Goal: Task Accomplishment & Management: Manage account settings

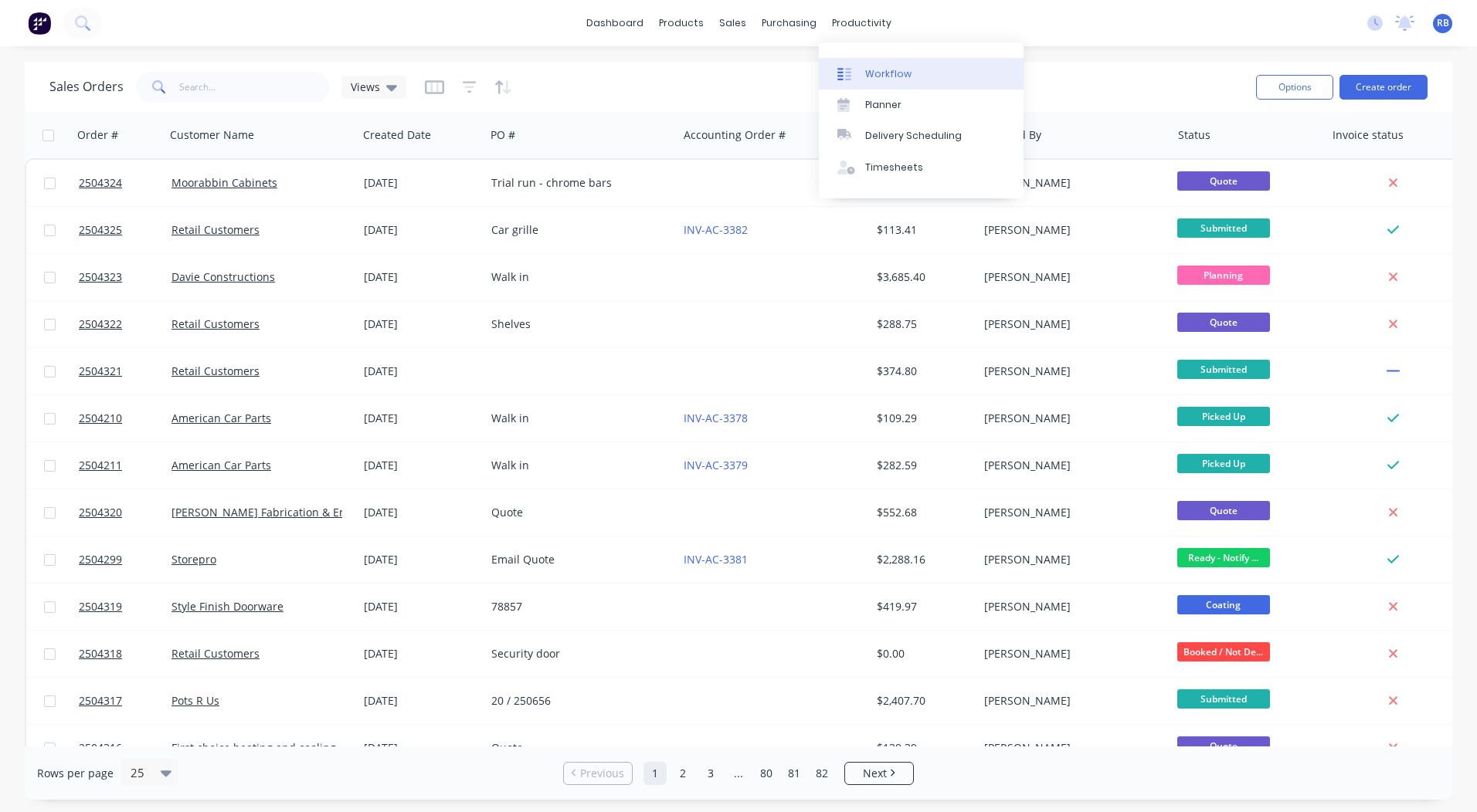
click at [862, 60] on link "Workflow" at bounding box center [921, 73] width 205 height 31
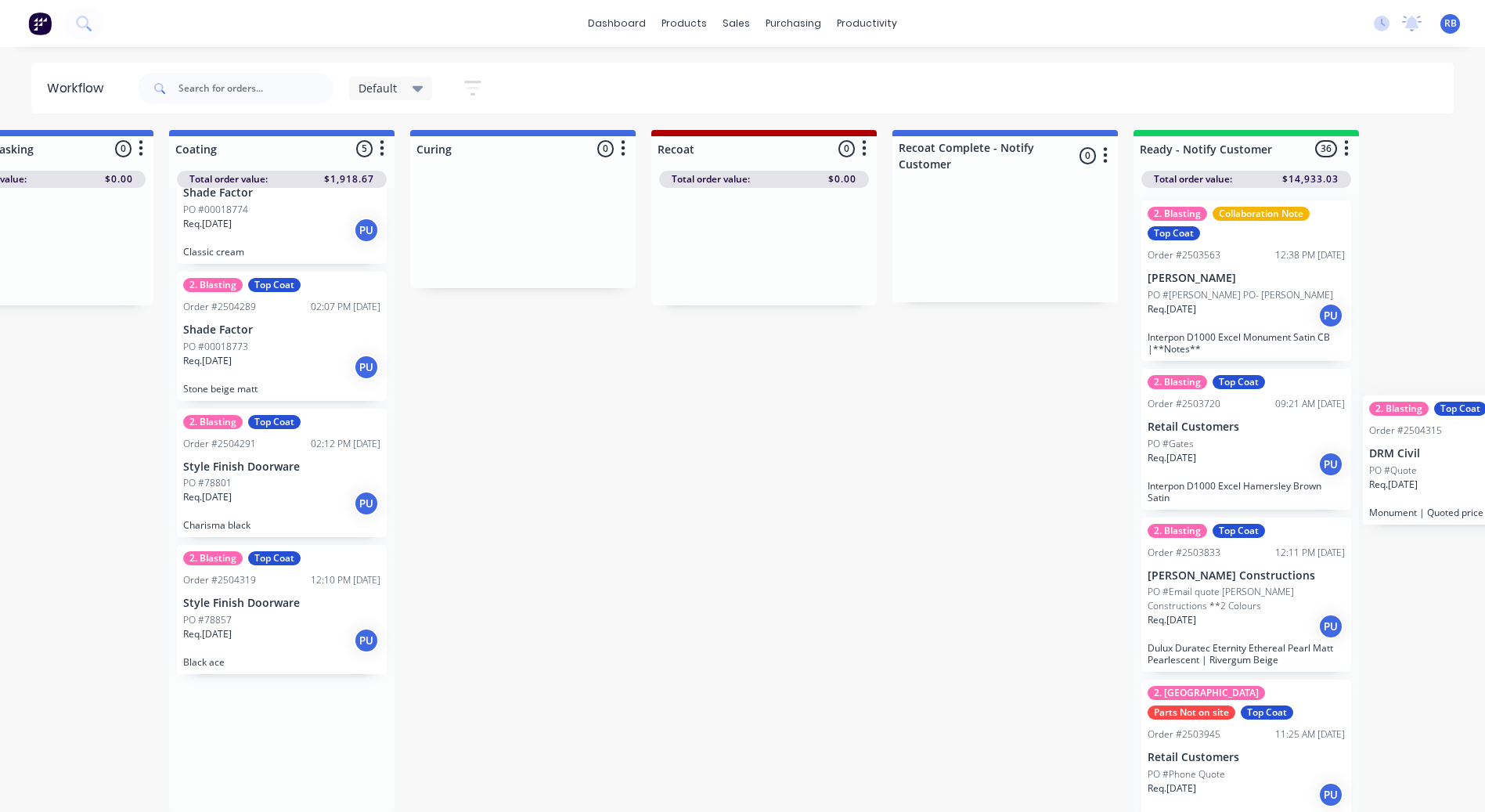
scroll to position [15, 831]
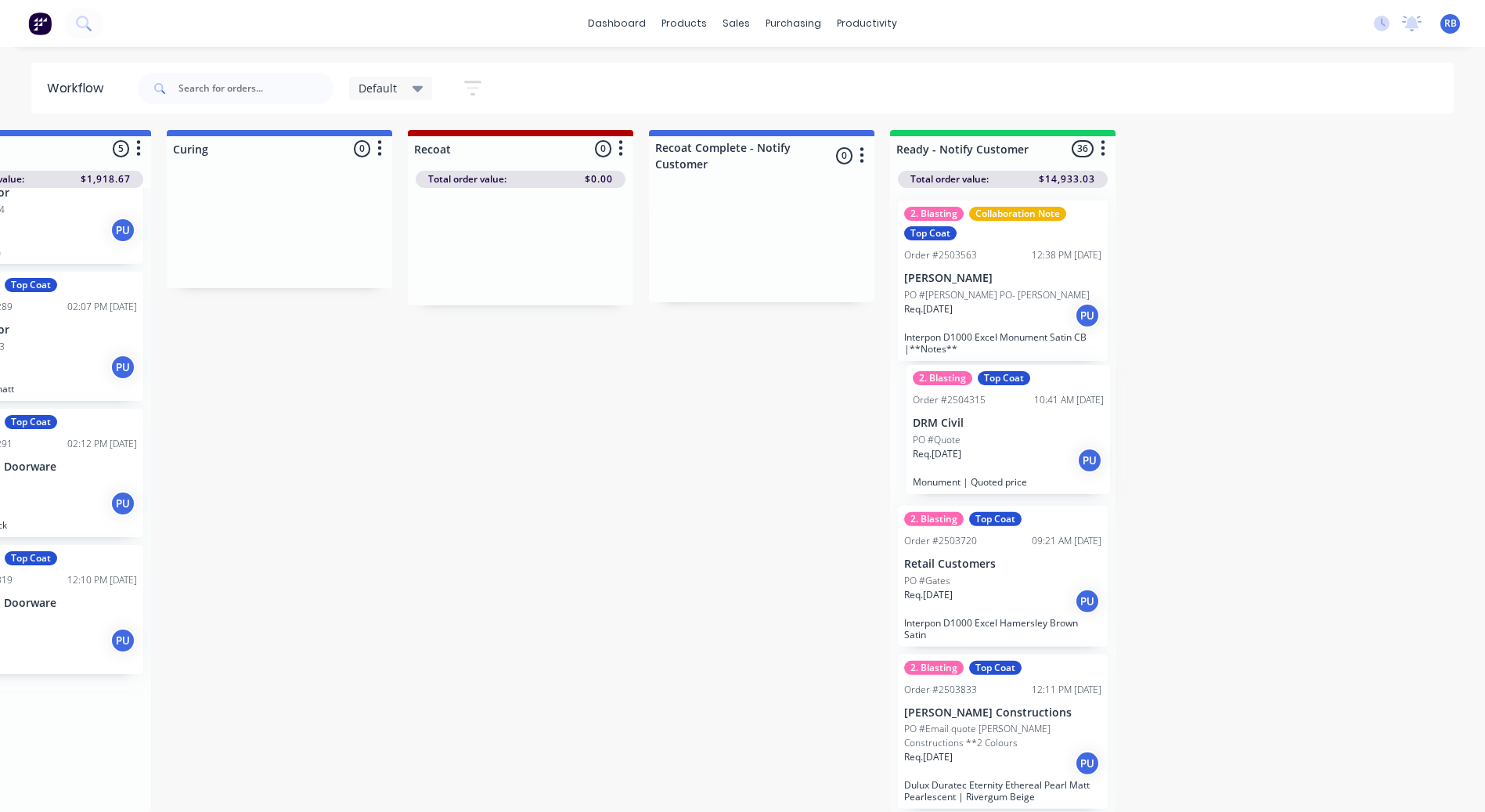
drag, startPoint x: 858, startPoint y: 619, endPoint x: 1006, endPoint y: 450, distance: 224.6
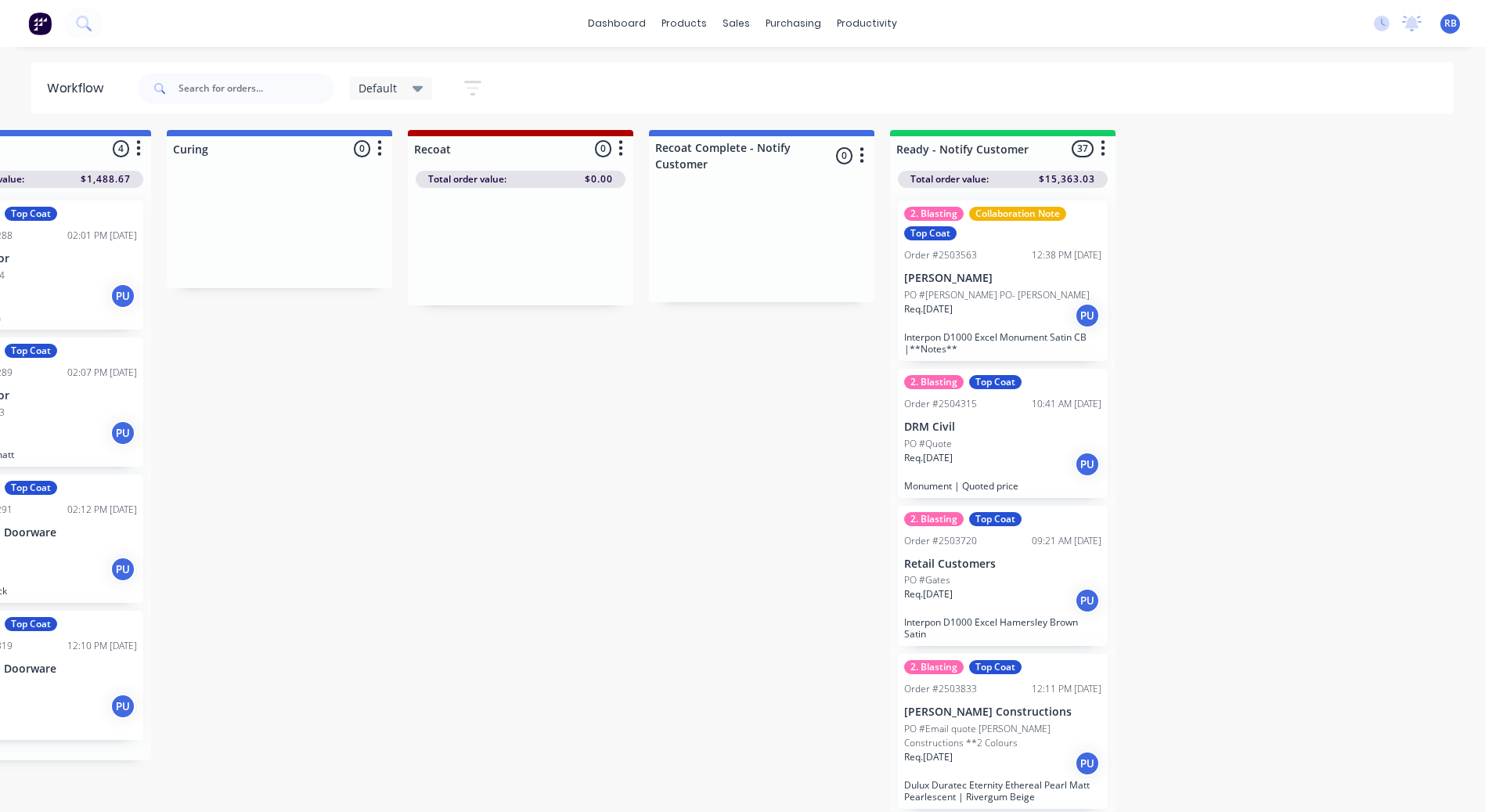
scroll to position [0, 0]
click at [630, 22] on link "dashboard" at bounding box center [616, 23] width 73 height 23
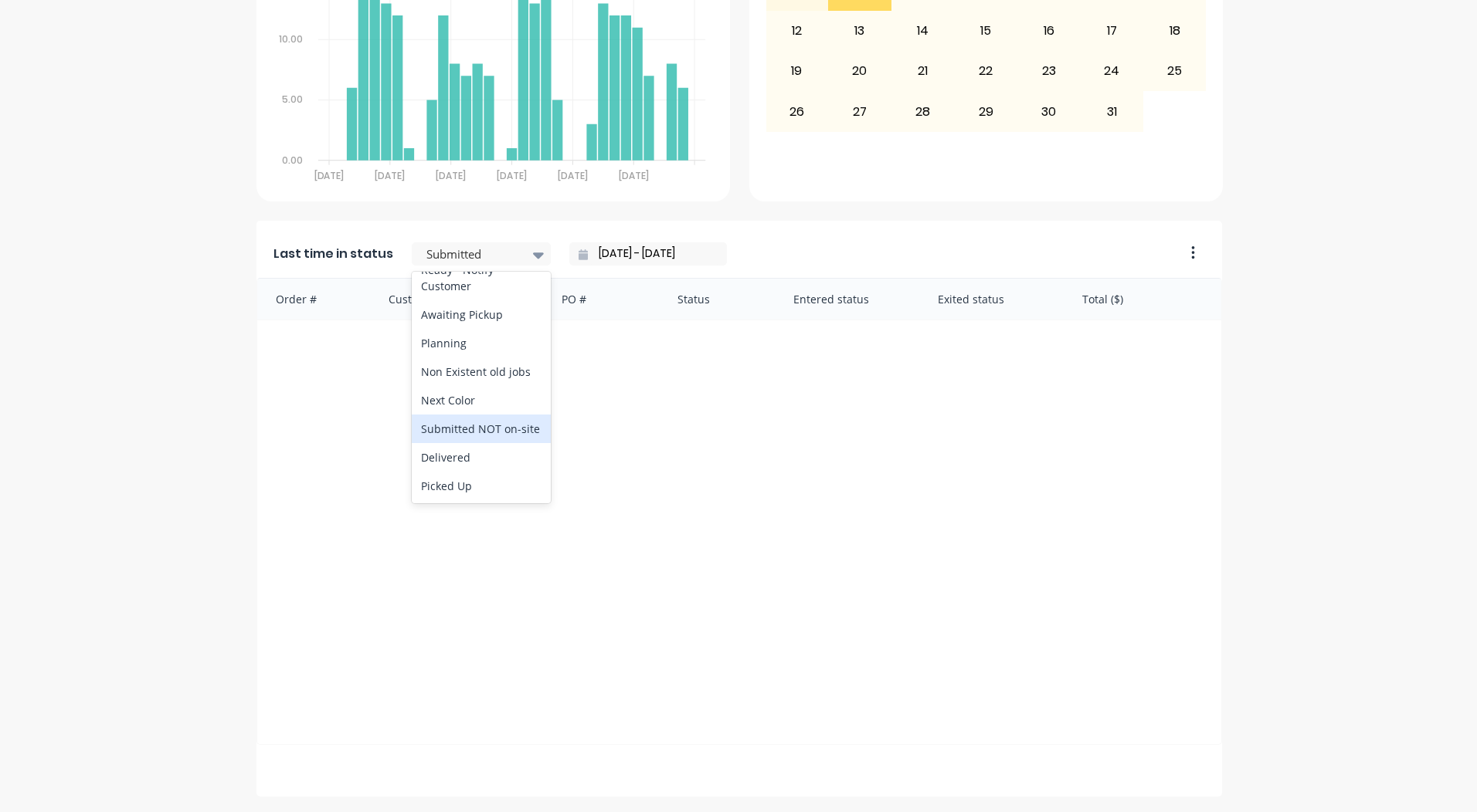
scroll to position [798, 0]
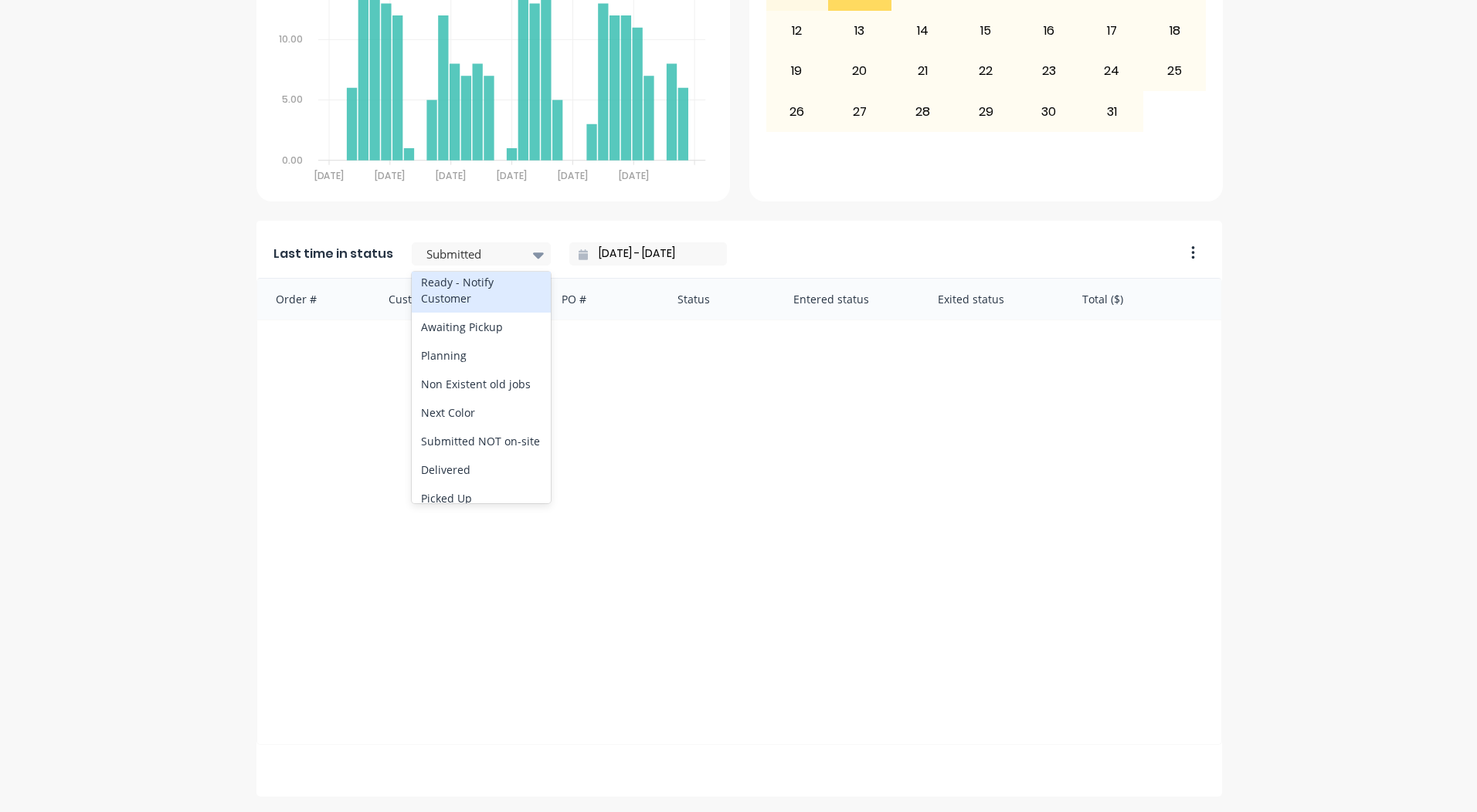
click at [459, 313] on div "Ready - Notify Customer" at bounding box center [481, 290] width 139 height 45
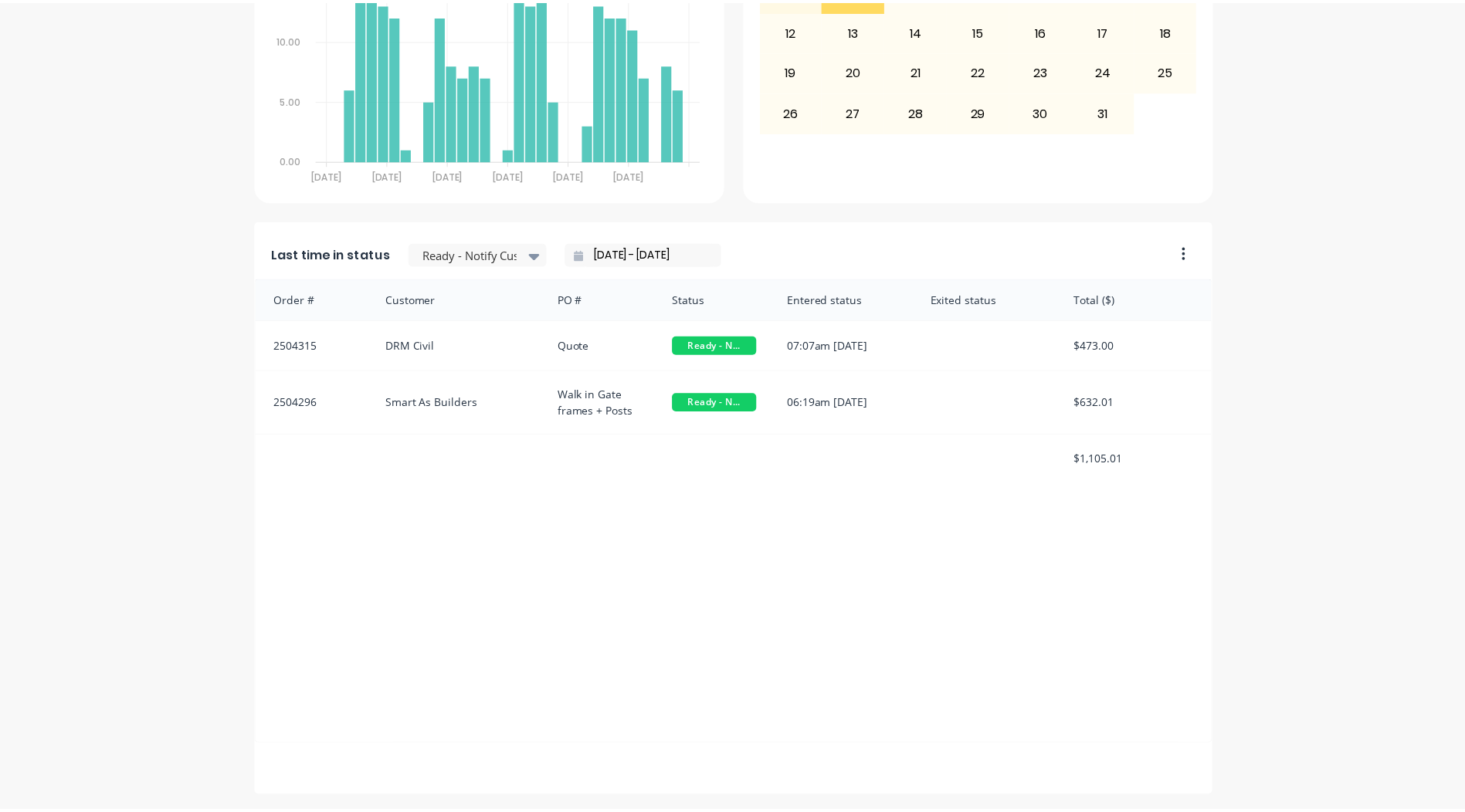
scroll to position [0, 0]
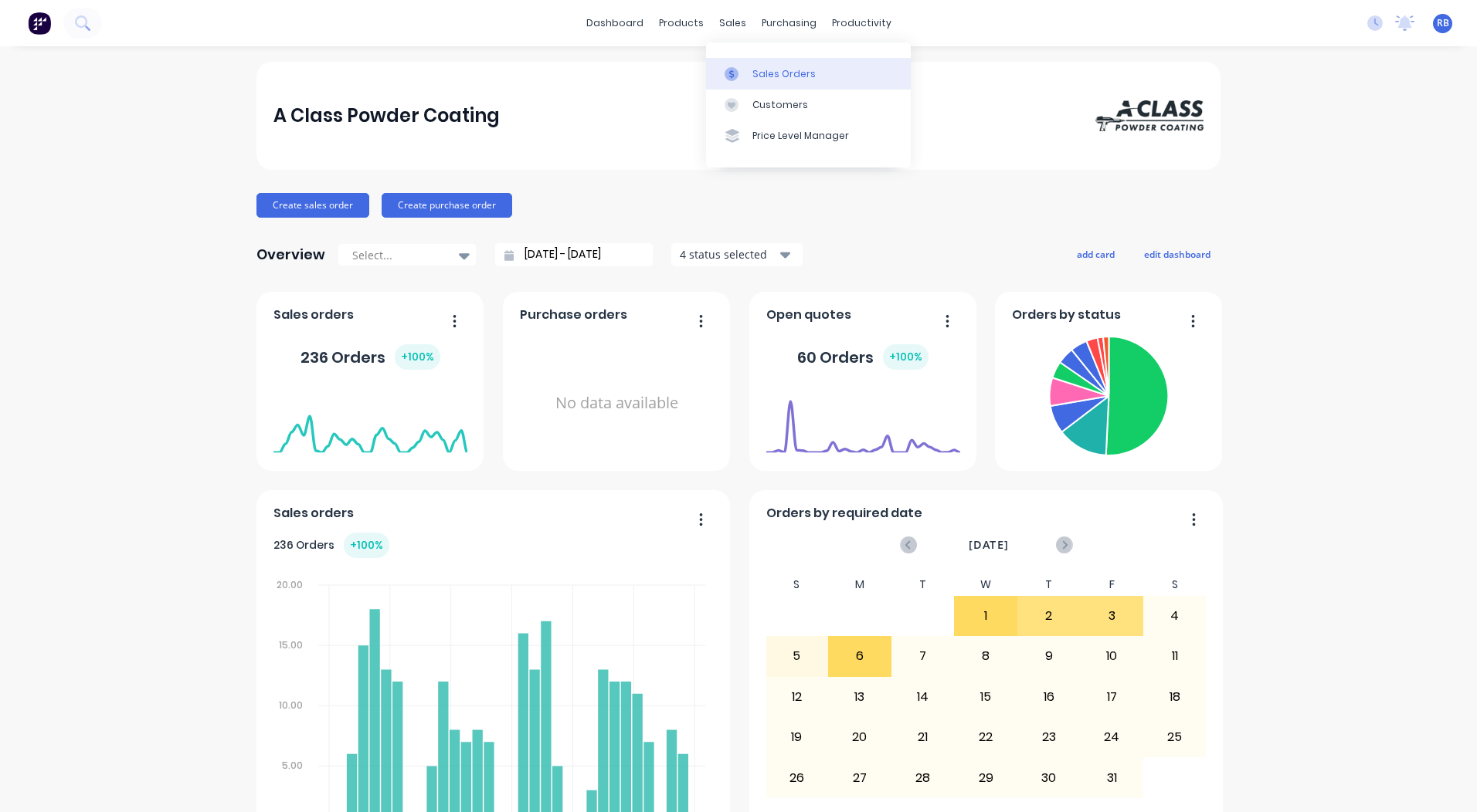
click at [731, 78] on icon at bounding box center [731, 74] width 14 height 14
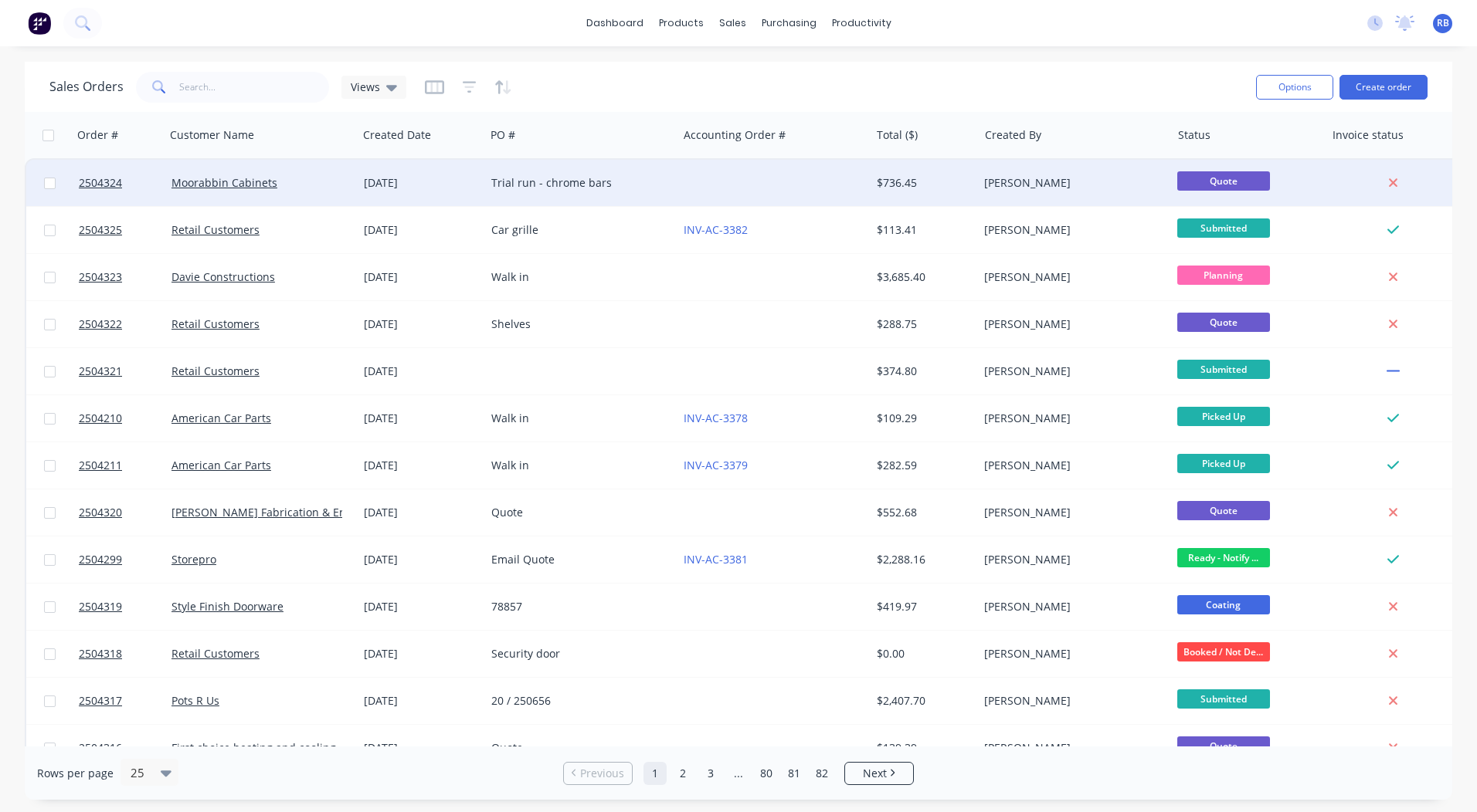
click at [668, 186] on div "Trial run - chrome bars" at bounding box center [580, 183] width 180 height 15
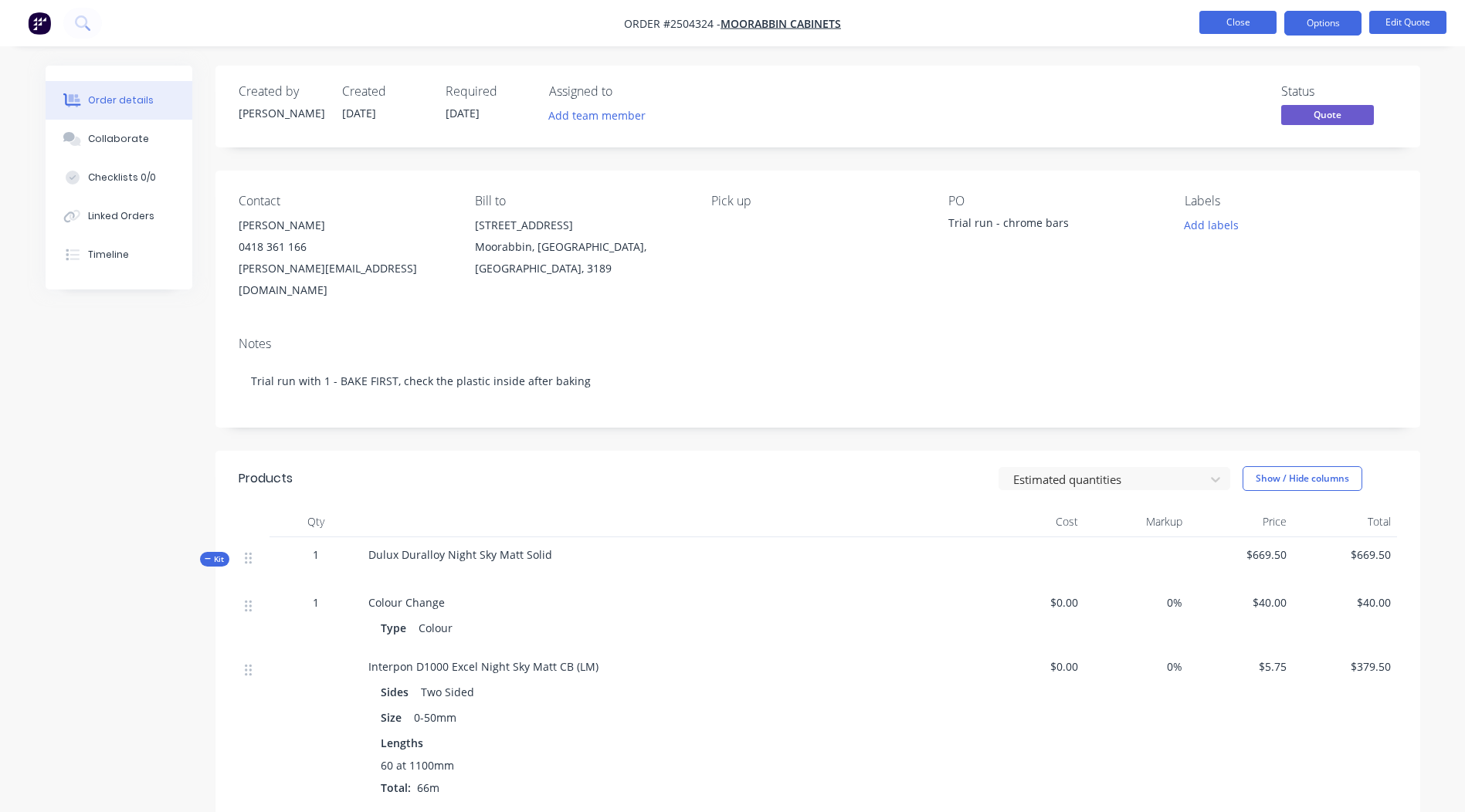
click at [1231, 26] on button "Close" at bounding box center [1237, 22] width 78 height 23
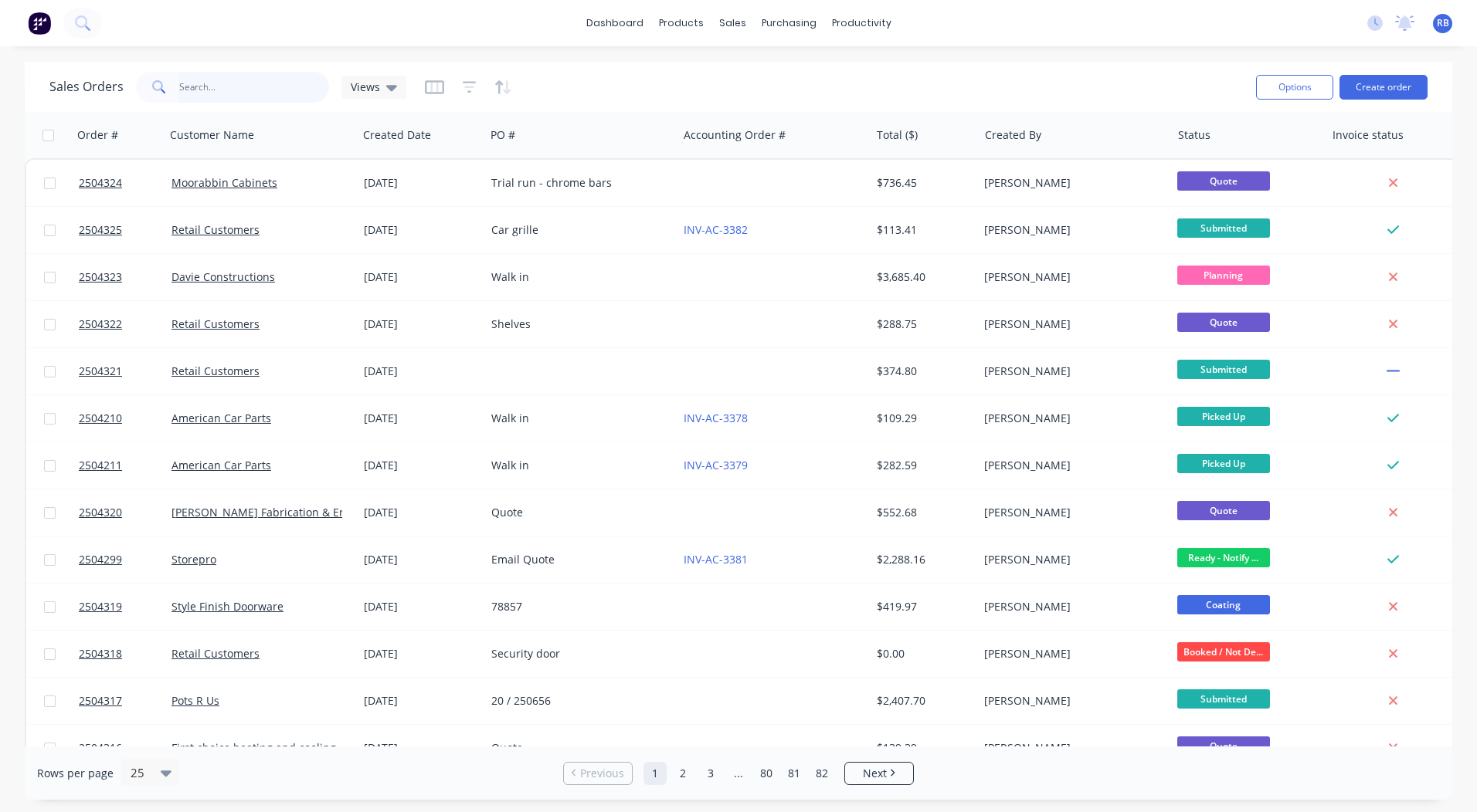
click at [276, 82] on input "text" at bounding box center [254, 87] width 151 height 31
click at [744, 63] on link "Sales Orders" at bounding box center [814, 73] width 205 height 31
click at [581, 63] on div "Sales Orders Views Options Create order" at bounding box center [738, 86] width 1428 height 50
click at [516, 77] on div "Sales Orders Views" at bounding box center [646, 87] width 1194 height 37
click at [873, 65] on link "Workflow" at bounding box center [921, 73] width 205 height 31
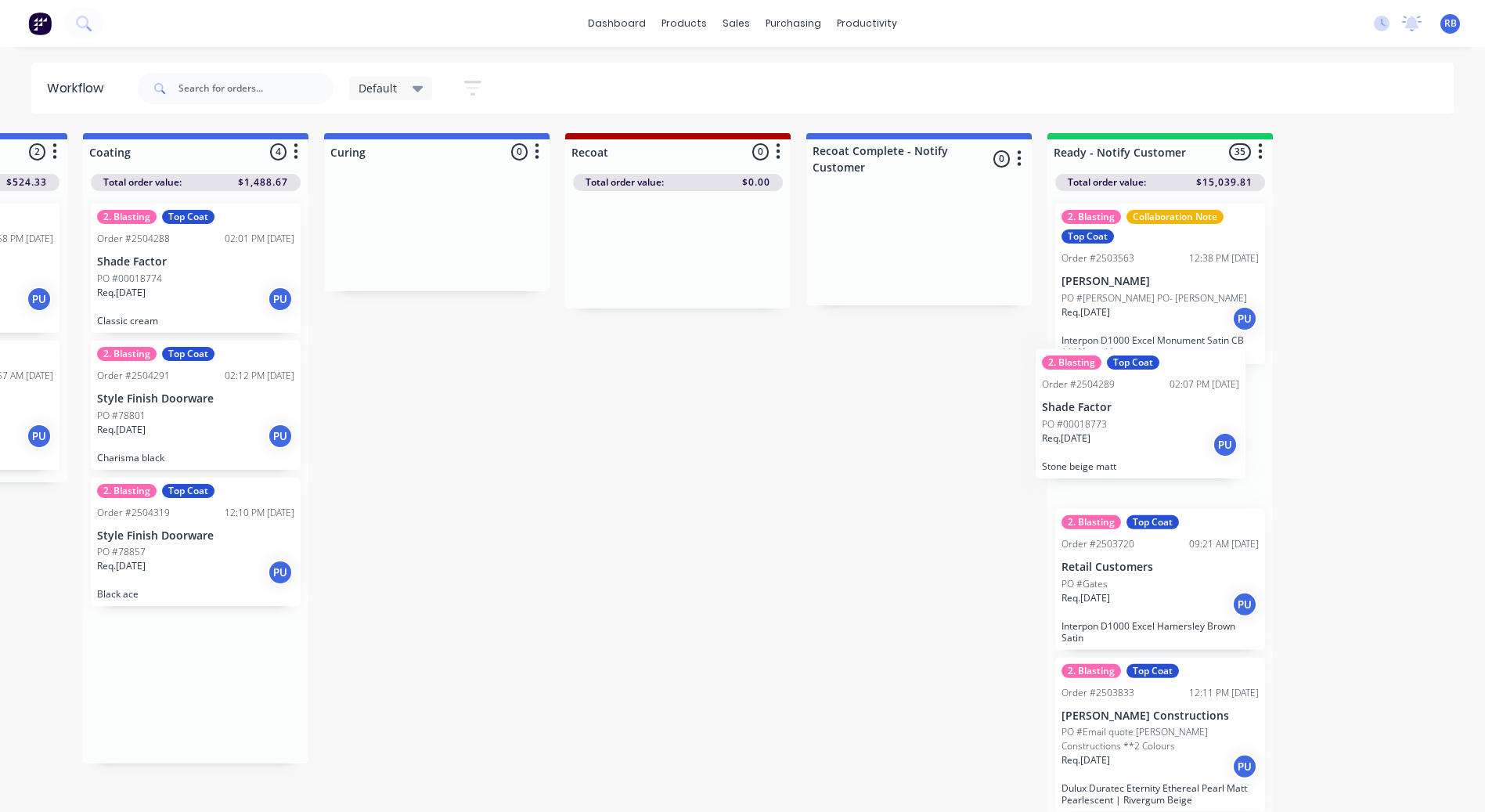
drag, startPoint x: 862, startPoint y: 420, endPoint x: 1152, endPoint y: 428, distance: 290.1
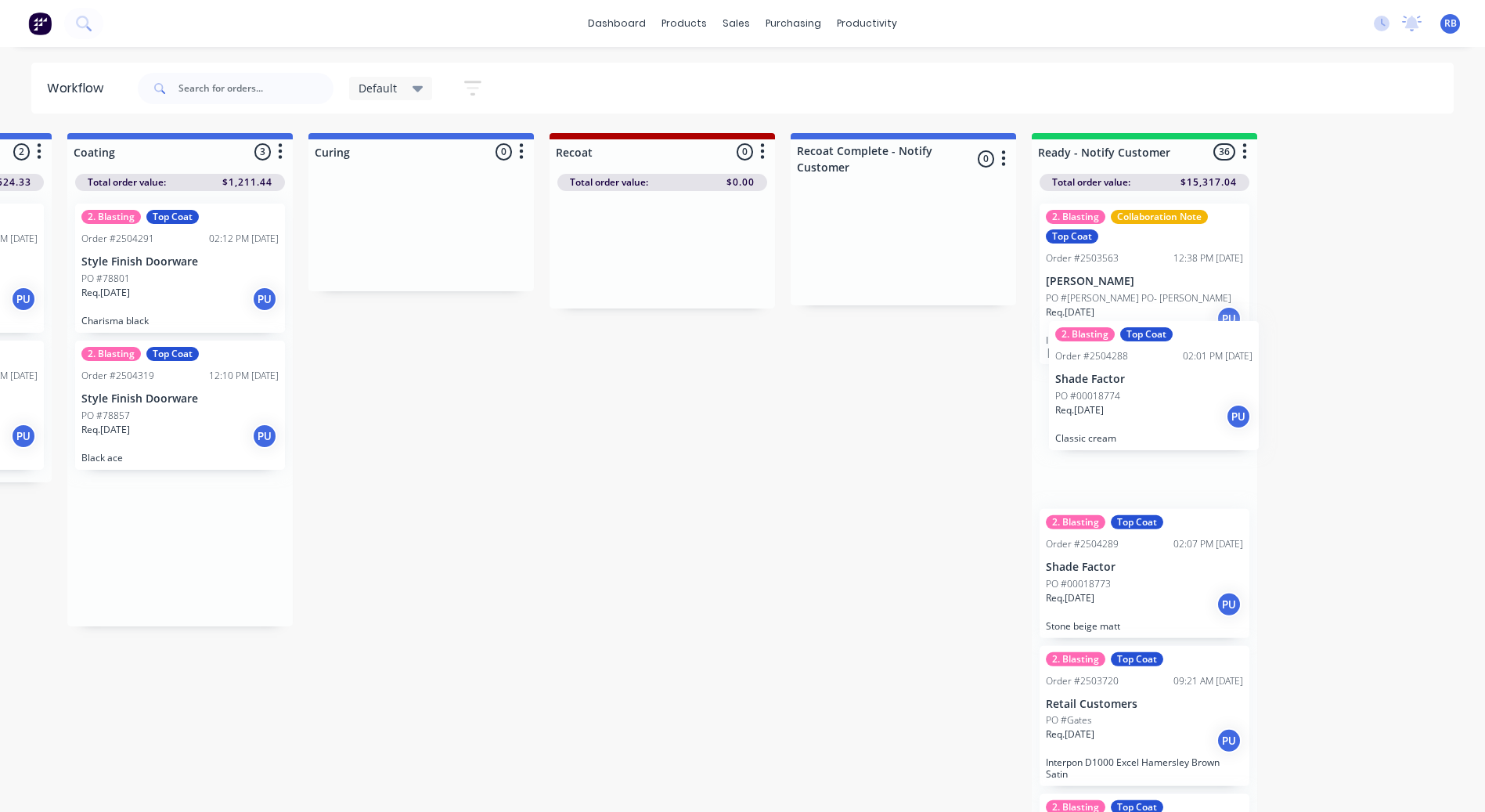
scroll to position [0, 695]
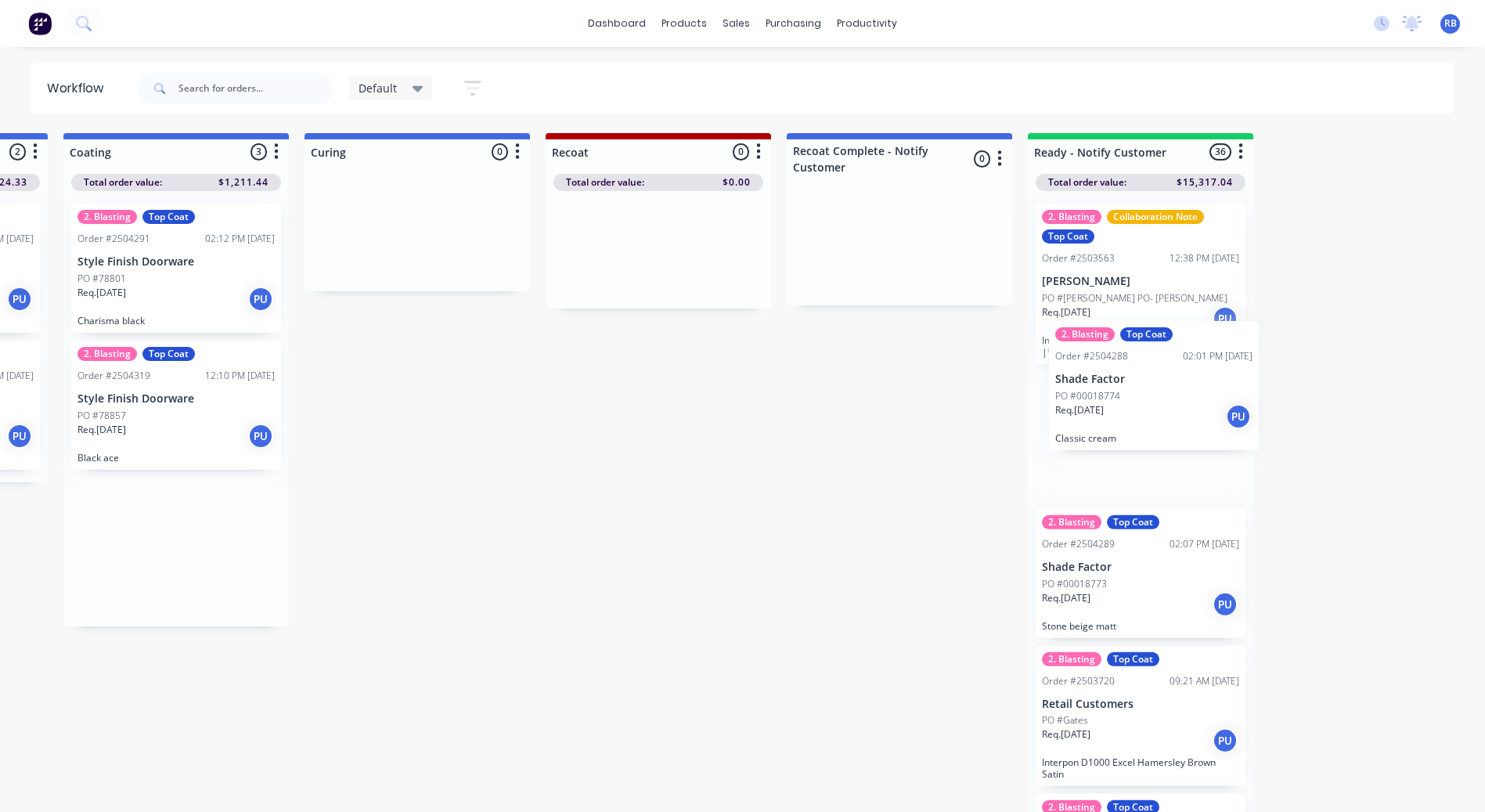
drag, startPoint x: 215, startPoint y: 295, endPoint x: 1170, endPoint y: 423, distance: 963.5
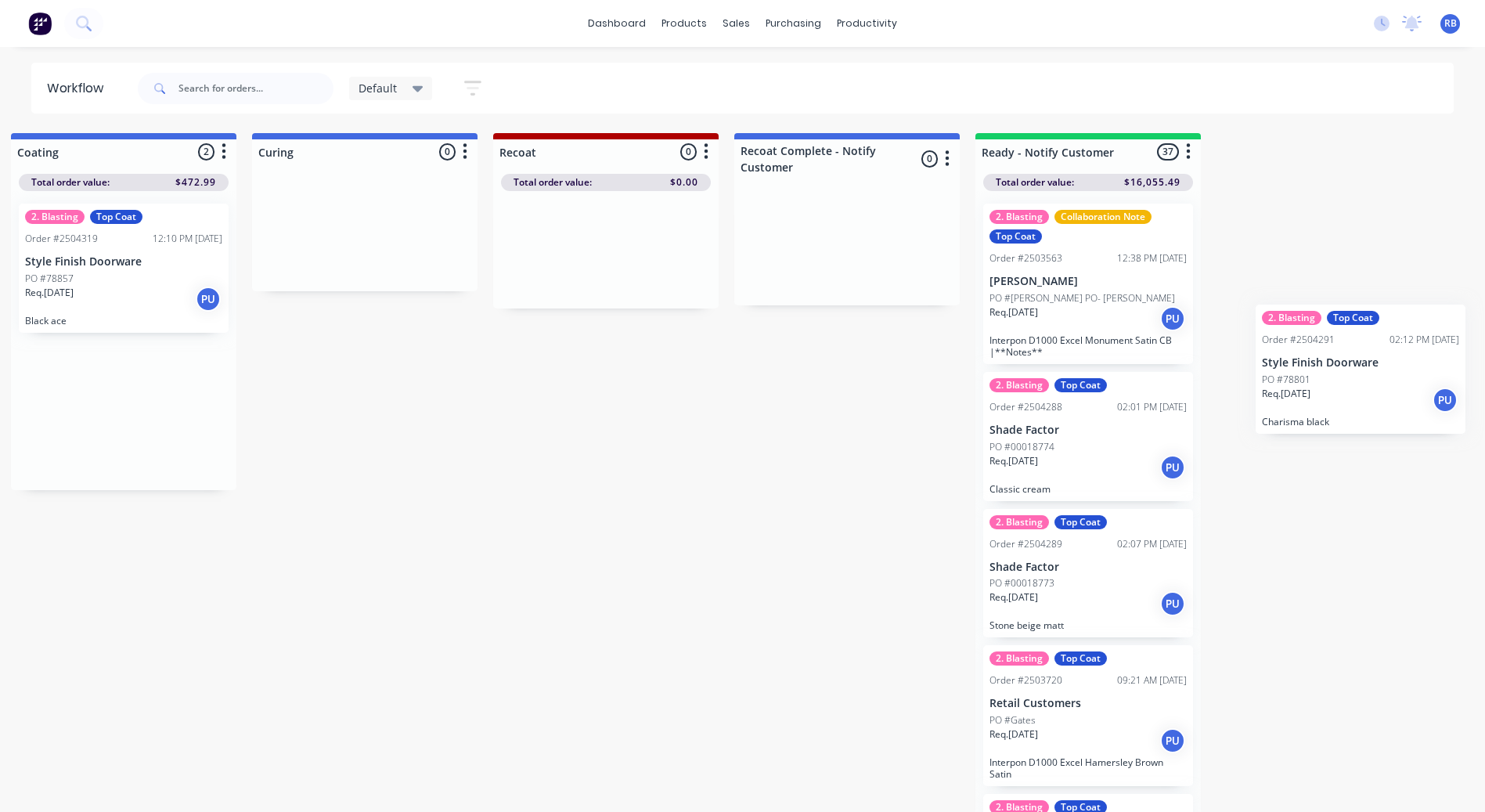
scroll to position [0, 816]
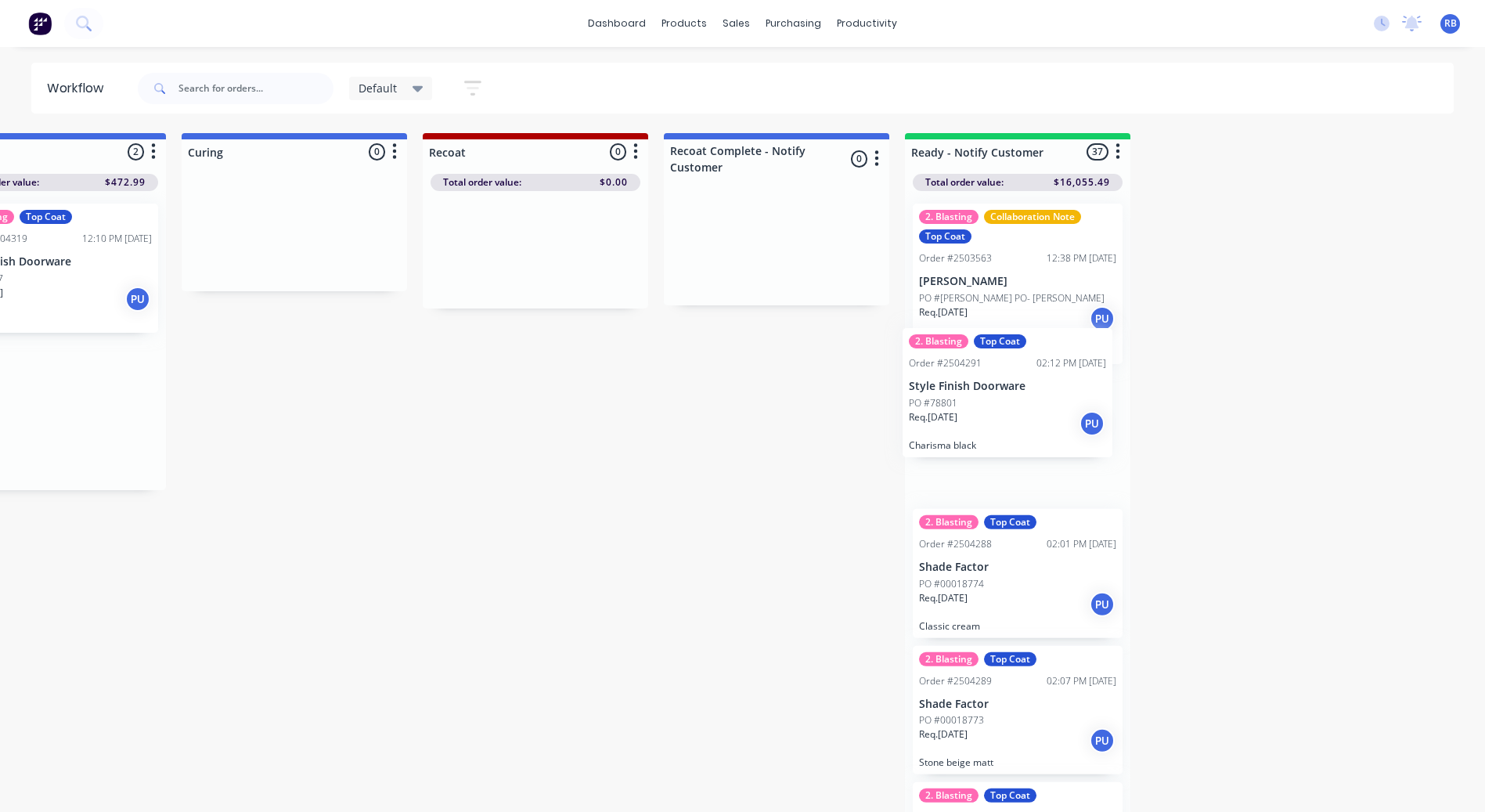
drag, startPoint x: 155, startPoint y: 286, endPoint x: 990, endPoint y: 413, distance: 844.6
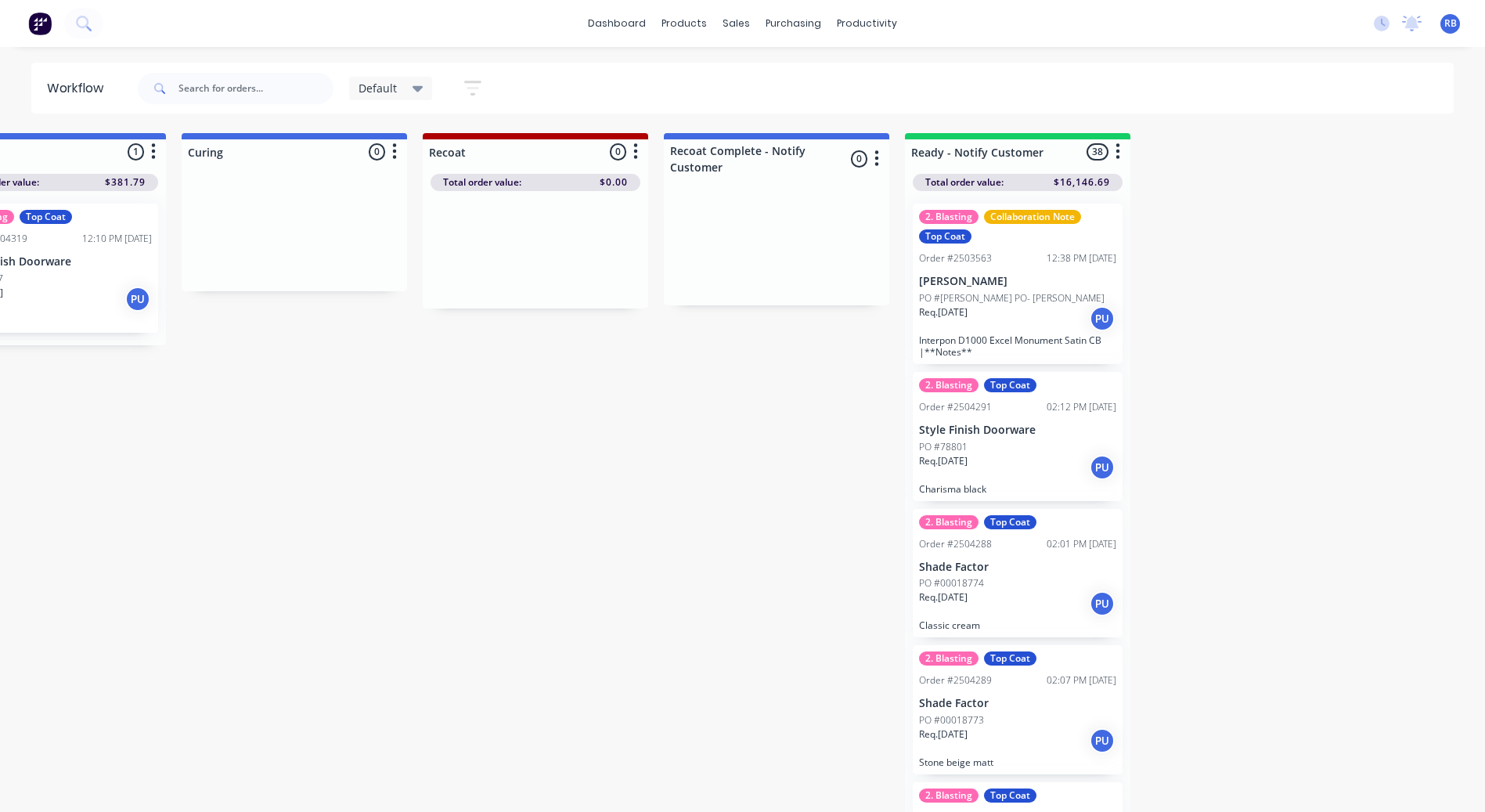
scroll to position [0, 813]
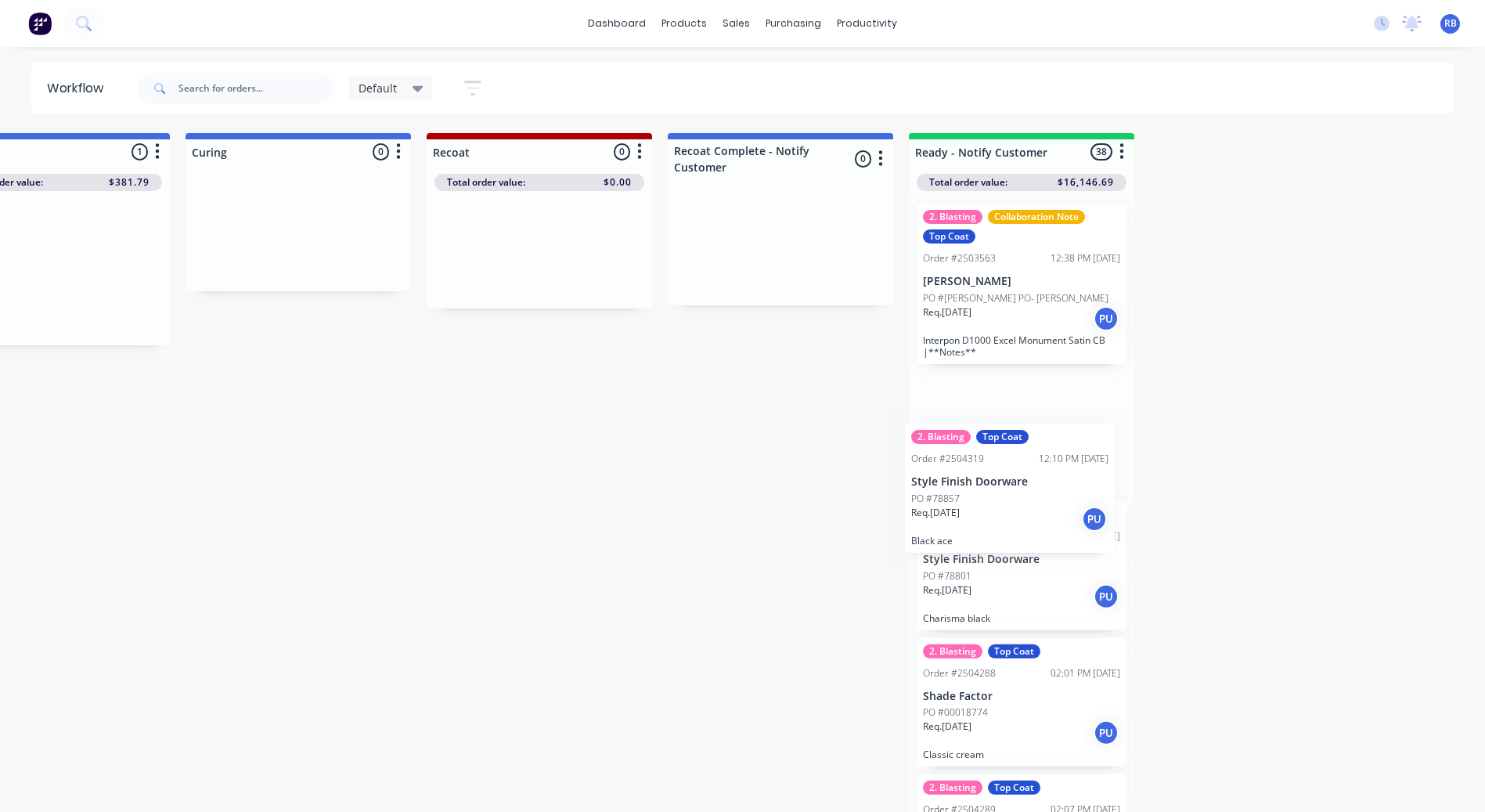
drag, startPoint x: 49, startPoint y: 291, endPoint x: 1011, endPoint y: 464, distance: 977.4
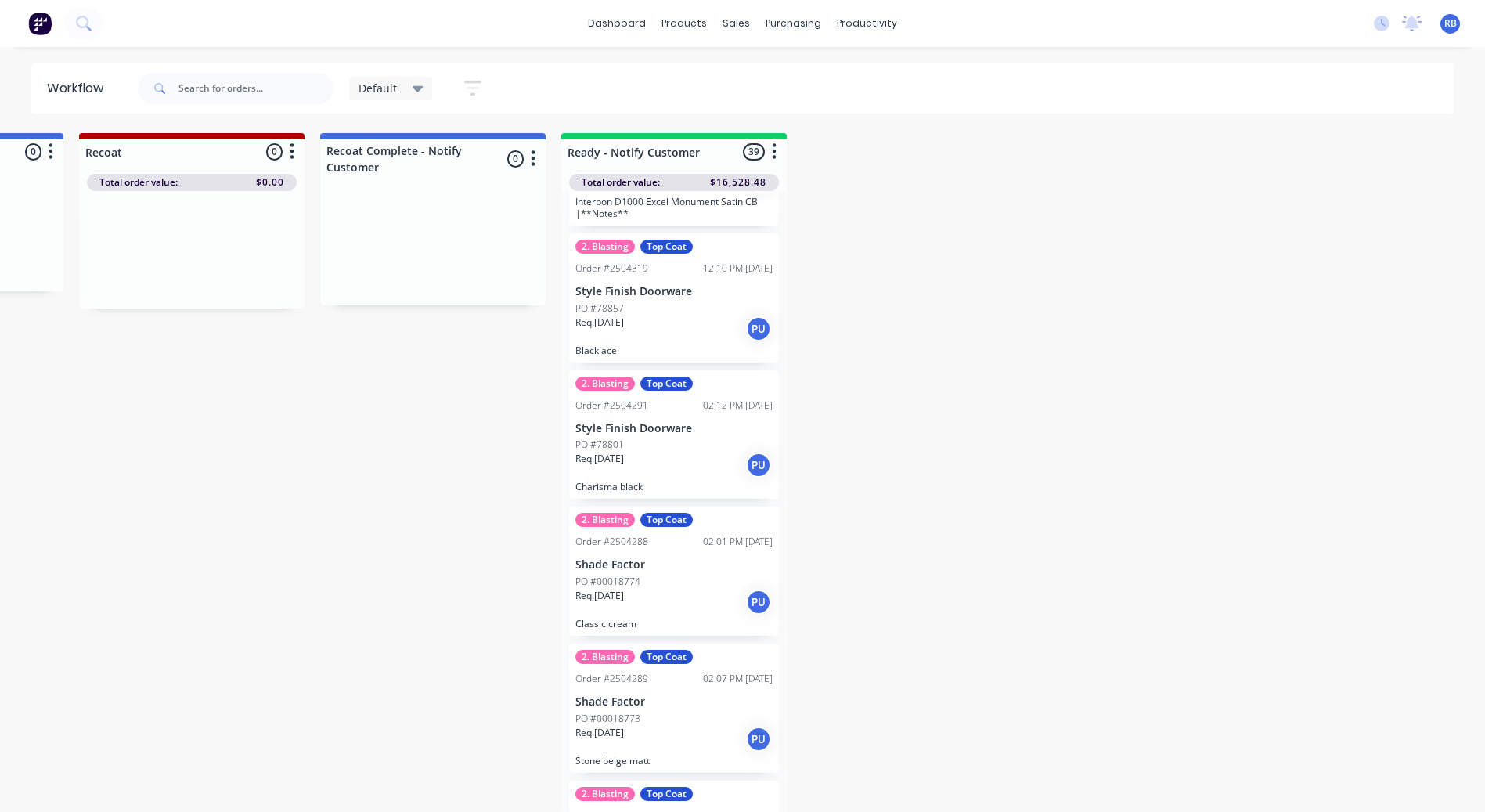
scroll to position [156, 0]
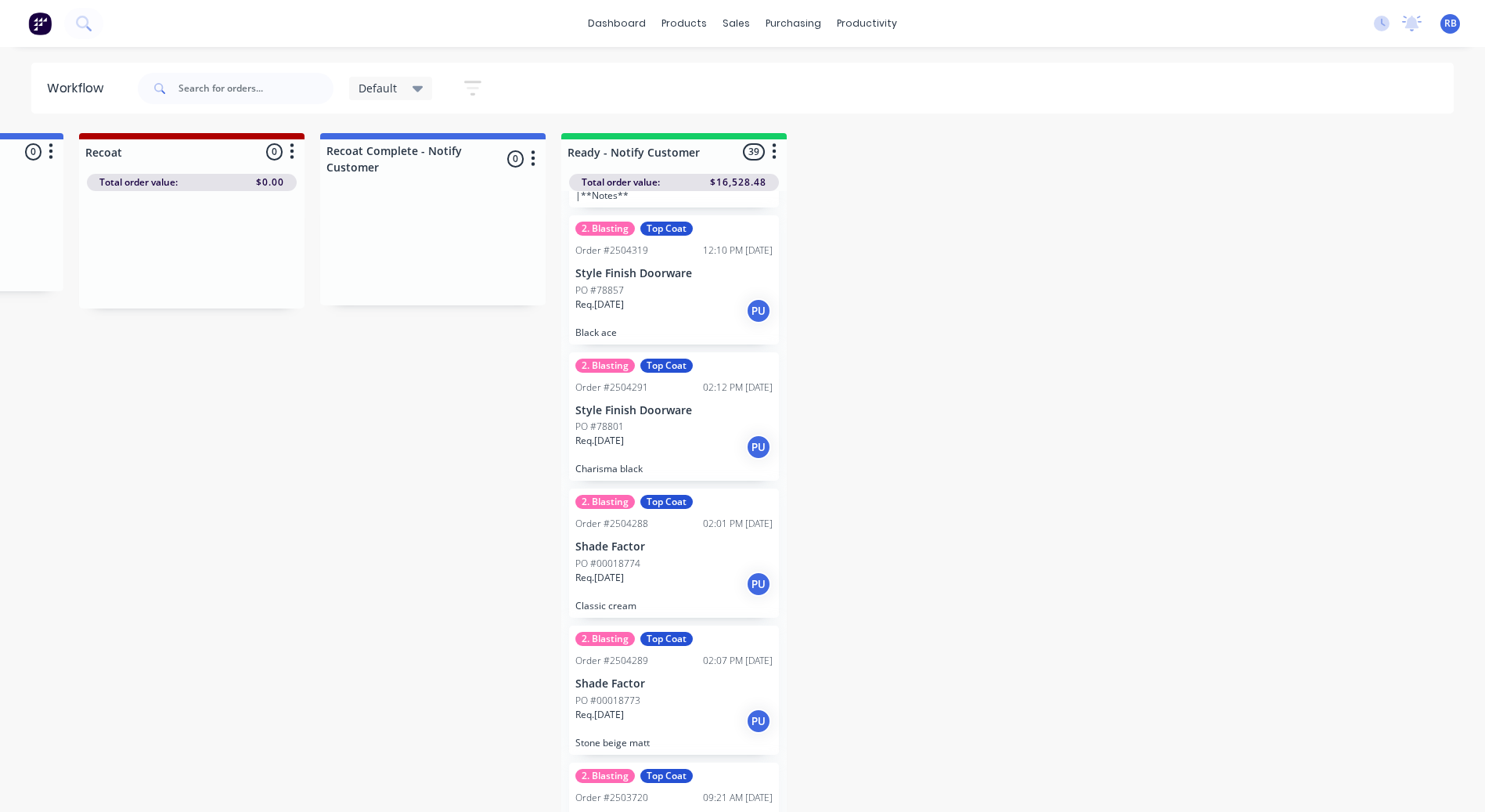
click at [637, 561] on p "PO #00018774" at bounding box center [607, 563] width 65 height 14
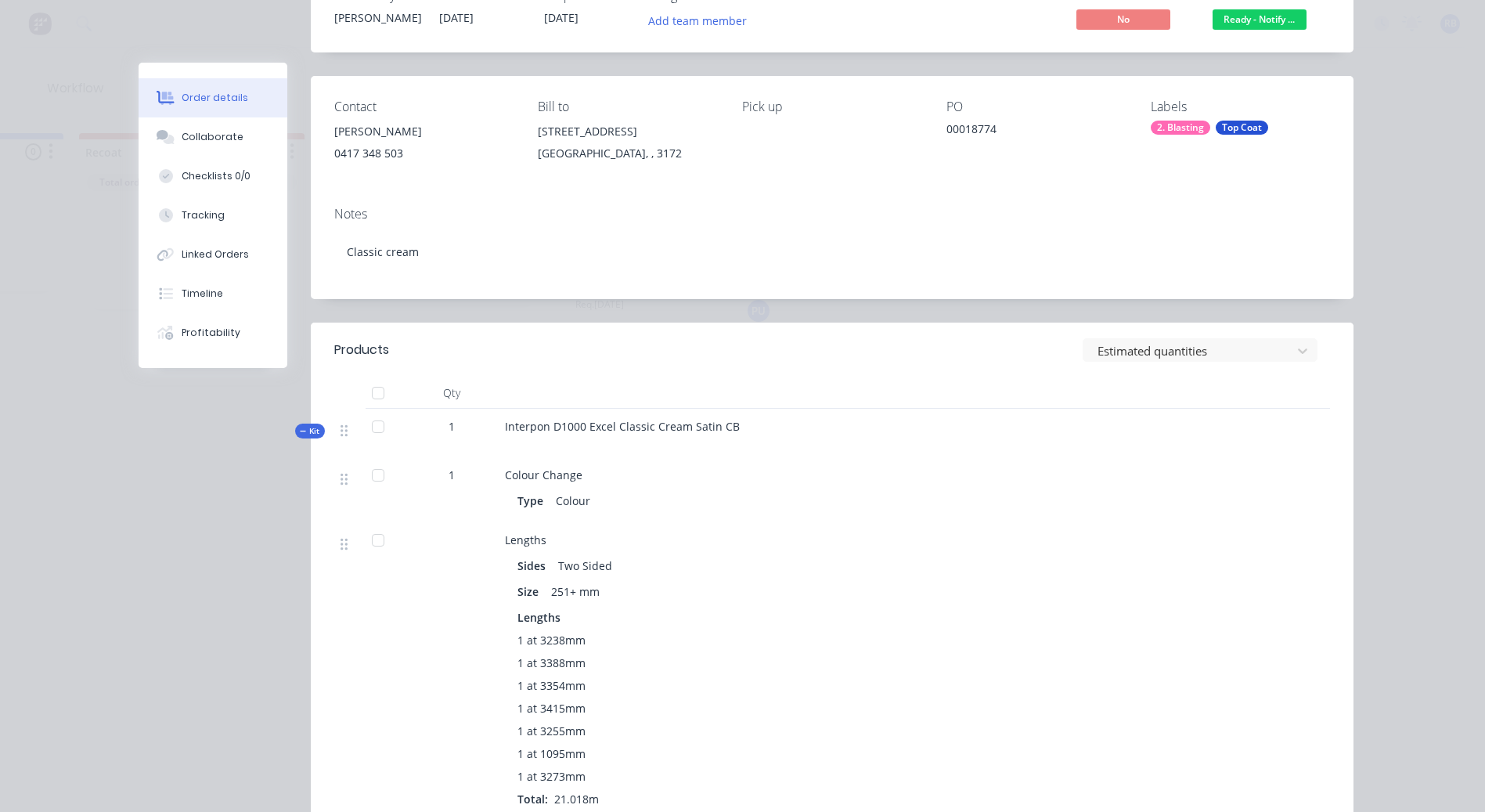
scroll to position [0, 0]
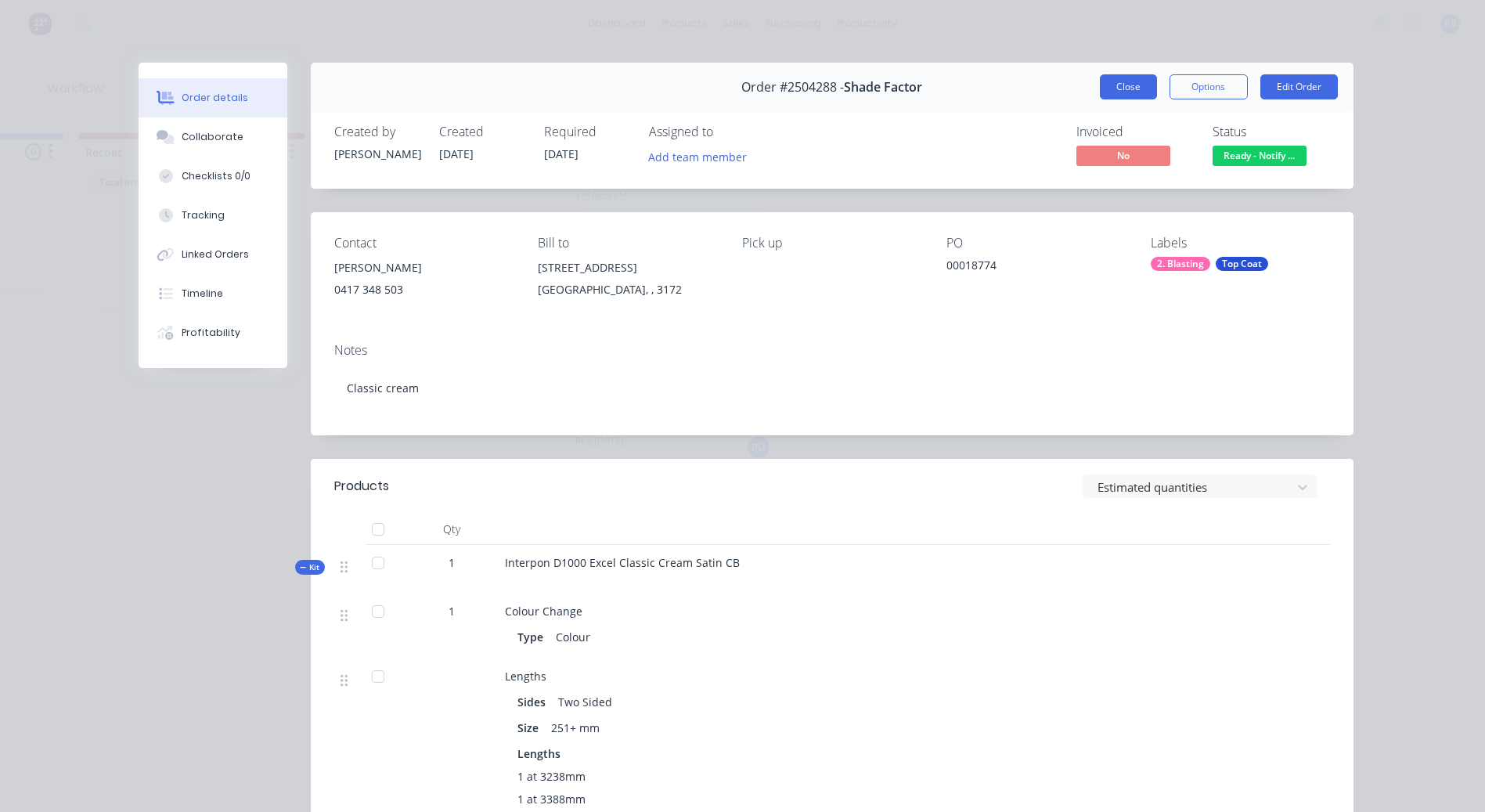
click at [1115, 97] on button "Close" at bounding box center [1128, 86] width 57 height 25
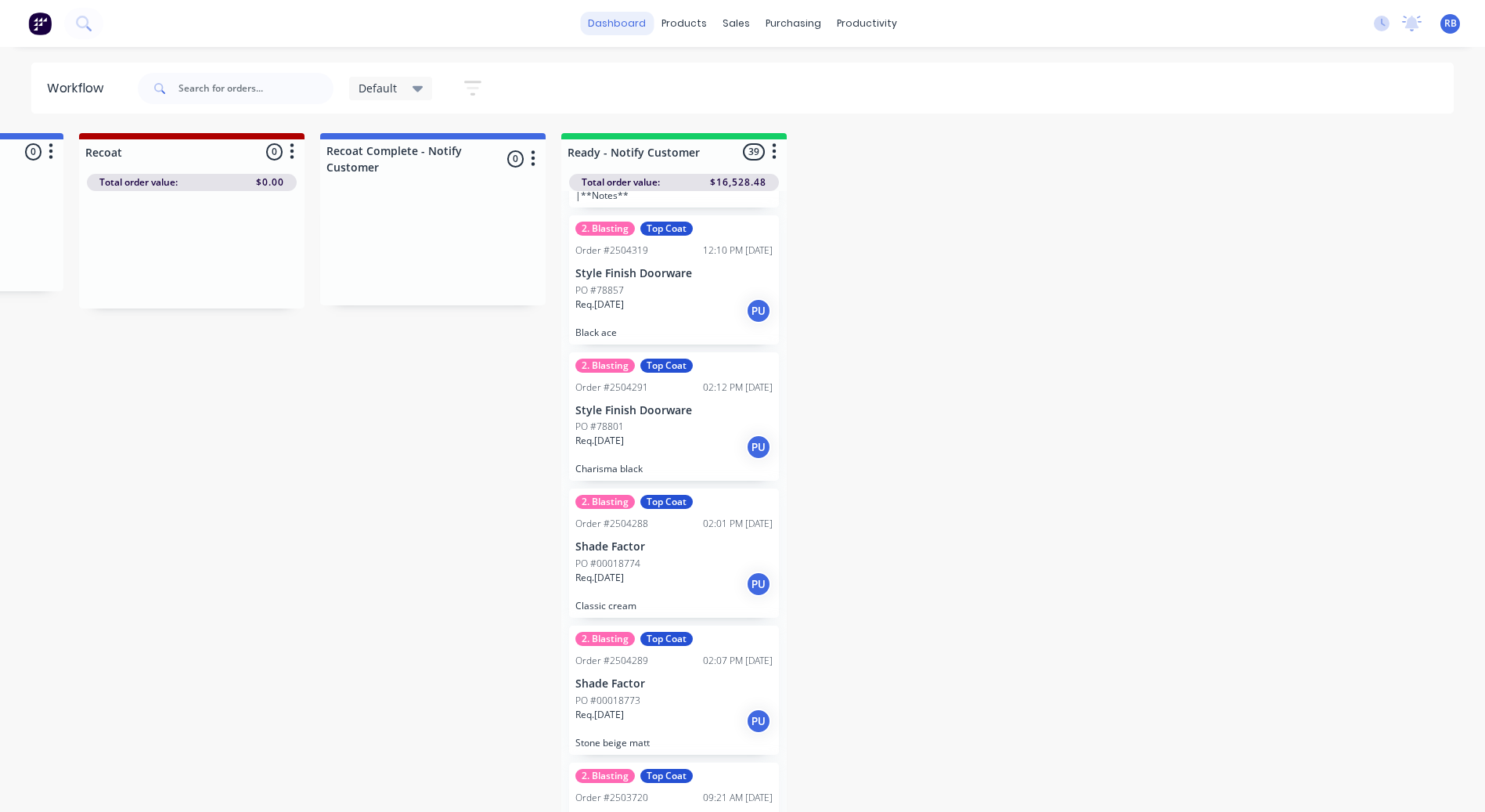
click at [622, 18] on link "dashboard" at bounding box center [616, 23] width 73 height 23
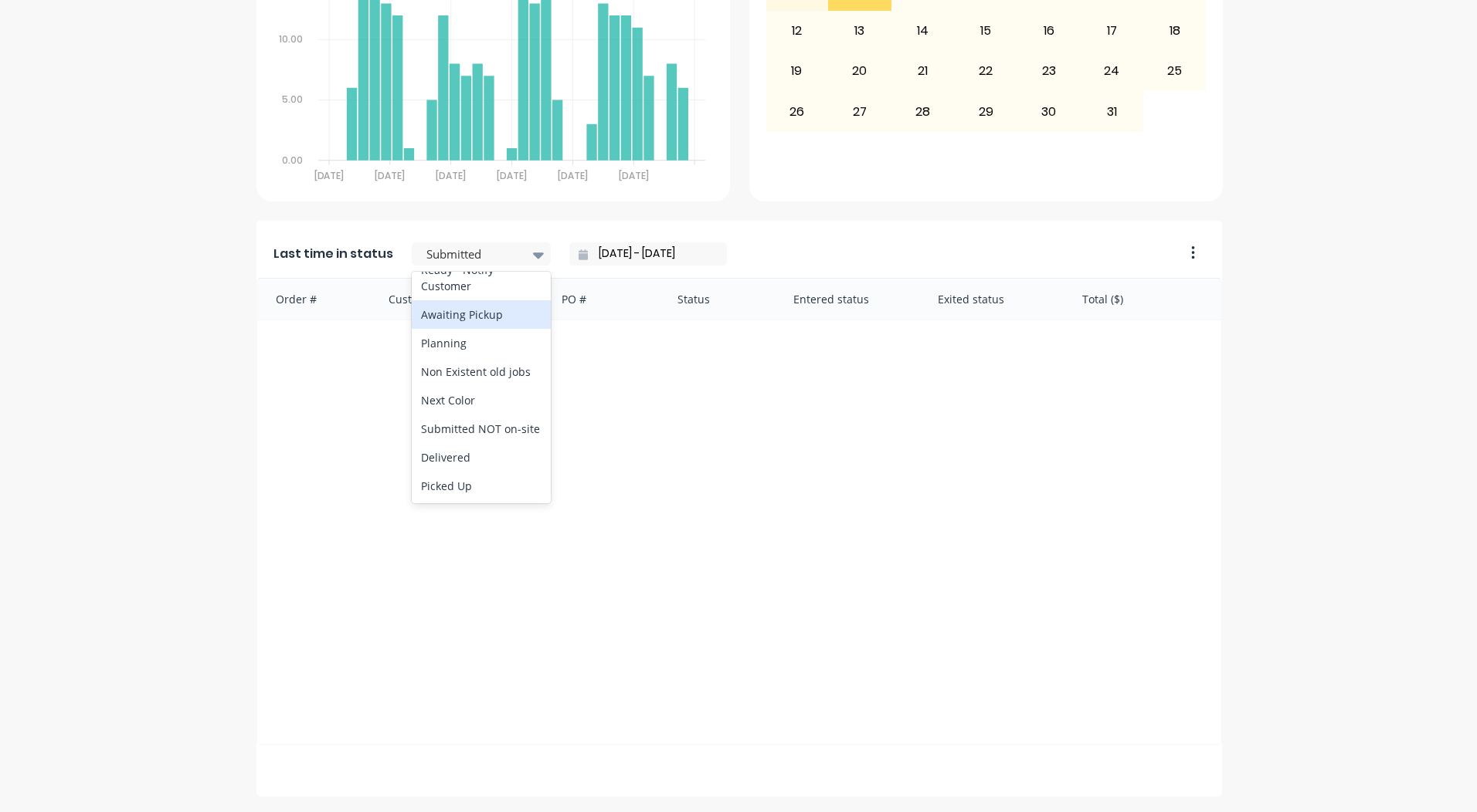
scroll to position [798, 0]
click at [447, 313] on div "Ready - Notify Customer" at bounding box center [481, 290] width 139 height 45
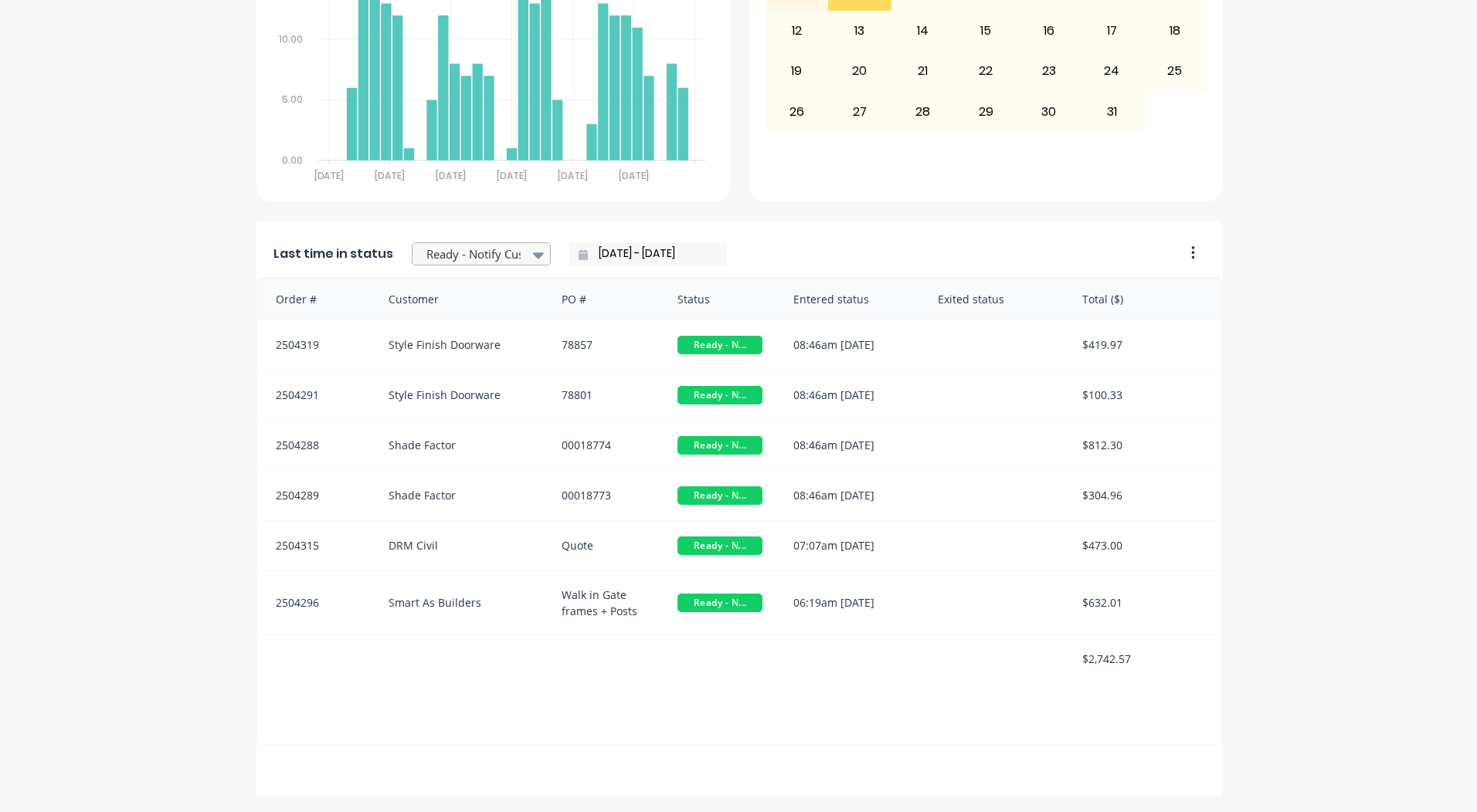
click at [439, 261] on div at bounding box center [473, 254] width 97 height 20
click at [1347, 457] on div "A Class Powder Coating Create sales order Create purchase order Overview Select…" at bounding box center [738, 95] width 1477 height 1402
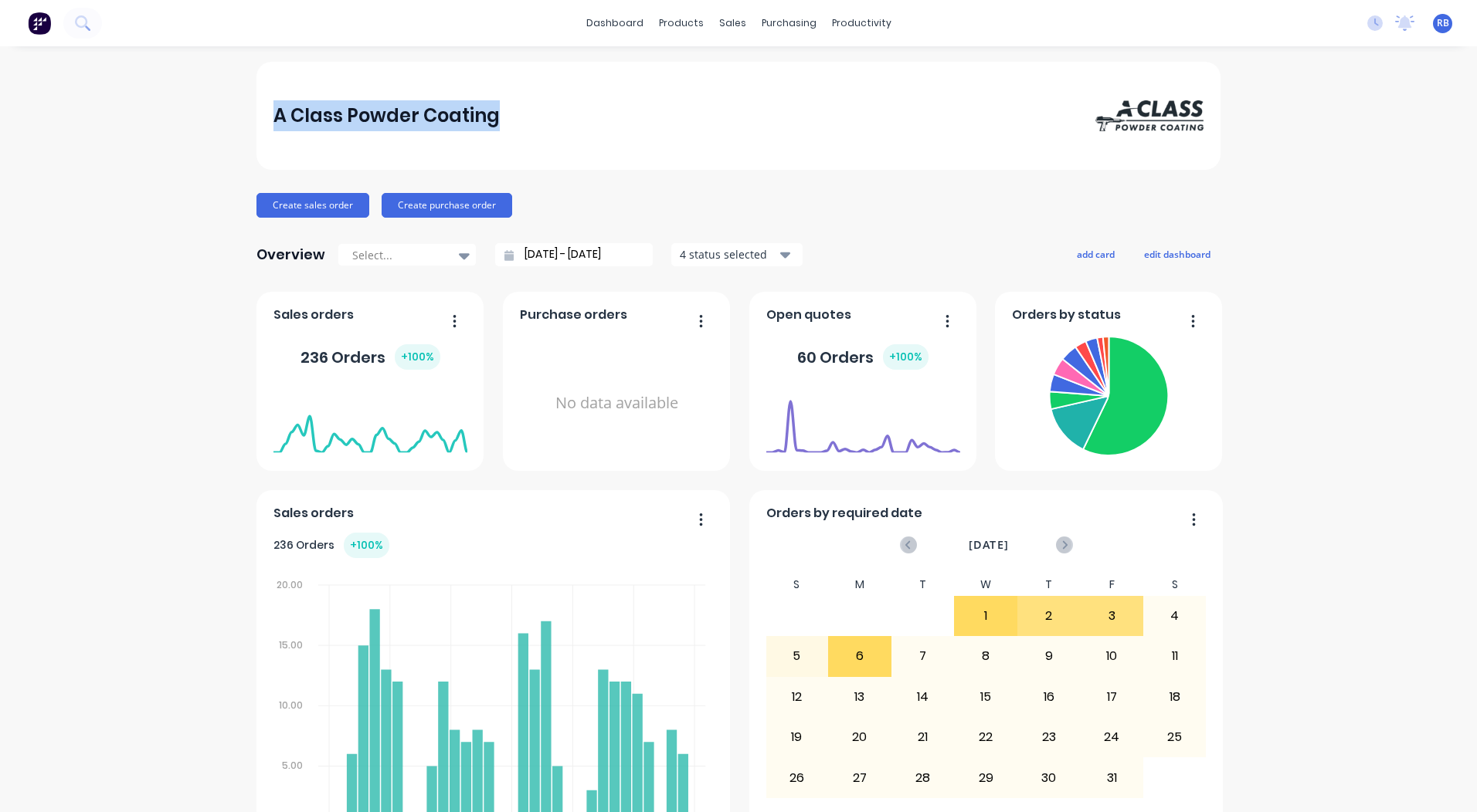
drag, startPoint x: 262, startPoint y: 105, endPoint x: 539, endPoint y: 139, distance: 279.1
click at [539, 139] on div "A Class Powder Coating" at bounding box center [738, 115] width 964 height 108
drag, startPoint x: 539, startPoint y: 139, endPoint x: 595, endPoint y: 157, distance: 58.8
click at [595, 157] on div "A Class Powder Coating" at bounding box center [738, 115] width 964 height 108
drag, startPoint x: 514, startPoint y: 120, endPoint x: 0, endPoint y: 99, distance: 514.4
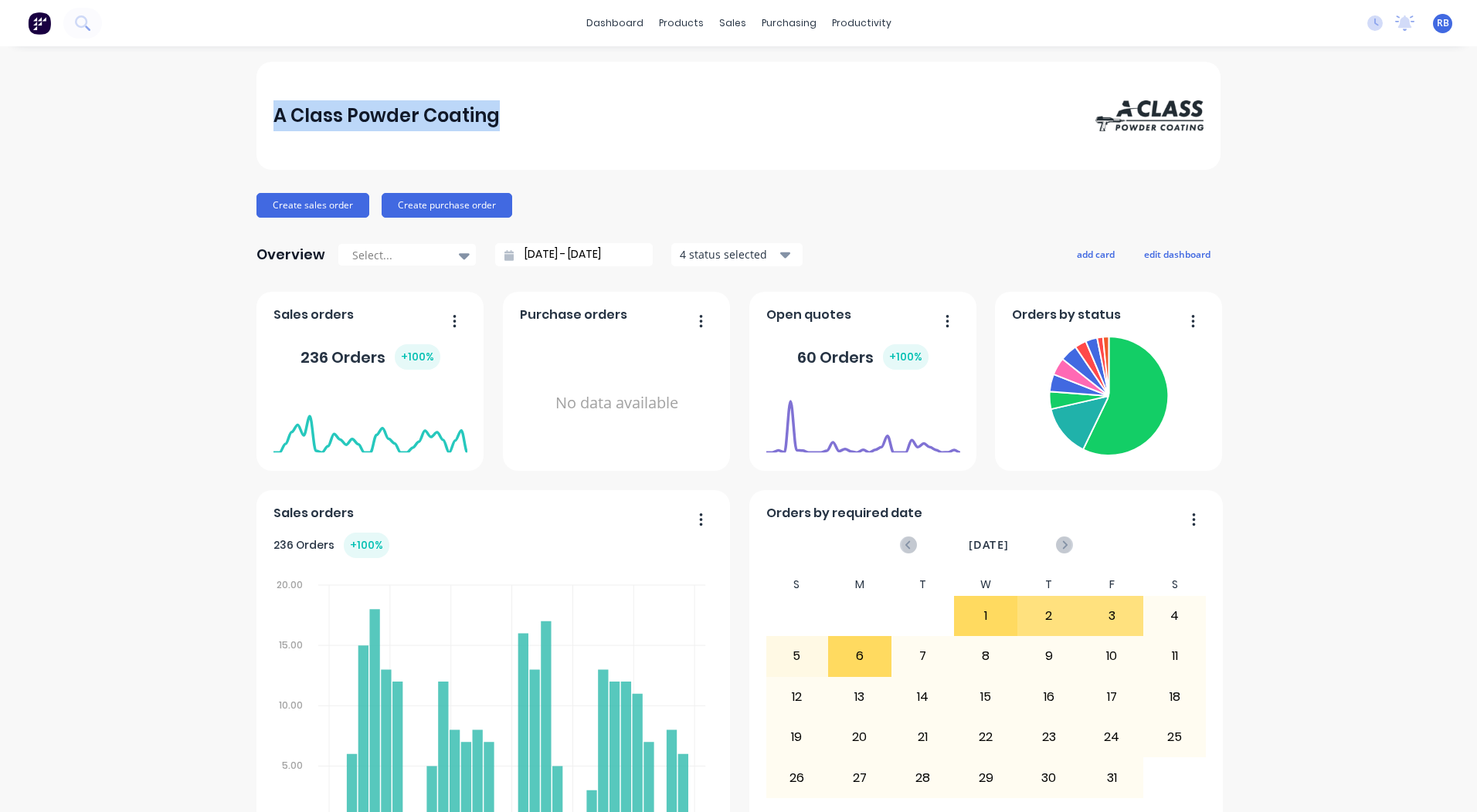
click at [0, 99] on html "dashboard products sales purchasing productivity dashboard products Product Cat…" at bounding box center [738, 406] width 1477 height 812
click at [805, 184] on div "A Class Powder Coating Create sales order Create purchase order Overview Select…" at bounding box center [738, 762] width 964 height 1402
drag, startPoint x: 504, startPoint y: 111, endPoint x: 0, endPoint y: 108, distance: 504.0
click at [0, 111] on html "dashboard products sales purchasing productivity dashboard products Product Cat…" at bounding box center [738, 406] width 1477 height 812
click at [588, 171] on div "A Class Powder Coating Create sales order Create purchase order Overview Select…" at bounding box center [738, 762] width 964 height 1402
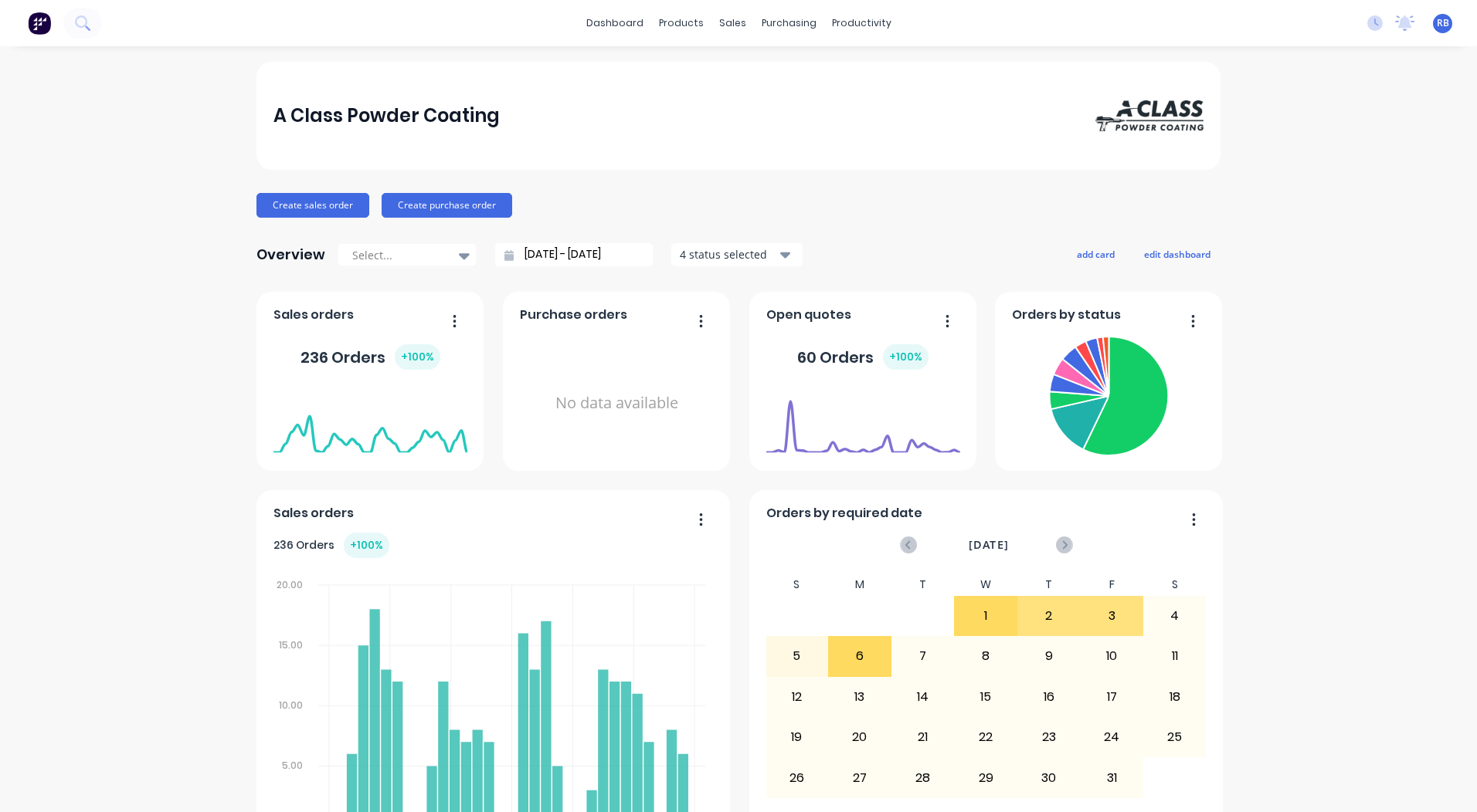
drag, startPoint x: 511, startPoint y: 119, endPoint x: 0, endPoint y: 91, distance: 511.8
click at [0, 101] on html "dashboard products sales purchasing productivity dashboard products Product Cat…" at bounding box center [738, 406] width 1477 height 812
click at [525, 185] on div "A Class Powder Coating Create sales order Create purchase order Overview Select…" at bounding box center [738, 762] width 964 height 1402
drag, startPoint x: 498, startPoint y: 118, endPoint x: -3, endPoint y: 130, distance: 501.1
click at [0, 130] on html "dashboard products sales purchasing productivity dashboard products Product Cat…" at bounding box center [738, 406] width 1477 height 812
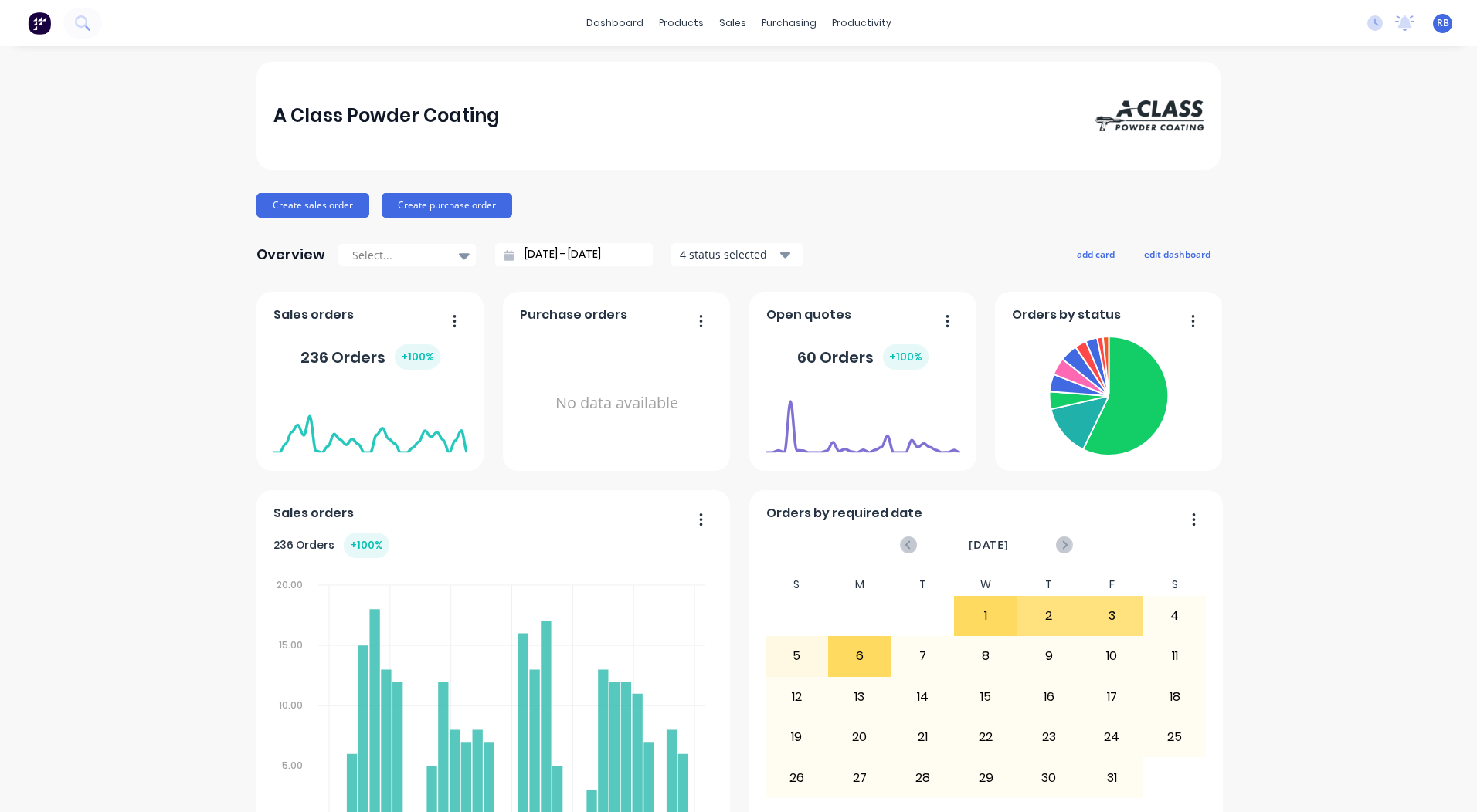
drag, startPoint x: 0, startPoint y: 130, endPoint x: 169, endPoint y: 210, distance: 187.0
click at [169, 210] on div "A Class Powder Coating Create sales order Create purchase order Overview Select…" at bounding box center [738, 762] width 1477 height 1402
drag, startPoint x: 494, startPoint y: 124, endPoint x: -3, endPoint y: 130, distance: 497.0
click at [0, 130] on html "dashboard products sales purchasing productivity dashboard products Product Cat…" at bounding box center [738, 406] width 1477 height 812
click at [708, 216] on div "Create sales order Create purchase order" at bounding box center [738, 205] width 964 height 25
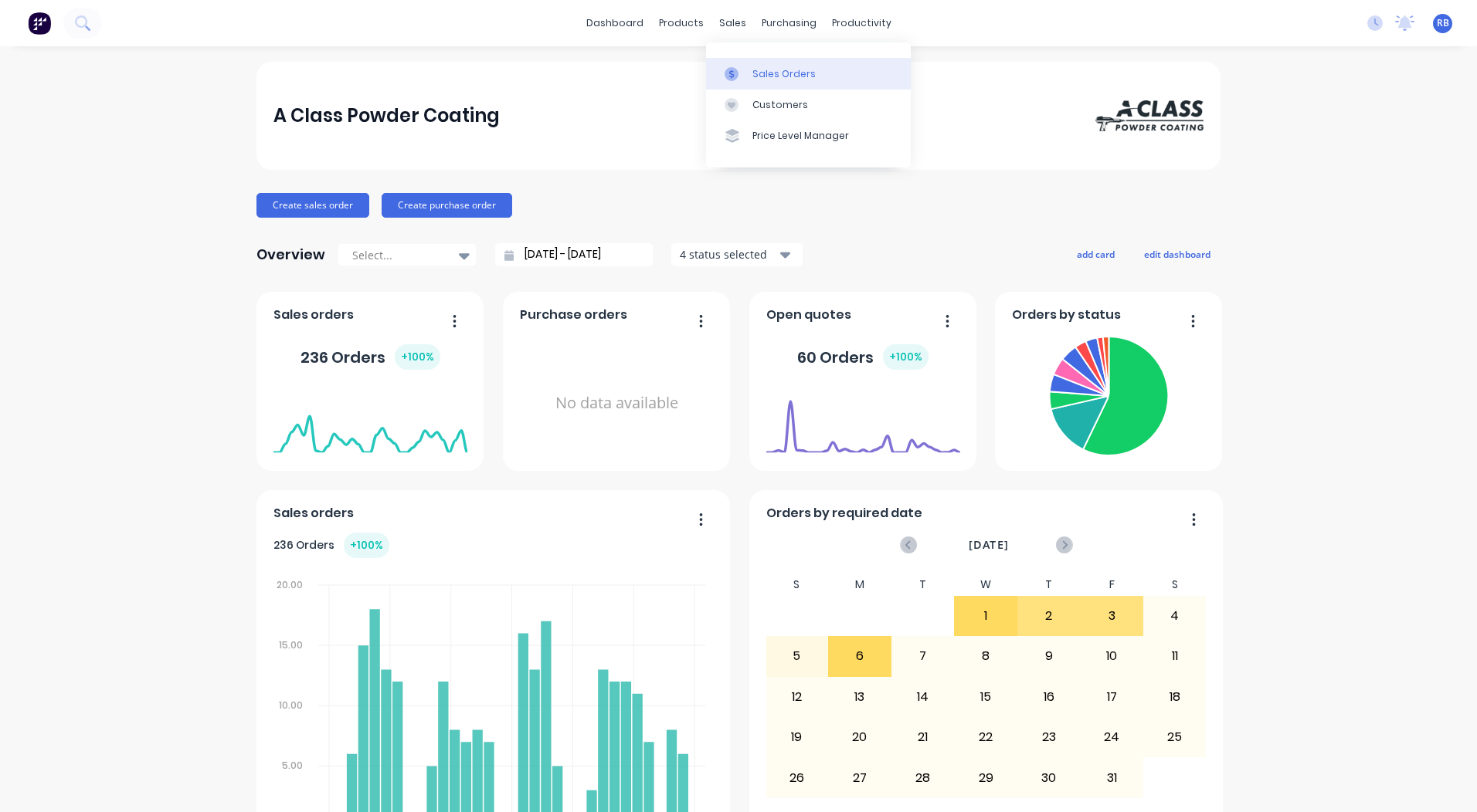
click at [745, 60] on link "Sales Orders" at bounding box center [808, 73] width 205 height 31
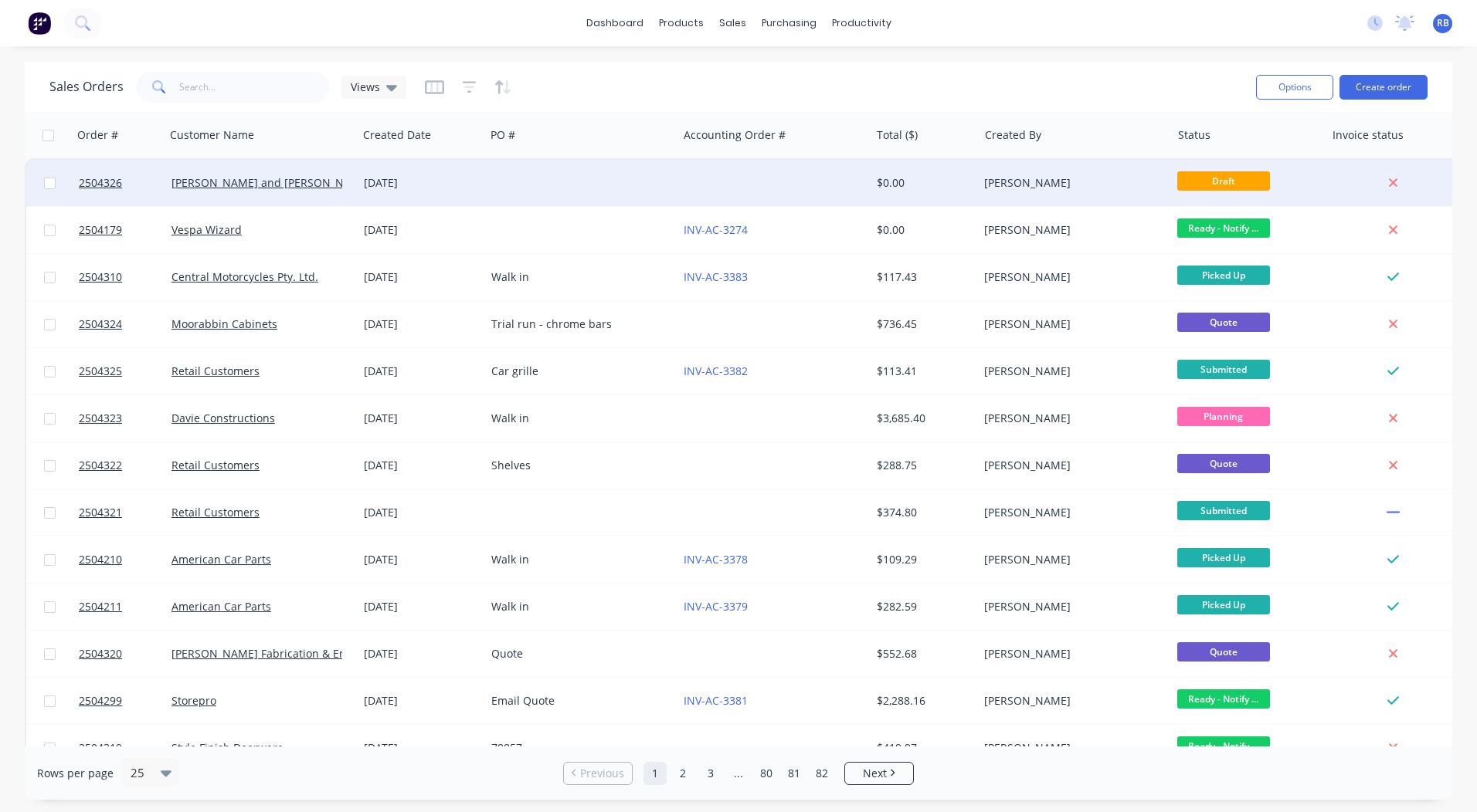
click at [592, 183] on div at bounding box center [581, 183] width 193 height 46
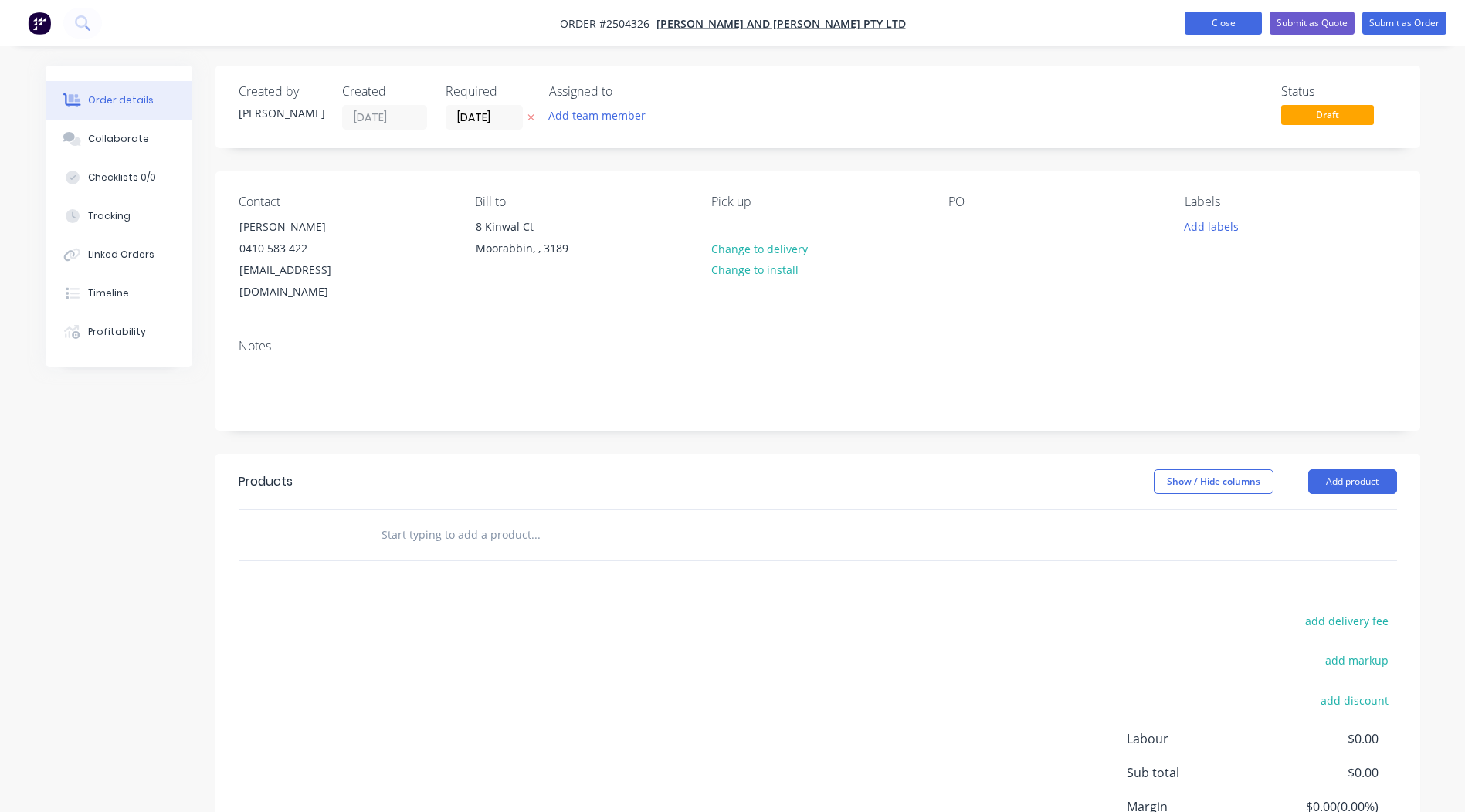
click at [1220, 28] on button "Close" at bounding box center [1223, 23] width 78 height 23
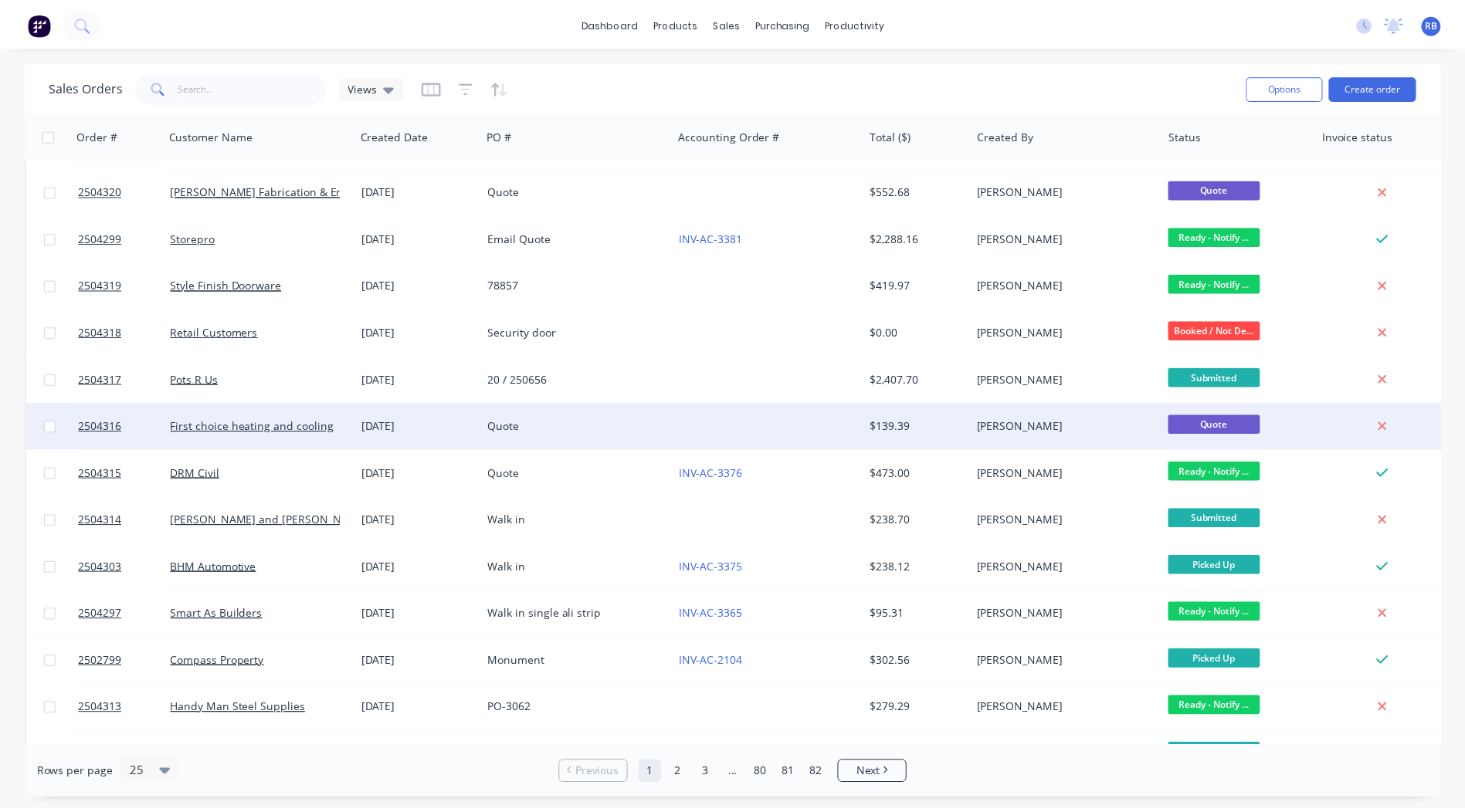
scroll to position [540, 0]
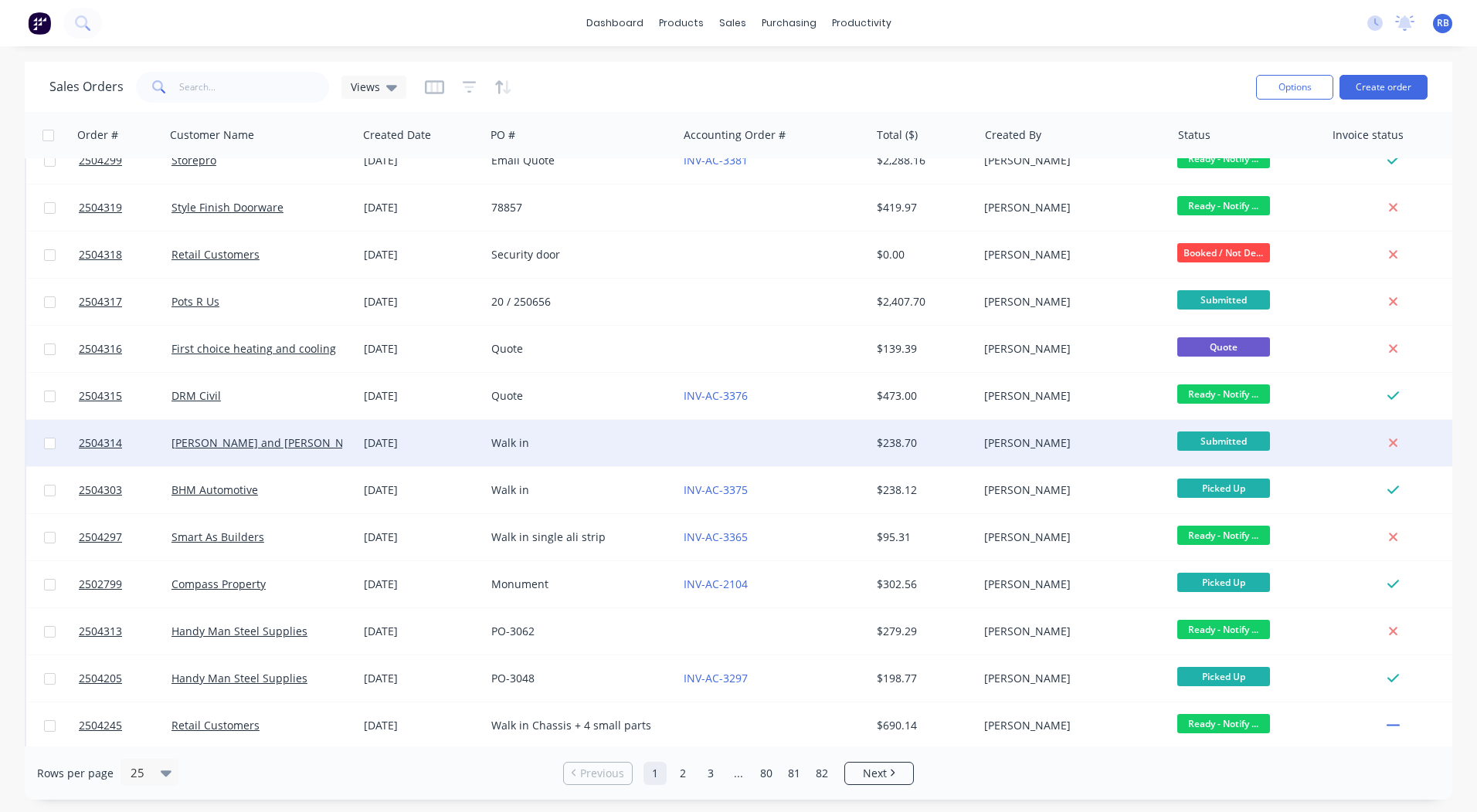
click at [504, 439] on div "Walk in" at bounding box center [576, 443] width 171 height 15
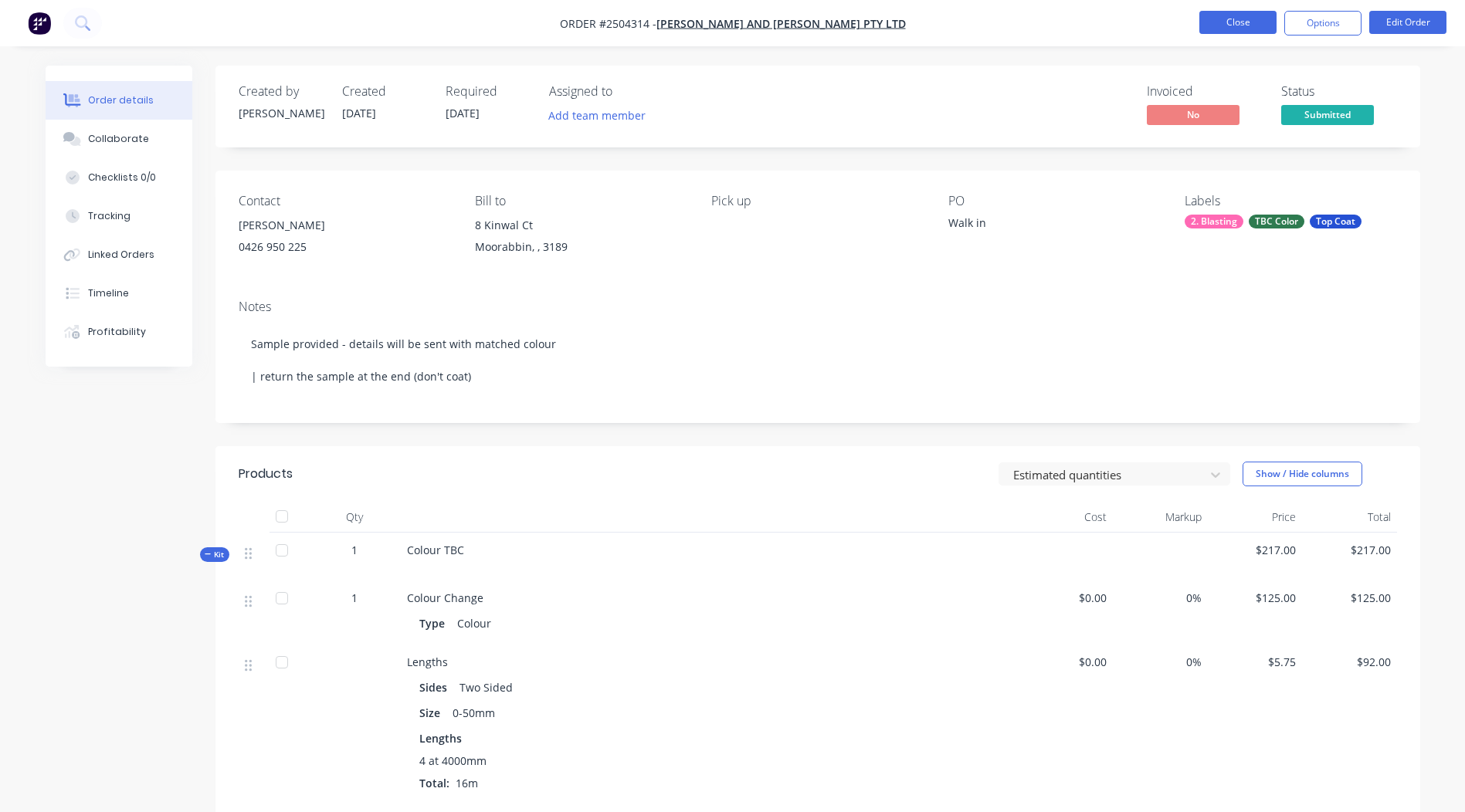
click at [1228, 14] on button "Close" at bounding box center [1237, 22] width 78 height 23
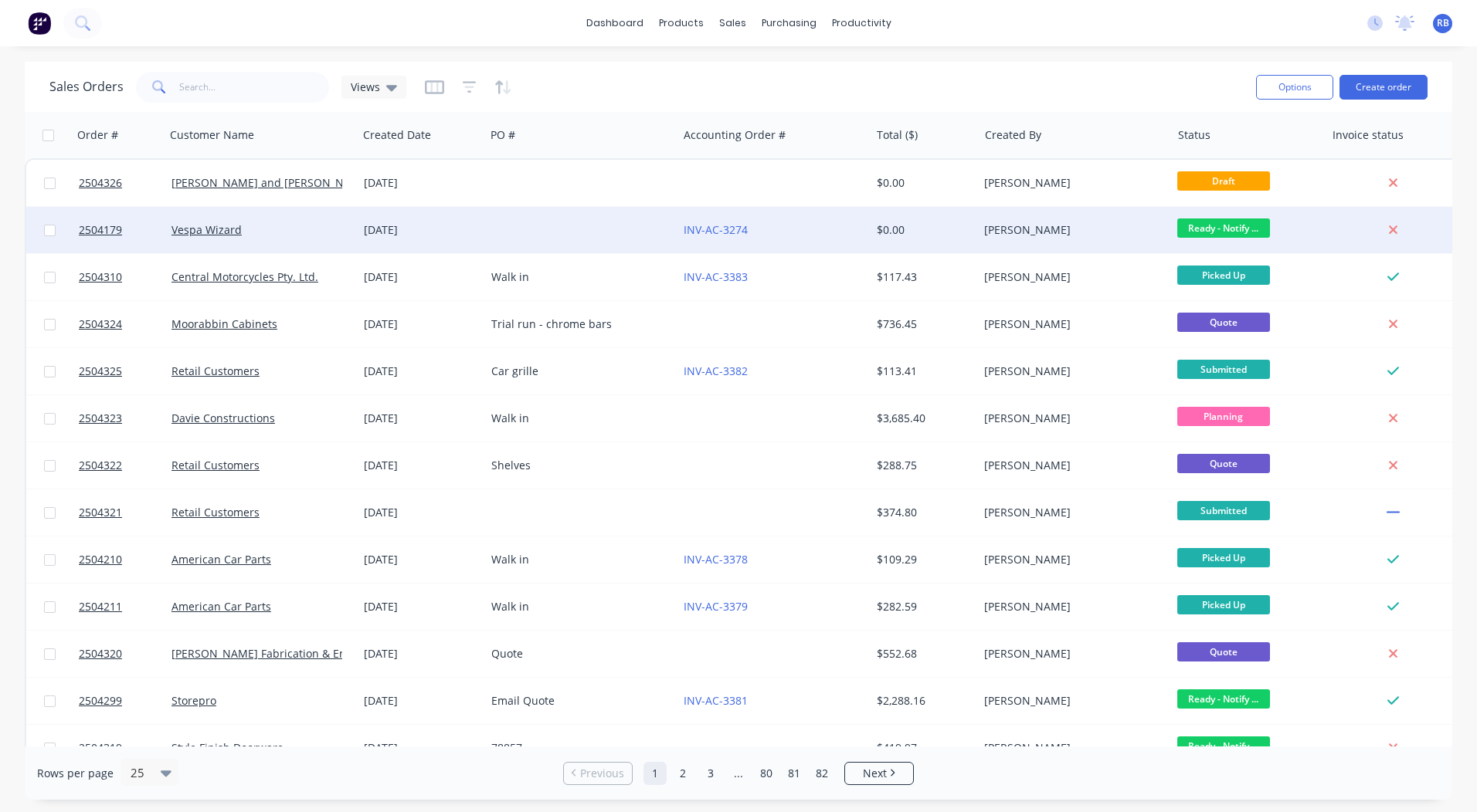
click at [486, 216] on div at bounding box center [581, 230] width 193 height 46
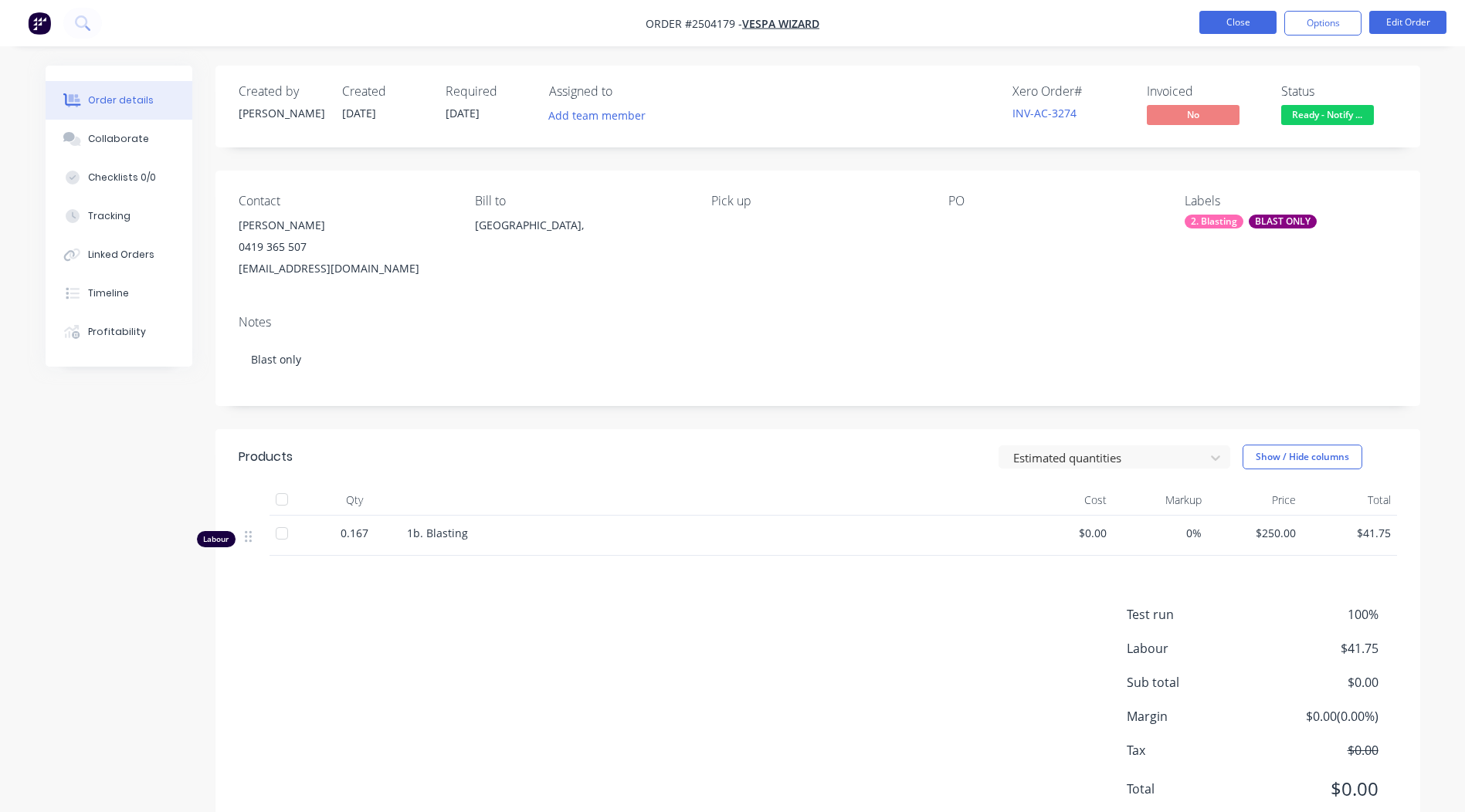
click at [1260, 28] on button "Close" at bounding box center [1237, 22] width 78 height 23
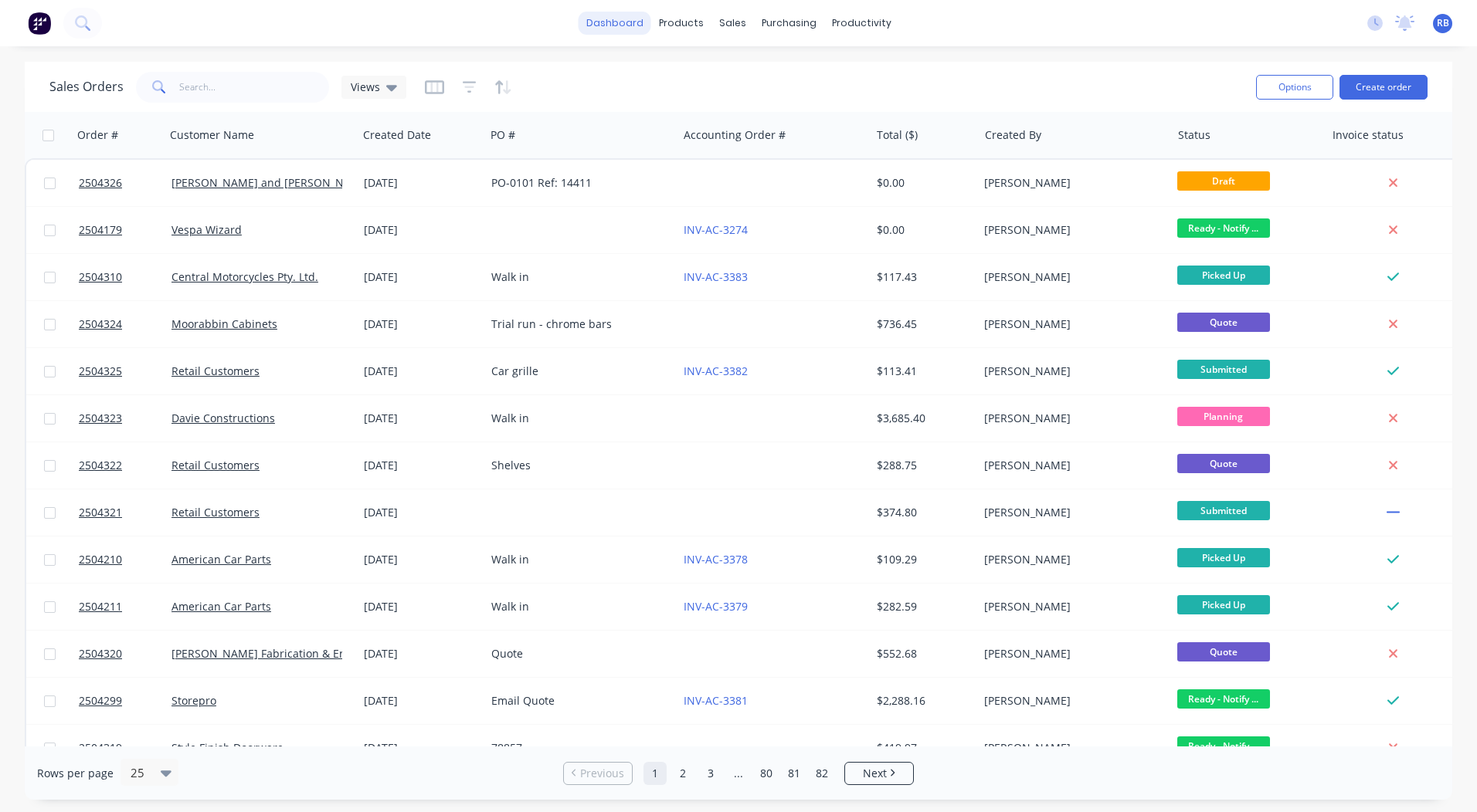
click at [629, 13] on link "dashboard" at bounding box center [614, 23] width 72 height 23
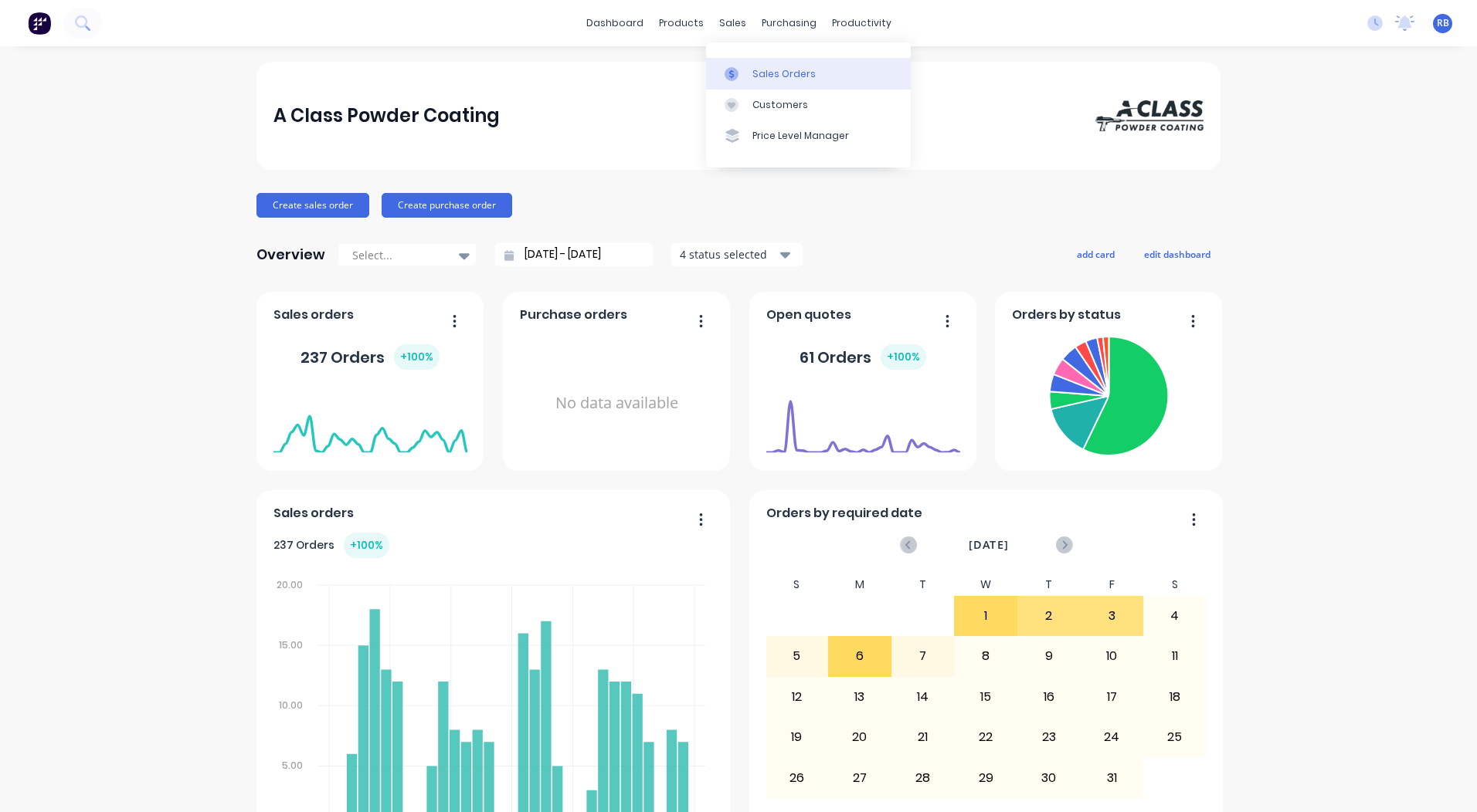
click at [745, 67] on div at bounding box center [736, 74] width 23 height 14
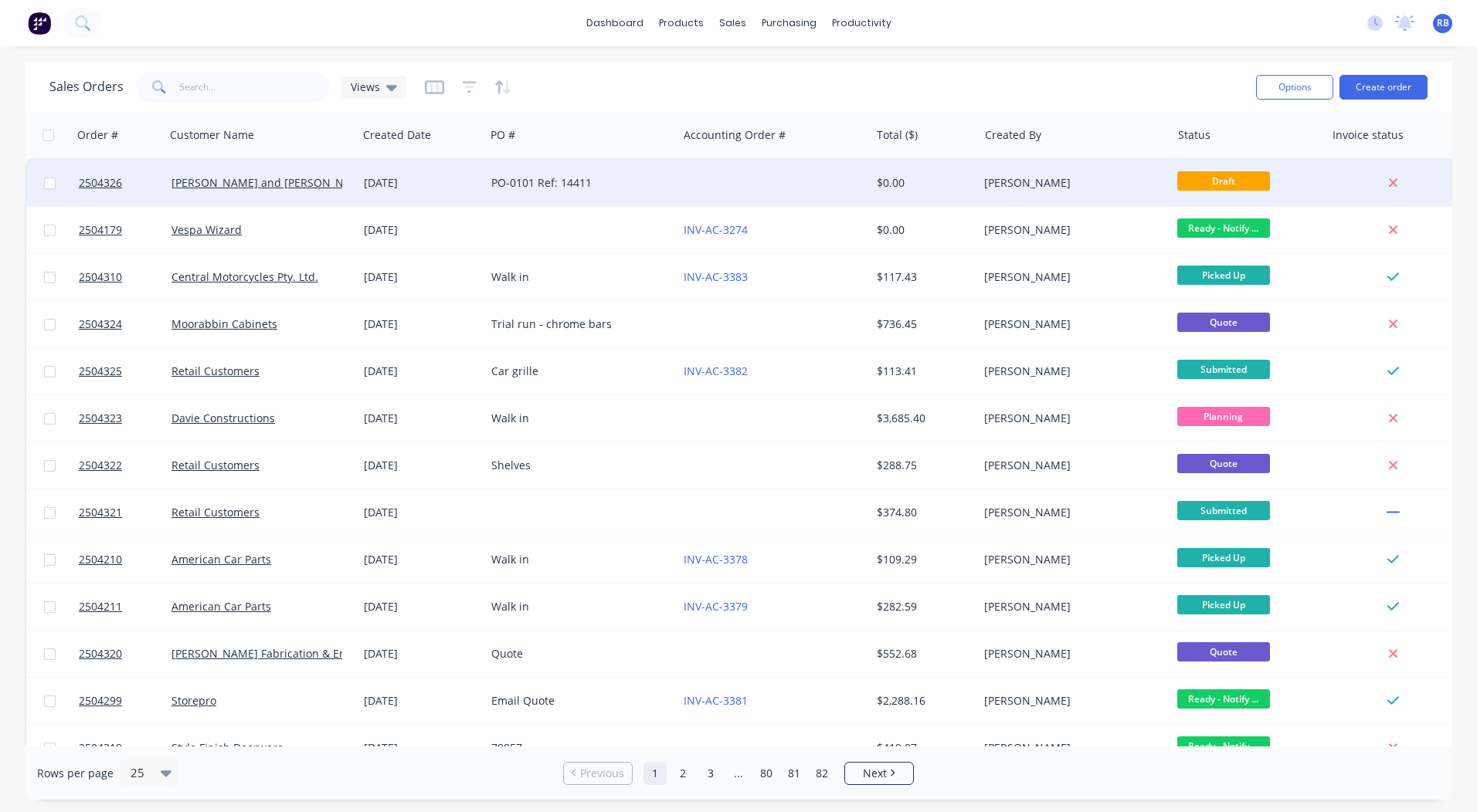
click at [580, 185] on div "PO-0101 Ref: 14411" at bounding box center [576, 183] width 171 height 15
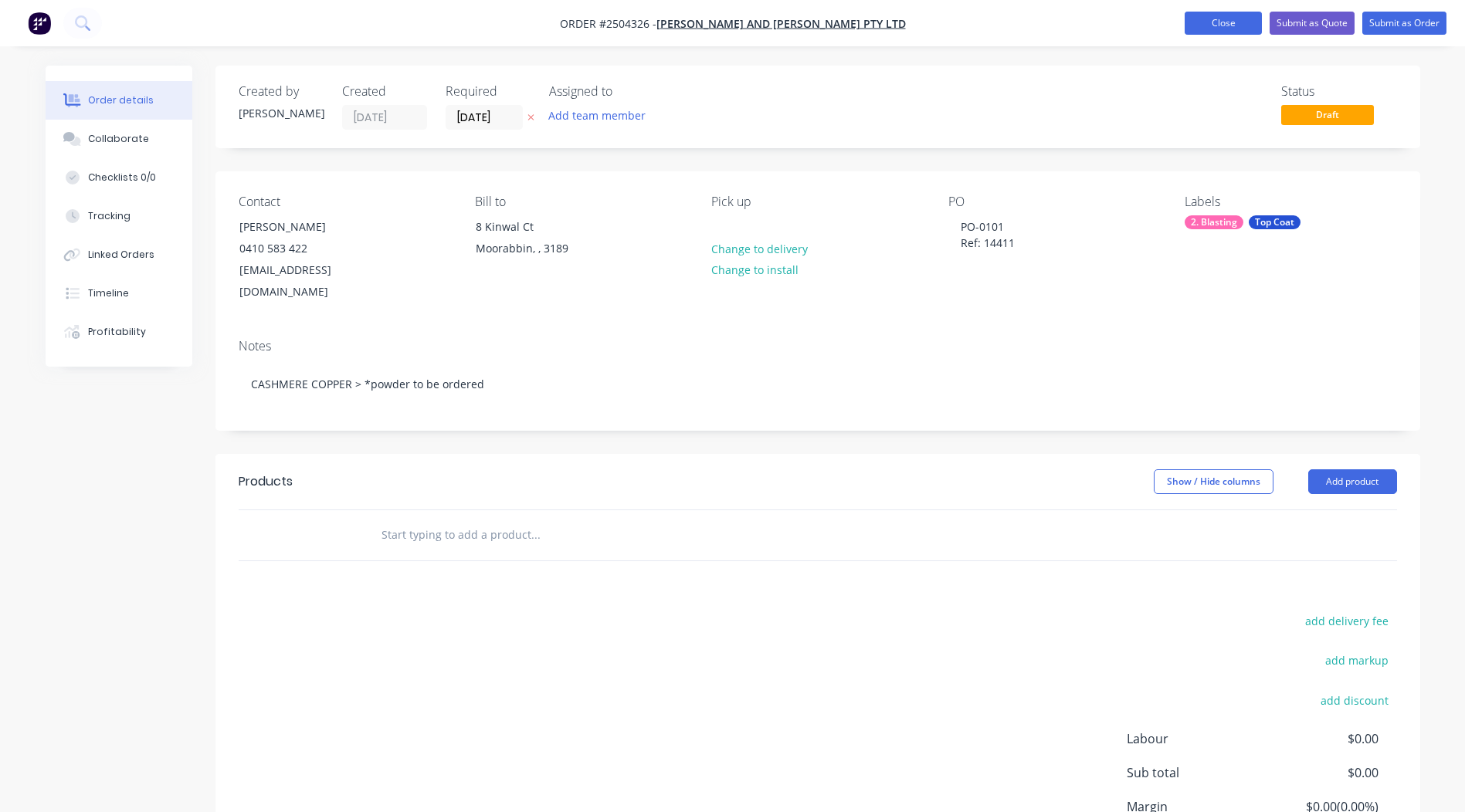
click at [1243, 23] on button "Close" at bounding box center [1223, 23] width 78 height 23
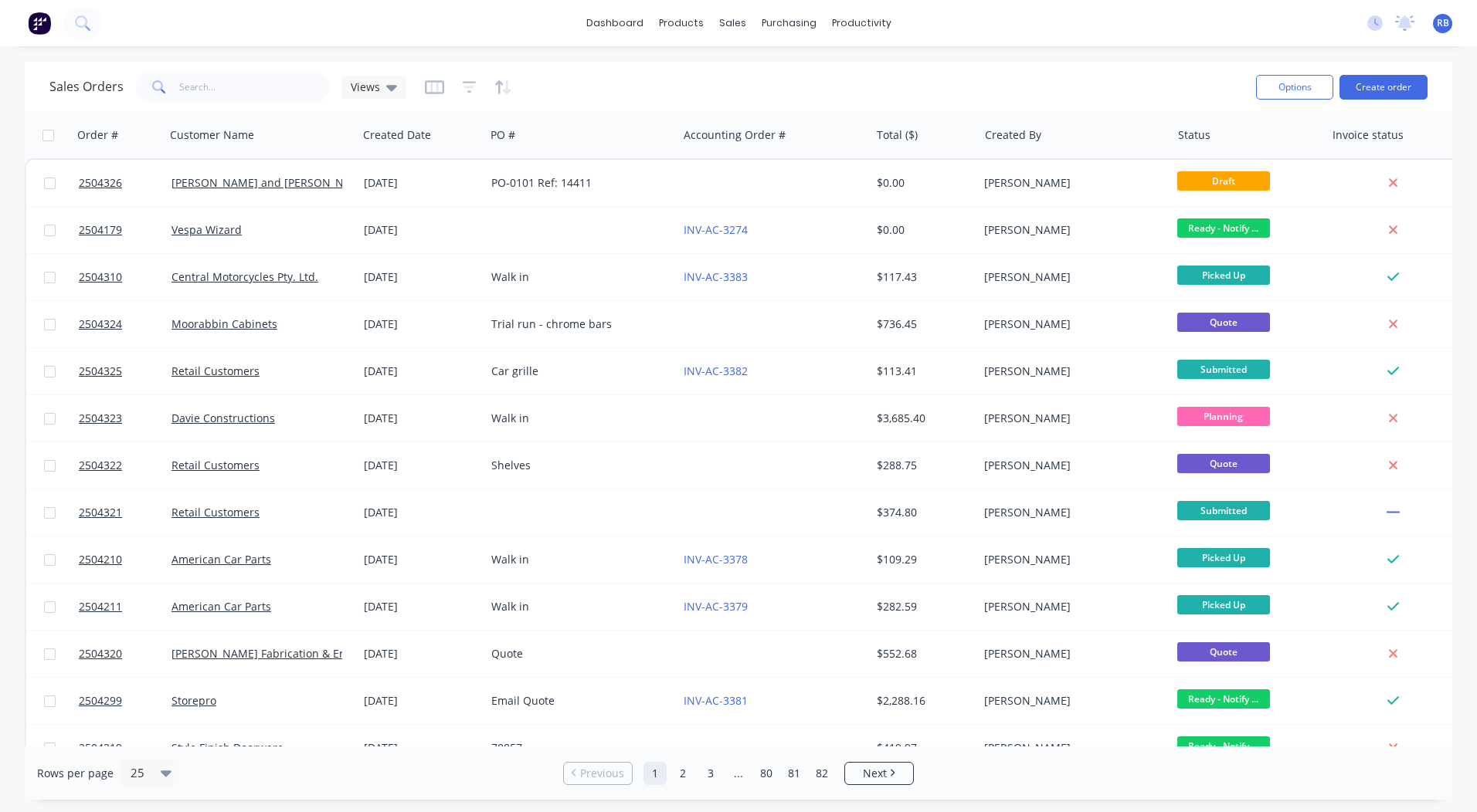
click at [1091, 66] on div "Sales Orders Views Options Create order" at bounding box center [738, 86] width 1428 height 50
click at [1374, 84] on button "Create order" at bounding box center [1382, 87] width 88 height 25
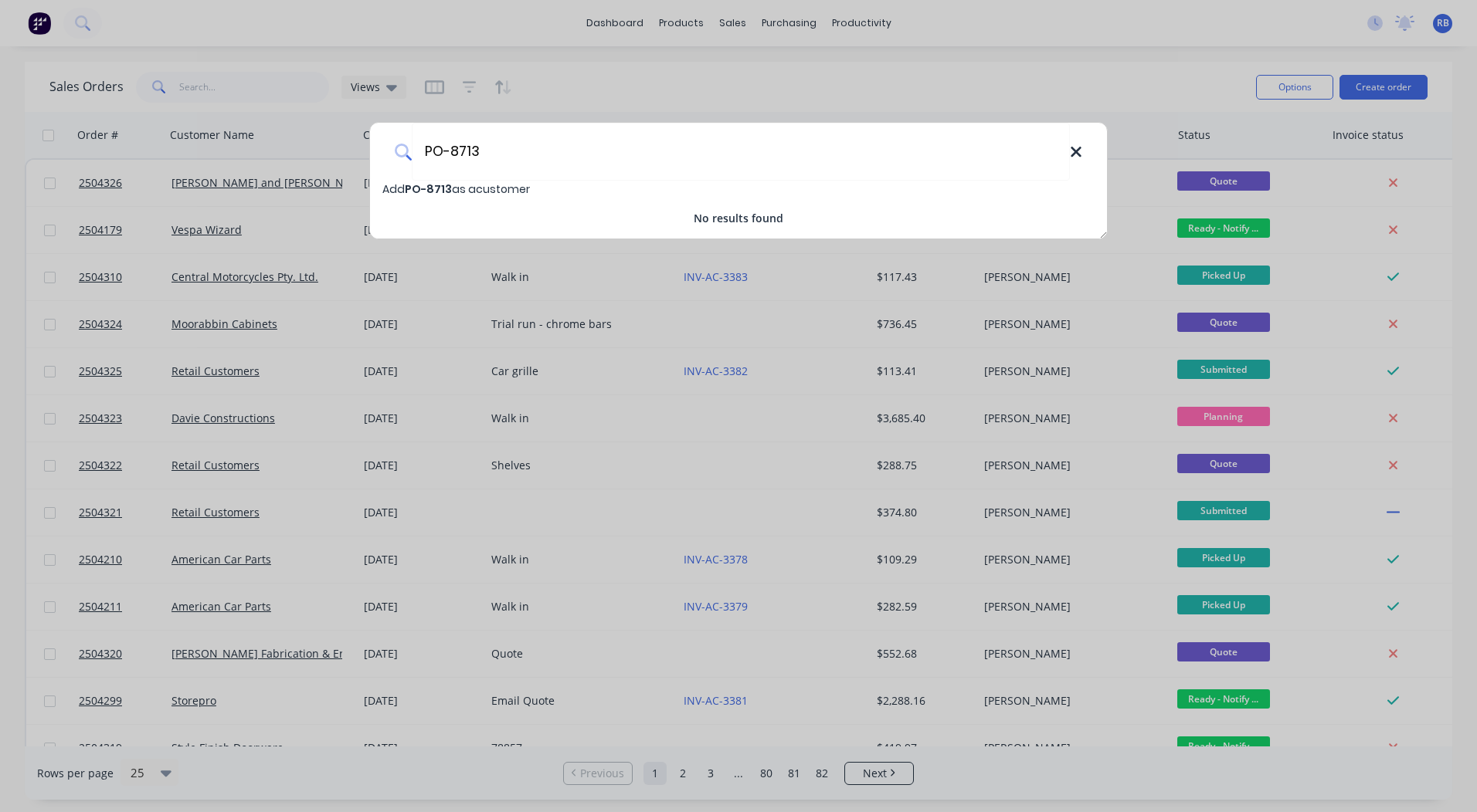
type input "PO-8713"
click at [1082, 150] on icon at bounding box center [1076, 153] width 12 height 17
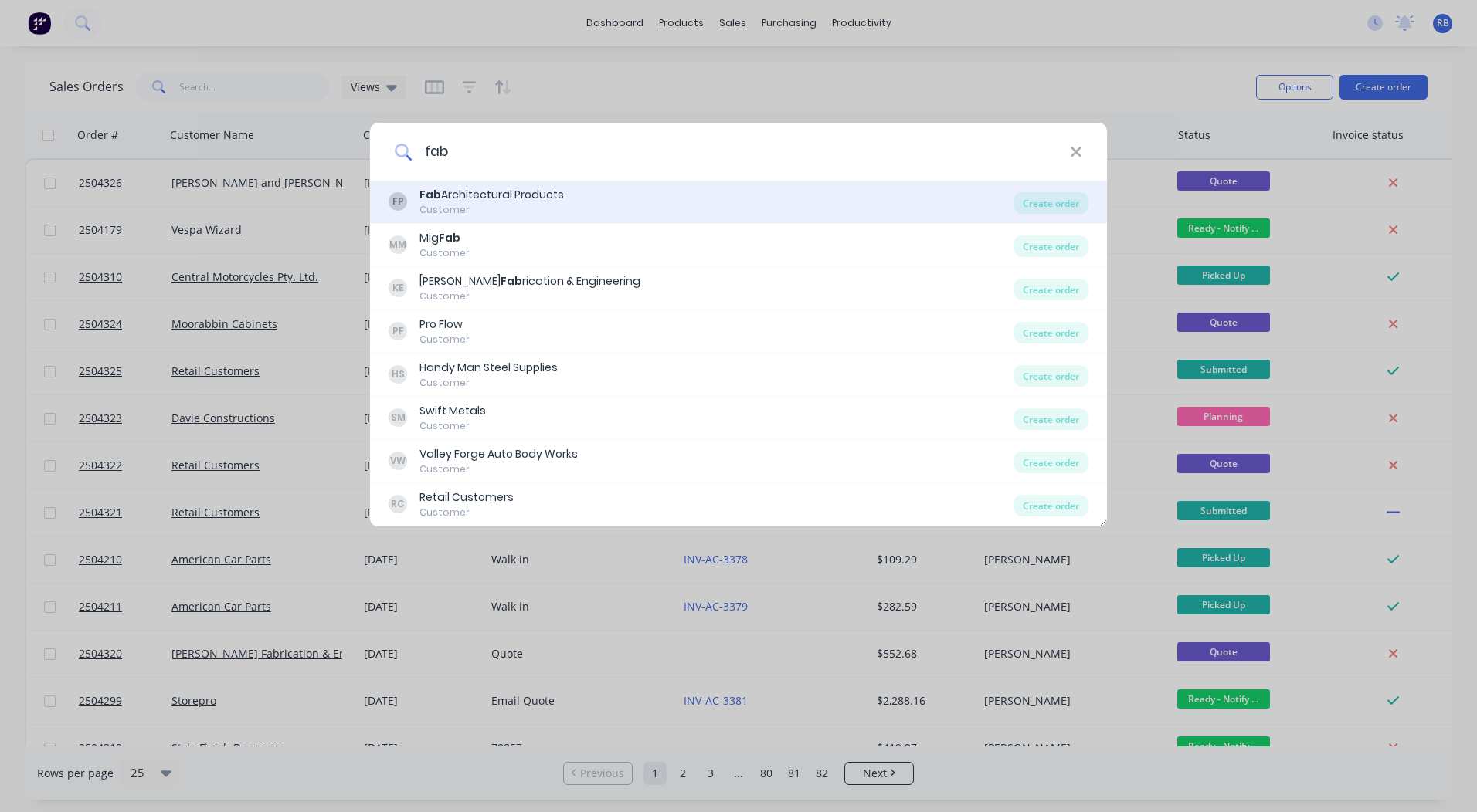
type input "fab"
click at [469, 193] on div "Fab Architectural Products" at bounding box center [491, 194] width 144 height 16
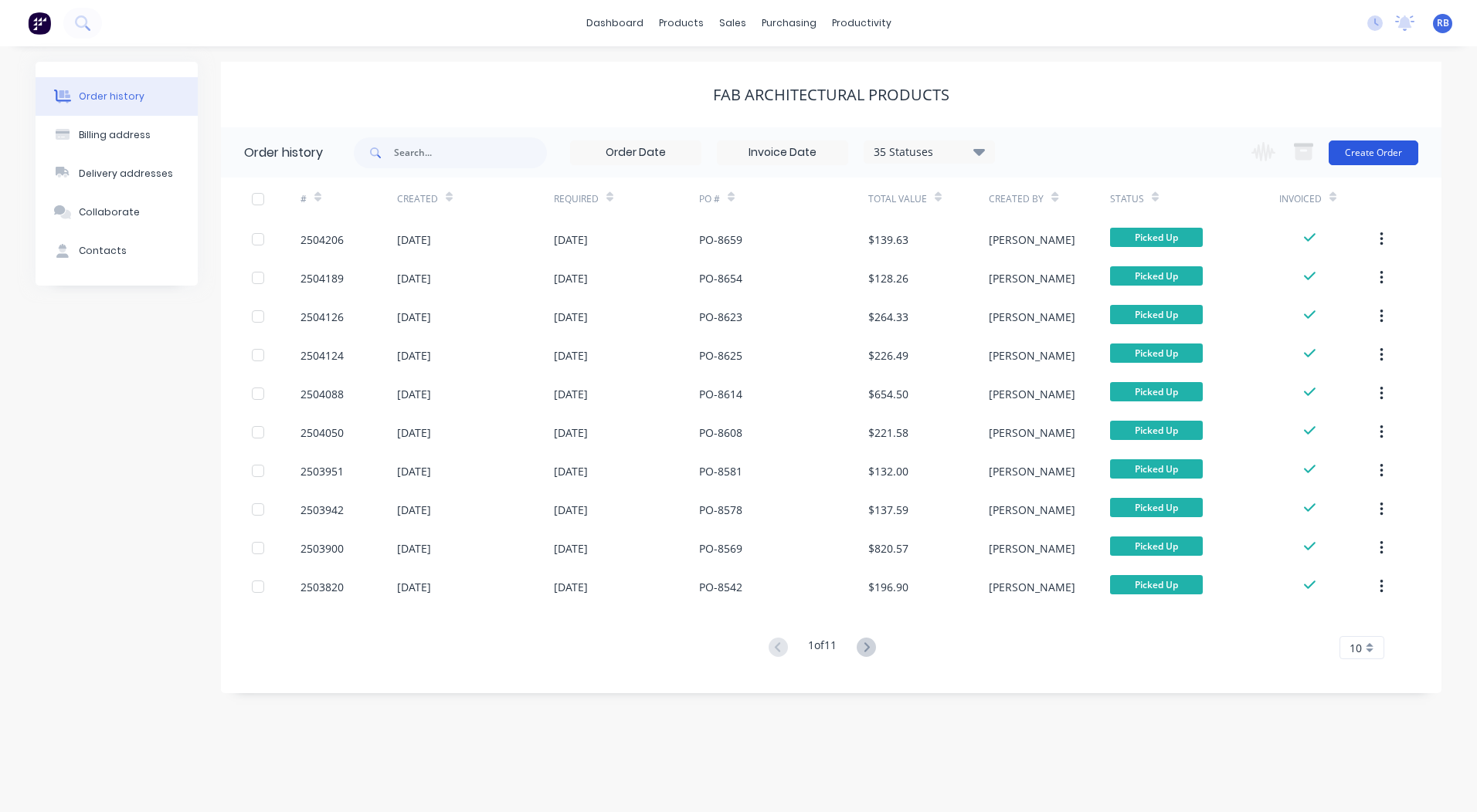
click at [1358, 153] on button "Create Order" at bounding box center [1373, 153] width 89 height 25
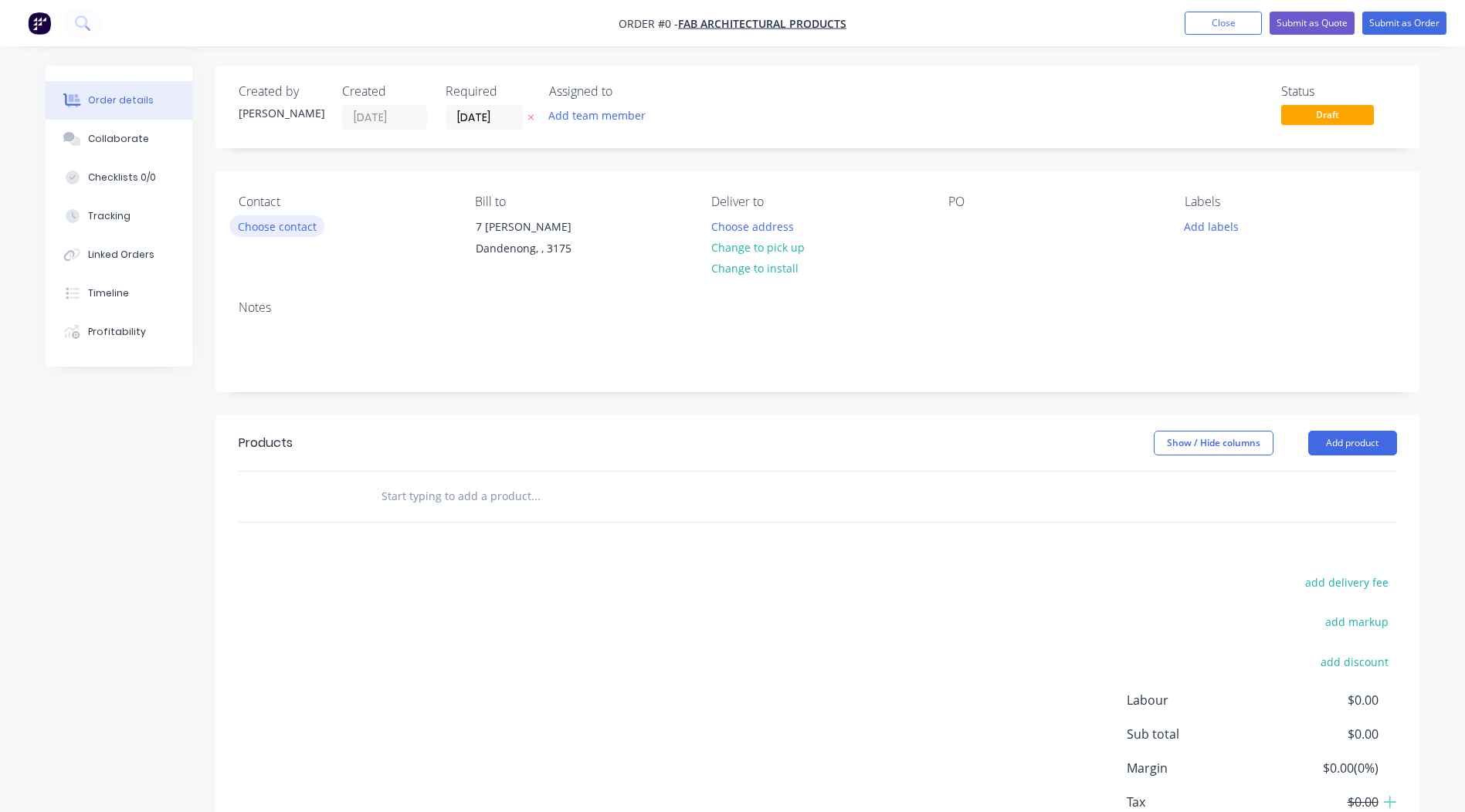
click at [257, 223] on button "Choose contact" at bounding box center [276, 226] width 95 height 20
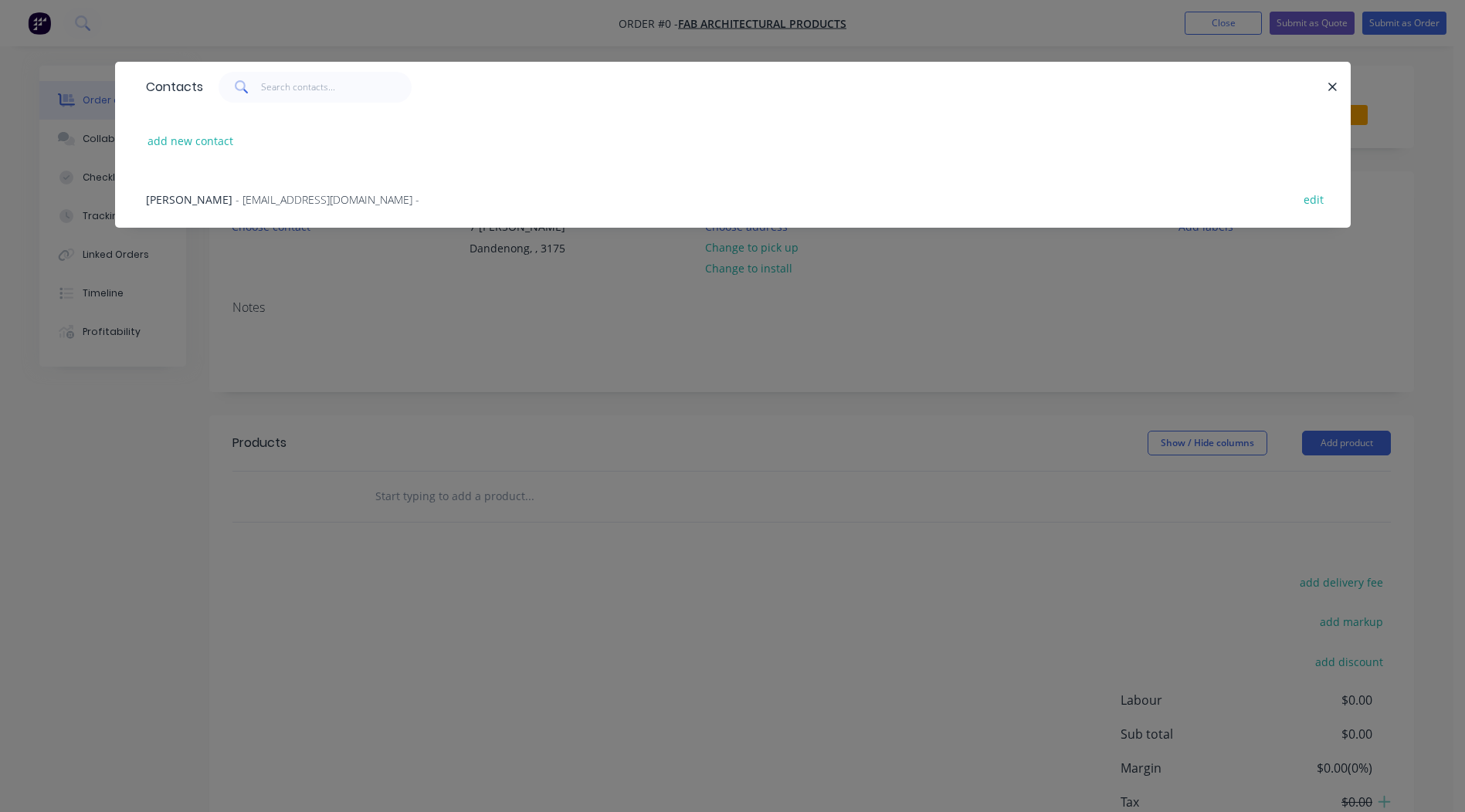
click at [208, 202] on span "Jamie Brown" at bounding box center [188, 199] width 86 height 14
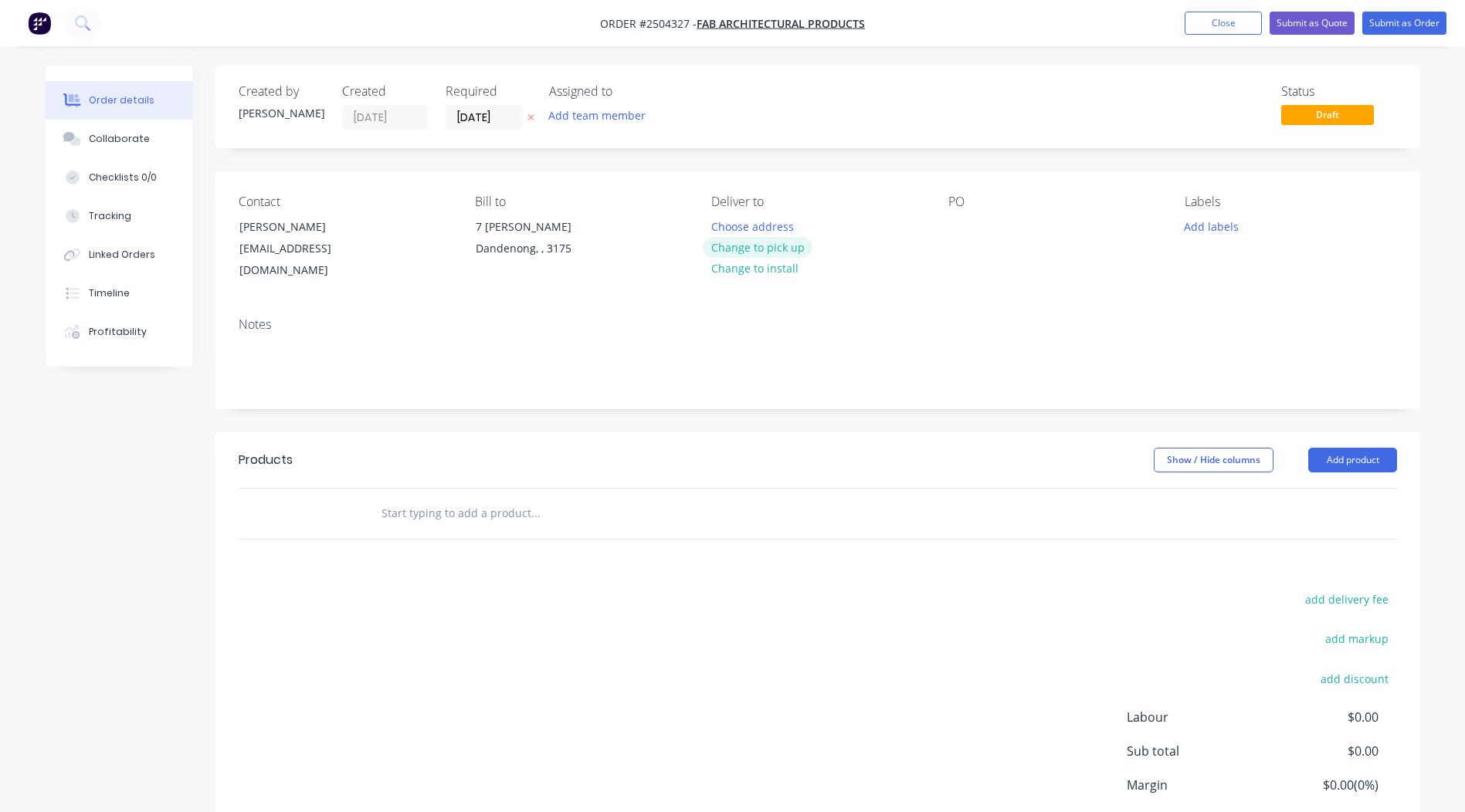
click at [762, 237] on button "Change to pick up" at bounding box center [758, 247] width 110 height 20
click at [963, 219] on div at bounding box center [960, 227] width 25 height 22
click at [1196, 233] on button "Add labels" at bounding box center [1211, 226] width 71 height 20
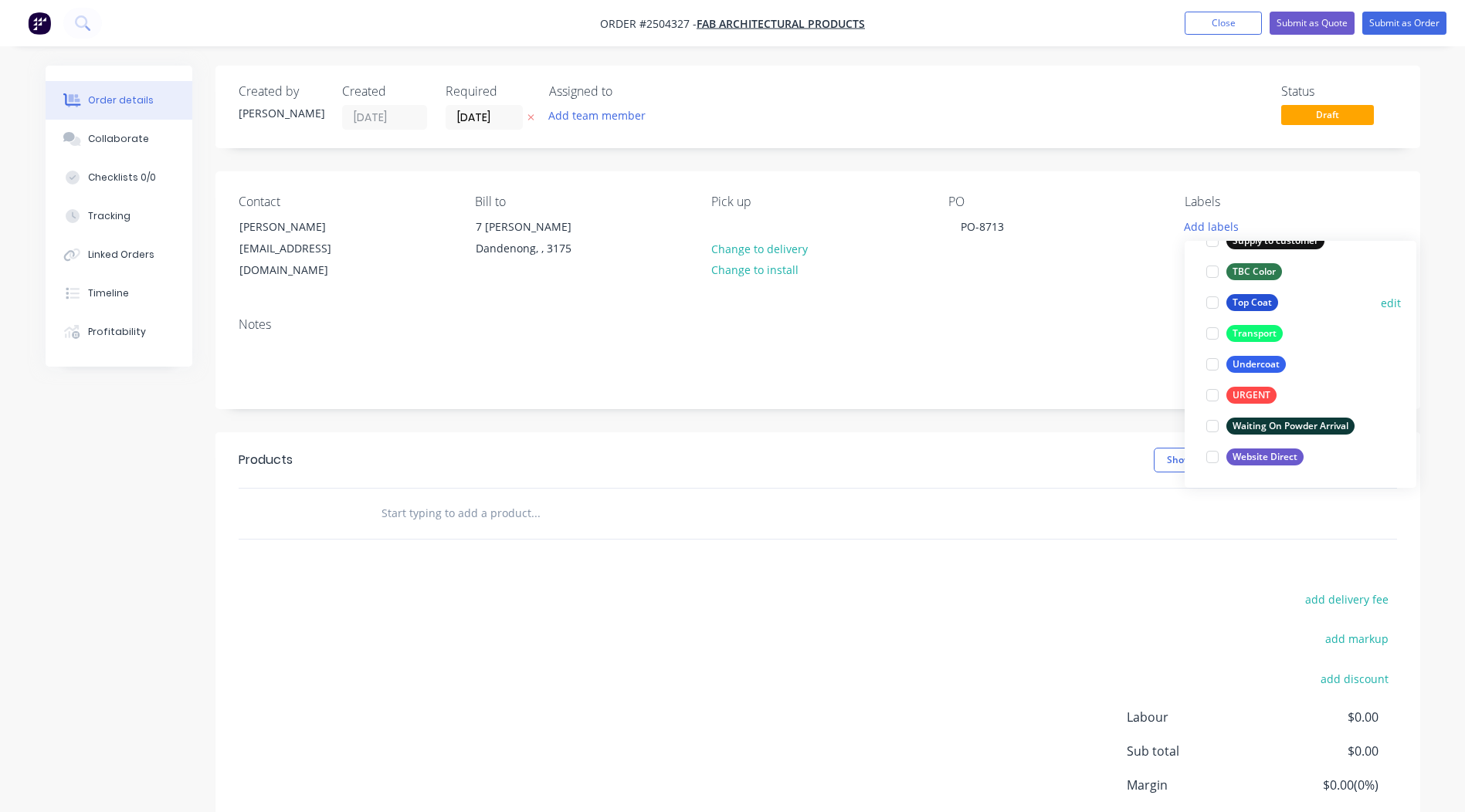
click at [1249, 301] on div "Top Coat" at bounding box center [1252, 302] width 52 height 17
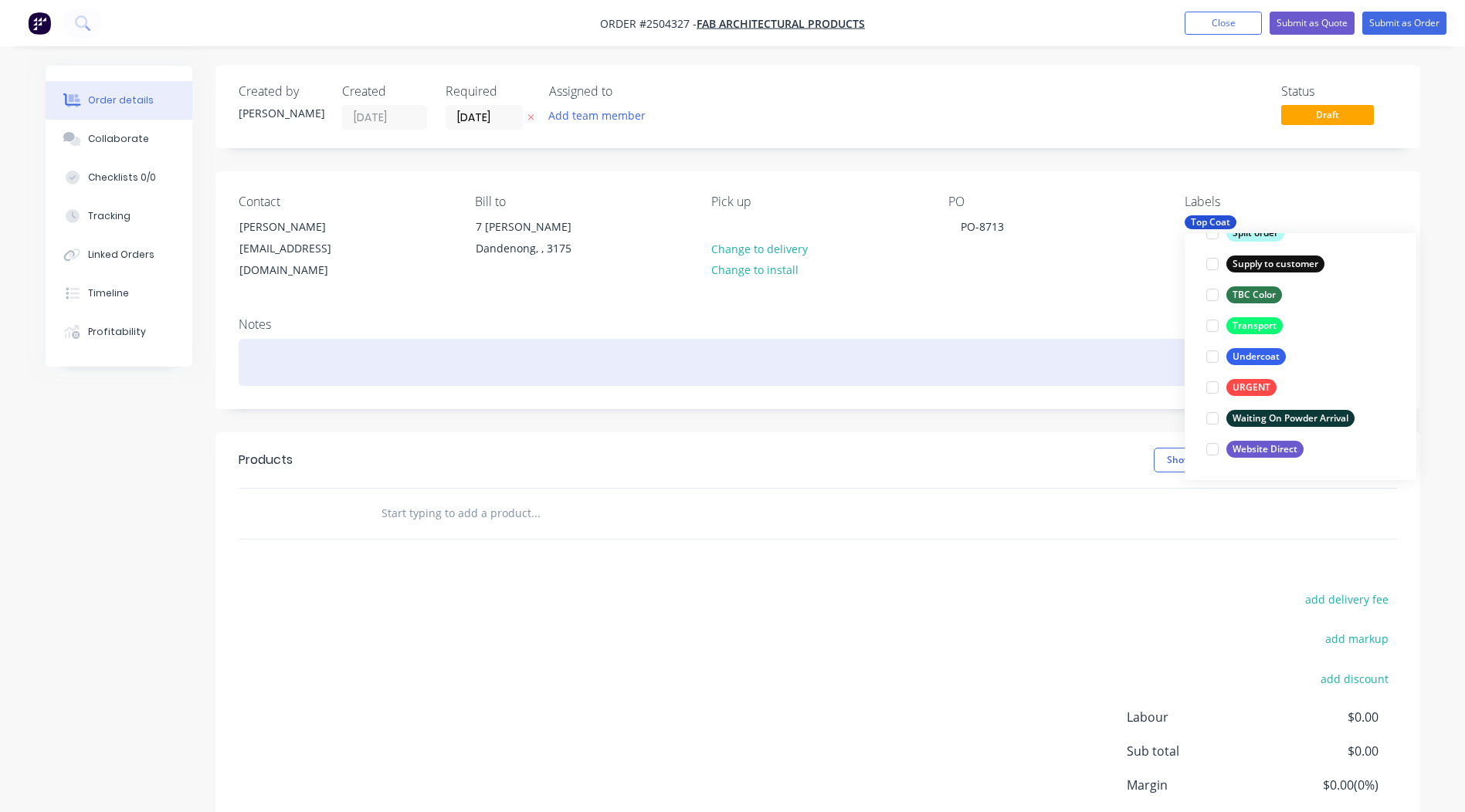
scroll to position [61, 0]
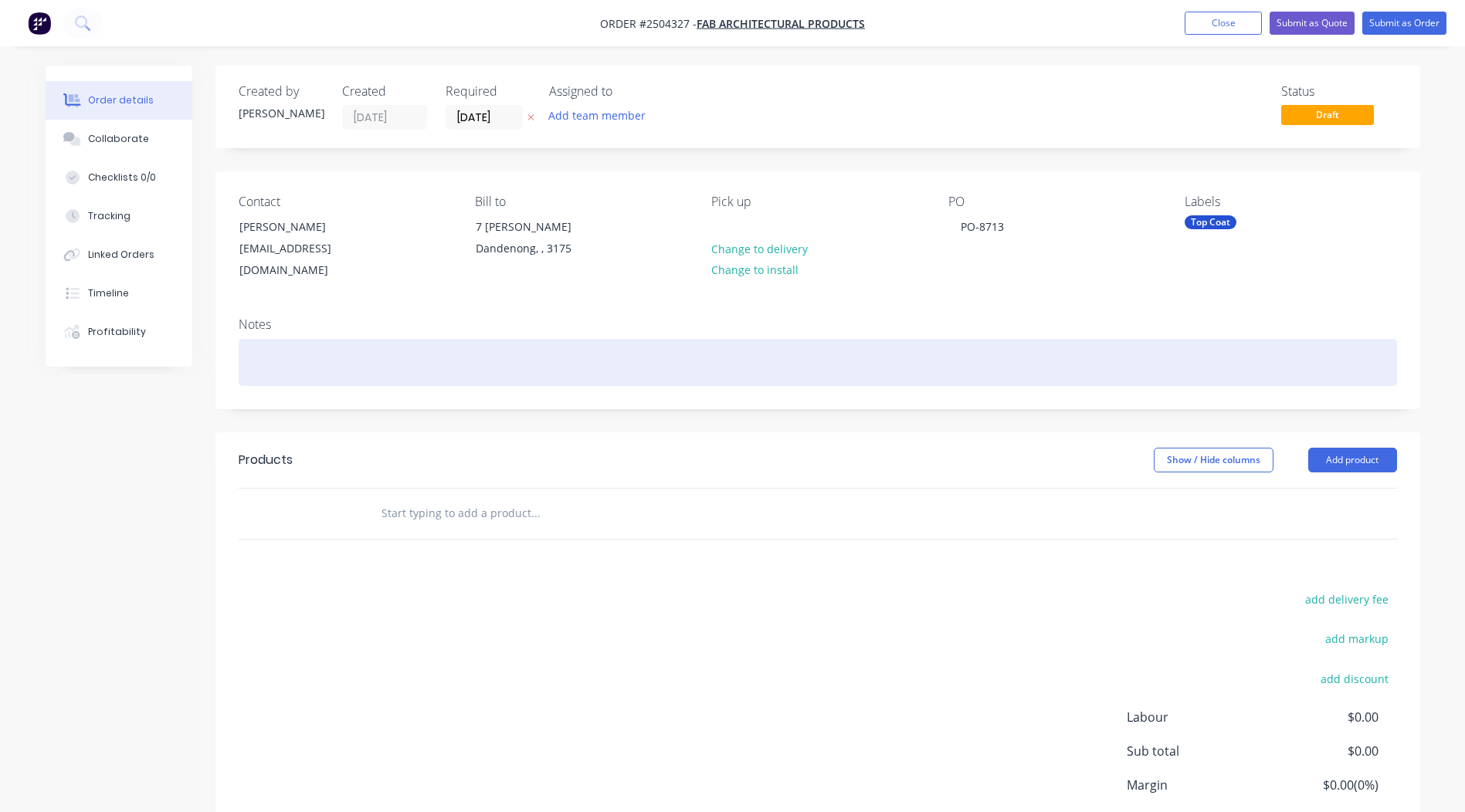
click at [281, 339] on div at bounding box center [817, 362] width 1158 height 47
drag, startPoint x: 424, startPoint y: 349, endPoint x: 0, endPoint y: 333, distance: 424.3
click at [0, 333] on html "Order #2504327 - Fab Architectural Products Add product Close Submit as Quote S…" at bounding box center [732, 467] width 1465 height 934
copy div "Essential silver pearl matt"
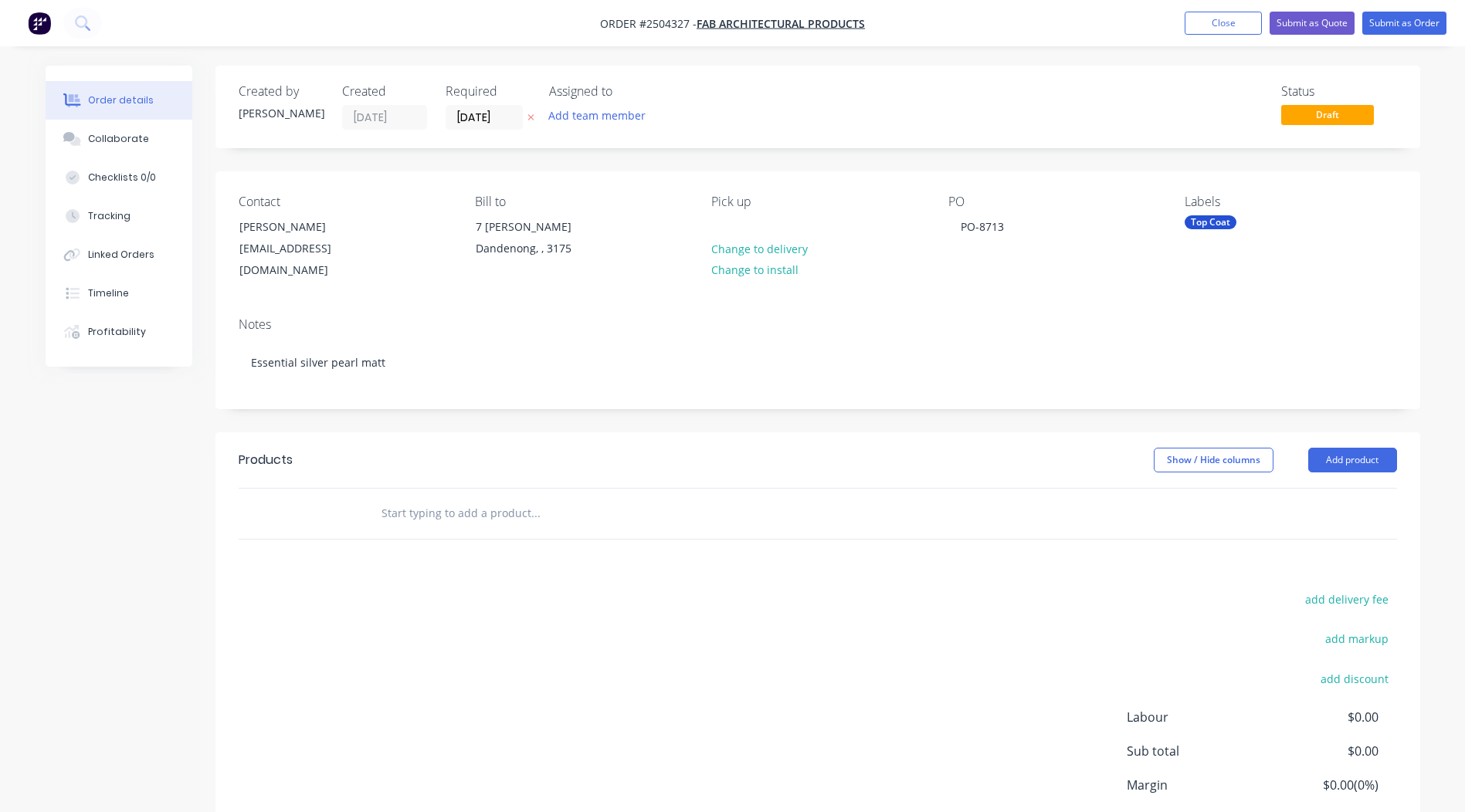
click at [869, 460] on header "Products Show / Hide columns Add product" at bounding box center [818, 459] width 1205 height 55
click at [1354, 454] on button "Add product" at bounding box center [1353, 460] width 89 height 25
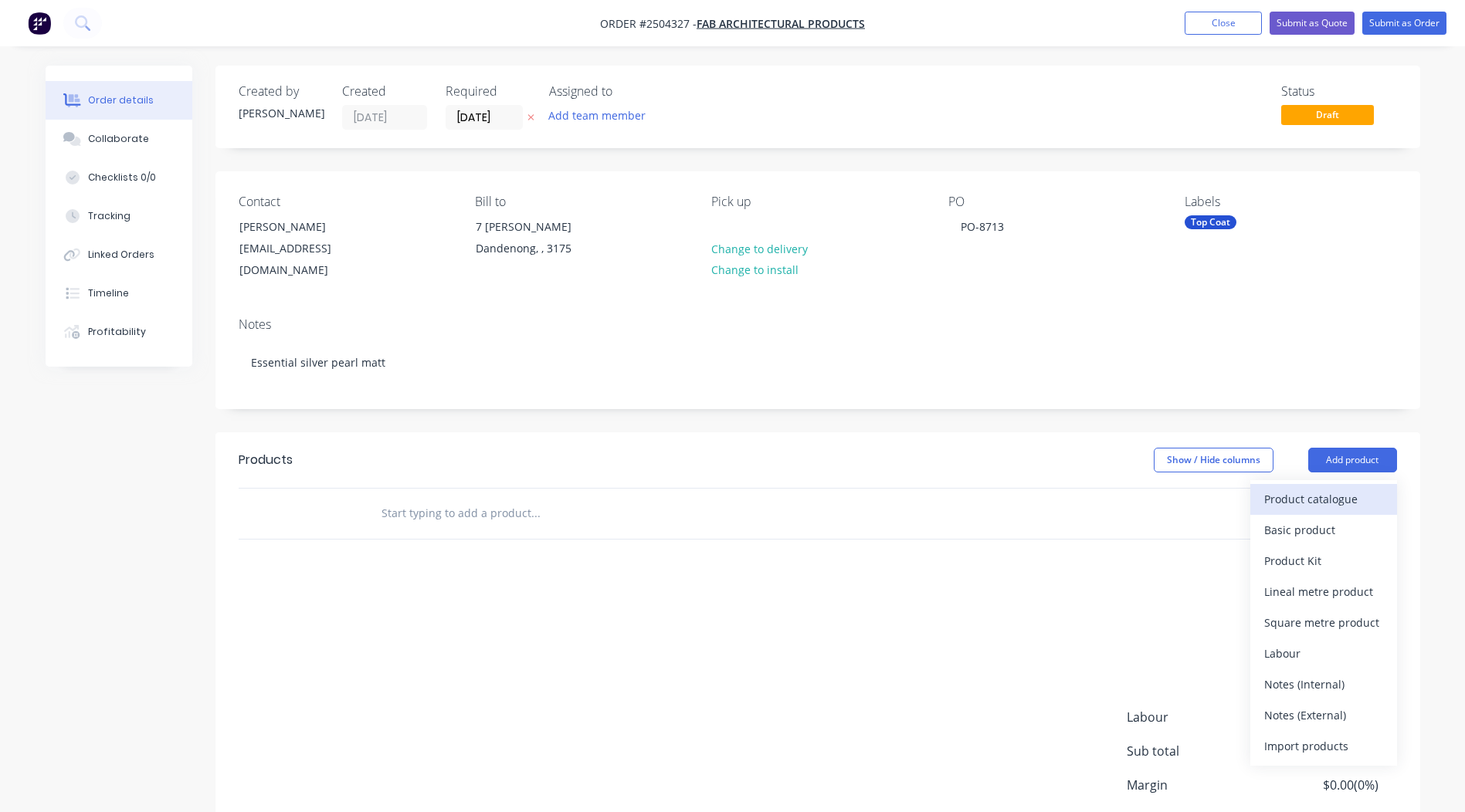
click at [1354, 488] on div "Product catalogue" at bounding box center [1324, 499] width 119 height 22
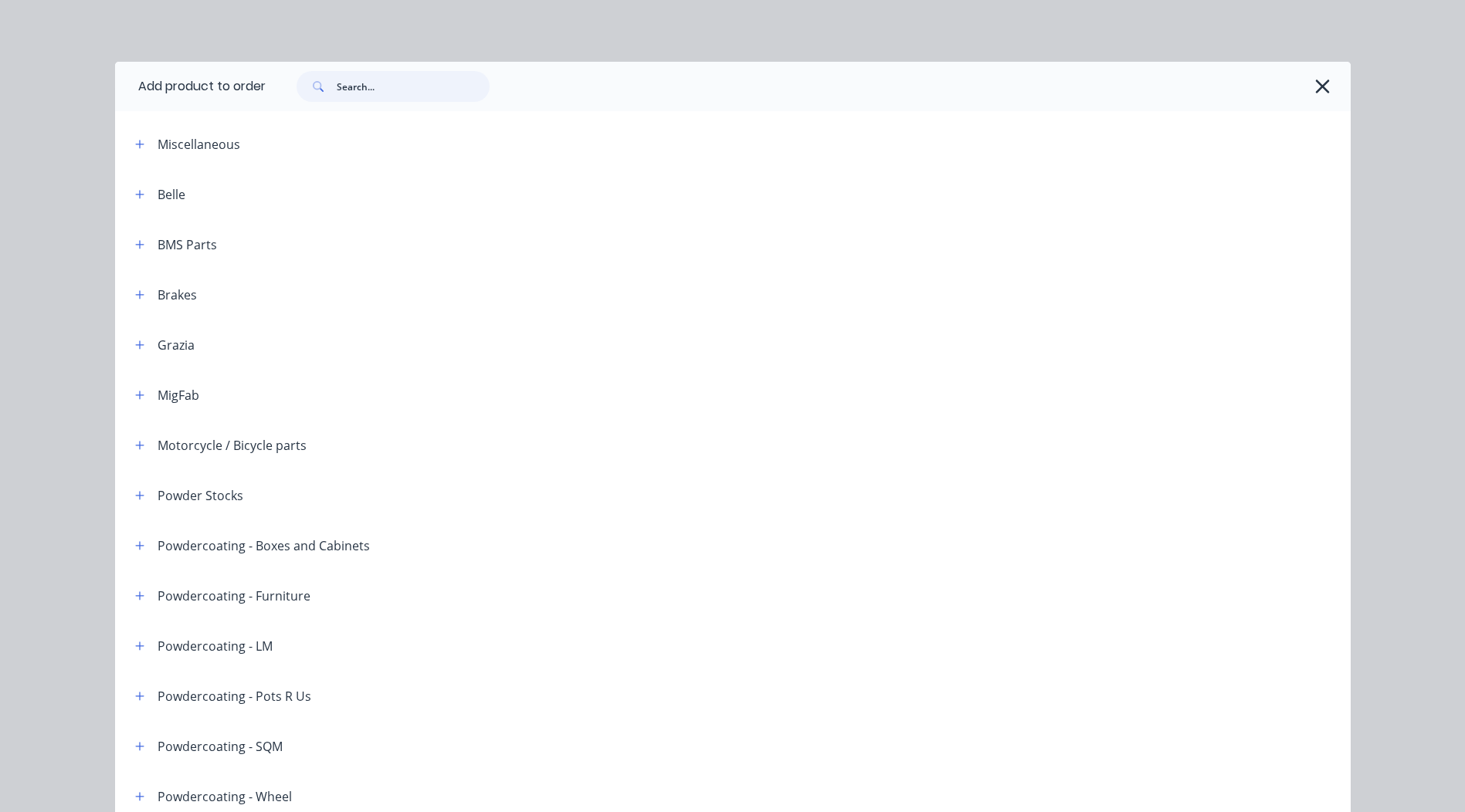
click at [369, 84] on input "text" at bounding box center [412, 86] width 153 height 31
paste input "Essential silver pearl matt"
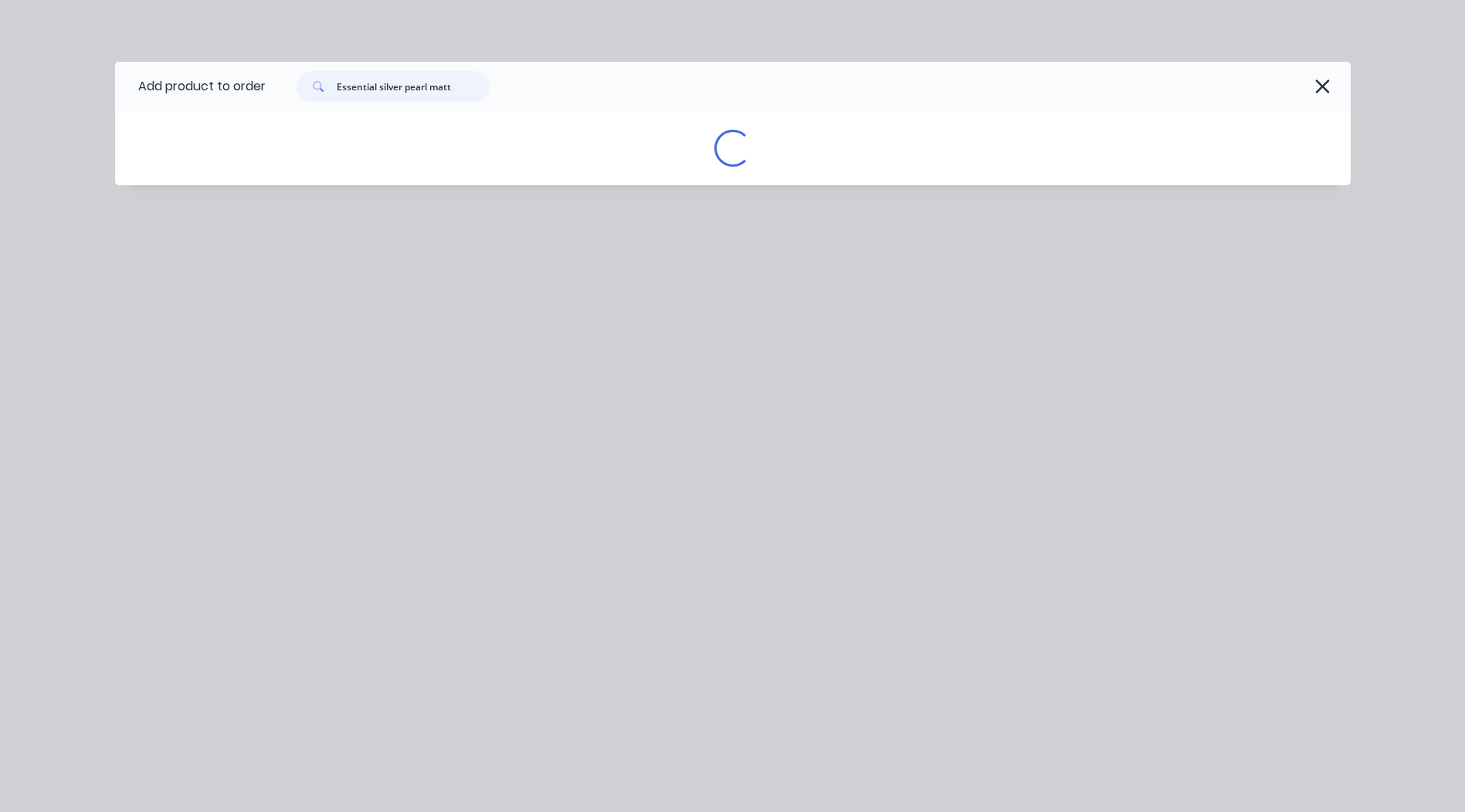
drag, startPoint x: 381, startPoint y: 85, endPoint x: 0, endPoint y: 149, distance: 386.3
click at [0, 147] on html "Order #2504327 - Fab Architectural Products Add product Close Submit as Quote S…" at bounding box center [732, 477] width 1465 height 955
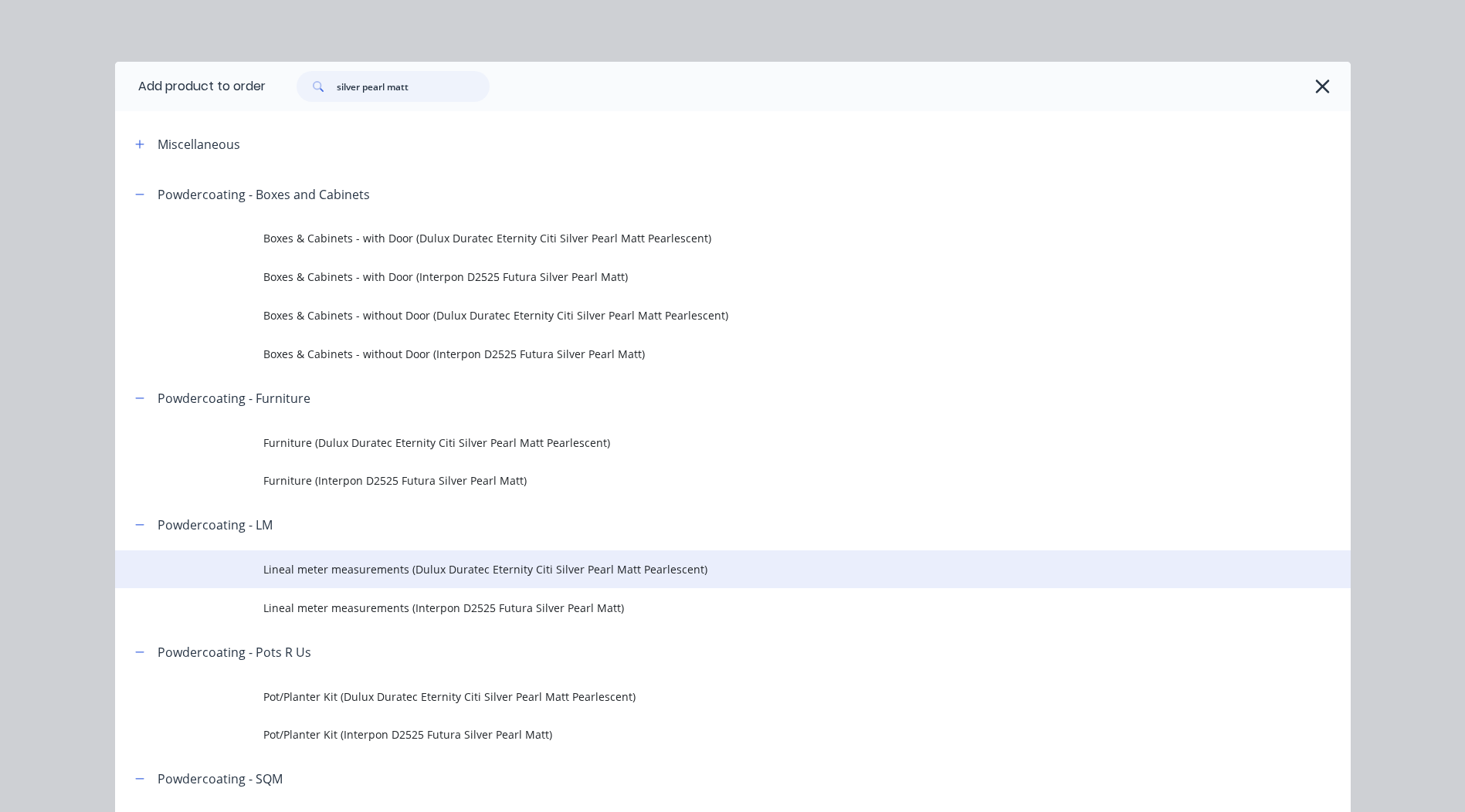
type input "silver pearl matt"
click at [532, 564] on span "Lineal meter measurements (Dulux Duratec Eternity Citi Silver Pearl Matt Pearle…" at bounding box center [698, 569] width 869 height 16
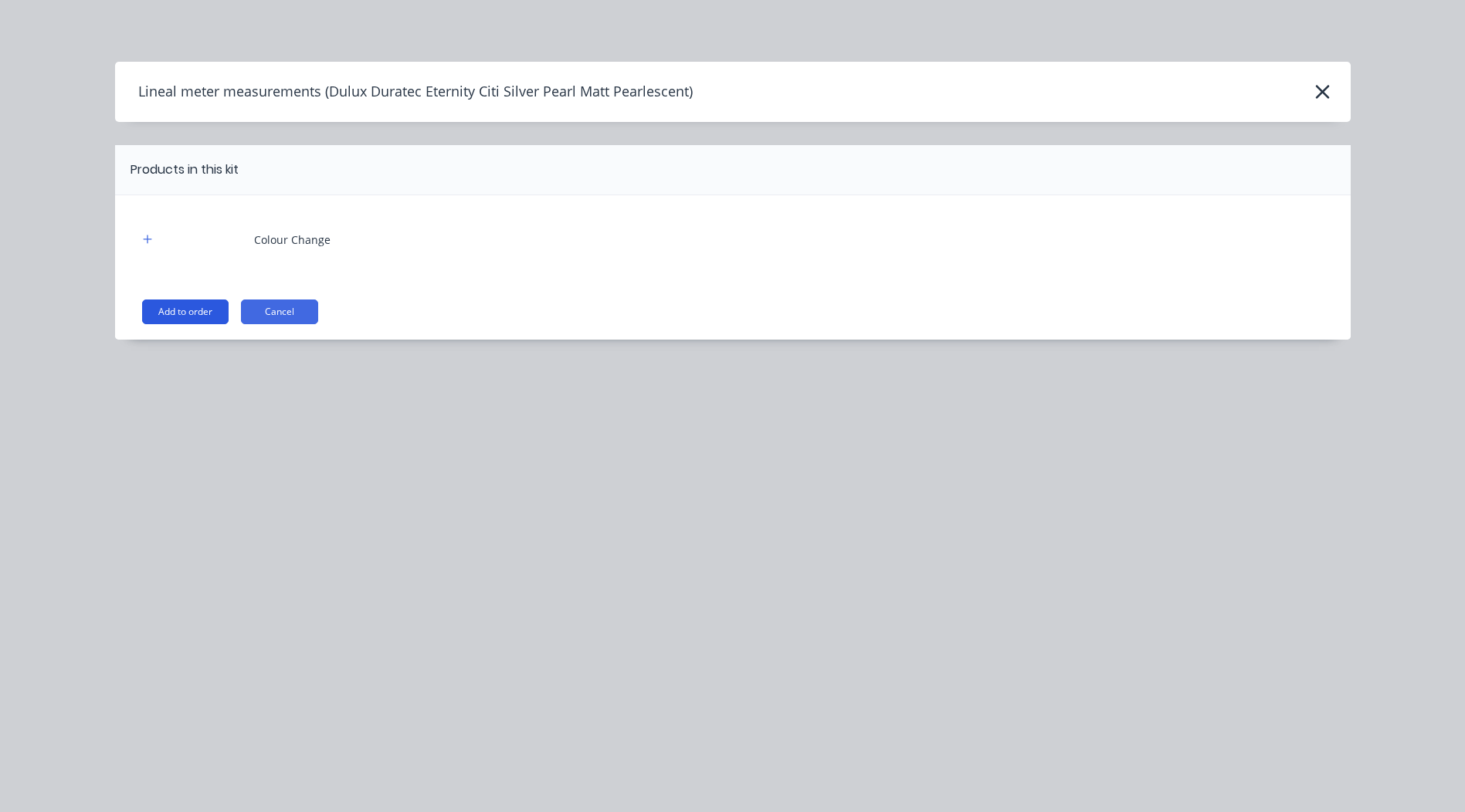
click at [196, 312] on button "Add to order" at bounding box center [185, 312] width 86 height 25
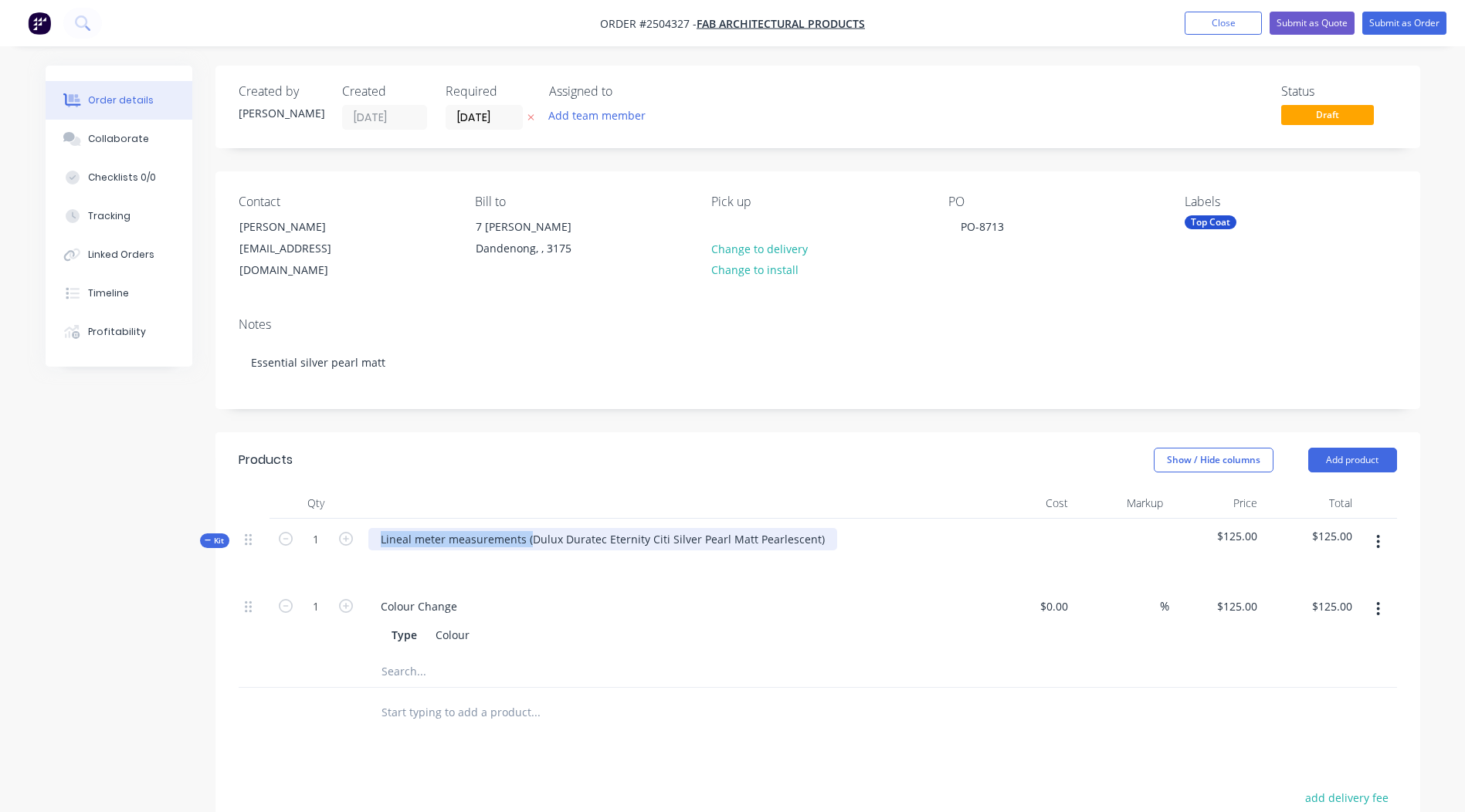
drag, startPoint x: 528, startPoint y: 516, endPoint x: 0, endPoint y: 590, distance: 533.2
click at [0, 590] on html "Order #2504327 - Fab Architectural Products Add product Close Submit as Quote S…" at bounding box center [732, 566] width 1465 height 1132
click at [671, 528] on div "Dulux Duratec Eternity Citi Silver Pearl Matt Pearlescent)" at bounding box center [527, 539] width 317 height 22
click at [689, 448] on div "Show / Hide columns Add product" at bounding box center [940, 460] width 912 height 25
click at [1253, 596] on input "125" at bounding box center [1239, 607] width 48 height 22
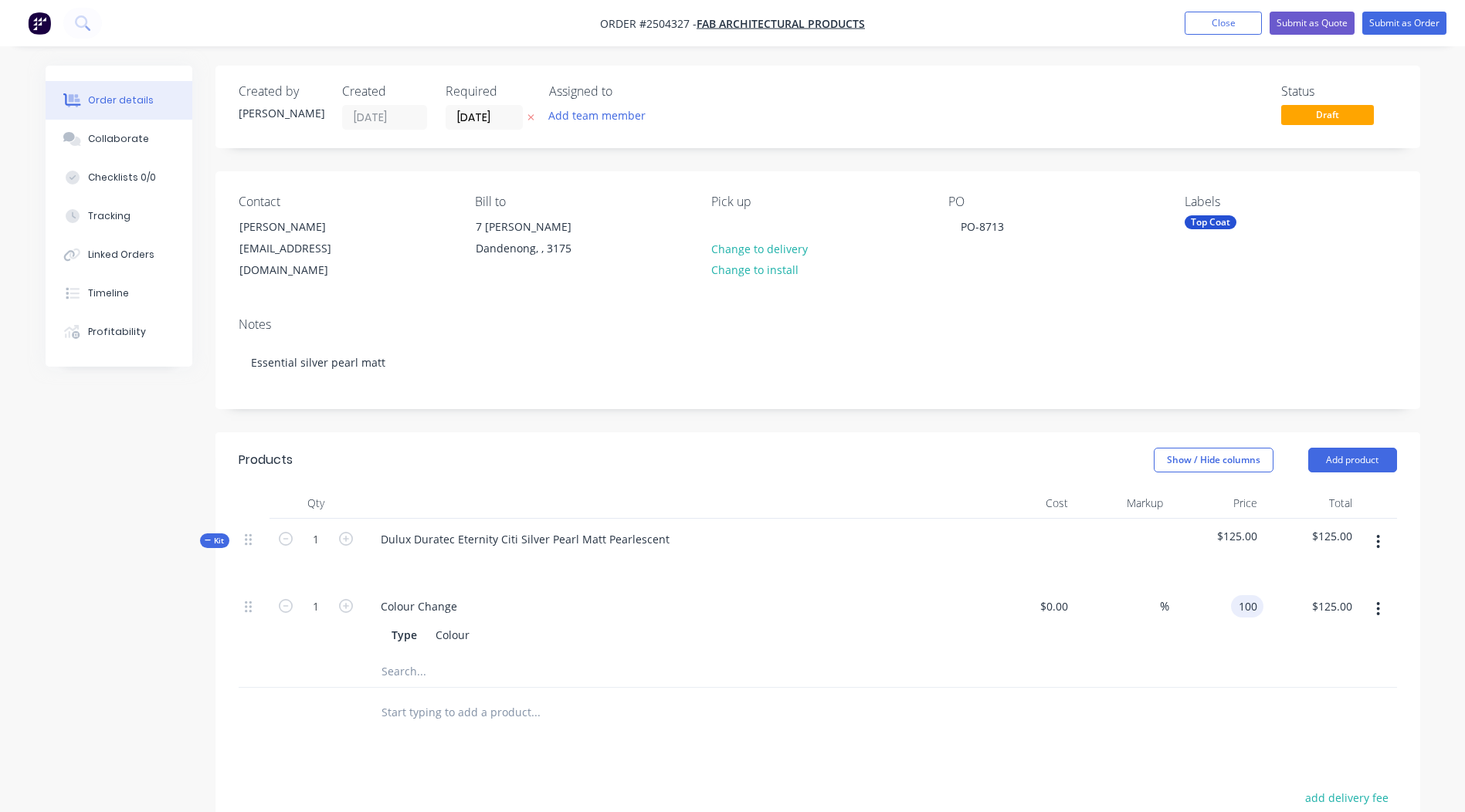
type input "$100.00"
click at [1281, 688] on div at bounding box center [817, 712] width 1158 height 50
click at [1381, 531] on button "button" at bounding box center [1378, 542] width 37 height 28
click at [1338, 572] on div "Add product to kit" at bounding box center [1324, 583] width 119 height 22
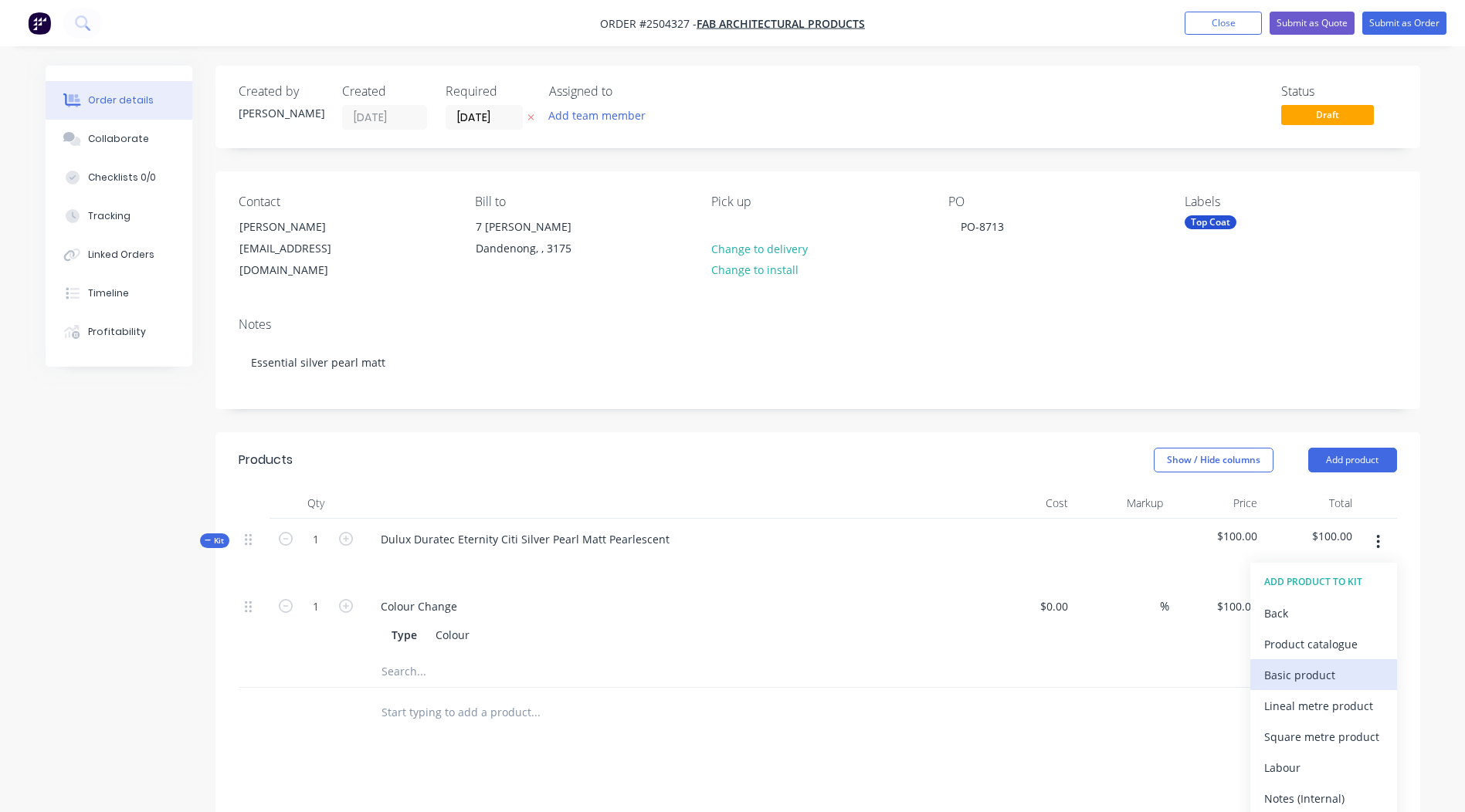
click at [1315, 664] on div "Basic product" at bounding box center [1324, 675] width 119 height 22
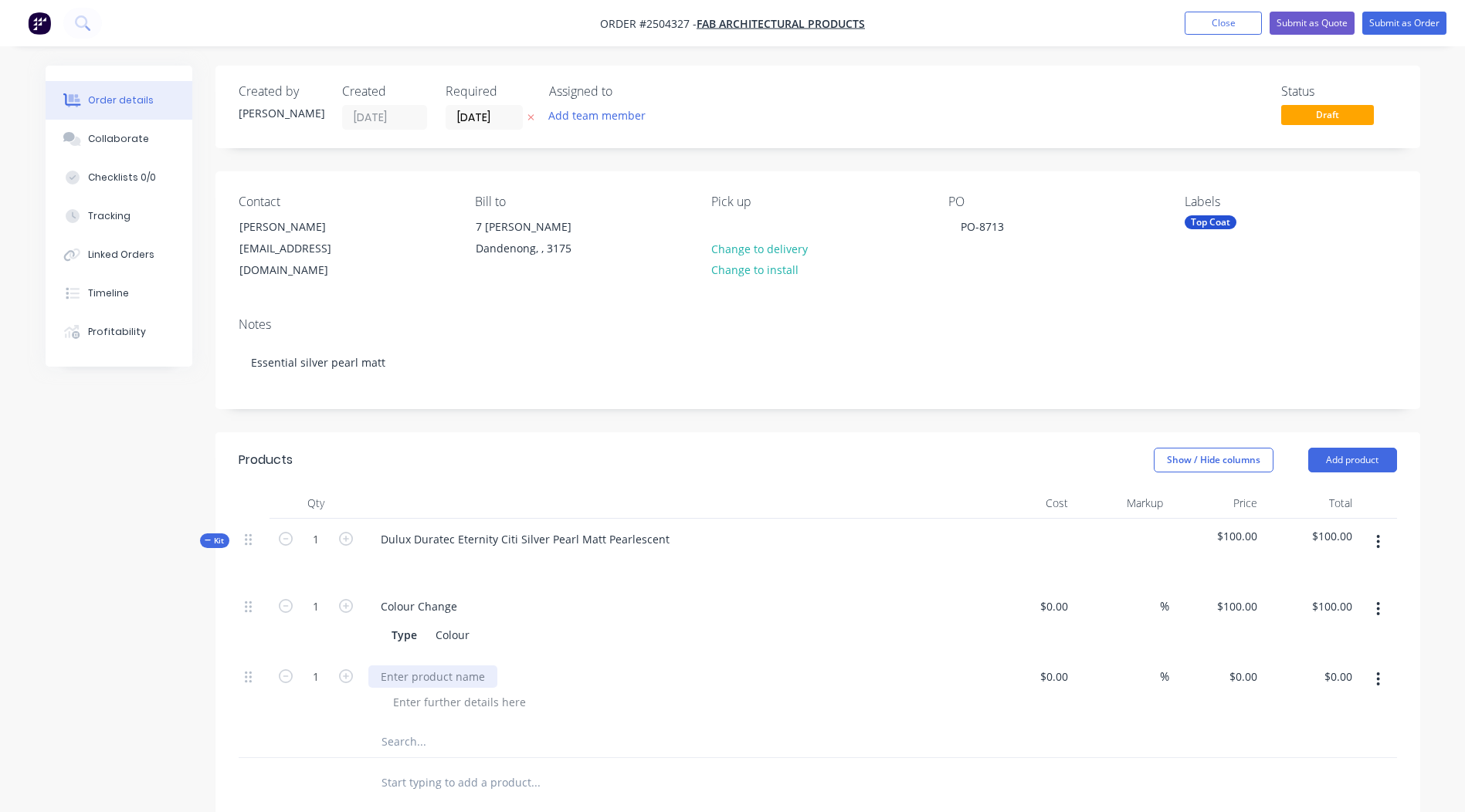
click at [415, 665] on div at bounding box center [432, 677] width 129 height 22
click at [1247, 665] on input "0" at bounding box center [1246, 677] width 36 height 22
type input "$29.81"
click at [1284, 727] on div at bounding box center [817, 742] width 1158 height 32
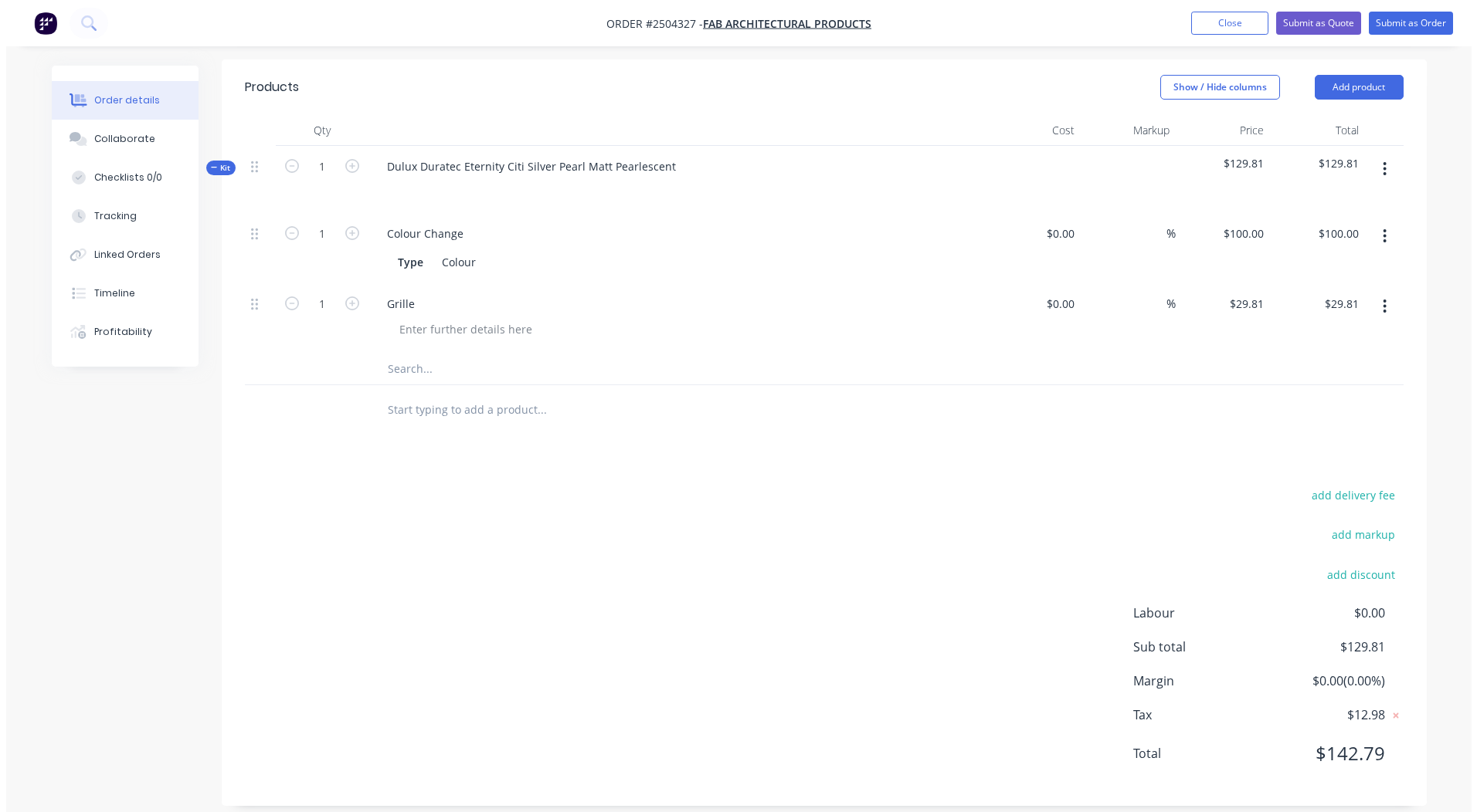
scroll to position [0, 0]
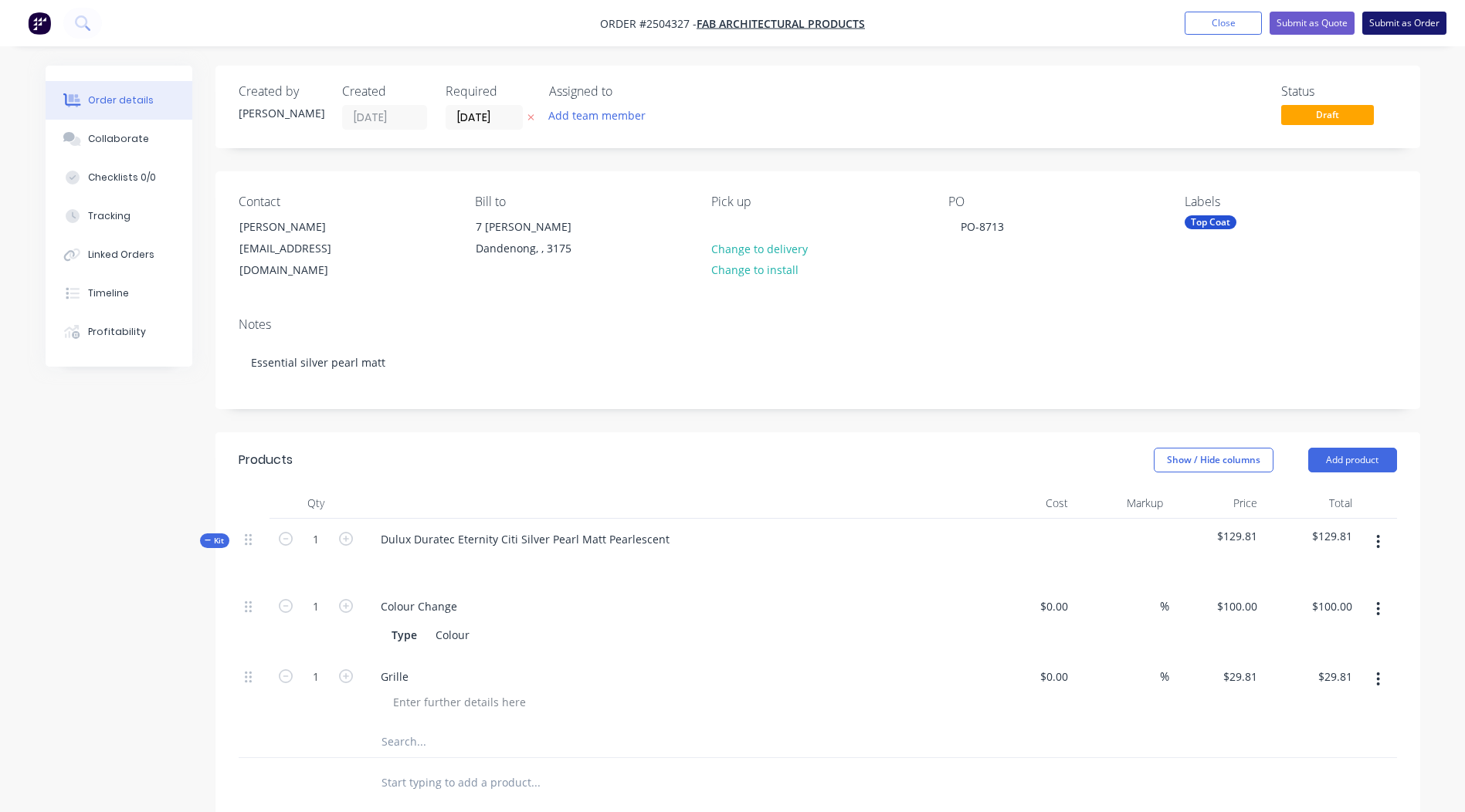
click at [1382, 25] on button "Submit as Order" at bounding box center [1404, 23] width 84 height 23
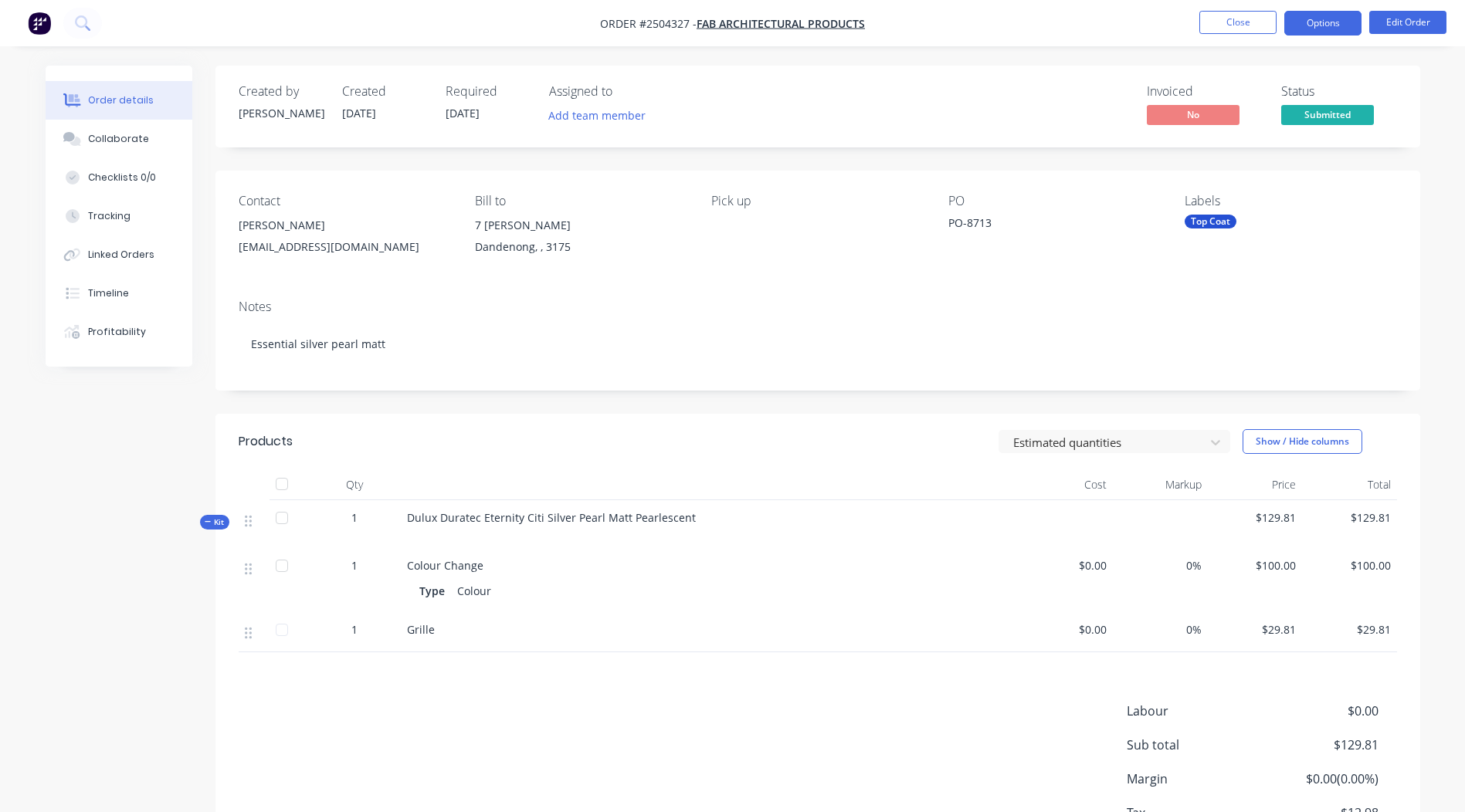
click at [1295, 29] on button "Options" at bounding box center [1323, 23] width 78 height 25
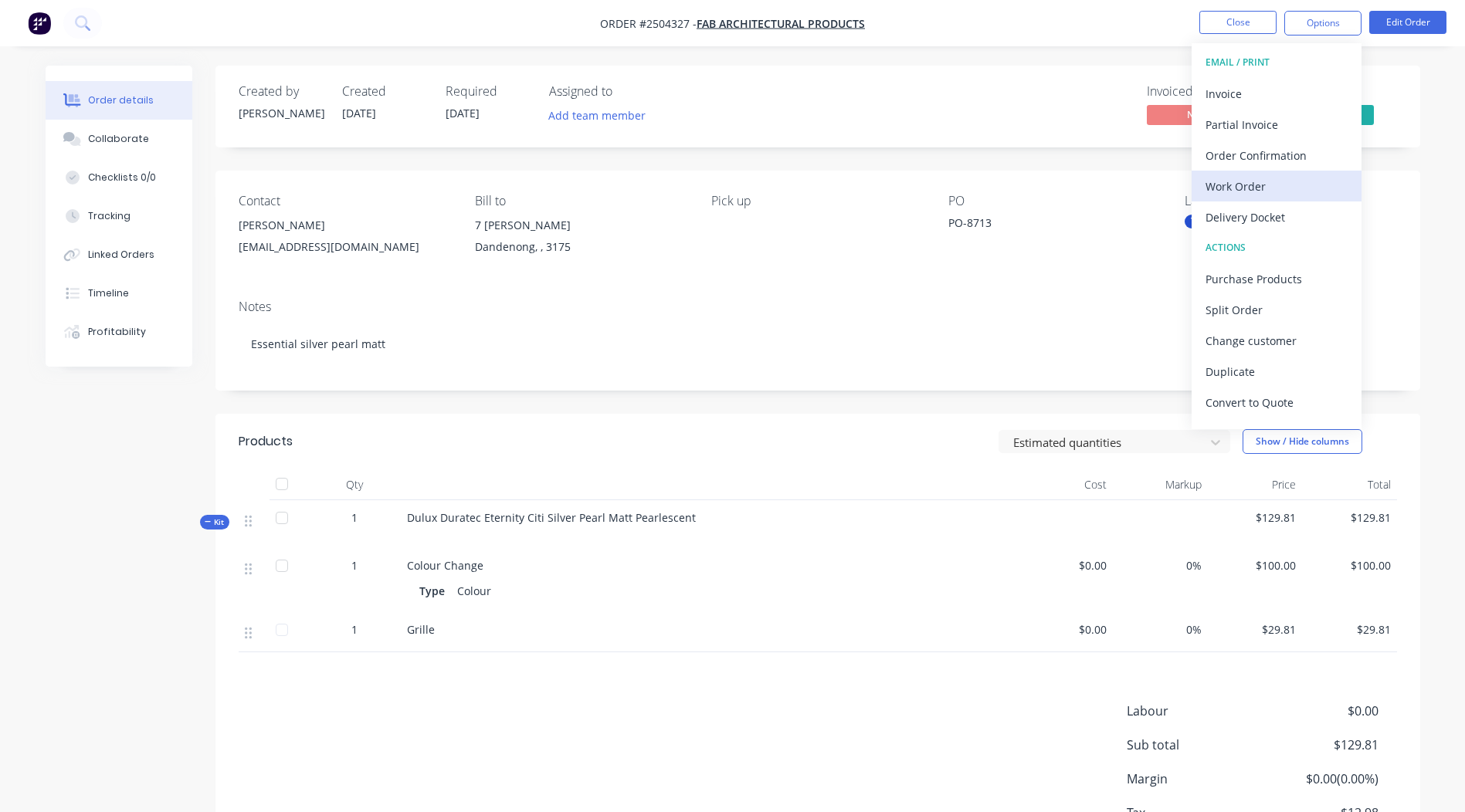
click at [1264, 182] on div "Work Order" at bounding box center [1277, 187] width 142 height 22
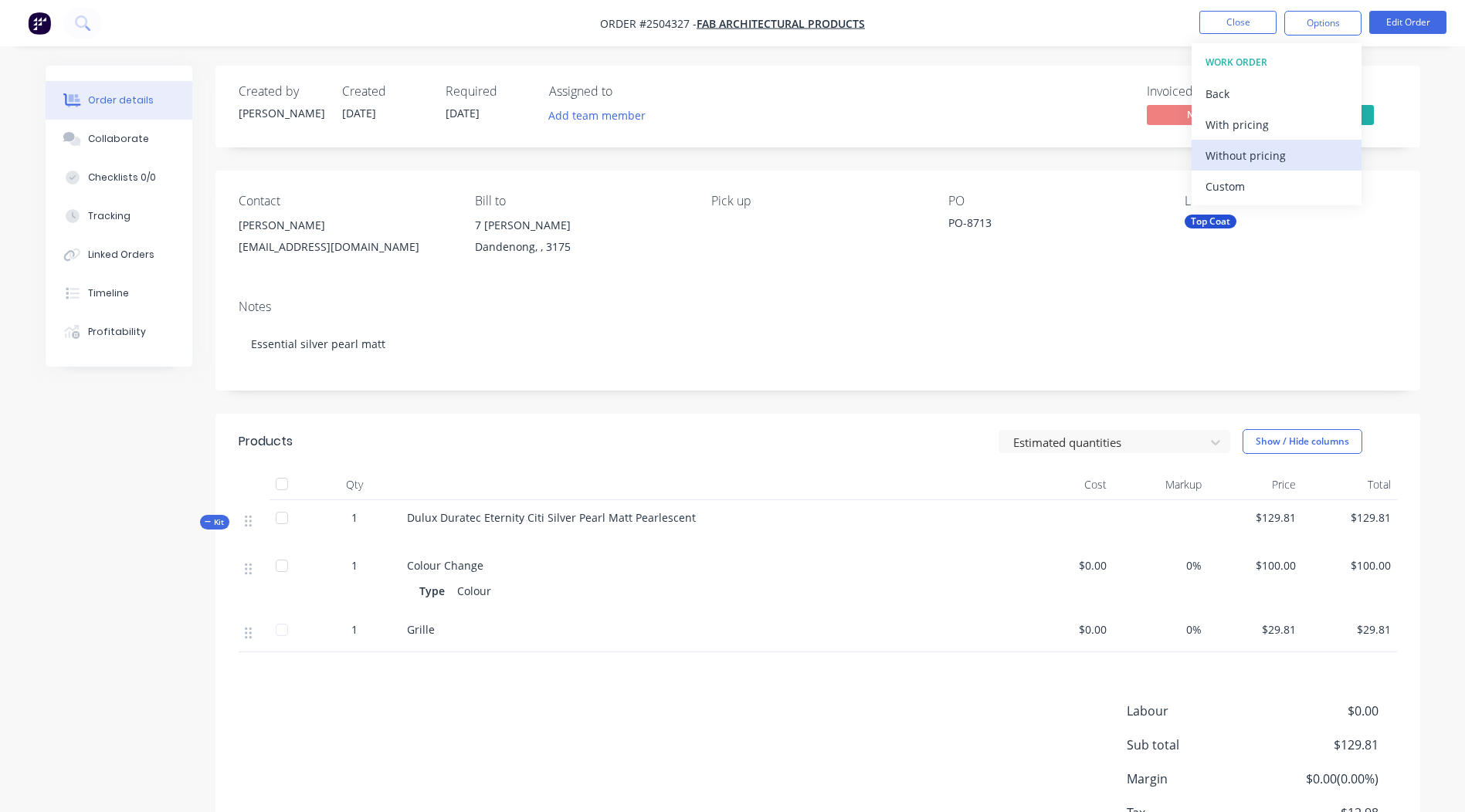
click at [1288, 162] on div "Without pricing" at bounding box center [1277, 155] width 142 height 22
click at [937, 451] on div "Estimated quantities Show / Hide columns" at bounding box center [940, 441] width 912 height 25
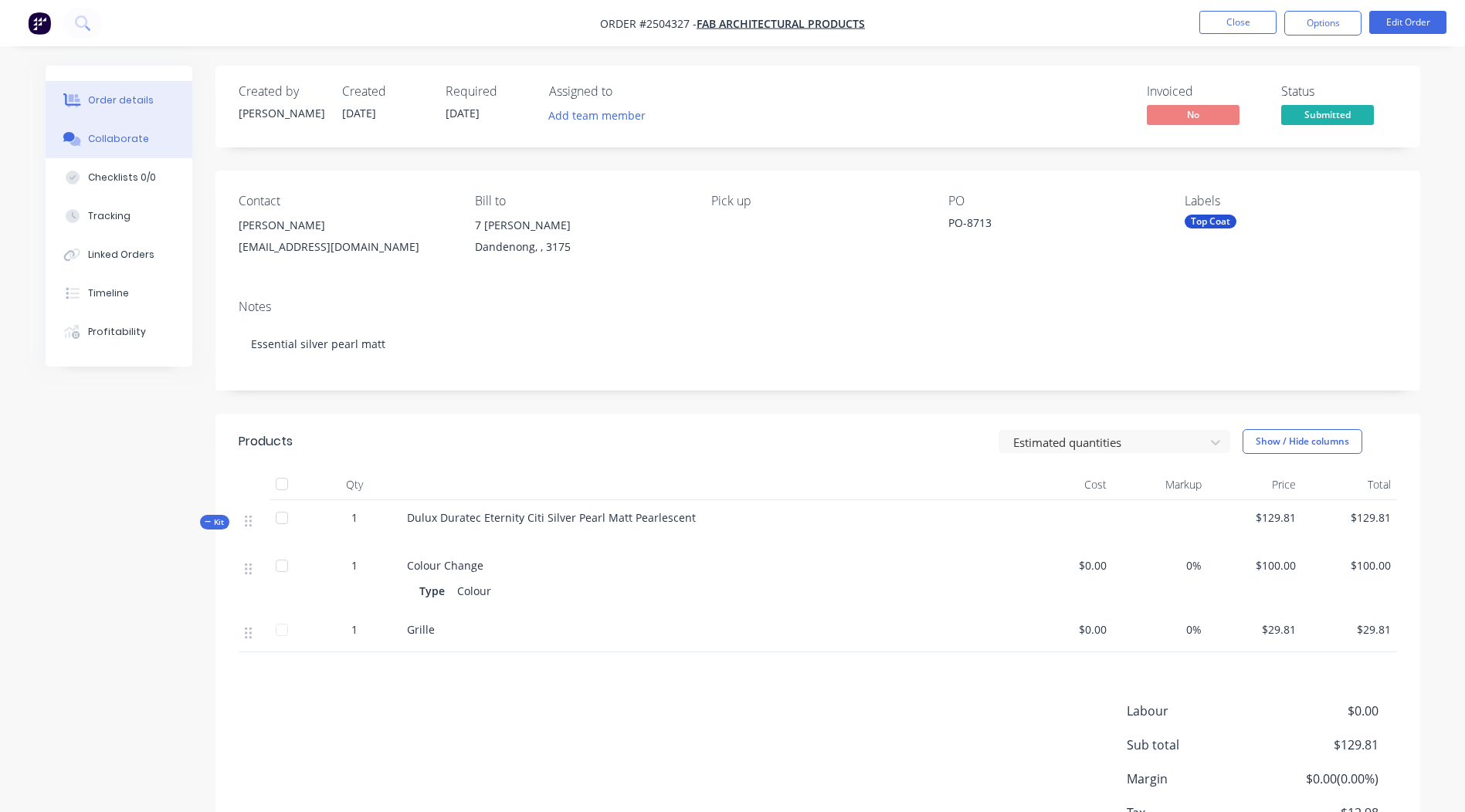
click at [119, 158] on button "Collaborate" at bounding box center [118, 138] width 147 height 38
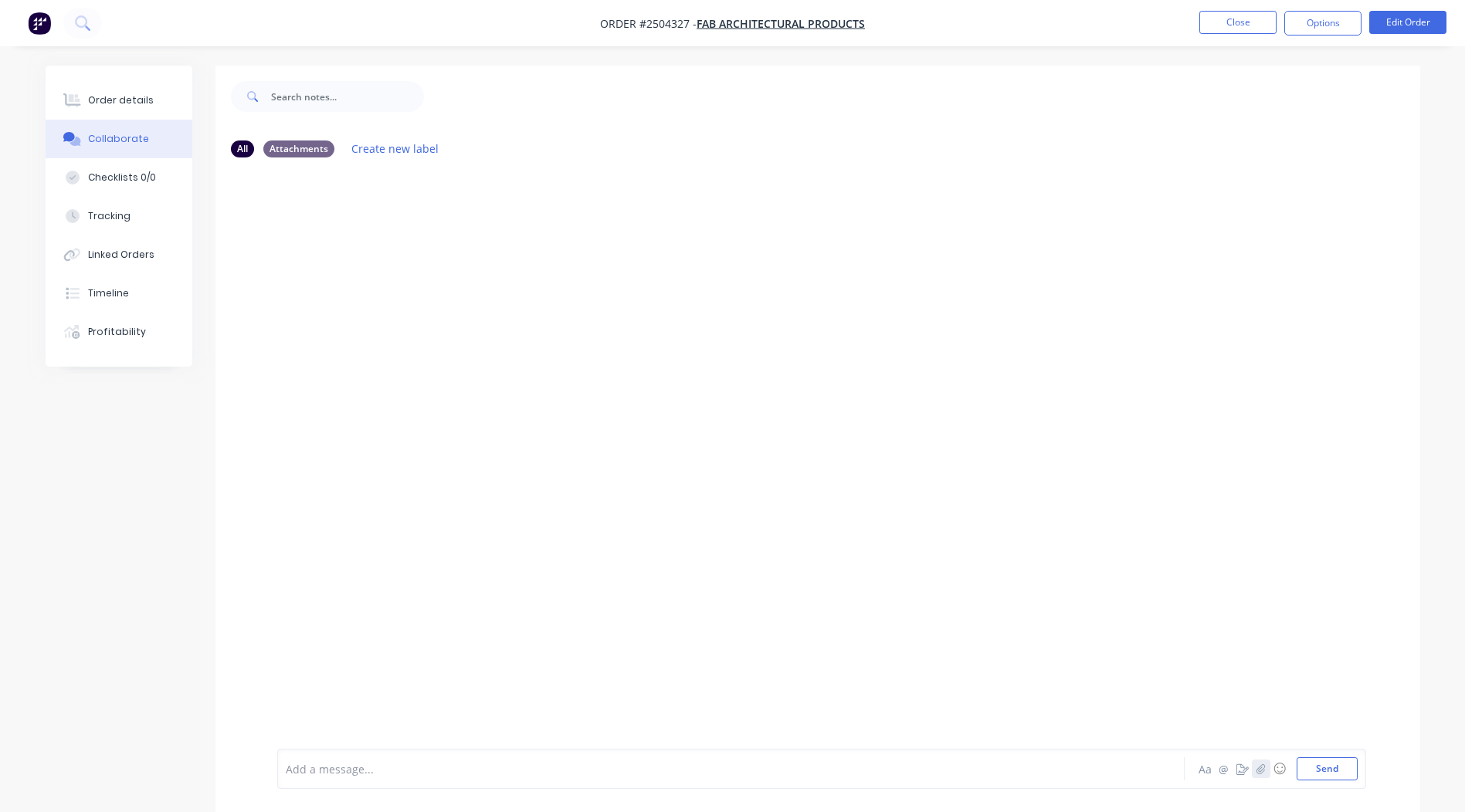
click at [1255, 768] on button "button" at bounding box center [1261, 769] width 19 height 19
click at [1315, 761] on button "Send" at bounding box center [1327, 769] width 61 height 23
click at [1243, 19] on button "Close" at bounding box center [1237, 22] width 78 height 23
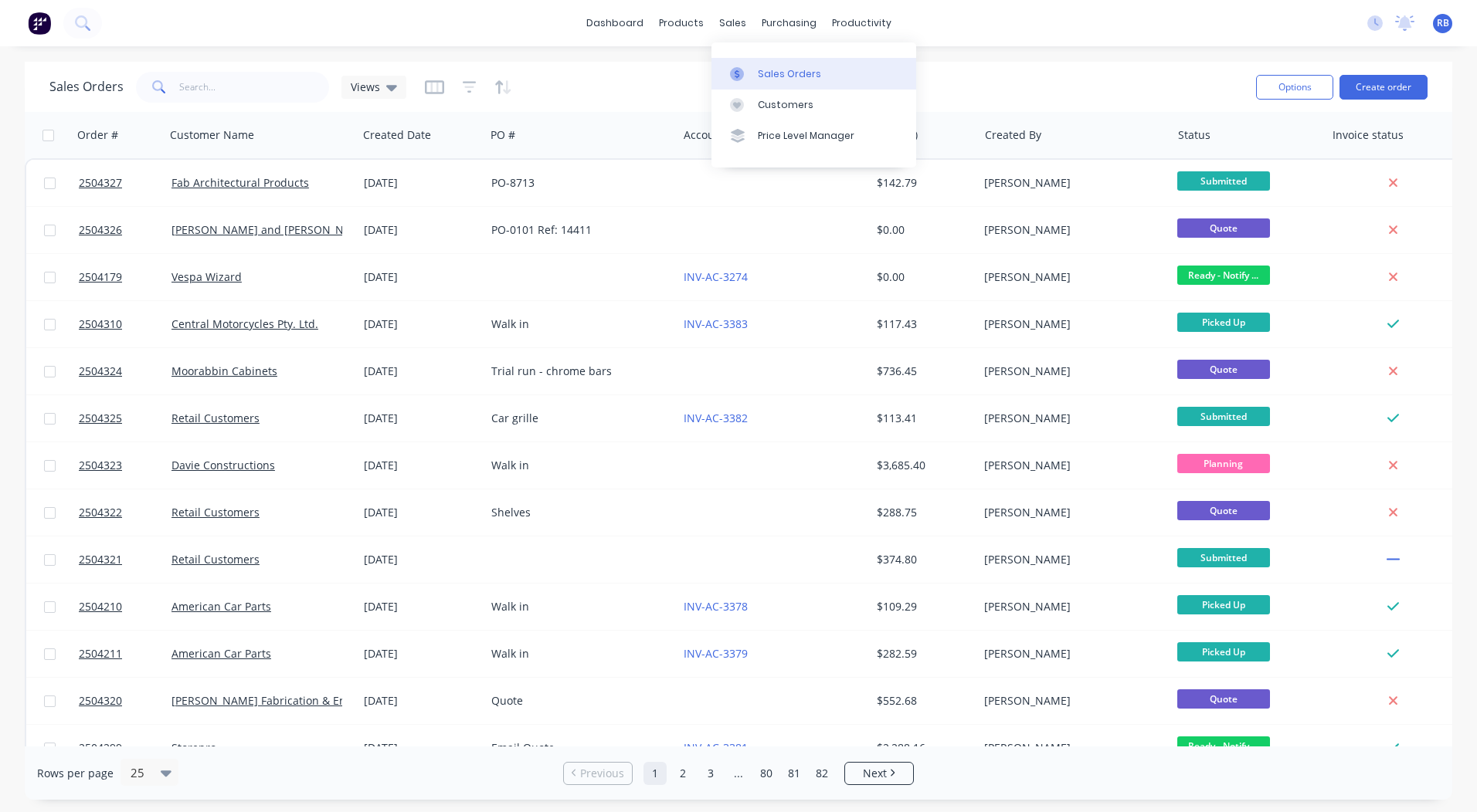
click at [758, 75] on div "Sales Orders" at bounding box center [789, 74] width 63 height 14
click at [1003, 53] on div "dashboard products sales purchasing productivity dashboard products Product Cat…" at bounding box center [738, 406] width 1477 height 812
click at [627, 12] on link "dashboard" at bounding box center [614, 23] width 72 height 23
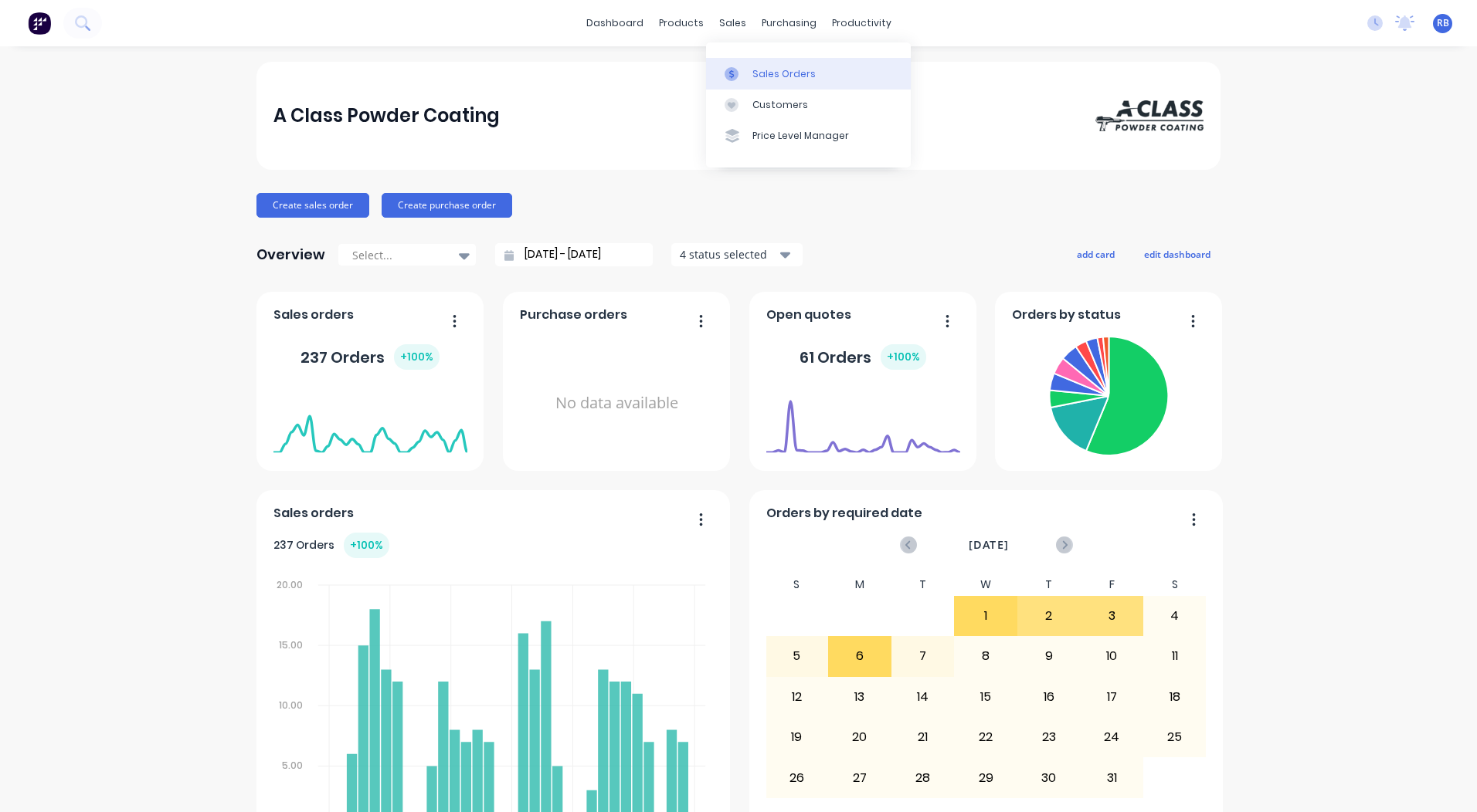
click at [761, 72] on div "Sales Orders" at bounding box center [784, 74] width 63 height 14
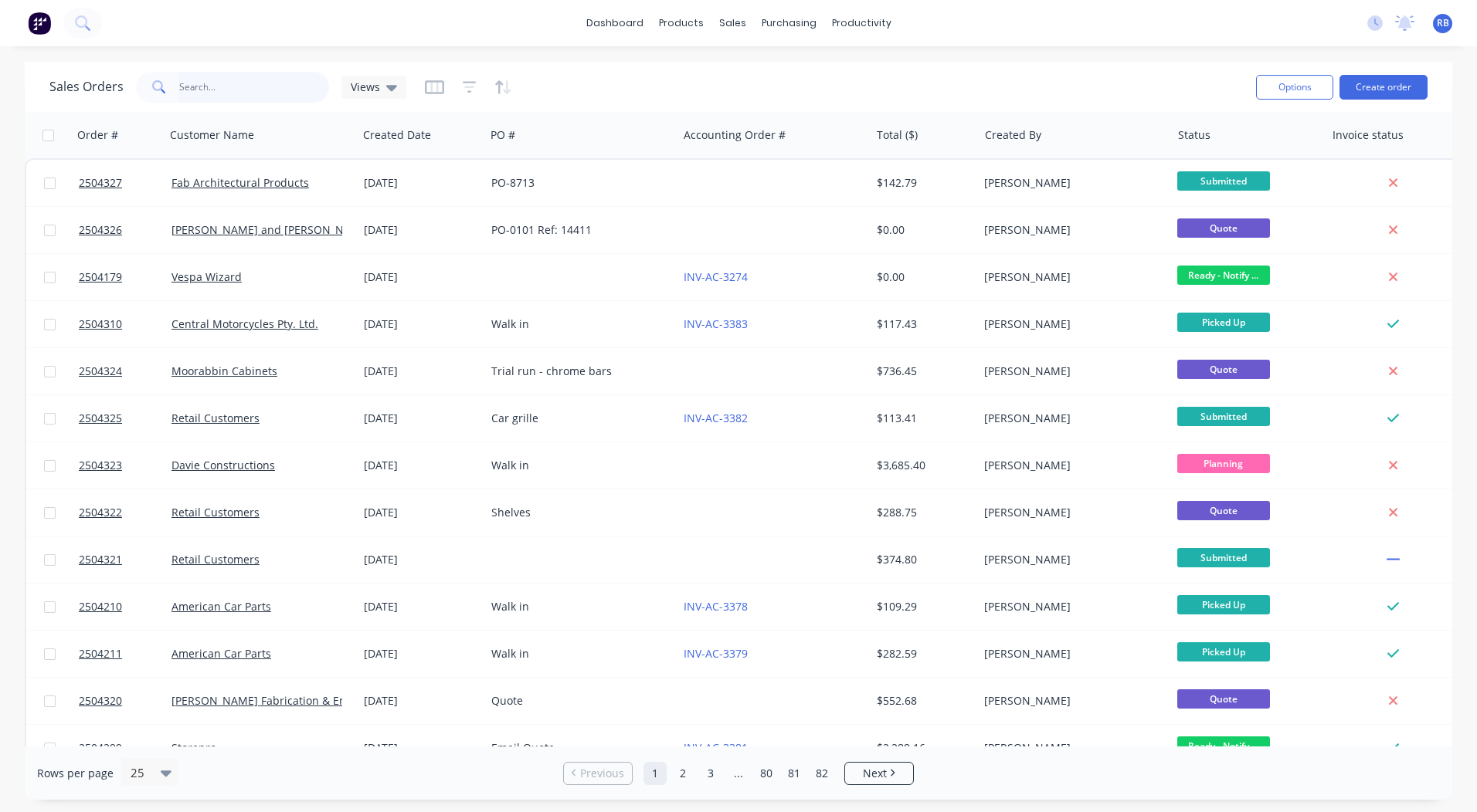
click at [202, 84] on input "text" at bounding box center [254, 87] width 151 height 31
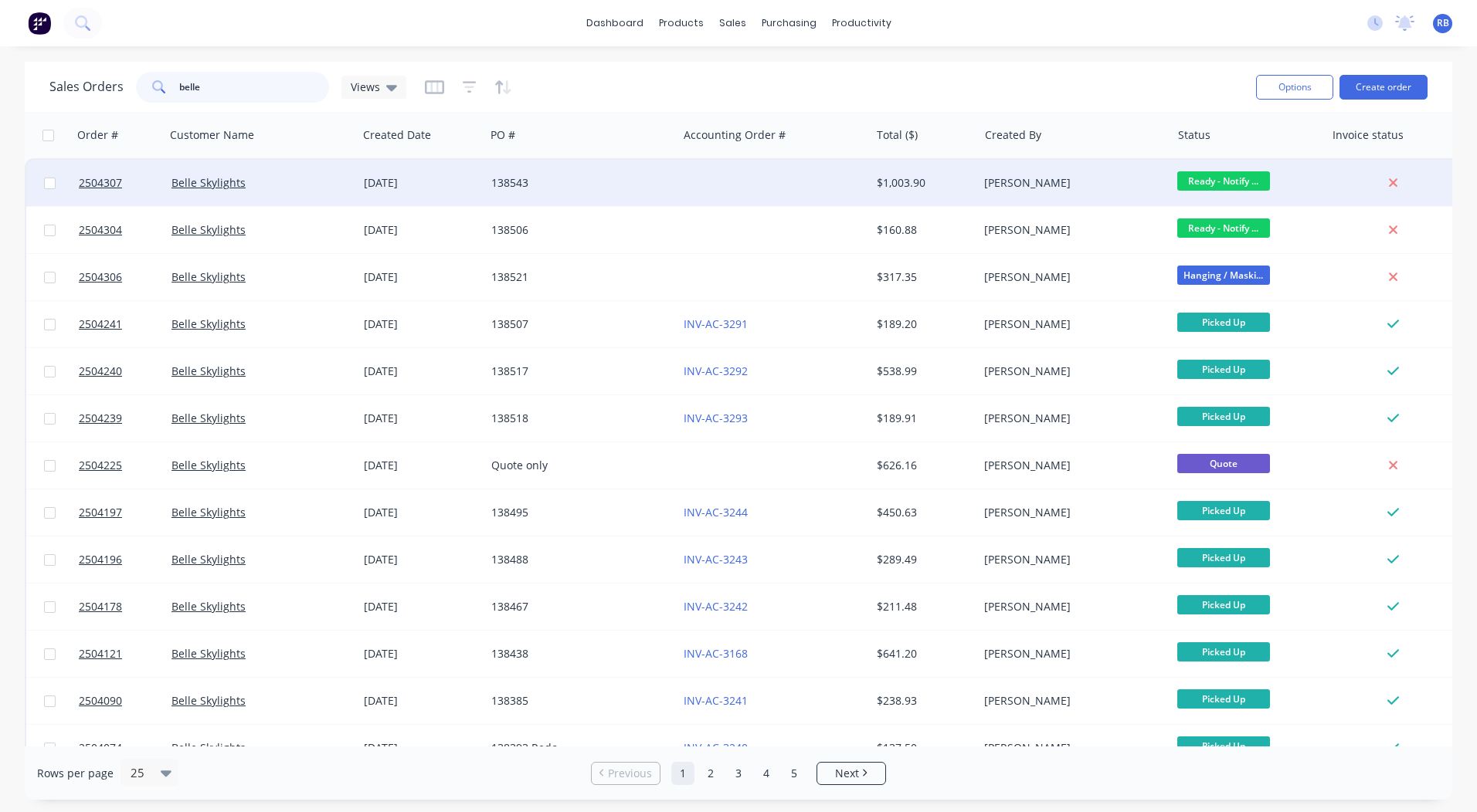
type input "belle"
click at [1222, 179] on span "Ready - Notify ..." at bounding box center [1223, 181] width 93 height 20
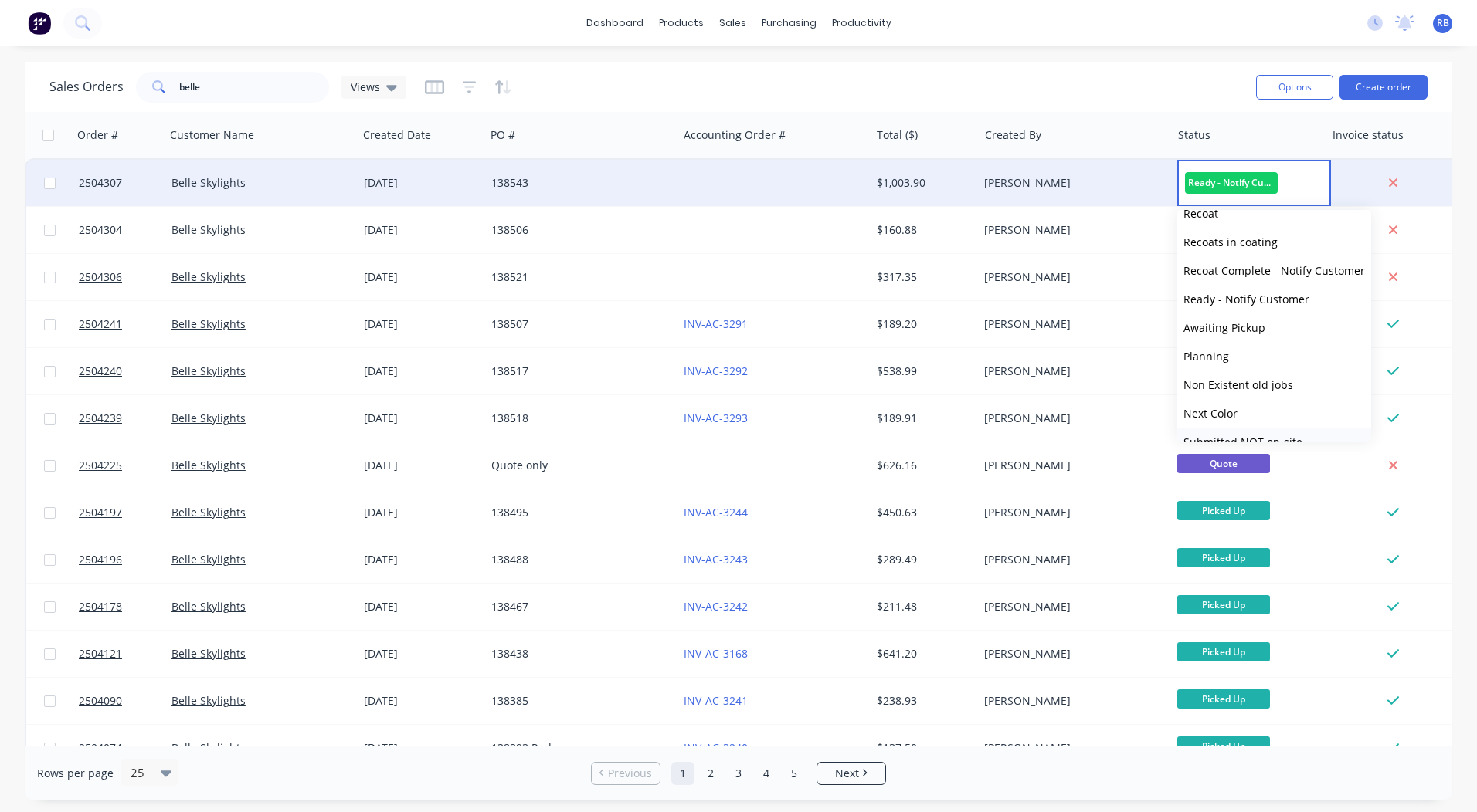
scroll to position [637, 0]
click at [1257, 414] on button "Picked Up" at bounding box center [1273, 422] width 193 height 29
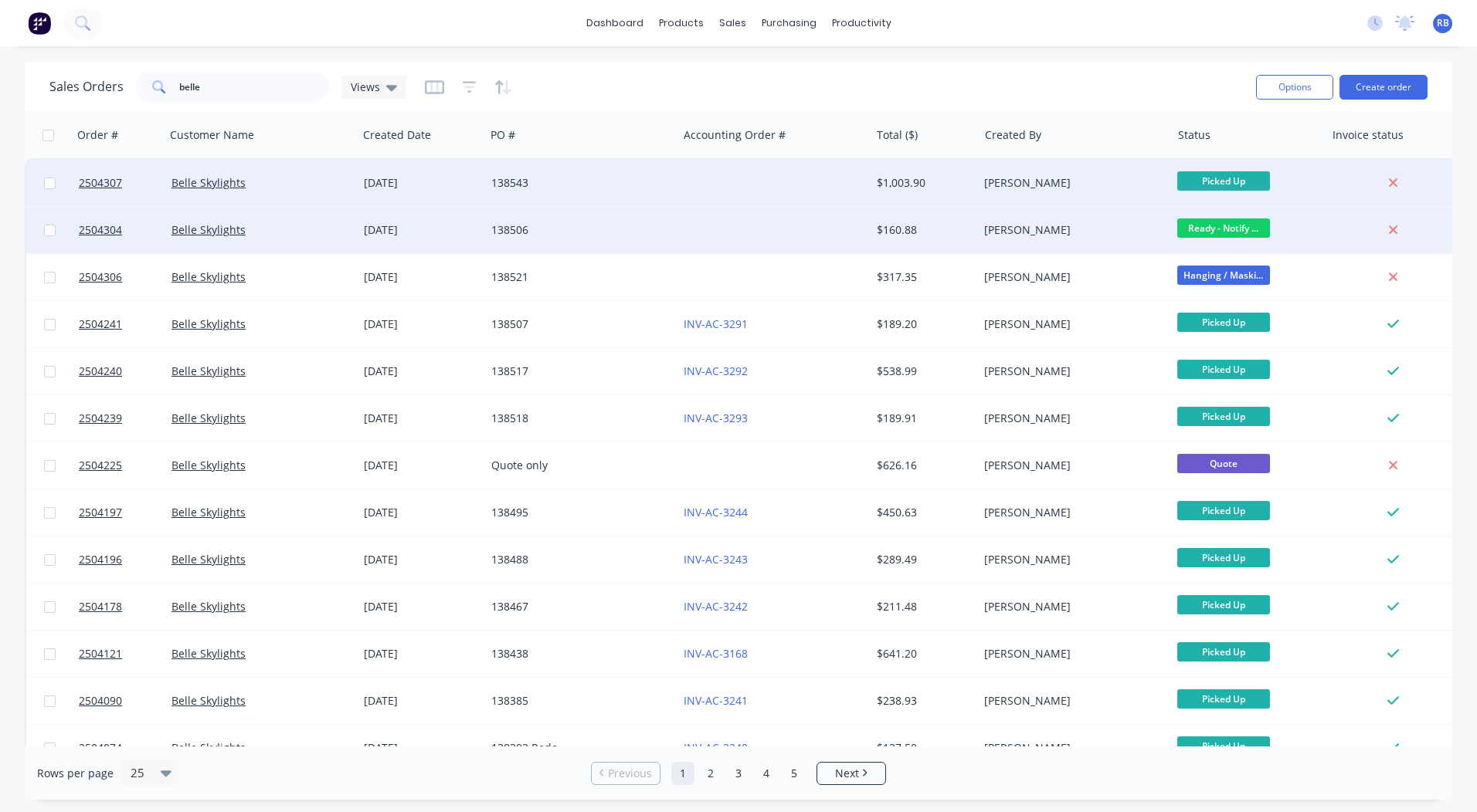
click at [1218, 228] on span "Ready - Notify ..." at bounding box center [1223, 227] width 93 height 20
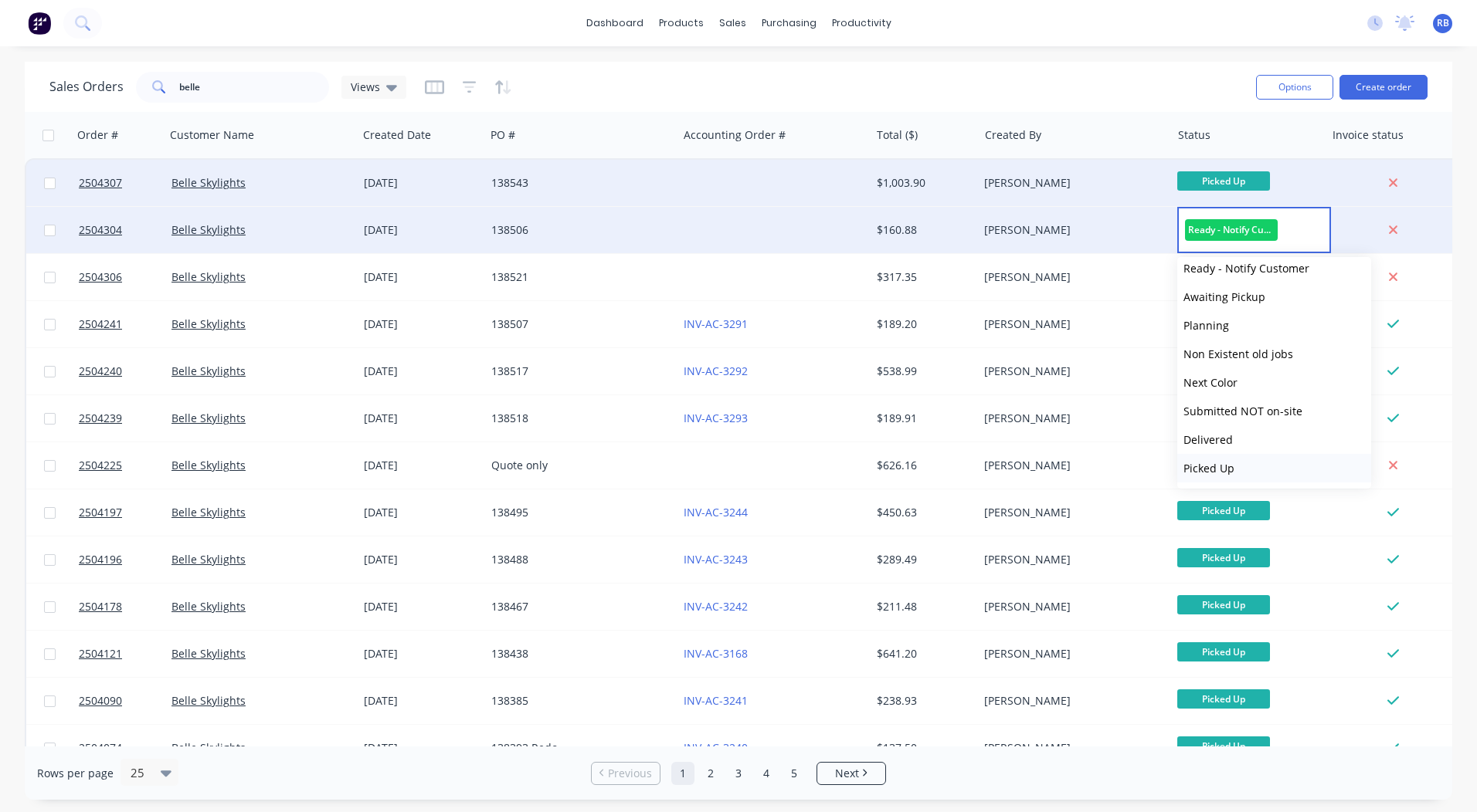
click at [1255, 469] on button "Picked Up" at bounding box center [1273, 469] width 193 height 29
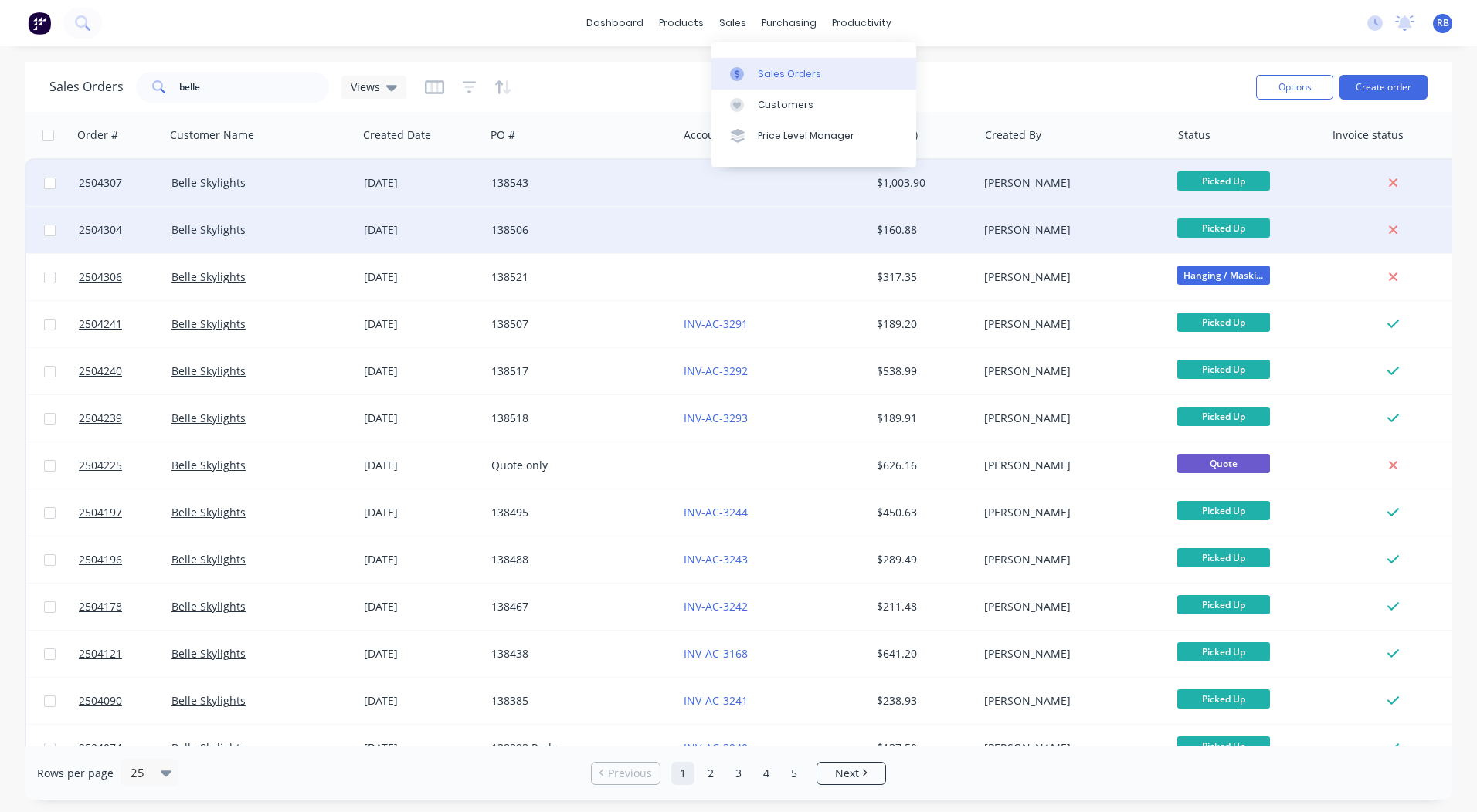
drag, startPoint x: 764, startPoint y: 79, endPoint x: 783, endPoint y: 78, distance: 19.0
click at [764, 79] on div "Sales Orders" at bounding box center [789, 74] width 63 height 14
click at [1404, 91] on button "Create order" at bounding box center [1382, 87] width 88 height 25
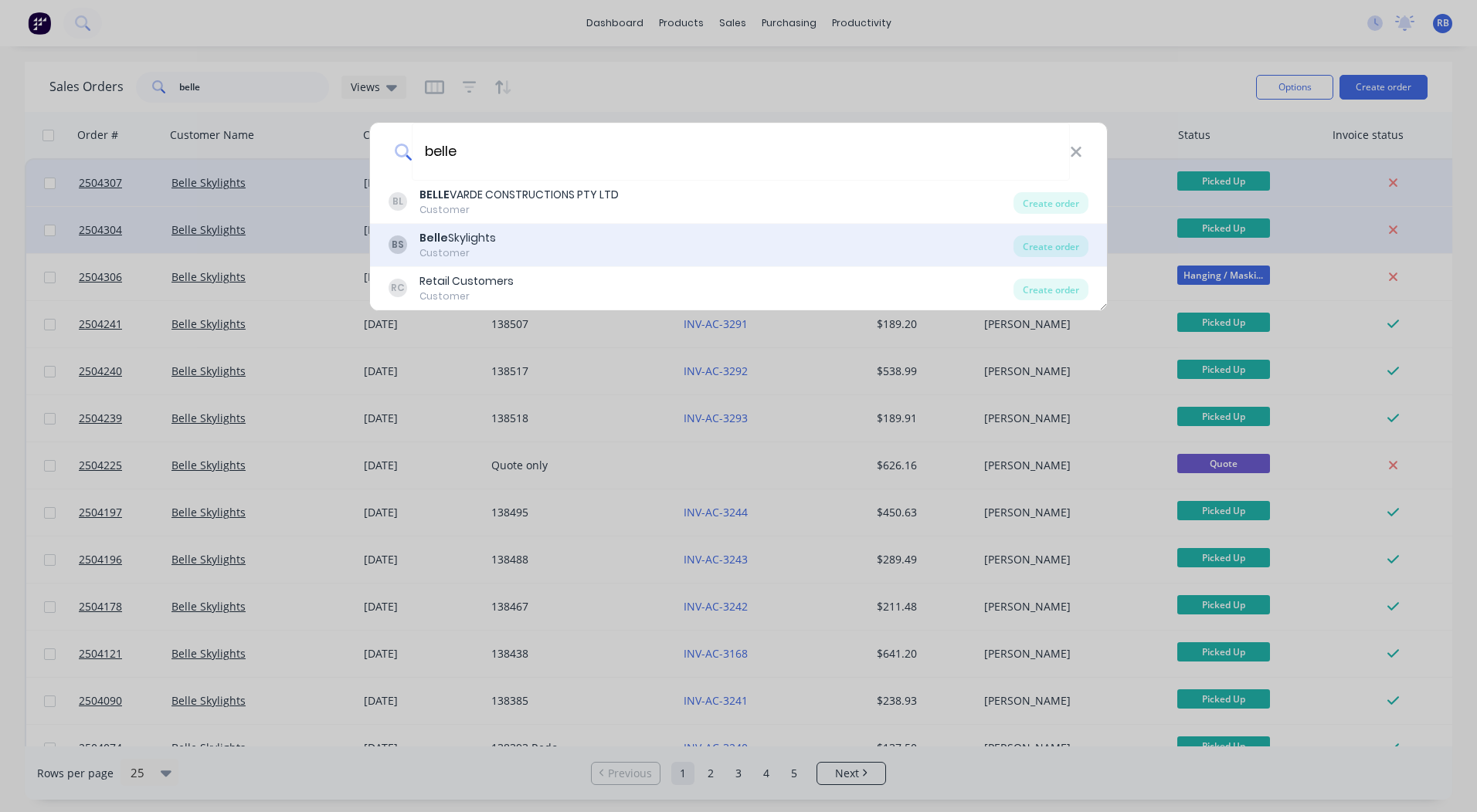
type input "belle"
click at [477, 233] on div "Belle Skylights" at bounding box center [458, 238] width 77 height 16
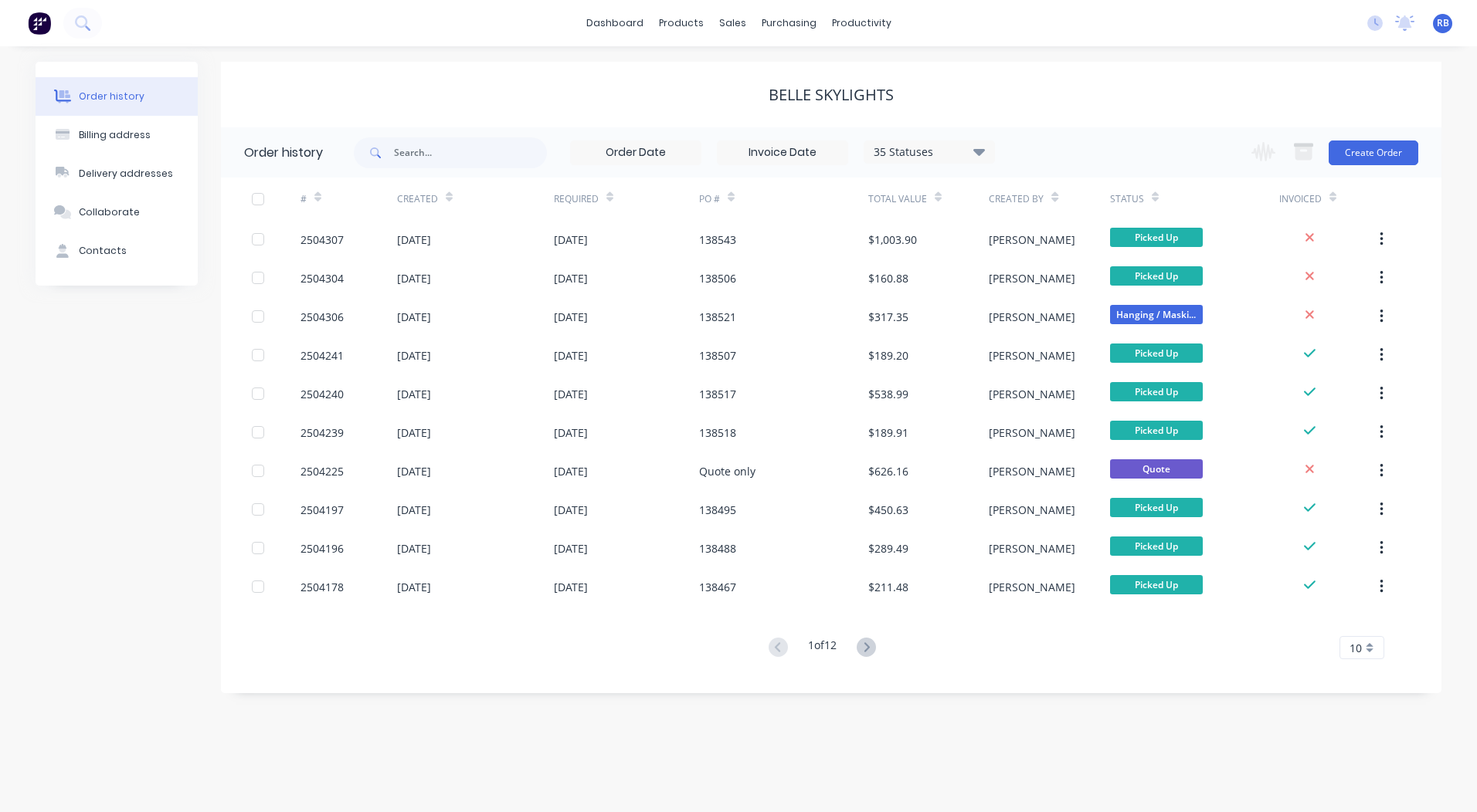
click at [1376, 138] on div "Change order status Submitted Booked / Not Delivered Scheduling Awating Powder …" at bounding box center [1330, 153] width 176 height 50
click at [1376, 149] on button "Create Order" at bounding box center [1373, 153] width 89 height 25
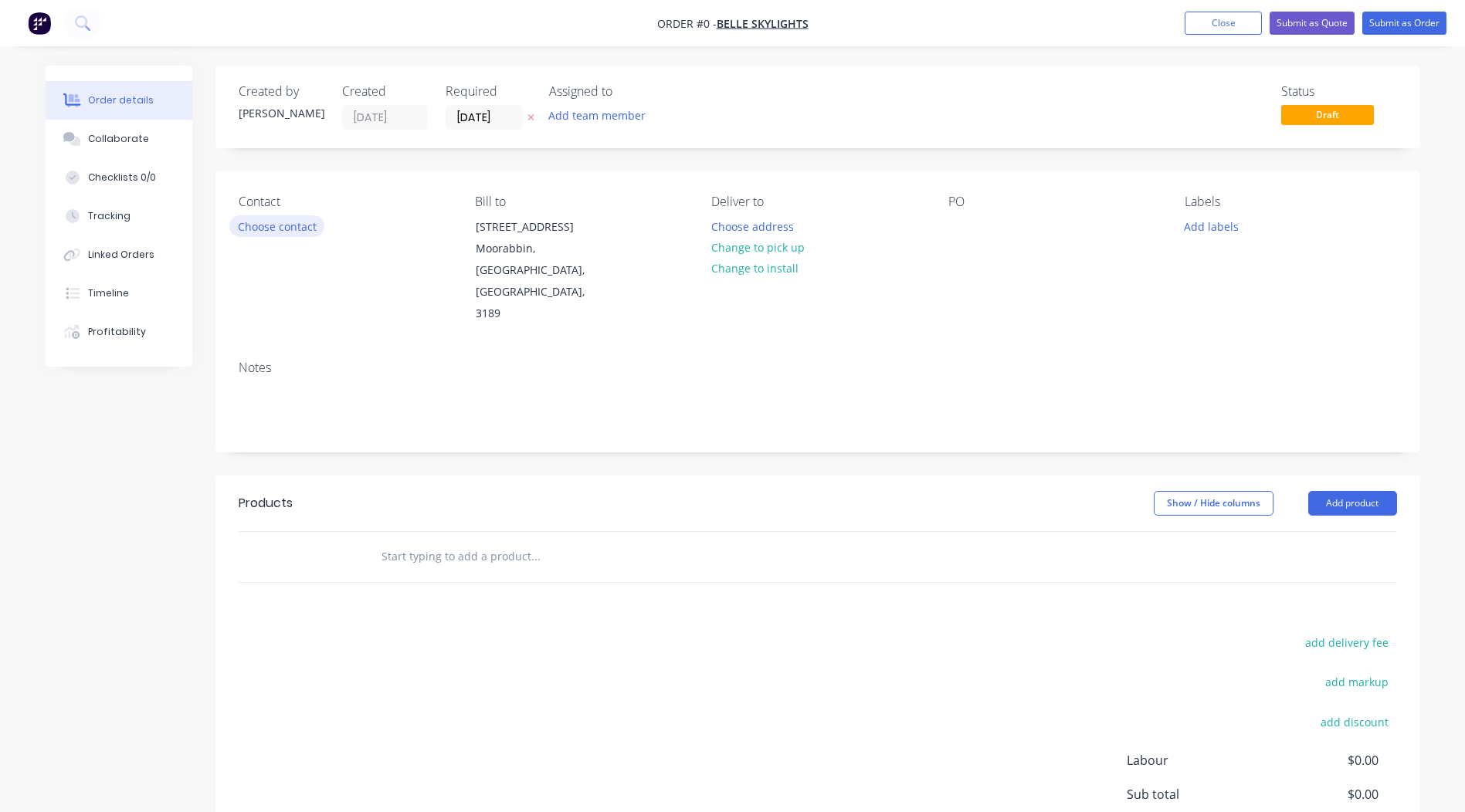
click at [278, 219] on button "Choose contact" at bounding box center [276, 226] width 95 height 20
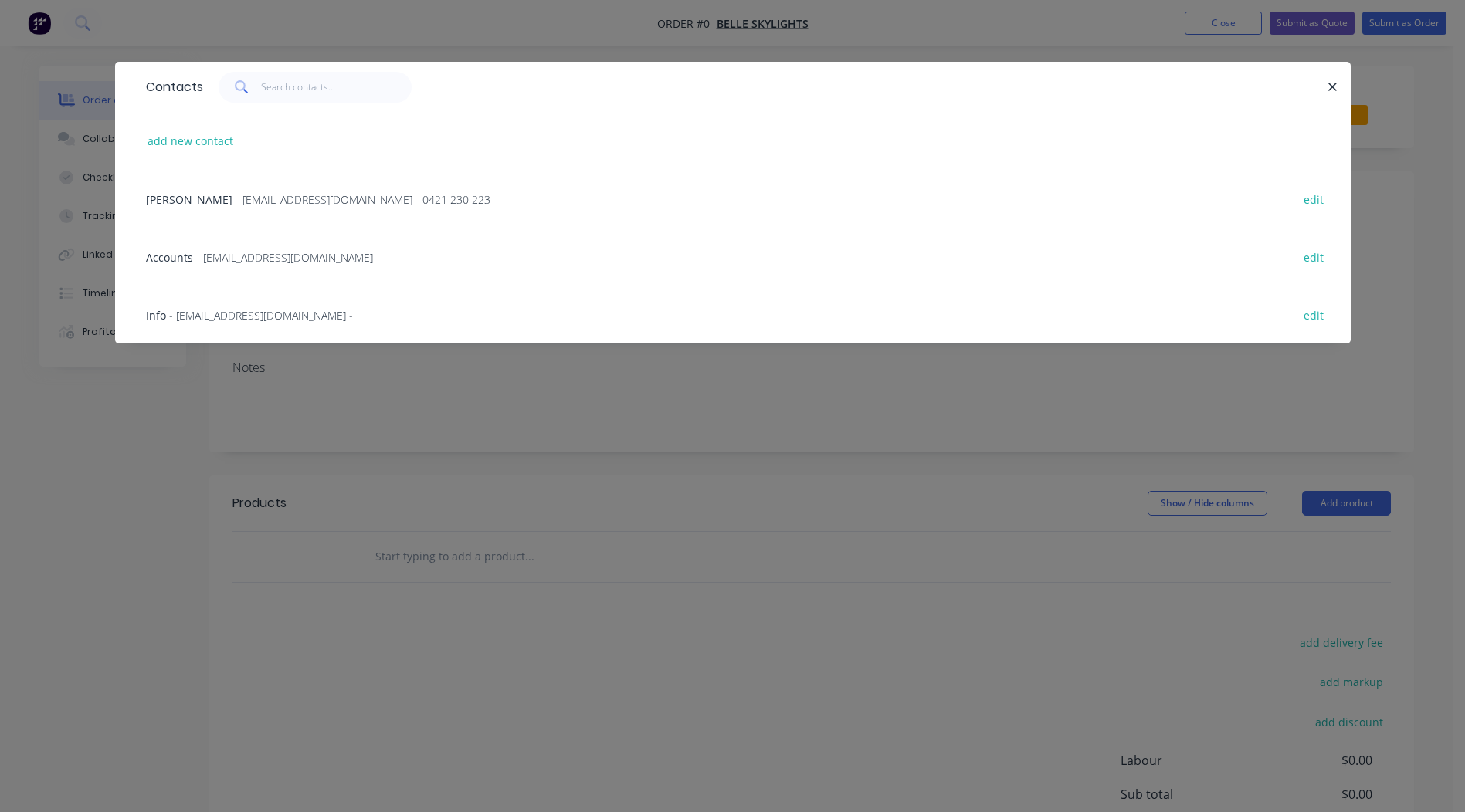
click at [187, 208] on div "Phong Ly - factory@belleskylights.com.au - 0421 230 223 edit" at bounding box center [732, 199] width 1189 height 58
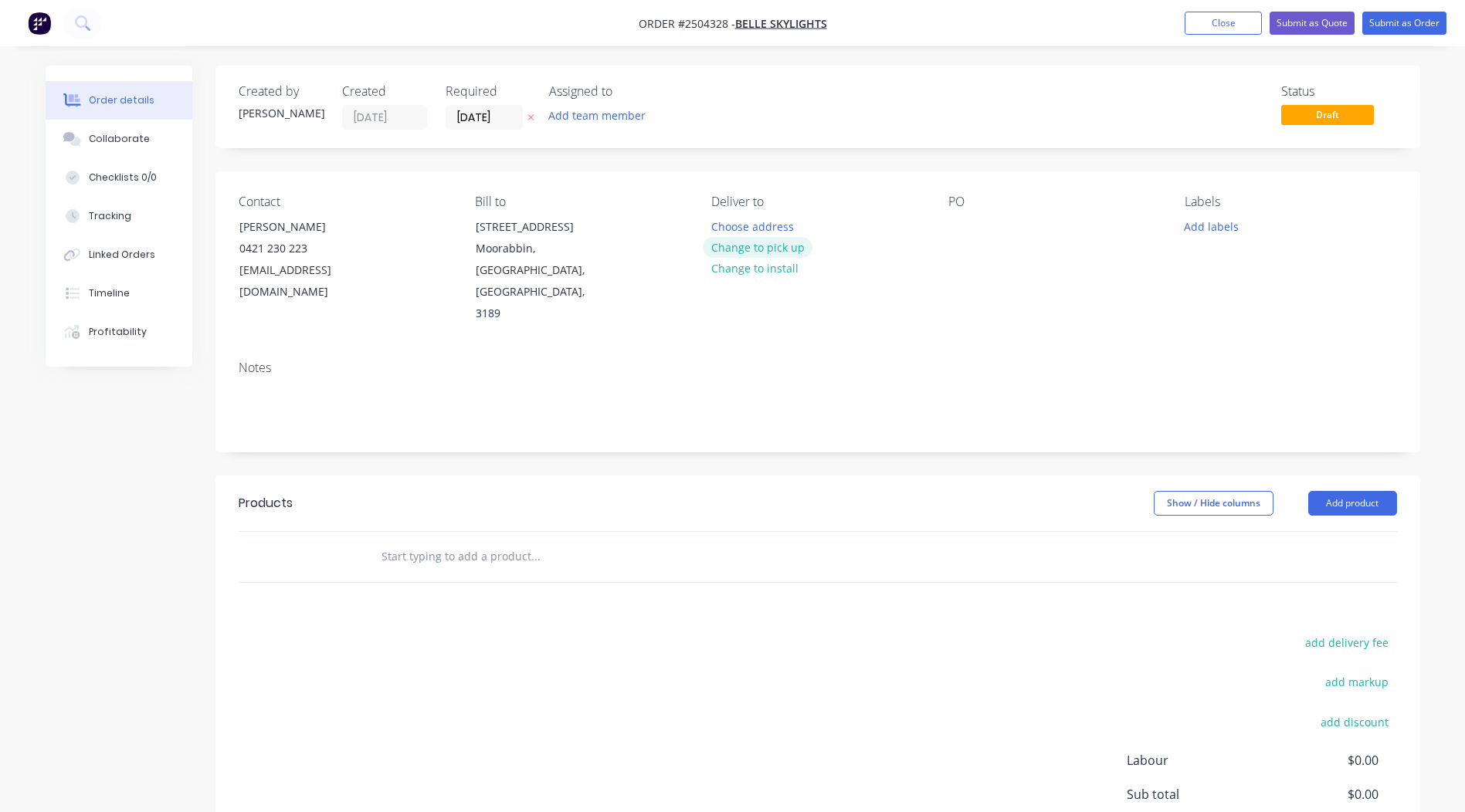
click at [726, 240] on button "Change to pick up" at bounding box center [758, 247] width 110 height 20
click at [955, 215] on div "PO" at bounding box center [1054, 259] width 211 height 130
click at [959, 218] on div at bounding box center [960, 227] width 25 height 22
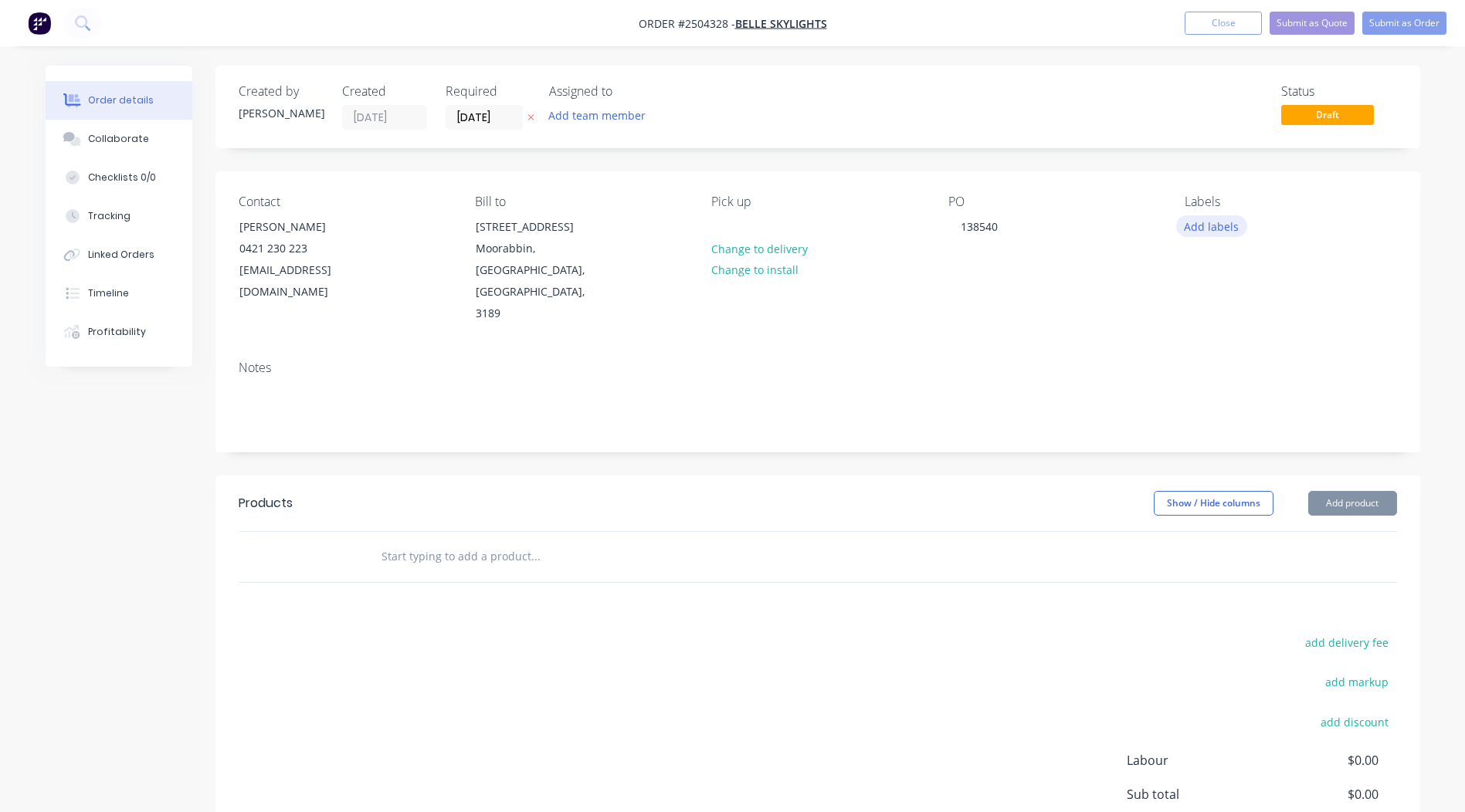
click at [1199, 218] on button "Add labels" at bounding box center [1211, 226] width 71 height 20
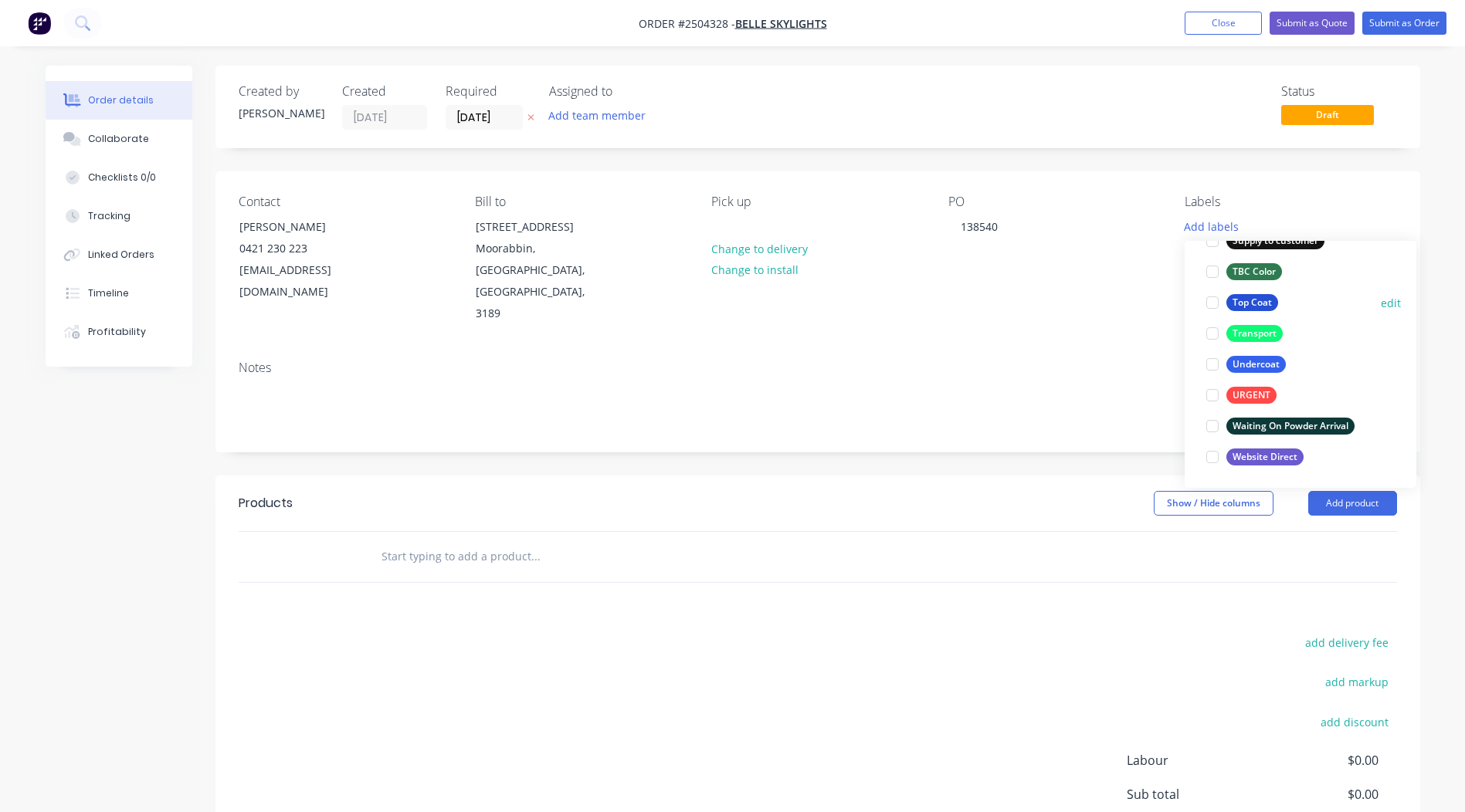
click at [1263, 307] on div "Top Coat" at bounding box center [1252, 302] width 52 height 17
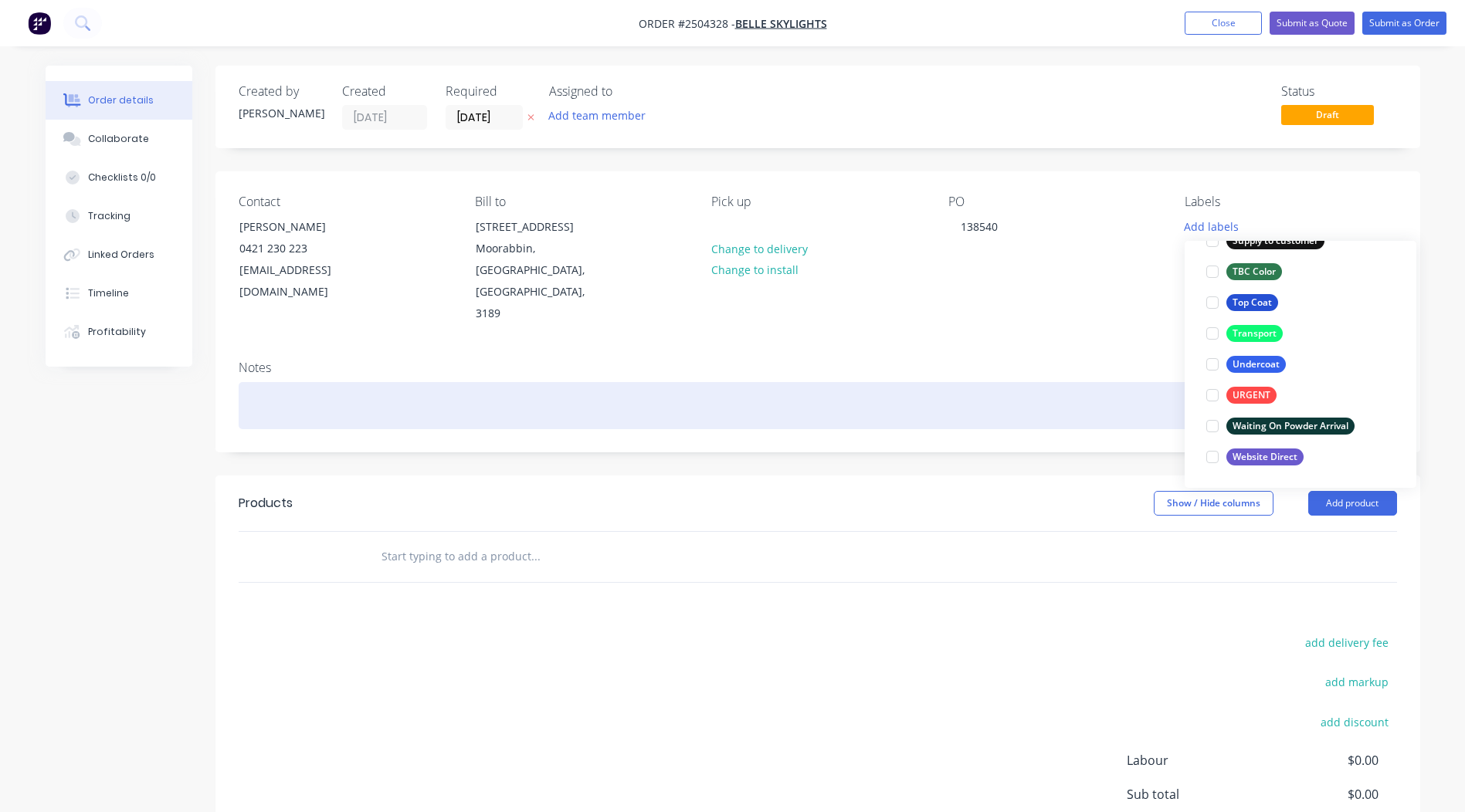
scroll to position [61, 0]
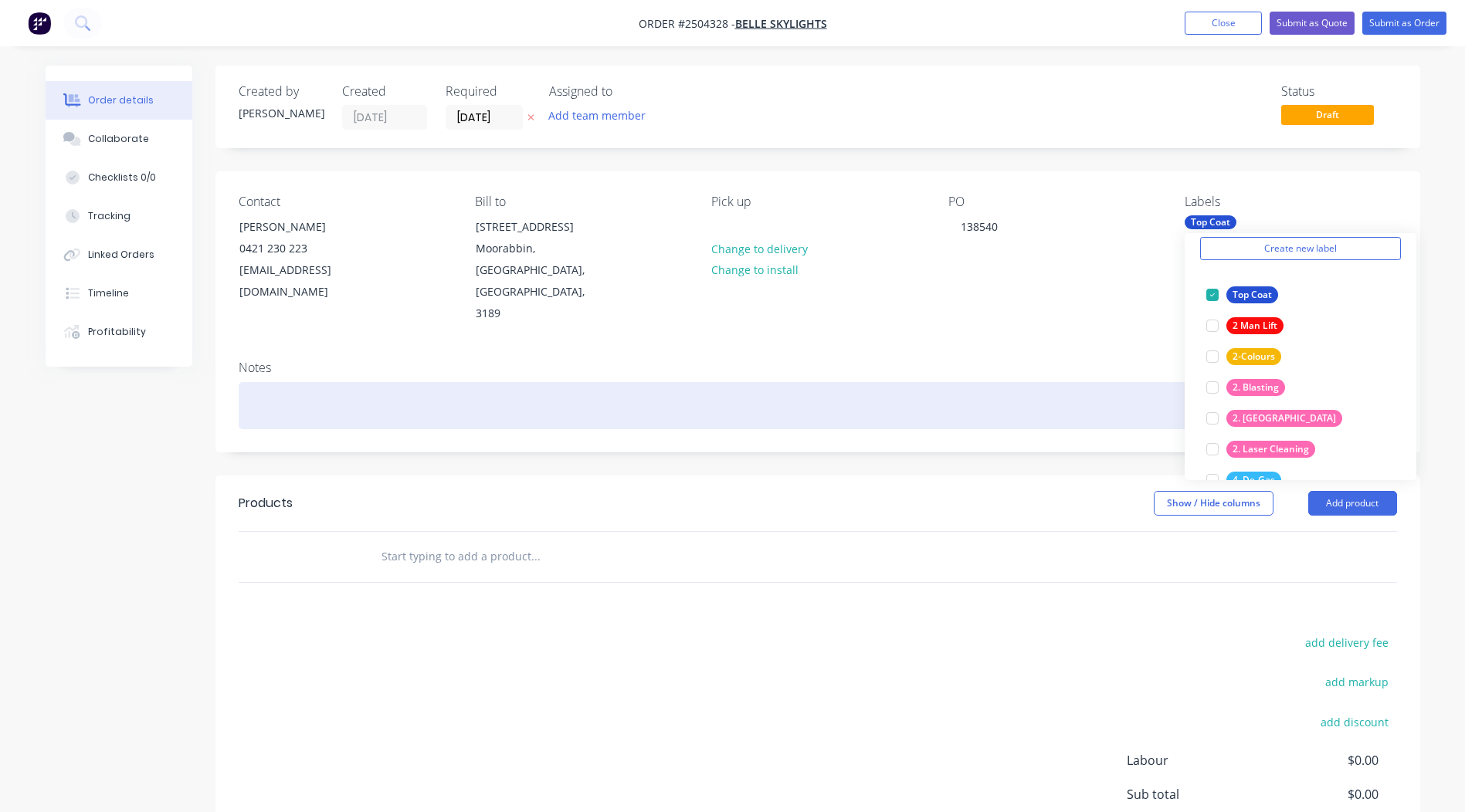
click at [459, 383] on div at bounding box center [817, 406] width 1158 height 47
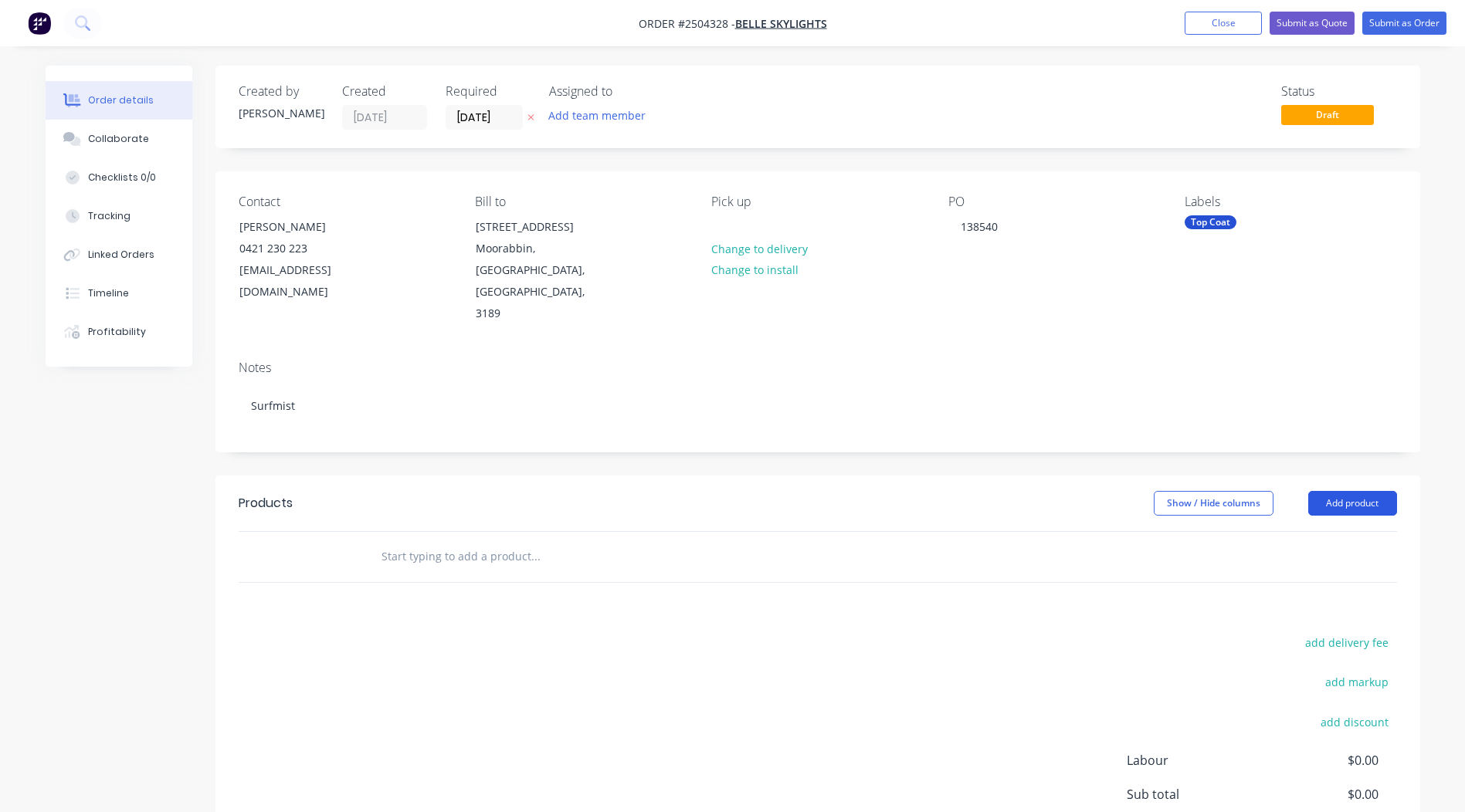
click at [1340, 491] on button "Add product" at bounding box center [1353, 503] width 89 height 25
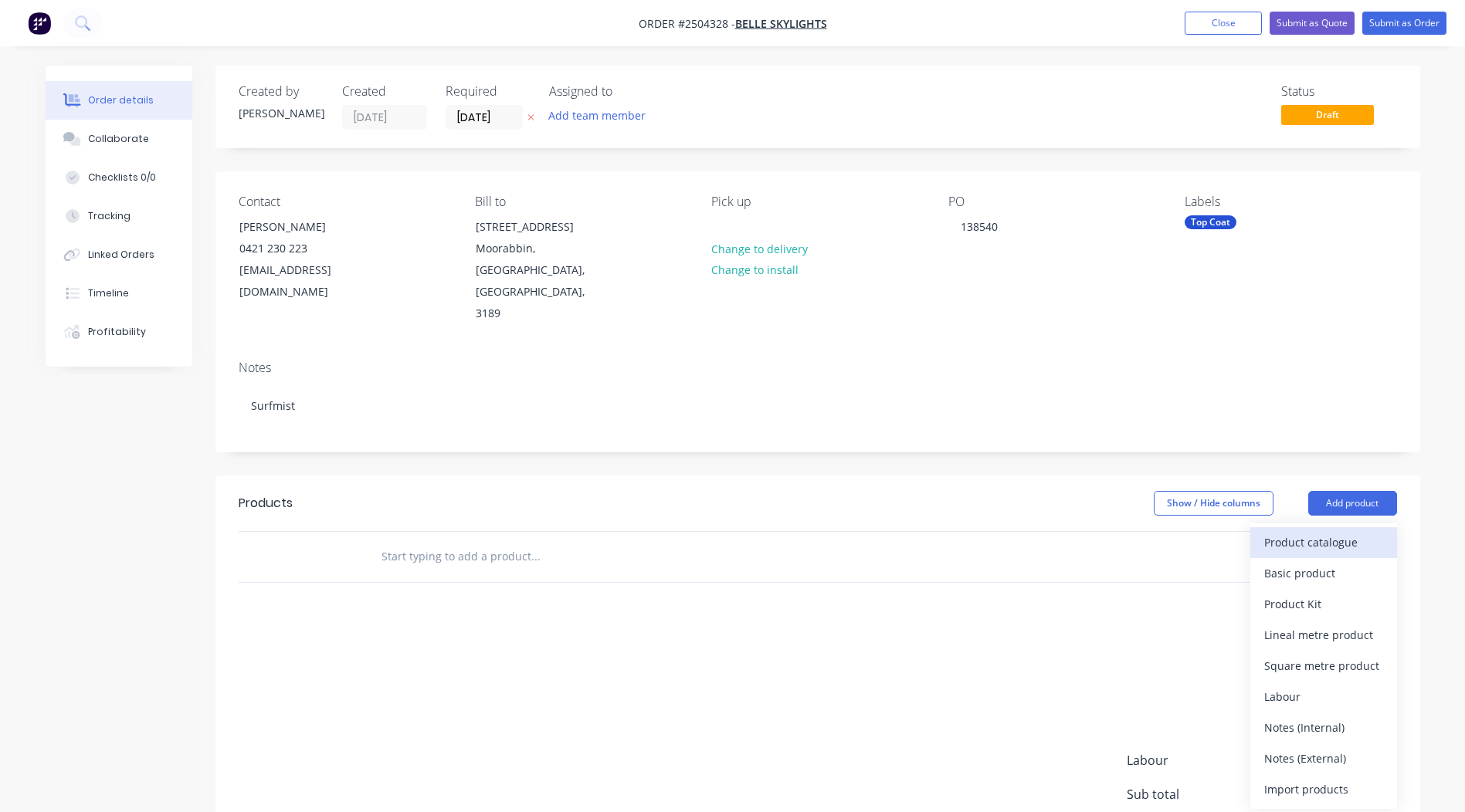
click at [1337, 531] on div "Product catalogue" at bounding box center [1324, 542] width 119 height 22
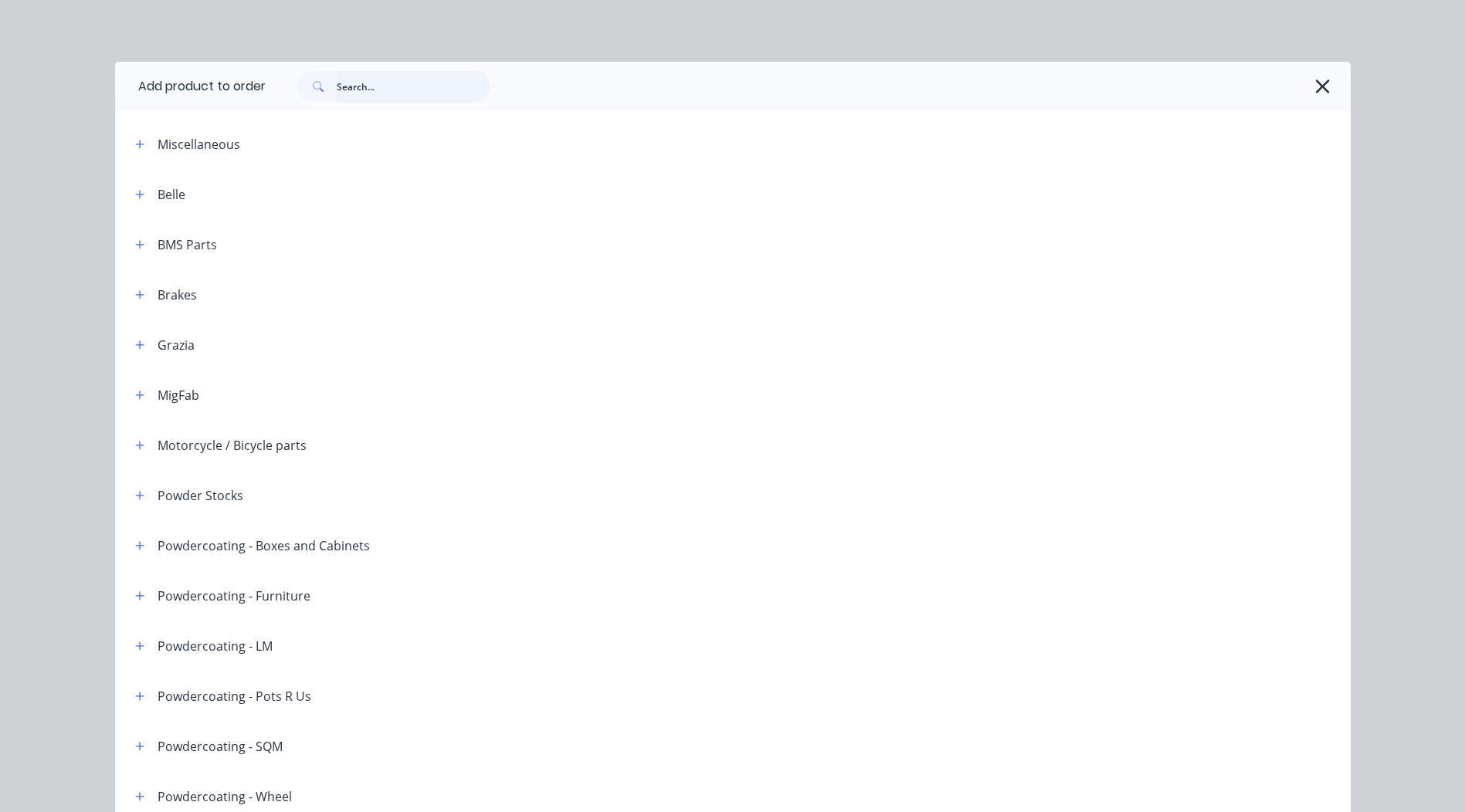
click at [386, 95] on input "text" at bounding box center [412, 86] width 153 height 31
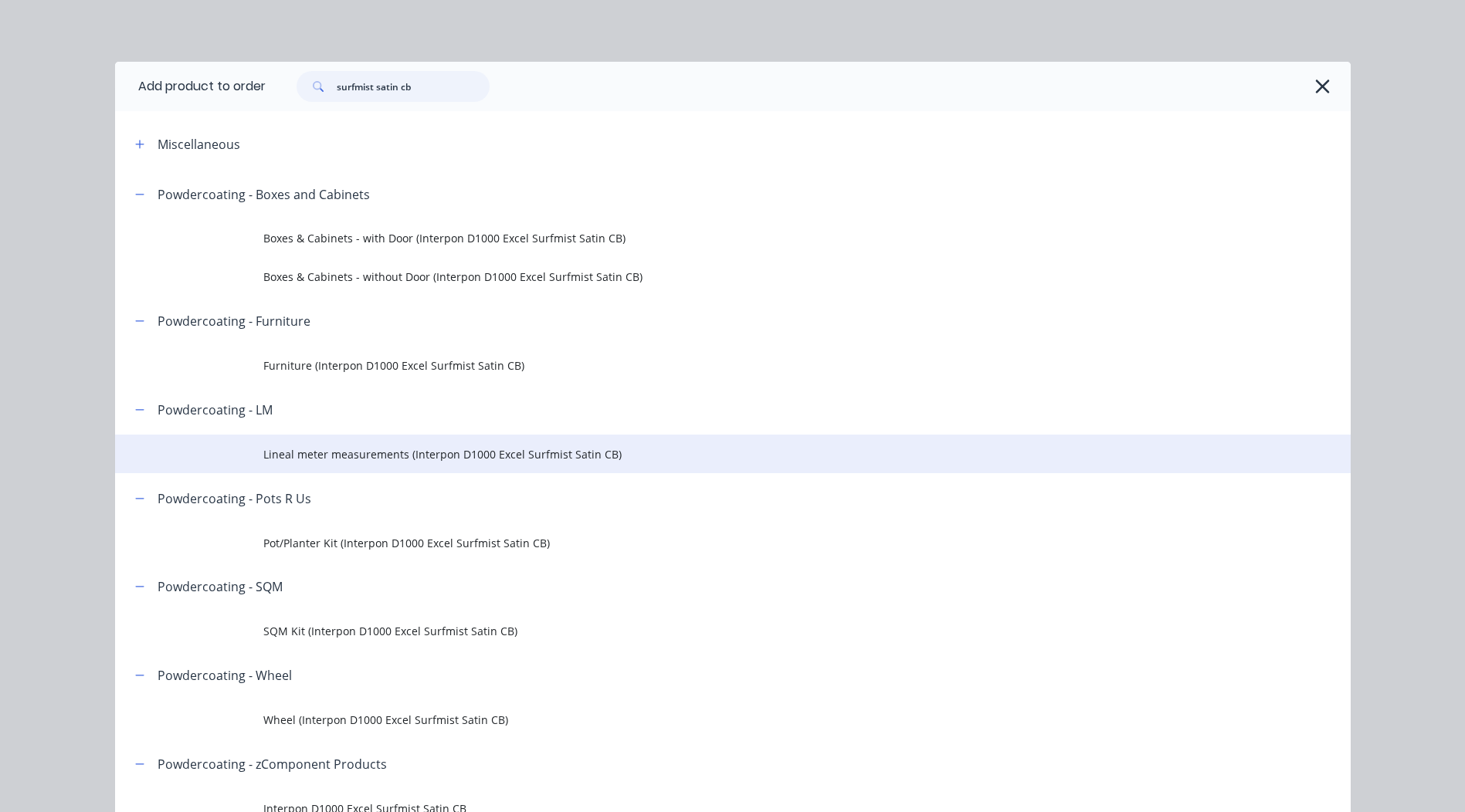
type input "surfmist satin cb"
click at [388, 455] on span "Lineal meter measurements (Interpon D1000 Excel Surfmist Satin CB)" at bounding box center [698, 454] width 869 height 16
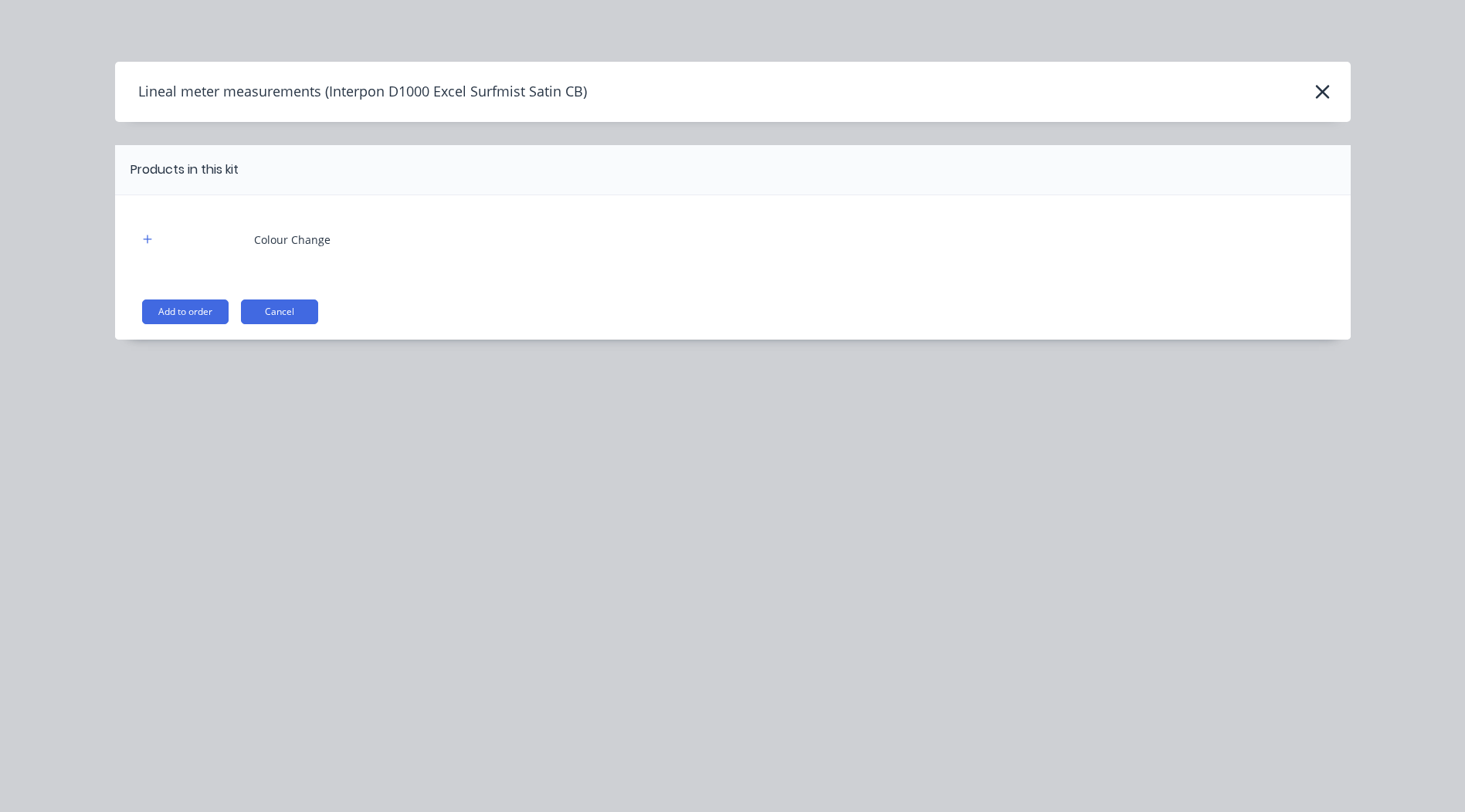
click at [186, 295] on div "Colour Change Add to order Cancel" at bounding box center [733, 267] width 1236 height 144
click at [187, 317] on button "Add to order" at bounding box center [185, 312] width 86 height 25
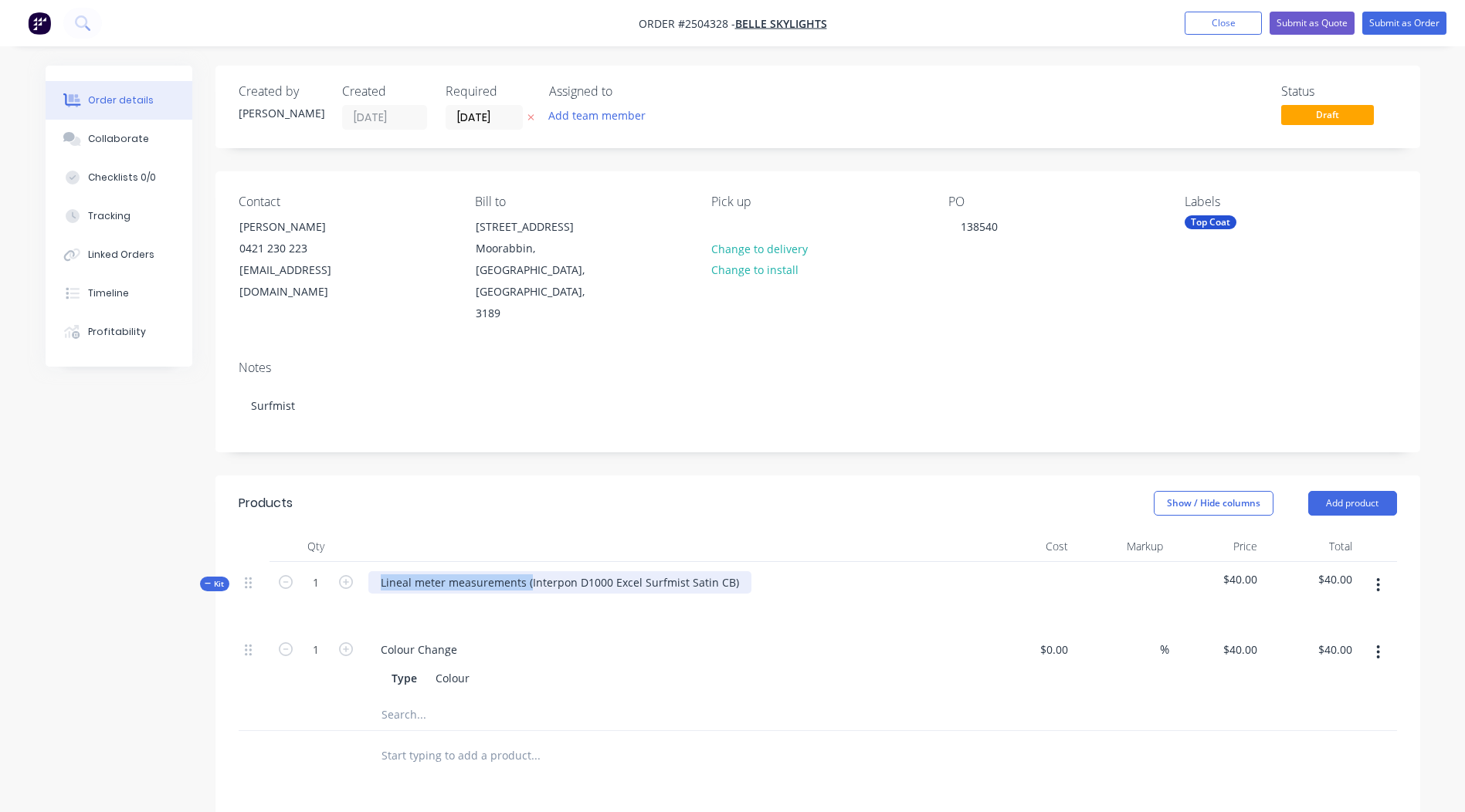
drag, startPoint x: 527, startPoint y: 539, endPoint x: -3, endPoint y: 579, distance: 531.5
click at [0, 579] on html "Order #2504328 - Belle Skylights Add product Close Submit as Quote Submit as Or…" at bounding box center [732, 587] width 1465 height 1175
click at [580, 572] on div "Interpon D1000 Excel Surfmist Satin CB)" at bounding box center [483, 583] width 231 height 22
click at [630, 491] on div "Show / Hide columns Add product" at bounding box center [940, 503] width 912 height 25
click at [1369, 572] on button "button" at bounding box center [1378, 585] width 37 height 28
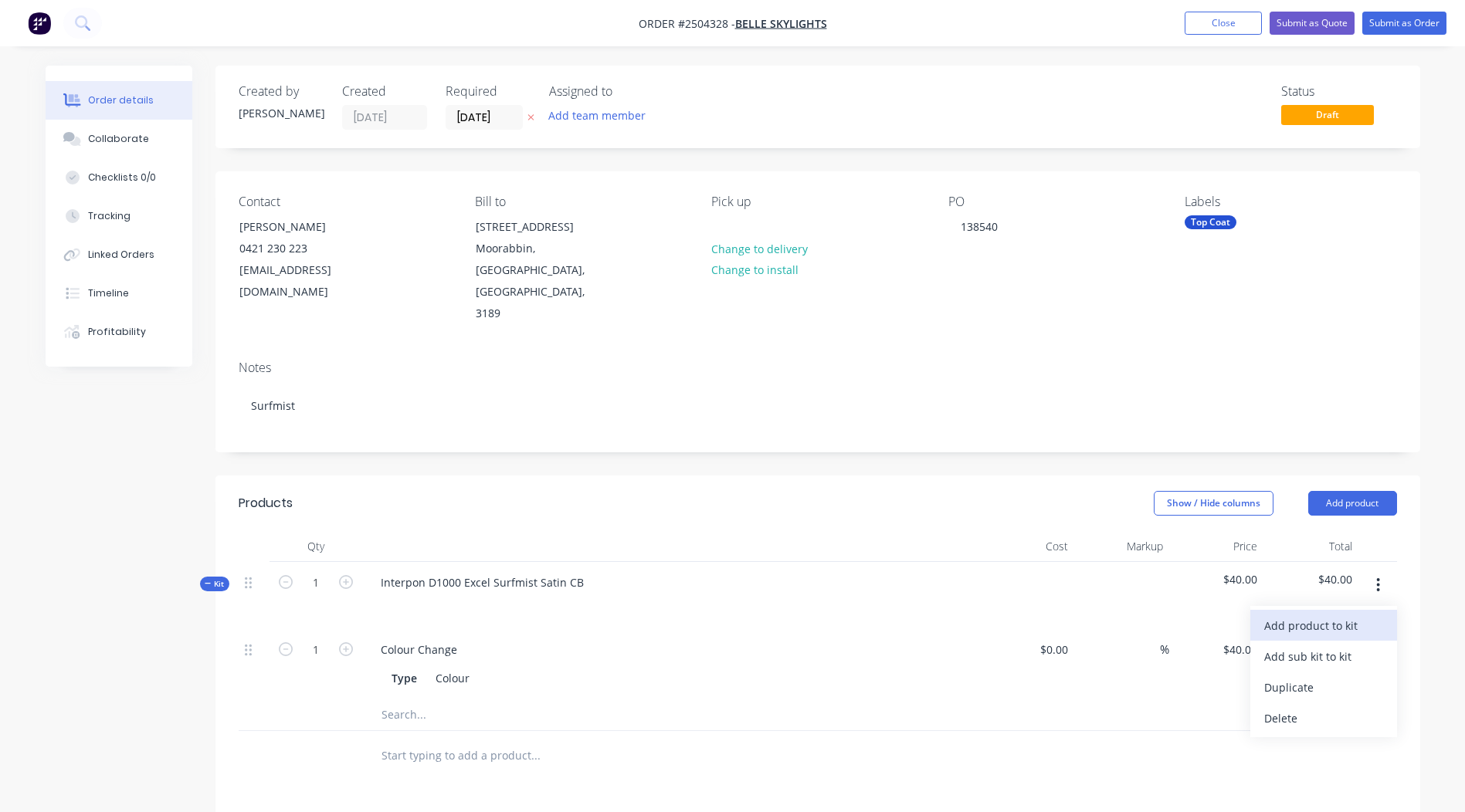
click at [1329, 610] on button "Add product to kit" at bounding box center [1324, 625] width 147 height 31
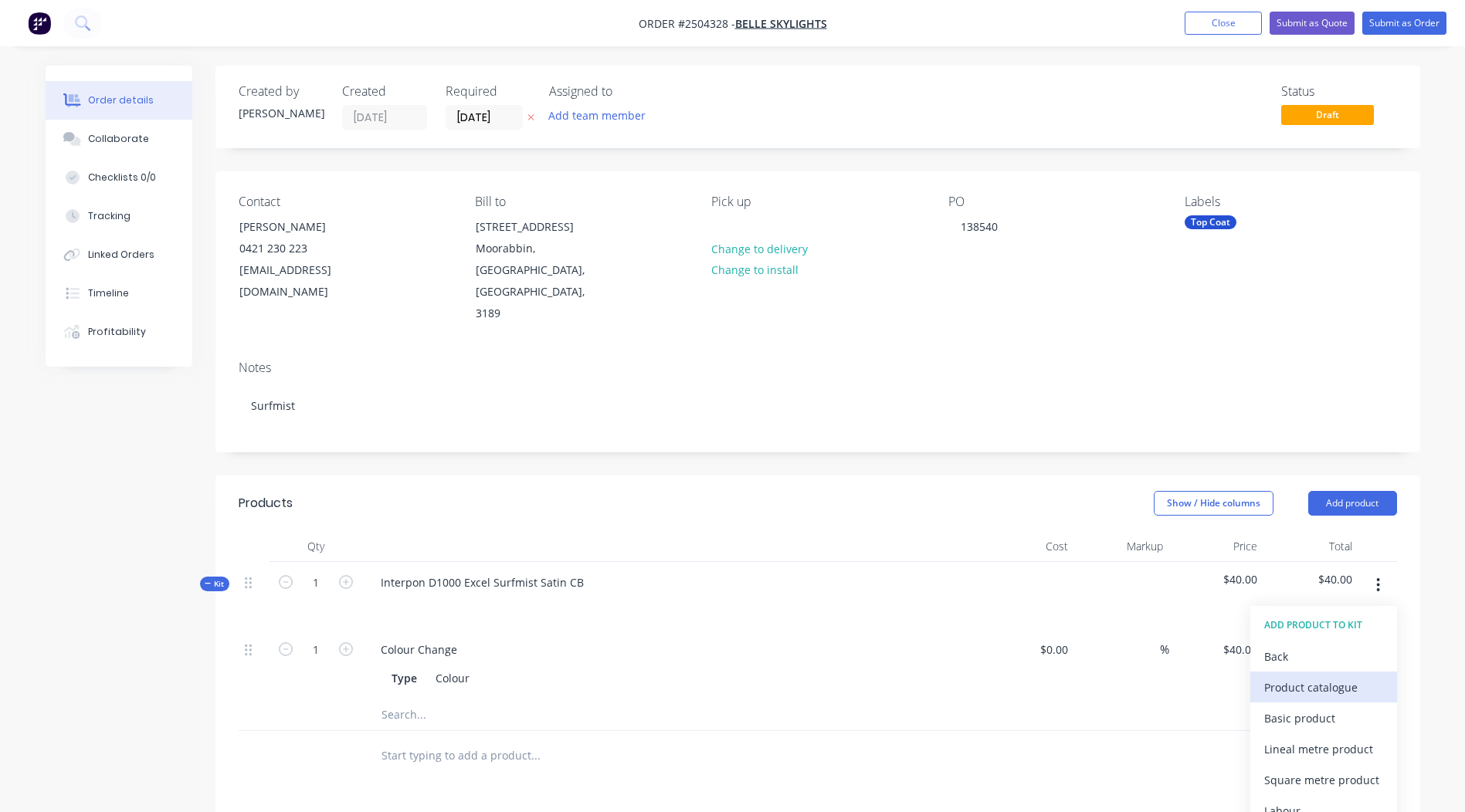
click at [1302, 677] on div "Product catalogue" at bounding box center [1324, 688] width 119 height 22
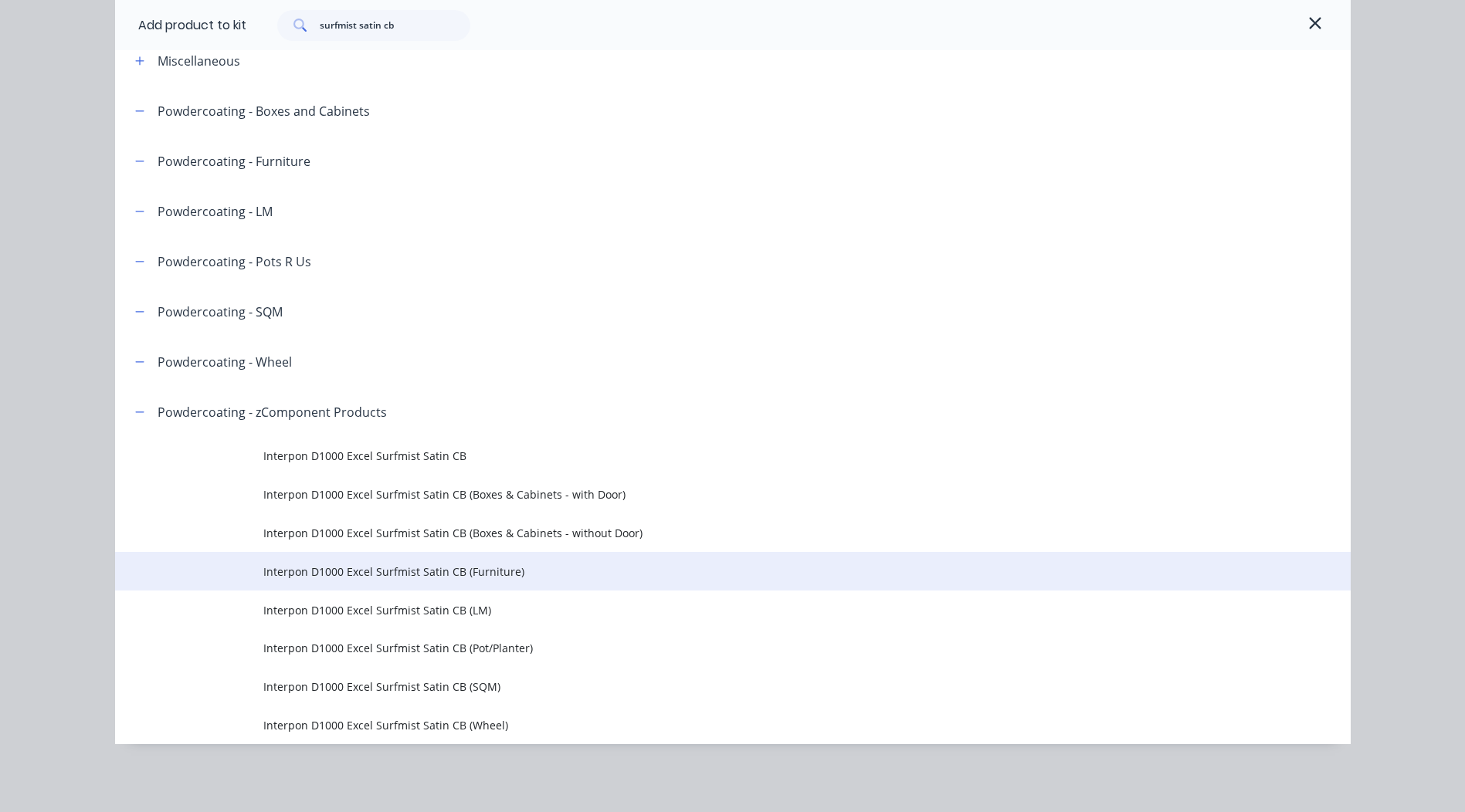
scroll to position [154, 0]
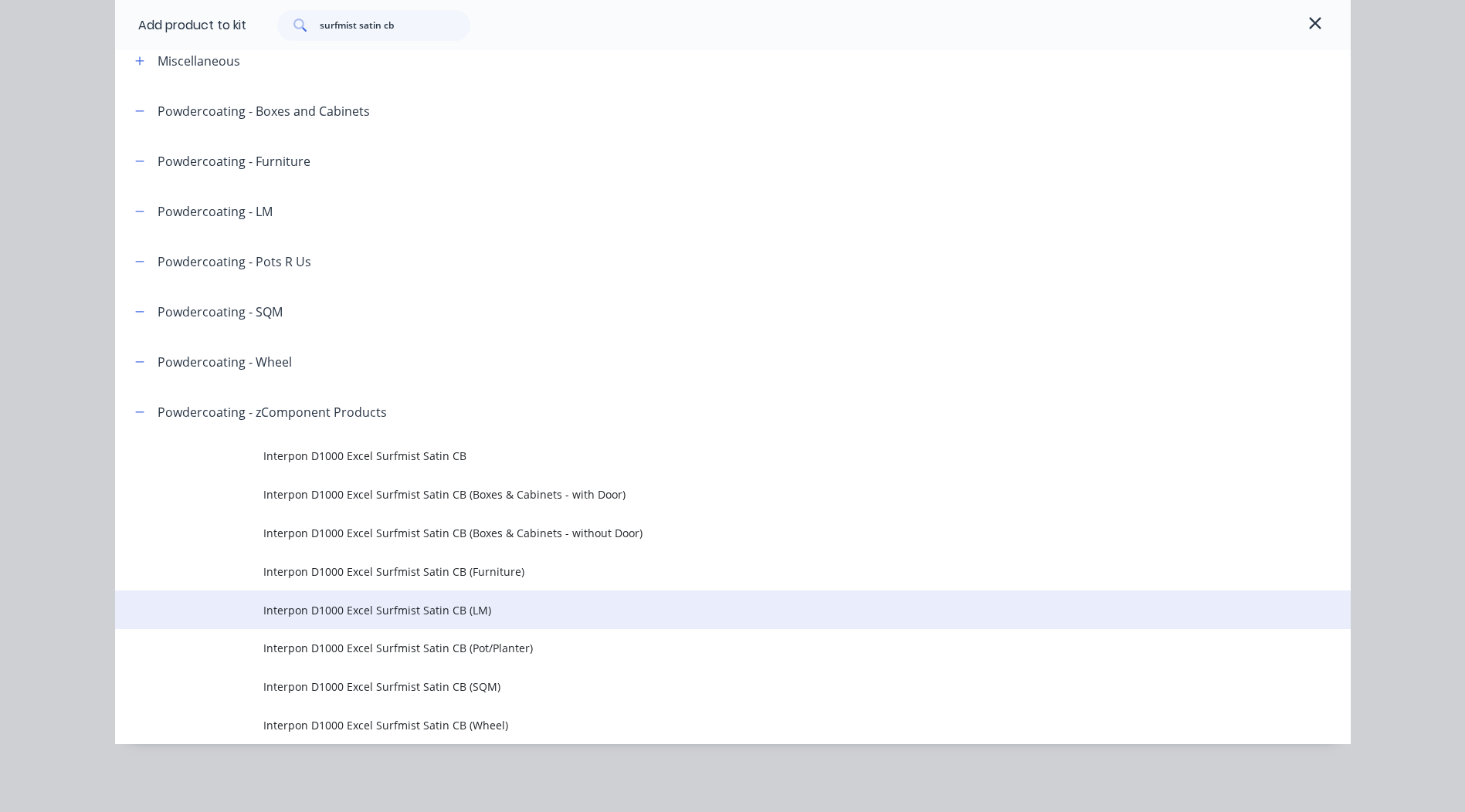
click at [446, 606] on span "Interpon D1000 Excel Surfmist Satin CB (LM)" at bounding box center [698, 610] width 869 height 16
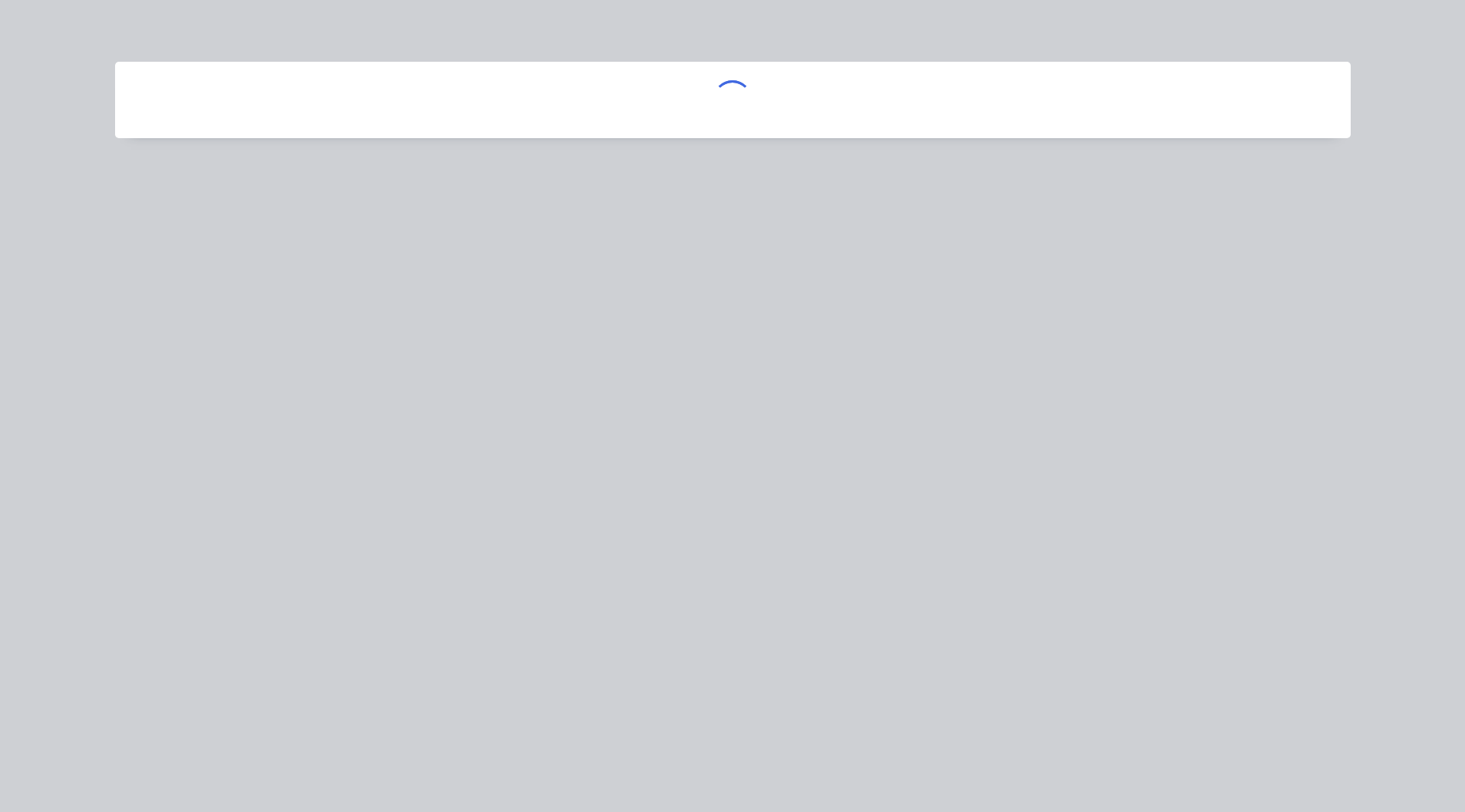
scroll to position [0, 0]
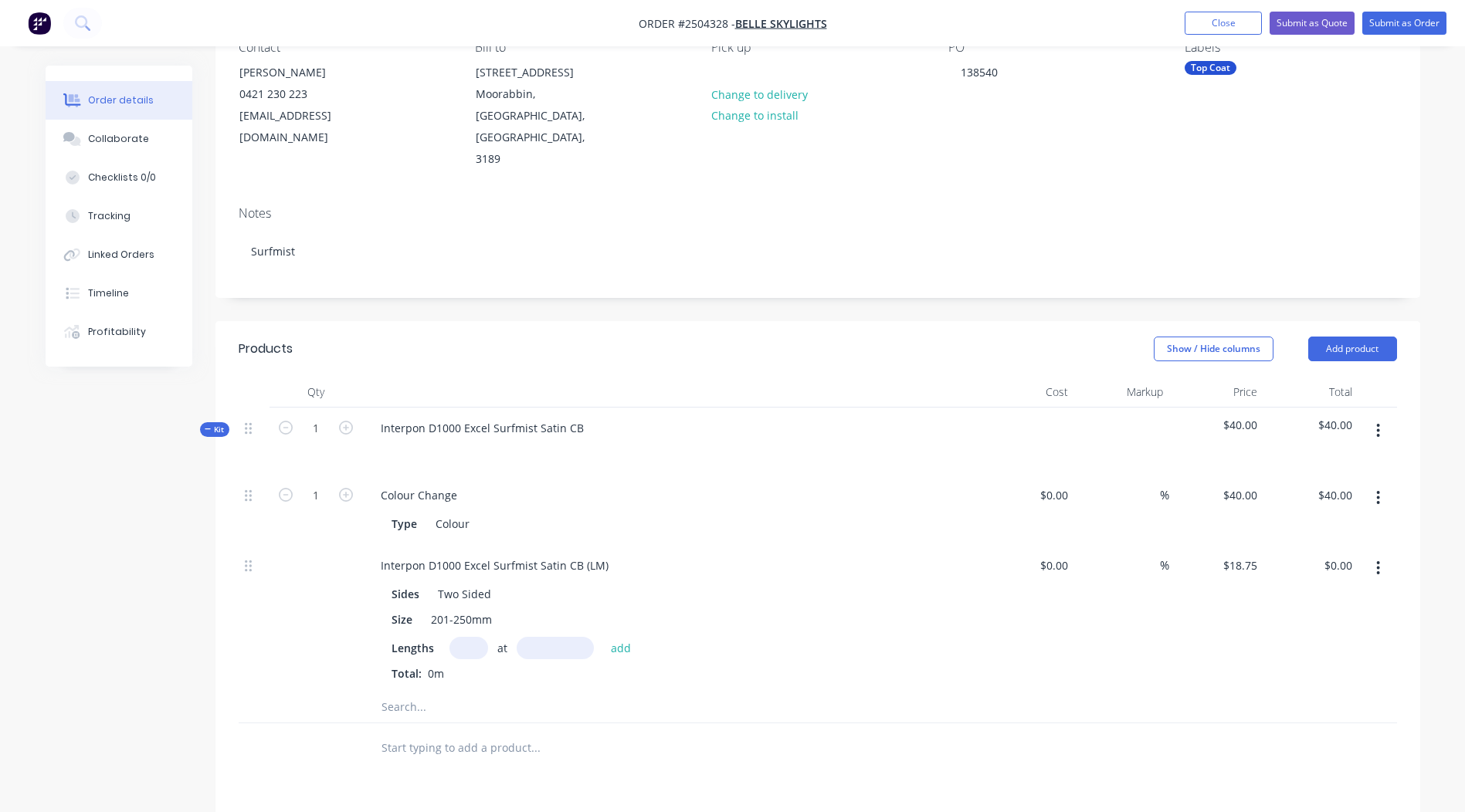
click at [471, 637] on input "text" at bounding box center [468, 648] width 38 height 22
type input "2"
click at [545, 637] on input "text" at bounding box center [555, 648] width 78 height 22
type input "1950"
click at [603, 637] on button "add" at bounding box center [621, 648] width 37 height 20
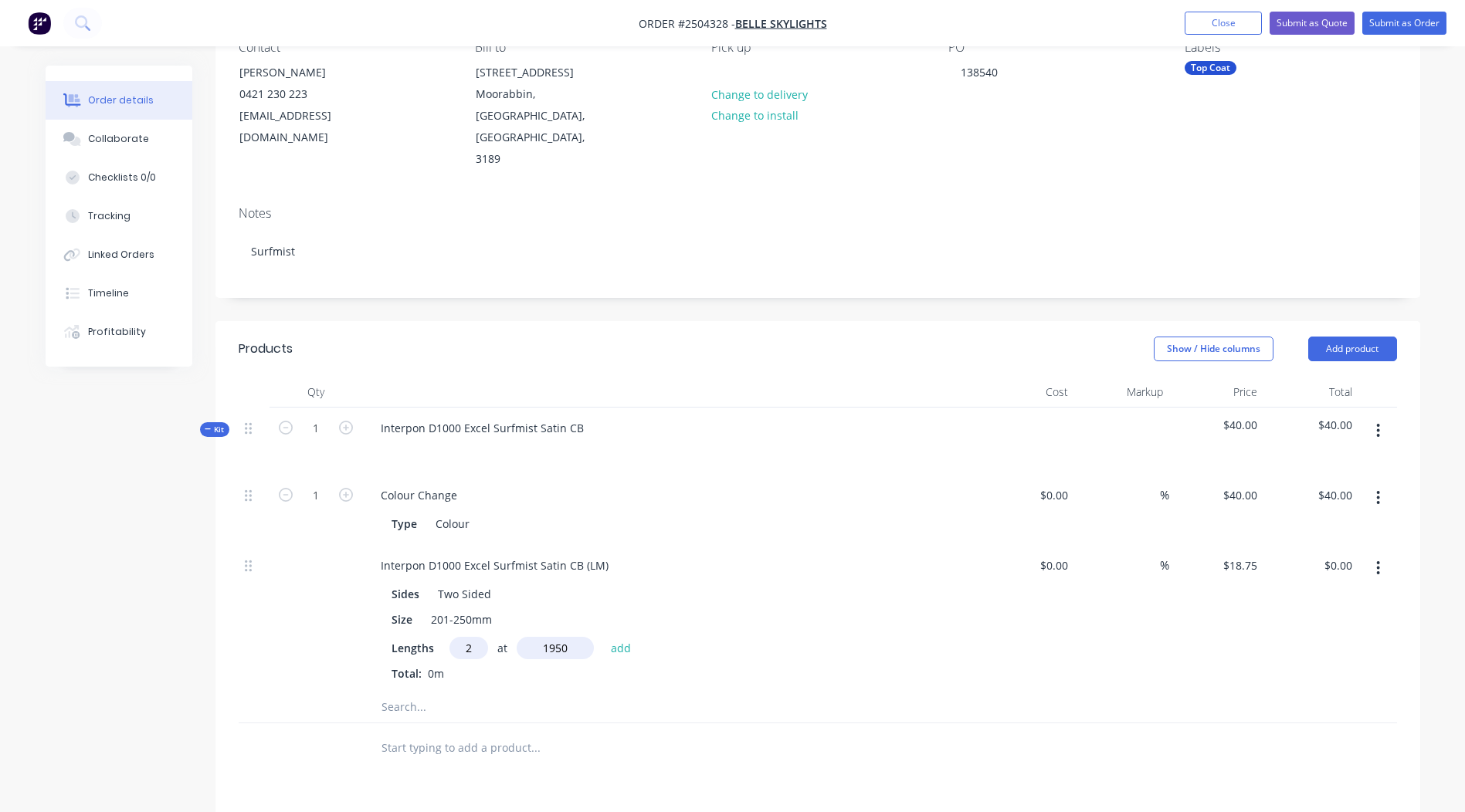
type input "$73.13"
type input "2"
click at [546, 637] on input "text" at bounding box center [555, 648] width 78 height 22
type input "1830"
click at [603, 637] on button "add" at bounding box center [621, 648] width 37 height 20
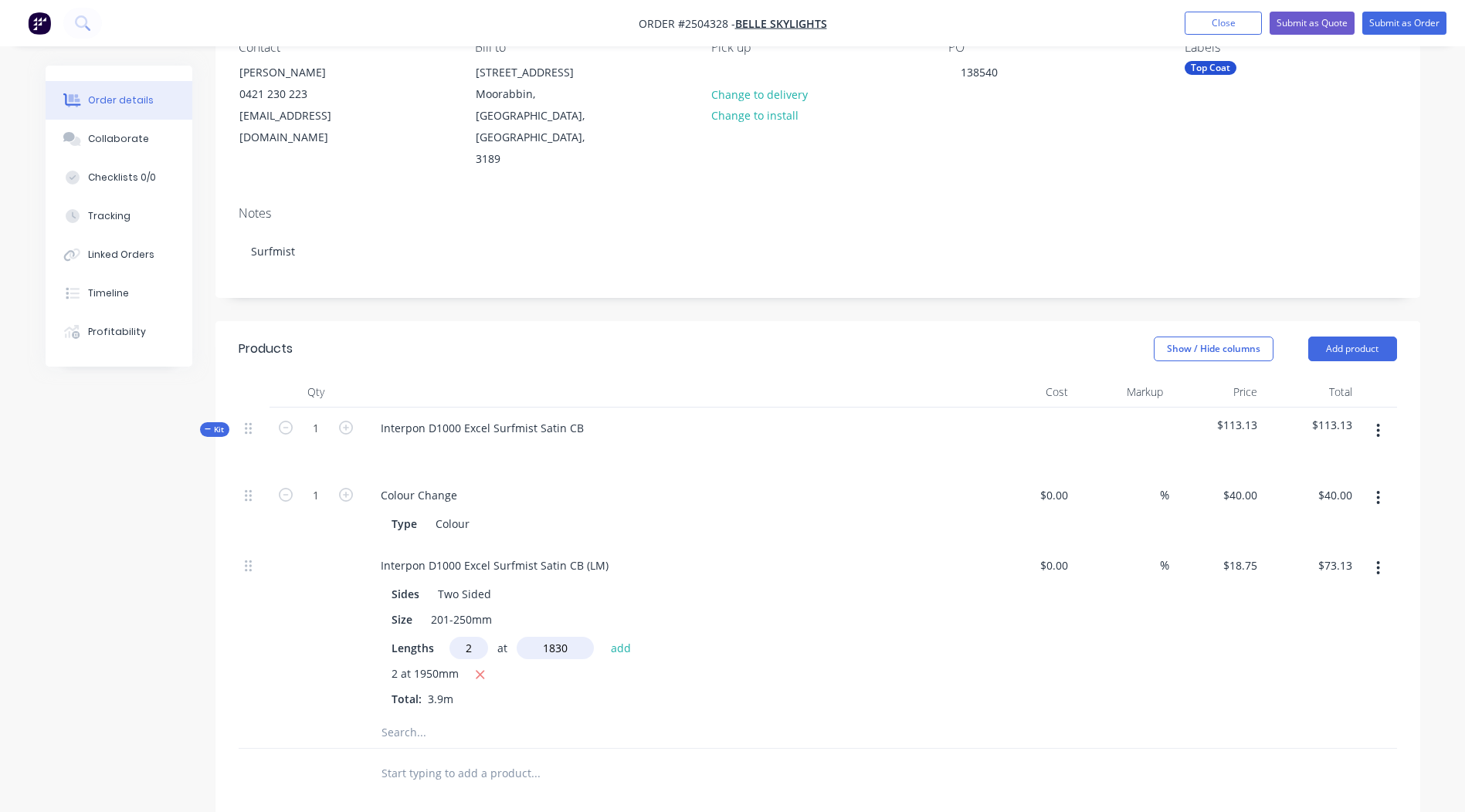
type input "$141.75"
type input "2"
click at [546, 637] on input "text" at bounding box center [555, 648] width 78 height 22
type input "2270"
click at [603, 637] on button "add" at bounding box center [621, 648] width 37 height 20
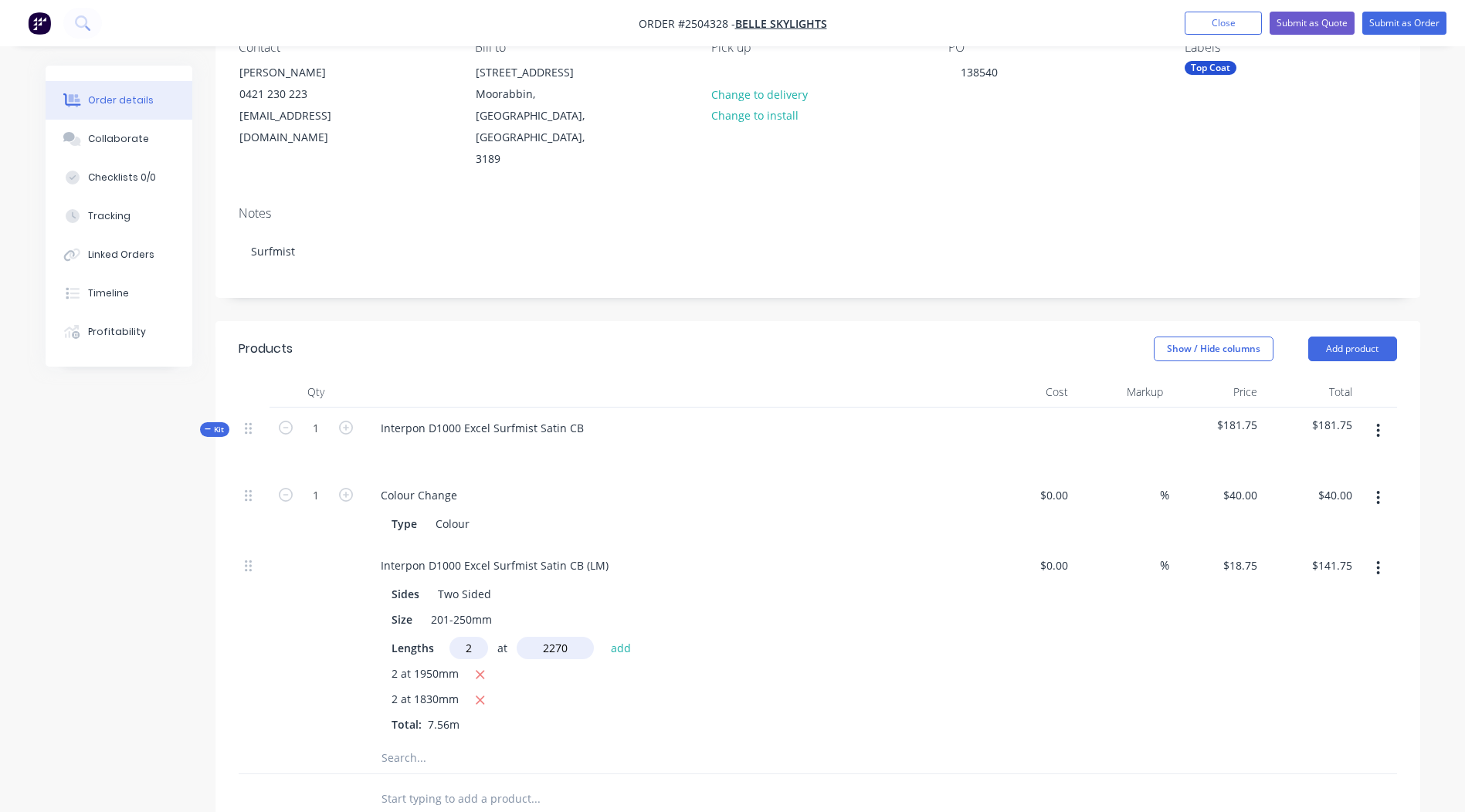
type input "$226.88"
type input "2"
click at [547, 637] on input "text" at bounding box center [555, 648] width 78 height 22
type input "1520"
click at [603, 637] on button "add" at bounding box center [621, 648] width 37 height 20
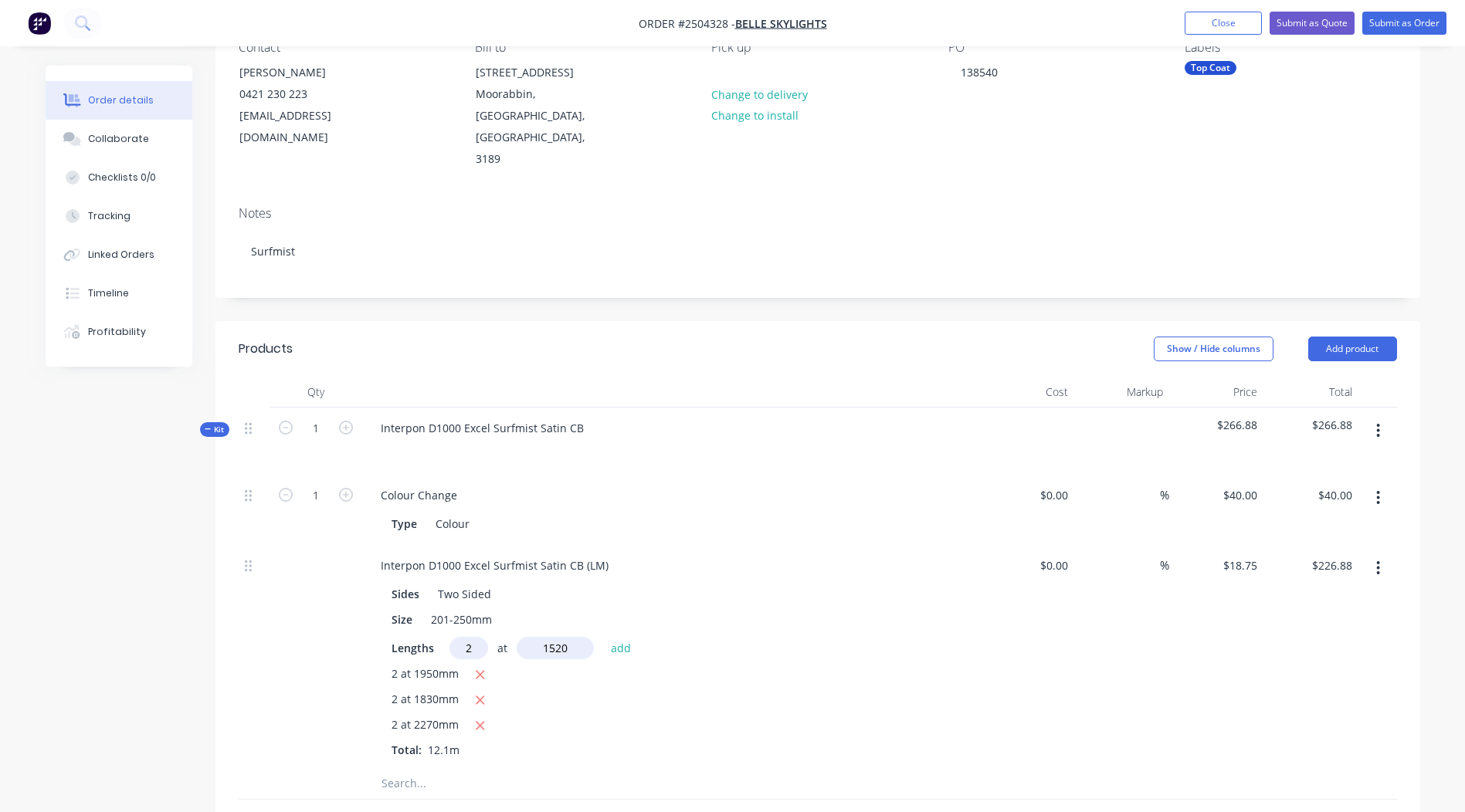
type input "$283.88"
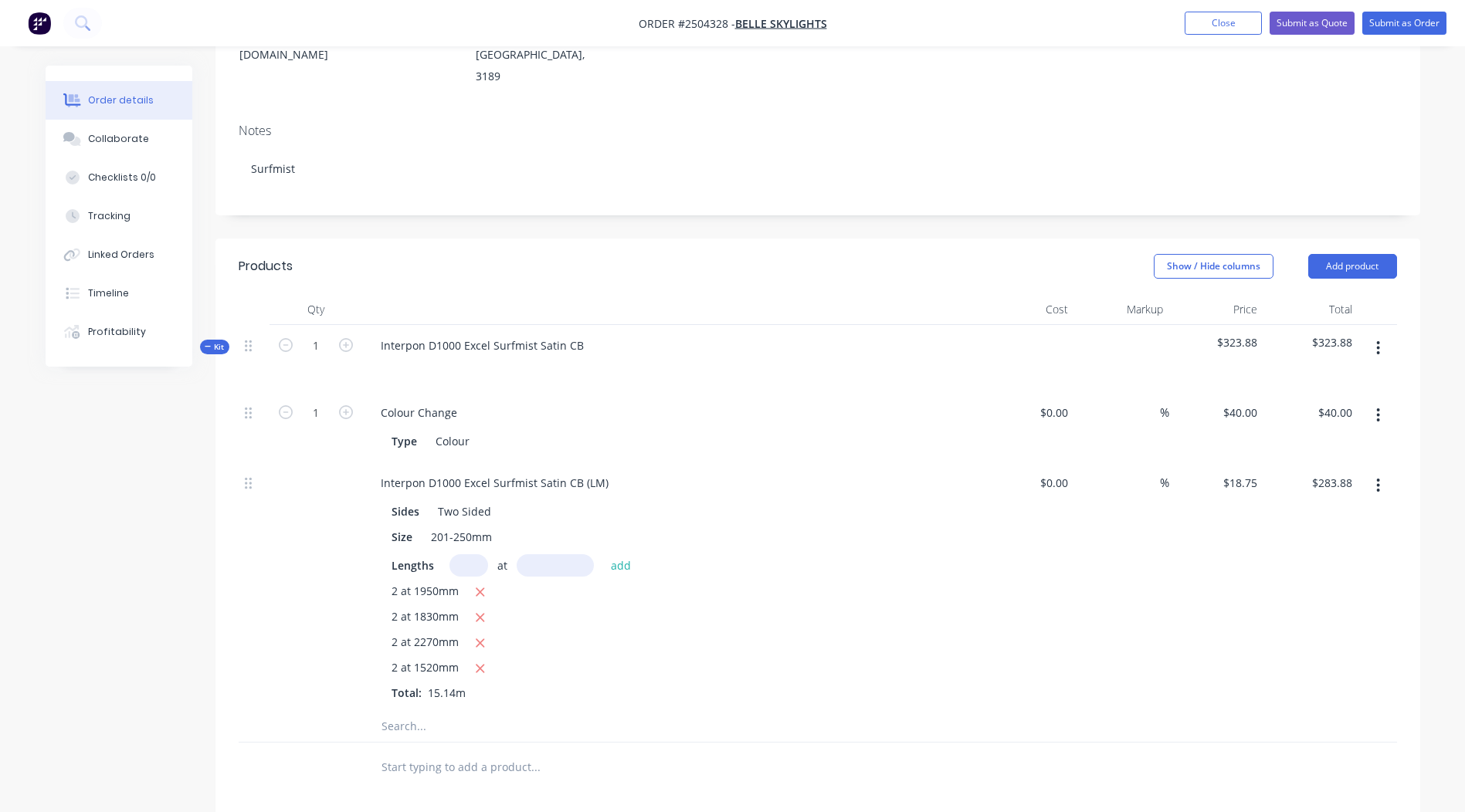
scroll to position [232, 0]
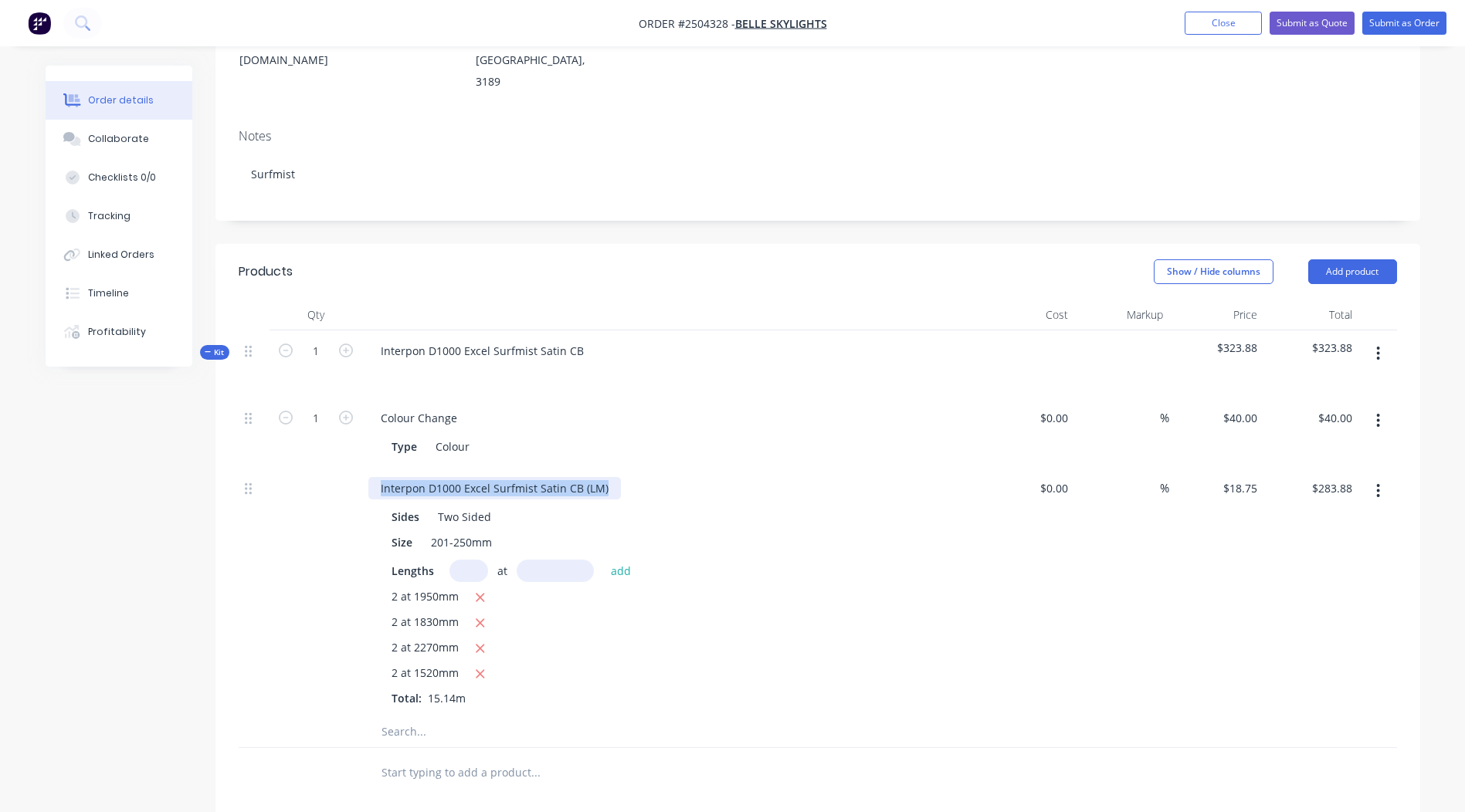
drag, startPoint x: 609, startPoint y: 446, endPoint x: 0, endPoint y: 511, distance: 612.5
click at [0, 505] on html "Order #2504328 - Belle Skylights Add product Close Submit as Quote Submit as Or…" at bounding box center [732, 480] width 1465 height 1424
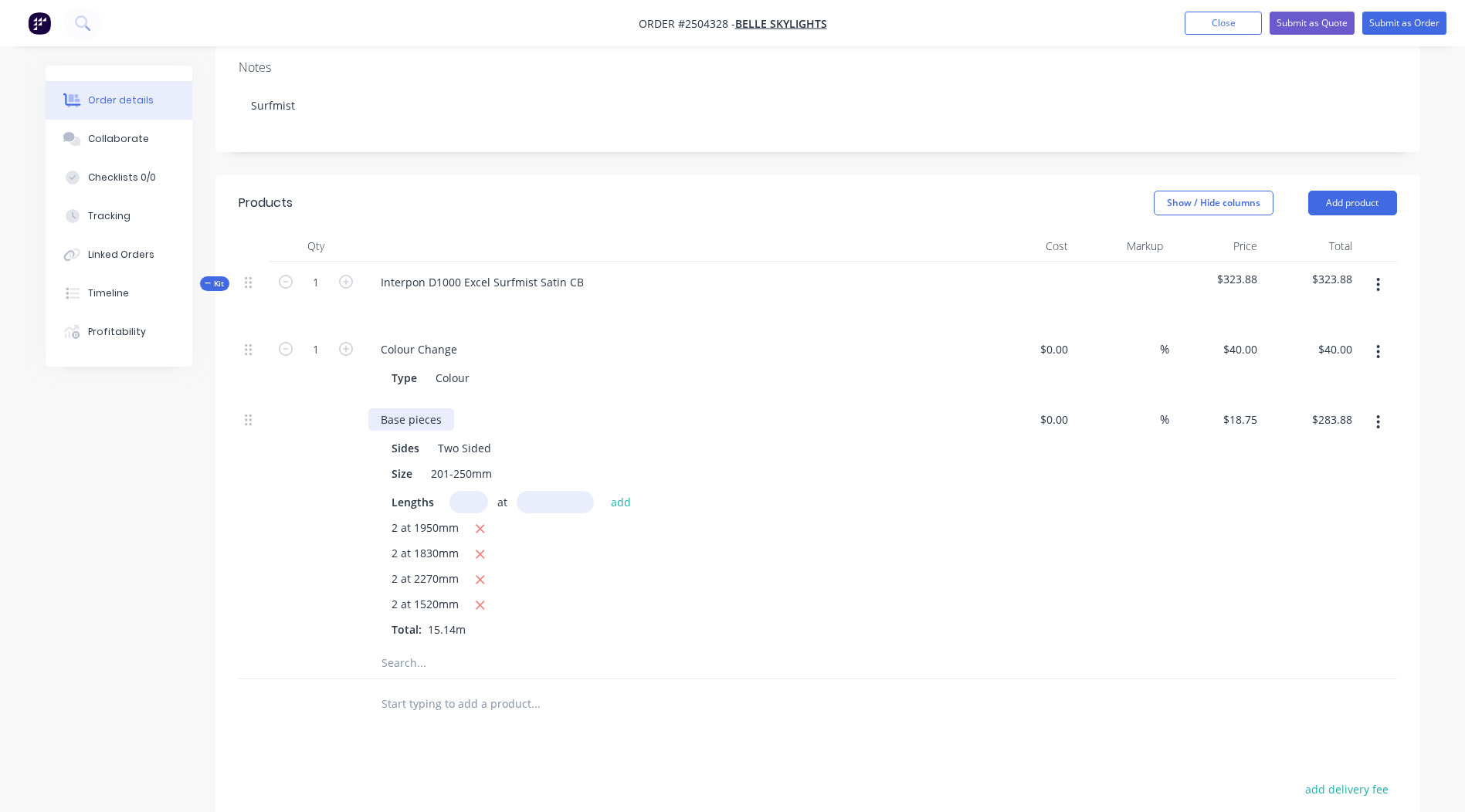
scroll to position [568, 0]
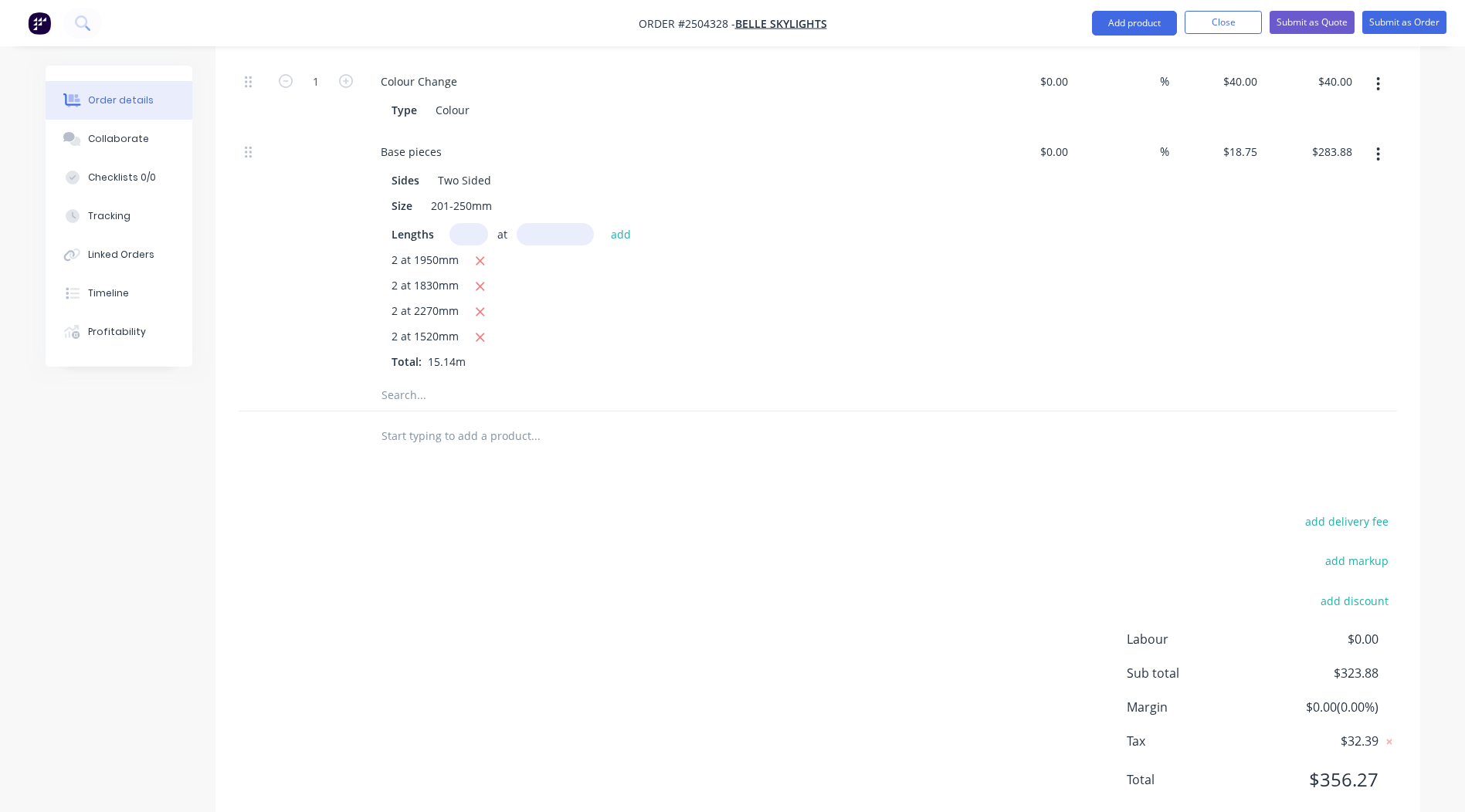
click at [772, 465] on div "Products Show / Hide columns Add product Qty Cost Markup Price Total Kit 1 Inte…" at bounding box center [818, 370] width 1205 height 925
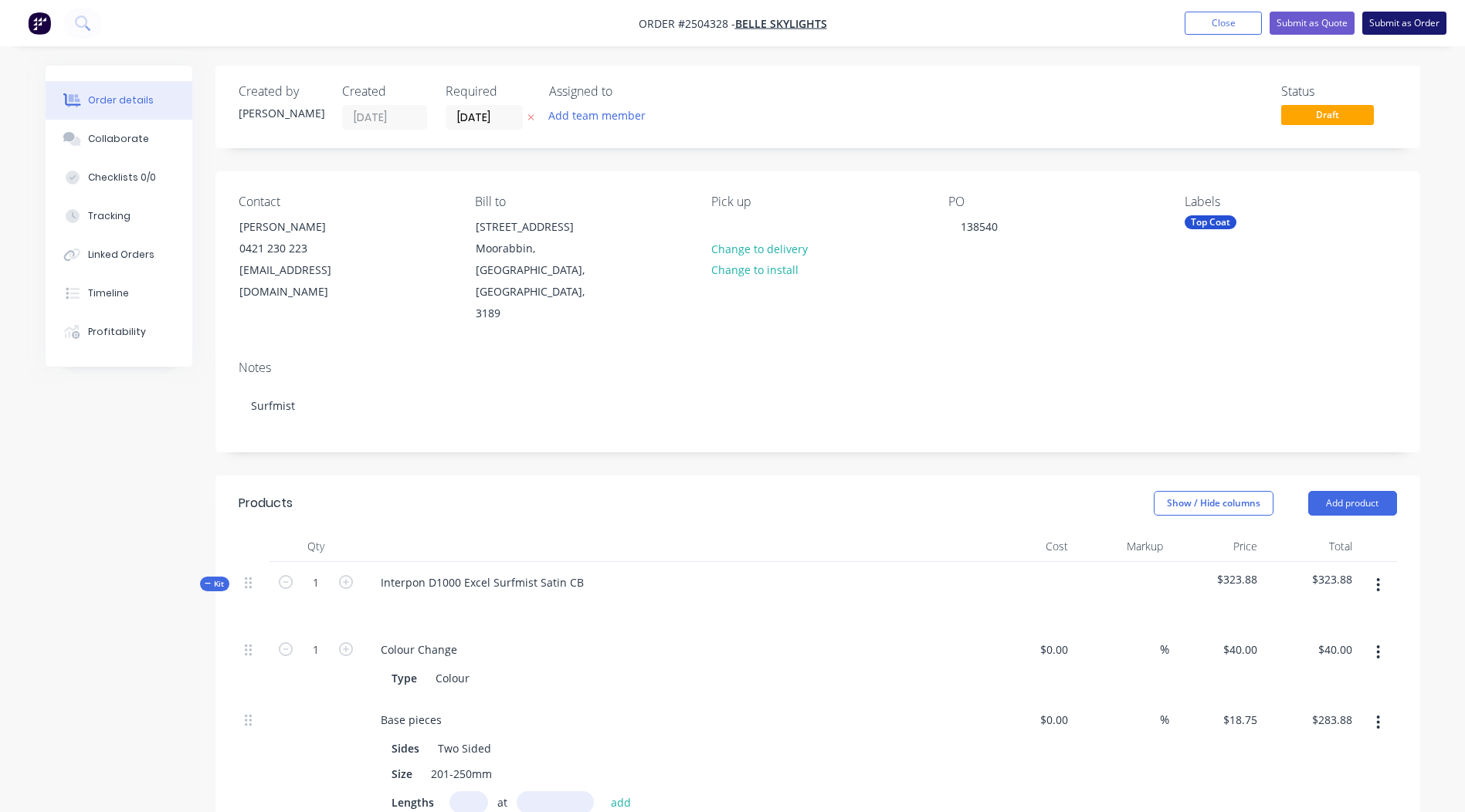
click at [1390, 20] on button "Submit as Order" at bounding box center [1404, 23] width 84 height 23
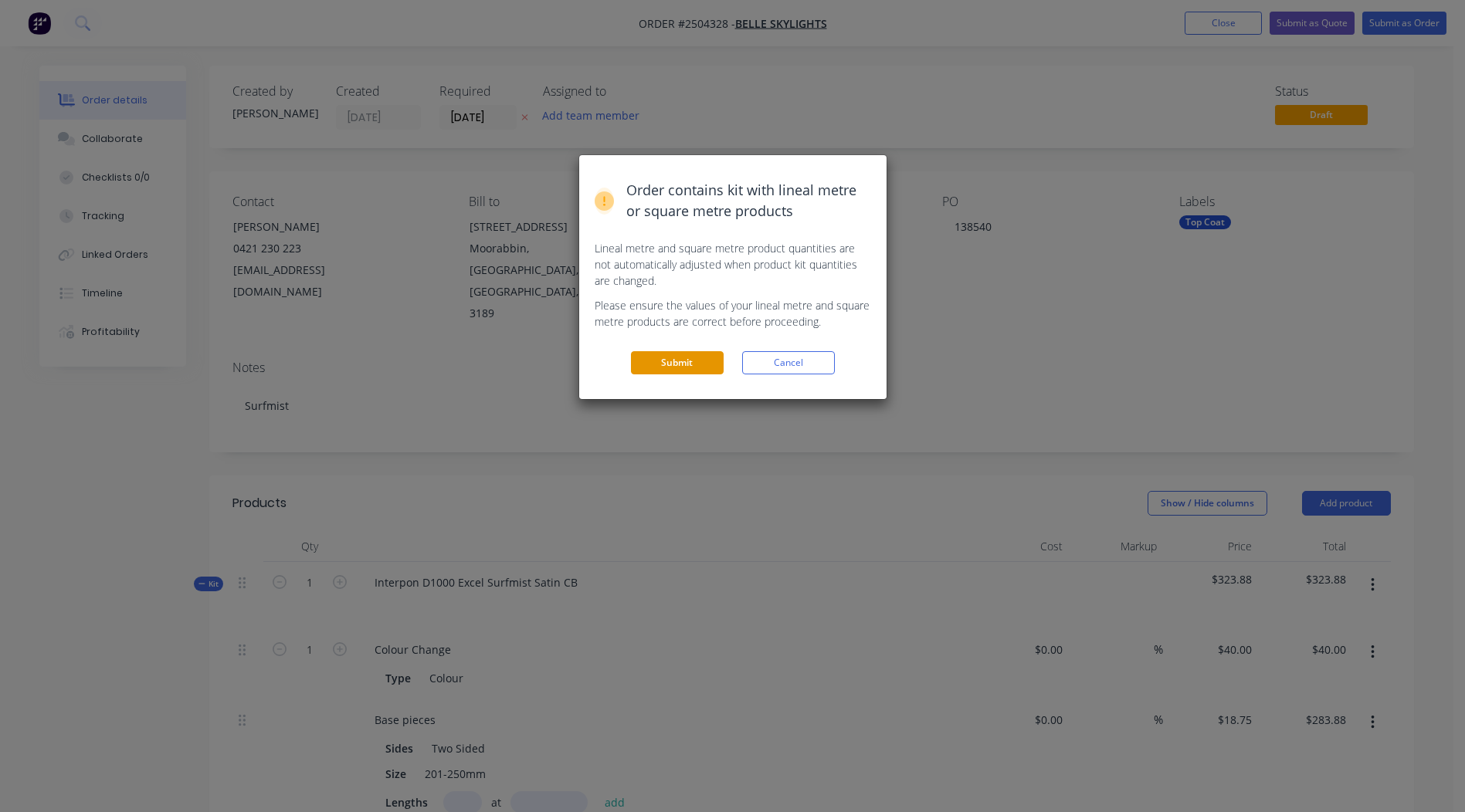
click at [709, 363] on button "Submit" at bounding box center [677, 362] width 93 height 23
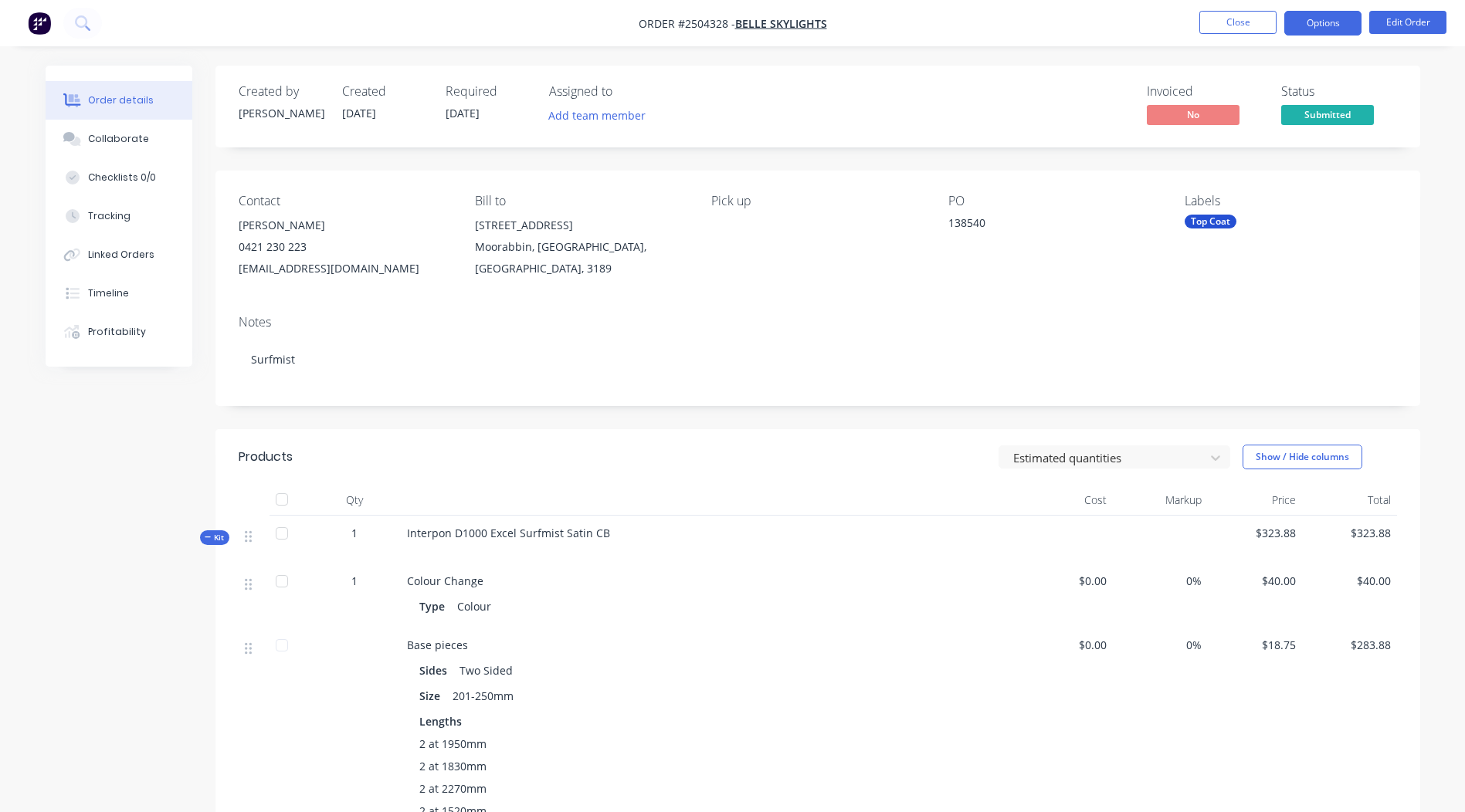
click at [1337, 17] on button "Options" at bounding box center [1323, 23] width 78 height 25
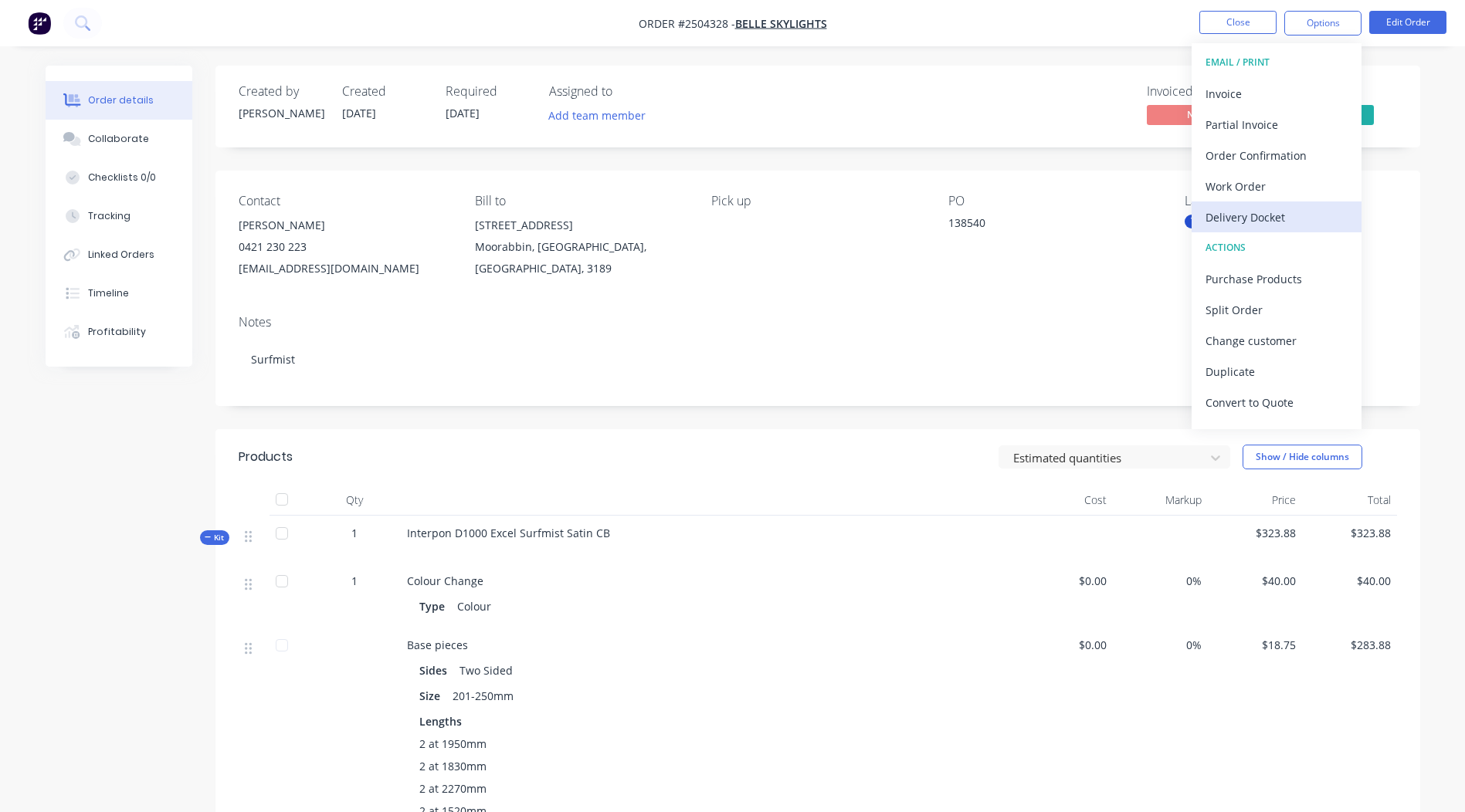
click at [1230, 206] on div "Delivery Docket" at bounding box center [1277, 217] width 142 height 22
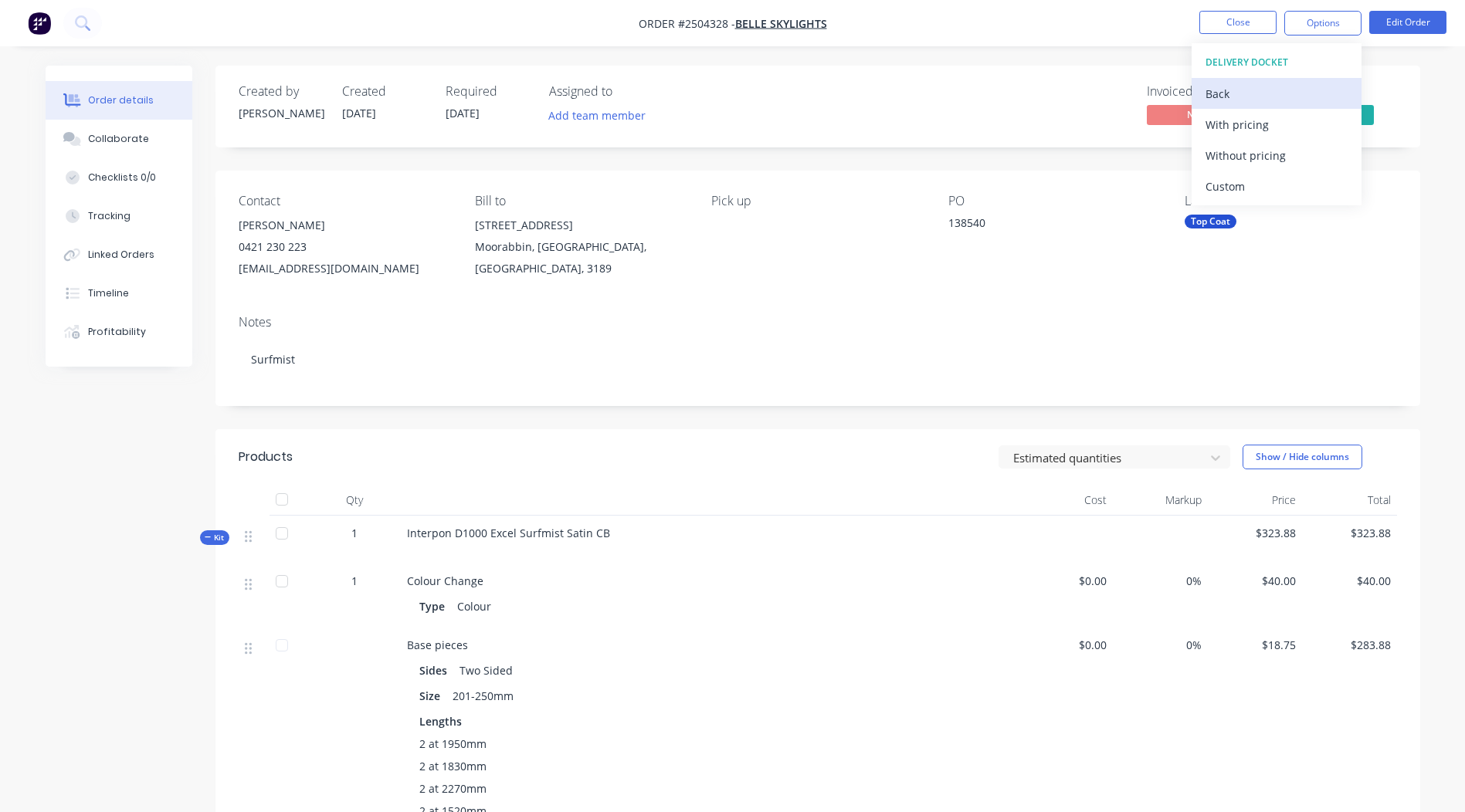
click at [1237, 101] on div "Back" at bounding box center [1277, 94] width 142 height 22
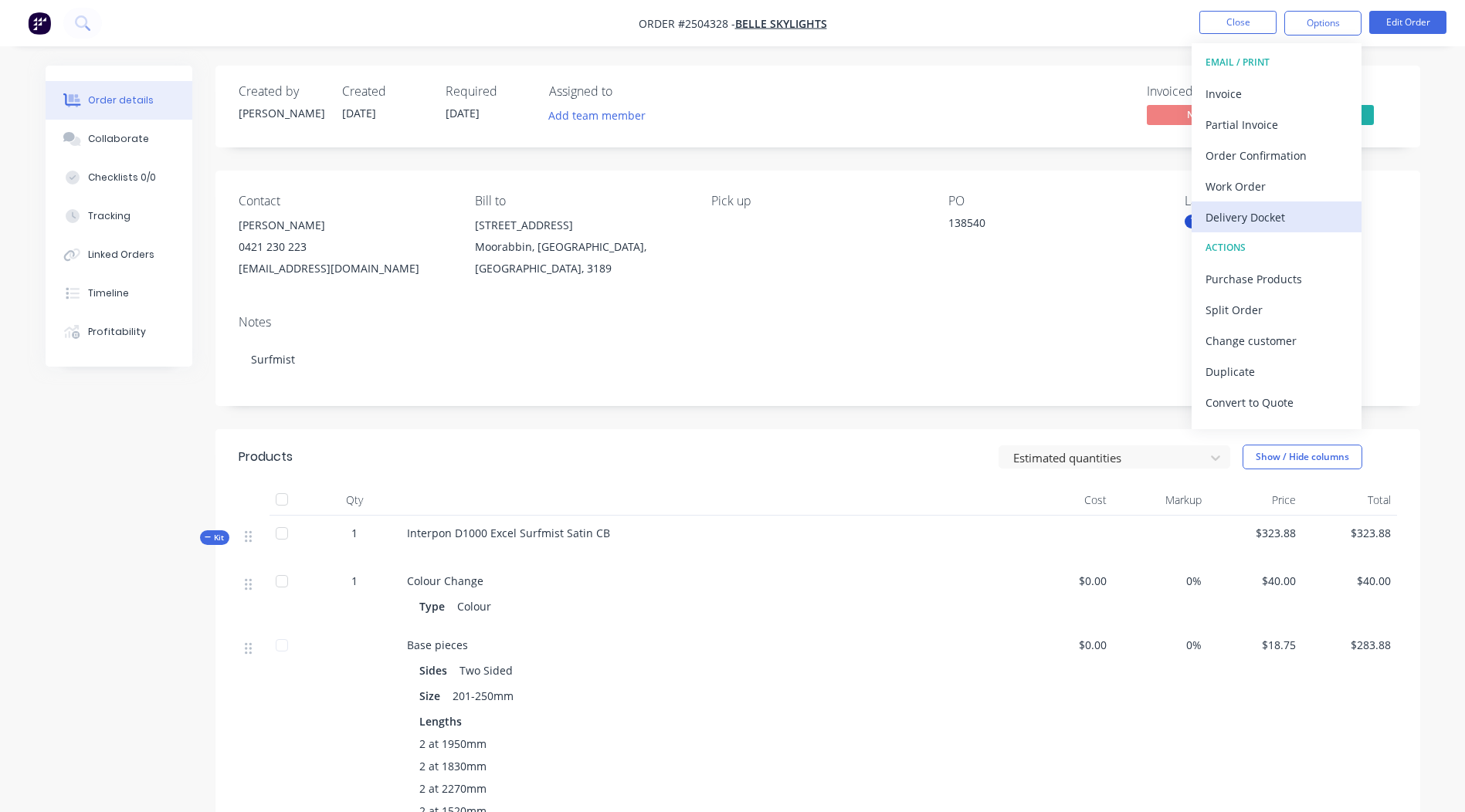
click at [1254, 202] on button "Delivery Docket" at bounding box center [1276, 217] width 170 height 31
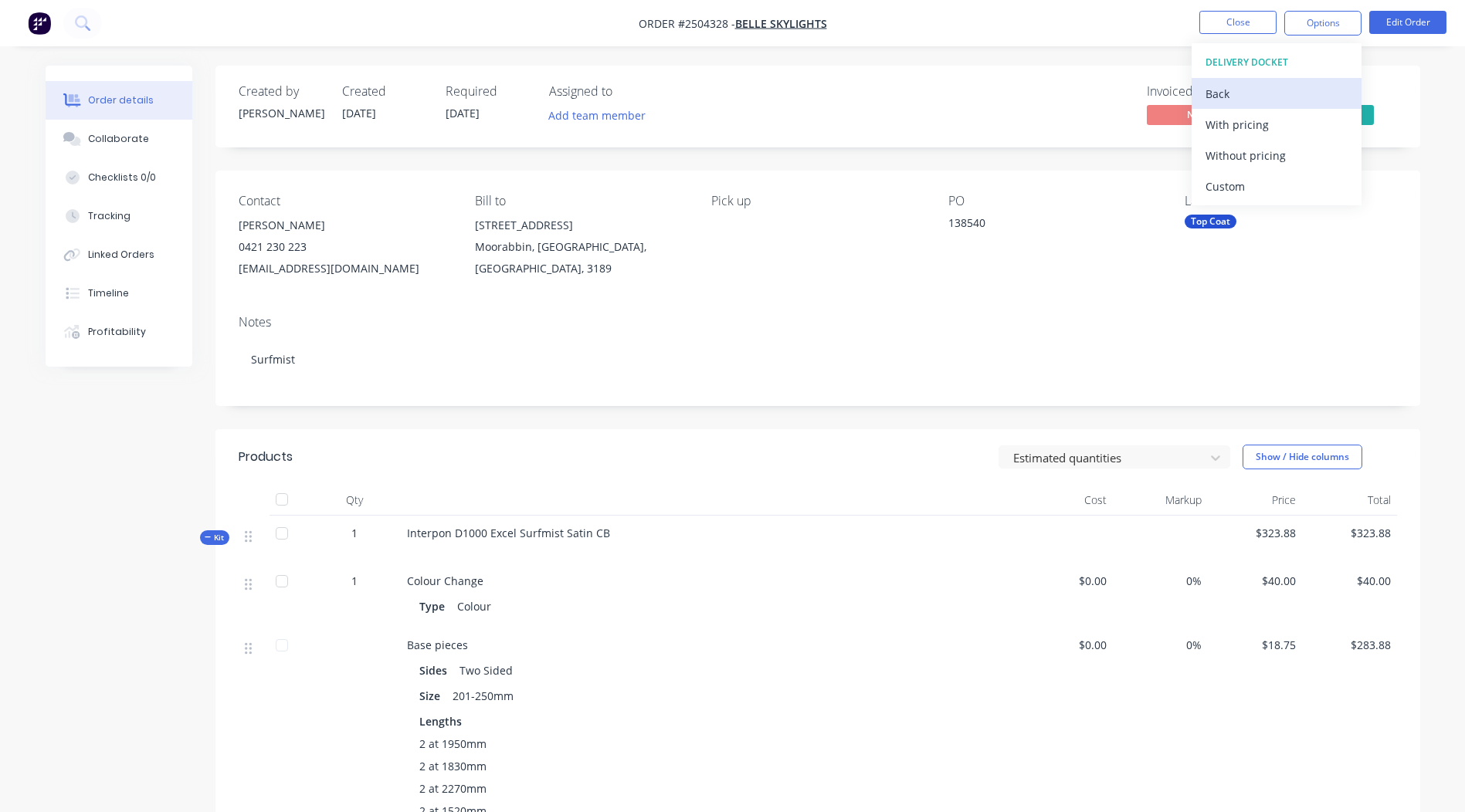
click at [1224, 86] on div "Back" at bounding box center [1277, 94] width 142 height 22
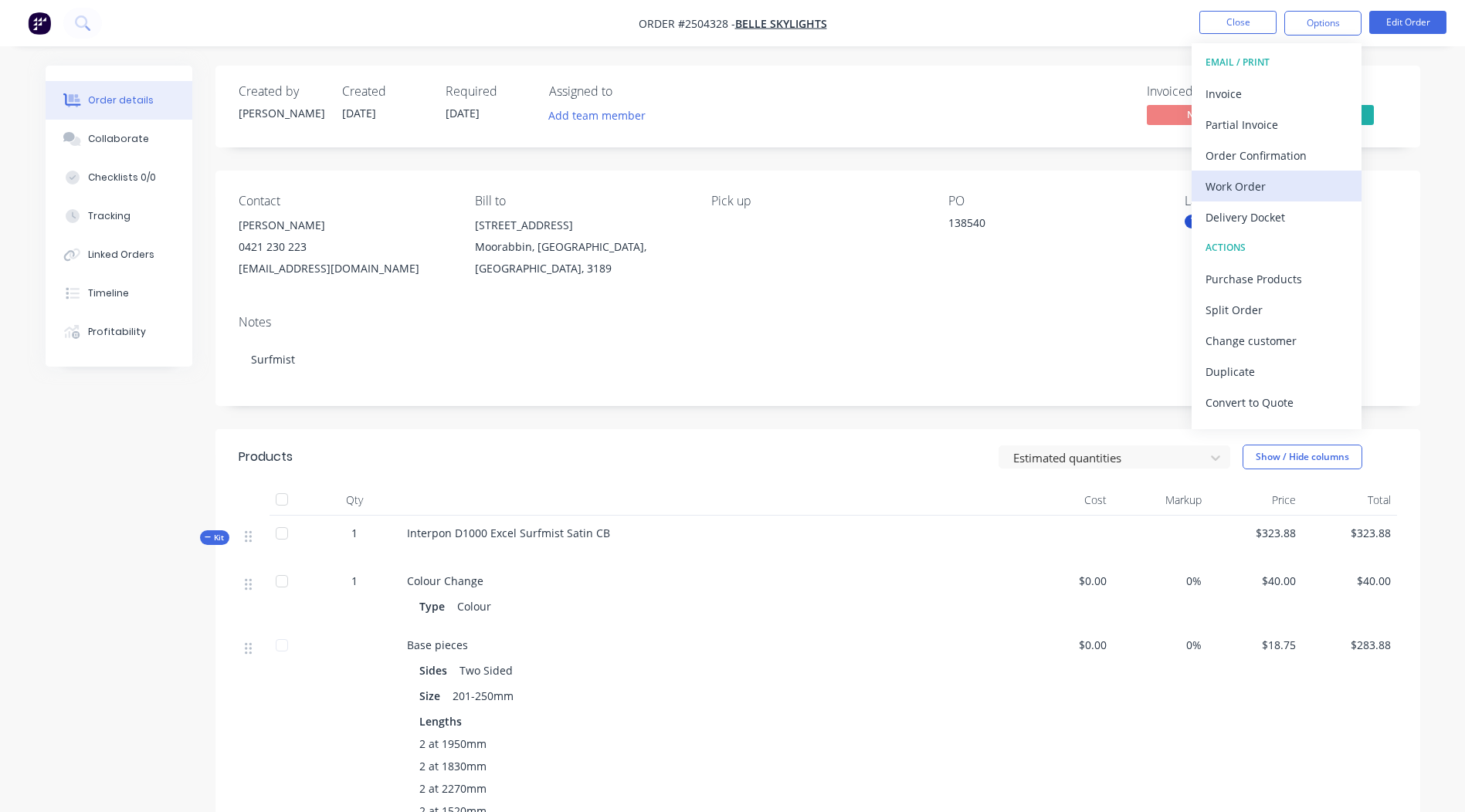
click at [1252, 190] on div "Work Order" at bounding box center [1277, 187] width 142 height 22
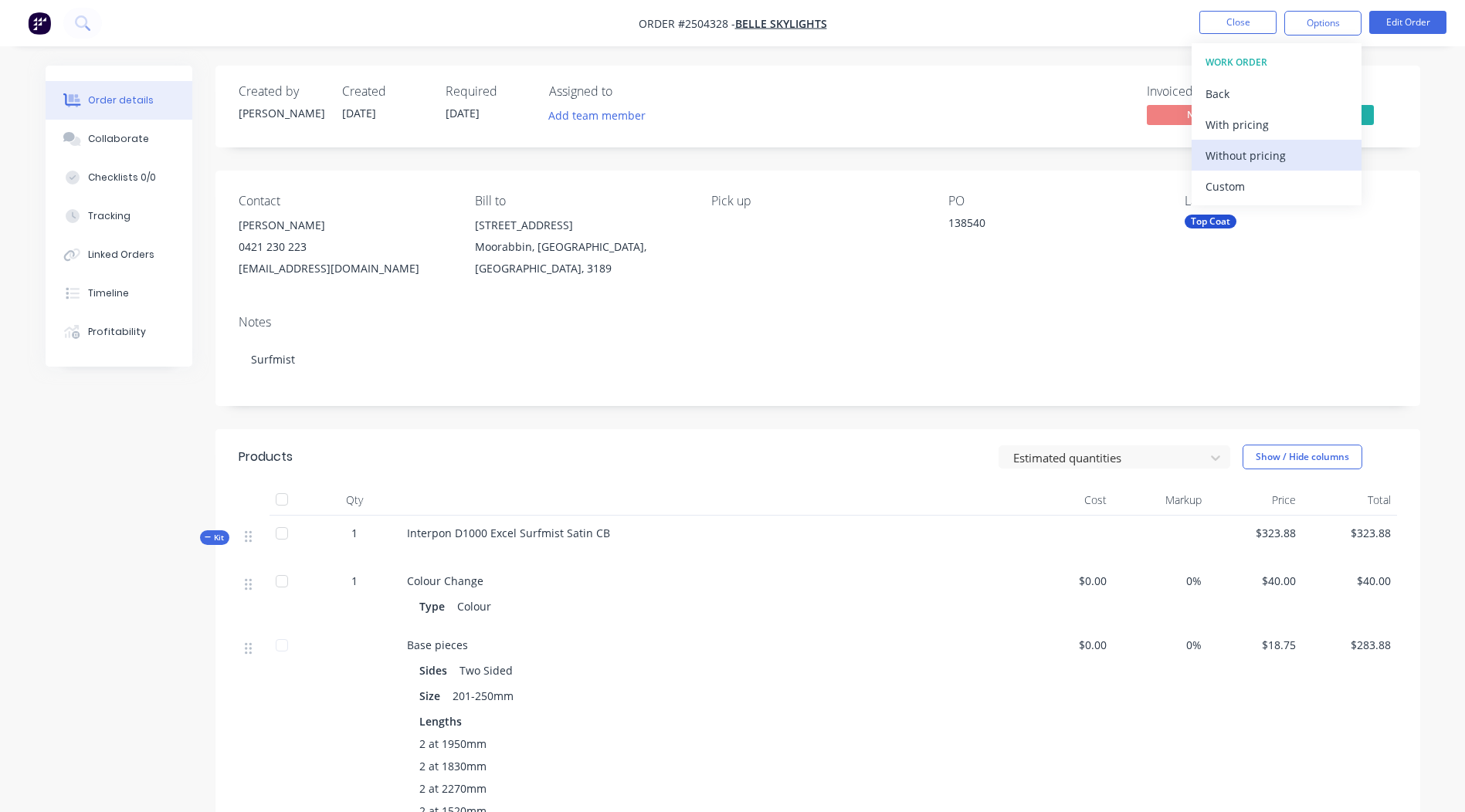
click at [1278, 150] on div "Without pricing" at bounding box center [1277, 155] width 142 height 22
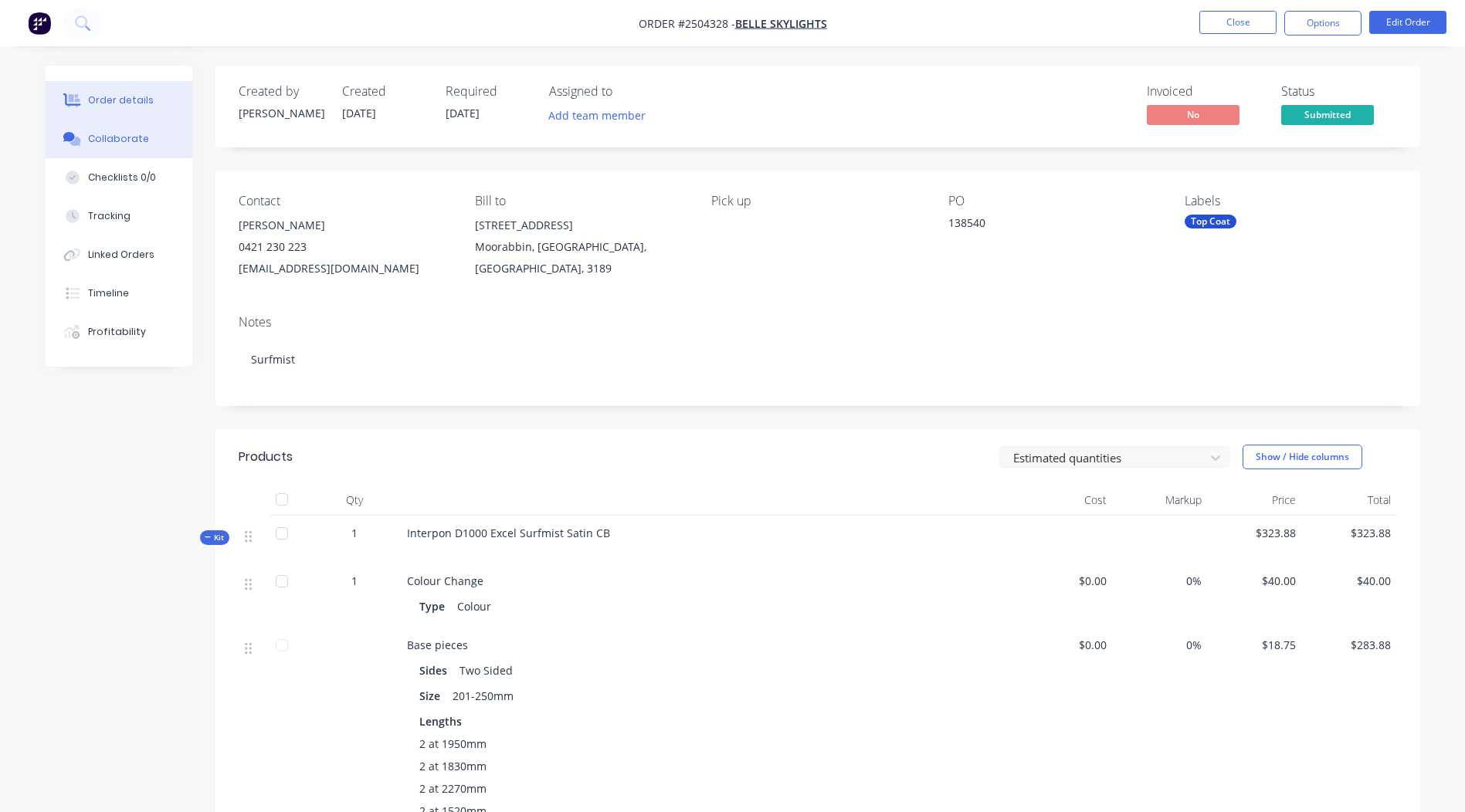
click at [144, 135] on button "Collaborate" at bounding box center [118, 138] width 147 height 38
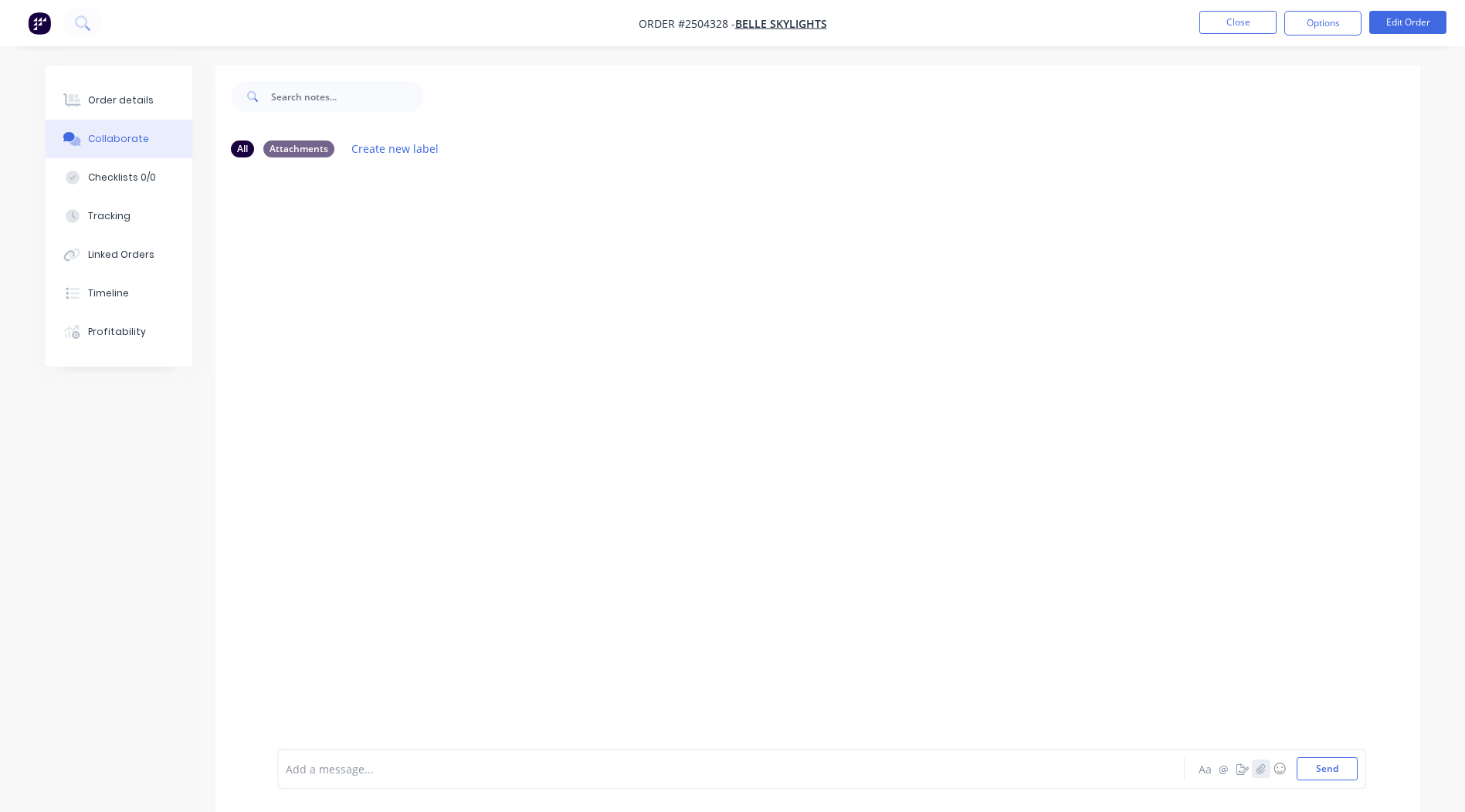
click at [1262, 767] on icon "button" at bounding box center [1260, 769] width 9 height 10
click at [1321, 765] on button "Send" at bounding box center [1327, 769] width 61 height 23
click at [1244, 18] on button "Close" at bounding box center [1237, 22] width 78 height 23
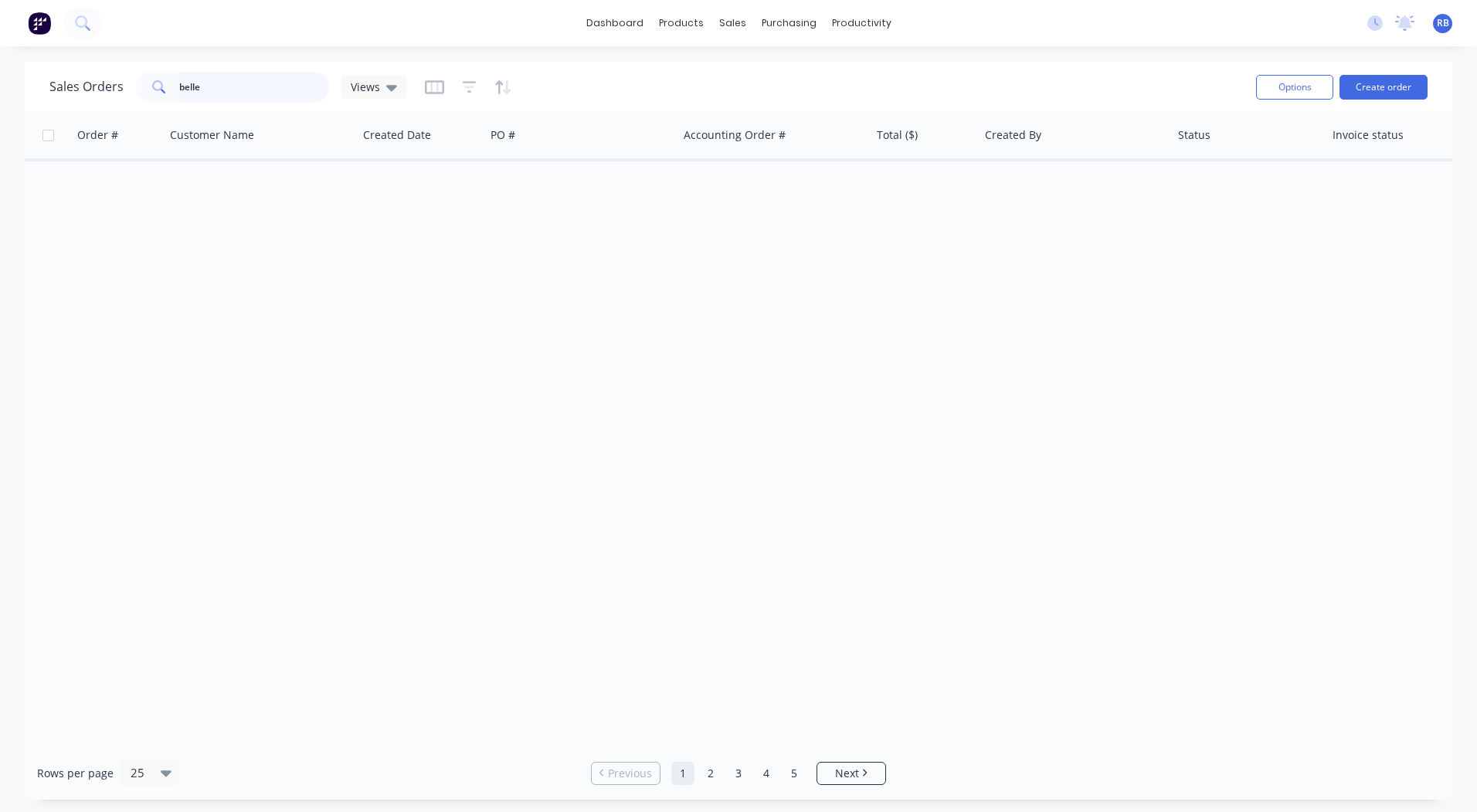
drag, startPoint x: 258, startPoint y: 91, endPoint x: 0, endPoint y: 165, distance: 268.4
click at [43, 149] on div "Sales Orders belle Views Options Create order Order # Customer Name Created Dat…" at bounding box center [738, 430] width 1428 height 738
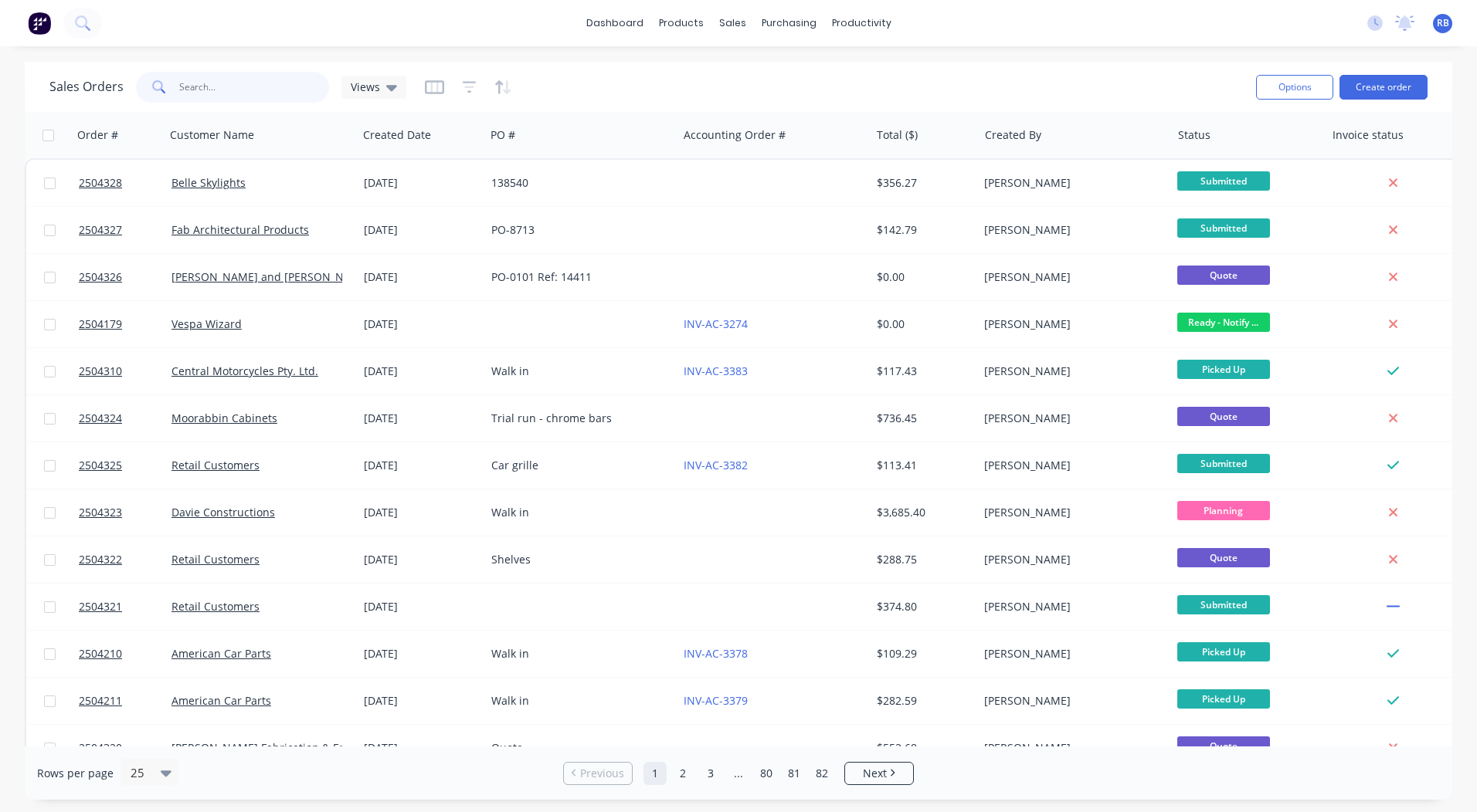
click at [201, 75] on input "text" at bounding box center [254, 87] width 151 height 31
click at [1402, 78] on button "Create order" at bounding box center [1382, 87] width 88 height 25
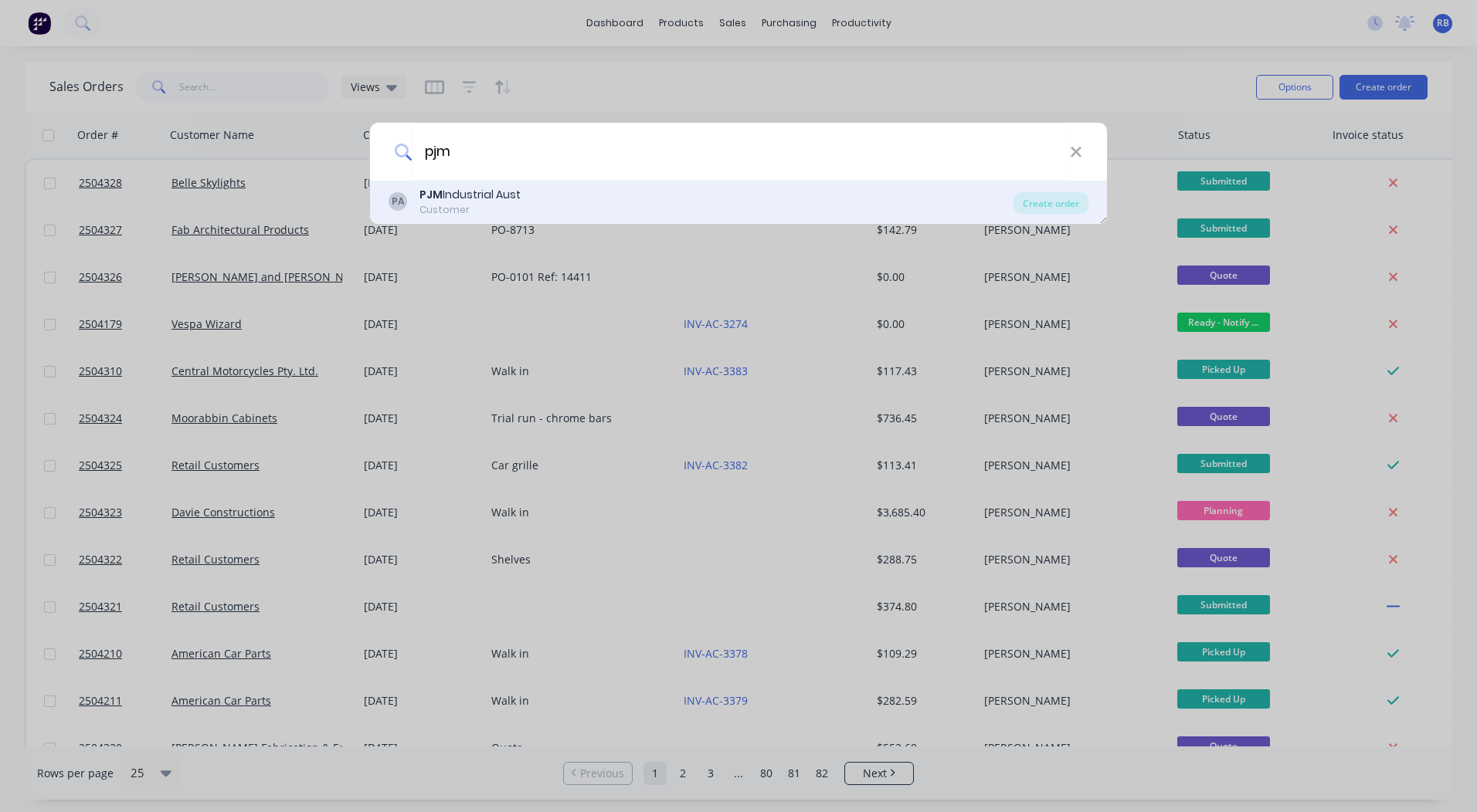
type input "pjm"
click at [490, 194] on div "PJM Industrial Aust" at bounding box center [470, 194] width 101 height 16
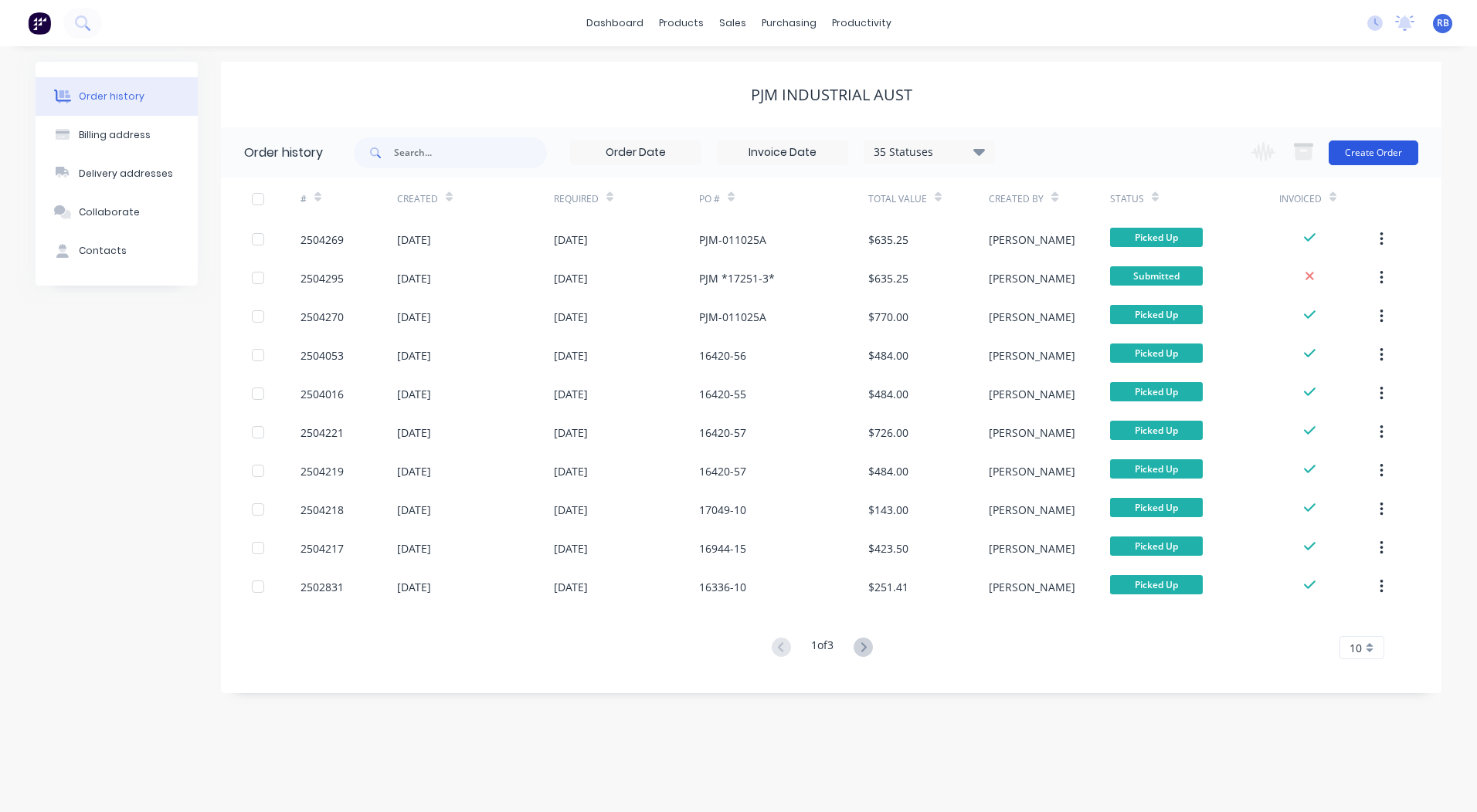
click at [1395, 148] on button "Create Order" at bounding box center [1373, 153] width 89 height 25
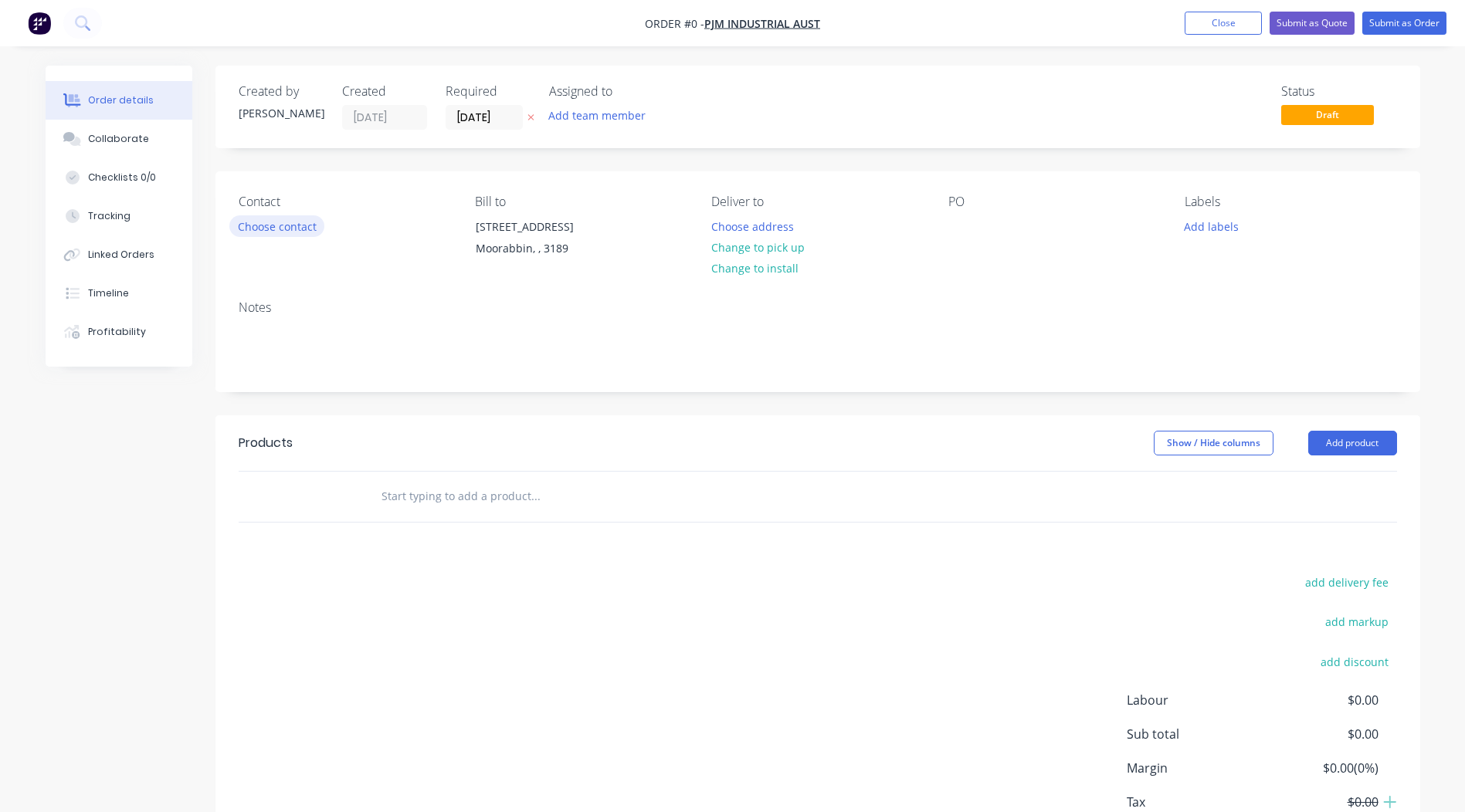
click at [289, 232] on button "Choose contact" at bounding box center [276, 226] width 95 height 20
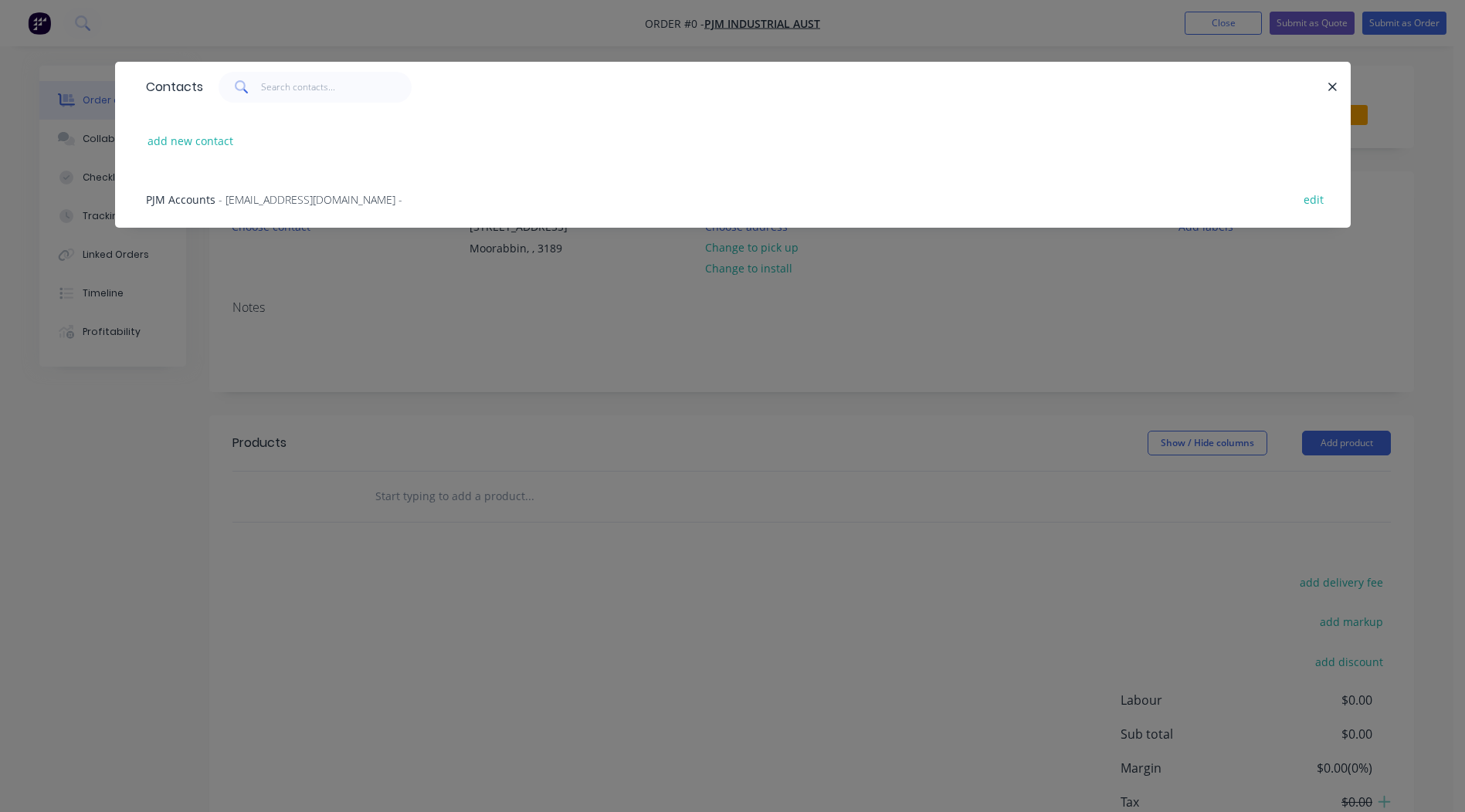
click at [163, 202] on span "PJM Accounts" at bounding box center [181, 199] width 70 height 14
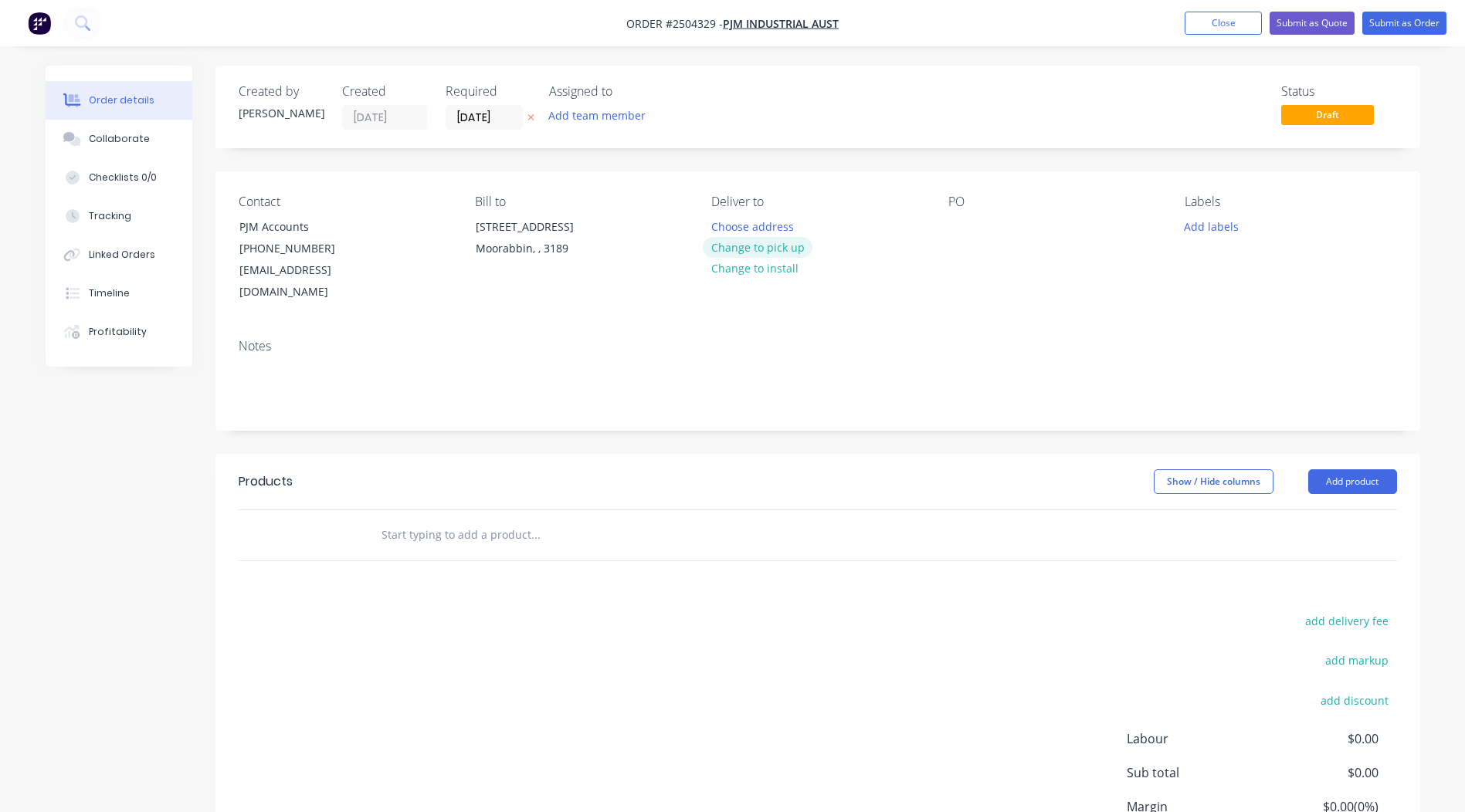
click at [786, 248] on button "Change to pick up" at bounding box center [758, 247] width 110 height 20
click at [945, 230] on div "Contact PJM Accounts (03) 9553 5944 accounts@pjmindustrial.com.au Bill to 14-16…" at bounding box center [818, 249] width 1205 height 155
click at [952, 227] on div at bounding box center [960, 227] width 25 height 22
click at [89, 128] on button "Collaborate" at bounding box center [118, 138] width 147 height 38
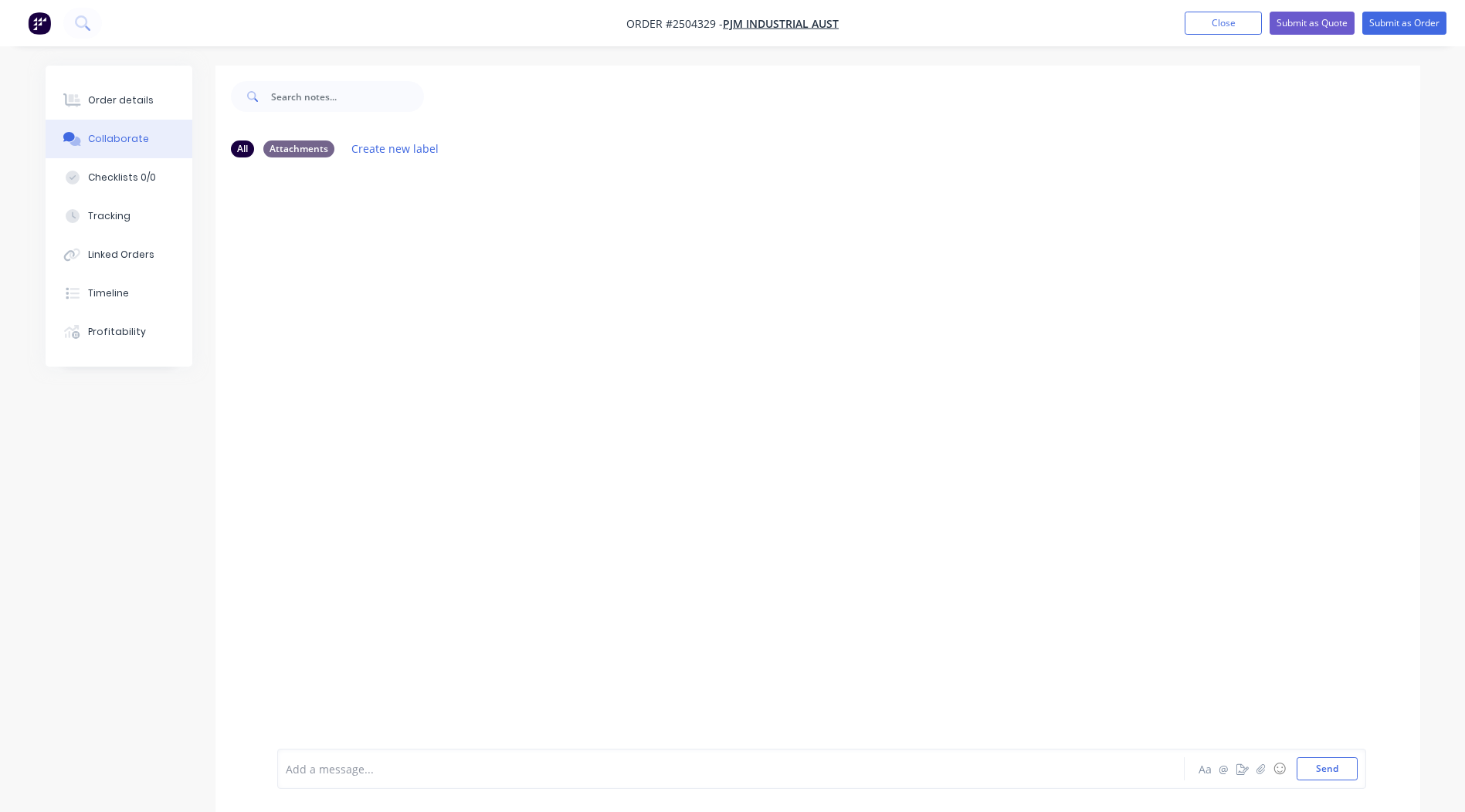
click at [312, 756] on div "Add a message... Aa @ ☺ Send" at bounding box center [822, 769] width 1089 height 40
click at [347, 746] on div "Add a message... Aa @ ☺ Send" at bounding box center [818, 769] width 1205 height 86
click at [329, 781] on div "Add a message... Aa @ ☺ Send" at bounding box center [822, 769] width 1089 height 40
click at [358, 769] on div at bounding box center [688, 769] width 803 height 16
click at [91, 95] on div "Order details" at bounding box center [120, 101] width 66 height 14
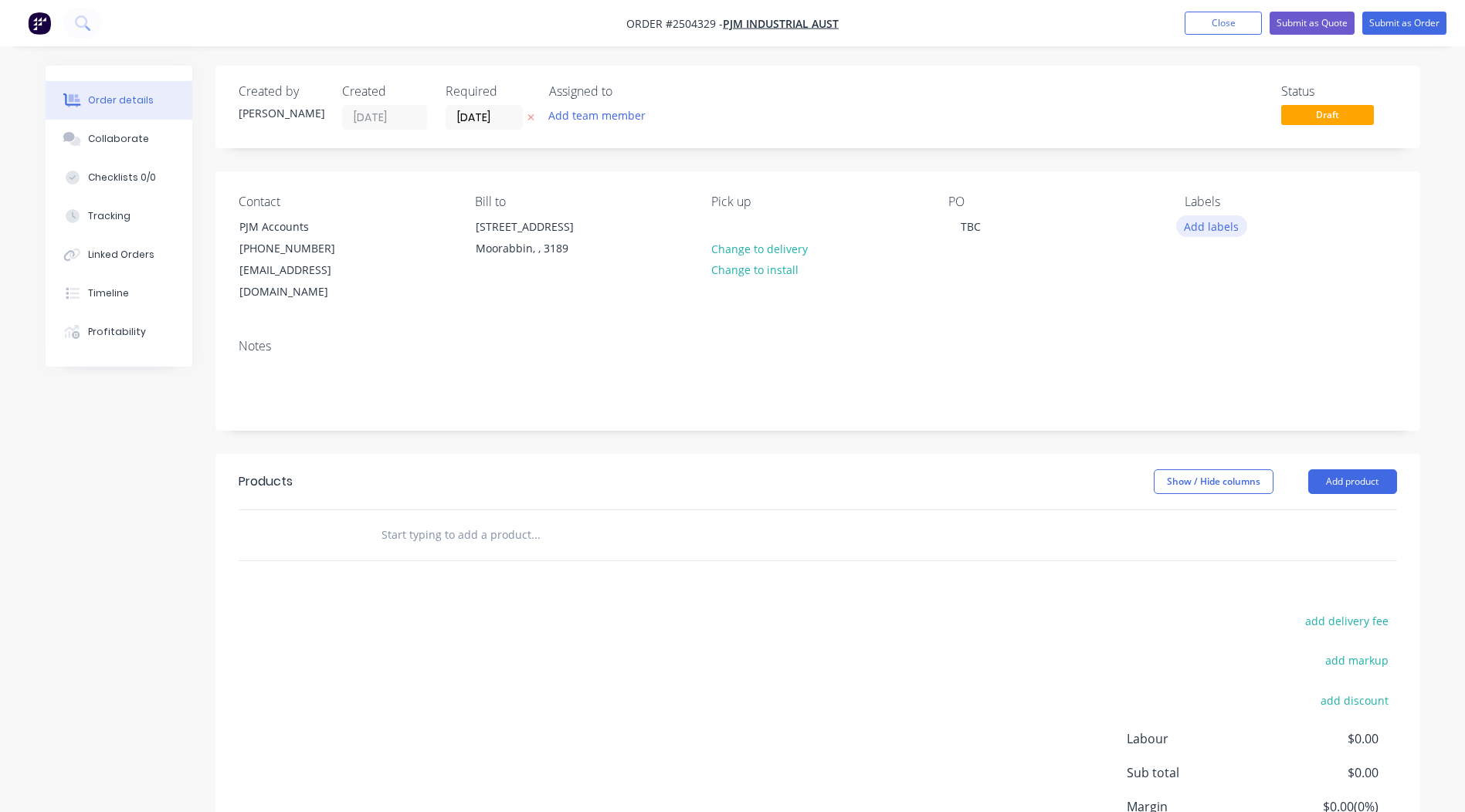
click at [1194, 233] on button "Add labels" at bounding box center [1211, 226] width 71 height 20
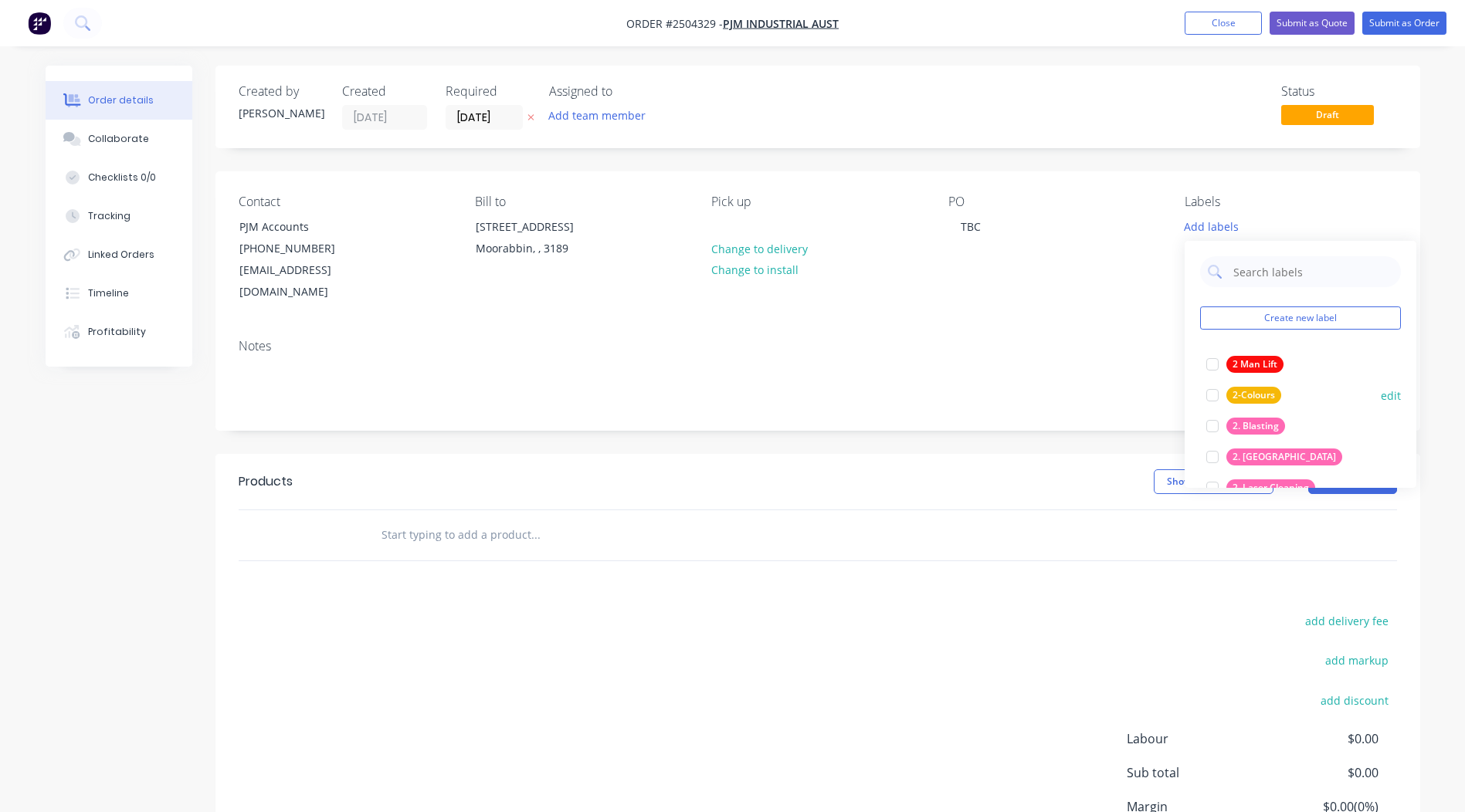
click at [1253, 425] on div "2. Blasting" at bounding box center [1255, 426] width 59 height 17
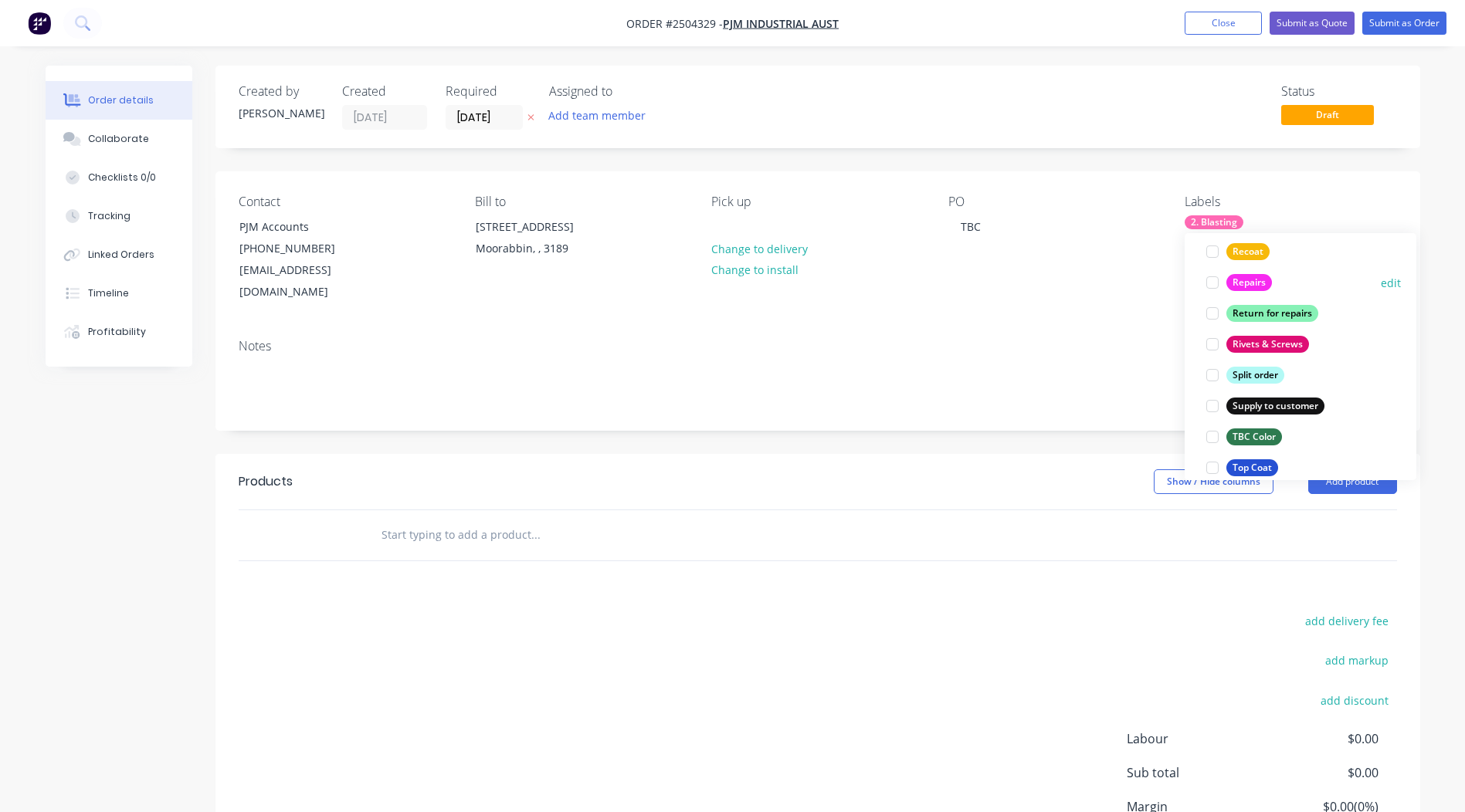
scroll to position [1235, 0]
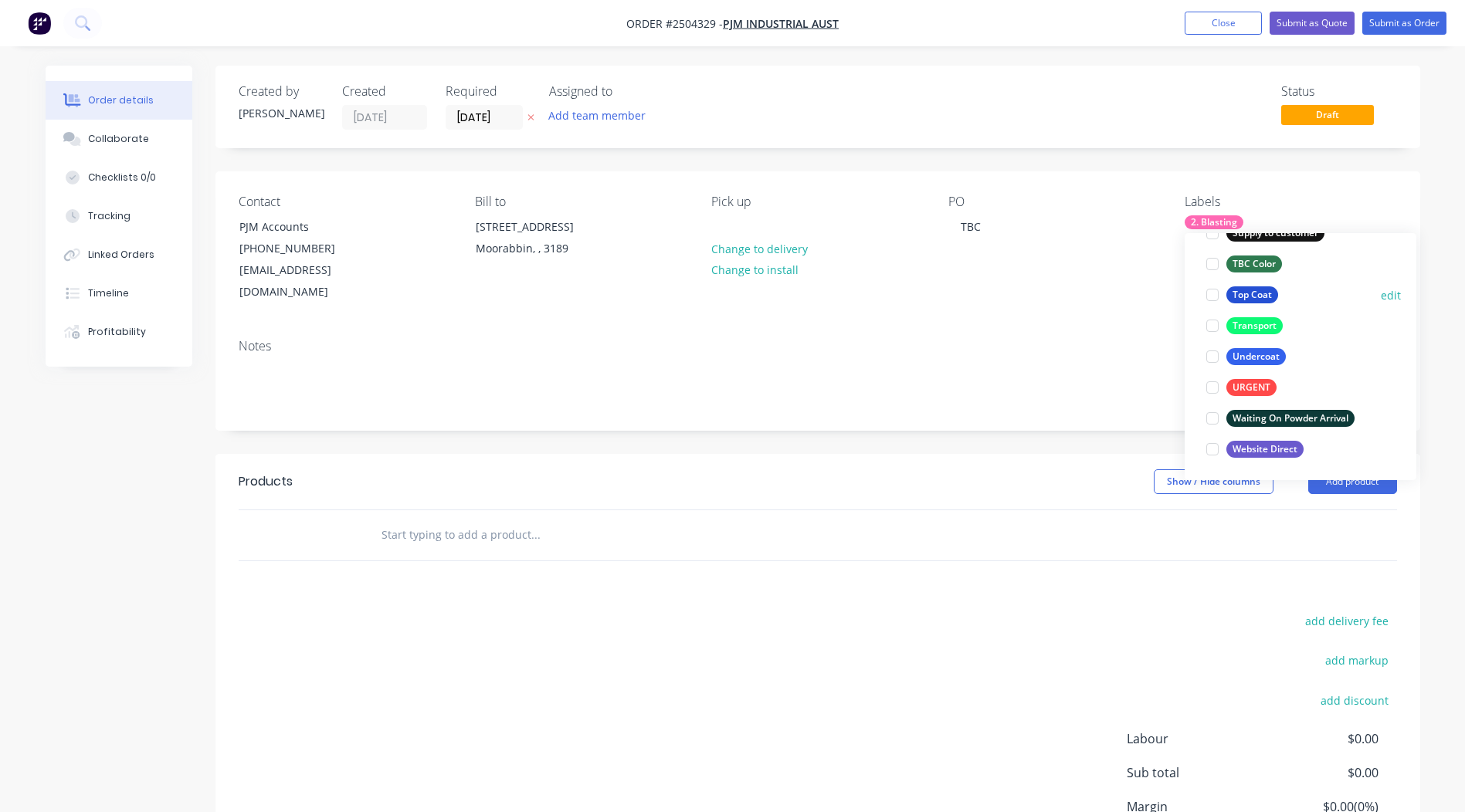
click at [1256, 301] on div "Top Coat" at bounding box center [1252, 295] width 52 height 17
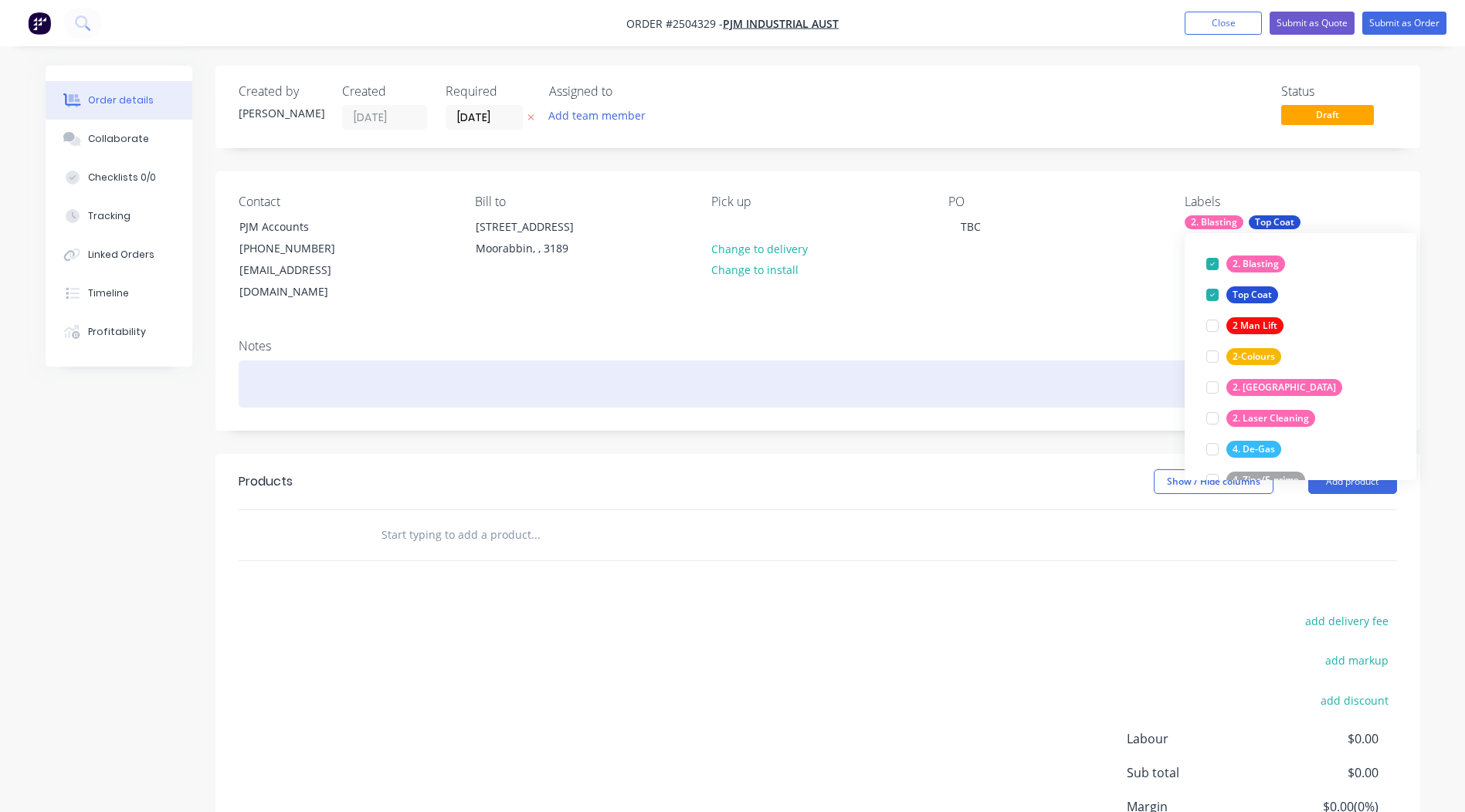
click at [298, 360] on div at bounding box center [817, 383] width 1158 height 47
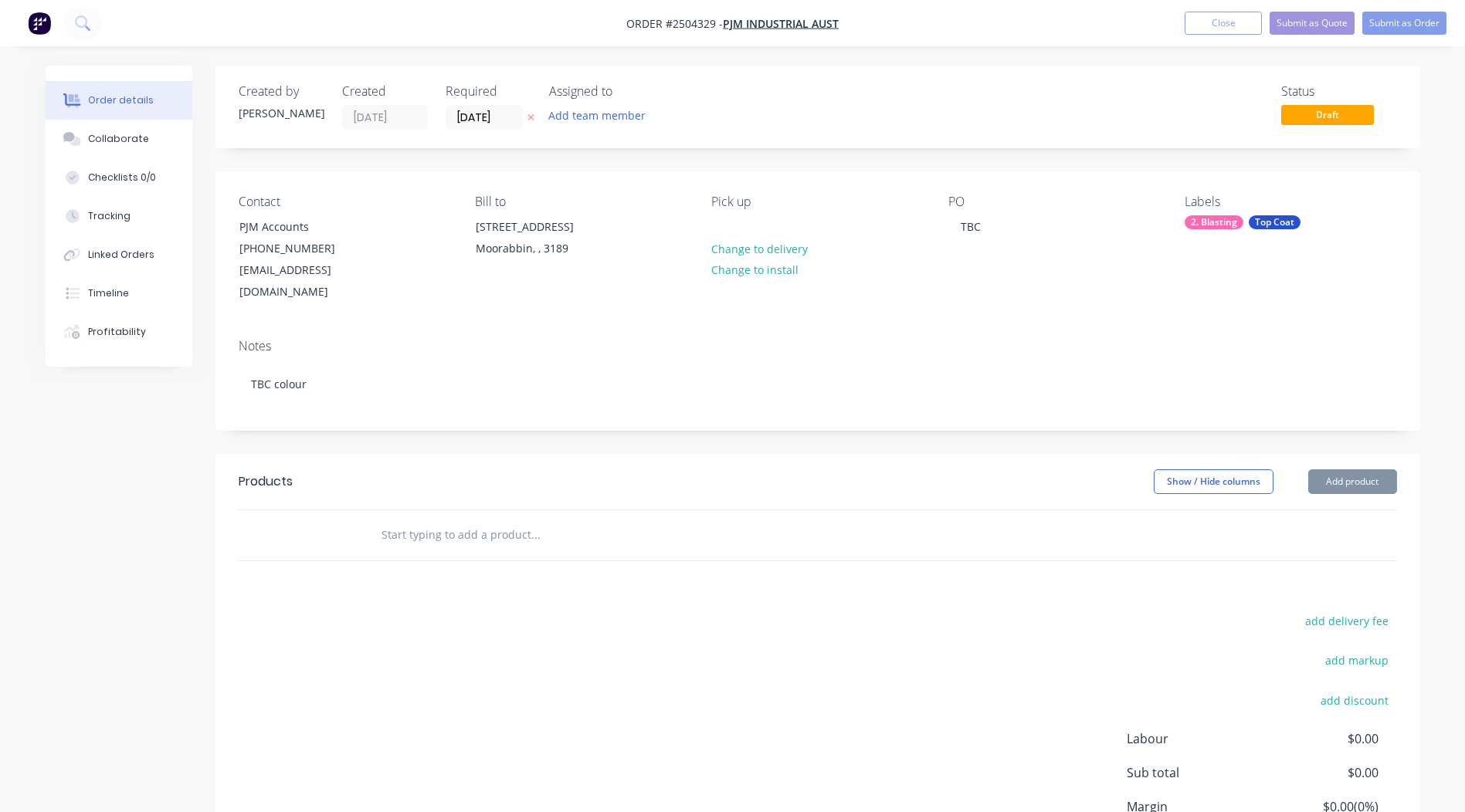
click at [998, 472] on div "Show / Hide columns Add product" at bounding box center [940, 481] width 912 height 25
click at [1337, 469] on button "Add product" at bounding box center [1353, 481] width 89 height 25
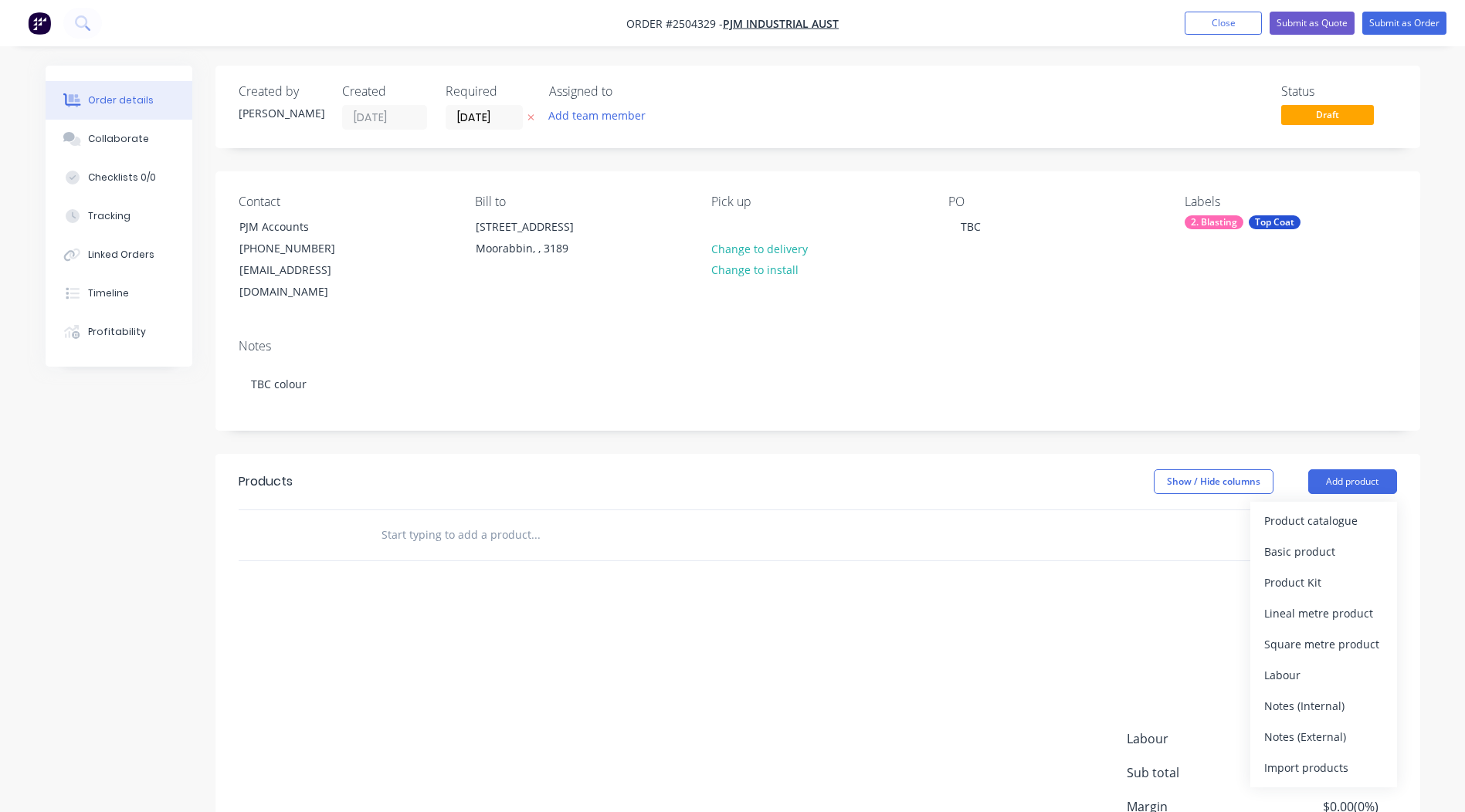
click at [990, 588] on div "Products Show / Hide columns Add product Product catalogue Basic product Produc…" at bounding box center [818, 693] width 1205 height 478
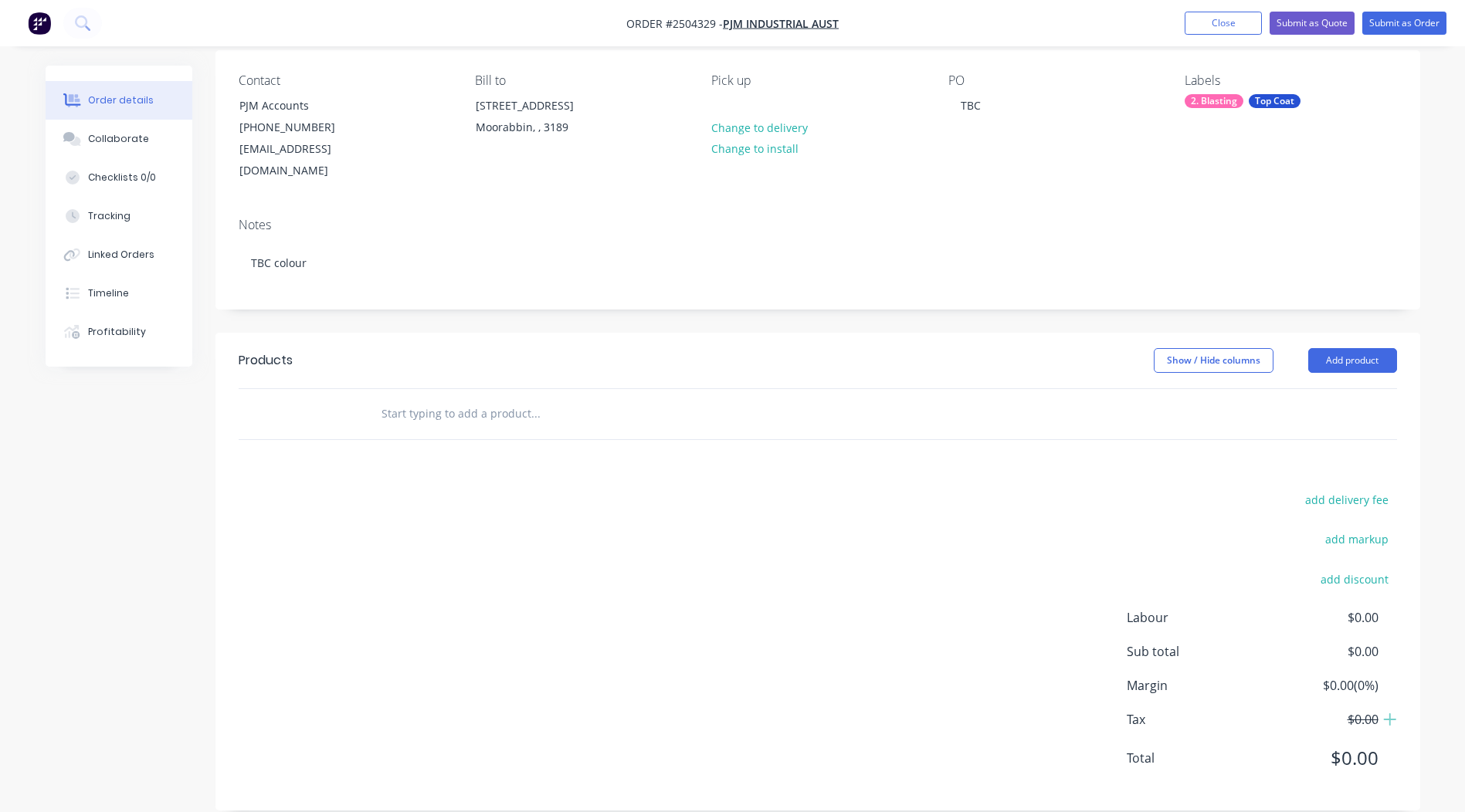
scroll to position [0, 0]
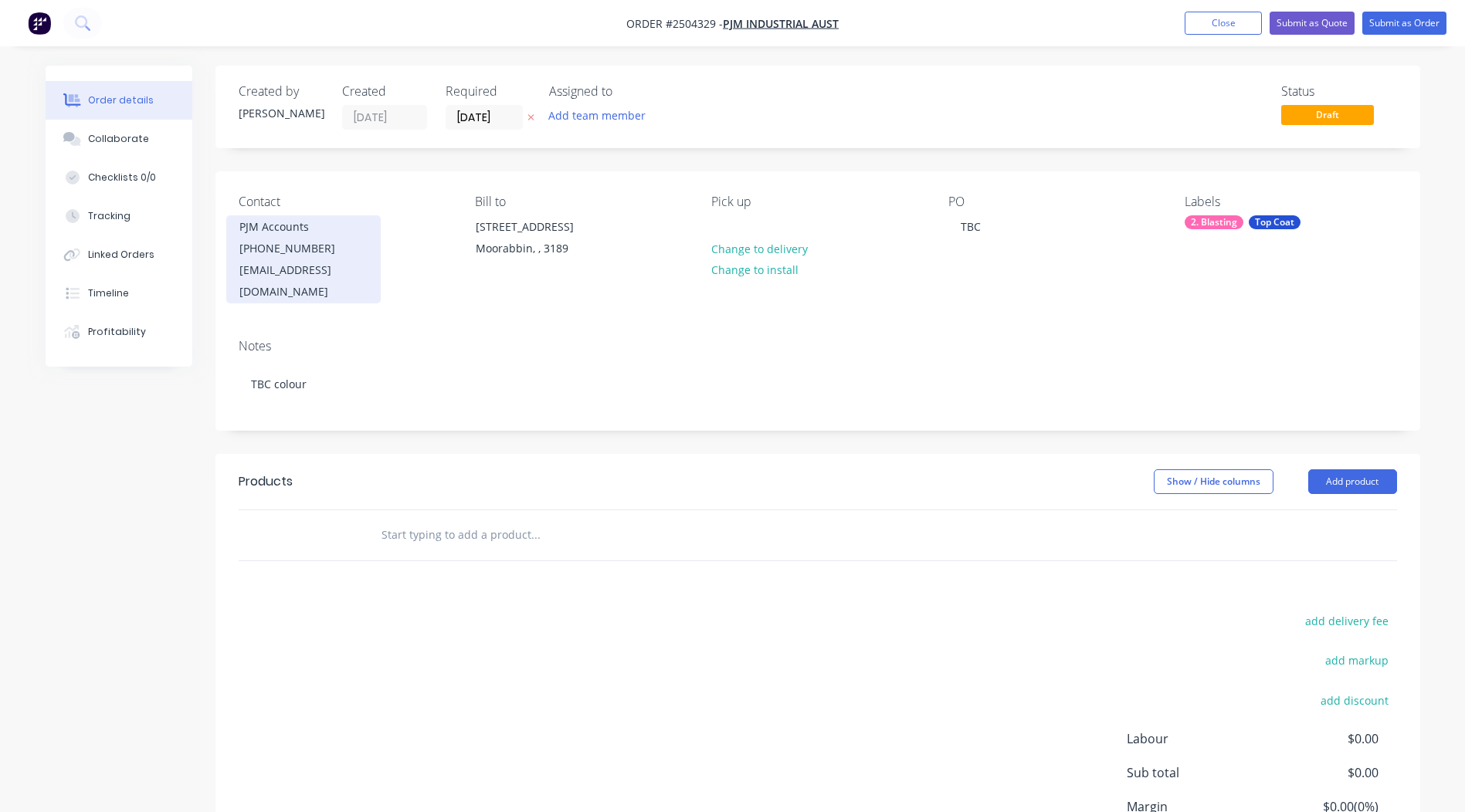
click at [288, 227] on div "PJM Accounts" at bounding box center [303, 227] width 128 height 21
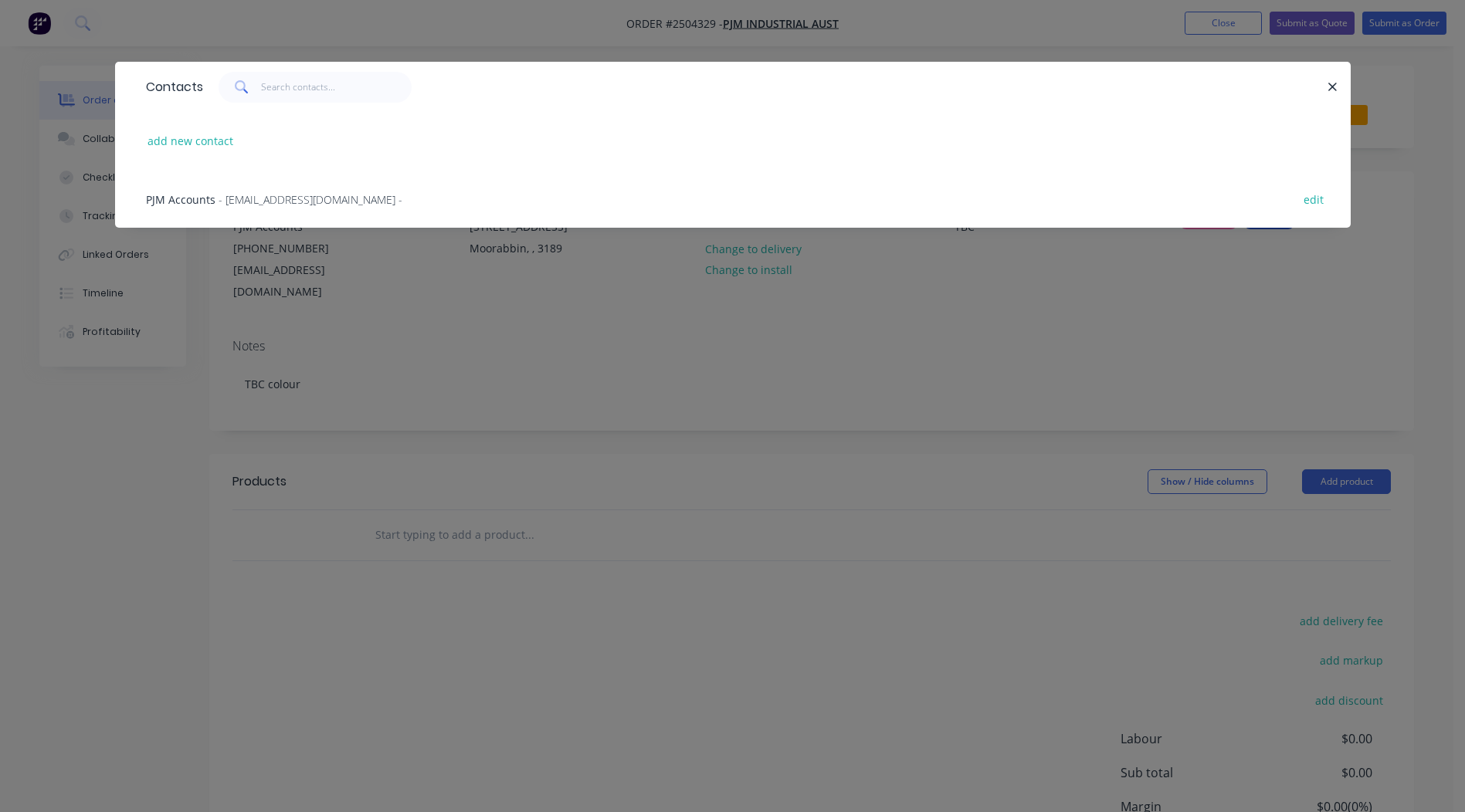
click at [646, 465] on div "Contacts add new contact PJM Accounts - accounts@pjmindustrial.com.au - edit" at bounding box center [732, 406] width 1465 height 812
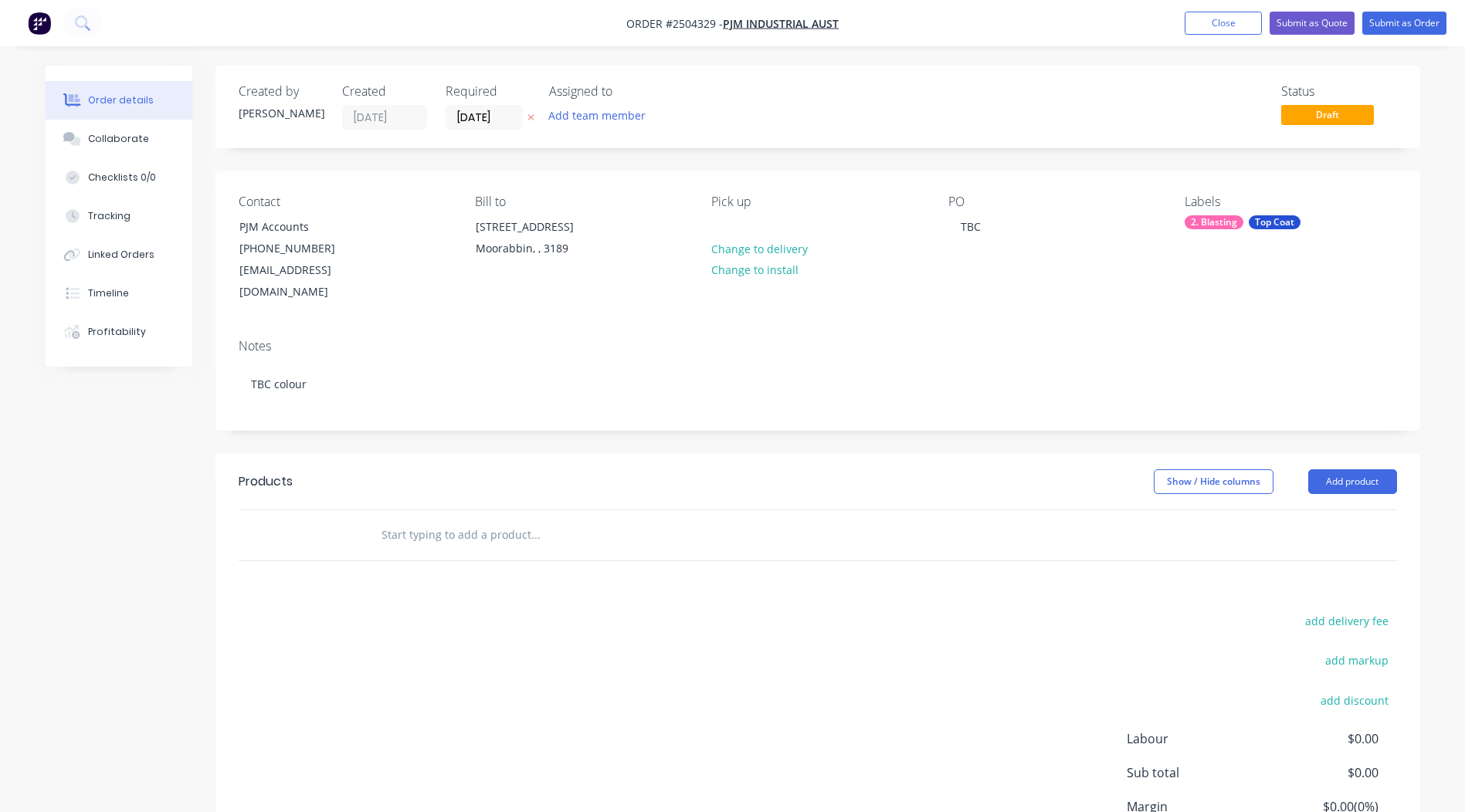
drag, startPoint x: 530, startPoint y: 705, endPoint x: 554, endPoint y: 692, distance: 27.3
click at [530, 704] on div "add delivery fee add markup add discount Labour $0.00 Sub total $0.00 Margin $0…" at bounding box center [817, 760] width 1158 height 298
click at [116, 133] on div "Collaborate" at bounding box center [118, 139] width 61 height 14
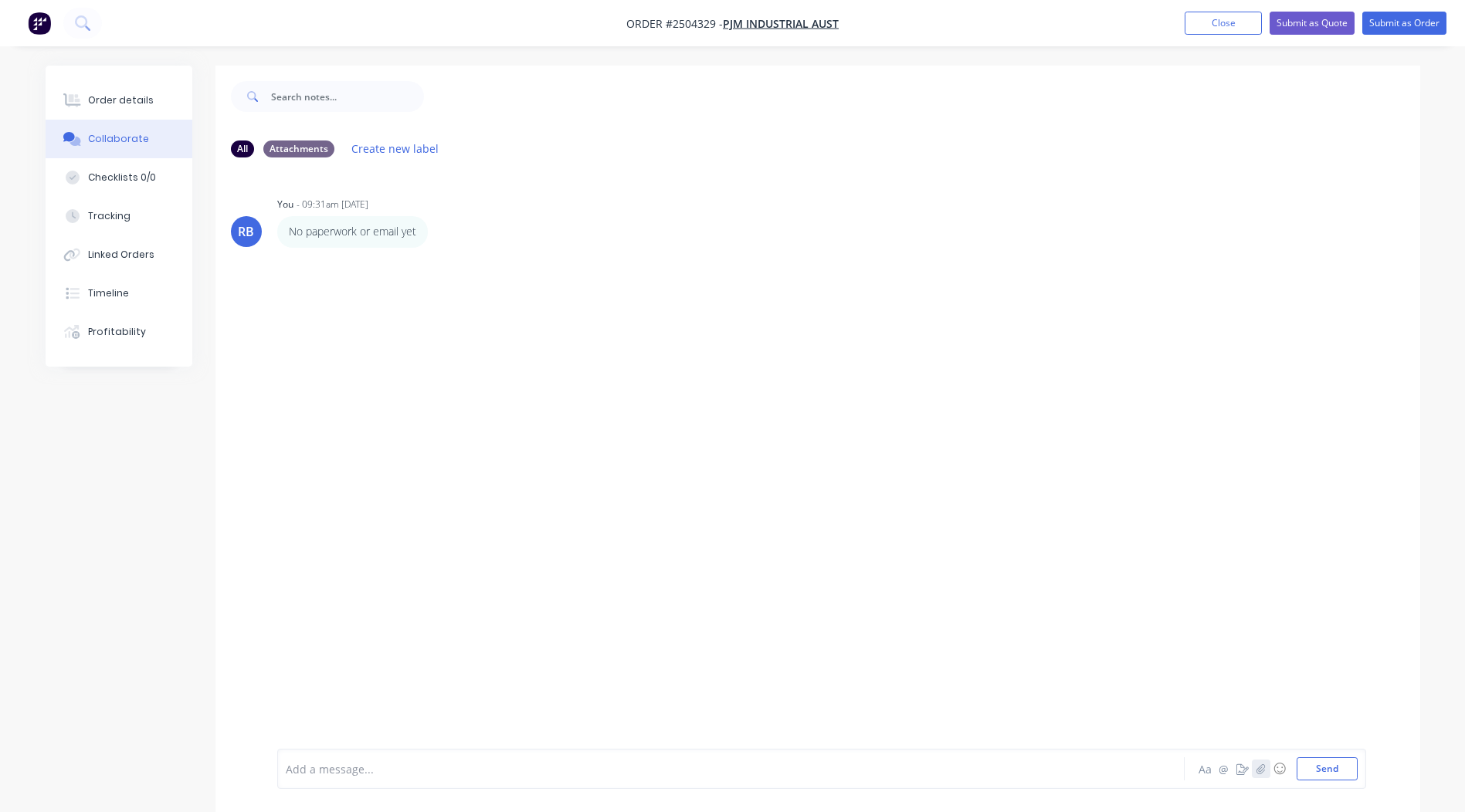
click at [1257, 771] on icon "button" at bounding box center [1260, 769] width 9 height 11
click at [1326, 760] on button "Send" at bounding box center [1327, 769] width 61 height 23
click at [100, 97] on div "Order details" at bounding box center [120, 101] width 66 height 14
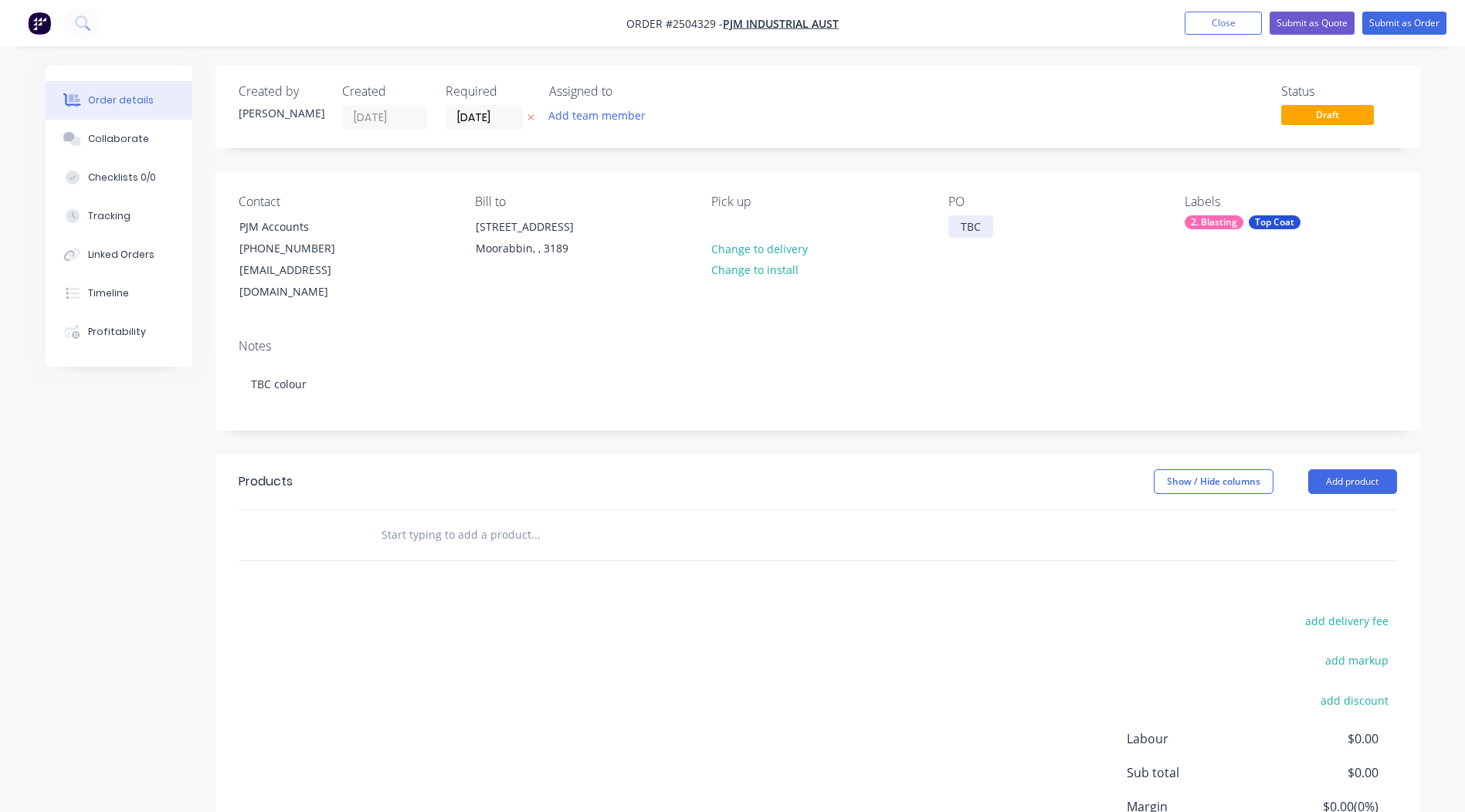
click at [971, 227] on div "TBC" at bounding box center [971, 227] width 45 height 22
click at [107, 135] on div "Collaborate" at bounding box center [118, 139] width 61 height 14
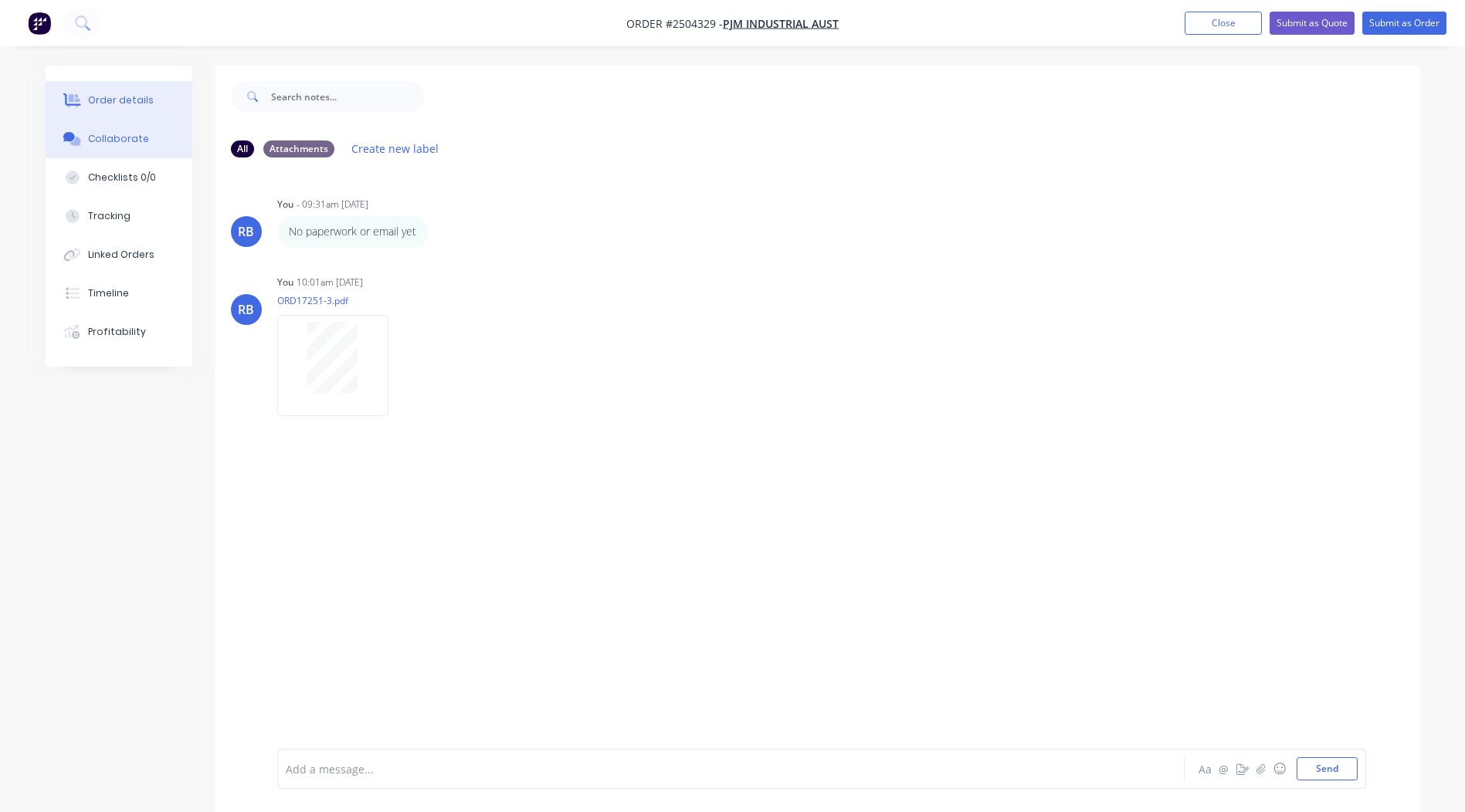
click at [103, 107] on div "Order details" at bounding box center [120, 101] width 66 height 14
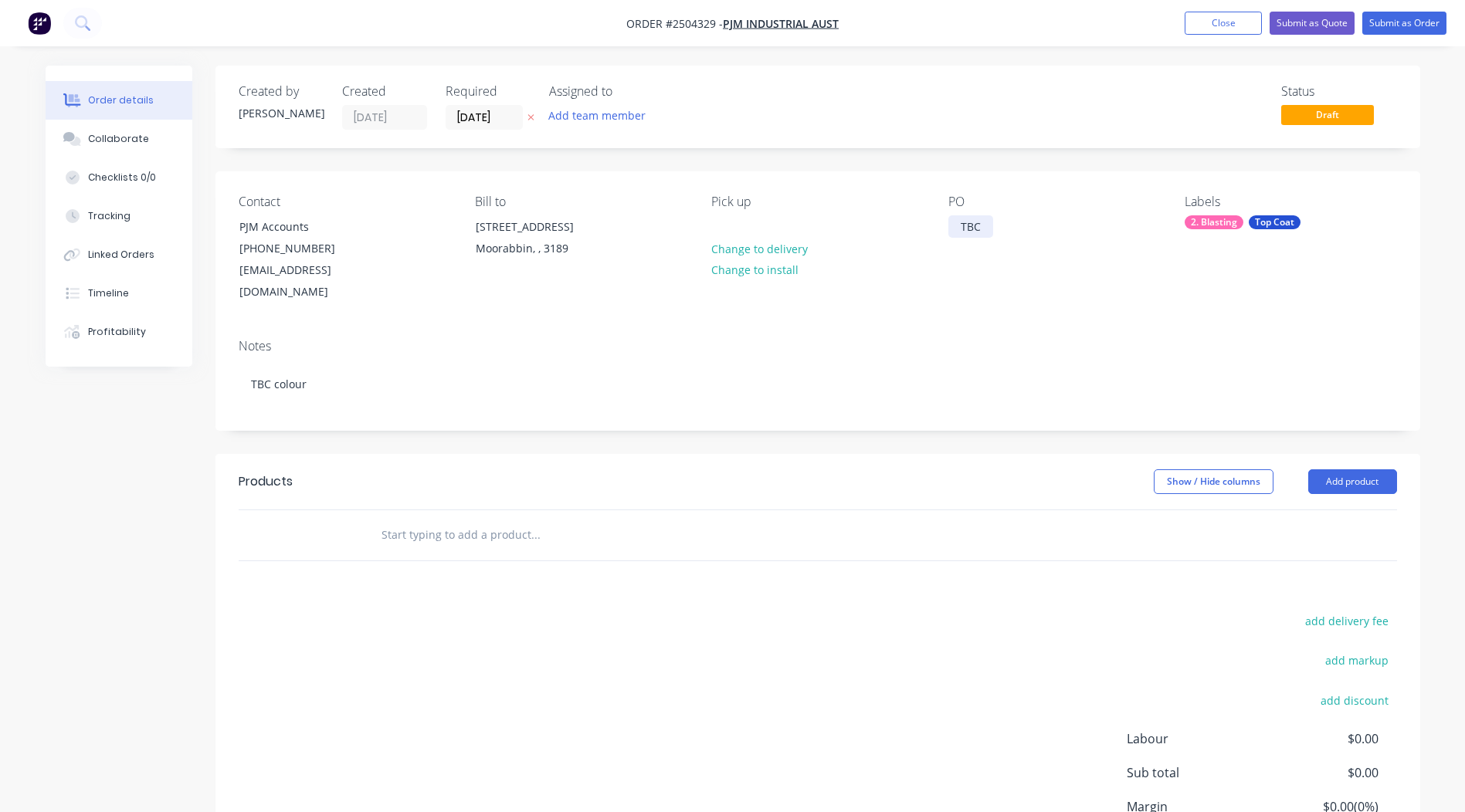
click at [965, 227] on div "TBC" at bounding box center [971, 227] width 45 height 22
paste div
click at [1397, 18] on button "Submit as Order" at bounding box center [1404, 23] width 84 height 23
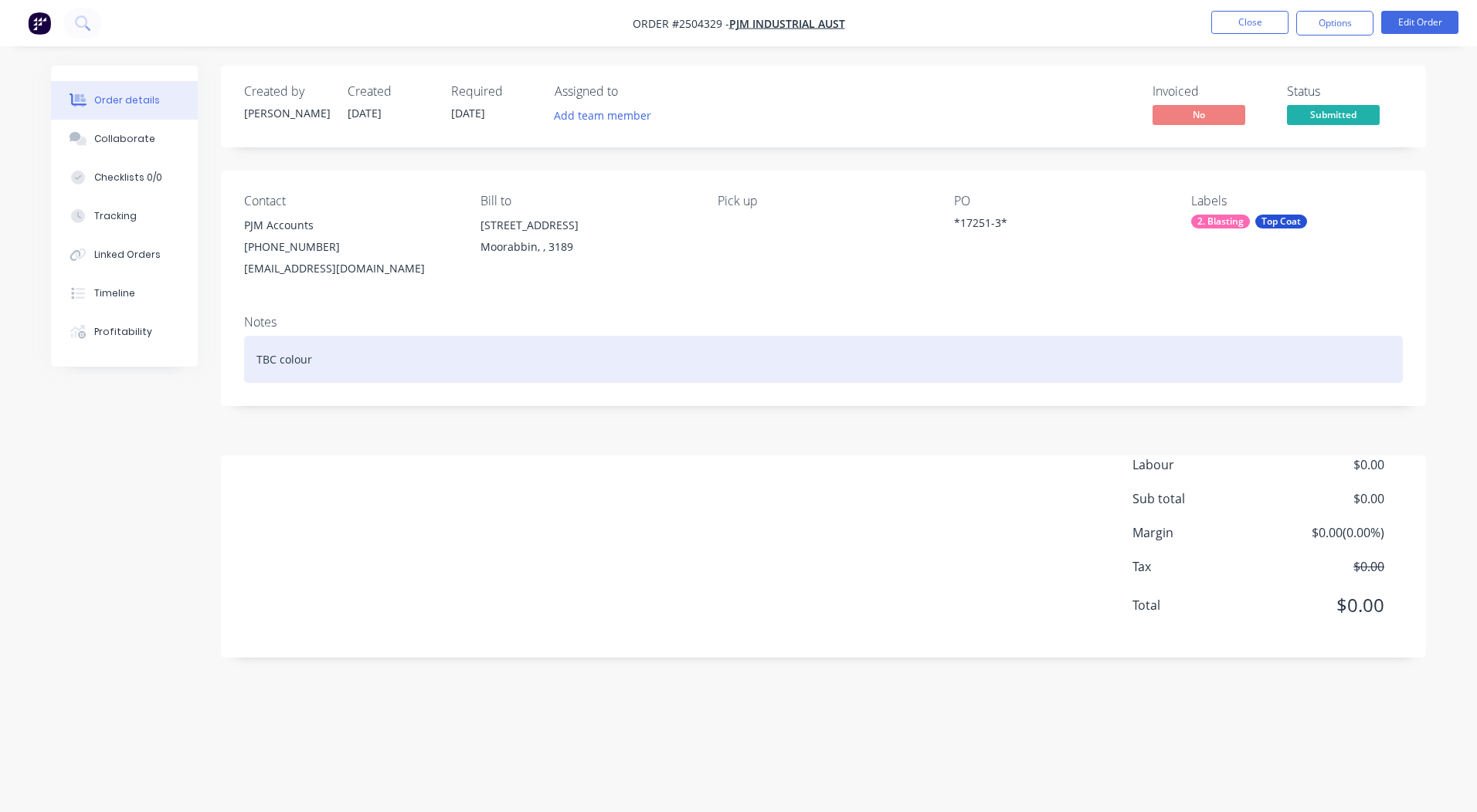
click at [323, 366] on div "TBC colour" at bounding box center [822, 359] width 1158 height 47
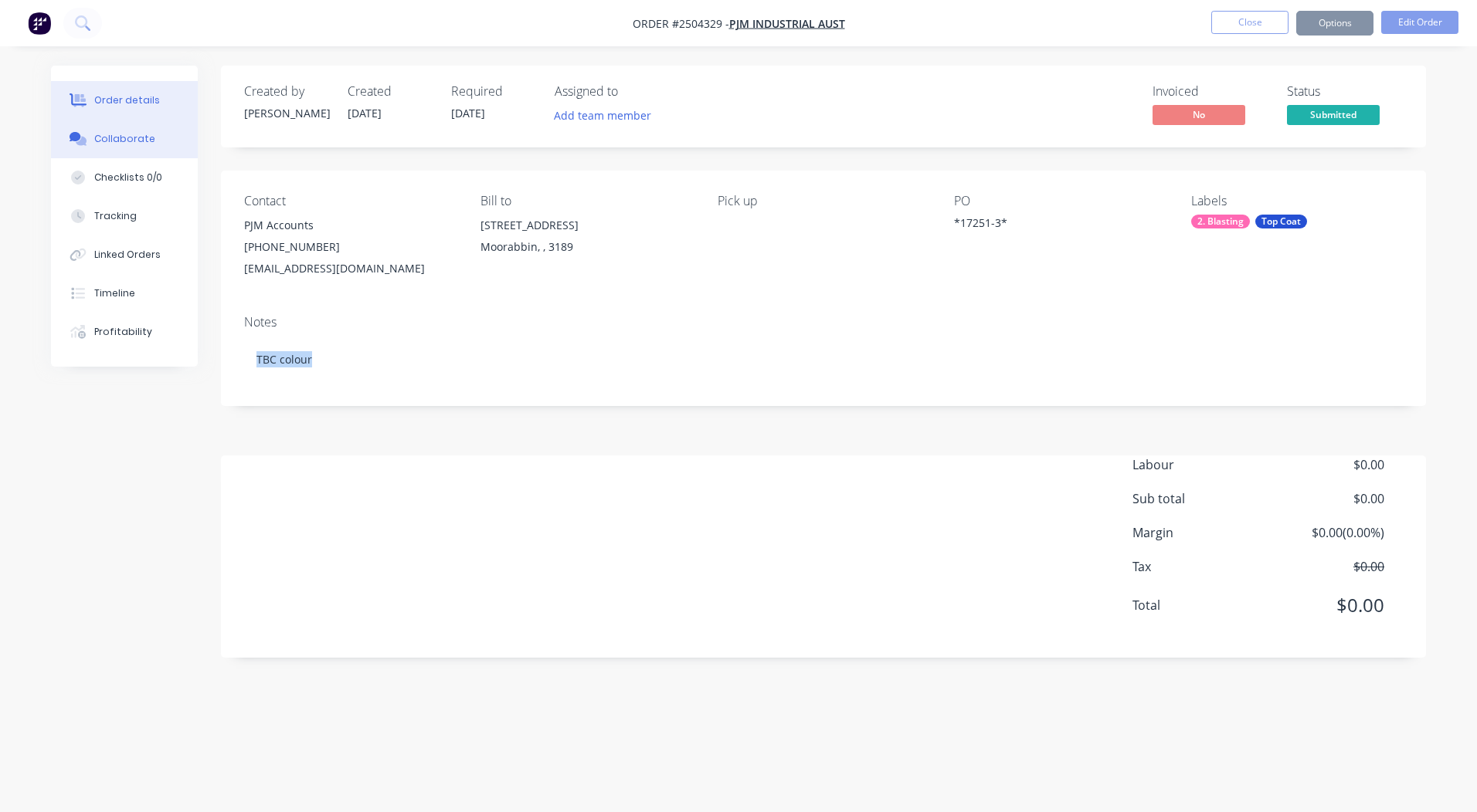
click at [120, 144] on div "Collaborate" at bounding box center [125, 139] width 61 height 14
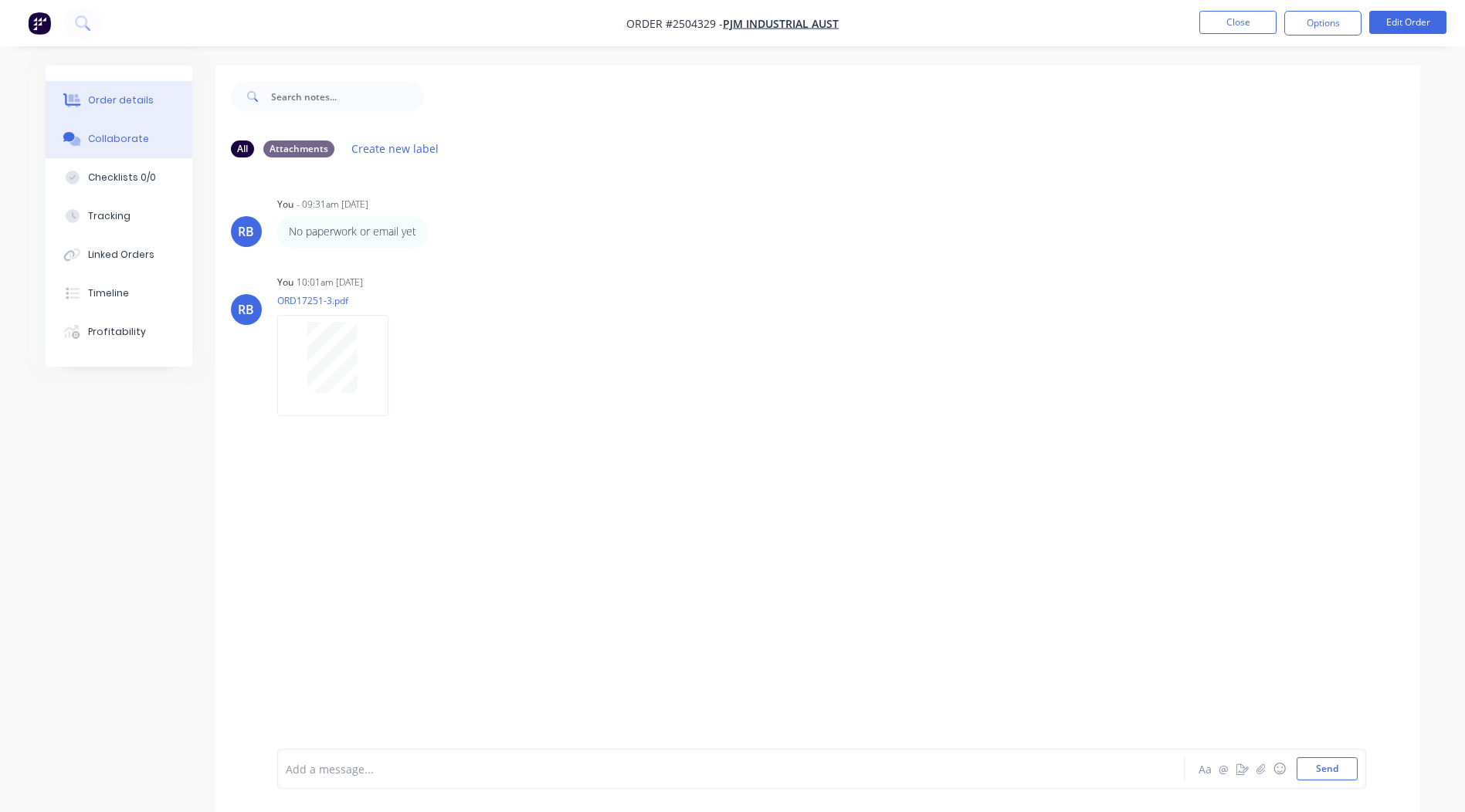
click at [107, 97] on div "Order details" at bounding box center [120, 101] width 66 height 14
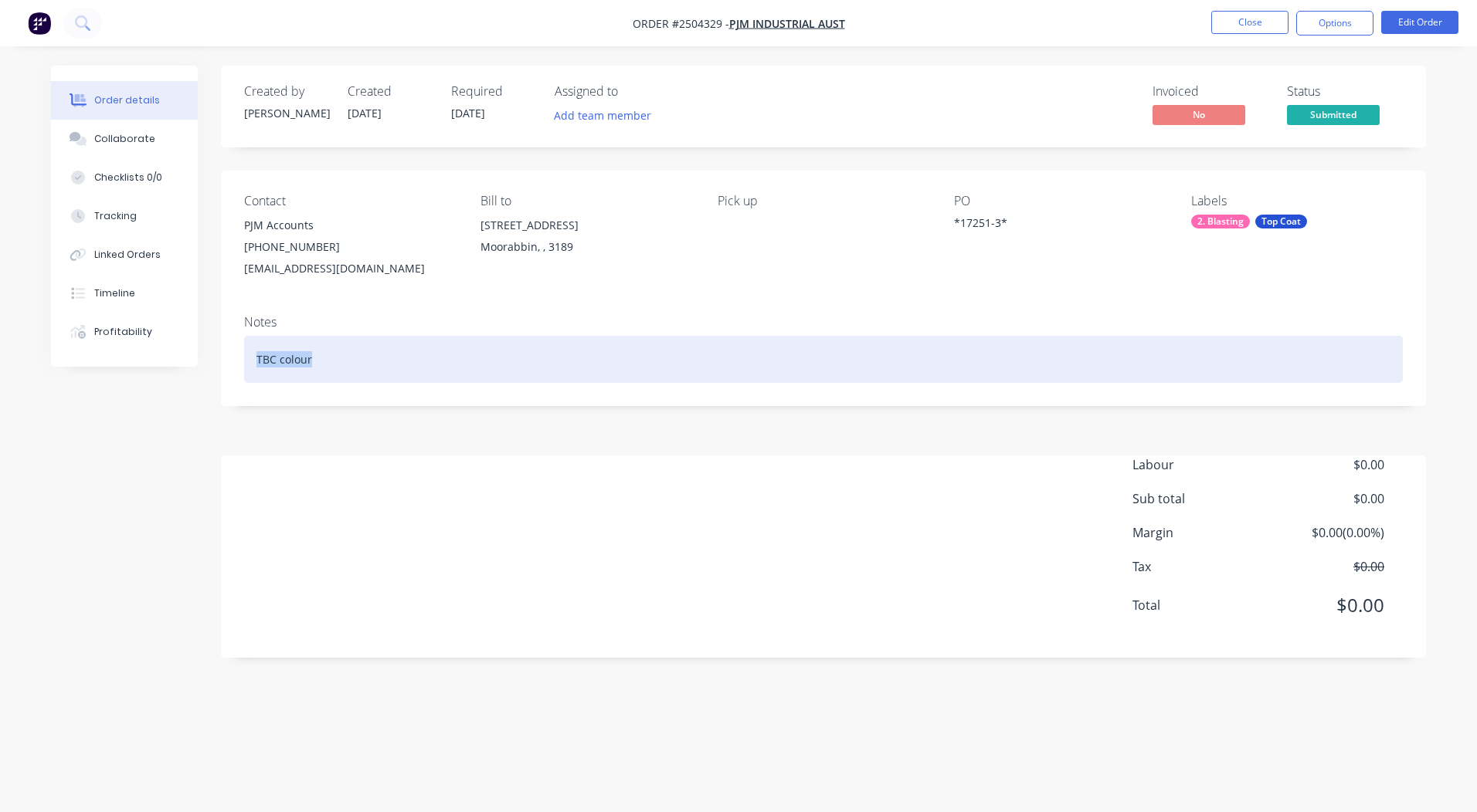
drag, startPoint x: 326, startPoint y: 358, endPoint x: 242, endPoint y: 360, distance: 84.0
click at [242, 360] on div "Notes TBC colour" at bounding box center [823, 354] width 1205 height 103
paste div
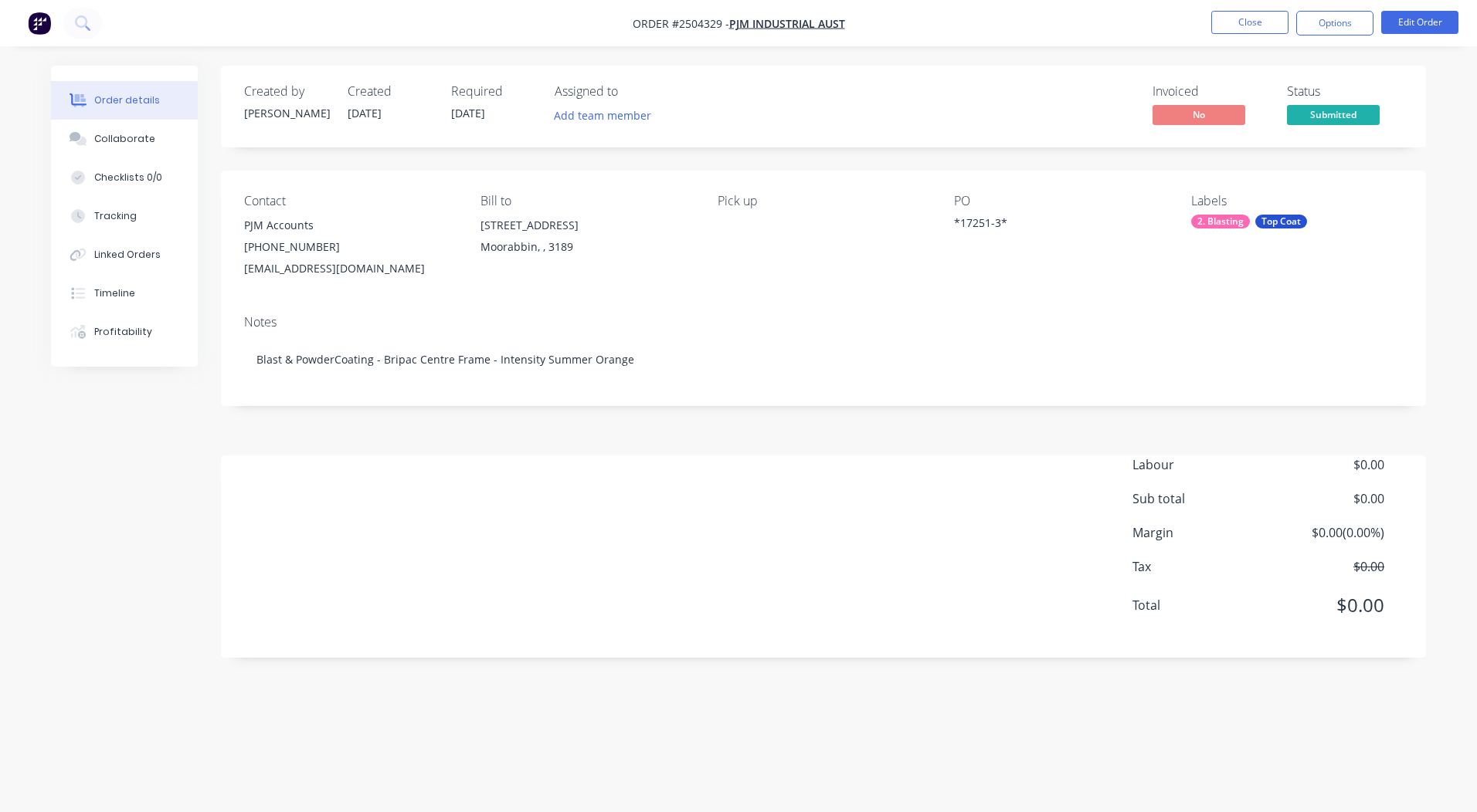
click at [574, 676] on div "Created by Rory Created 07/10/25 Required 07/10/25 Assigned to Add team member …" at bounding box center [738, 377] width 1375 height 622
drag, startPoint x: 1476, startPoint y: 227, endPoint x: 1479, endPoint y: 177, distance: 50.1
click at [1476, 177] on html "Order #2504329 - PJM Industrial Aust Close Options Edit Order Order details Col…" at bounding box center [738, 406] width 1477 height 812
click at [113, 128] on button "Collaborate" at bounding box center [124, 138] width 147 height 38
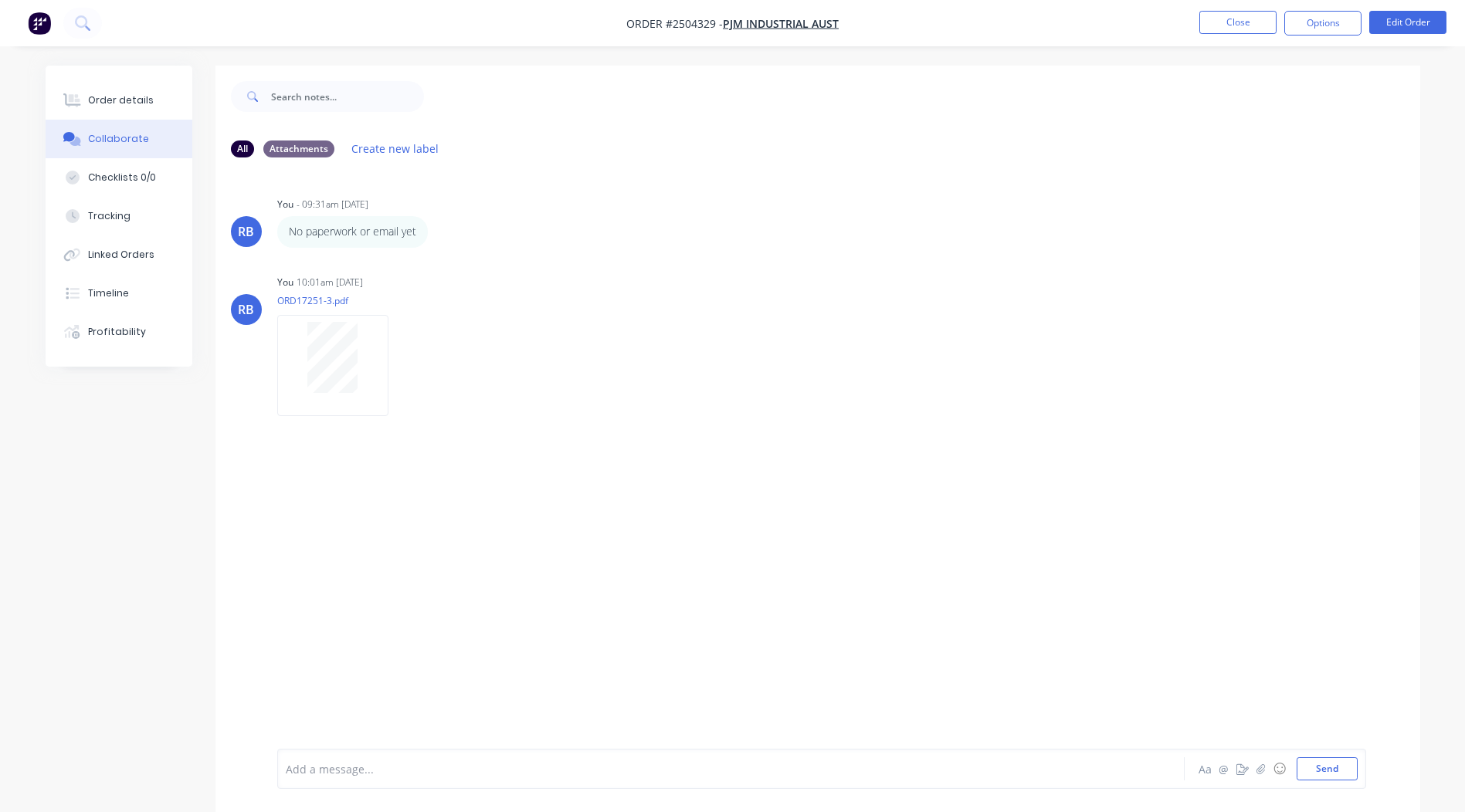
click at [978, 186] on div "RB You - 09:31am 07/10/25 No paperwork or email yet Labels Edit Delete RB You 1…" at bounding box center [818, 459] width 1205 height 579
click at [1237, 12] on button "Close" at bounding box center [1237, 22] width 78 height 23
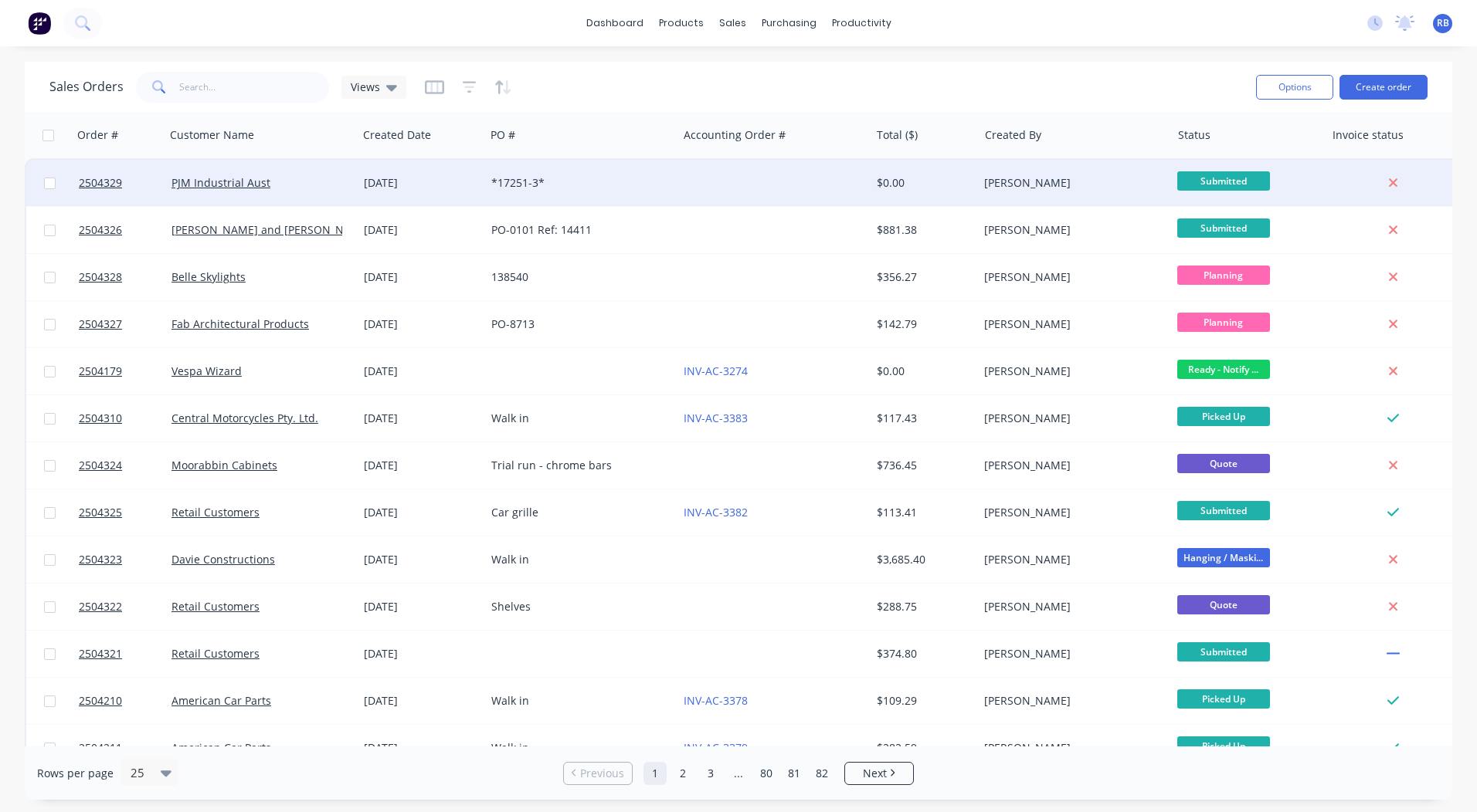
click at [580, 194] on div "*17251-3*" at bounding box center [581, 183] width 193 height 46
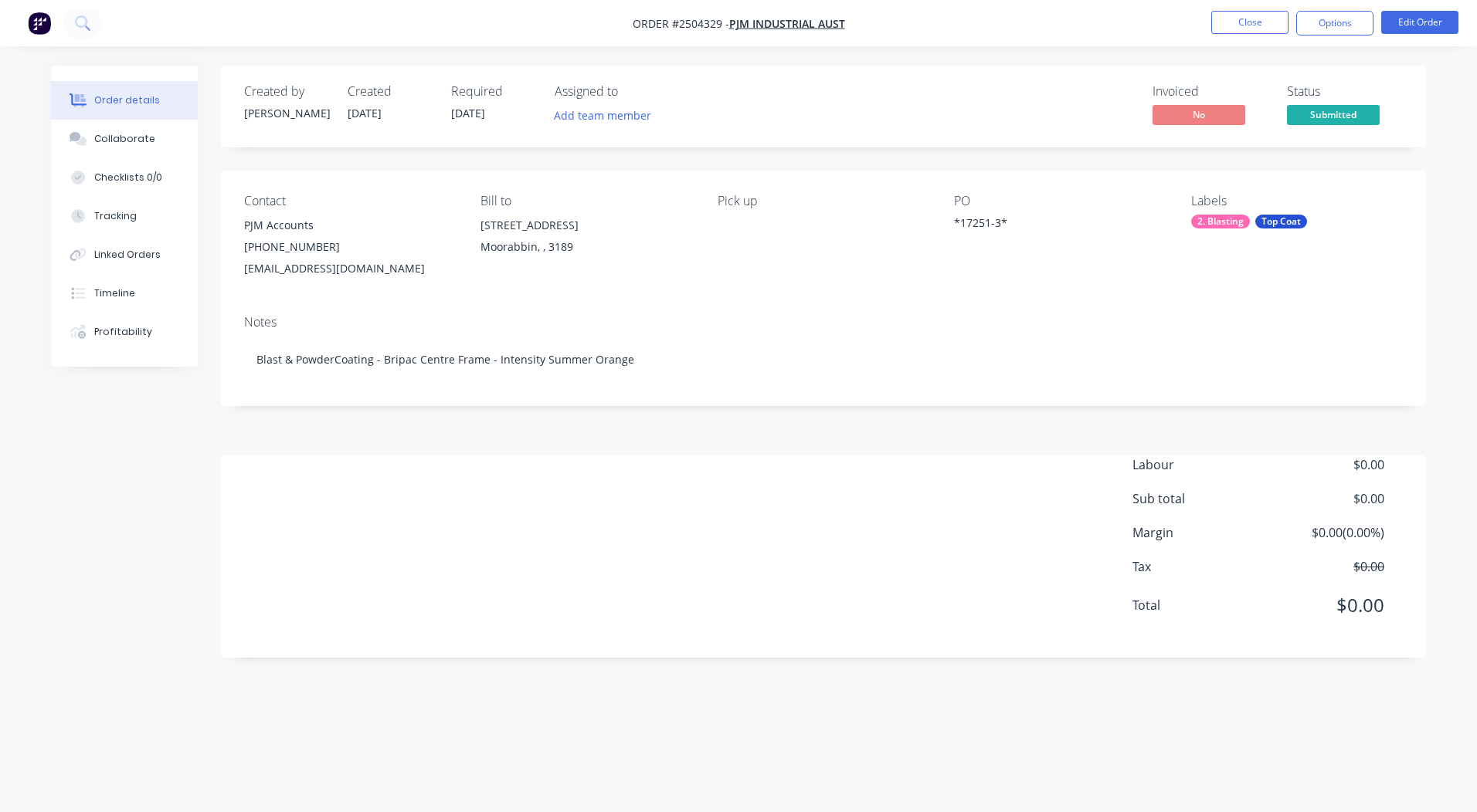
click at [1476, 311] on html "Order #2504329 - PJM Industrial Aust Close Options Edit Order Order details Col…" at bounding box center [738, 406] width 1477 height 812
click at [1409, 20] on button "Edit Order" at bounding box center [1419, 22] width 78 height 23
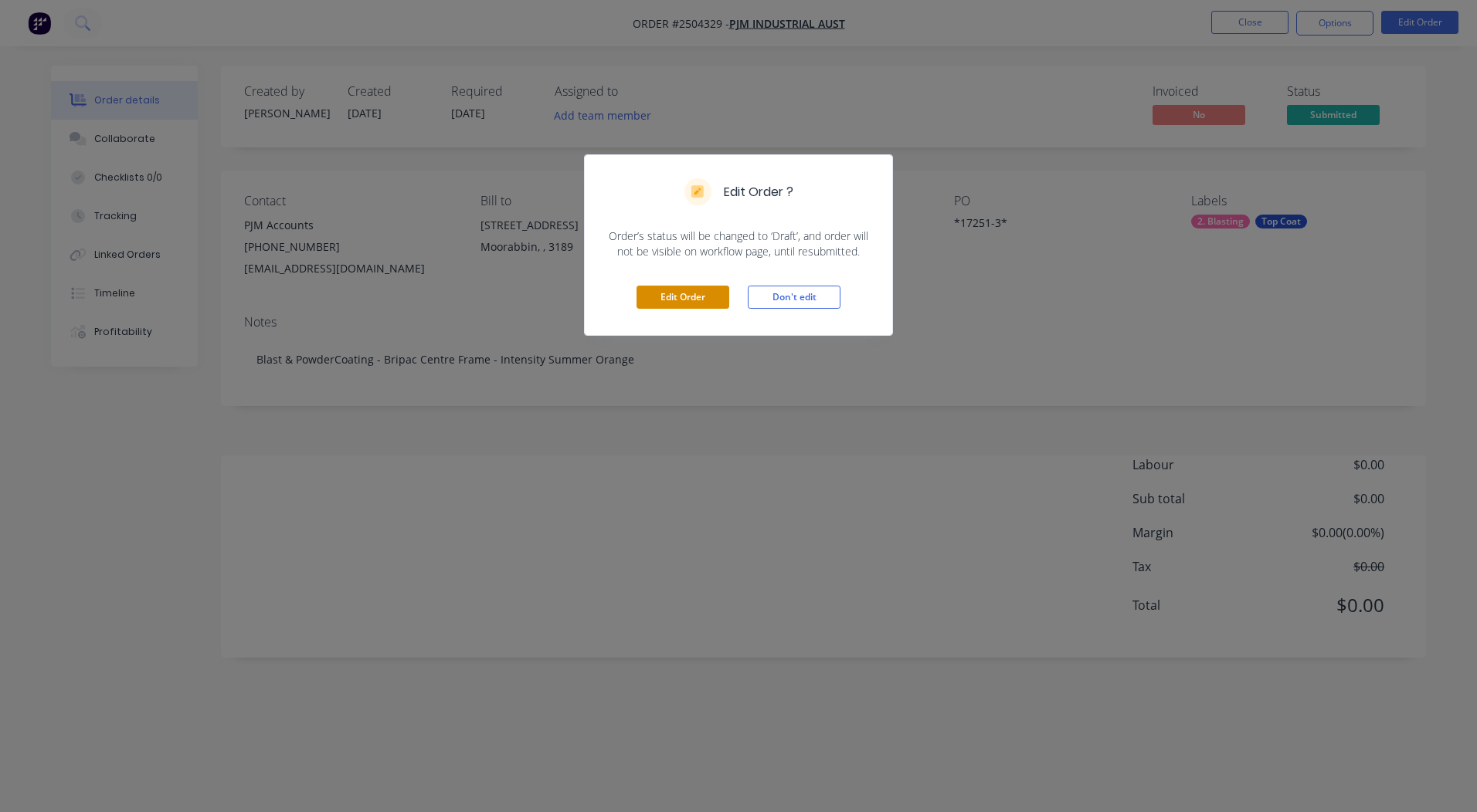
click at [662, 294] on button "Edit Order" at bounding box center [683, 297] width 93 height 23
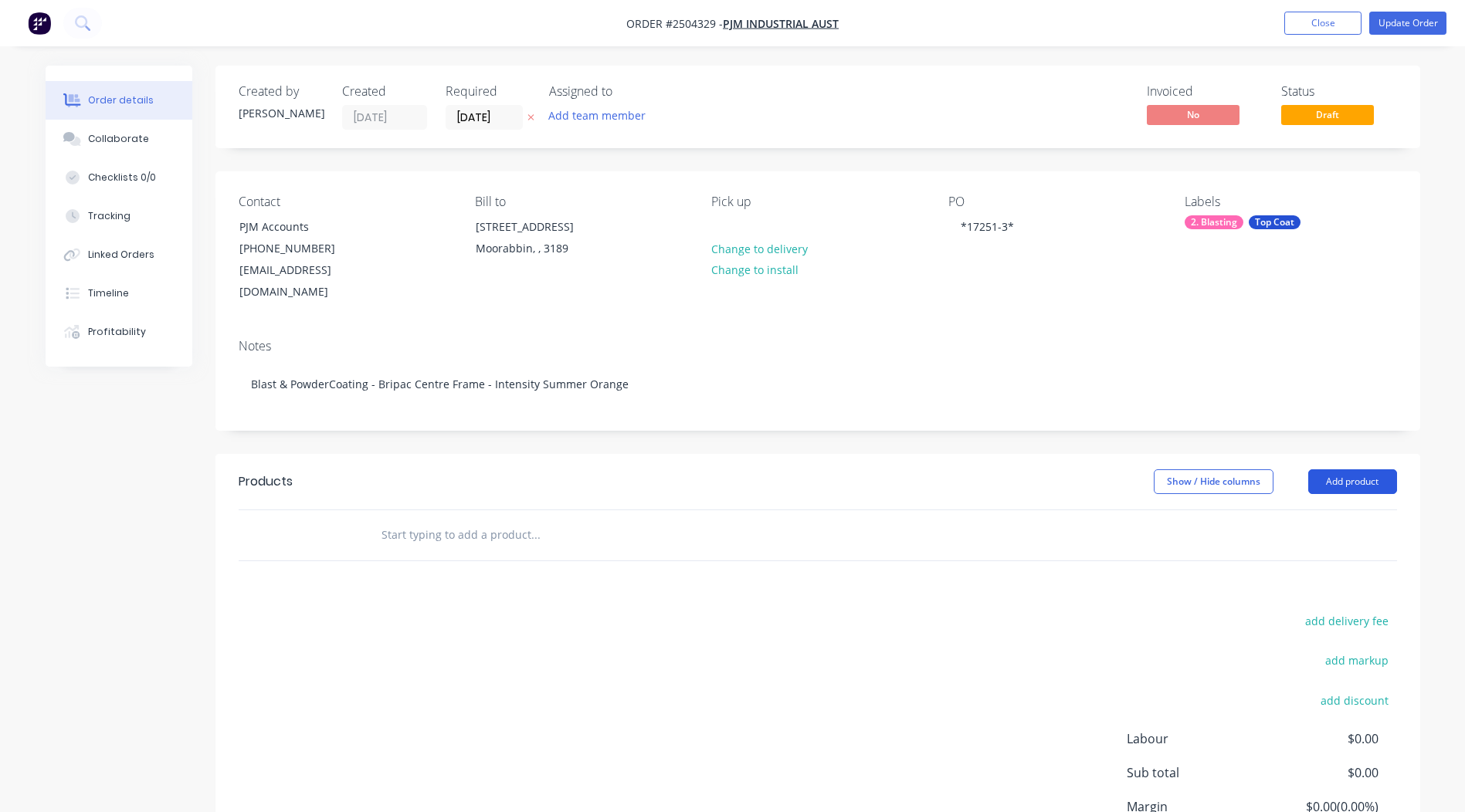
click at [1326, 469] on button "Add product" at bounding box center [1353, 481] width 89 height 25
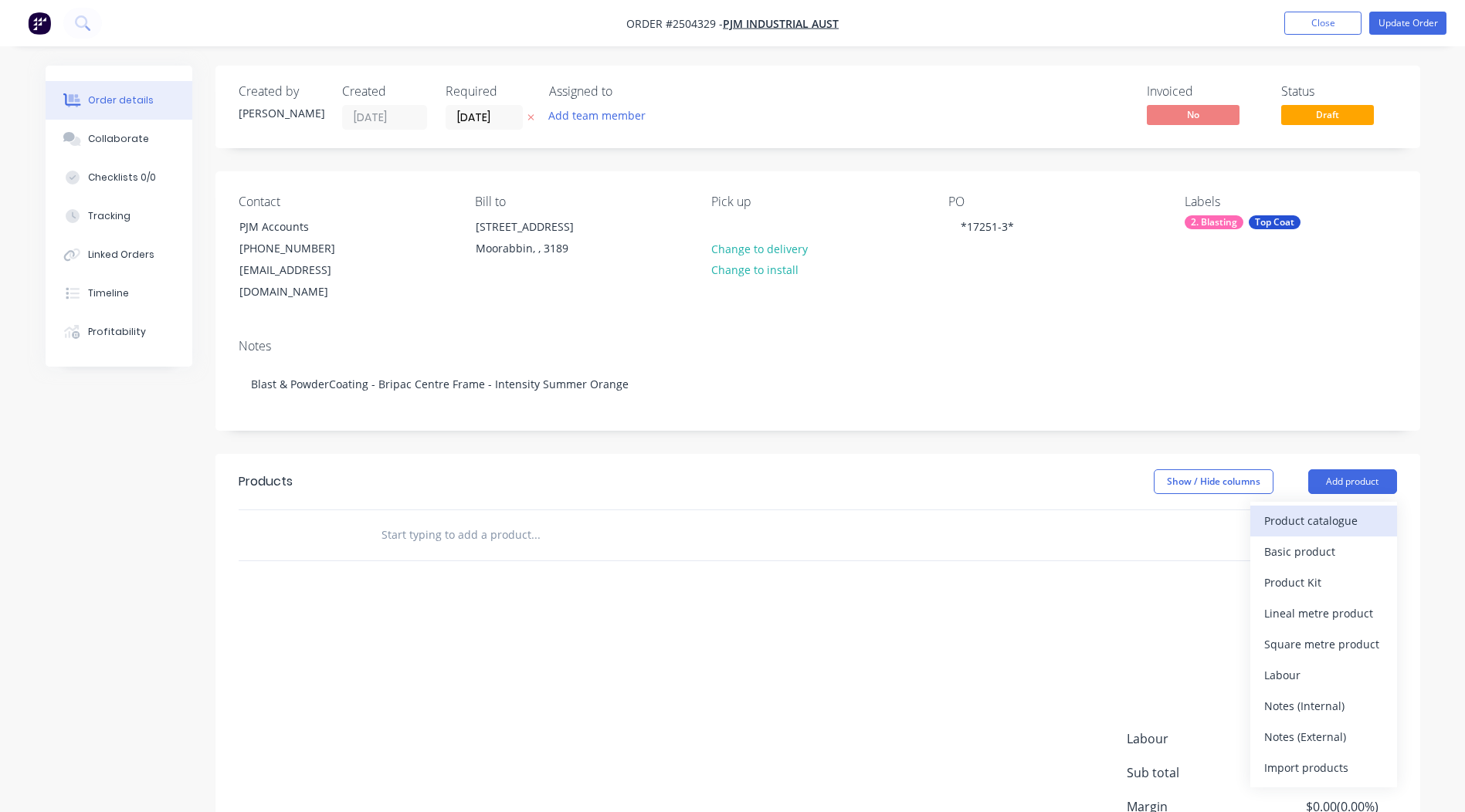
click at [1300, 510] on div "Product catalogue" at bounding box center [1324, 521] width 119 height 22
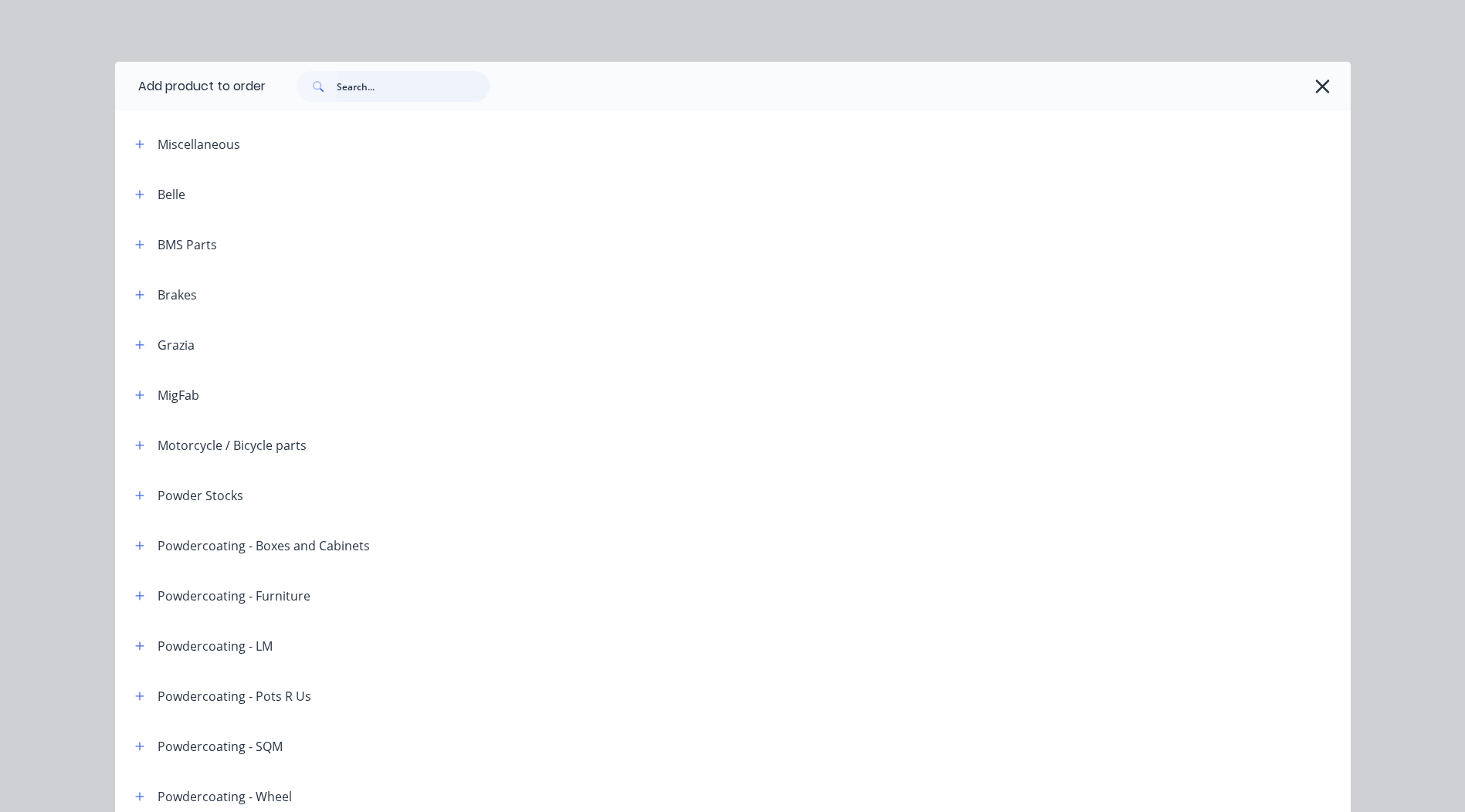
click at [387, 90] on input "text" at bounding box center [412, 86] width 153 height 31
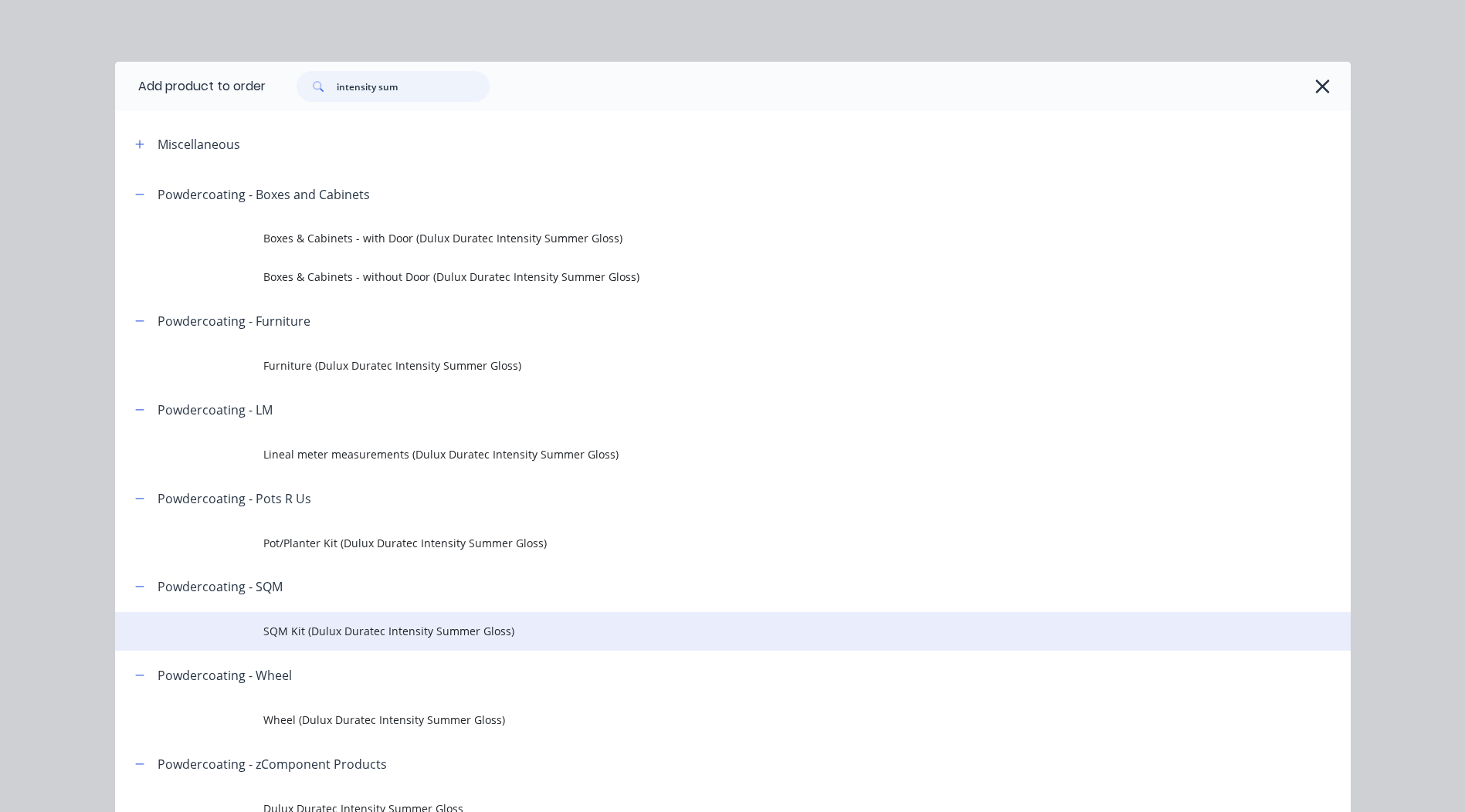
type input "intensity sum"
click at [326, 635] on span "SQM Kit (Dulux Duratec Intensity Summer Gloss)" at bounding box center [698, 631] width 869 height 16
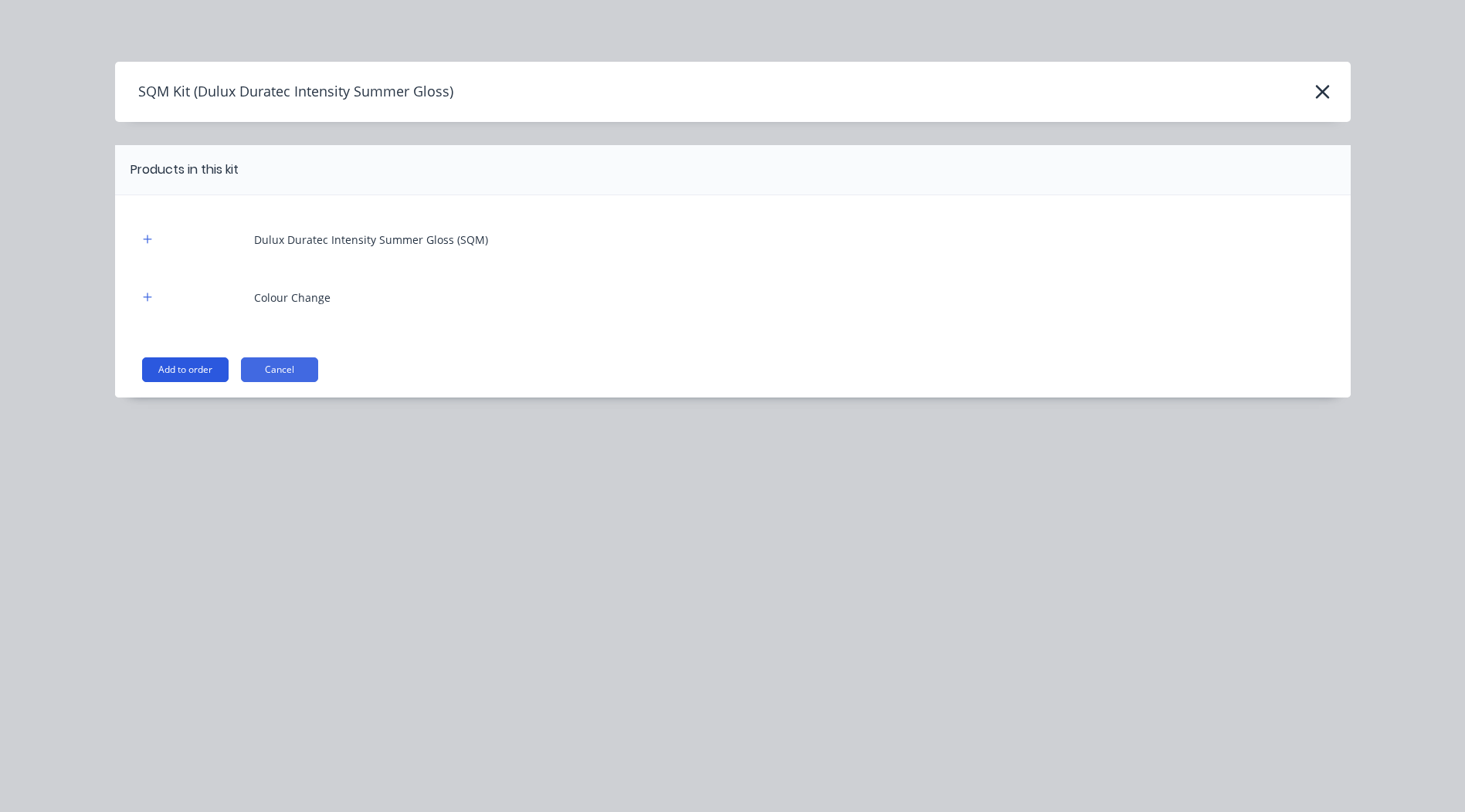
click at [207, 362] on button "Add to order" at bounding box center [185, 370] width 86 height 25
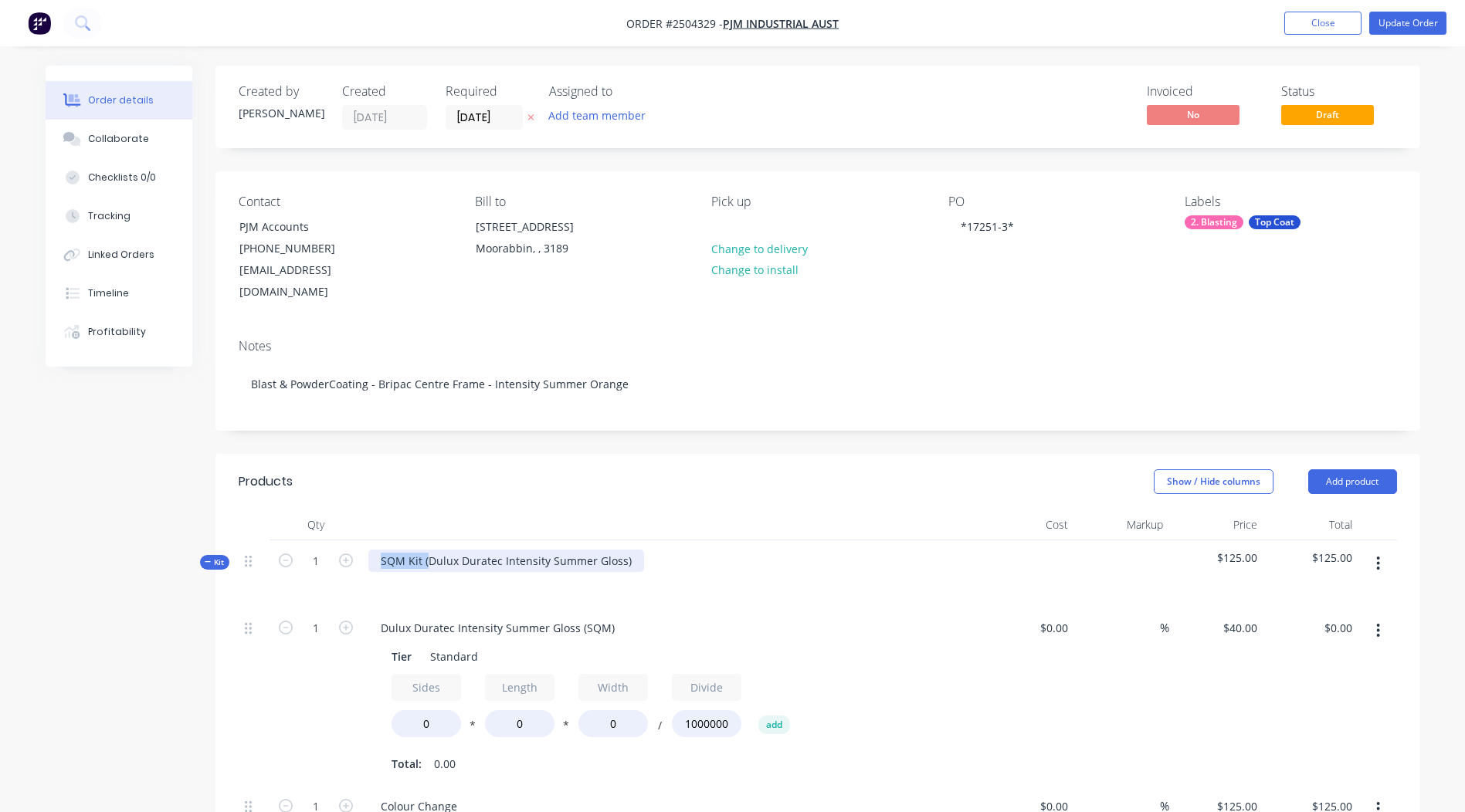
drag, startPoint x: 429, startPoint y: 538, endPoint x: -3, endPoint y: 576, distance: 433.7
click at [0, 576] on html "Order #2504329 - PJM Industrial Aust Add product Close Update Order Order detai…" at bounding box center [732, 665] width 1465 height 1332
click at [585, 550] on div "Dulux Duratec Intensity Summer Gloss)" at bounding box center [482, 561] width 228 height 22
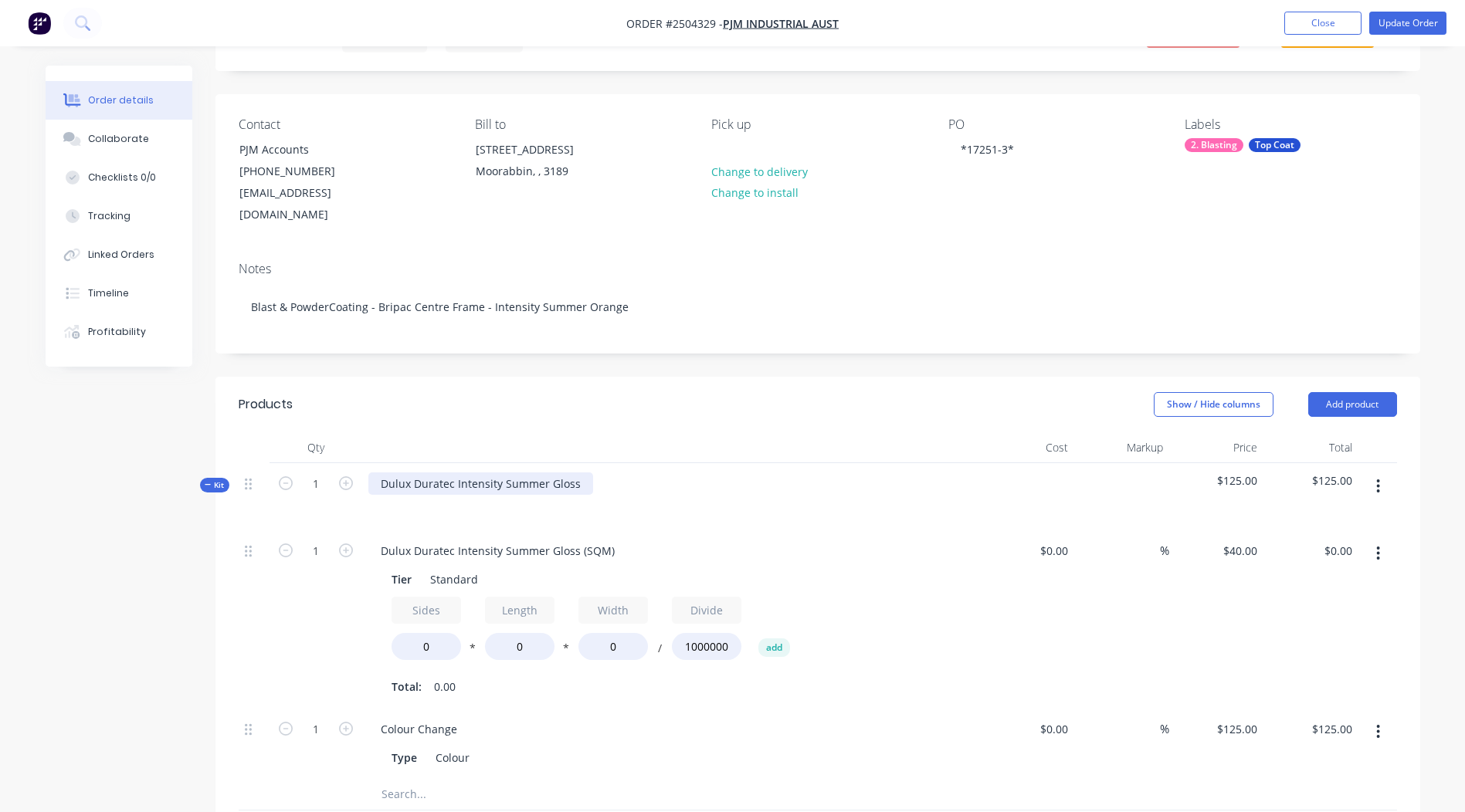
scroll to position [232, 0]
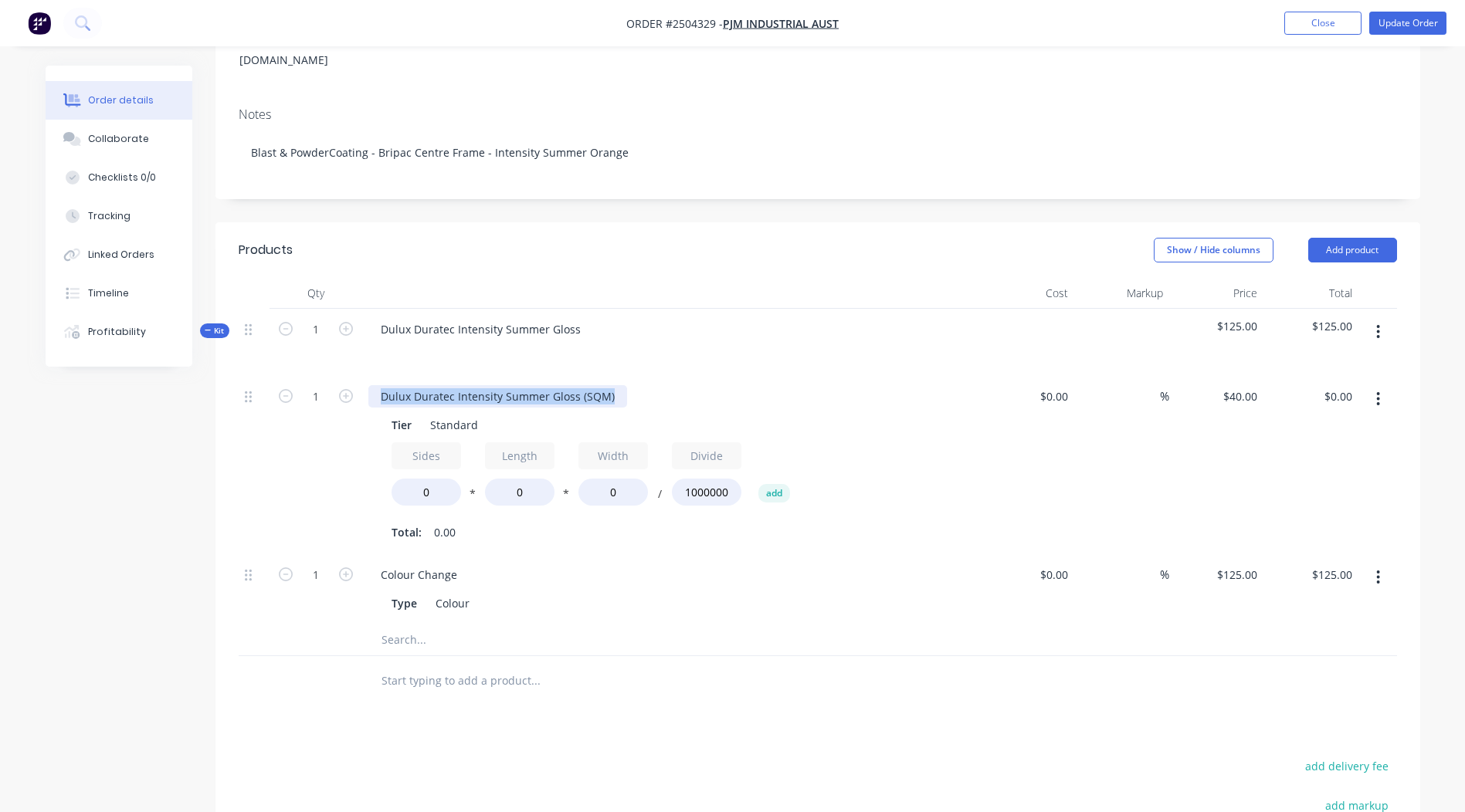
drag, startPoint x: 613, startPoint y: 376, endPoint x: 0, endPoint y: 388, distance: 613.1
click at [0, 399] on html "Order #2504329 - PJM Industrial Aust Add product Close Update Order Order detai…" at bounding box center [732, 434] width 1465 height 1332
click at [690, 341] on div at bounding box center [671, 352] width 605 height 22
drag, startPoint x: 528, startPoint y: 470, endPoint x: 0, endPoint y: 449, distance: 528.4
click at [357, 478] on div "1 Base Tier Standard Sides 0 * Length 0 * Width 0 / Divide 1000000 add Total: 0…" at bounding box center [817, 464] width 1158 height 178
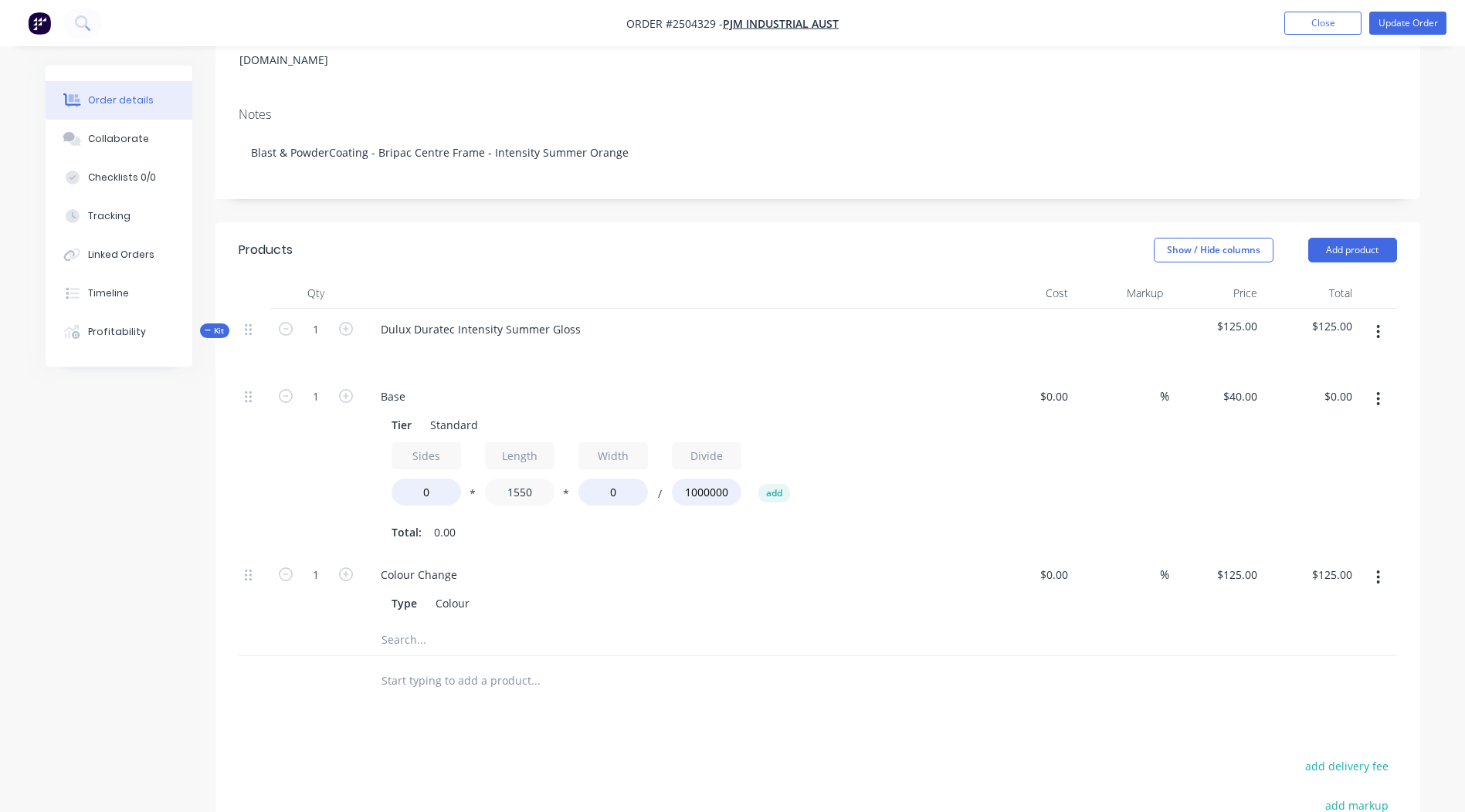
type input "1550"
drag, startPoint x: 86, startPoint y: 441, endPoint x: 107, endPoint y: 438, distance: 21.2
click at [107, 438] on div "Order details Collaborate Checklists 0/0 Tracking Linked Orders Timeline Profit…" at bounding box center [732, 434] width 1465 height 1332
drag, startPoint x: 632, startPoint y: 462, endPoint x: 124, endPoint y: 441, distance: 508.4
click at [378, 475] on div "Tier Standard Sides 0 * Length 1550 * Width 0 / Divide 1000000 add Total: 0.00" at bounding box center [671, 477] width 605 height 134
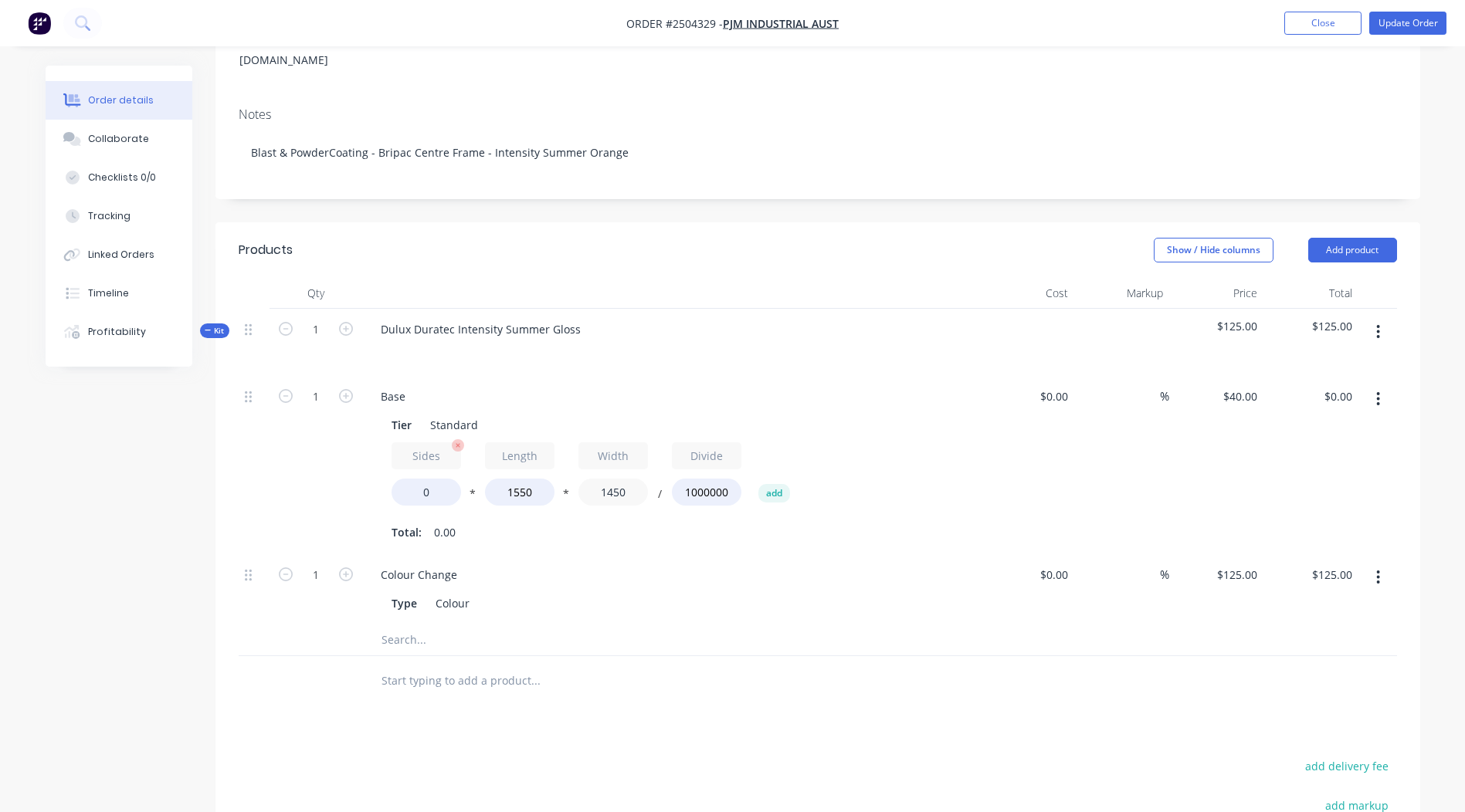
type input "1450"
drag, startPoint x: 450, startPoint y: 469, endPoint x: 144, endPoint y: 432, distance: 308.2
click at [333, 461] on div "1 Base Tier Standard Sides 0 * Length 1550 * Width 1450 / Divide 1000000 add To…" at bounding box center [817, 464] width 1158 height 178
type input "1.2"
type input "$107.88"
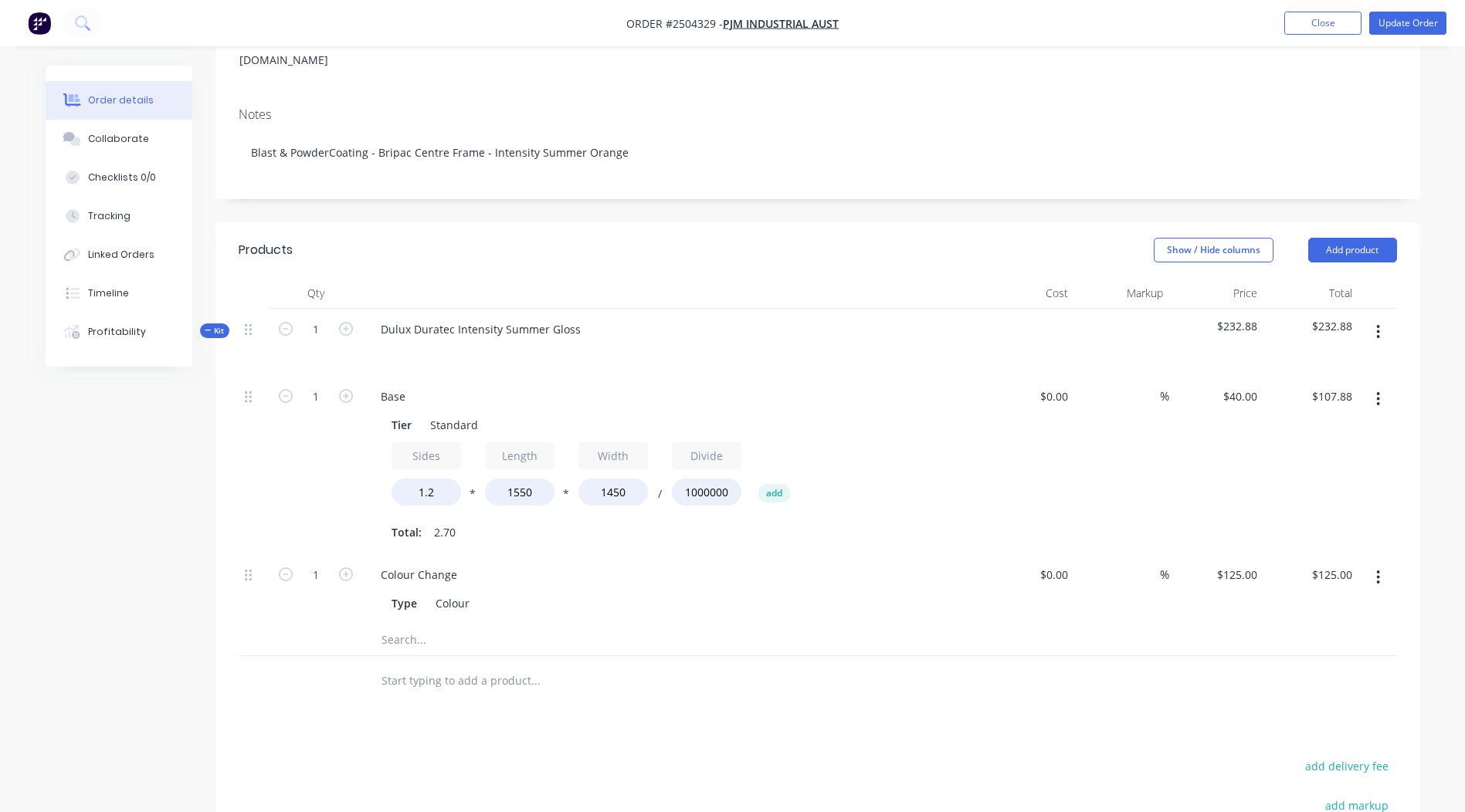
click at [1285, 459] on div "$107.88 $107.88" at bounding box center [1310, 464] width 95 height 178
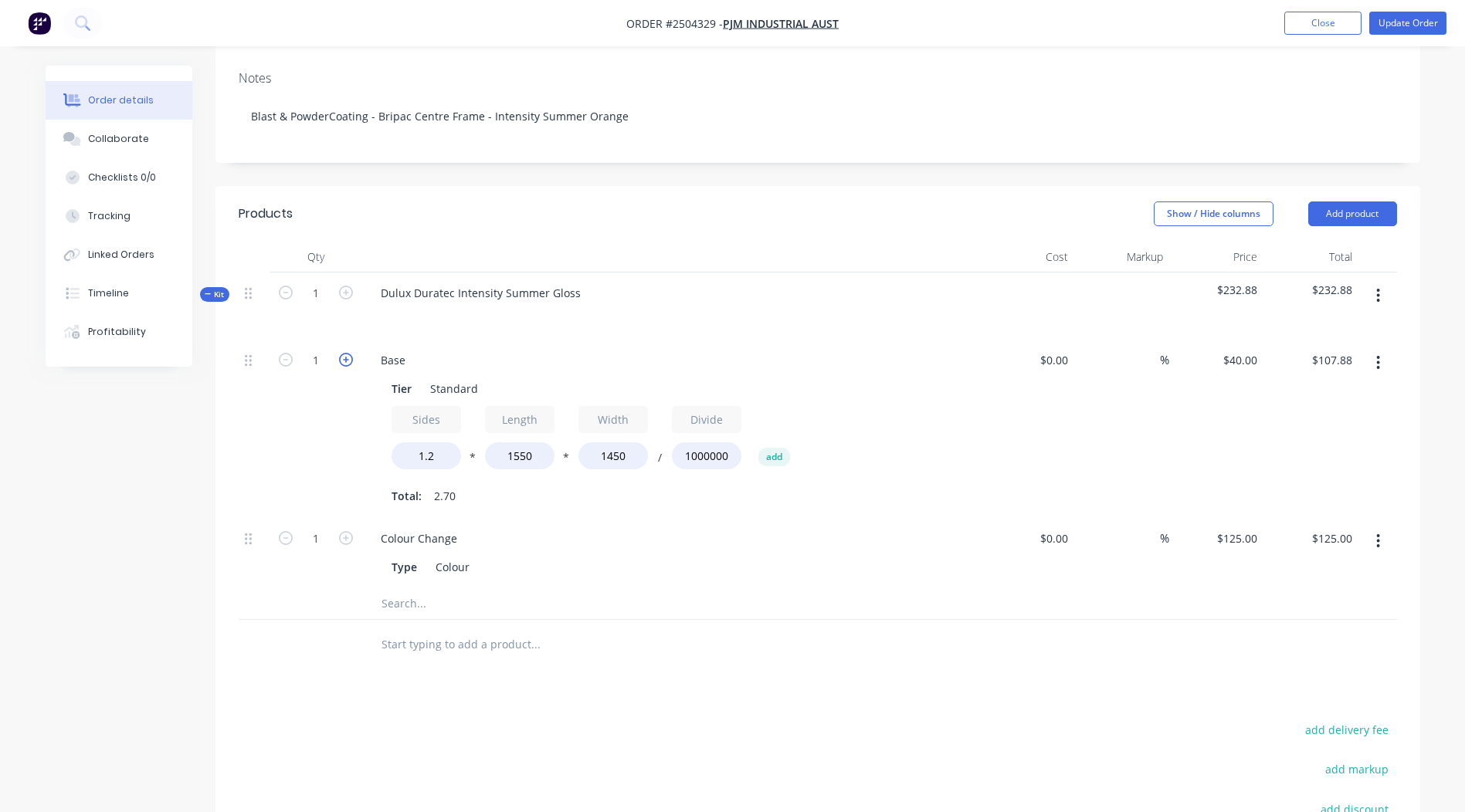
click at [343, 353] on icon "button" at bounding box center [346, 360] width 14 height 14
type input "2"
type input "$215.76"
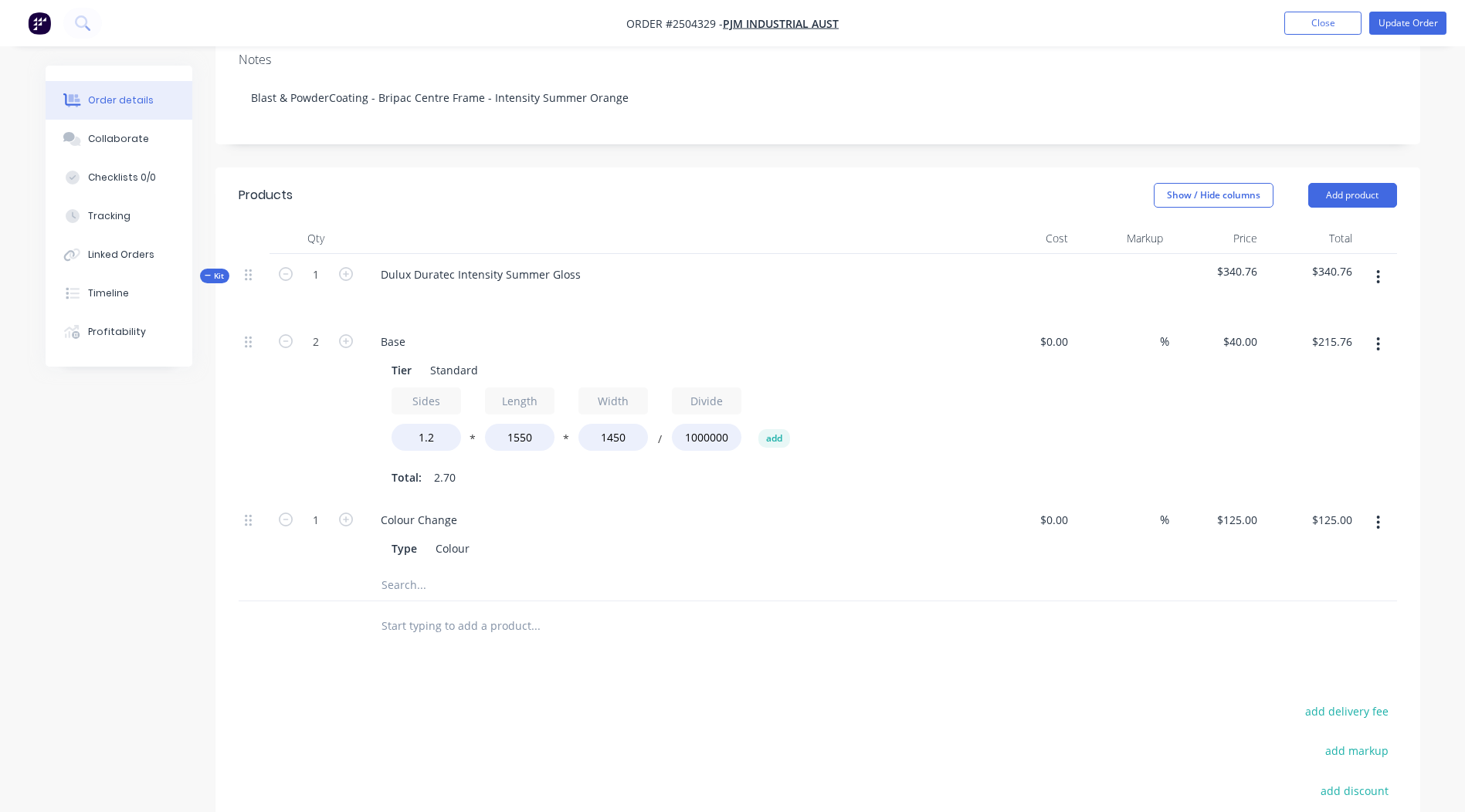
scroll to position [284, 0]
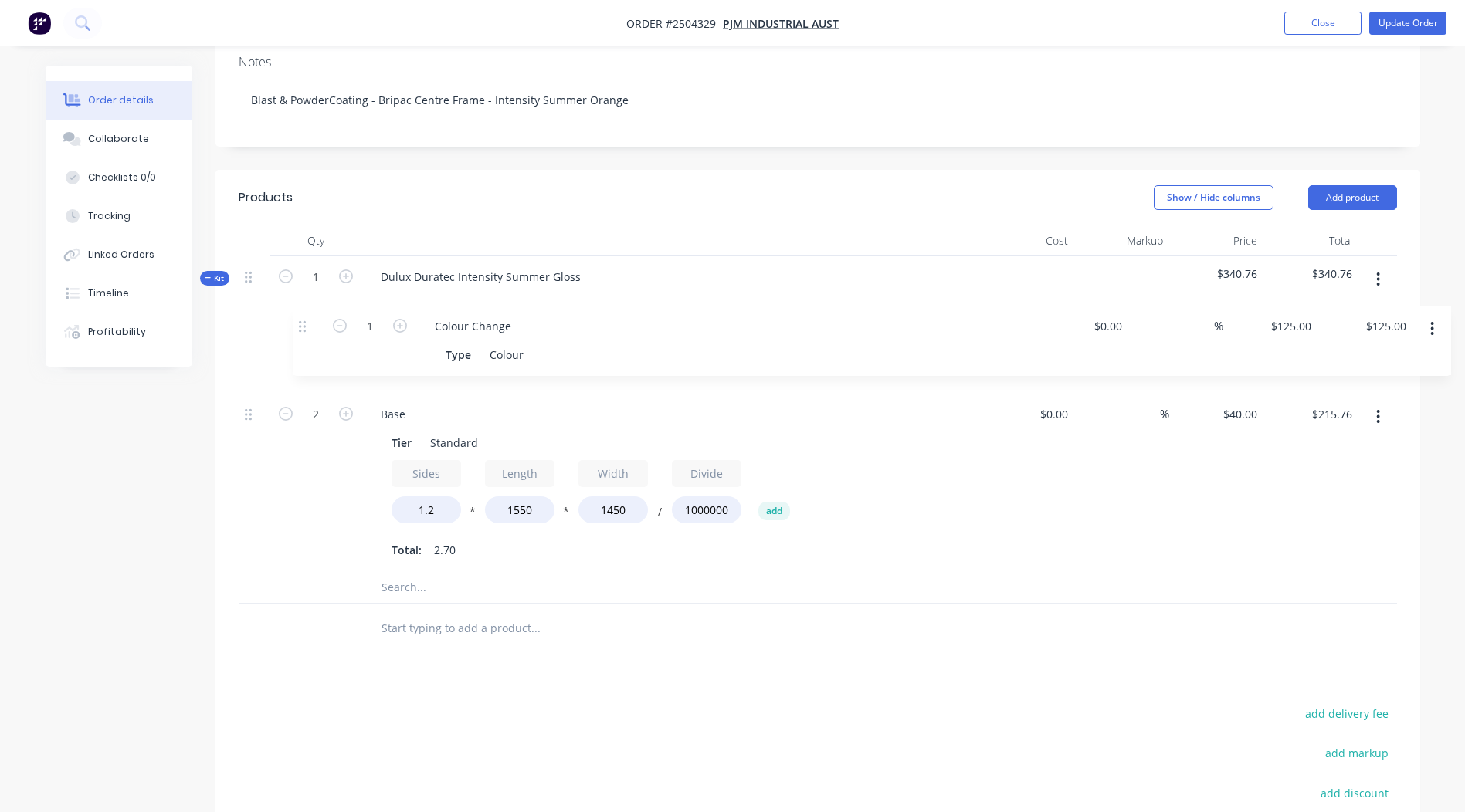
drag, startPoint x: 245, startPoint y: 496, endPoint x: 301, endPoint y: 309, distance: 195.2
click at [301, 324] on div "2 Base Tier Standard Sides 1.2 * Length 1550 * Width 1450 / Divide 1000000 add …" at bounding box center [817, 448] width 1158 height 249
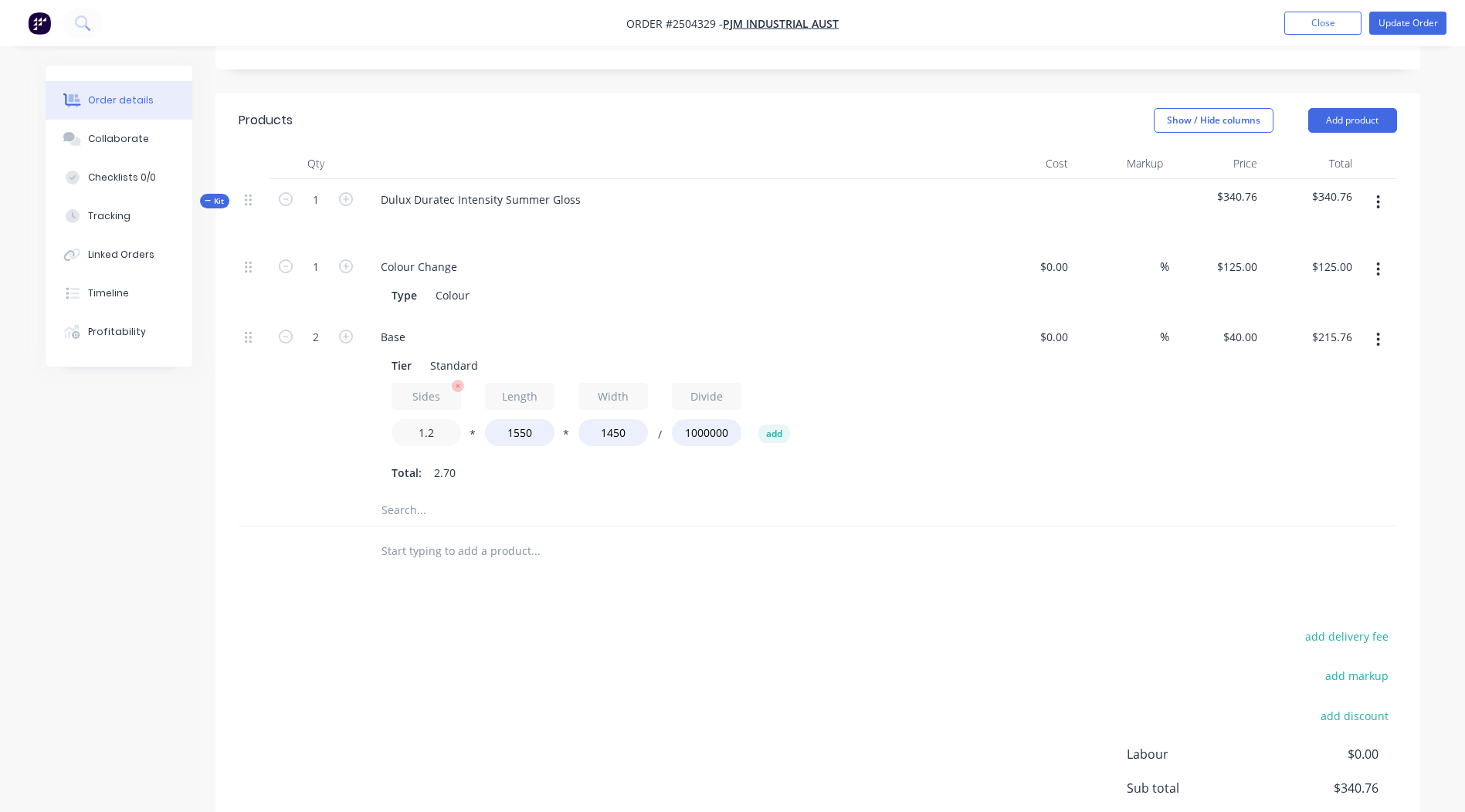
click at [449, 420] on input "1.2" at bounding box center [426, 433] width 70 height 27
type input "1.1"
type input "$197.78"
click at [1016, 627] on div "add delivery fee add markup add discount Labour $0.00 Sub total $322.78 Margin …" at bounding box center [817, 775] width 1158 height 298
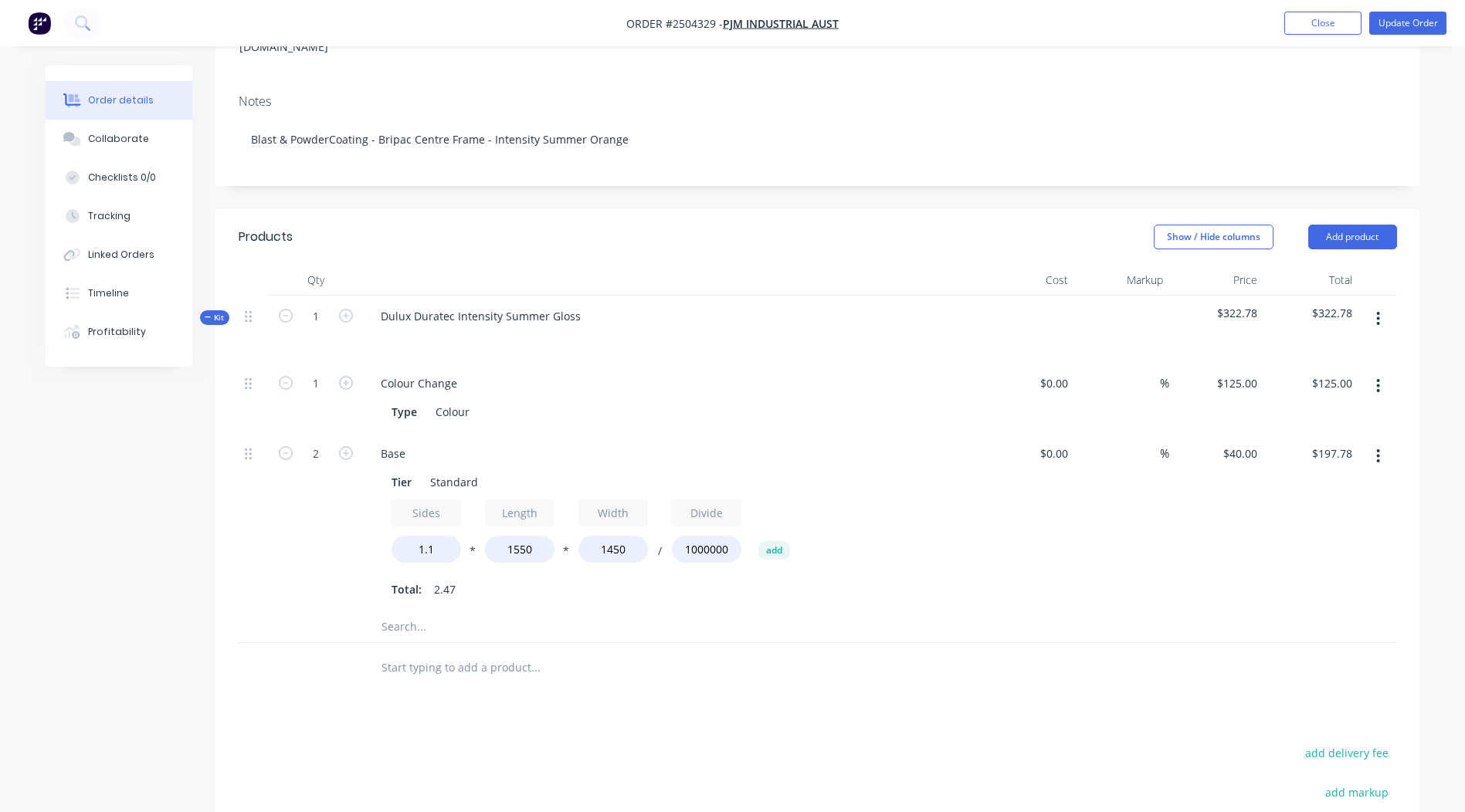
scroll to position [240, 0]
click at [1375, 309] on button "button" at bounding box center [1378, 323] width 37 height 28
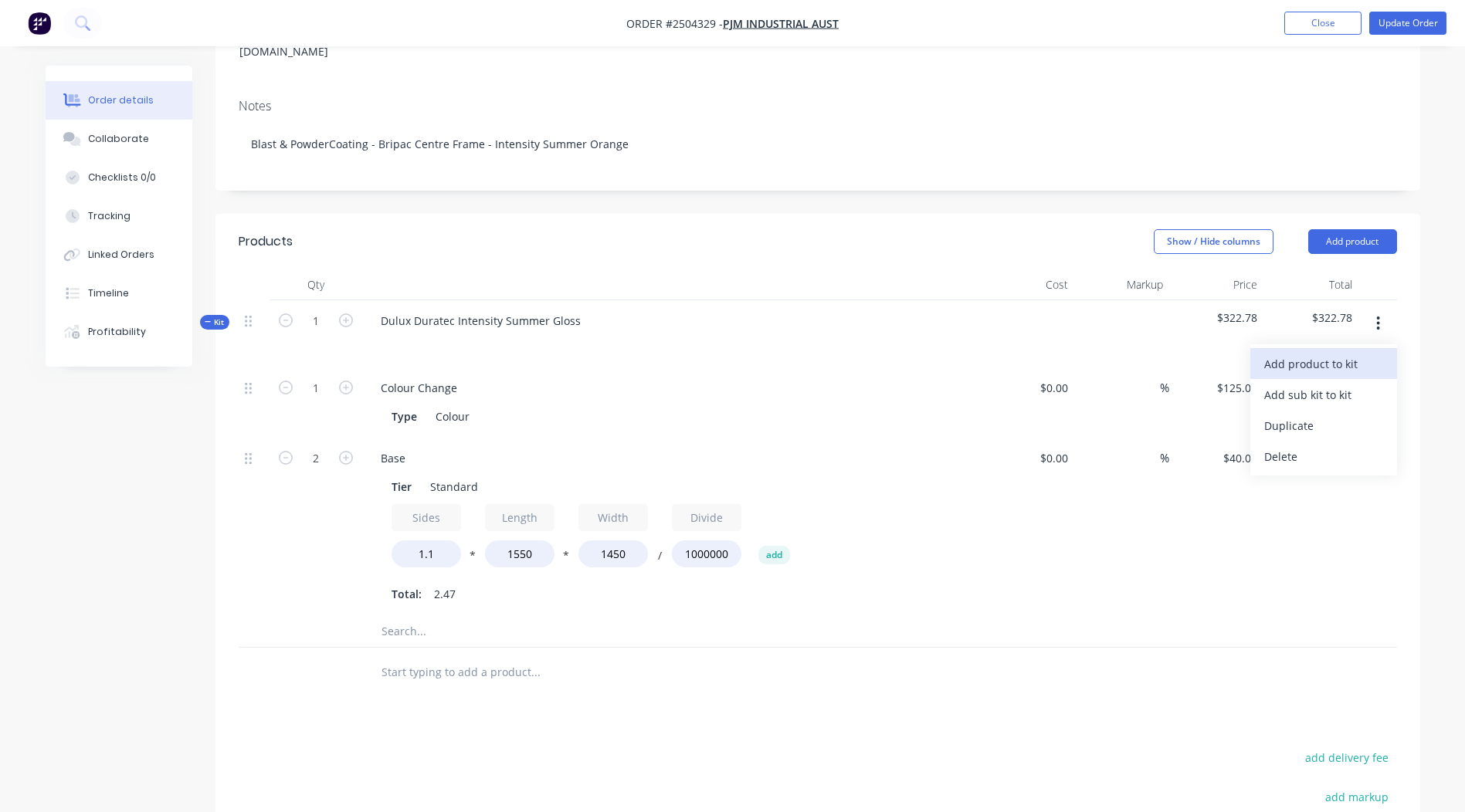
click at [1263, 348] on button "Add product to kit" at bounding box center [1324, 364] width 147 height 31
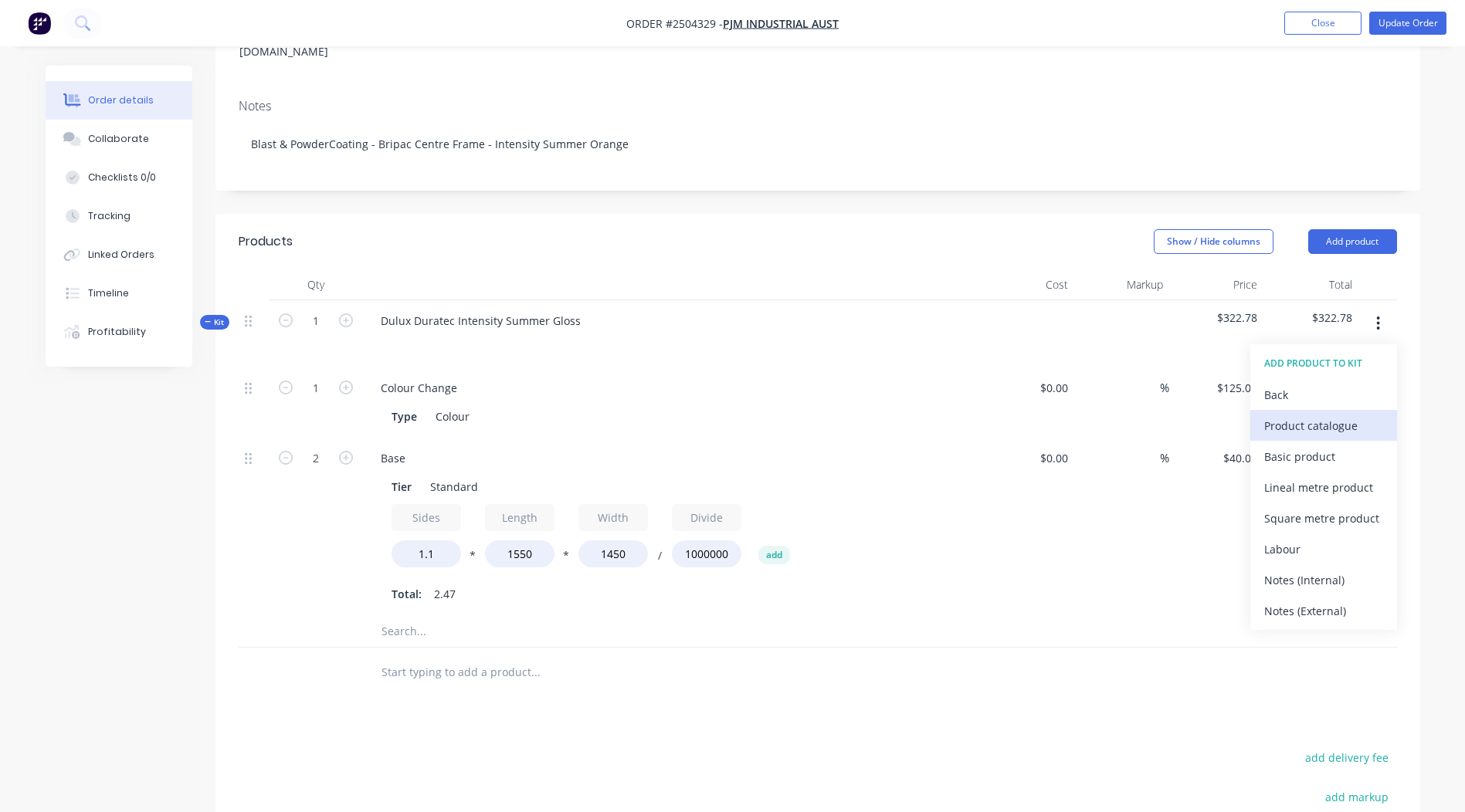
click at [1312, 415] on div "Product catalogue" at bounding box center [1324, 426] width 119 height 22
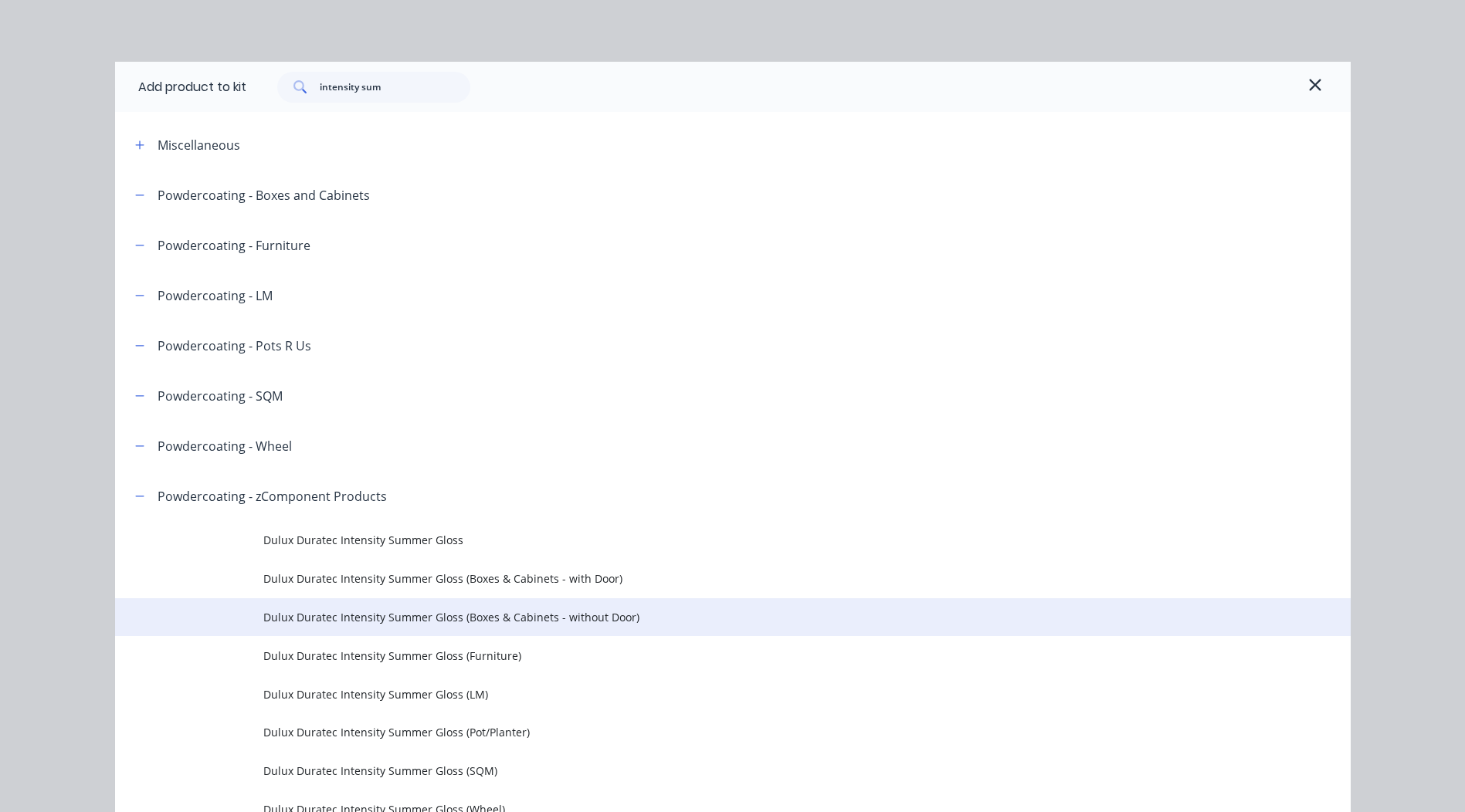
scroll to position [84, 0]
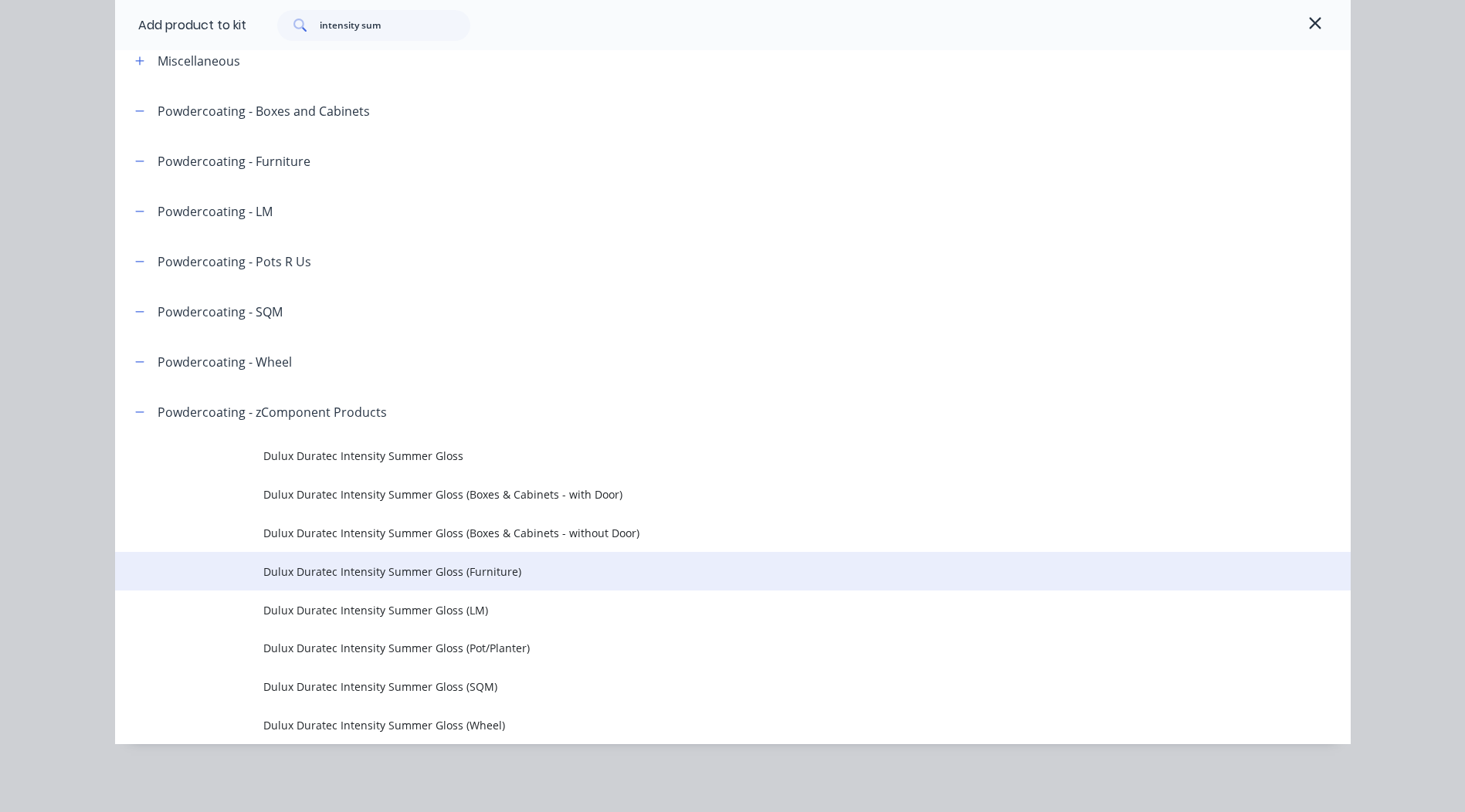
click at [479, 575] on span "Dulux Duratec Intensity Summer Gloss (Furniture)" at bounding box center [698, 572] width 869 height 16
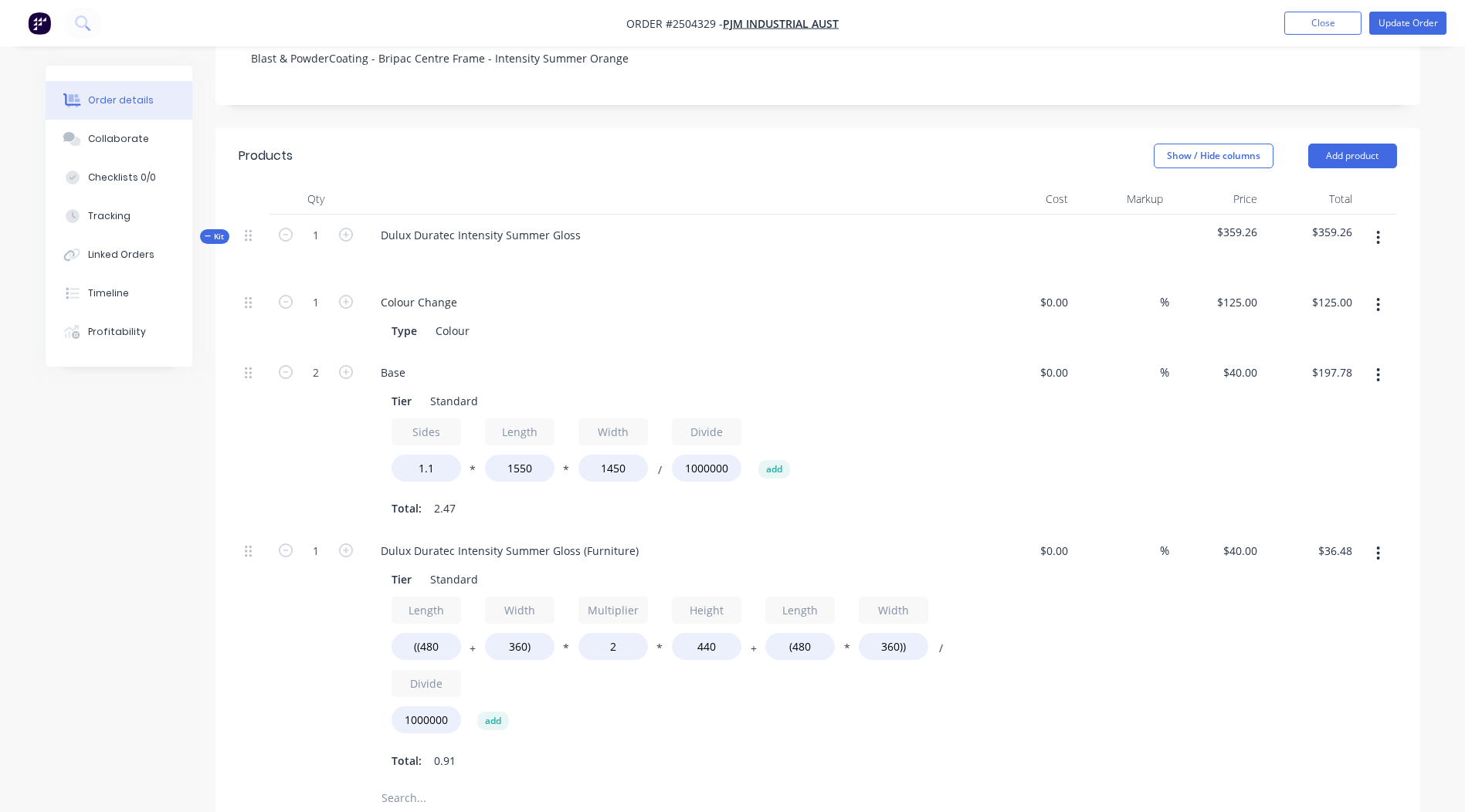
scroll to position [472, 0]
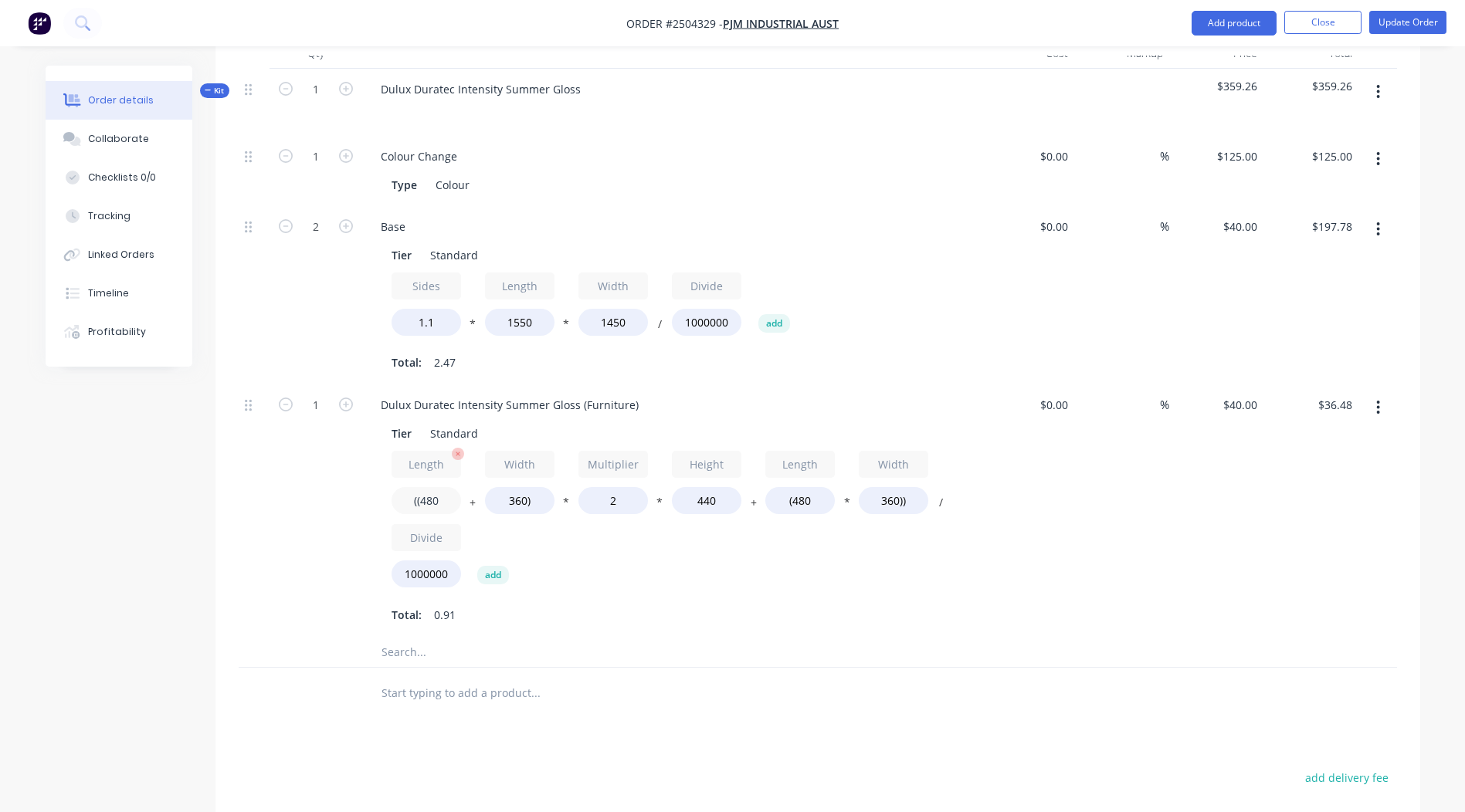
click at [445, 487] on input "((480" at bounding box center [426, 501] width 70 height 27
type input "((1000"
click at [518, 487] on input "360)" at bounding box center [520, 501] width 70 height 27
type input "$54.78"
type input "1000)"
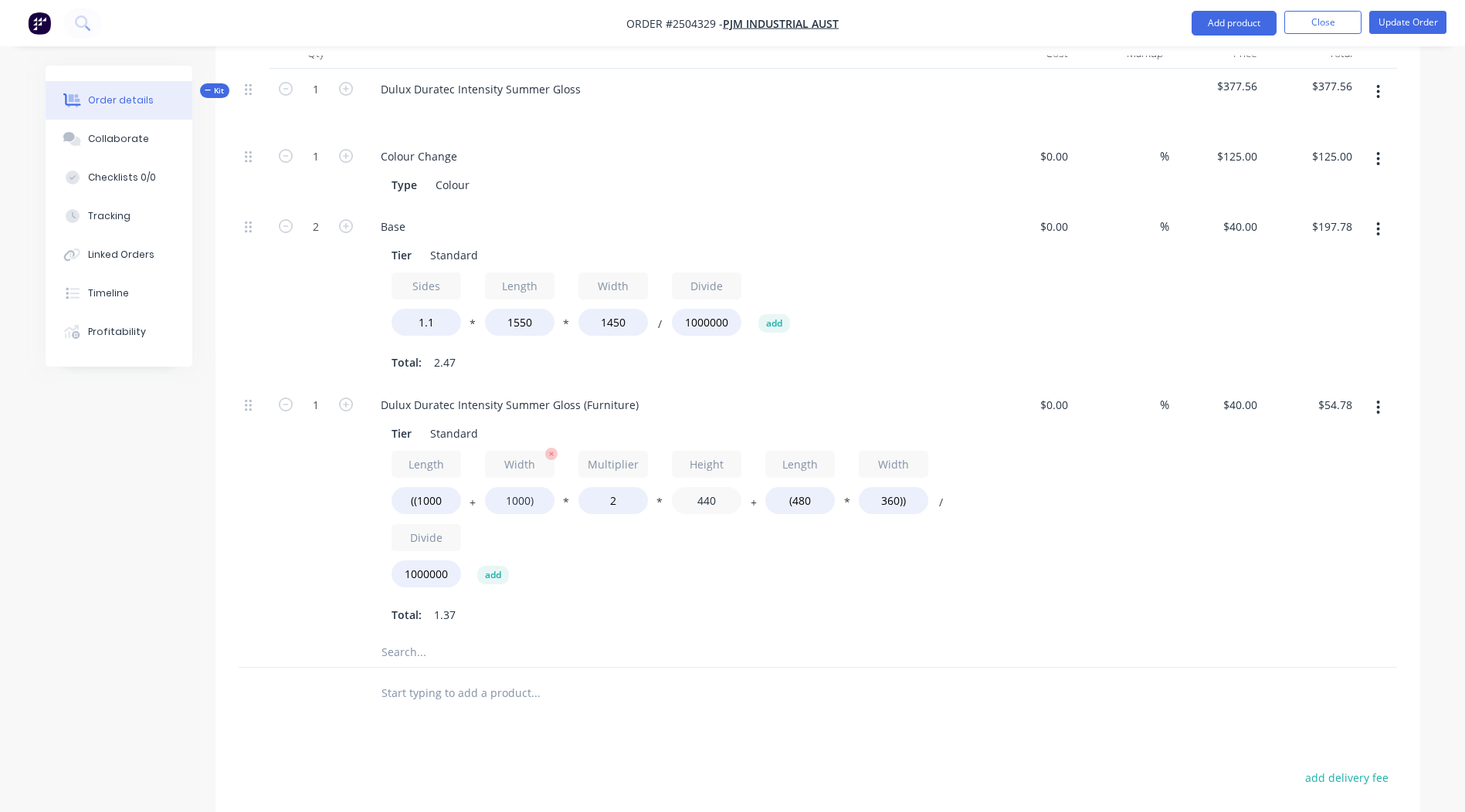
type input "$77.31"
click at [662, 488] on div "Length ((1000 + Width 1000) * Multiplier 2 * Height 440 + Length (480 * Width 3…" at bounding box center [671, 522] width 559 height 144
type input "1000"
type input "$166.91"
click at [806, 487] on input "(480" at bounding box center [800, 501] width 70 height 27
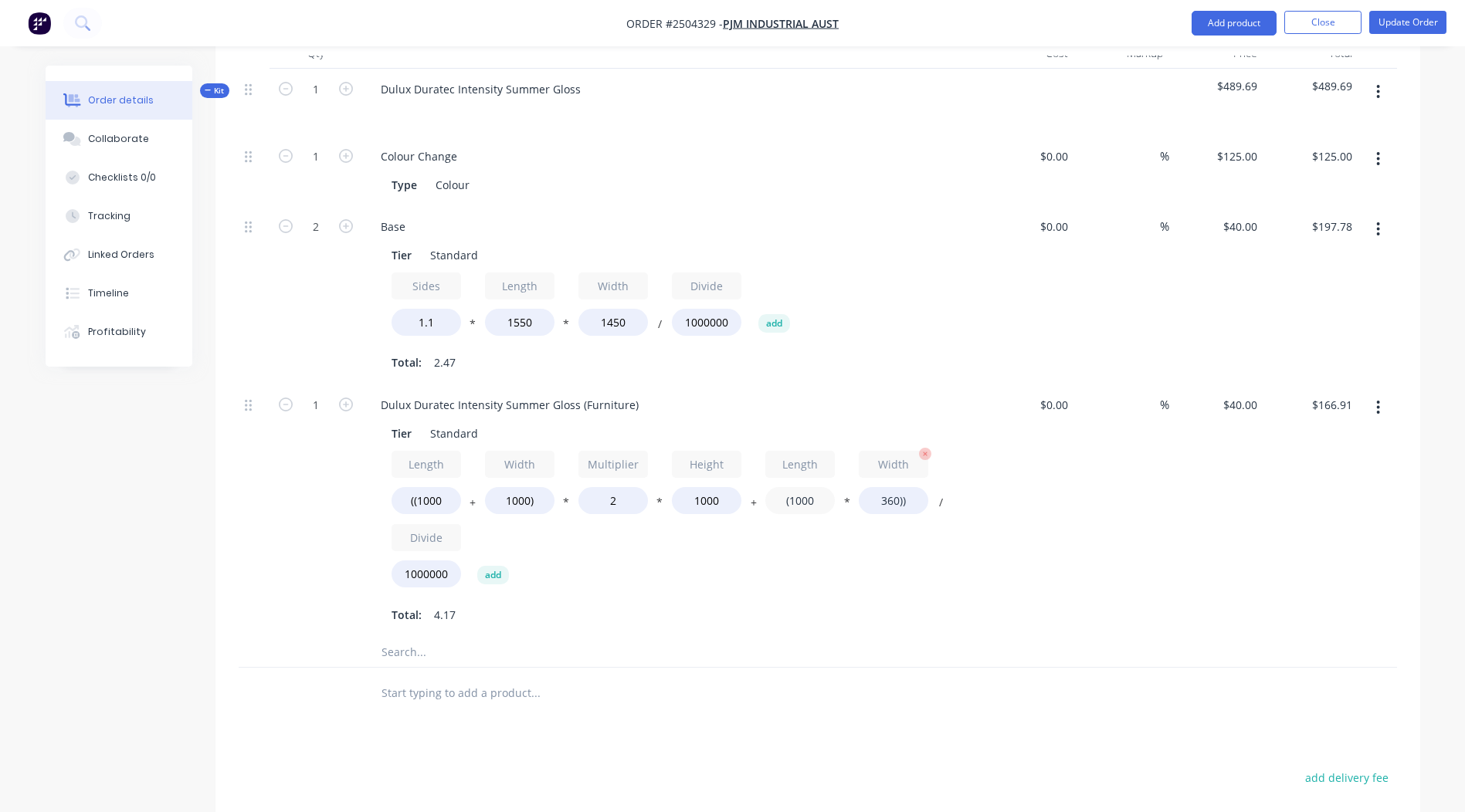
type input "(1000"
type input "$174.40"
drag, startPoint x: 896, startPoint y: 477, endPoint x: 904, endPoint y: 480, distance: 8.5
click at [897, 487] on input "360))" at bounding box center [894, 501] width 70 height 27
type input "1000))"
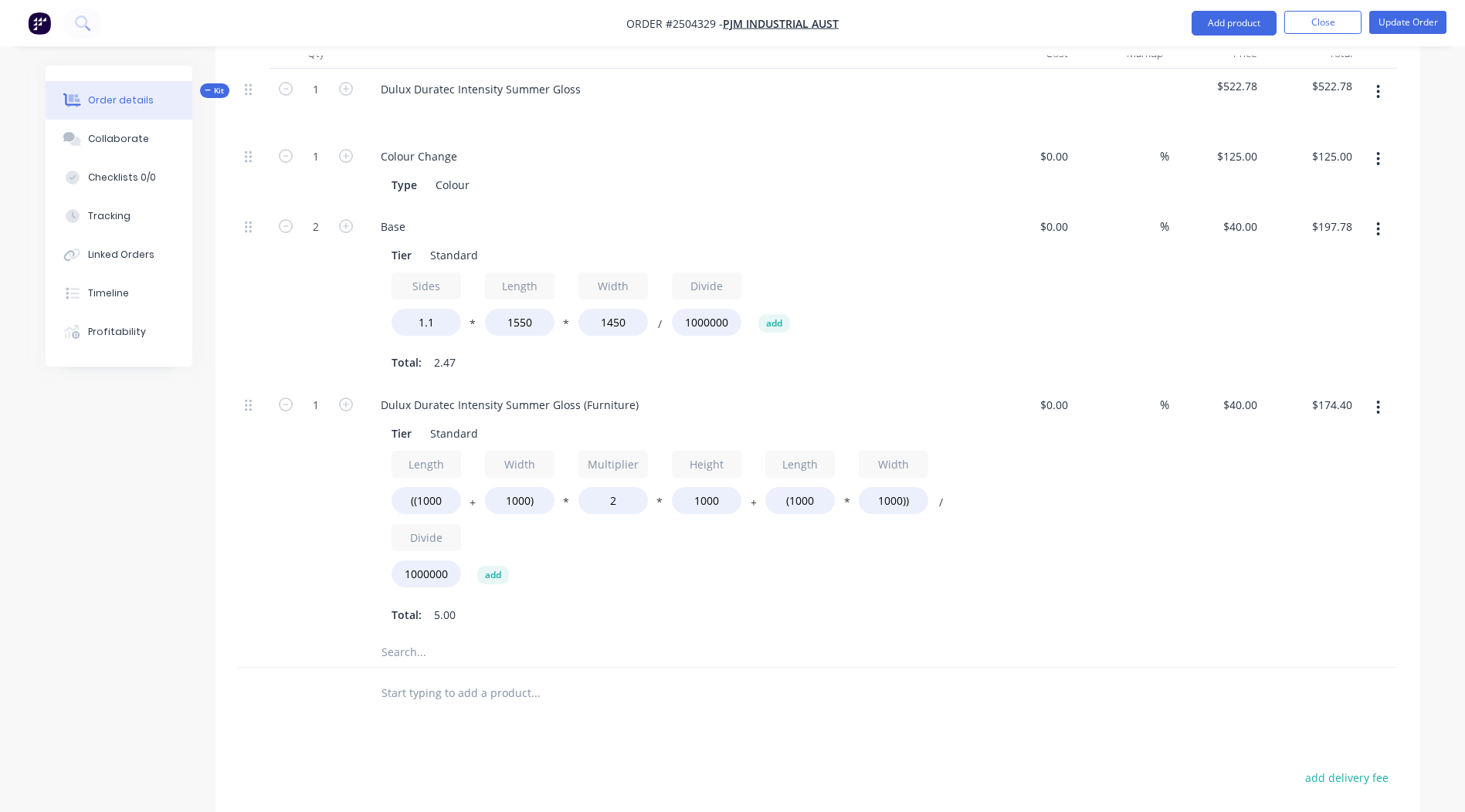
type input "$200.00"
click at [1327, 481] on div "$200.00 $200.00" at bounding box center [1310, 510] width 95 height 252
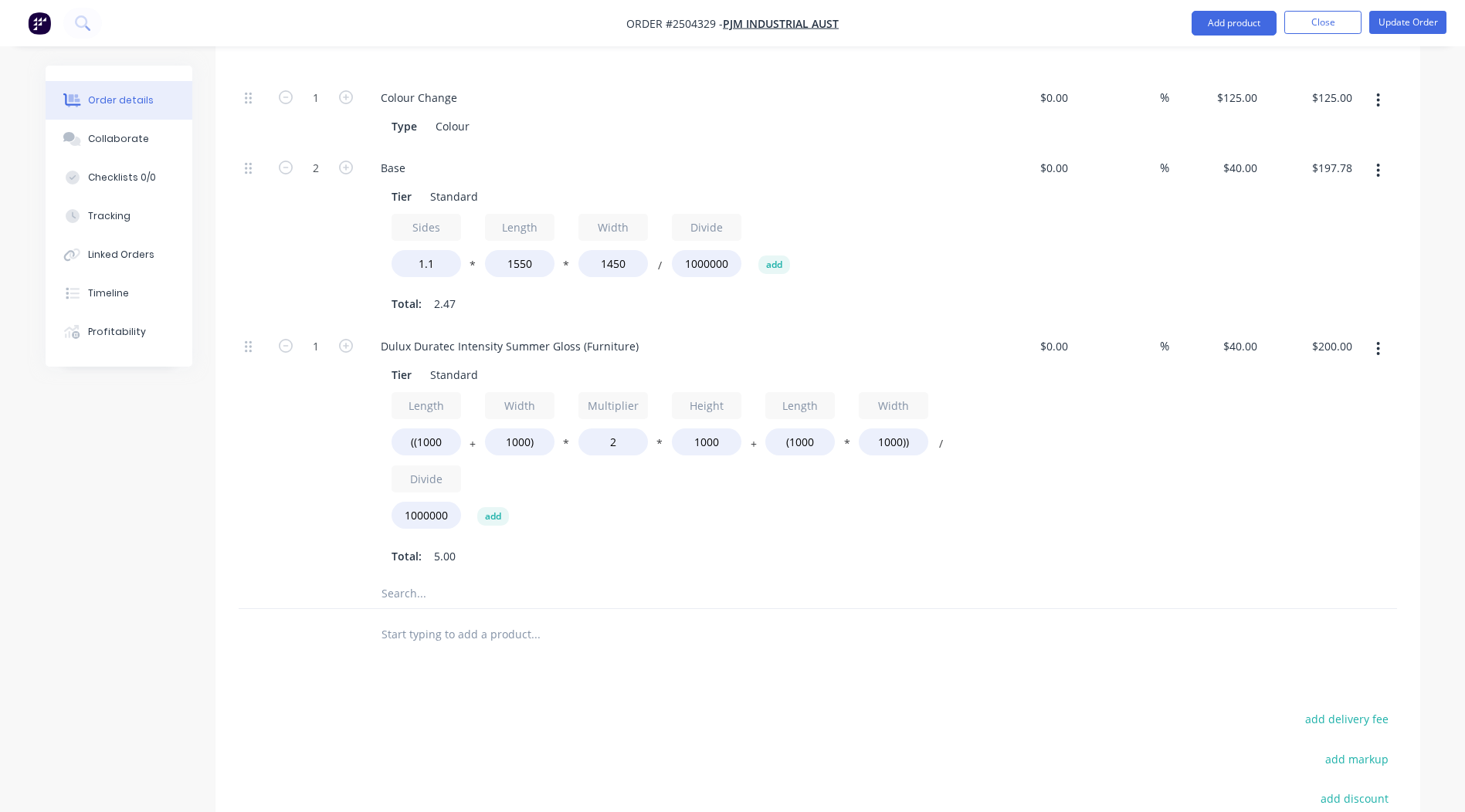
scroll to position [533, 0]
drag, startPoint x: 619, startPoint y: 423, endPoint x: 48, endPoint y: 435, distance: 571.1
click at [573, 437] on div "Length ((1000 + Width 1000) * Multiplier 2 * Height 1000 + Length (1000 * Width…" at bounding box center [671, 461] width 559 height 144
type input "1.2"
type input "$136.00"
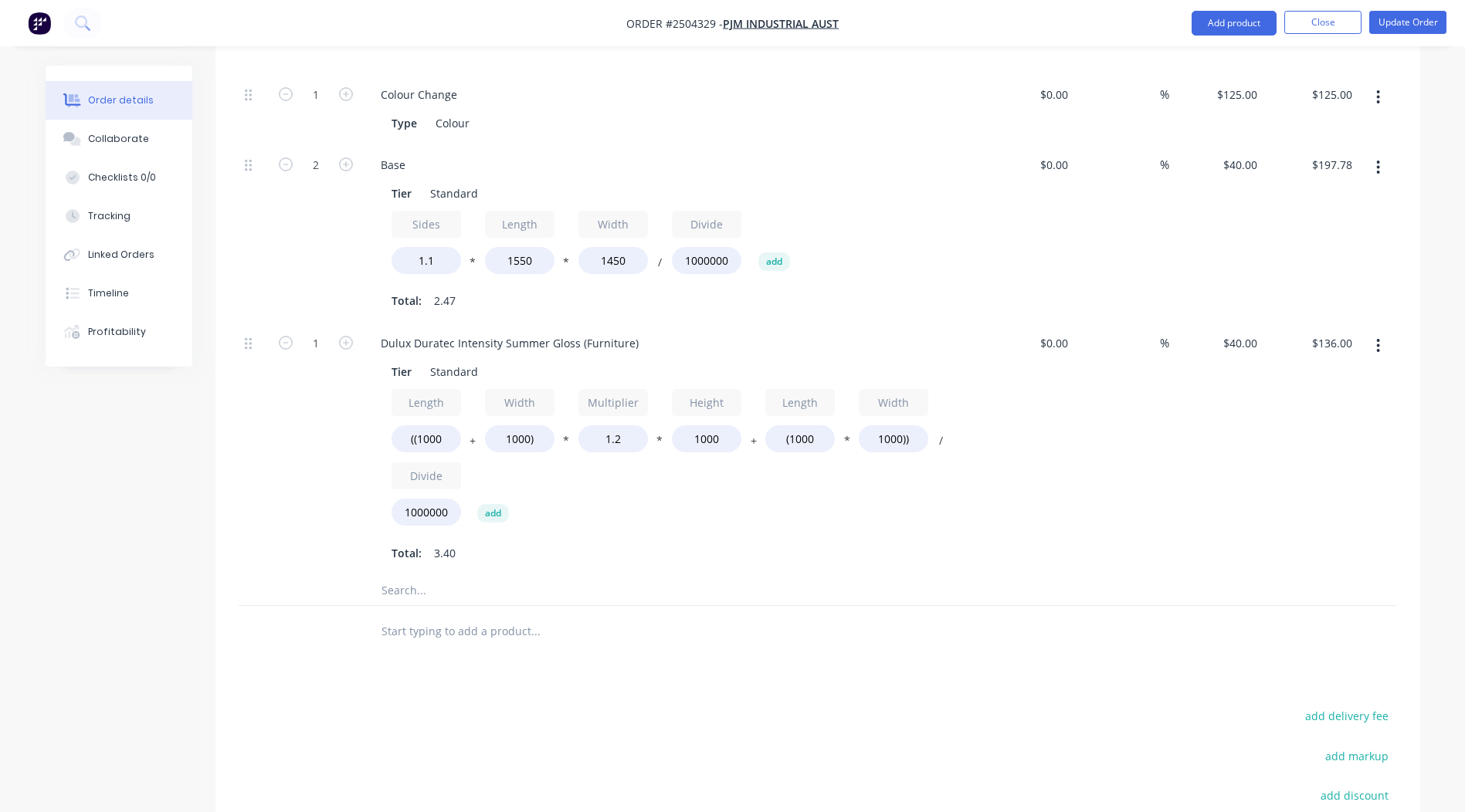
click at [1316, 479] on div "$136.00 $136.00" at bounding box center [1310, 449] width 95 height 252
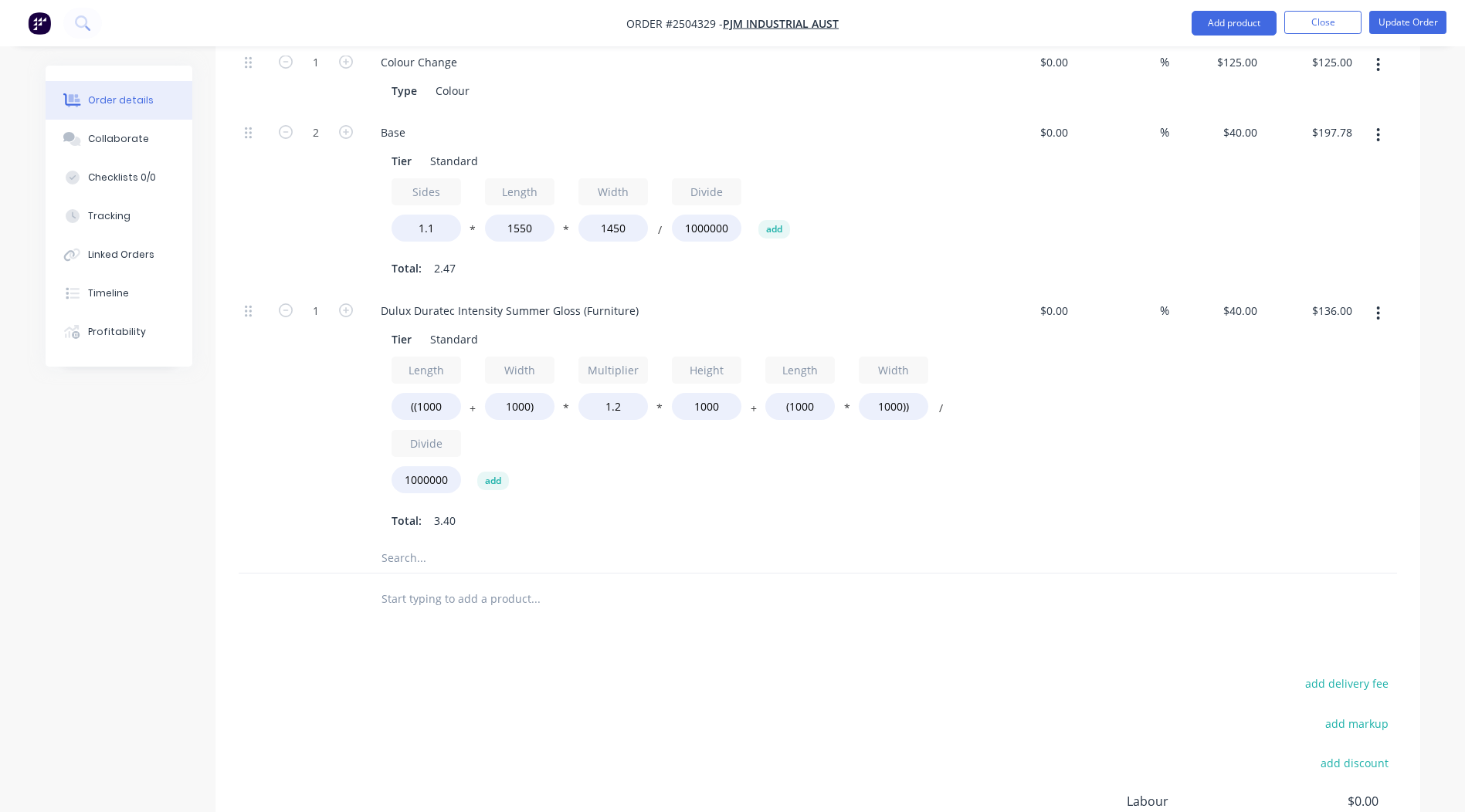
scroll to position [475, 0]
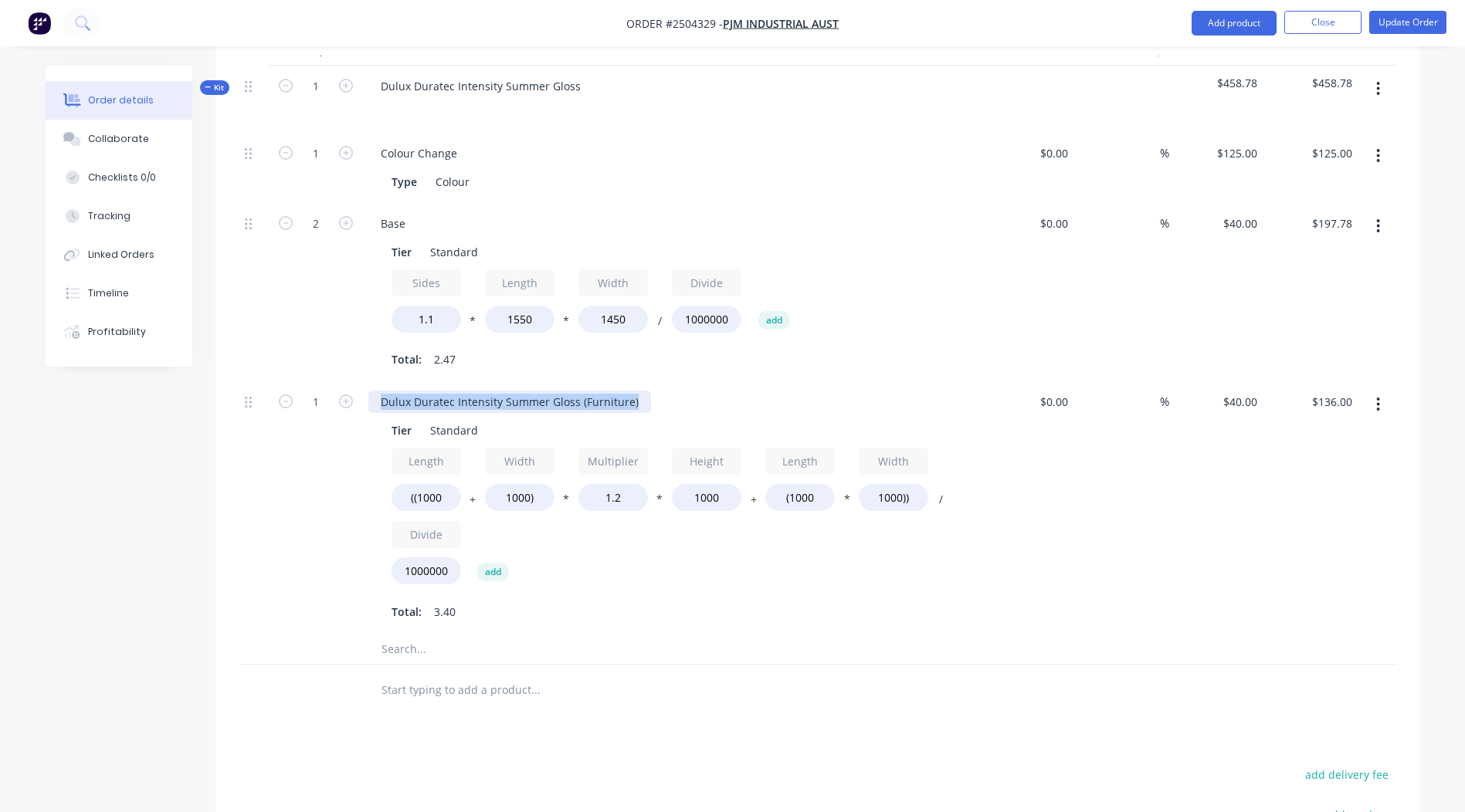
drag, startPoint x: 640, startPoint y: 383, endPoint x: 0, endPoint y: 420, distance: 641.1
click at [0, 433] on html "Order #2504329 - PJM Industrial Aust Add product Close Update Order Order detai…" at bounding box center [732, 317] width 1465 height 1584
click at [1228, 597] on div "$40.00 $40.00" at bounding box center [1216, 508] width 95 height 252
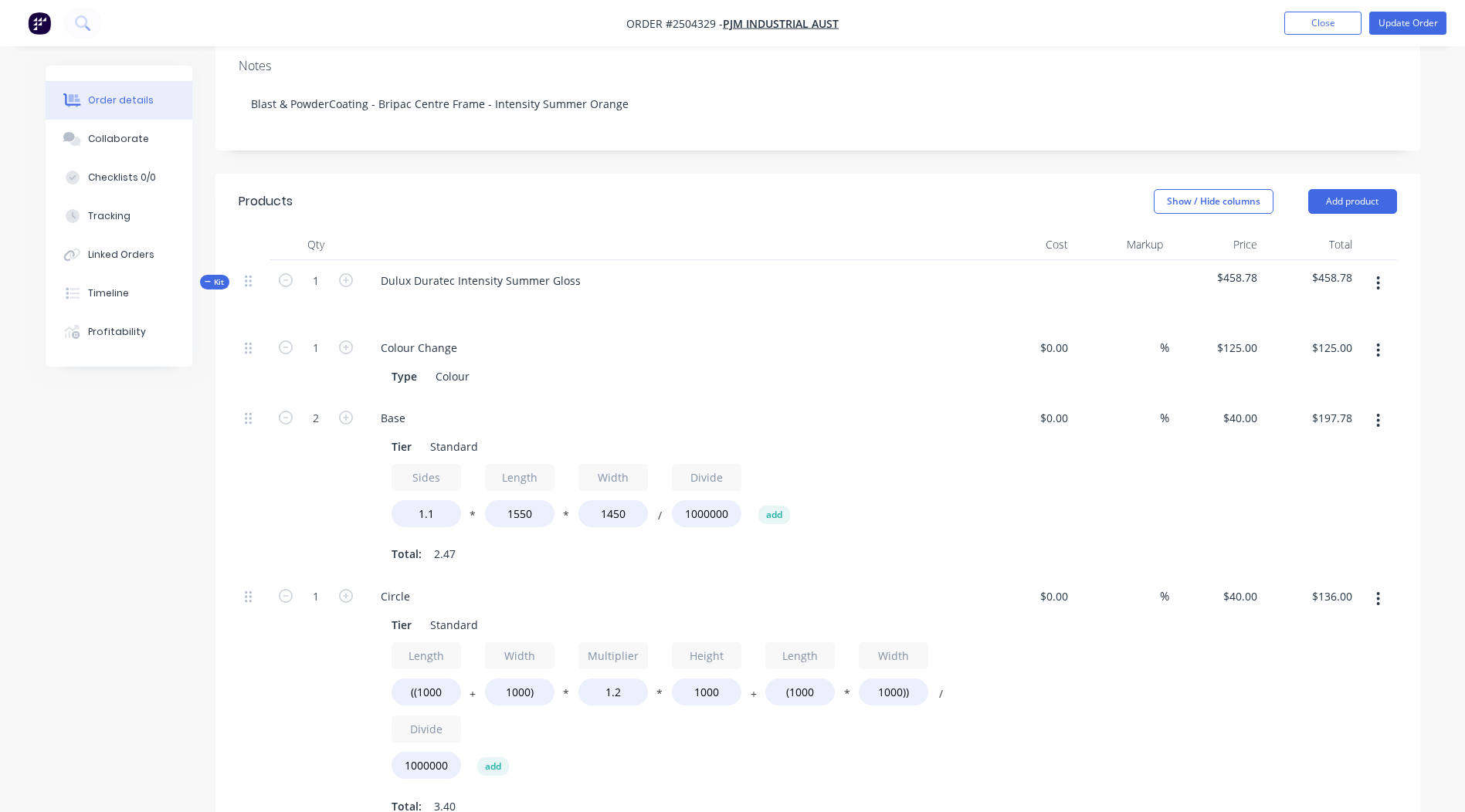
scroll to position [308, 0]
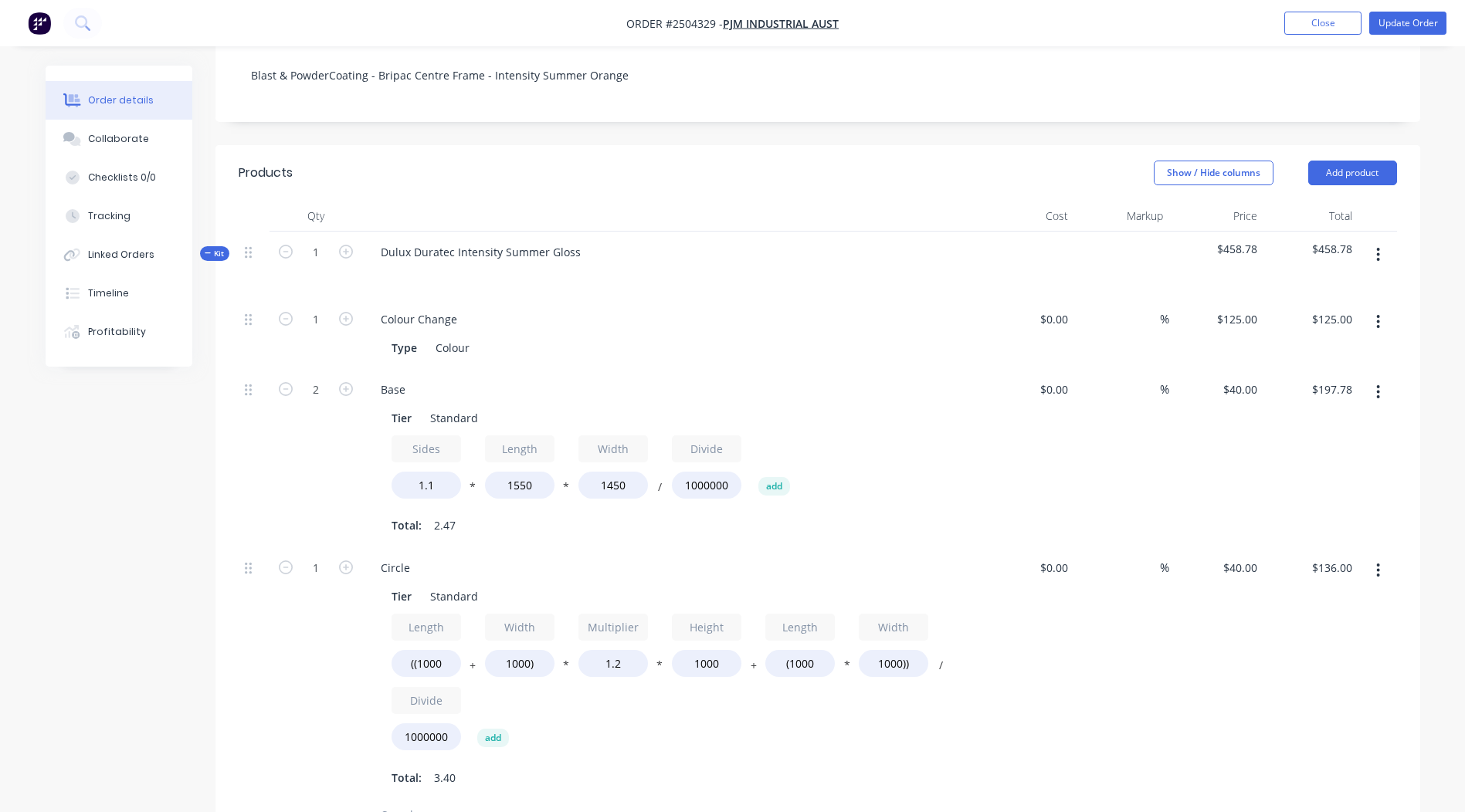
click at [1370, 378] on button "button" at bounding box center [1378, 392] width 37 height 28
click at [1312, 483] on div "Delete" at bounding box center [1324, 494] width 119 height 22
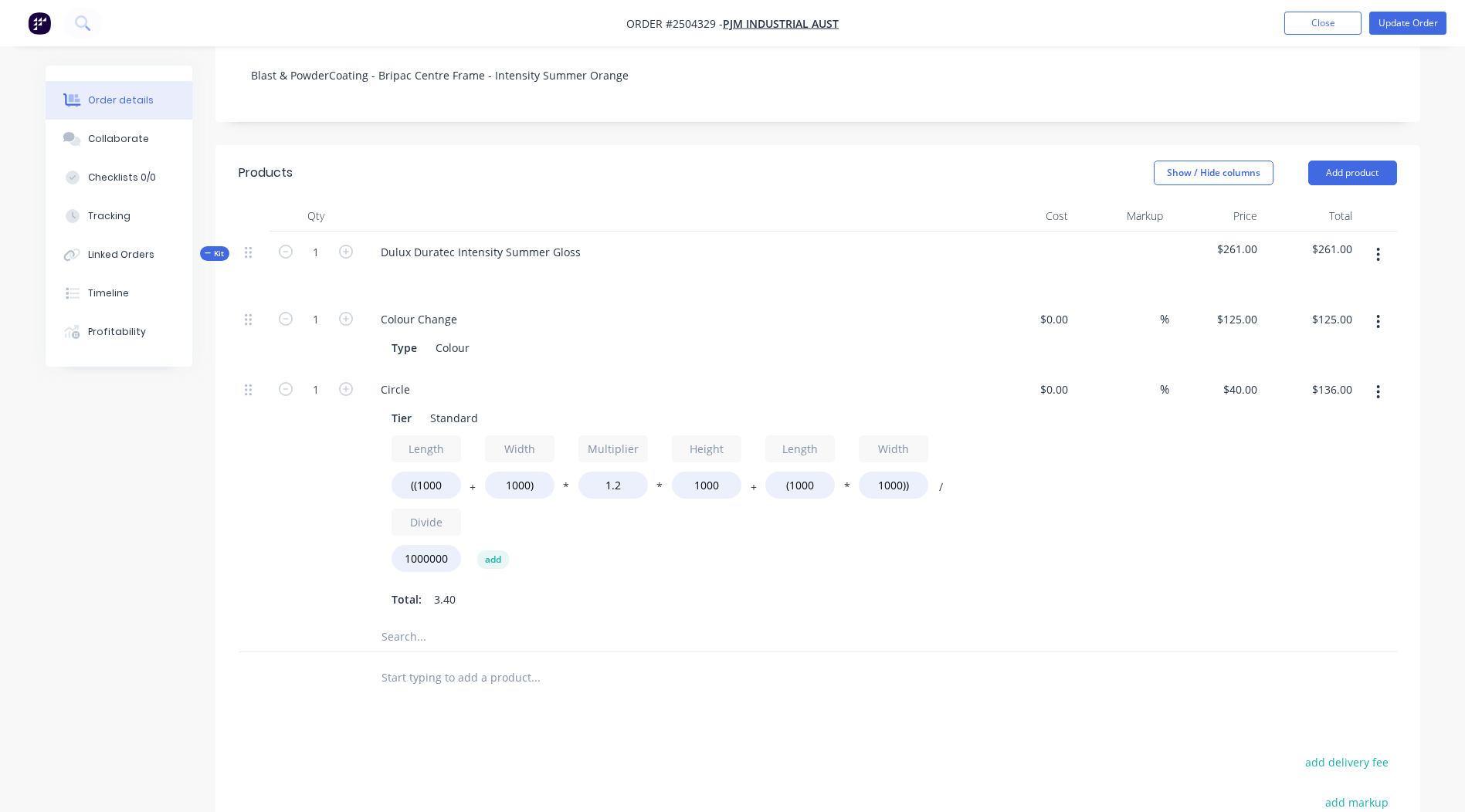
click at [1373, 378] on button "button" at bounding box center [1378, 392] width 37 height 28
click at [1315, 483] on div "Delete" at bounding box center [1324, 494] width 119 height 22
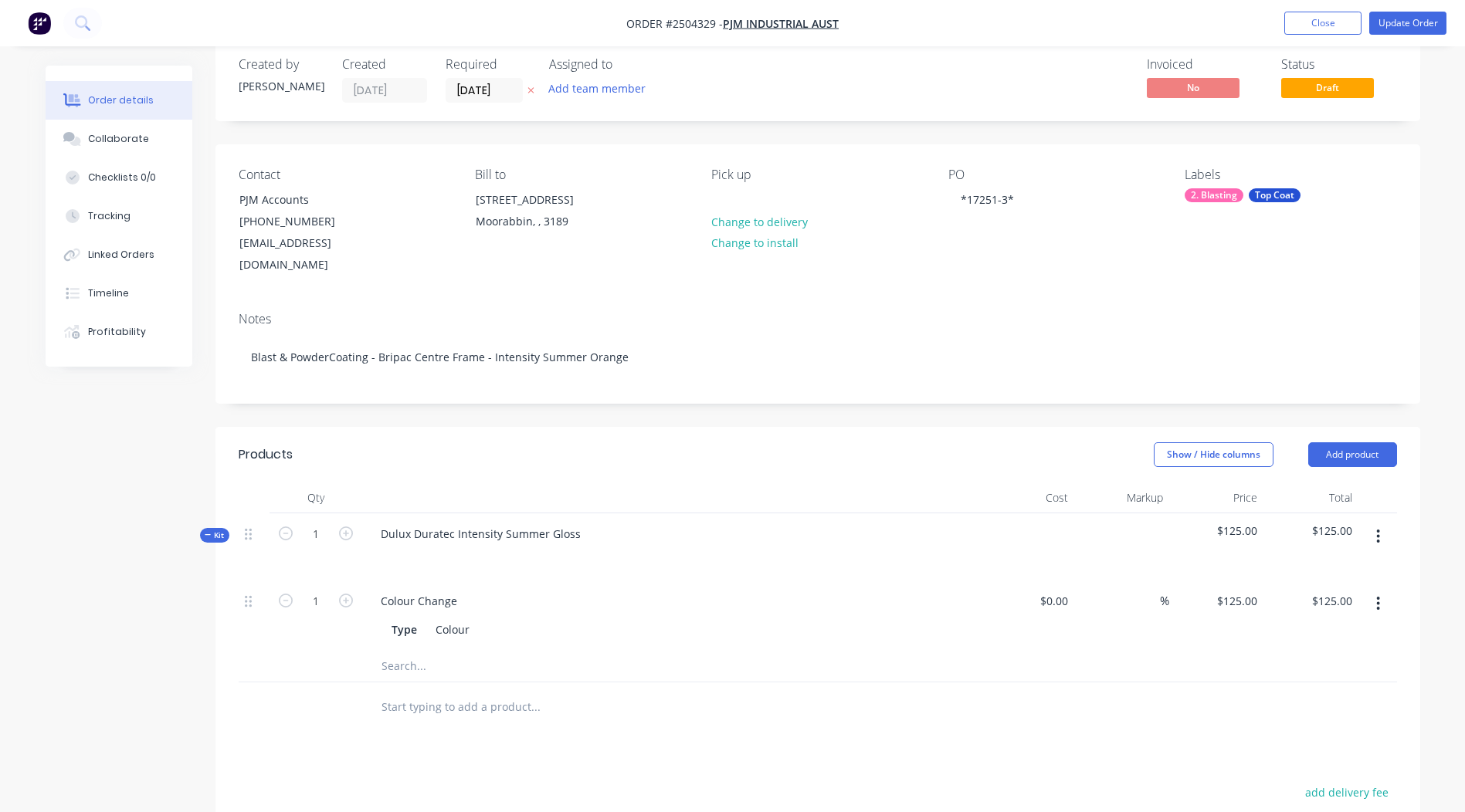
scroll to position [0, 0]
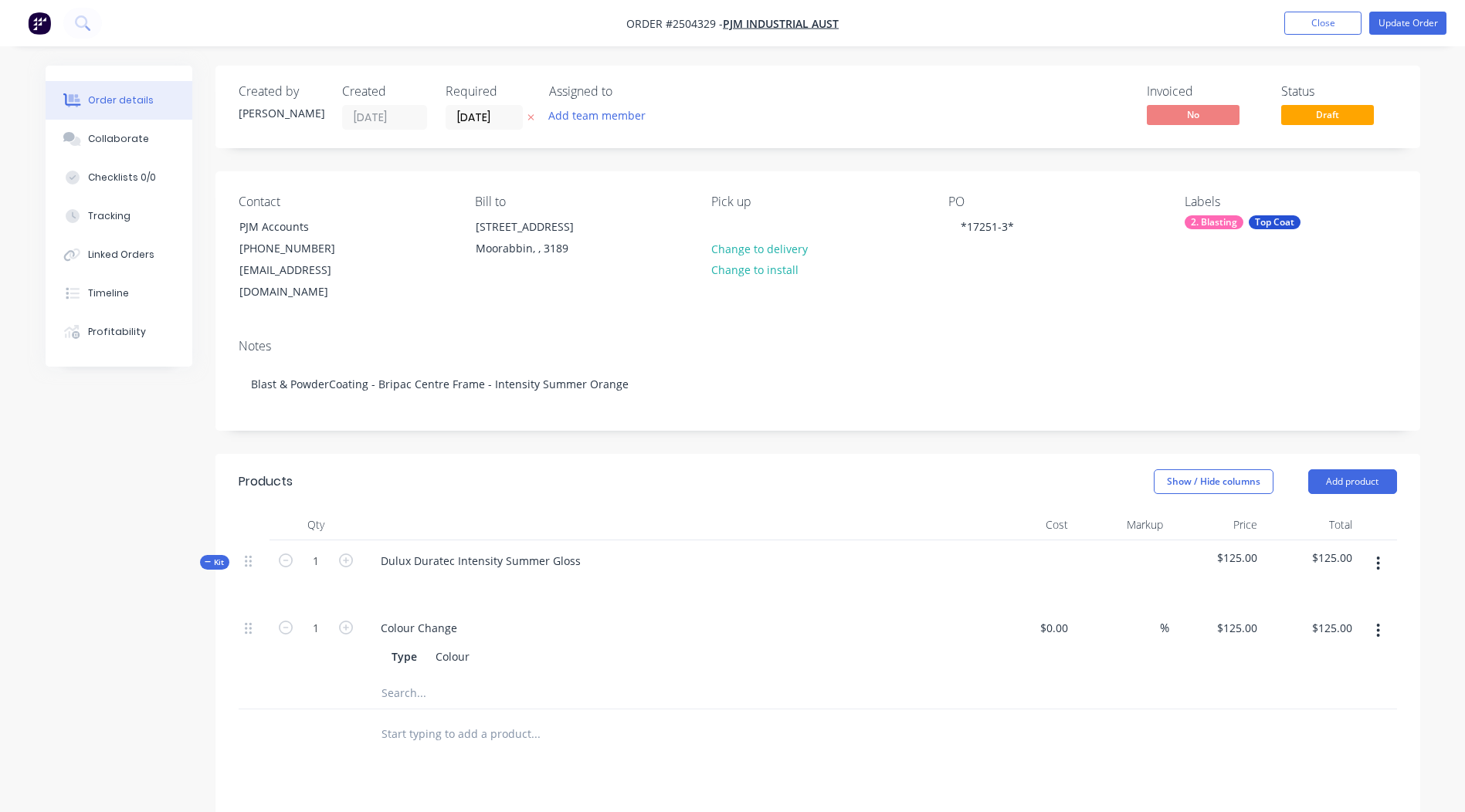
click at [1371, 617] on button "button" at bounding box center [1378, 631] width 37 height 28
click at [1329, 722] on div "Delete" at bounding box center [1324, 733] width 119 height 22
click at [1381, 550] on button "button" at bounding box center [1378, 563] width 37 height 28
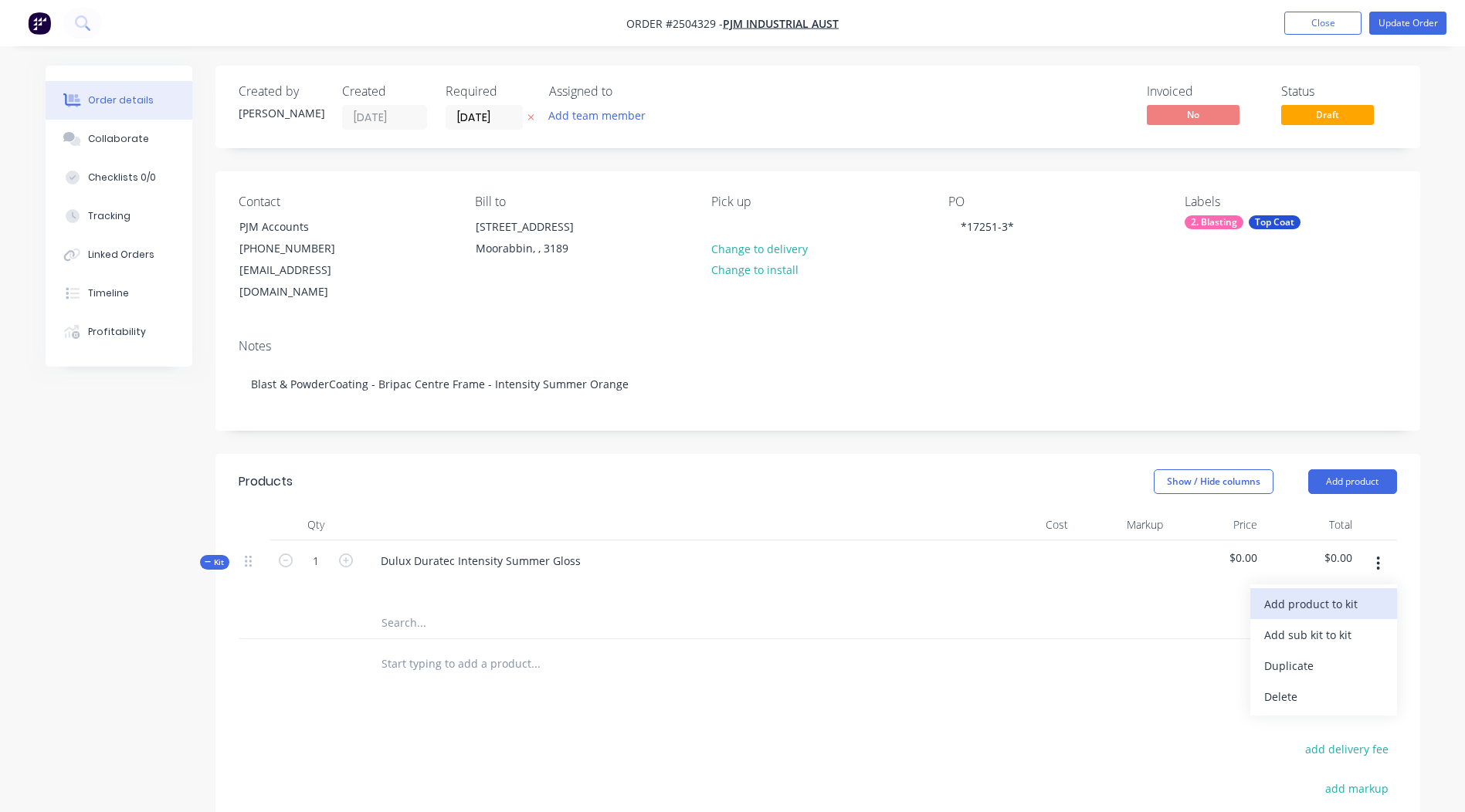
click at [1329, 593] on div "Add product to kit" at bounding box center [1324, 604] width 119 height 22
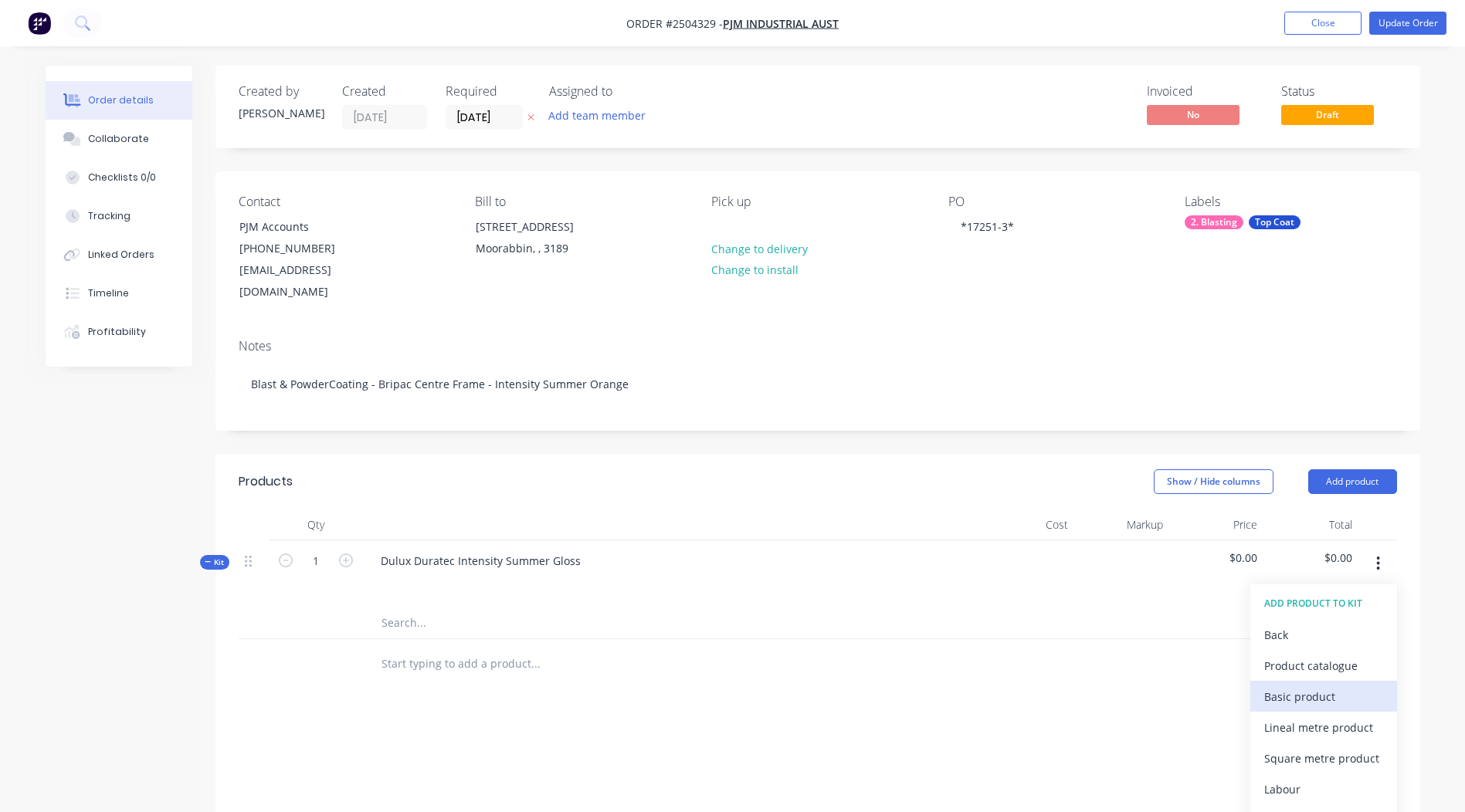
click at [1296, 686] on div "Basic product" at bounding box center [1324, 697] width 119 height 22
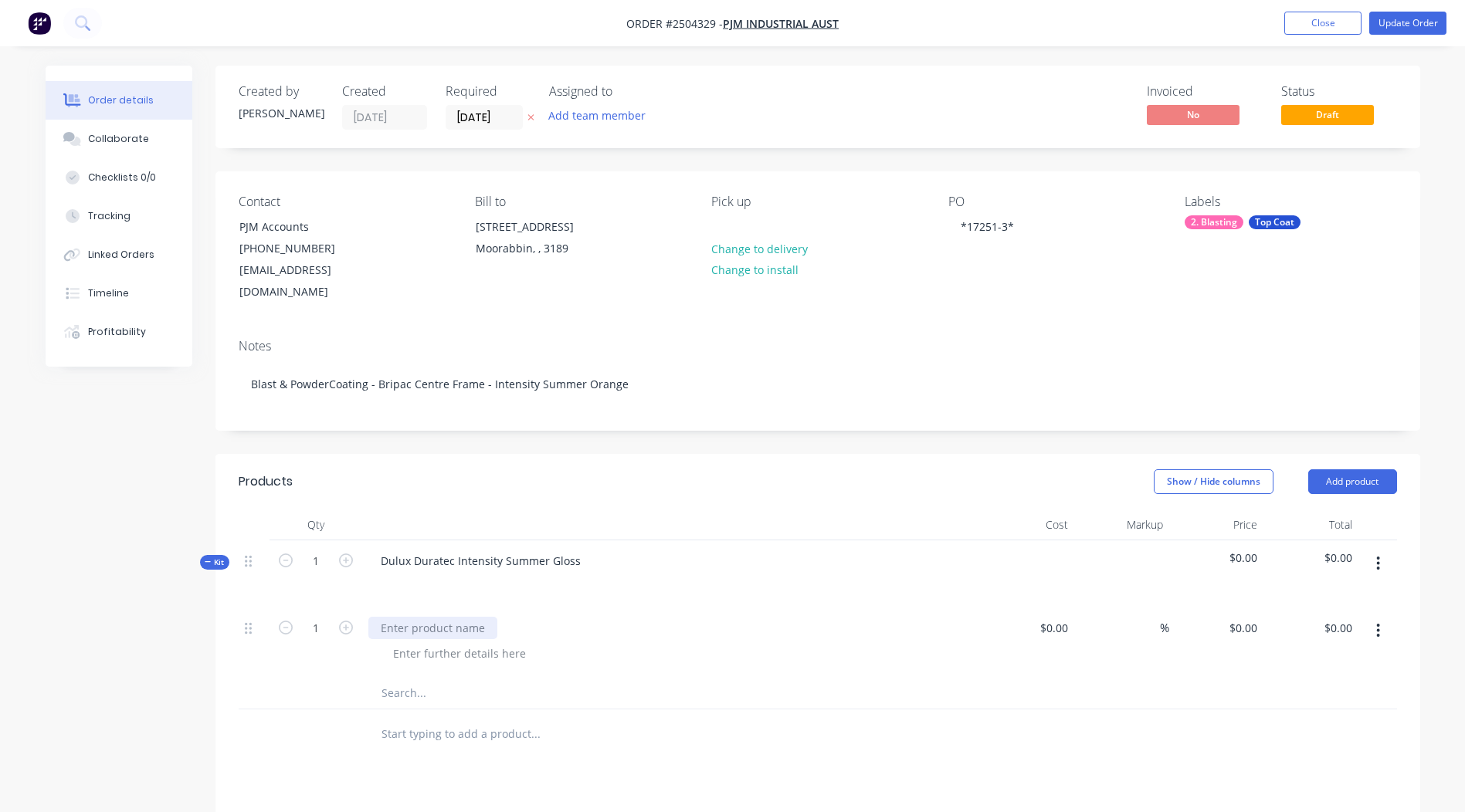
click at [415, 617] on div at bounding box center [432, 628] width 129 height 22
click at [1249, 617] on input "0" at bounding box center [1246, 628] width 36 height 22
type input "$350.00"
click at [1237, 718] on div at bounding box center [817, 734] width 1158 height 50
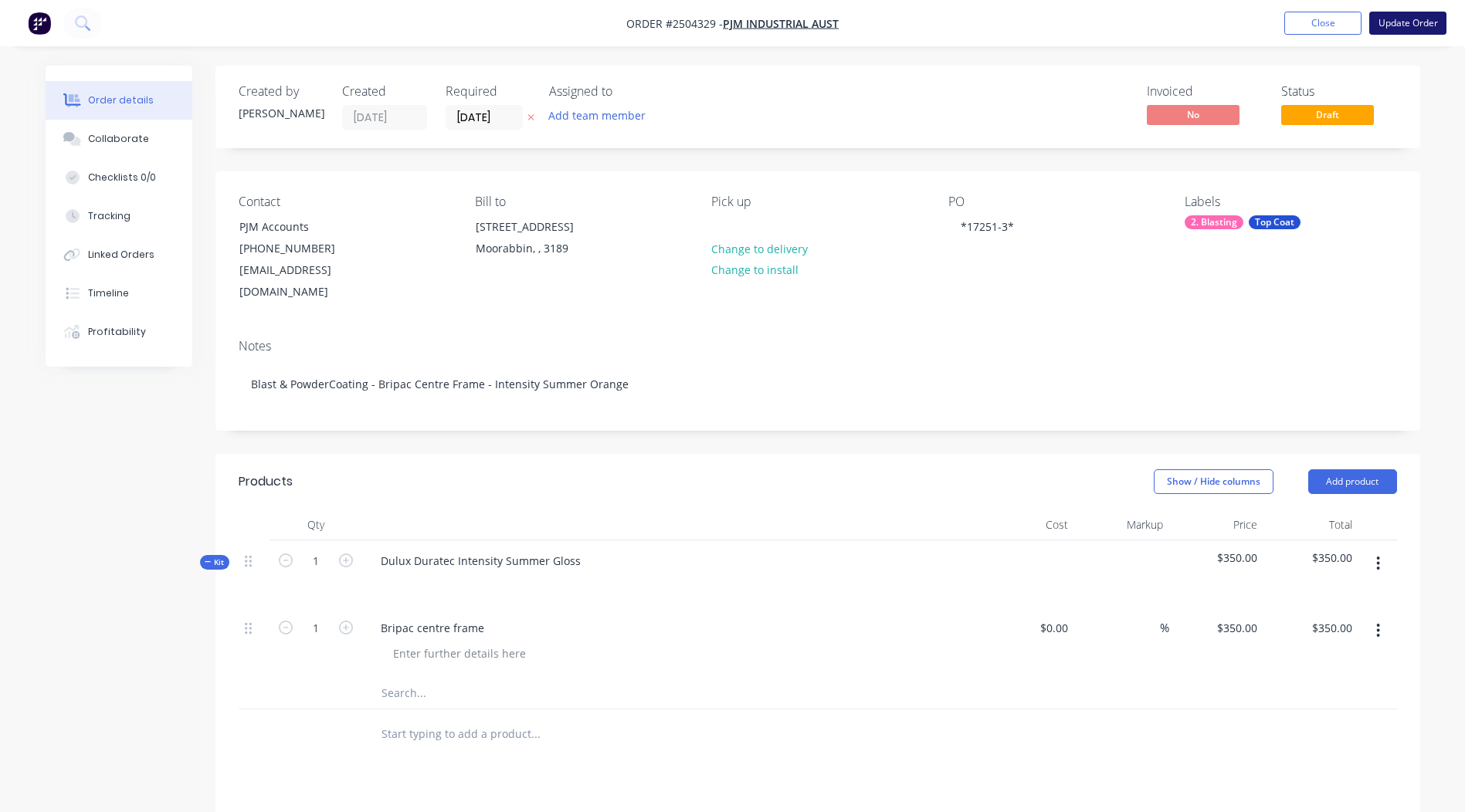
click at [1401, 19] on button "Update Order" at bounding box center [1408, 23] width 78 height 23
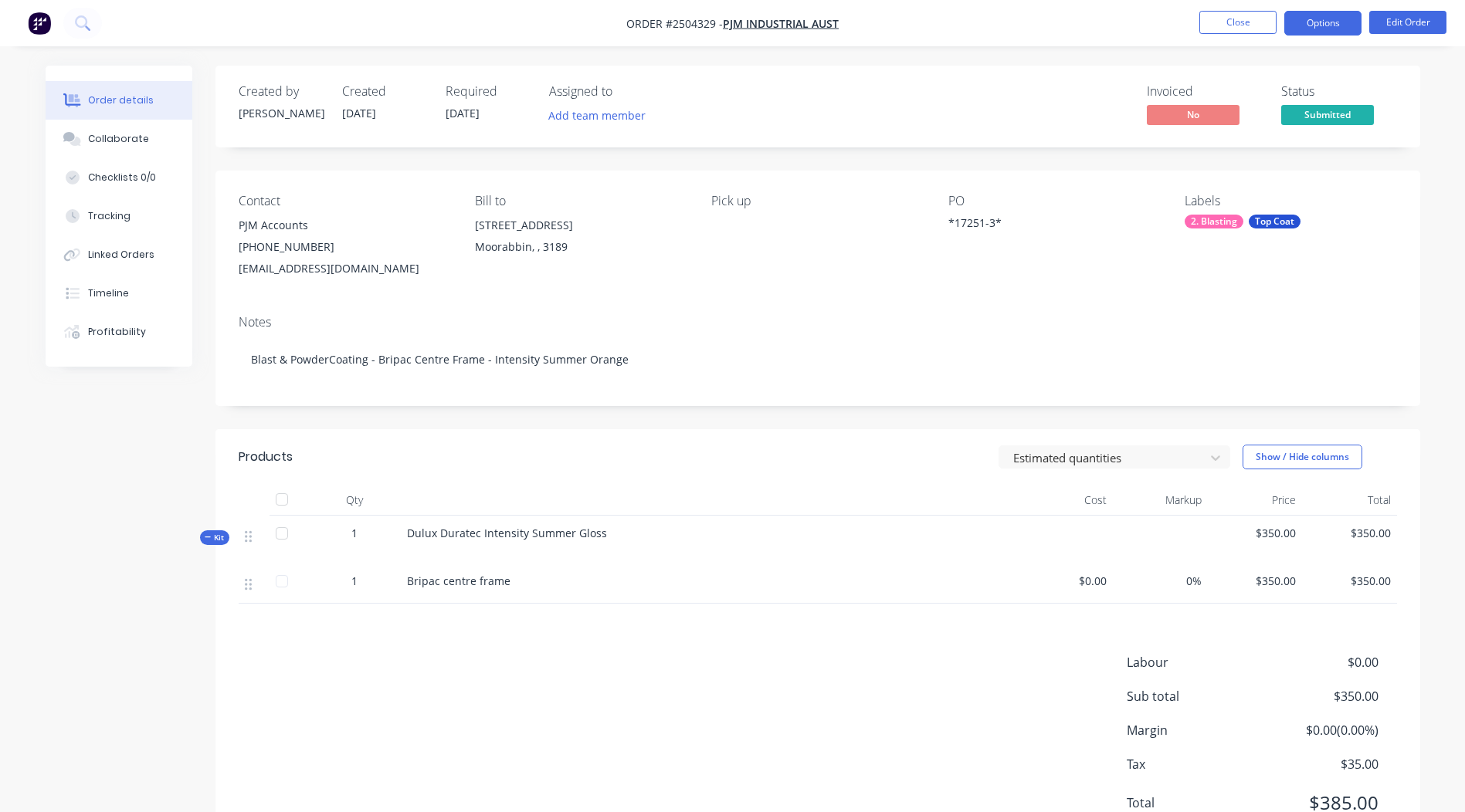
click at [1295, 13] on button "Options" at bounding box center [1323, 23] width 78 height 25
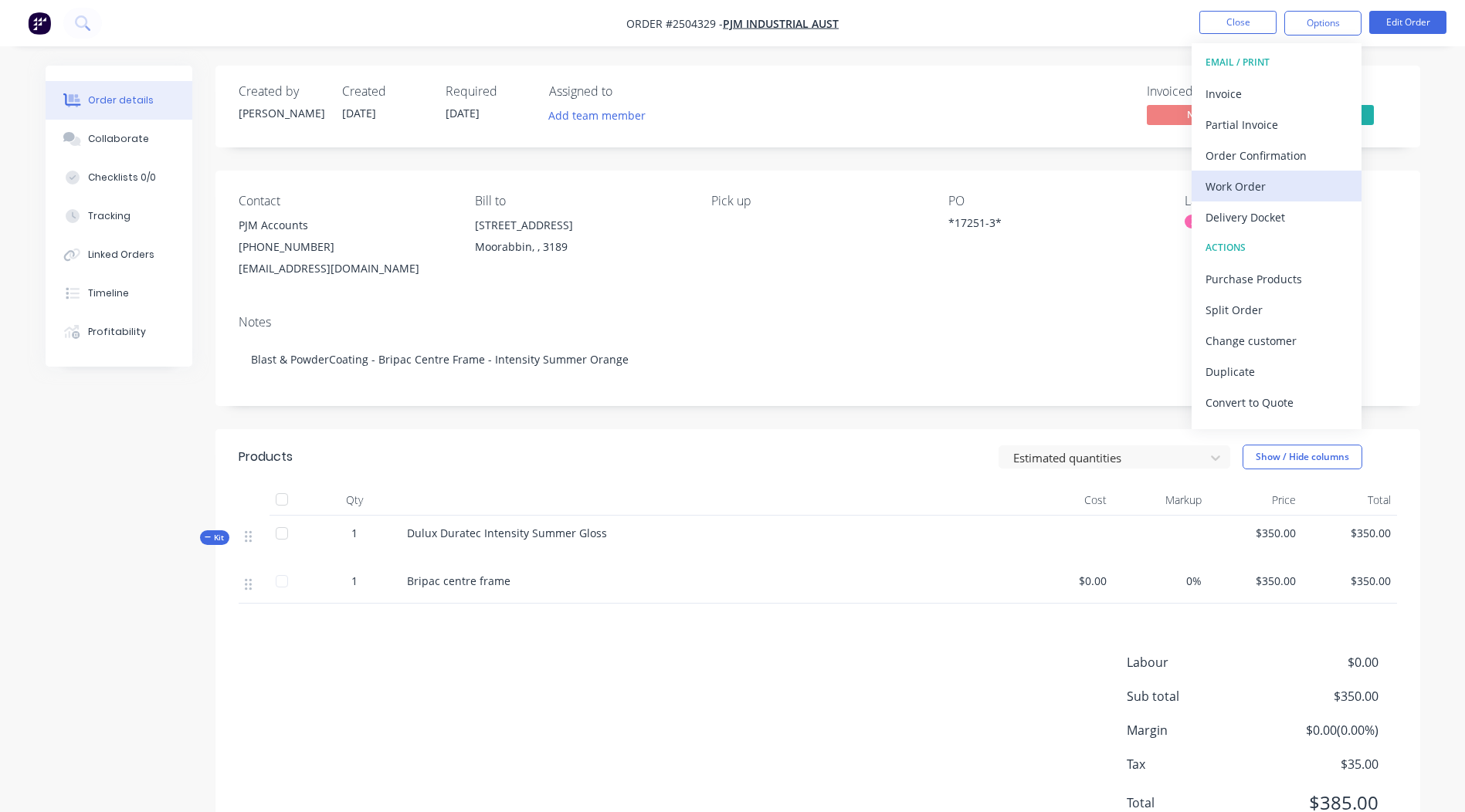
click at [1278, 184] on div "Work Order" at bounding box center [1277, 187] width 142 height 22
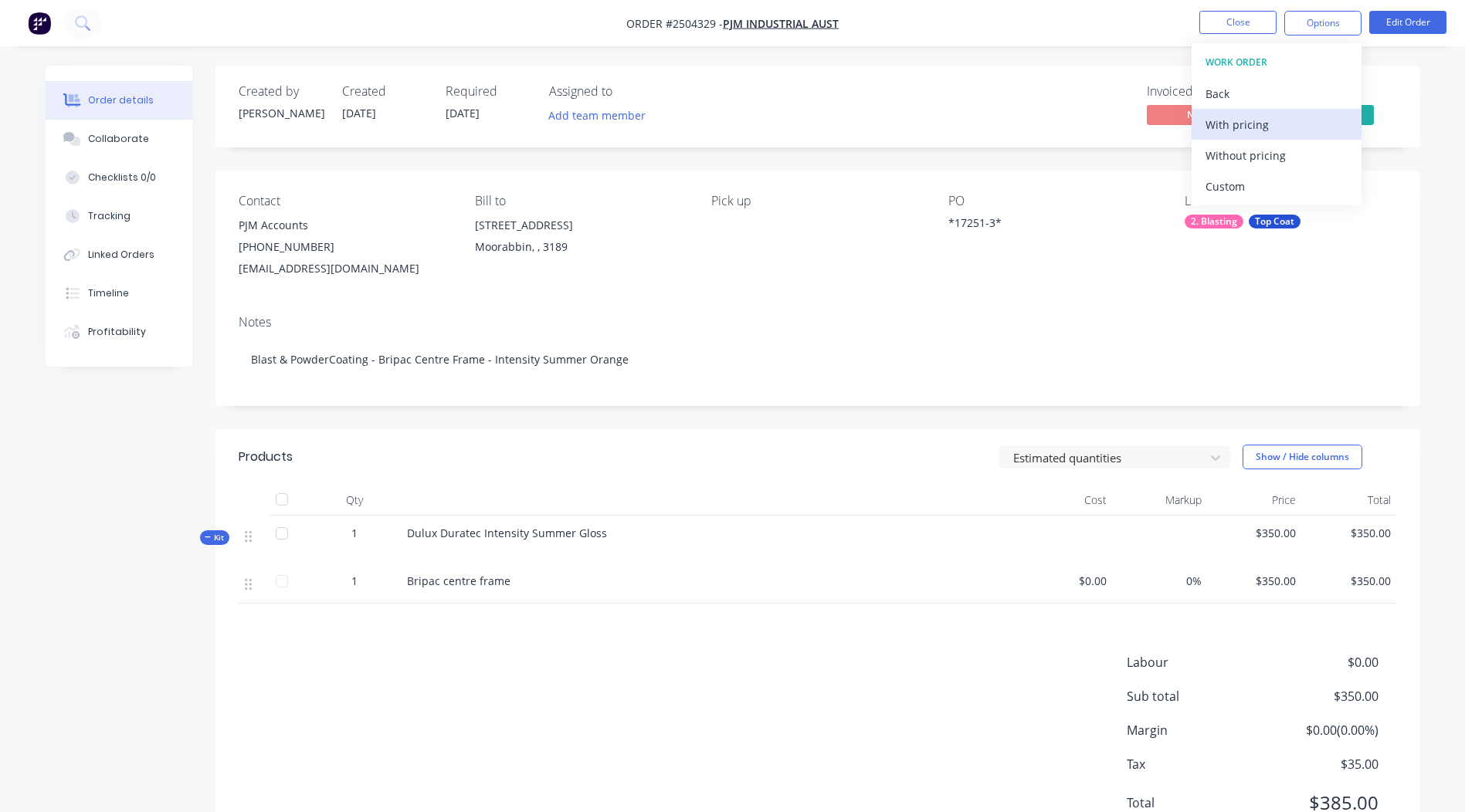
click at [1289, 139] on button "With pricing" at bounding box center [1276, 124] width 170 height 31
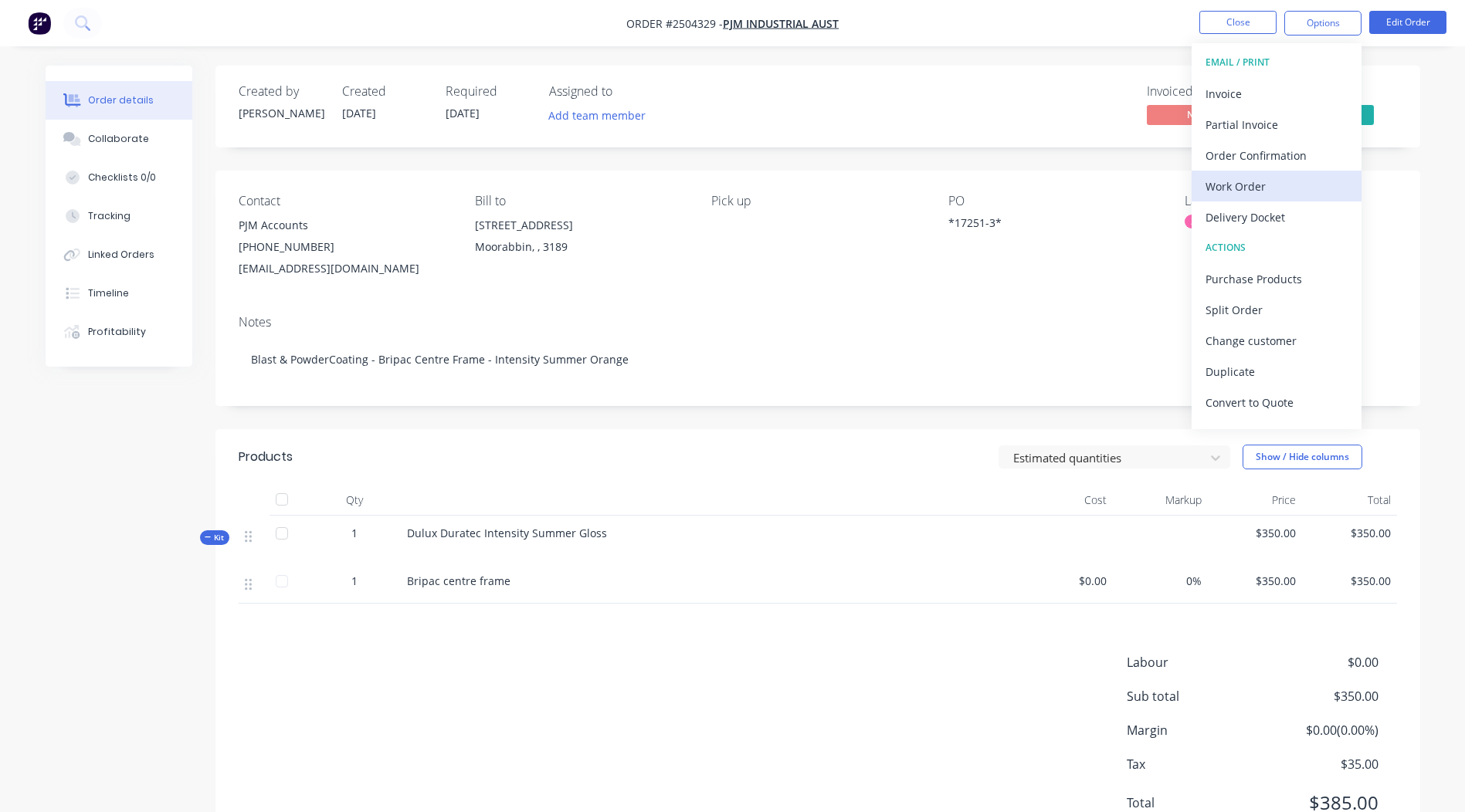
click at [1247, 181] on div "Work Order" at bounding box center [1277, 187] width 142 height 22
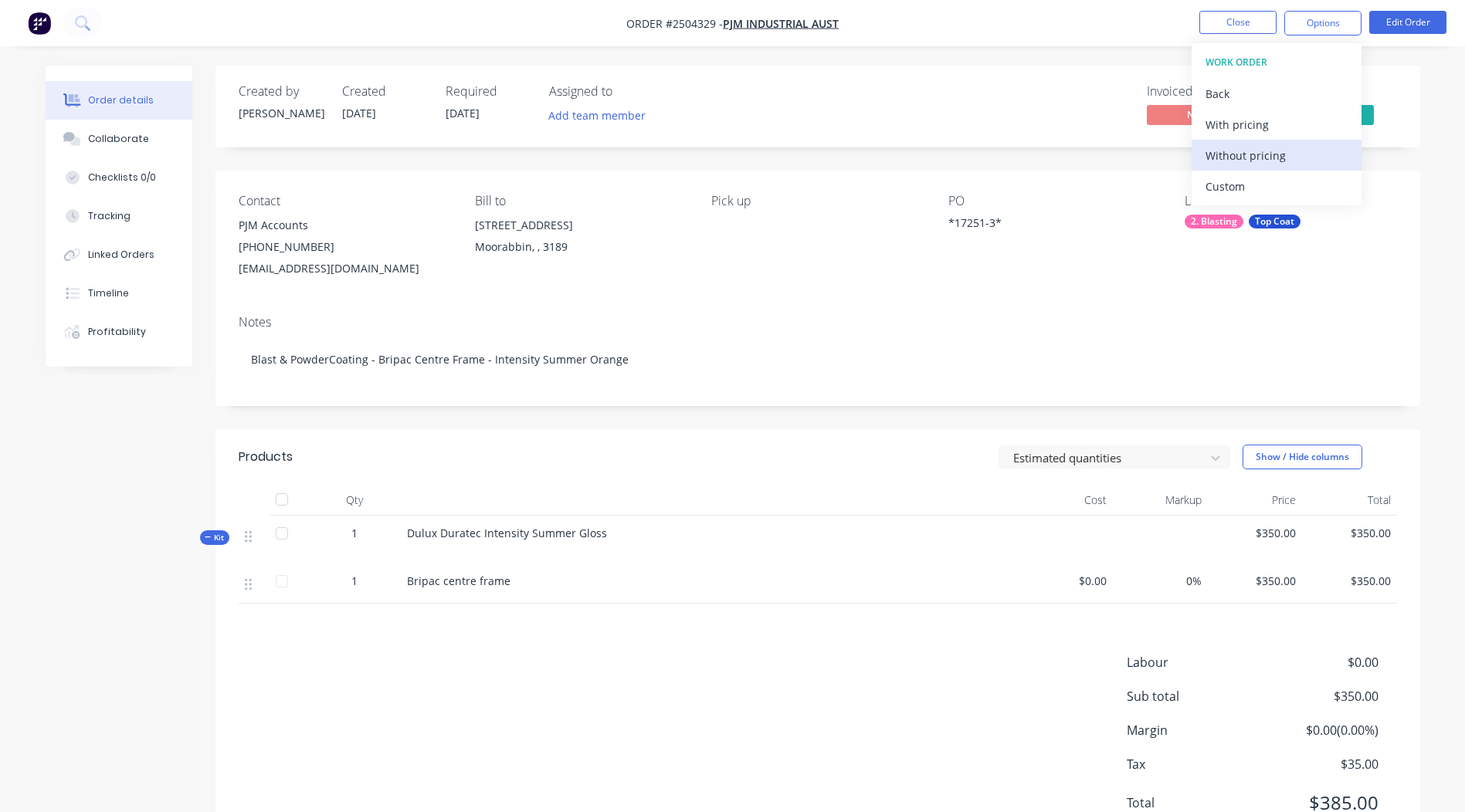
click at [1255, 151] on div "Without pricing" at bounding box center [1277, 155] width 142 height 22
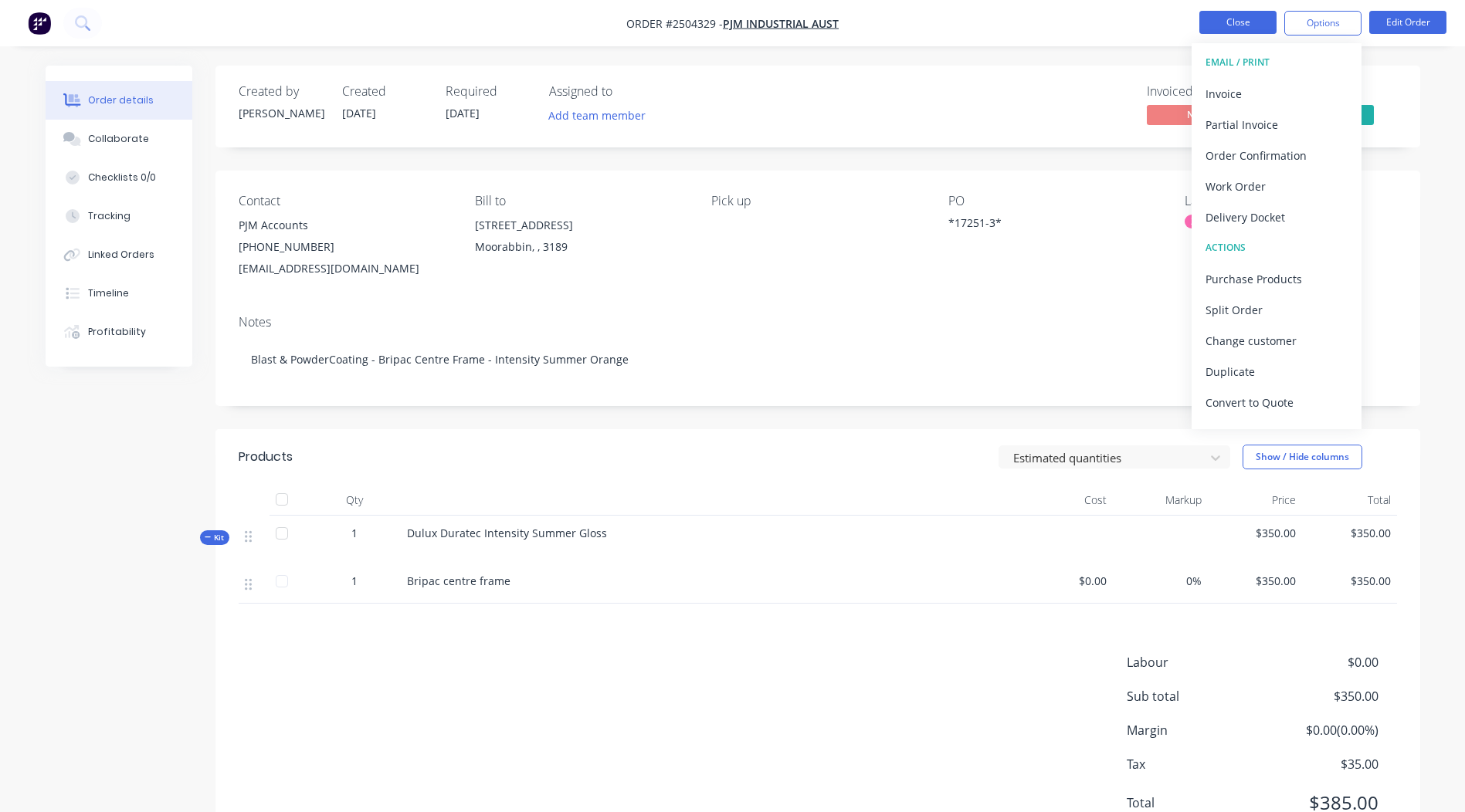
click at [1233, 13] on button "Close" at bounding box center [1237, 22] width 78 height 23
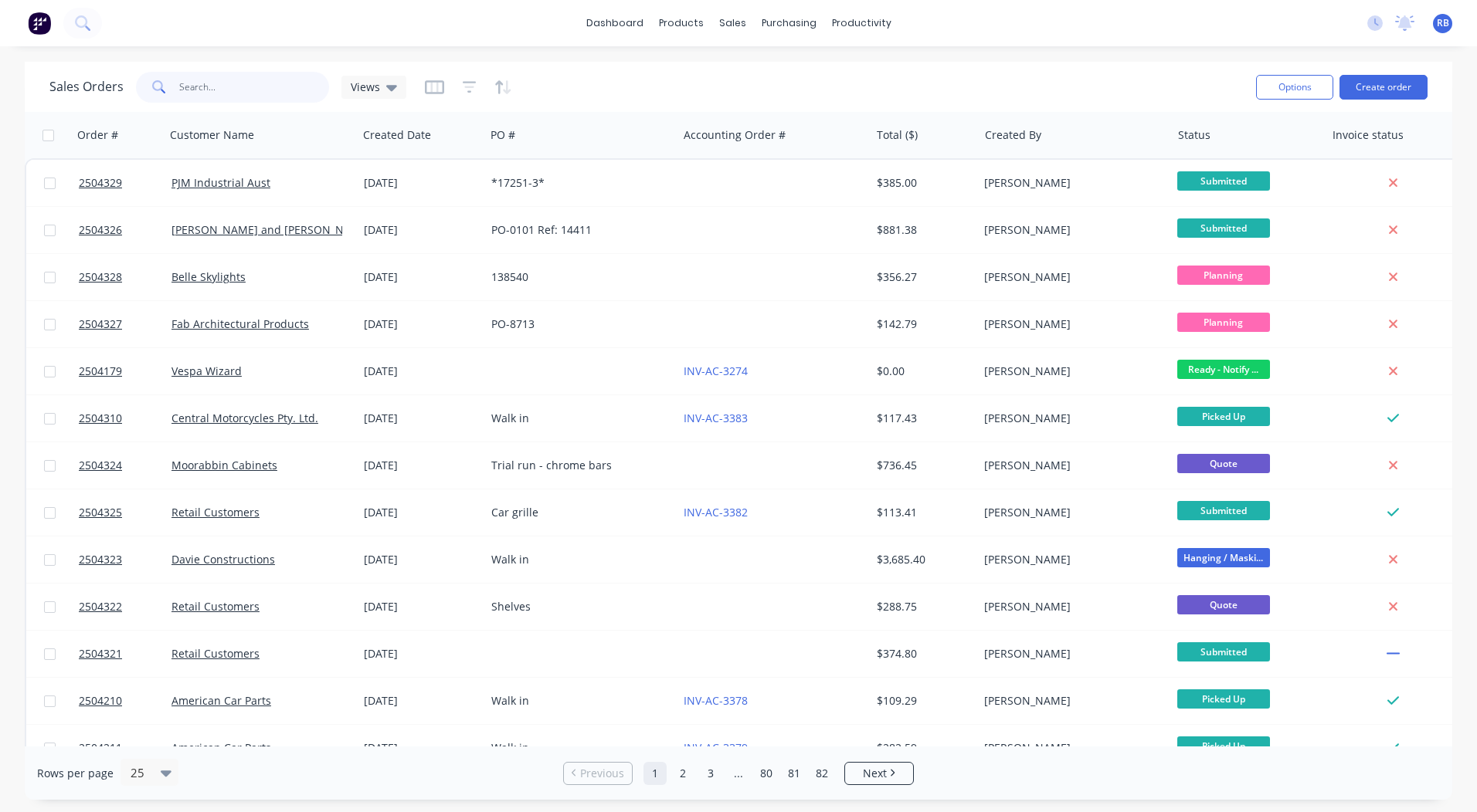
click at [234, 85] on input "text" at bounding box center [254, 87] width 151 height 31
type input "storep"
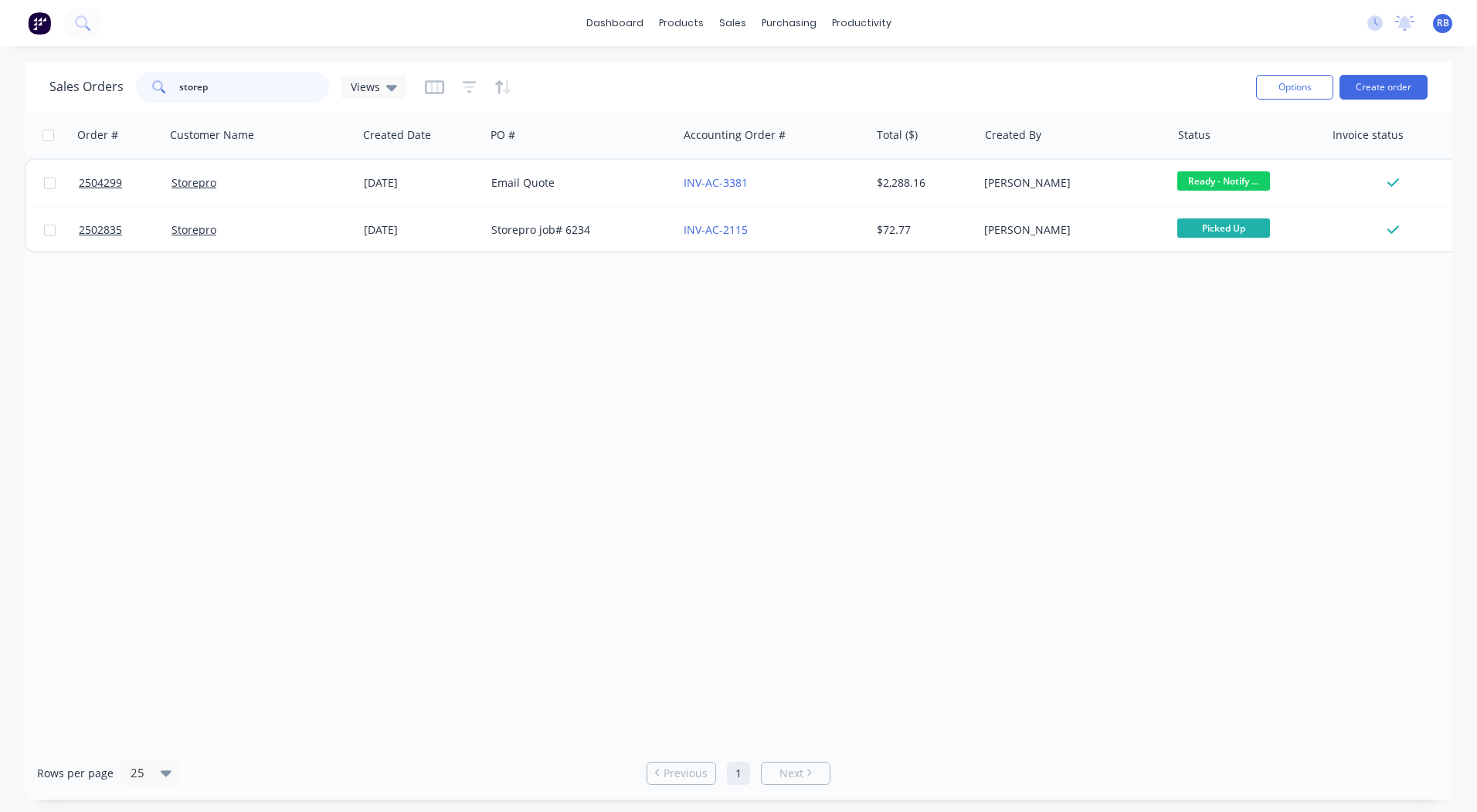
drag, startPoint x: 161, startPoint y: 93, endPoint x: 0, endPoint y: 100, distance: 161.2
click at [9, 100] on div "Sales Orders storep Views Options Create order Order # Customer Name Created Da…" at bounding box center [738, 430] width 1477 height 738
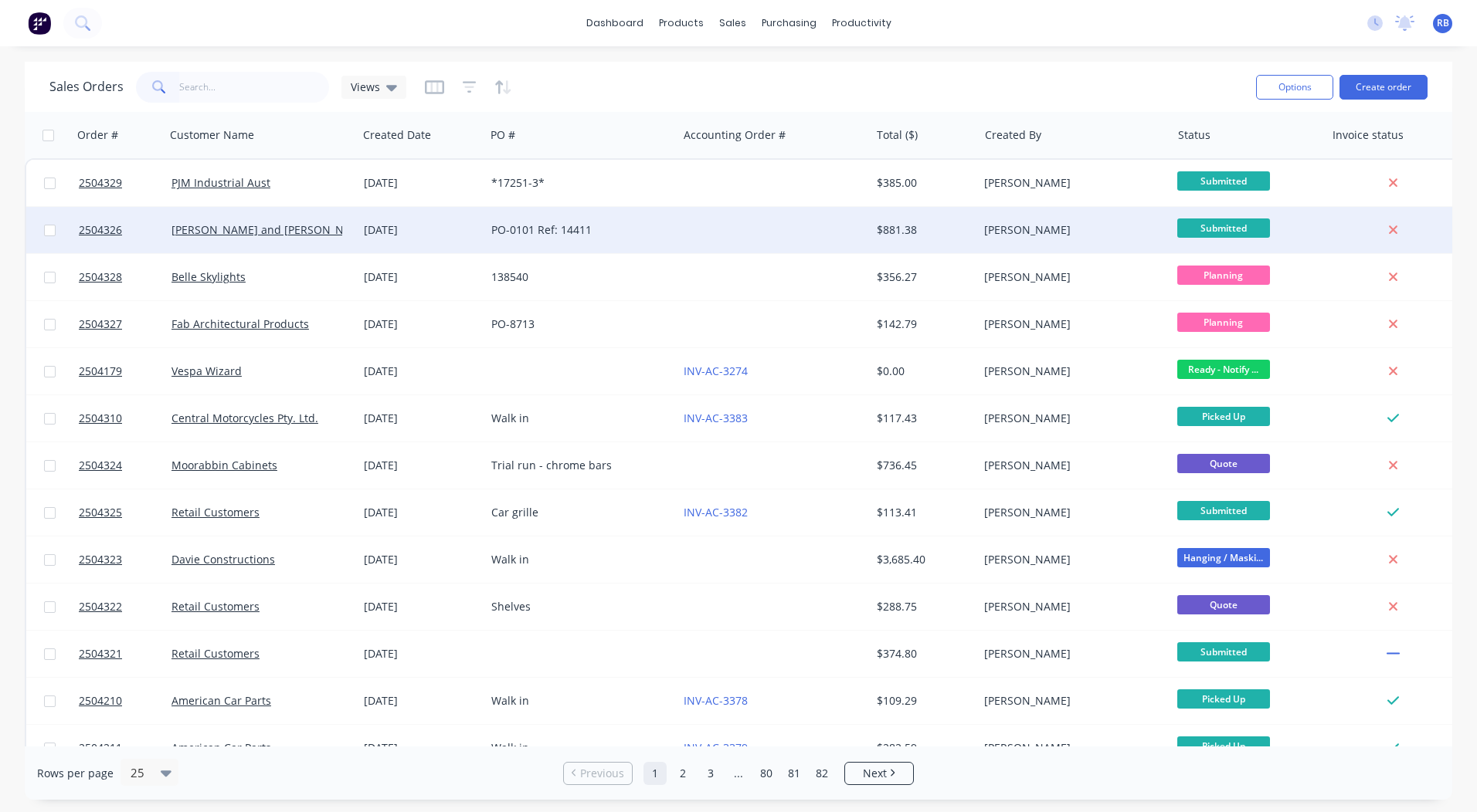
click at [765, 226] on div at bounding box center [774, 230] width 193 height 46
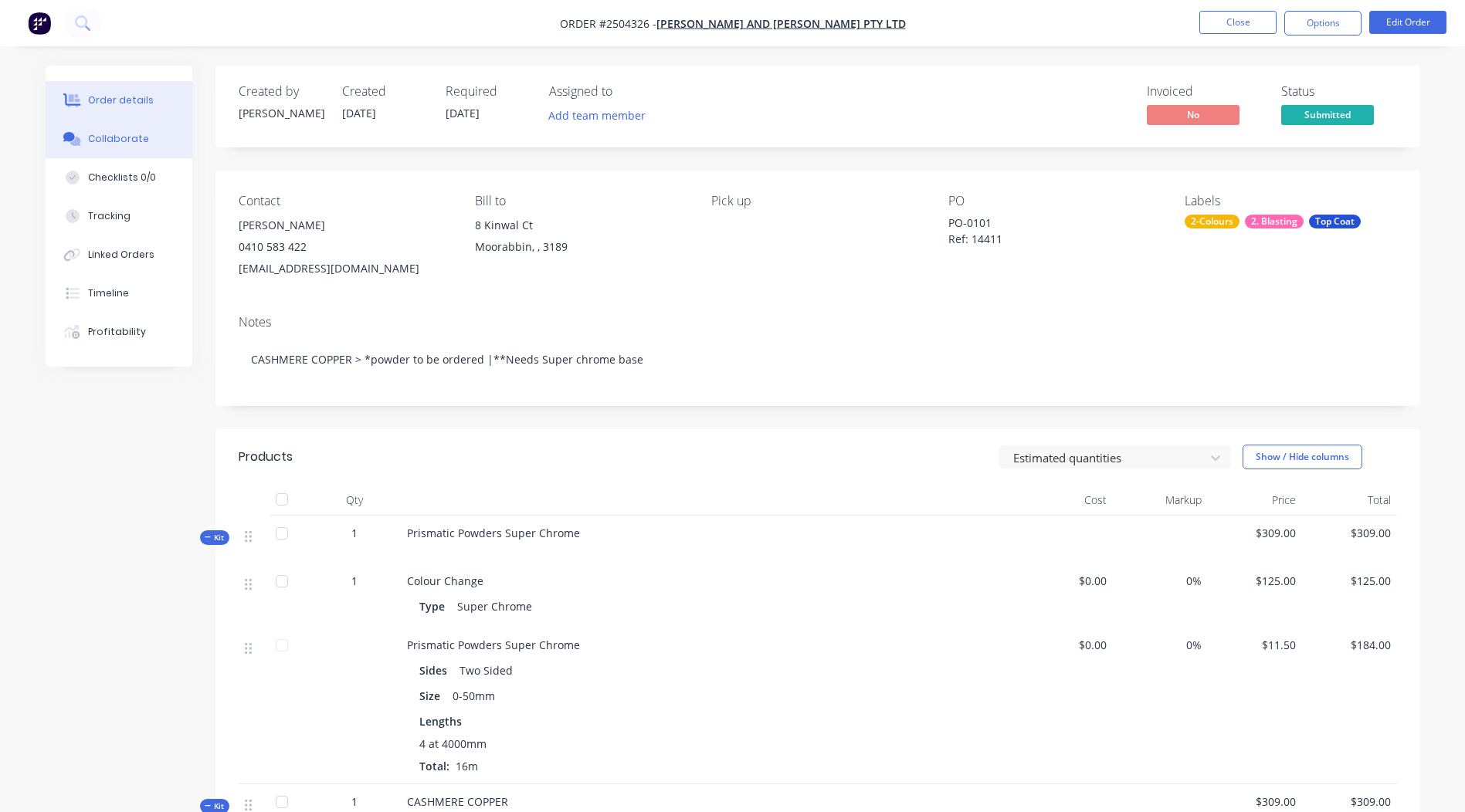
click at [128, 141] on div "Collaborate" at bounding box center [118, 139] width 61 height 14
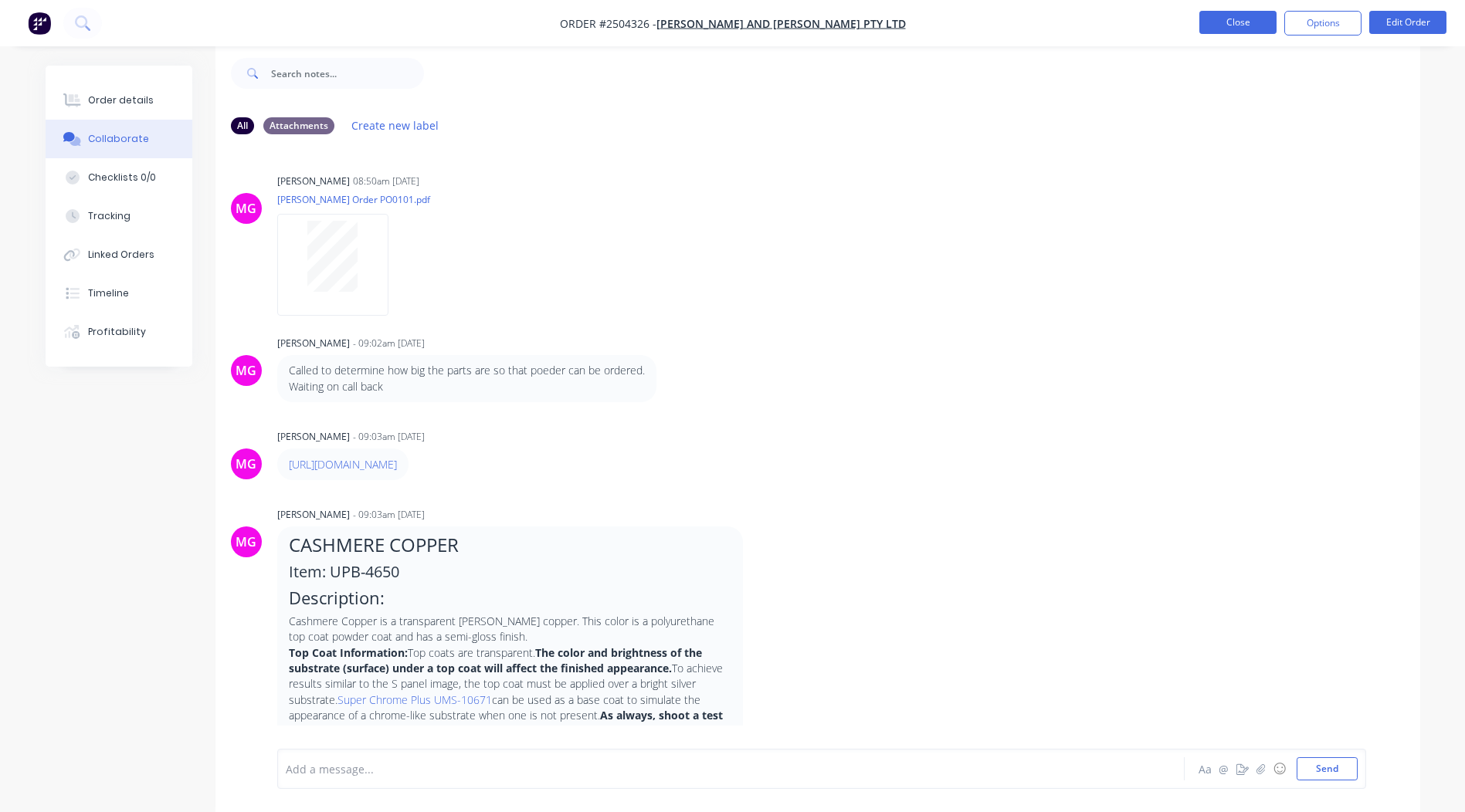
click at [1209, 18] on button "Close" at bounding box center [1237, 22] width 78 height 23
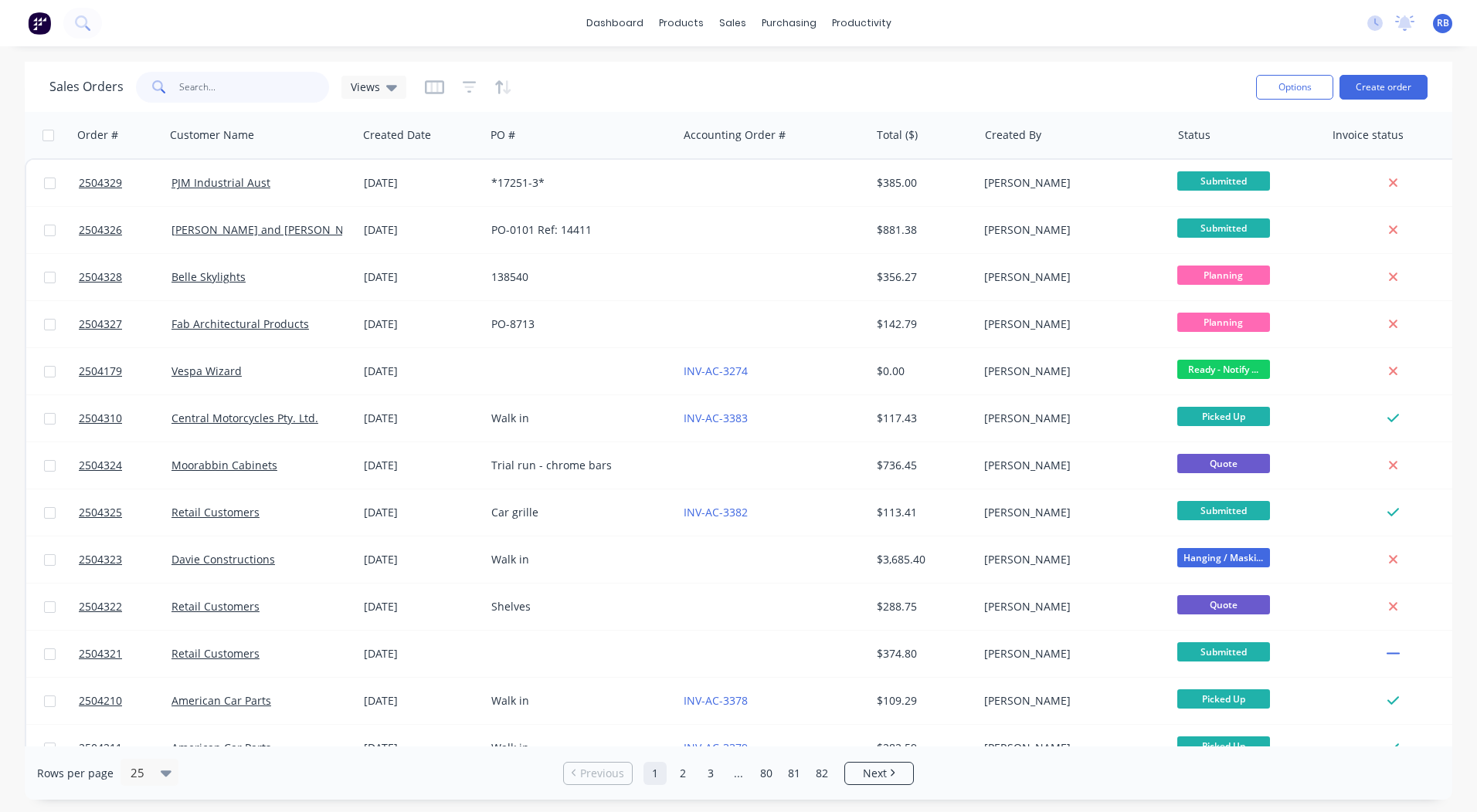
click at [268, 88] on input "text" at bounding box center [254, 87] width 151 height 31
click at [539, 74] on div "Sales Orders Views" at bounding box center [646, 87] width 1194 height 37
click at [874, 79] on div "Workflow" at bounding box center [888, 74] width 46 height 14
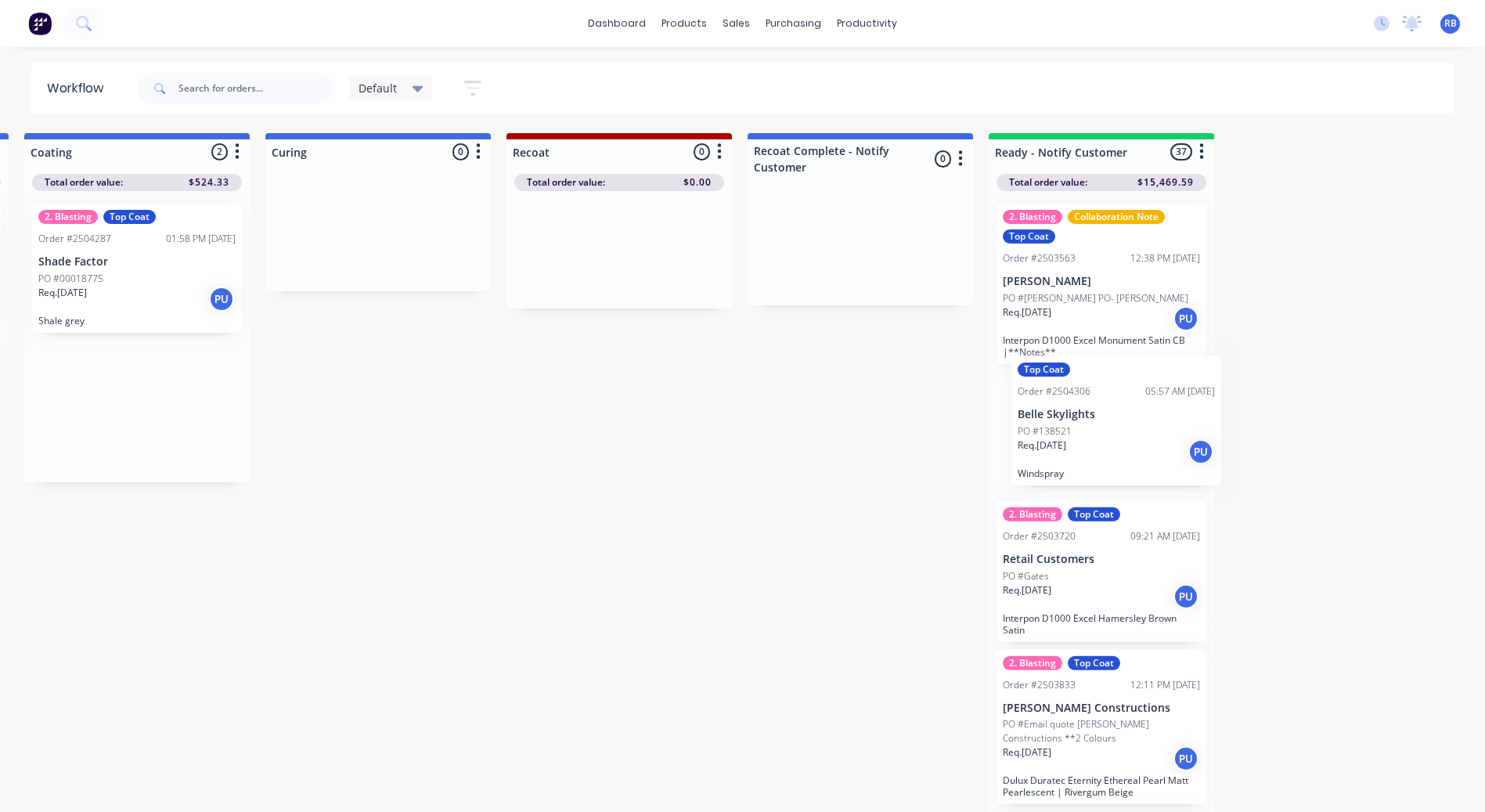
scroll to position [0, 737]
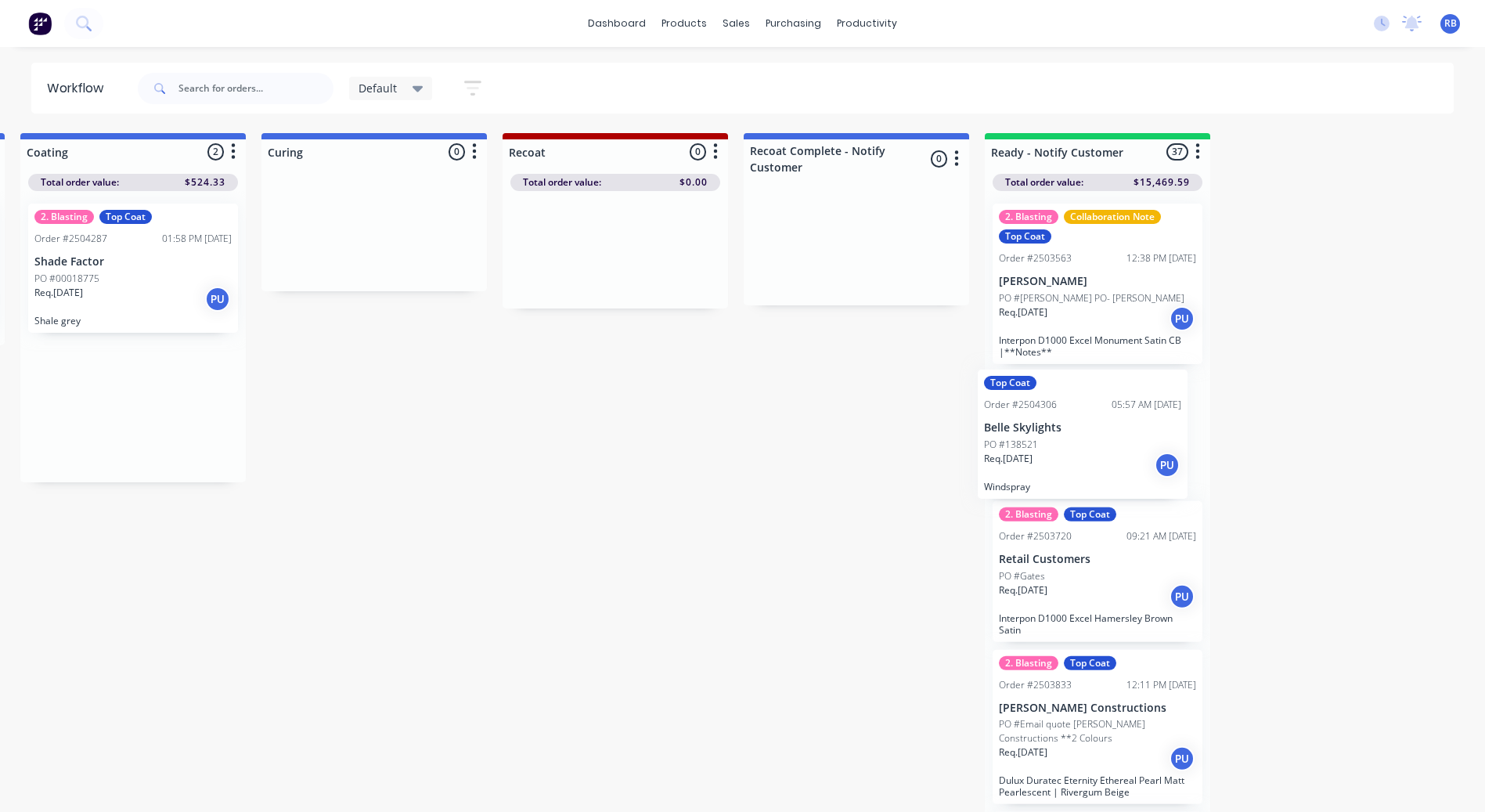
drag, startPoint x: 844, startPoint y: 422, endPoint x: 1062, endPoint y: 450, distance: 219.8
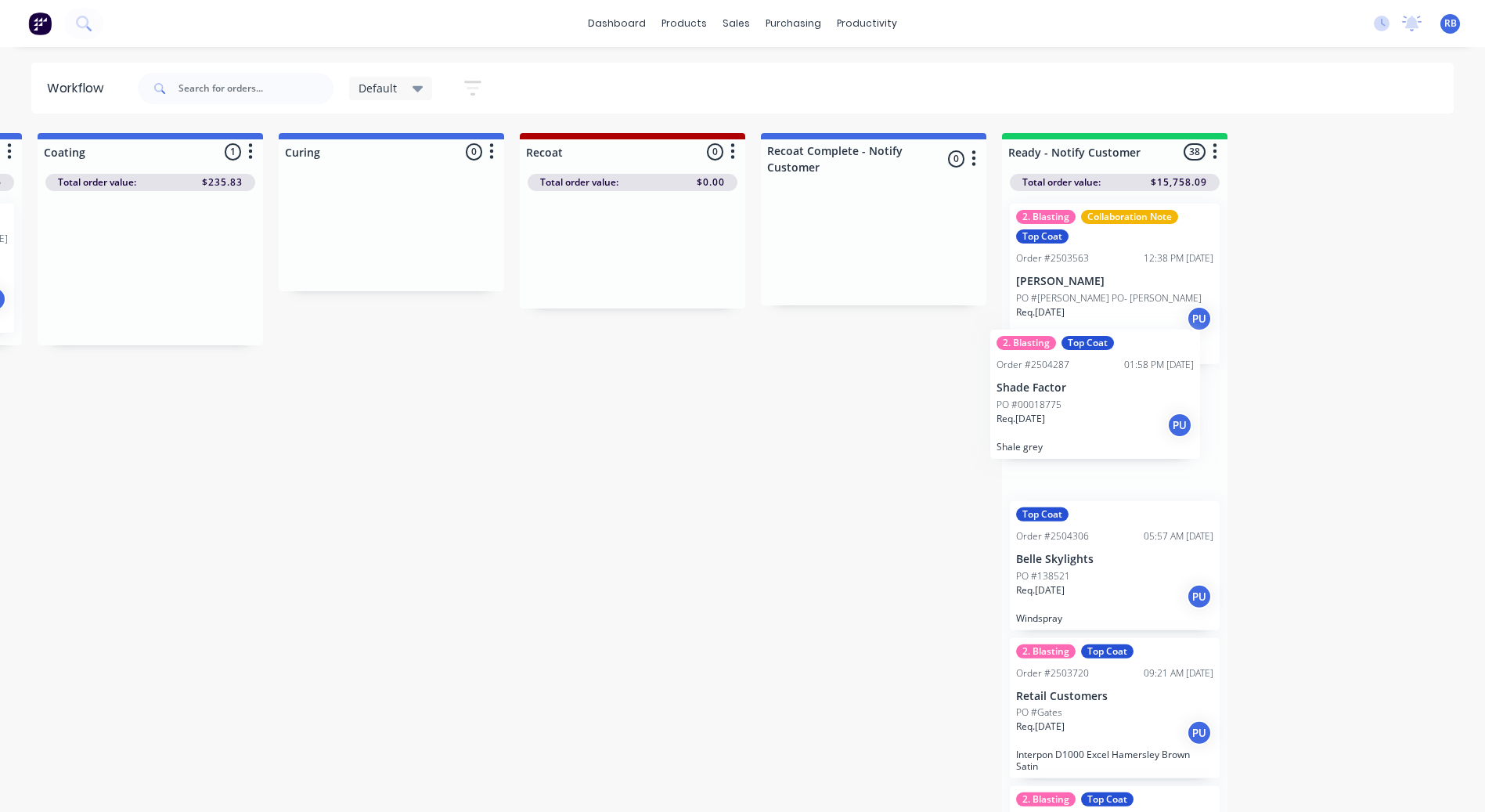
scroll to position [0, 720]
drag, startPoint x: 397, startPoint y: 259, endPoint x: 1145, endPoint y: 387, distance: 758.9
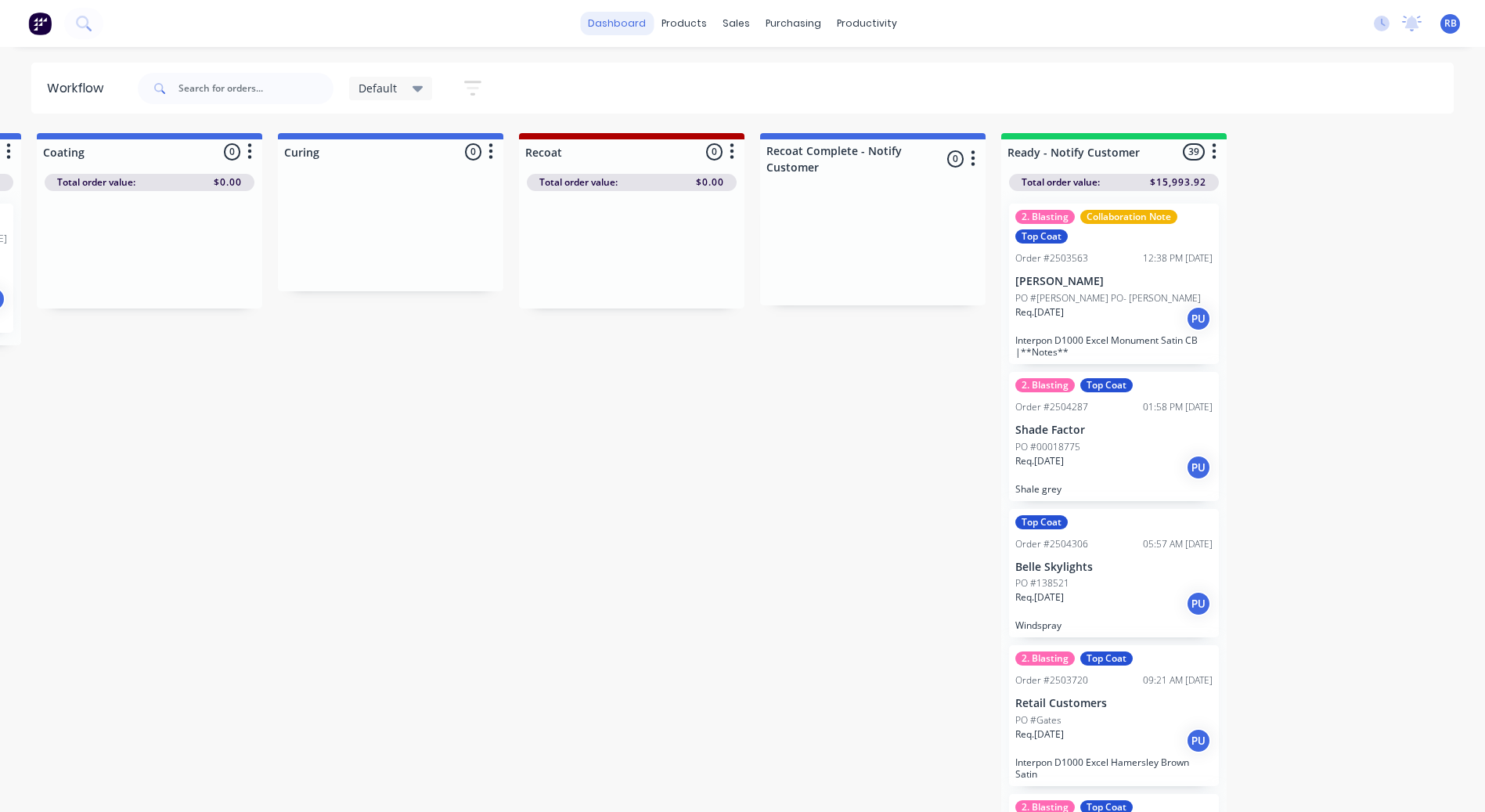
click at [638, 21] on link "dashboard" at bounding box center [616, 23] width 73 height 23
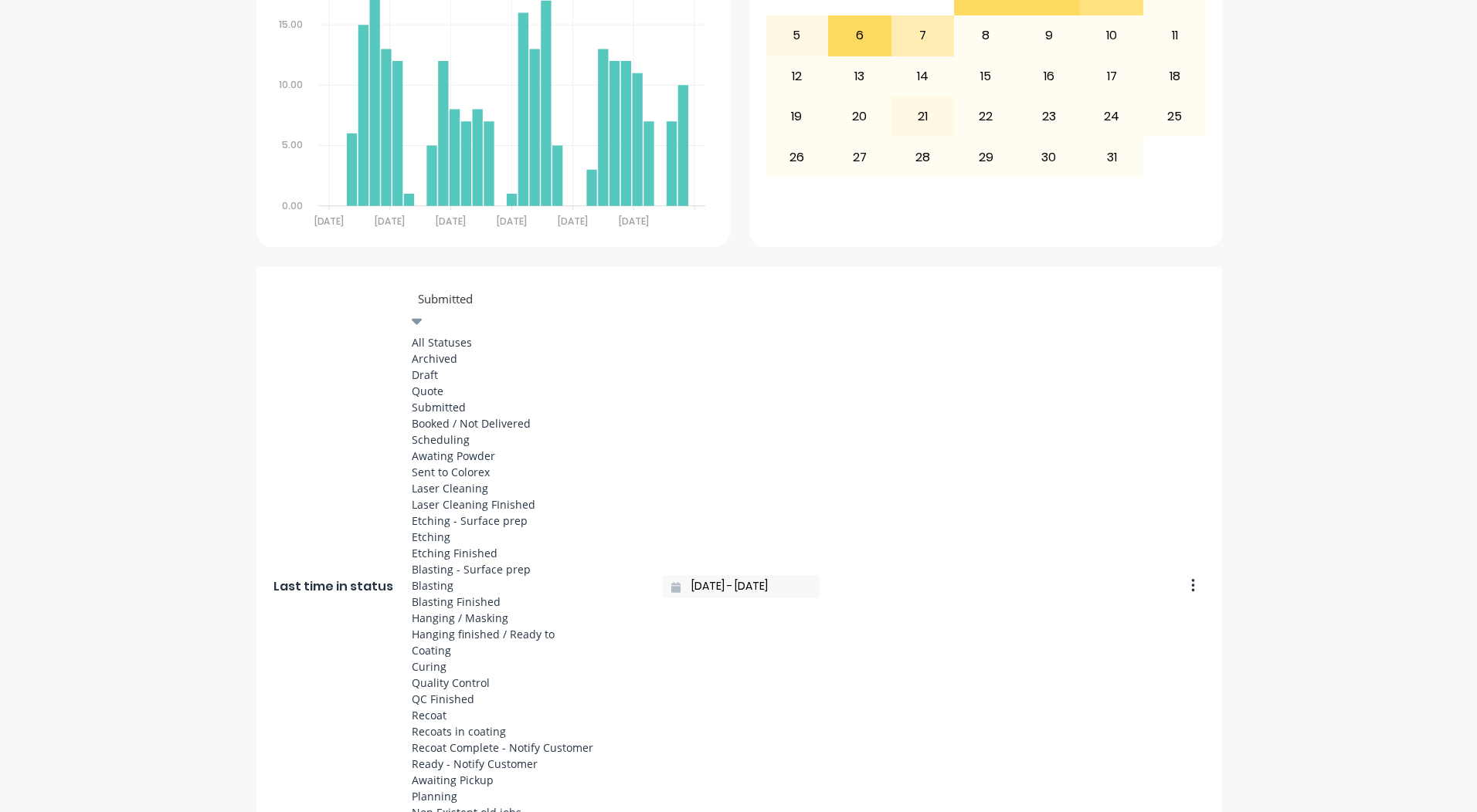
scroll to position [721, 0]
click at [452, 756] on div "Ready - Notify Customer" at bounding box center [528, 763] width 232 height 16
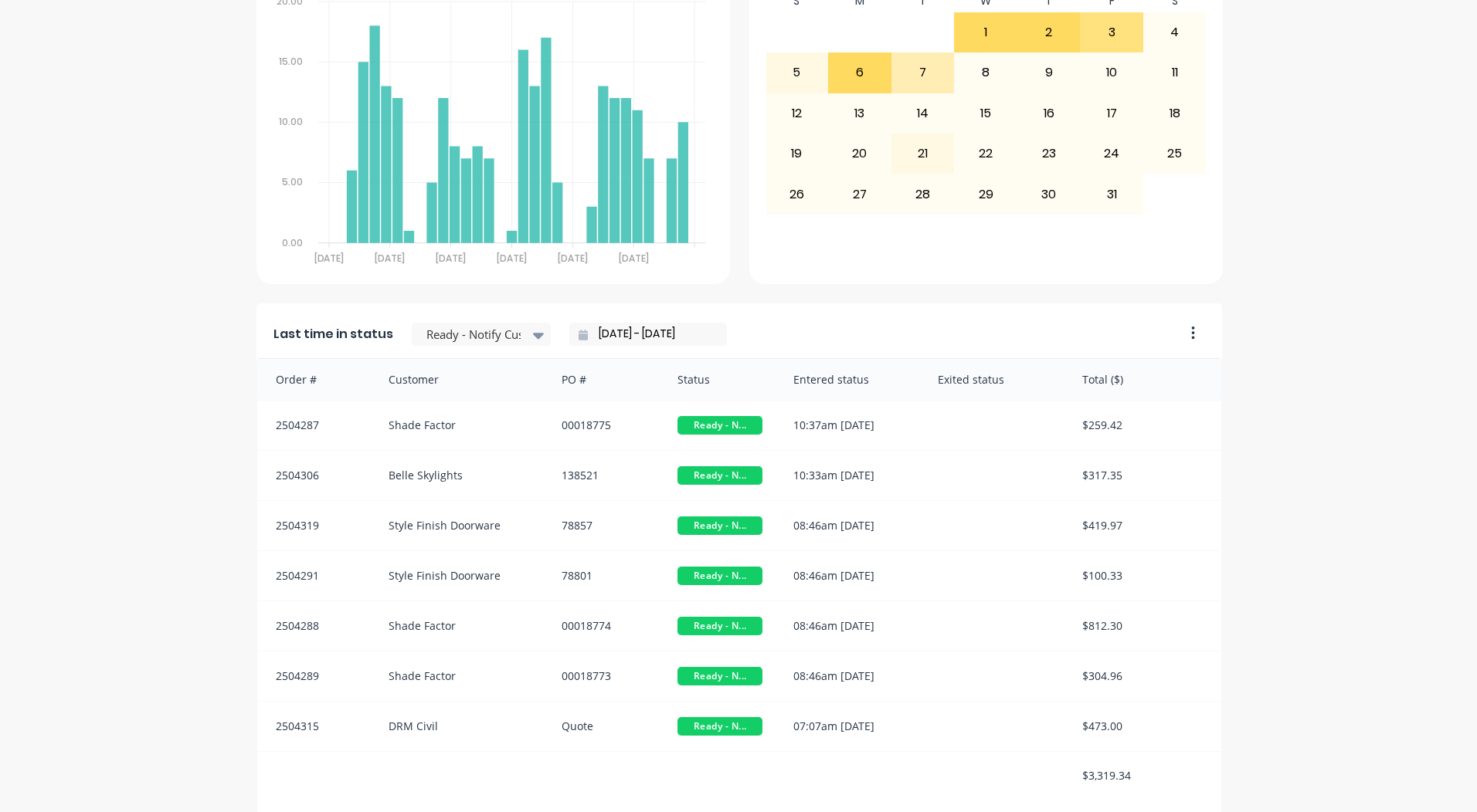
scroll to position [666, 0]
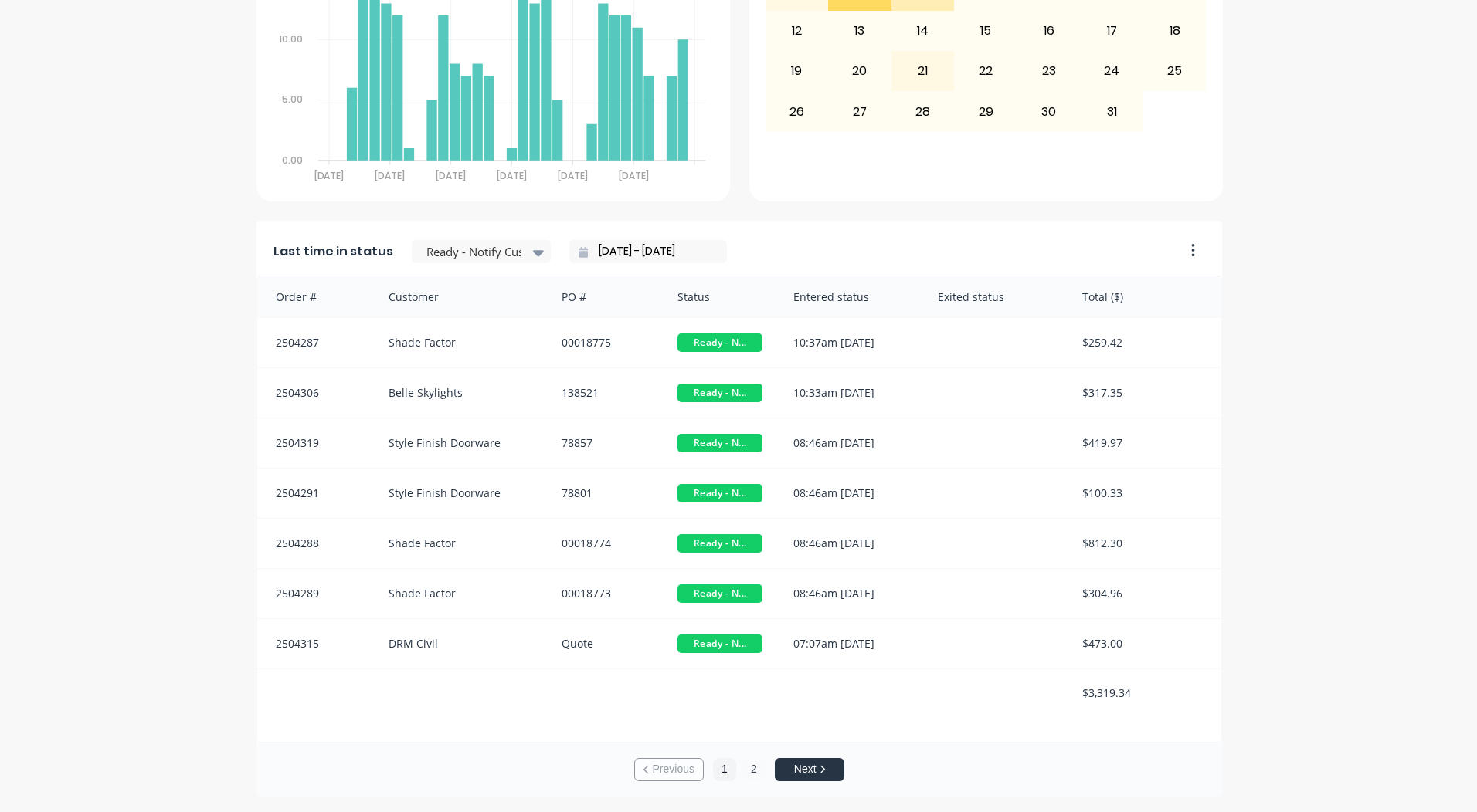
click at [746, 767] on button "2" at bounding box center [753, 769] width 23 height 23
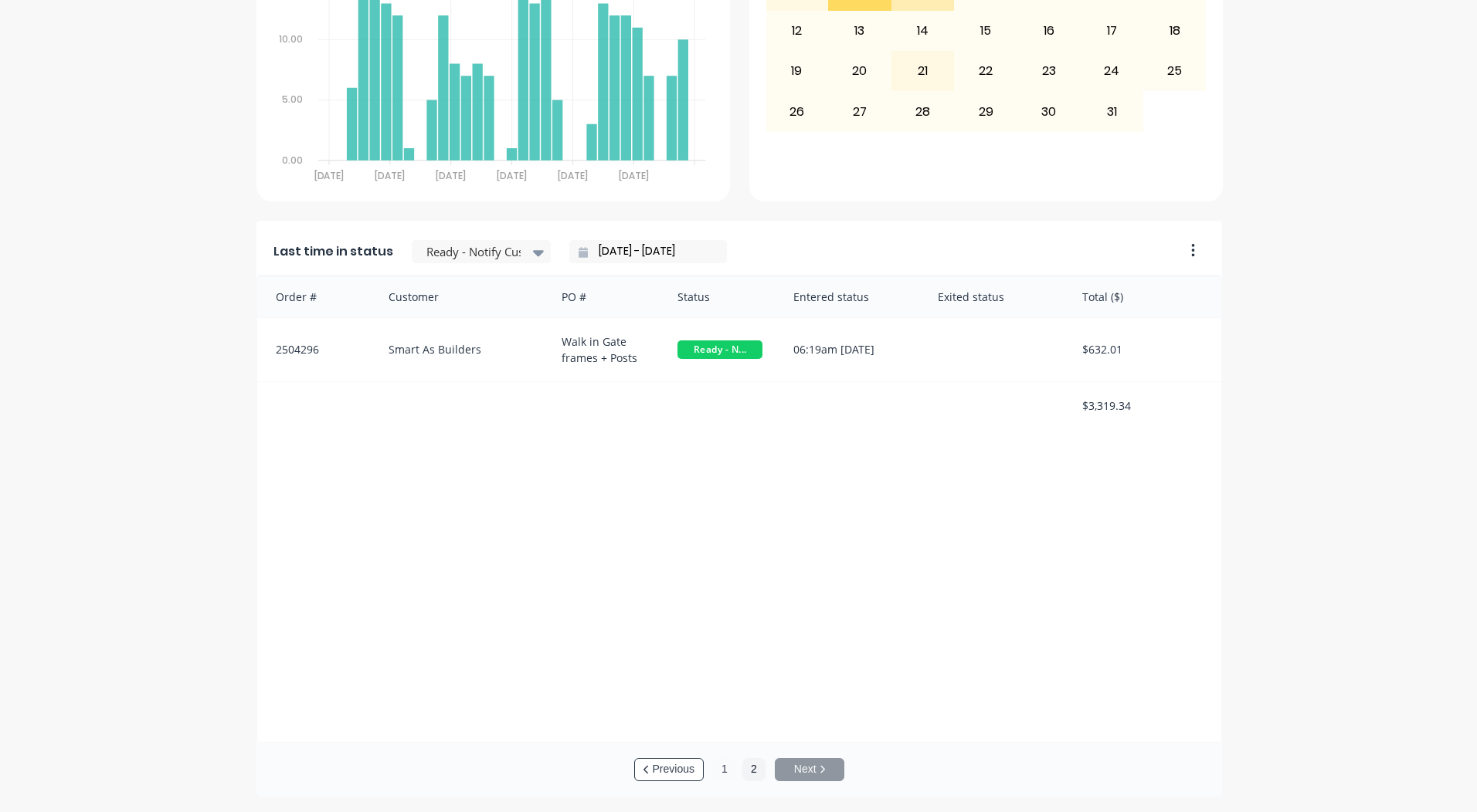
click at [727, 764] on button "1" at bounding box center [724, 769] width 23 height 23
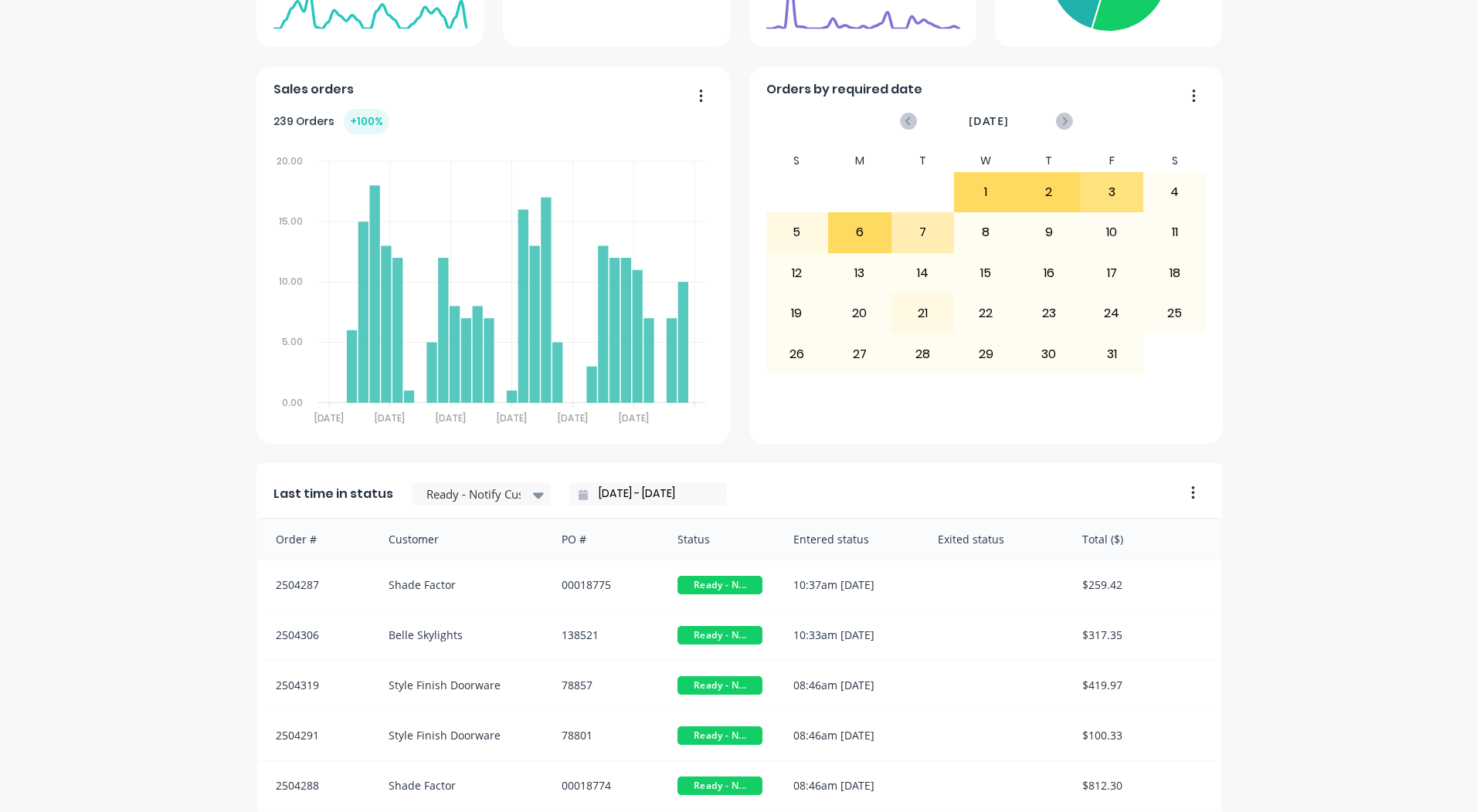
scroll to position [429, 0]
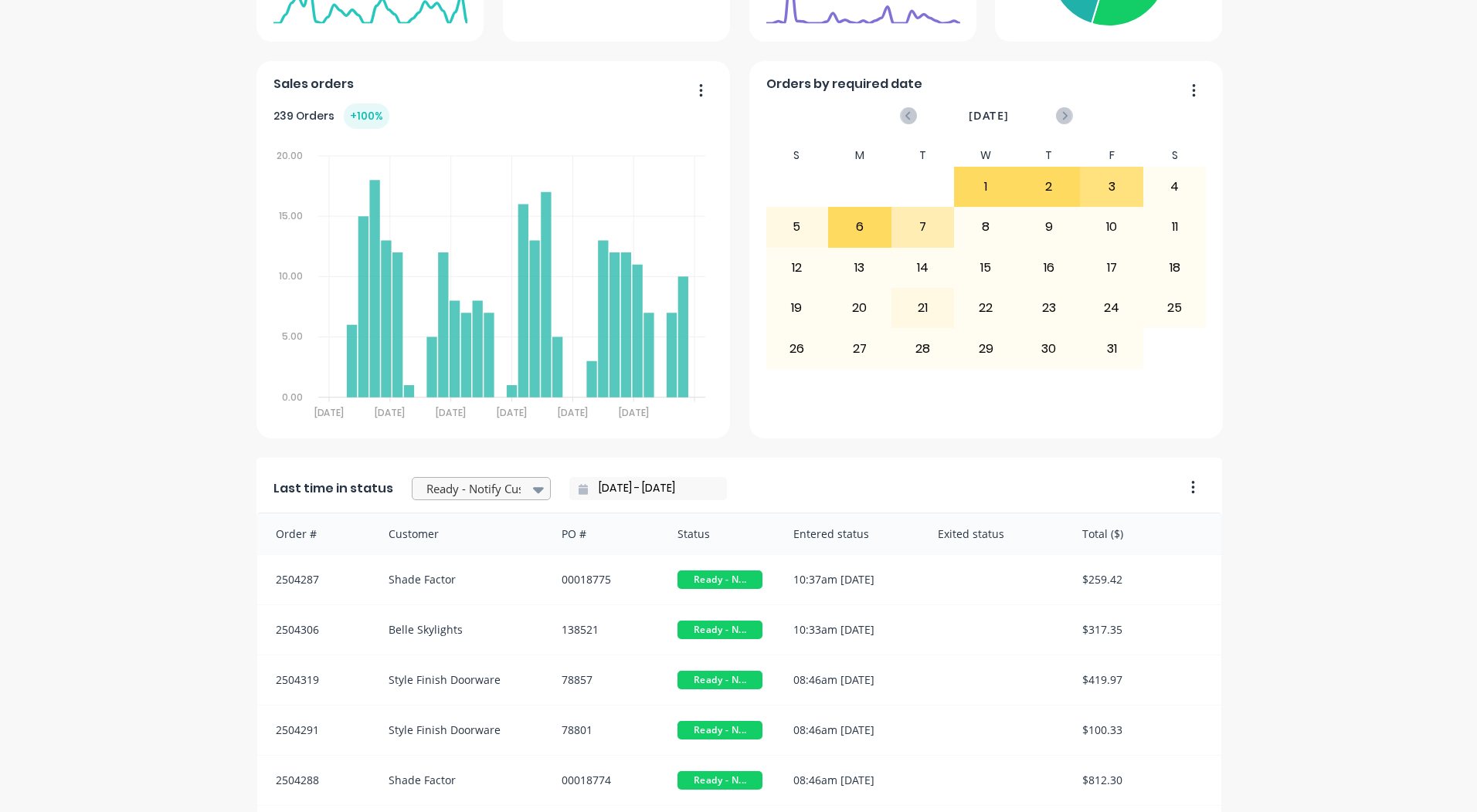
click at [490, 487] on div at bounding box center [473, 489] width 97 height 20
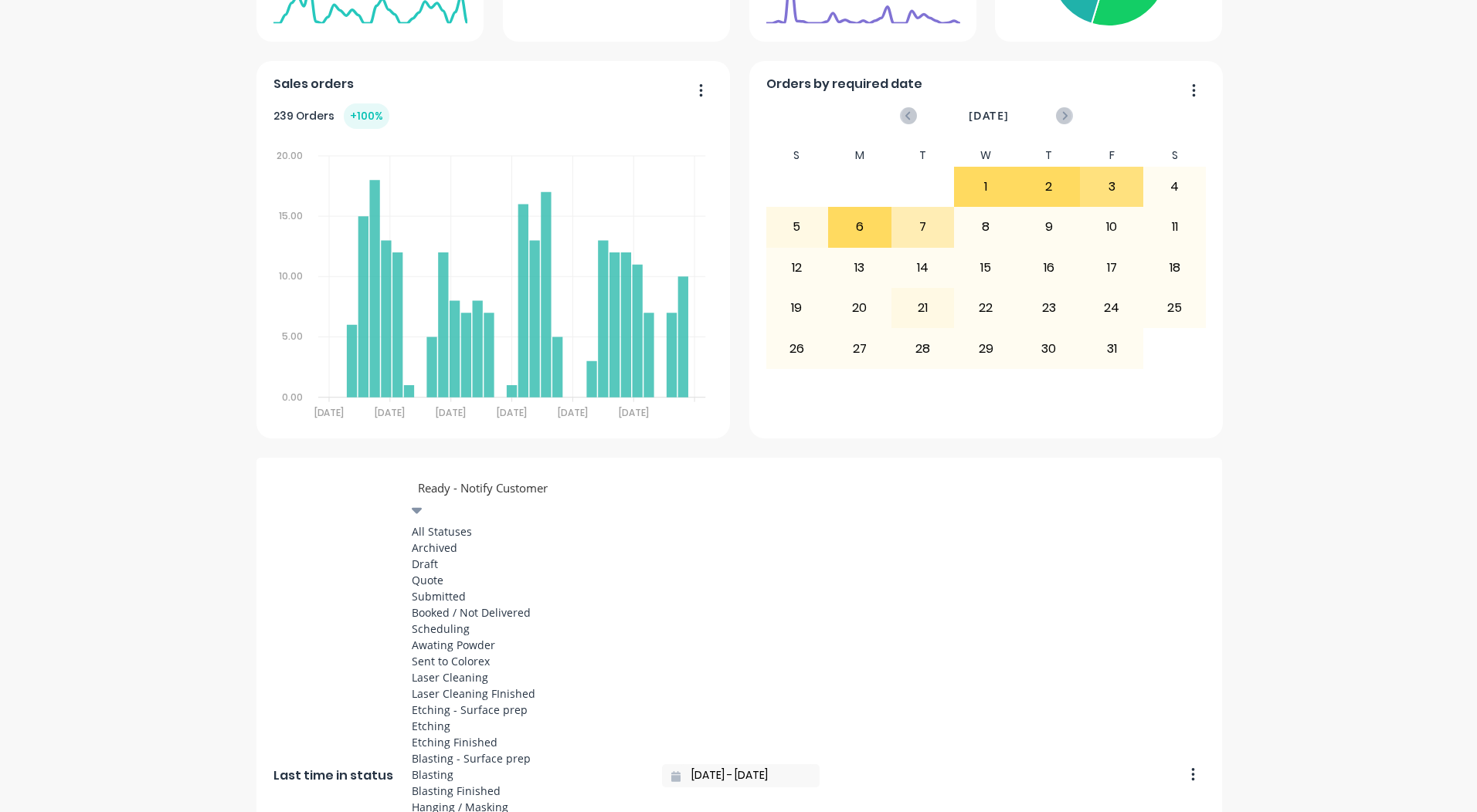
scroll to position [490, 0]
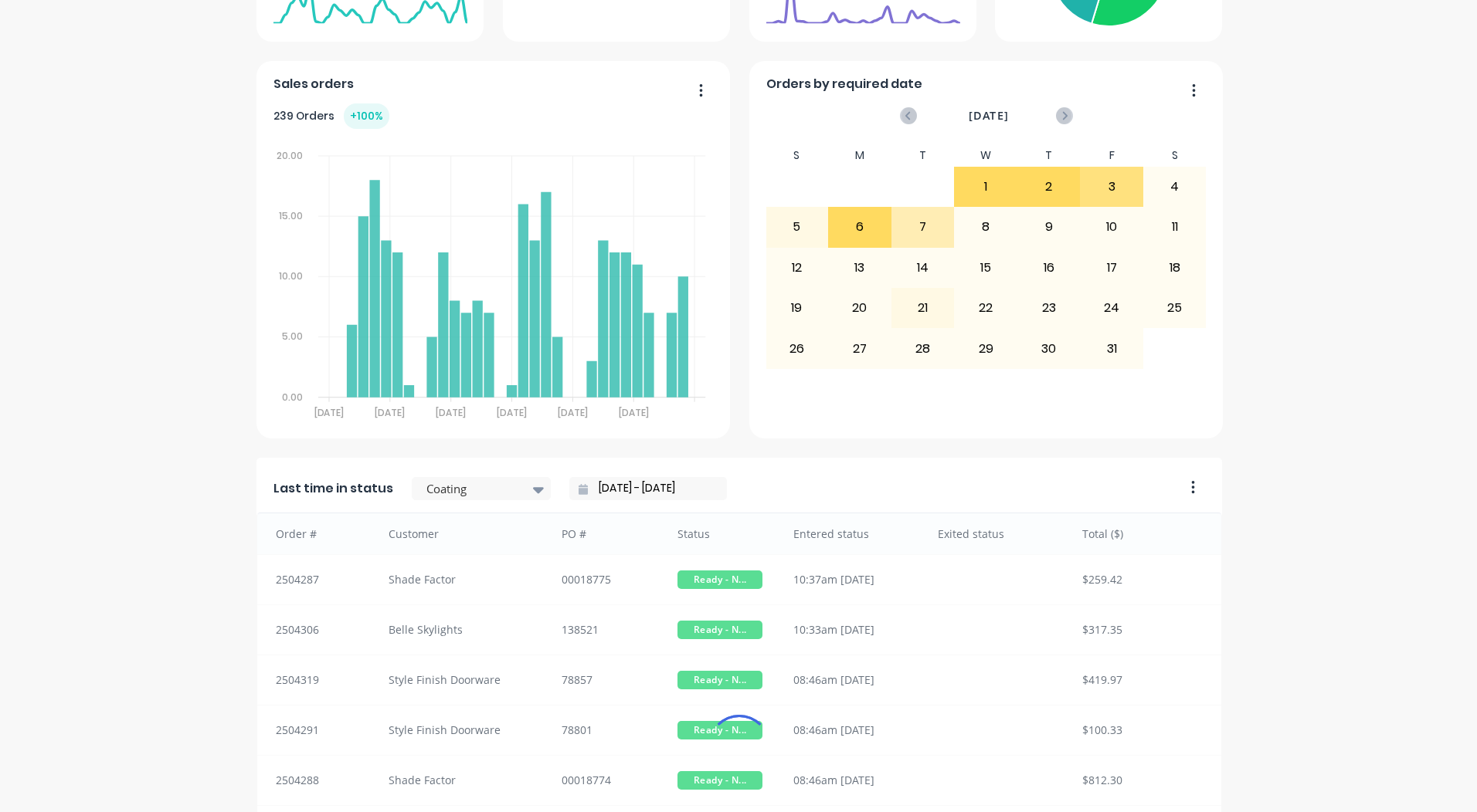
scroll to position [666, 0]
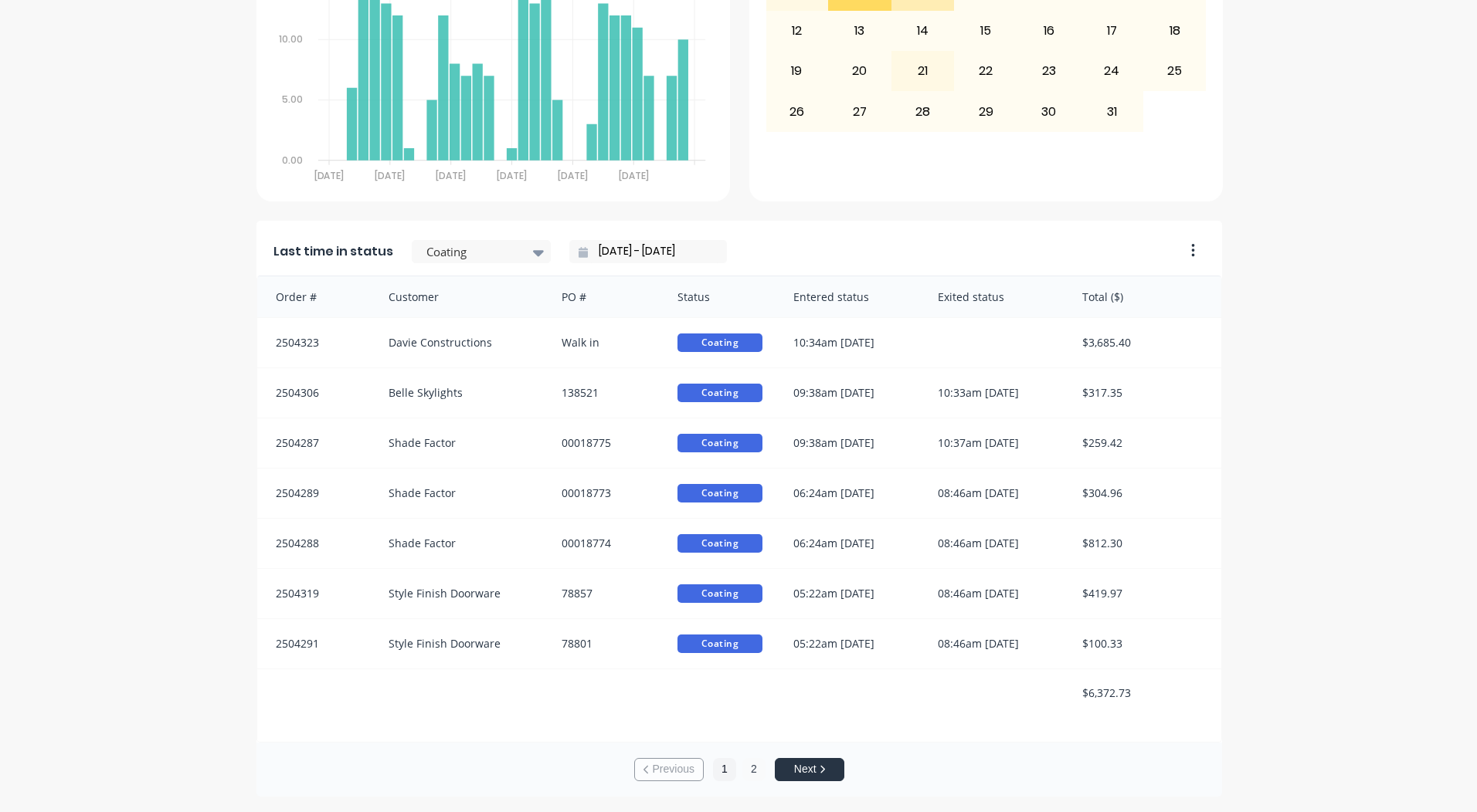
click at [753, 766] on button "2" at bounding box center [753, 769] width 23 height 23
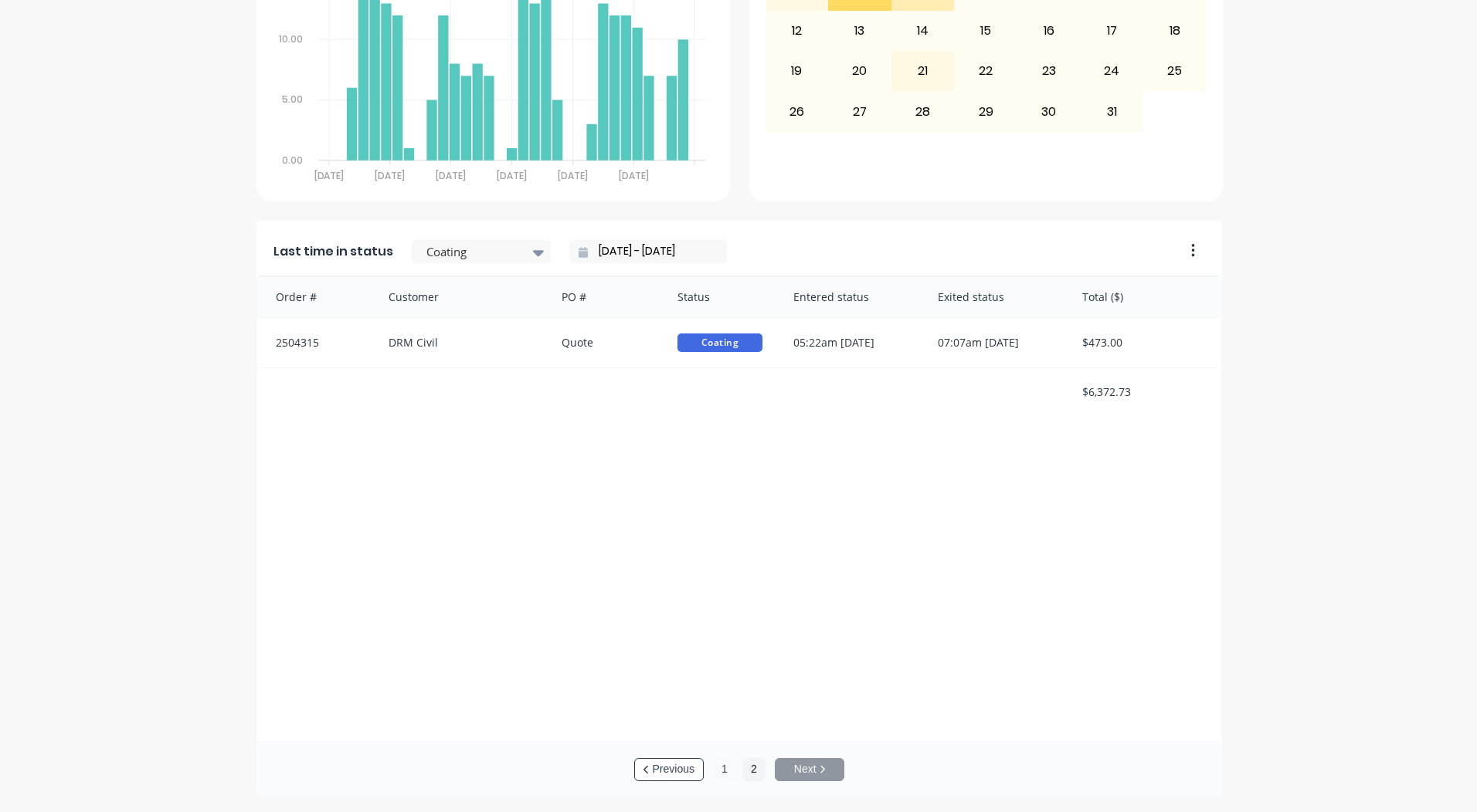
click at [718, 763] on button "1" at bounding box center [724, 769] width 23 height 23
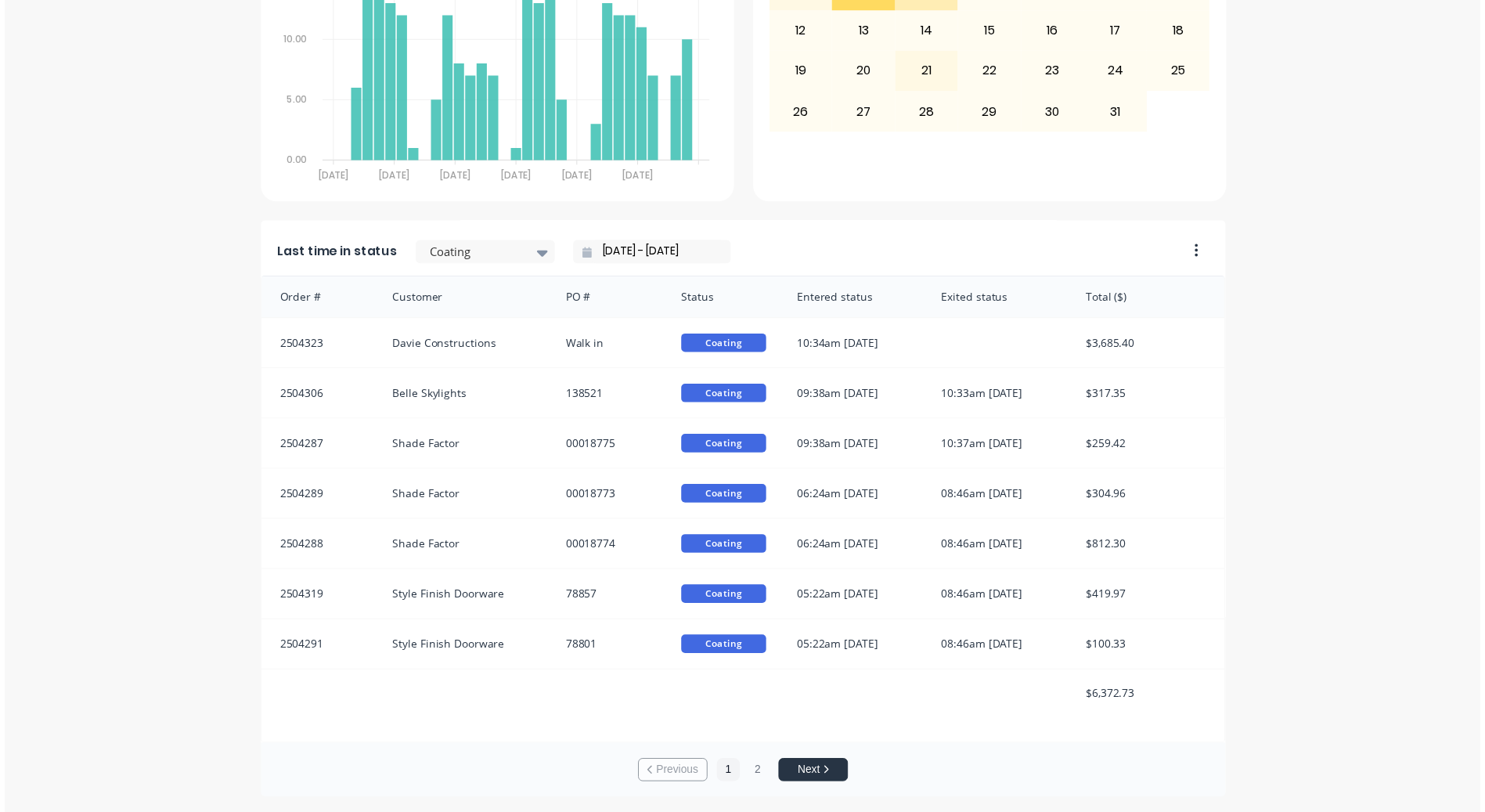
scroll to position [0, 0]
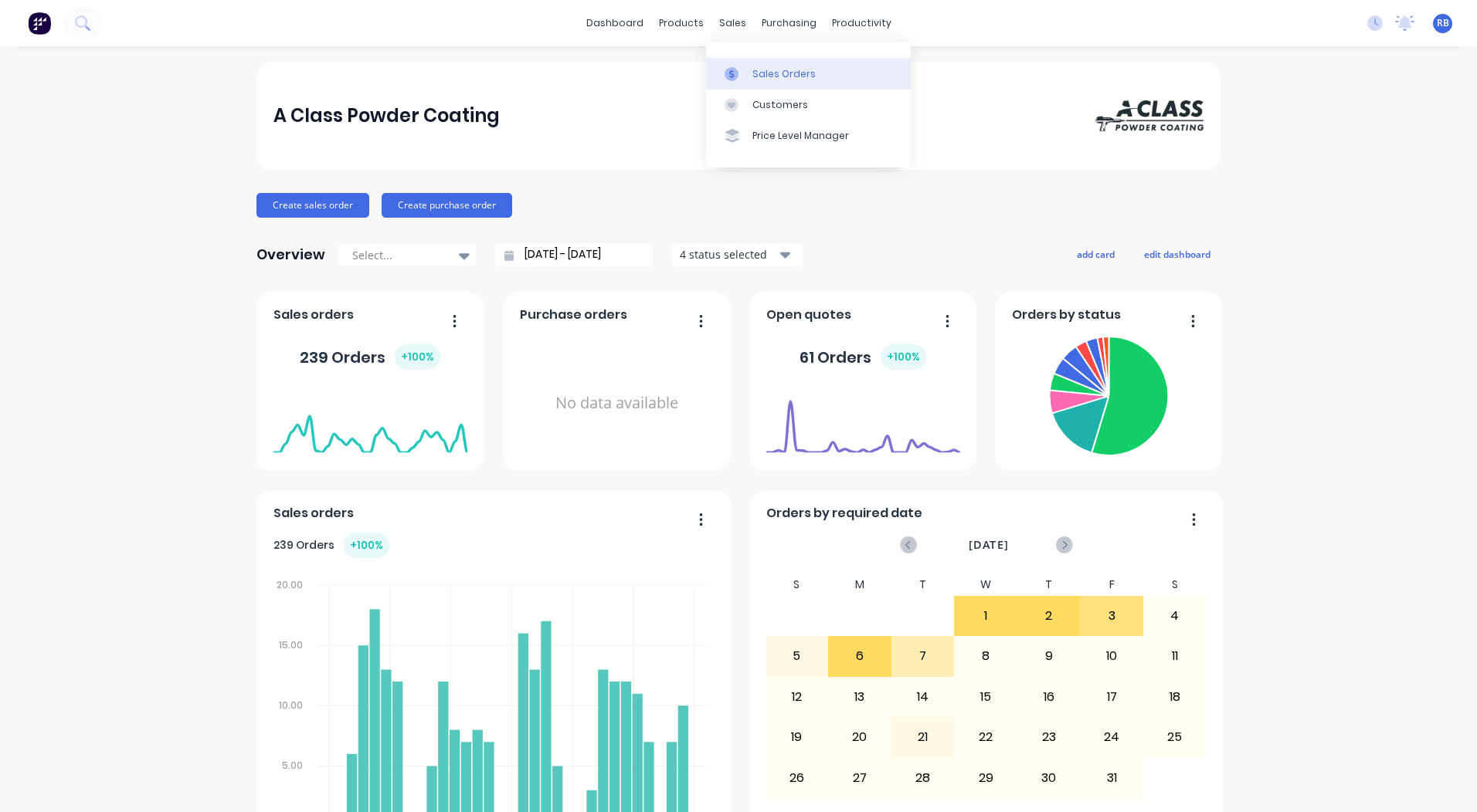
click at [761, 63] on link "Sales Orders" at bounding box center [808, 73] width 205 height 31
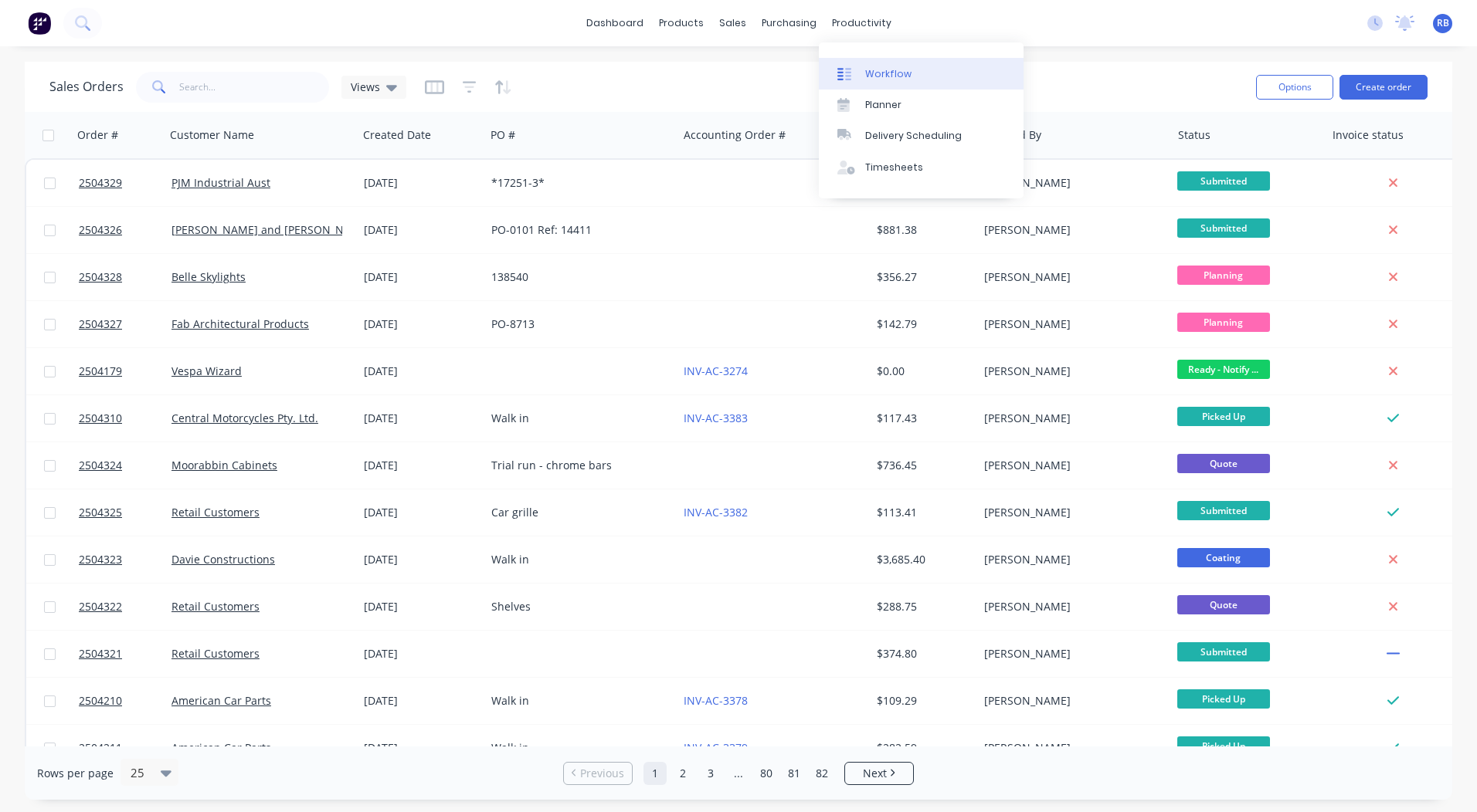
click at [891, 72] on div "Workflow" at bounding box center [888, 74] width 46 height 14
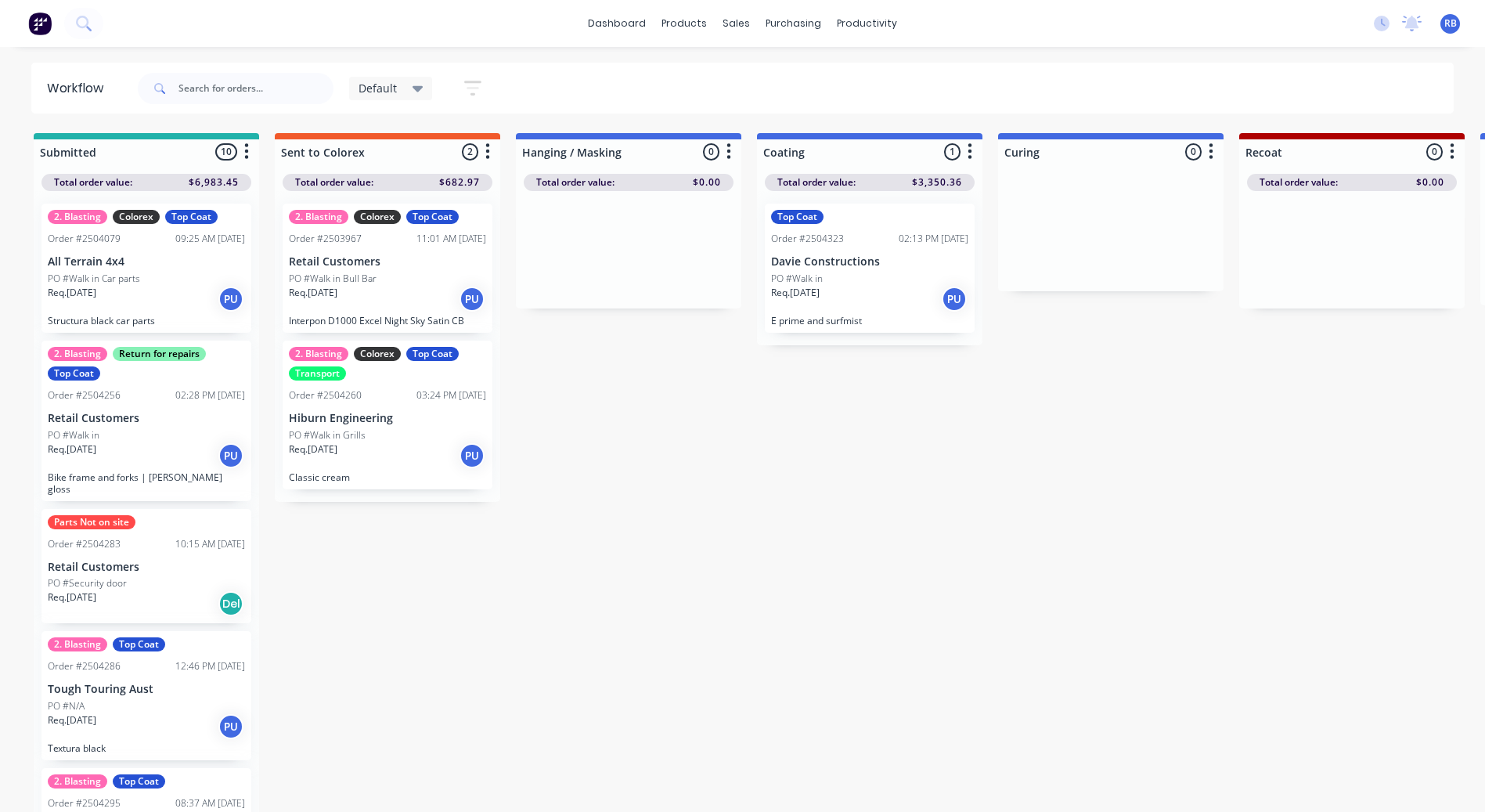
click at [392, 94] on span "Default" at bounding box center [378, 87] width 38 height 16
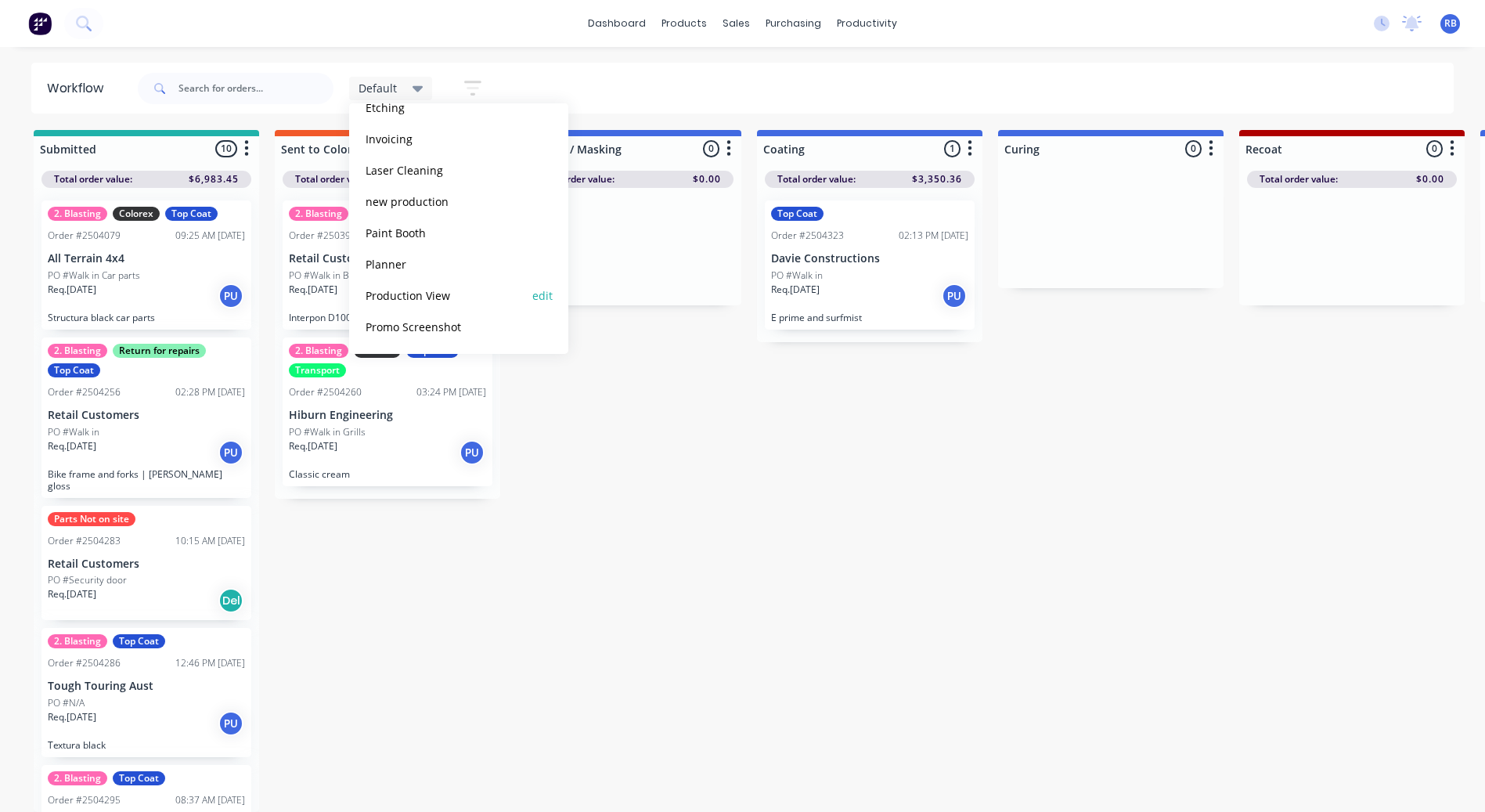
scroll to position [15, 0]
click at [416, 293] on button "Production View" at bounding box center [444, 295] width 167 height 18
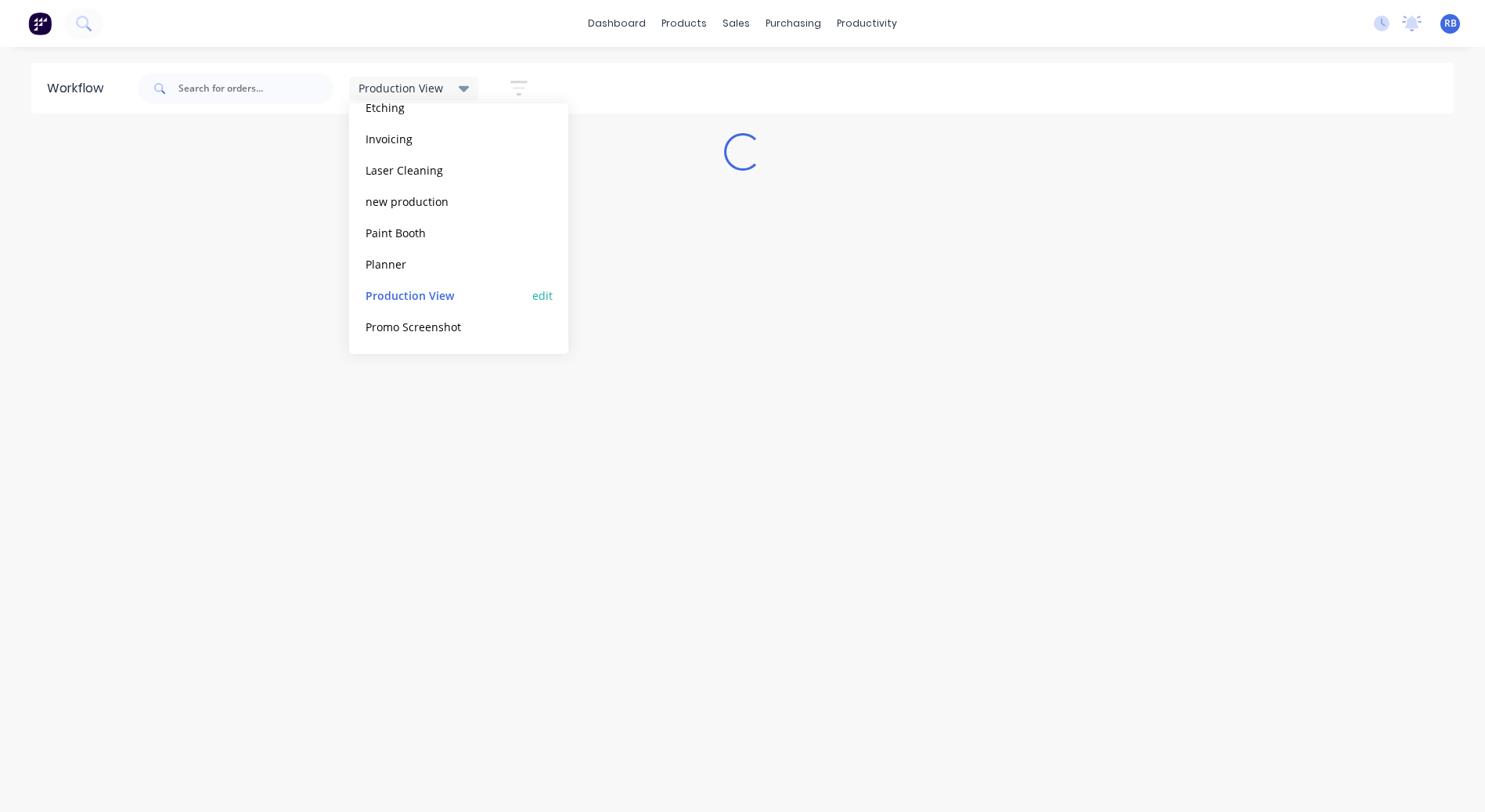
scroll to position [0, 0]
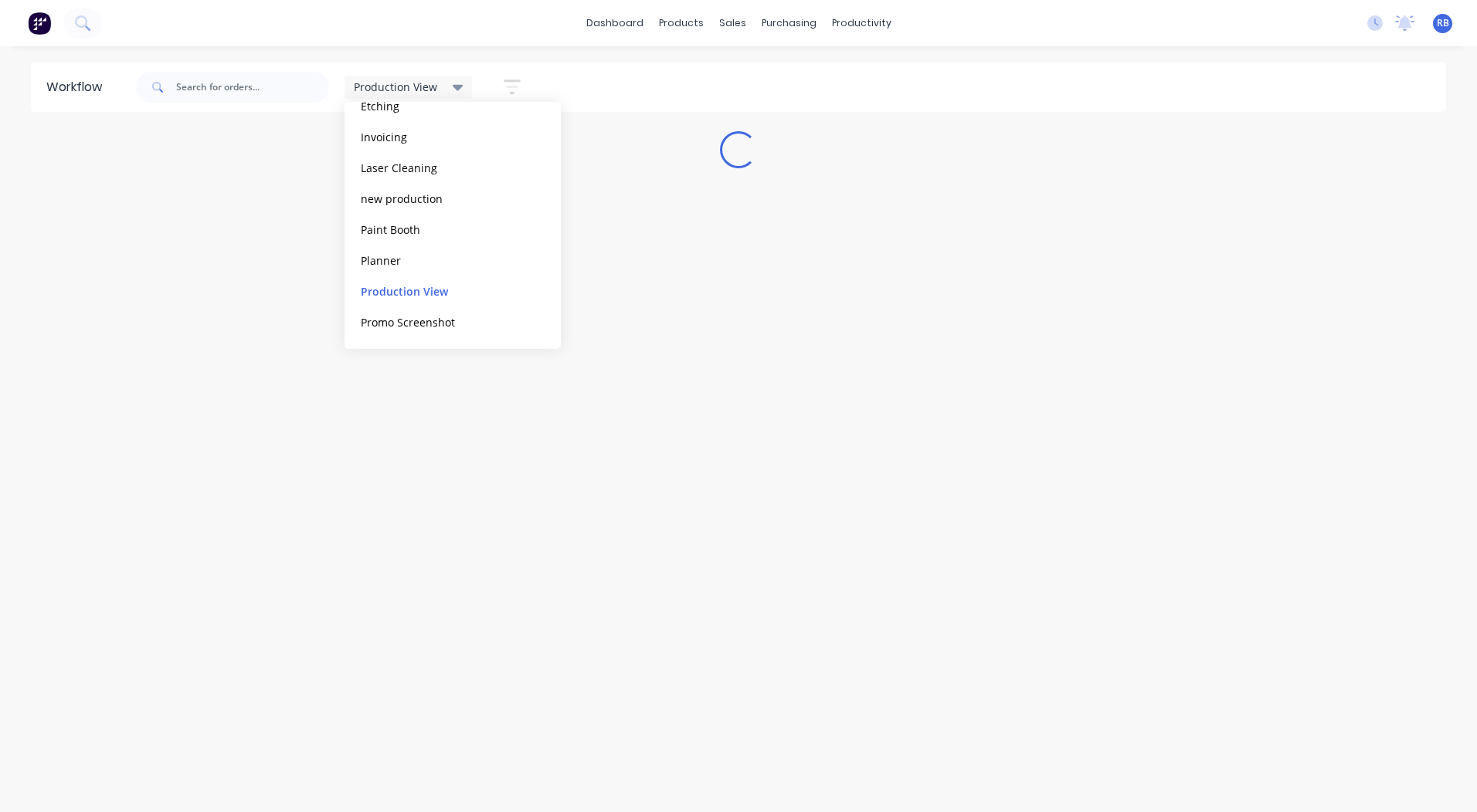
click at [805, 75] on div "Production View Save new view None edit Default (Default) edit Blasting edit Di…" at bounding box center [789, 87] width 1313 height 46
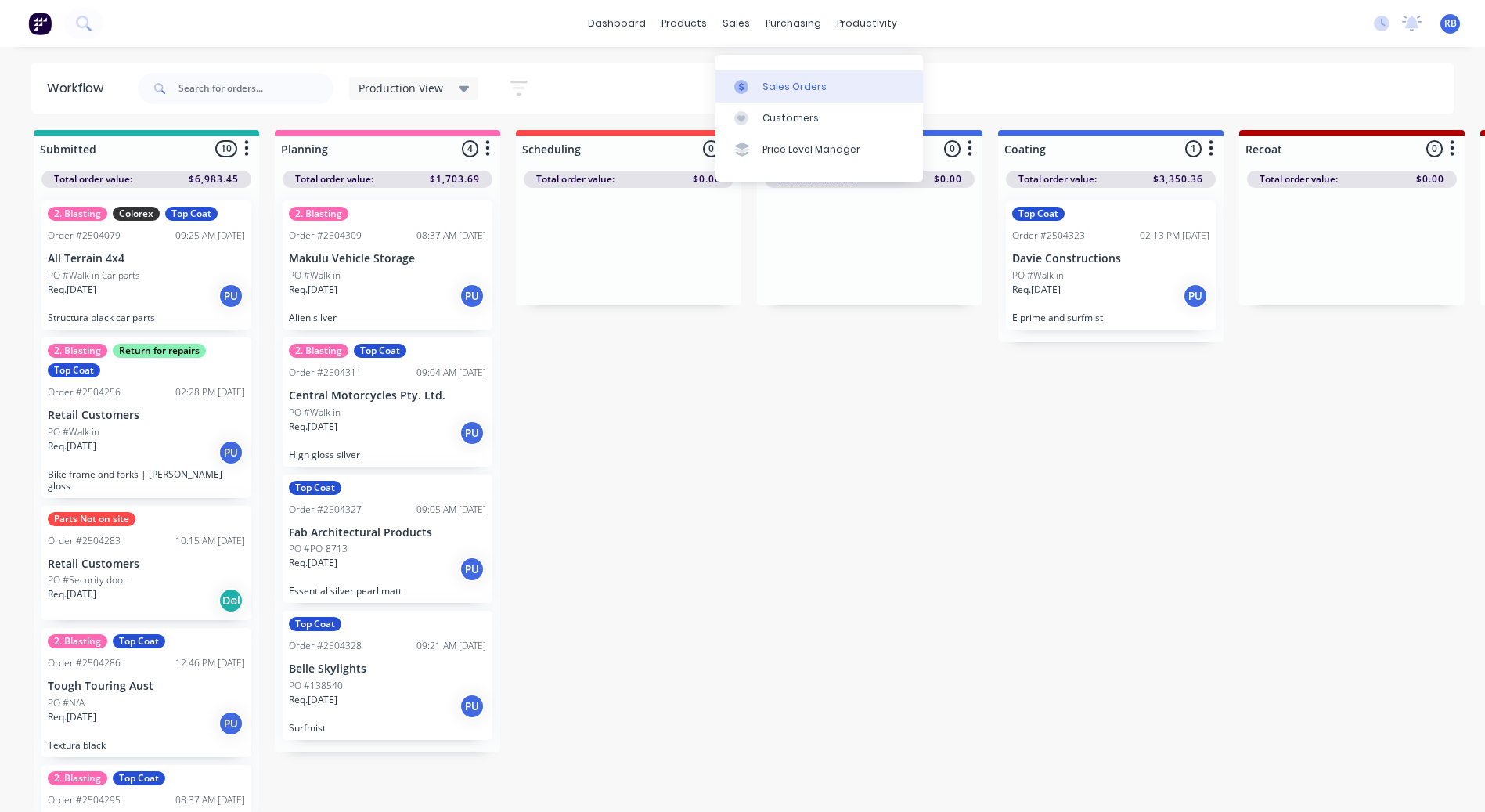
click at [756, 71] on link "Sales Orders" at bounding box center [819, 86] width 207 height 31
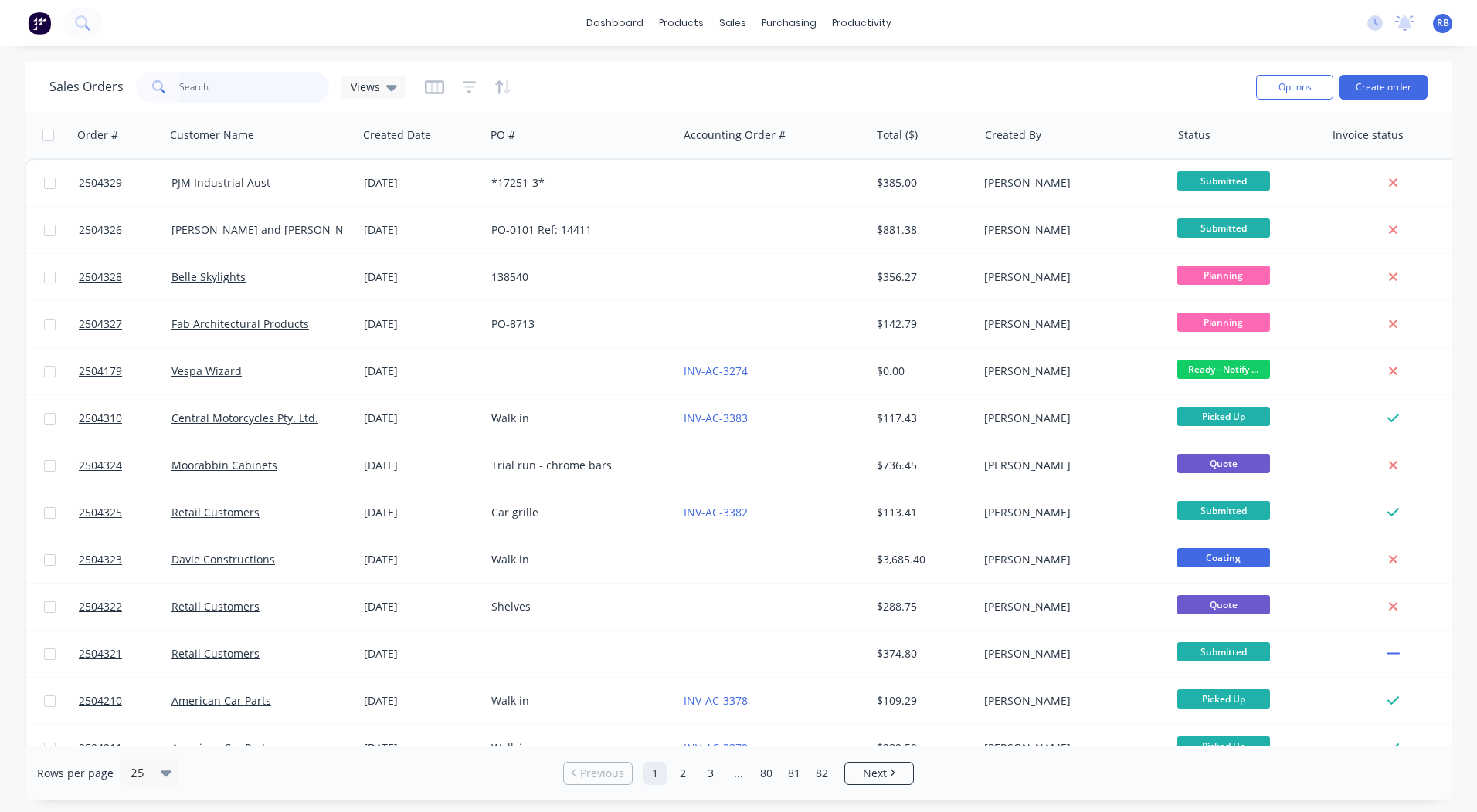
click at [180, 88] on input "text" at bounding box center [254, 87] width 151 height 31
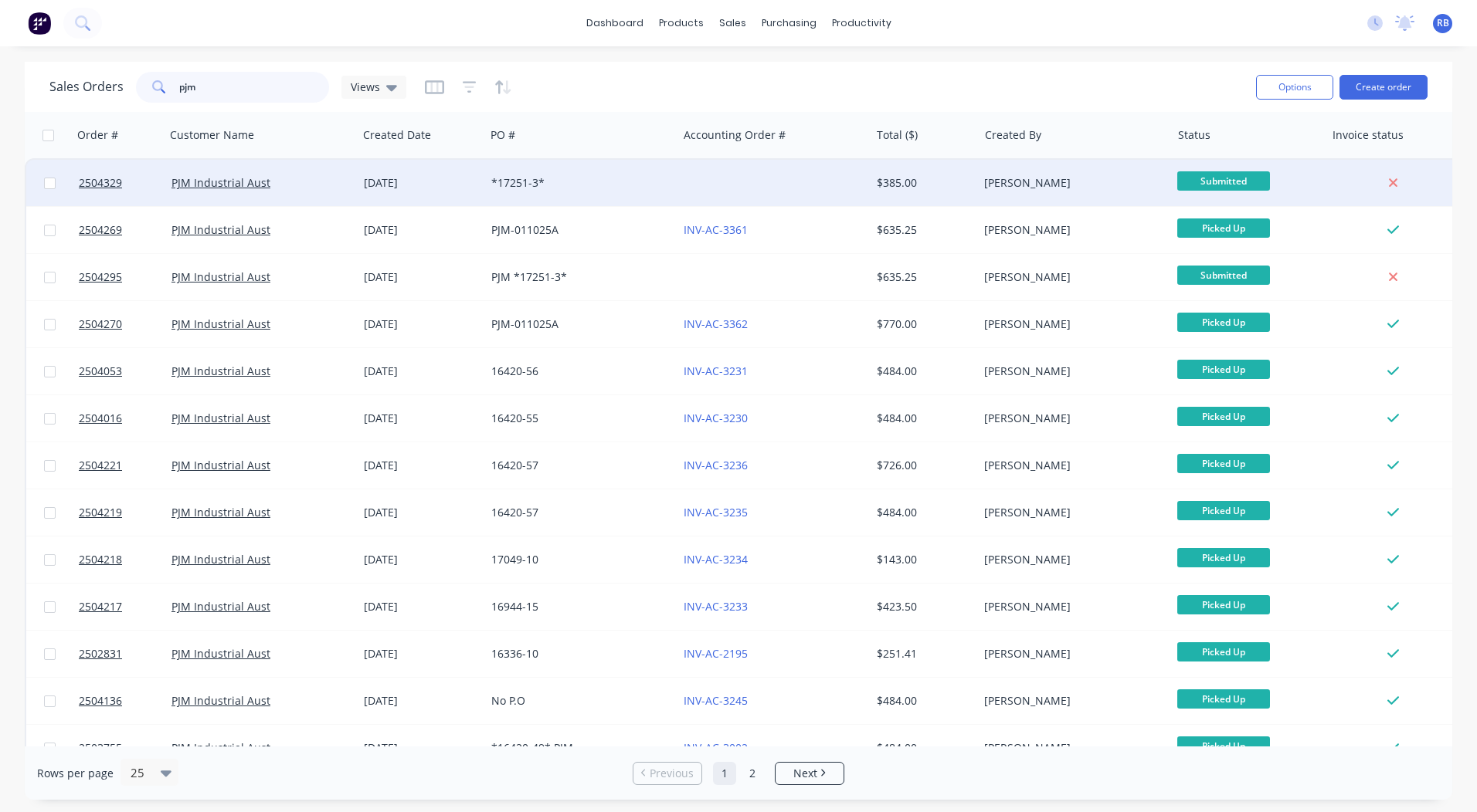
type input "pjm"
click at [504, 195] on div "*17251-3*" at bounding box center [581, 183] width 193 height 46
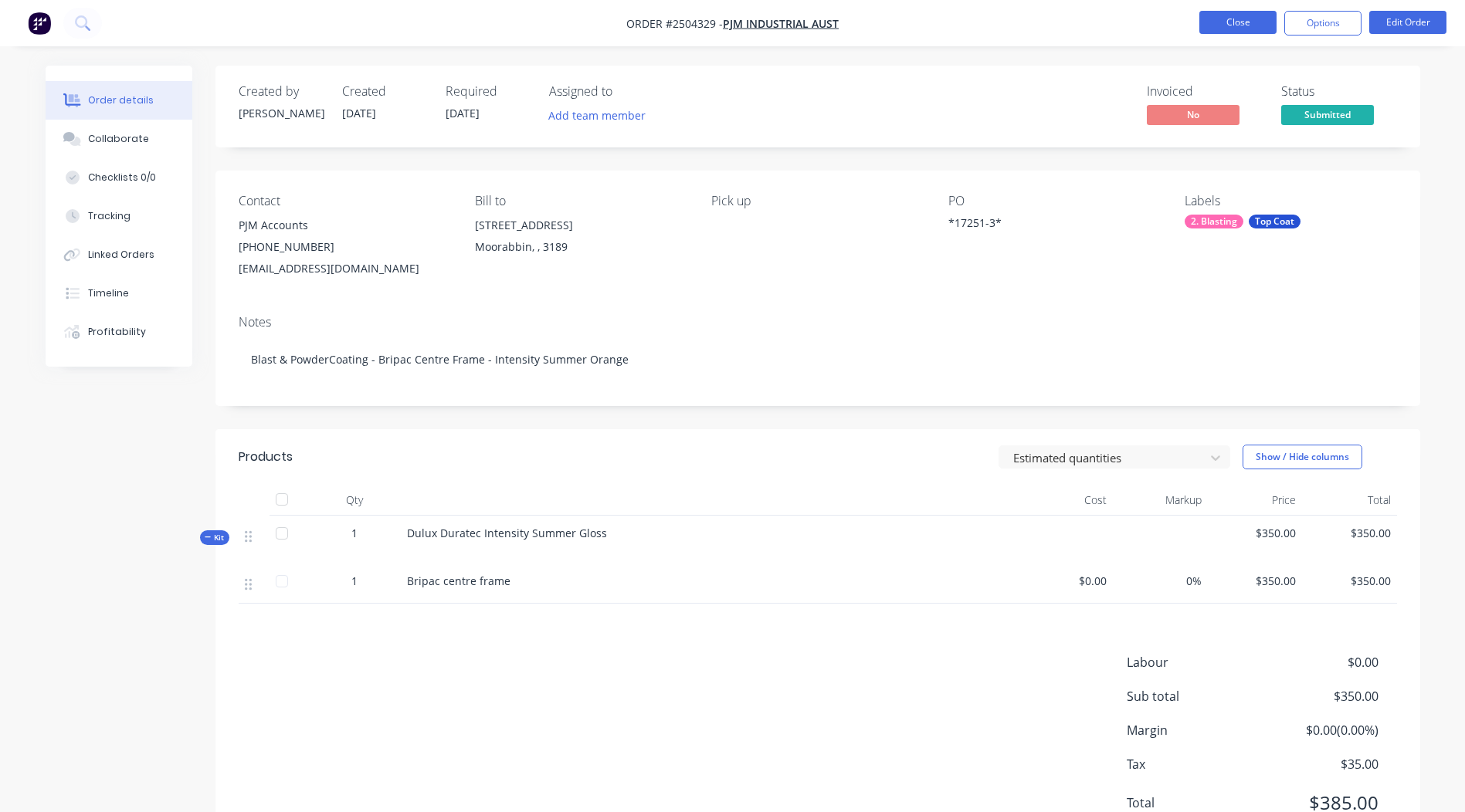
click at [1208, 14] on button "Close" at bounding box center [1237, 22] width 78 height 23
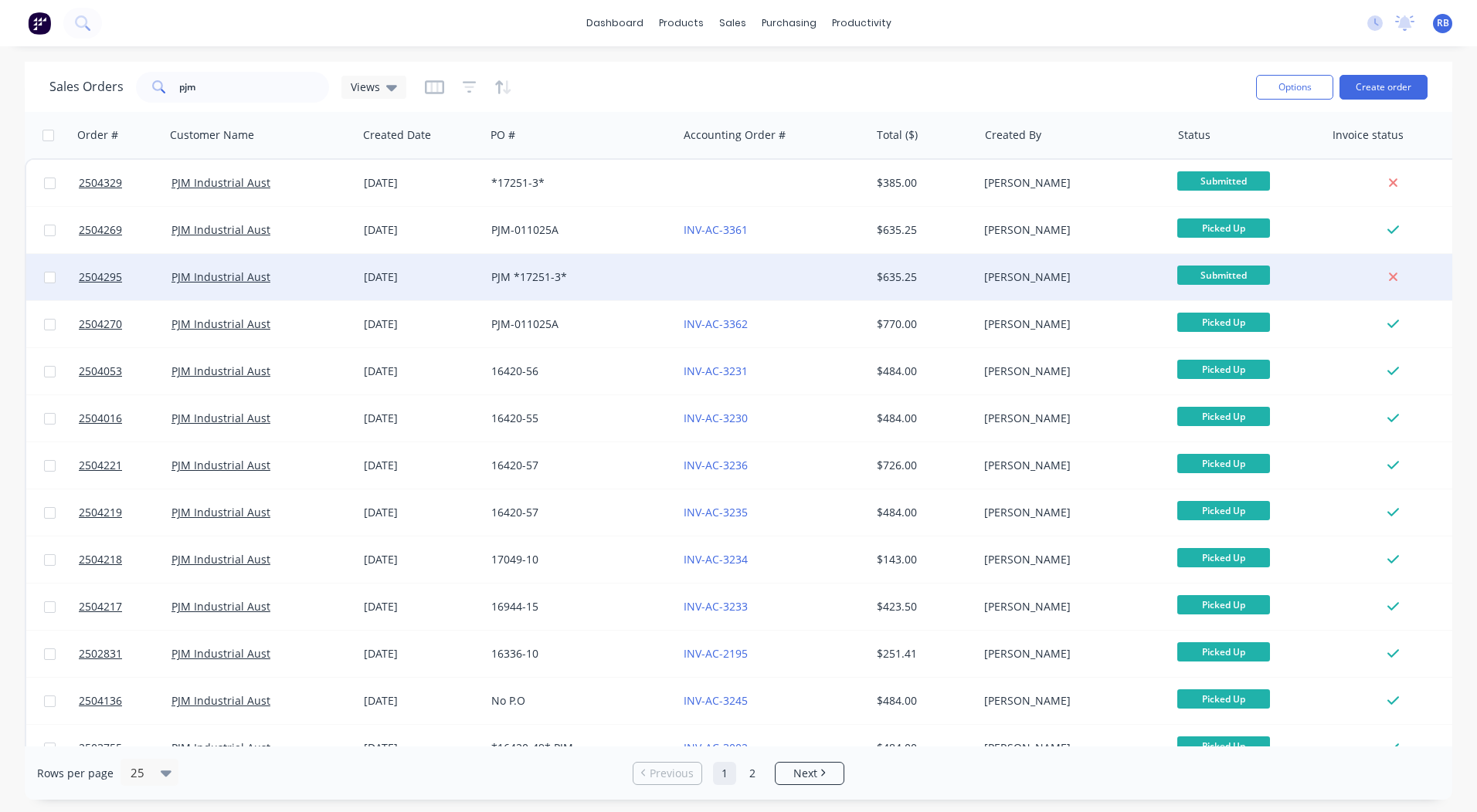
click at [764, 271] on div at bounding box center [774, 277] width 193 height 46
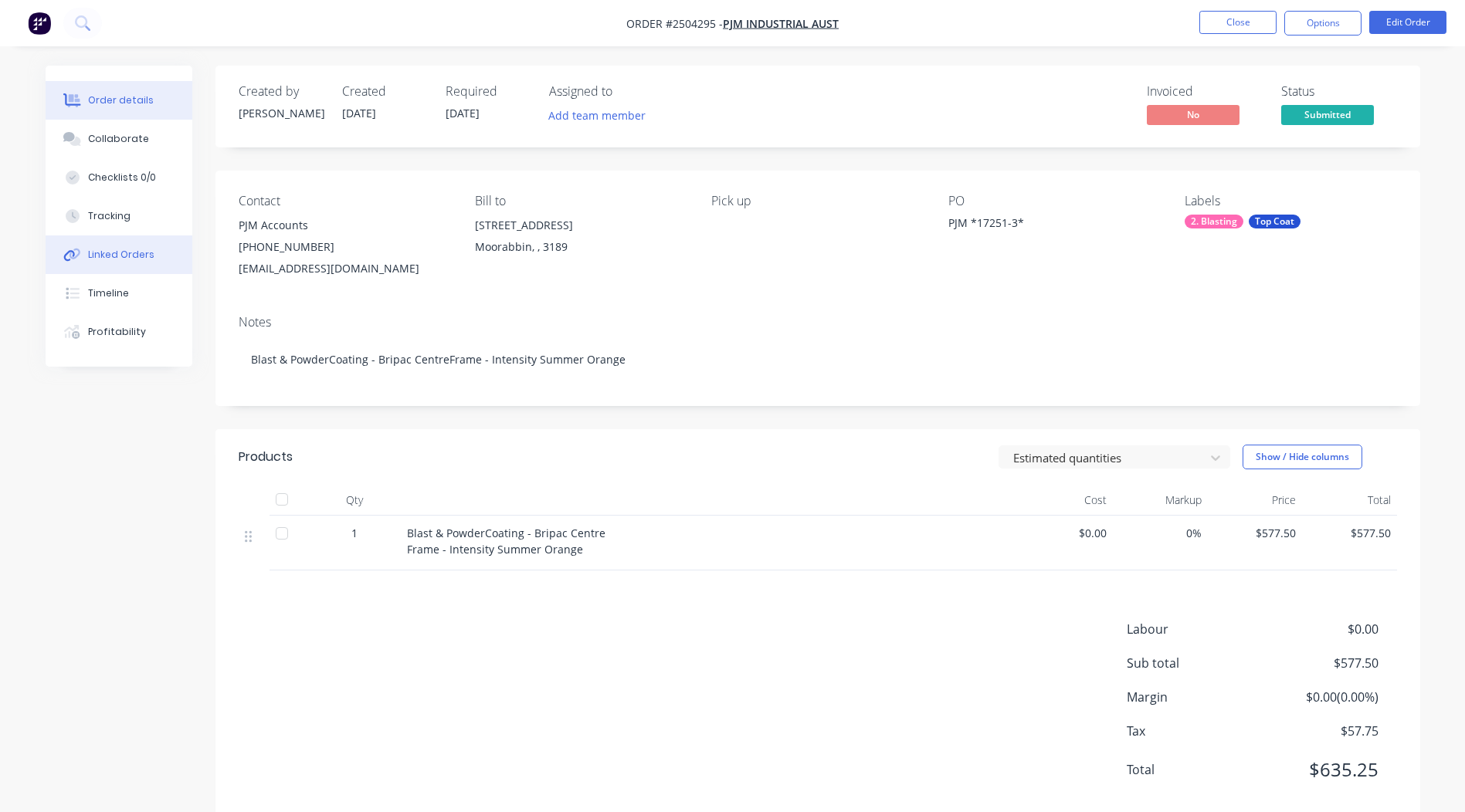
click at [118, 274] on button "Linked Orders" at bounding box center [118, 254] width 147 height 38
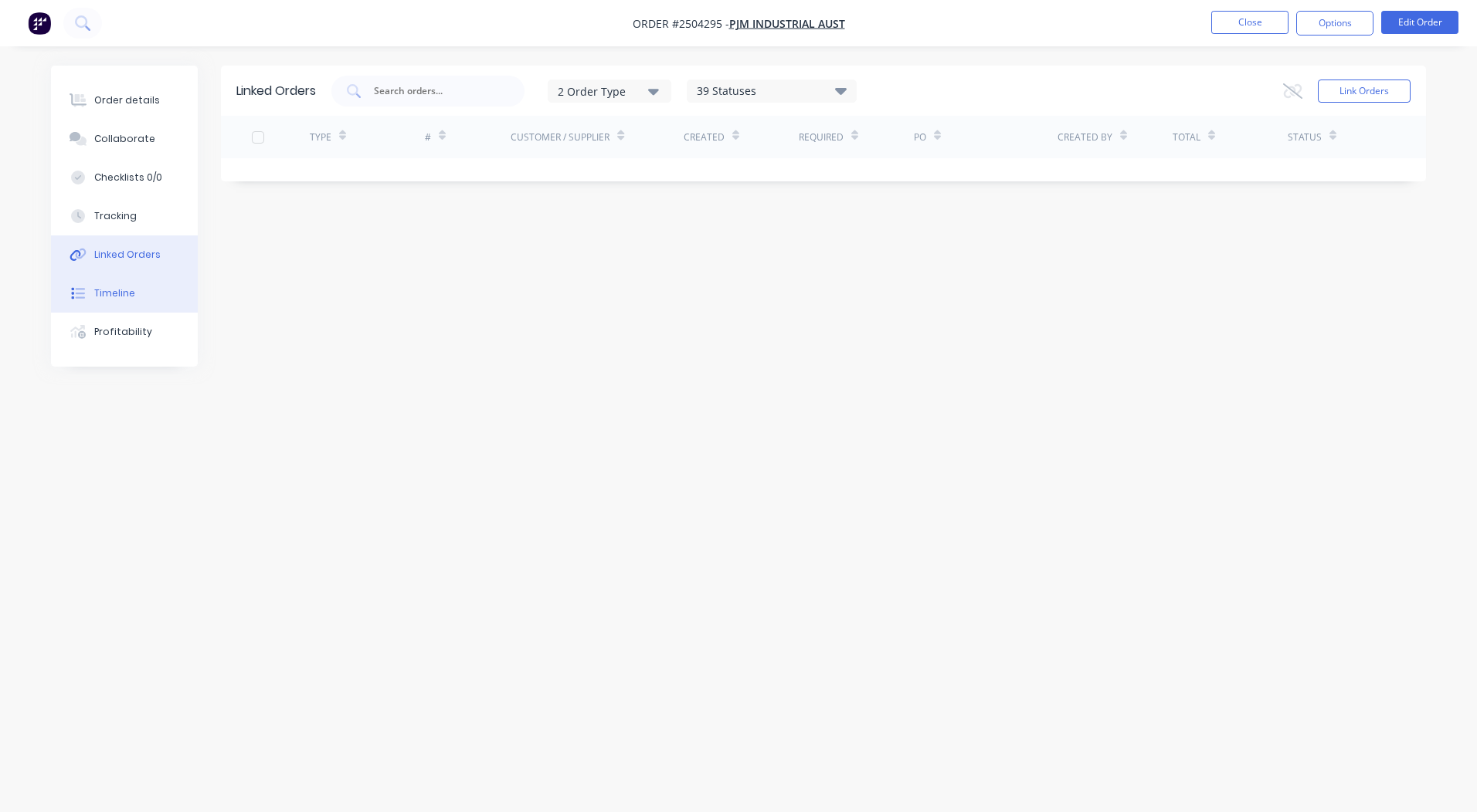
click at [119, 289] on div "Timeline" at bounding box center [115, 293] width 41 height 14
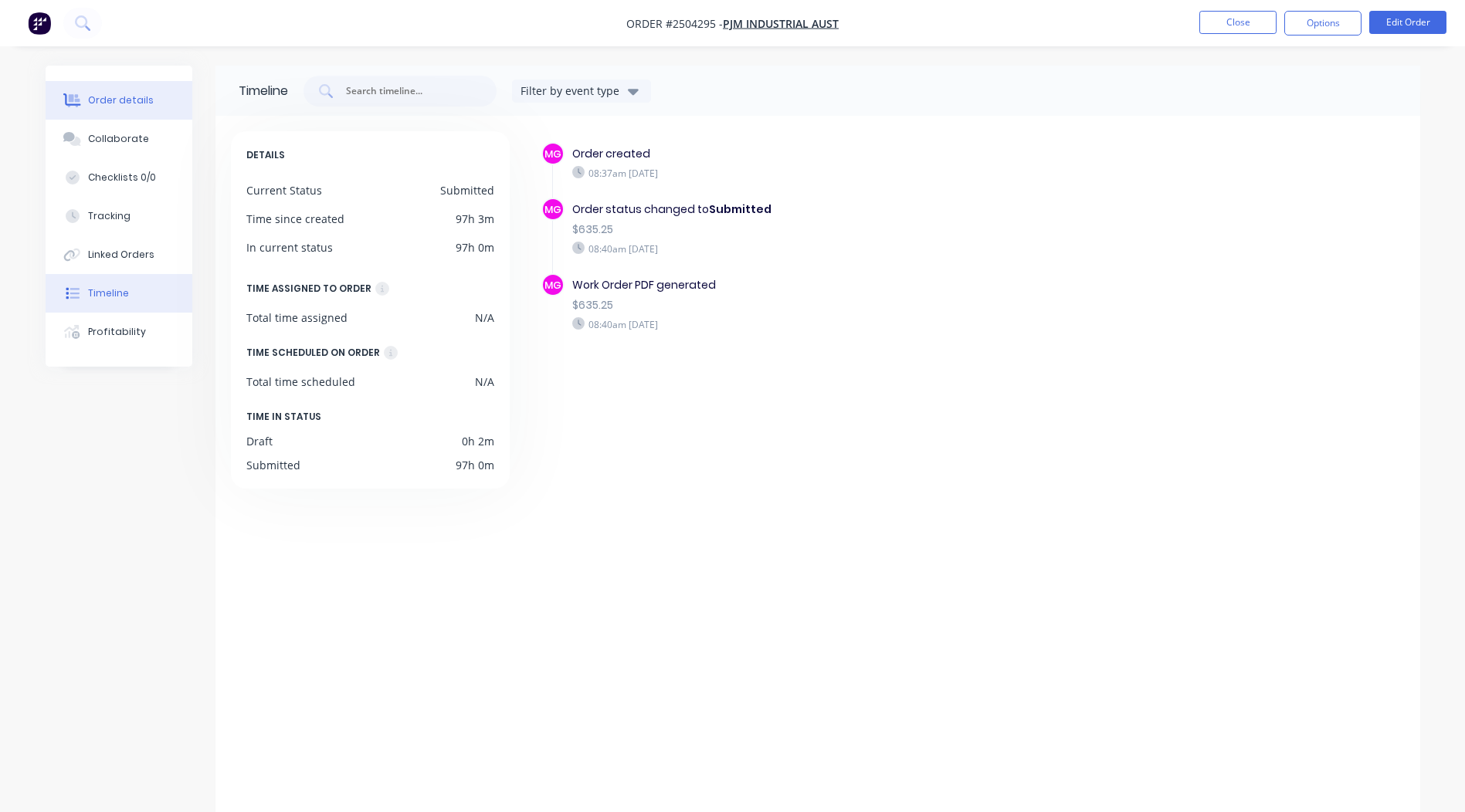
click at [54, 110] on button "Order details" at bounding box center [118, 100] width 147 height 38
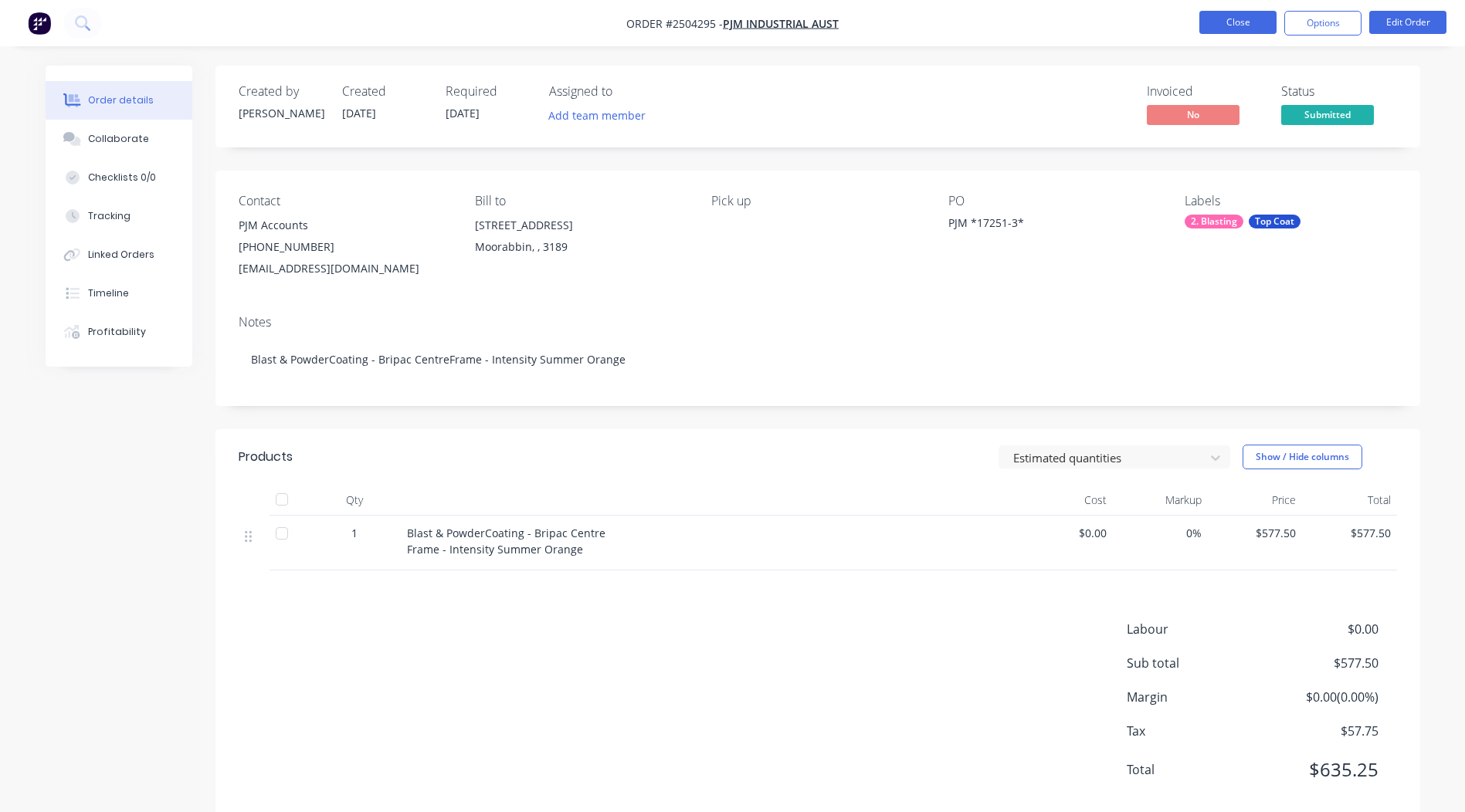
click at [1229, 20] on button "Close" at bounding box center [1237, 22] width 78 height 23
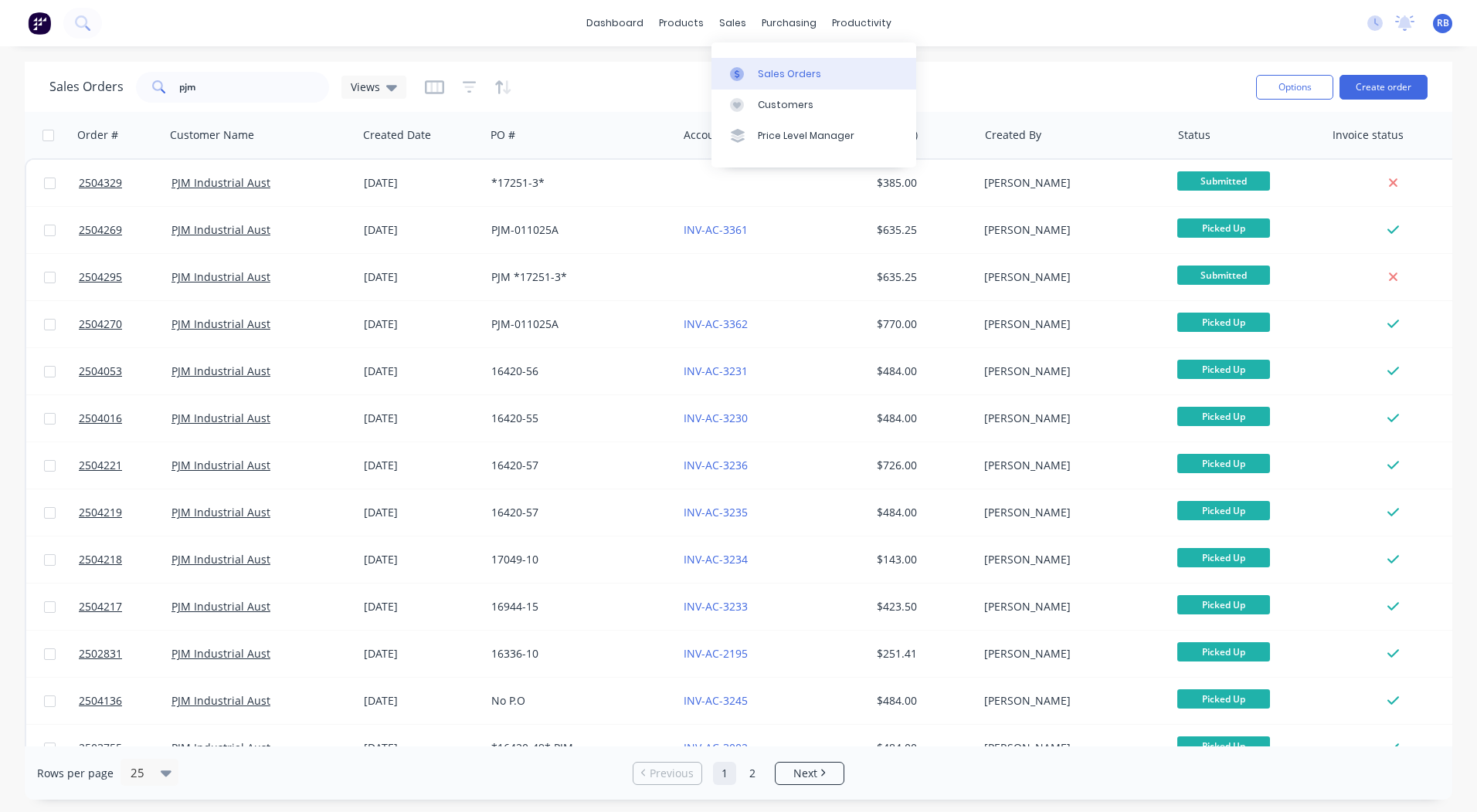
click at [759, 78] on div "Sales Orders" at bounding box center [789, 74] width 63 height 14
click at [637, 60] on div "dashboard products sales purchasing productivity dashboard products Product Cat…" at bounding box center [738, 406] width 1477 height 812
click at [621, 28] on link "dashboard" at bounding box center [614, 23] width 72 height 23
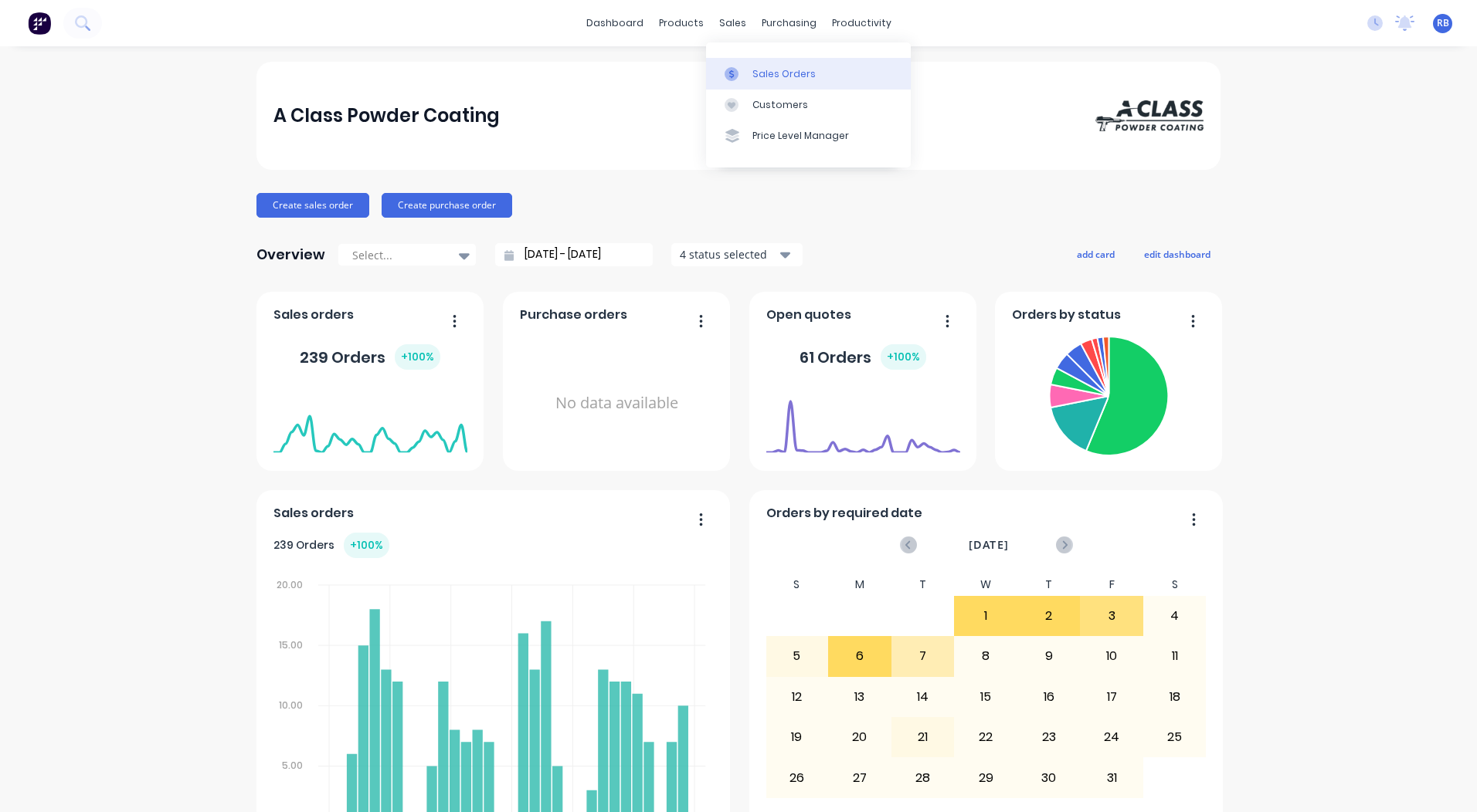
click at [732, 69] on icon at bounding box center [731, 74] width 14 height 14
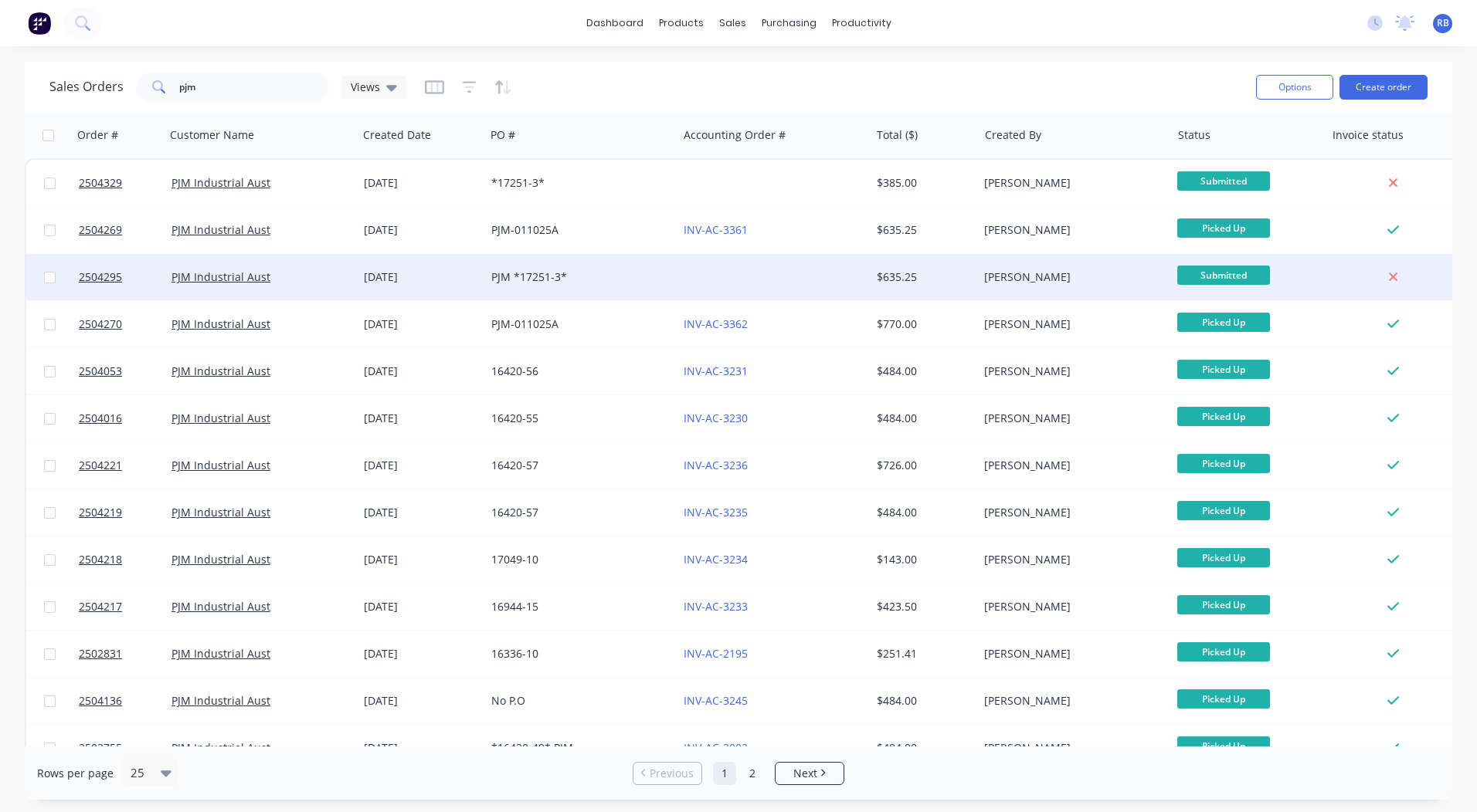
click at [557, 275] on div "PJM *17251-3*" at bounding box center [576, 277] width 171 height 15
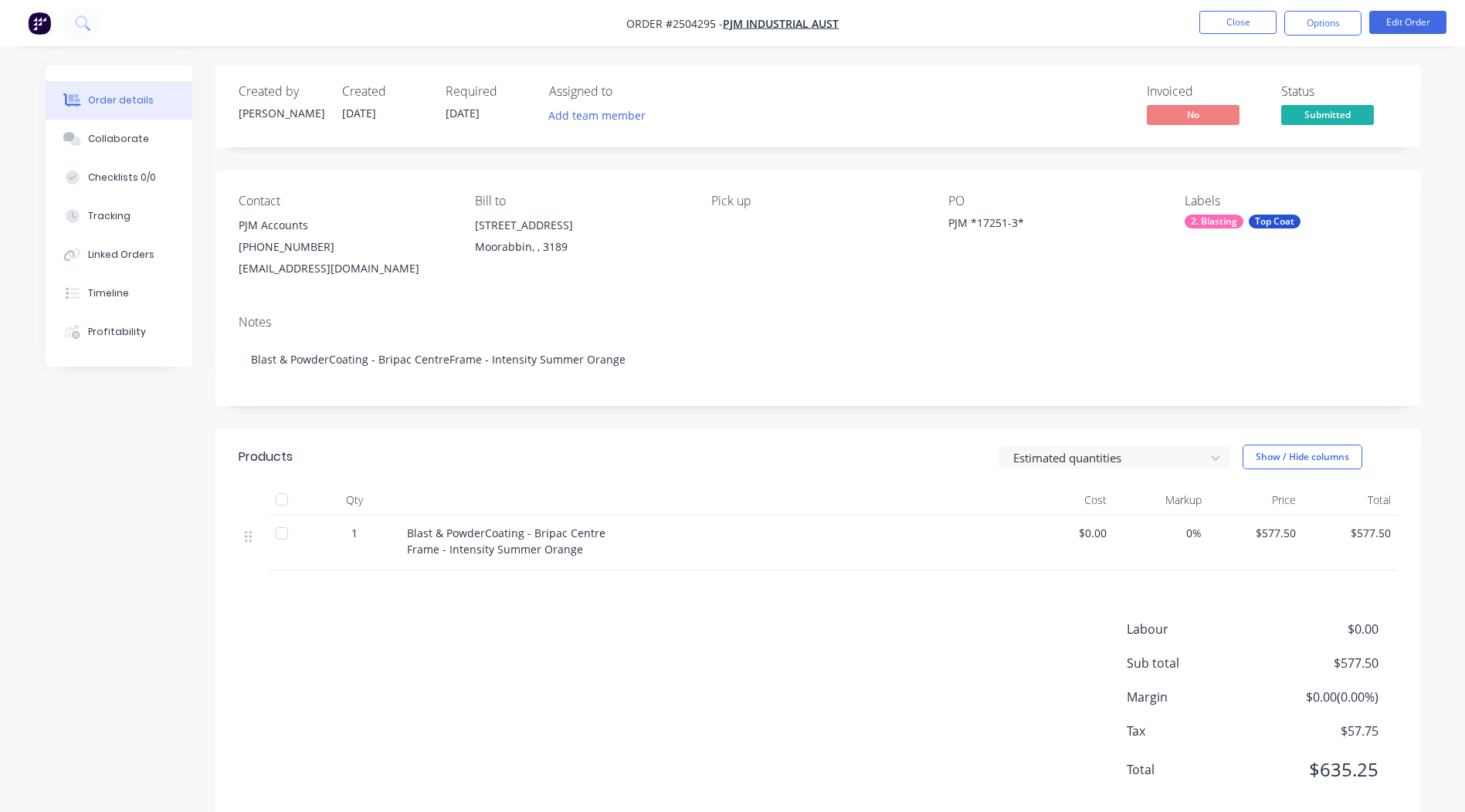
click at [127, 119] on div "Order details Collaborate Checklists 0/0 Tracking Linked Orders Timeline Profit…" at bounding box center [118, 216] width 147 height 301
click at [125, 133] on div "Collaborate" at bounding box center [118, 139] width 61 height 14
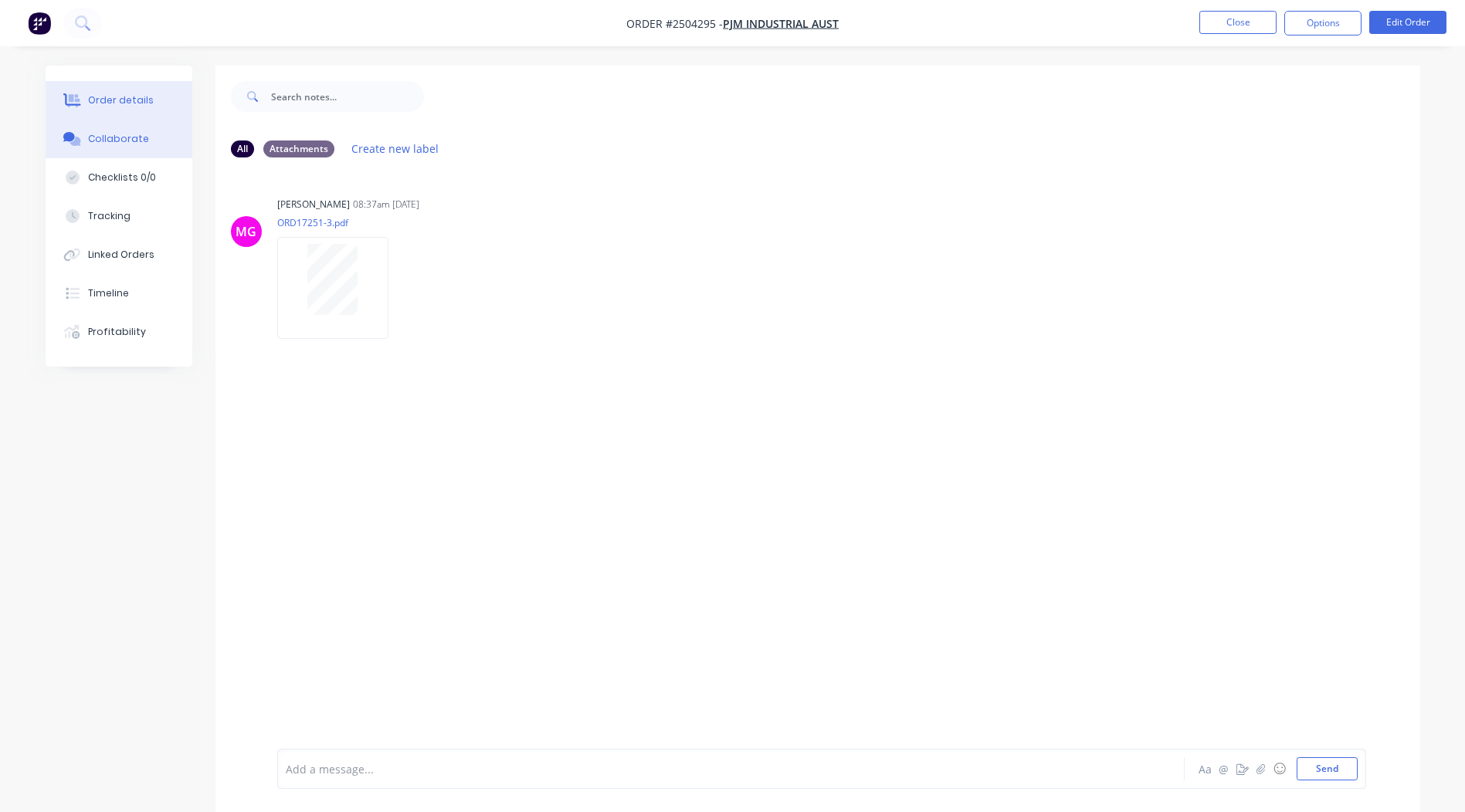
click at [135, 107] on button "Order details" at bounding box center [118, 100] width 147 height 38
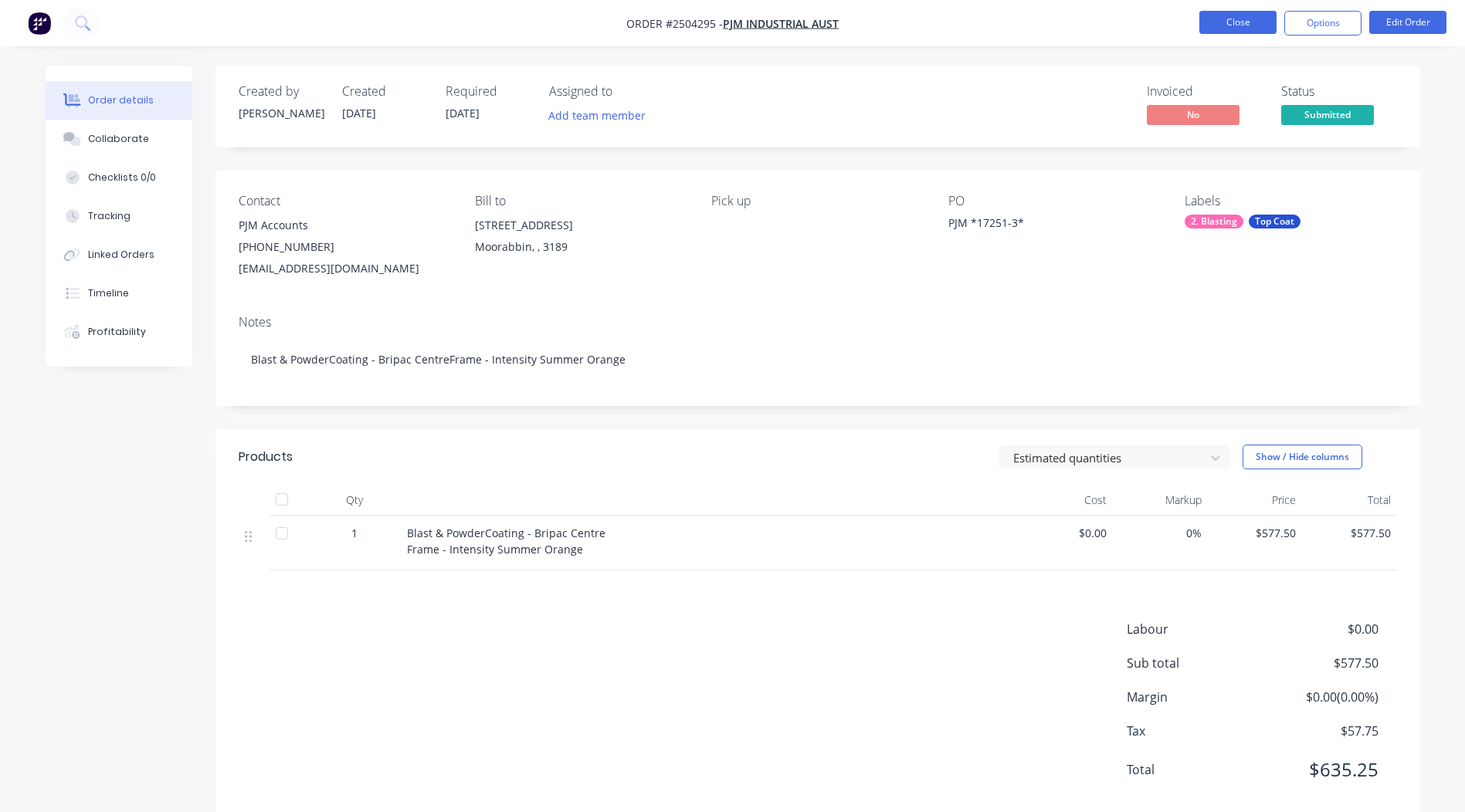
click at [1236, 26] on button "Close" at bounding box center [1237, 22] width 78 height 23
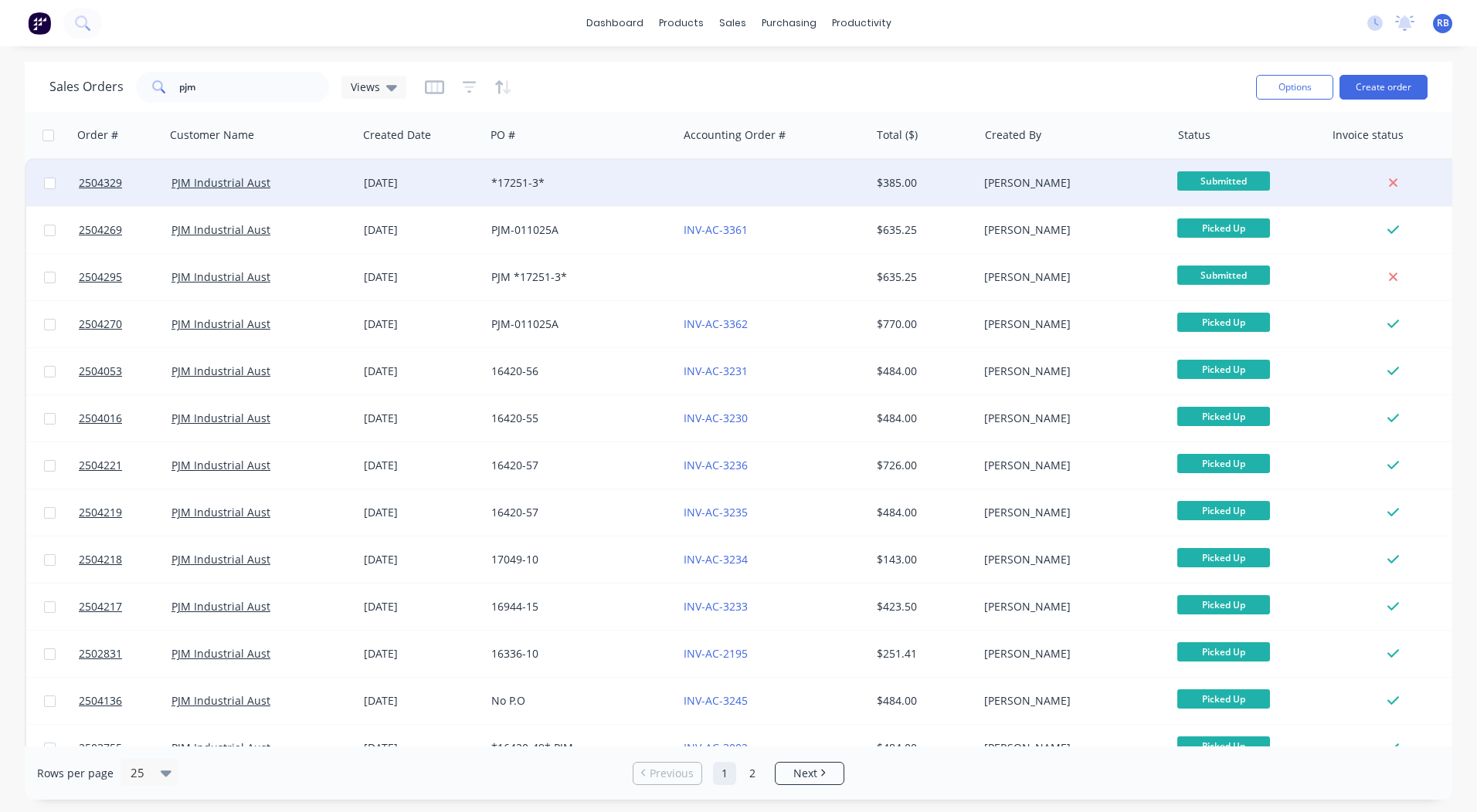
click at [577, 160] on div "*17251-3*" at bounding box center [581, 183] width 193 height 46
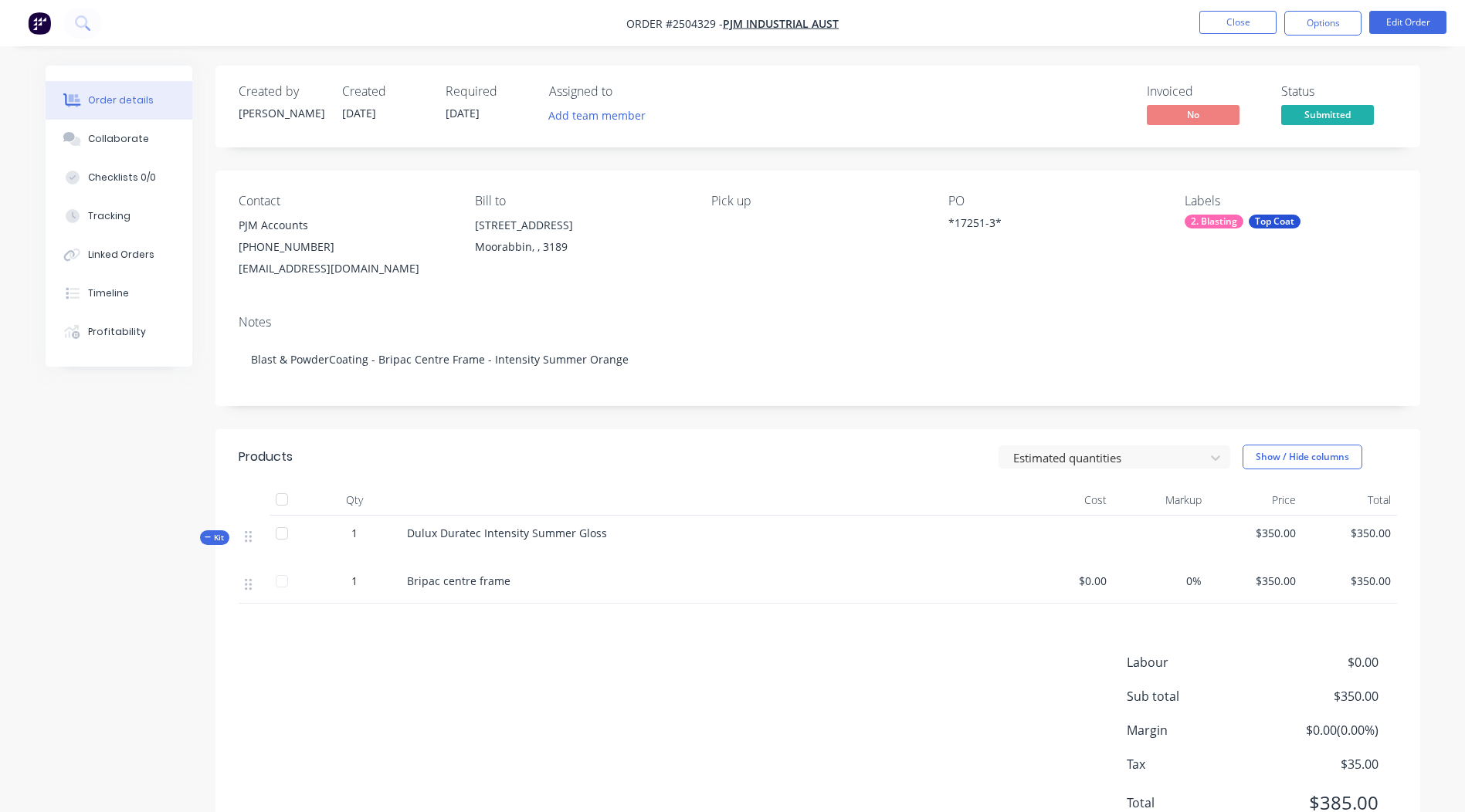
click at [1390, 37] on nav "Order #2504329 - PJM Industrial Aust Close Options Edit Order" at bounding box center [732, 23] width 1465 height 46
click at [1396, 26] on button "Edit Order" at bounding box center [1408, 22] width 78 height 23
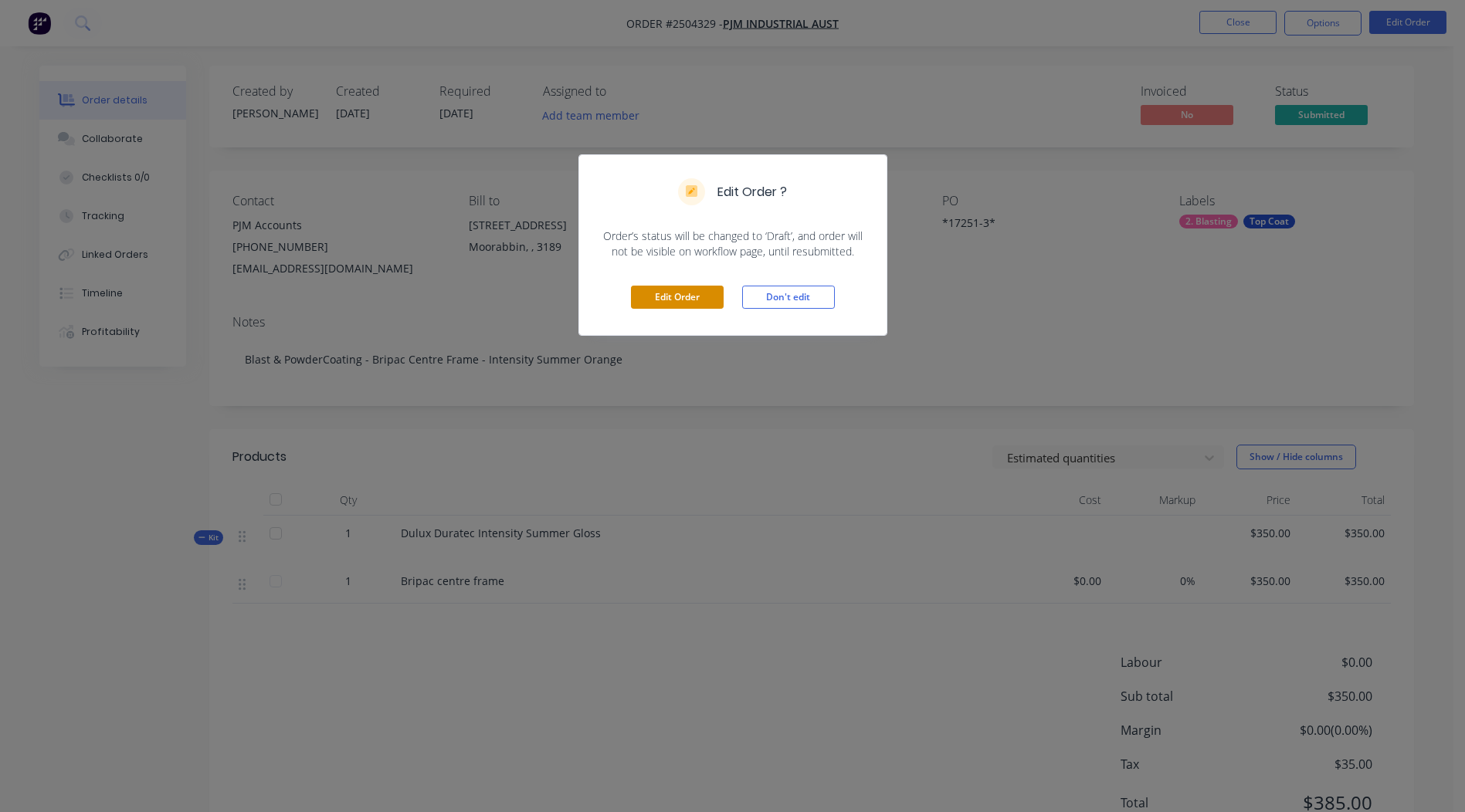
click at [660, 292] on button "Edit Order" at bounding box center [677, 297] width 93 height 23
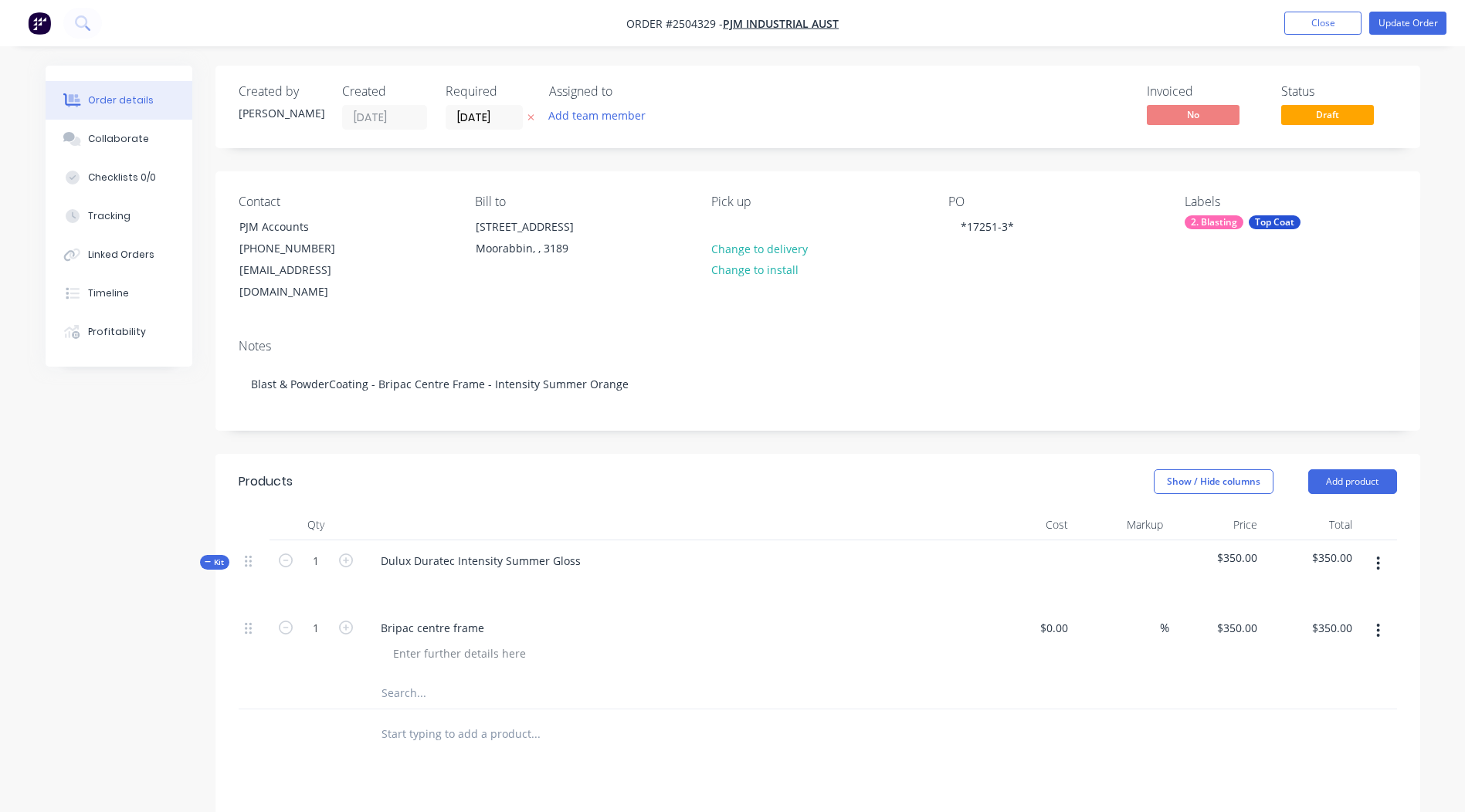
scroll to position [232, 0]
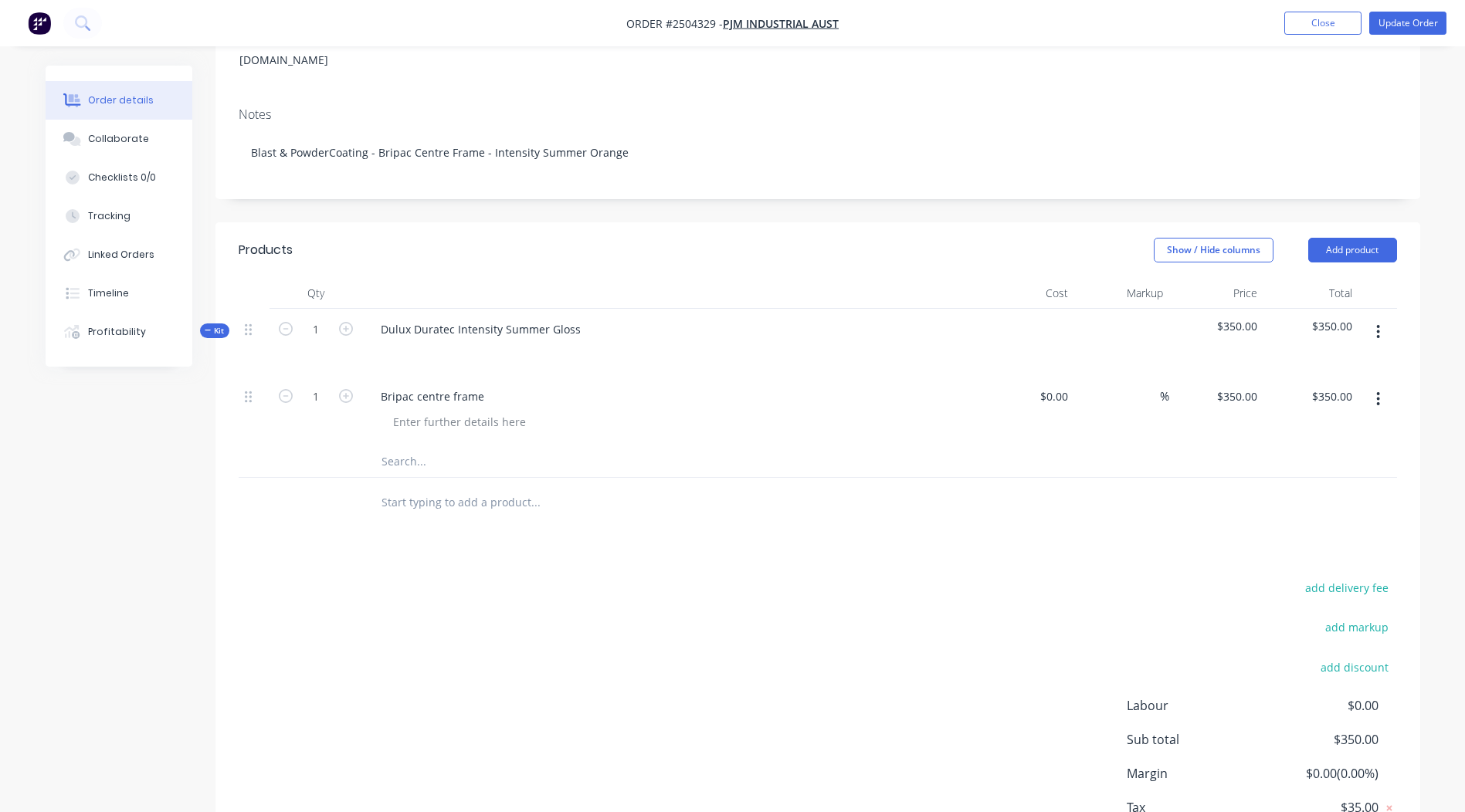
click at [1247, 376] on div "$350.00 $350.00" at bounding box center [1216, 411] width 95 height 70
click at [1245, 385] on input "350" at bounding box center [1239, 396] width 48 height 22
type input "$583.33"
click at [1208, 509] on div "Products Show / Hide columns Add product Qty Cost Markup Price Total Kit 1 Dulu…" at bounding box center [818, 561] width 1205 height 677
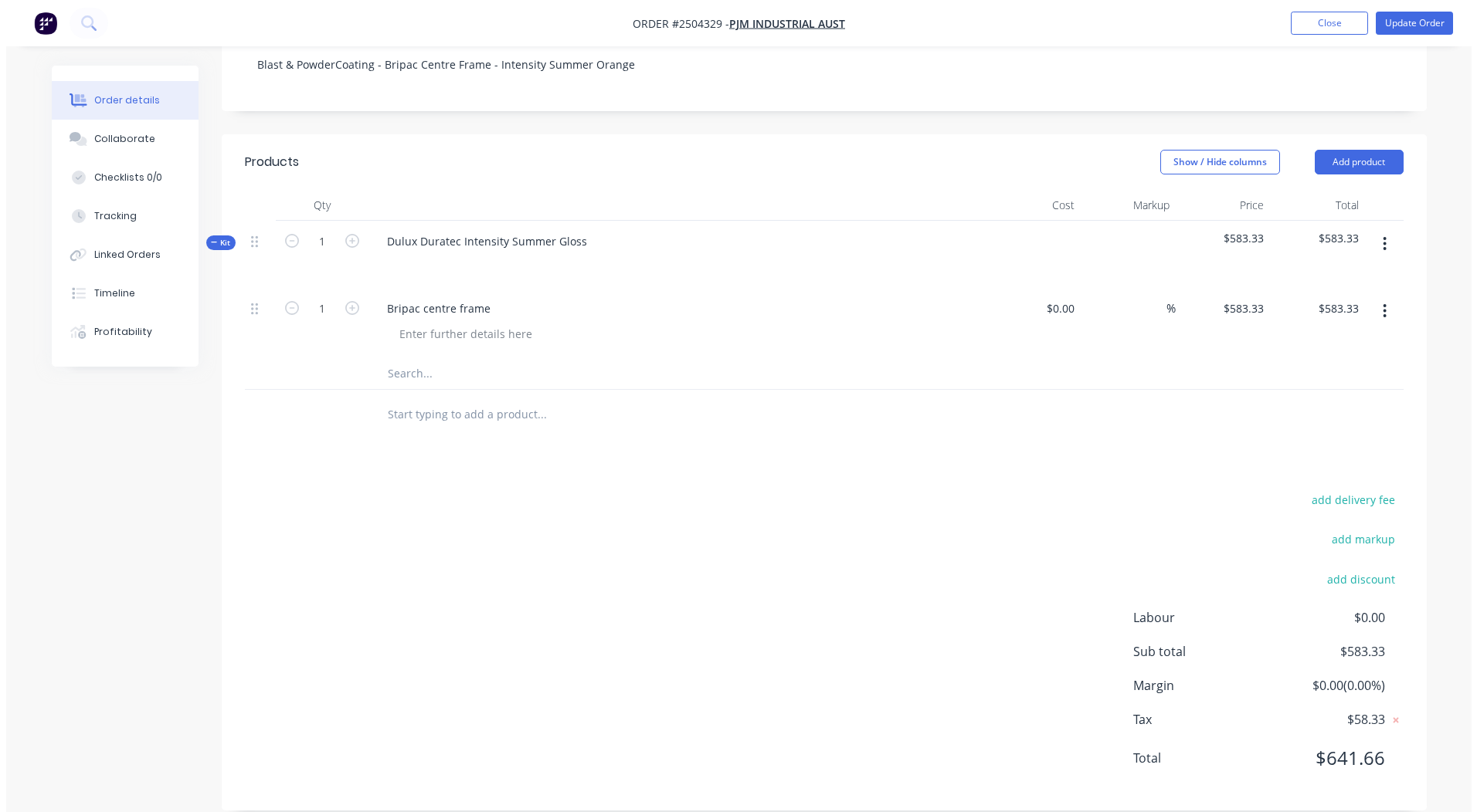
scroll to position [0, 0]
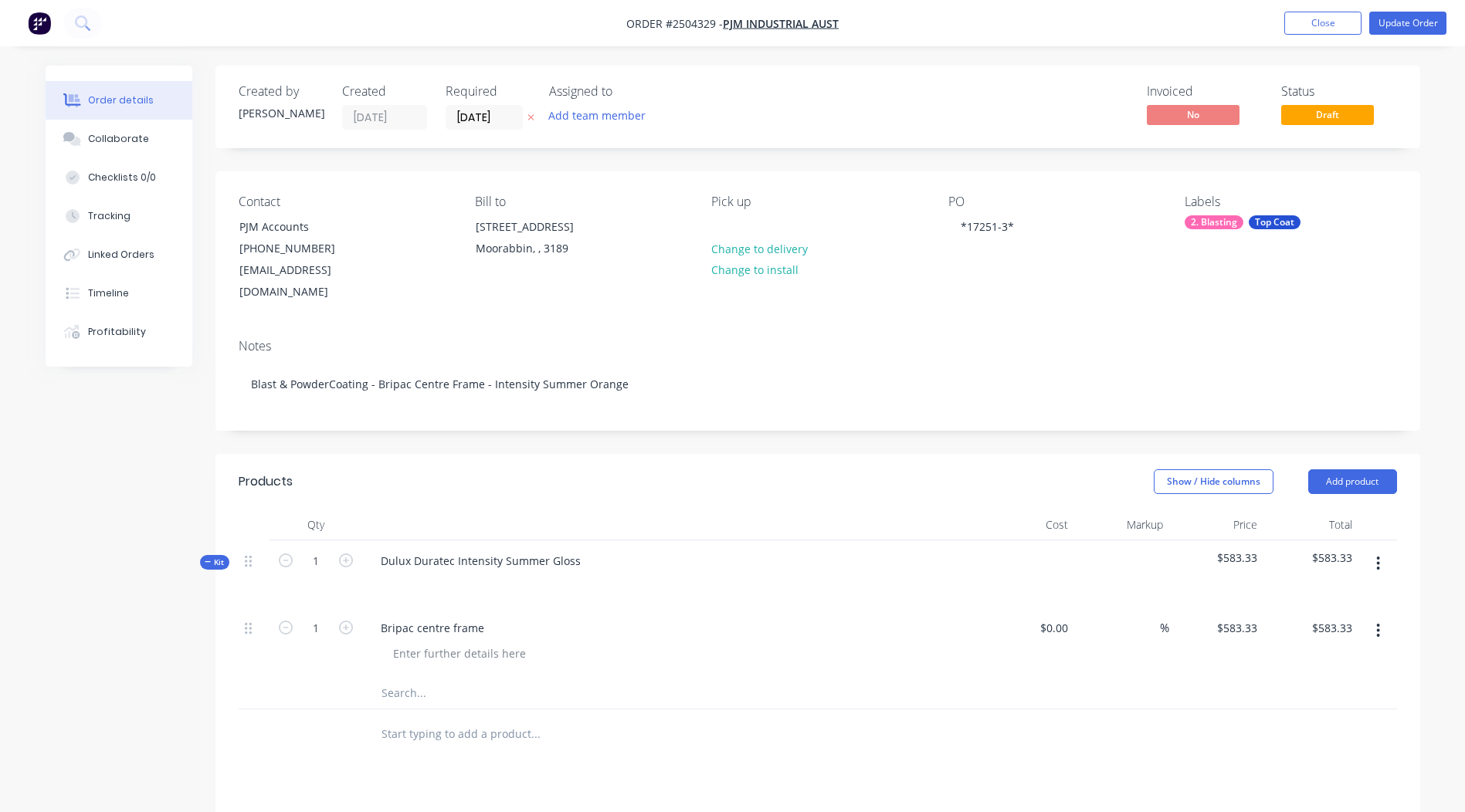
click at [1416, 36] on nav "Order #2504329 - PJM Industrial Aust Add product Close Update Order" at bounding box center [732, 23] width 1465 height 46
click at [1406, 19] on button "Update Order" at bounding box center [1408, 23] width 78 height 23
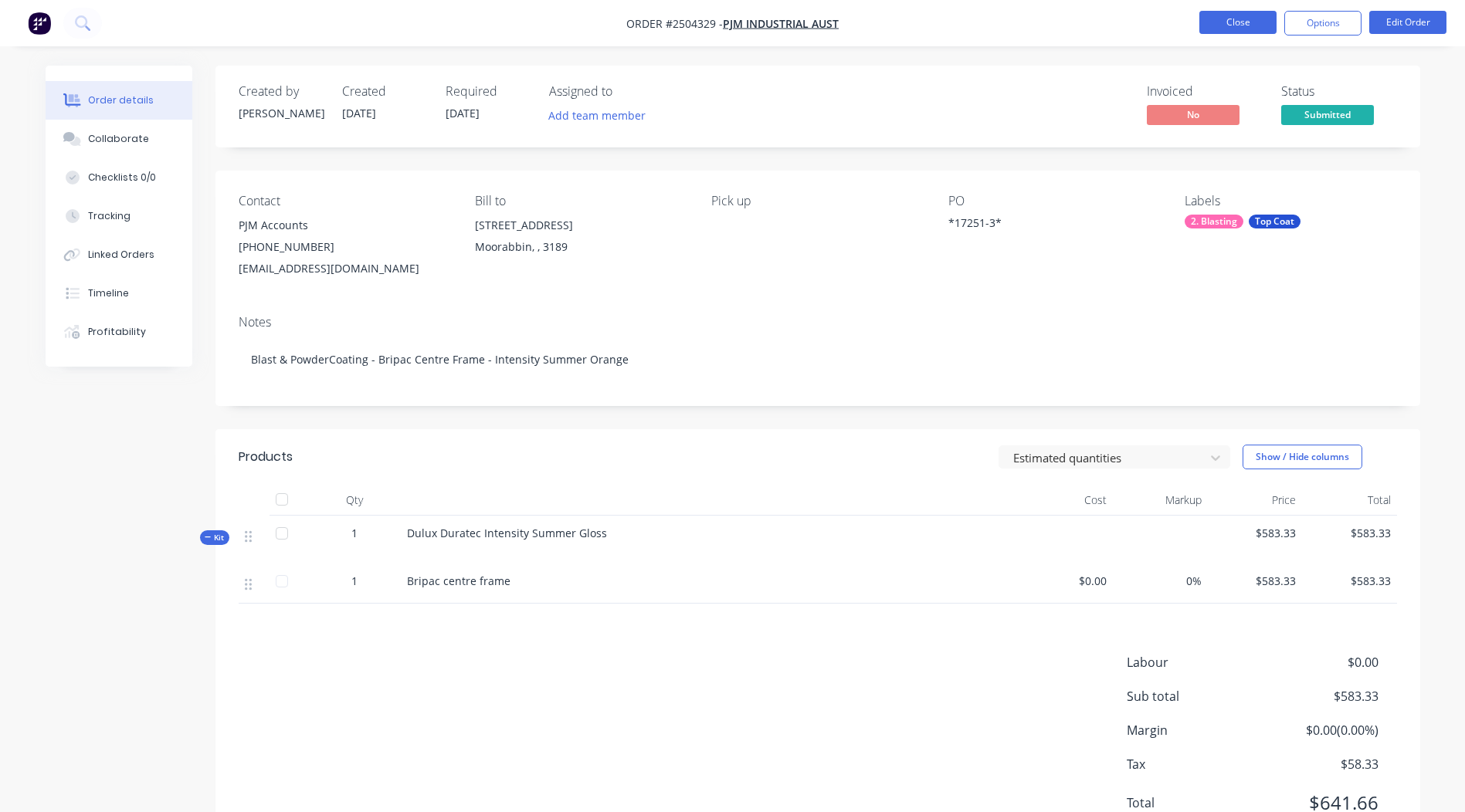
click at [1244, 26] on button "Close" at bounding box center [1237, 22] width 78 height 23
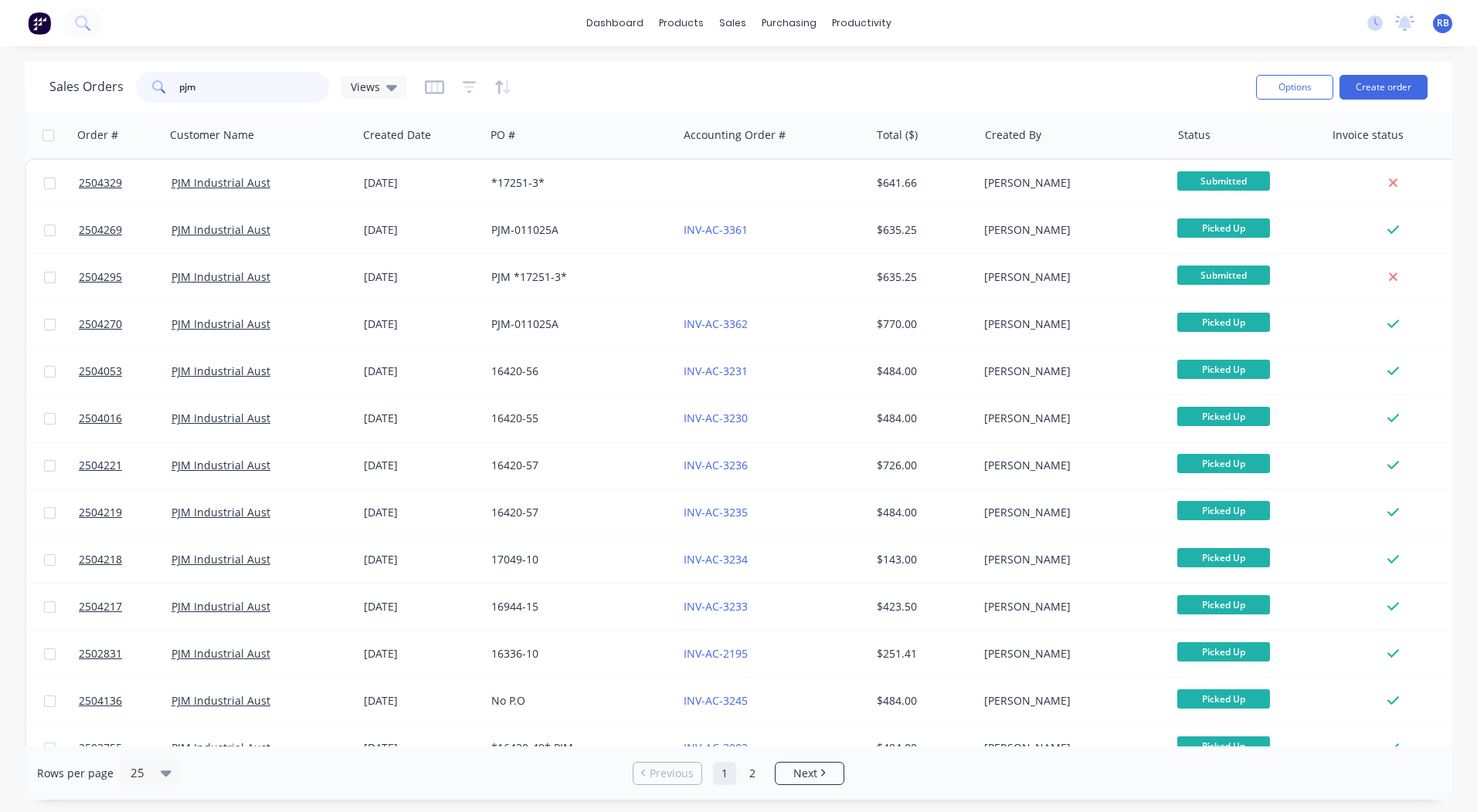
drag, startPoint x: 281, startPoint y: 108, endPoint x: 0, endPoint y: 187, distance: 291.9
click at [0, 174] on html "dashboard products sales purchasing productivity dashboard products Product Cat…" at bounding box center [738, 406] width 1477 height 812
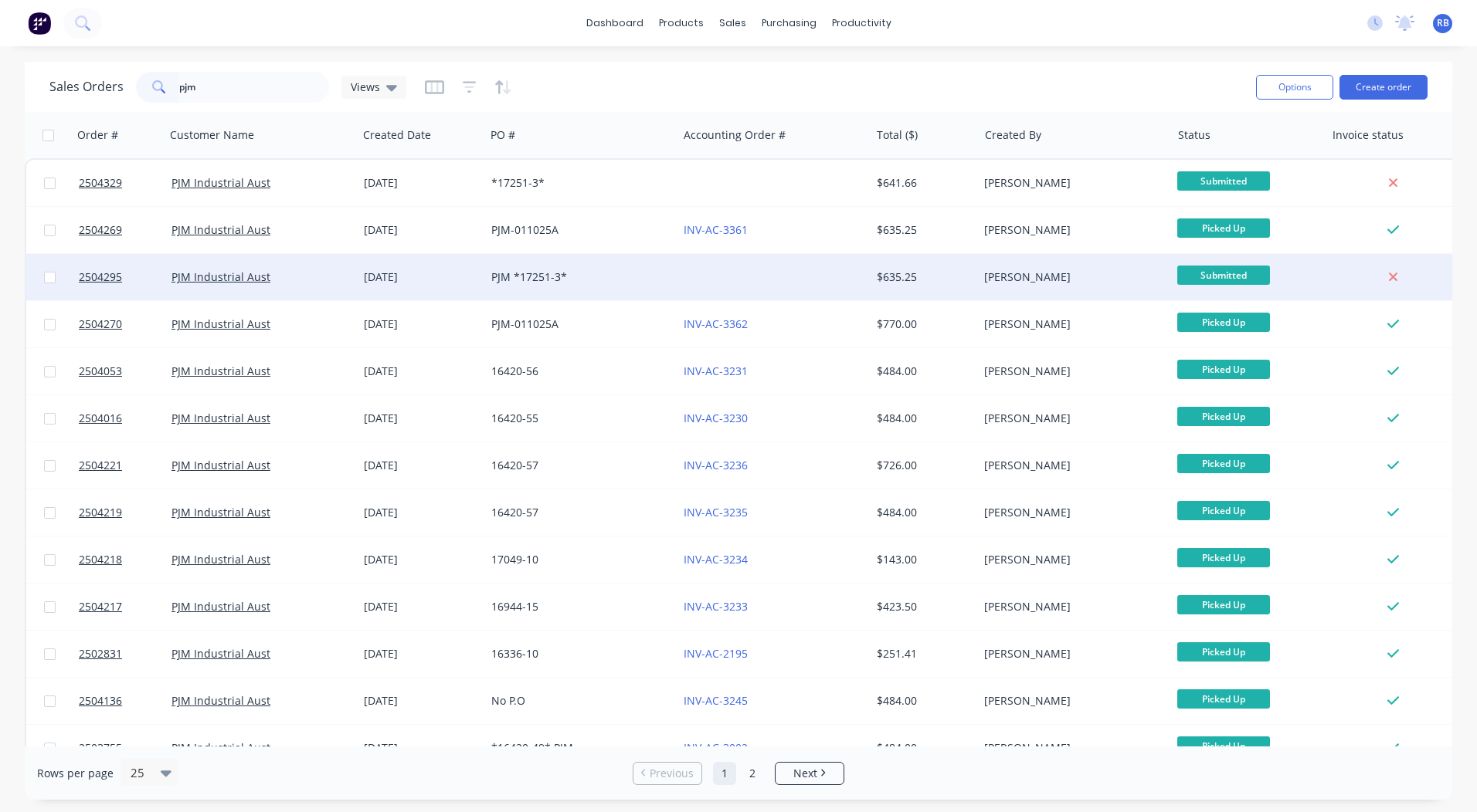
click at [788, 270] on div at bounding box center [774, 277] width 193 height 46
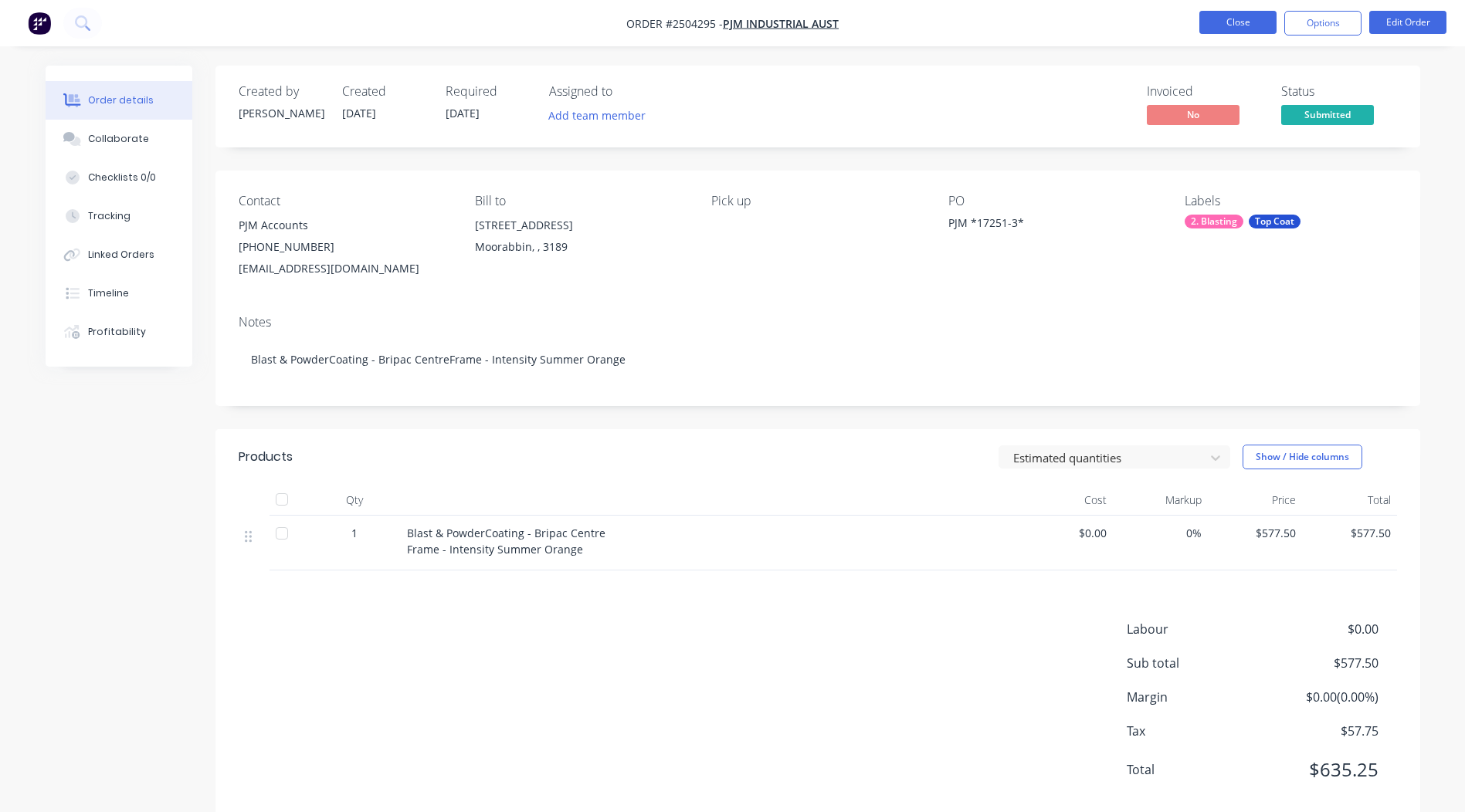
click at [1234, 25] on button "Close" at bounding box center [1237, 22] width 78 height 23
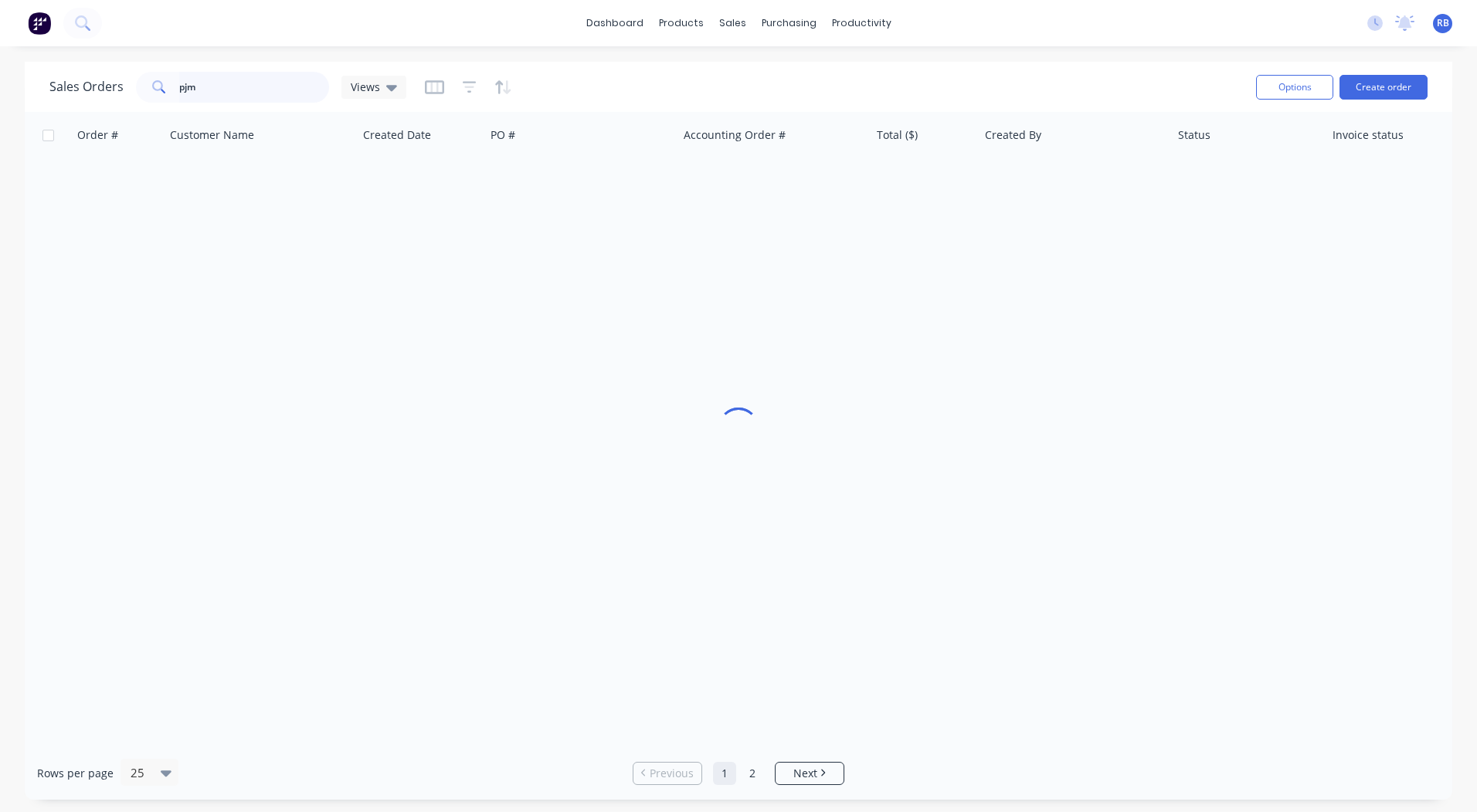
click at [0, 135] on html "dashboard products sales purchasing productivity dashboard products Product Cat…" at bounding box center [738, 406] width 1477 height 812
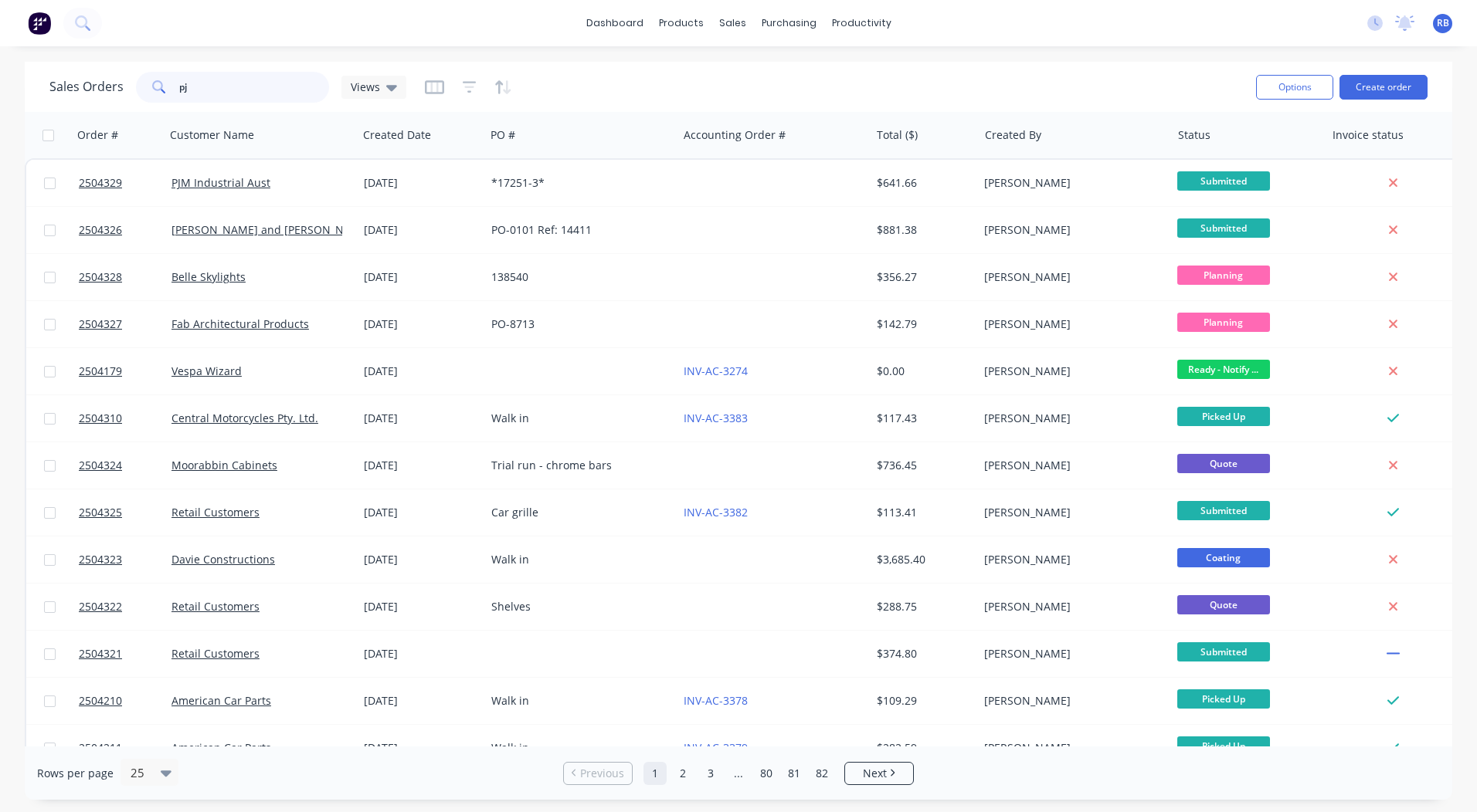
type input "pjm"
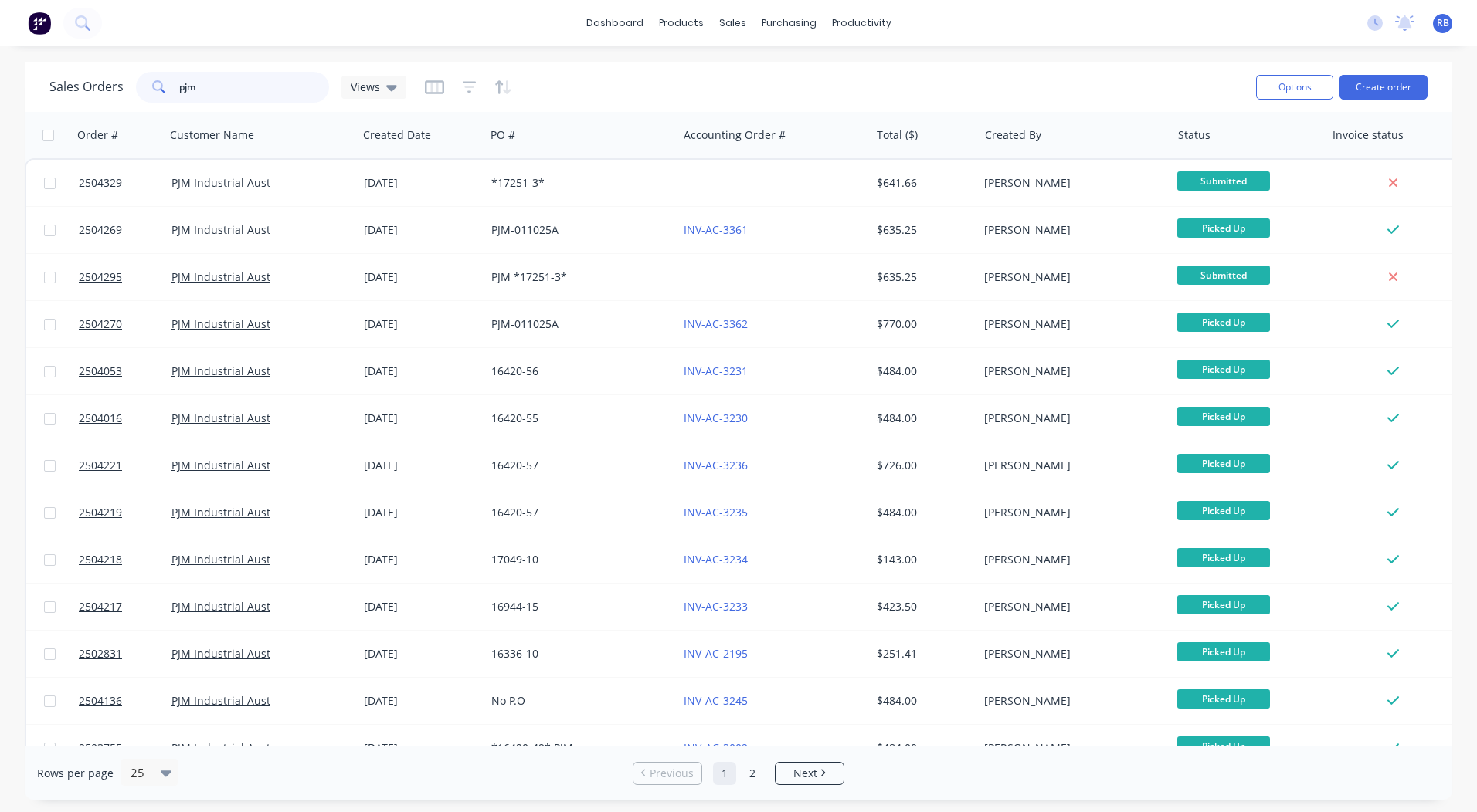
drag, startPoint x: 262, startPoint y: 95, endPoint x: 0, endPoint y: 150, distance: 267.7
click at [0, 242] on html "dashboard products sales purchasing productivity dashboard products Product Cat…" at bounding box center [738, 406] width 1477 height 812
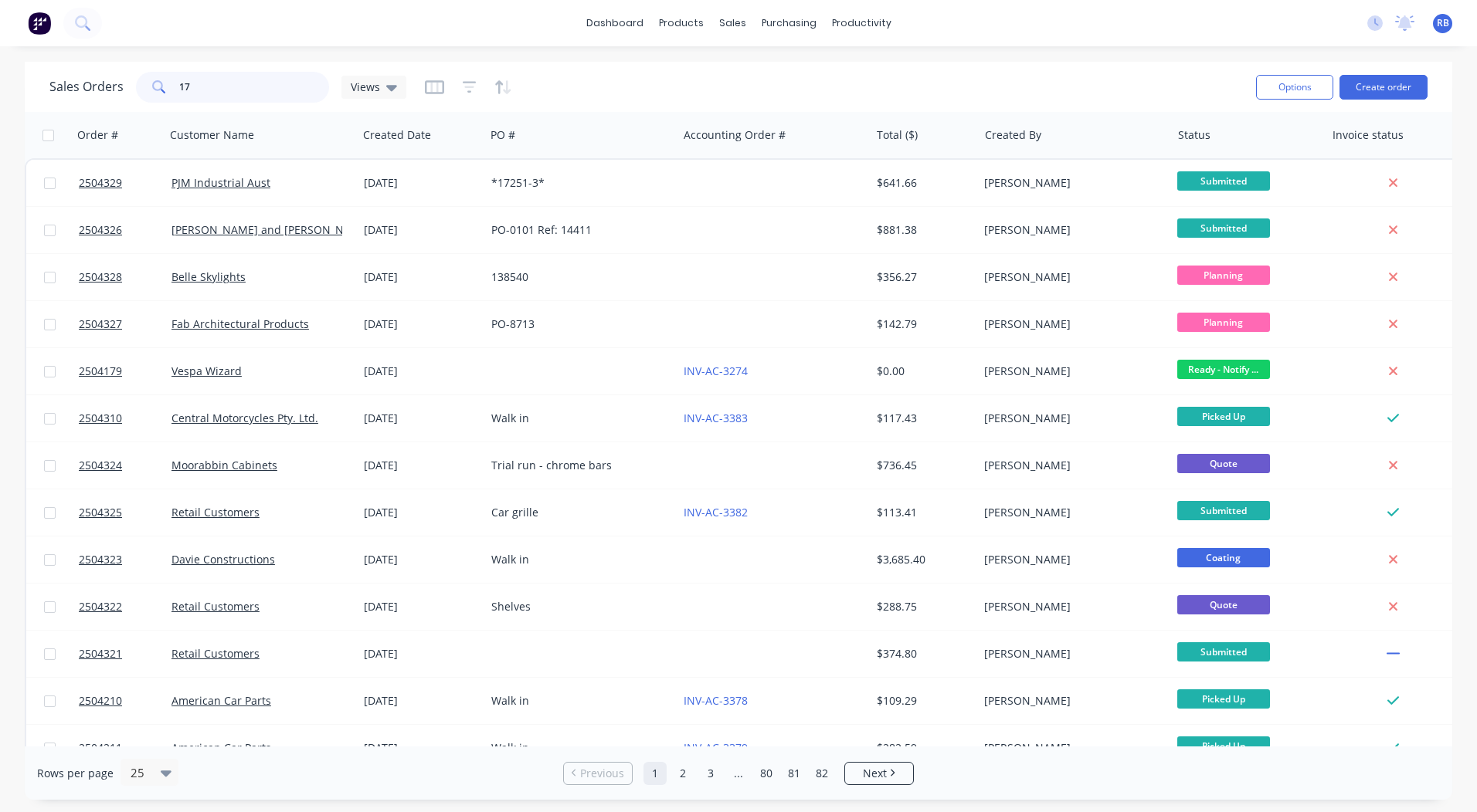
type input "172"
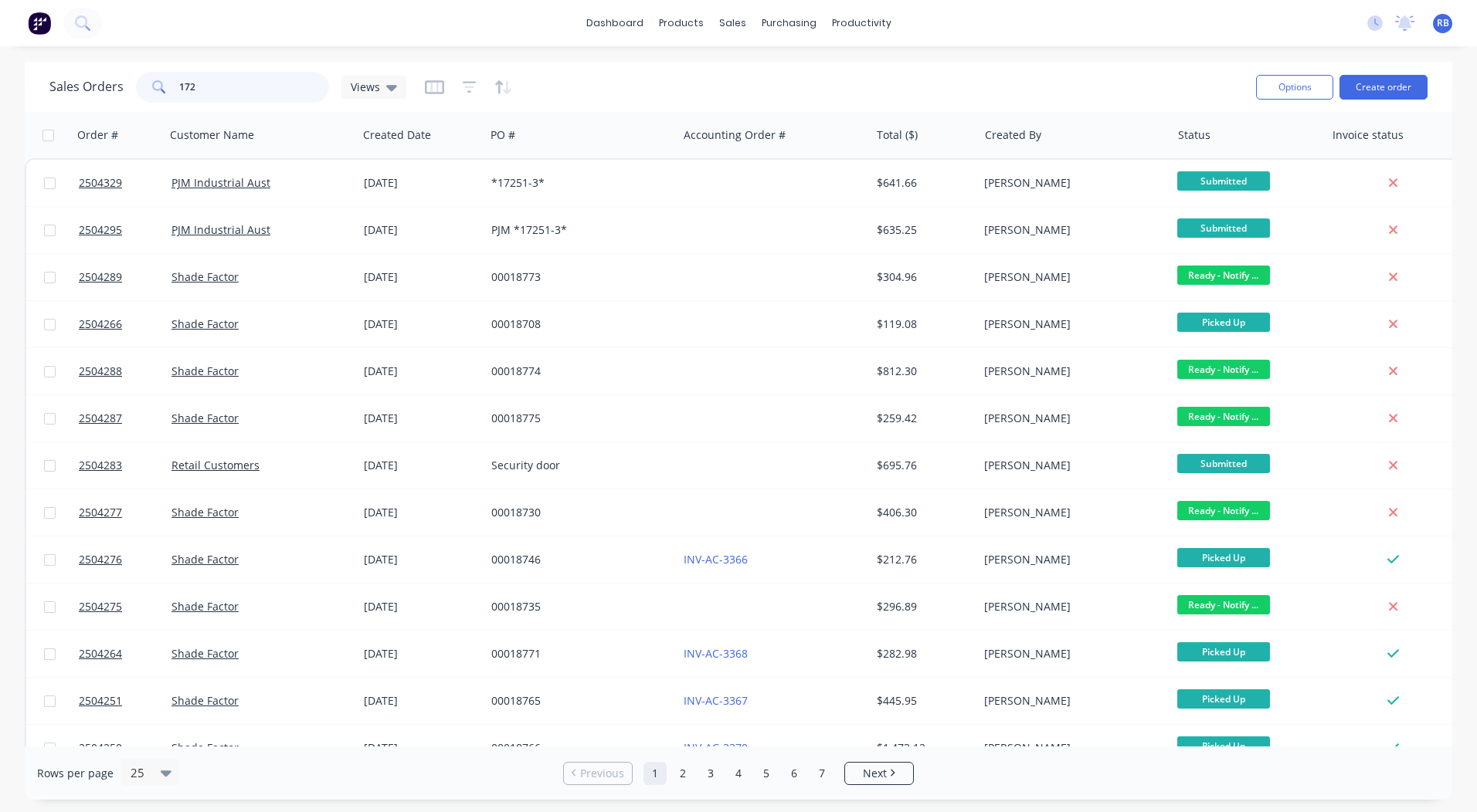
drag, startPoint x: 235, startPoint y: 96, endPoint x: 0, endPoint y: 10, distance: 250.2
click at [0, 75] on html "dashboard products sales purchasing productivity dashboard products Product Cat…" at bounding box center [738, 406] width 1477 height 812
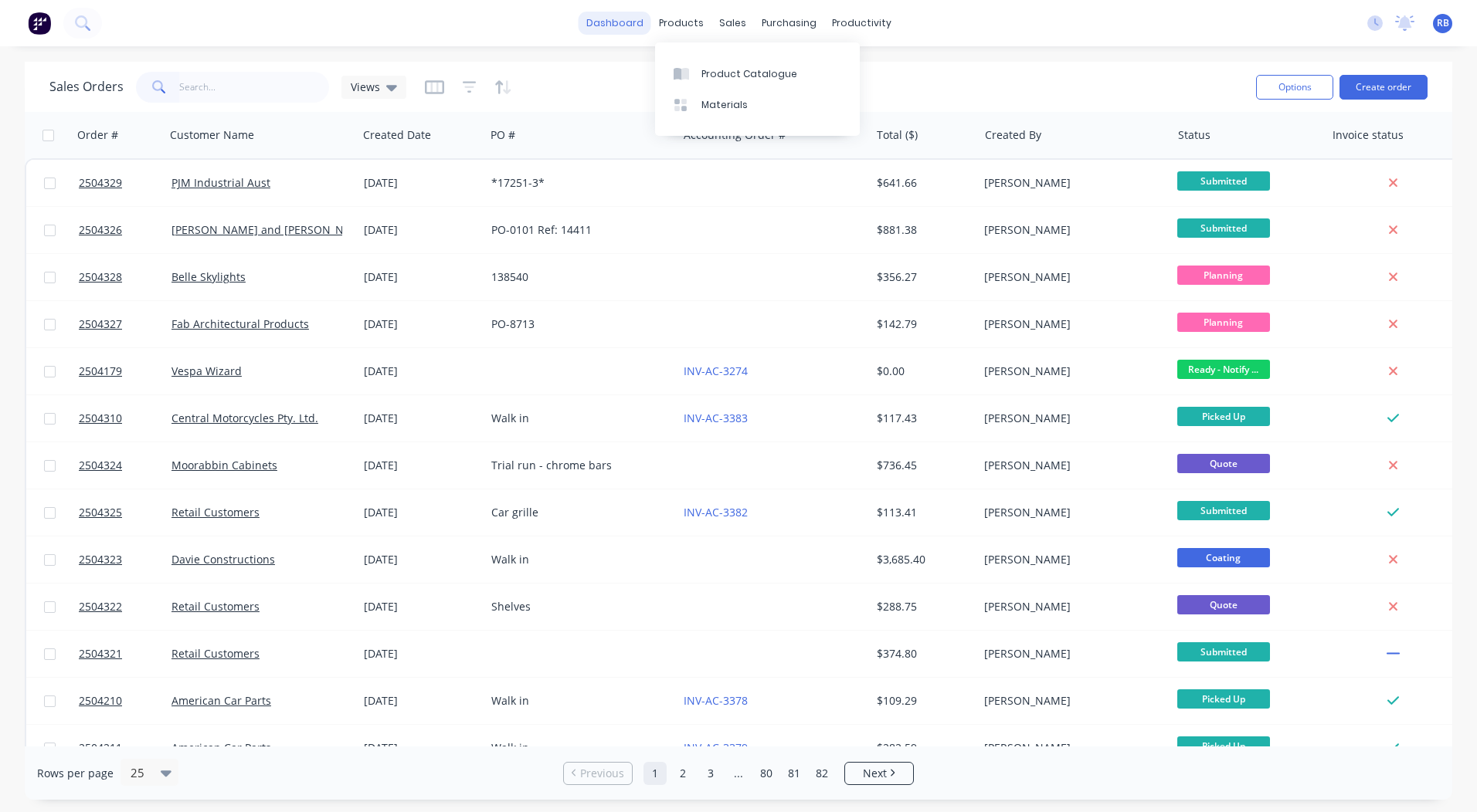
click at [624, 15] on link "dashboard" at bounding box center [614, 23] width 72 height 23
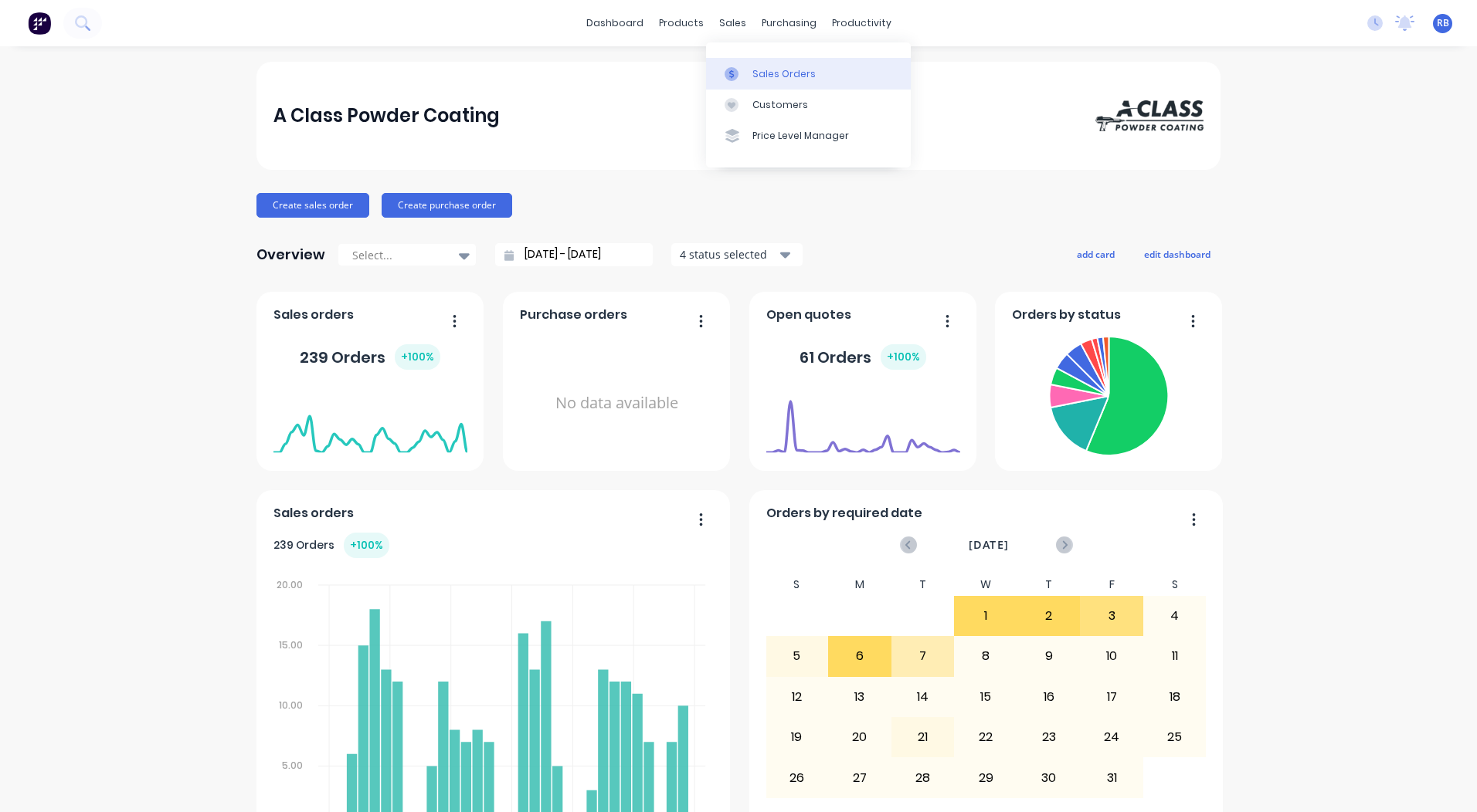
click at [756, 69] on div "Sales Orders" at bounding box center [784, 74] width 63 height 14
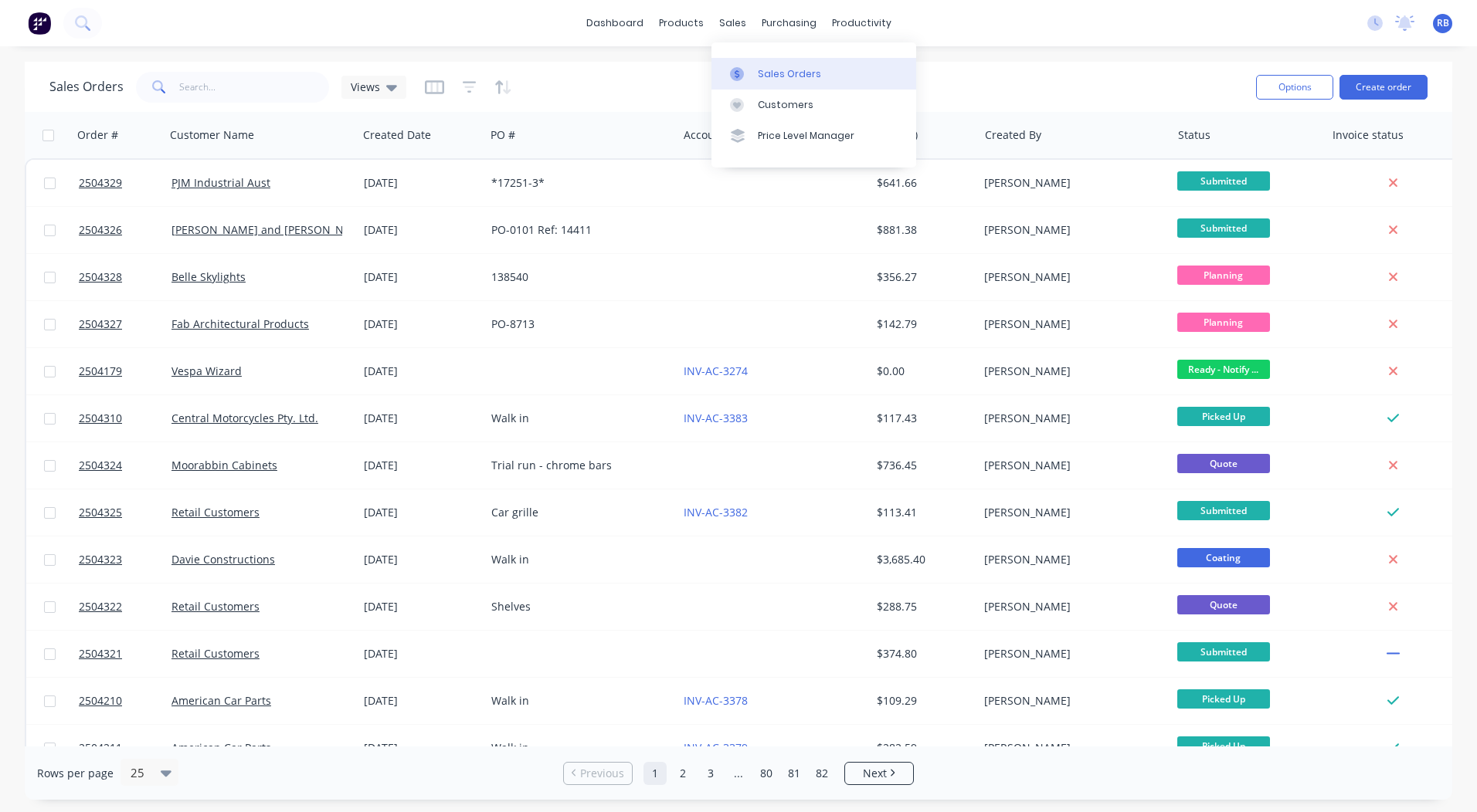
click at [776, 66] on link "Sales Orders" at bounding box center [814, 73] width 205 height 31
click at [1036, 41] on div "dashboard products sales purchasing productivity dashboard products Product Cat…" at bounding box center [738, 23] width 1477 height 46
click at [614, 26] on link "dashboard" at bounding box center [614, 23] width 72 height 23
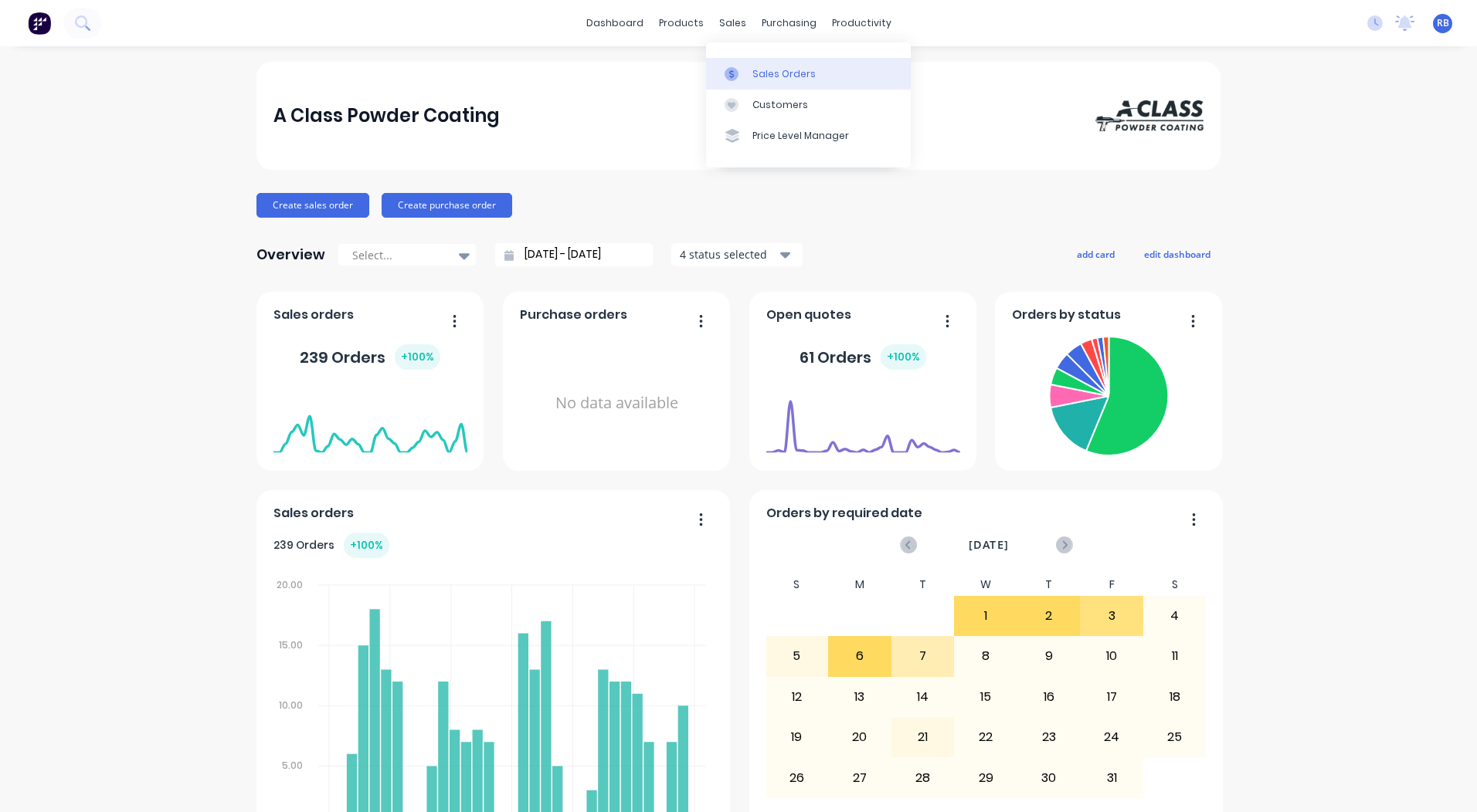
click at [759, 62] on link "Sales Orders" at bounding box center [808, 73] width 205 height 31
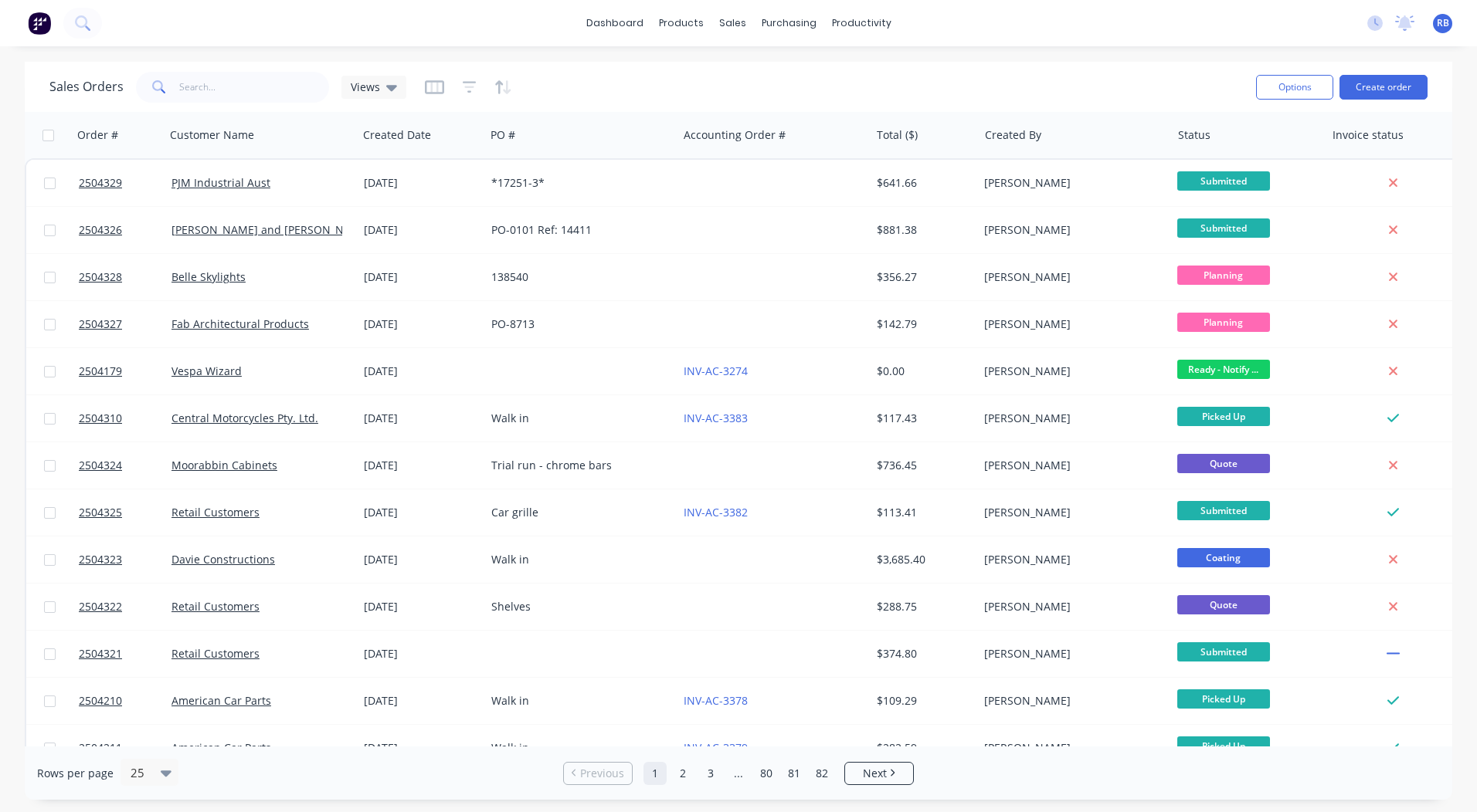
click at [1001, 45] on div "dashboard products sales purchasing productivity dashboard products Product Cat…" at bounding box center [738, 23] width 1477 height 46
click at [875, 73] on div "Workflow" at bounding box center [888, 74] width 46 height 14
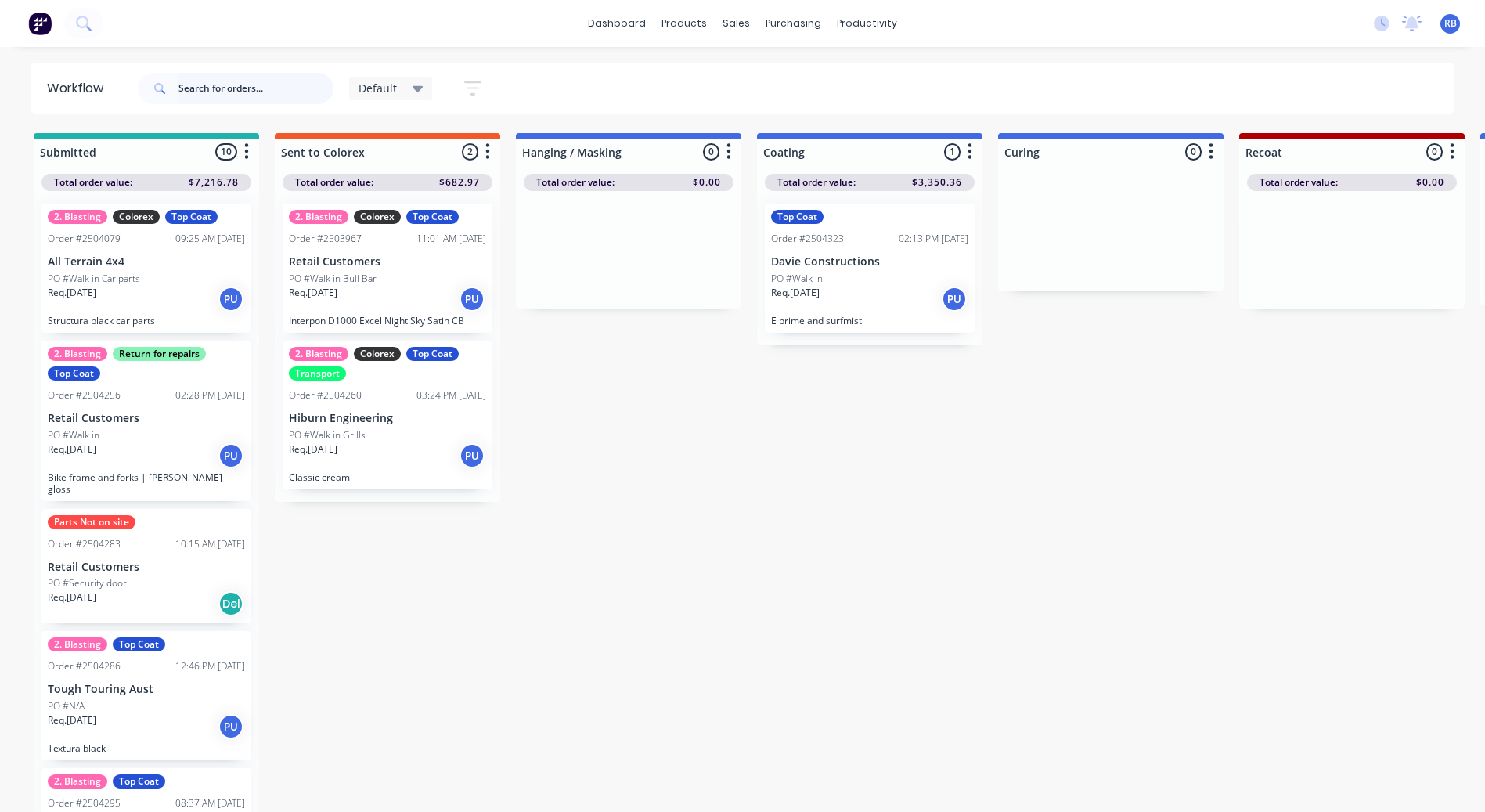
click at [234, 92] on input "text" at bounding box center [256, 88] width 155 height 31
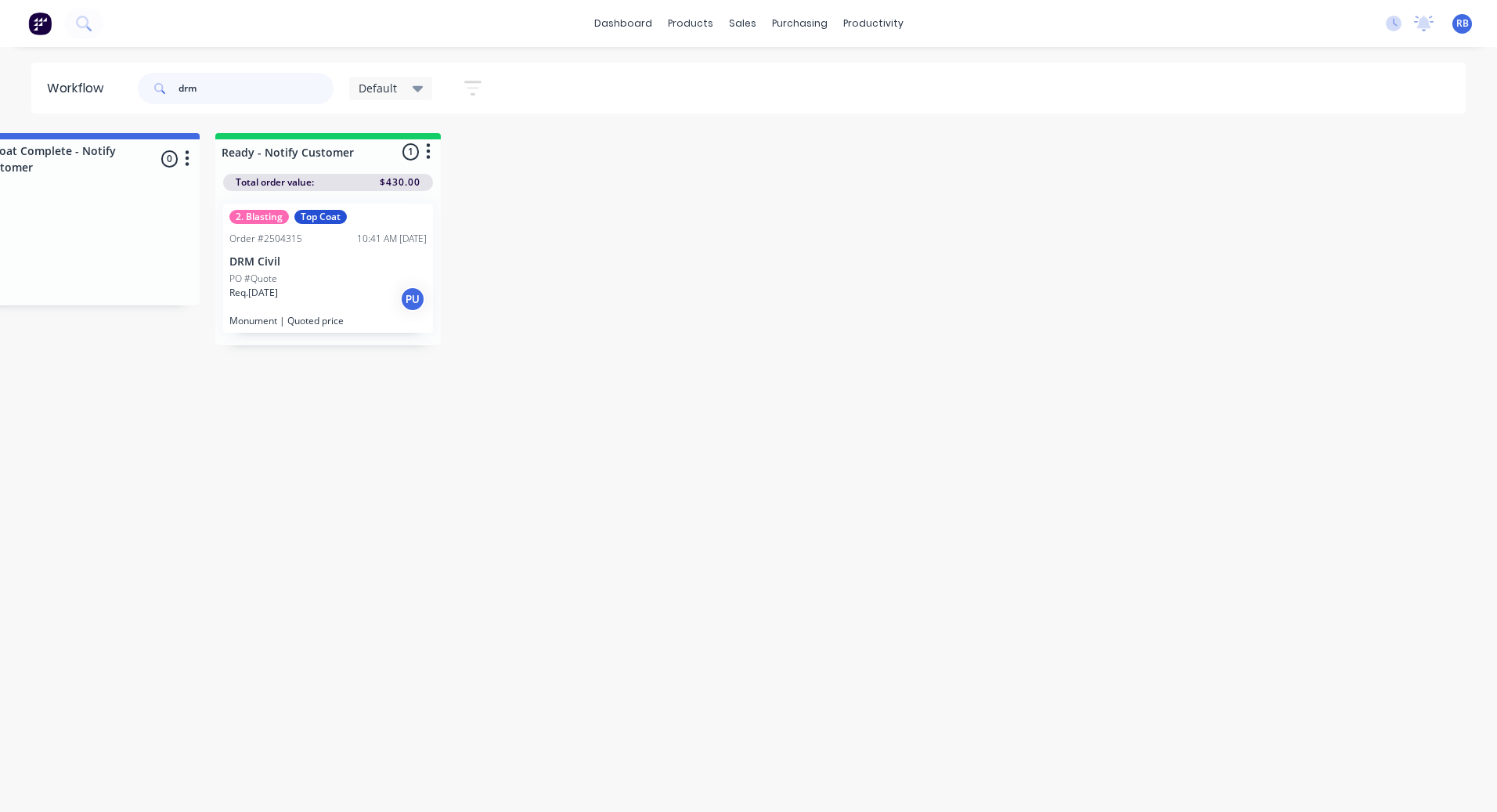
scroll to position [0, 1402]
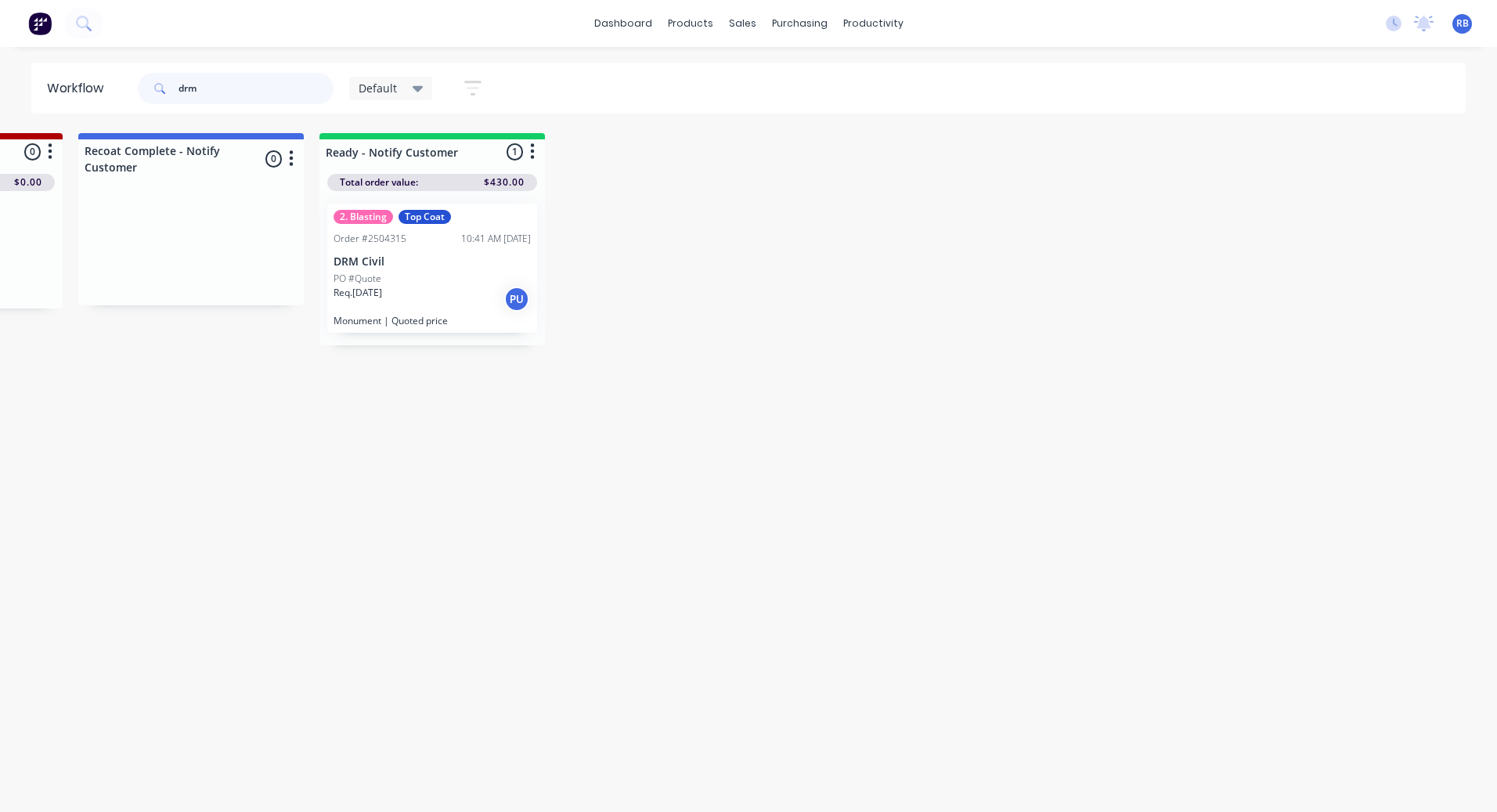
type input "drm"
click at [460, 230] on div "2. Blasting Top Coat Order #2504315 10:41 AM 06/10/25 DRM Civil PO #Quote Req. …" at bounding box center [432, 269] width 210 height 130
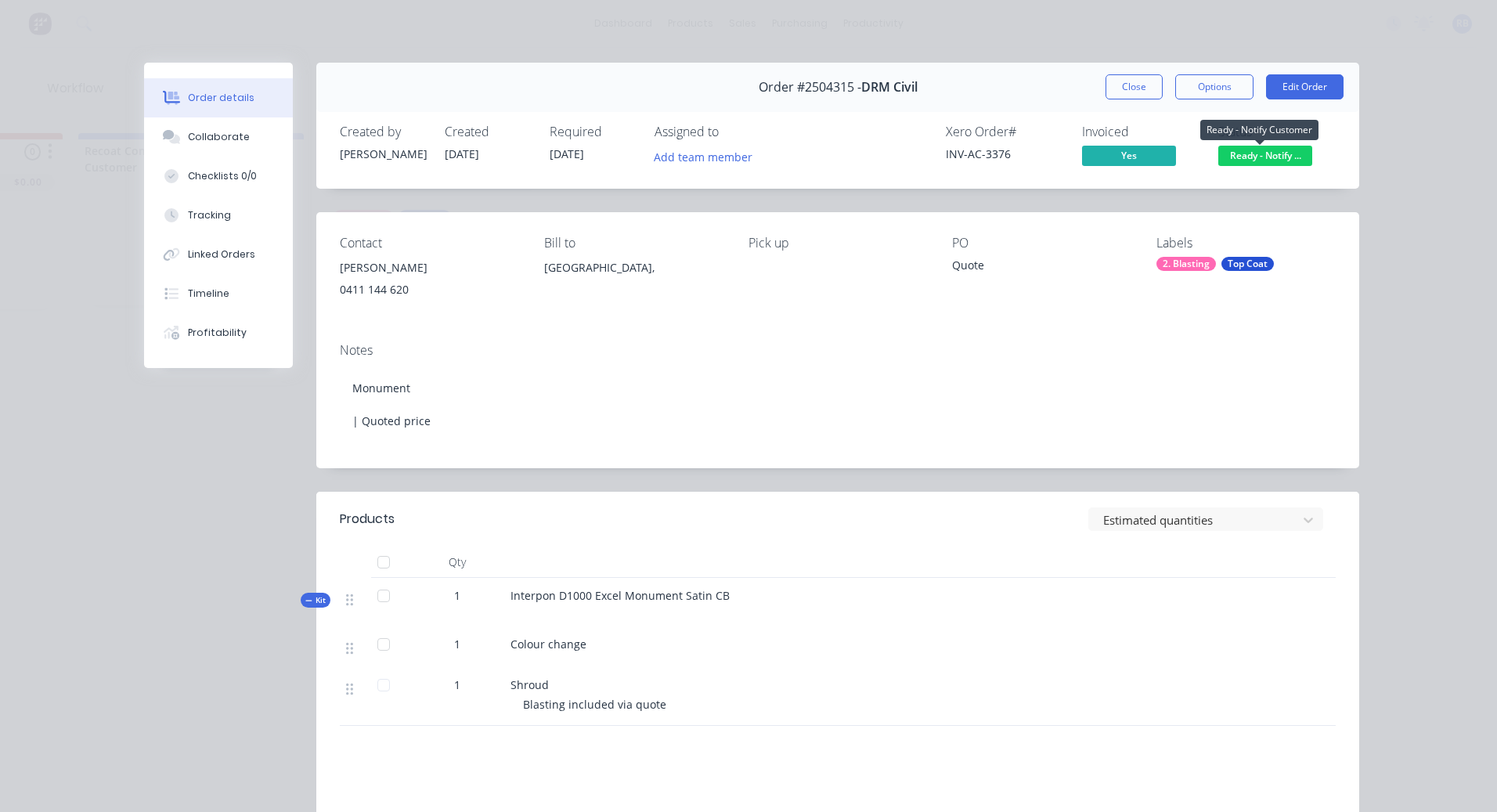
click at [1253, 153] on span "Ready - Notify ..." at bounding box center [1265, 155] width 94 height 20
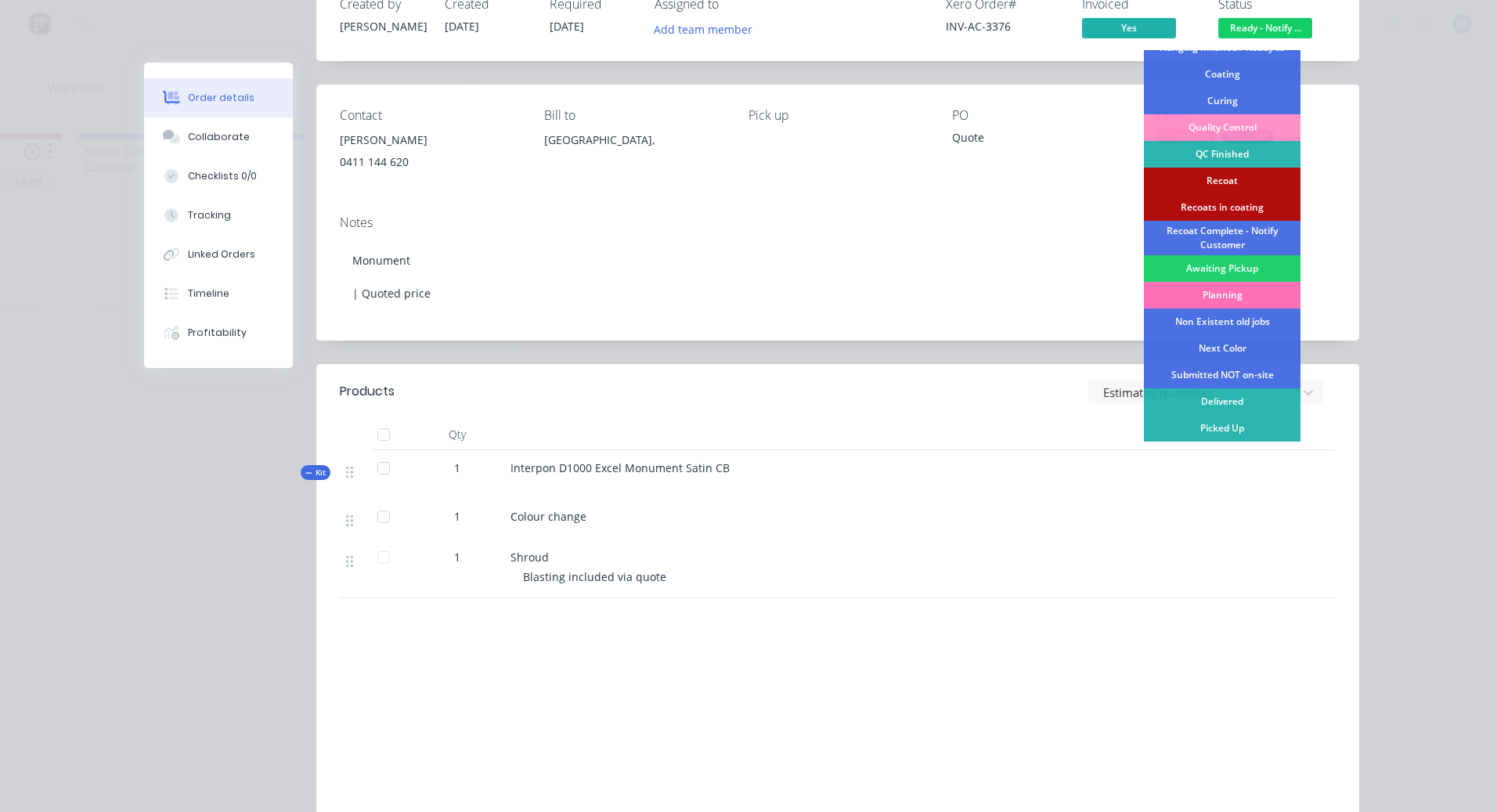
scroll to position [258, 0]
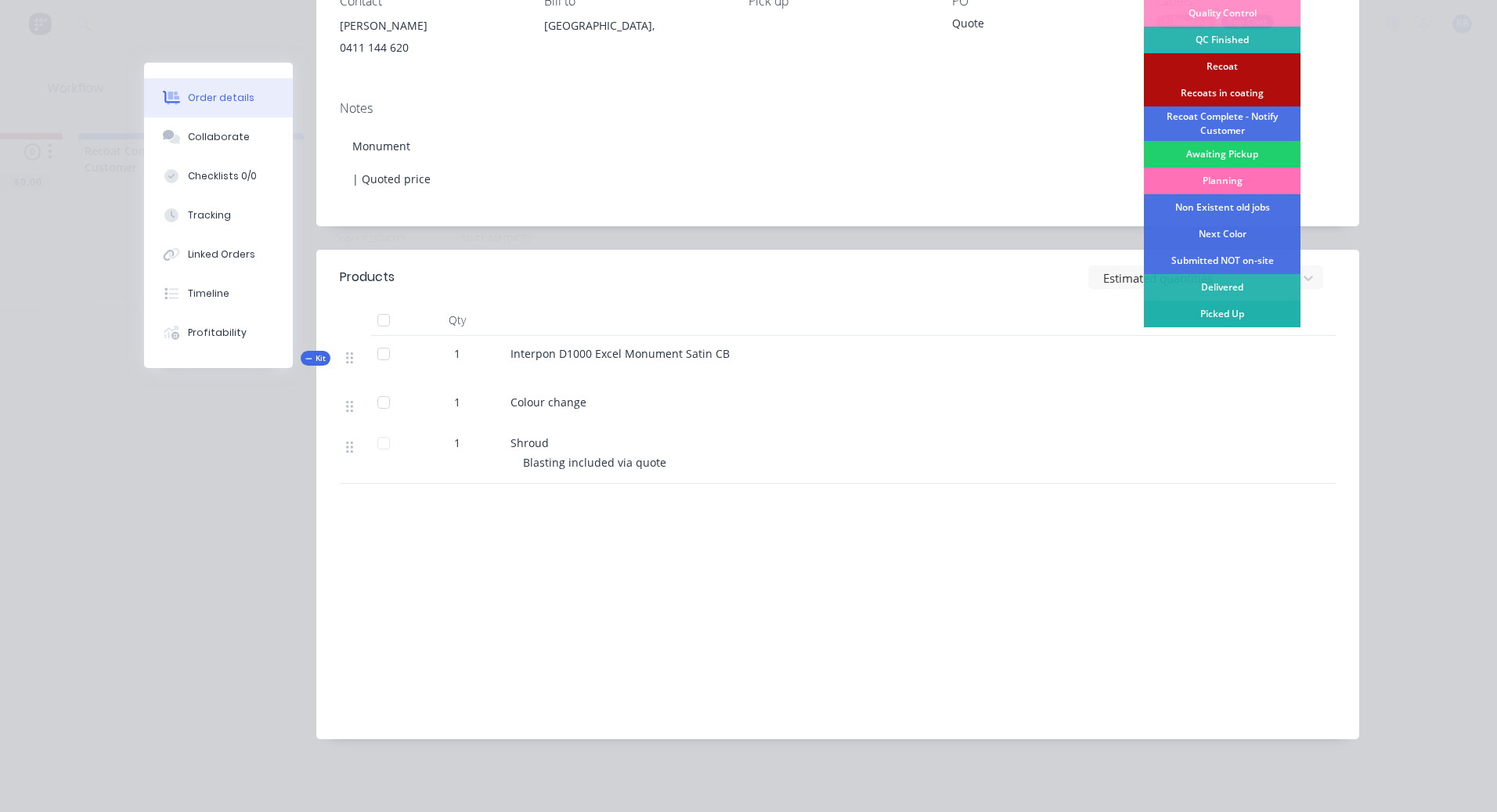
click at [1226, 301] on div "Picked Up" at bounding box center [1221, 314] width 156 height 27
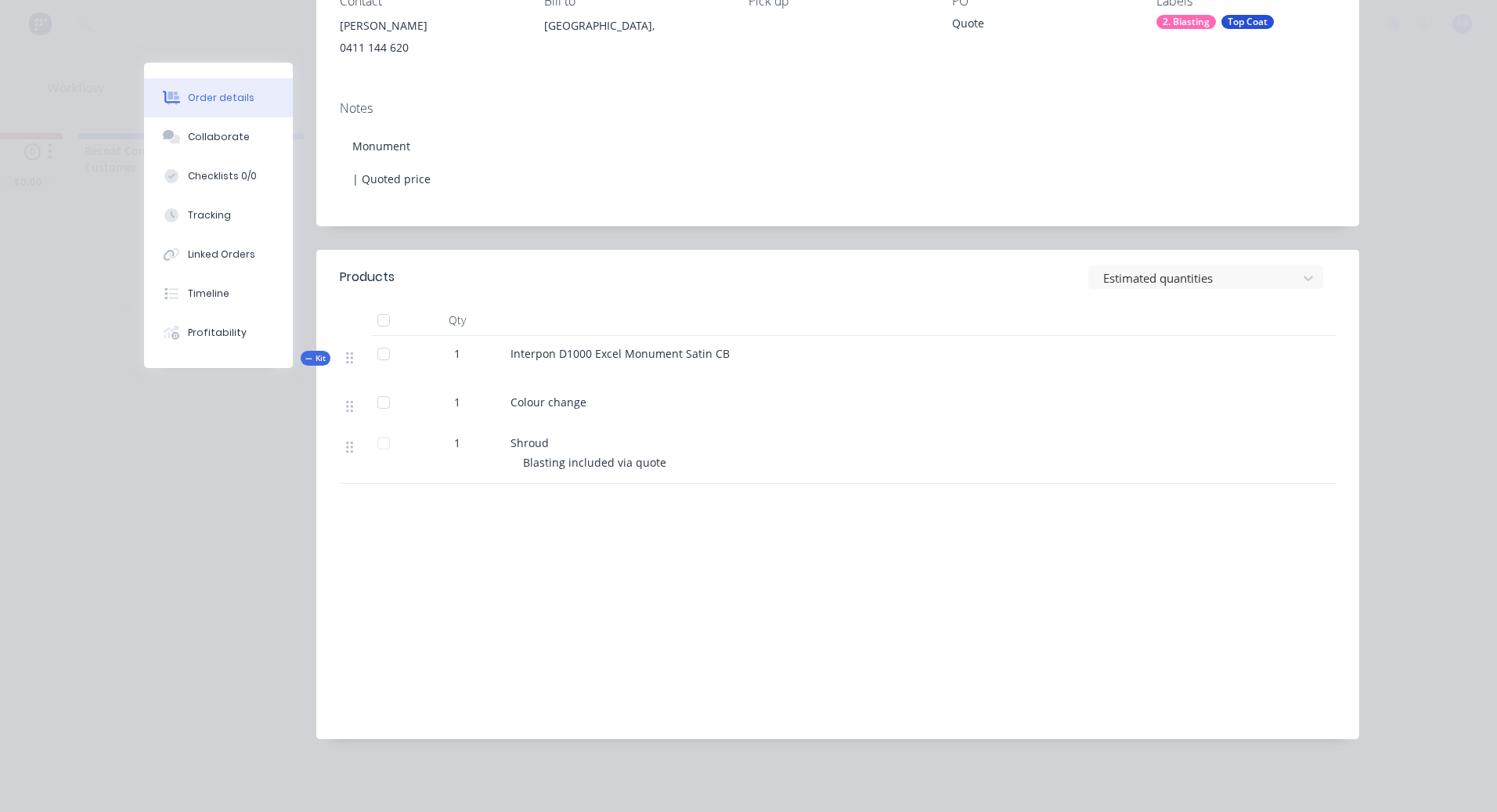
scroll to position [0, 0]
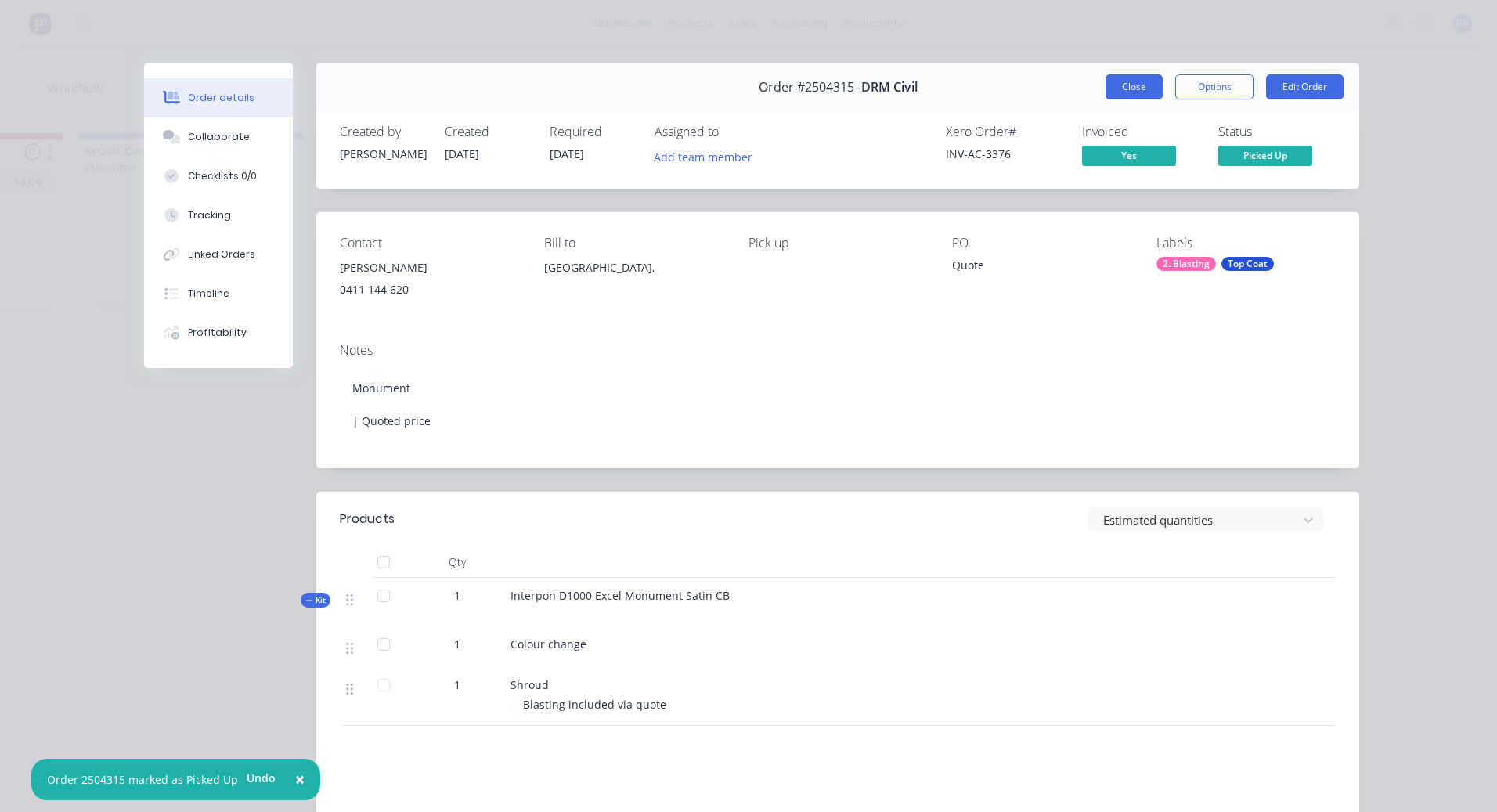
click at [1115, 75] on button "Close" at bounding box center [1134, 86] width 57 height 25
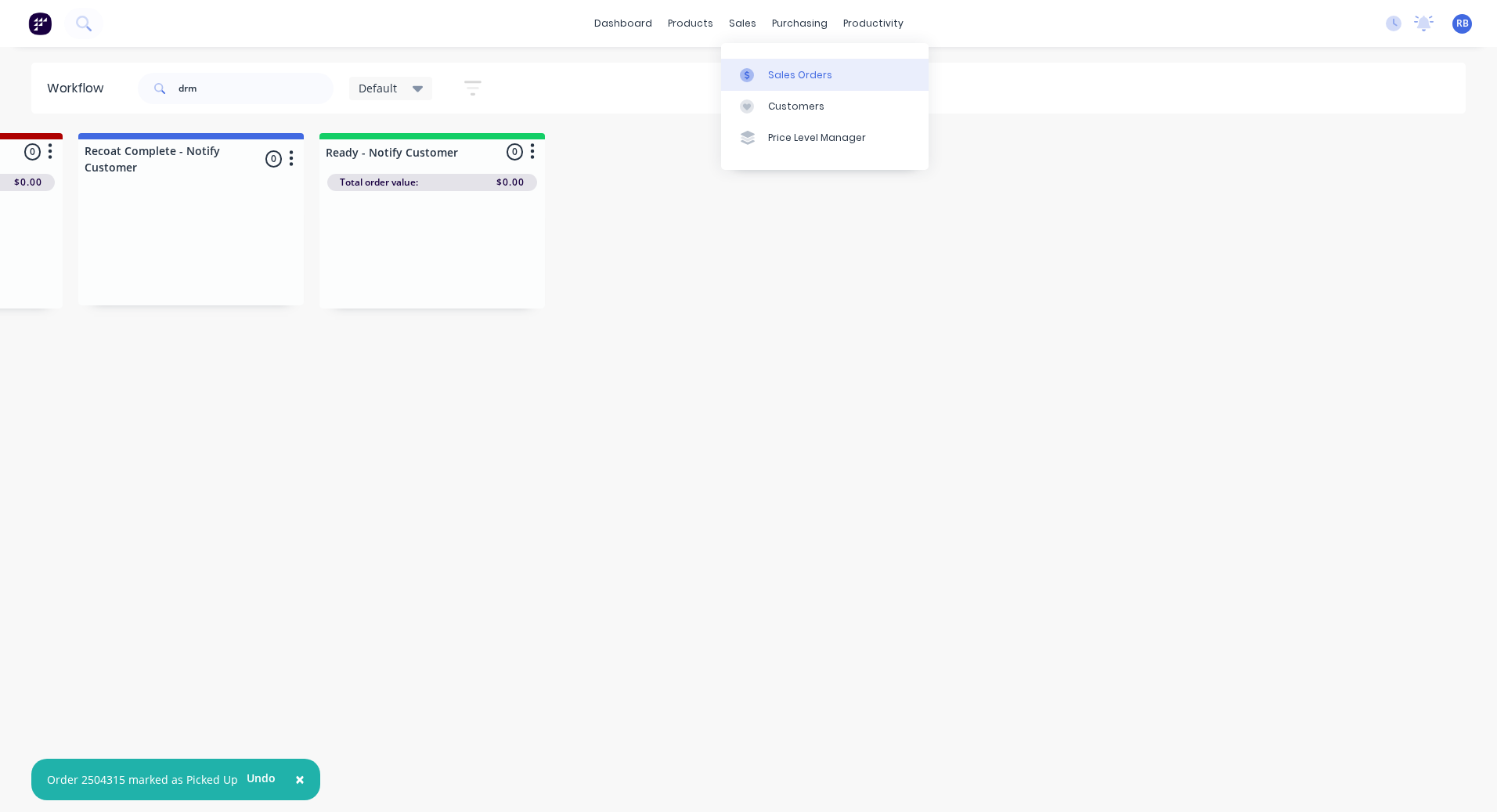
click at [796, 72] on div "Sales Orders" at bounding box center [800, 75] width 64 height 14
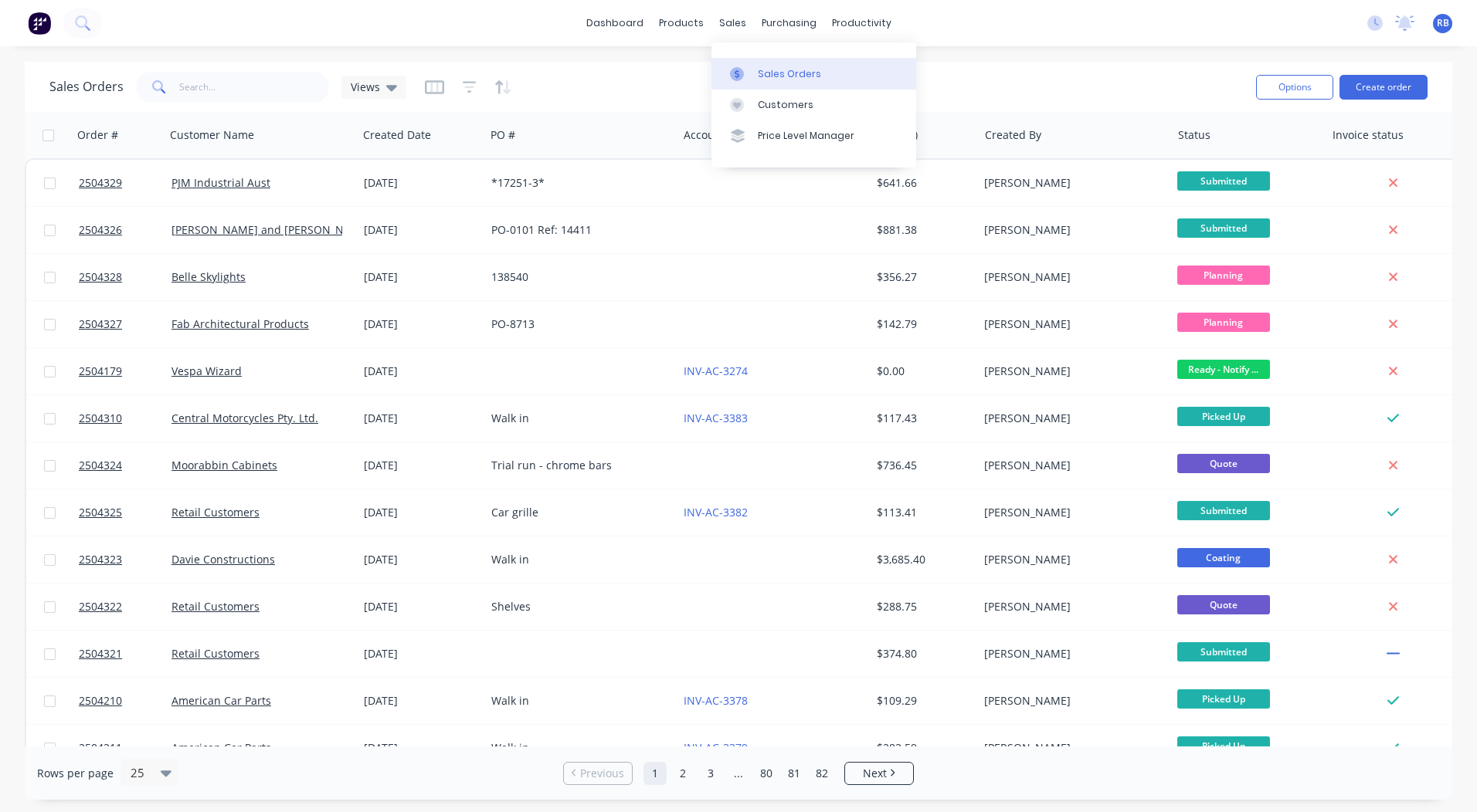
click at [785, 76] on div "Sales Orders" at bounding box center [789, 74] width 63 height 14
click at [1087, 54] on div "dashboard products sales purchasing productivity dashboard products Product Cat…" at bounding box center [738, 406] width 1477 height 812
click at [632, 15] on link "dashboard" at bounding box center [614, 23] width 72 height 23
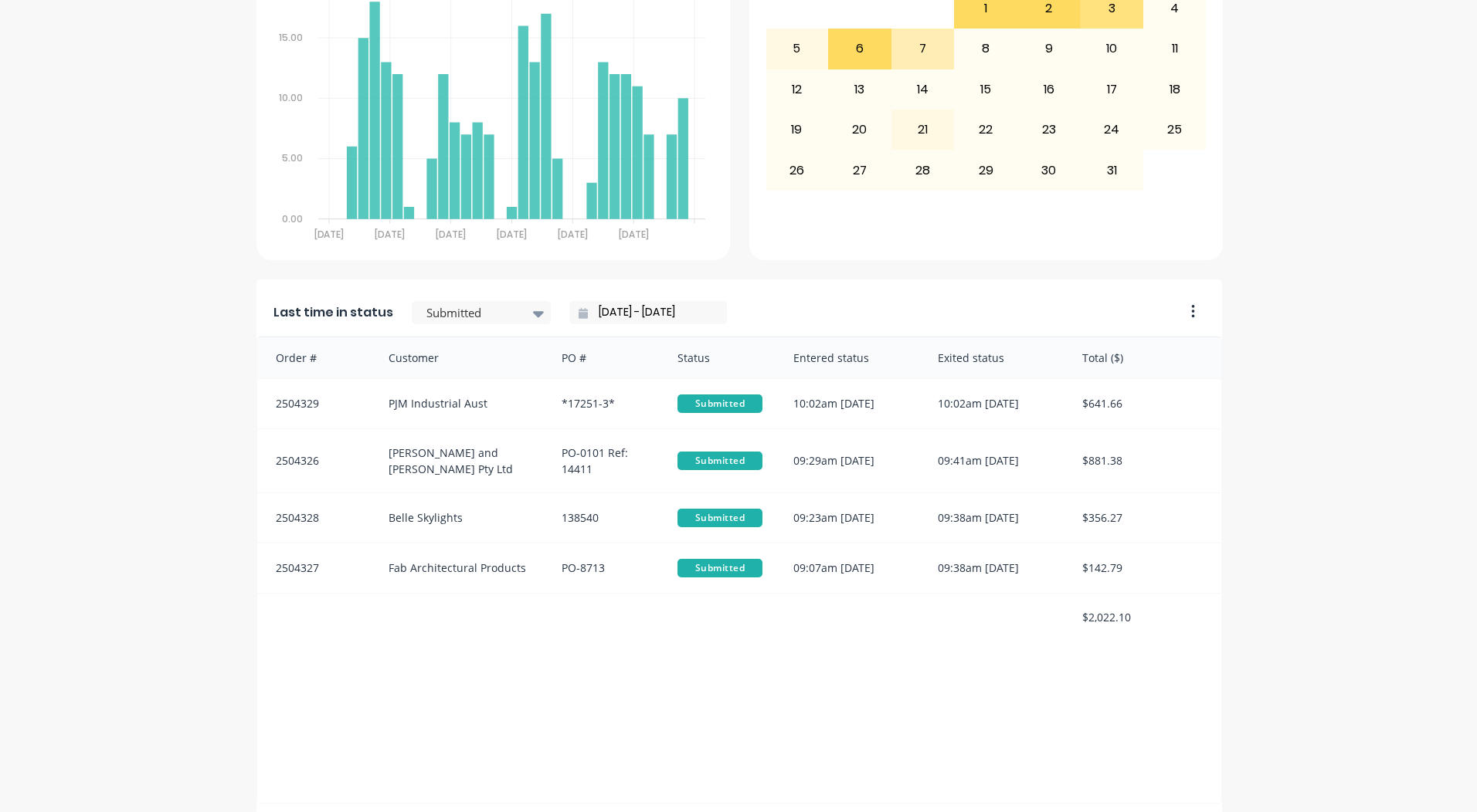
scroll to position [666, 0]
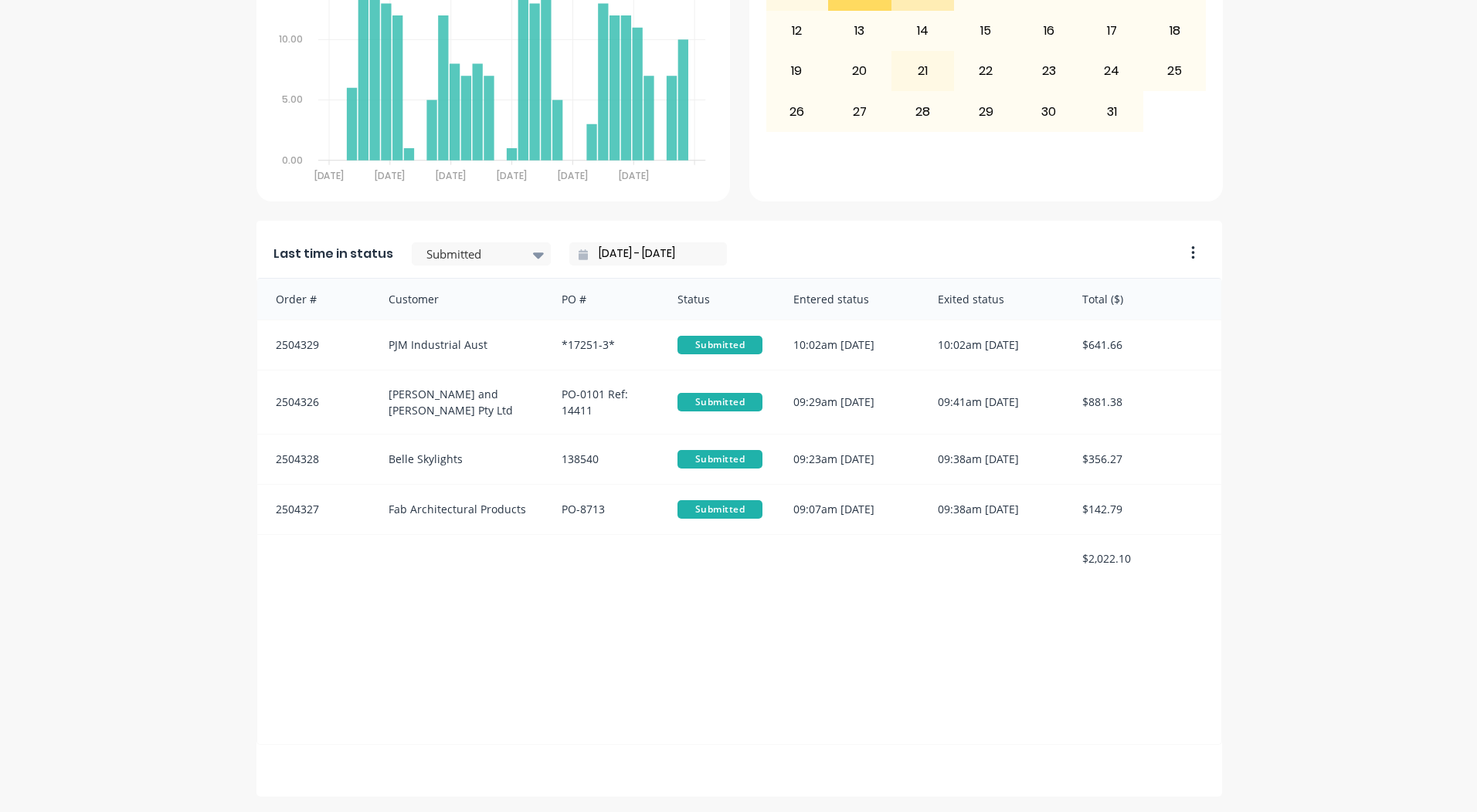
click at [470, 267] on div "Last time in status Submitted 07/10/25 - 07/10/25" at bounding box center [715, 249] width 918 height 57
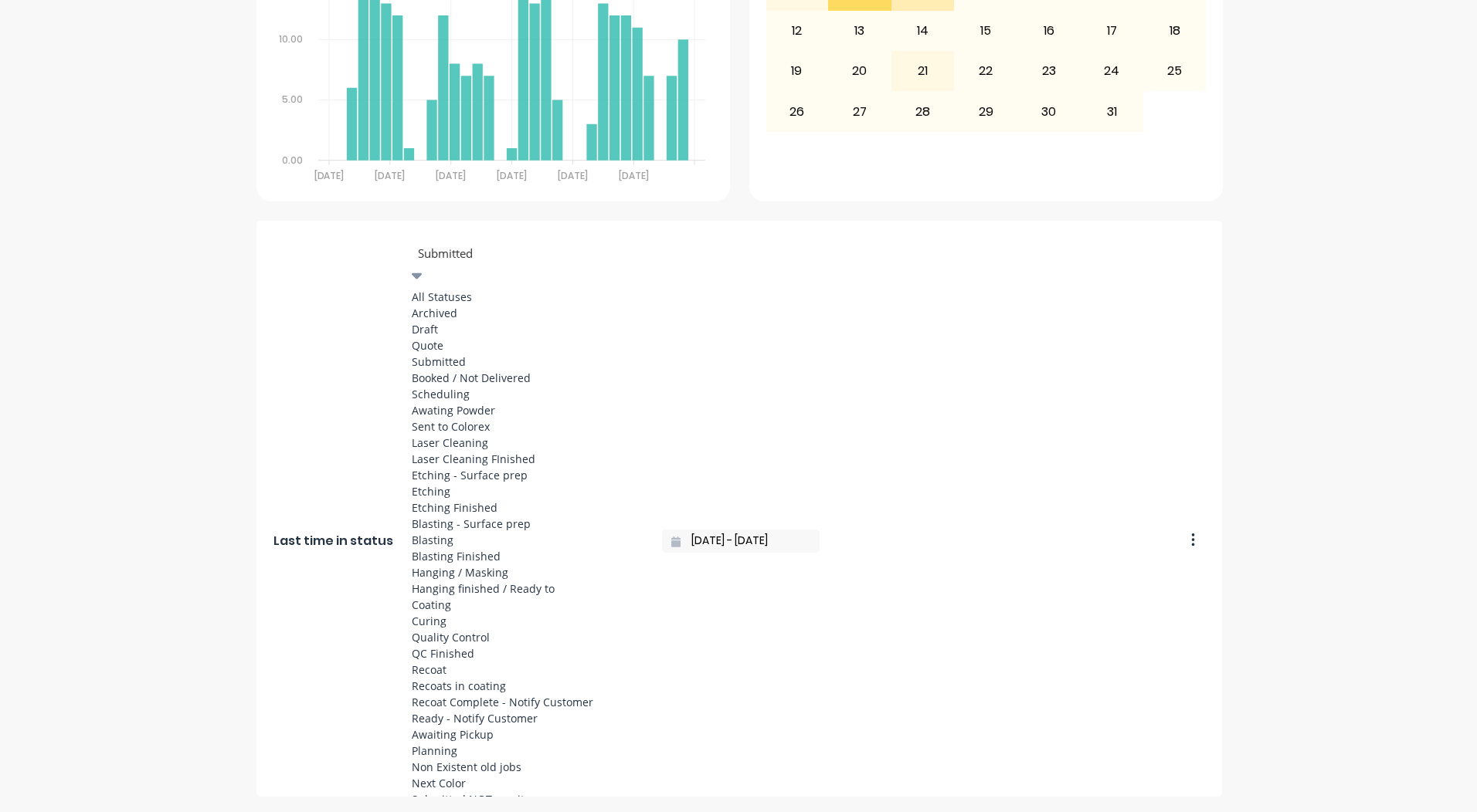
click at [470, 262] on div at bounding box center [527, 253] width 222 height 20
click at [436, 596] on div "Coating" at bounding box center [528, 604] width 232 height 16
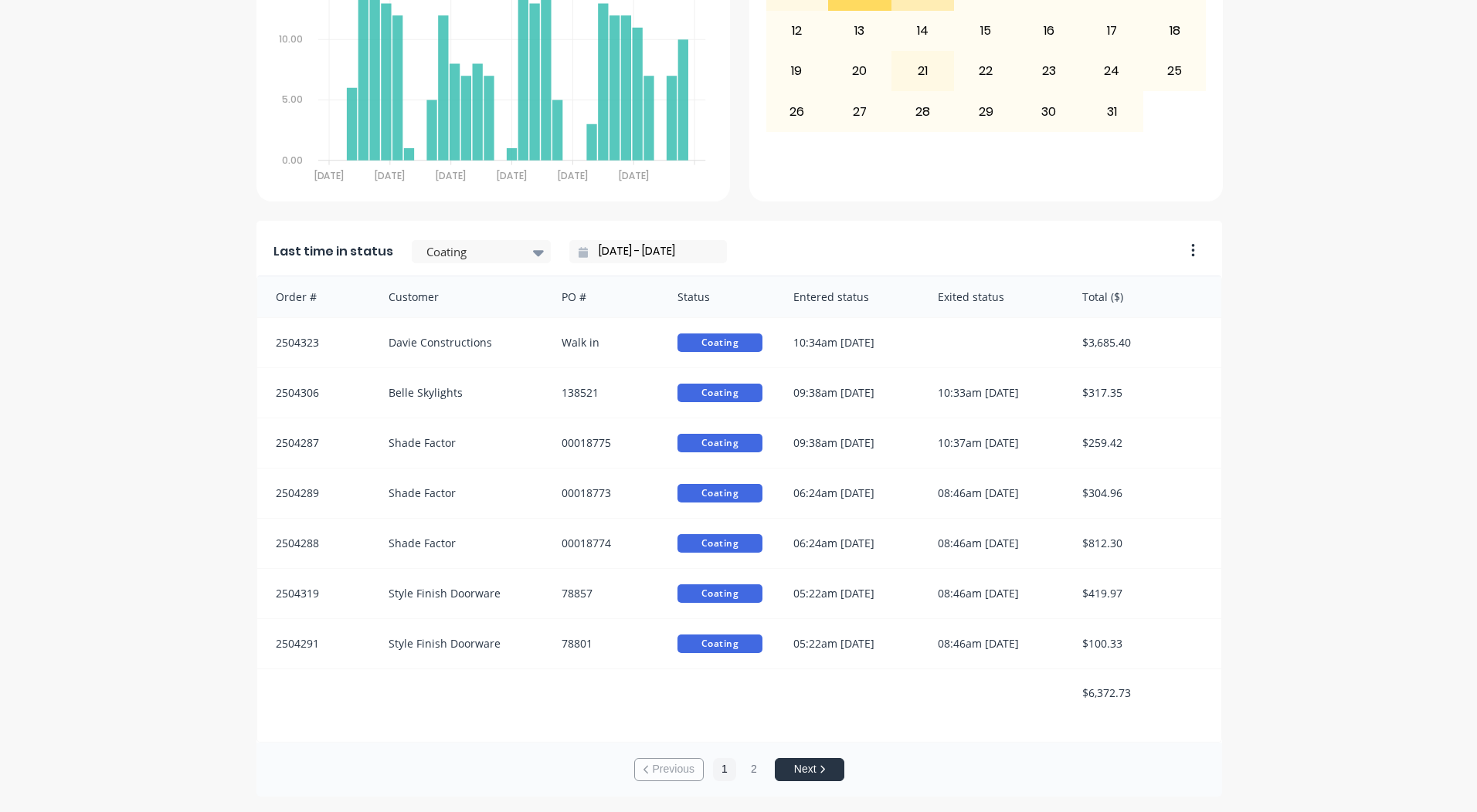
scroll to position [0, 0]
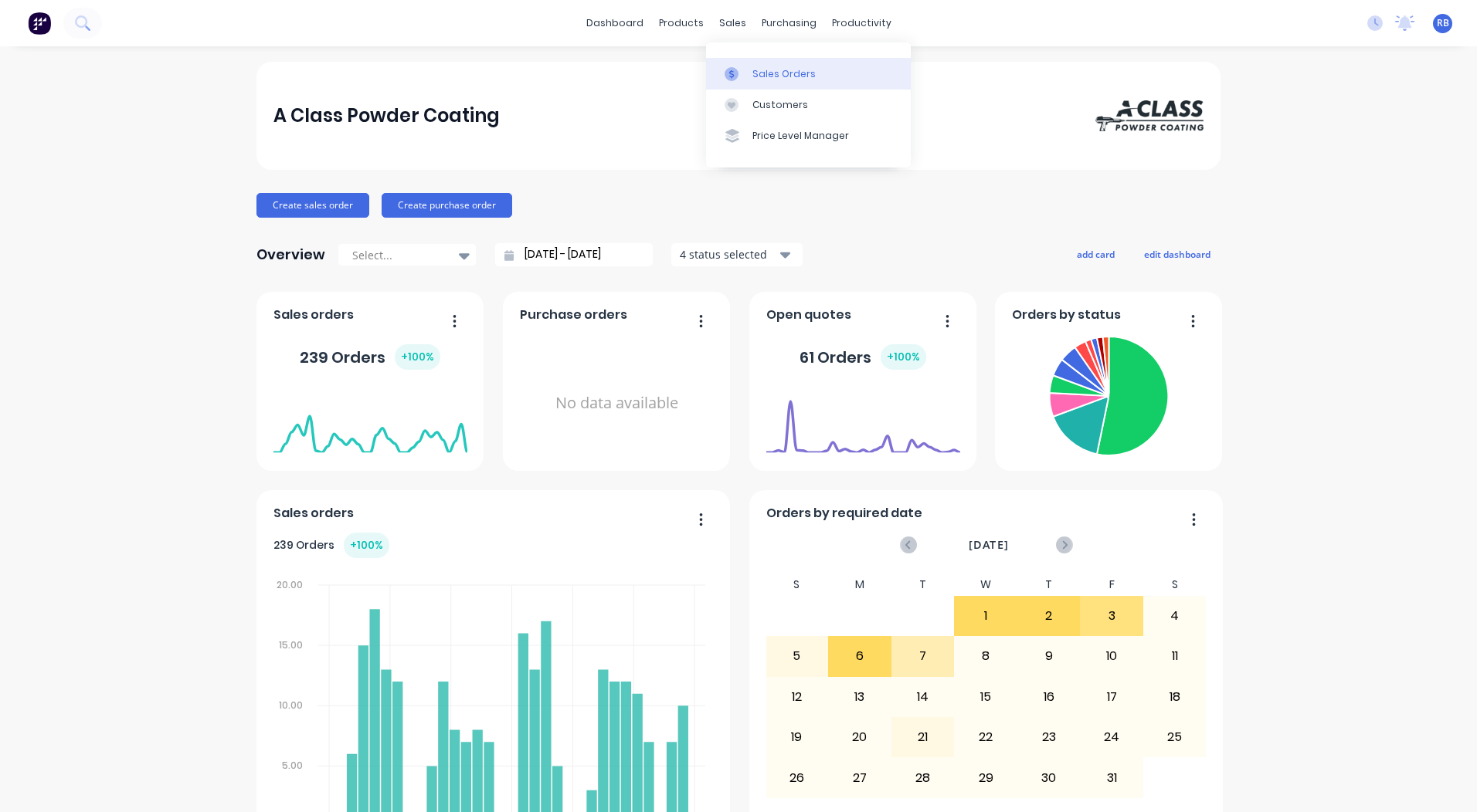
click at [766, 78] on div "Sales Orders" at bounding box center [784, 74] width 63 height 14
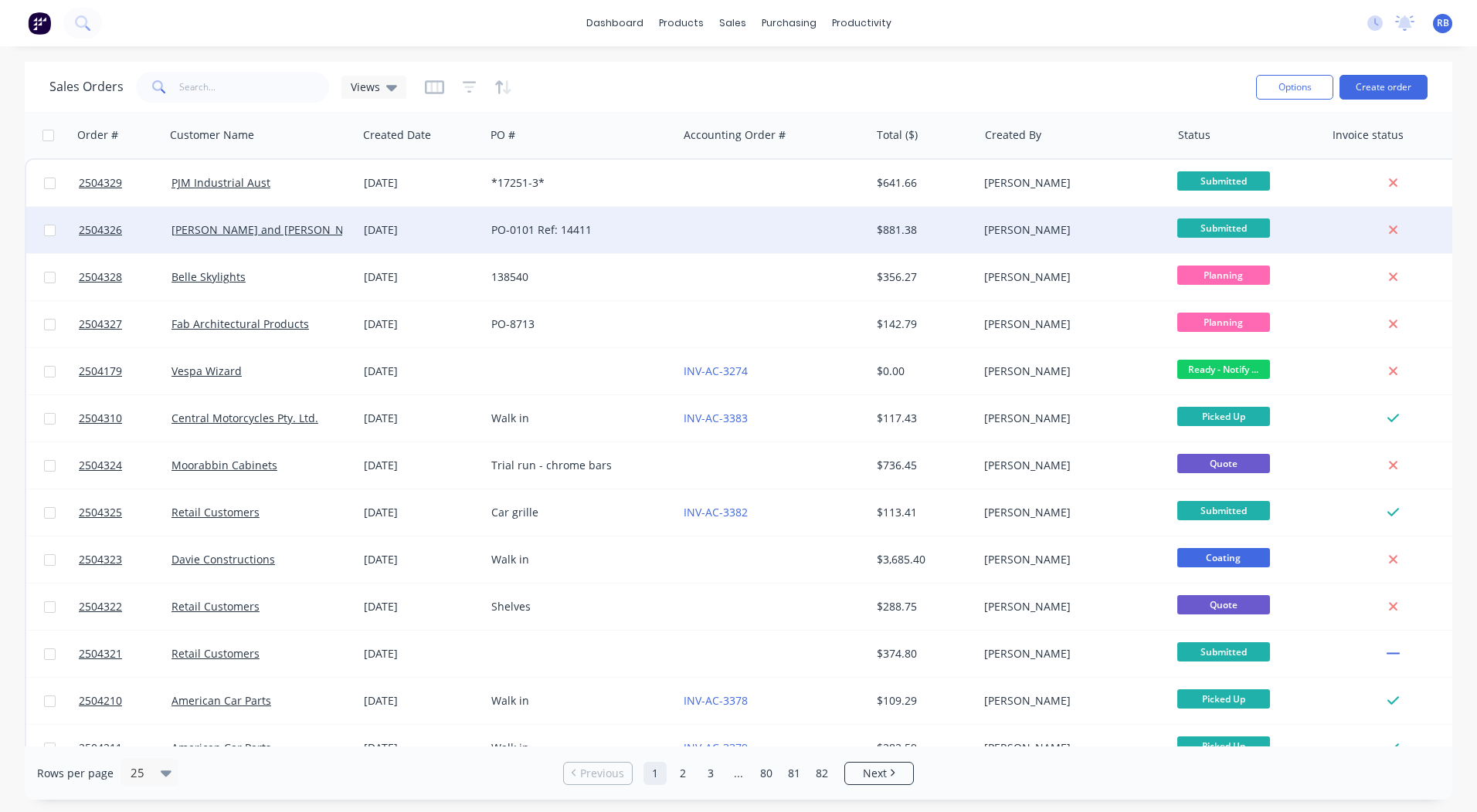
drag, startPoint x: 14, startPoint y: 60, endPoint x: 1144, endPoint y: 216, distance: 1140.7
click at [1144, 216] on div "dashboard products sales purchasing productivity dashboard products Product Cat…" at bounding box center [738, 406] width 1477 height 812
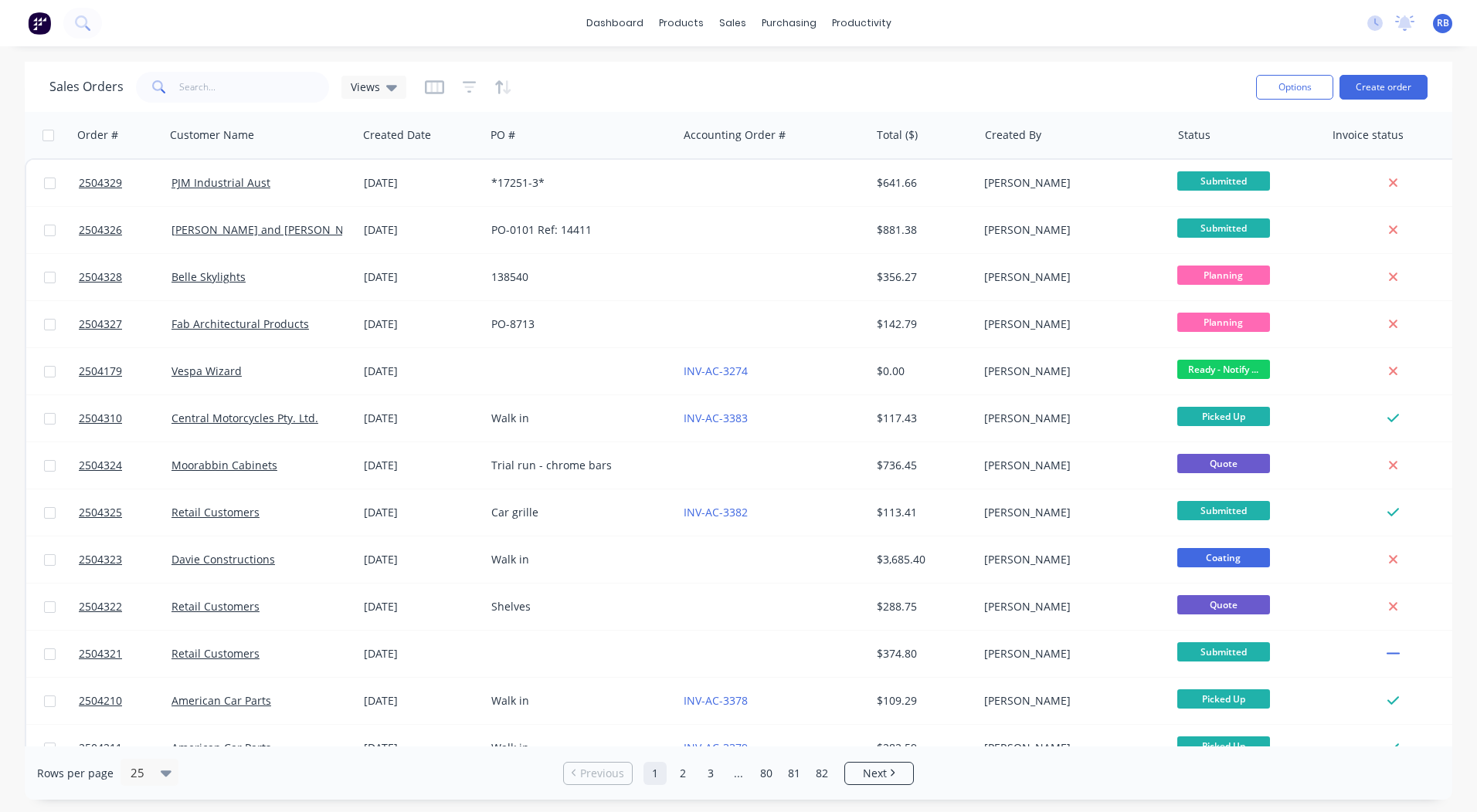
drag, startPoint x: 1144, startPoint y: 216, endPoint x: 993, endPoint y: 76, distance: 205.9
click at [993, 76] on div "Sales Orders Views" at bounding box center [646, 87] width 1194 height 37
click at [605, 20] on link "dashboard" at bounding box center [614, 23] width 72 height 23
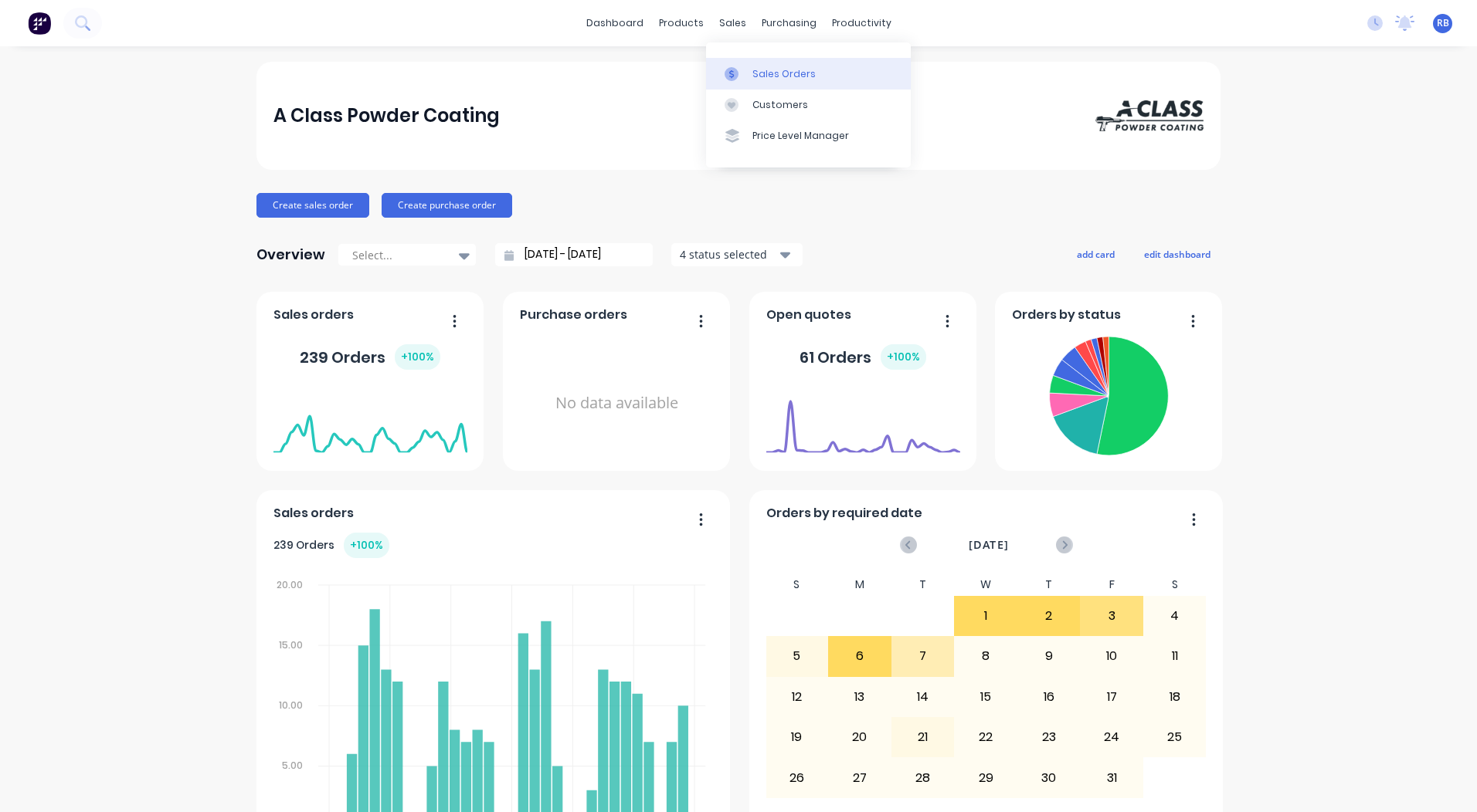
click at [777, 70] on div "Sales Orders" at bounding box center [784, 74] width 63 height 14
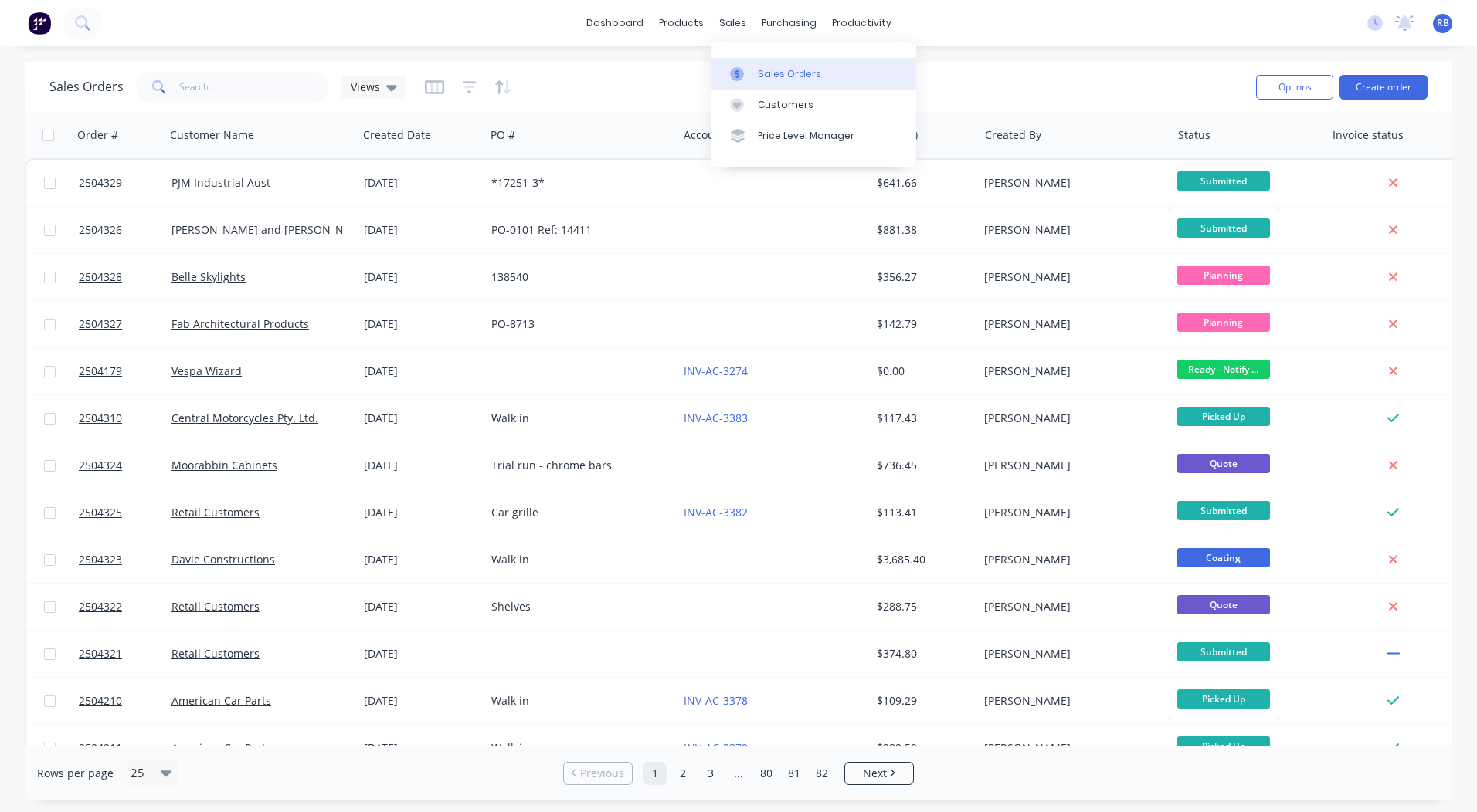
click at [764, 71] on div "Sales Orders" at bounding box center [789, 74] width 63 height 14
click at [1029, 46] on div "dashboard products sales purchasing productivity dashboard products Product Cat…" at bounding box center [738, 406] width 1477 height 812
click at [613, 19] on link "dashboard" at bounding box center [614, 23] width 72 height 23
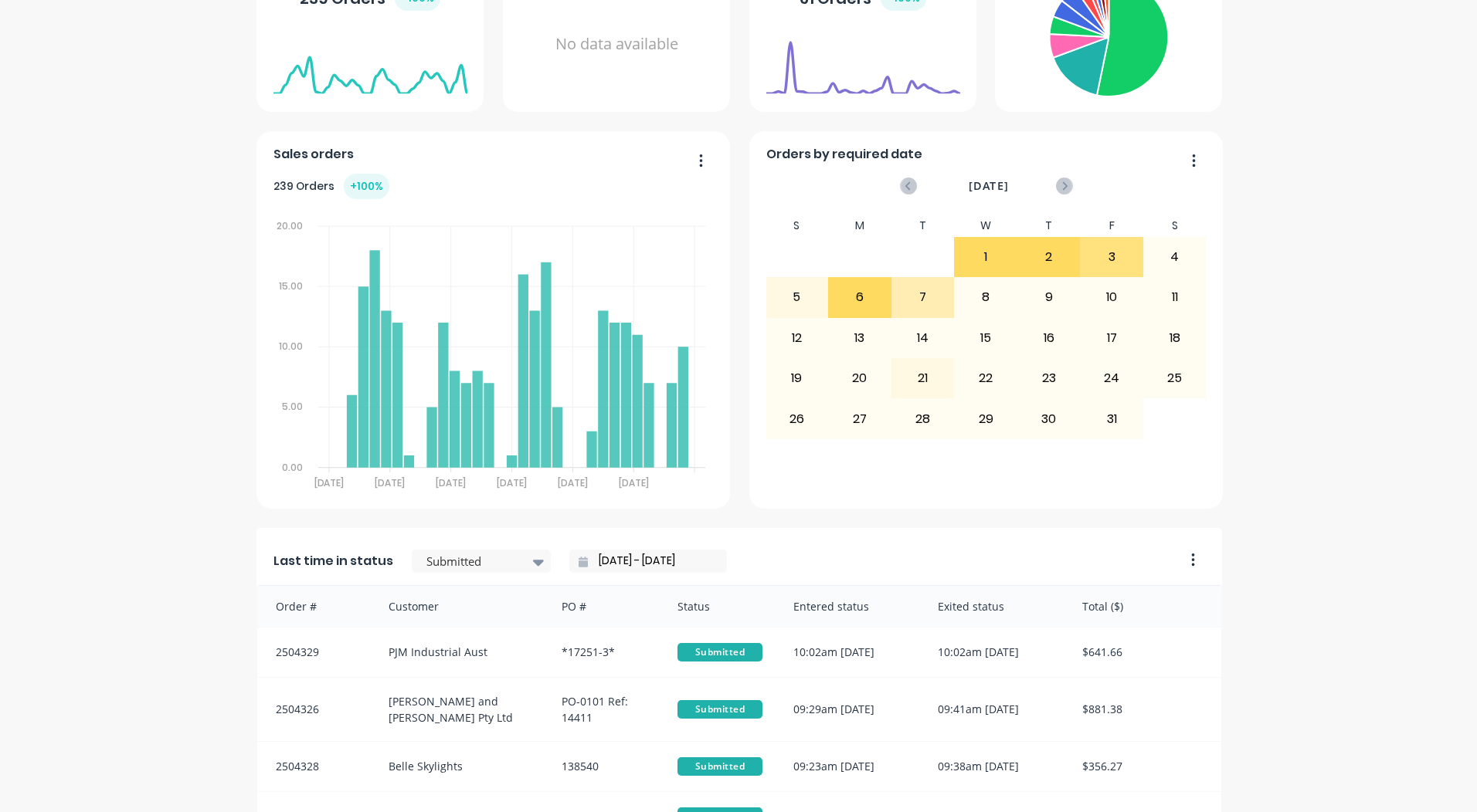
scroll to position [370, 0]
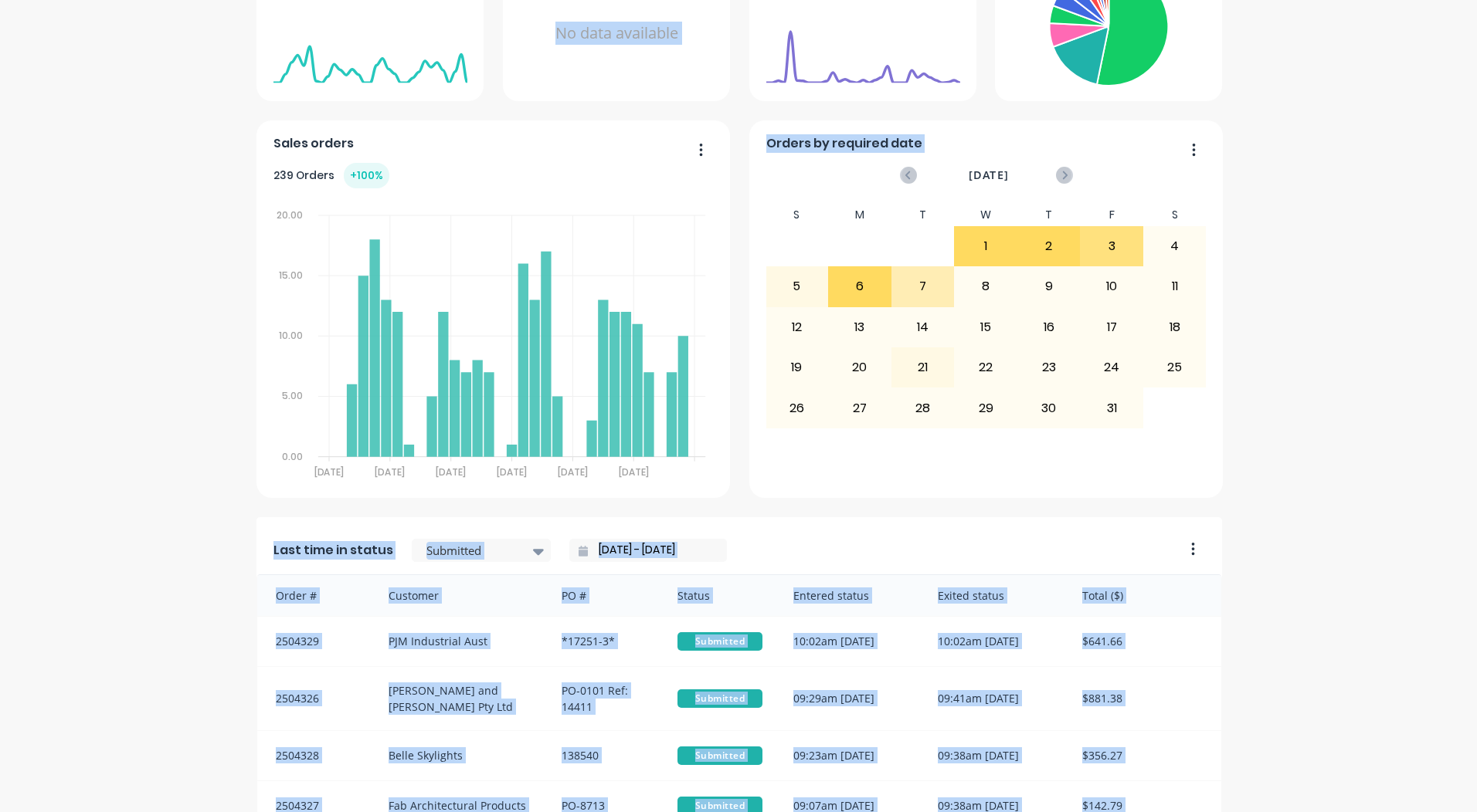
drag, startPoint x: 282, startPoint y: 100, endPoint x: 1123, endPoint y: 490, distance: 927.0
click at [1123, 490] on div "dashboard products sales purchasing productivity dashboard products Product Cat…" at bounding box center [738, 406] width 1477 height 812
drag, startPoint x: 1123, startPoint y: 490, endPoint x: 1313, endPoint y: 412, distance: 205.4
click at [1313, 412] on div "A Class Powder Coating Create sales order Create purchase order Overview Select…" at bounding box center [738, 392] width 1477 height 1402
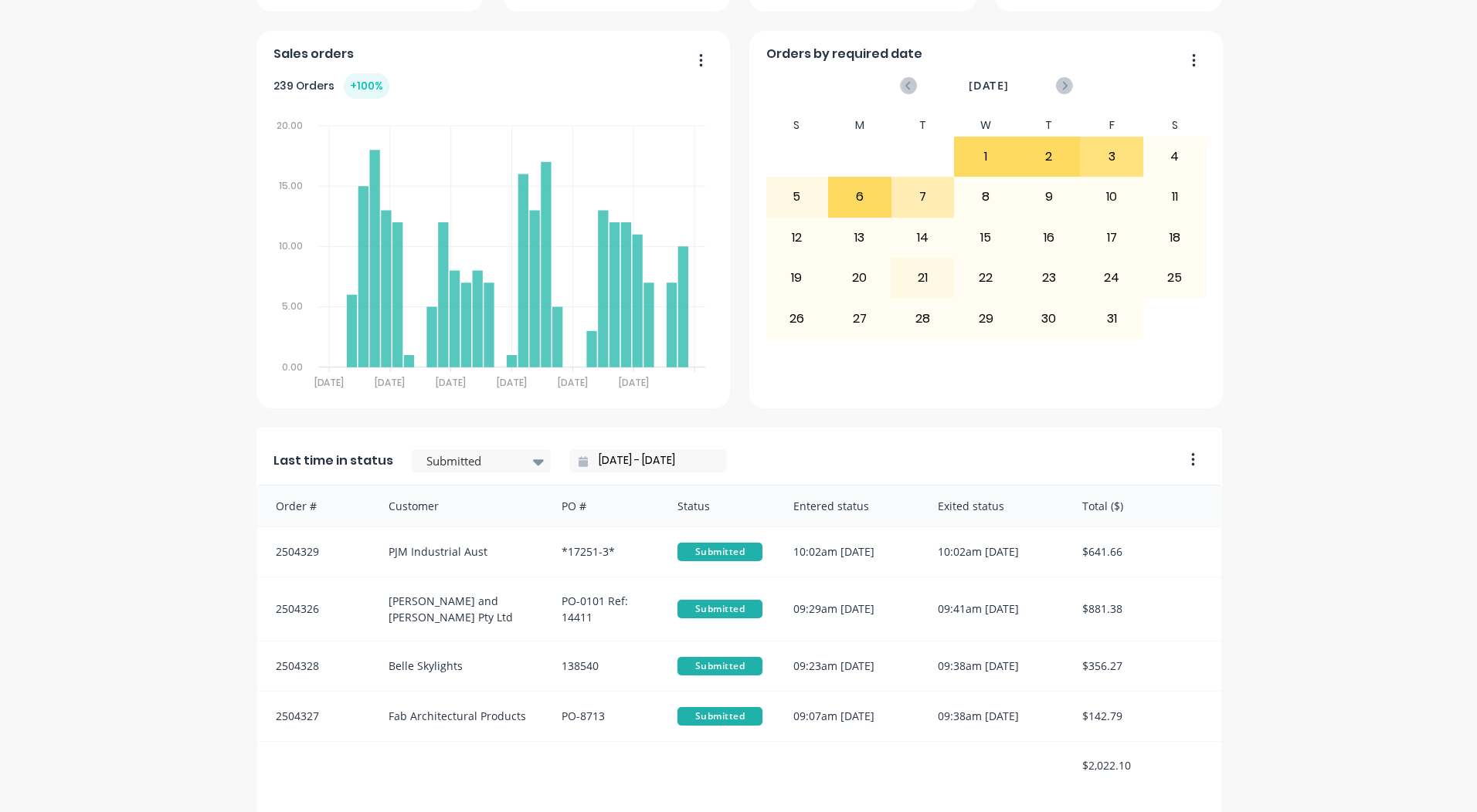
scroll to position [666, 0]
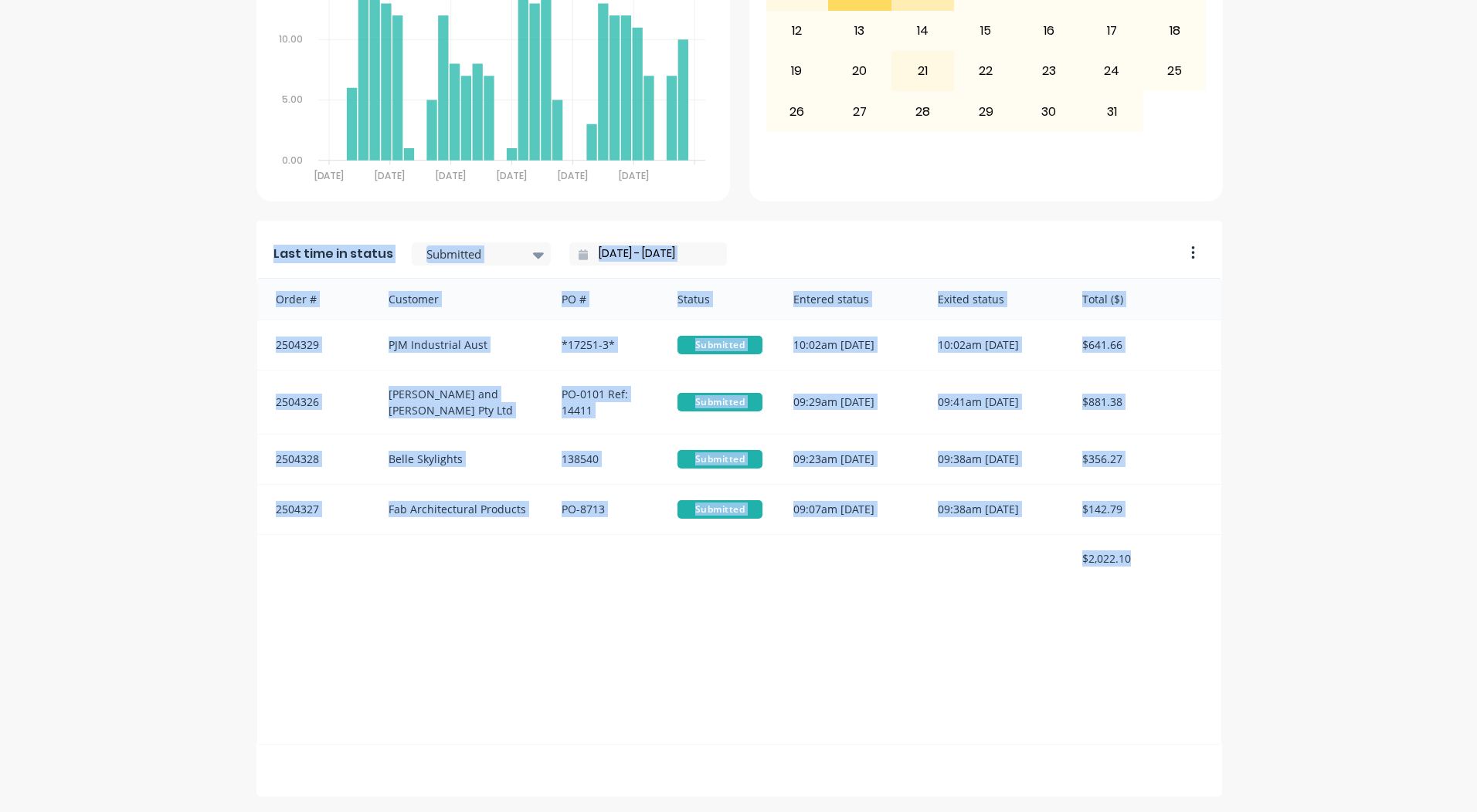
drag, startPoint x: 197, startPoint y: 57, endPoint x: 1168, endPoint y: 613, distance: 1118.9
click at [1168, 613] on div "dashboard products sales purchasing productivity dashboard products Product Cat…" at bounding box center [738, 406] width 1477 height 812
click at [1330, 327] on div "A Class Powder Coating Create sales order Create purchase order Overview Select…" at bounding box center [738, 95] width 1477 height 1402
drag, startPoint x: 211, startPoint y: 83, endPoint x: 1190, endPoint y: 556, distance: 1087.3
click at [1190, 556] on div "A Class Powder Coating Create sales order Create purchase order Overview Select…" at bounding box center [738, 95] width 1477 height 1402
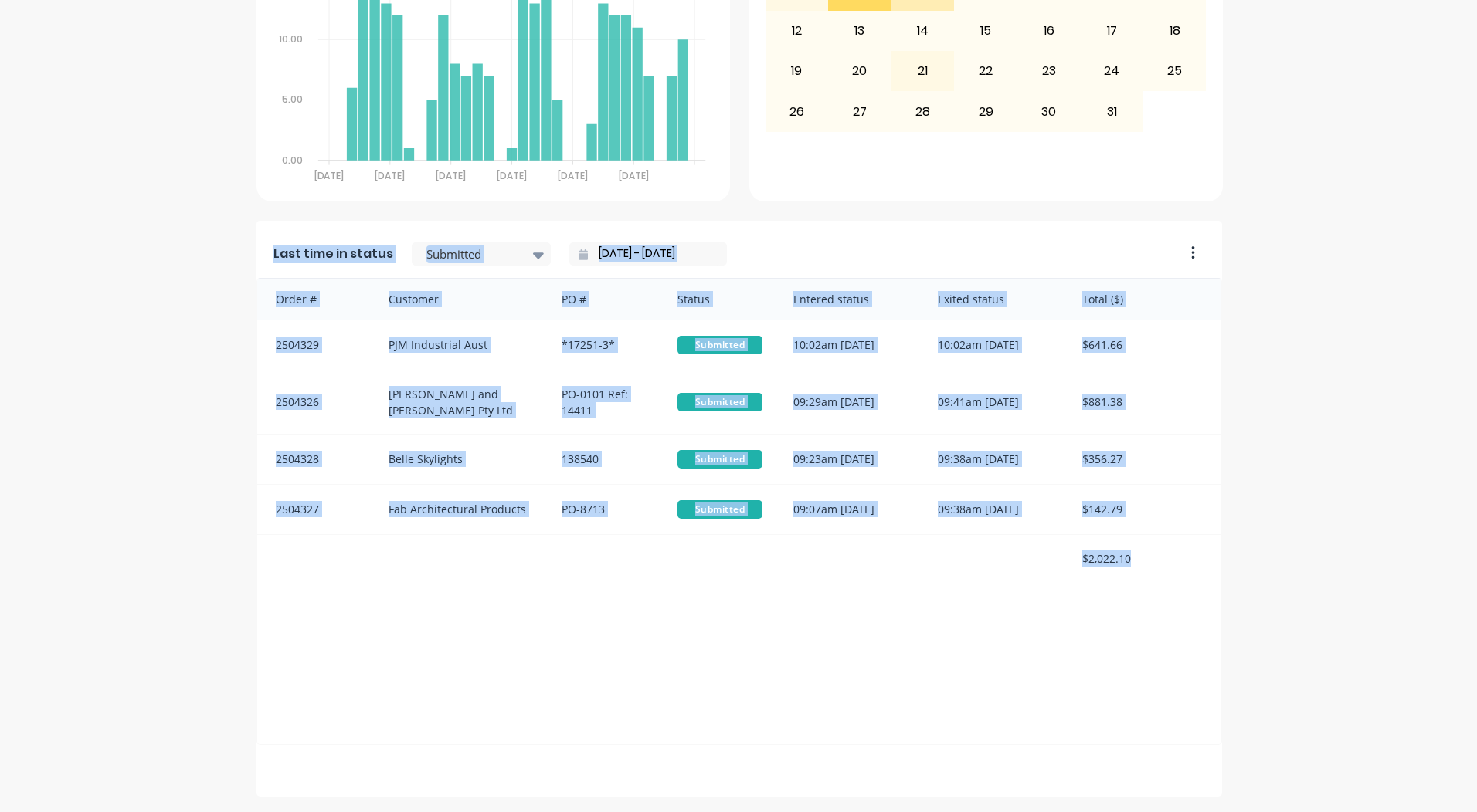
drag, startPoint x: 1190, startPoint y: 556, endPoint x: 1310, endPoint y: 358, distance: 231.5
click at [1310, 358] on div "A Class Powder Coating Create sales order Create purchase order Overview Select…" at bounding box center [738, 95] width 1477 height 1402
drag, startPoint x: 216, startPoint y: 81, endPoint x: 1142, endPoint y: 550, distance: 1038.0
click at [1142, 550] on div "A Class Powder Coating Create sales order Create purchase order Overview Select…" at bounding box center [738, 95] width 1477 height 1402
drag, startPoint x: 1142, startPoint y: 550, endPoint x: 1204, endPoint y: 313, distance: 245.0
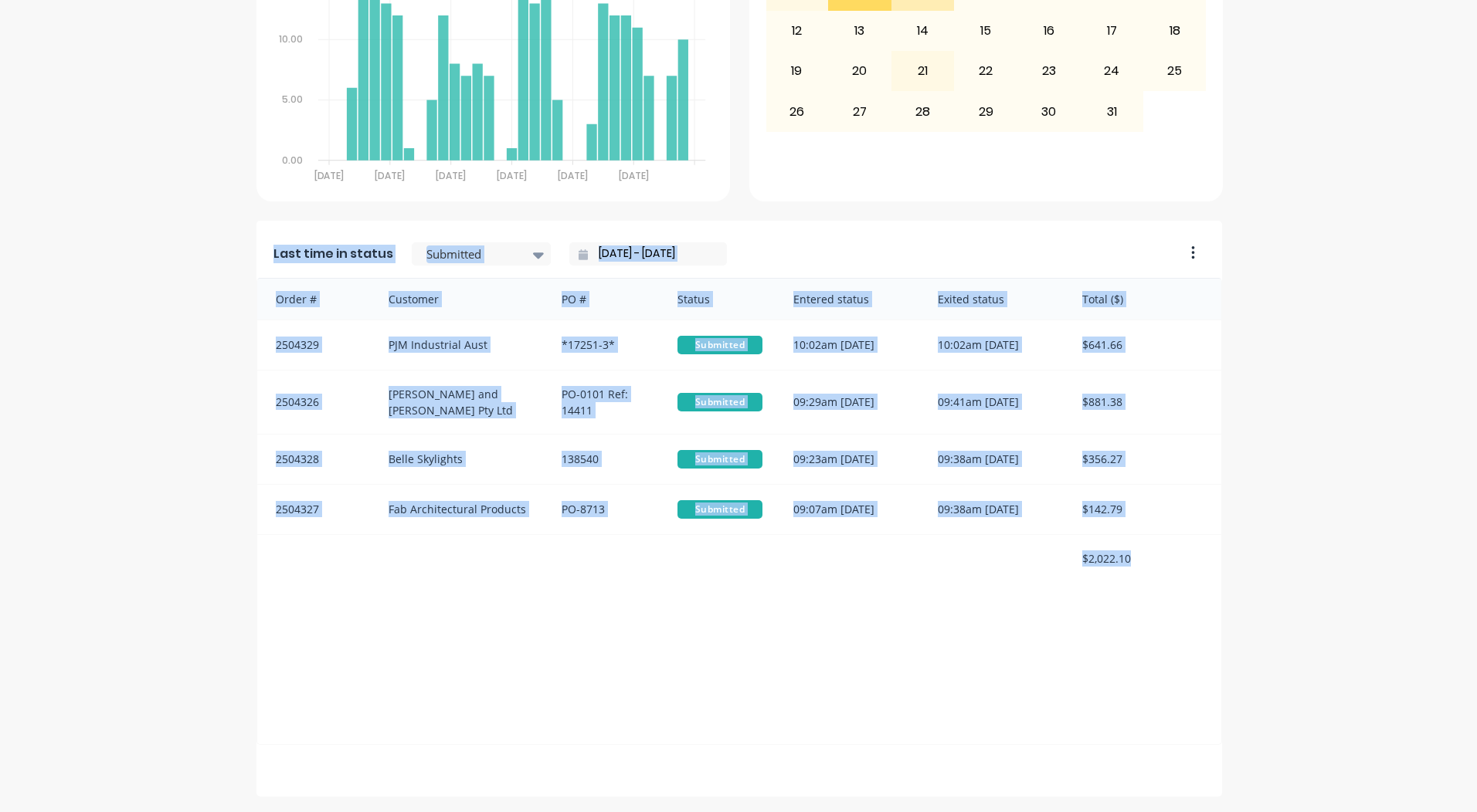
click at [1204, 313] on div "Total ($)" at bounding box center [1143, 299] width 154 height 41
drag, startPoint x: 205, startPoint y: 90, endPoint x: 1161, endPoint y: 567, distance: 1068.4
click at [1161, 567] on div "A Class Powder Coating Create sales order Create purchase order Overview Select…" at bounding box center [738, 95] width 1477 height 1402
drag, startPoint x: 1161, startPoint y: 567, endPoint x: 1236, endPoint y: 348, distance: 231.5
click at [1236, 348] on div "A Class Powder Coating Create sales order Create purchase order Overview Select…" at bounding box center [738, 95] width 1477 height 1402
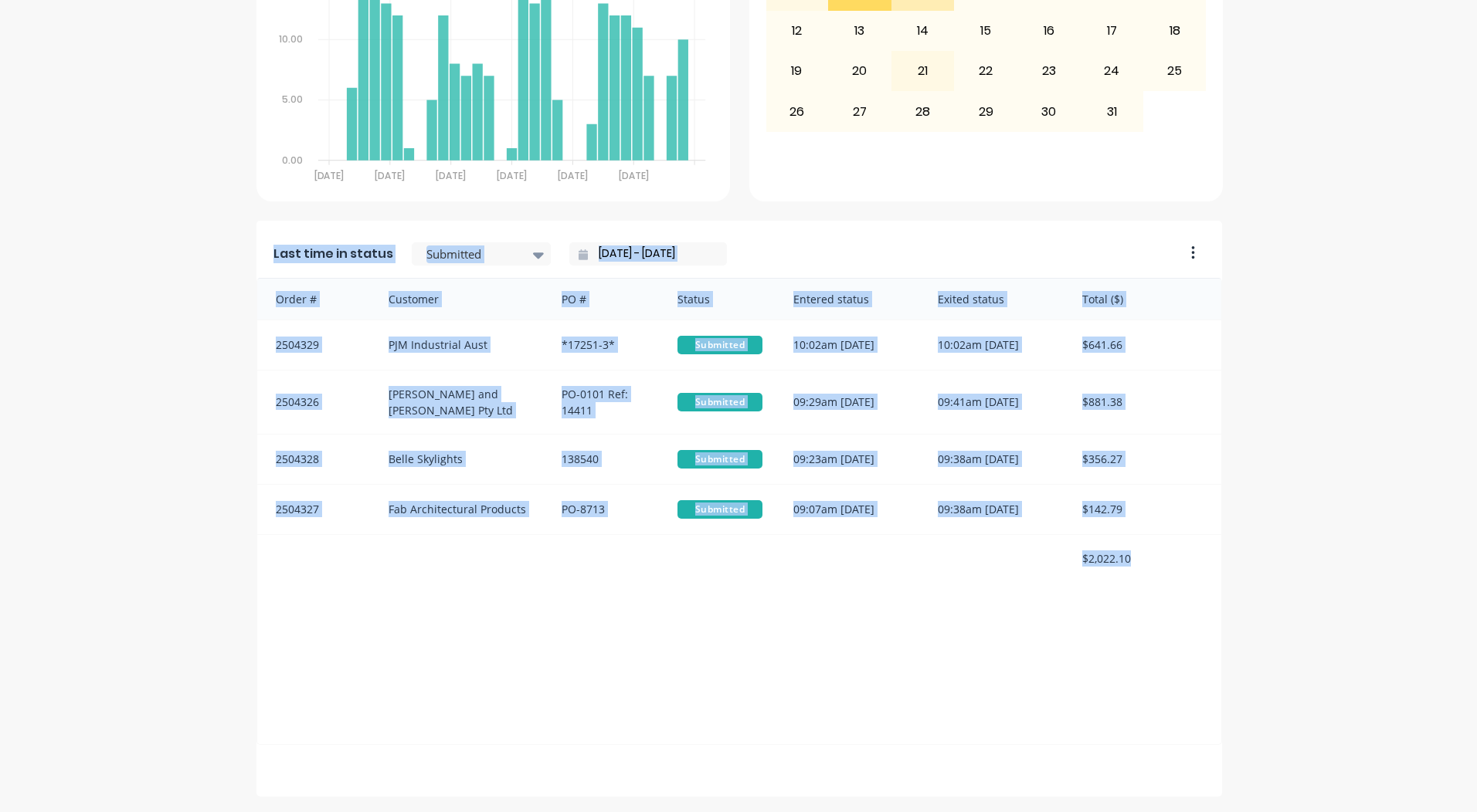
drag, startPoint x: 234, startPoint y: 95, endPoint x: 1127, endPoint y: 541, distance: 998.2
click at [1127, 541] on div "A Class Powder Coating Create sales order Create purchase order Overview Select…" at bounding box center [738, 95] width 1477 height 1402
drag, startPoint x: 1127, startPoint y: 541, endPoint x: 1329, endPoint y: 464, distance: 216.2
click at [1329, 464] on div "A Class Powder Coating Create sales order Create purchase order Overview Select…" at bounding box center [738, 95] width 1477 height 1402
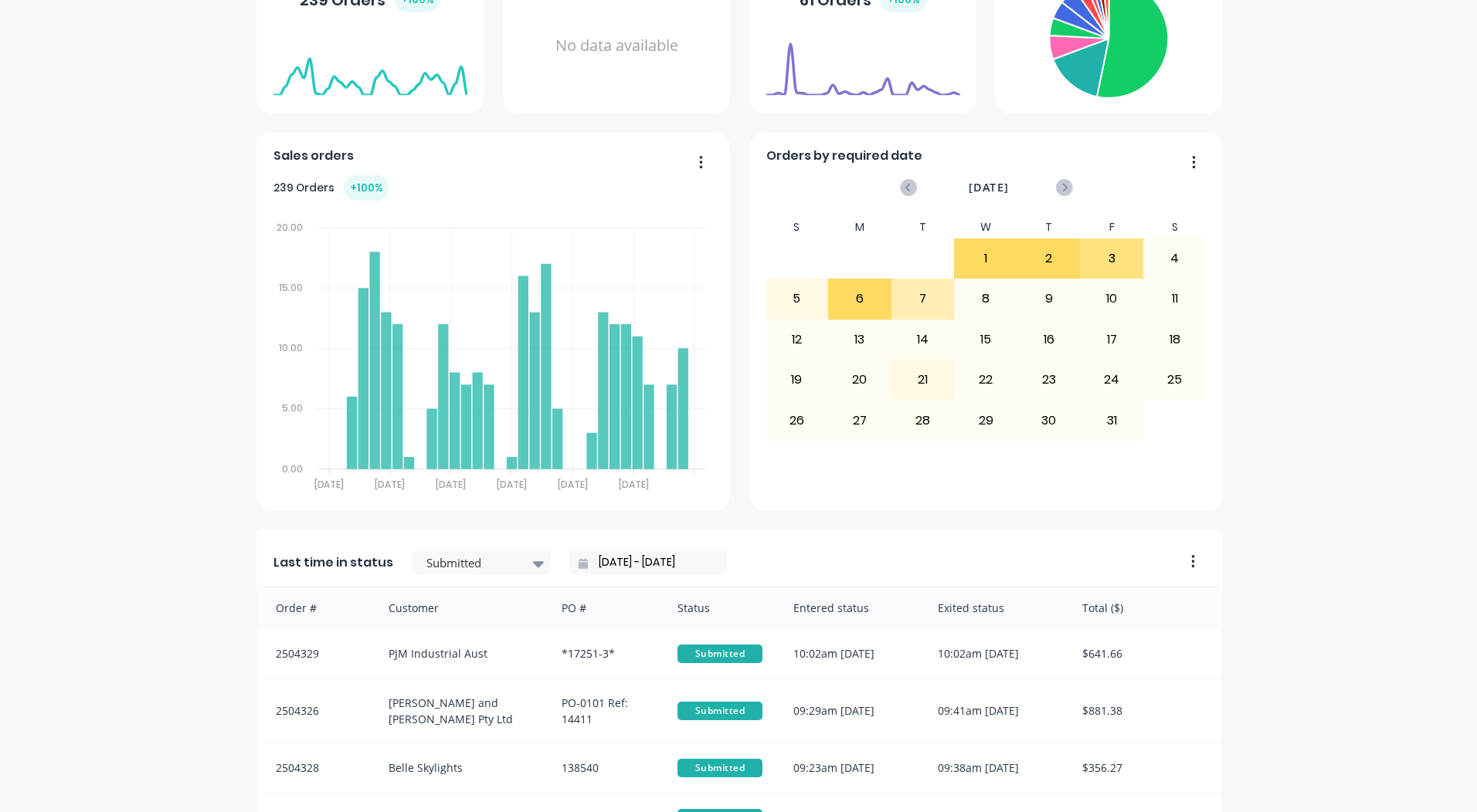
scroll to position [0, 0]
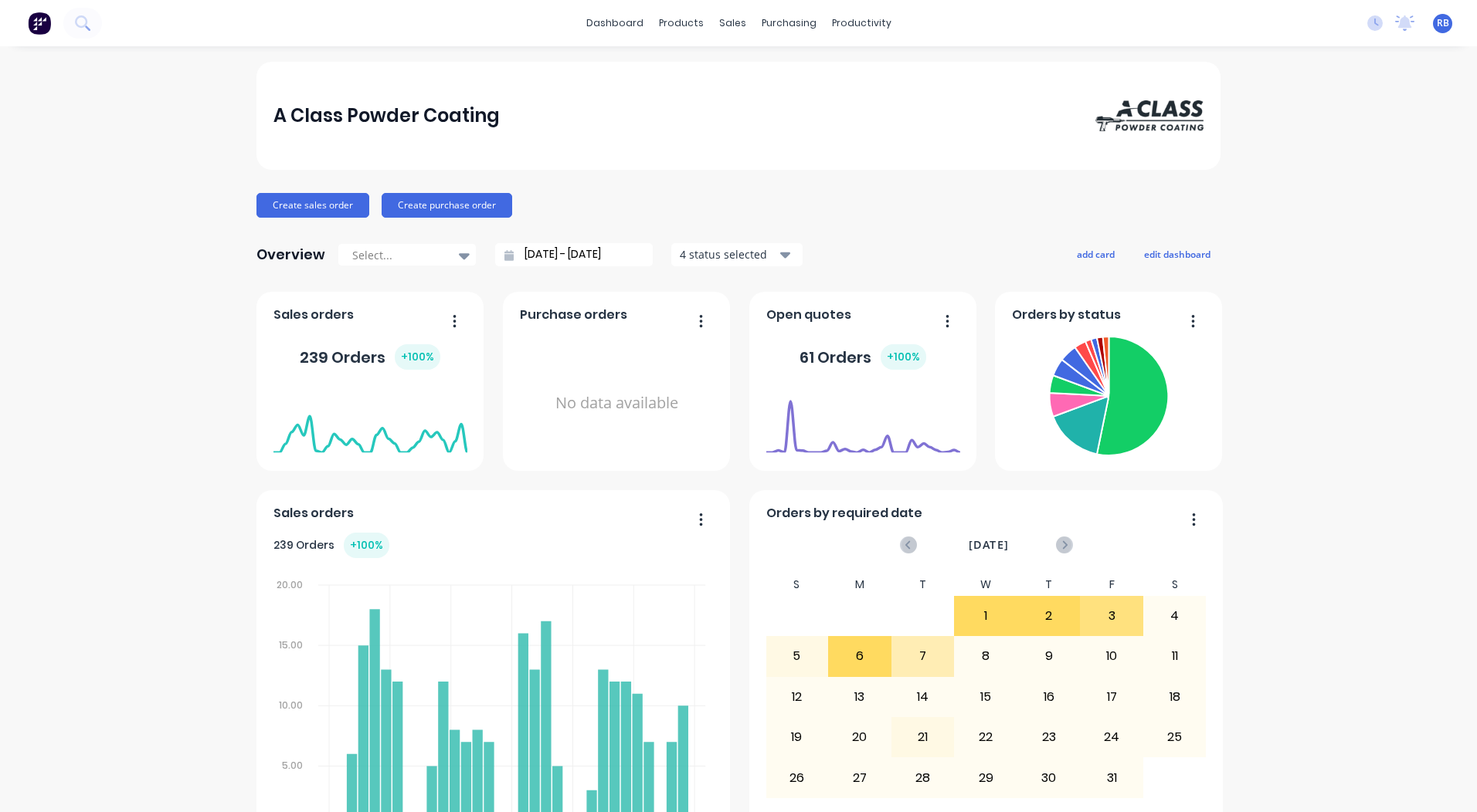
click at [909, 186] on div "A Class Powder Coating Create sales order Create purchase order Overview Select…" at bounding box center [738, 762] width 964 height 1402
click at [741, 59] on link "Sales Orders" at bounding box center [808, 73] width 205 height 31
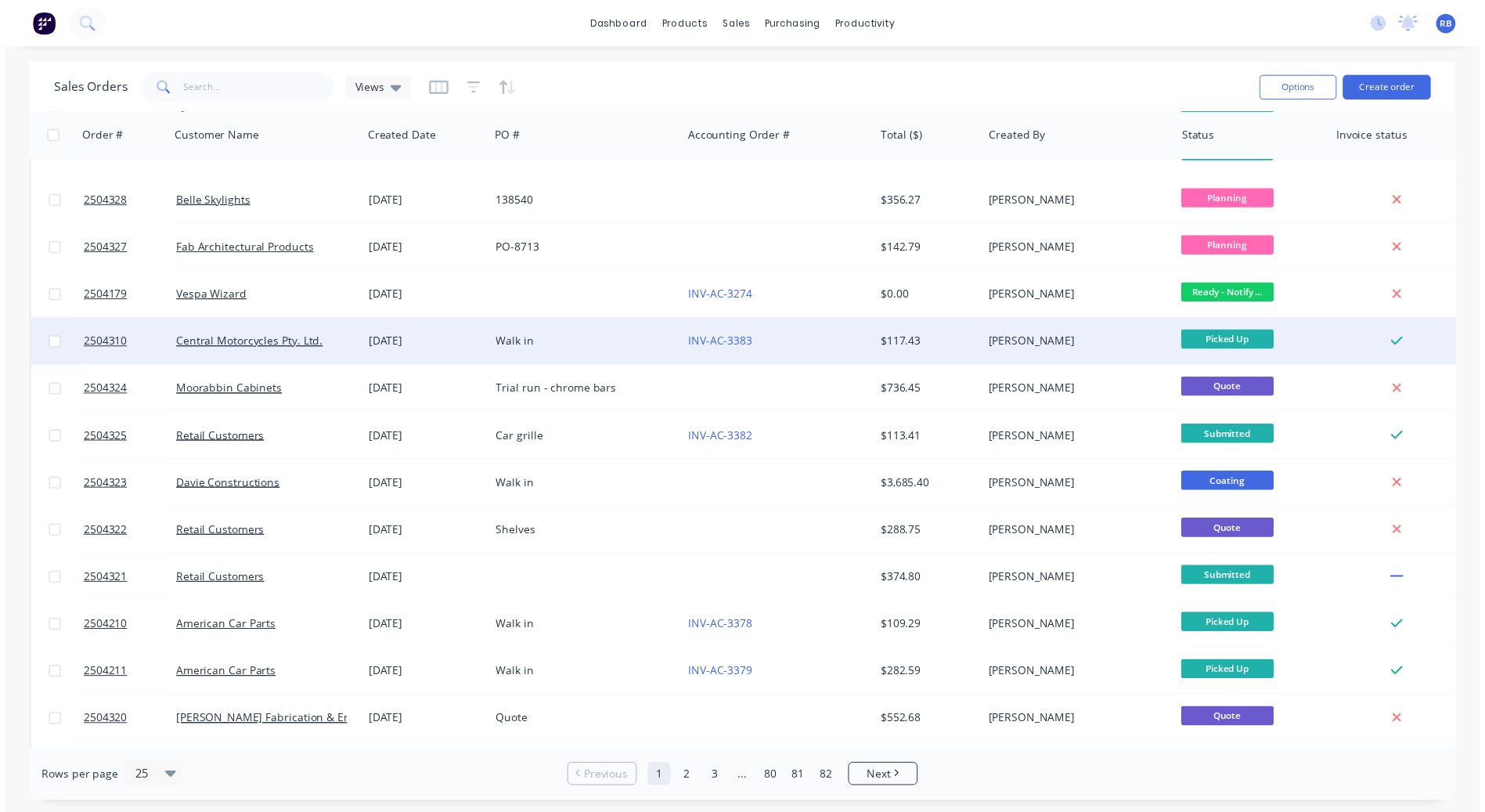
scroll to position [156, 0]
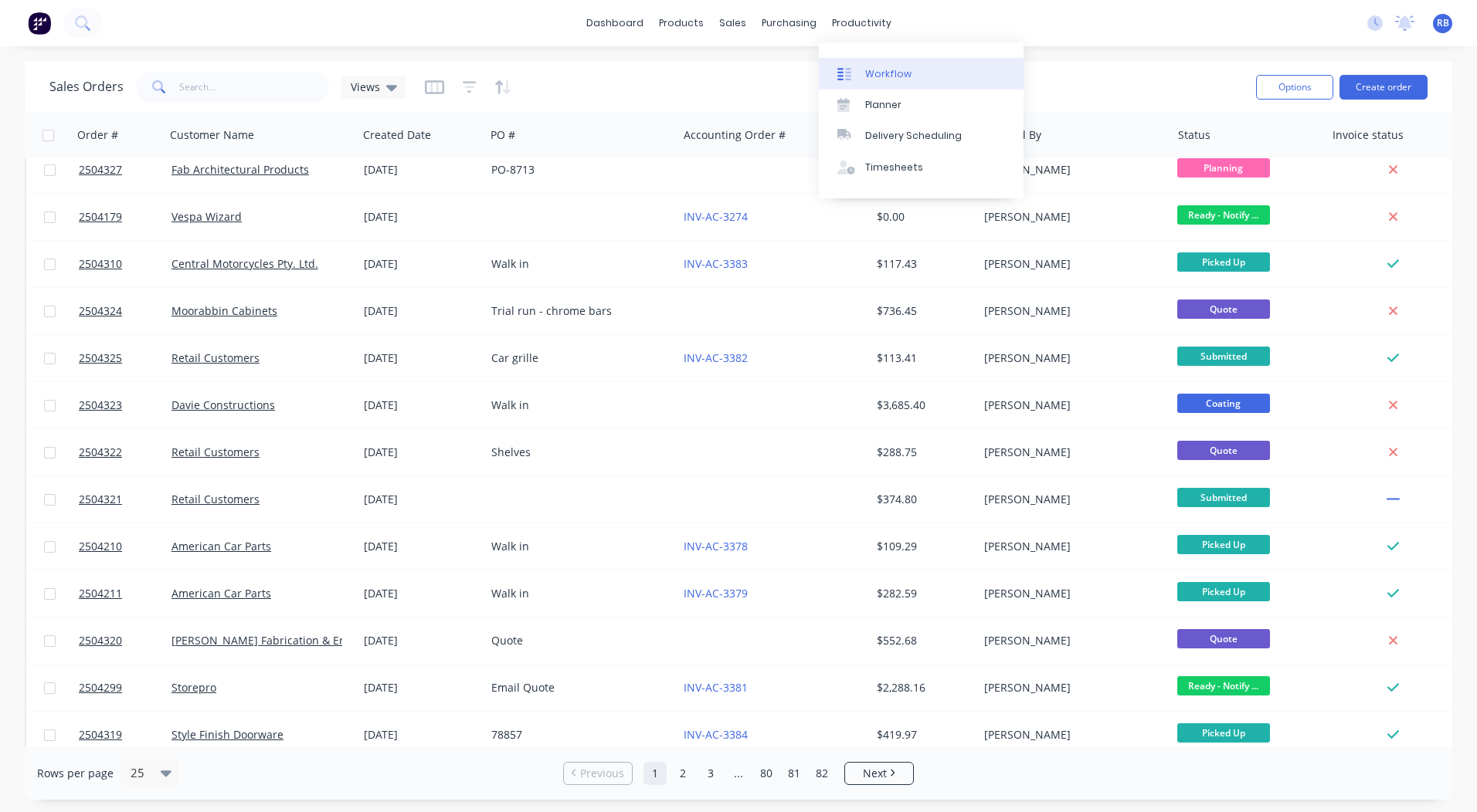
click at [863, 74] on link "Workflow" at bounding box center [921, 73] width 205 height 31
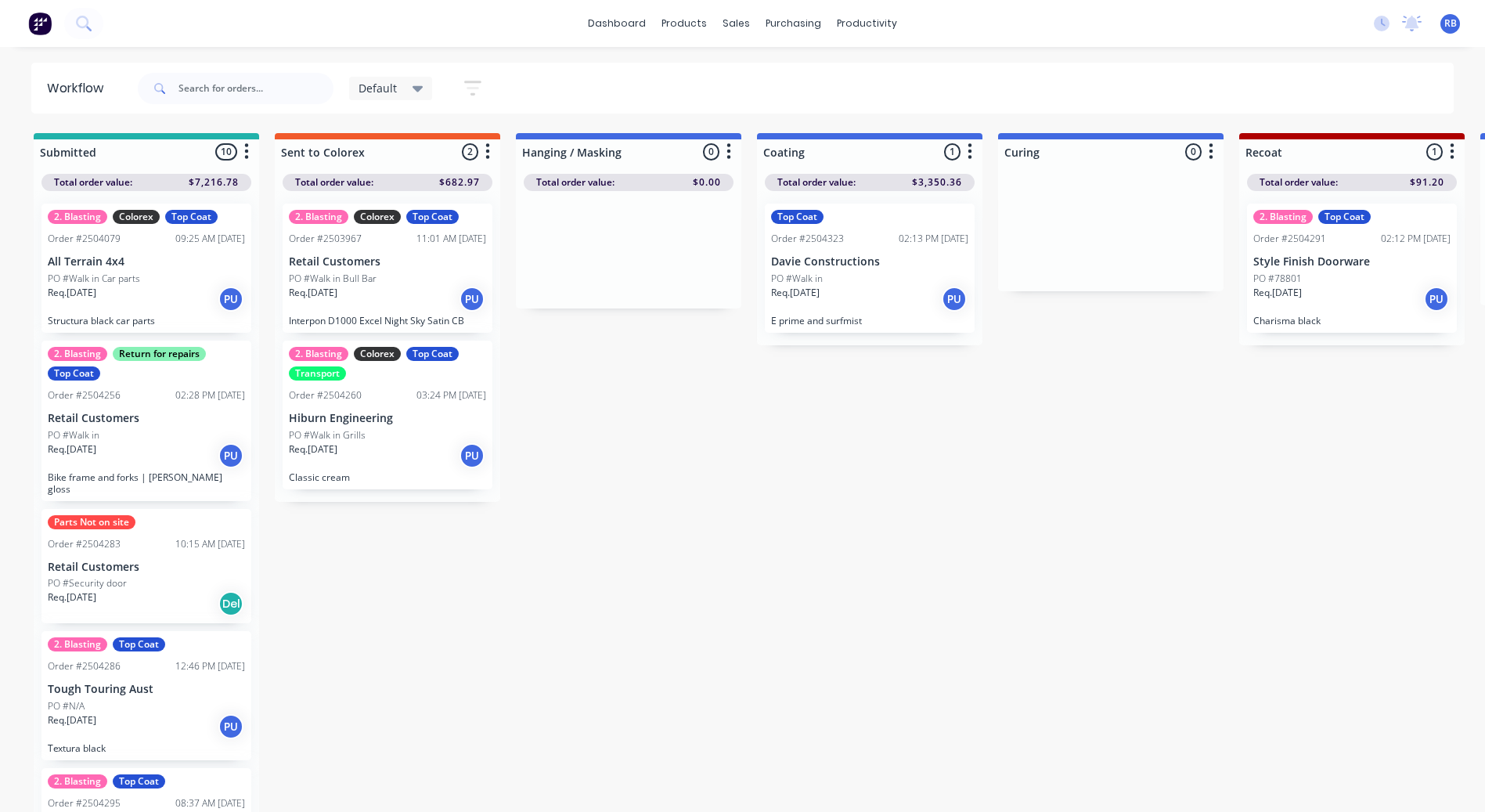
click at [373, 433] on div "PO #Walk in Grills" at bounding box center [387, 435] width 197 height 14
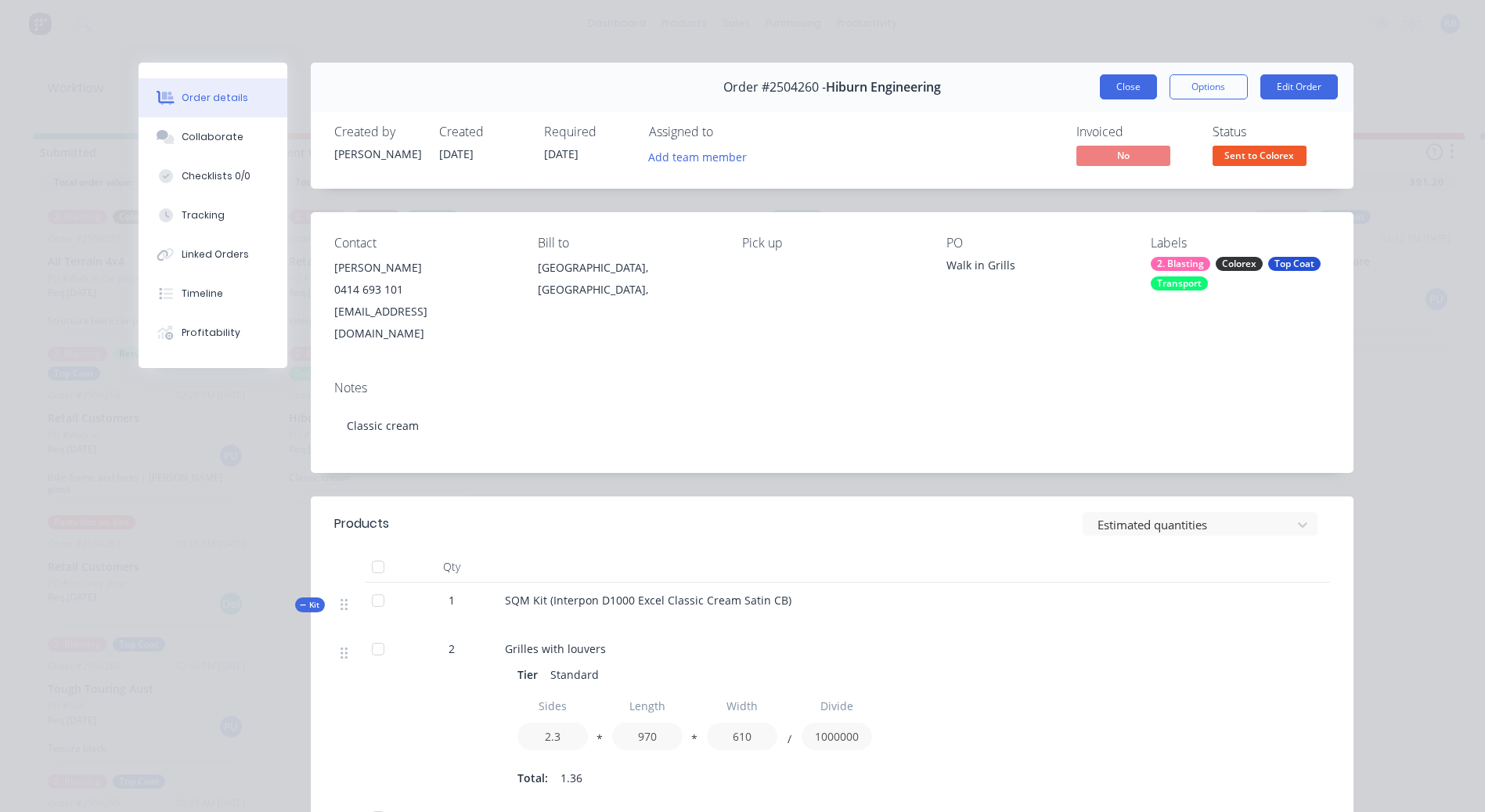
click at [1126, 92] on button "Close" at bounding box center [1128, 86] width 57 height 25
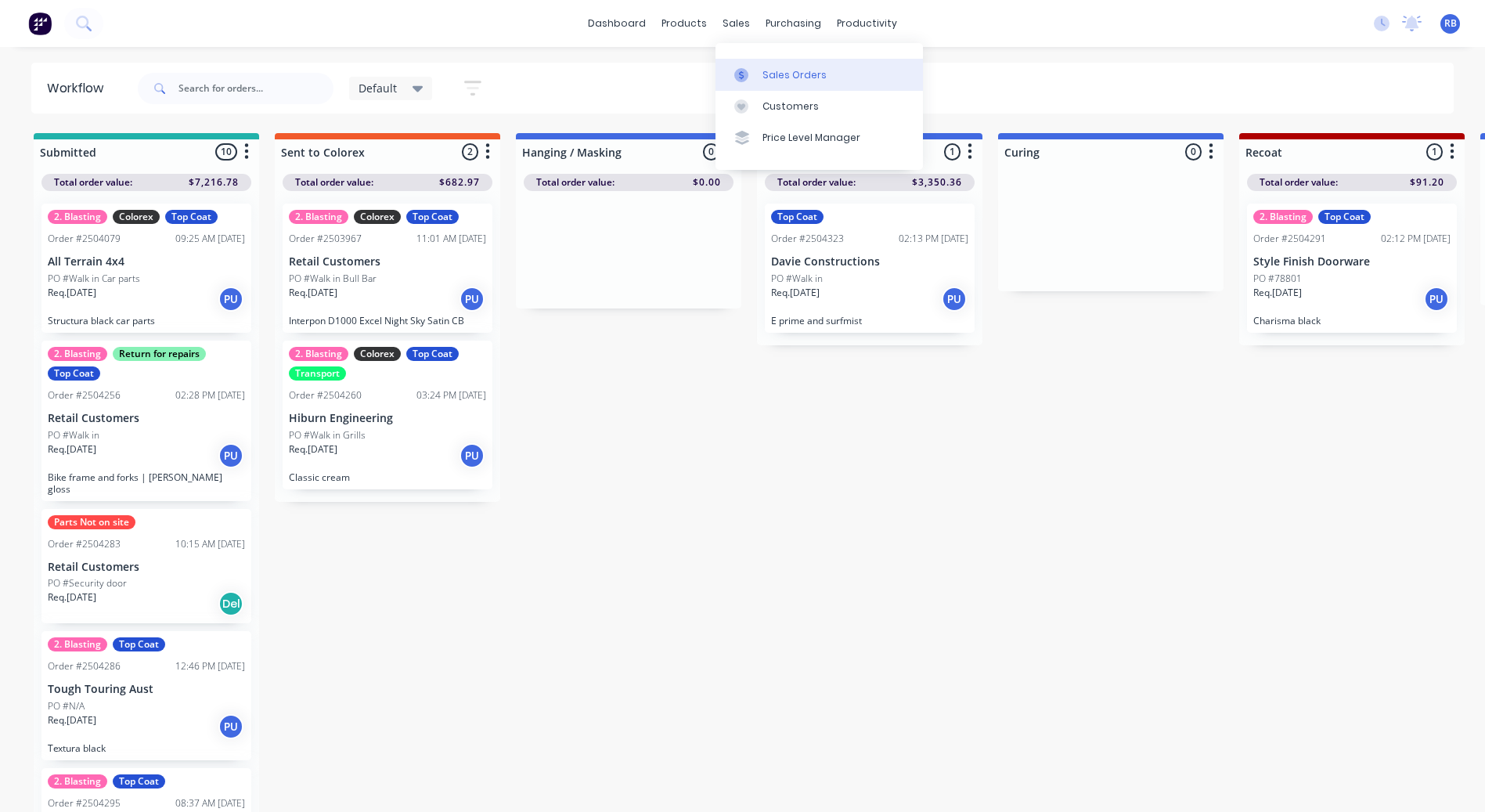
click at [765, 79] on div "Sales Orders" at bounding box center [795, 75] width 64 height 14
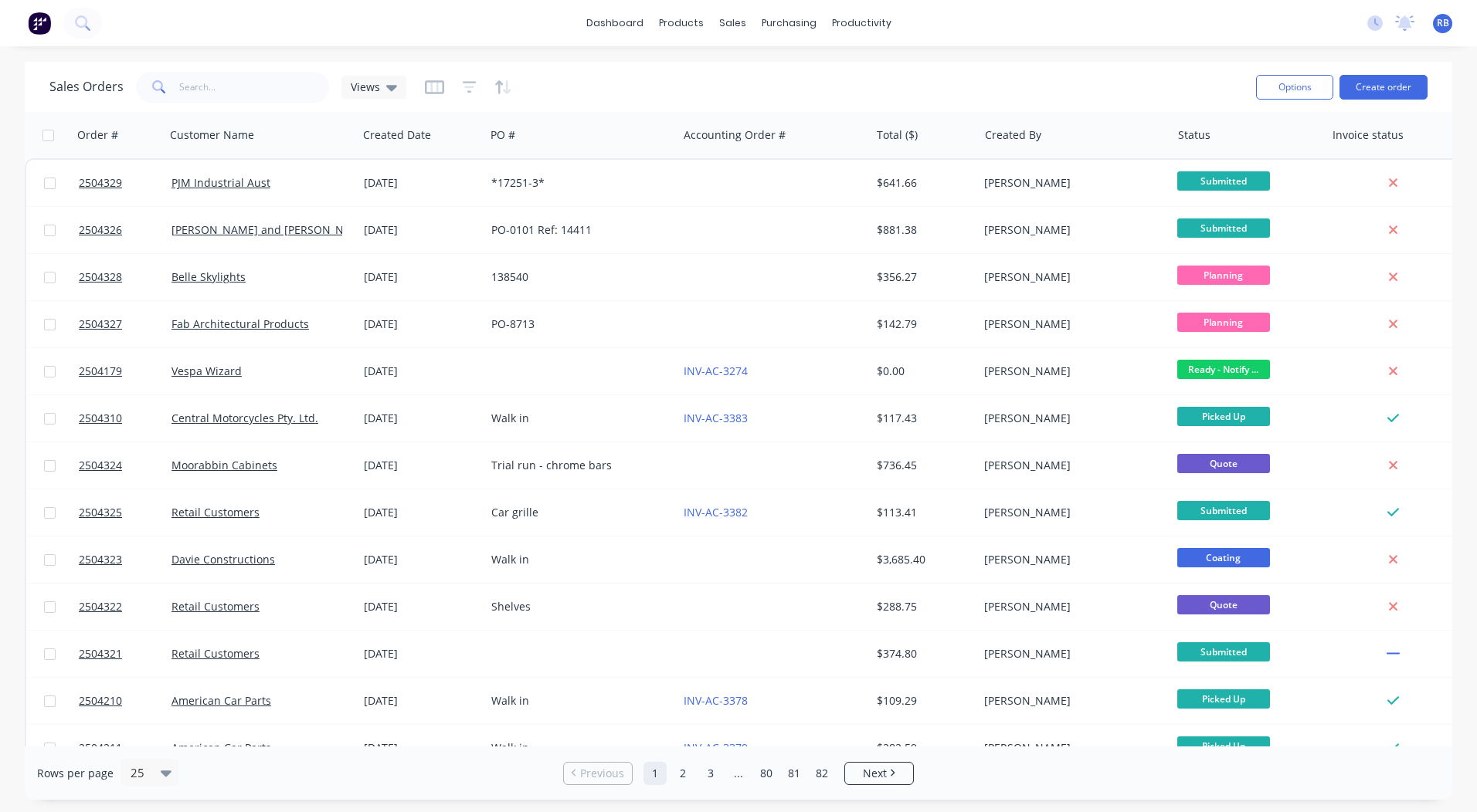
click at [1155, 61] on div "Sales Orders Views Options Create order" at bounding box center [738, 86] width 1428 height 50
click at [752, 68] on div at bounding box center [741, 74] width 23 height 14
click at [1020, 64] on div "Sales Orders Views Options Create order" at bounding box center [738, 86] width 1428 height 50
click at [630, 18] on link "dashboard" at bounding box center [614, 23] width 72 height 23
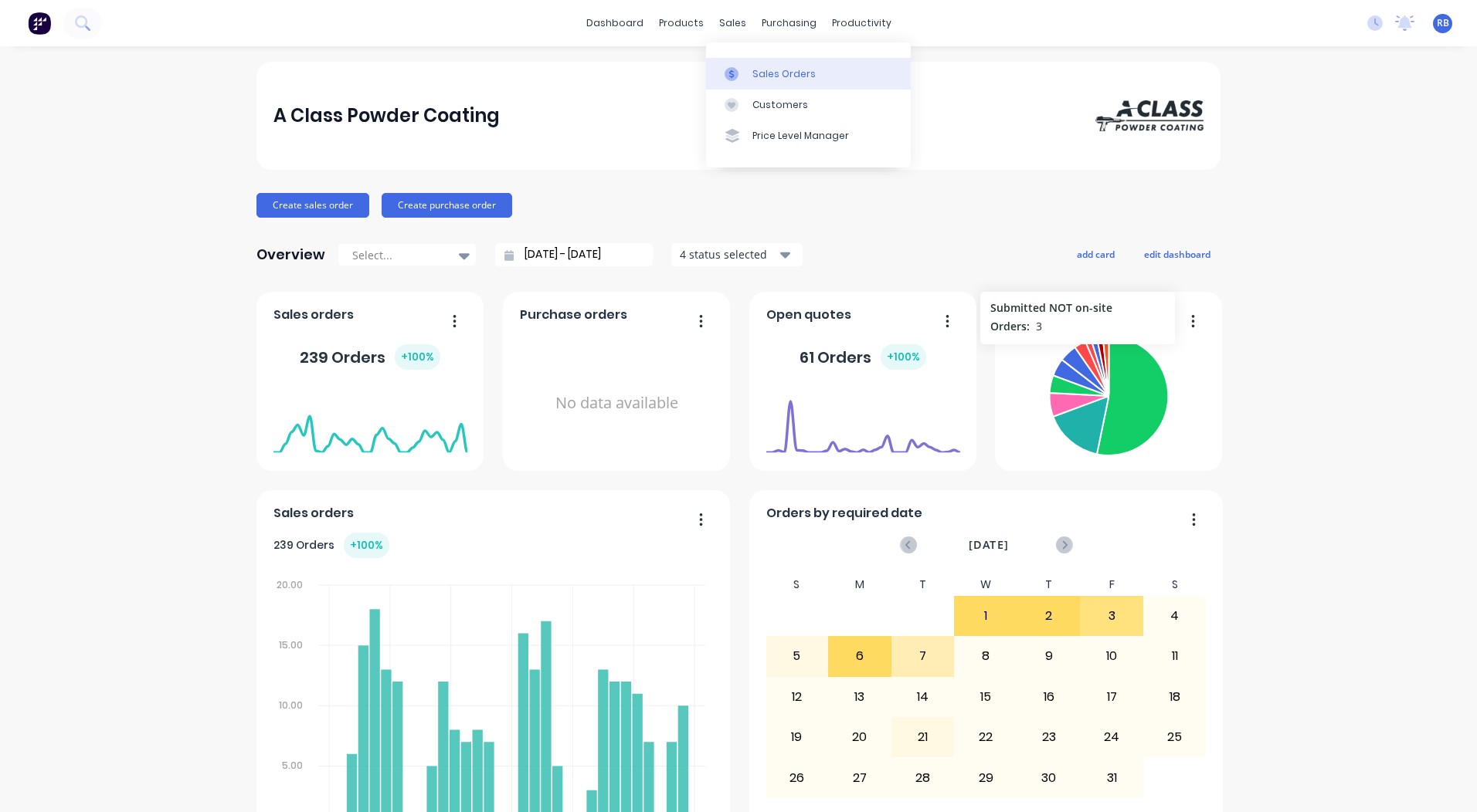
click at [769, 73] on div "Sales Orders" at bounding box center [784, 74] width 63 height 14
click at [755, 65] on link "Sales Orders" at bounding box center [808, 73] width 205 height 31
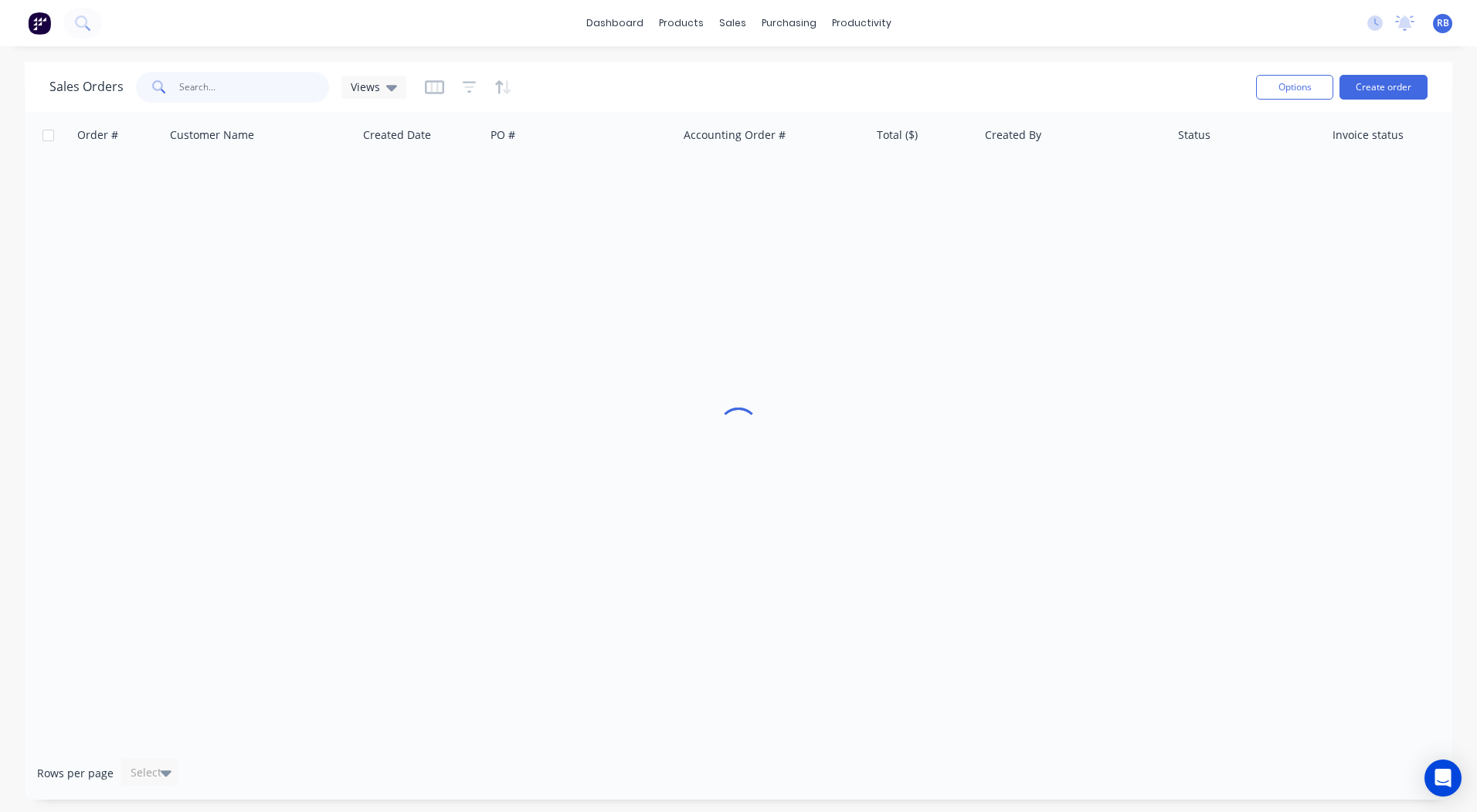
click at [199, 94] on input "text" at bounding box center [254, 87] width 151 height 31
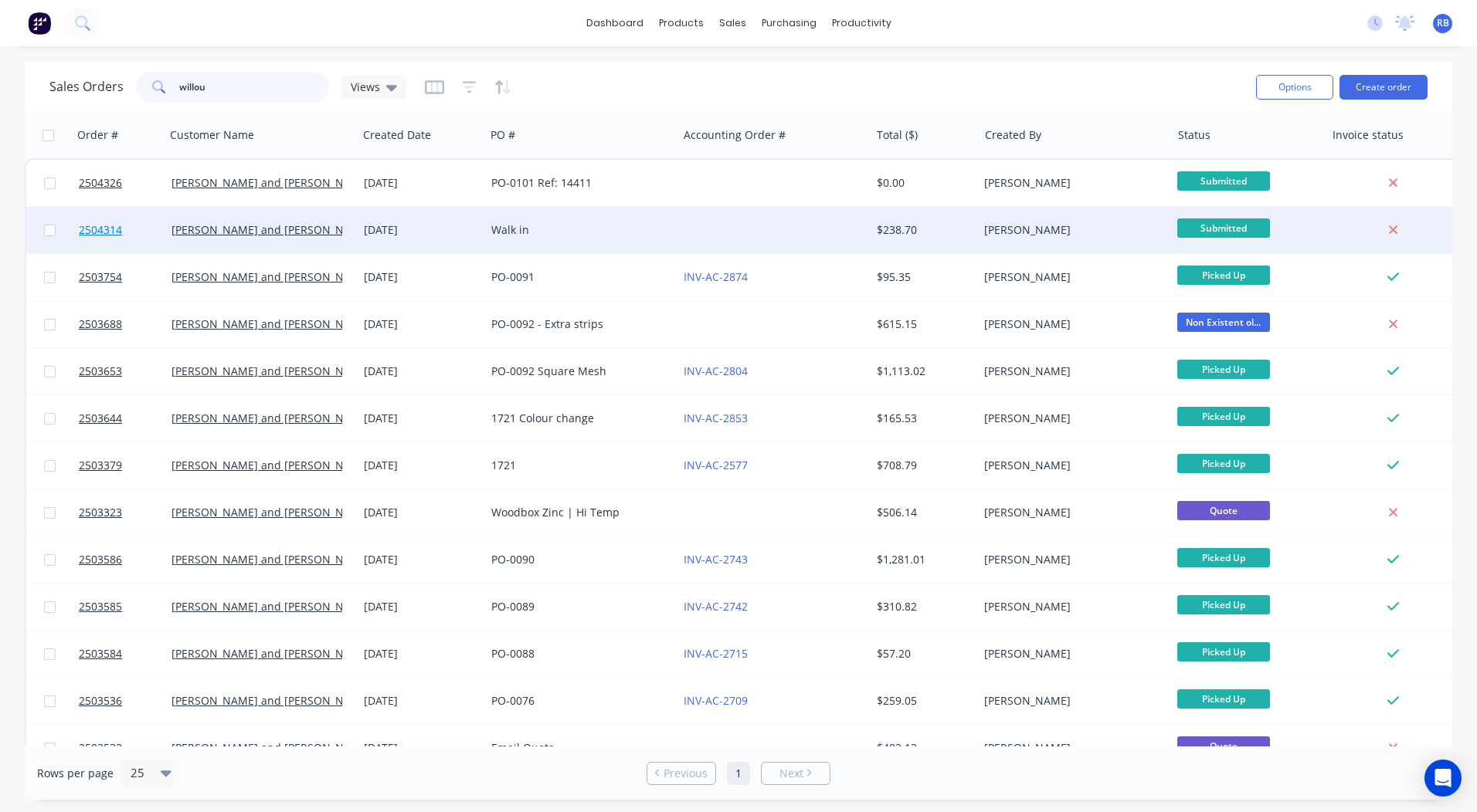
type input "willou"
click at [101, 233] on span "2504314" at bounding box center [100, 230] width 43 height 15
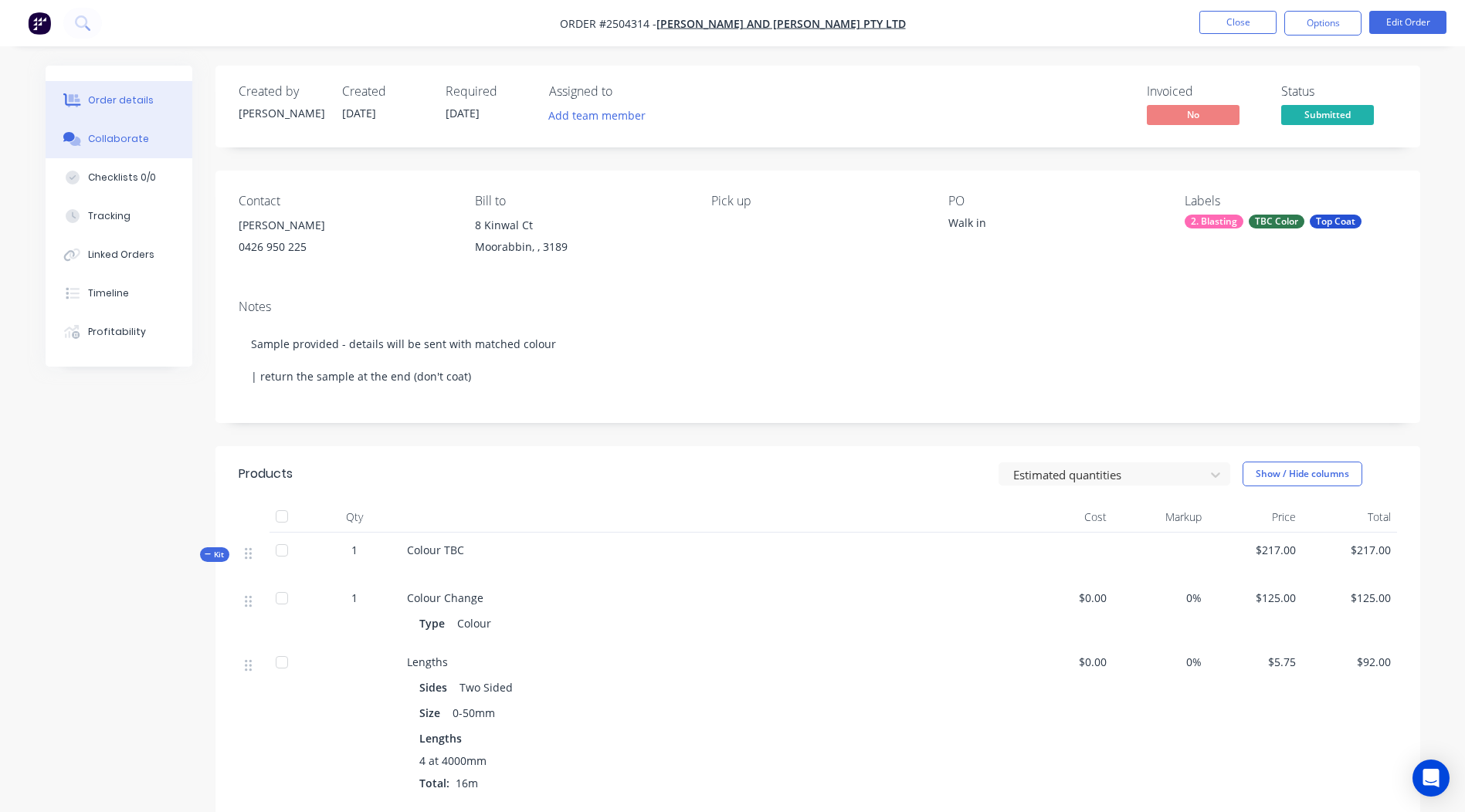
click at [126, 135] on div "Collaborate" at bounding box center [118, 139] width 61 height 14
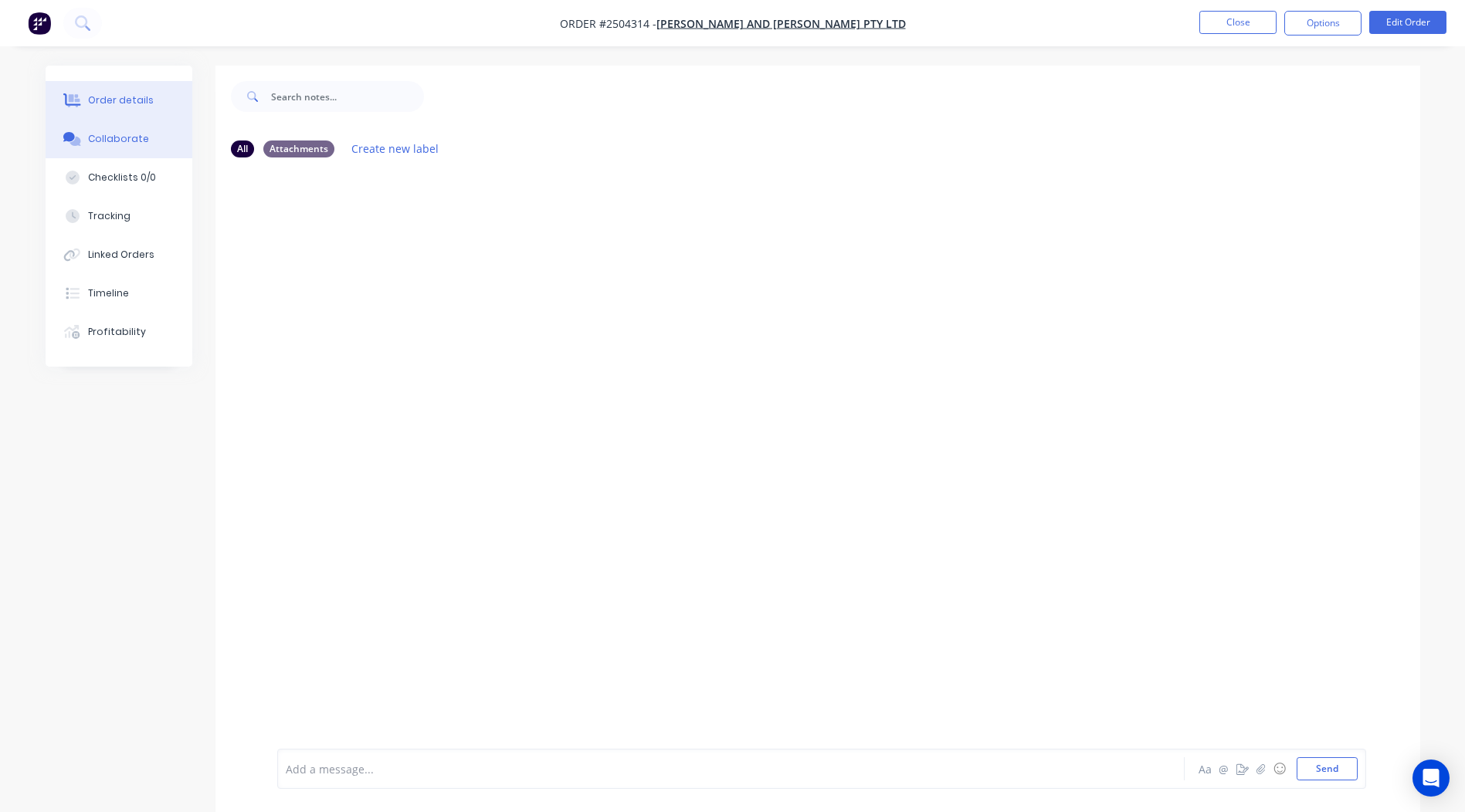
click at [105, 105] on div "Order details" at bounding box center [120, 101] width 66 height 14
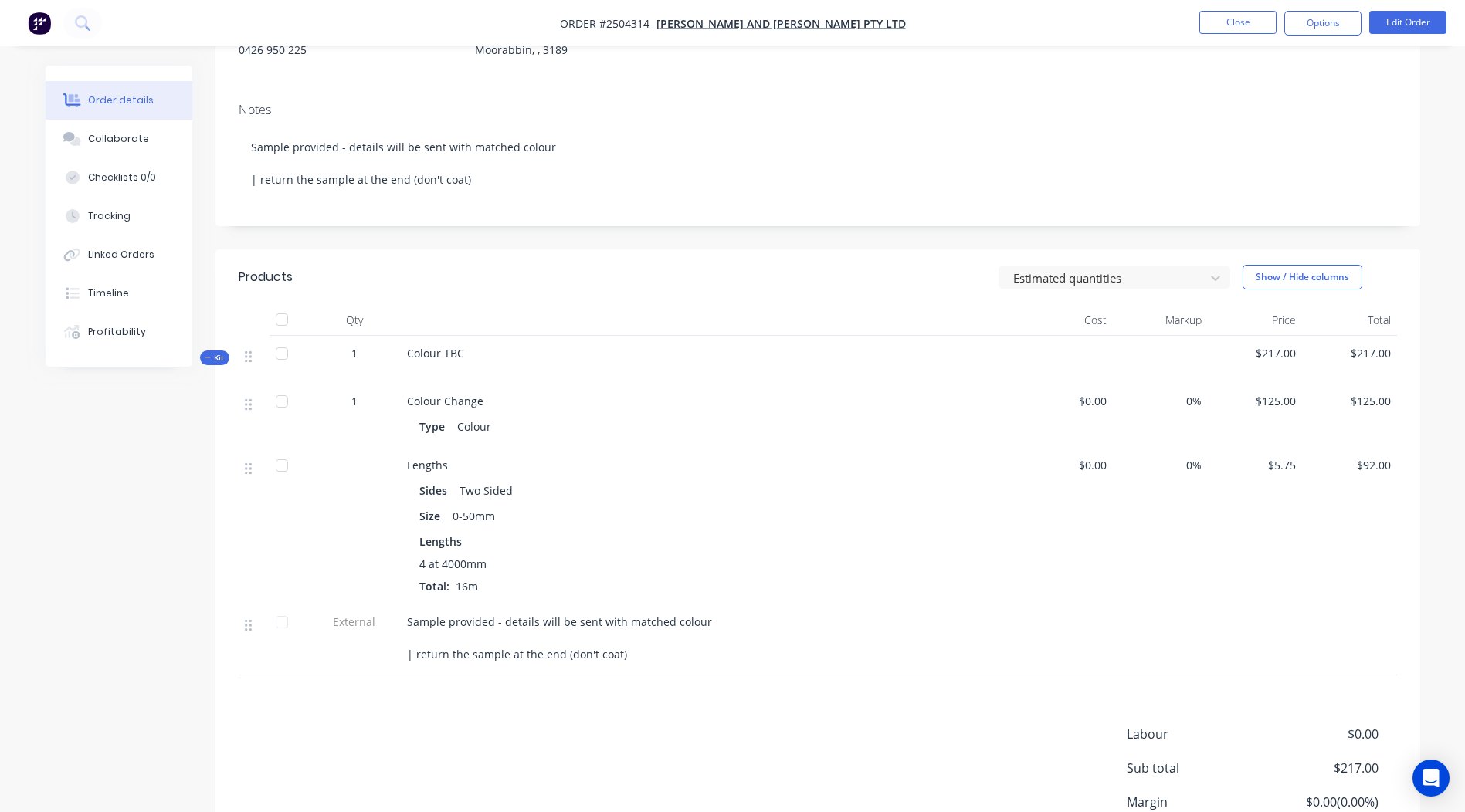
scroll to position [232, 0]
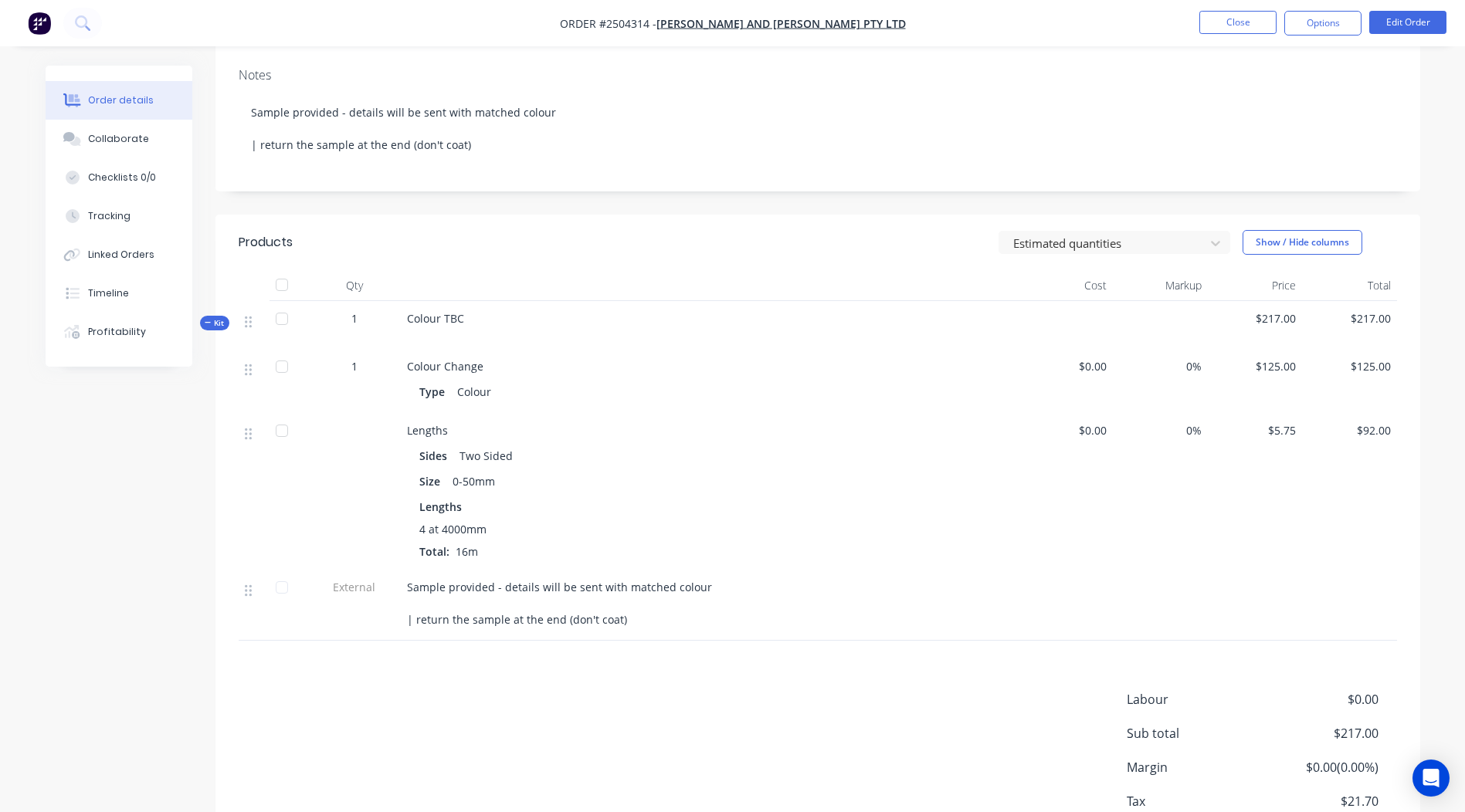
click at [1278, 434] on span "$5.75" at bounding box center [1254, 430] width 83 height 16
click at [1379, 434] on span "$92.00" at bounding box center [1349, 430] width 83 height 16
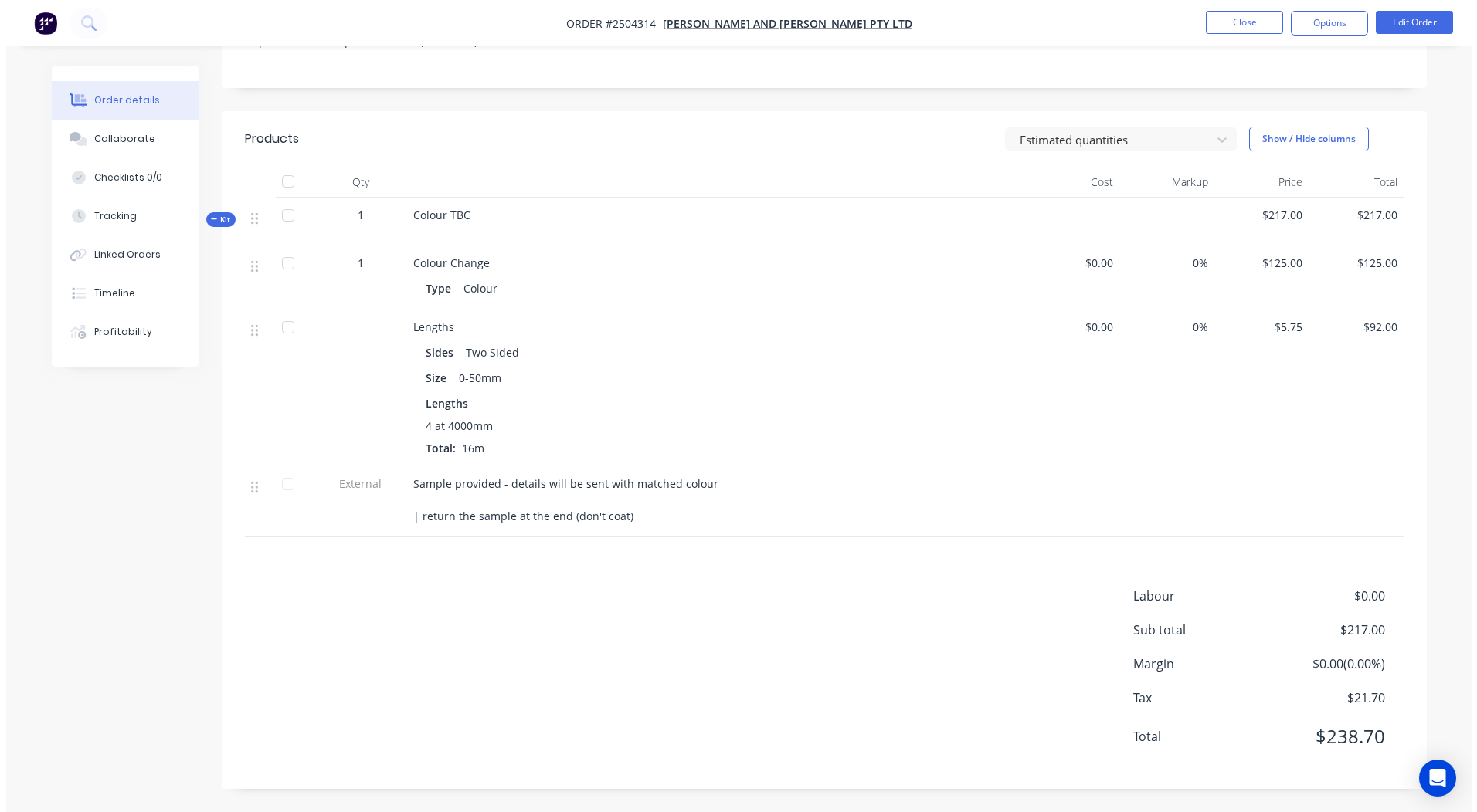
scroll to position [0, 0]
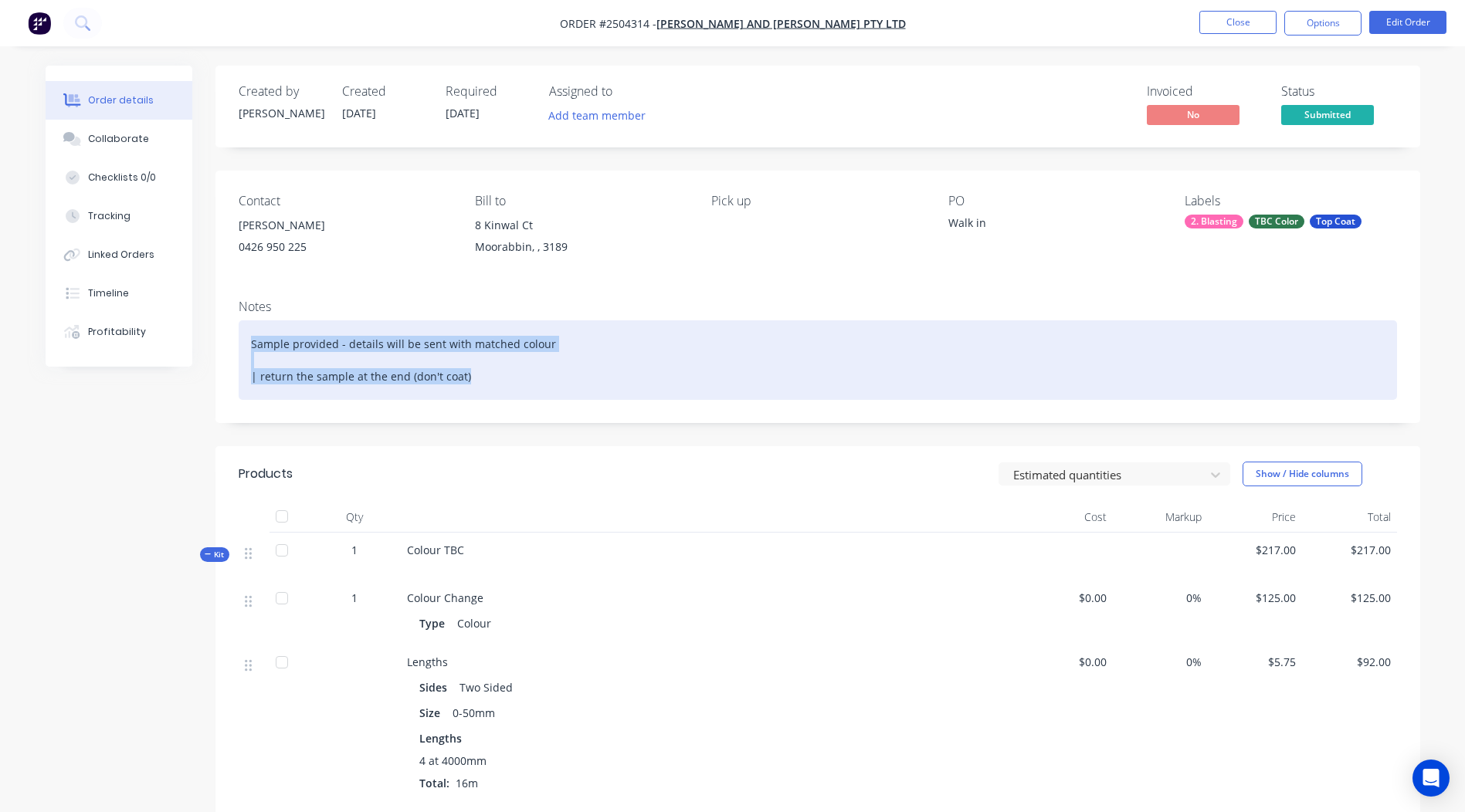
drag, startPoint x: 470, startPoint y: 377, endPoint x: 247, endPoint y: 332, distance: 227.5
click at [247, 332] on div "Sample provided - details will be sent with matched colour | return the sample …" at bounding box center [817, 360] width 1158 height 79
copy div "Sample provided - details will be sent with matched colour | return the sample …"
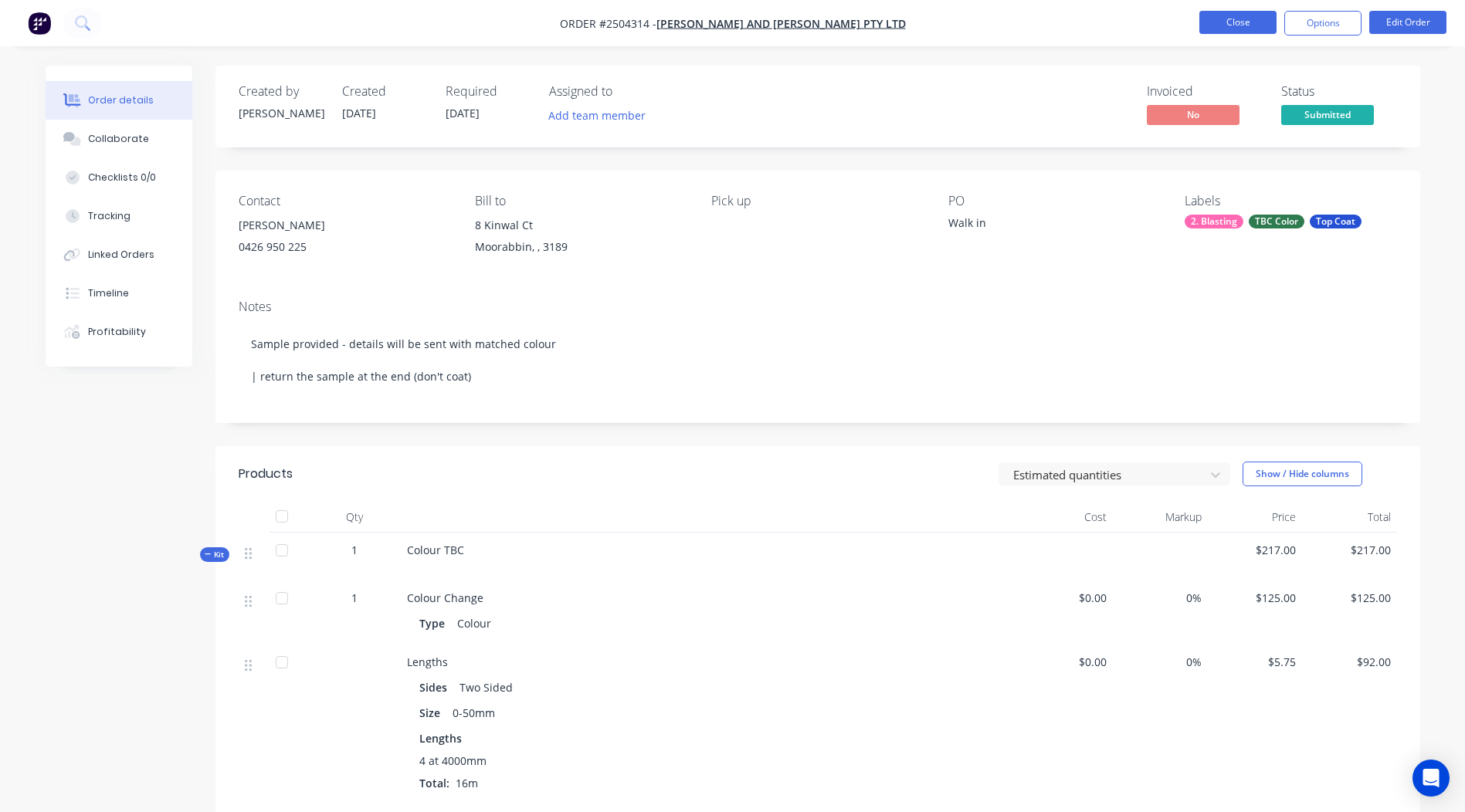
click at [1220, 19] on button "Close" at bounding box center [1237, 22] width 78 height 23
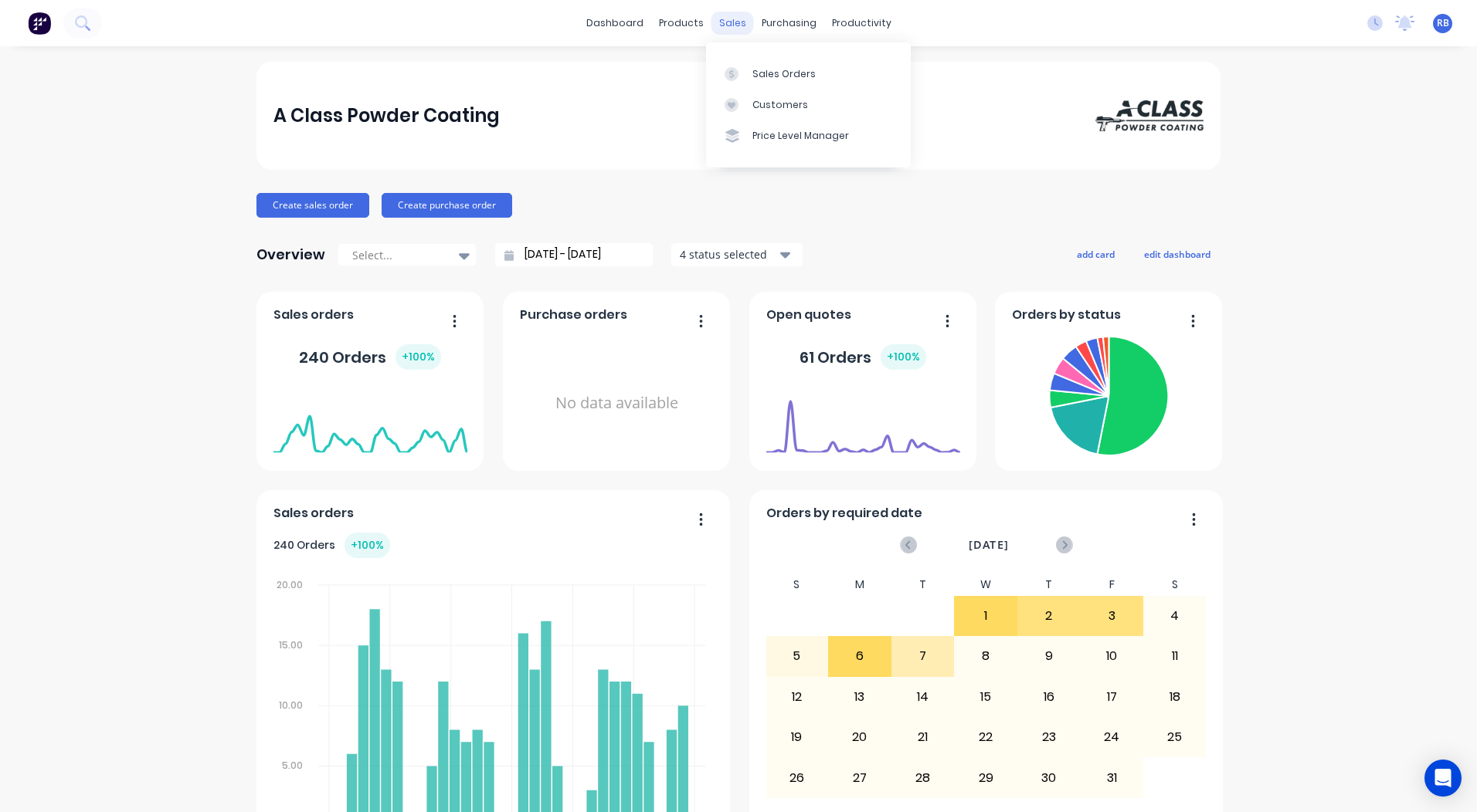
click at [722, 18] on div "sales" at bounding box center [733, 23] width 43 height 23
click at [766, 74] on div "Sales Orders" at bounding box center [784, 74] width 63 height 14
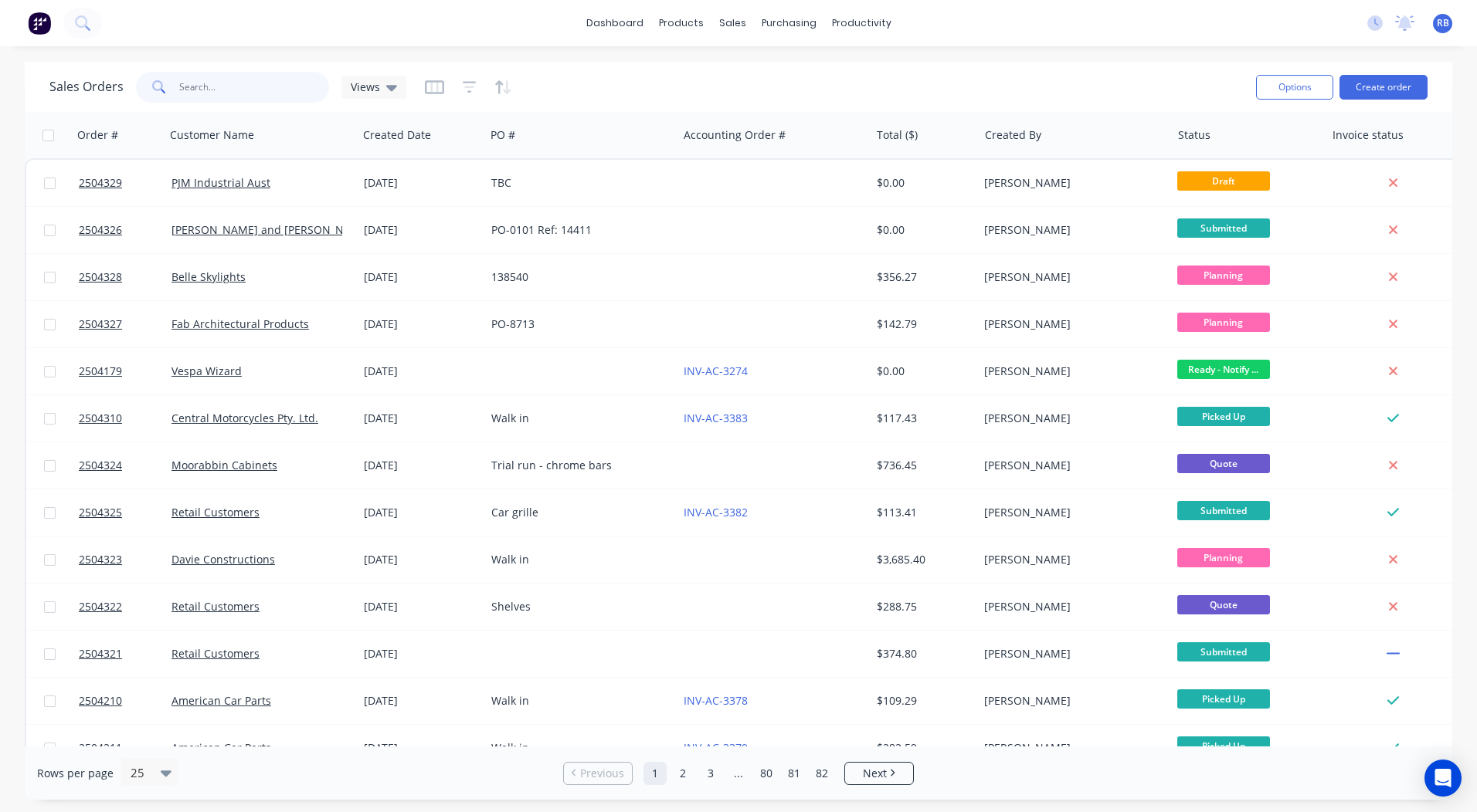
click at [283, 82] on input "text" at bounding box center [254, 87] width 151 height 31
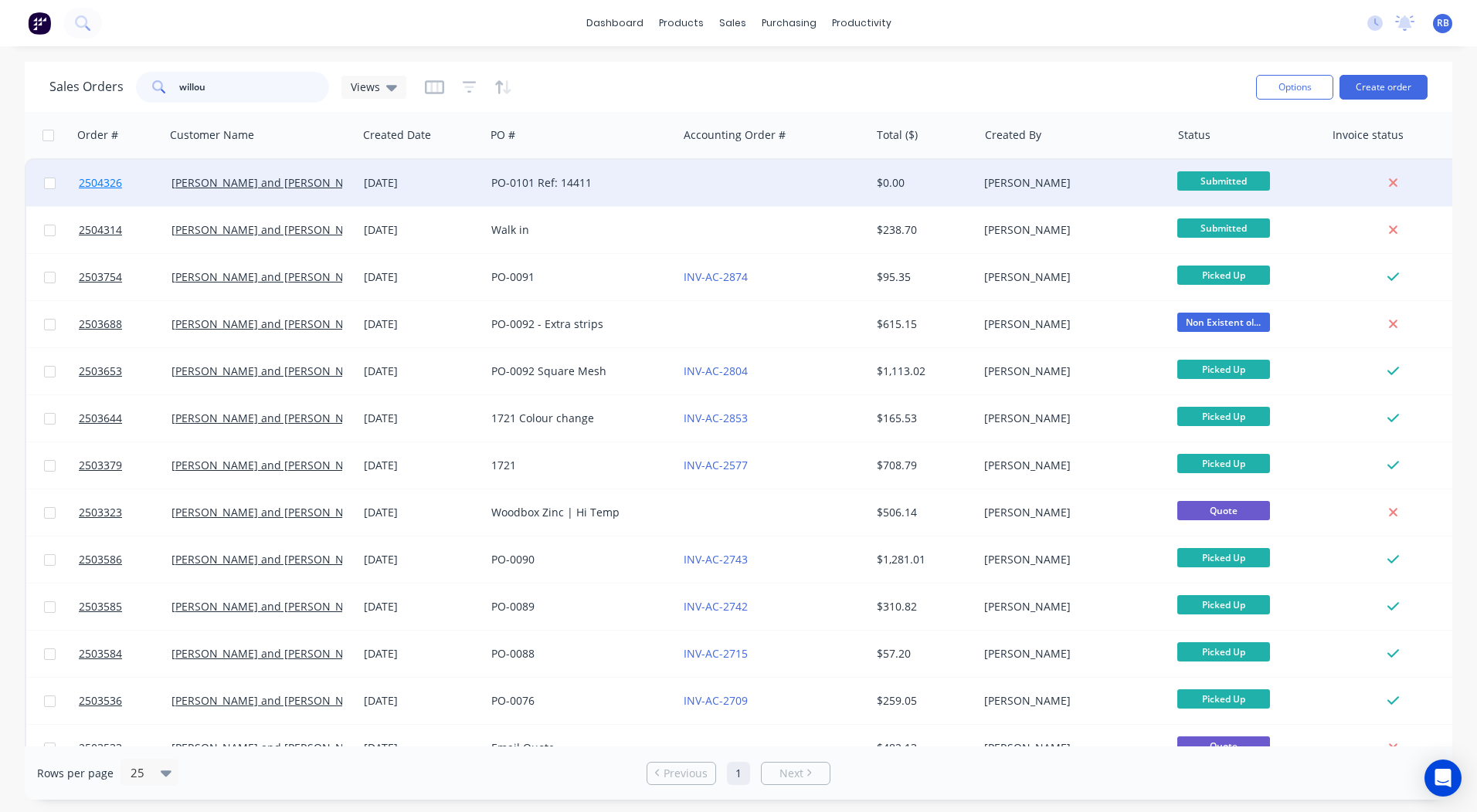
type input "willou"
click at [100, 181] on span "2504326" at bounding box center [100, 183] width 43 height 15
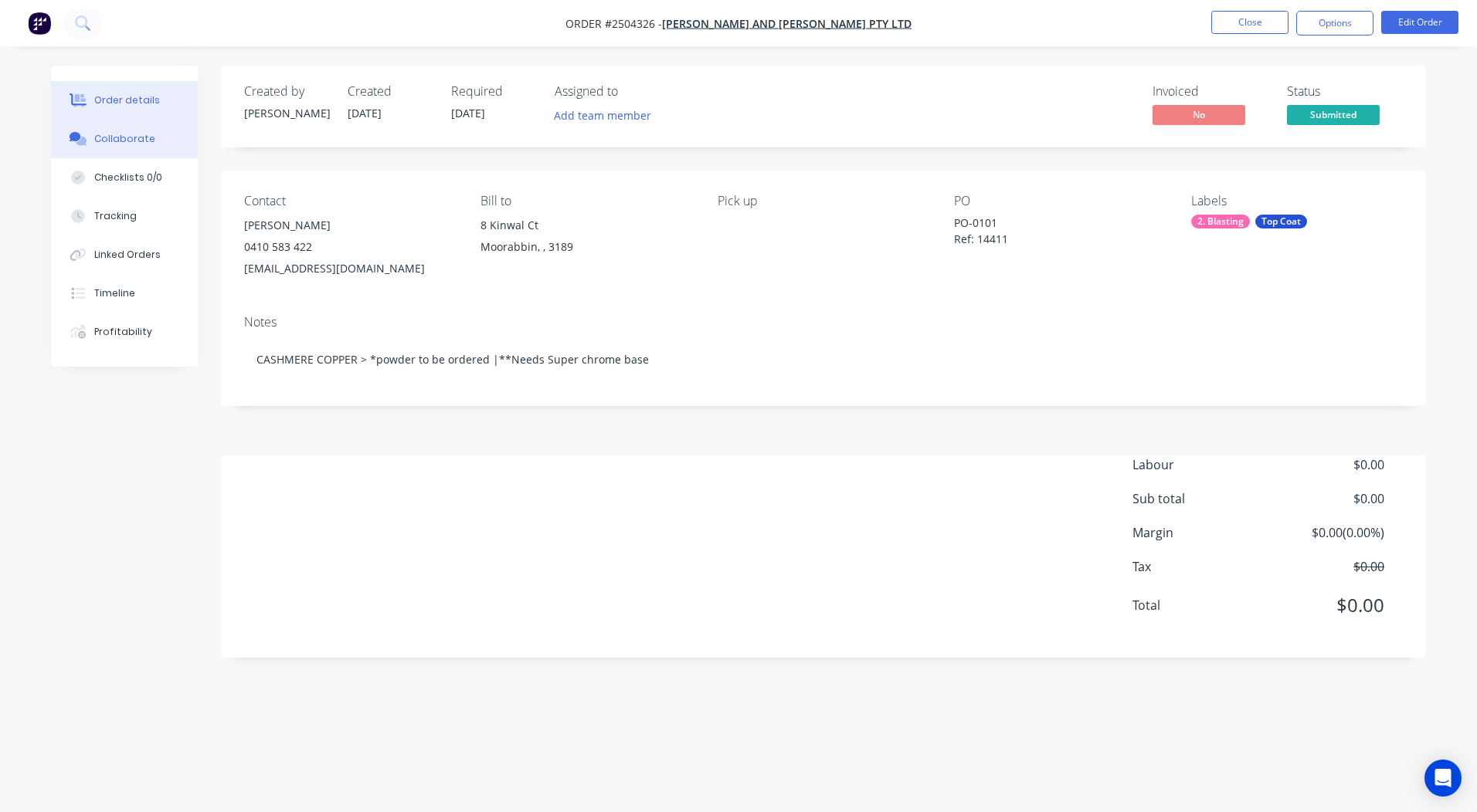
click at [129, 135] on div "Collaborate" at bounding box center [125, 139] width 61 height 14
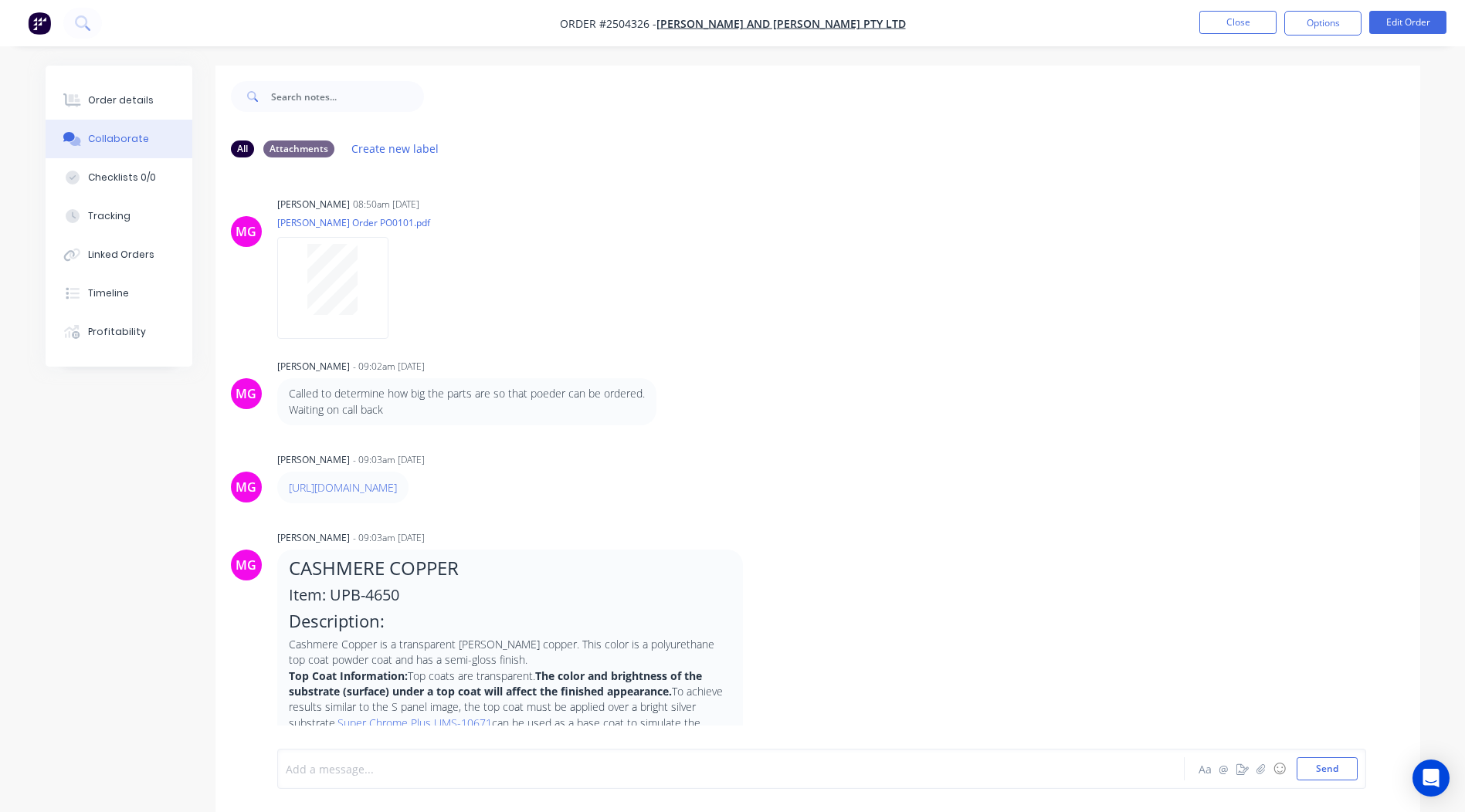
drag, startPoint x: 395, startPoint y: 778, endPoint x: 333, endPoint y: 769, distance: 62.6
click at [333, 769] on div at bounding box center [688, 769] width 803 height 16
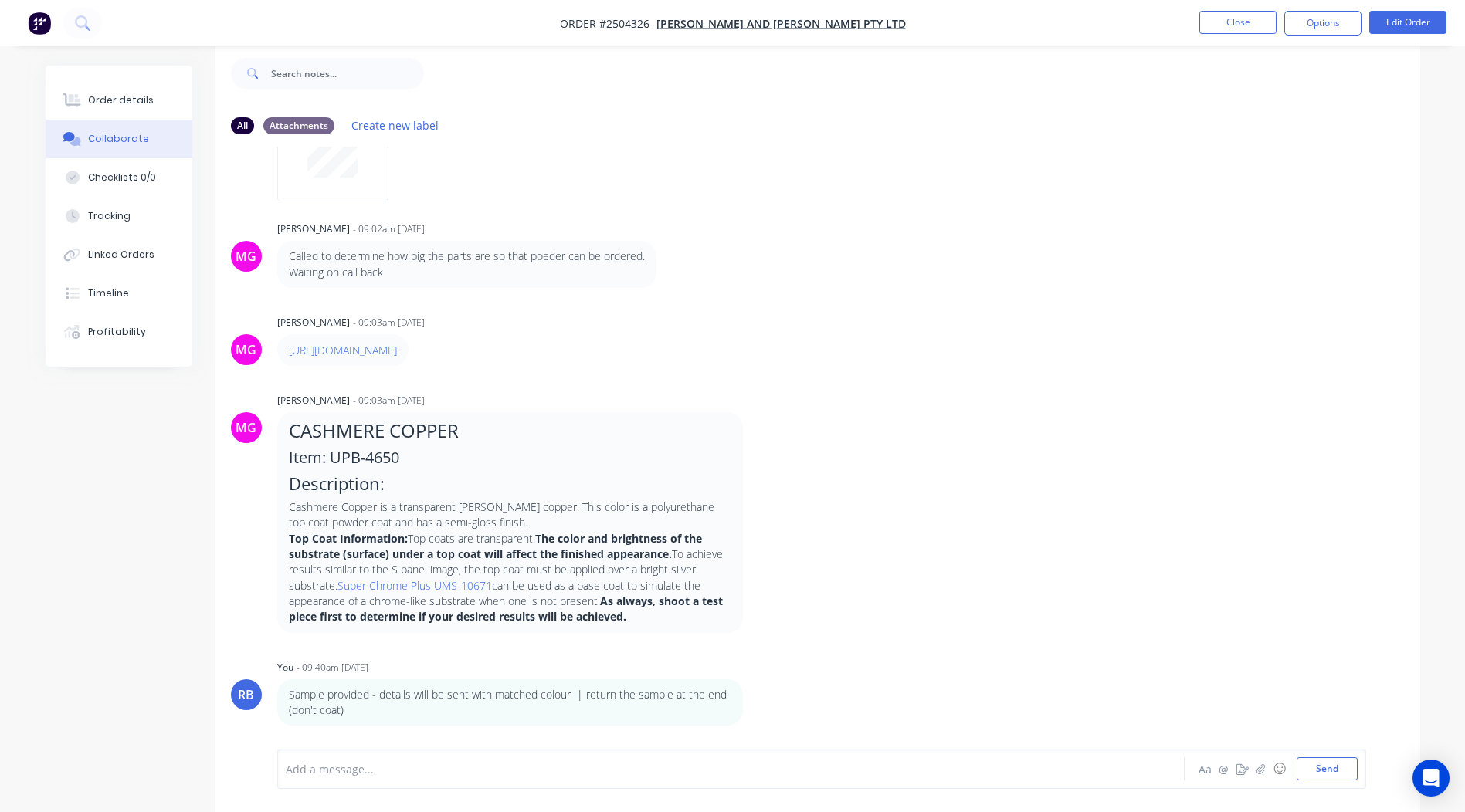
scroll to position [130, 0]
click at [92, 95] on div "Order details" at bounding box center [120, 101] width 66 height 14
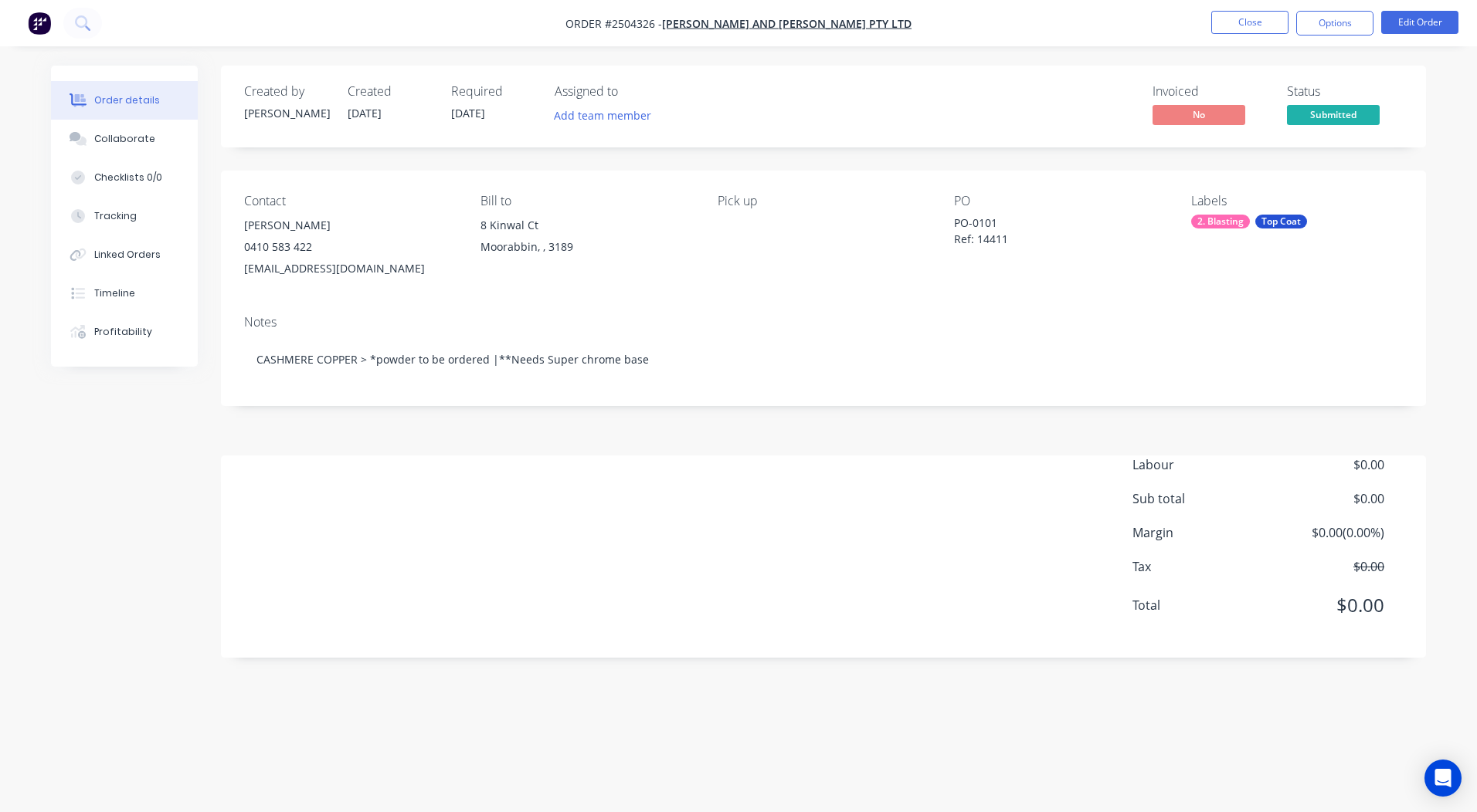
click at [1234, 222] on div "2. Blasting" at bounding box center [1220, 222] width 59 height 14
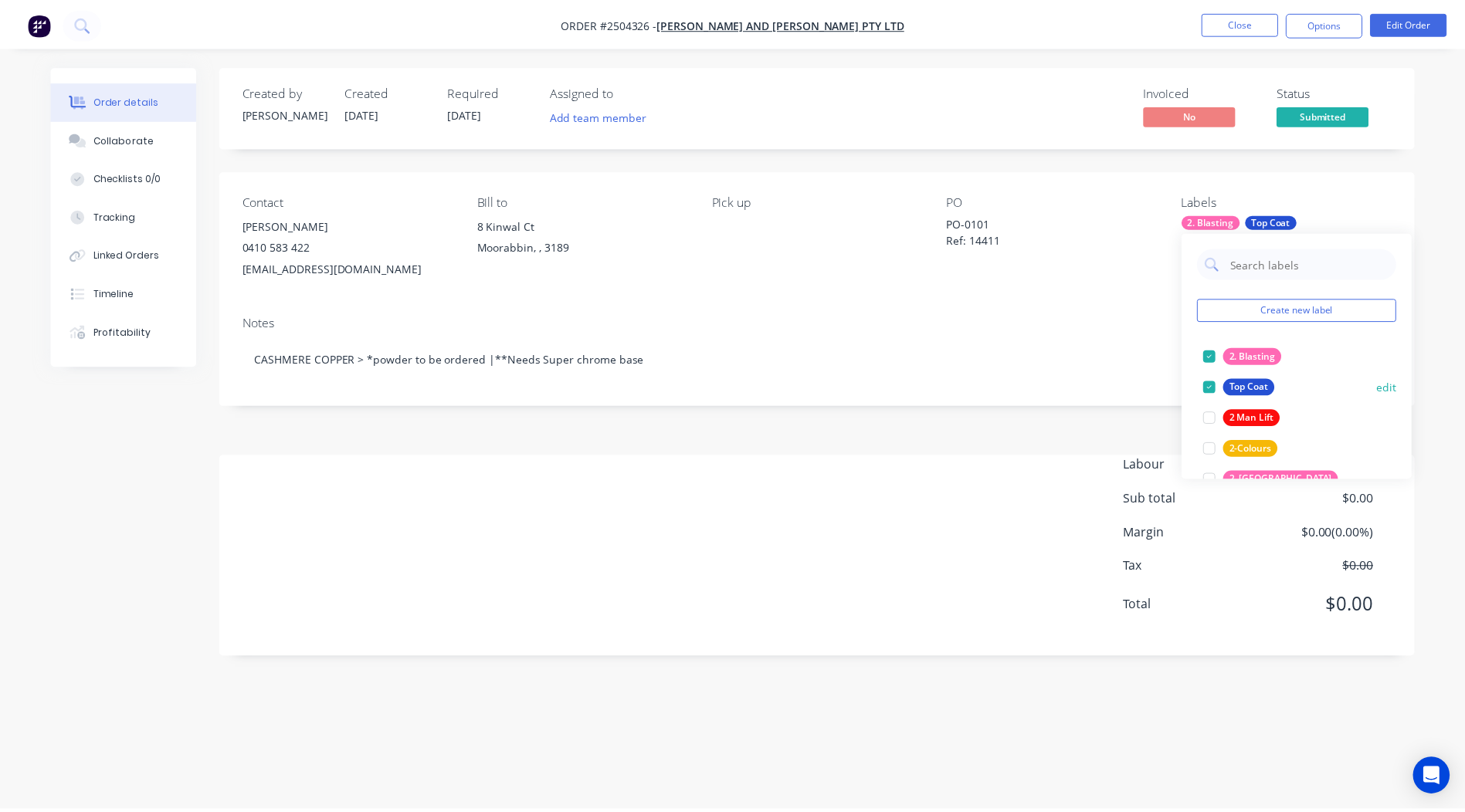
scroll to position [78, 0]
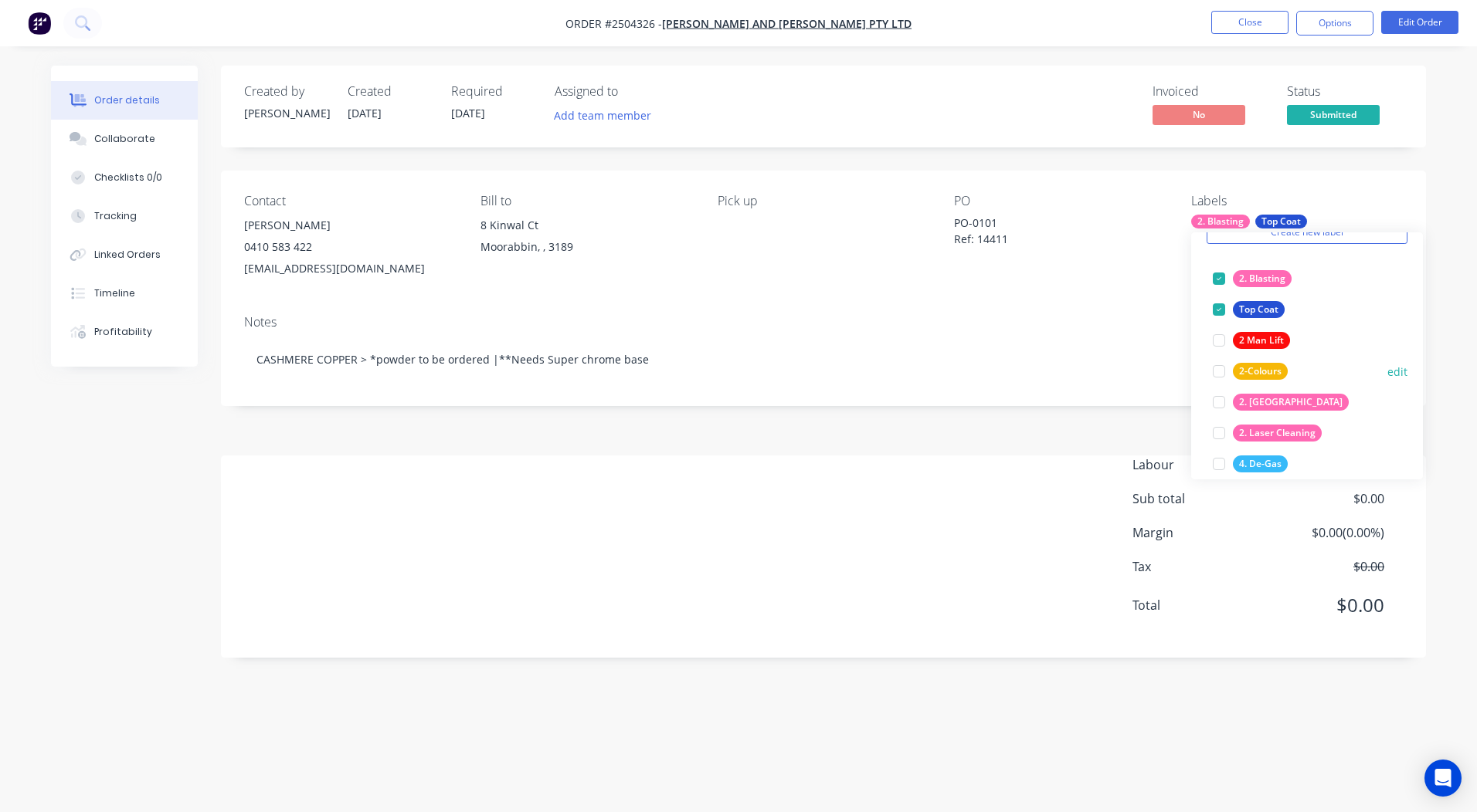
click at [1222, 369] on div at bounding box center [1219, 371] width 31 height 31
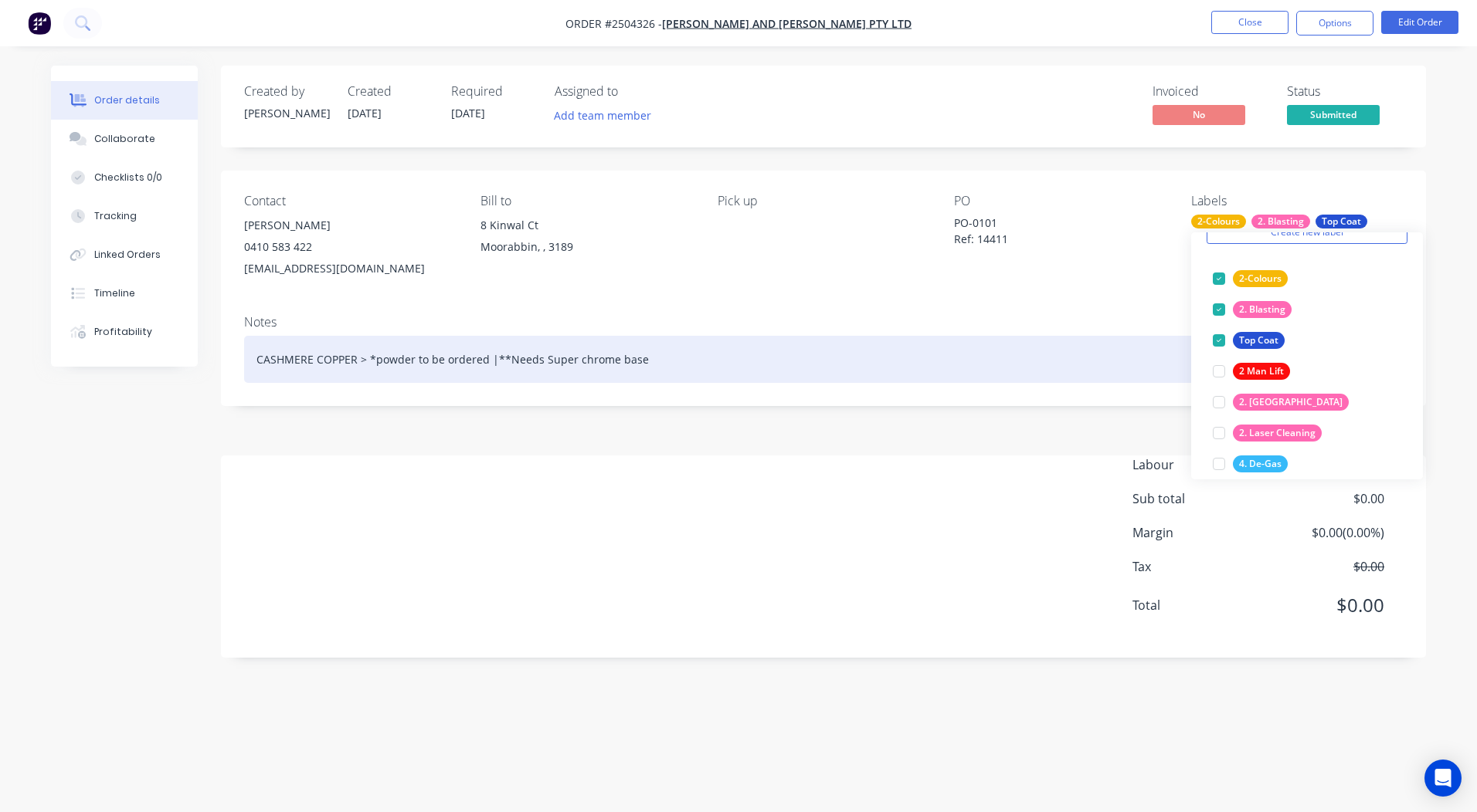
click at [1076, 334] on div "Notes CASHMERE COPPER > *powder to be ordered |**Needs Super chrome base" at bounding box center [823, 354] width 1205 height 103
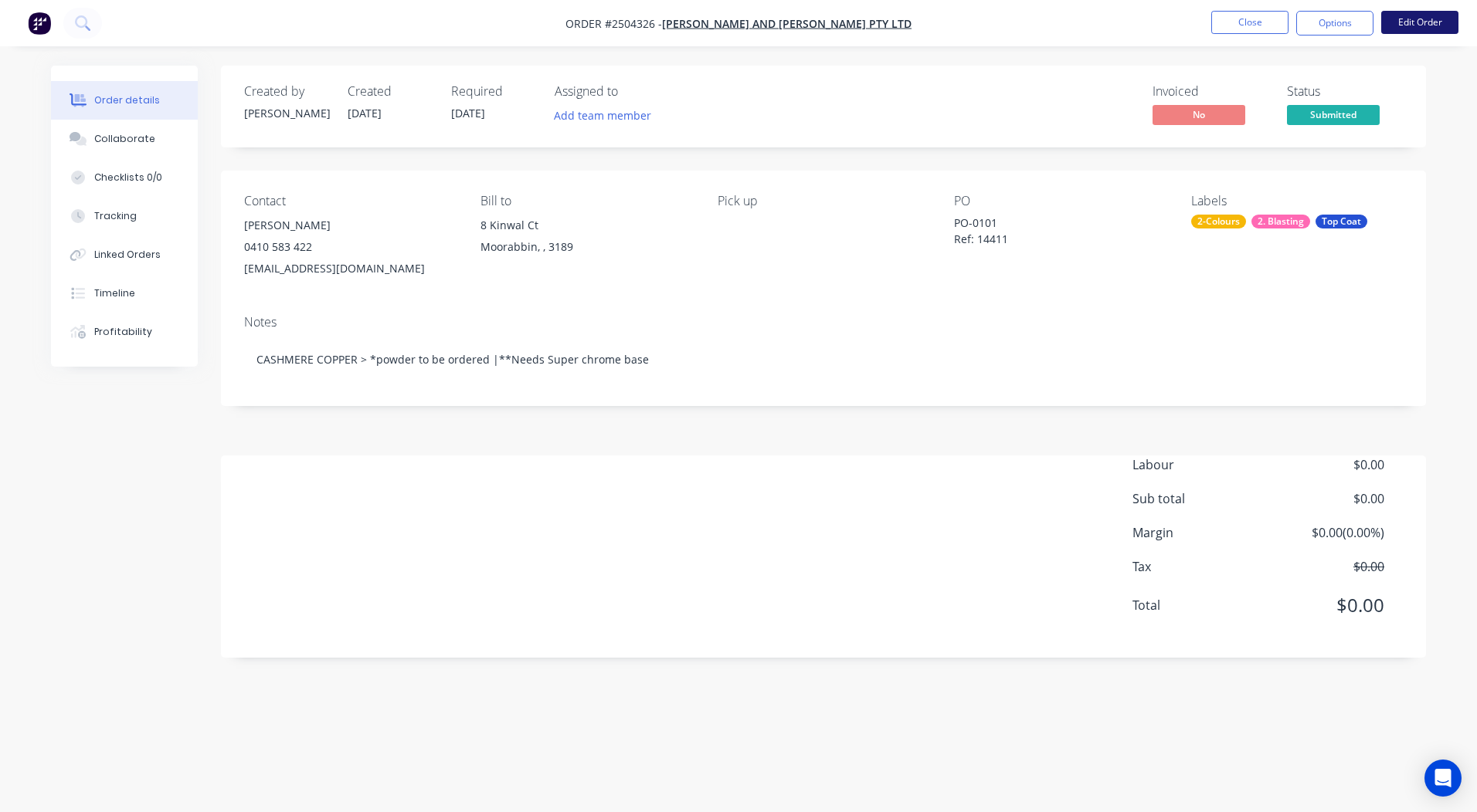
click at [1414, 20] on button "Edit Order" at bounding box center [1419, 22] width 78 height 23
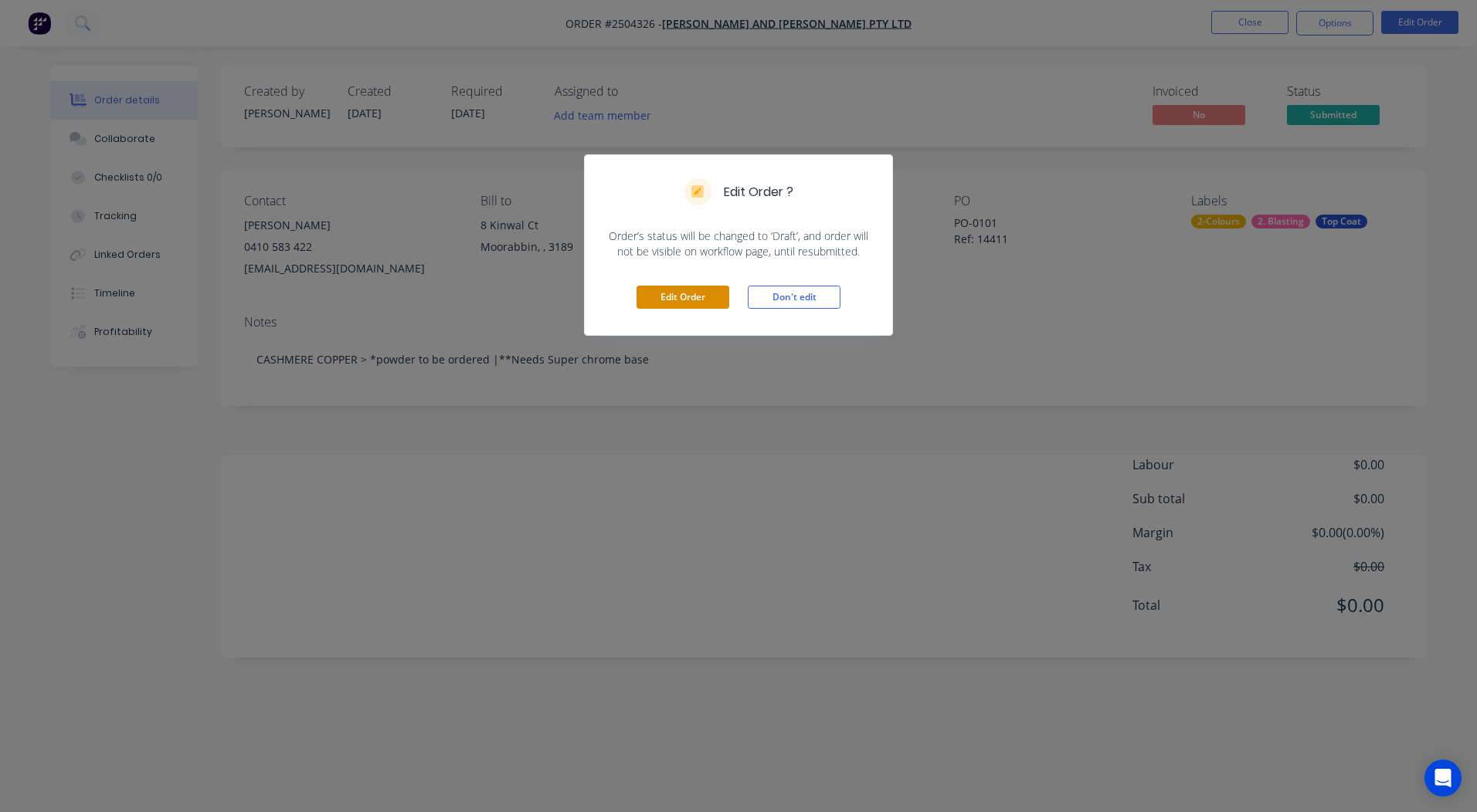
click at [680, 287] on button "Edit Order" at bounding box center [683, 297] width 93 height 23
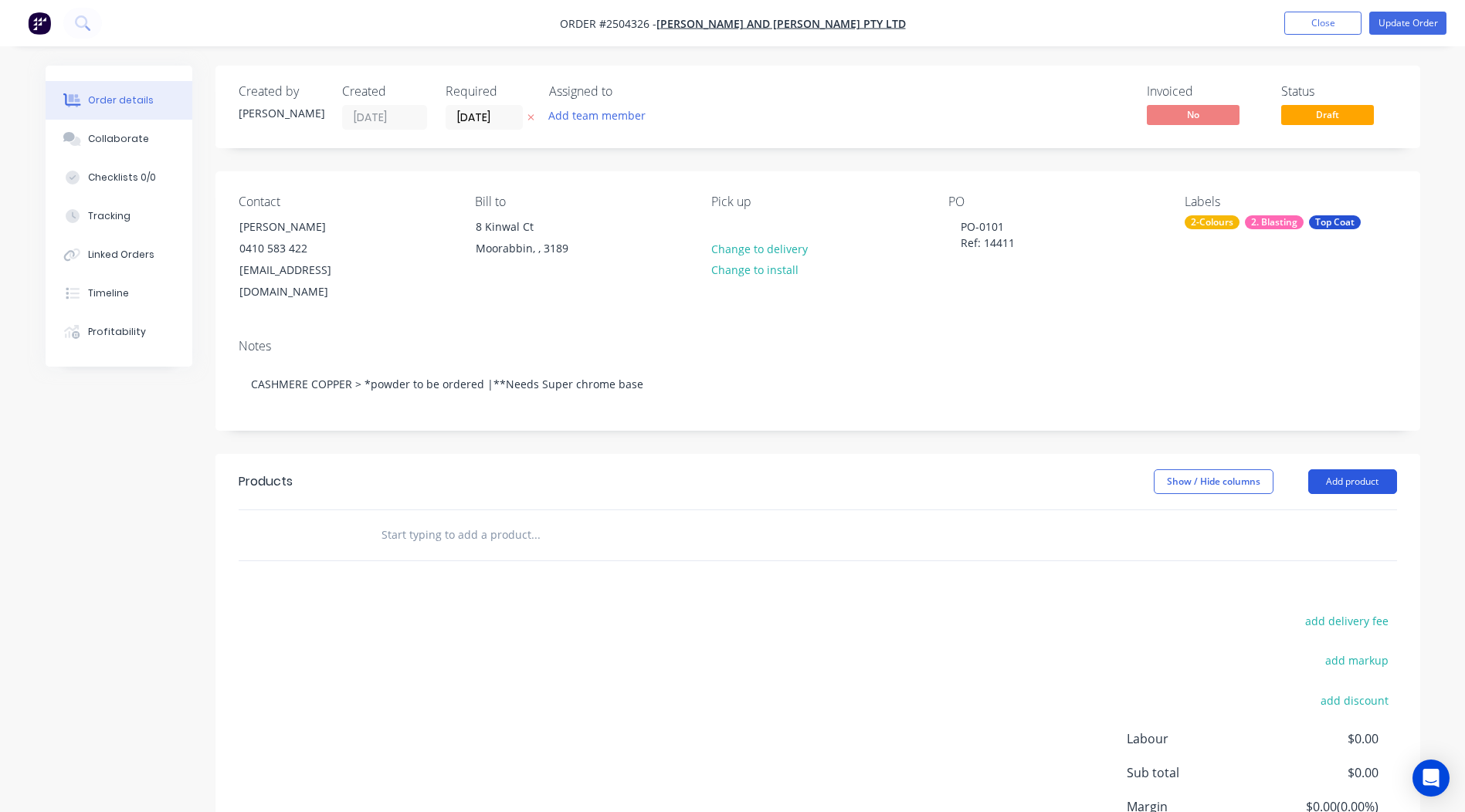
click at [1349, 469] on button "Add product" at bounding box center [1353, 481] width 89 height 25
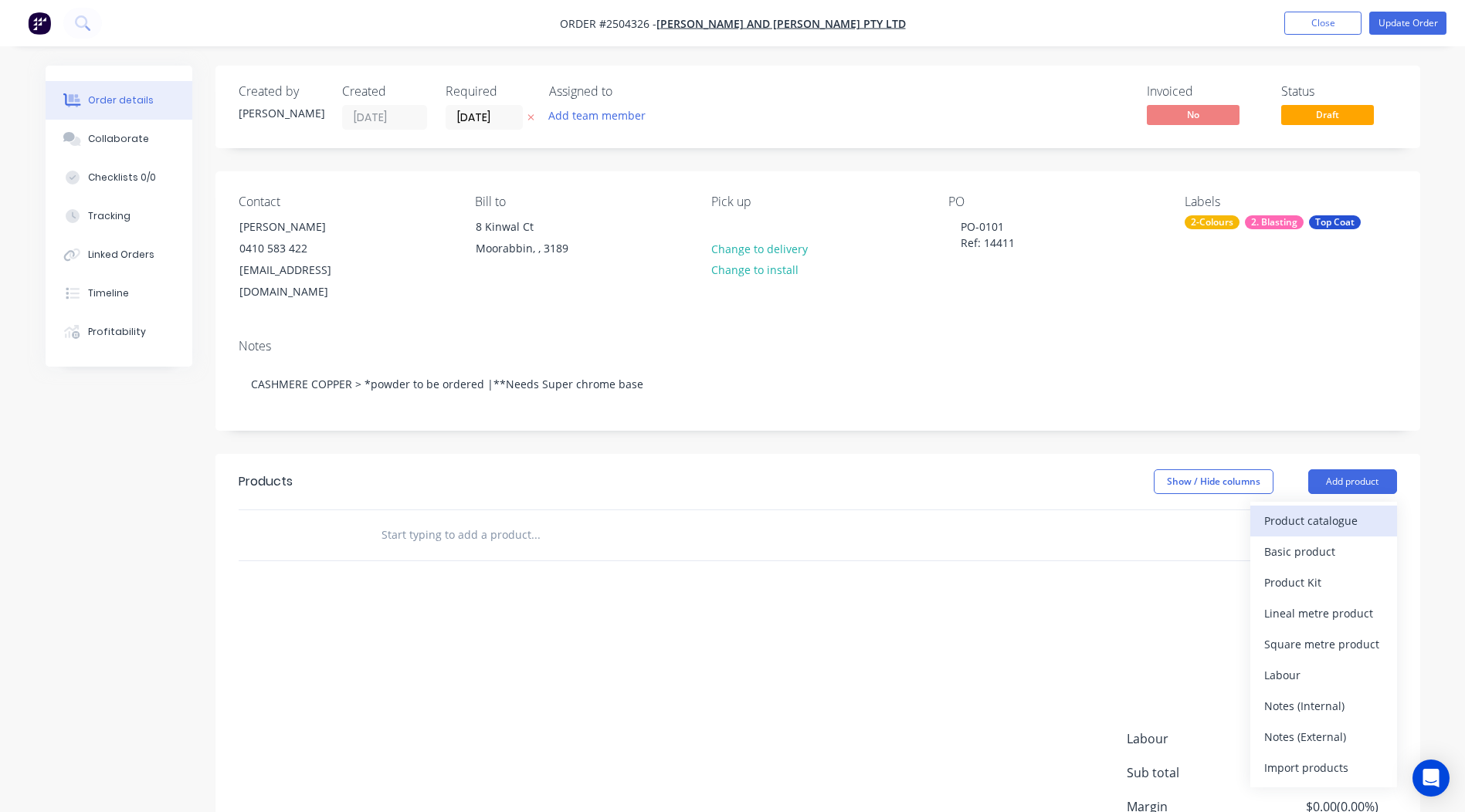
click at [1317, 510] on div "Product catalogue" at bounding box center [1324, 521] width 119 height 22
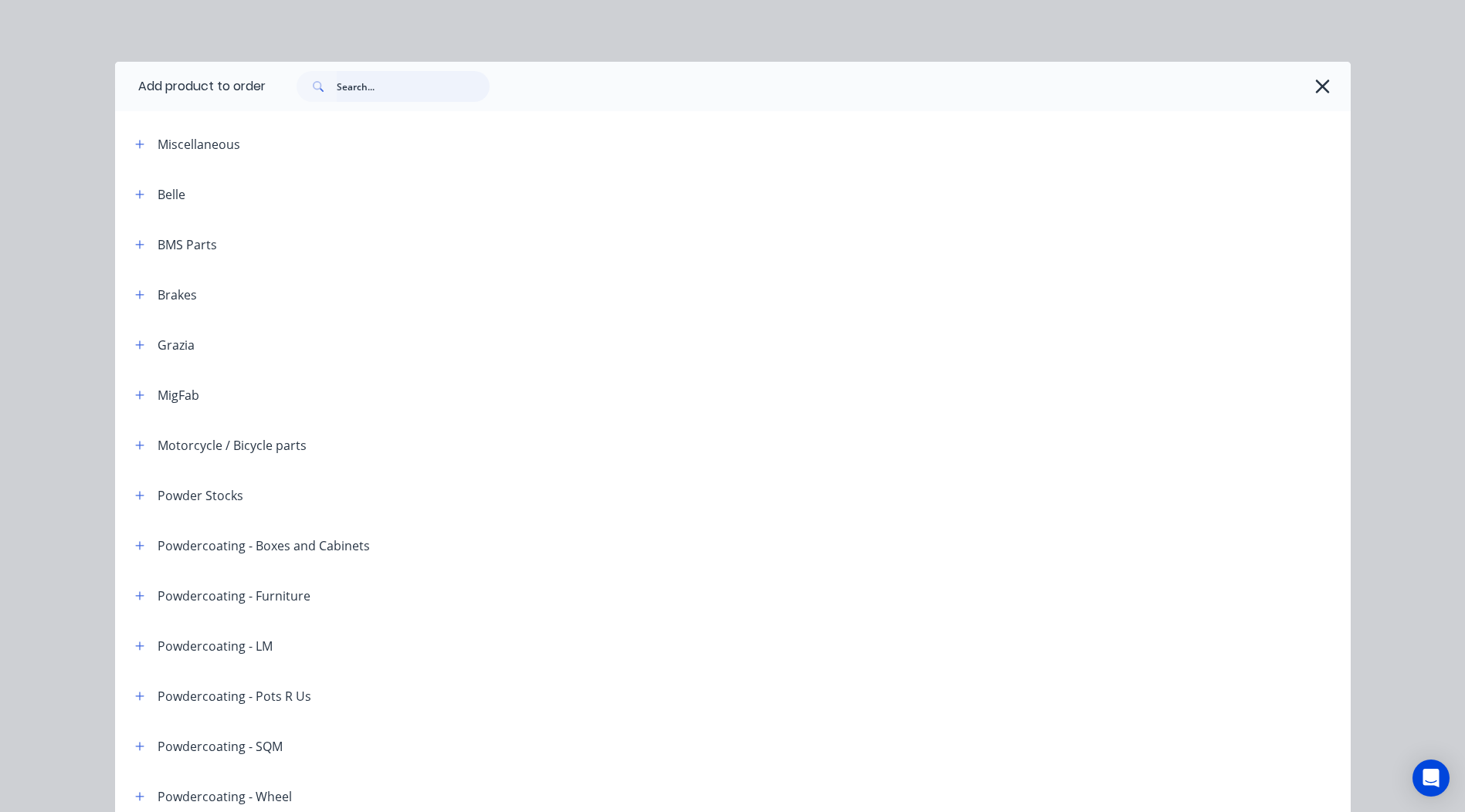
click at [412, 86] on input "text" at bounding box center [412, 86] width 153 height 31
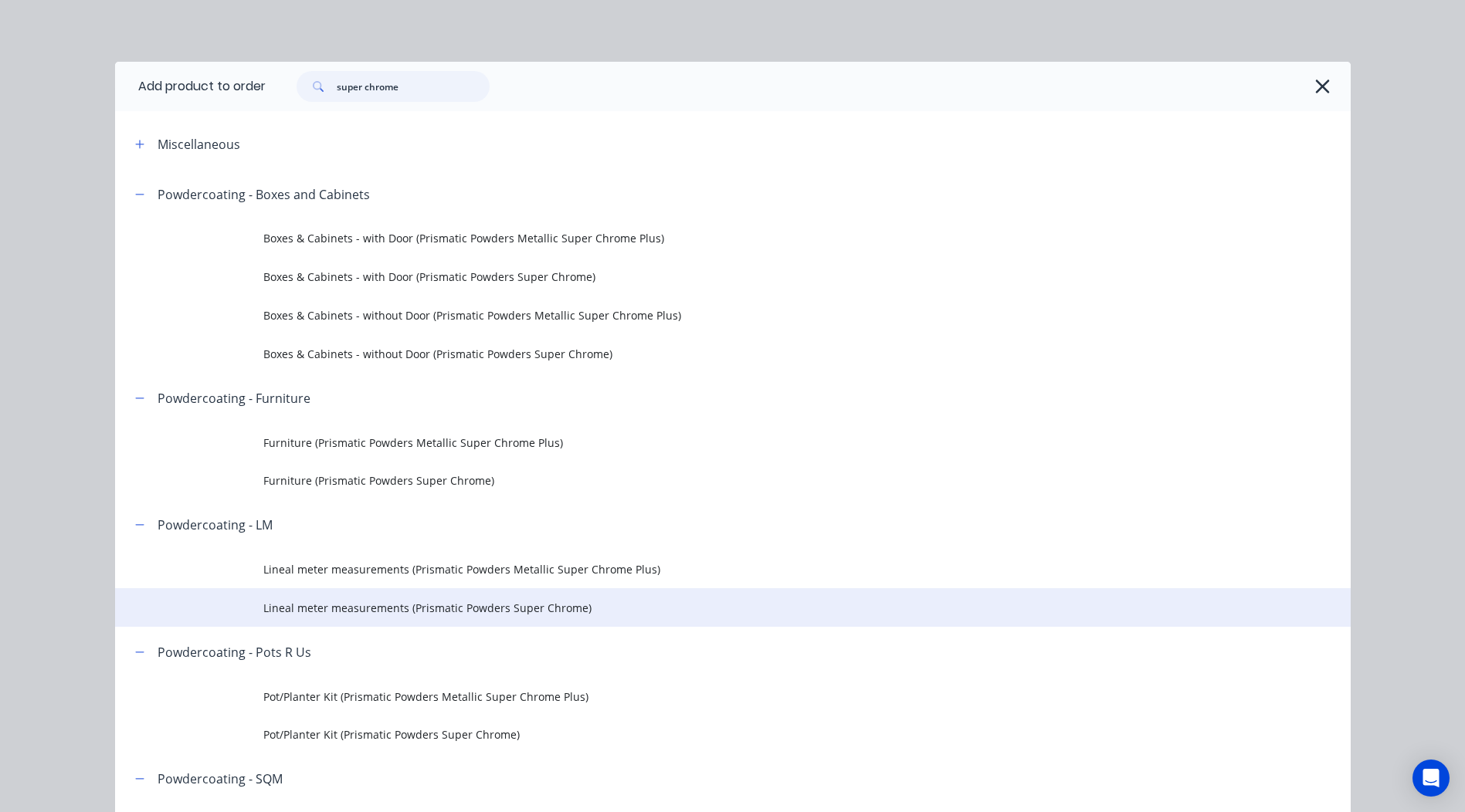
type input "super chrome"
click at [507, 607] on span "Lineal meter measurements (Prismatic Powders Super Chrome)" at bounding box center [698, 608] width 869 height 16
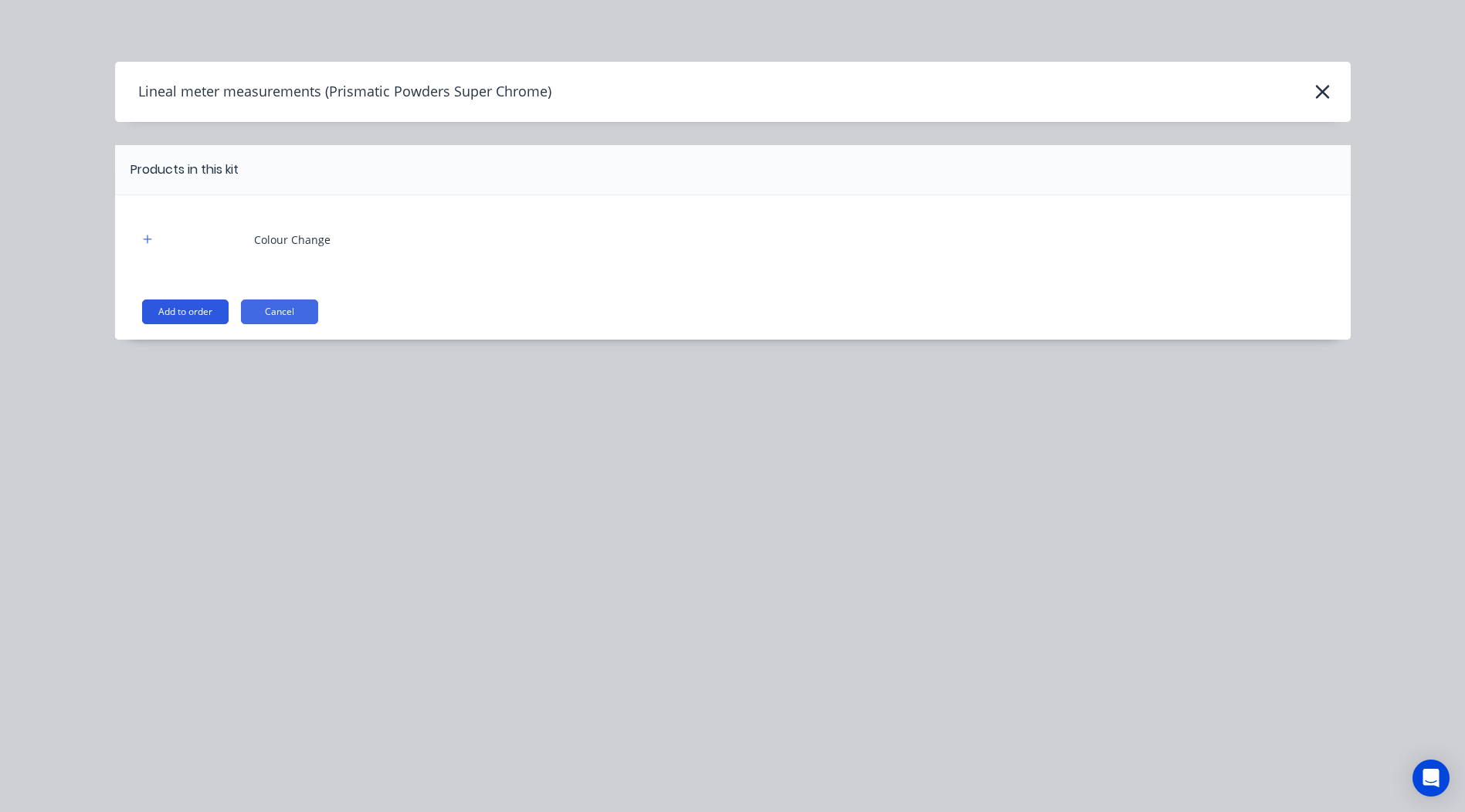
click at [177, 308] on button "Add to order" at bounding box center [185, 312] width 86 height 25
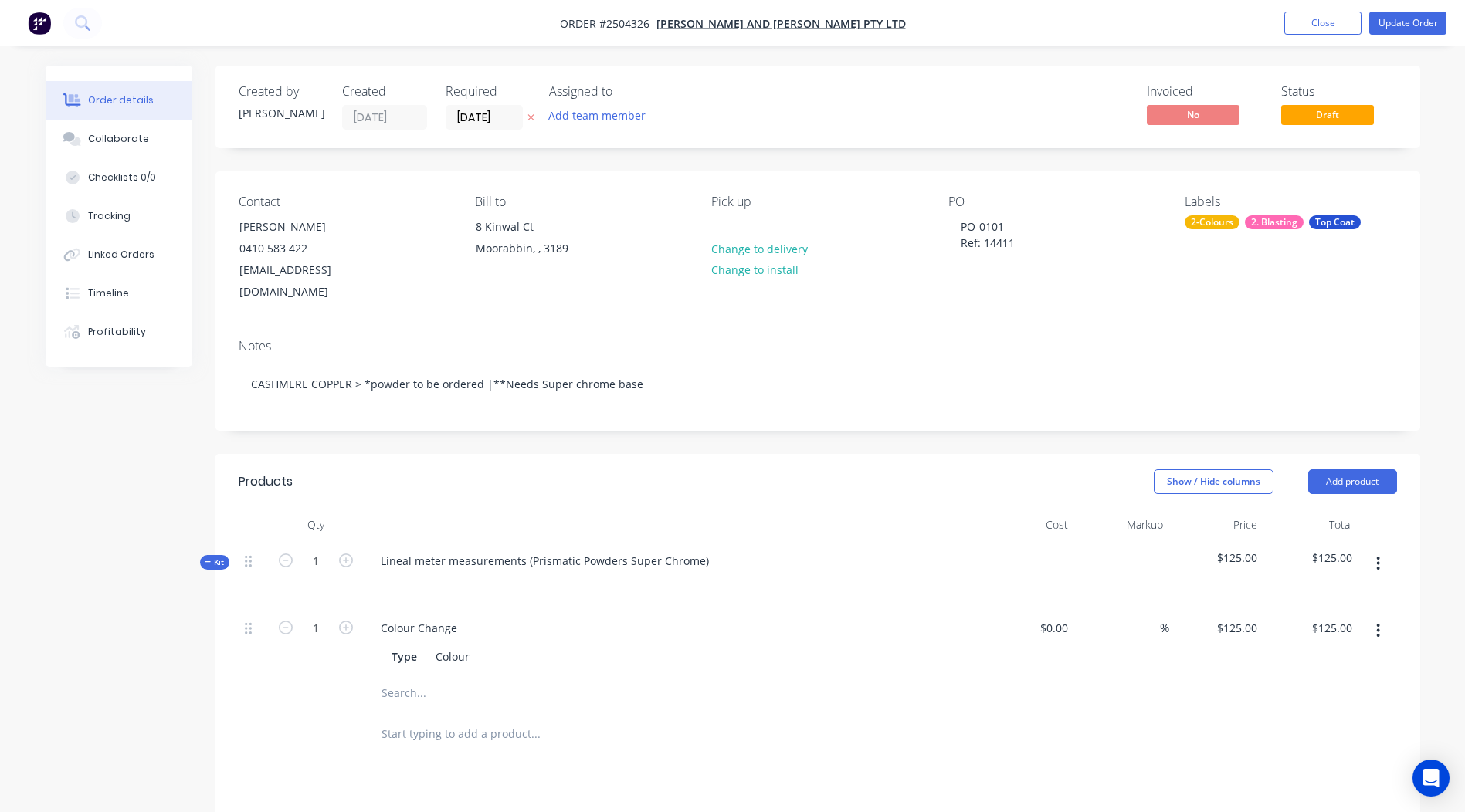
click at [1377, 556] on icon "button" at bounding box center [1378, 564] width 4 height 17
click at [1316, 593] on div "Add product to kit" at bounding box center [1324, 604] width 119 height 22
click at [1321, 654] on div "Product catalogue" at bounding box center [1324, 665] width 119 height 22
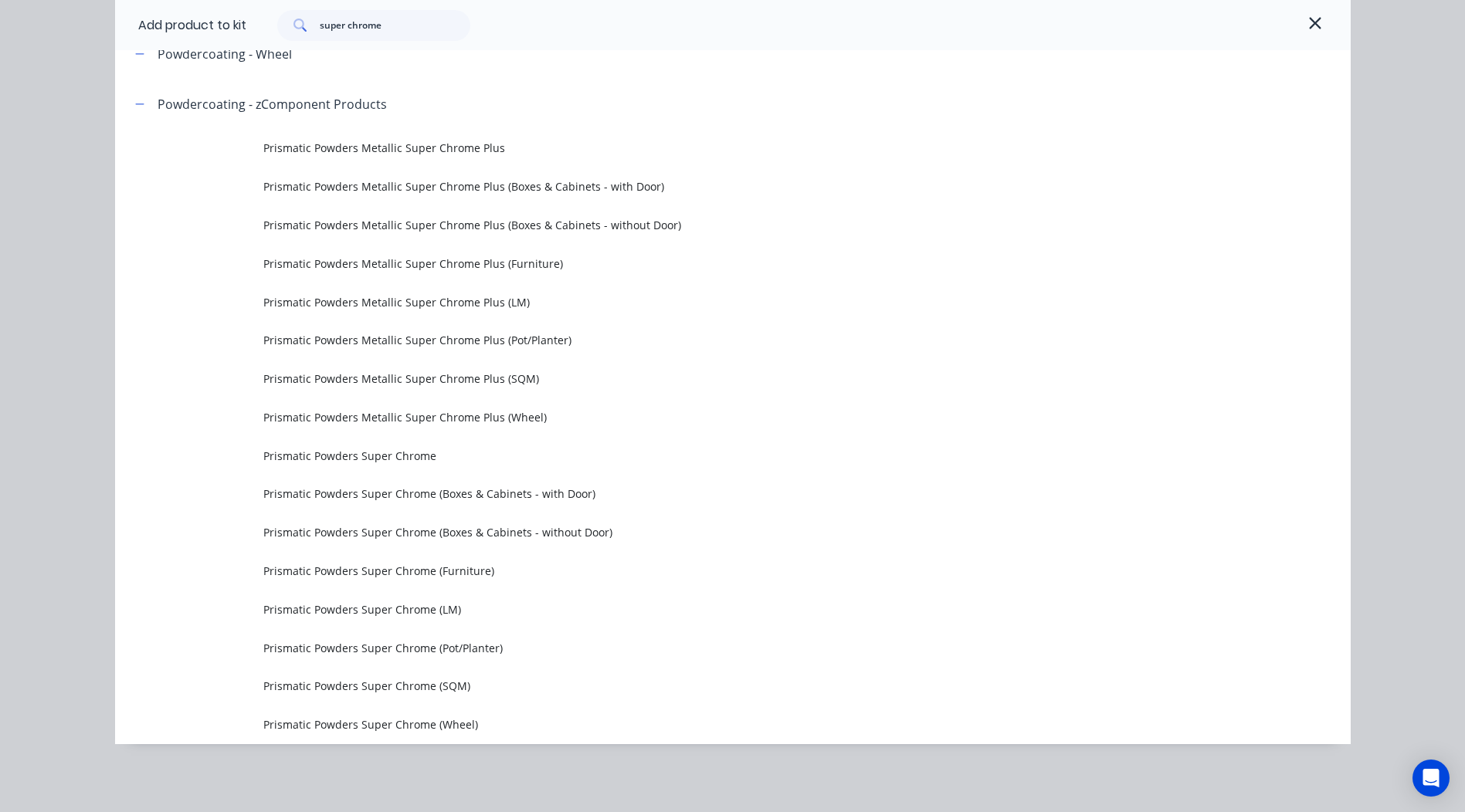
scroll to position [342, 0]
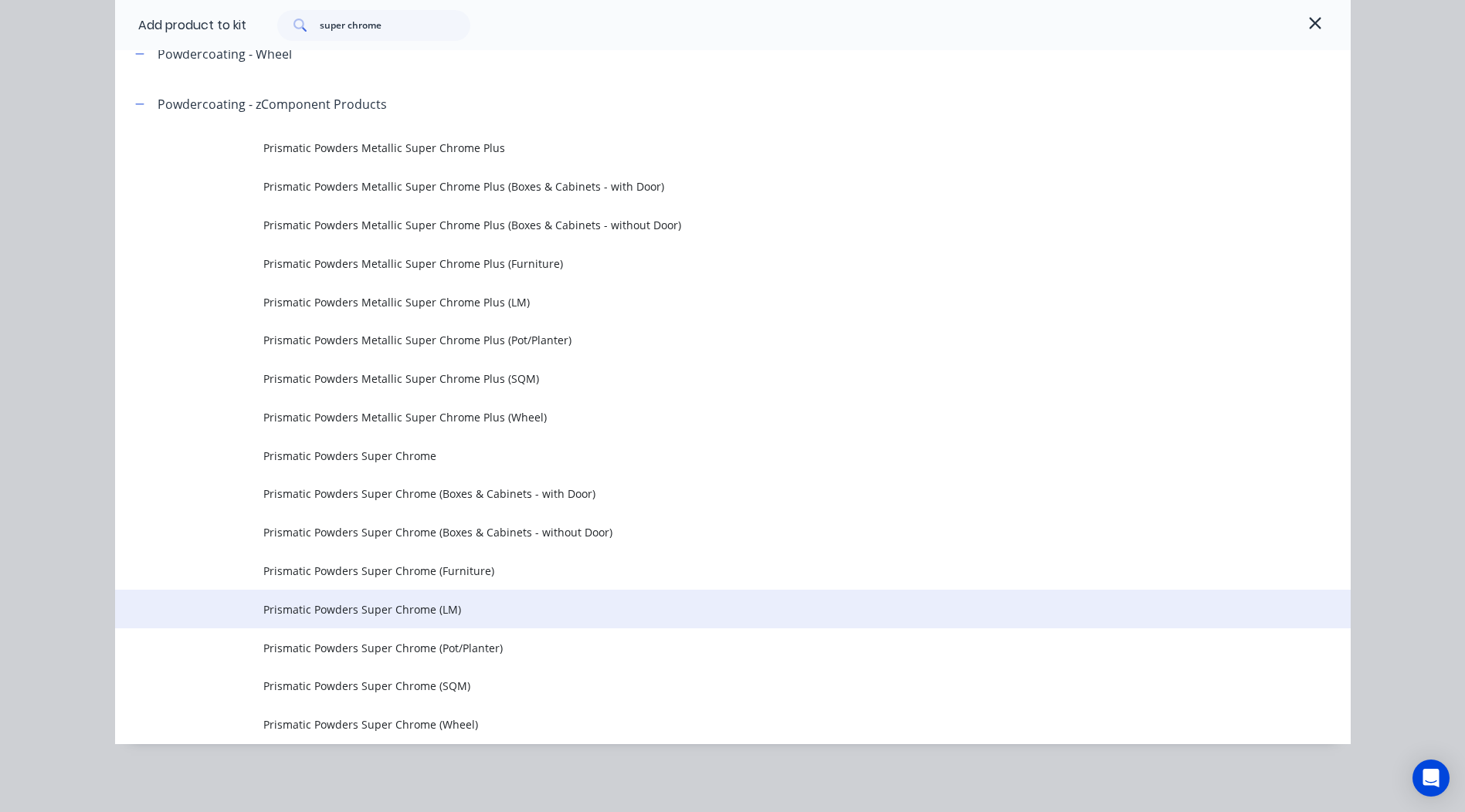
click at [384, 610] on span "Prismatic Powders Super Chrome (LM)" at bounding box center [698, 609] width 869 height 16
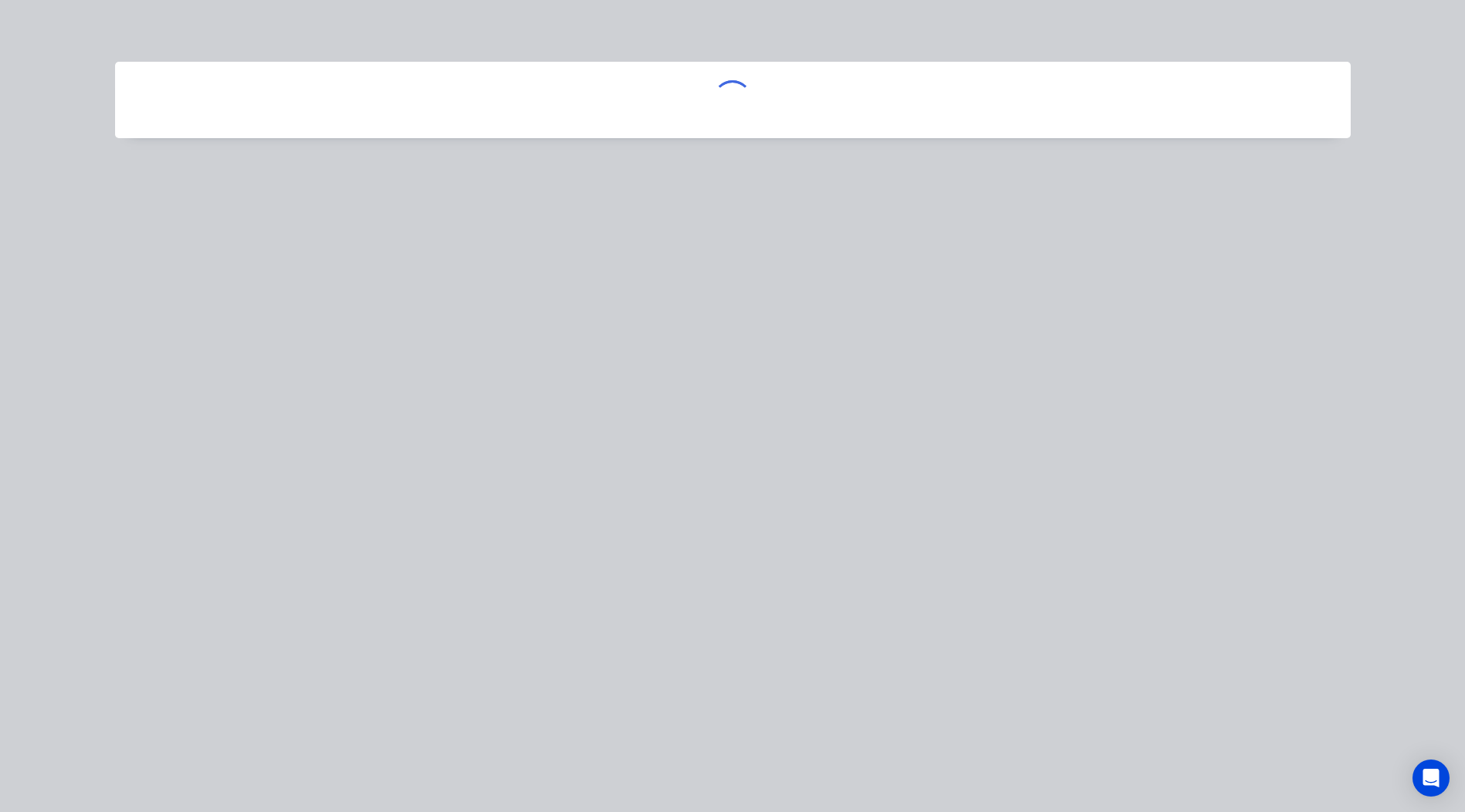
scroll to position [0, 0]
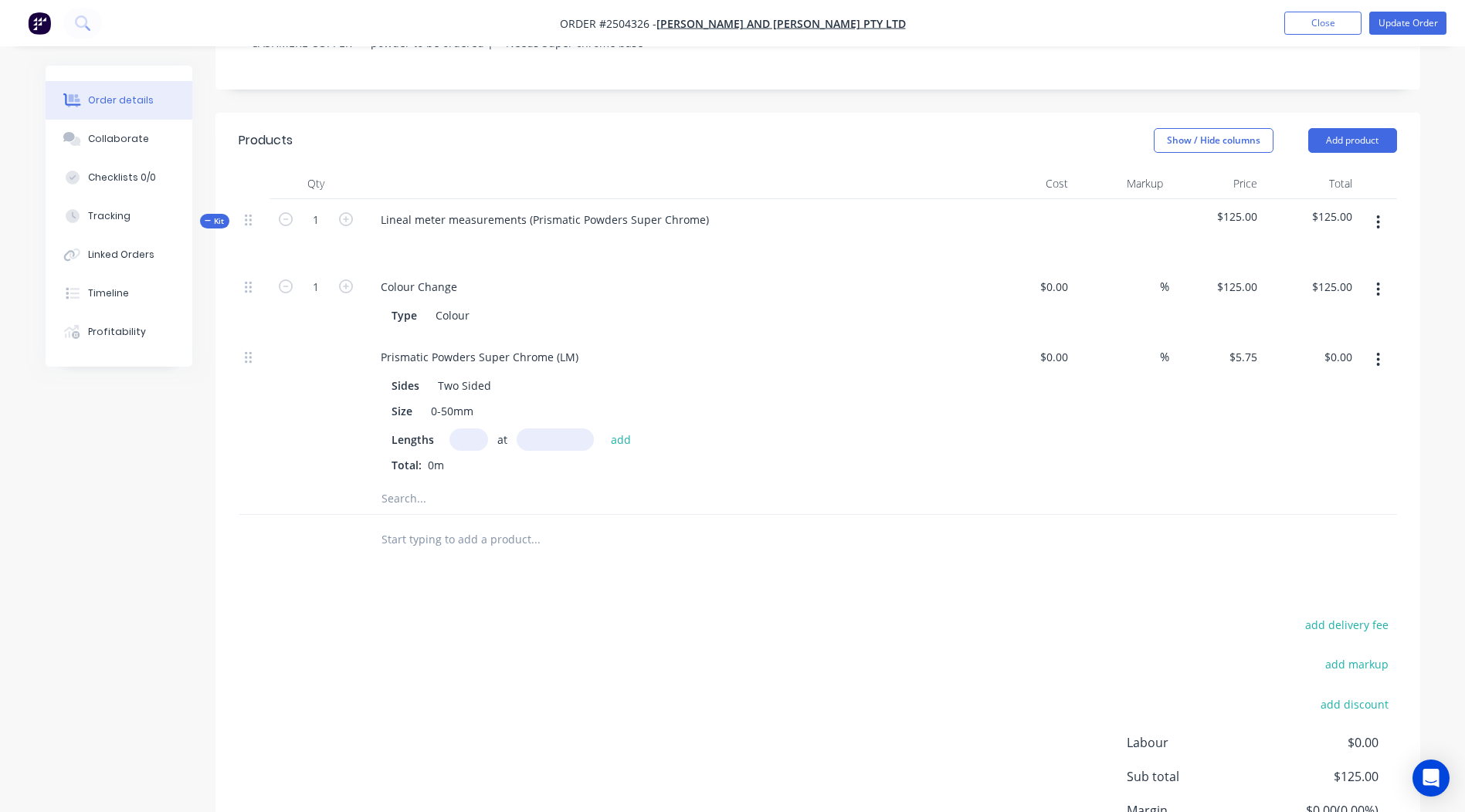
click at [462, 429] on input "text" at bounding box center [468, 440] width 38 height 22
type input "4"
type input "4000mm"
click at [614, 429] on button "add" at bounding box center [621, 439] width 37 height 20
type input "$92.00"
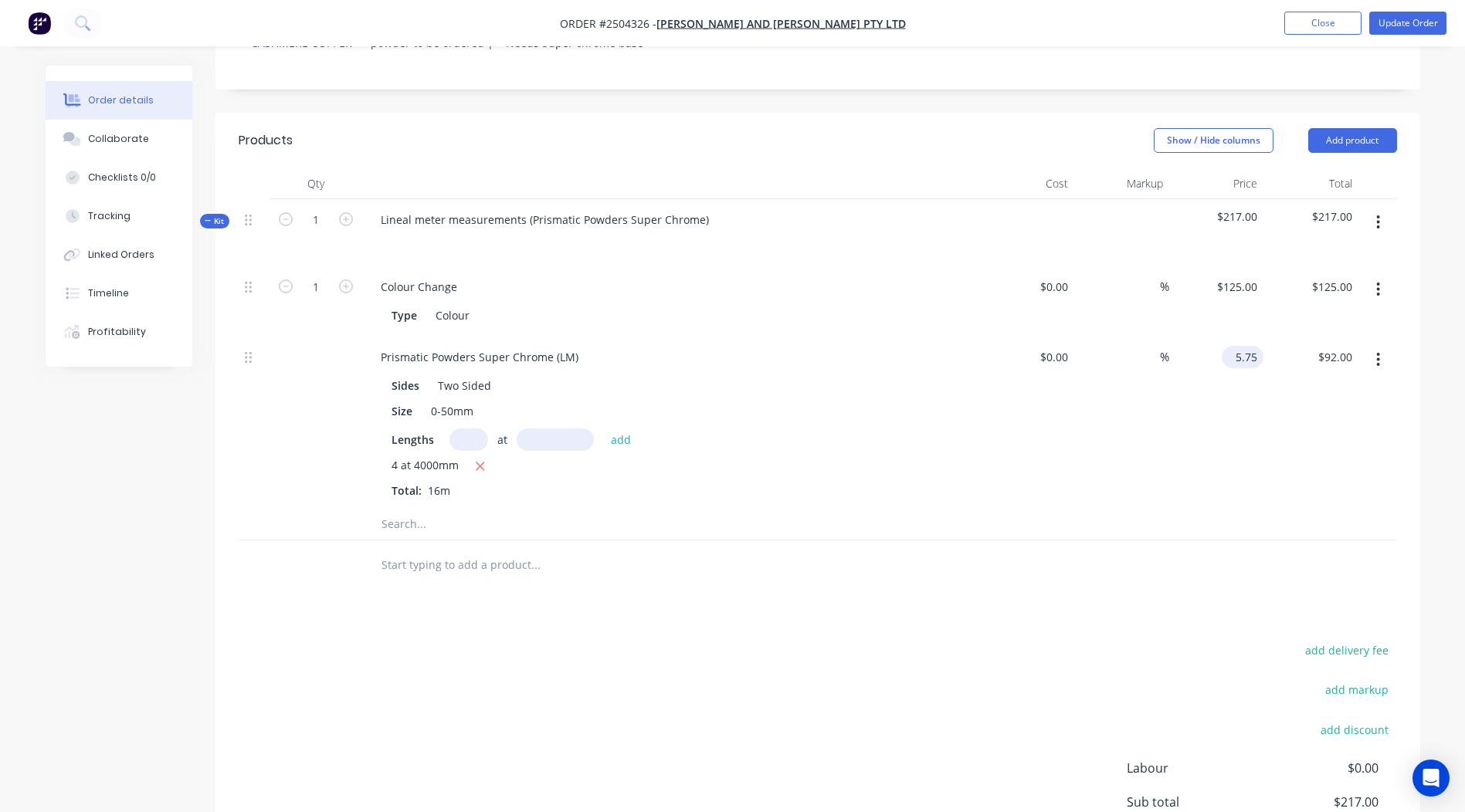
click at [1252, 346] on input "5.75" at bounding box center [1246, 357] width 36 height 22
type input "$14.38"
type input "$230.08"
click at [1233, 412] on div "$14.38 $14.38" at bounding box center [1216, 423] width 95 height 172
click at [1358, 128] on button "Add product" at bounding box center [1353, 140] width 89 height 25
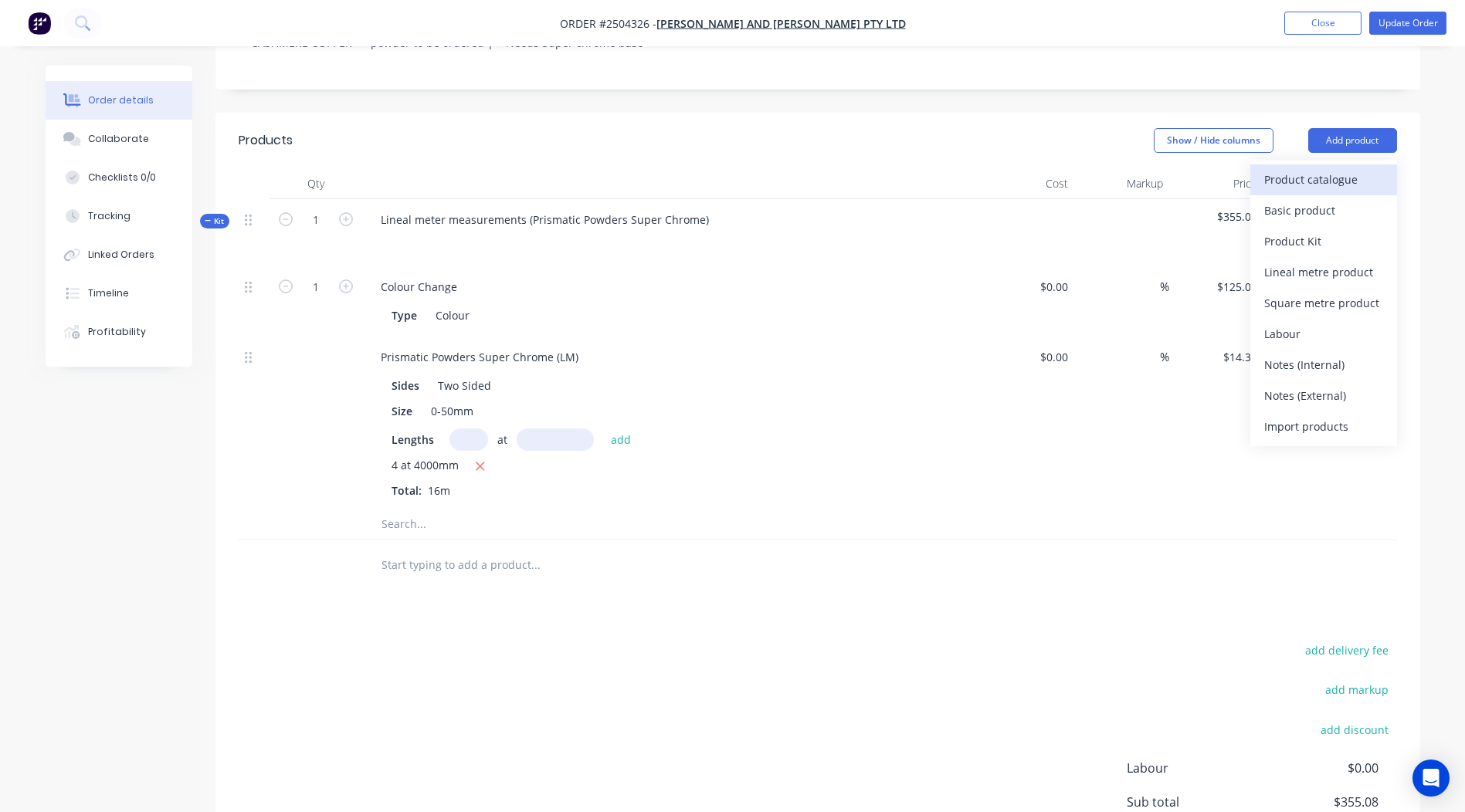
click at [1326, 169] on div "Product catalogue" at bounding box center [1324, 180] width 119 height 22
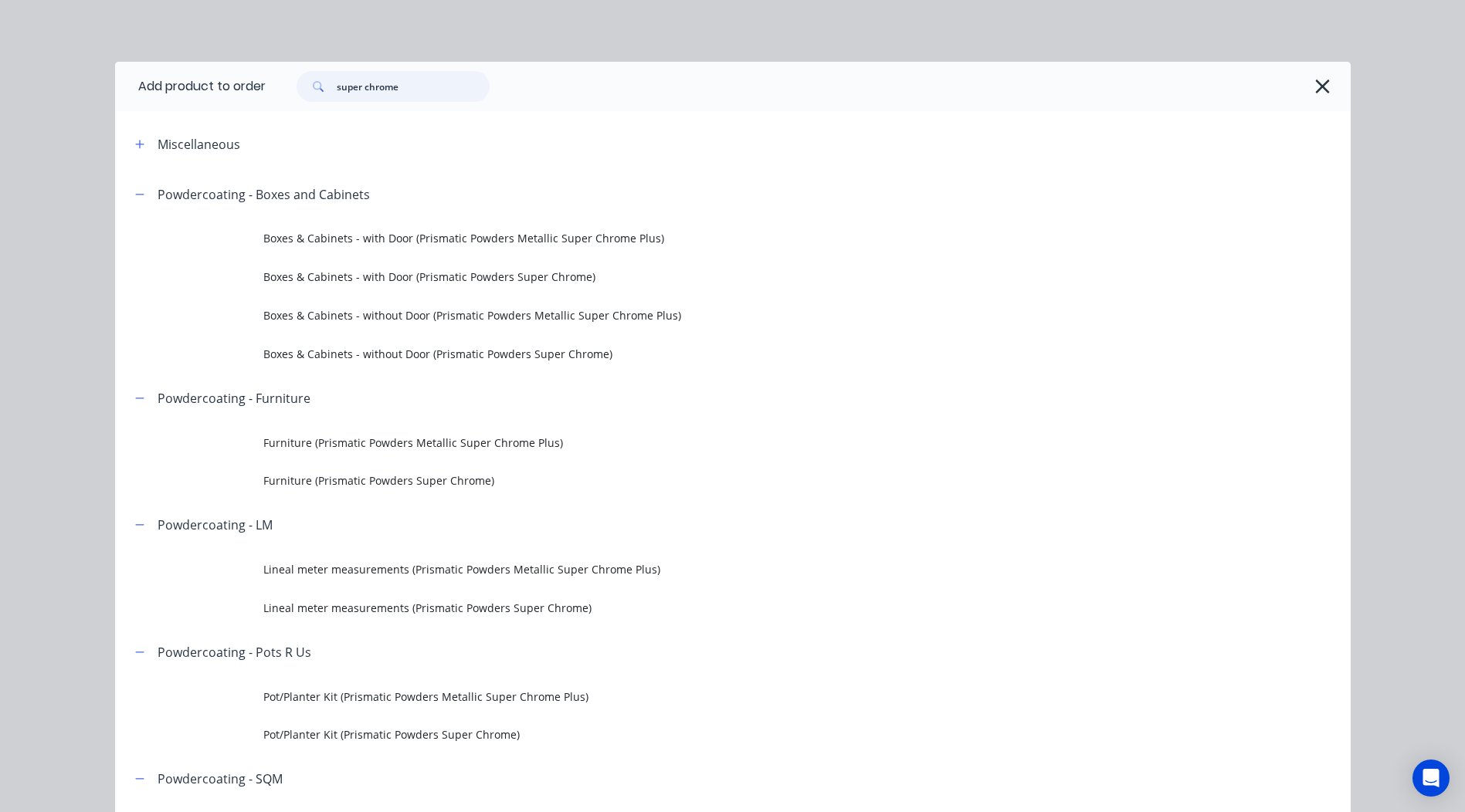
drag, startPoint x: 408, startPoint y: 87, endPoint x: 321, endPoint y: 92, distance: 87.1
click at [321, 92] on div "super chrome" at bounding box center [393, 86] width 193 height 31
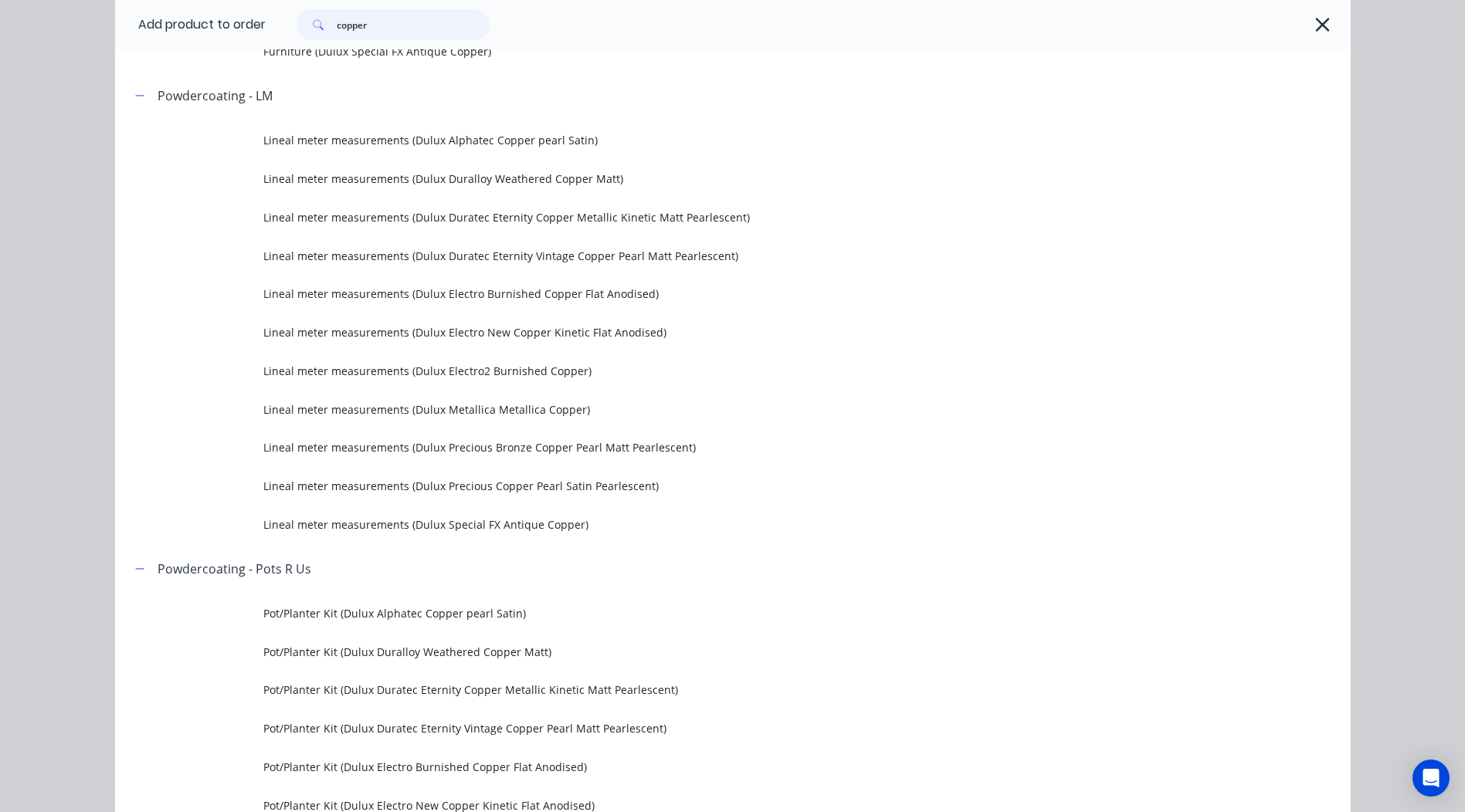
scroll to position [1390, 0]
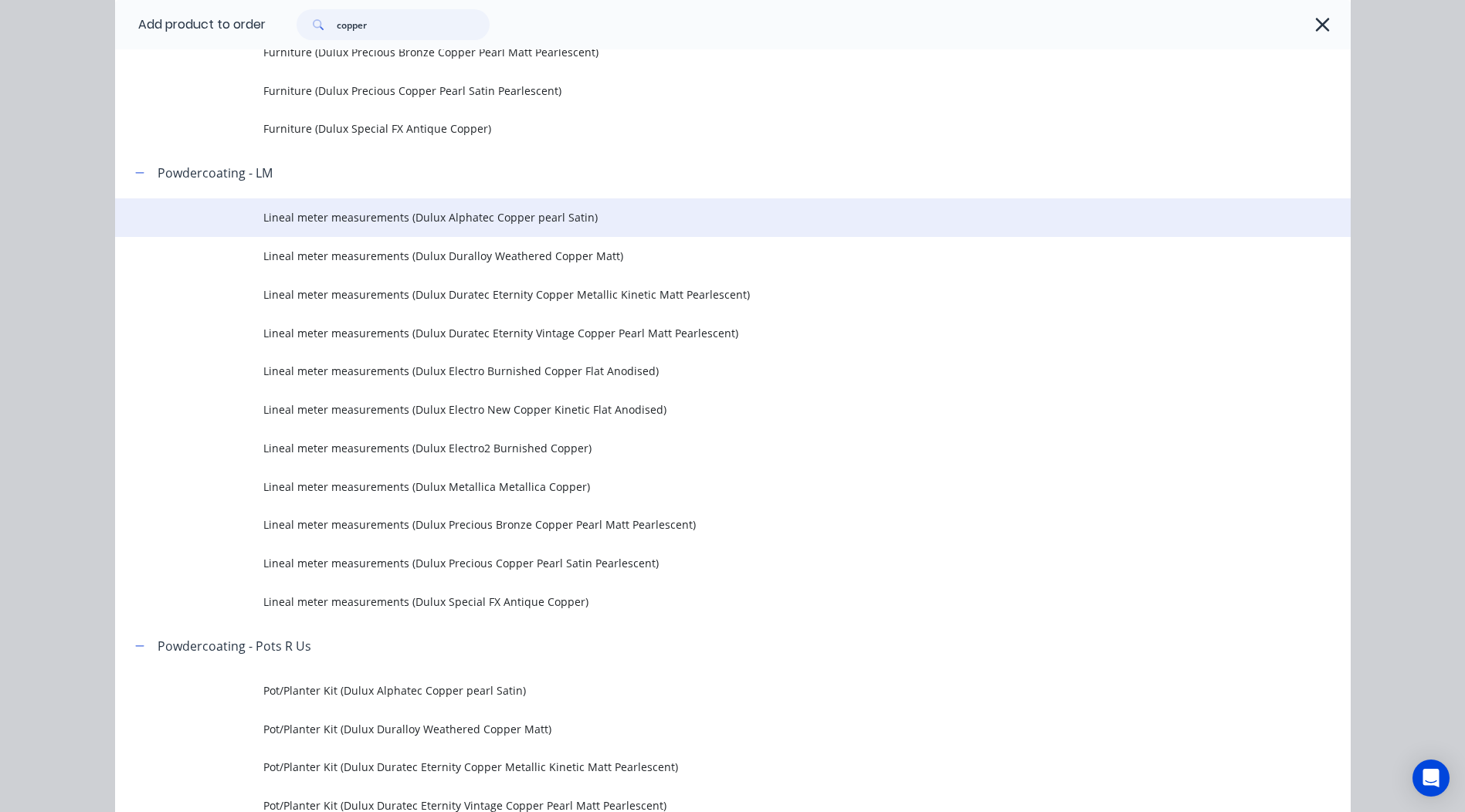
type input "copper"
click at [461, 219] on span "Lineal meter measurements (Dulux Alphatec Copper pearl Satin)" at bounding box center [698, 217] width 869 height 16
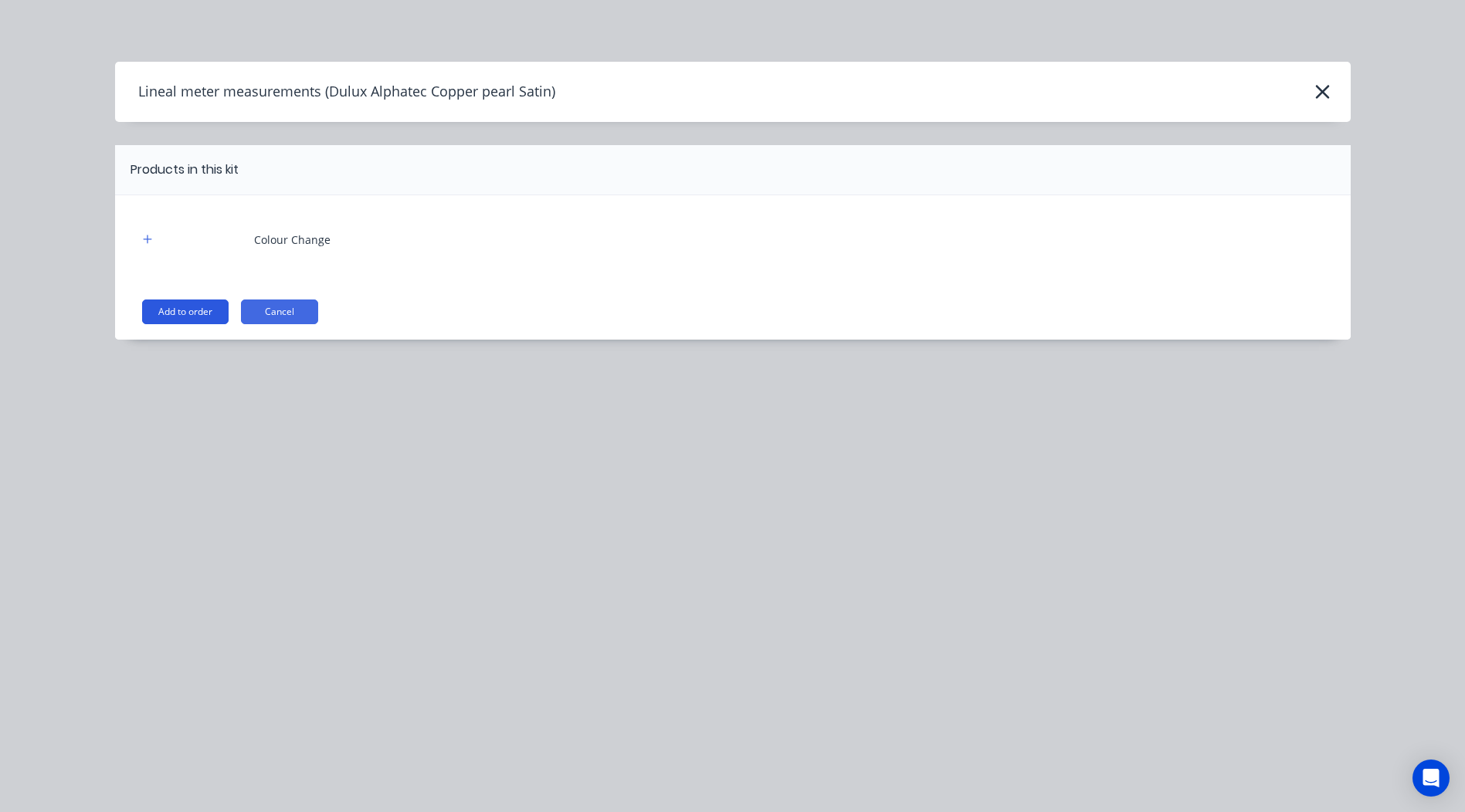
click at [193, 306] on button "Add to order" at bounding box center [185, 312] width 86 height 25
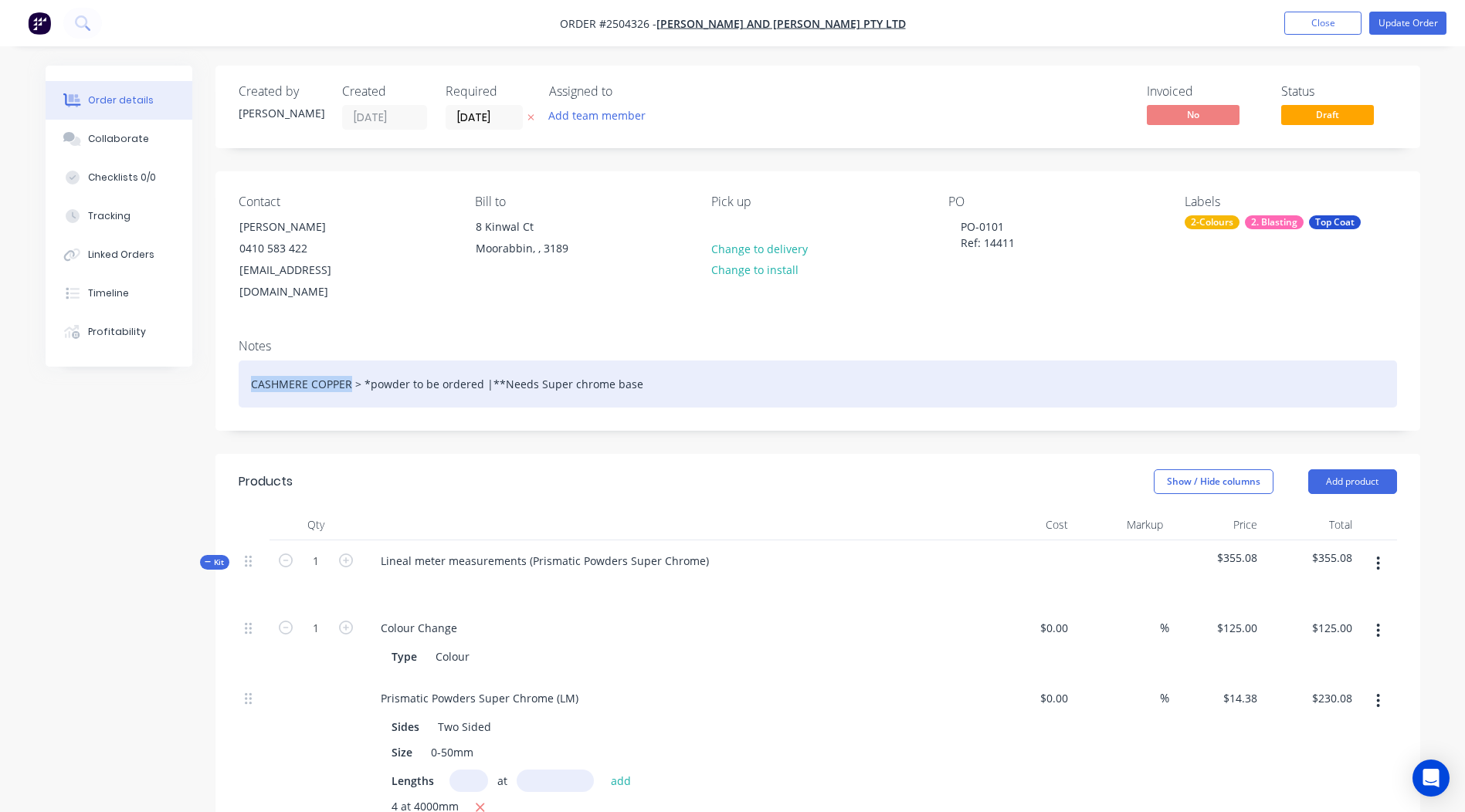
drag, startPoint x: 349, startPoint y: 360, endPoint x: 246, endPoint y: 365, distance: 103.1
click at [246, 365] on div "CASHMERE COPPER > *powder to be ordered |**Needs Super chrome base" at bounding box center [817, 383] width 1158 height 47
copy div "CASHMERE COPPER"
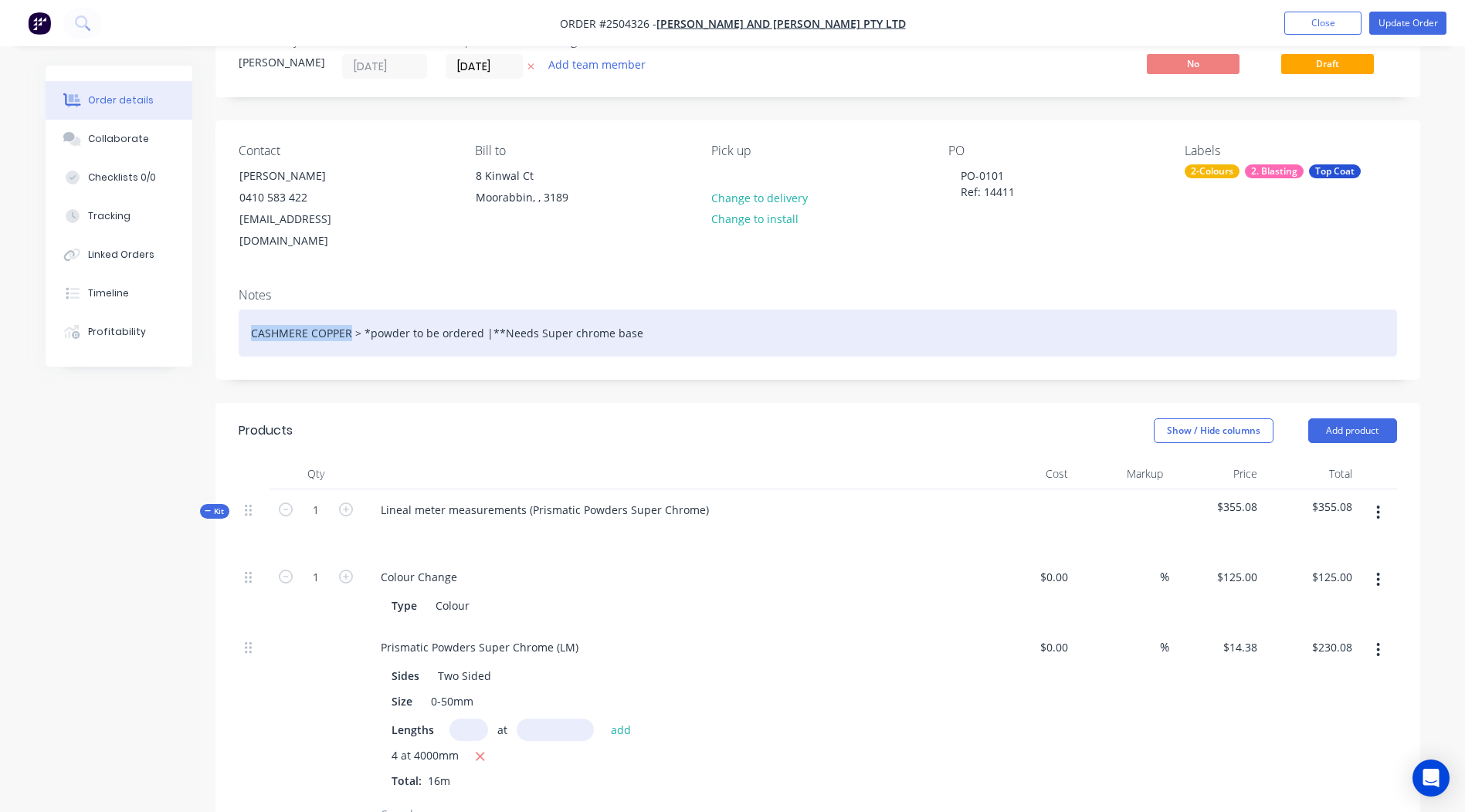
scroll to position [386, 0]
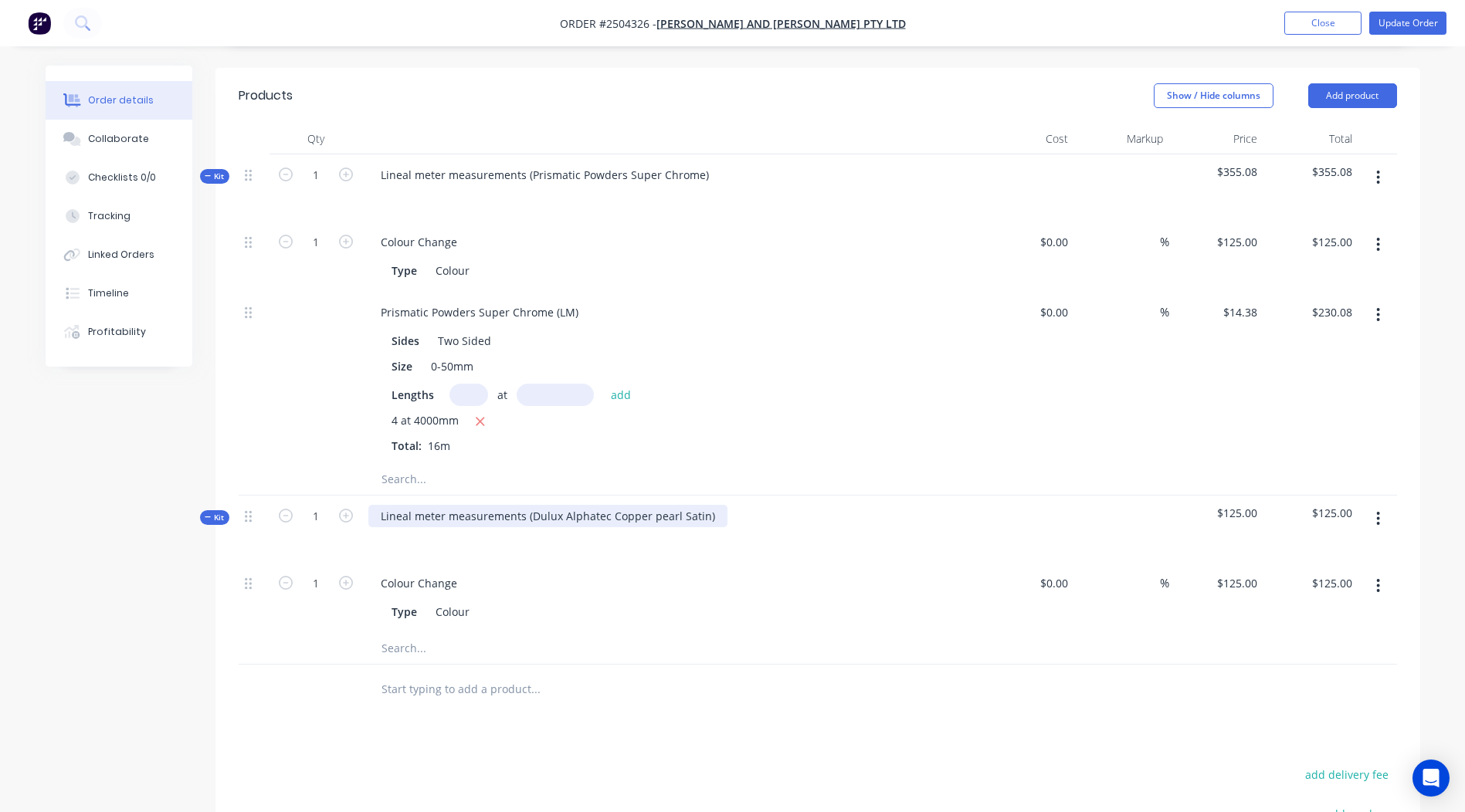
click at [480, 505] on div "Lineal meter measurements (Dulux Alphatec Copper pearl Satin)" at bounding box center [547, 516] width 359 height 22
paste div
click at [464, 601] on div "Colour" at bounding box center [453, 612] width 46 height 22
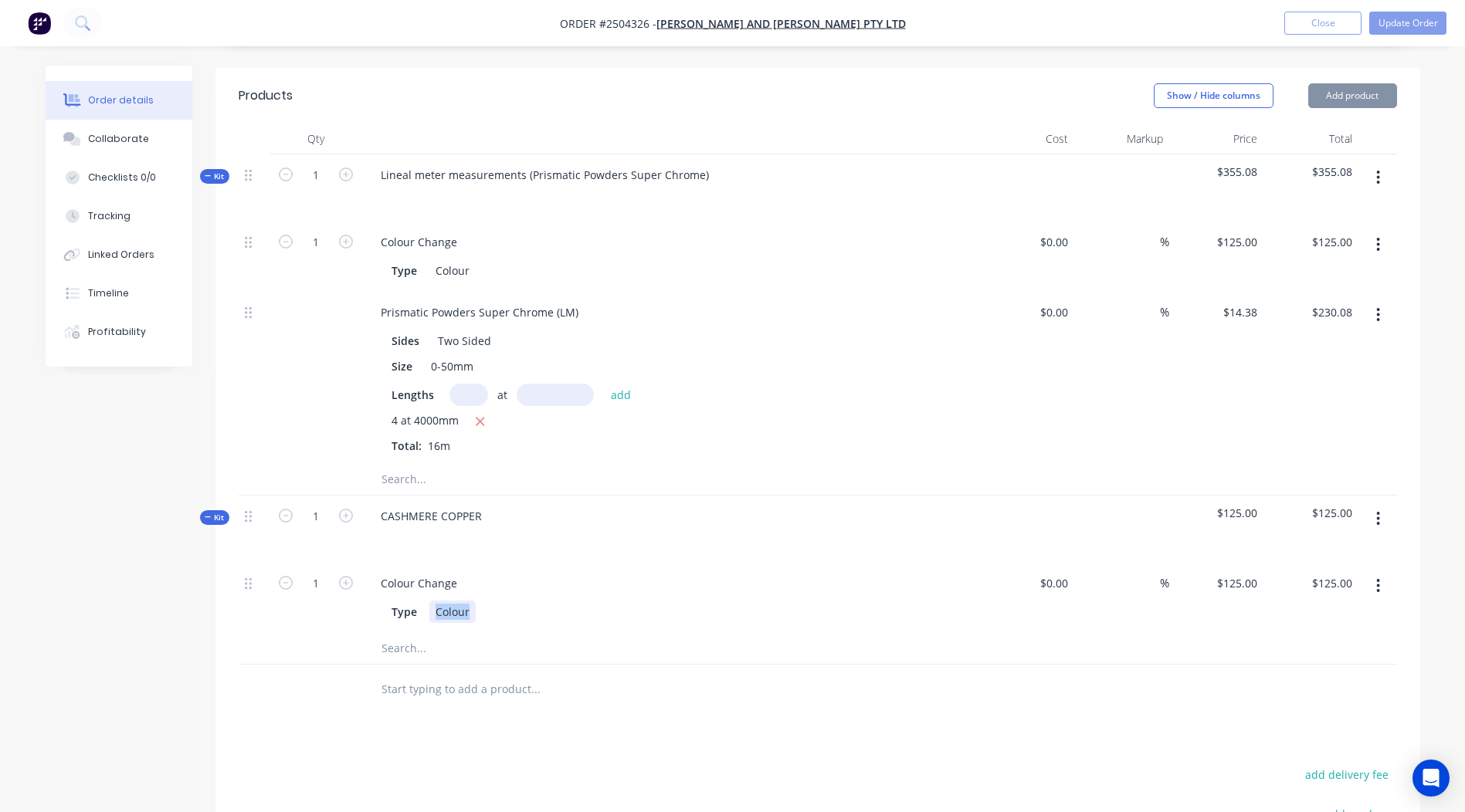
click at [464, 601] on div "Colour" at bounding box center [453, 612] width 46 height 22
copy div "Colour"
paste div
click at [458, 601] on div "Colour" at bounding box center [453, 612] width 46 height 22
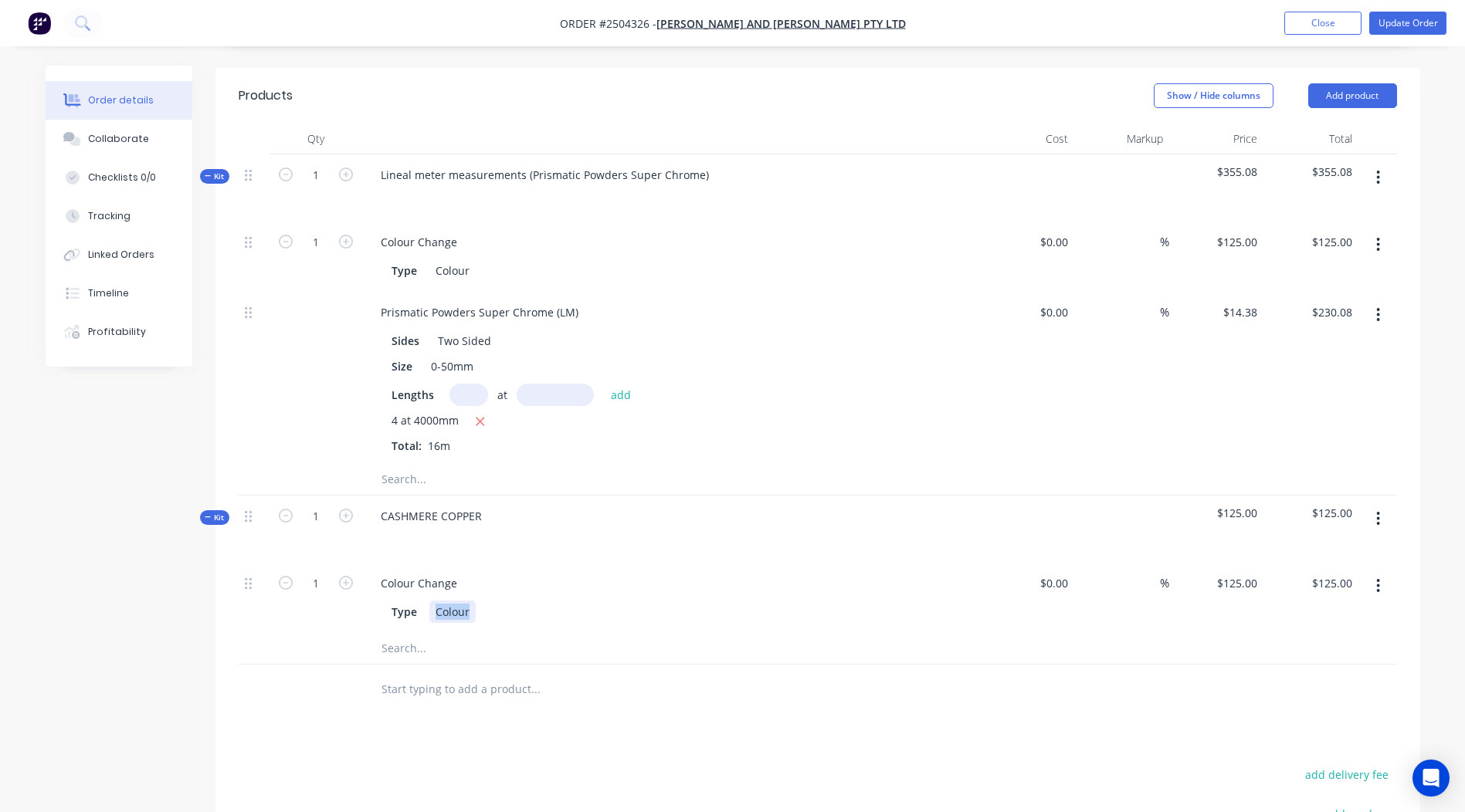
click at [458, 601] on div "Colour" at bounding box center [453, 612] width 46 height 22
click at [579, 301] on div "Prismatic Powders Super Chrome (LM)" at bounding box center [479, 312] width 222 height 22
click at [447, 259] on div "Colour" at bounding box center [453, 270] width 46 height 22
drag, startPoint x: 477, startPoint y: 290, endPoint x: 552, endPoint y: 287, distance: 75.1
click at [552, 301] on div "Prismatic Powders Super Chrome" at bounding box center [467, 312] width 198 height 22
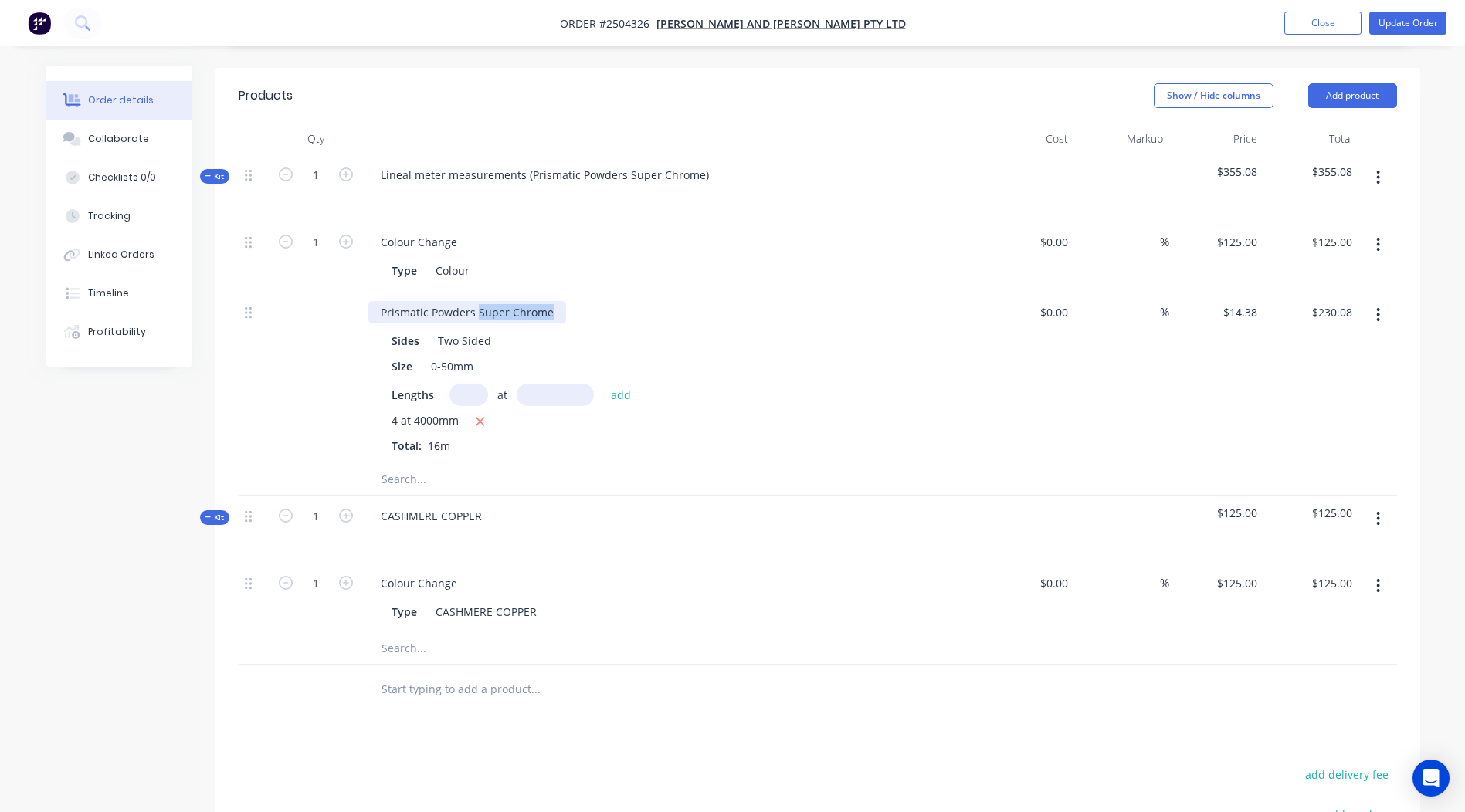
copy div "Super Chrome"
click at [448, 259] on div "Colour" at bounding box center [453, 270] width 46 height 22
paste div
click at [732, 259] on div "Type Super Chrome" at bounding box center [667, 270] width 565 height 22
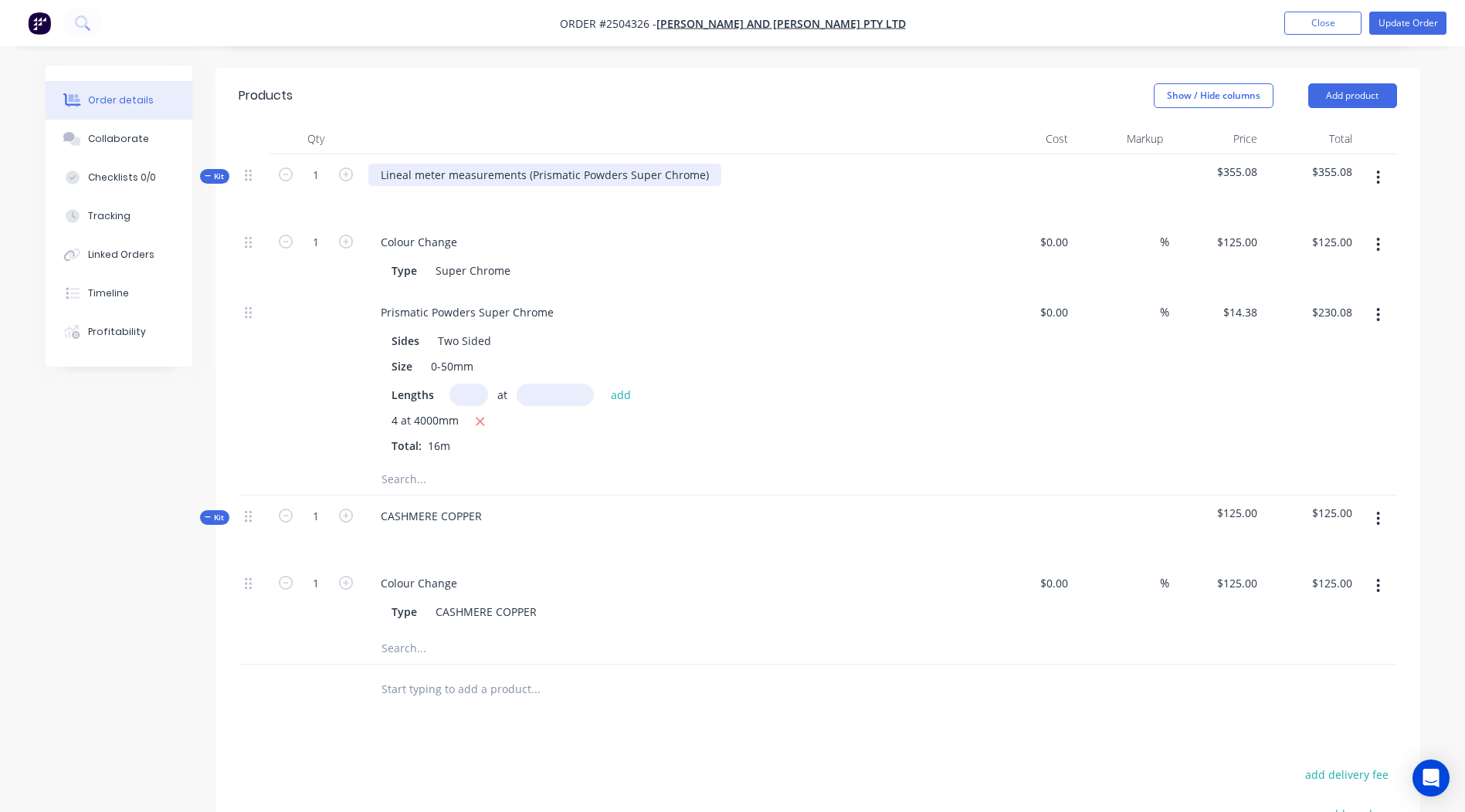
click at [709, 164] on div "Lineal meter measurements (Prismatic Powders Super Chrome)" at bounding box center [545, 175] width 353 height 22
click at [683, 292] on div "Prismatic Powders Super Chrome Sides Two Sided Size 0-50mm Lengths at add 4 at …" at bounding box center [671, 378] width 618 height 172
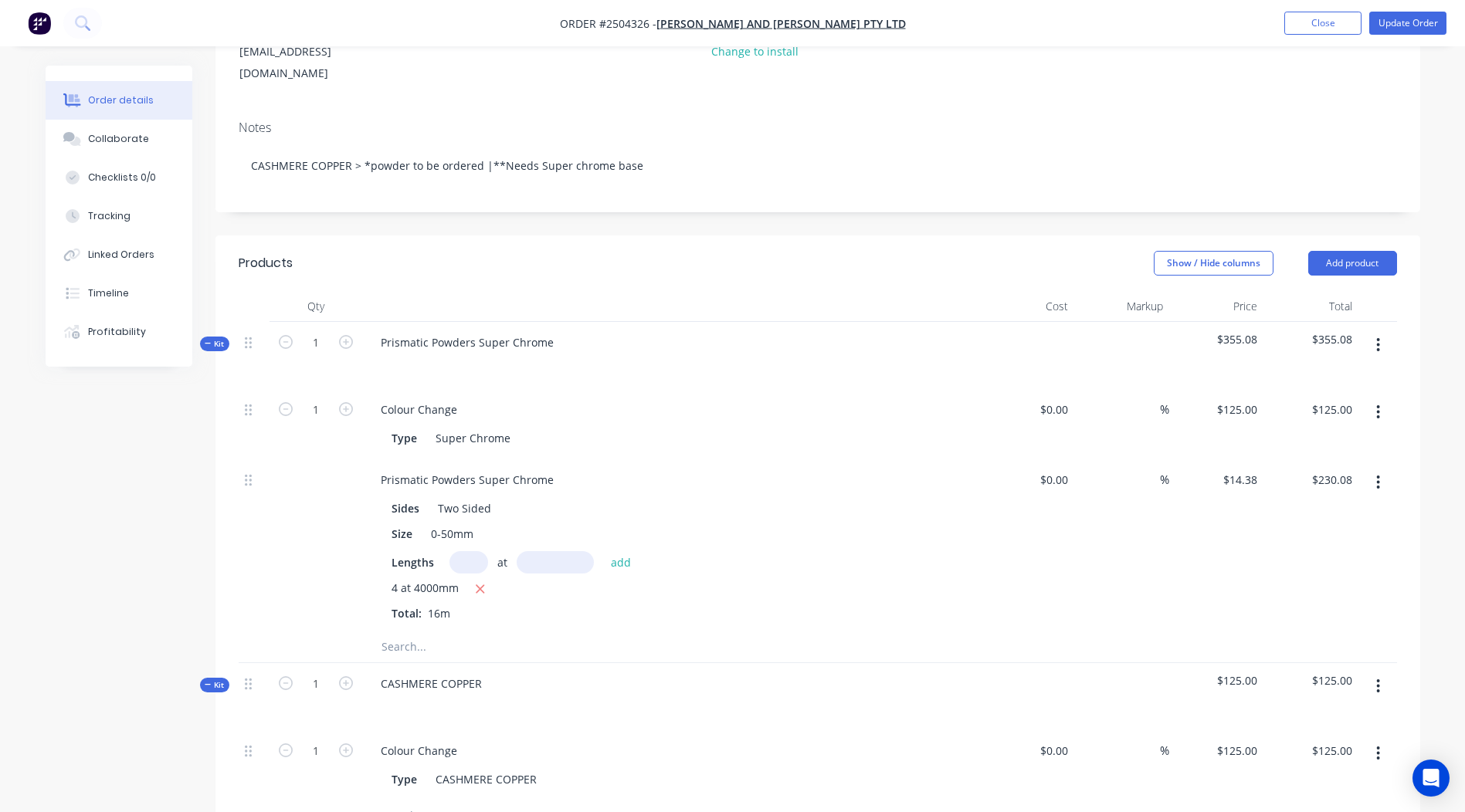
scroll to position [308, 0]
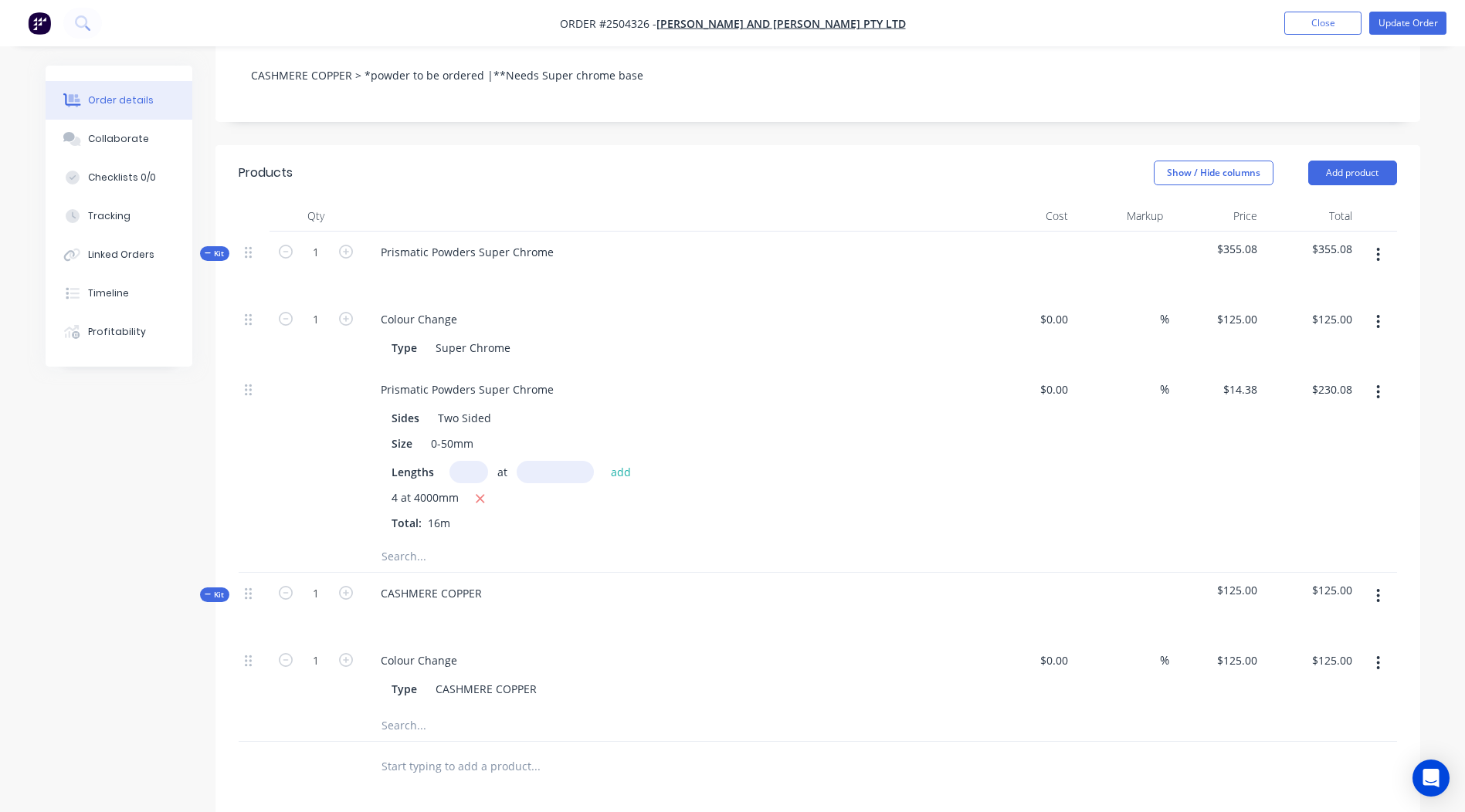
click at [1375, 582] on button "button" at bounding box center [1378, 596] width 37 height 28
click at [1335, 625] on div "Add product to kit" at bounding box center [1324, 636] width 119 height 22
click at [1317, 687] on div "Product catalogue" at bounding box center [1324, 698] width 119 height 22
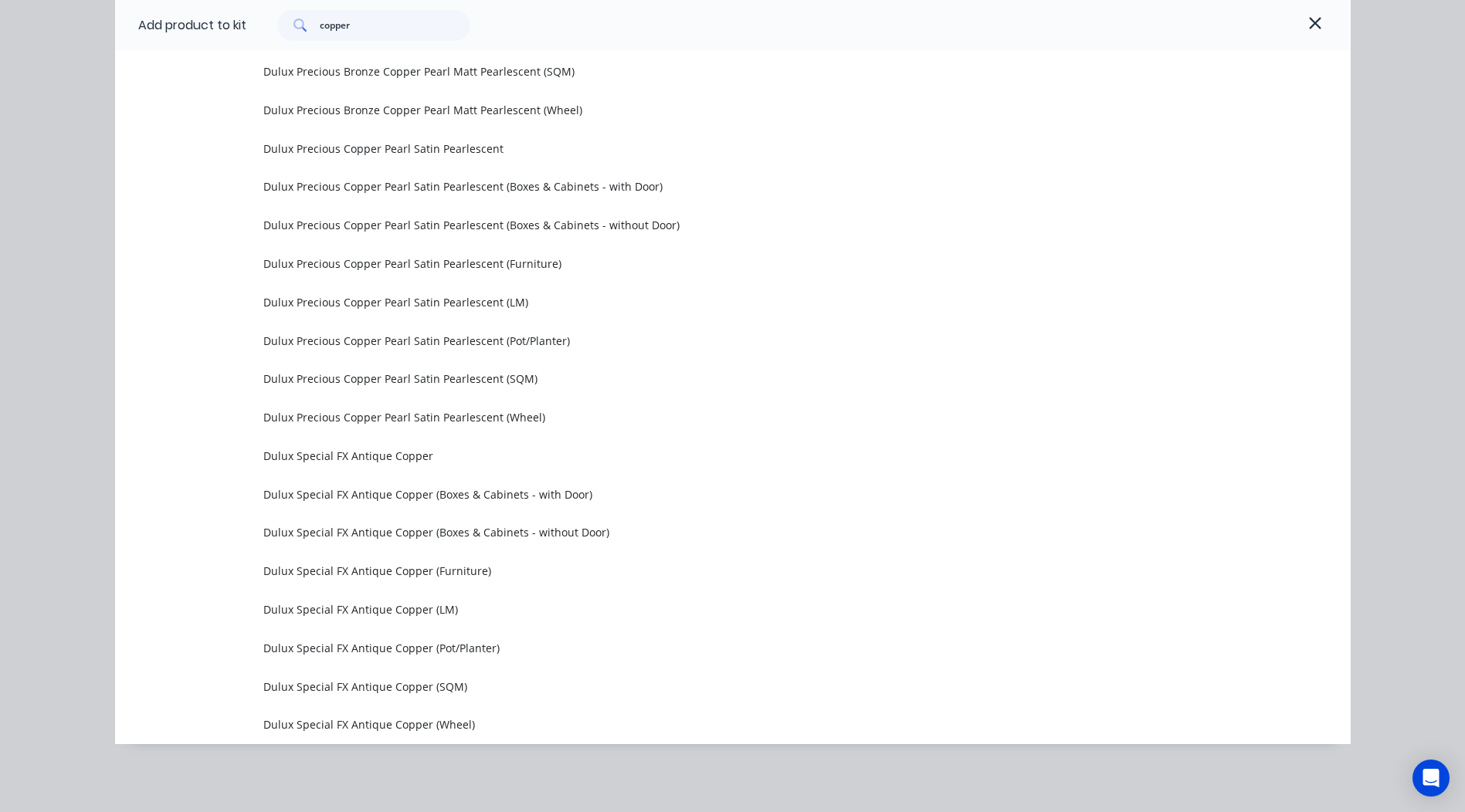
scroll to position [682, 0]
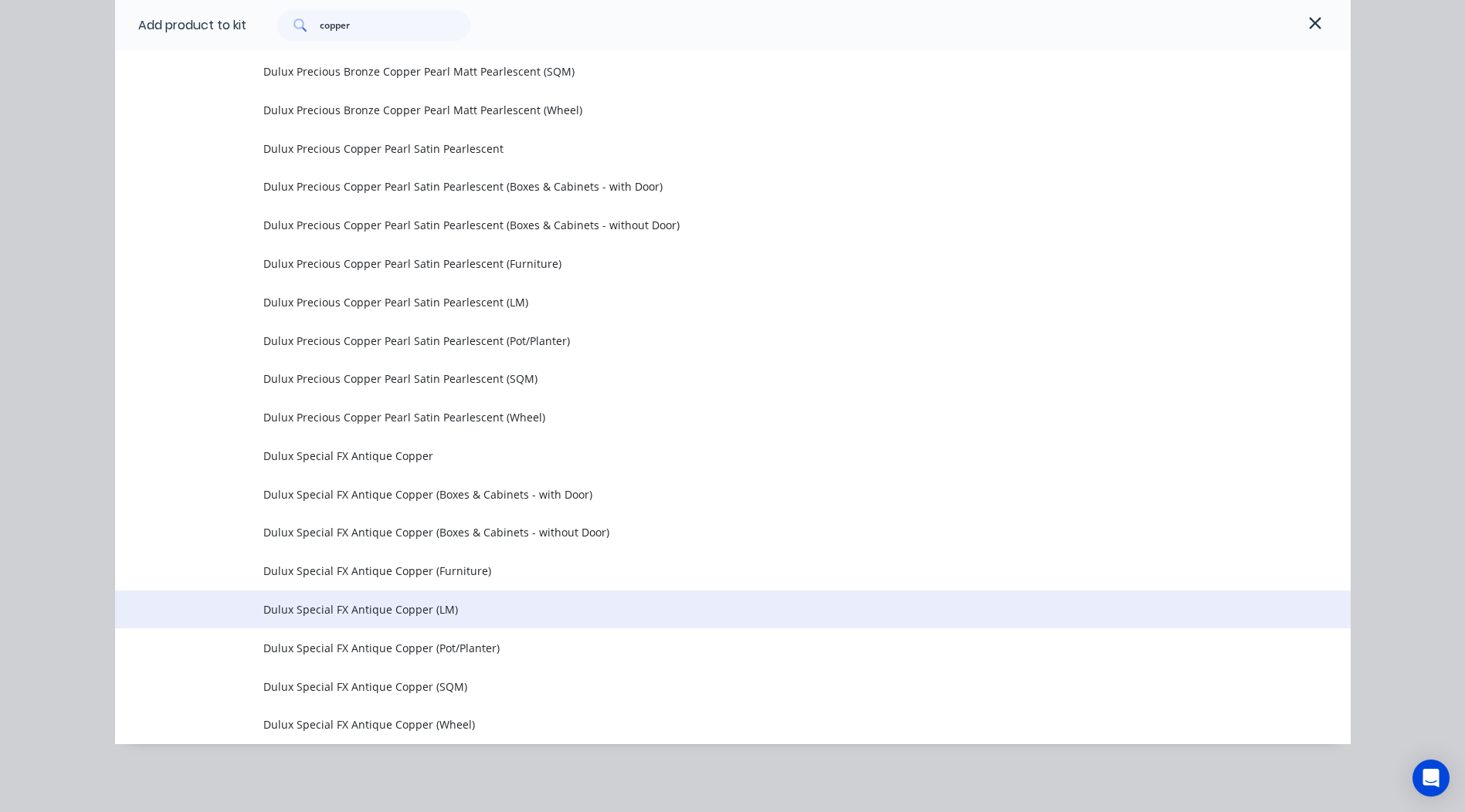
click at [359, 608] on span "Dulux Special FX Antique Copper (LM)" at bounding box center [698, 609] width 869 height 16
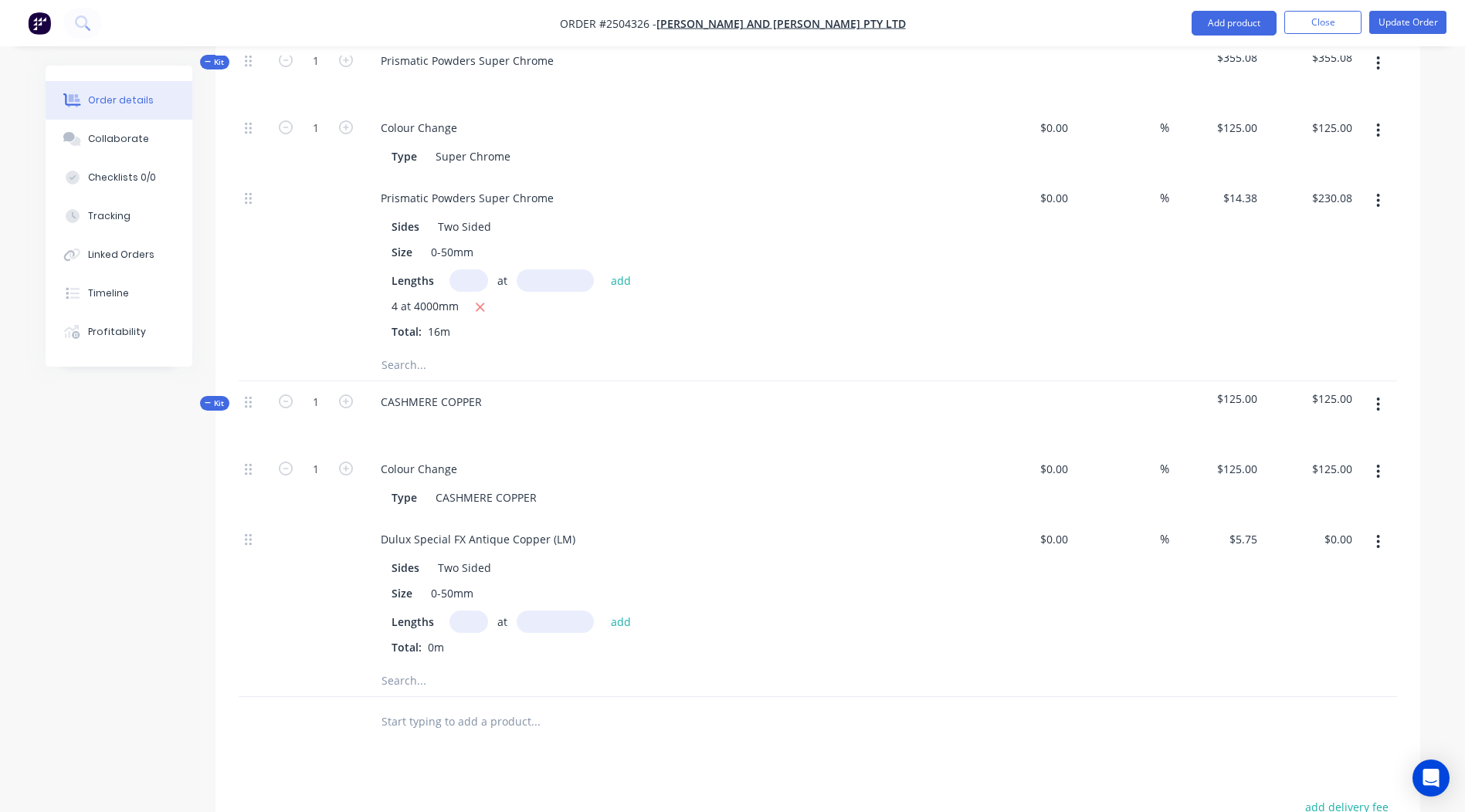
scroll to position [451, 0]
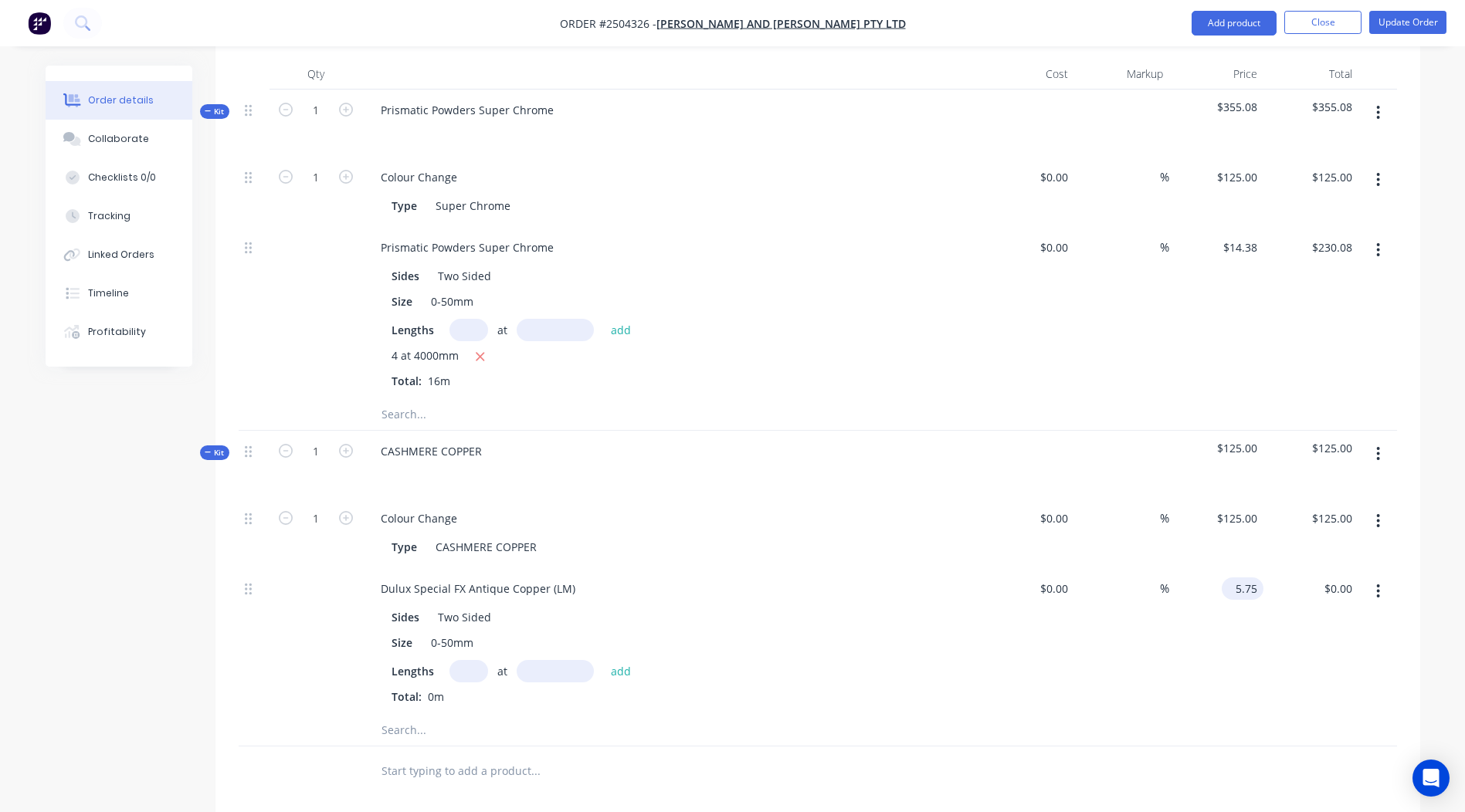
click at [1238, 578] on input "5.75" at bounding box center [1246, 589] width 36 height 22
type input "$14.38"
click at [1086, 689] on div "%" at bounding box center [1121, 642] width 95 height 147
click at [465, 660] on input "text" at bounding box center [468, 671] width 38 height 22
type input "4"
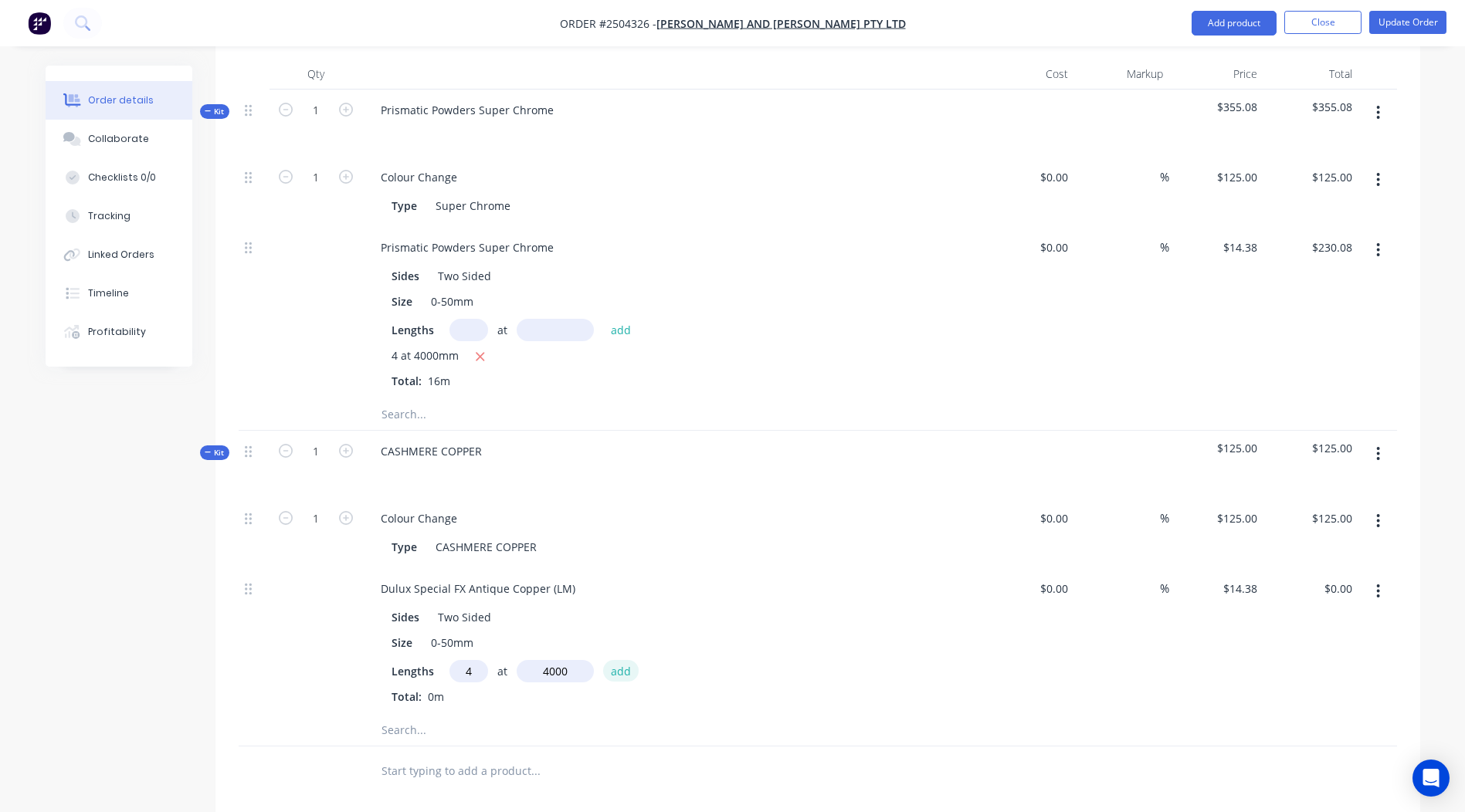
type input "4000mm"
click at [620, 660] on button "add" at bounding box center [621, 671] width 37 height 20
type input "$230.08"
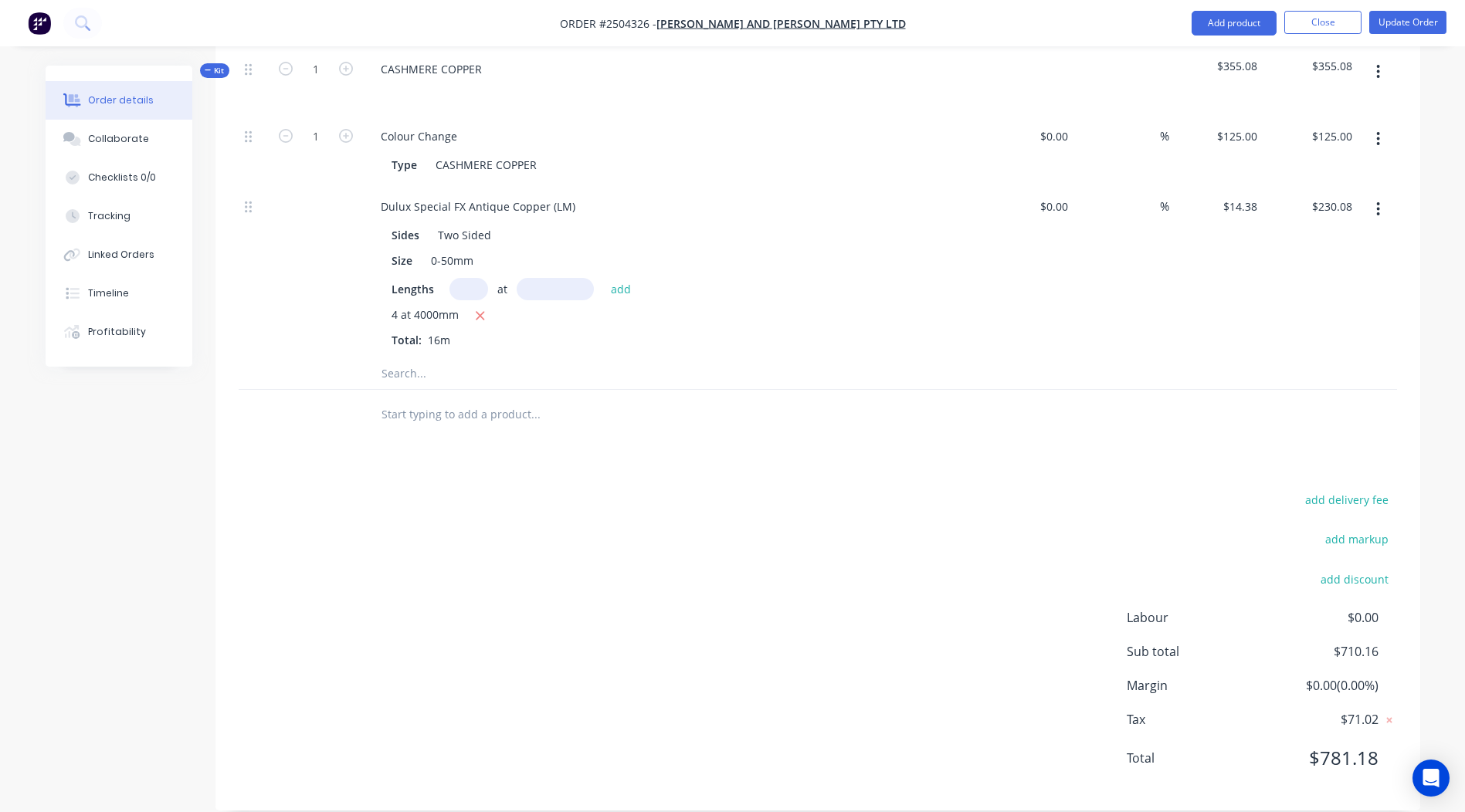
scroll to position [216, 0]
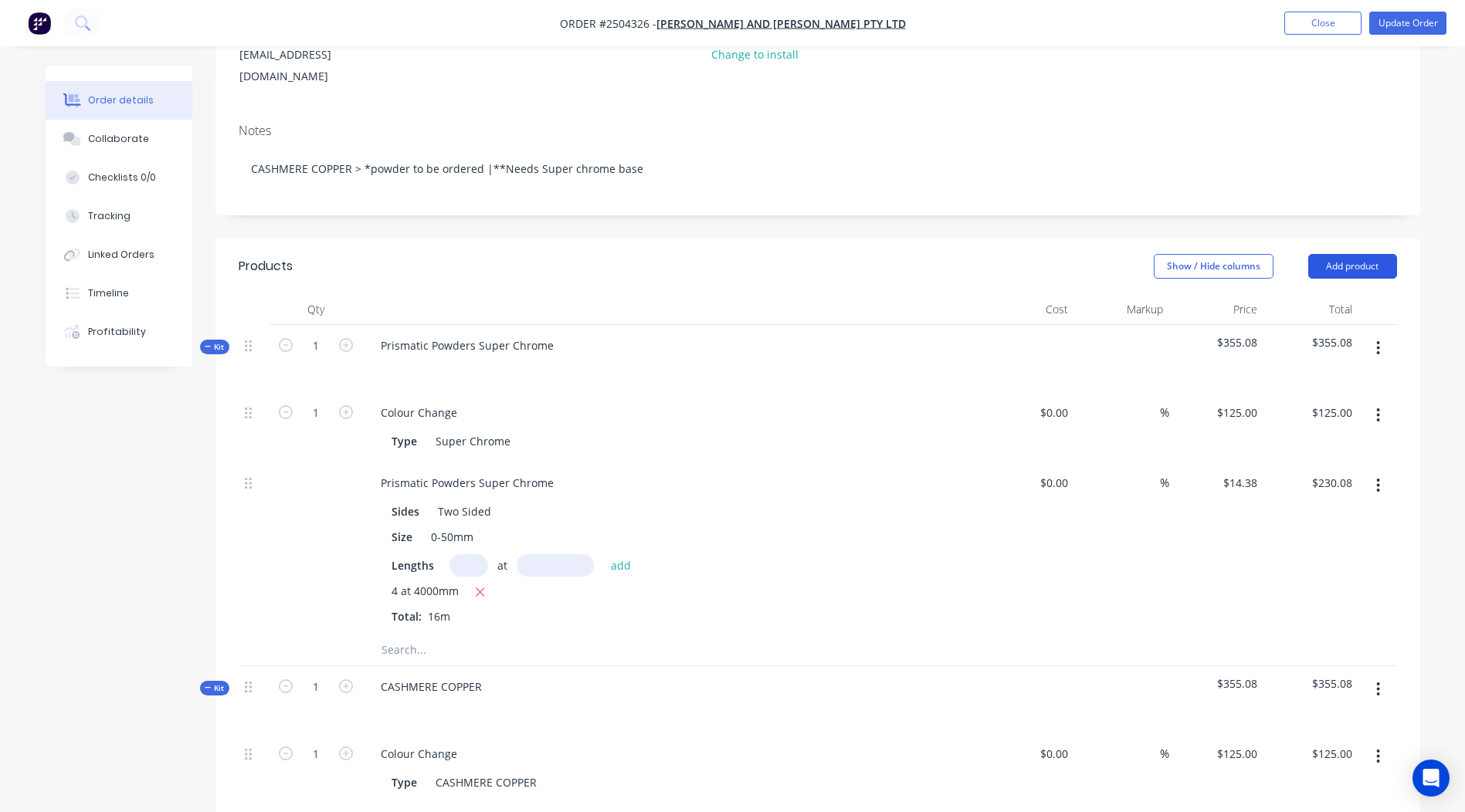
click at [1363, 254] on button "Add product" at bounding box center [1353, 266] width 89 height 25
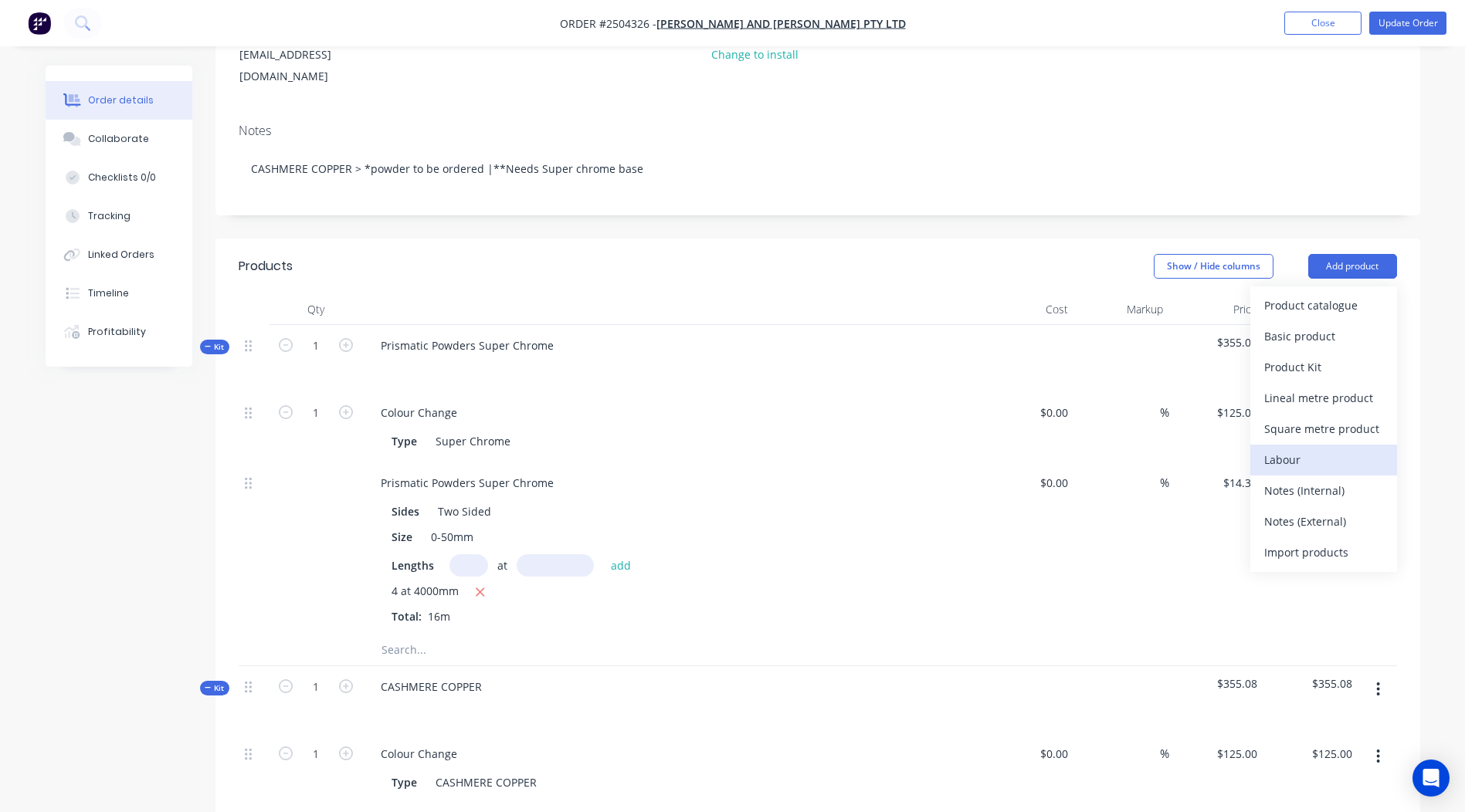
click at [1313, 448] on div "Labour" at bounding box center [1324, 459] width 119 height 22
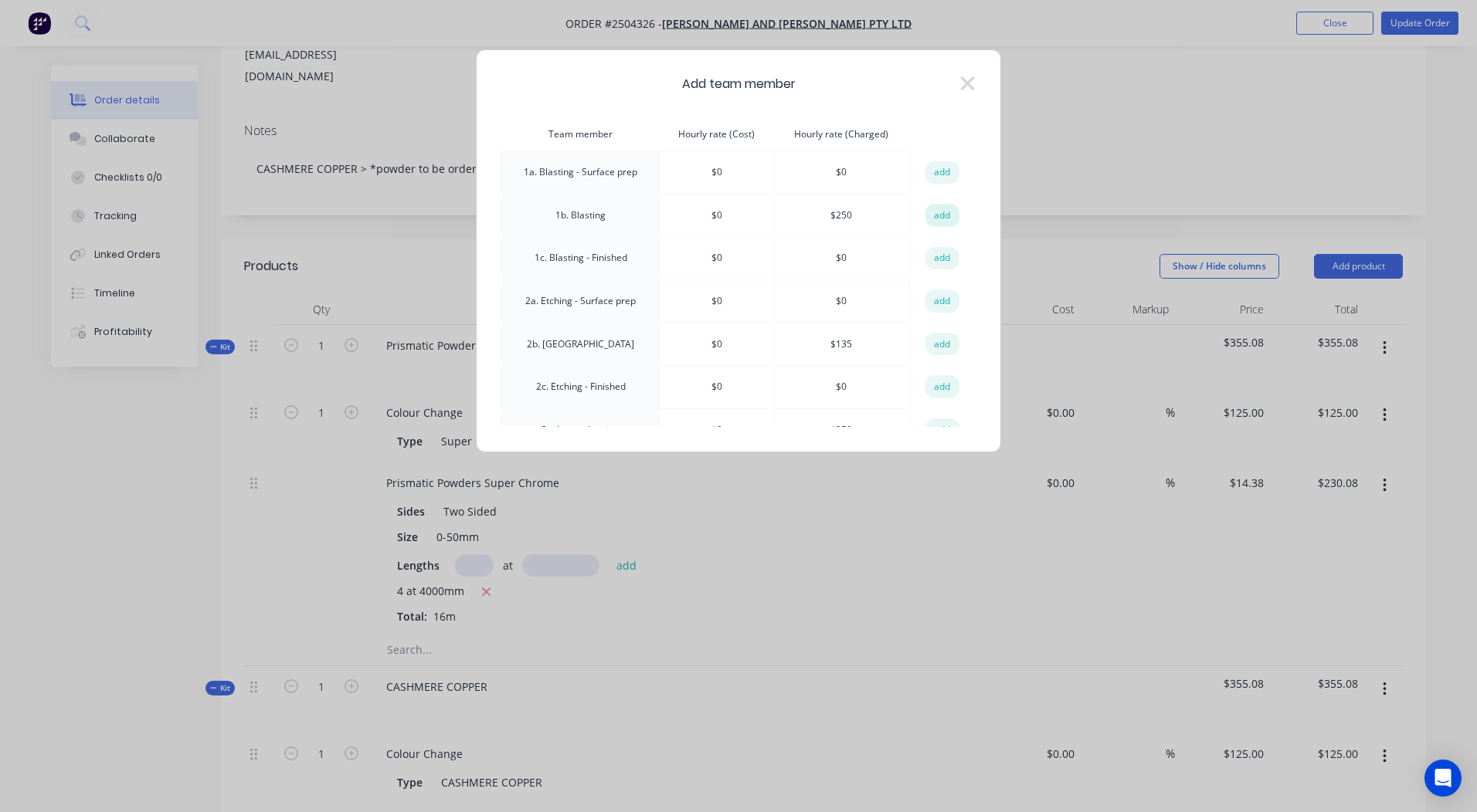
click at [942, 204] on button "add" at bounding box center [943, 215] width 34 height 23
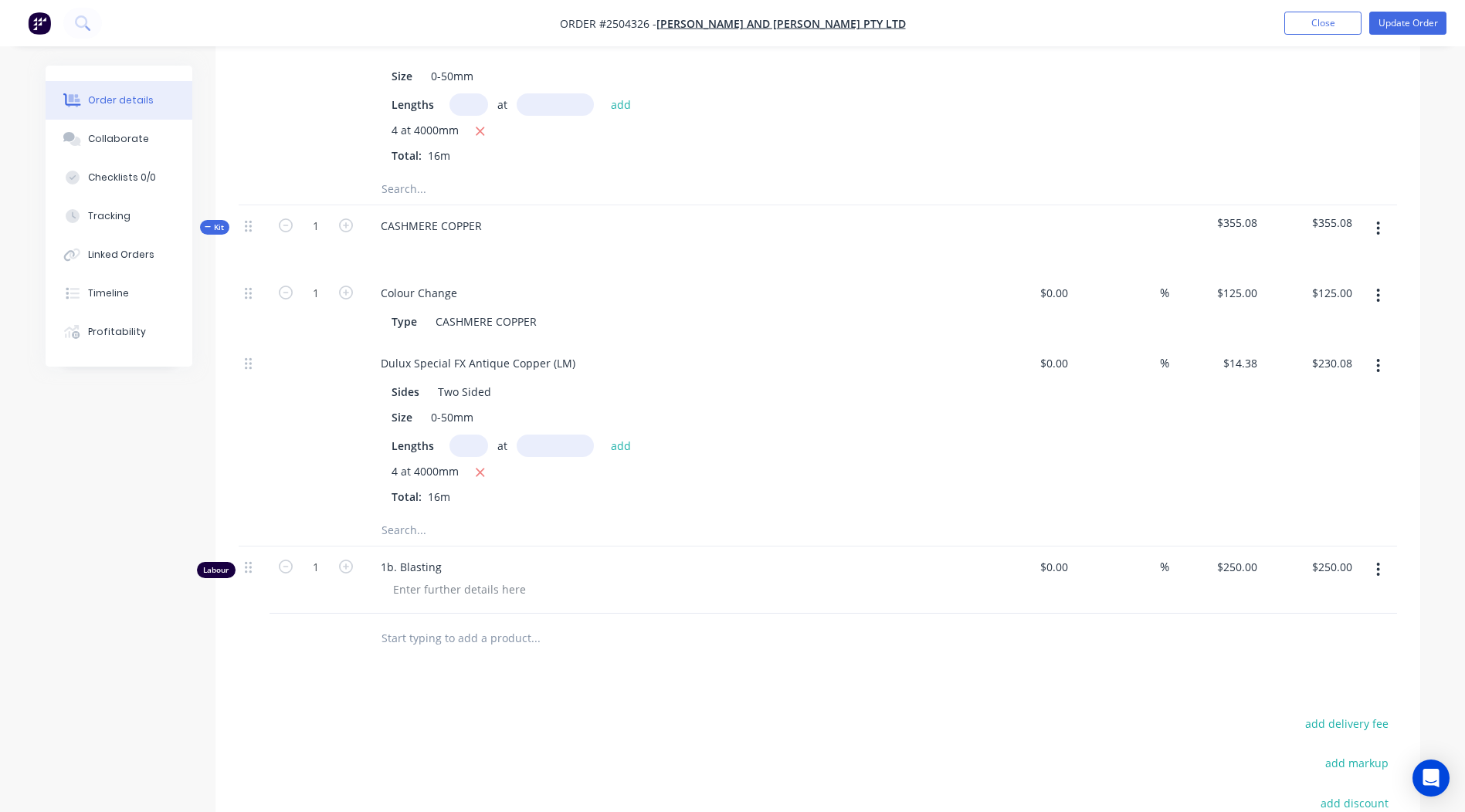
scroll to position [756, 0]
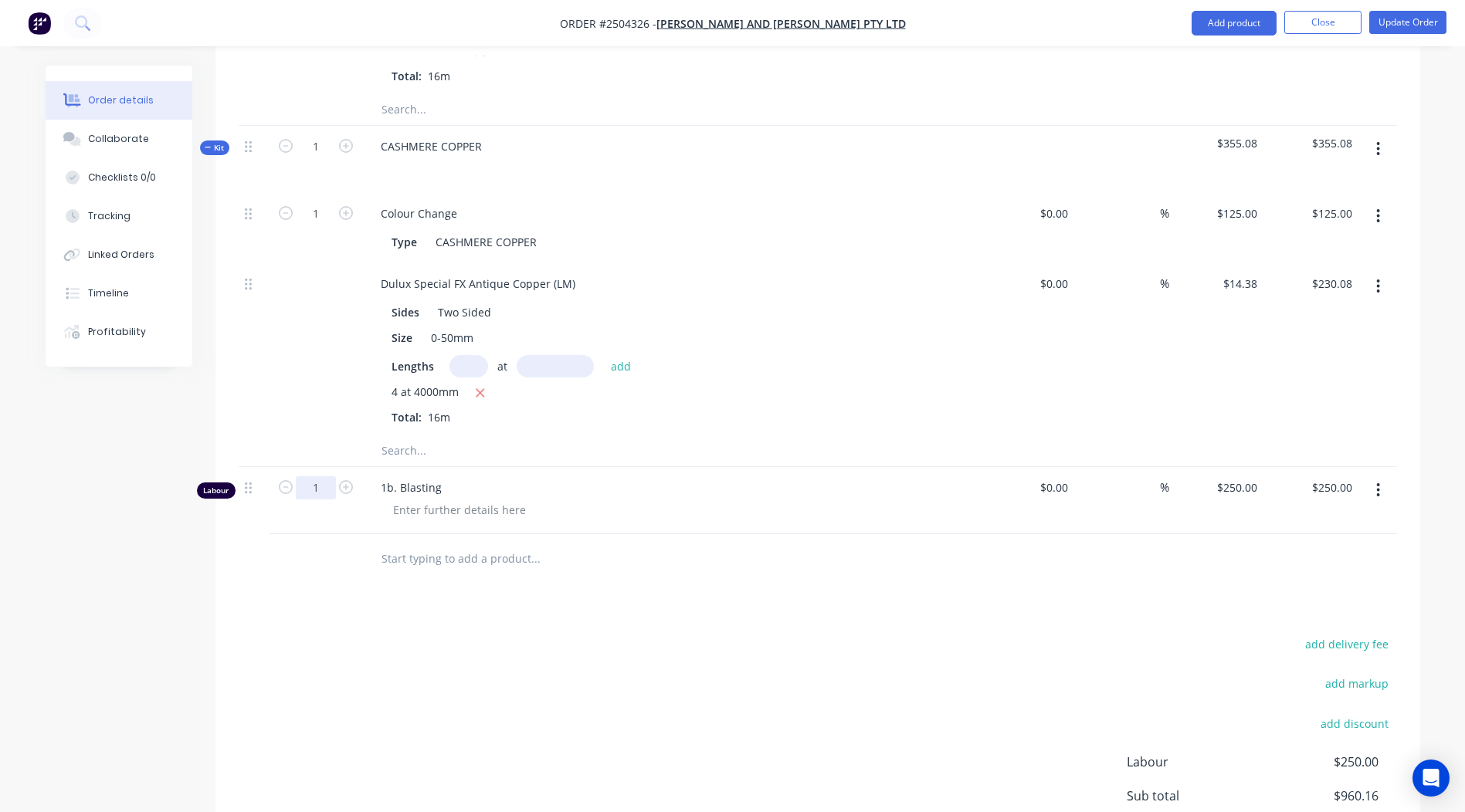
click at [326, 476] on input "1" at bounding box center [315, 487] width 40 height 23
type input "0.333"
type input "$83.25"
click at [450, 498] on div at bounding box center [459, 510] width 158 height 22
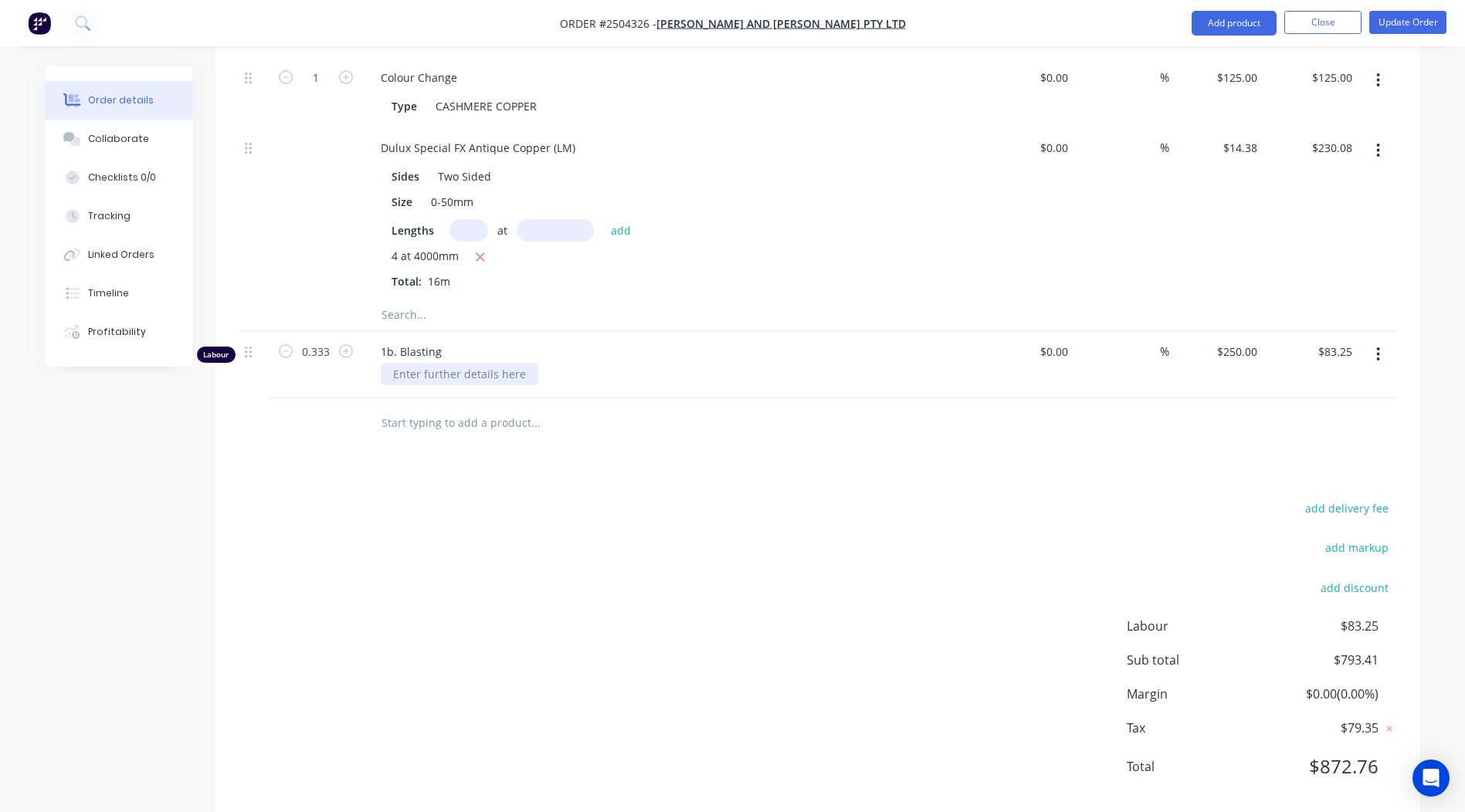
scroll to position [901, 0]
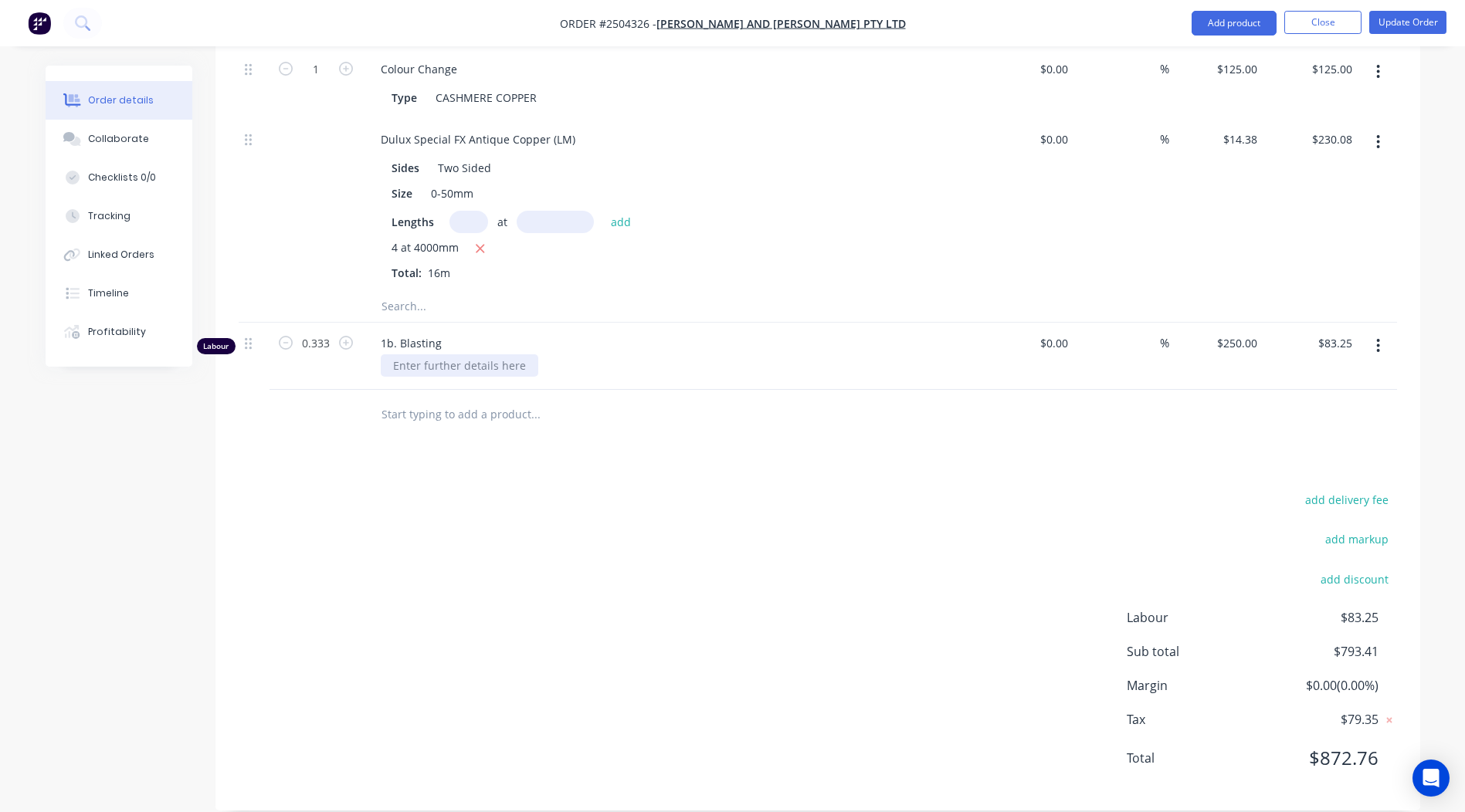
click at [465, 354] on div at bounding box center [459, 366] width 158 height 22
click at [626, 335] on span "1b. Blasting" at bounding box center [678, 343] width 593 height 16
click at [391, 354] on div "Blast all parts both sides" at bounding box center [457, 366] width 153 height 22
drag, startPoint x: 770, startPoint y: 516, endPoint x: 766, endPoint y: 504, distance: 12.6
click at [770, 514] on div "add delivery fee add markup add discount Labour $83.25 Sub total $793.41 Margin…" at bounding box center [817, 639] width 1158 height 298
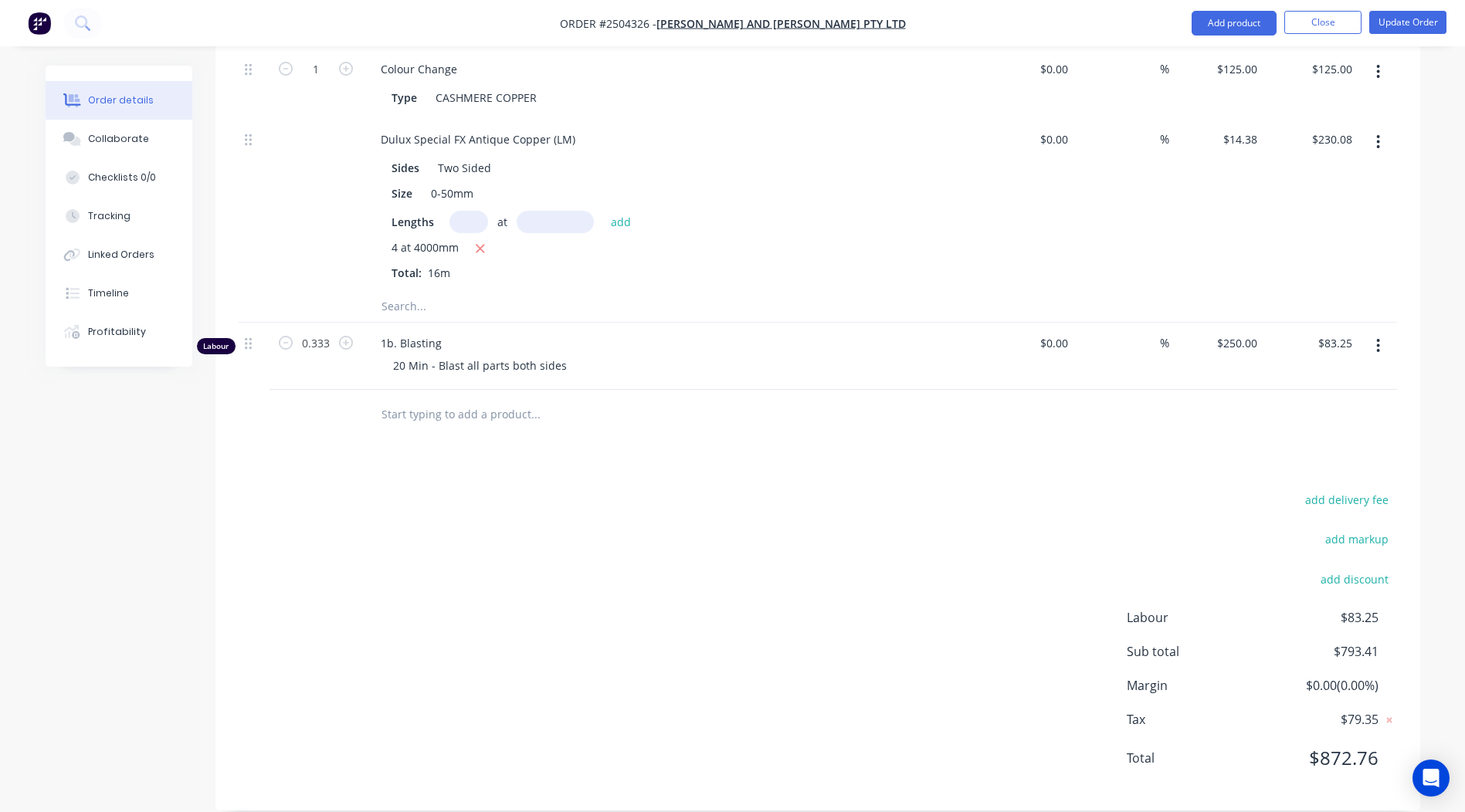
click at [895, 590] on div "add delivery fee add markup add discount Labour $83.25 Sub total $793.41 Margin…" at bounding box center [817, 639] width 1158 height 298
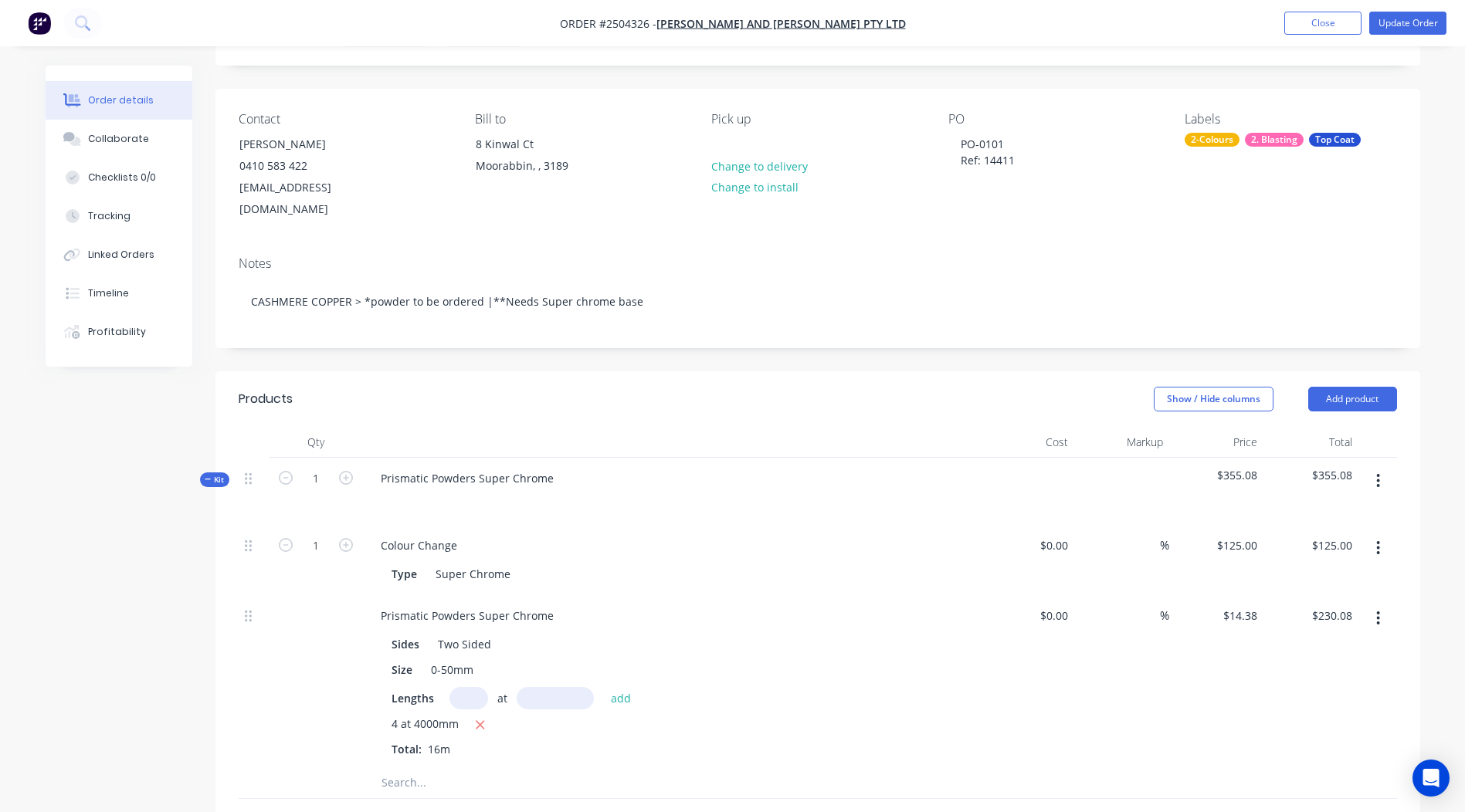
scroll to position [0, 0]
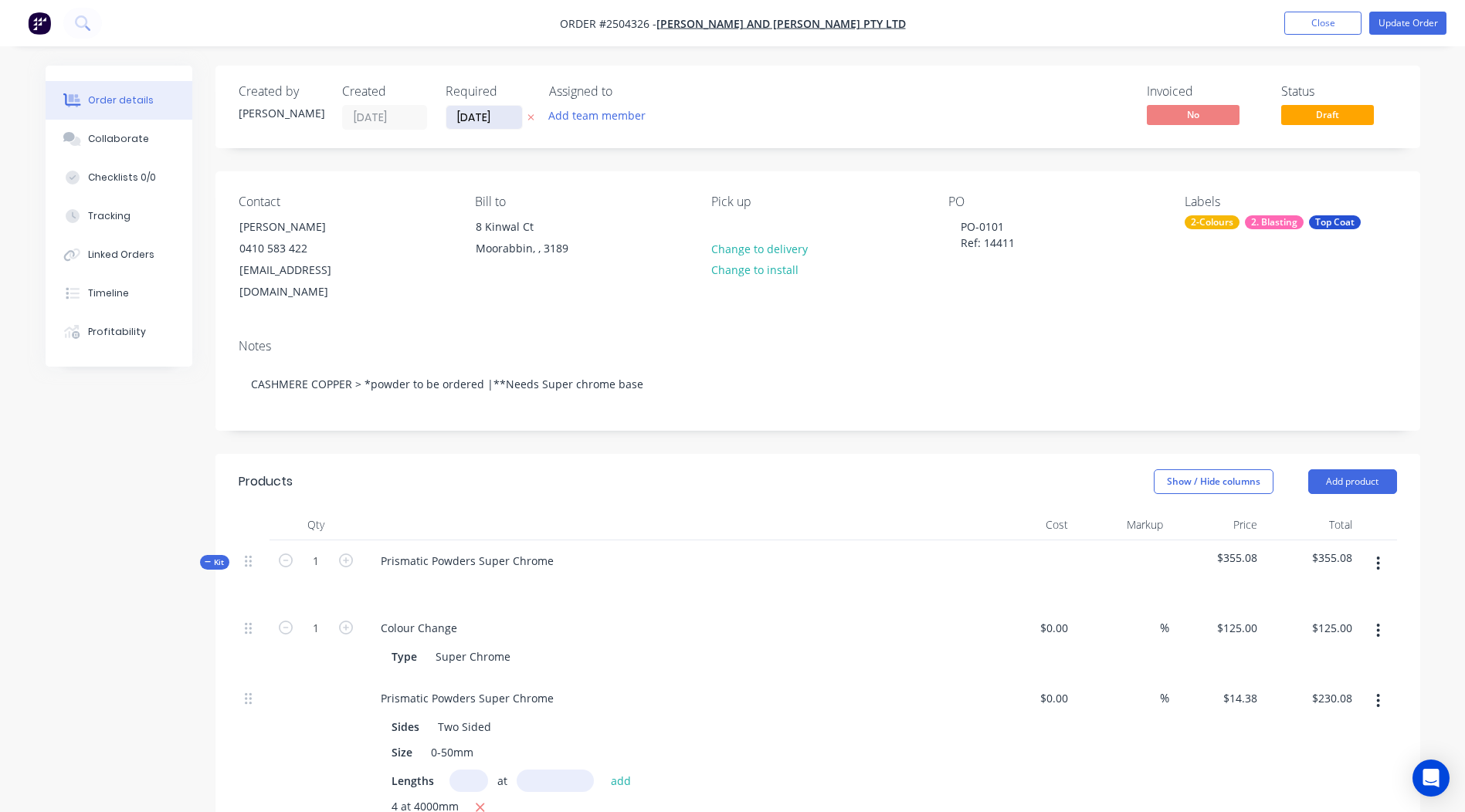
click at [467, 120] on input "[DATE]" at bounding box center [484, 117] width 76 height 23
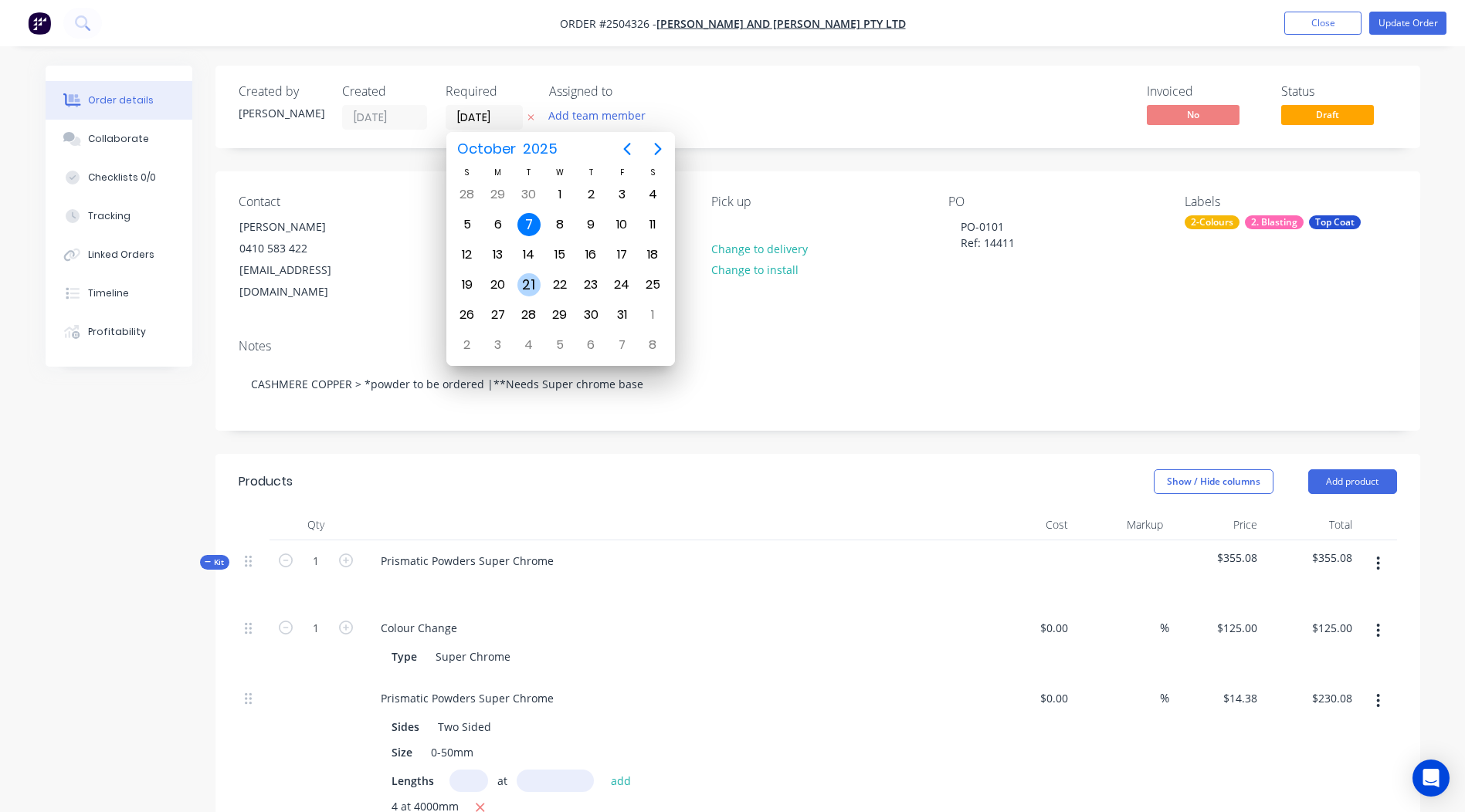
click at [529, 276] on div "21" at bounding box center [528, 285] width 23 height 23
type input "[DATE]"
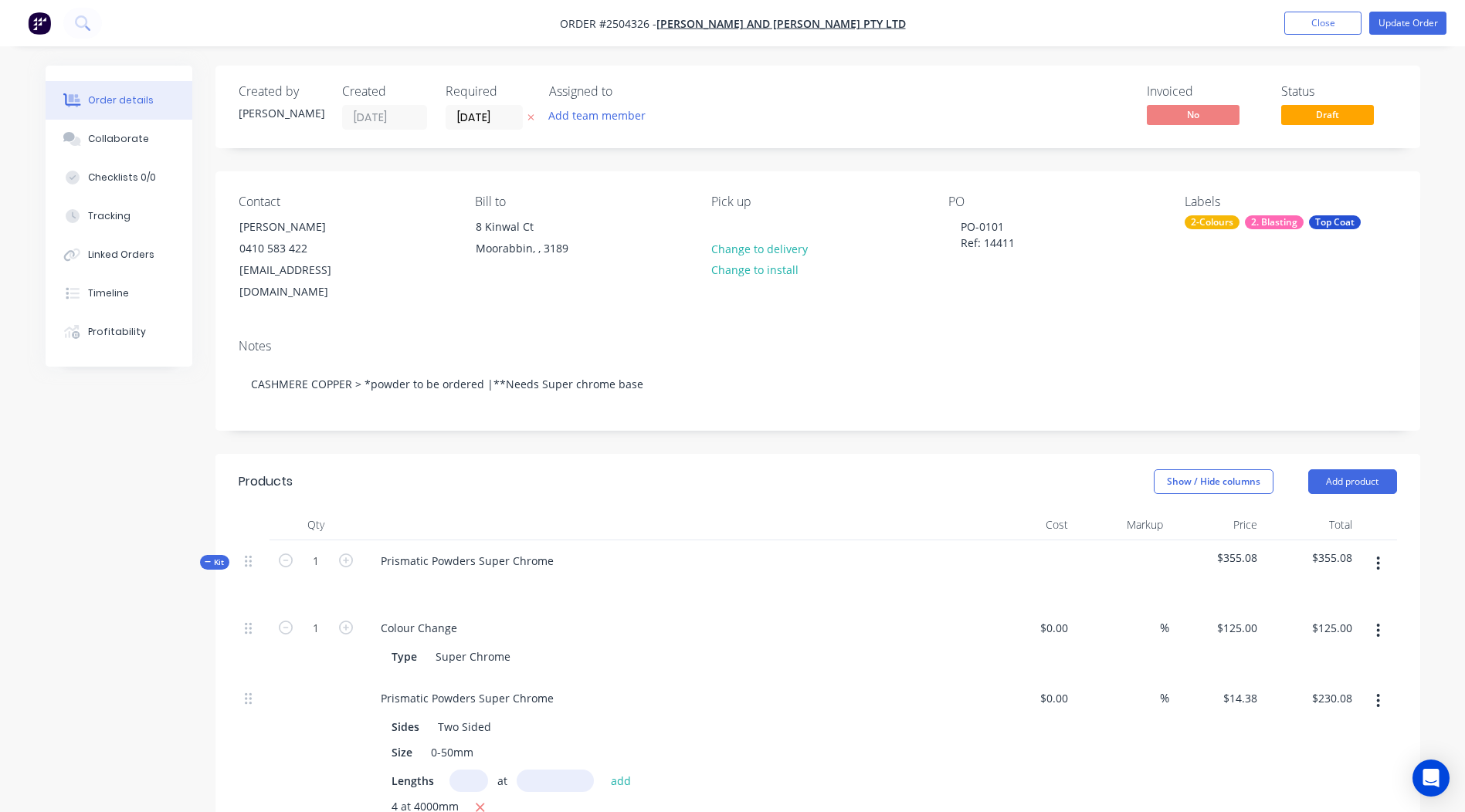
click at [809, 113] on div "Invoiced No Status Draft" at bounding box center [1051, 107] width 694 height 45
click at [123, 138] on div "Collaborate" at bounding box center [118, 139] width 61 height 14
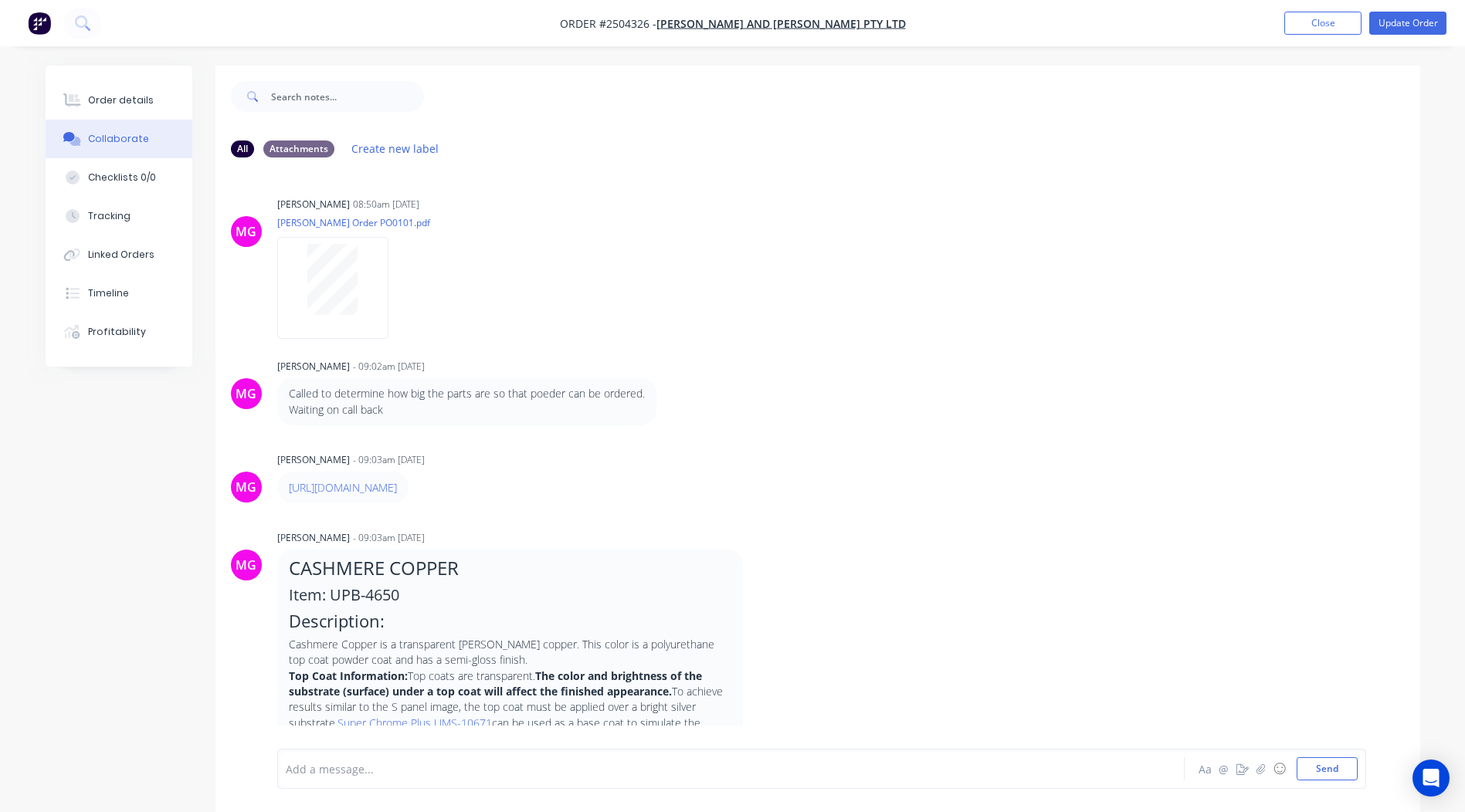
drag, startPoint x: 121, startPoint y: 105, endPoint x: 190, endPoint y: 158, distance: 87.0
click at [122, 104] on div "Order details" at bounding box center [120, 101] width 66 height 14
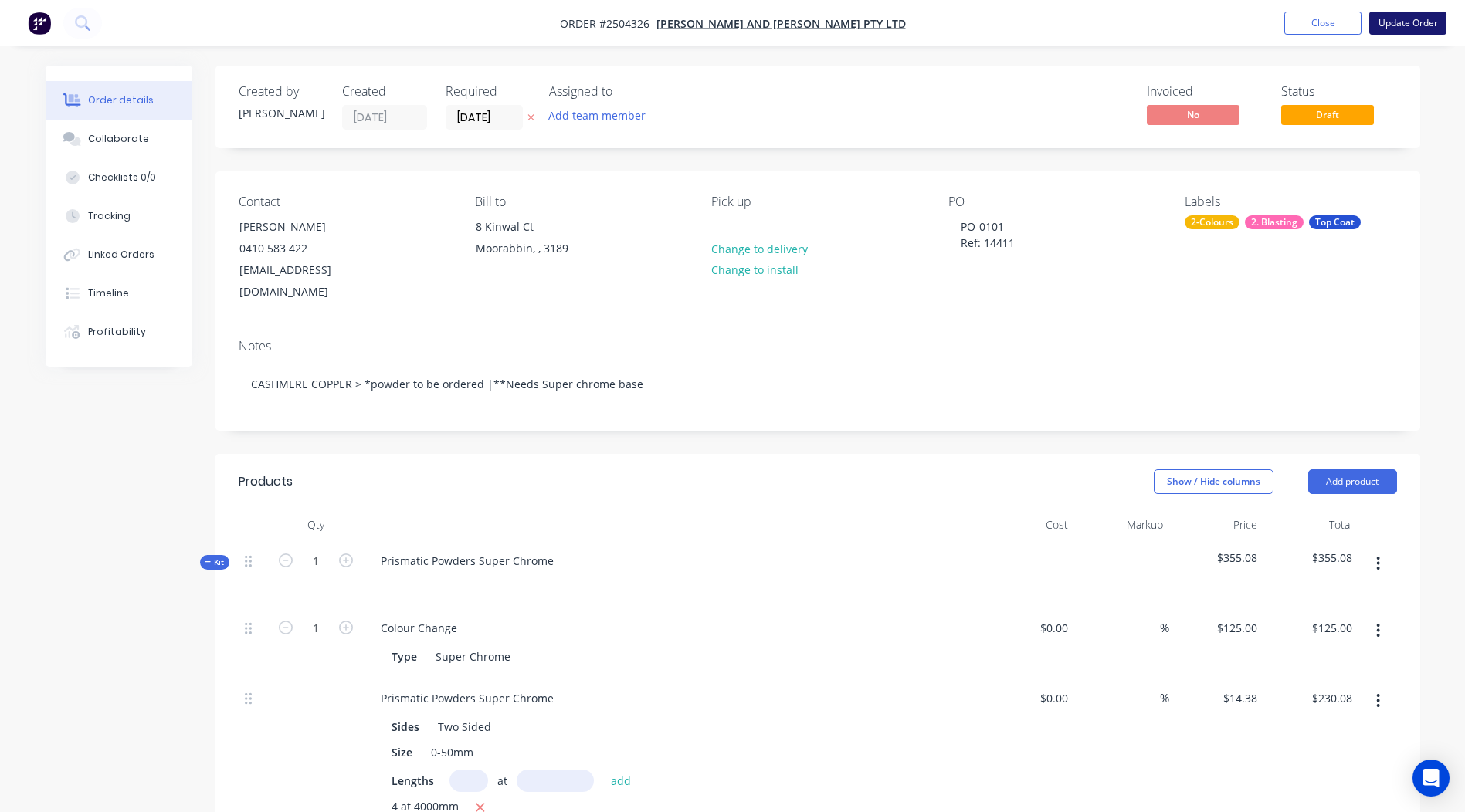
click at [1399, 21] on button "Update Order" at bounding box center [1408, 23] width 78 height 23
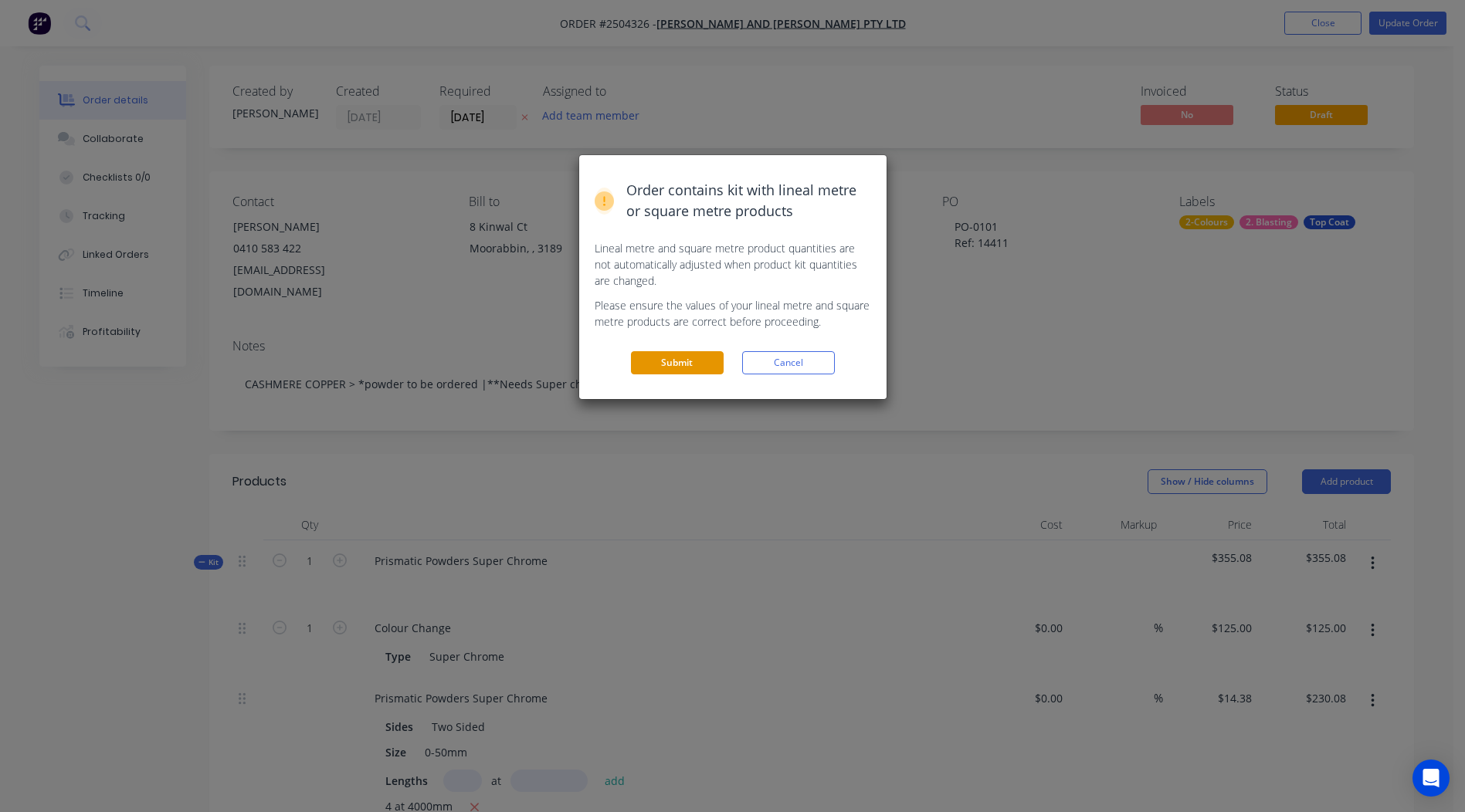
click at [684, 360] on button "Submit" at bounding box center [677, 362] width 93 height 23
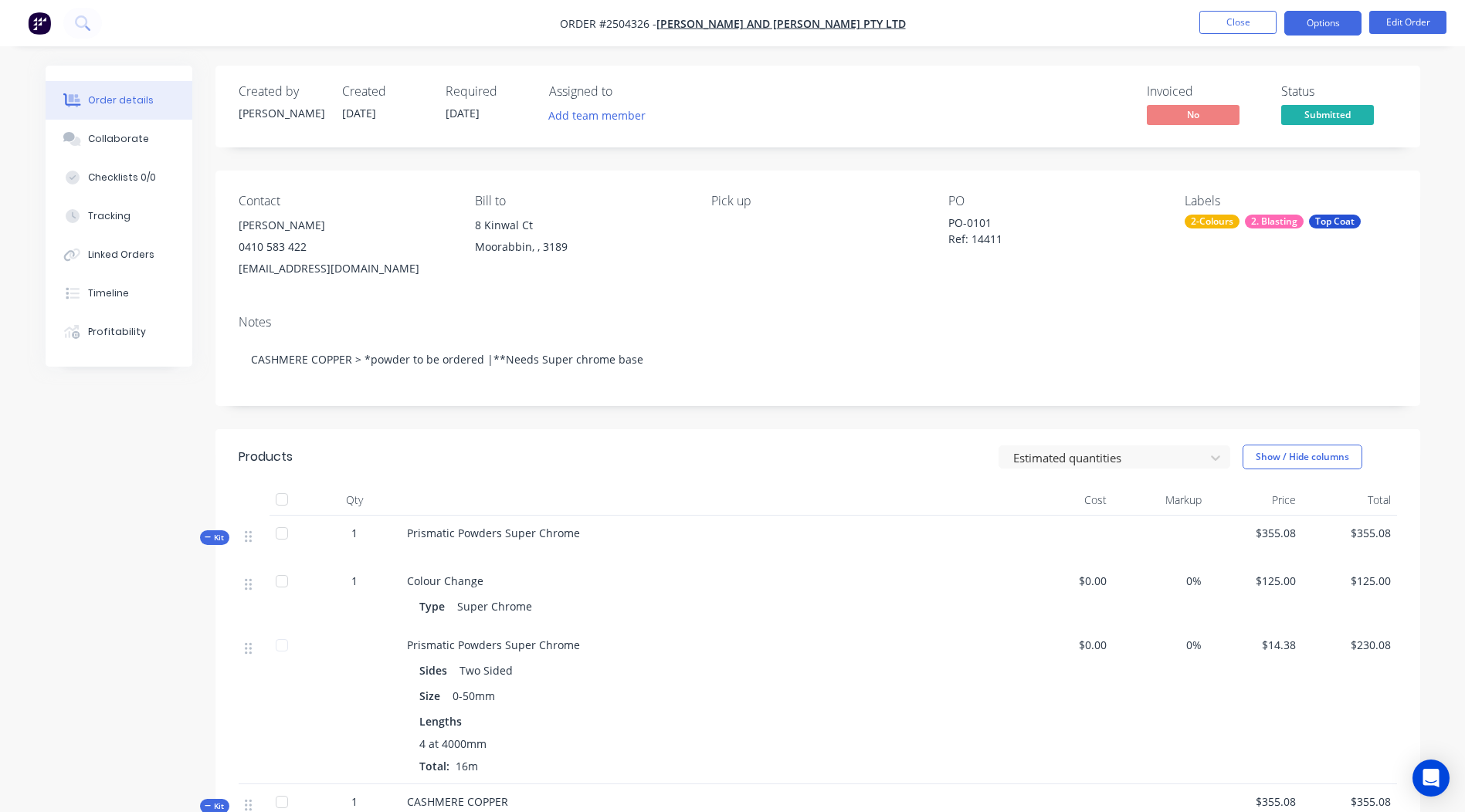
click at [1317, 20] on button "Options" at bounding box center [1323, 23] width 78 height 25
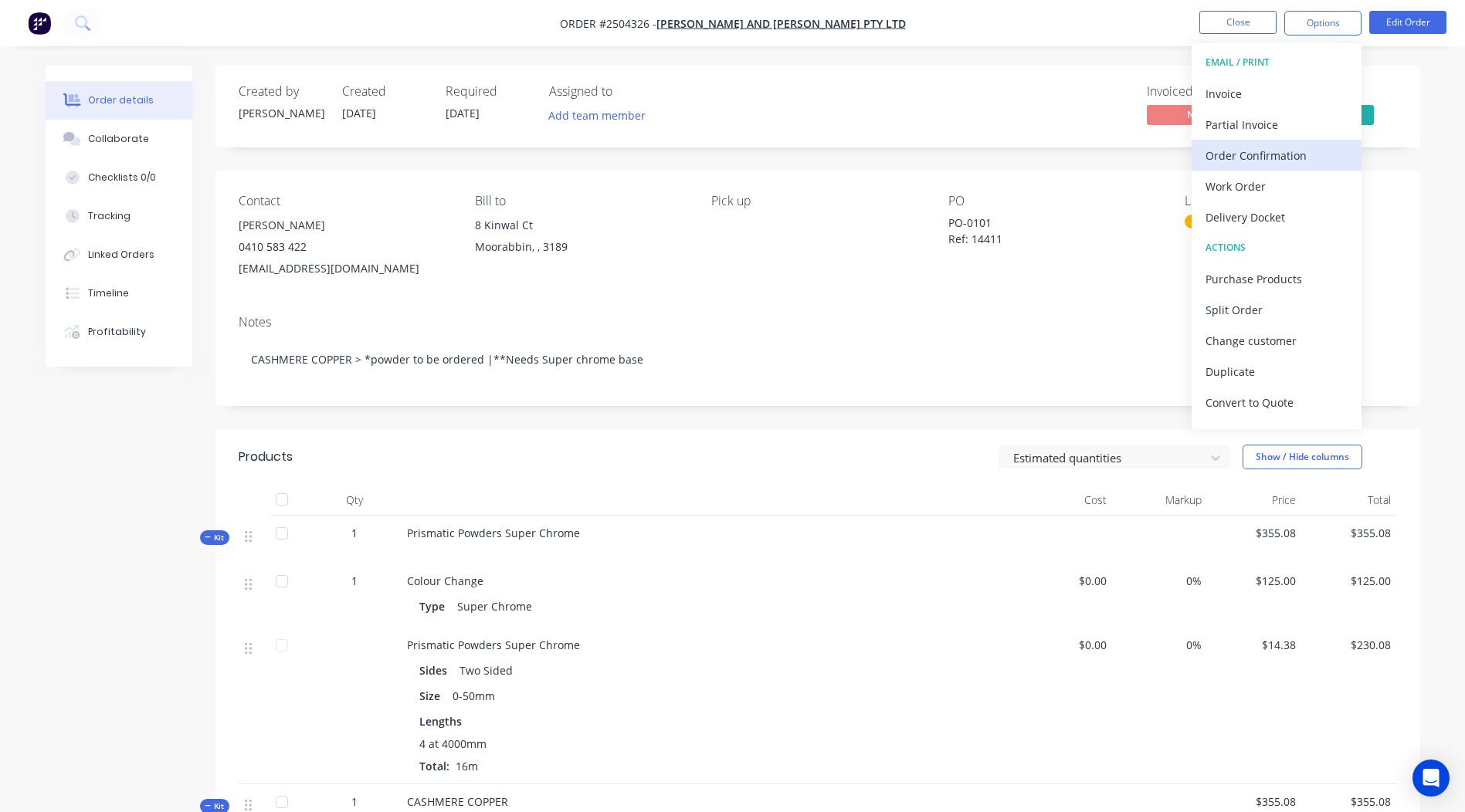
click at [1225, 153] on div "Order Confirmation" at bounding box center [1277, 155] width 142 height 22
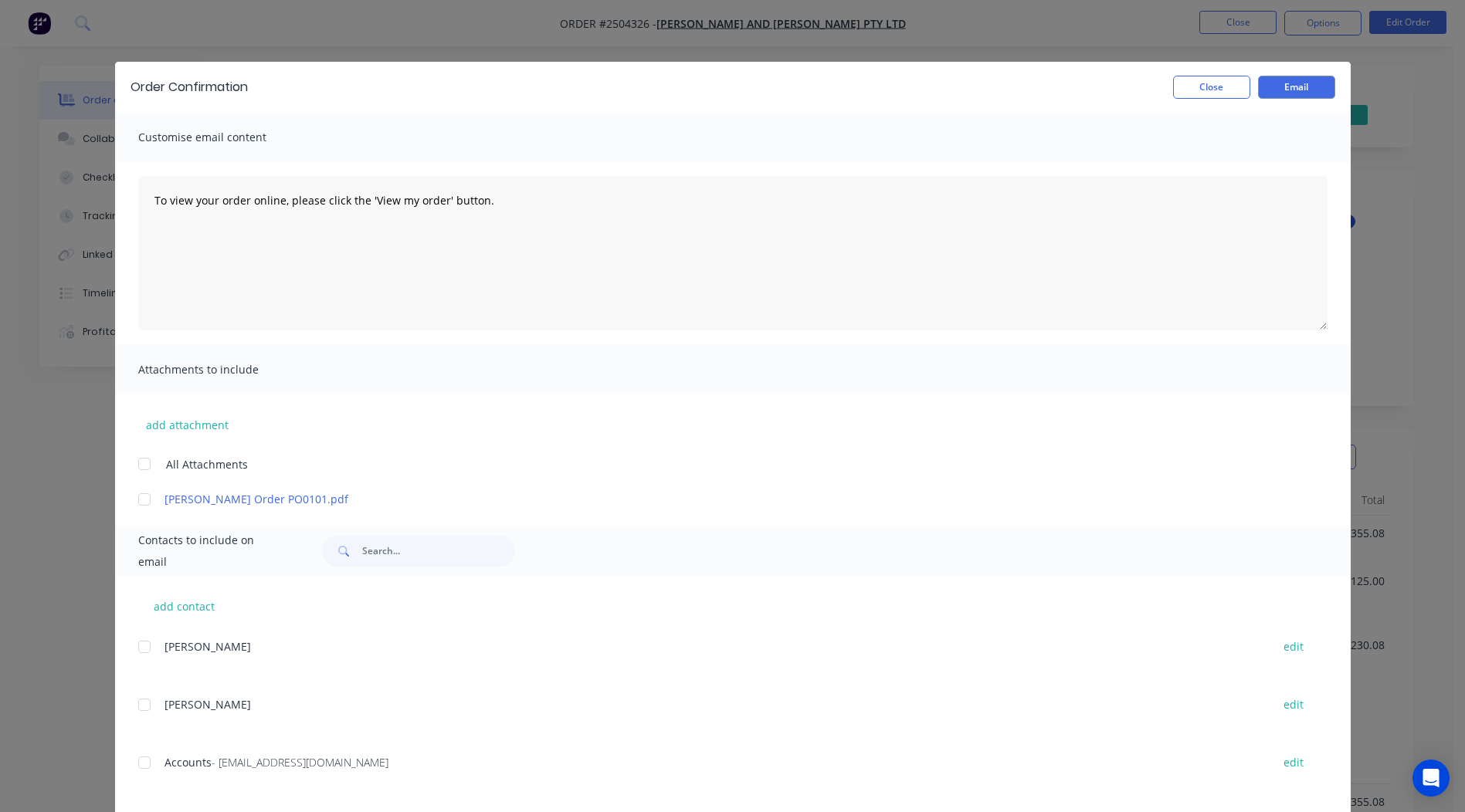
click at [136, 499] on div at bounding box center [144, 499] width 31 height 31
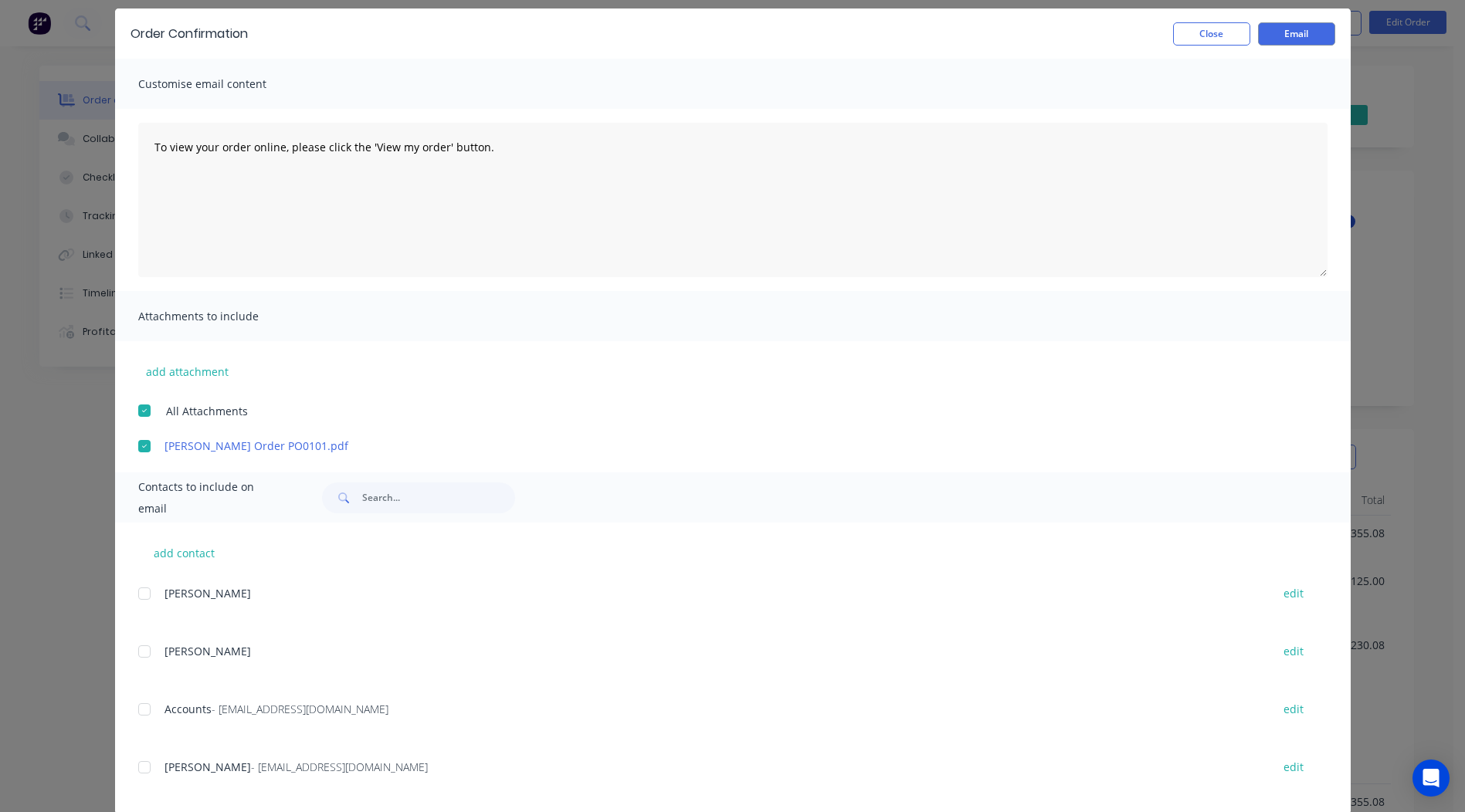
scroll to position [78, 0]
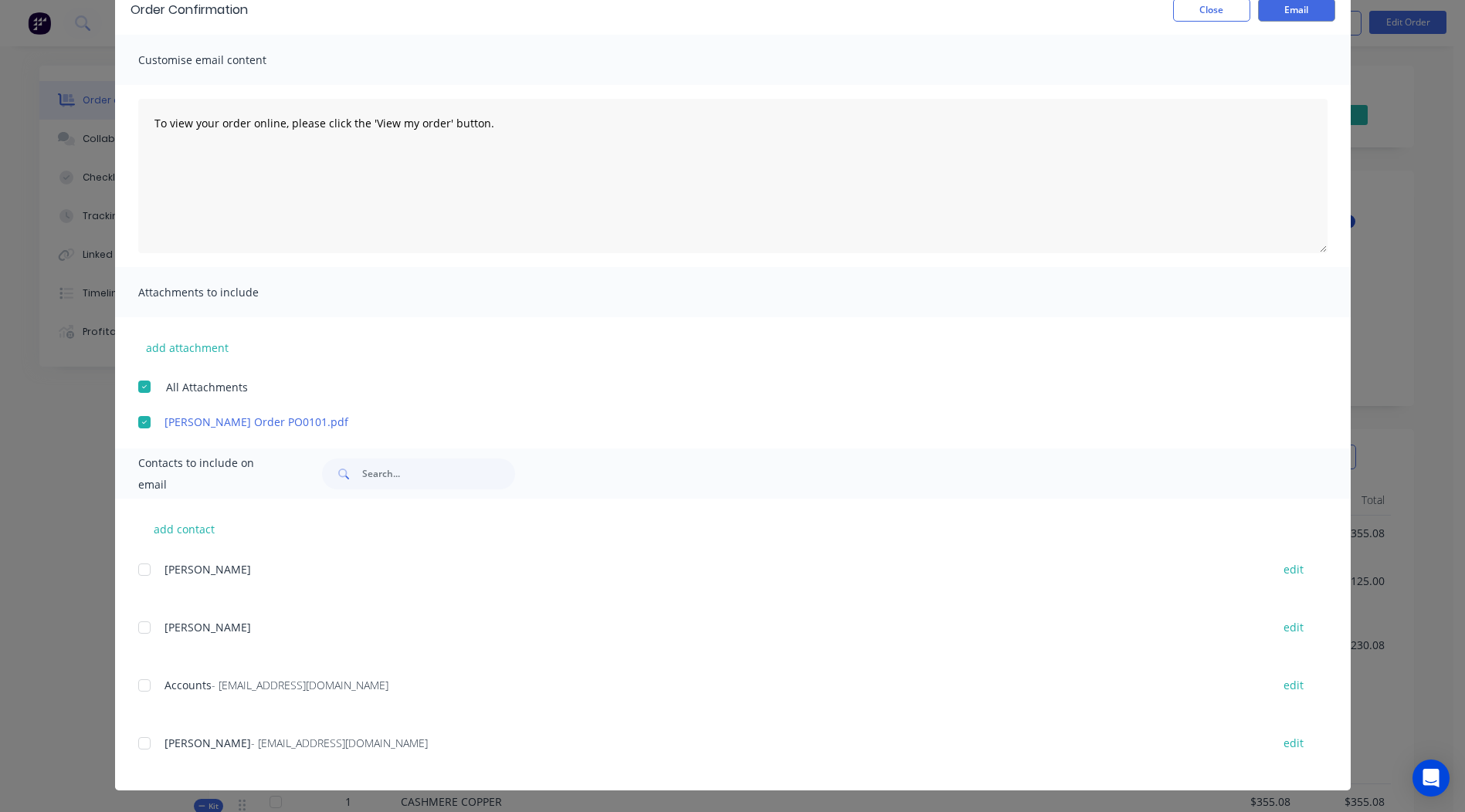
click at [139, 742] on div at bounding box center [144, 744] width 31 height 31
click at [137, 682] on div at bounding box center [144, 686] width 31 height 31
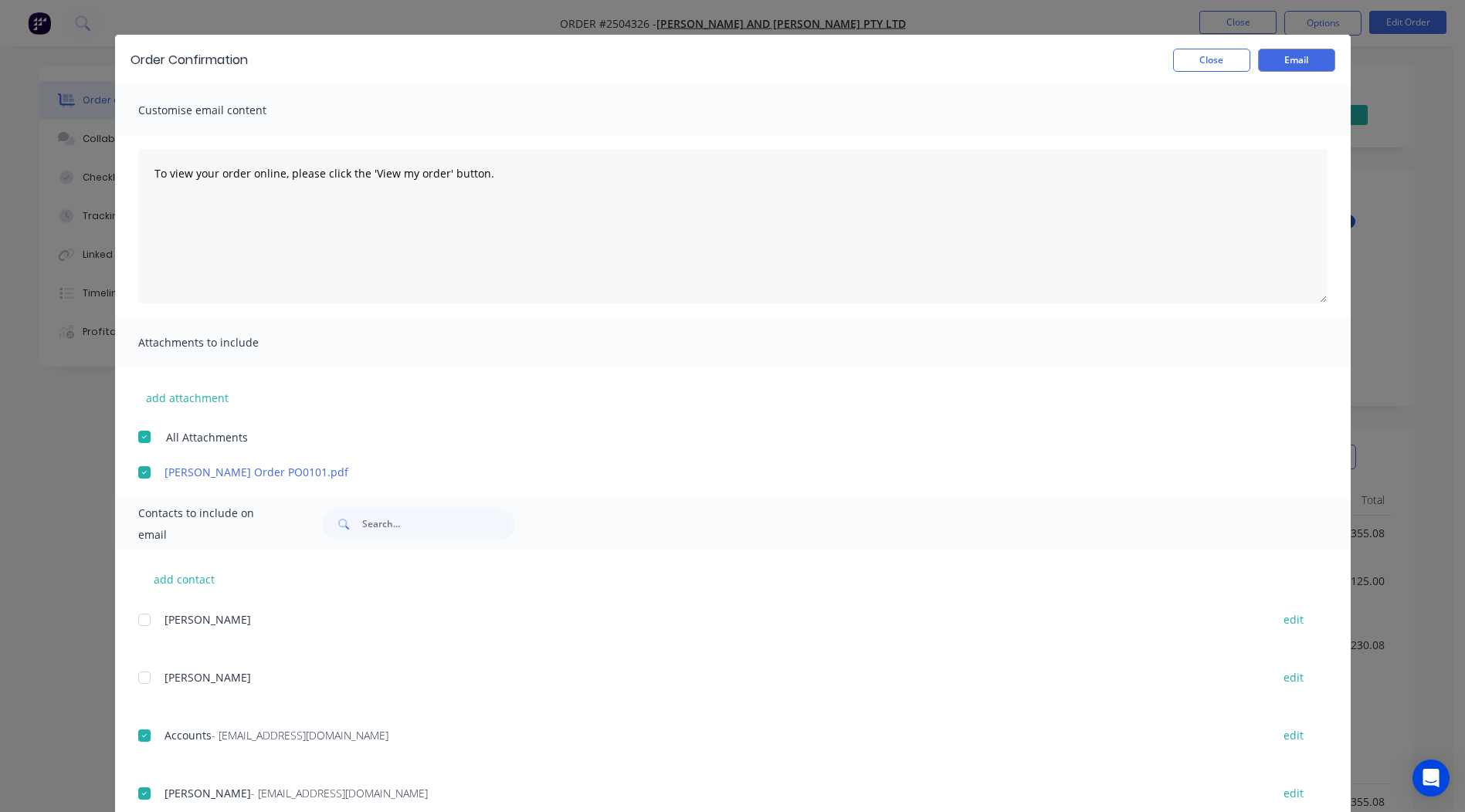
scroll to position [0, 0]
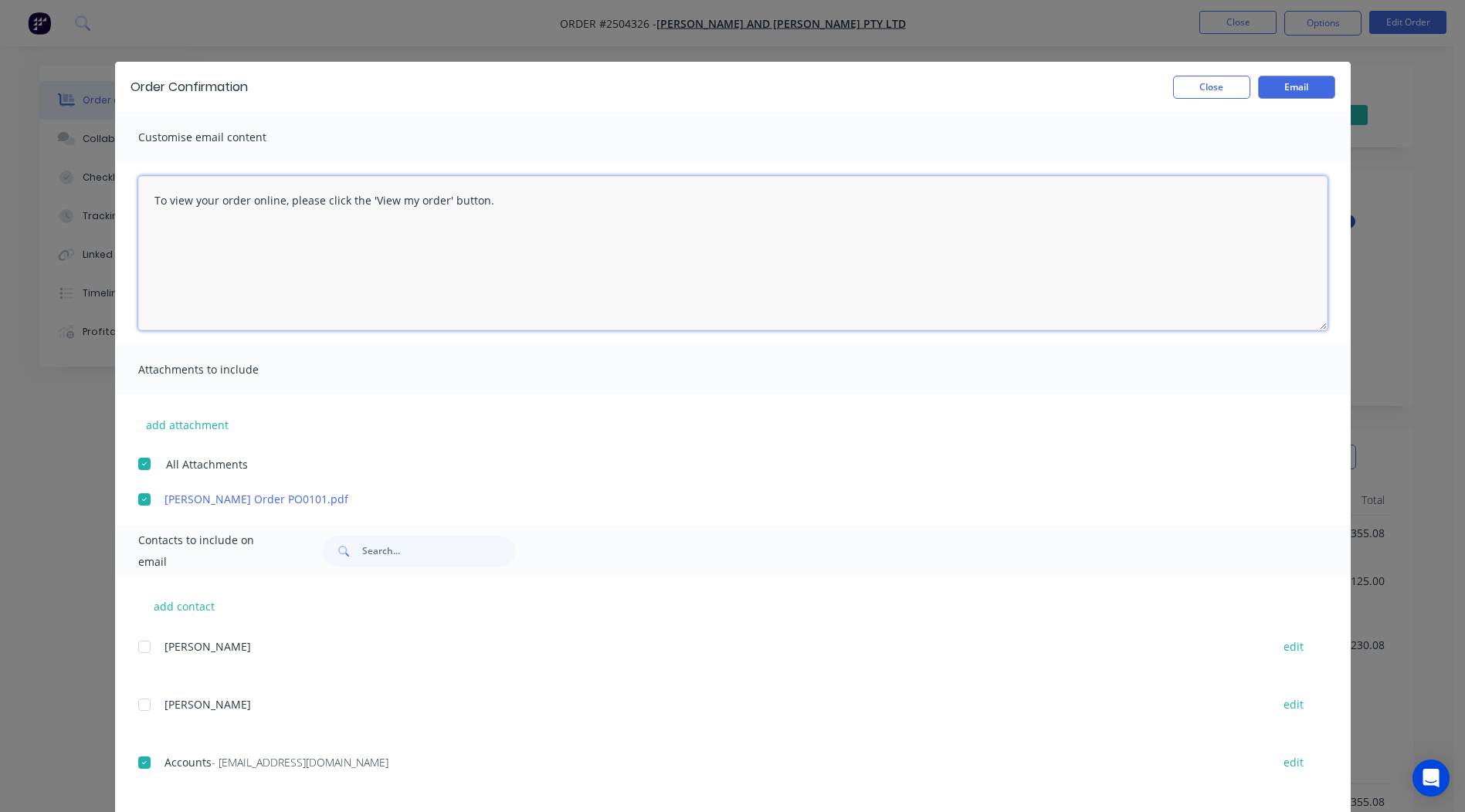
click at [514, 204] on textarea "To view your order online, please click the 'View my order' button." at bounding box center [732, 253] width 1189 height 154
type textarea "To view your order online, please click the 'View my order' button. Please prov…"
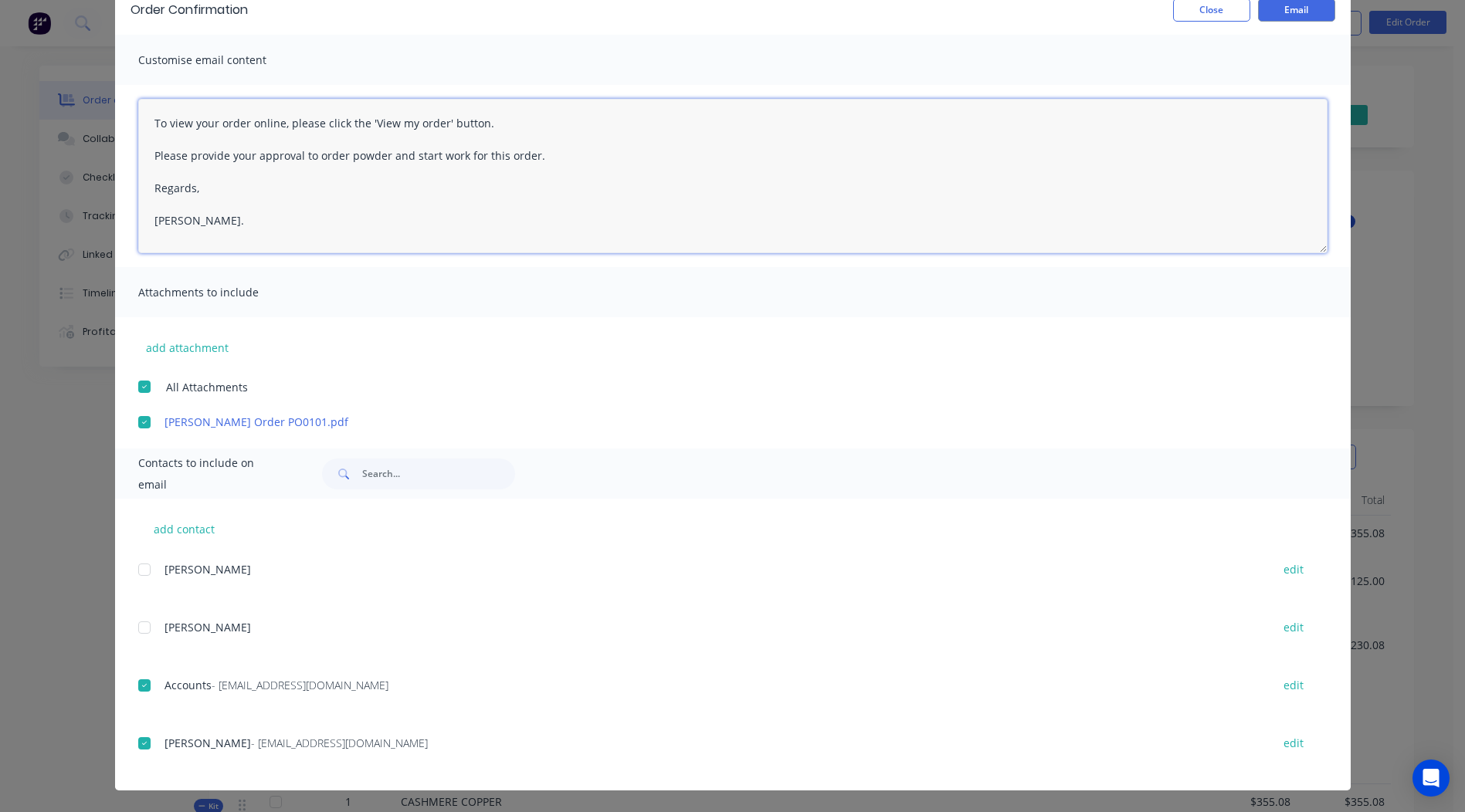
click at [139, 742] on div at bounding box center [144, 744] width 31 height 31
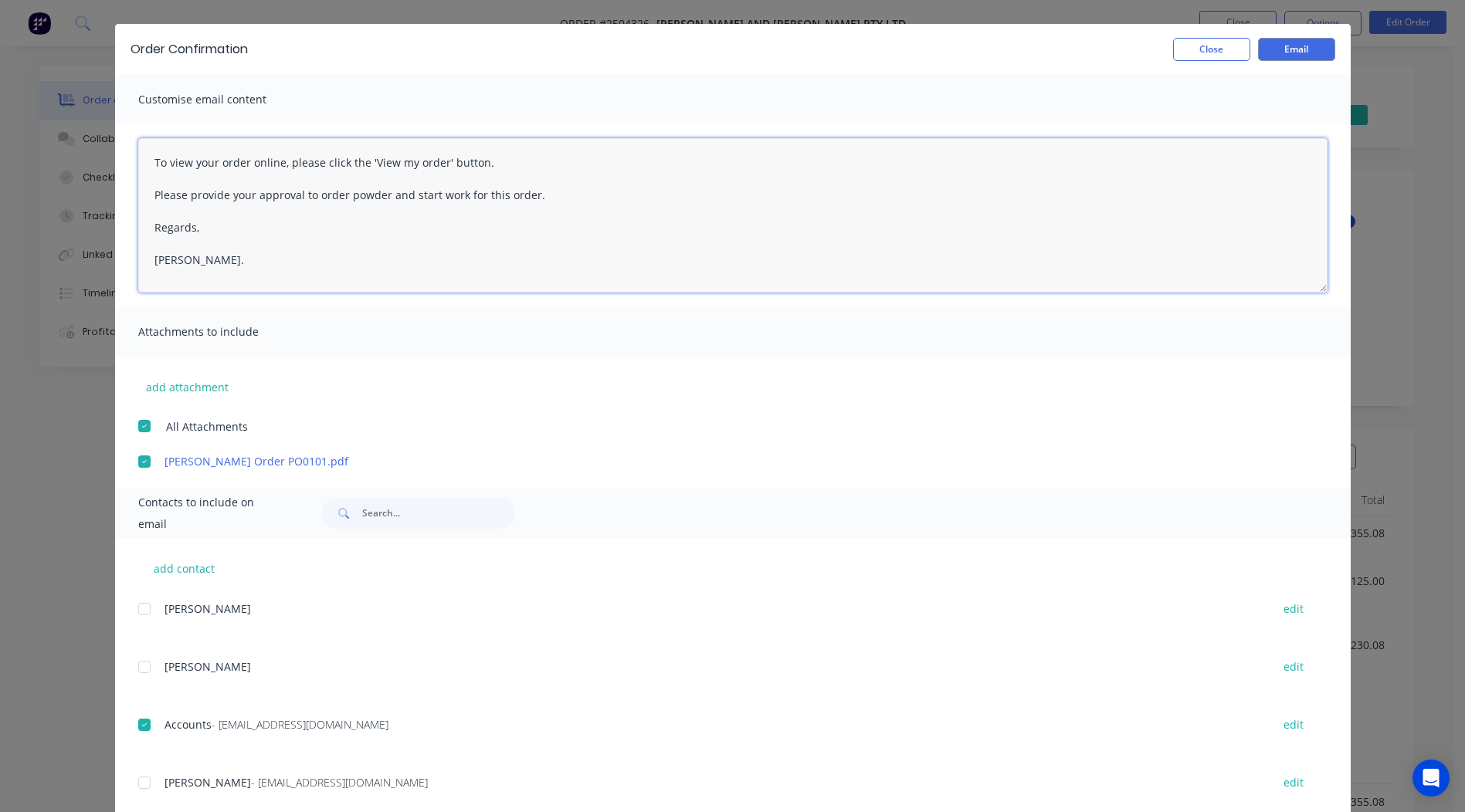
scroll to position [0, 0]
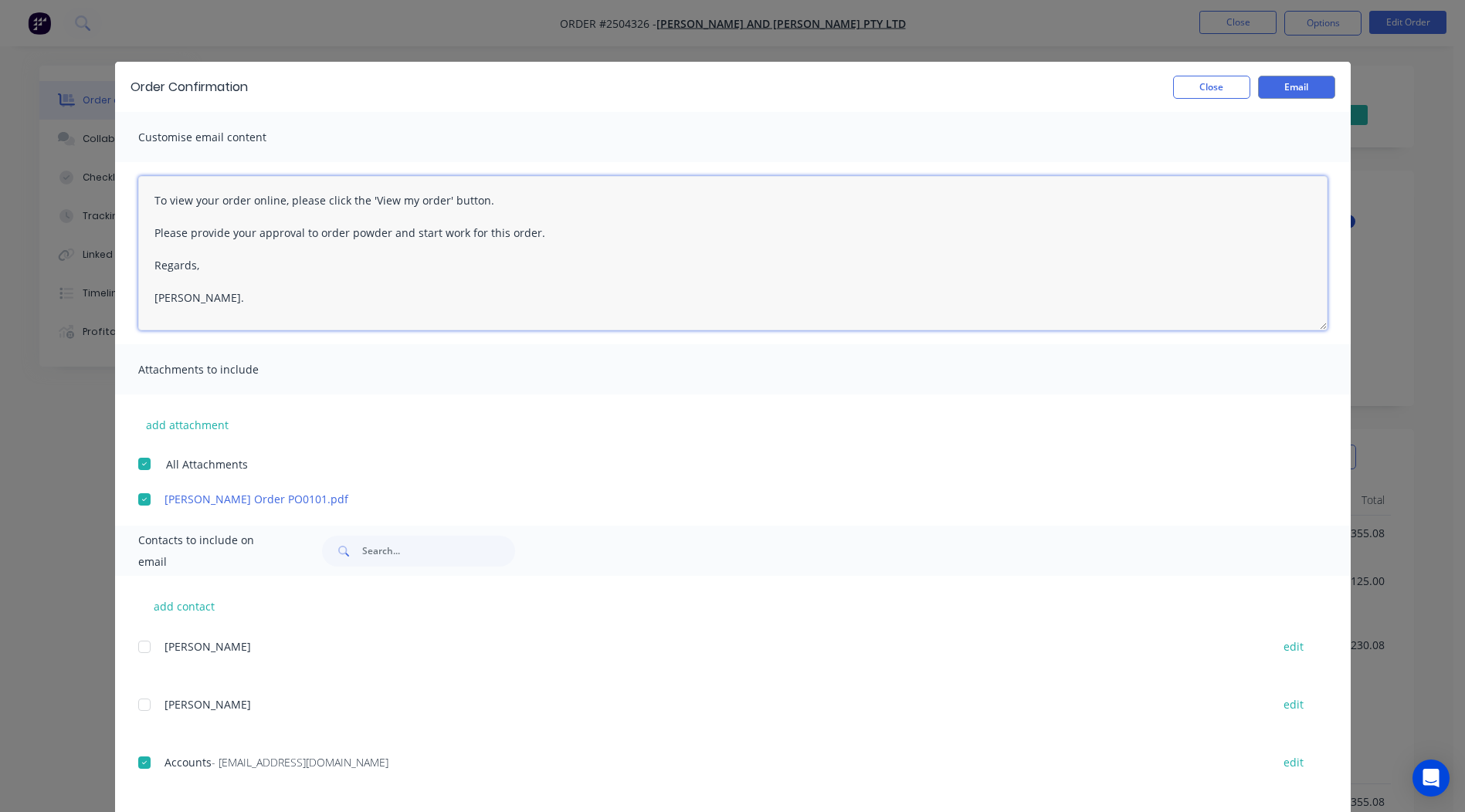
drag, startPoint x: 147, startPoint y: 195, endPoint x: 193, endPoint y: 302, distance: 116.5
click at [211, 312] on textarea "To view your order online, please click the 'View my order' button. Please prov…" at bounding box center [732, 253] width 1189 height 154
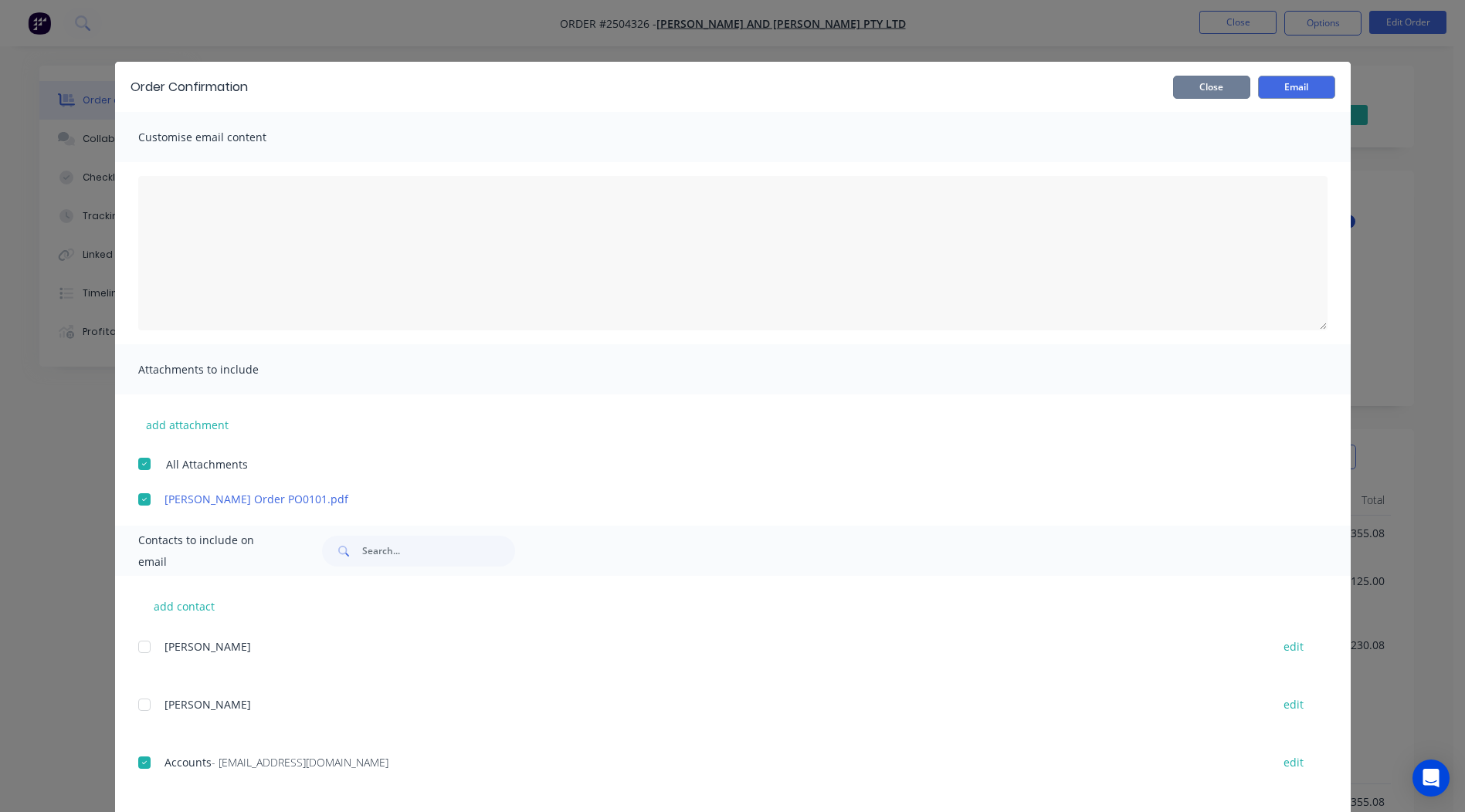
click at [1197, 76] on button "Close" at bounding box center [1211, 87] width 78 height 23
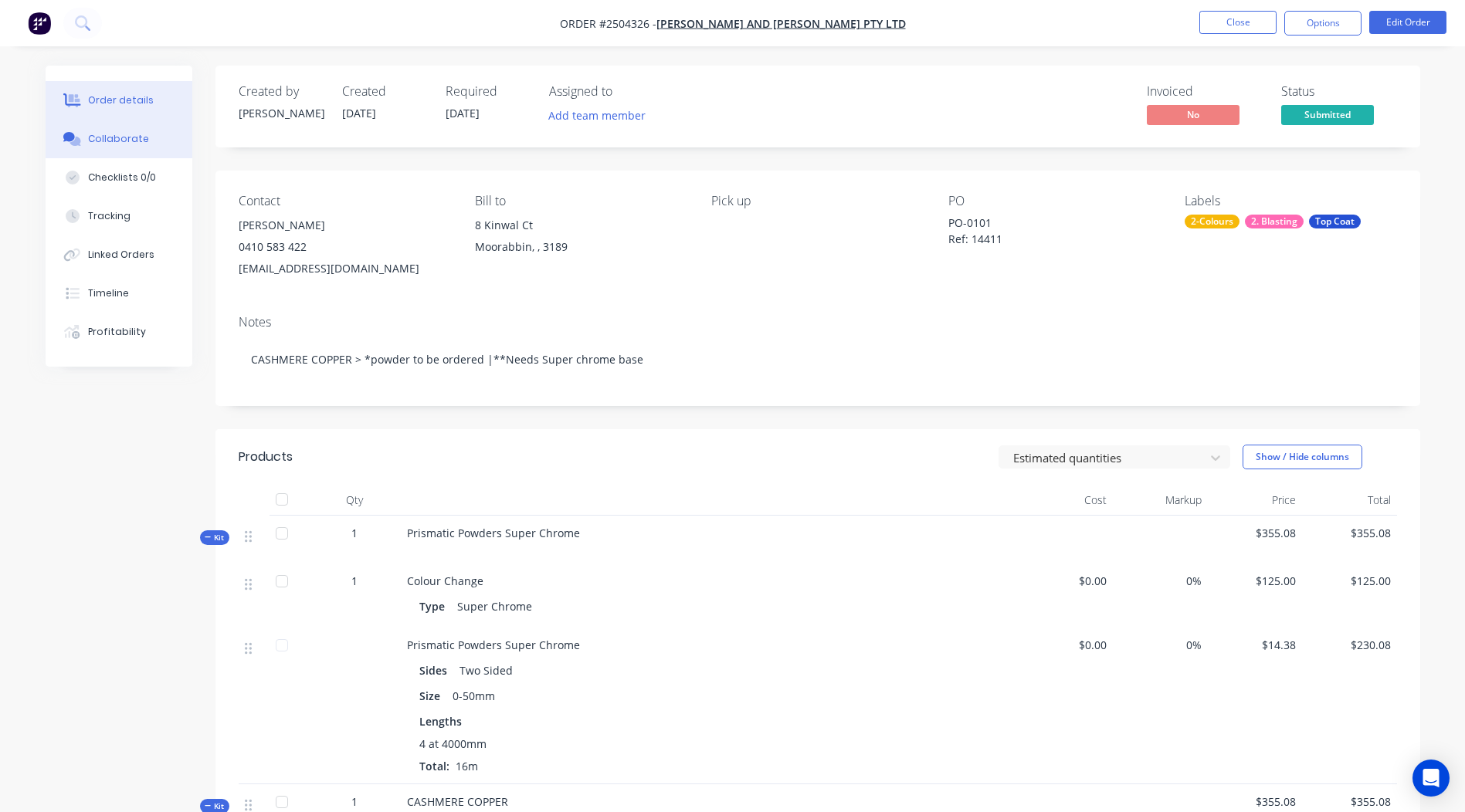
click at [111, 142] on div "Collaborate" at bounding box center [118, 139] width 61 height 14
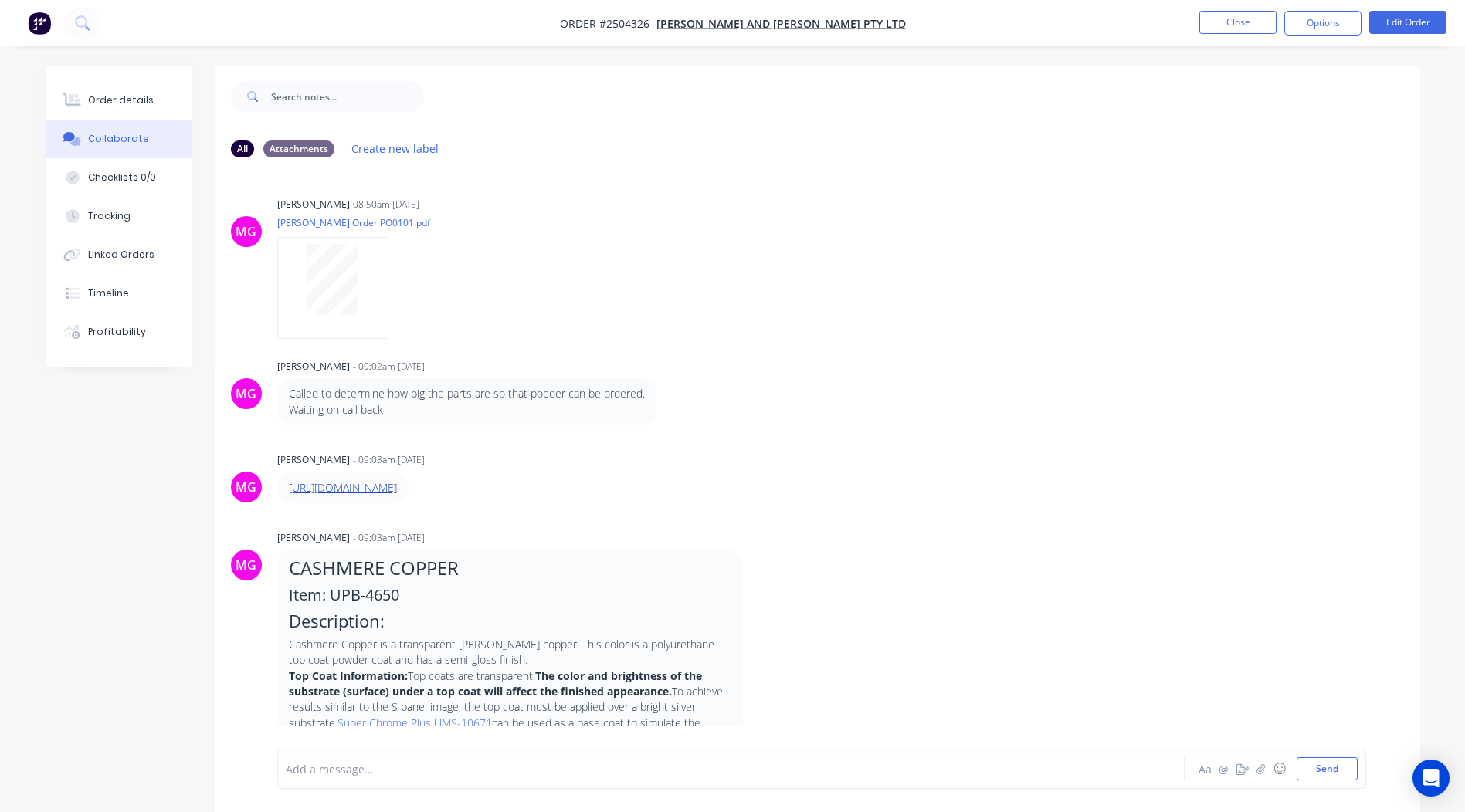
click at [397, 491] on link "https://www.prismaticpowders.com/shop/powder-coating-colors/UPB-4650/cashmere-c…" at bounding box center [343, 487] width 108 height 14
click at [106, 91] on button "Order details" at bounding box center [118, 100] width 147 height 38
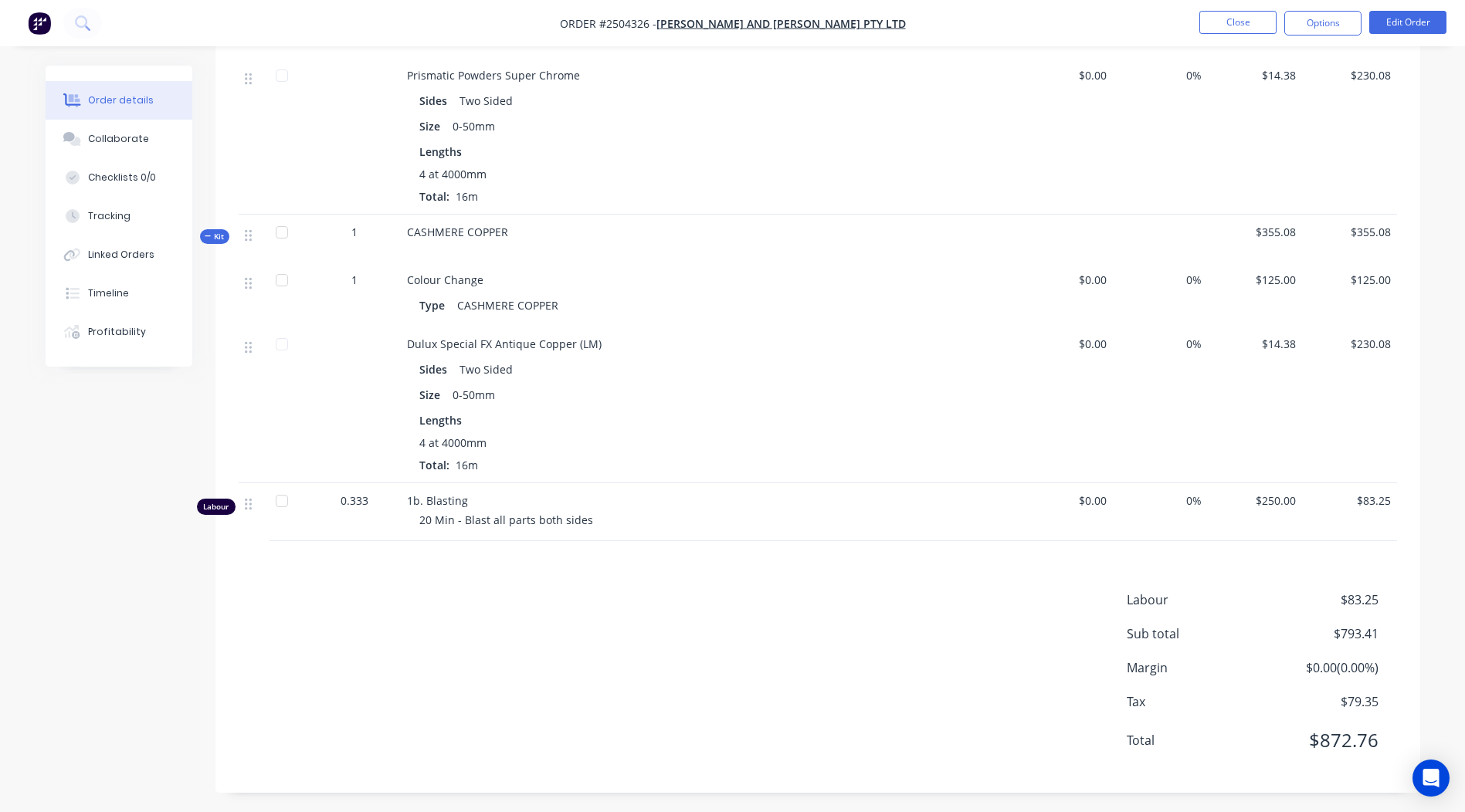
scroll to position [573, 0]
click at [1396, 24] on button "Edit Order" at bounding box center [1408, 22] width 78 height 23
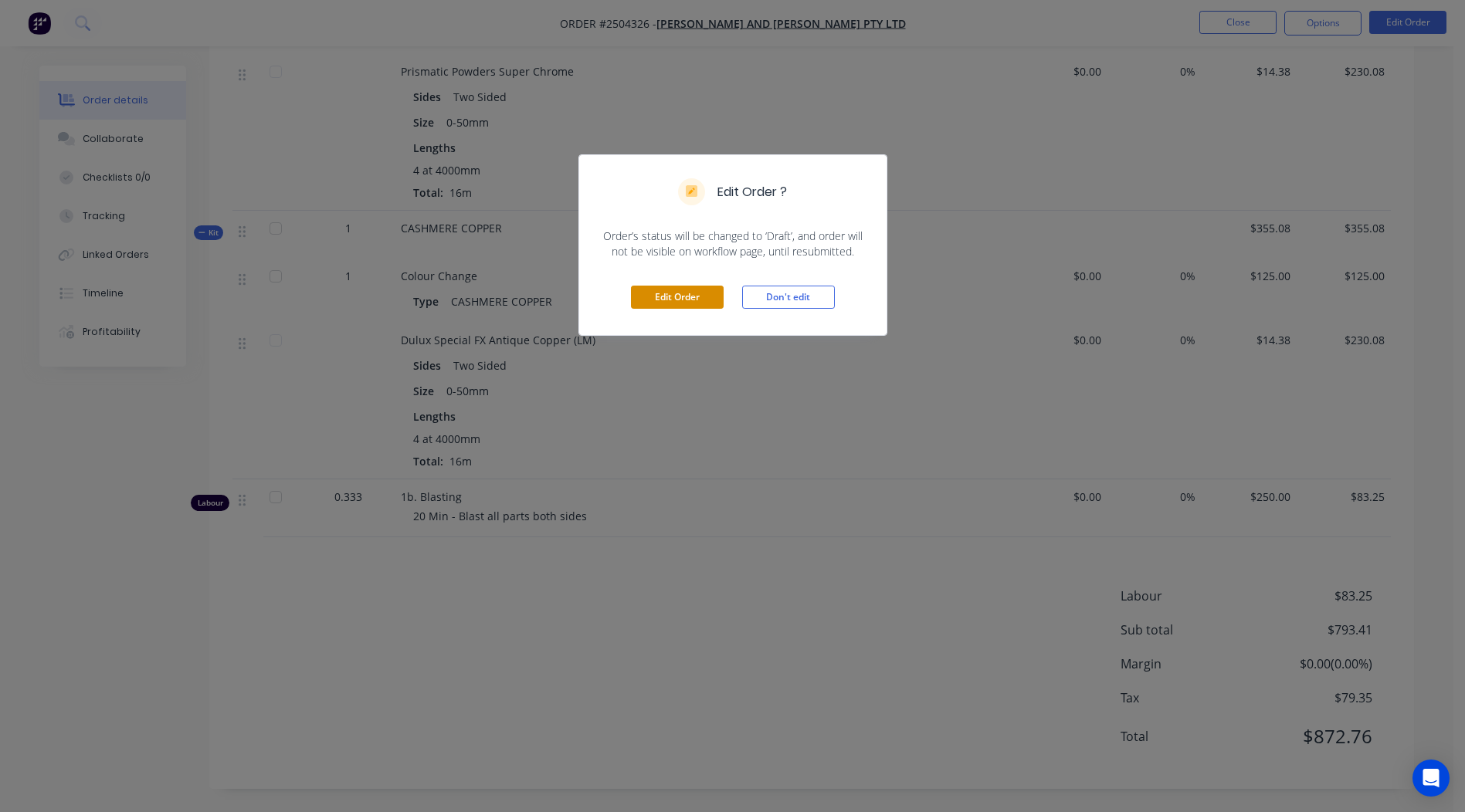
click at [683, 297] on button "Edit Order" at bounding box center [677, 297] width 93 height 23
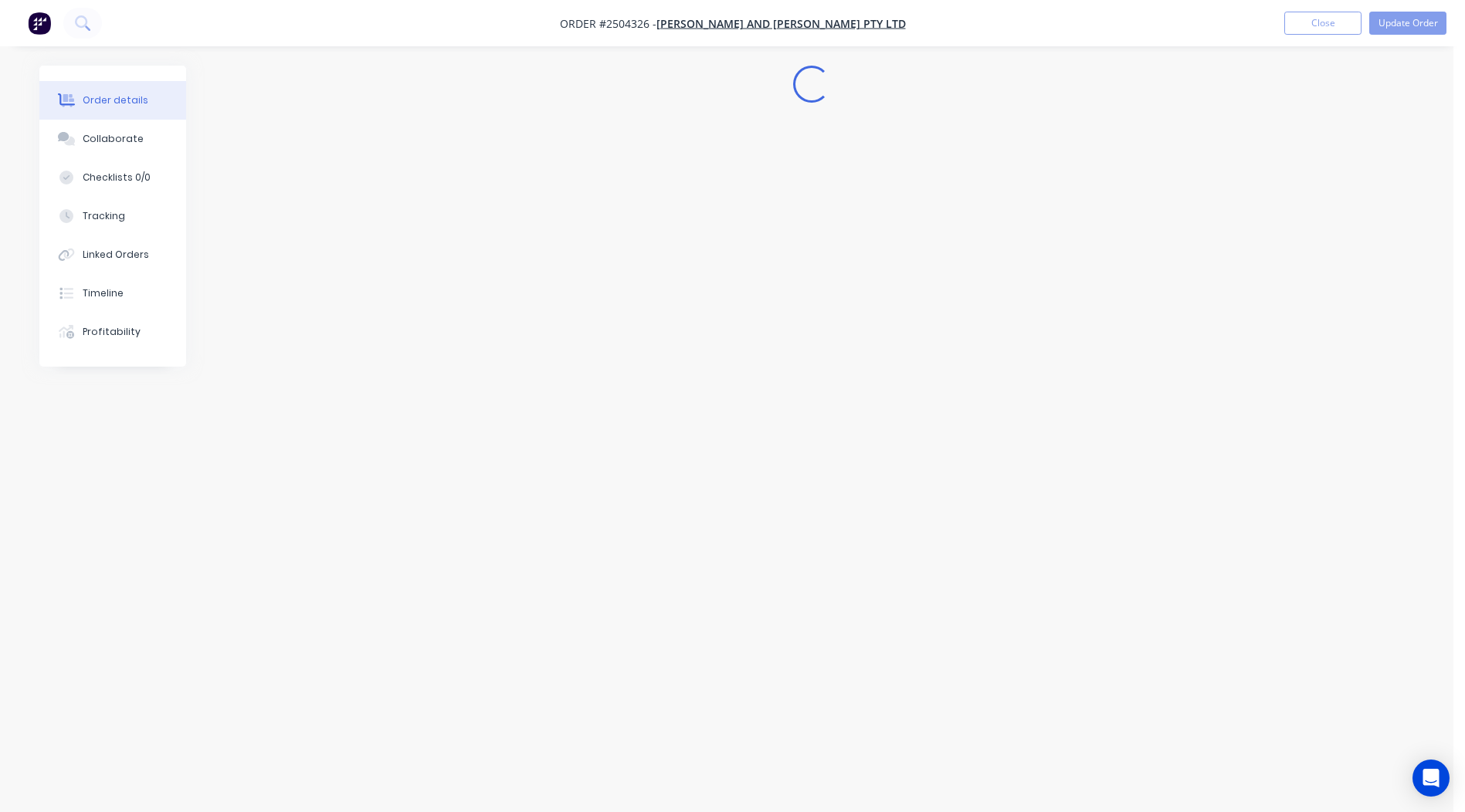
scroll to position [0, 0]
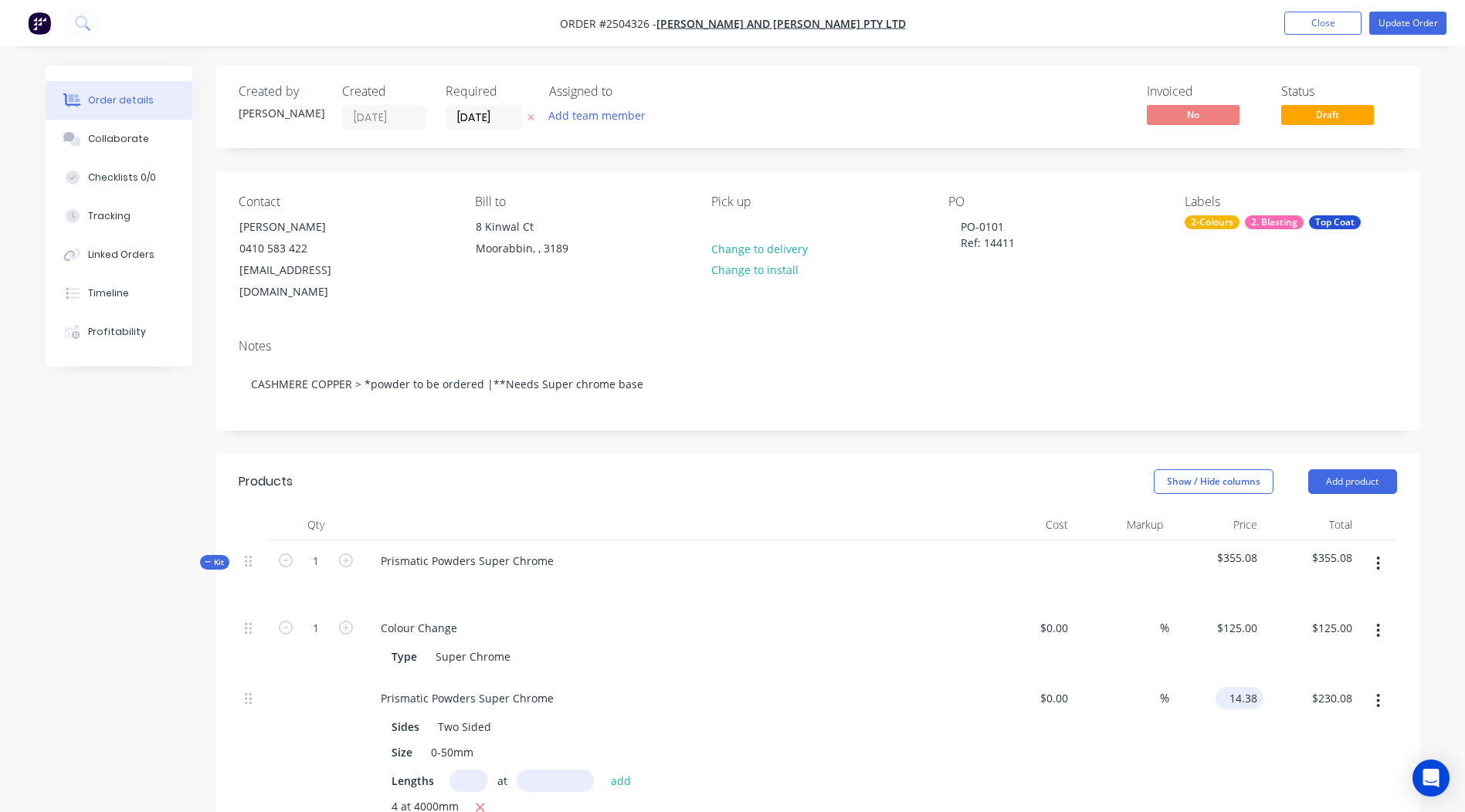
click at [1238, 687] on input "14.38" at bounding box center [1243, 698] width 42 height 22
click at [1238, 687] on input "14.38" at bounding box center [1246, 698] width 36 height 22
type input "$11.50"
type input "$184.00"
click at [978, 686] on div "Prismatic Powders Super Chrome Sides Two Sided Size 0-50mm Lengths at add 4 at …" at bounding box center [671, 764] width 618 height 172
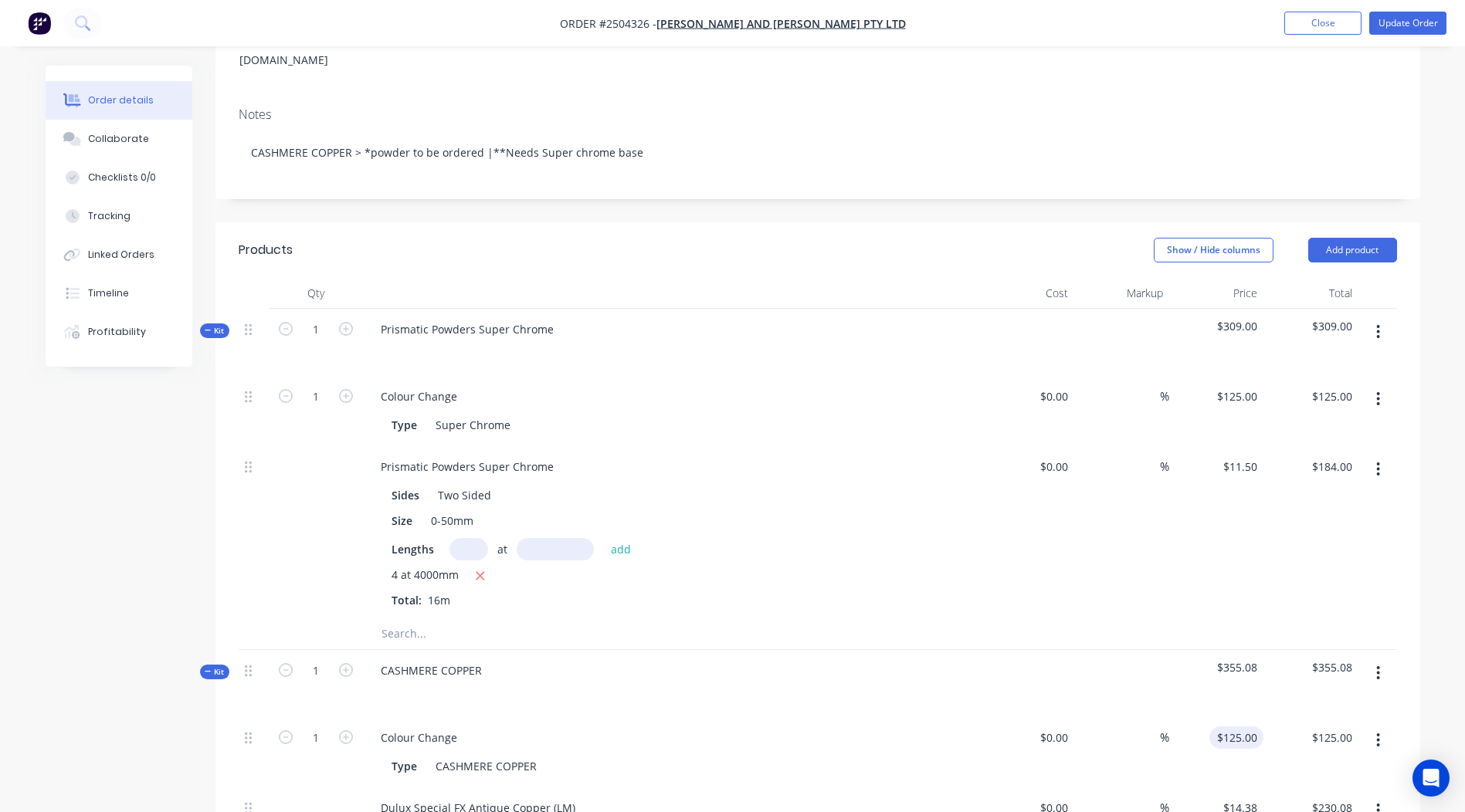
scroll to position [386, 0]
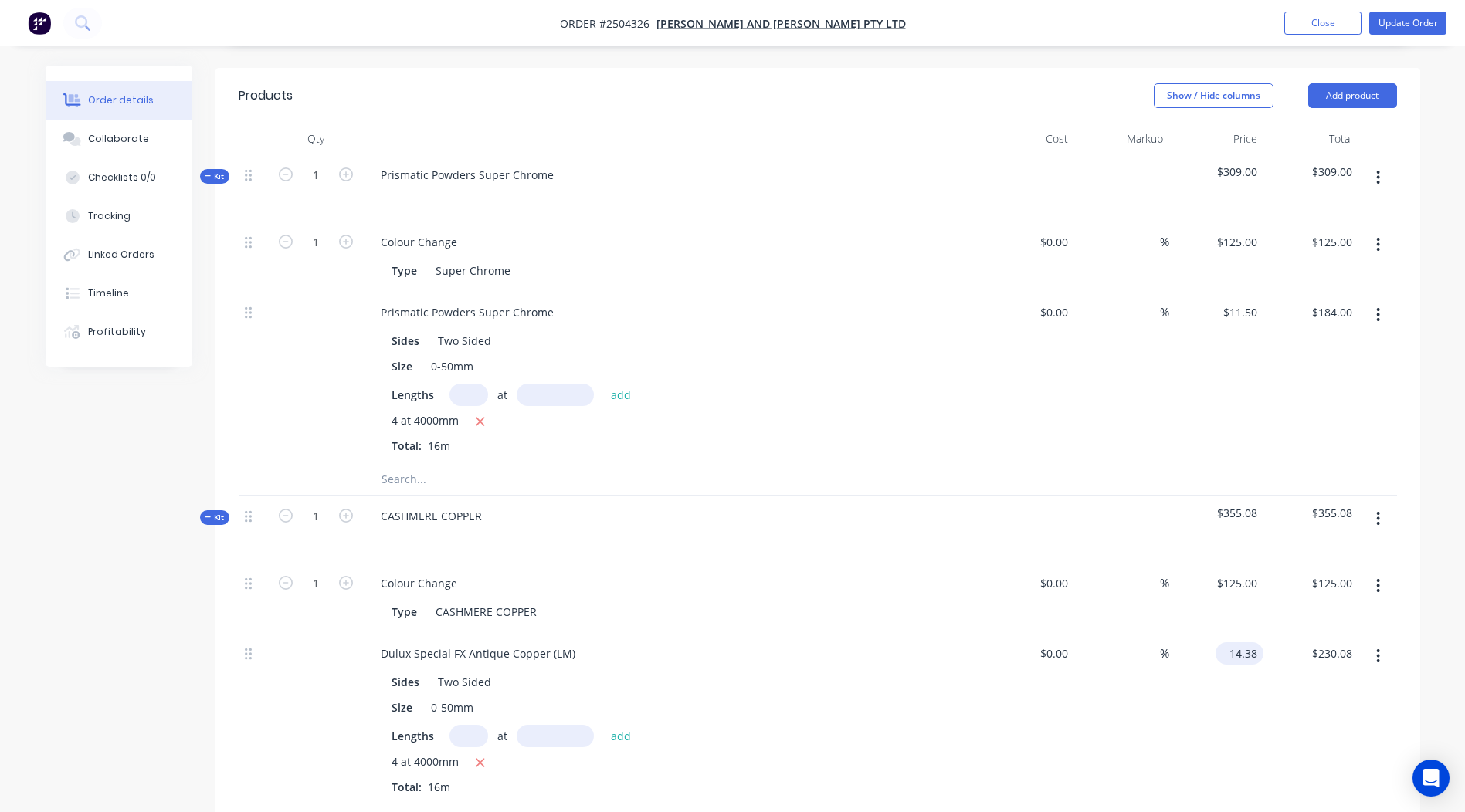
click at [1240, 642] on input "14.38" at bounding box center [1243, 654] width 42 height 22
click at [1240, 642] on input "14.38" at bounding box center [1246, 654] width 36 height 22
type input "$11.50"
type input "$184.00"
click at [1195, 666] on div "$11.50 11.50" at bounding box center [1216, 719] width 95 height 172
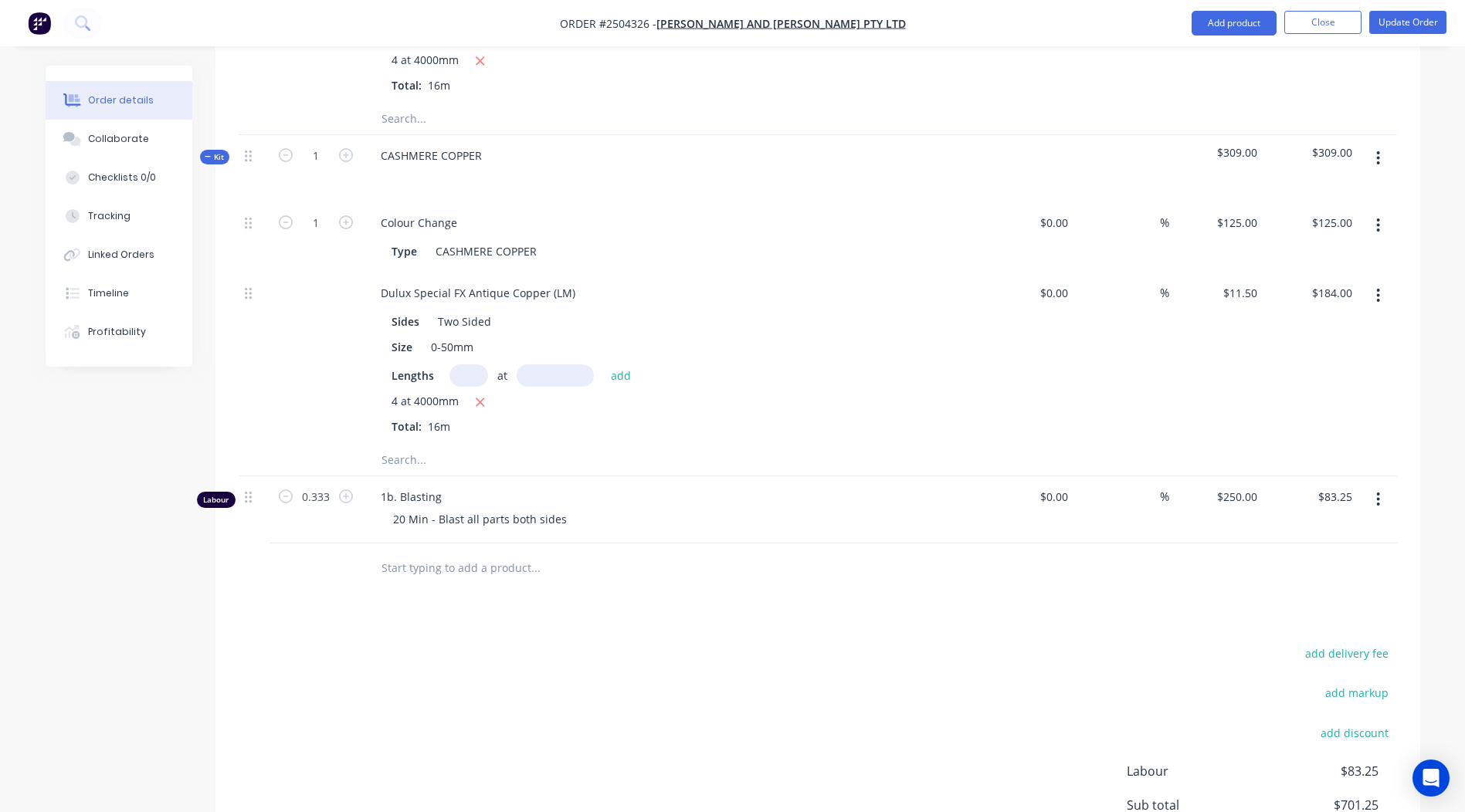
scroll to position [360, 0]
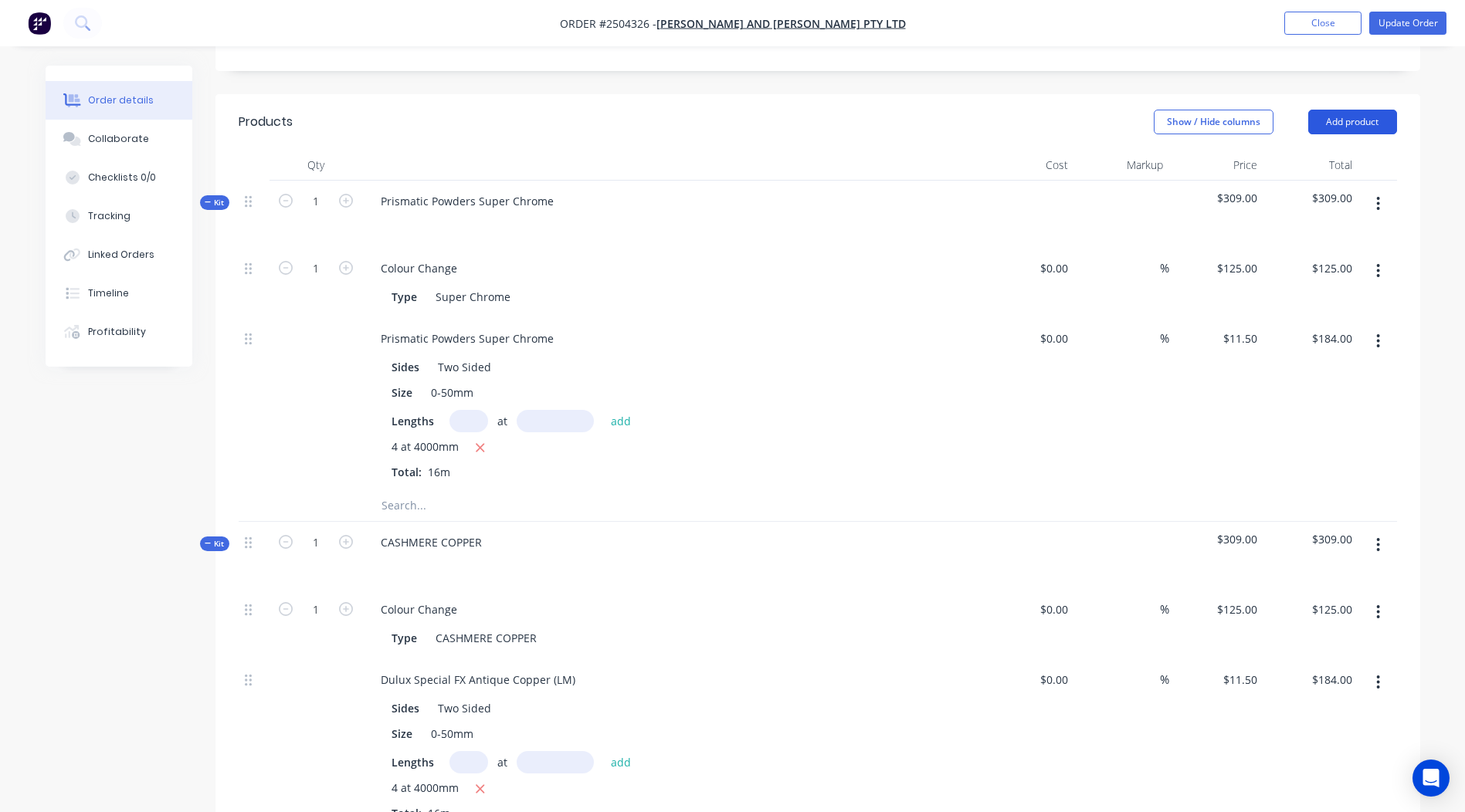
click at [1370, 110] on button "Add product" at bounding box center [1353, 122] width 89 height 25
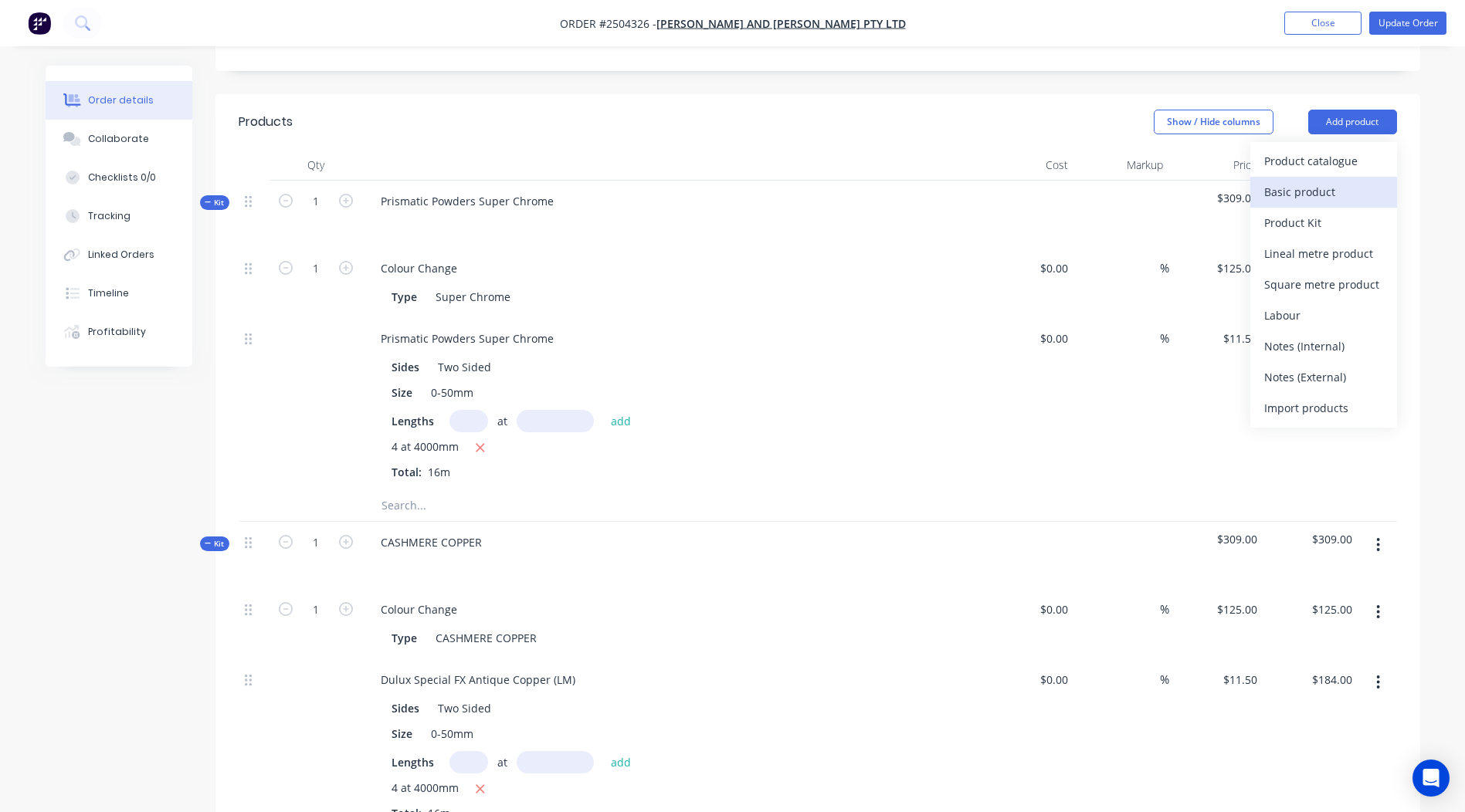
click at [1311, 181] on div "Basic product" at bounding box center [1324, 192] width 119 height 22
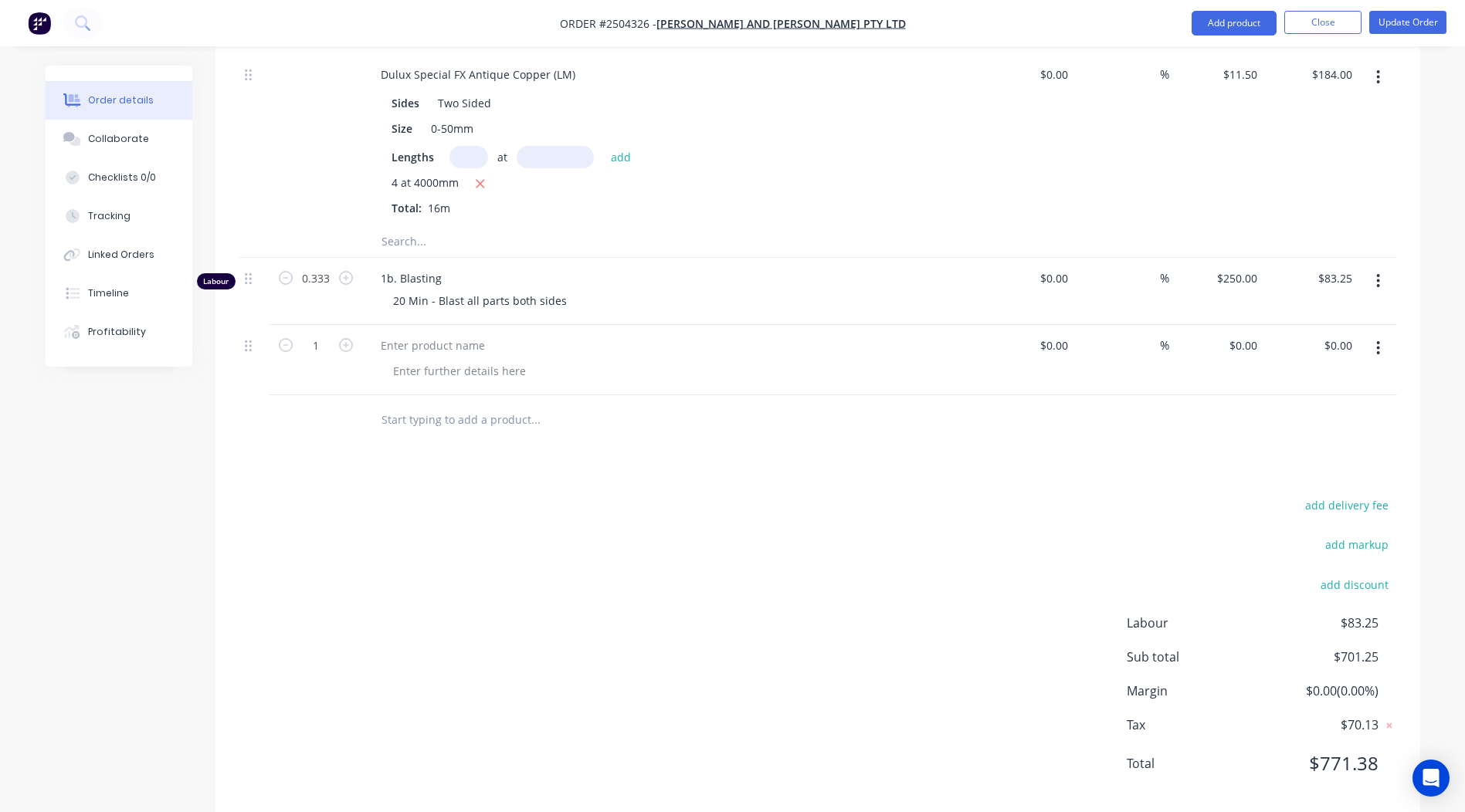
scroll to position [970, 0]
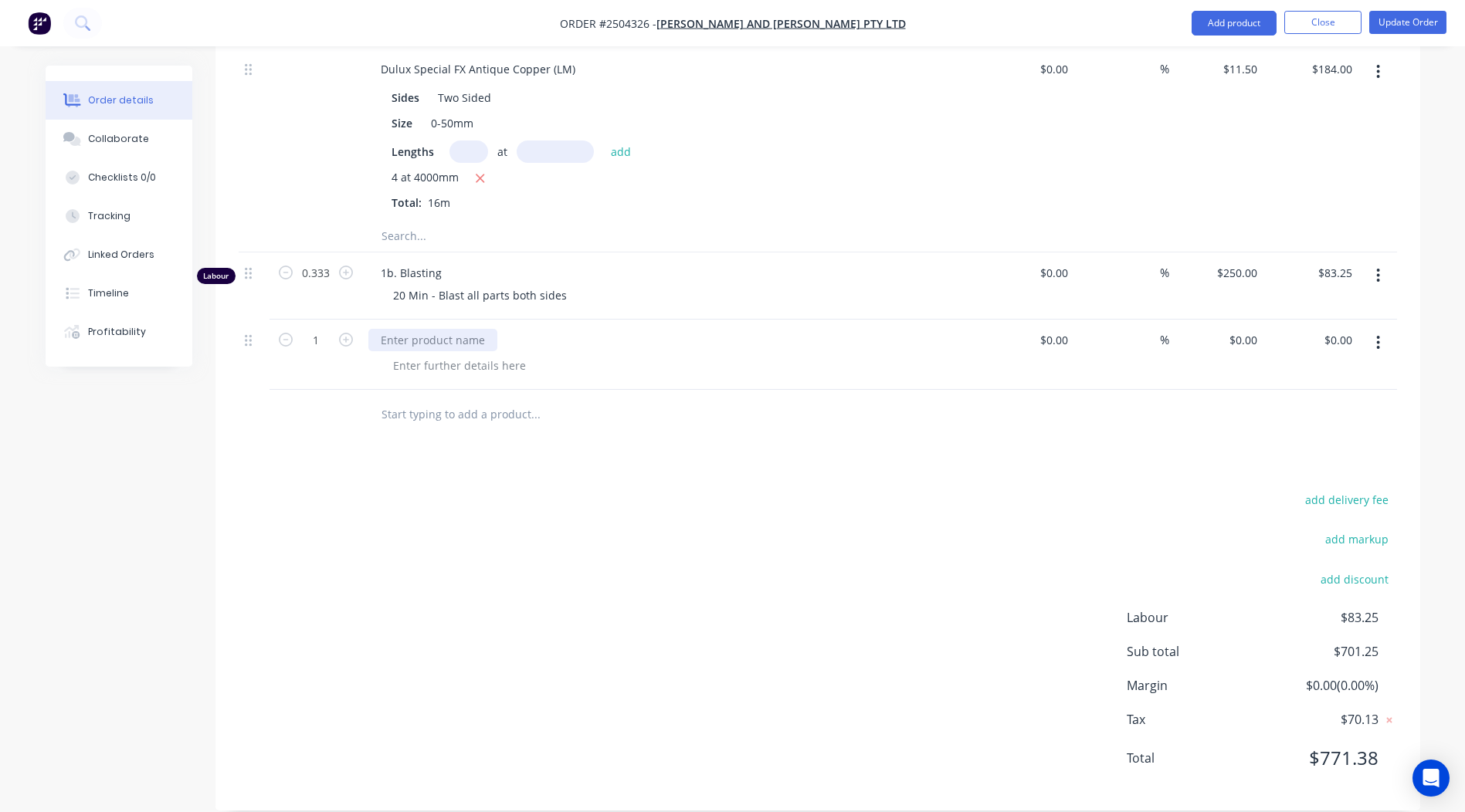
click at [429, 329] on div at bounding box center [432, 340] width 129 height 22
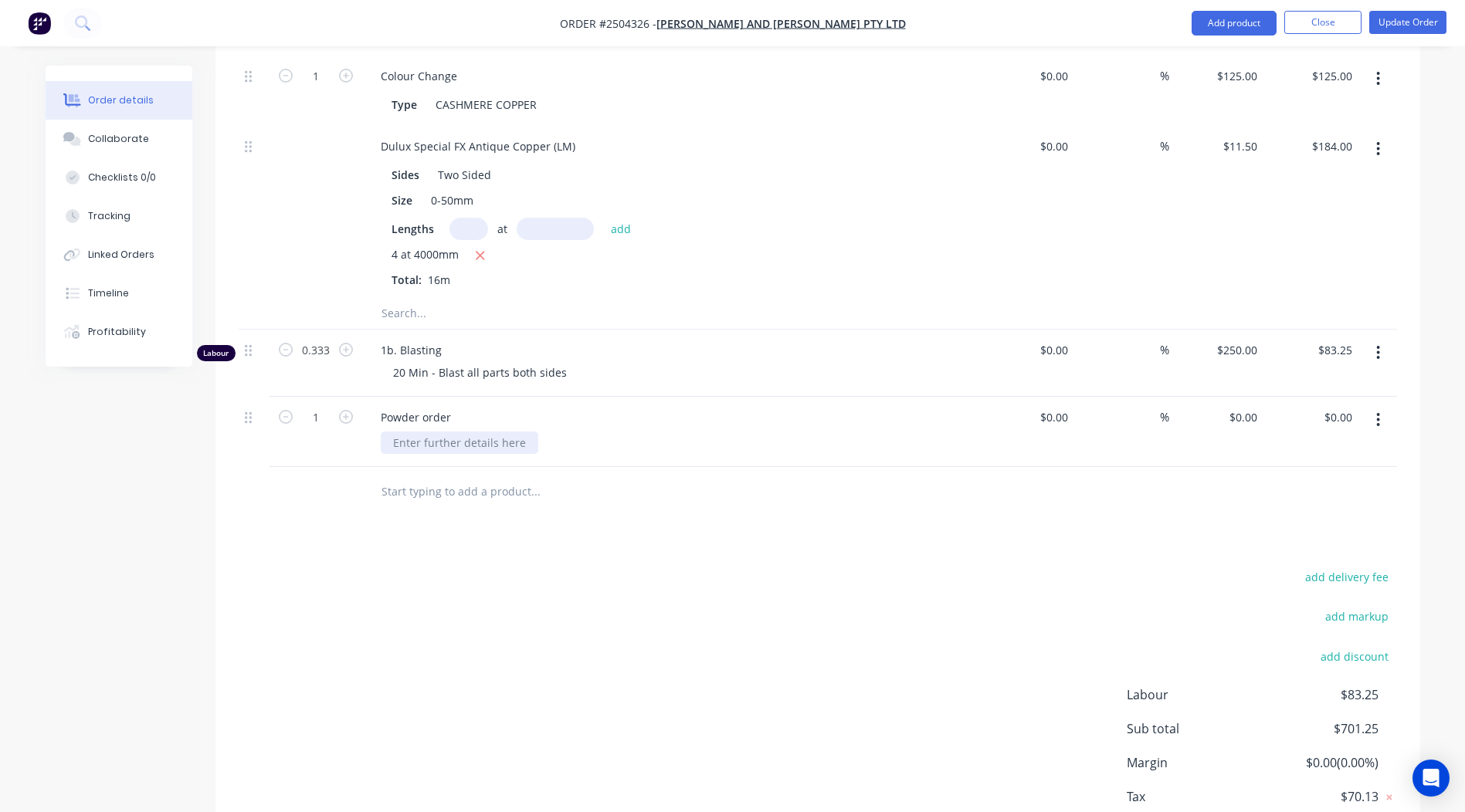
click at [419, 432] on div at bounding box center [459, 443] width 158 height 22
click at [1242, 406] on div "$0.00 $0.00" at bounding box center [1243, 418] width 42 height 22
type input "$100.00"
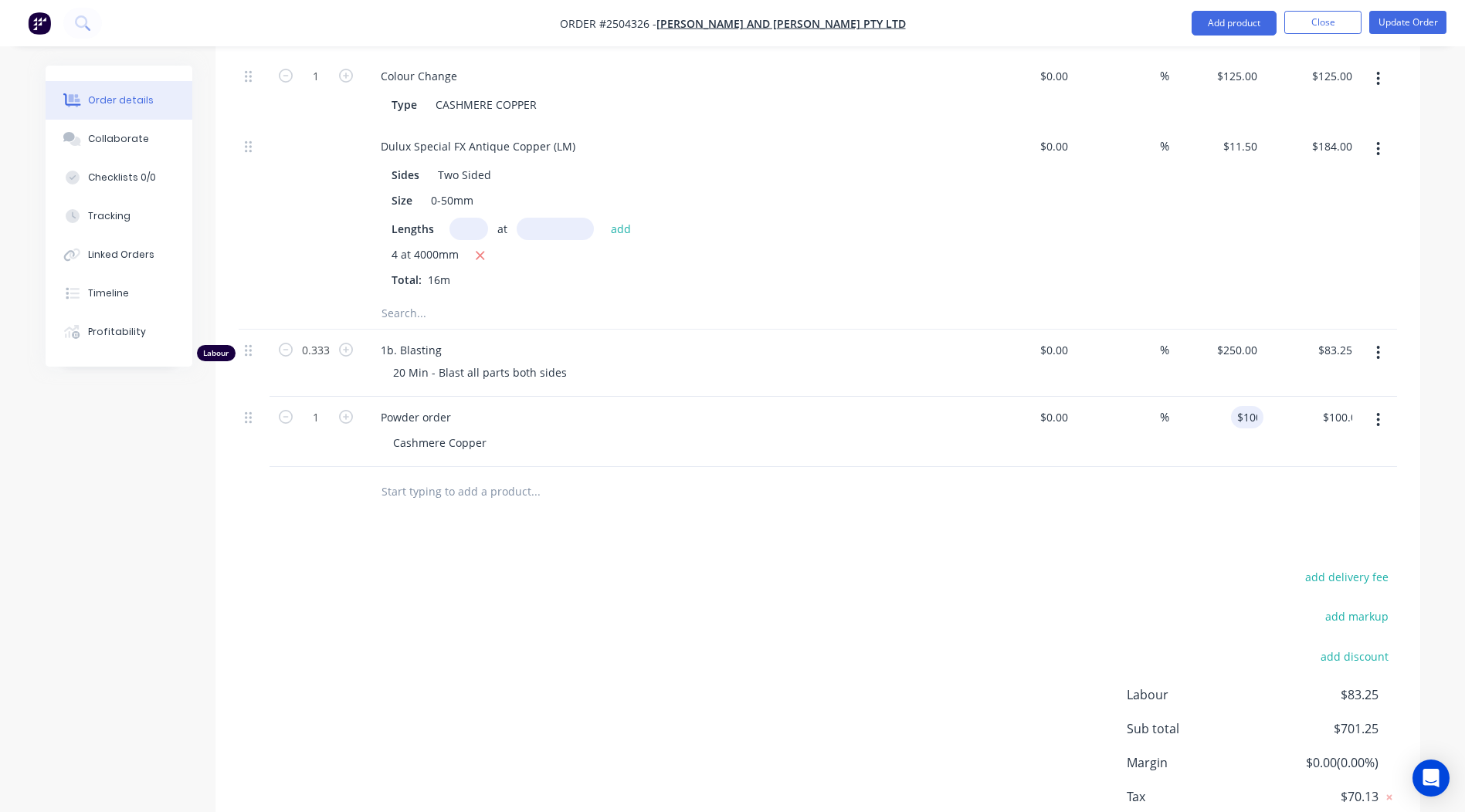
click at [814, 579] on div "add delivery fee add markup add discount Labour $83.25 Sub total $701.25 Margin…" at bounding box center [817, 716] width 1158 height 298
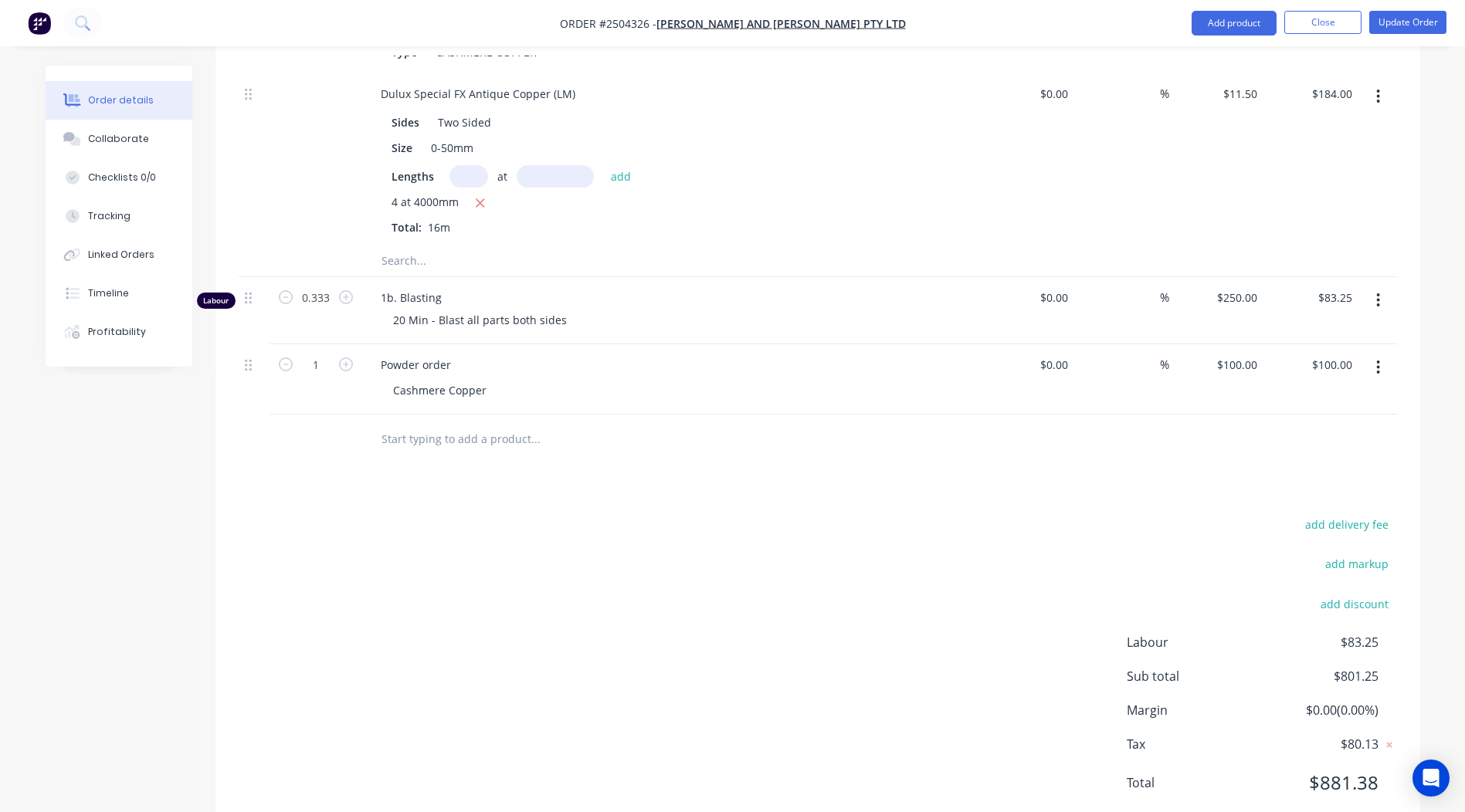
scroll to position [970, 0]
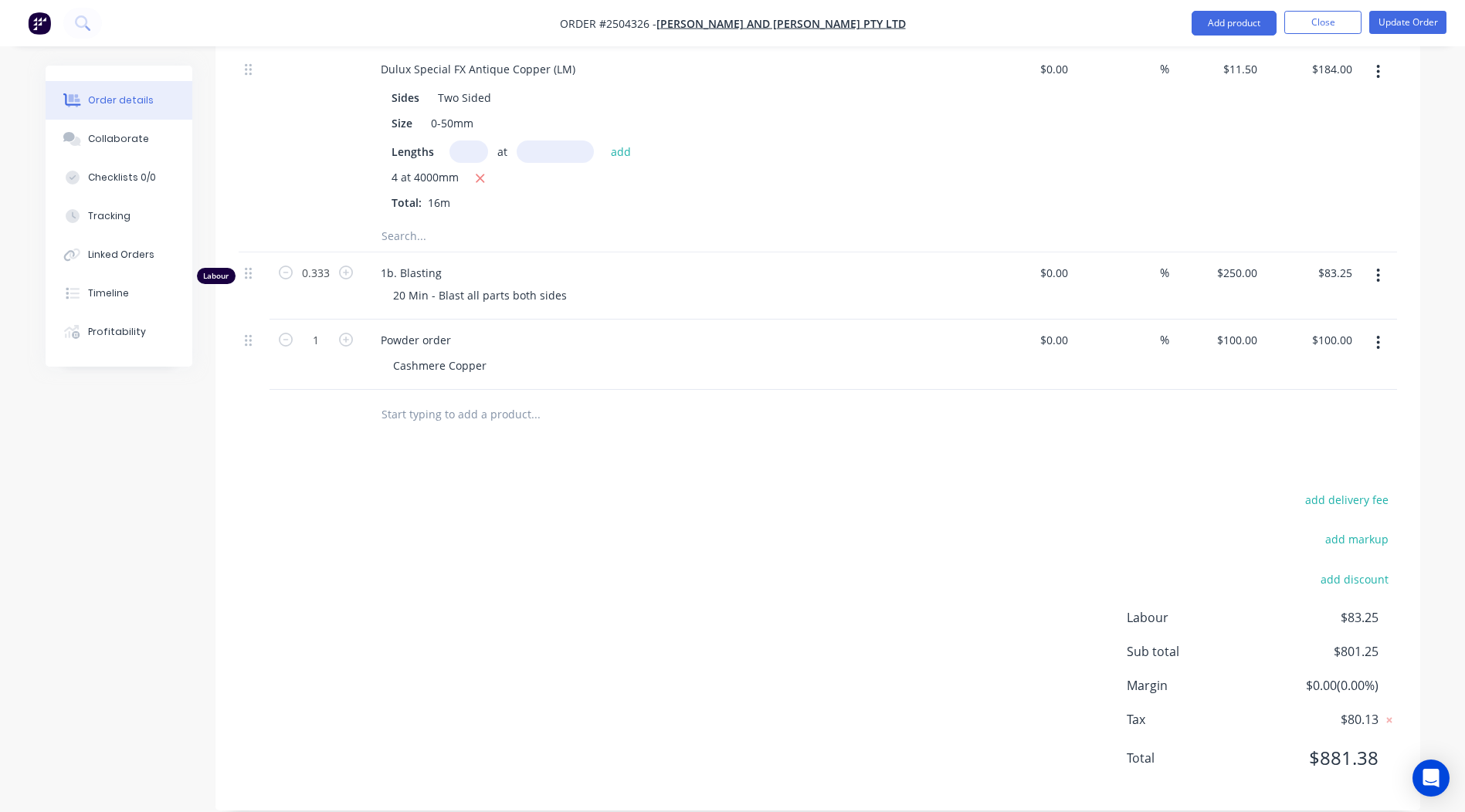
click at [532, 579] on div "add delivery fee add markup add discount Labour $83.25 Sub total $801.25 Margin…" at bounding box center [817, 639] width 1158 height 298
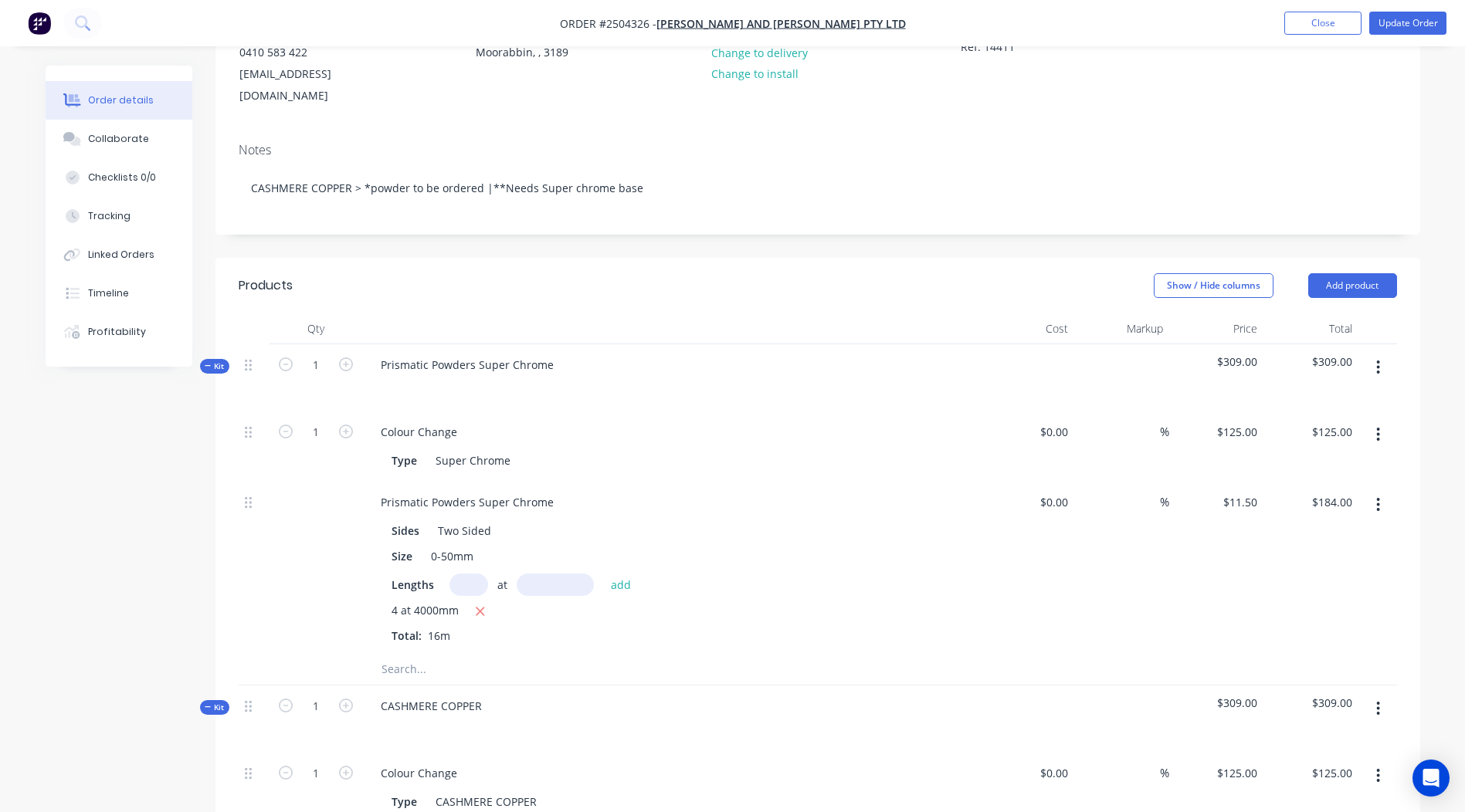
scroll to position [0, 0]
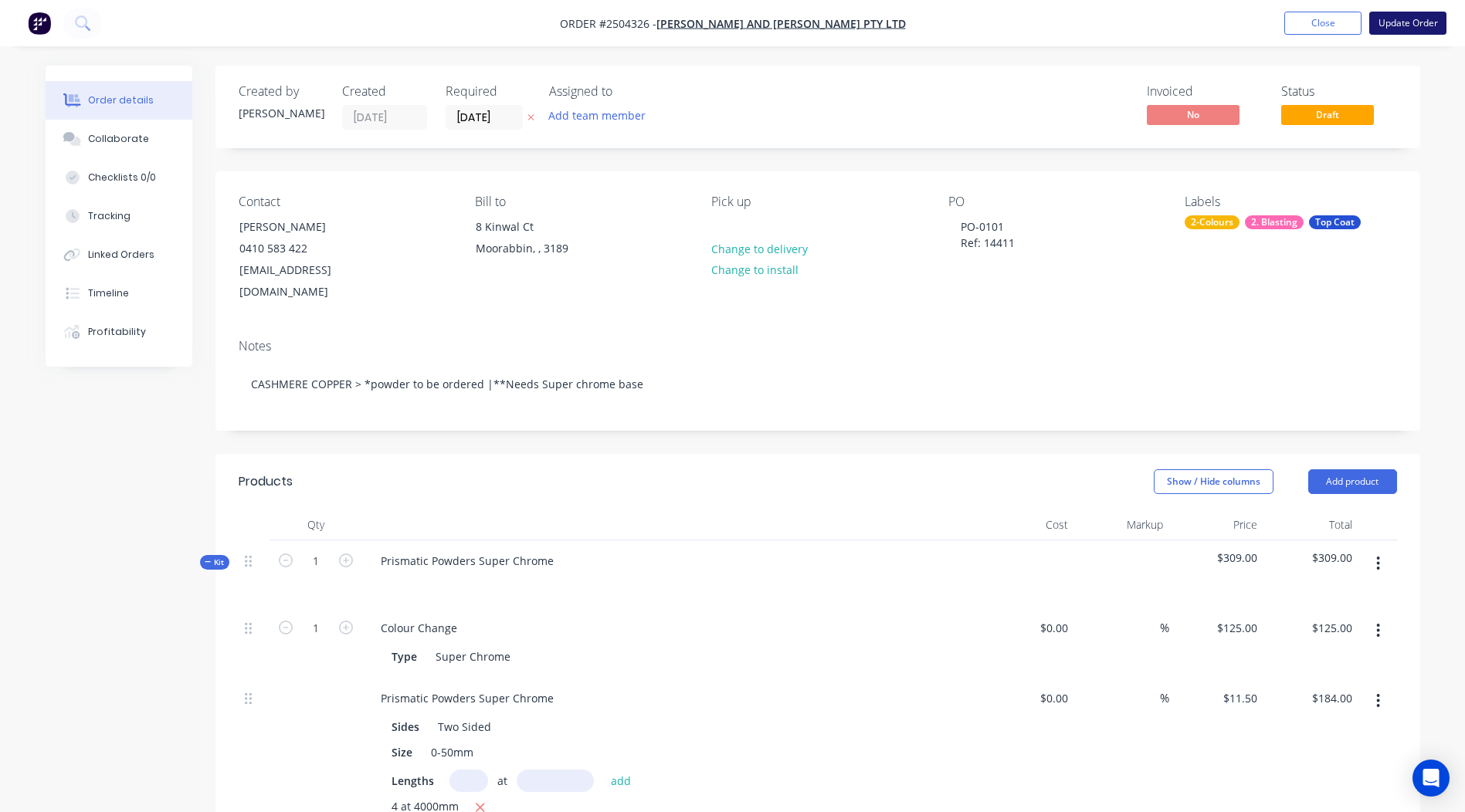
click at [1410, 23] on button "Update Order" at bounding box center [1408, 23] width 78 height 23
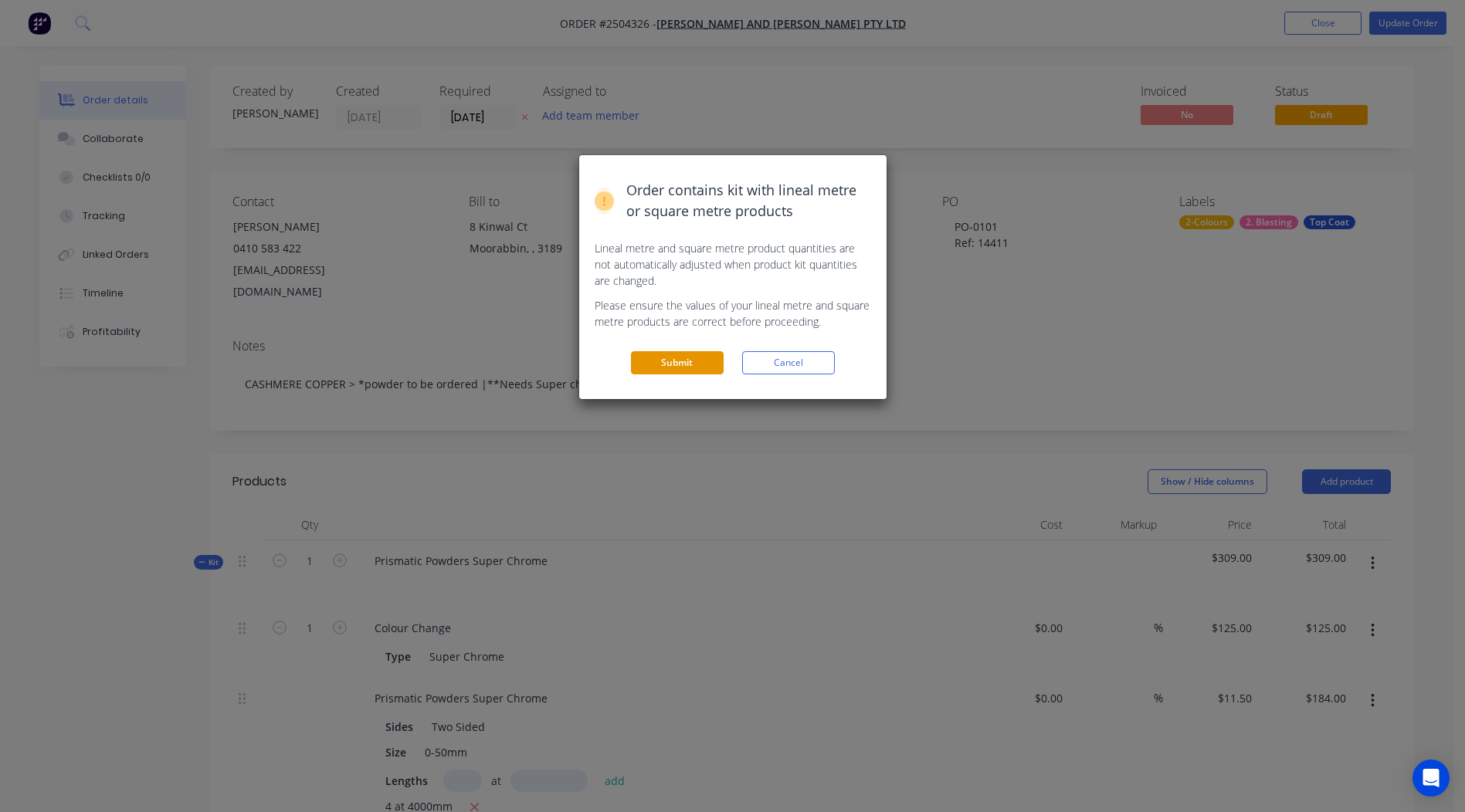
click at [682, 354] on button "Submit" at bounding box center [677, 362] width 93 height 23
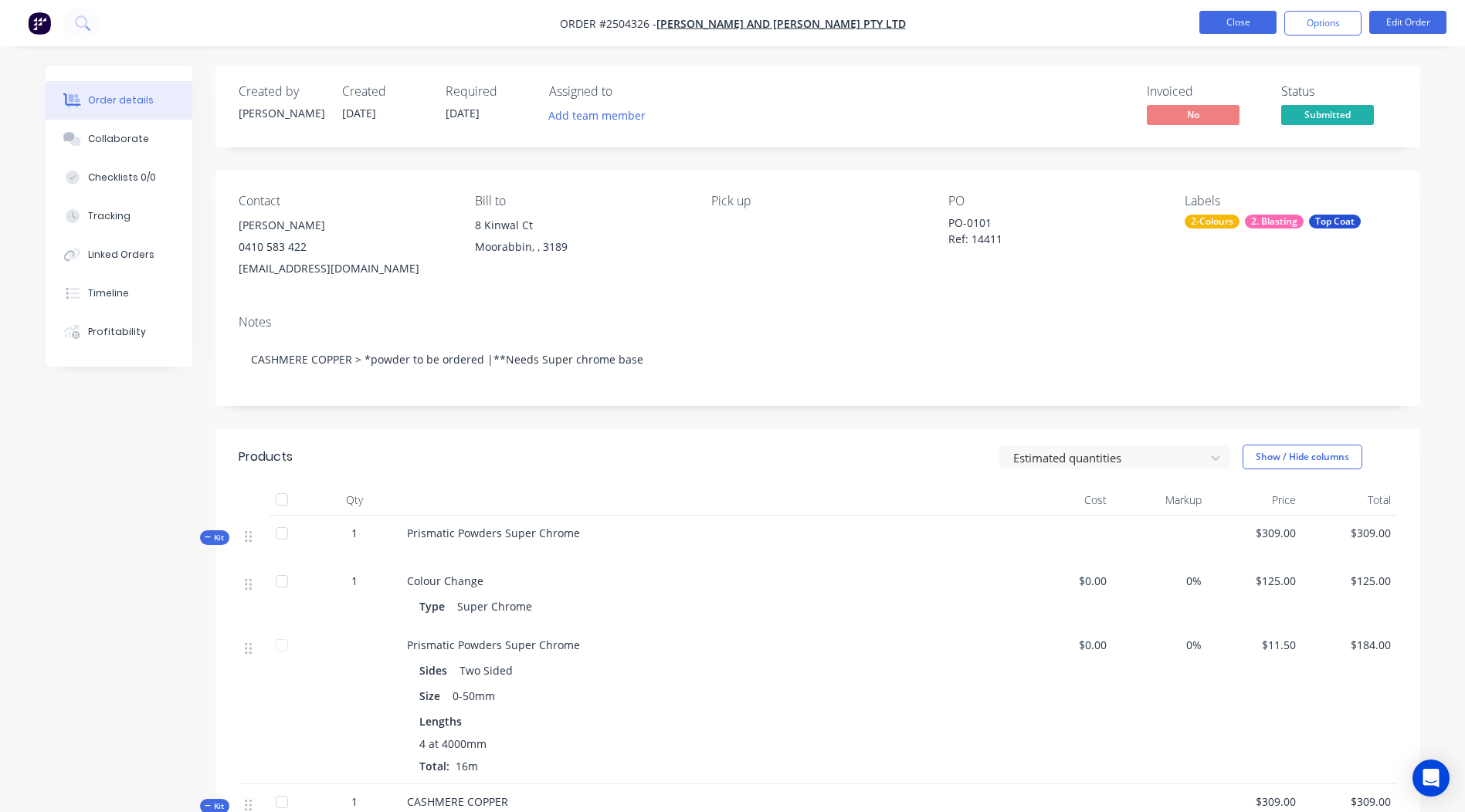
click at [1241, 25] on button "Close" at bounding box center [1237, 22] width 78 height 23
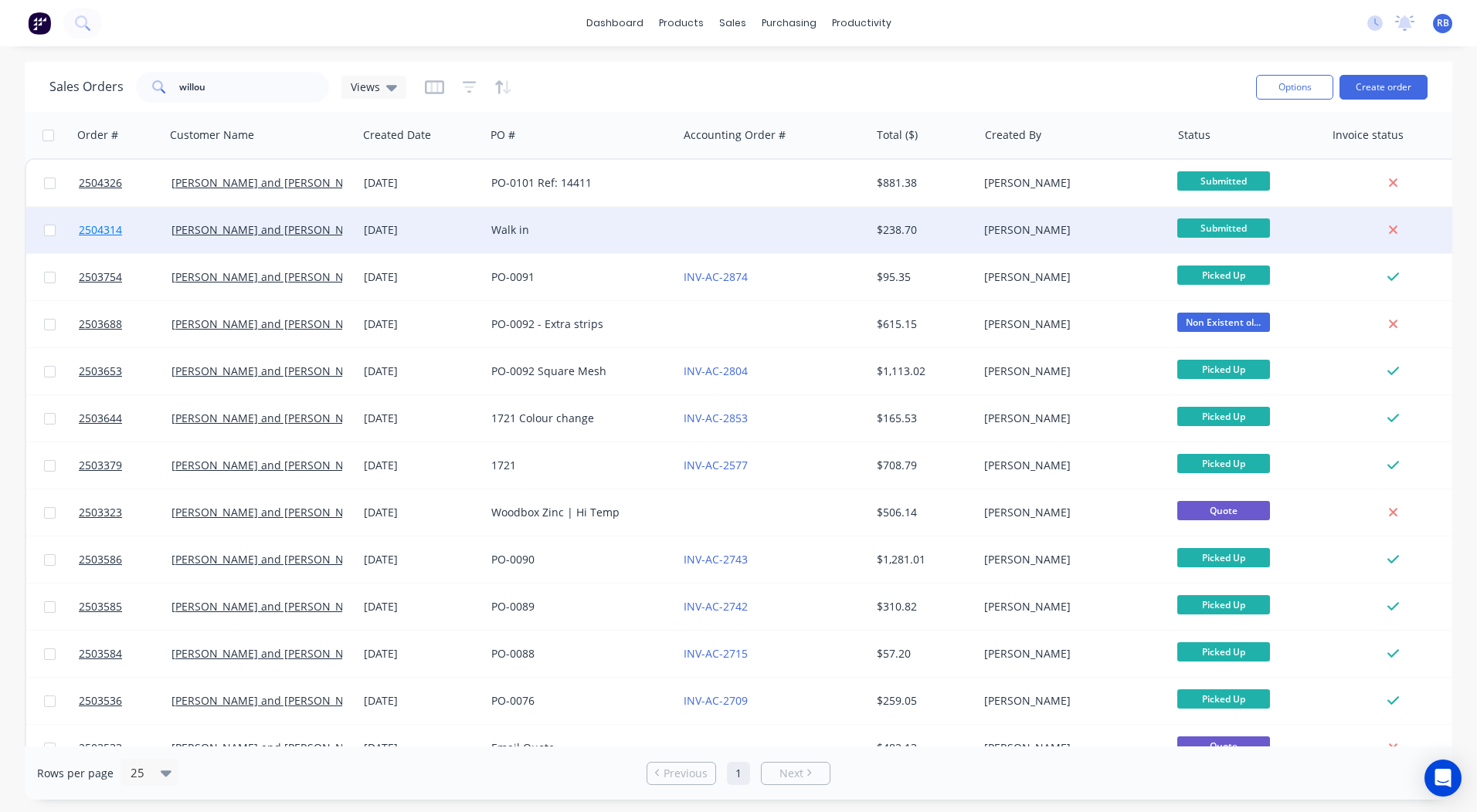
click at [107, 225] on span "2504314" at bounding box center [100, 230] width 43 height 15
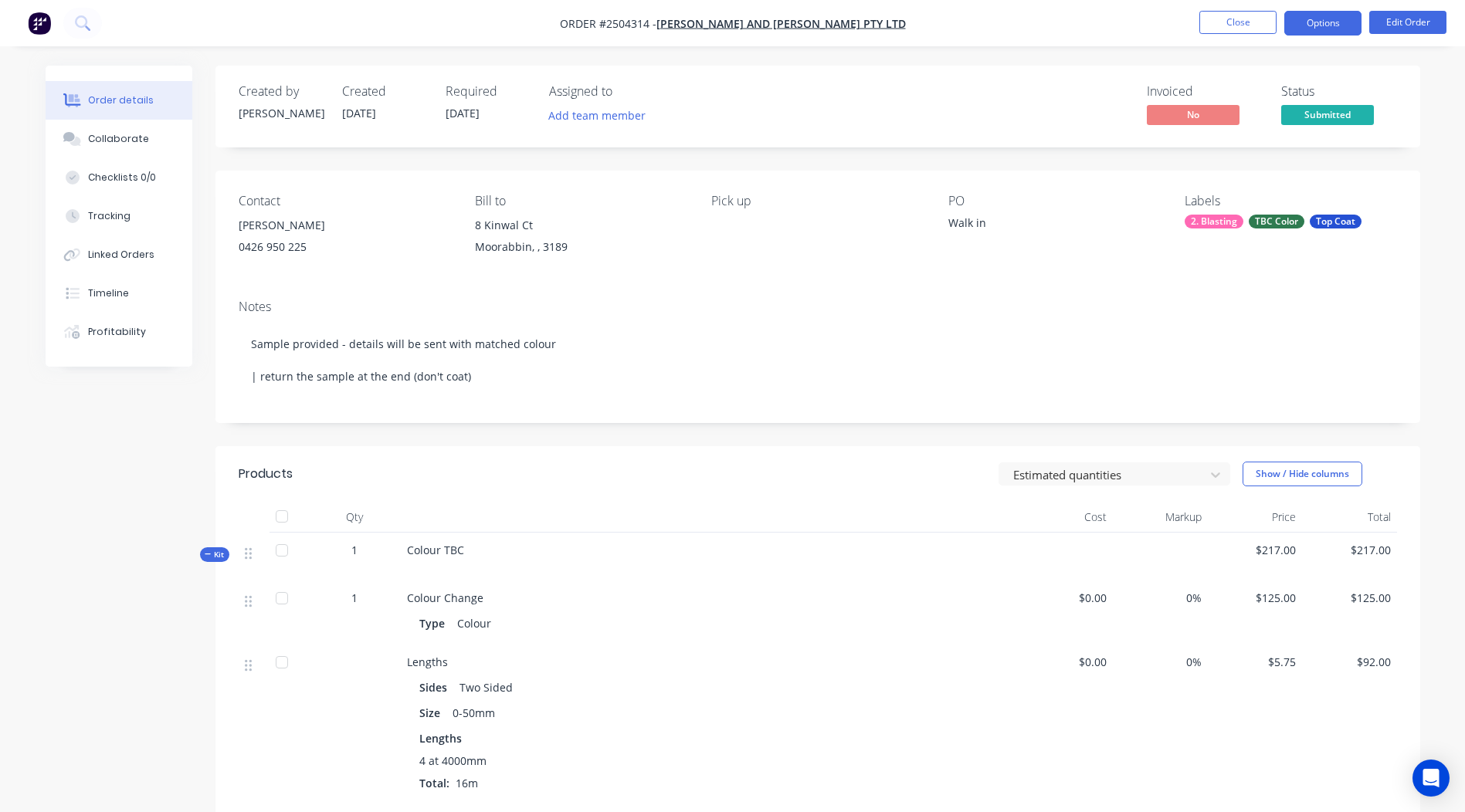
click at [1324, 14] on button "Options" at bounding box center [1323, 23] width 78 height 25
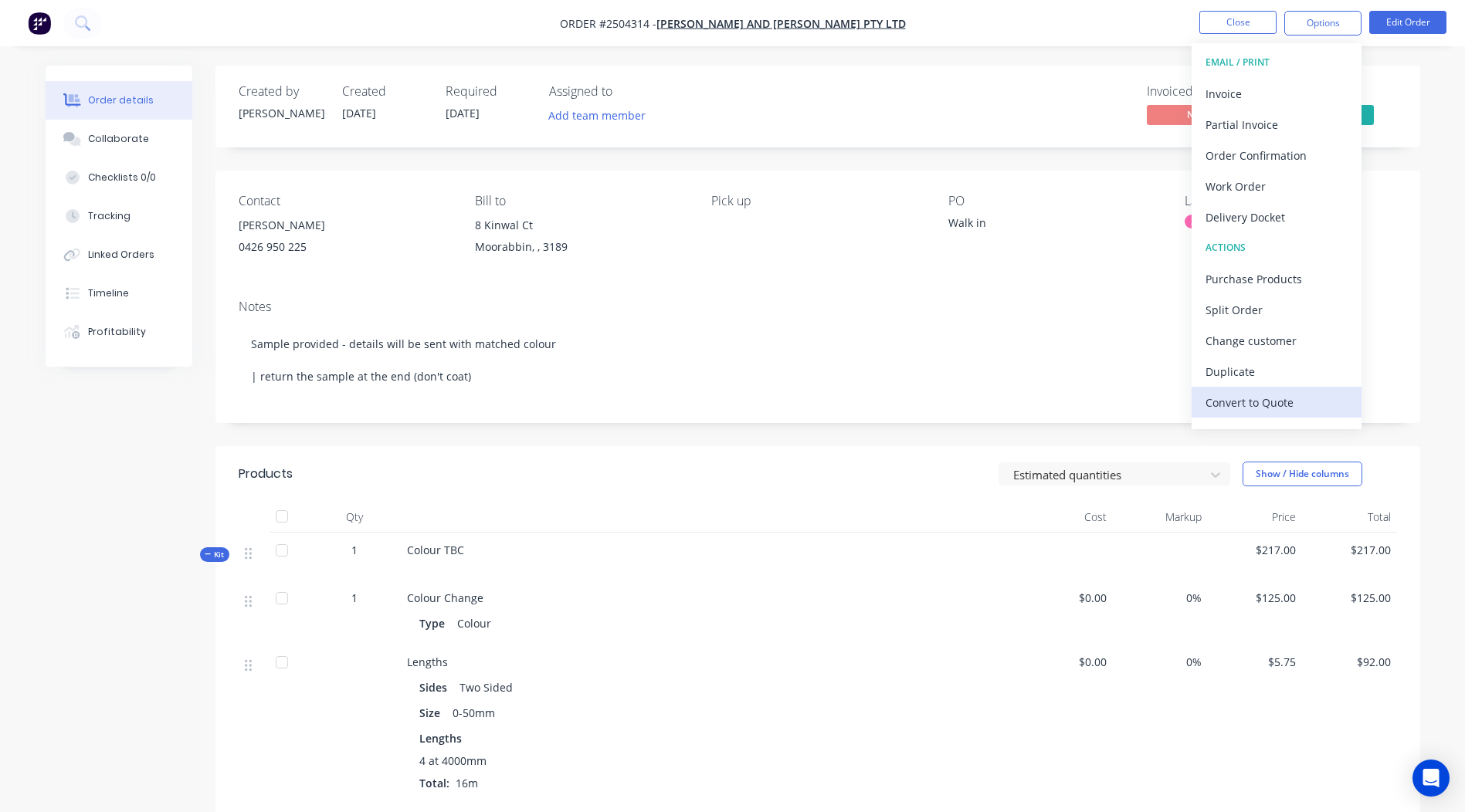
click at [1286, 404] on div "Convert to Quote" at bounding box center [1277, 402] width 142 height 22
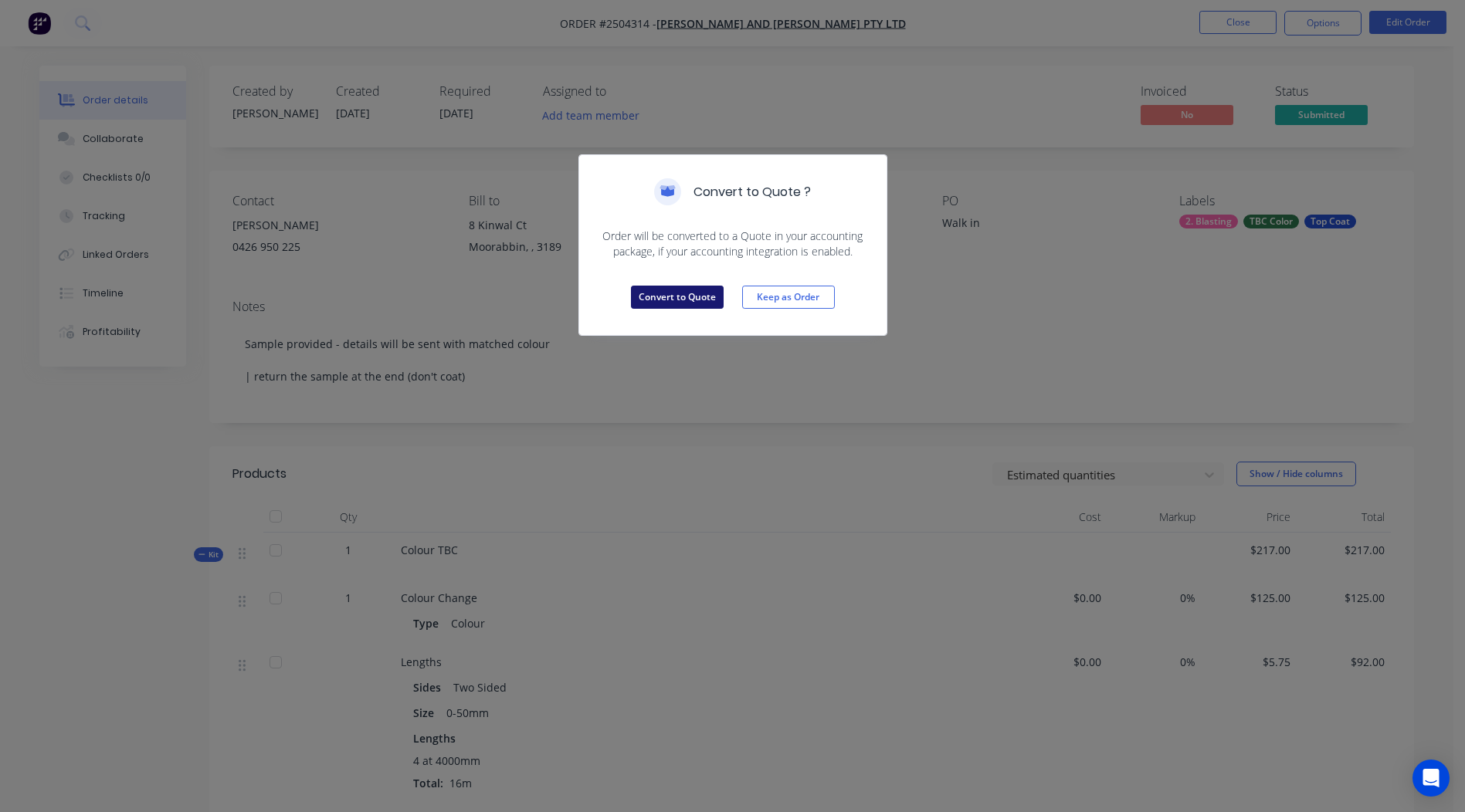
click at [672, 301] on button "Convert to Quote" at bounding box center [677, 297] width 93 height 23
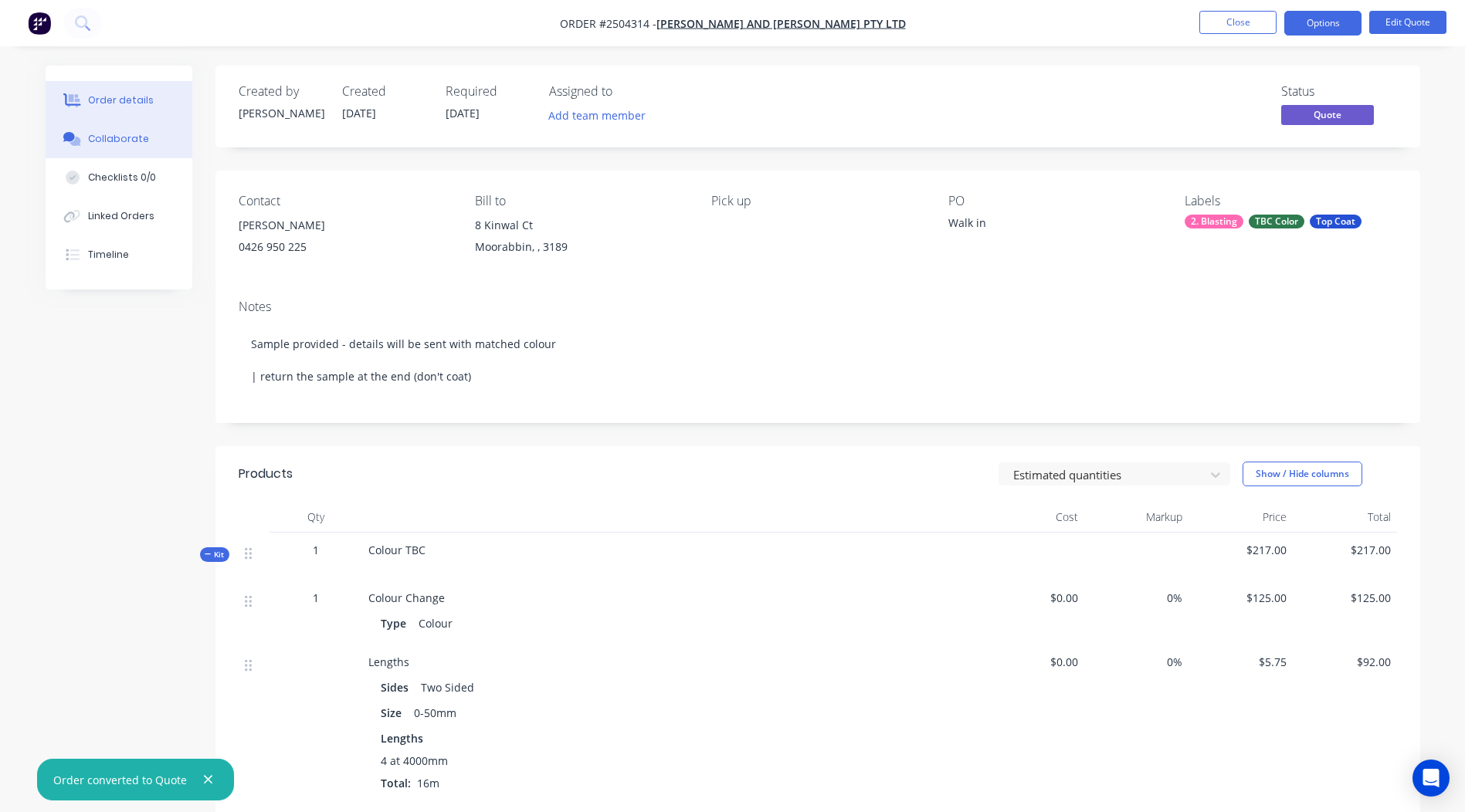
click at [112, 136] on div "Collaborate" at bounding box center [118, 139] width 61 height 14
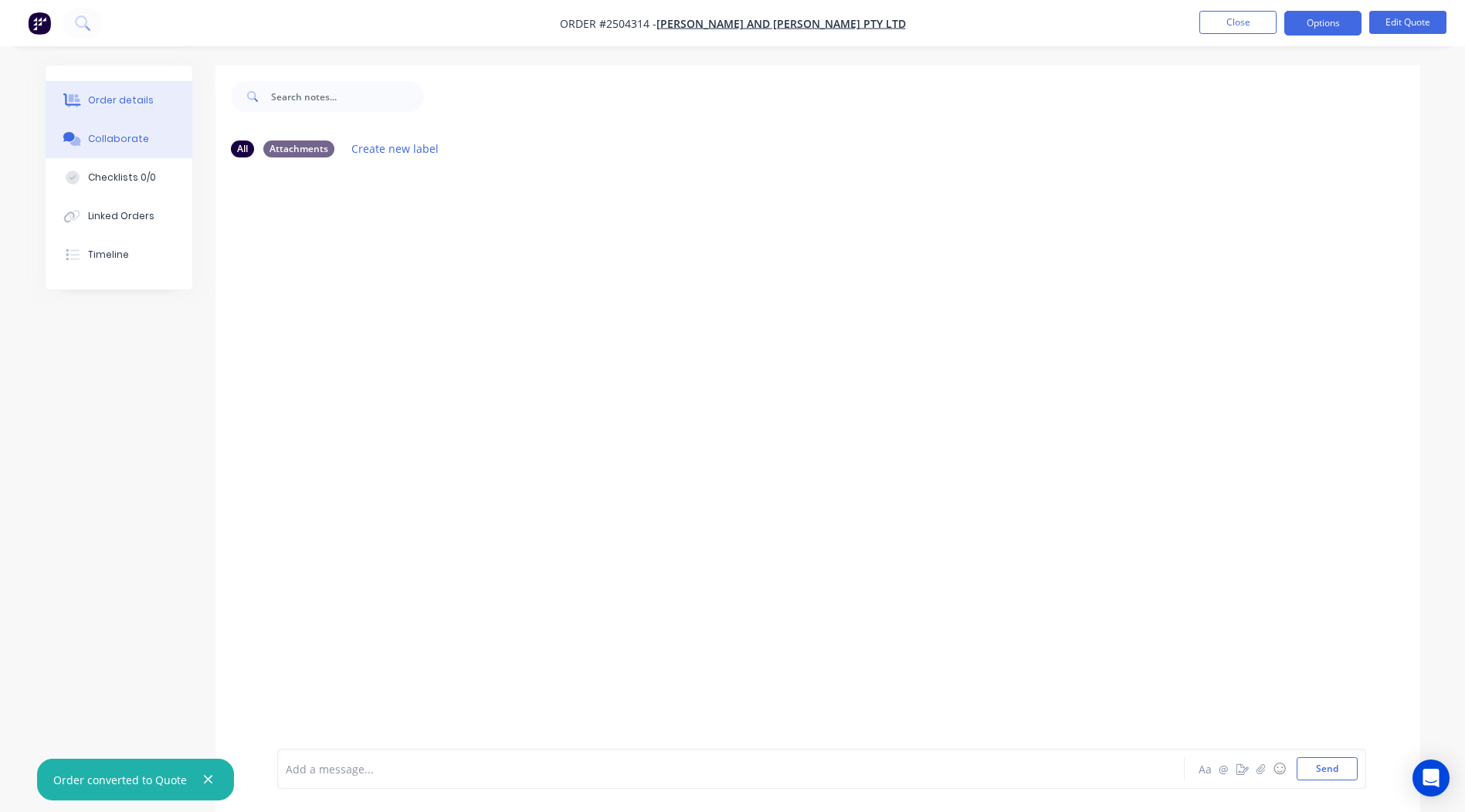
click at [112, 95] on div "Order details" at bounding box center [120, 101] width 66 height 14
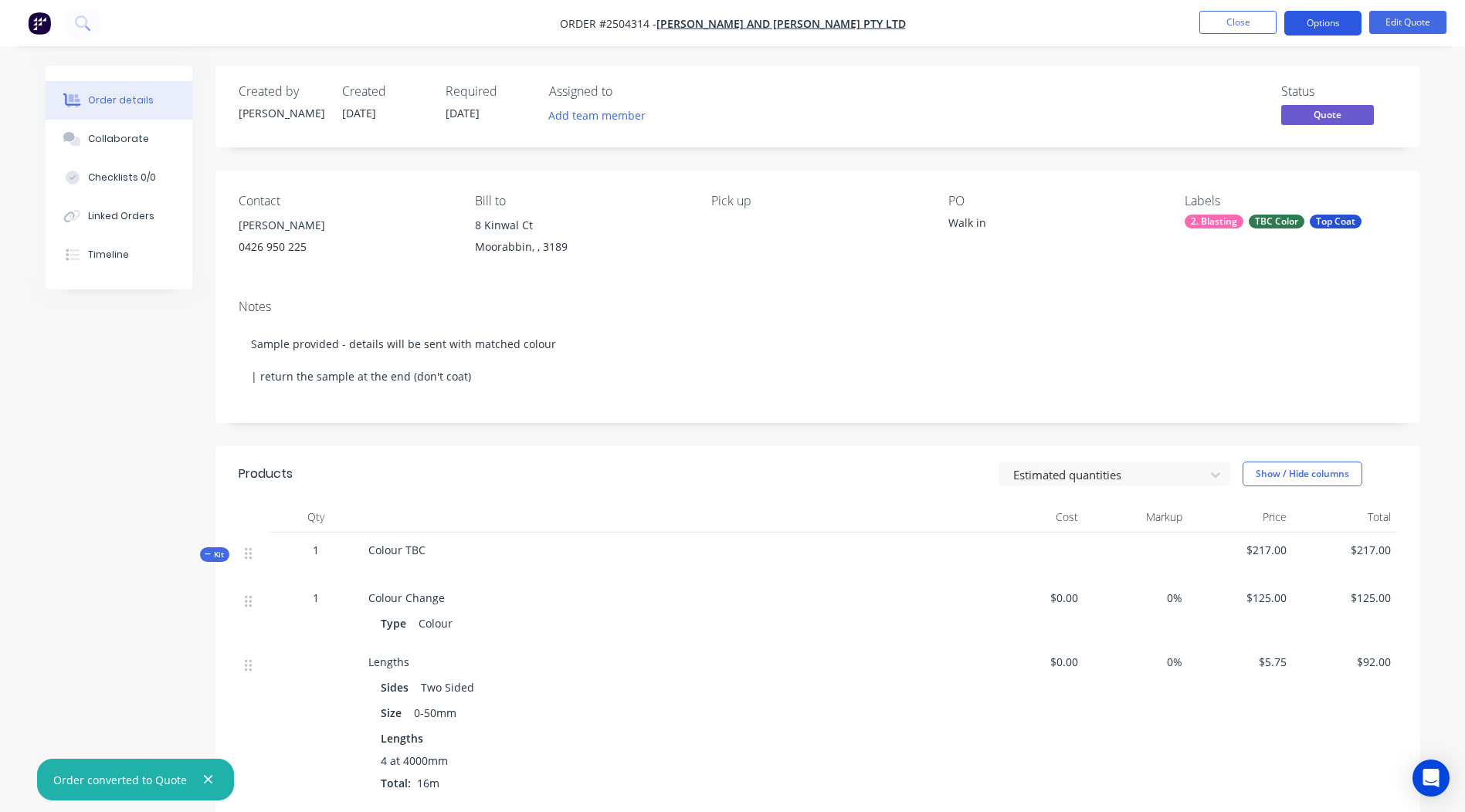
click at [1326, 15] on button "Options" at bounding box center [1323, 23] width 78 height 25
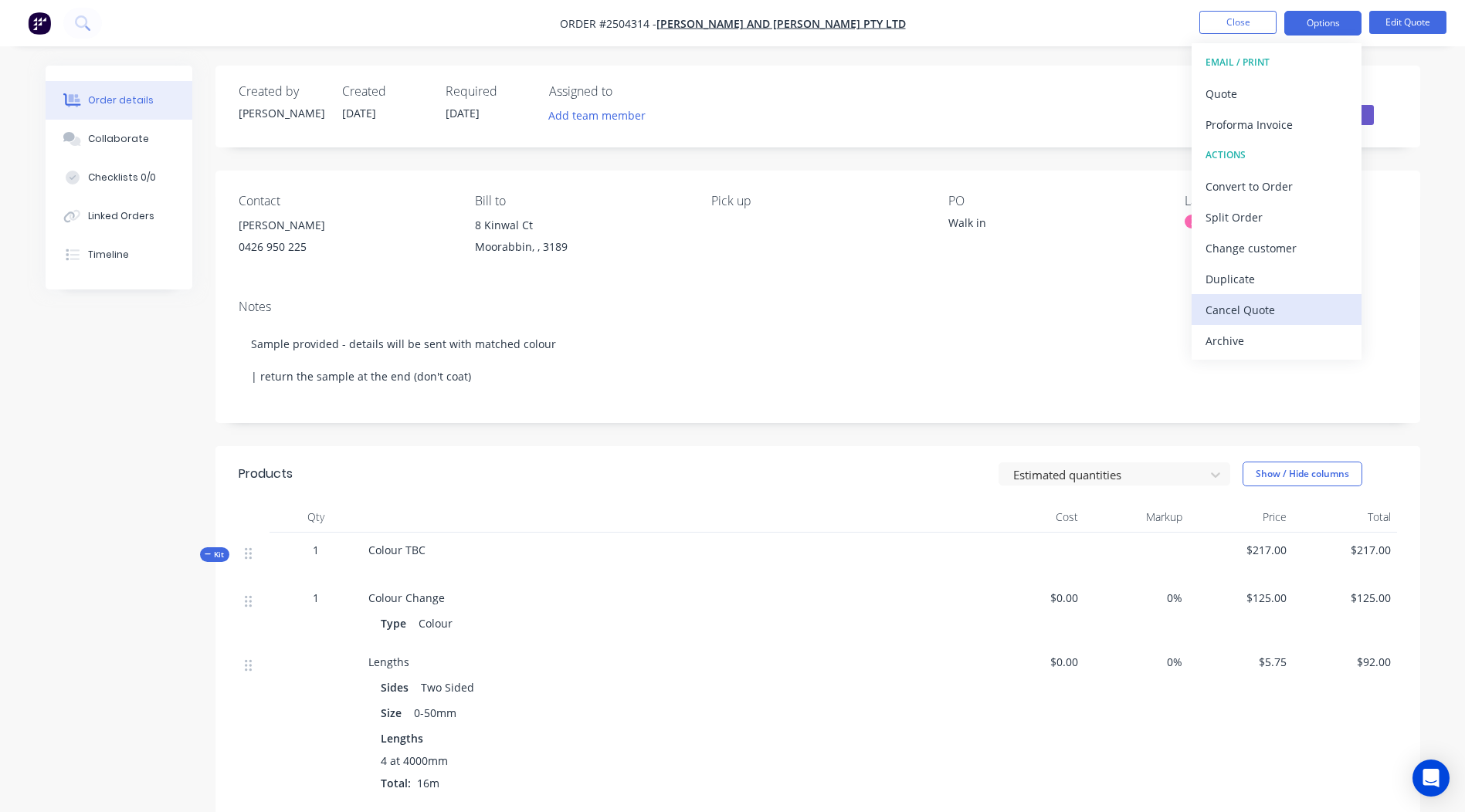
click at [1263, 305] on div "Cancel Quote" at bounding box center [1277, 310] width 142 height 22
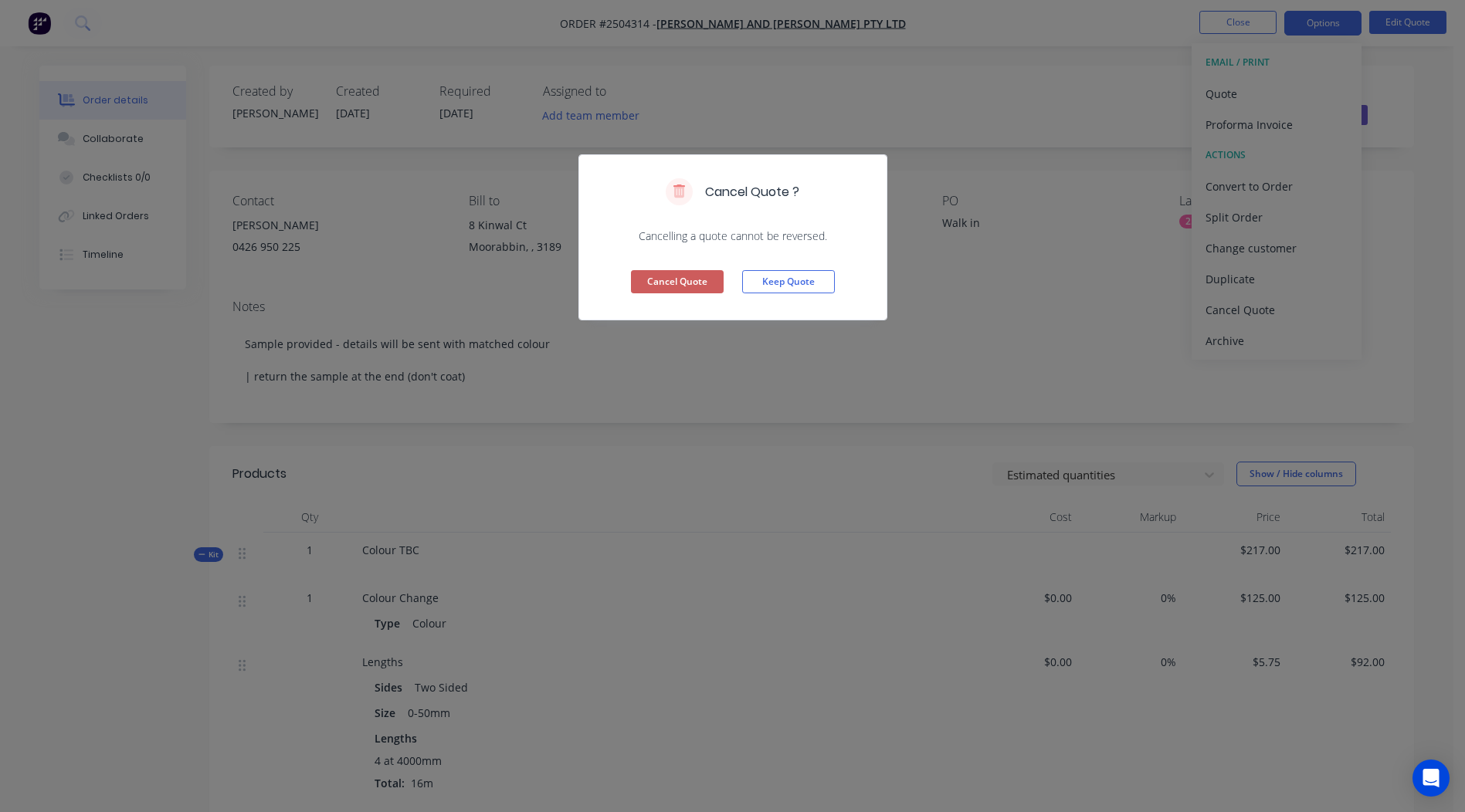
click at [674, 279] on button "Cancel Quote" at bounding box center [677, 281] width 93 height 23
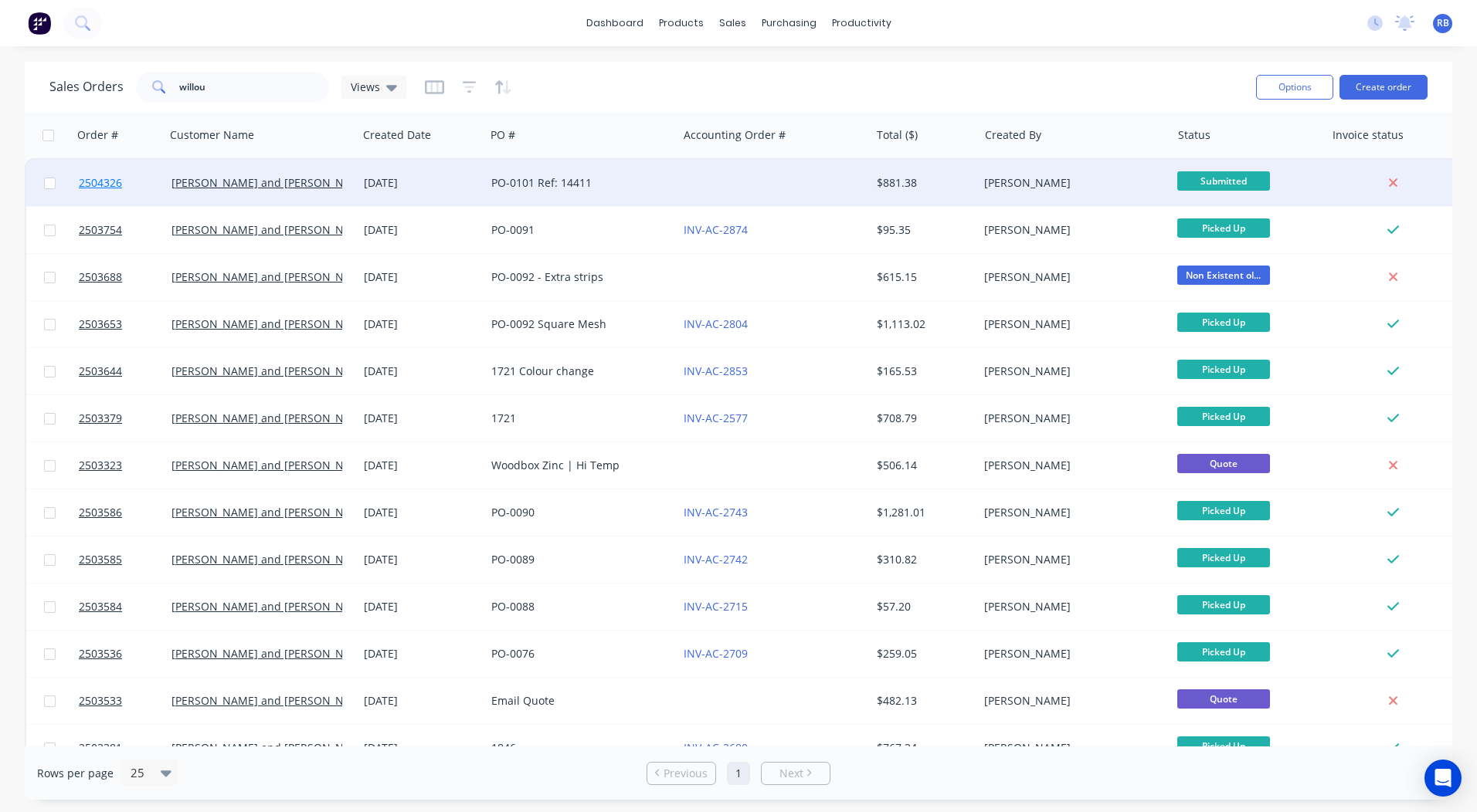
click at [96, 186] on span "2504326" at bounding box center [100, 183] width 43 height 15
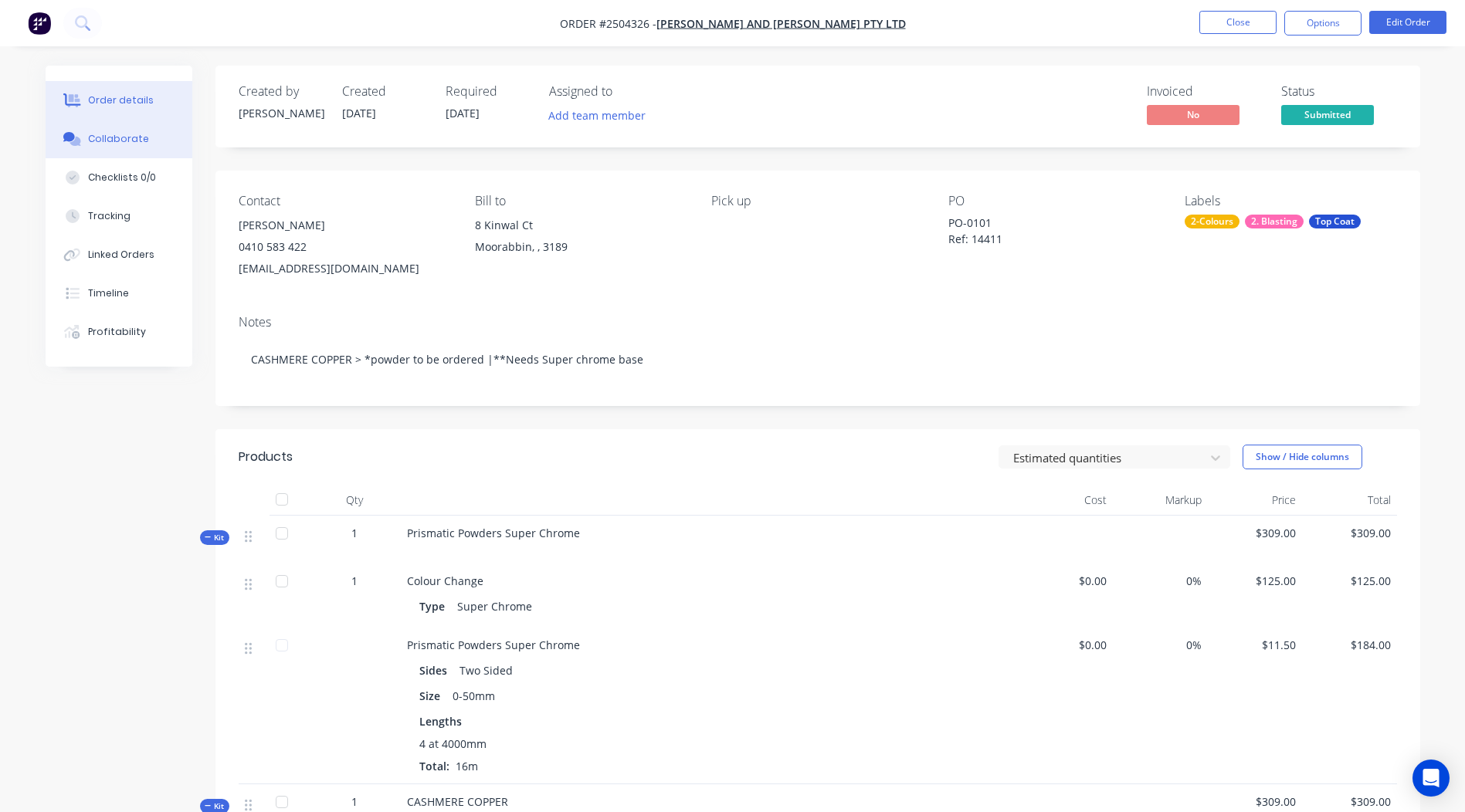
click at [139, 141] on div "Collaborate" at bounding box center [118, 139] width 61 height 14
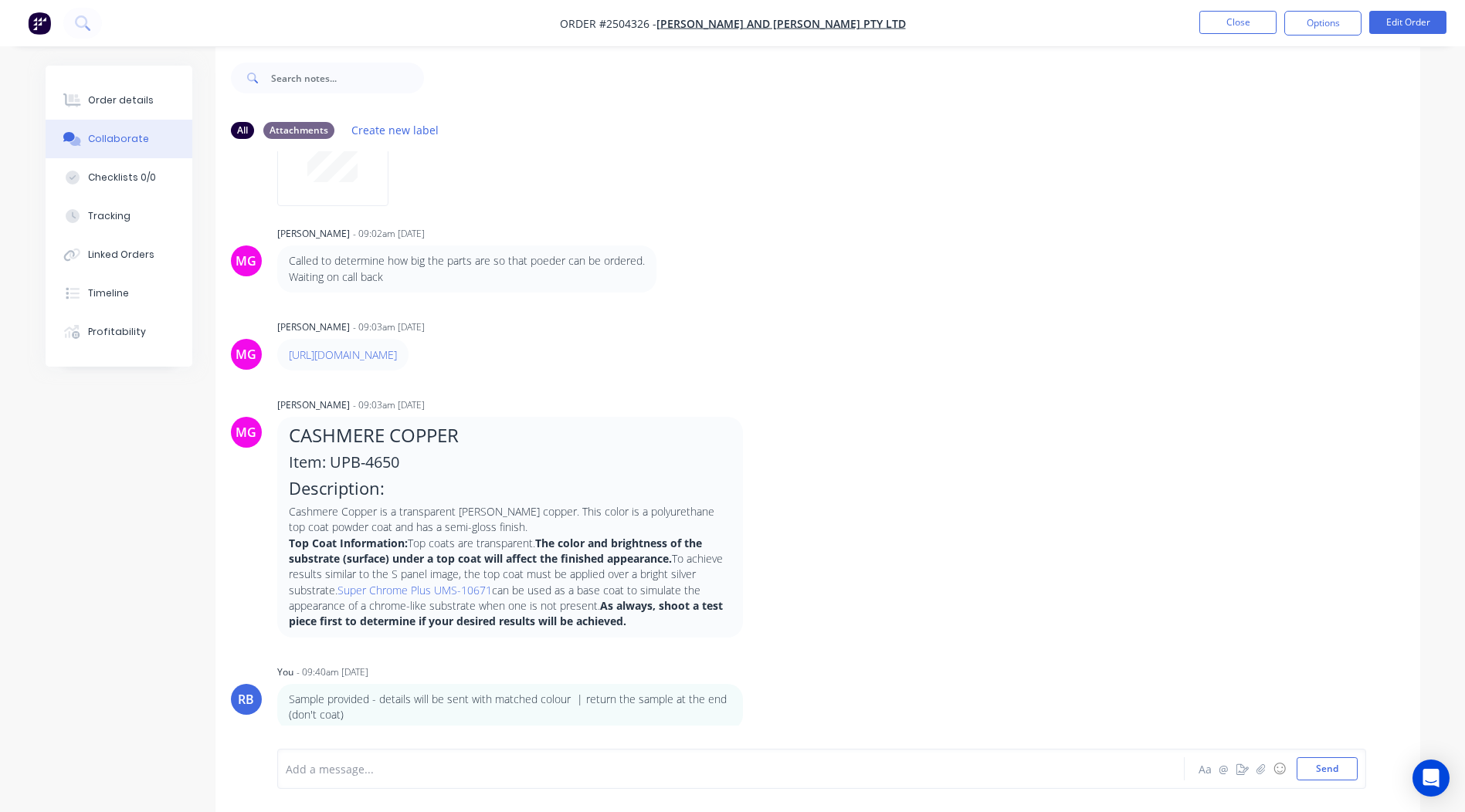
scroll to position [23, 0]
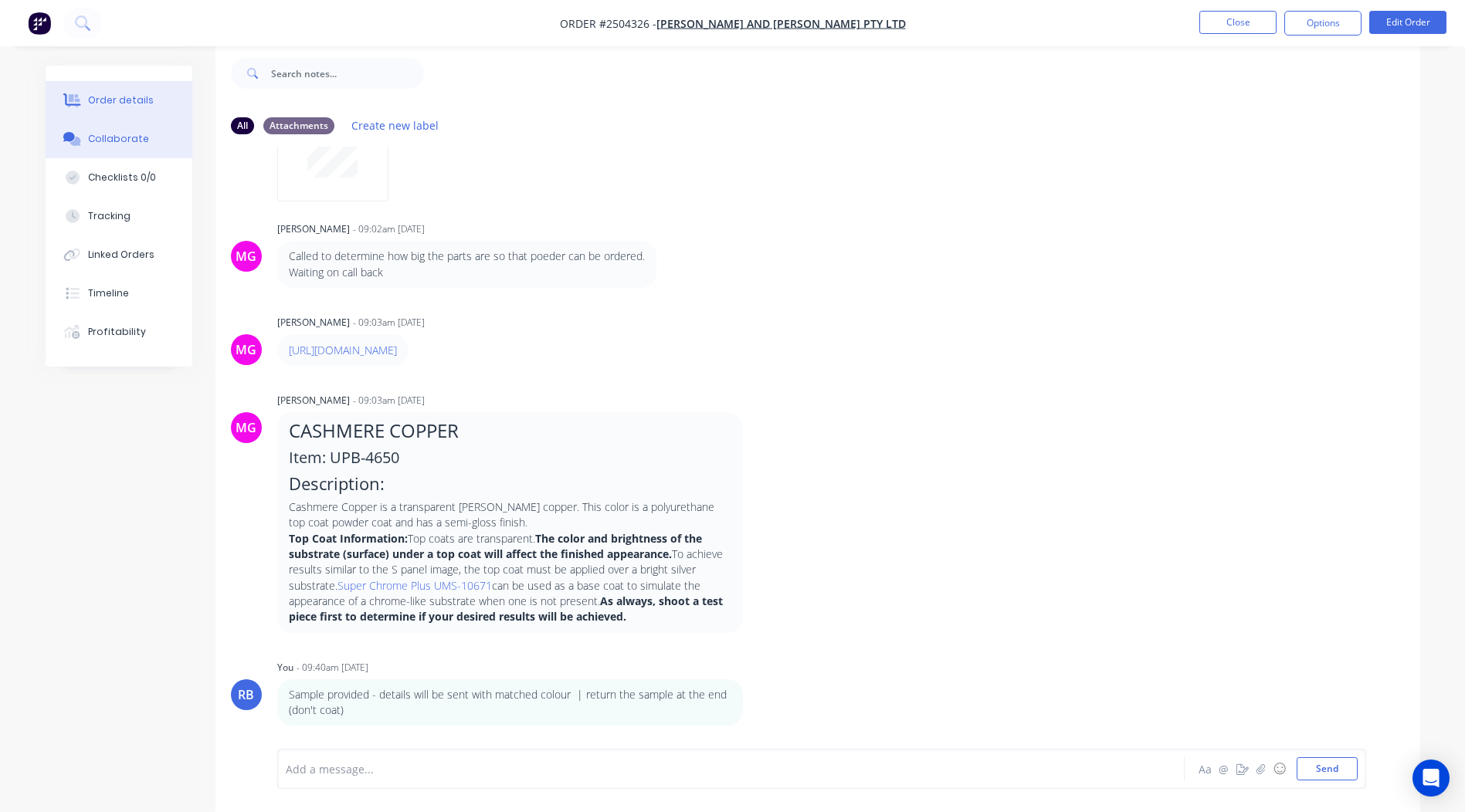
click at [128, 86] on button "Order details" at bounding box center [118, 100] width 147 height 38
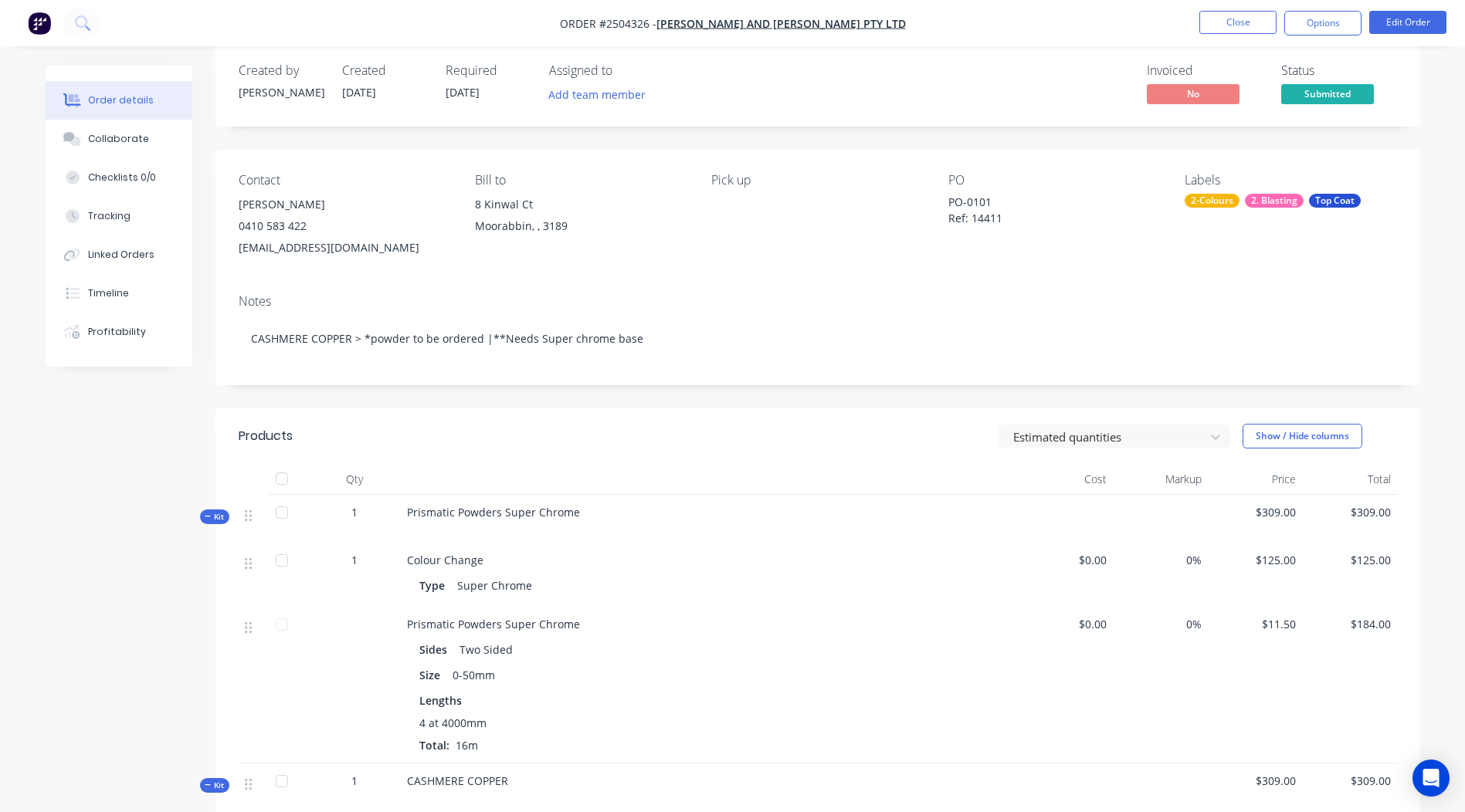
scroll to position [14, 0]
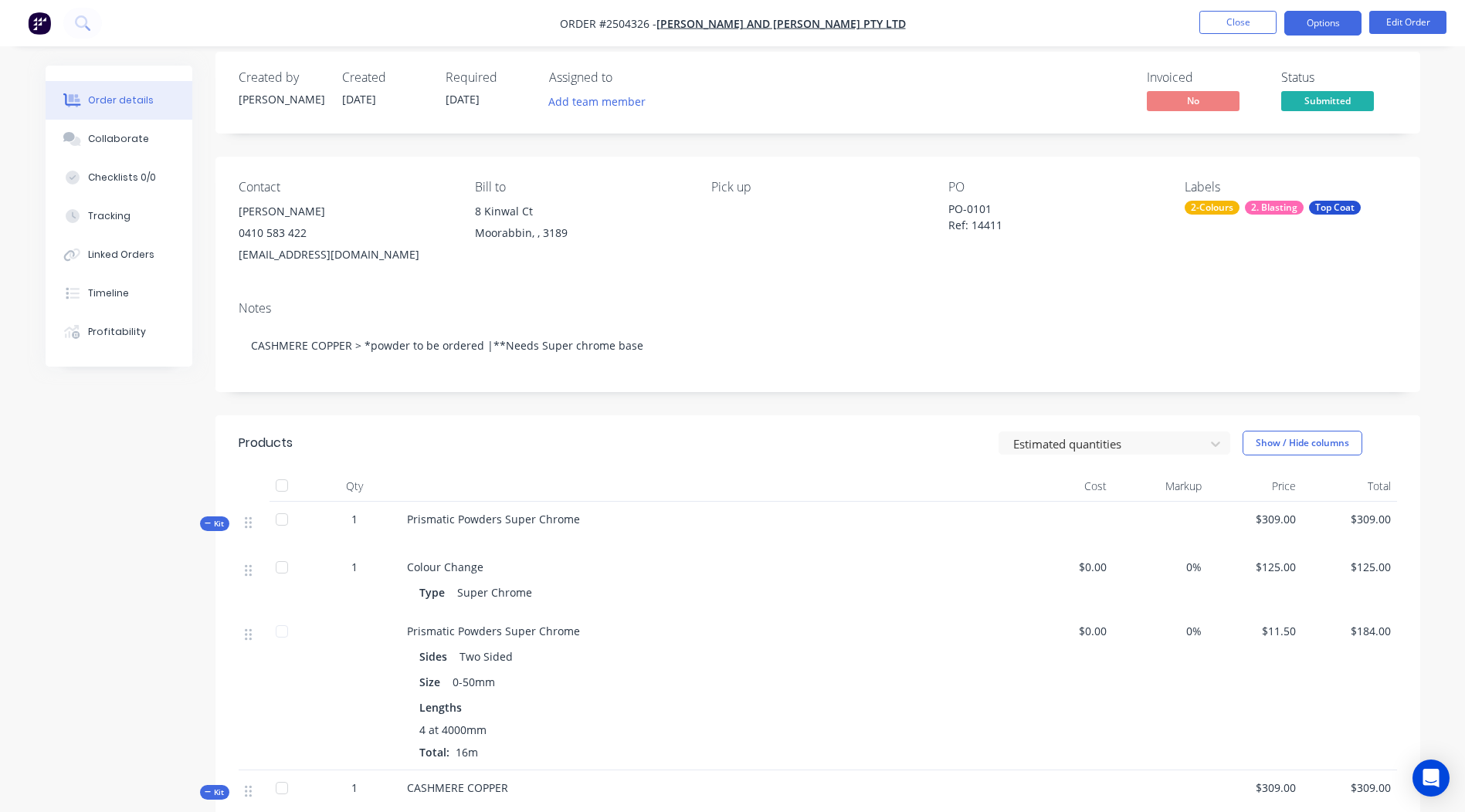
click at [1318, 20] on button "Options" at bounding box center [1323, 23] width 78 height 25
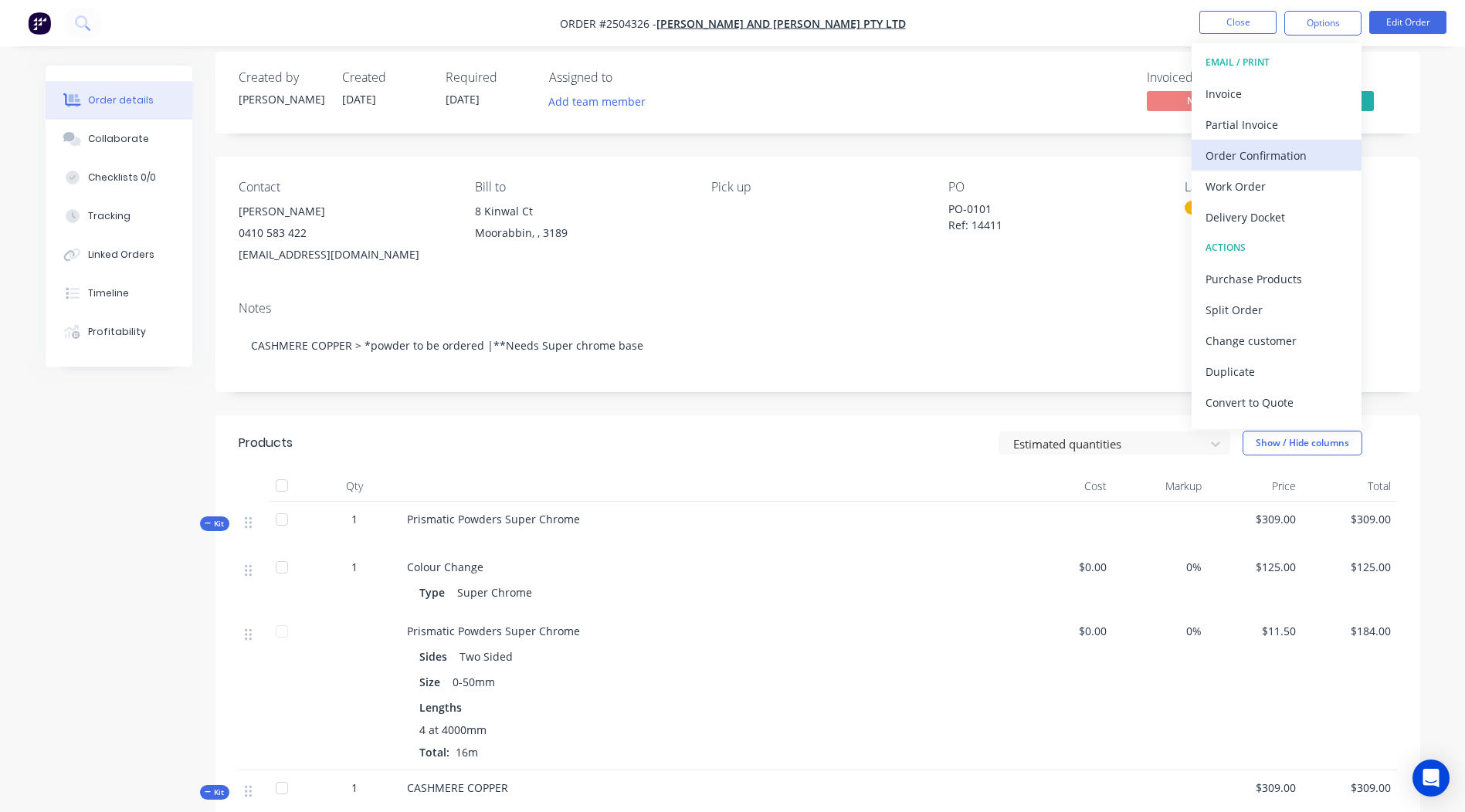
click at [1237, 151] on div "Order Confirmation" at bounding box center [1277, 155] width 142 height 22
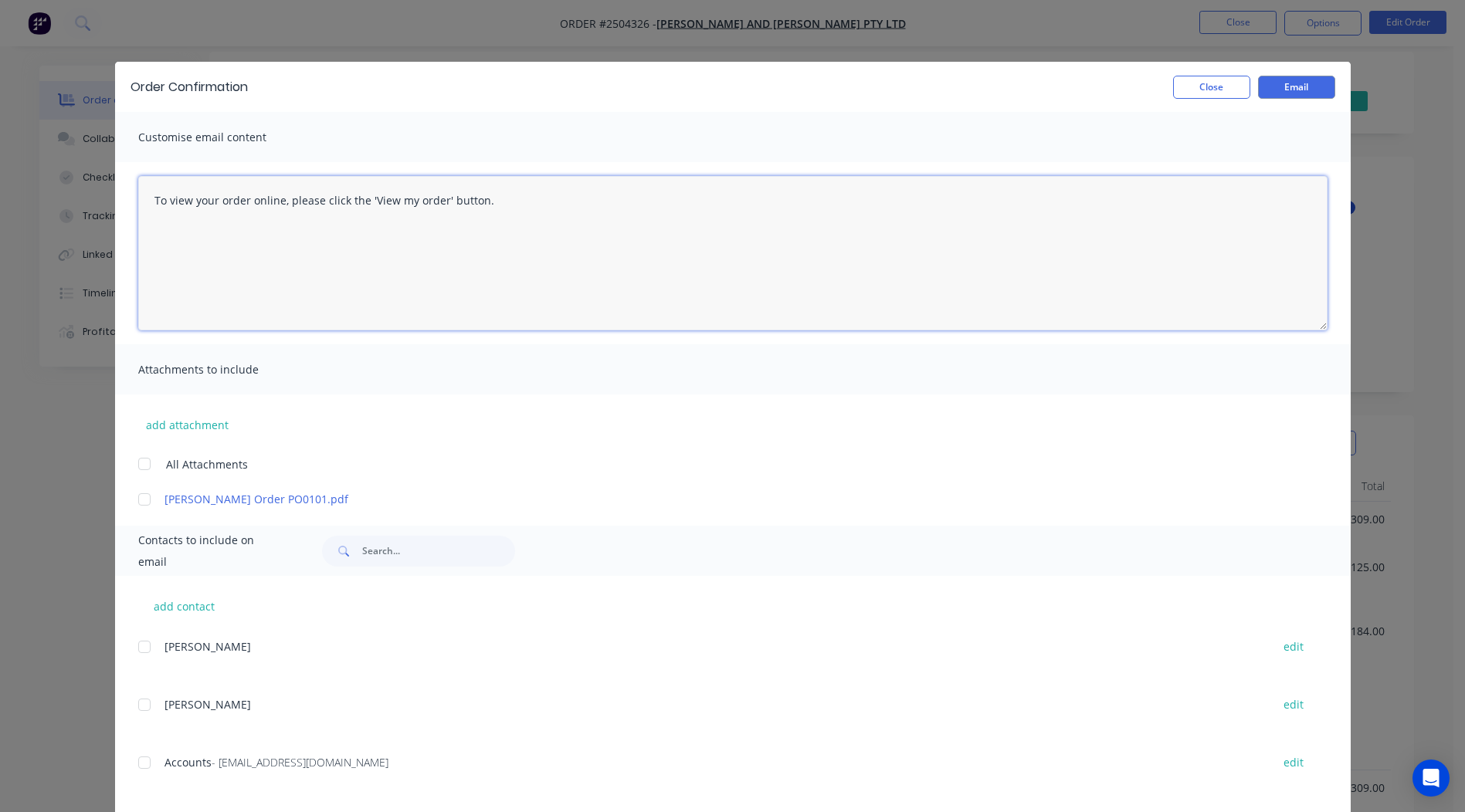
drag, startPoint x: 147, startPoint y: 200, endPoint x: 495, endPoint y: 249, distance: 351.4
click at [495, 249] on textarea "To view your order online, please click the 'View my order' button." at bounding box center [732, 253] width 1189 height 154
paste textarea "Please provide your approval to order powder and start work for this order. Reg…"
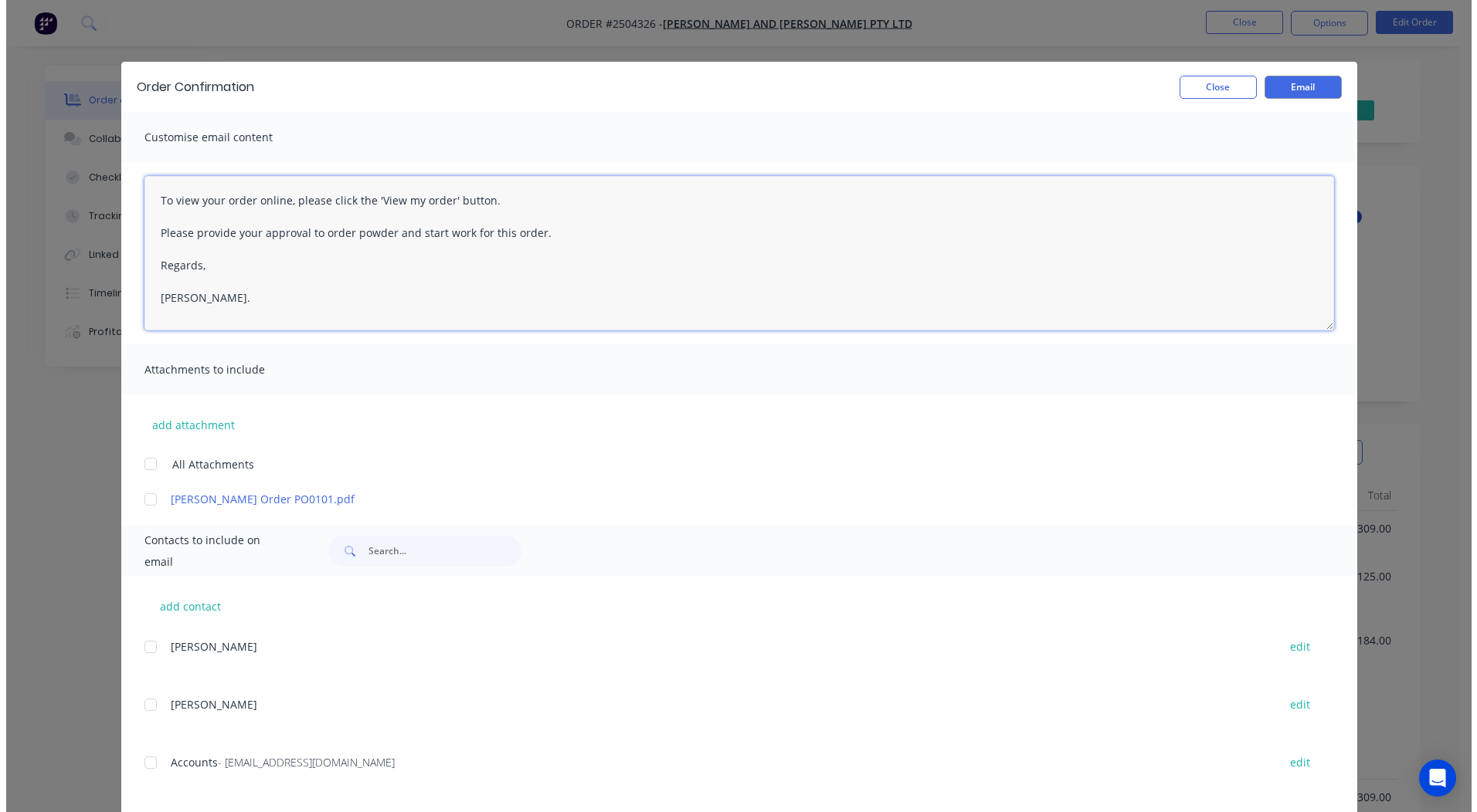
scroll to position [0, 0]
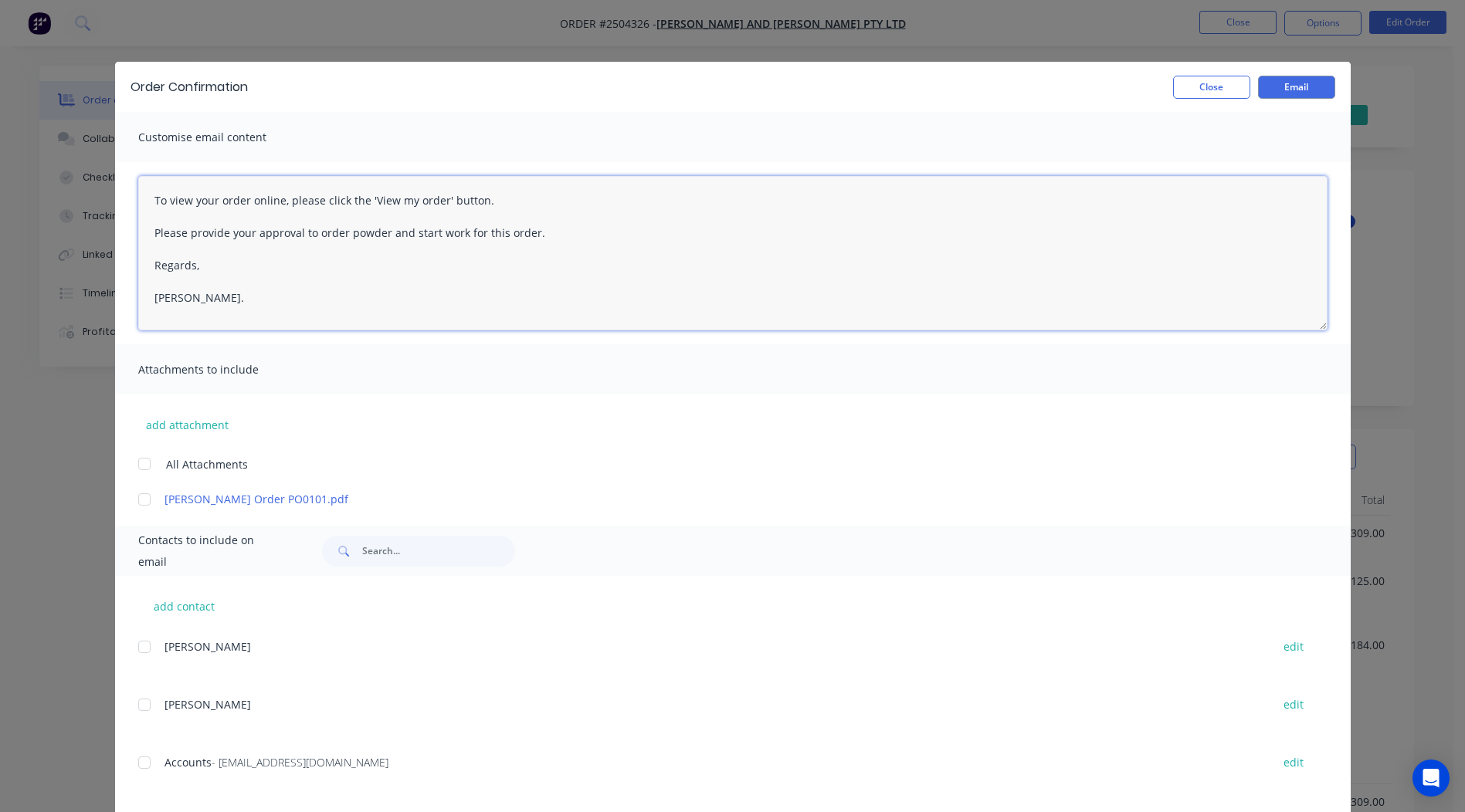
click at [136, 497] on div at bounding box center [144, 499] width 31 height 31
click at [134, 764] on div at bounding box center [144, 763] width 31 height 31
type textarea "To view your order online, please click the 'View my order' button. Please prov…"
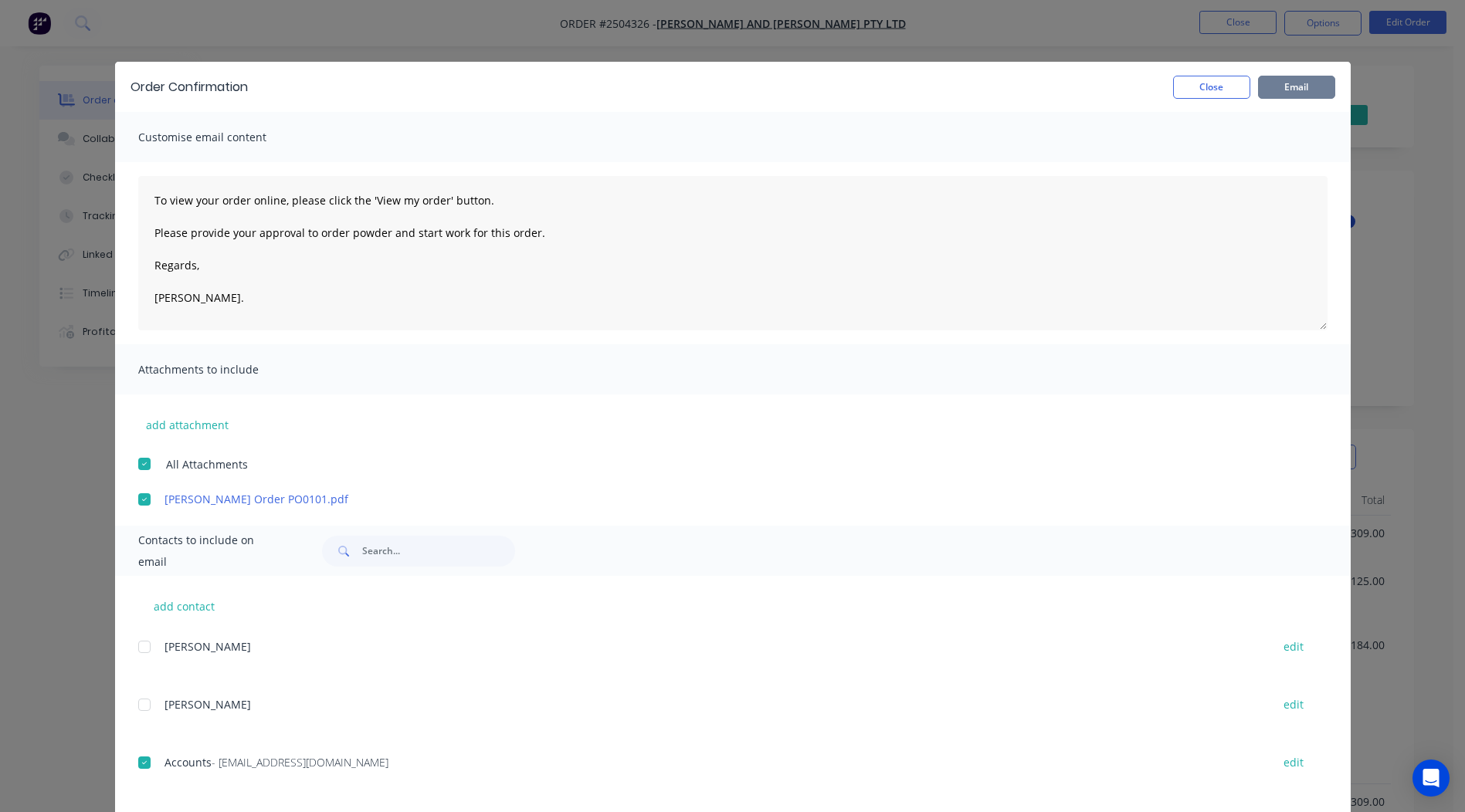
click at [1295, 86] on button "Email" at bounding box center [1296, 87] width 78 height 23
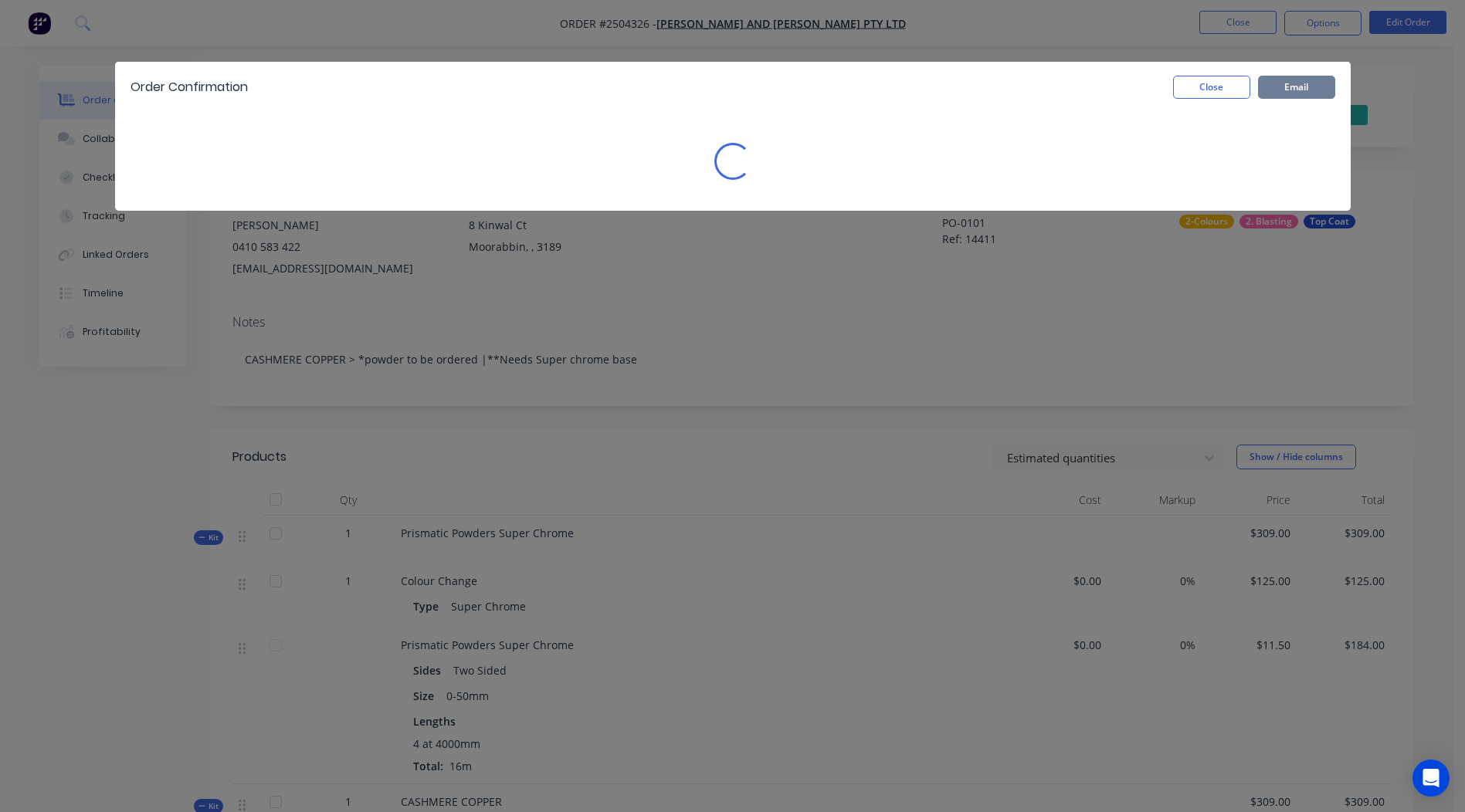
click at [1295, 86] on button "Email" at bounding box center [1296, 87] width 78 height 23
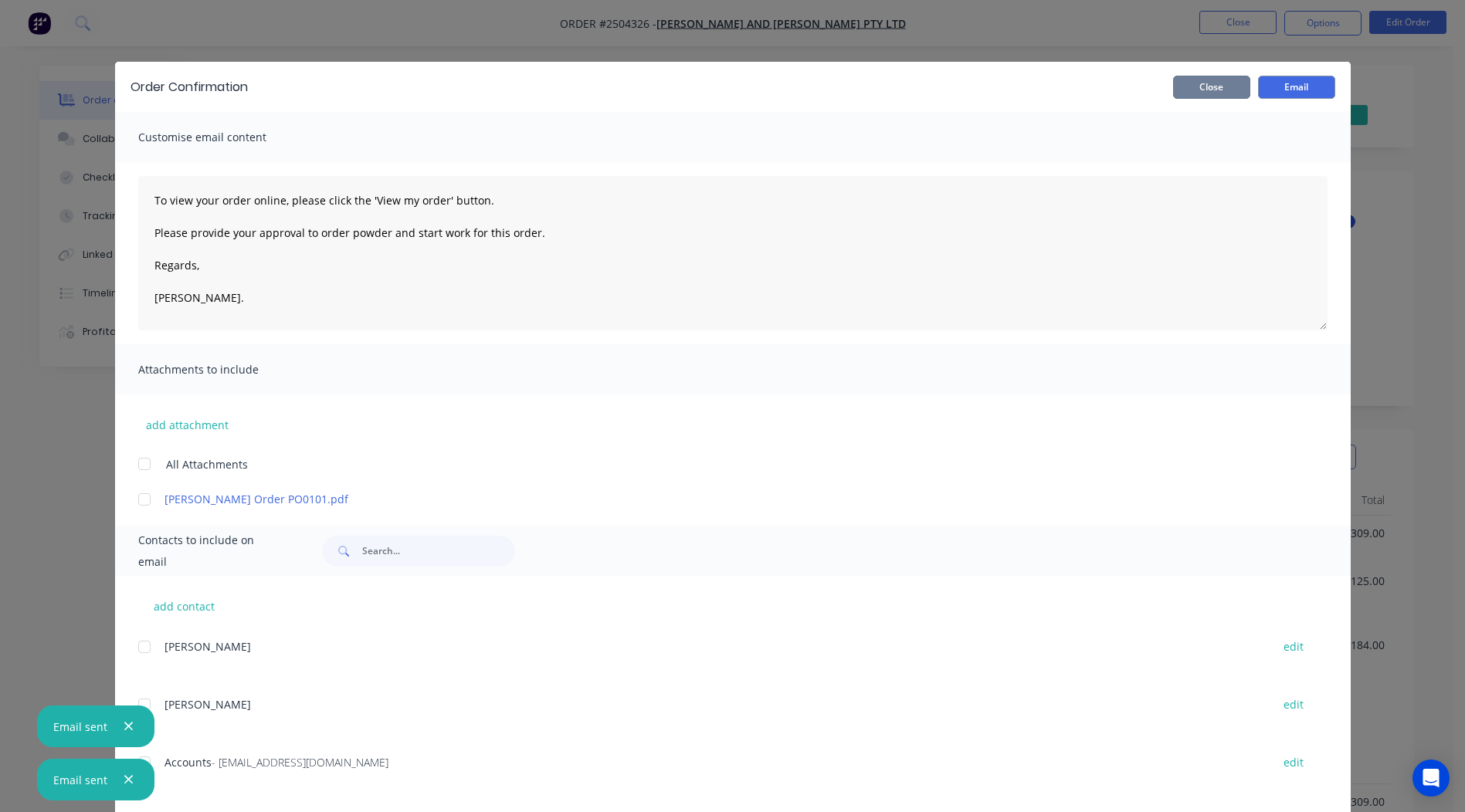
click at [1197, 92] on button "Close" at bounding box center [1211, 87] width 78 height 23
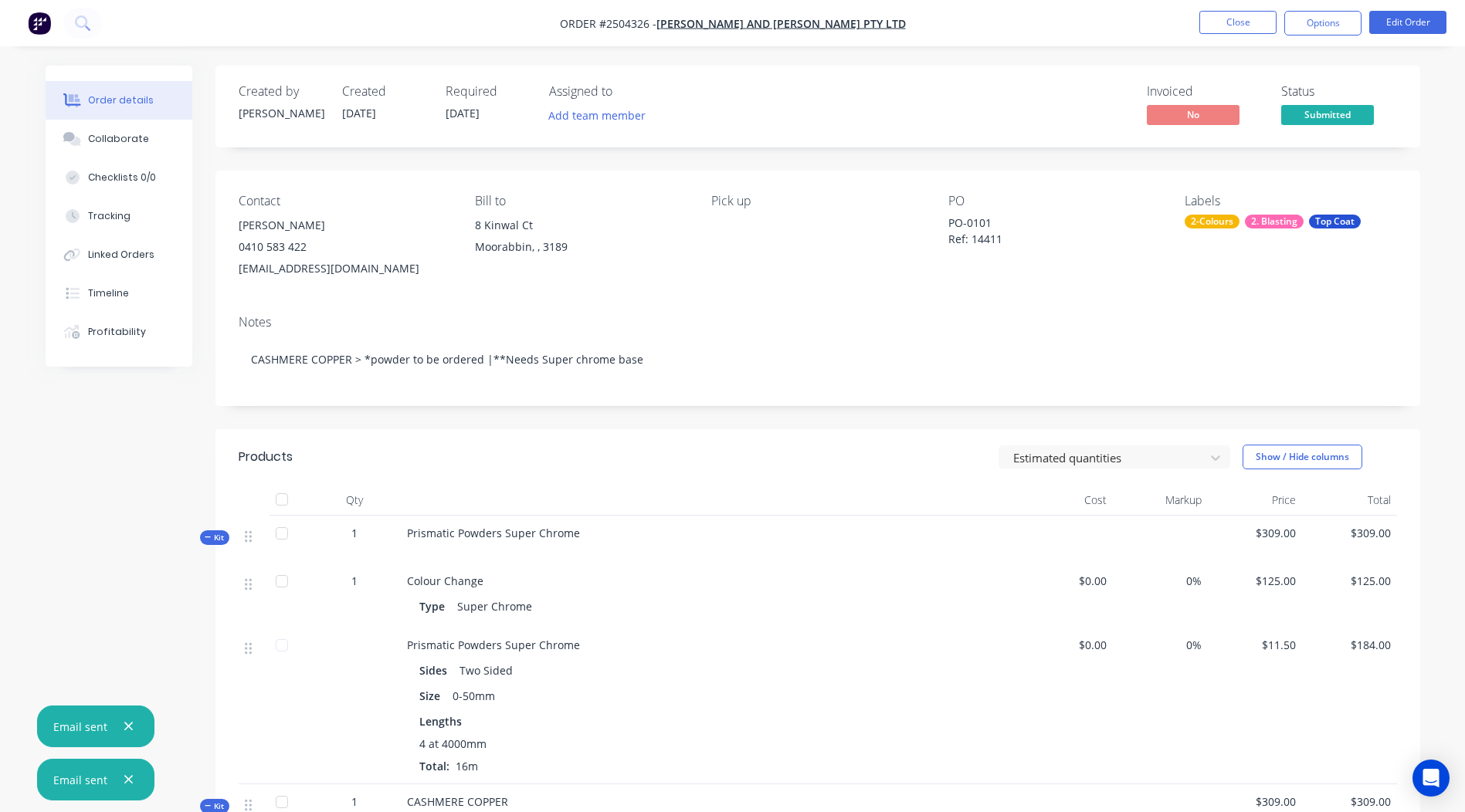
click at [1221, 10] on nav "Order #2504326 - Willoughby and Fahy Pty Ltd Close Options Edit Order" at bounding box center [732, 23] width 1465 height 46
click at [1221, 12] on button "Close" at bounding box center [1237, 22] width 78 height 23
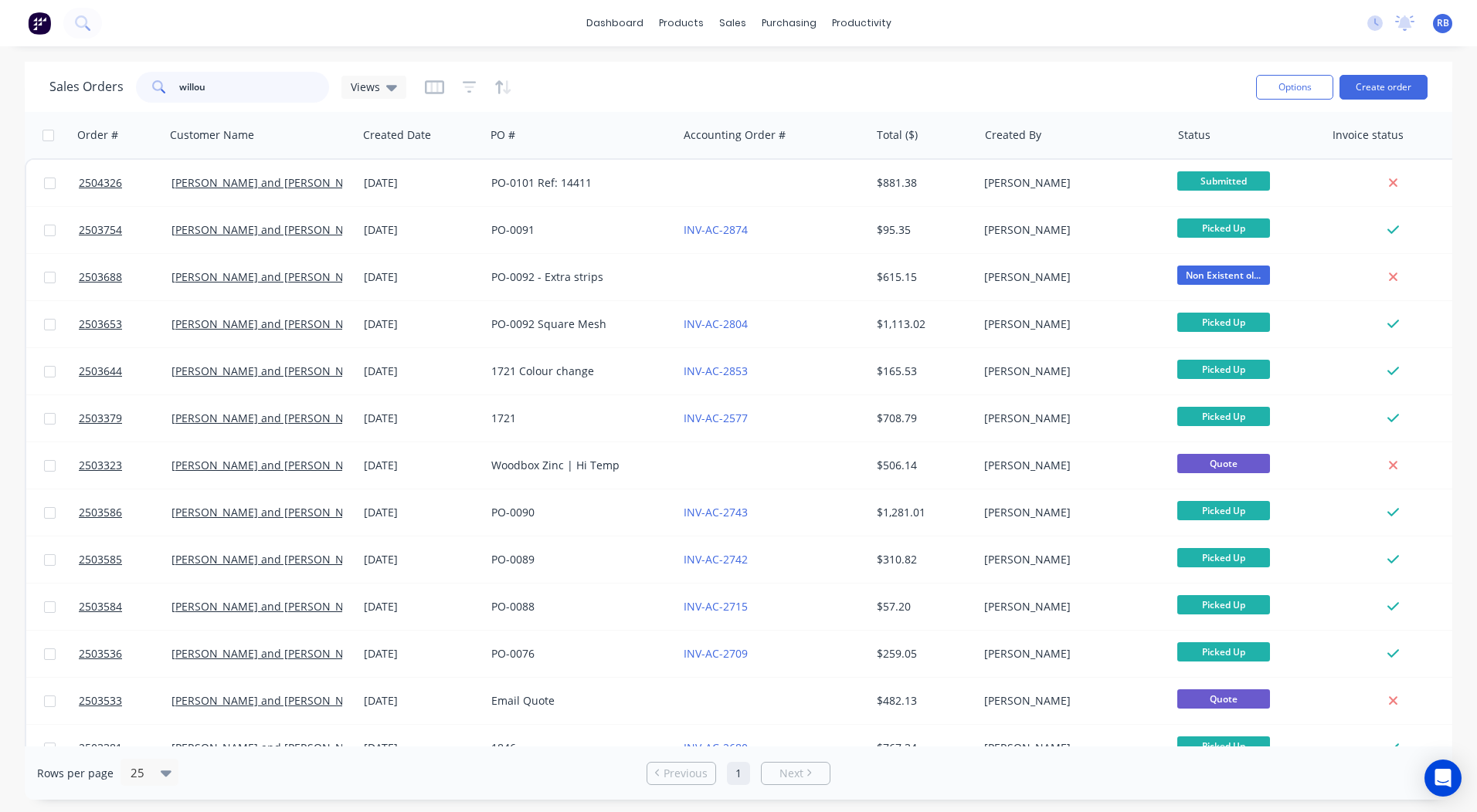
click at [216, 84] on input "willou" at bounding box center [254, 87] width 151 height 31
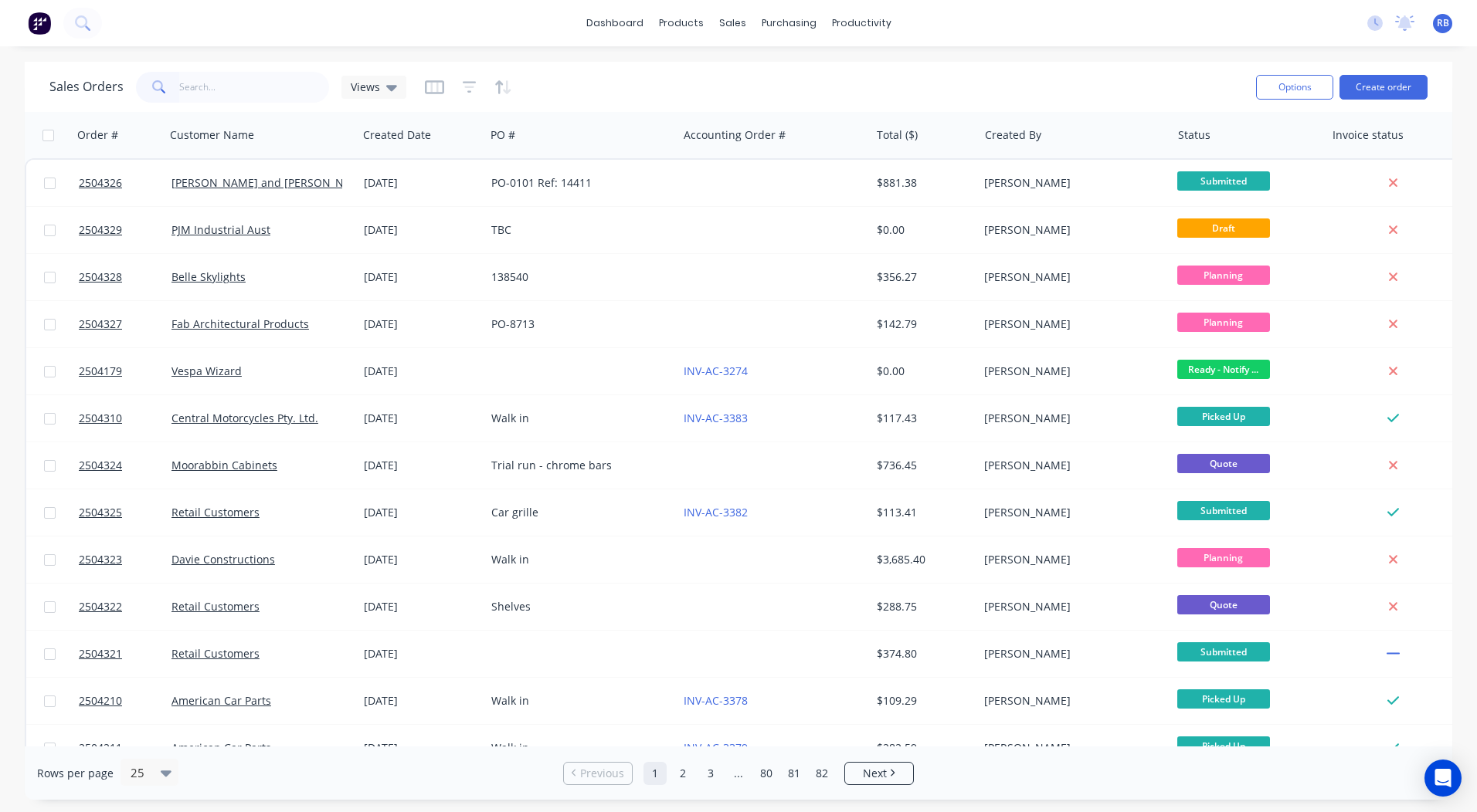
click at [996, 20] on div "dashboard products sales purchasing productivity dashboard products Product Cat…" at bounding box center [738, 23] width 1477 height 46
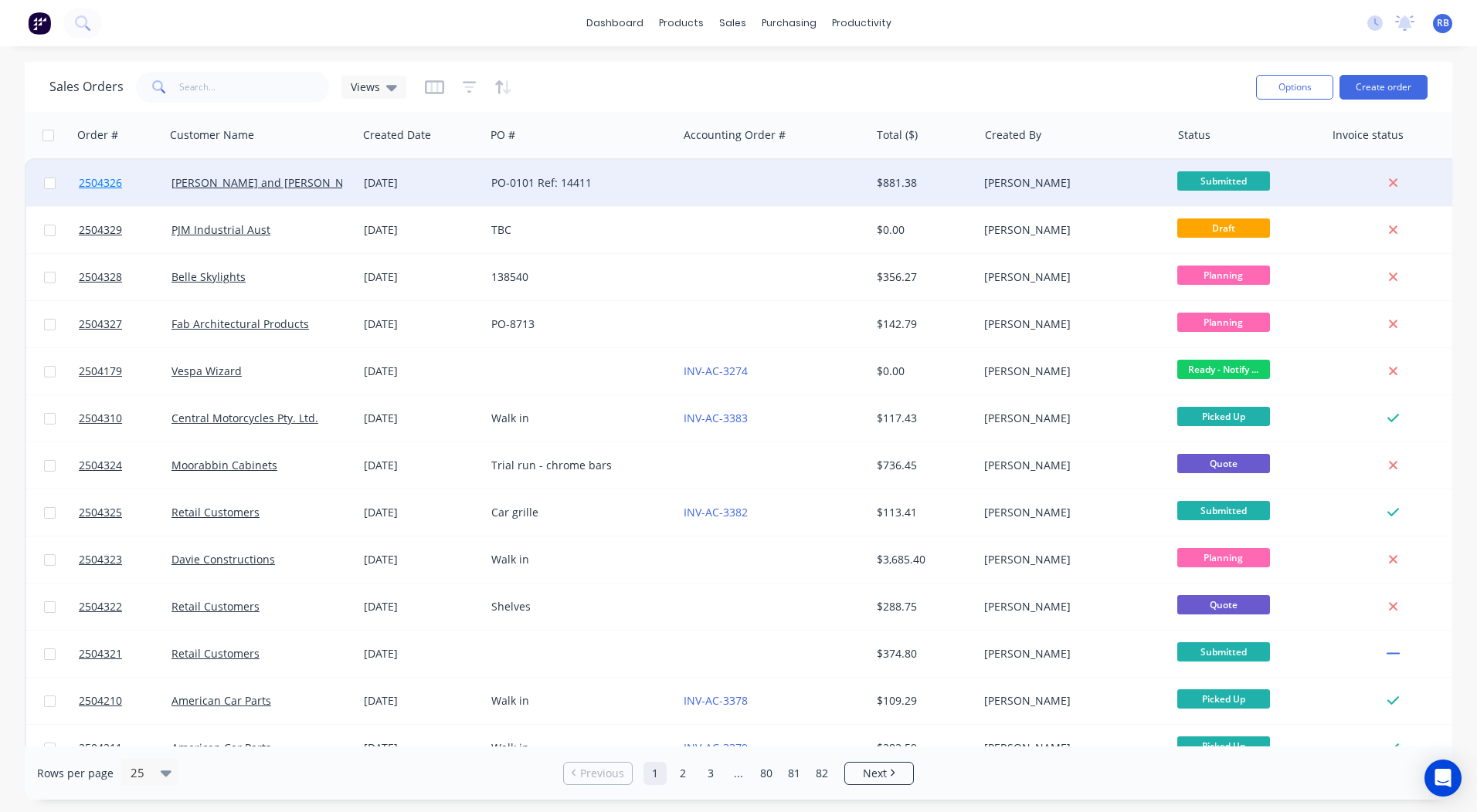
click at [99, 183] on span "2504326" at bounding box center [100, 183] width 43 height 15
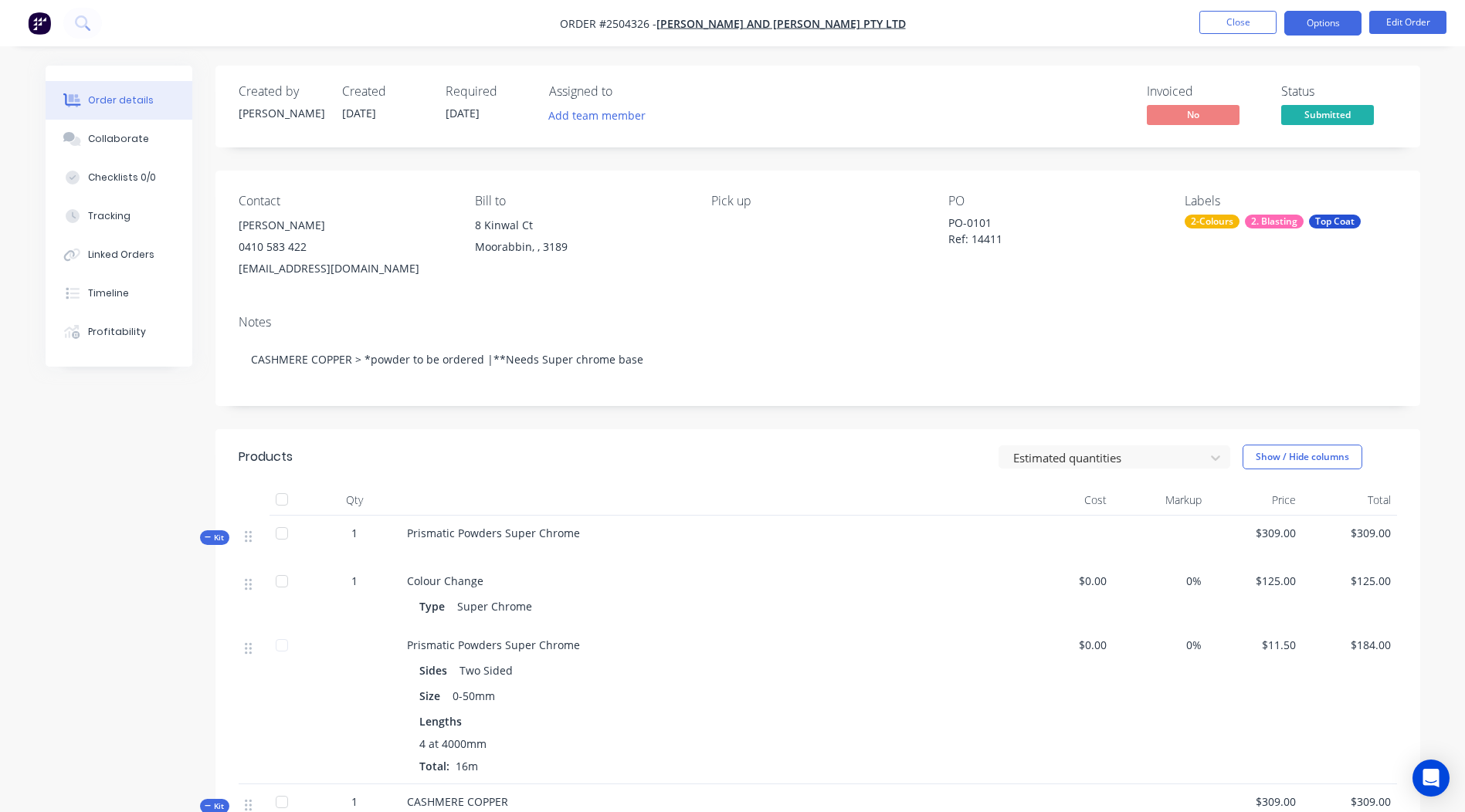
click at [1314, 20] on button "Options" at bounding box center [1323, 23] width 78 height 25
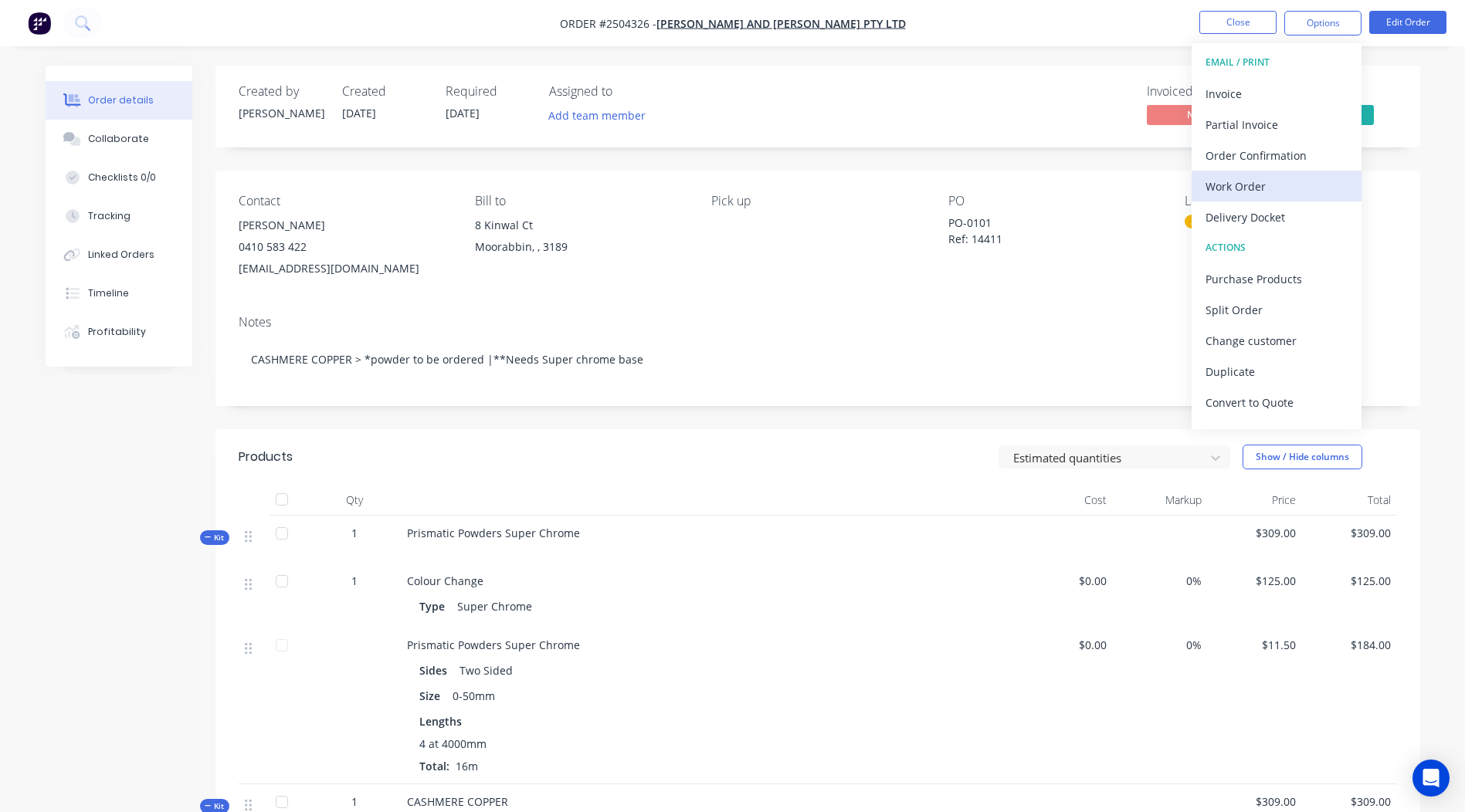
click at [1257, 190] on div "Work Order" at bounding box center [1277, 187] width 142 height 22
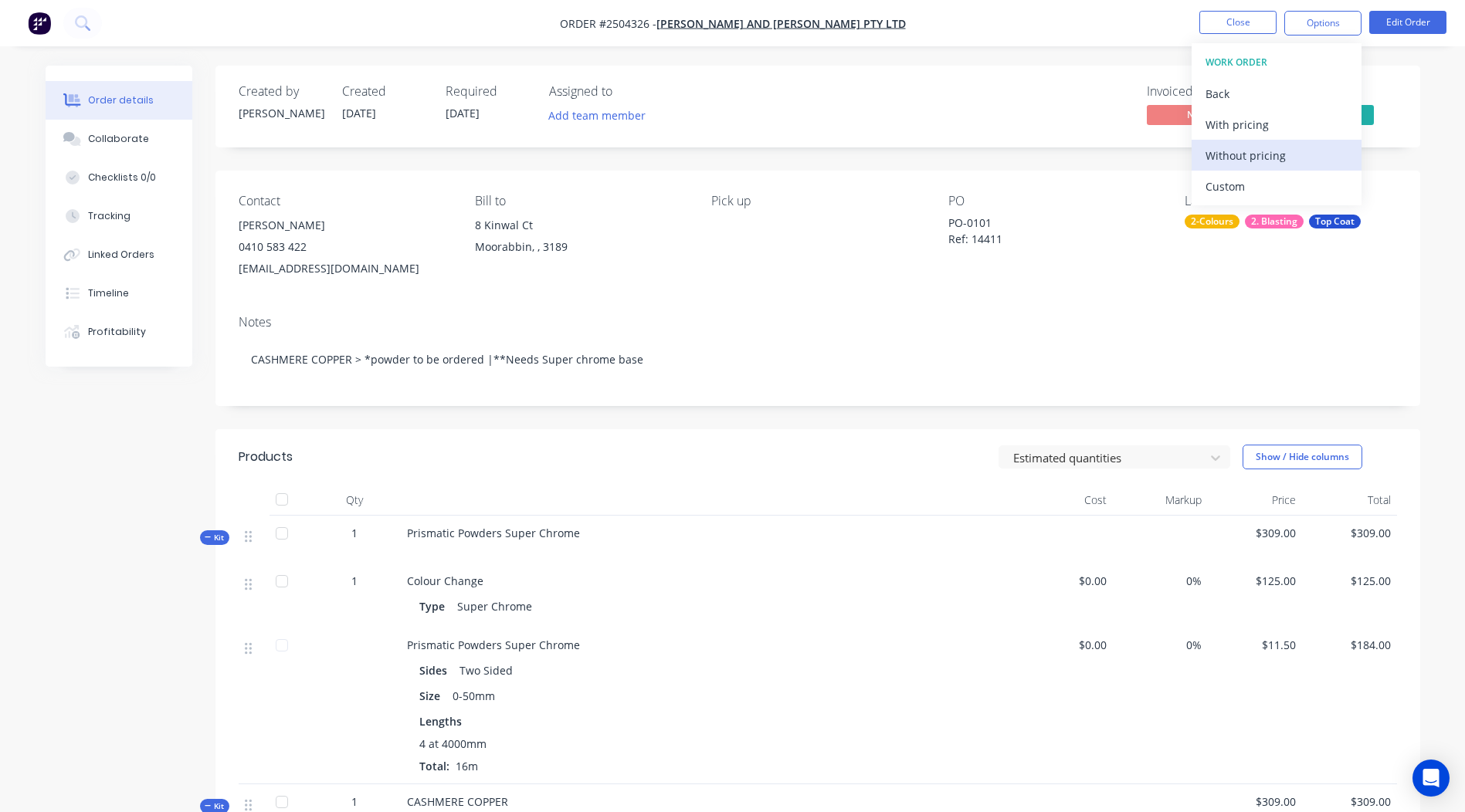
click at [1258, 157] on div "Without pricing" at bounding box center [1277, 155] width 142 height 22
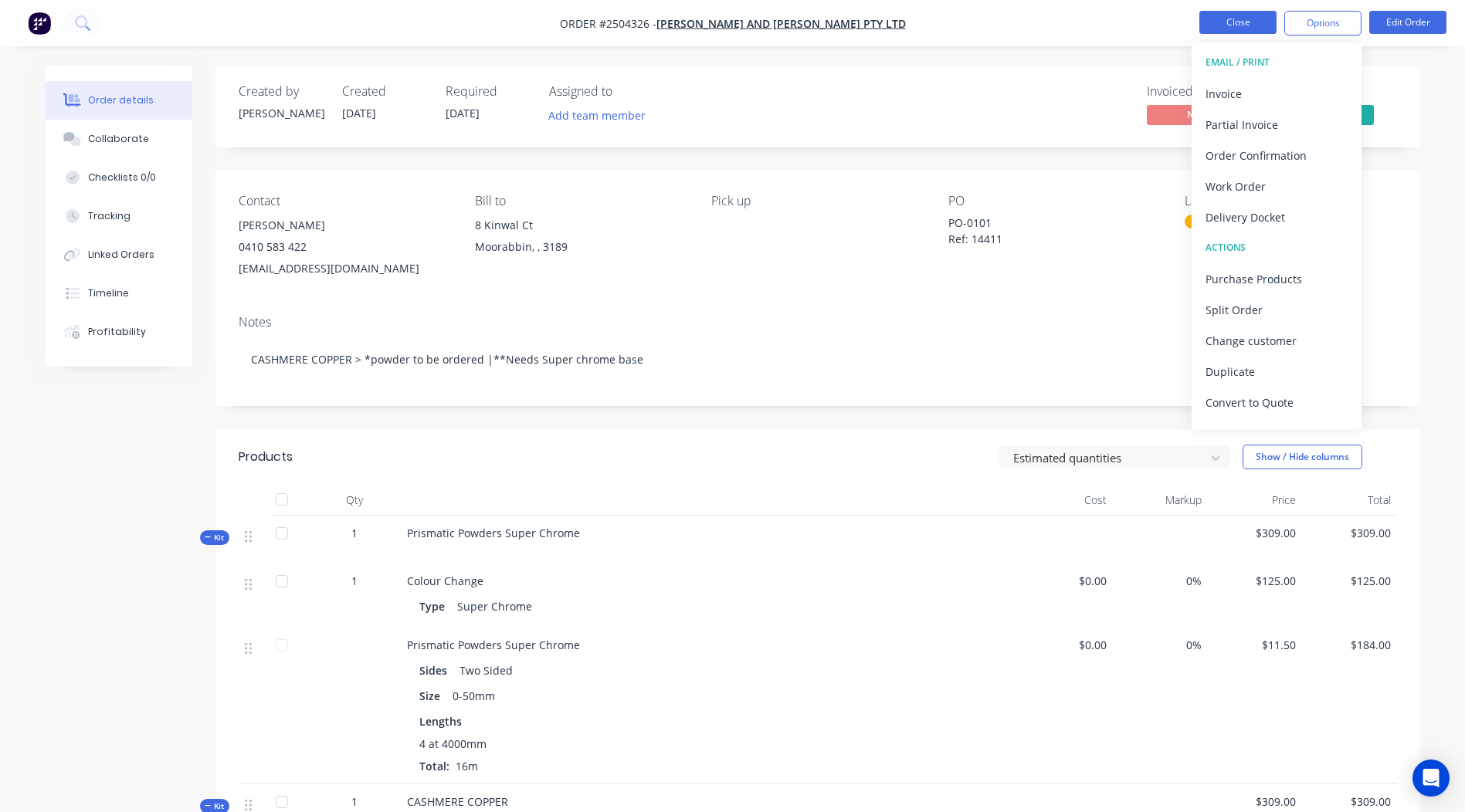
click at [1251, 28] on button "Close" at bounding box center [1237, 22] width 78 height 23
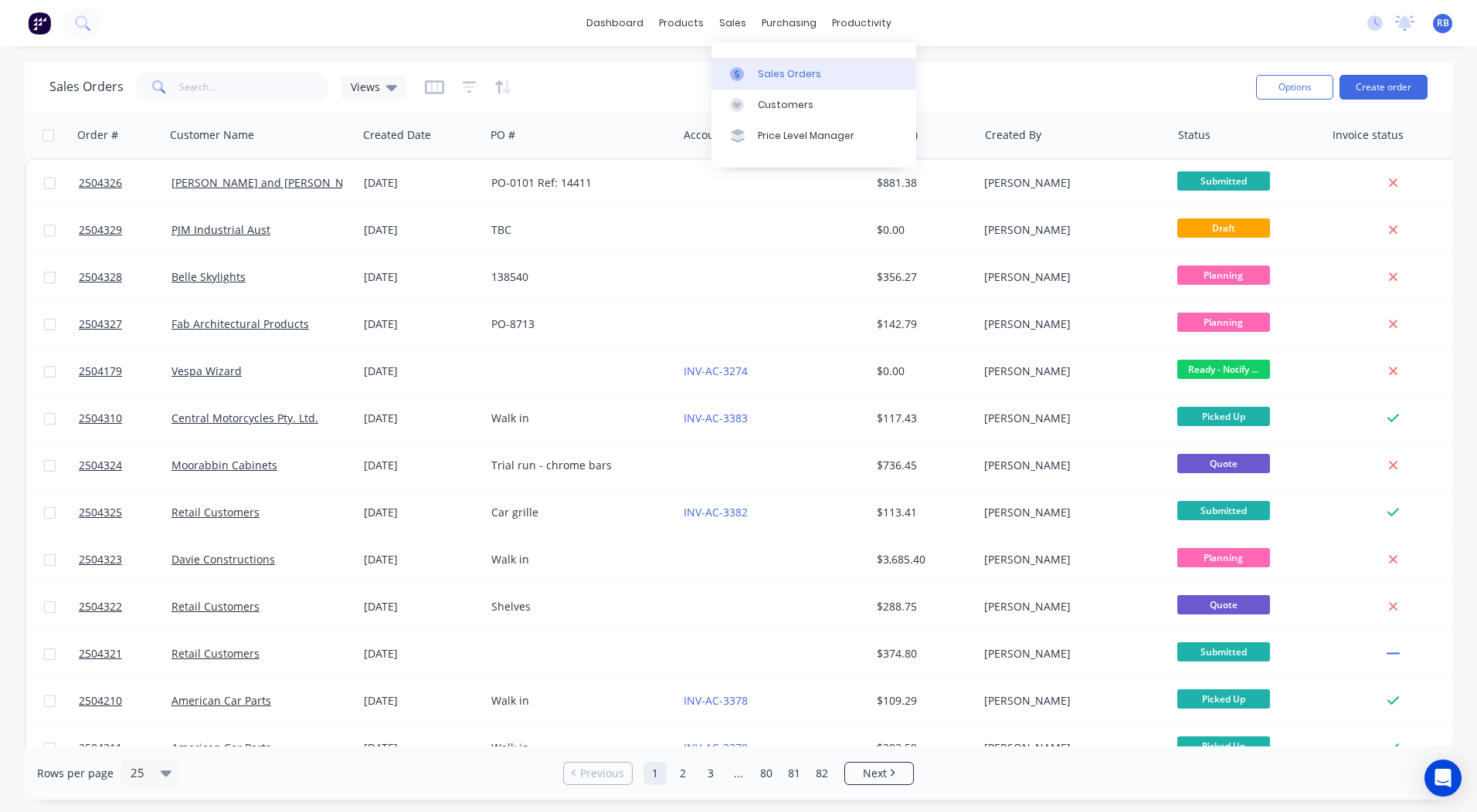
click at [765, 78] on div "Sales Orders" at bounding box center [789, 74] width 63 height 14
click at [1111, 33] on div "dashboard products sales purchasing productivity dashboard products Product Cat…" at bounding box center [738, 23] width 1477 height 46
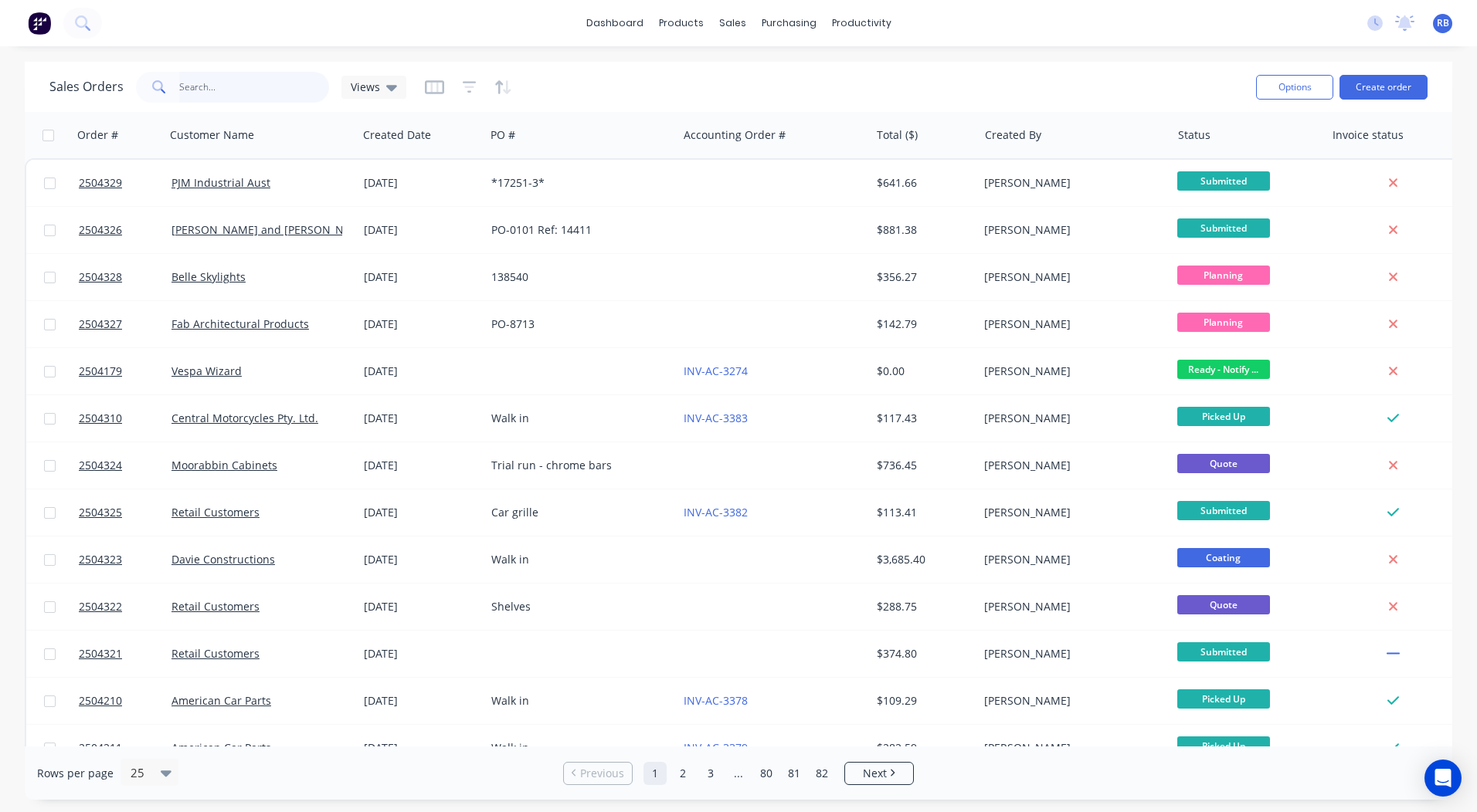
click at [222, 93] on input "text" at bounding box center [254, 87] width 151 height 31
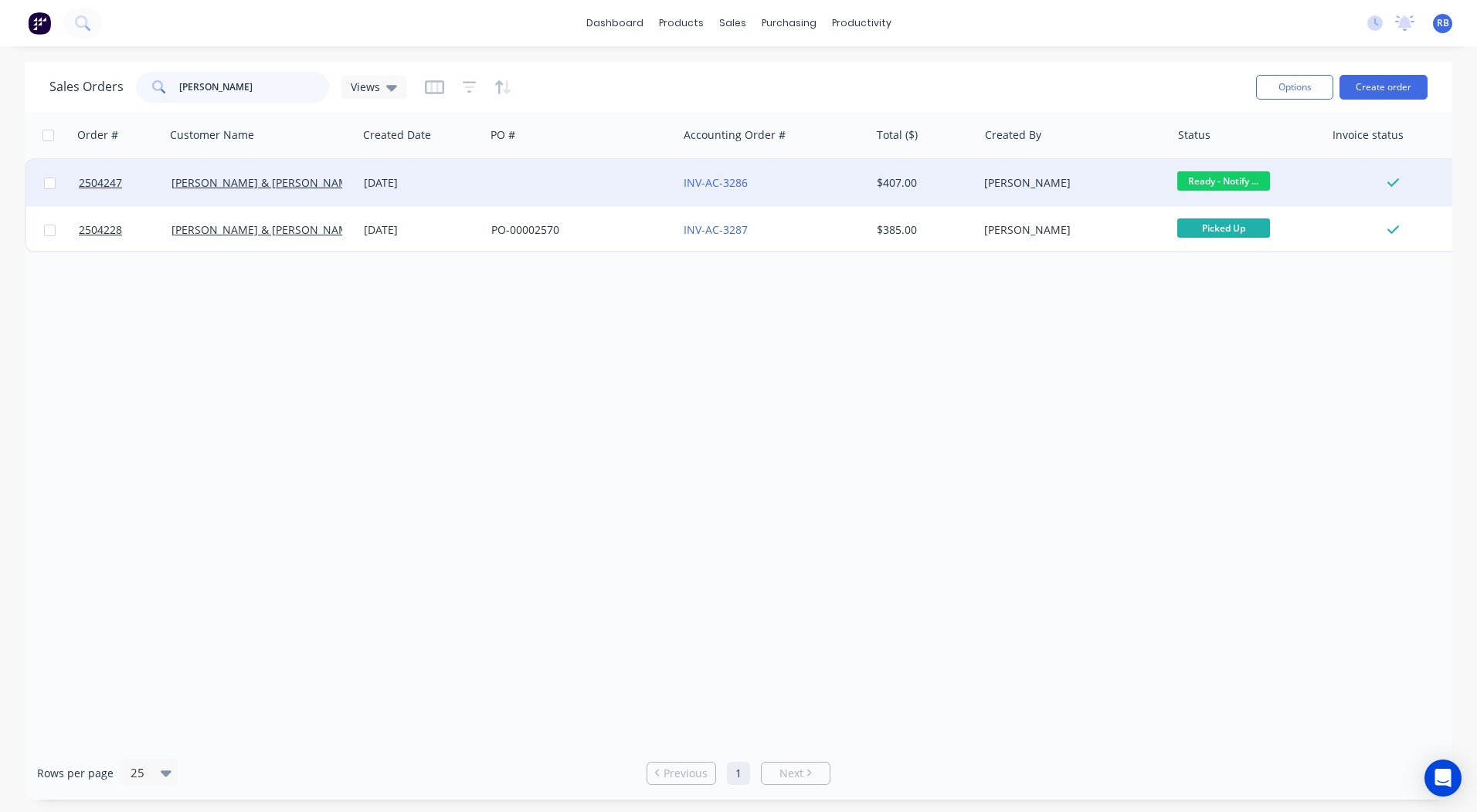
type input "[PERSON_NAME]"
click at [527, 181] on div at bounding box center [581, 183] width 193 height 46
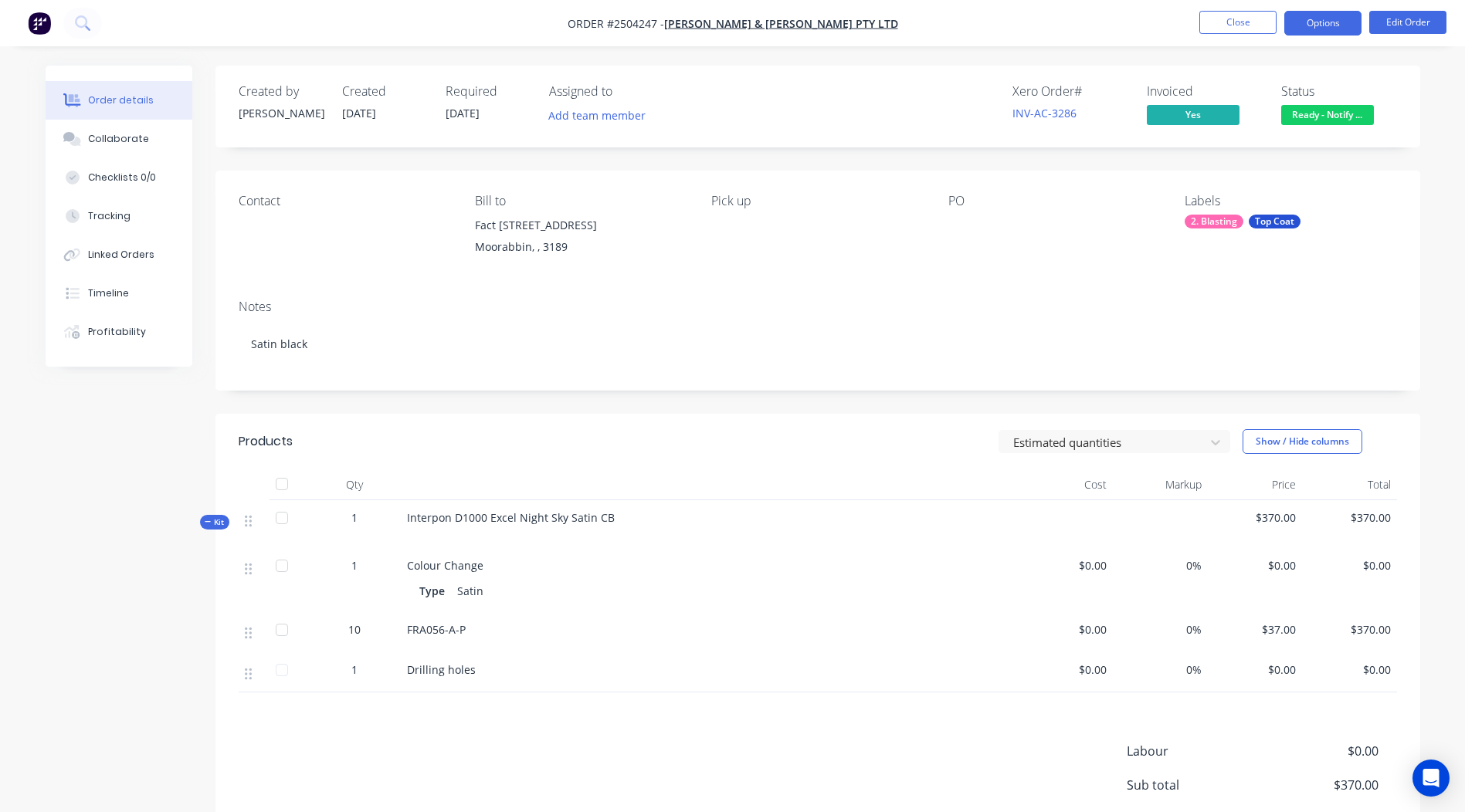
click at [1312, 23] on button "Options" at bounding box center [1323, 23] width 78 height 25
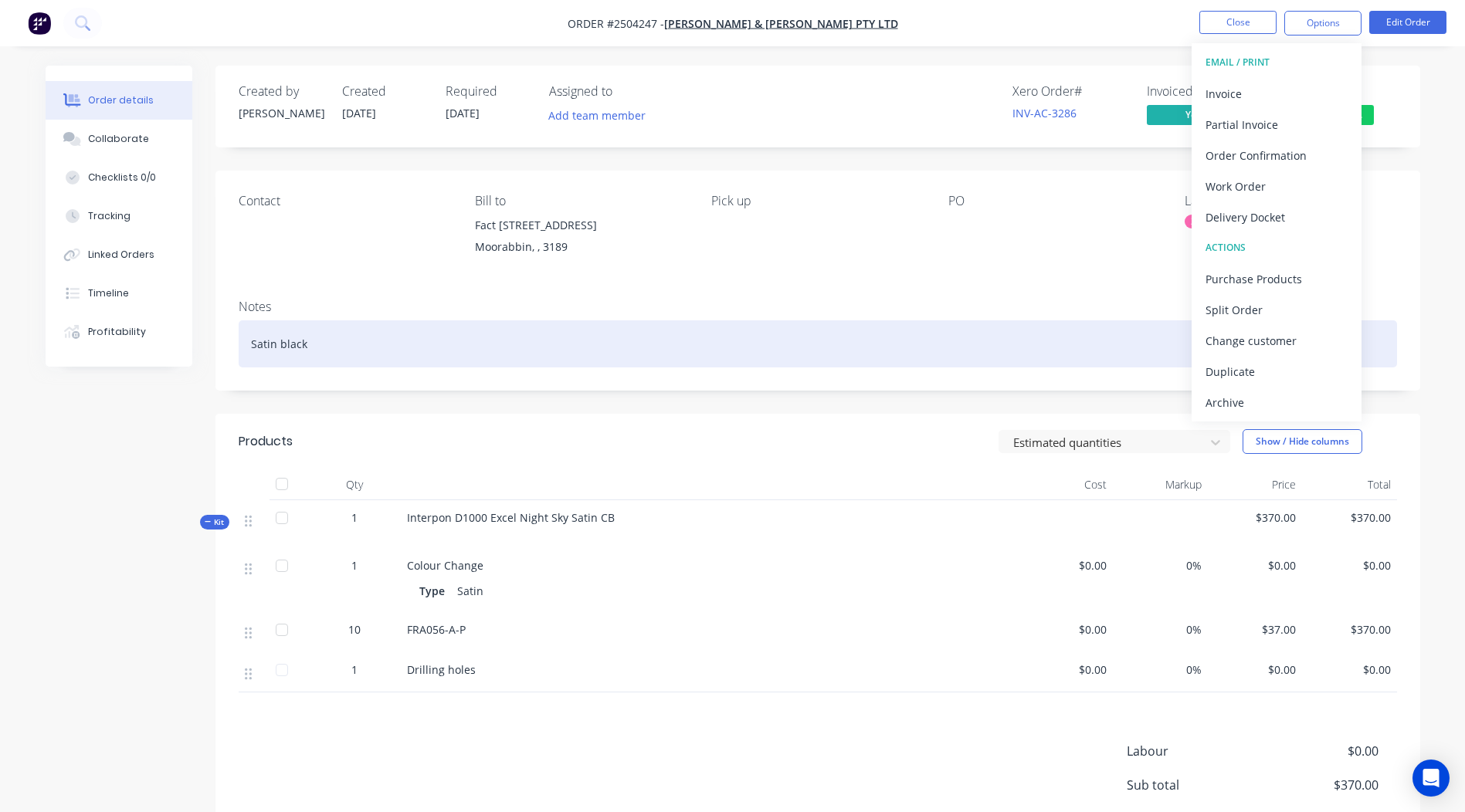
click at [1079, 333] on div "Satin black" at bounding box center [817, 343] width 1158 height 47
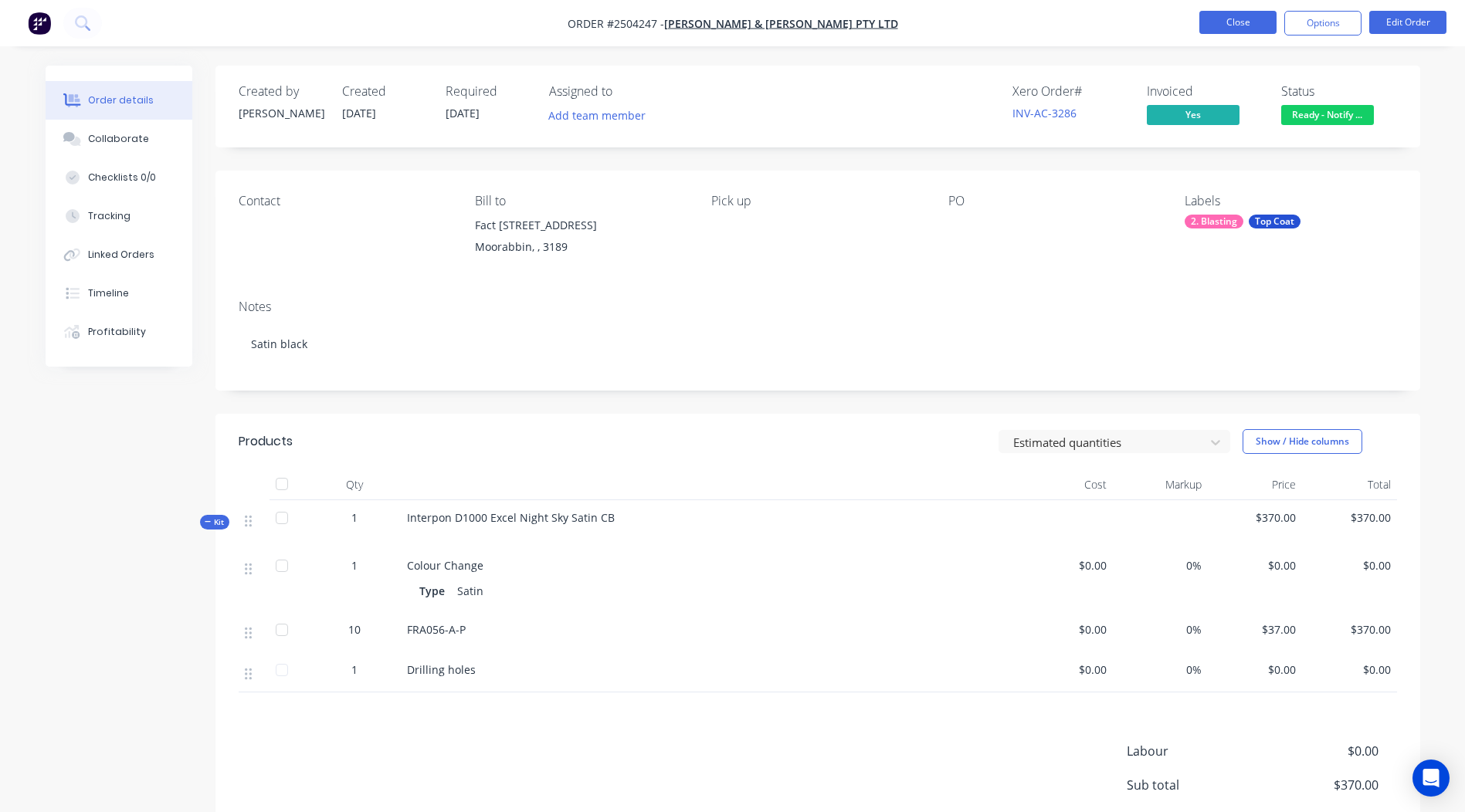
click at [1236, 24] on button "Close" at bounding box center [1237, 22] width 78 height 23
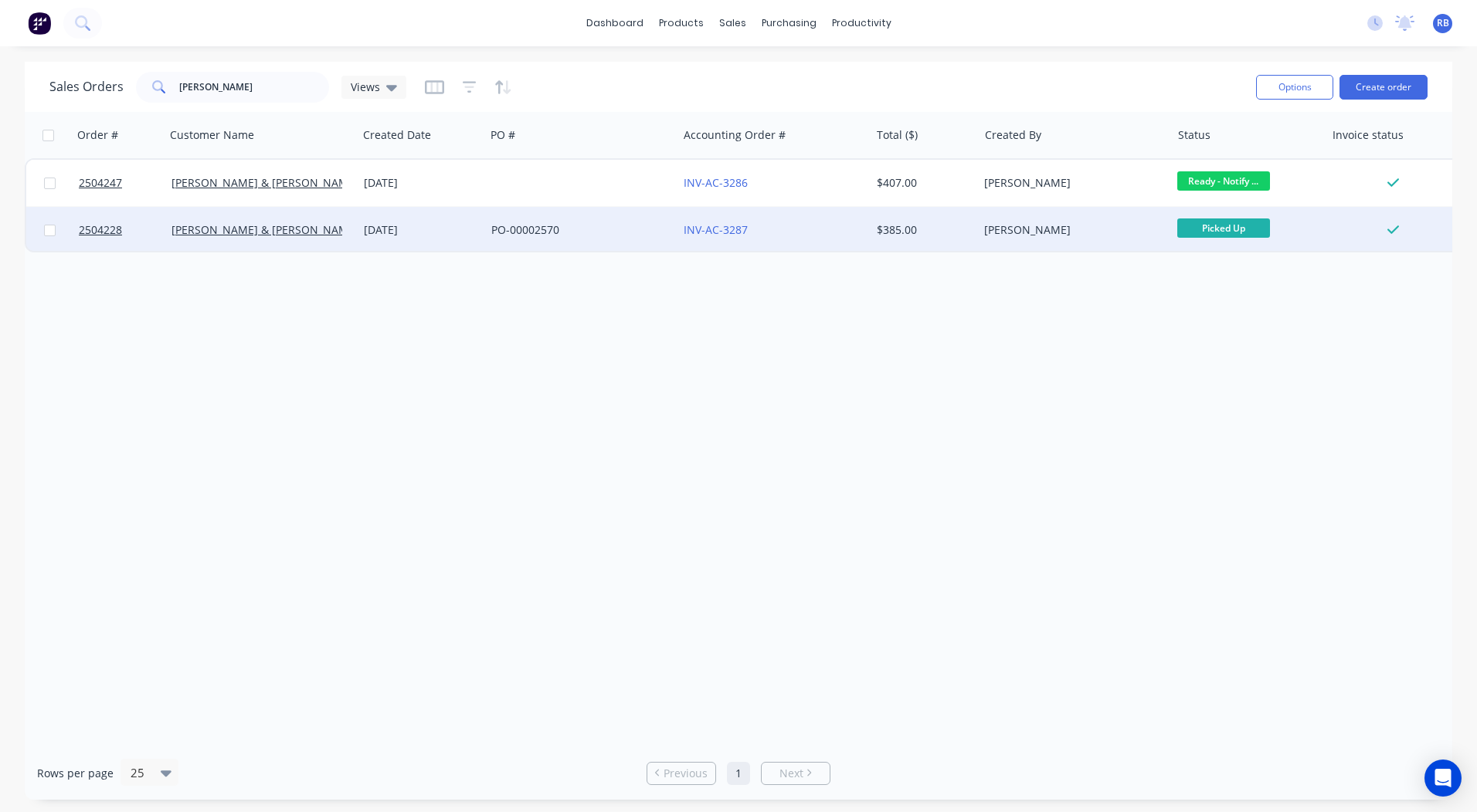
click at [796, 219] on div "INV-AC-3287" at bounding box center [774, 230] width 193 height 46
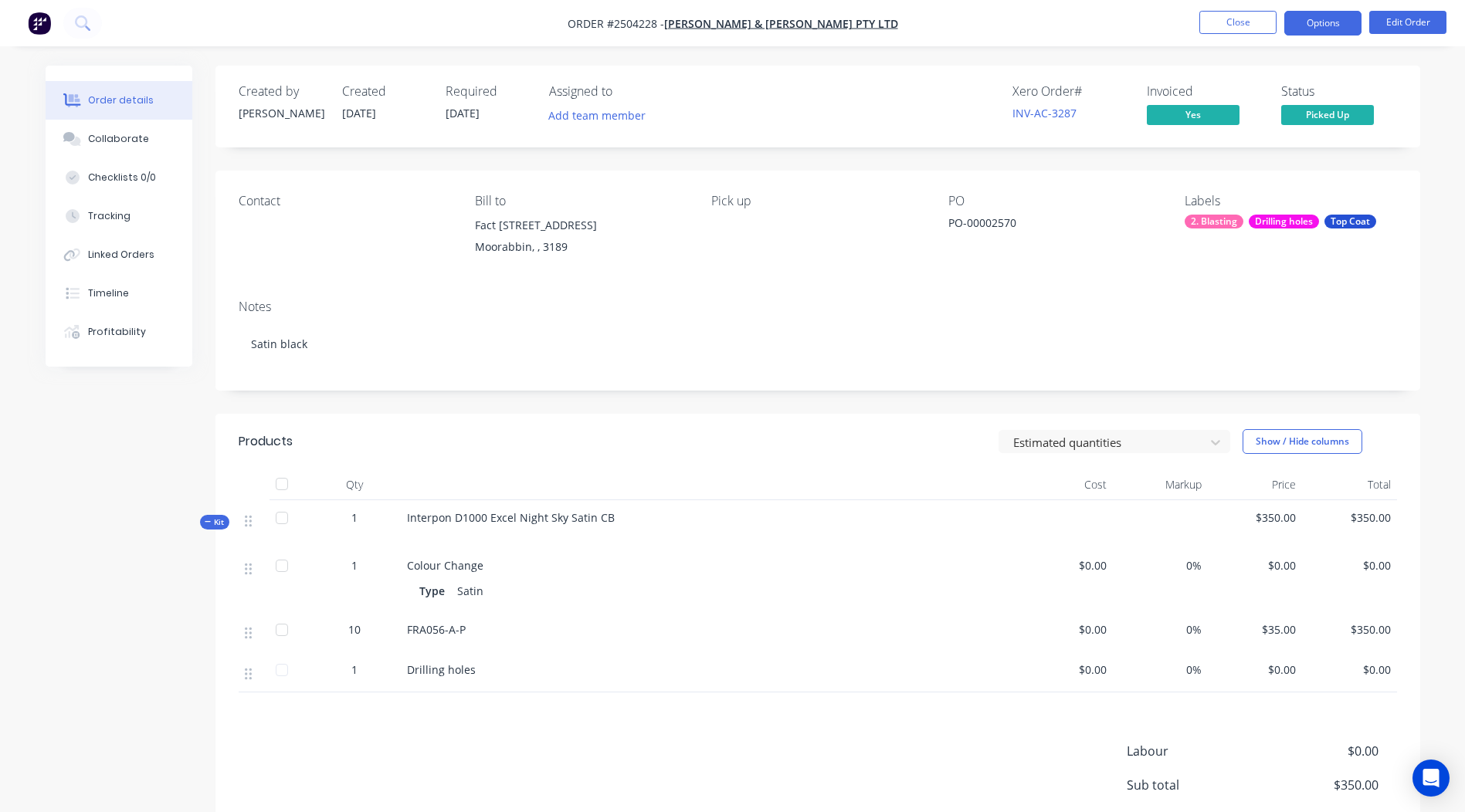
click at [1337, 13] on button "Options" at bounding box center [1323, 23] width 78 height 25
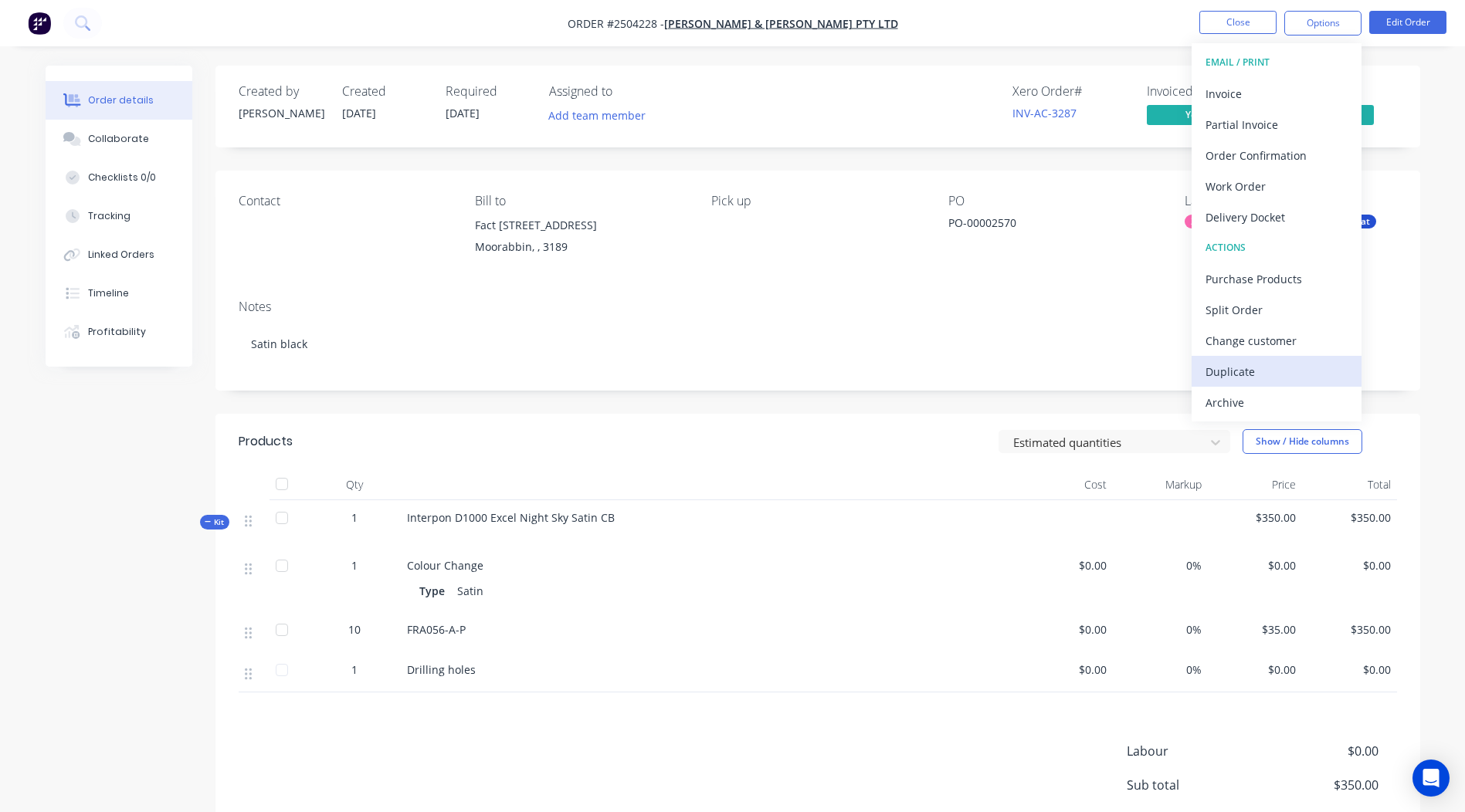
click at [1247, 364] on div "Duplicate" at bounding box center [1277, 371] width 142 height 22
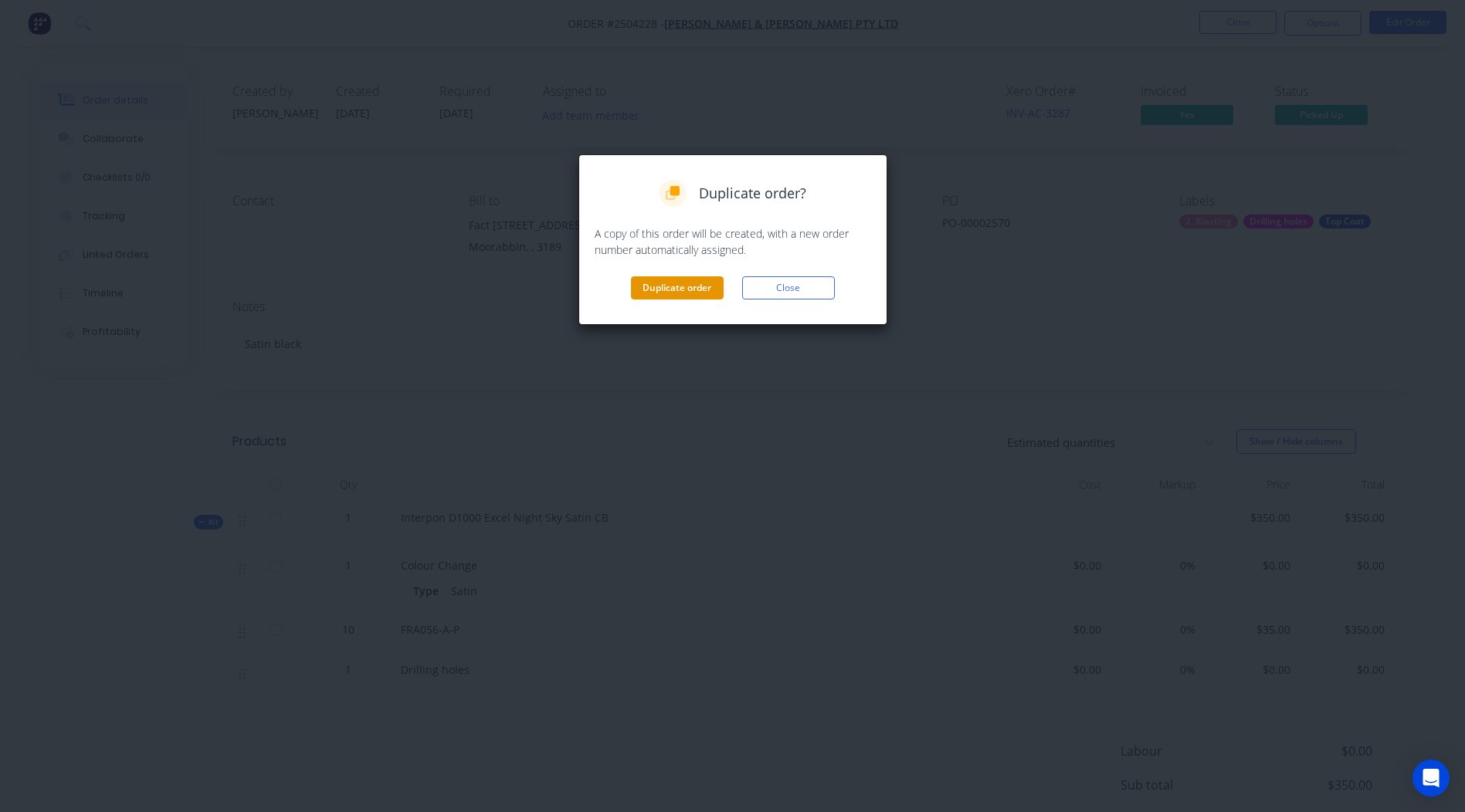
click at [675, 289] on button "Duplicate order" at bounding box center [677, 287] width 93 height 23
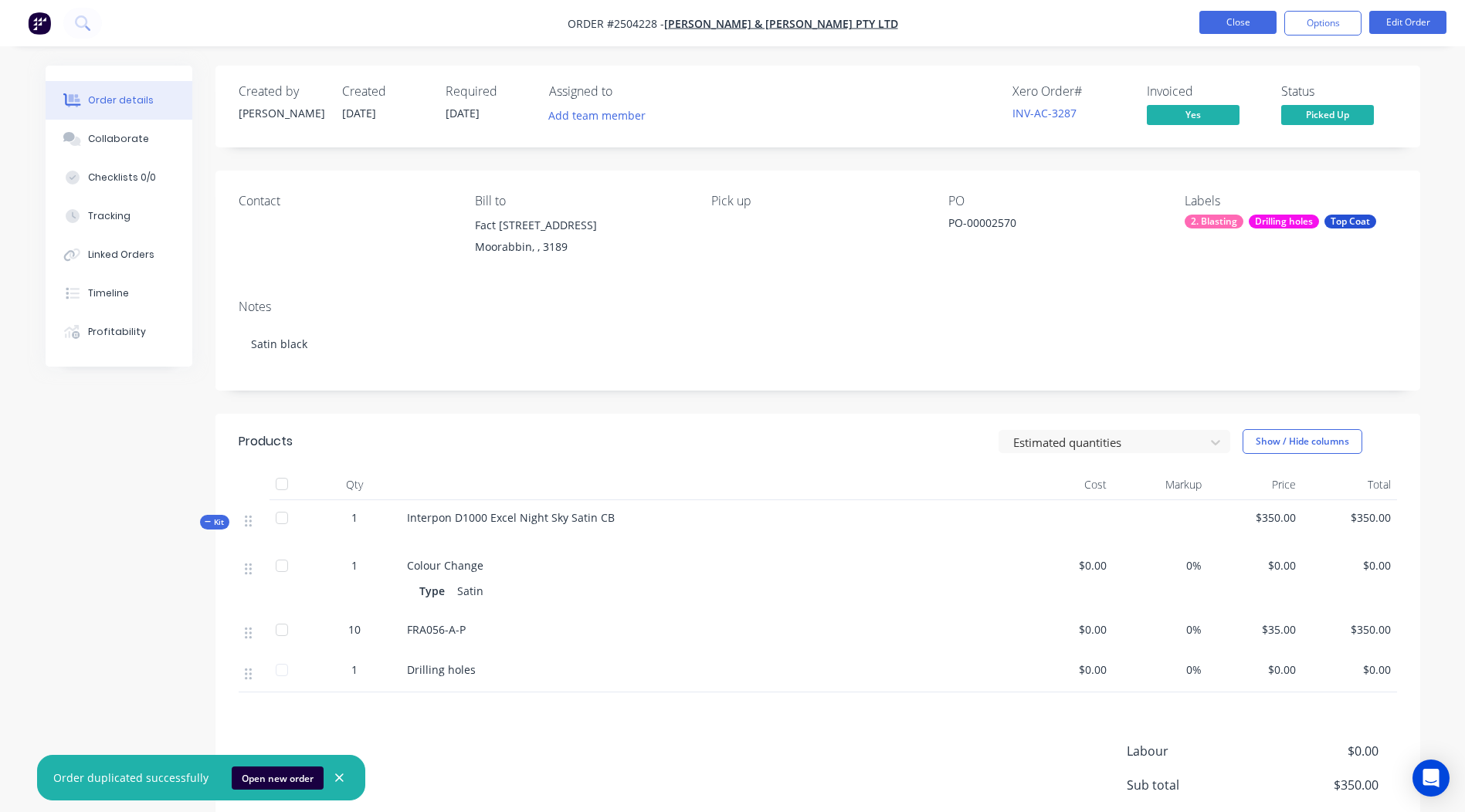
click at [1224, 20] on button "Close" at bounding box center [1237, 22] width 78 height 23
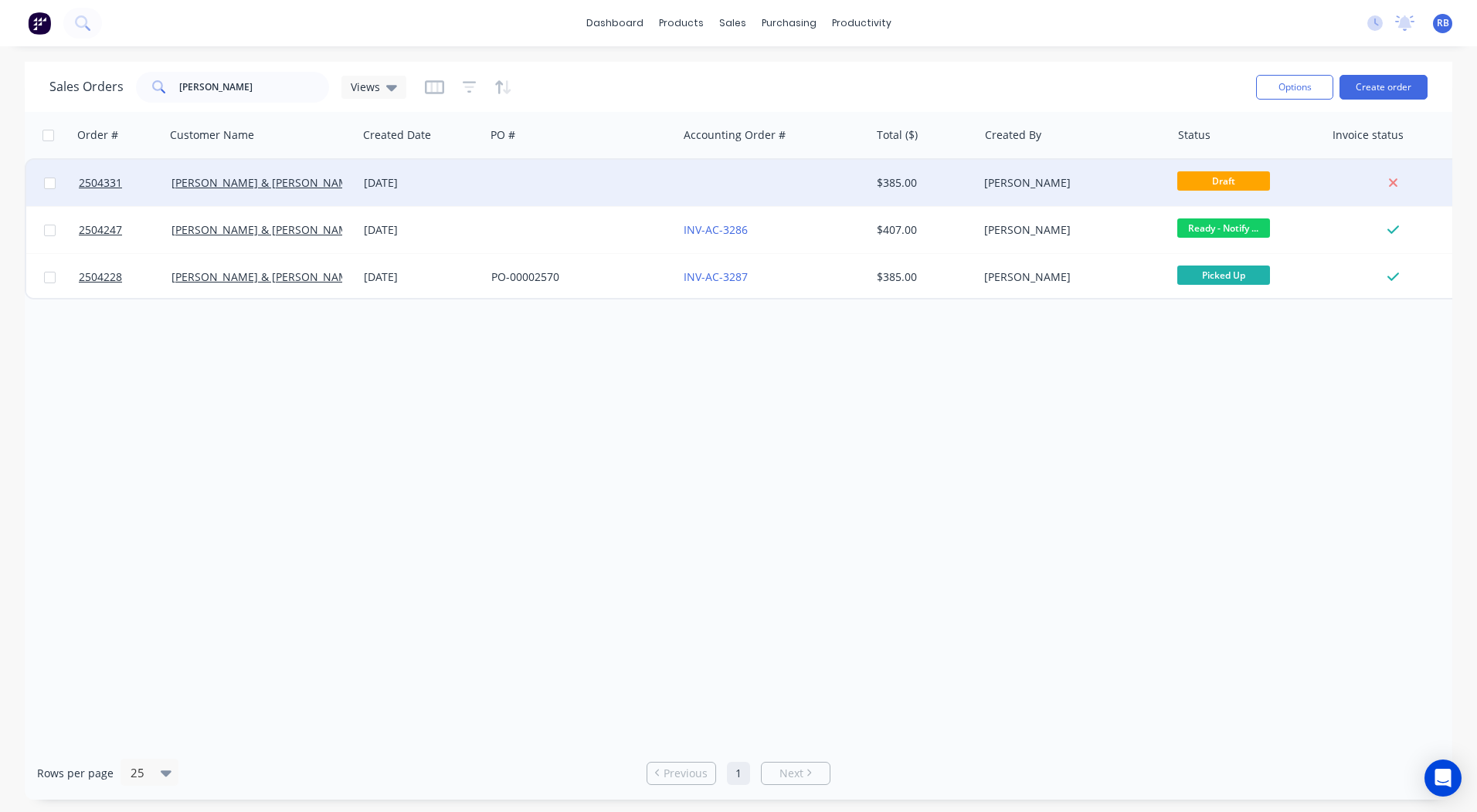
click at [793, 178] on div at bounding box center [774, 183] width 193 height 46
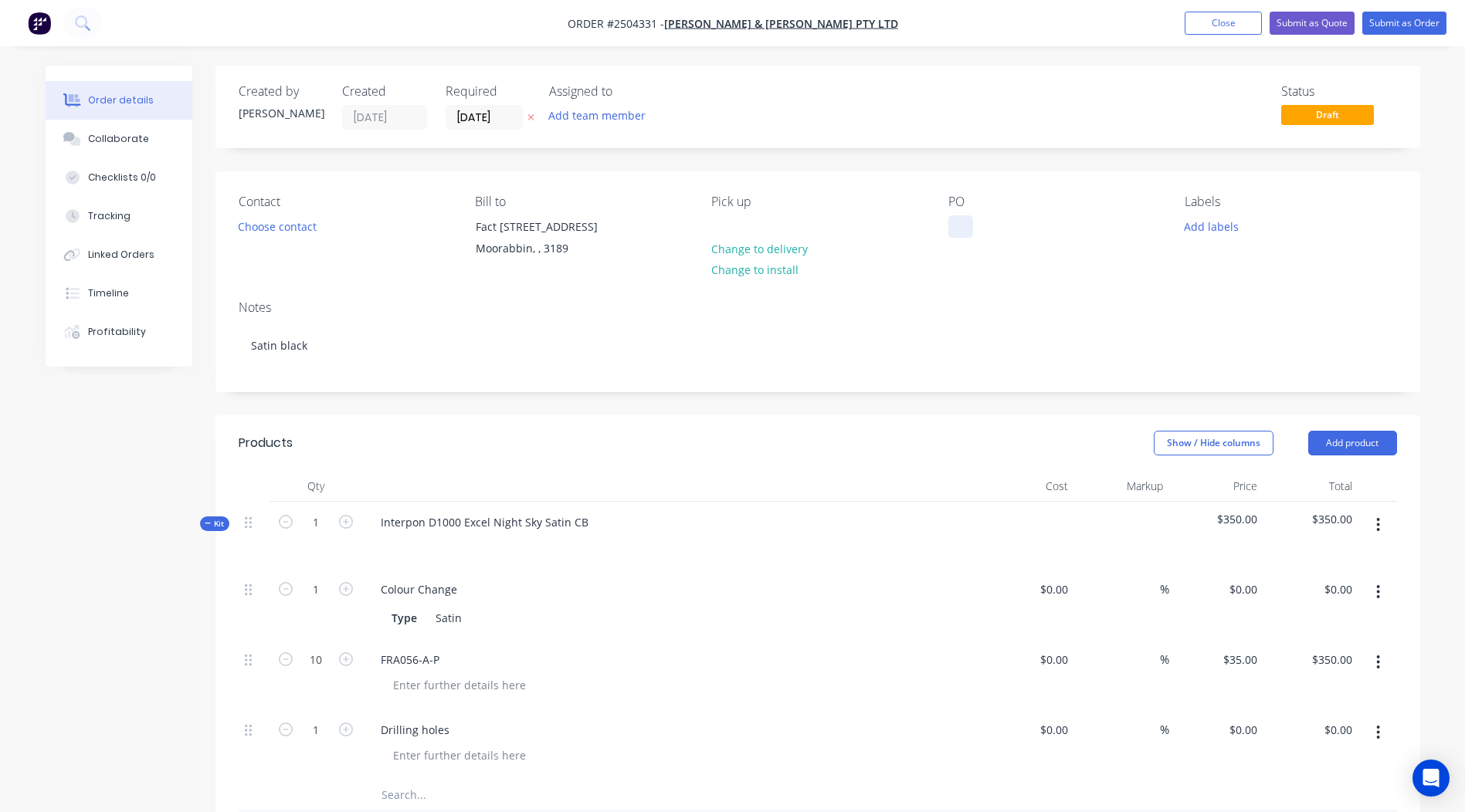
click at [949, 219] on div at bounding box center [960, 227] width 25 height 22
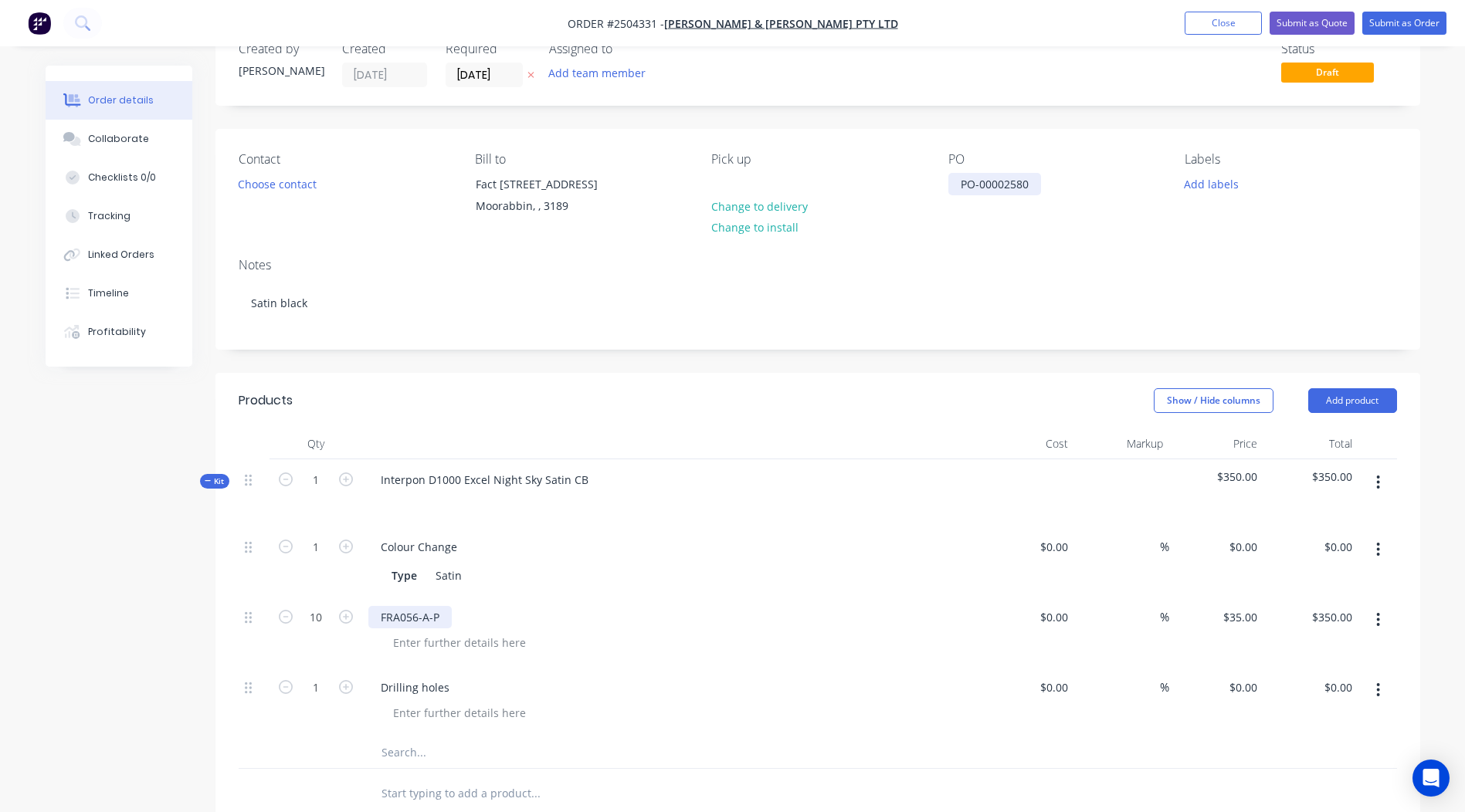
scroll to position [78, 0]
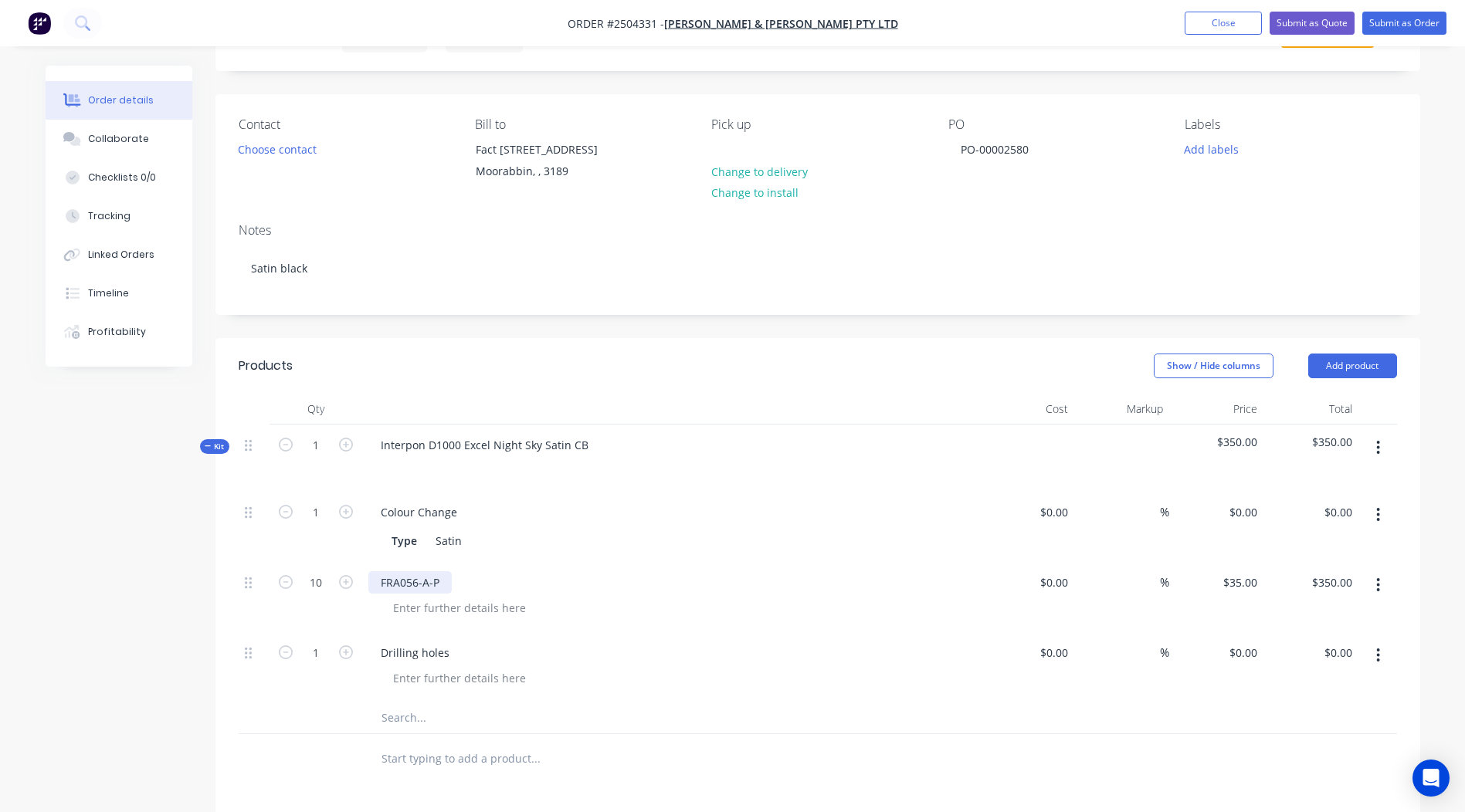
click at [419, 584] on div "FRA056-A-P" at bounding box center [410, 583] width 84 height 22
click at [427, 580] on div "FRA003-A-P" at bounding box center [410, 583] width 84 height 22
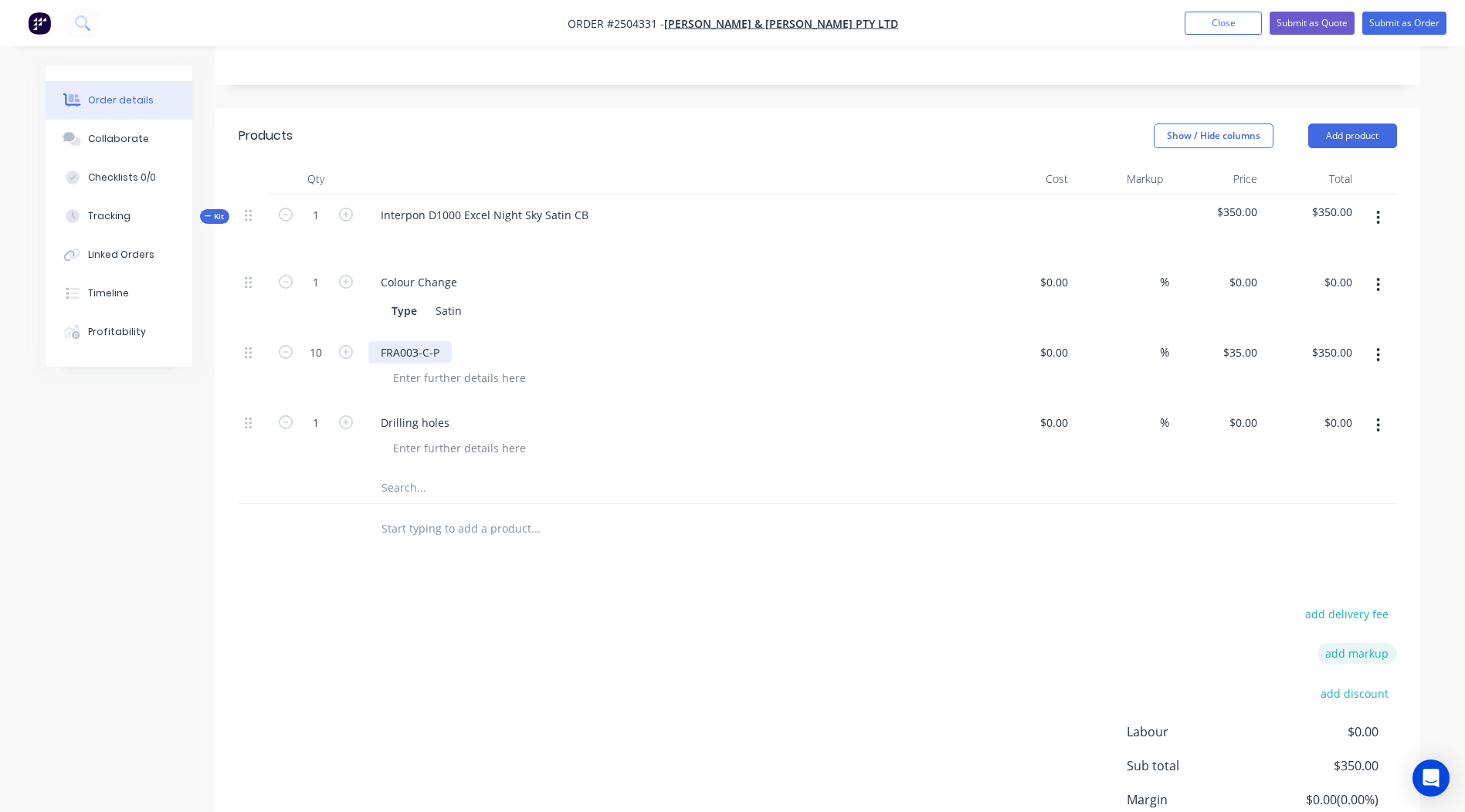
scroll to position [346, 0]
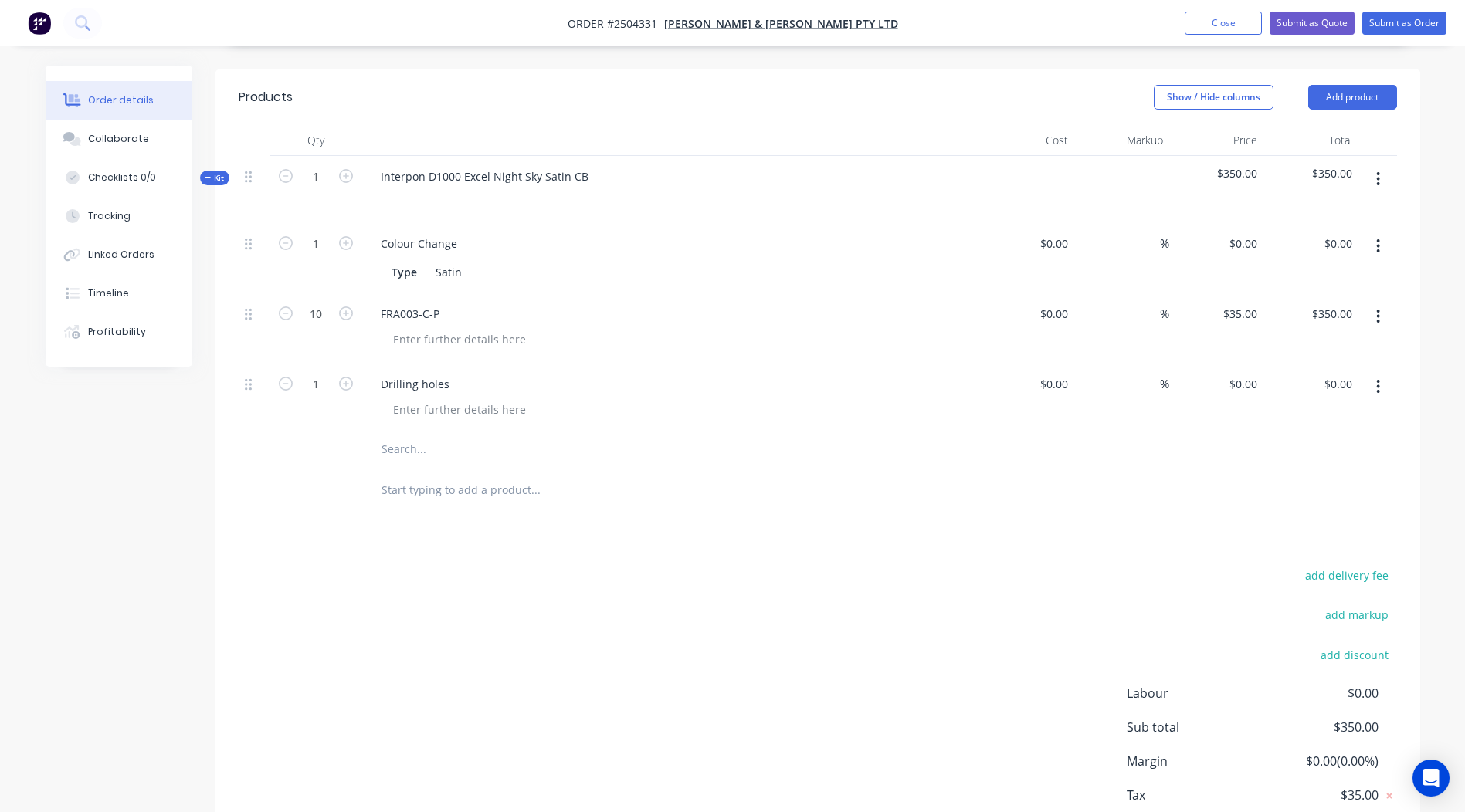
drag, startPoint x: 1007, startPoint y: 568, endPoint x: 1138, endPoint y: 527, distance: 137.3
click at [1007, 567] on div "add delivery fee add markup add discount Labour $0.00 Sub total $350.00 Margin …" at bounding box center [817, 714] width 1158 height 298
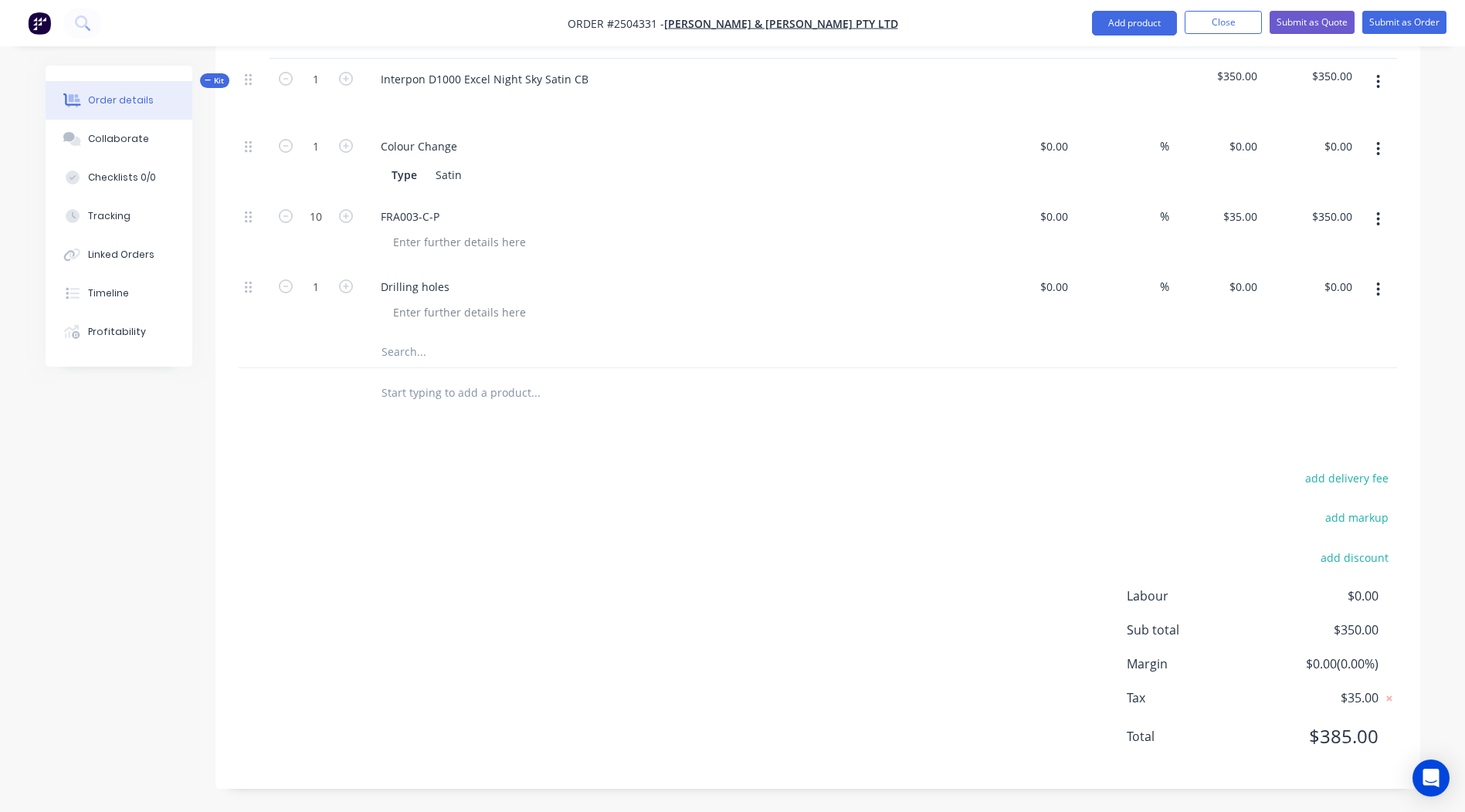
scroll to position [0, 0]
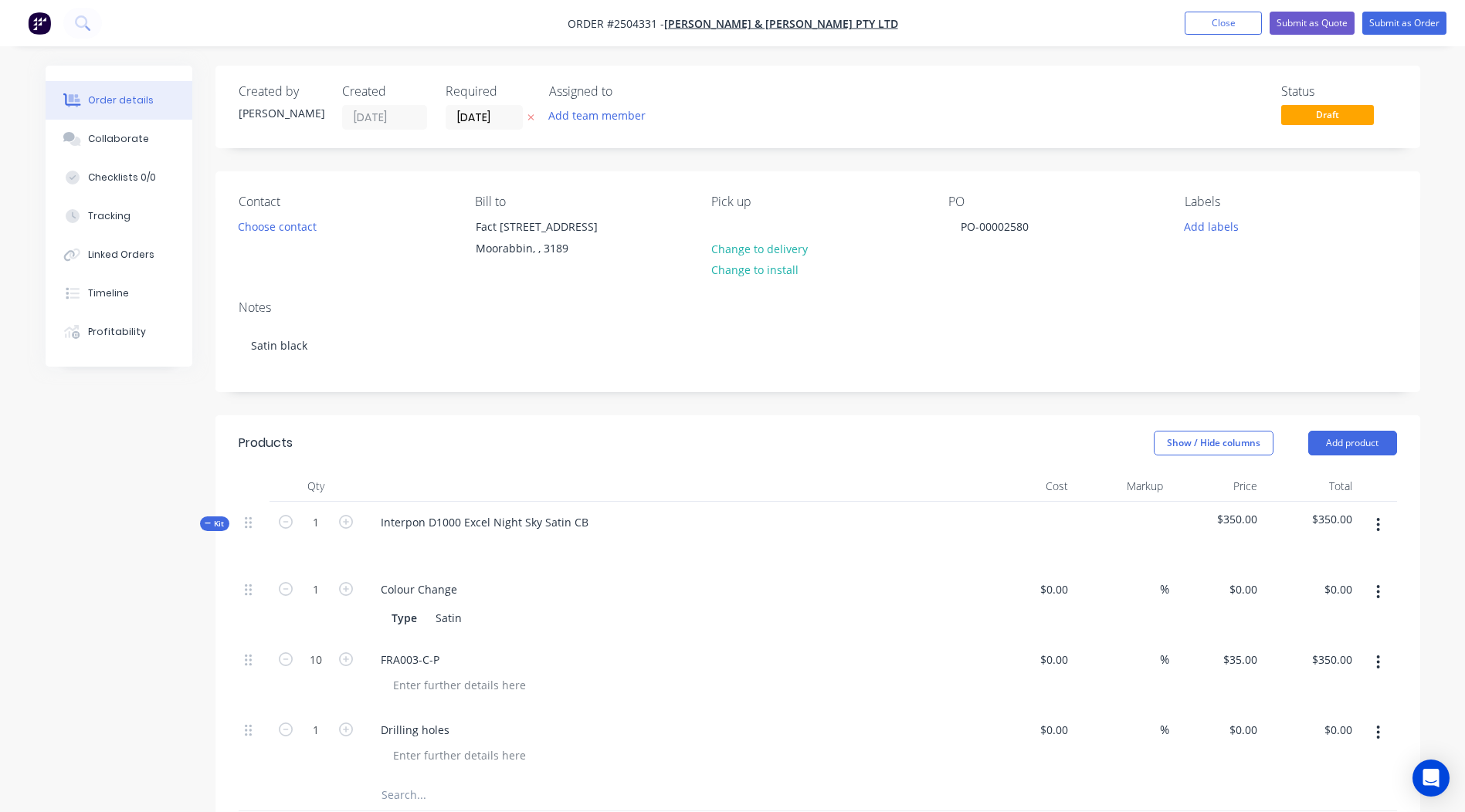
click at [1213, 210] on div "Labels Add labels" at bounding box center [1290, 229] width 211 height 70
click at [1206, 234] on button "Add labels" at bounding box center [1211, 226] width 71 height 20
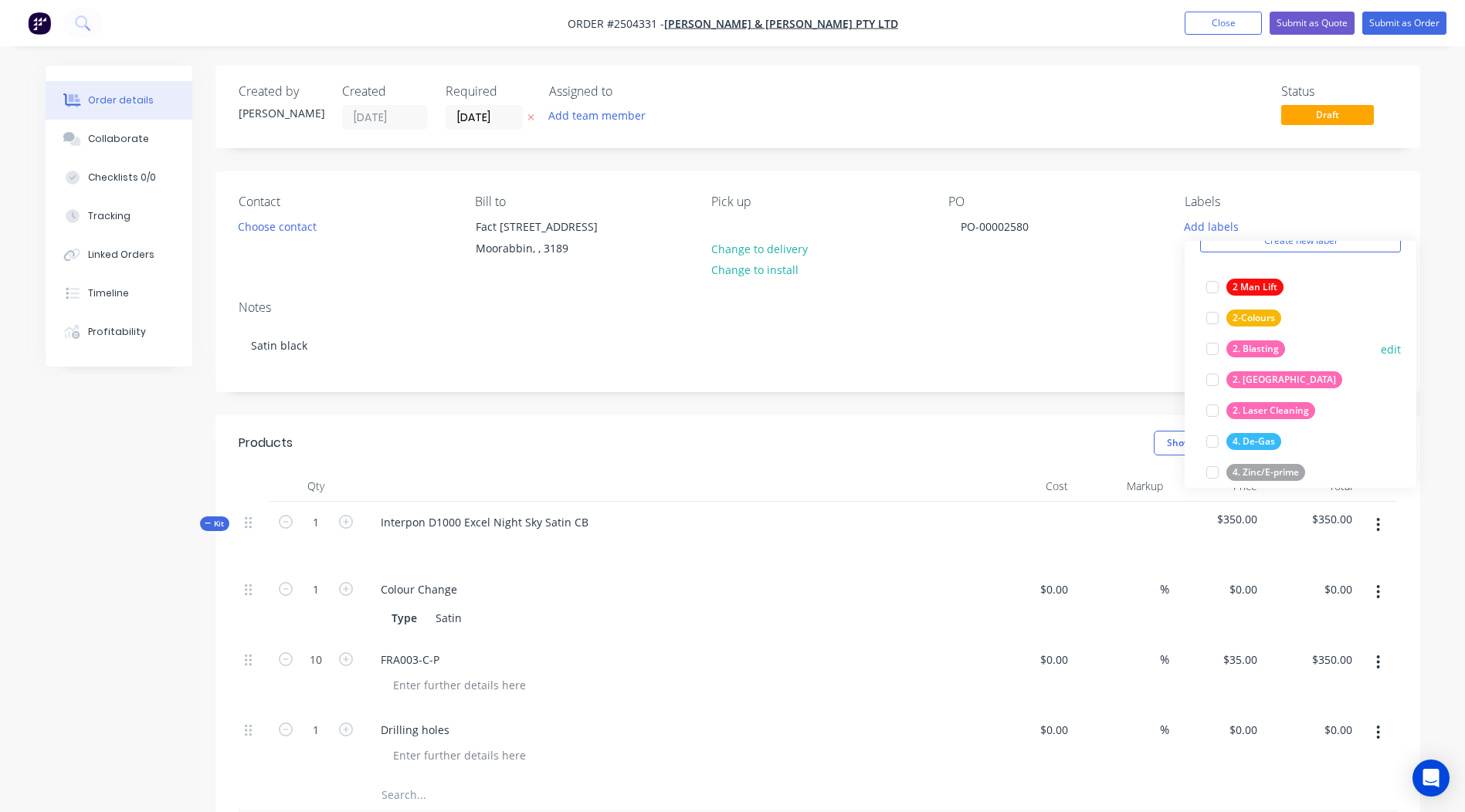
click at [1260, 354] on div "2. Blasting" at bounding box center [1255, 349] width 59 height 17
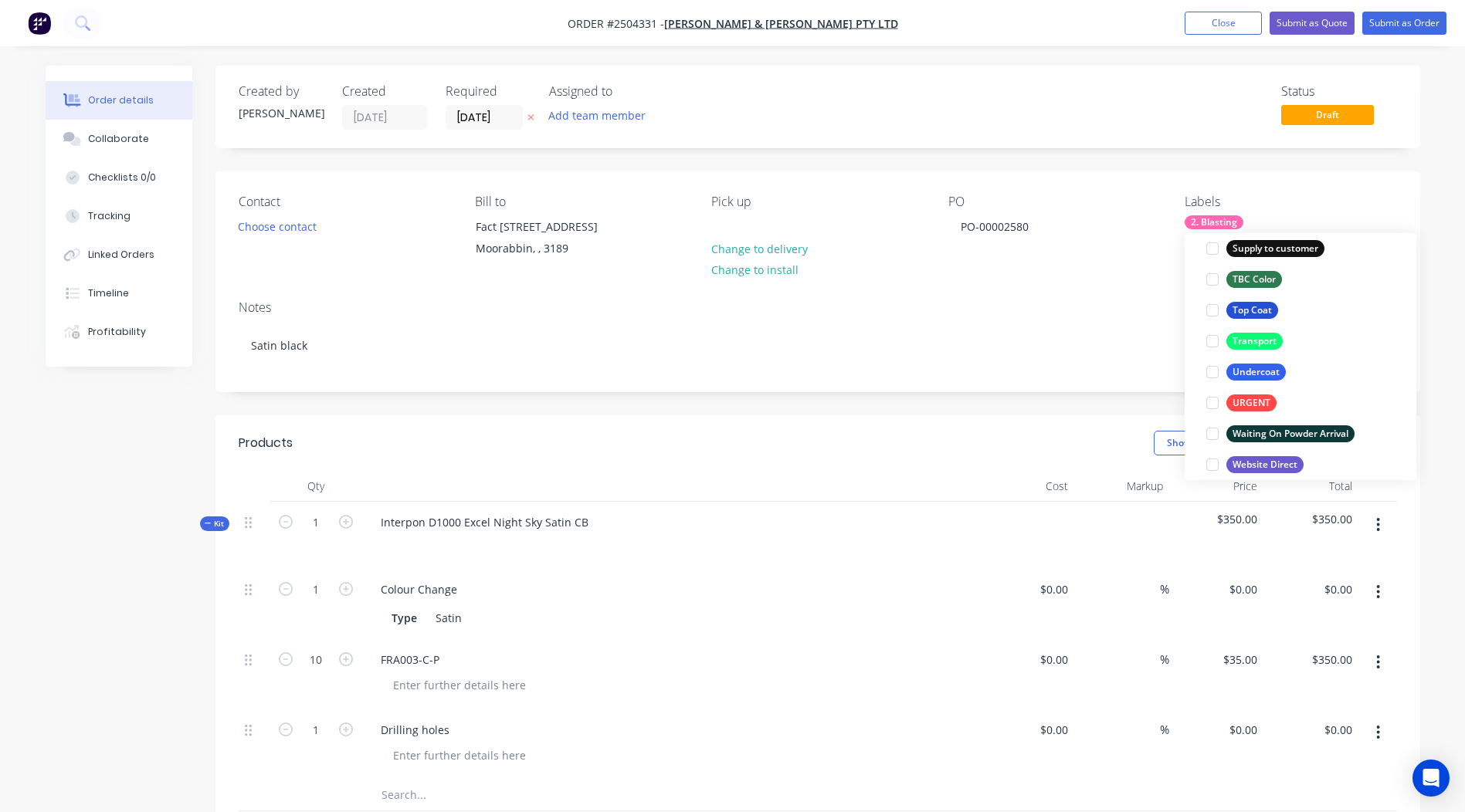
scroll to position [1235, 0]
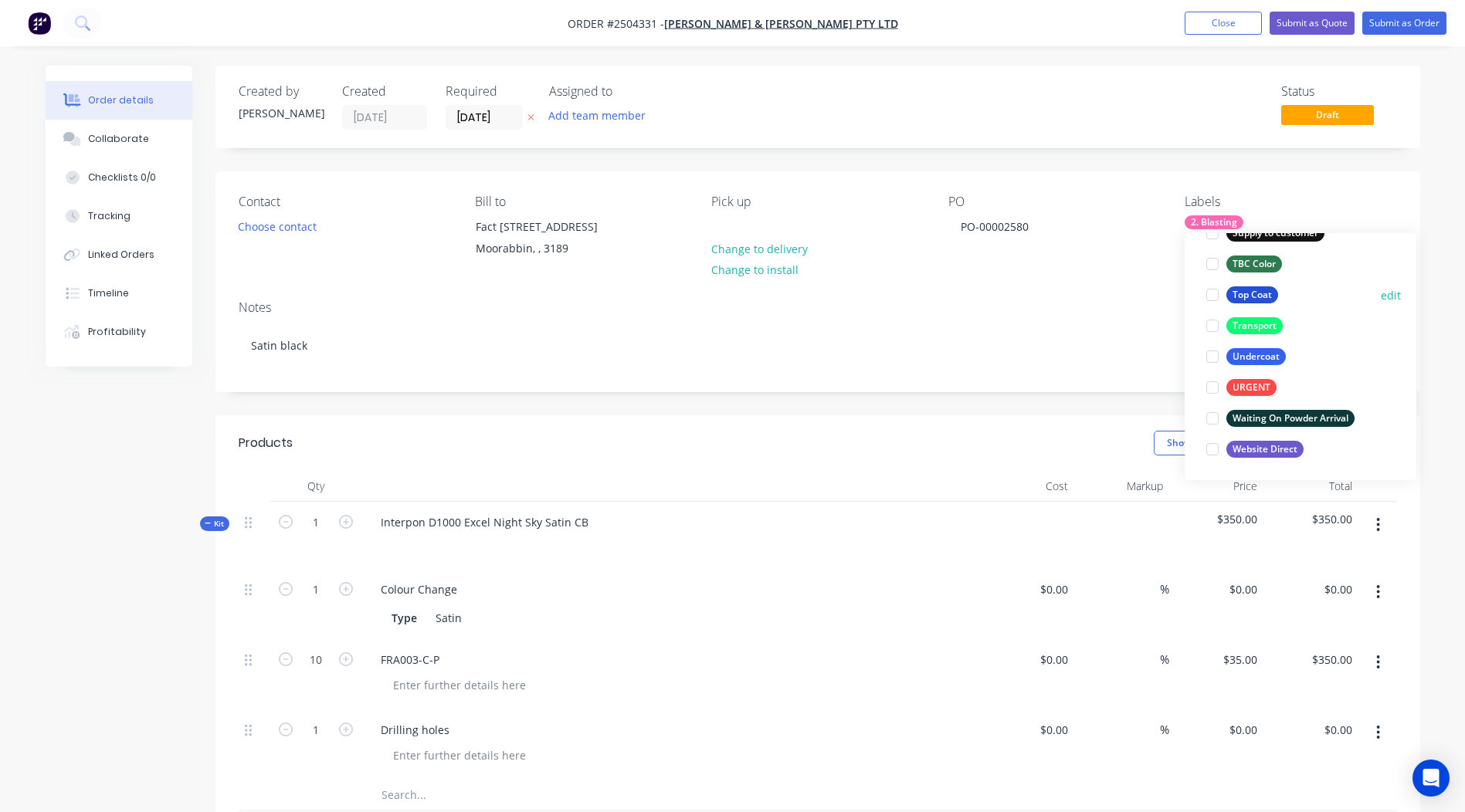
click at [1252, 290] on div "Top Coat" at bounding box center [1252, 295] width 52 height 17
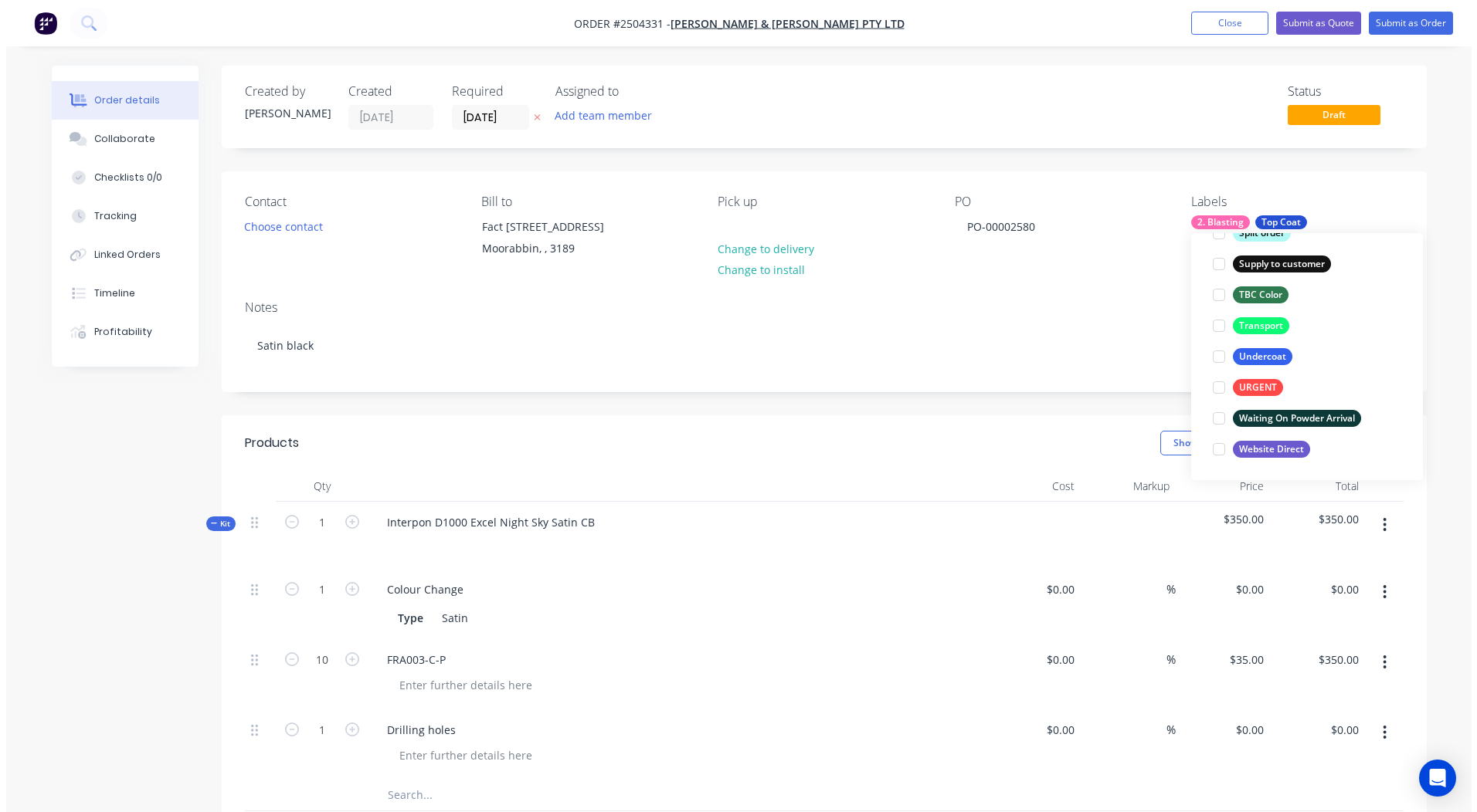
scroll to position [93, 0]
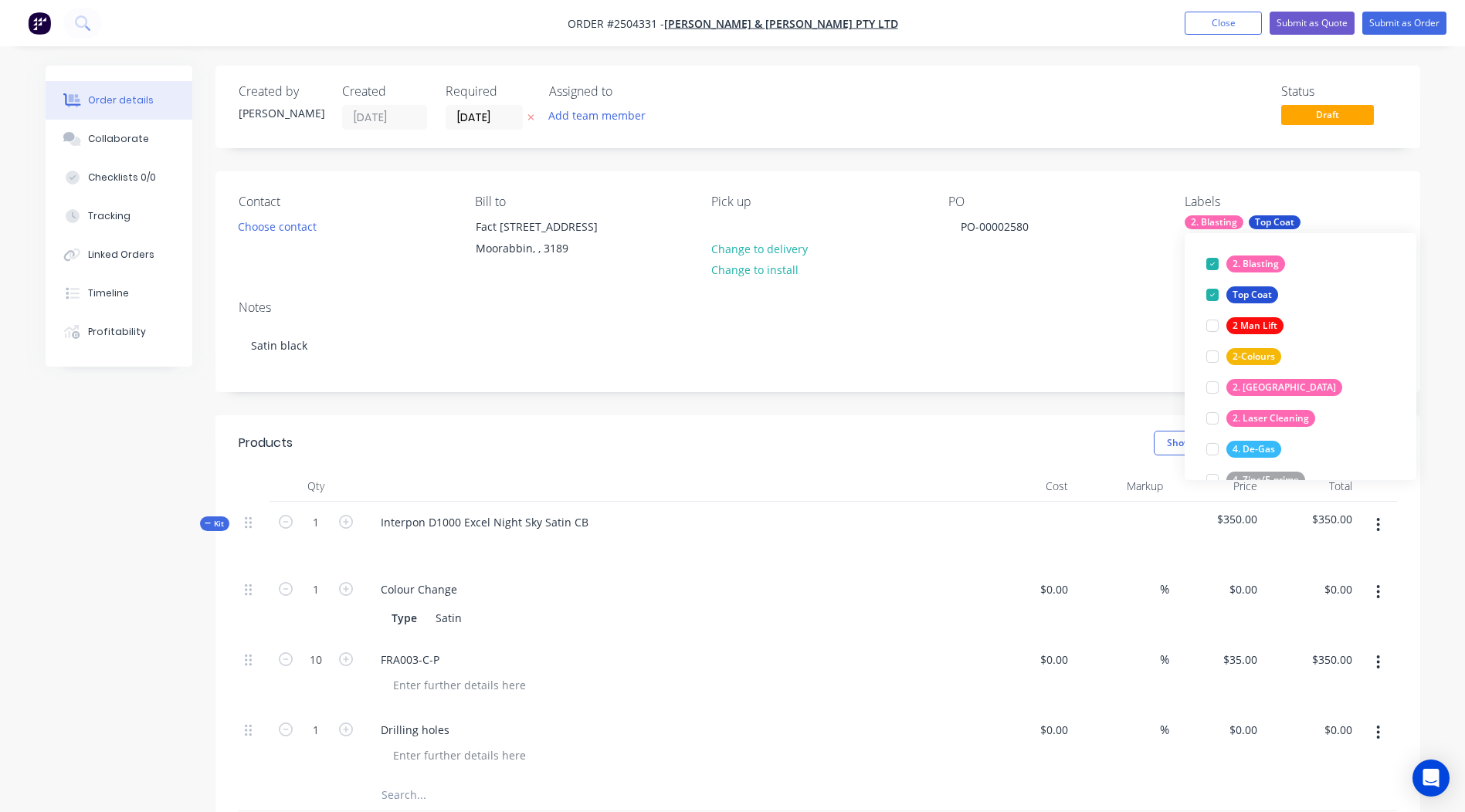
click at [1428, 107] on div "Order details Collaborate Checklists 0/0 Tracking Linked Orders Timeline Profit…" at bounding box center [732, 660] width 1405 height 1189
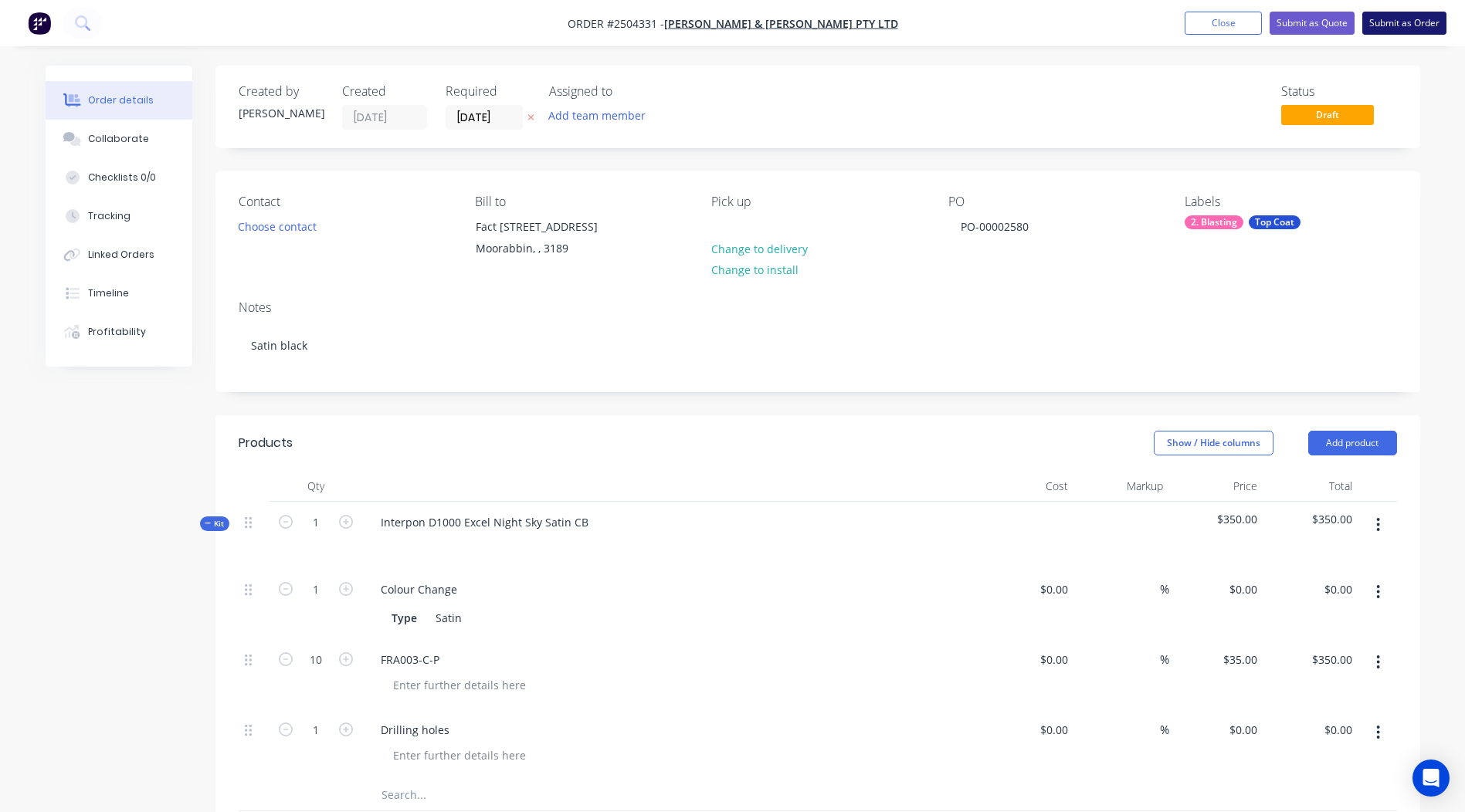
click at [1394, 19] on button "Submit as Order" at bounding box center [1404, 23] width 84 height 23
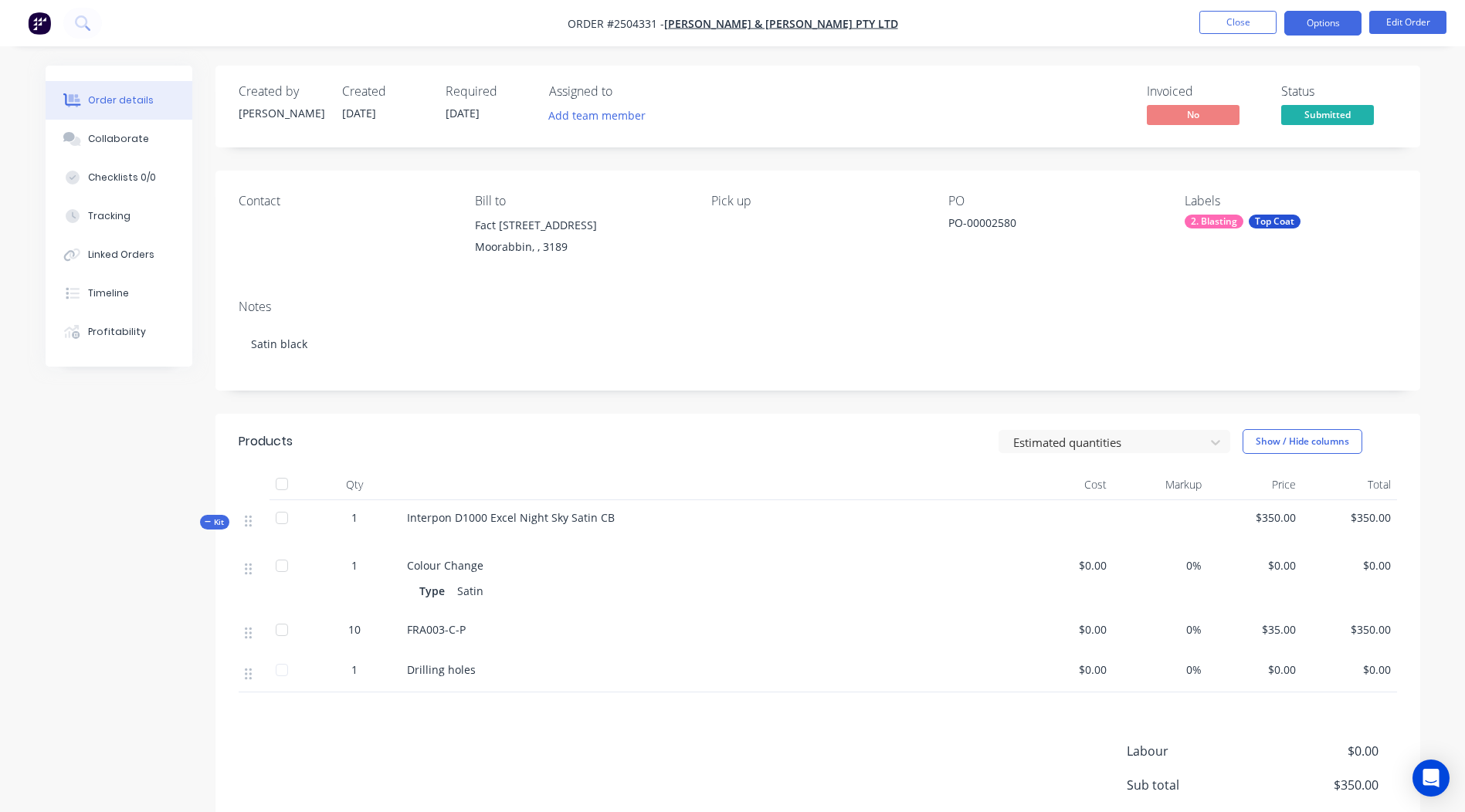
click at [1326, 26] on button "Options" at bounding box center [1323, 23] width 78 height 25
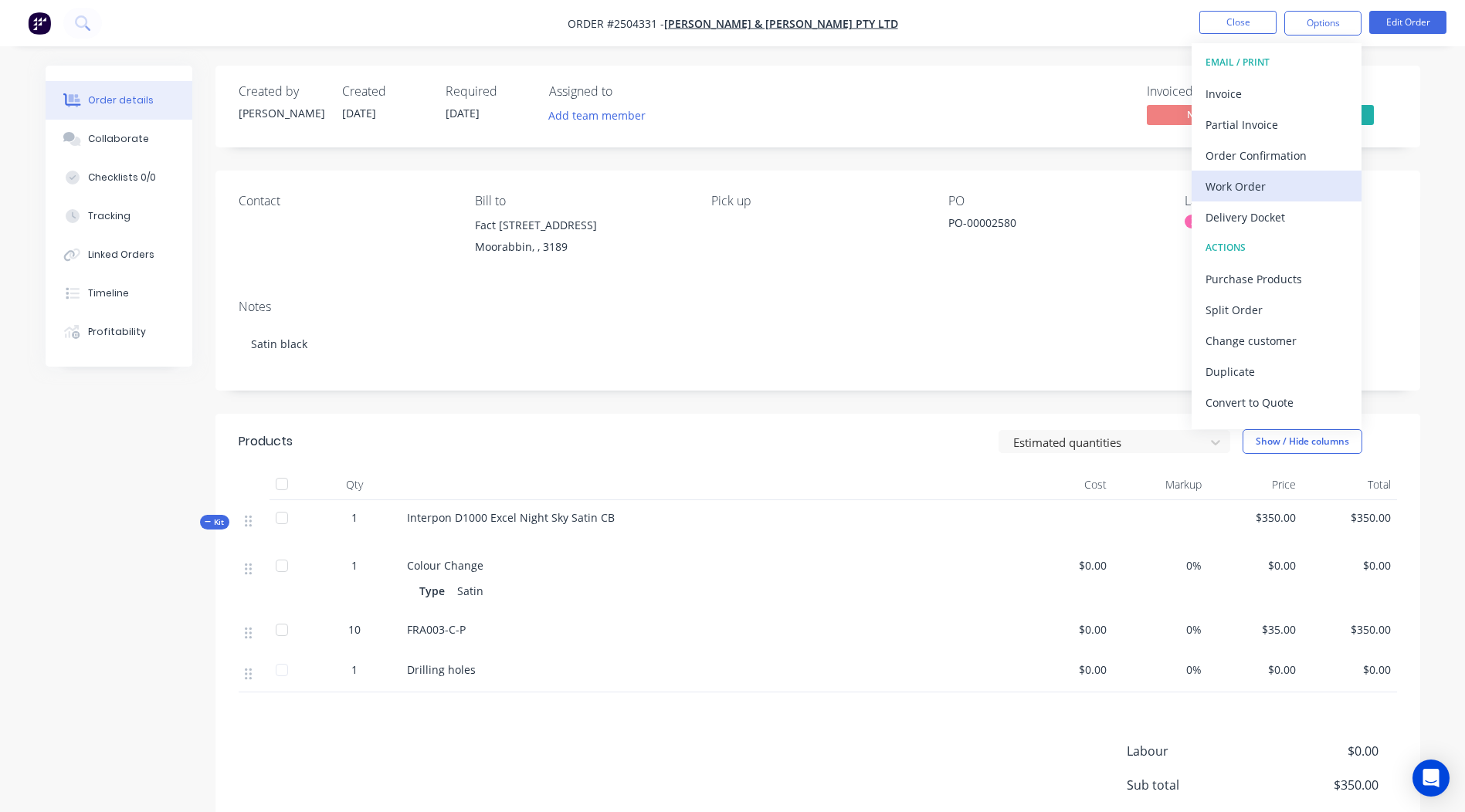
click at [1260, 180] on div "Work Order" at bounding box center [1277, 187] width 142 height 22
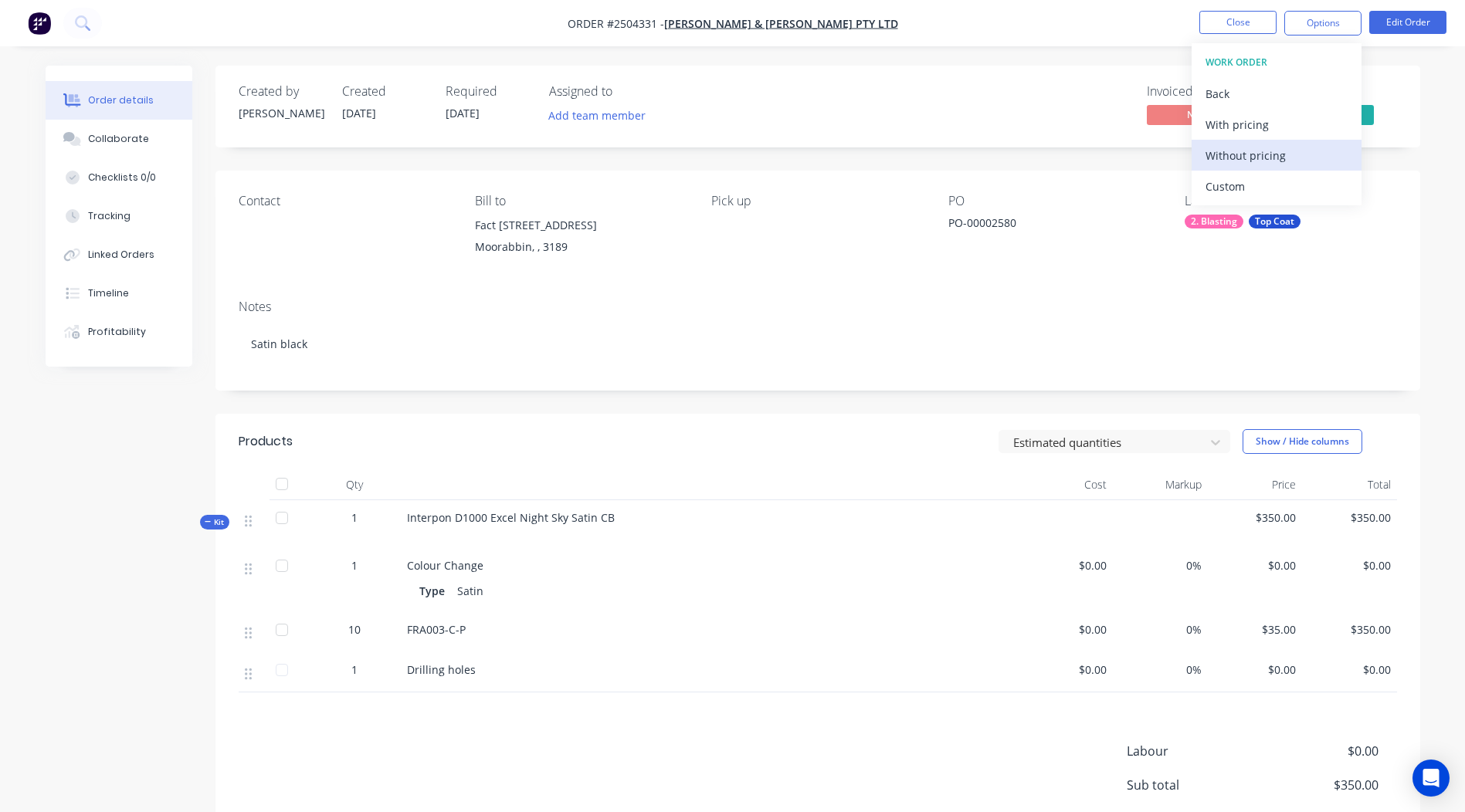
click at [1277, 153] on div "Without pricing" at bounding box center [1277, 155] width 142 height 22
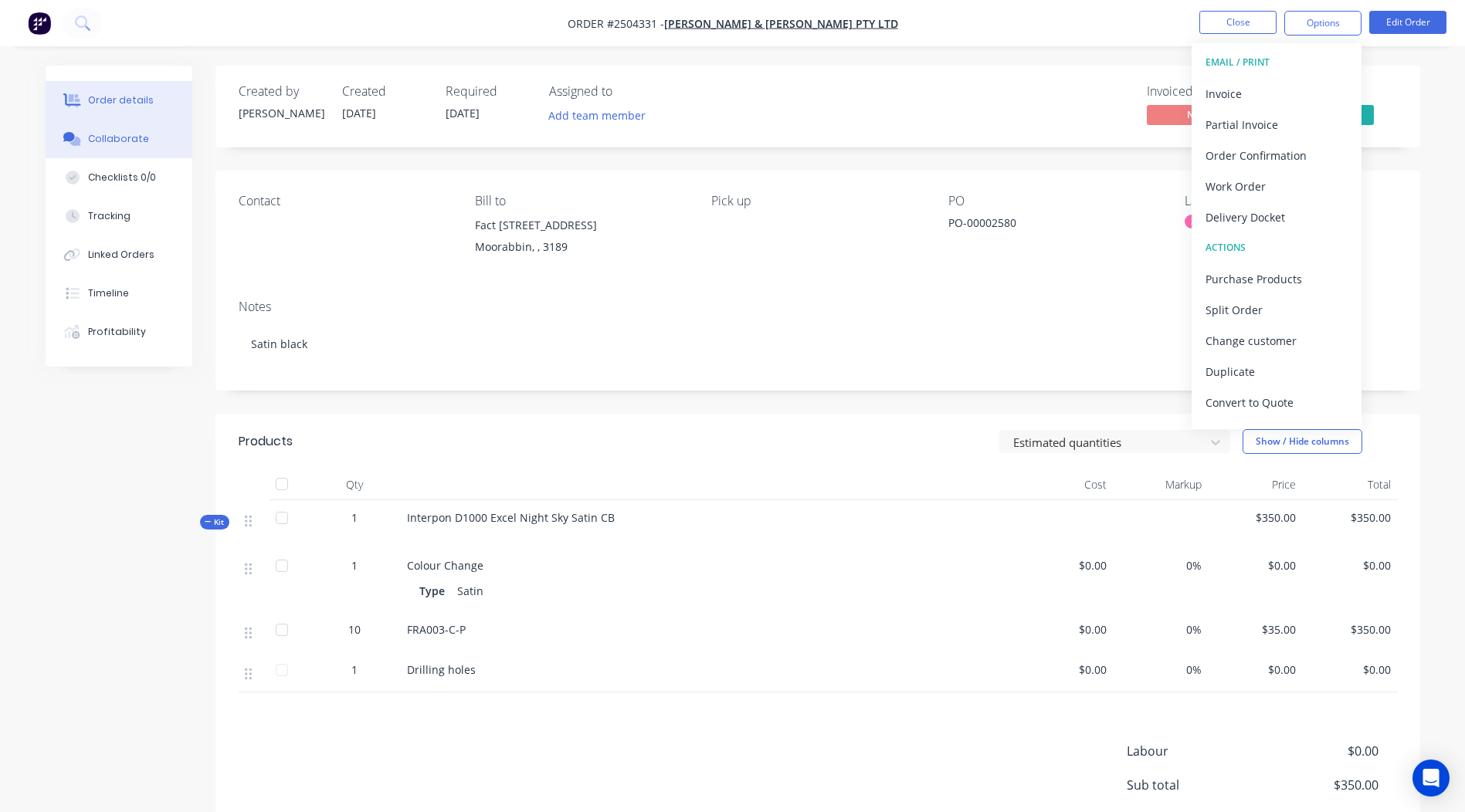
click at [113, 135] on div "Collaborate" at bounding box center [118, 139] width 61 height 14
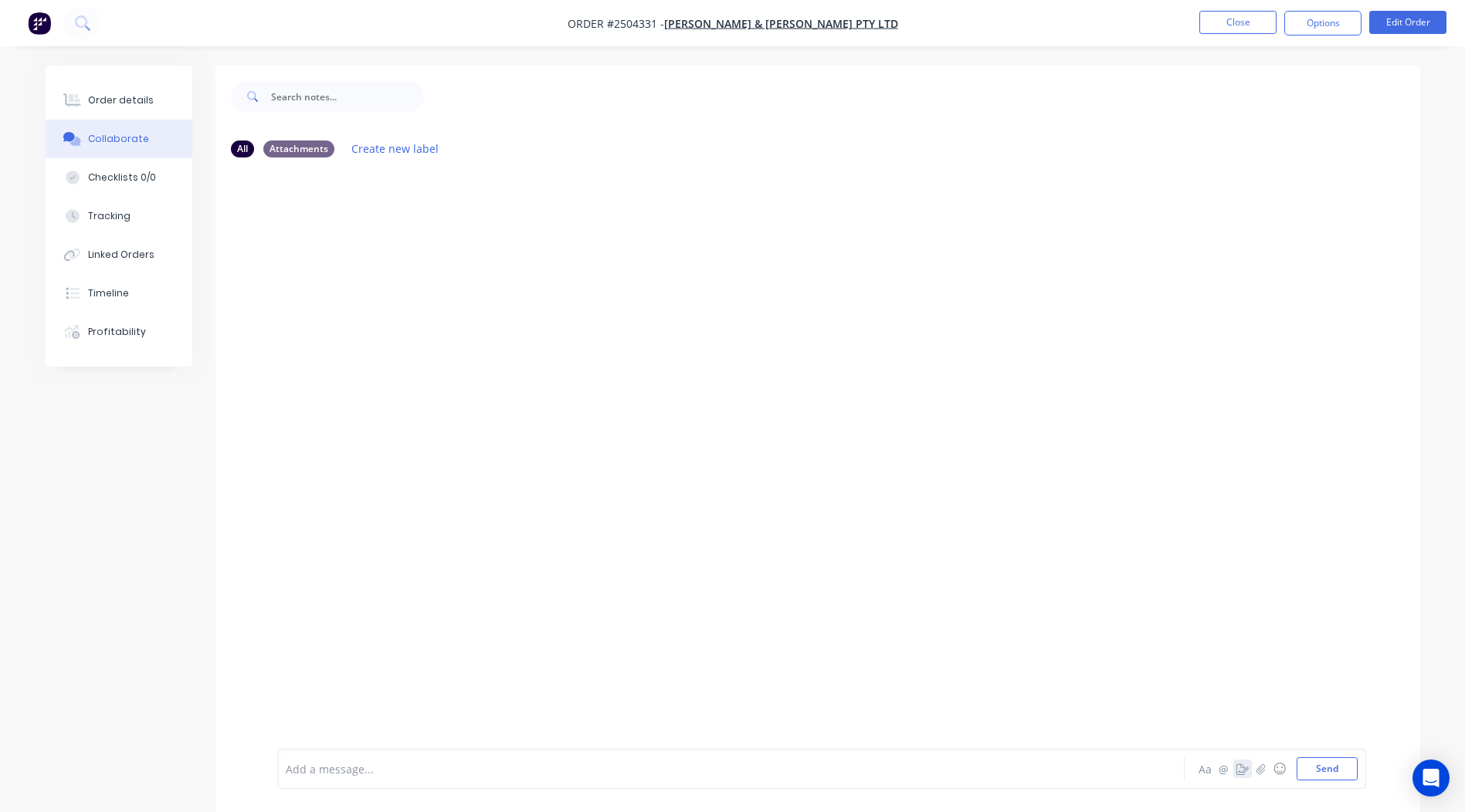
click at [1247, 768] on icon "button" at bounding box center [1243, 769] width 12 height 11
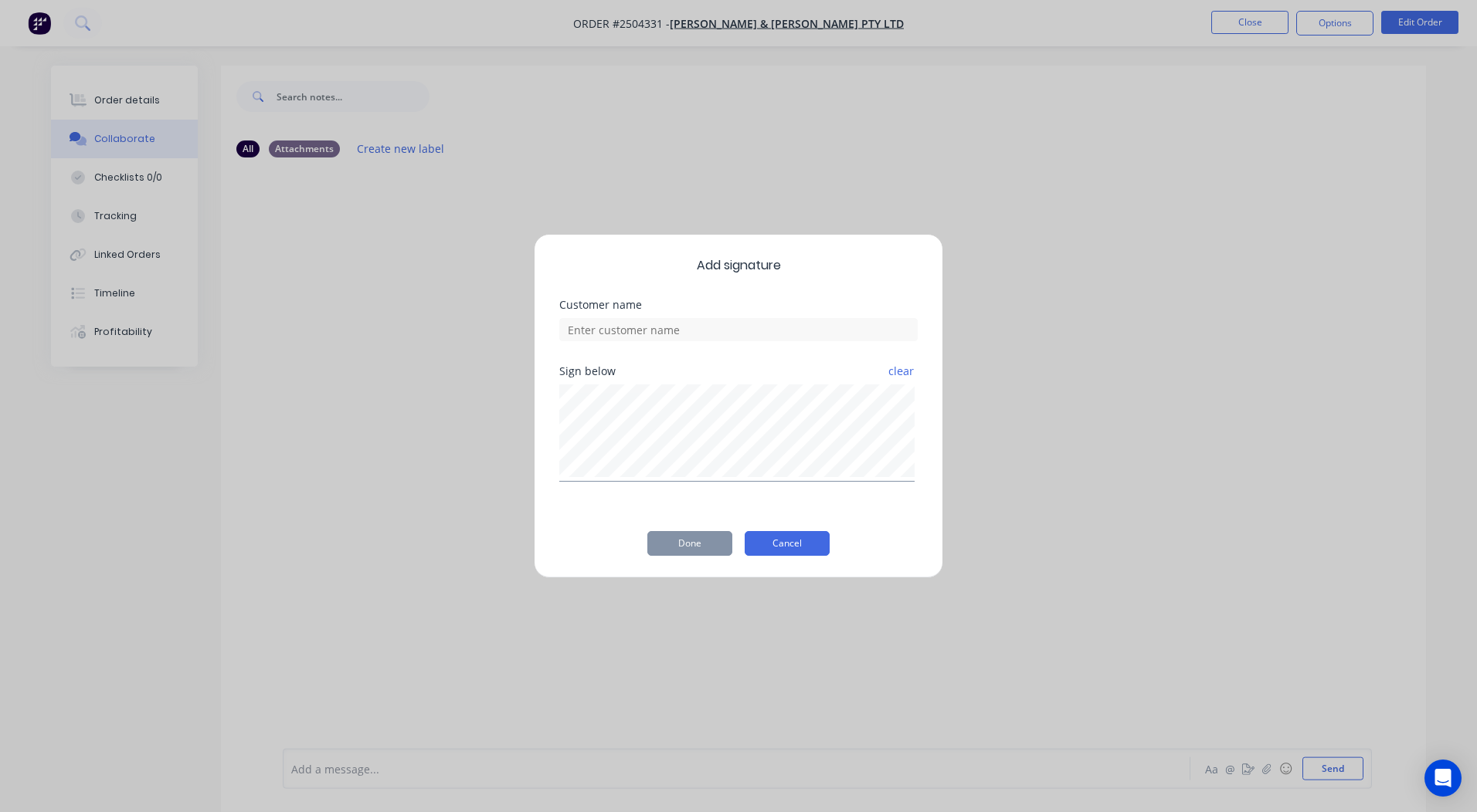
click at [781, 544] on button "Cancel" at bounding box center [788, 543] width 85 height 25
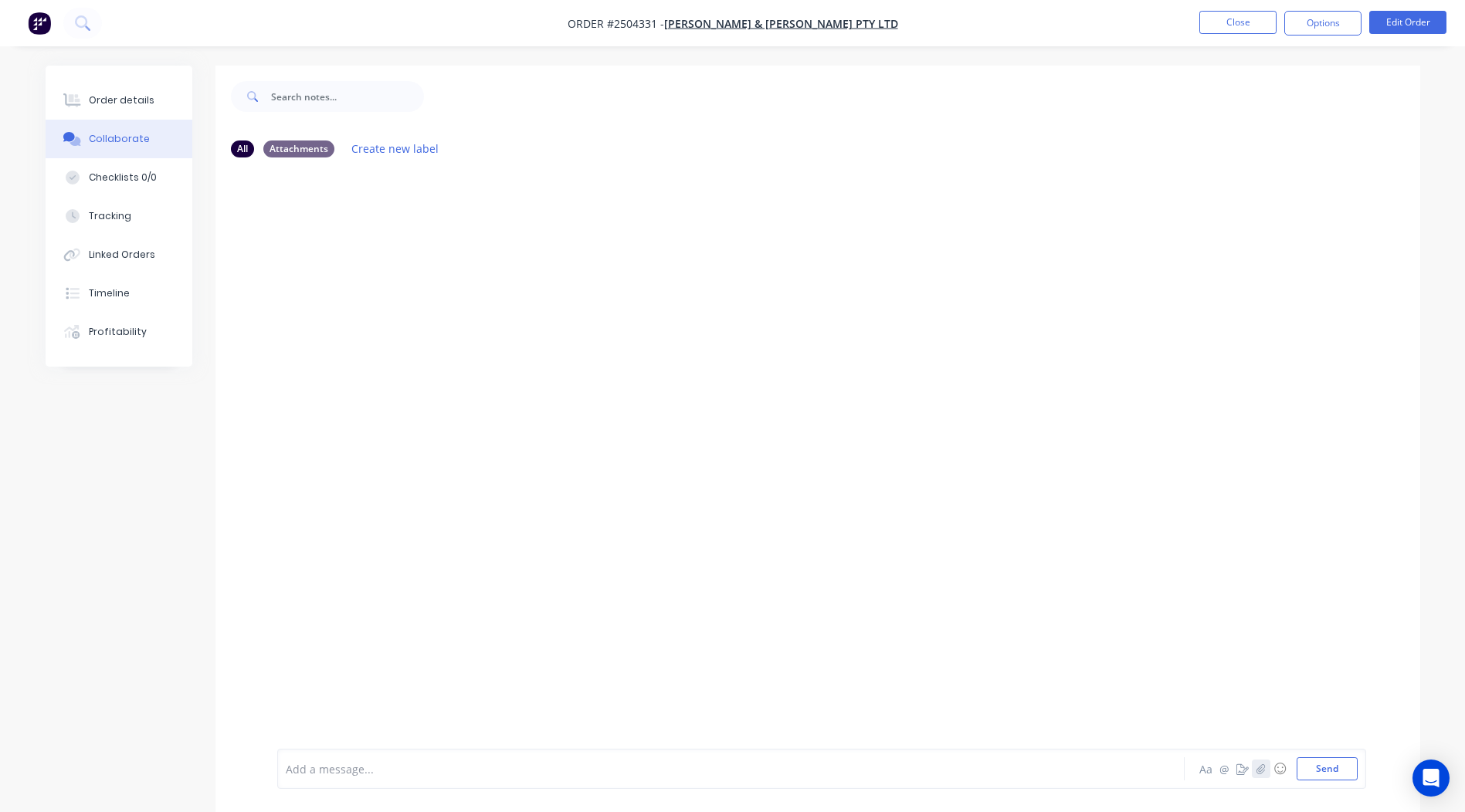
click at [1265, 771] on icon "button" at bounding box center [1260, 769] width 9 height 11
click at [1322, 773] on button "Send" at bounding box center [1327, 769] width 61 height 23
click at [1247, 12] on button "Close" at bounding box center [1237, 22] width 78 height 23
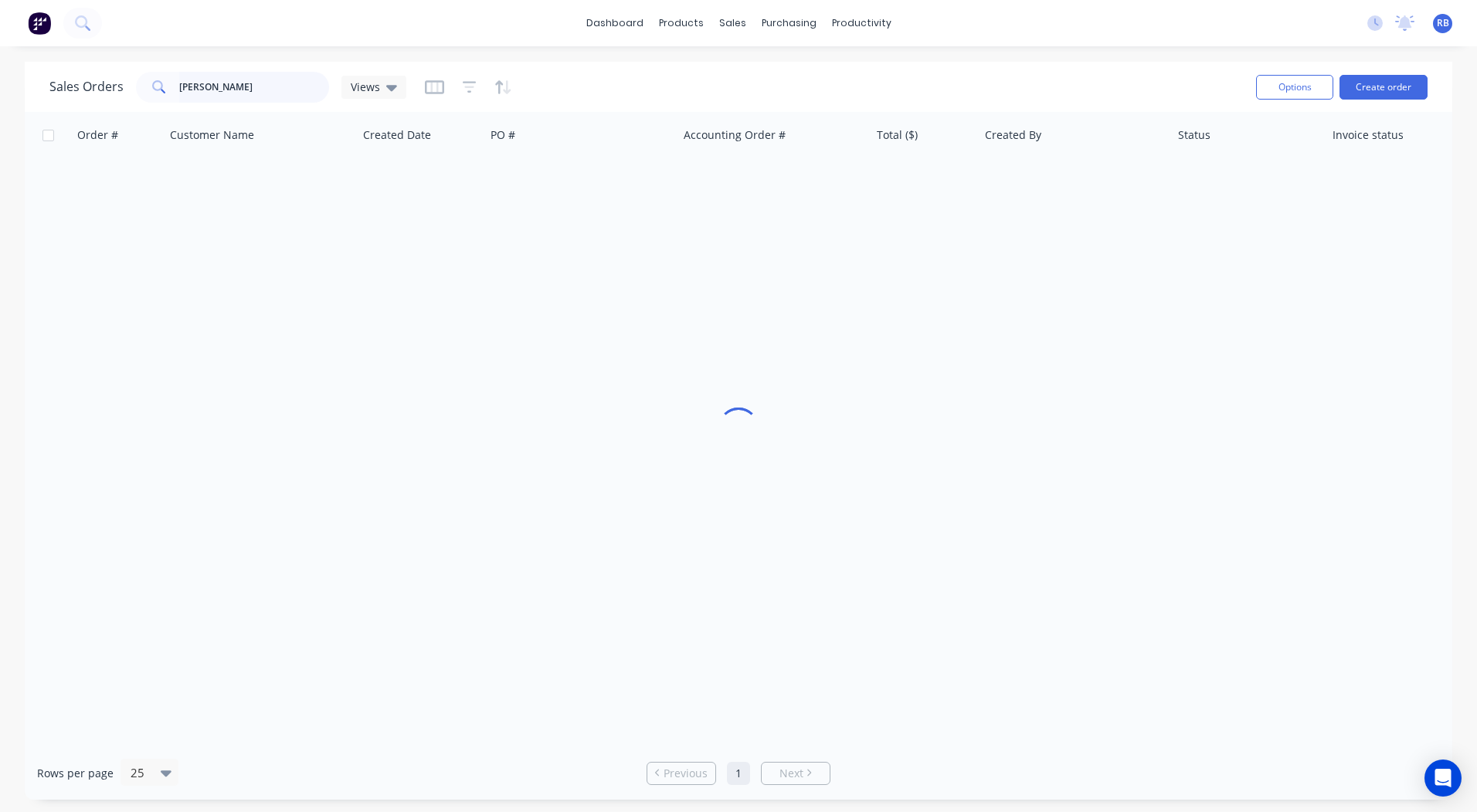
click at [0, 91] on html "dashboard products sales purchasing productivity dashboard products Product Cat…" at bounding box center [738, 406] width 1477 height 812
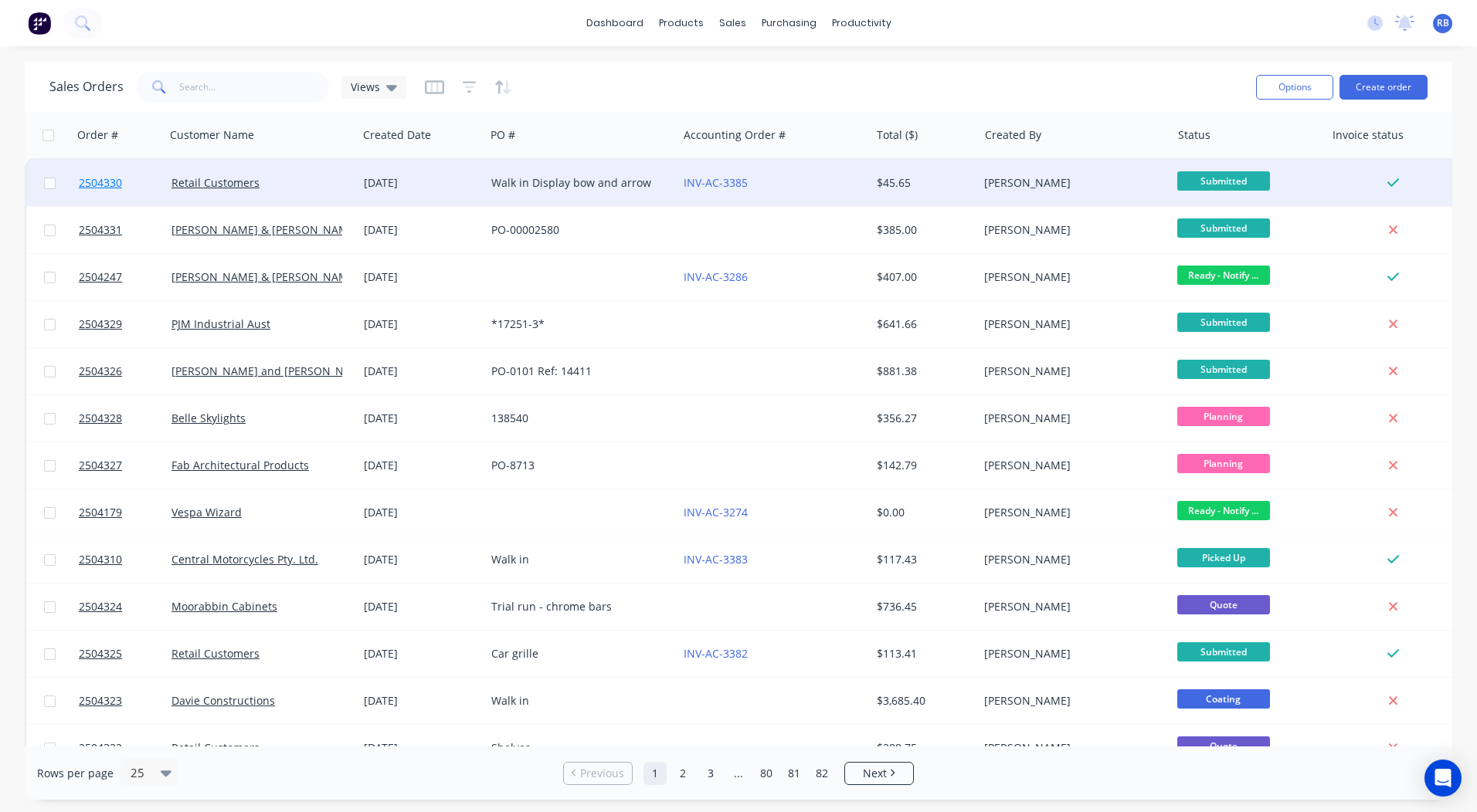
click at [85, 180] on span "2504330" at bounding box center [100, 183] width 43 height 15
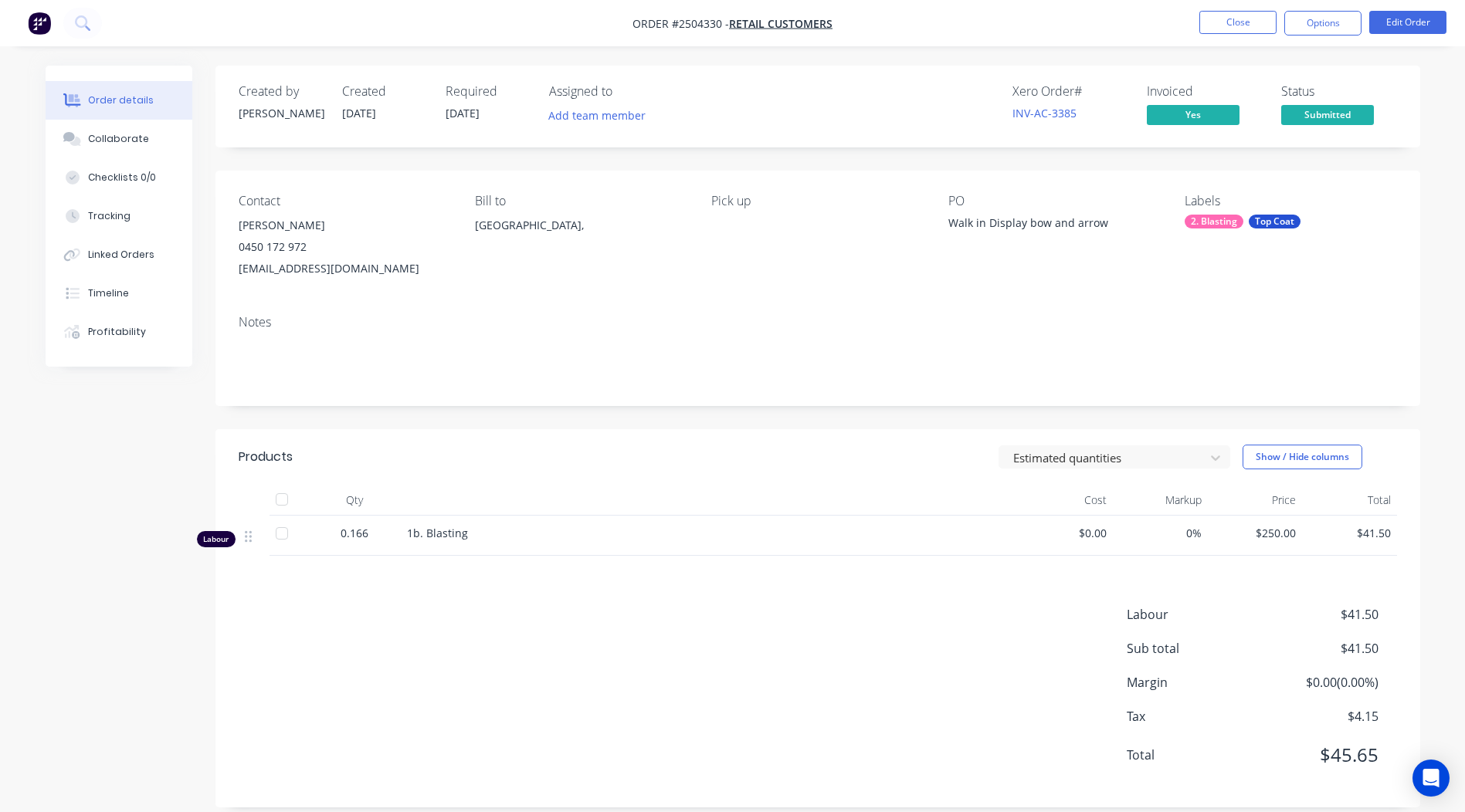
click at [1314, 4] on nav "Order #2504330 - Retail Customers Close Options Edit Order" at bounding box center [732, 23] width 1465 height 46
click at [1312, 19] on button "Options" at bounding box center [1323, 23] width 78 height 25
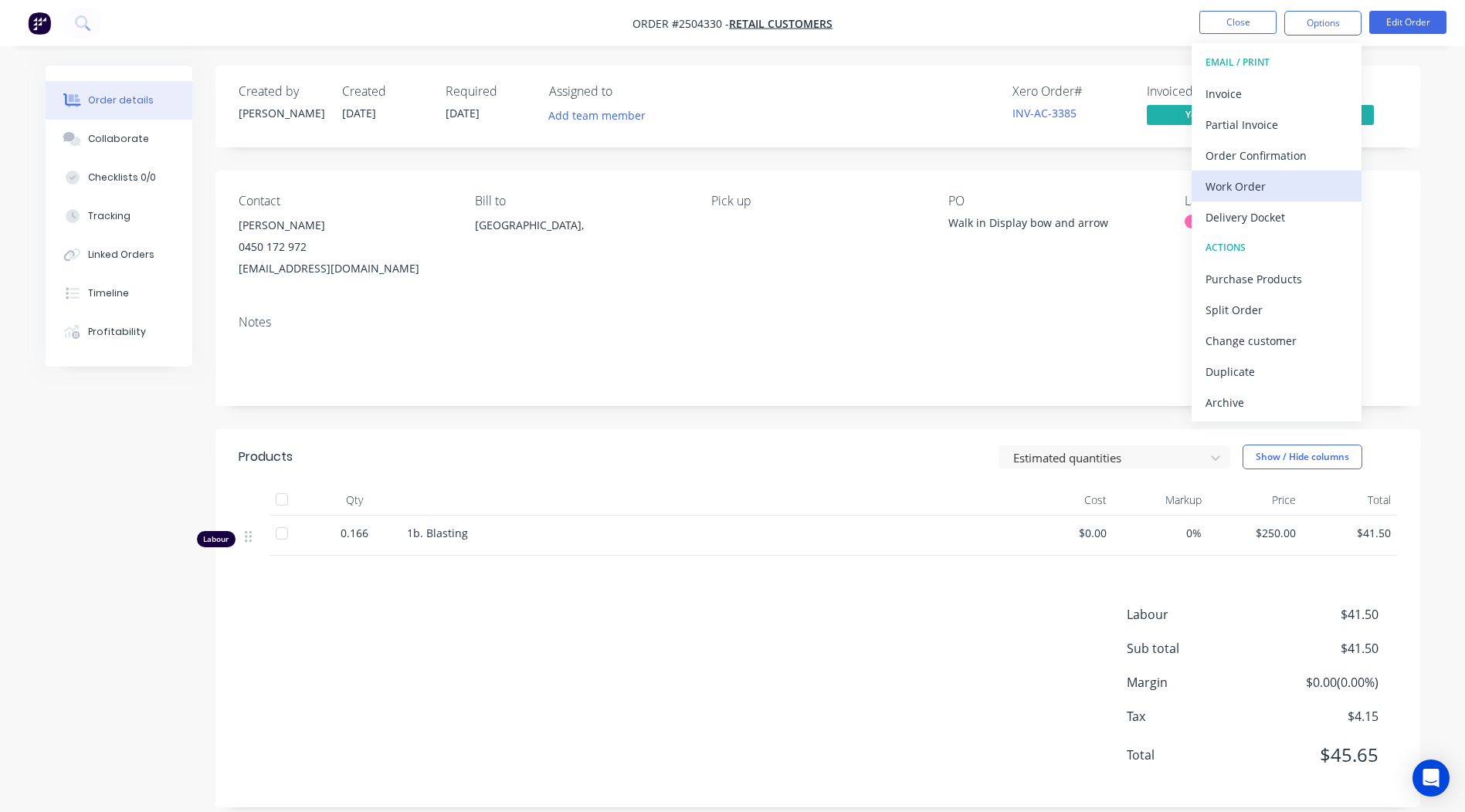
click at [1243, 199] on button "Work Order" at bounding box center [1276, 186] width 170 height 31
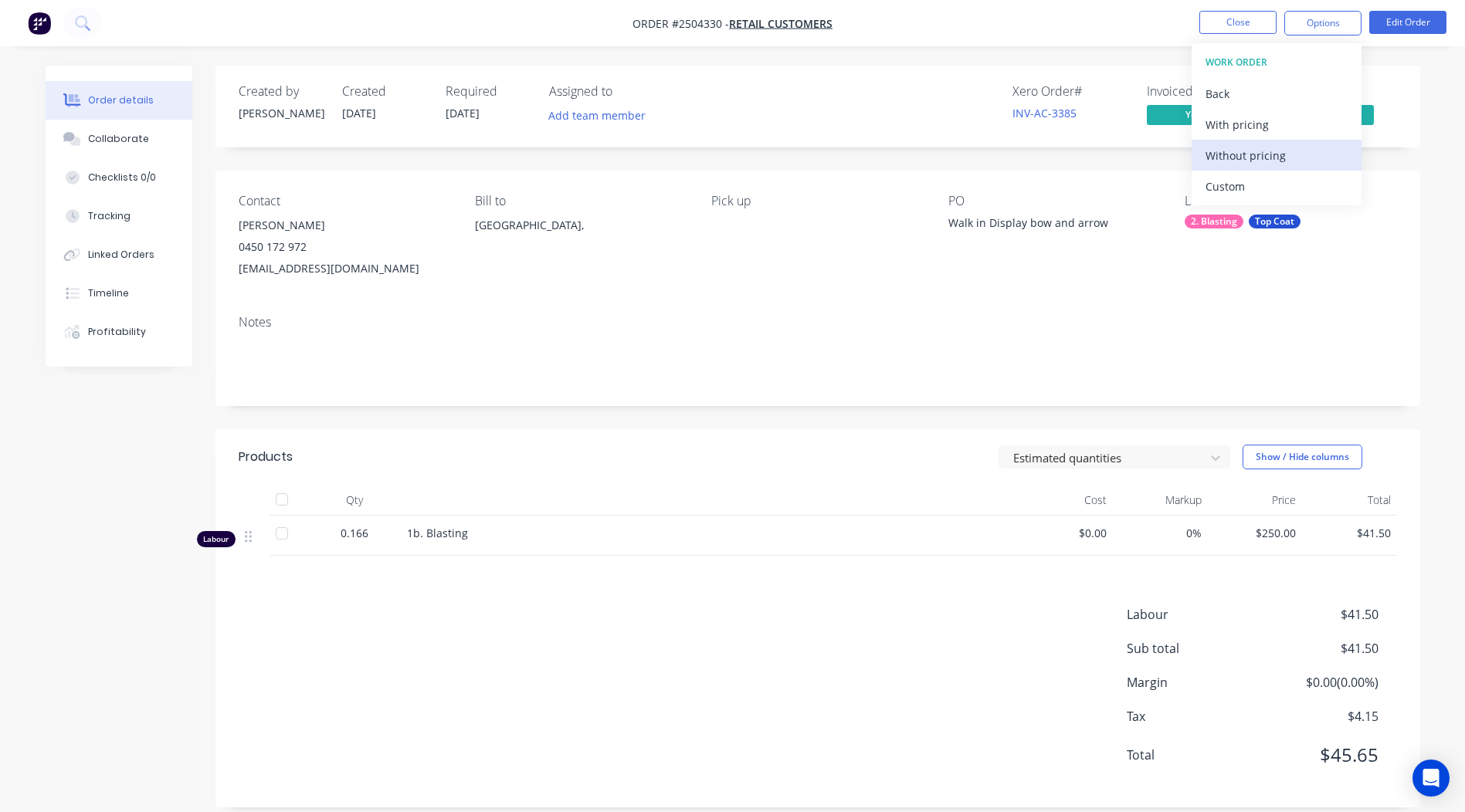
click at [1231, 160] on div "Without pricing" at bounding box center [1277, 155] width 142 height 22
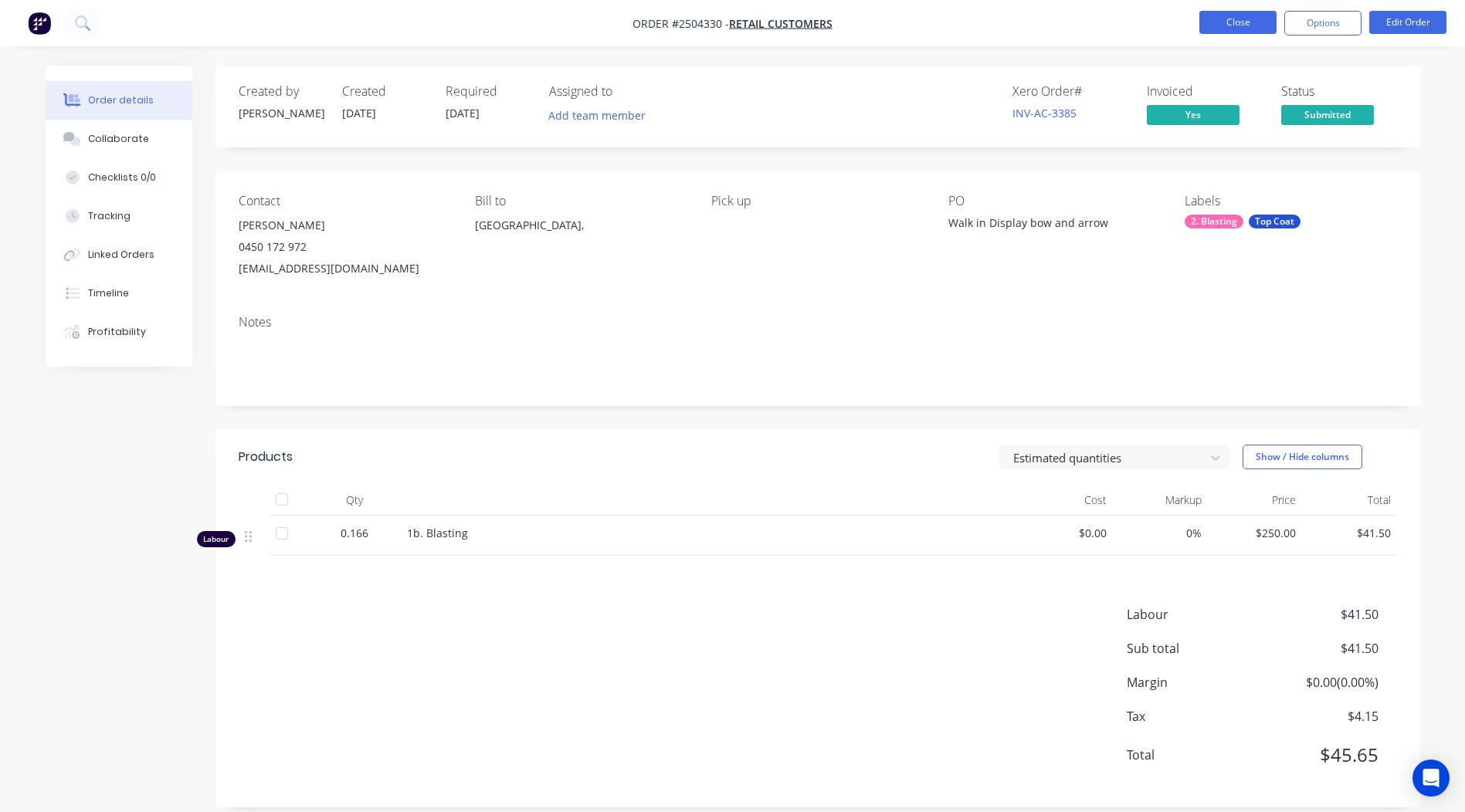
click at [1222, 18] on button "Close" at bounding box center [1237, 22] width 78 height 23
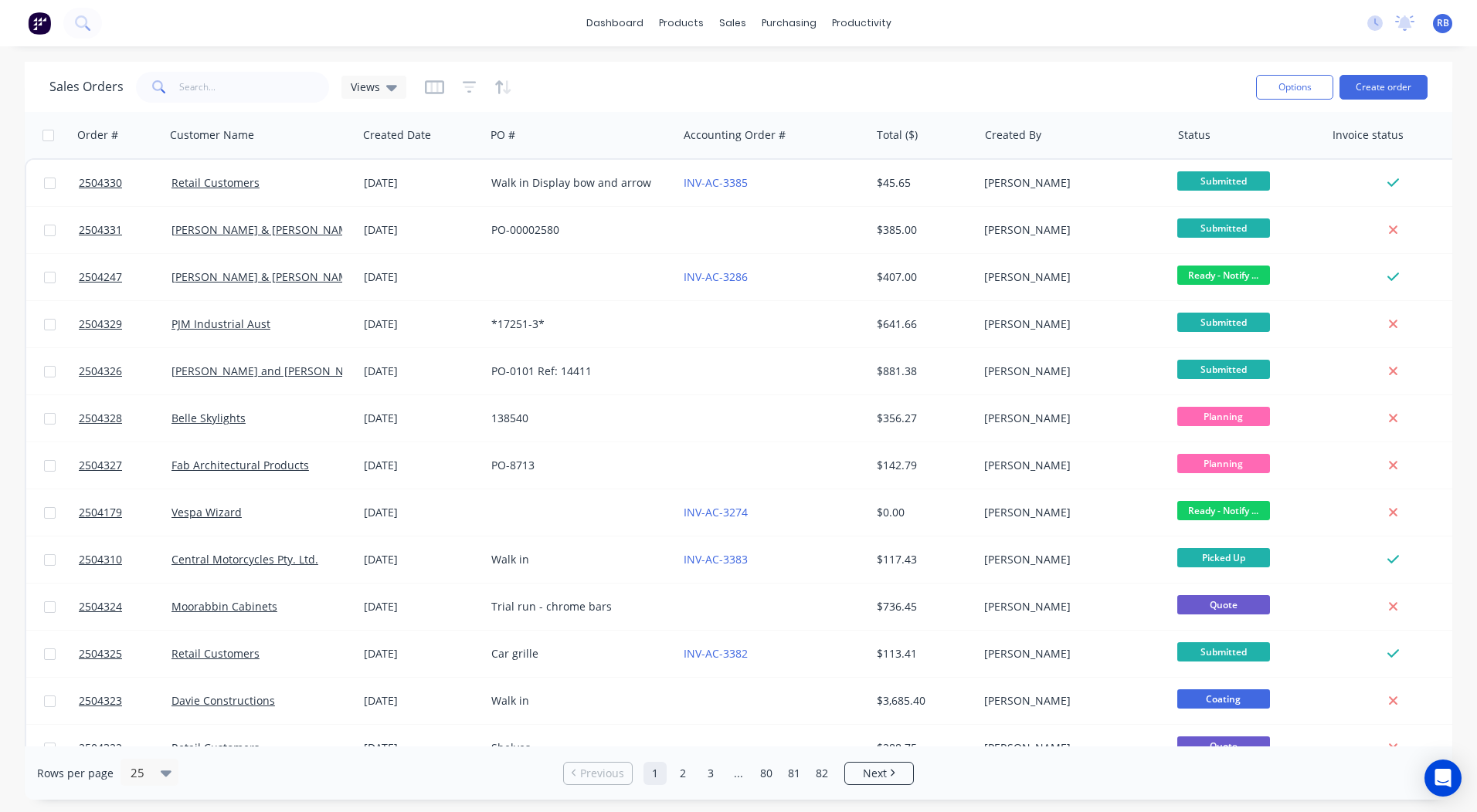
drag, startPoint x: 840, startPoint y: 81, endPoint x: 496, endPoint y: 61, distance: 344.6
click at [496, 61] on div "Sales Orders Views Options Create order" at bounding box center [738, 86] width 1428 height 50
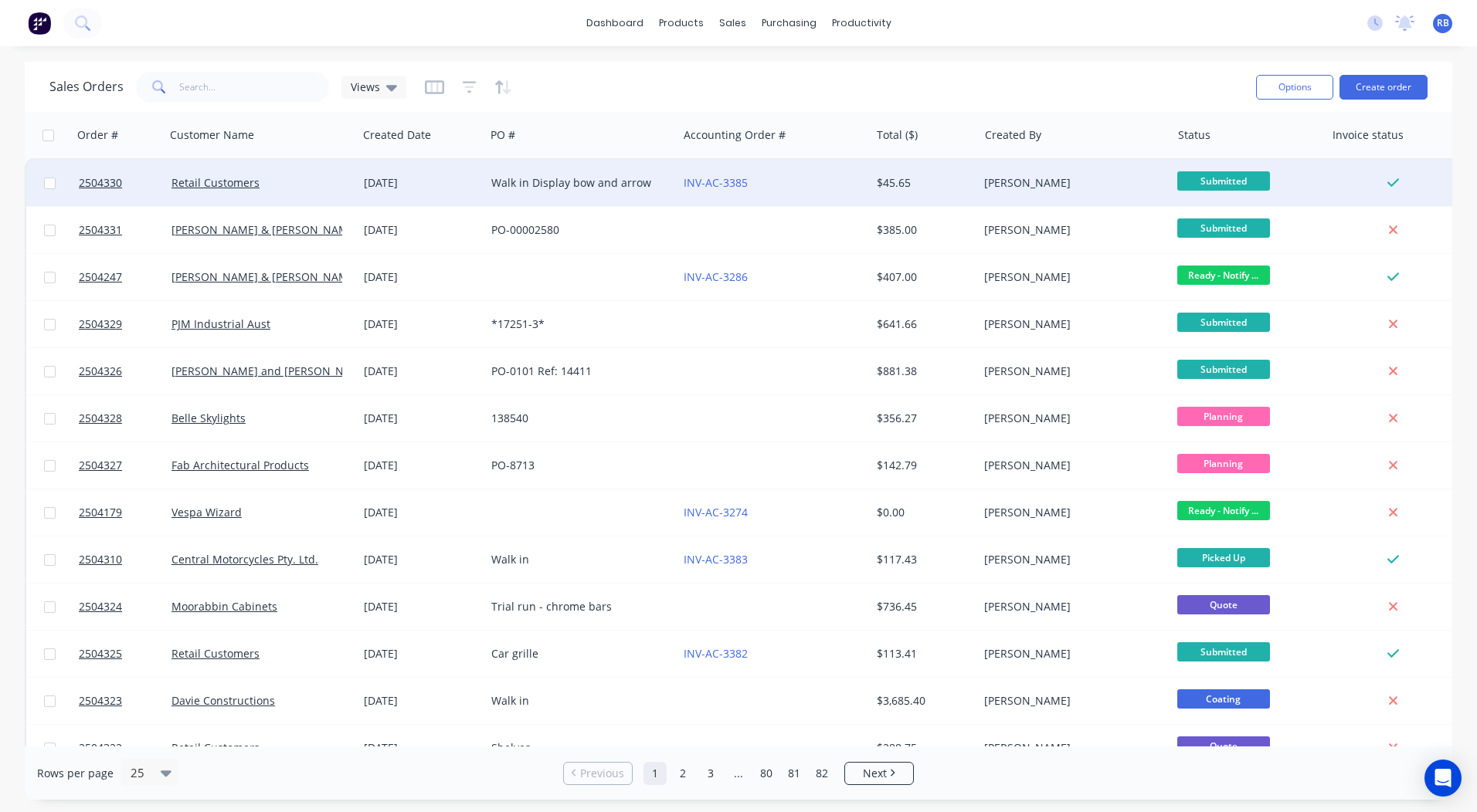
click at [558, 185] on div "Walk in Display bow and arrow" at bounding box center [576, 183] width 171 height 15
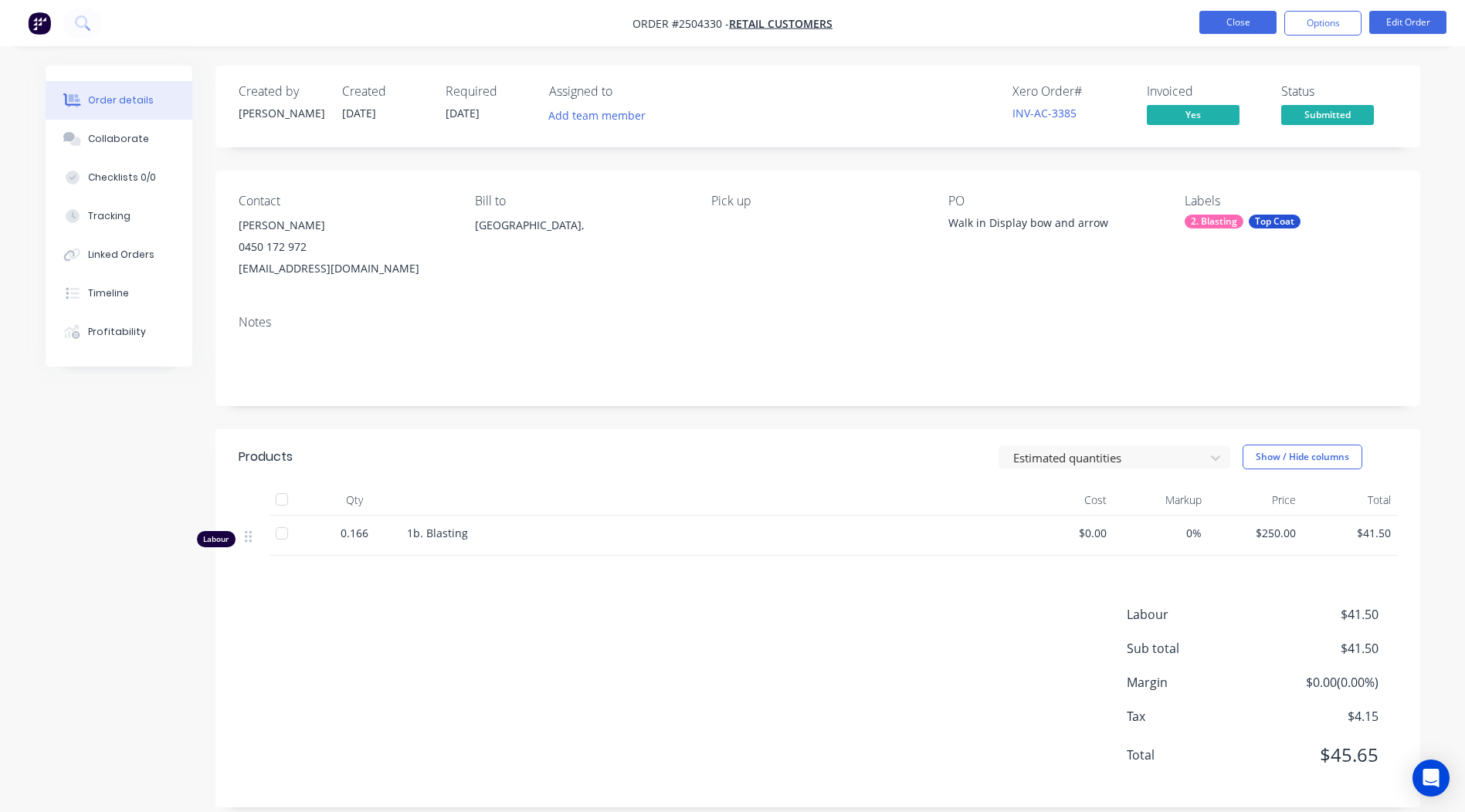
click at [1226, 12] on button "Close" at bounding box center [1237, 22] width 78 height 23
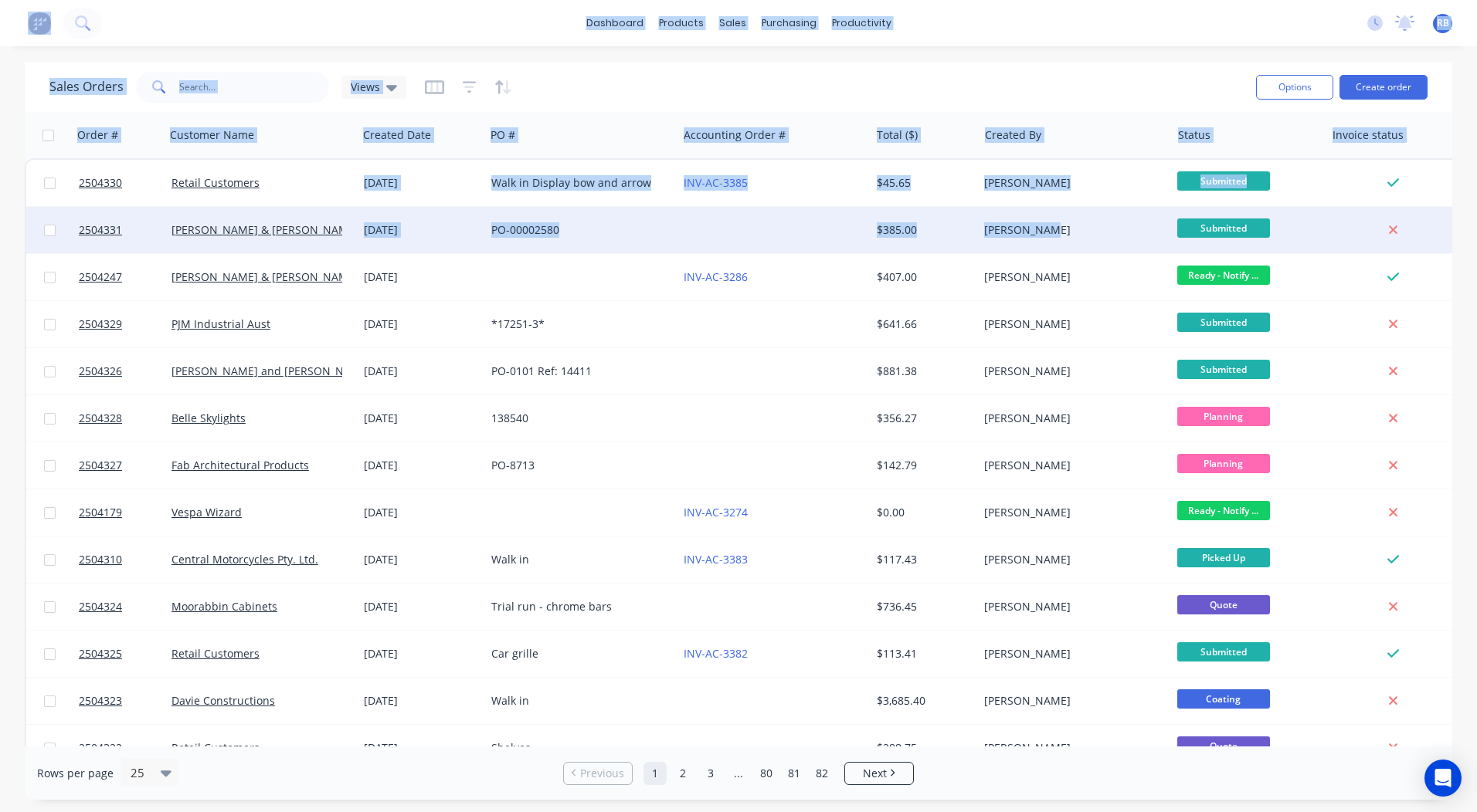
drag, startPoint x: 14, startPoint y: 16, endPoint x: 1041, endPoint y: 224, distance: 1047.9
click at [1041, 224] on div "dashboard products sales purchasing productivity dashboard products Product Cat…" at bounding box center [738, 406] width 1477 height 812
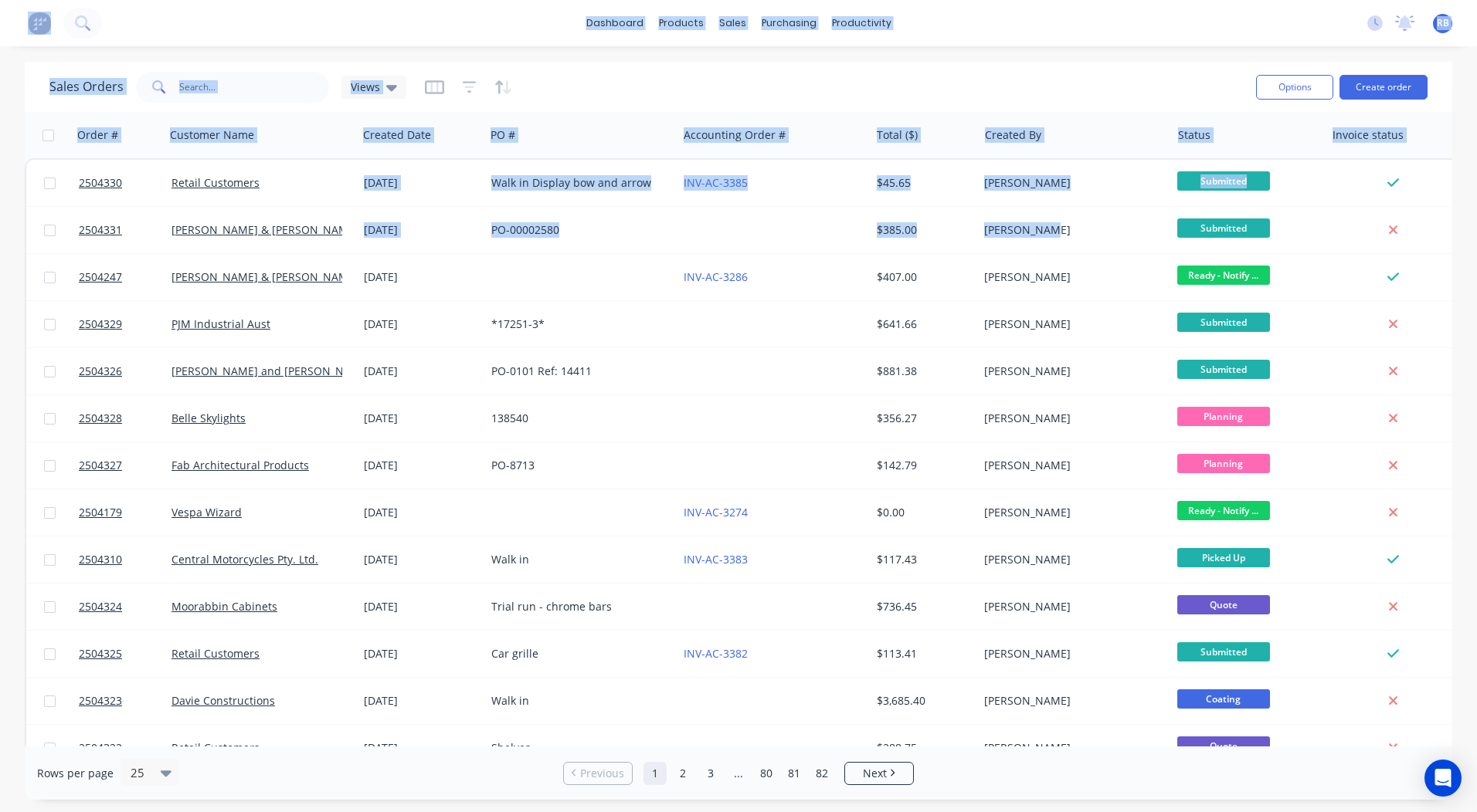
drag, startPoint x: 1041, startPoint y: 224, endPoint x: 907, endPoint y: 42, distance: 226.0
click at [907, 42] on div "dashboard products sales purchasing productivity dashboard products Product Cat…" at bounding box center [738, 23] width 1477 height 46
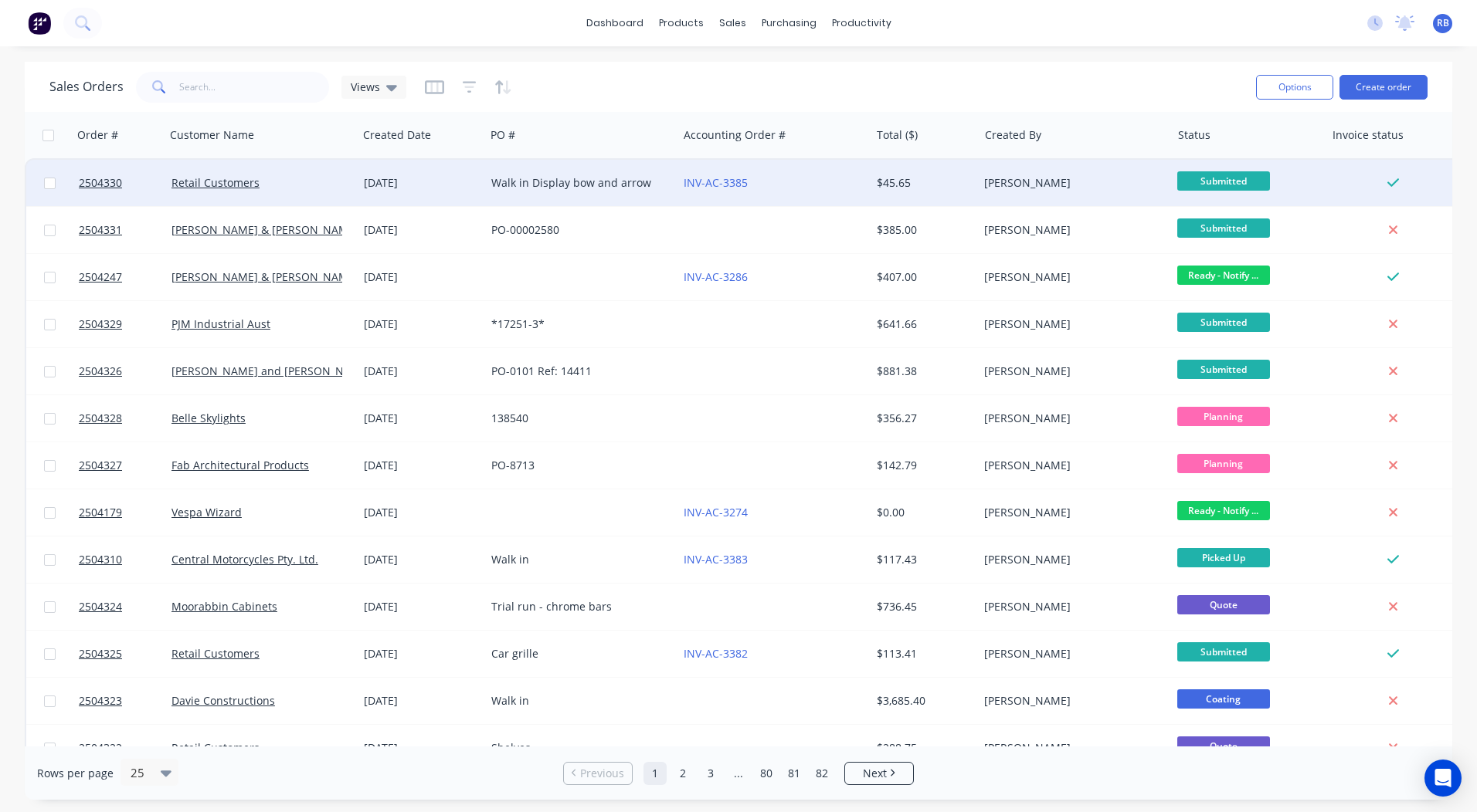
click at [574, 199] on div "Walk in Display bow and arrow" at bounding box center [581, 183] width 193 height 46
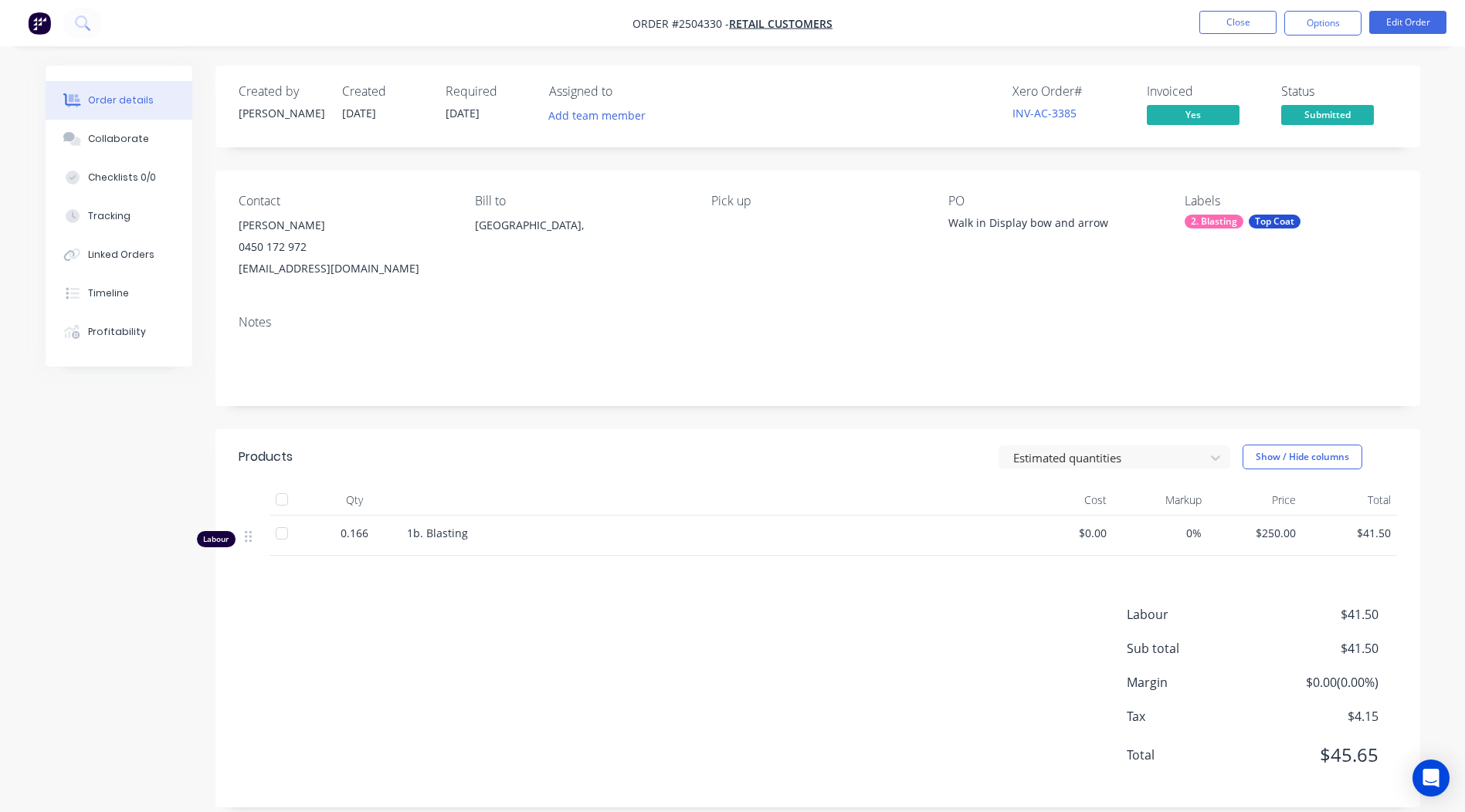
click at [1243, 6] on nav "Order #2504330 - Retail Customers Close Options Edit Order" at bounding box center [732, 23] width 1465 height 46
click at [1240, 14] on button "Close" at bounding box center [1237, 22] width 78 height 23
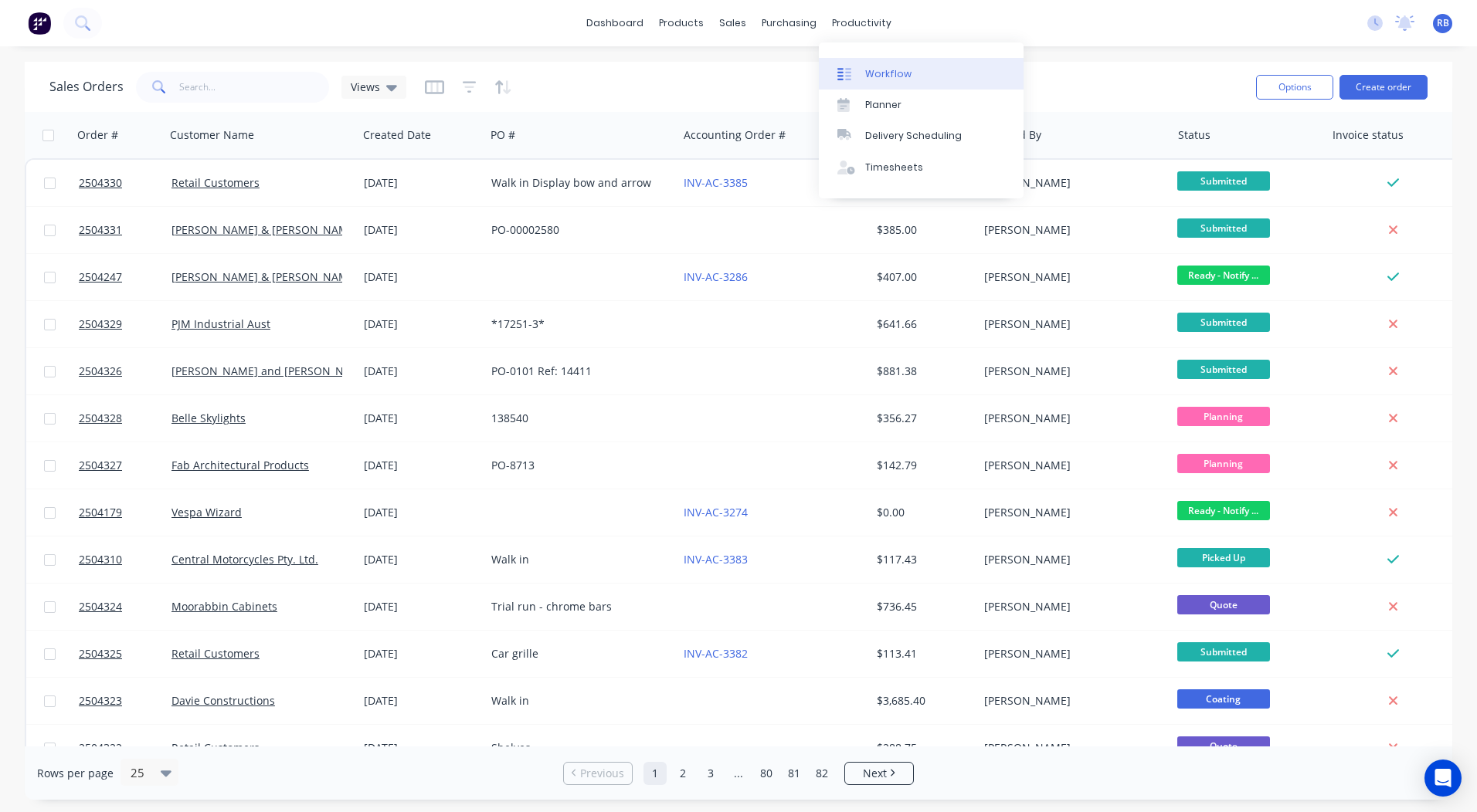
click at [879, 70] on div "Workflow" at bounding box center [888, 74] width 46 height 14
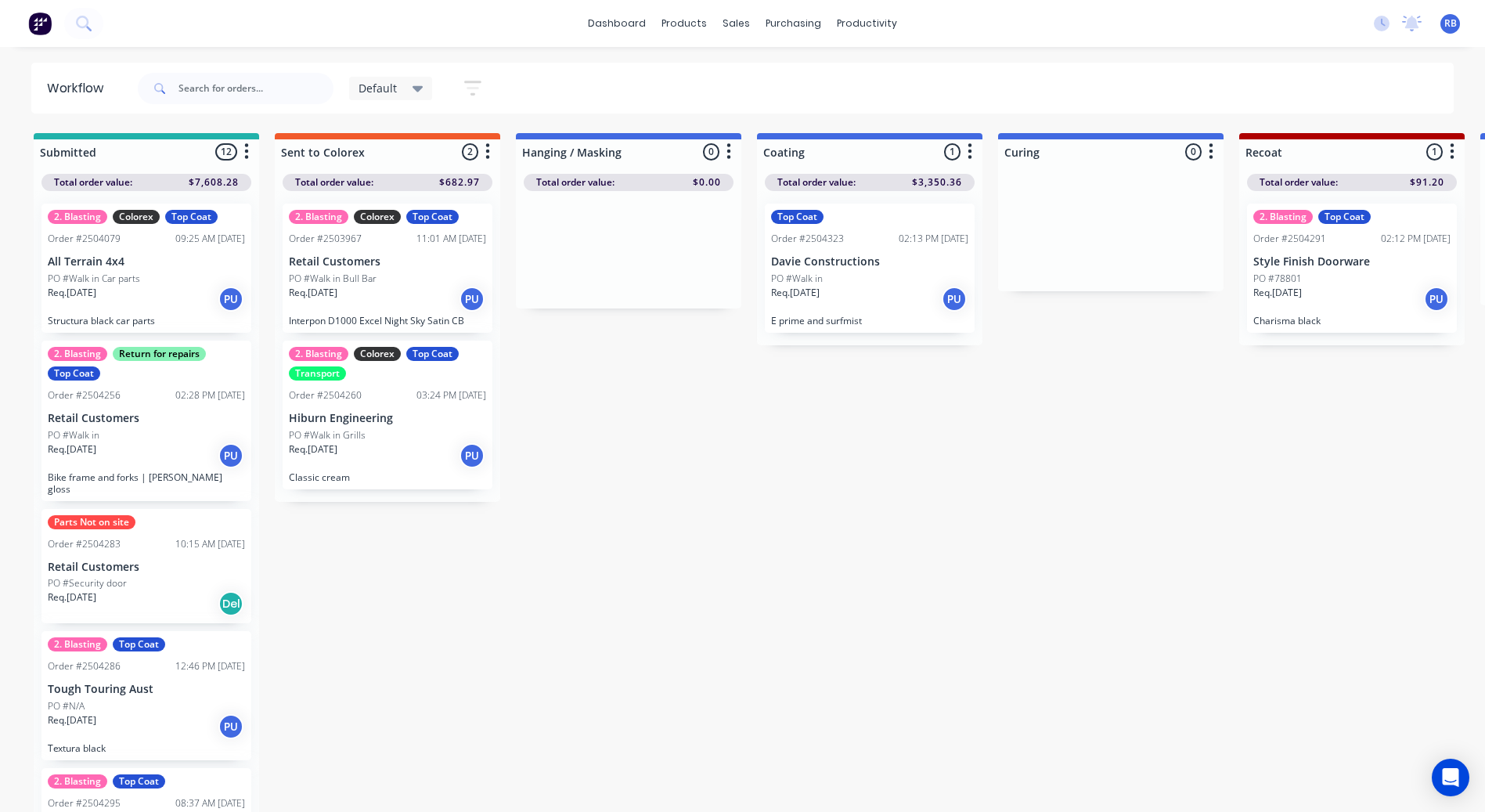
click at [390, 90] on span "Default" at bounding box center [378, 87] width 38 height 16
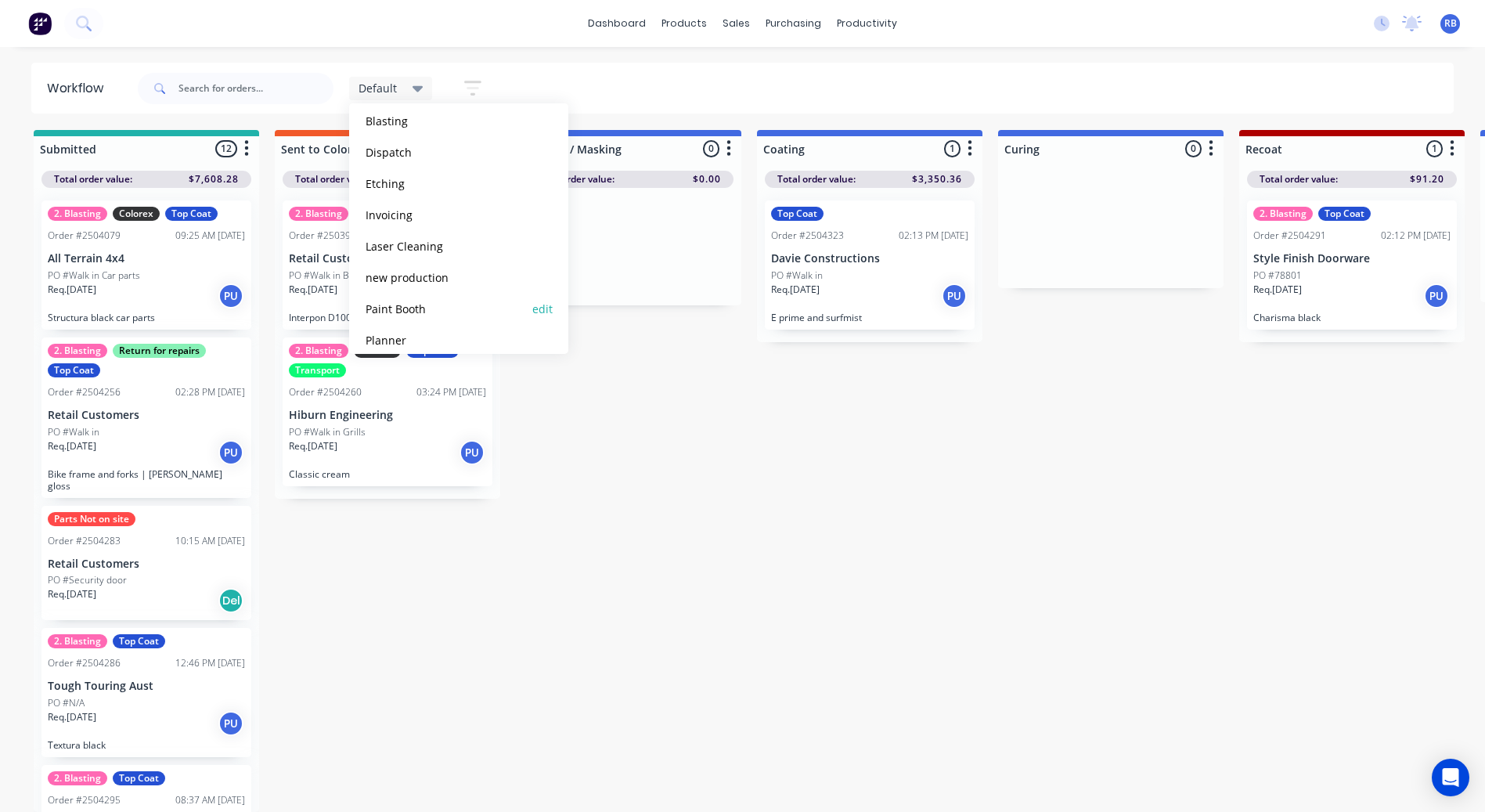
scroll to position [222, 0]
click at [419, 300] on button "Production View" at bounding box center [444, 295] width 167 height 18
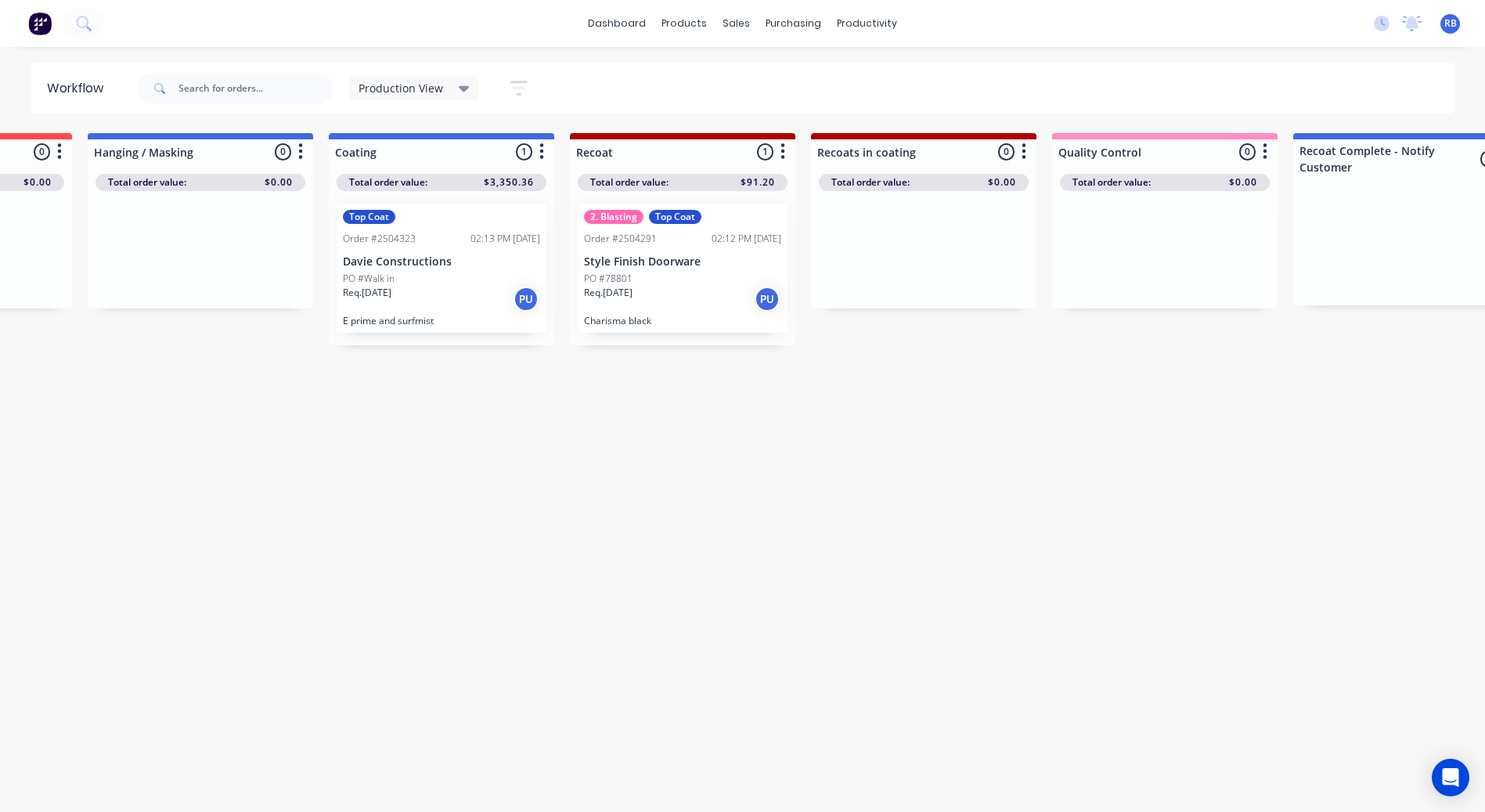
scroll to position [0, 684]
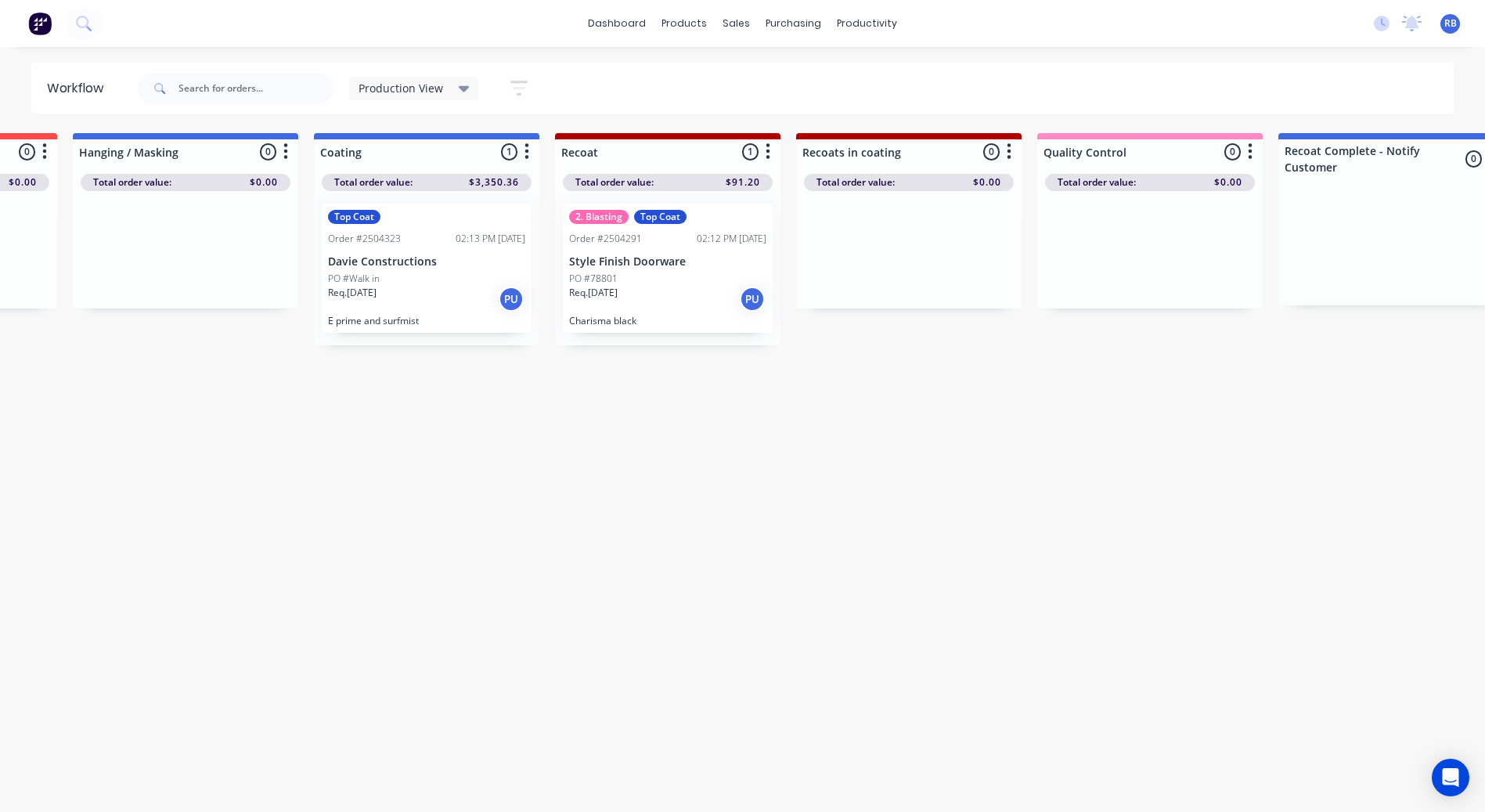
click at [671, 318] on p "Charisma black" at bounding box center [668, 320] width 197 height 12
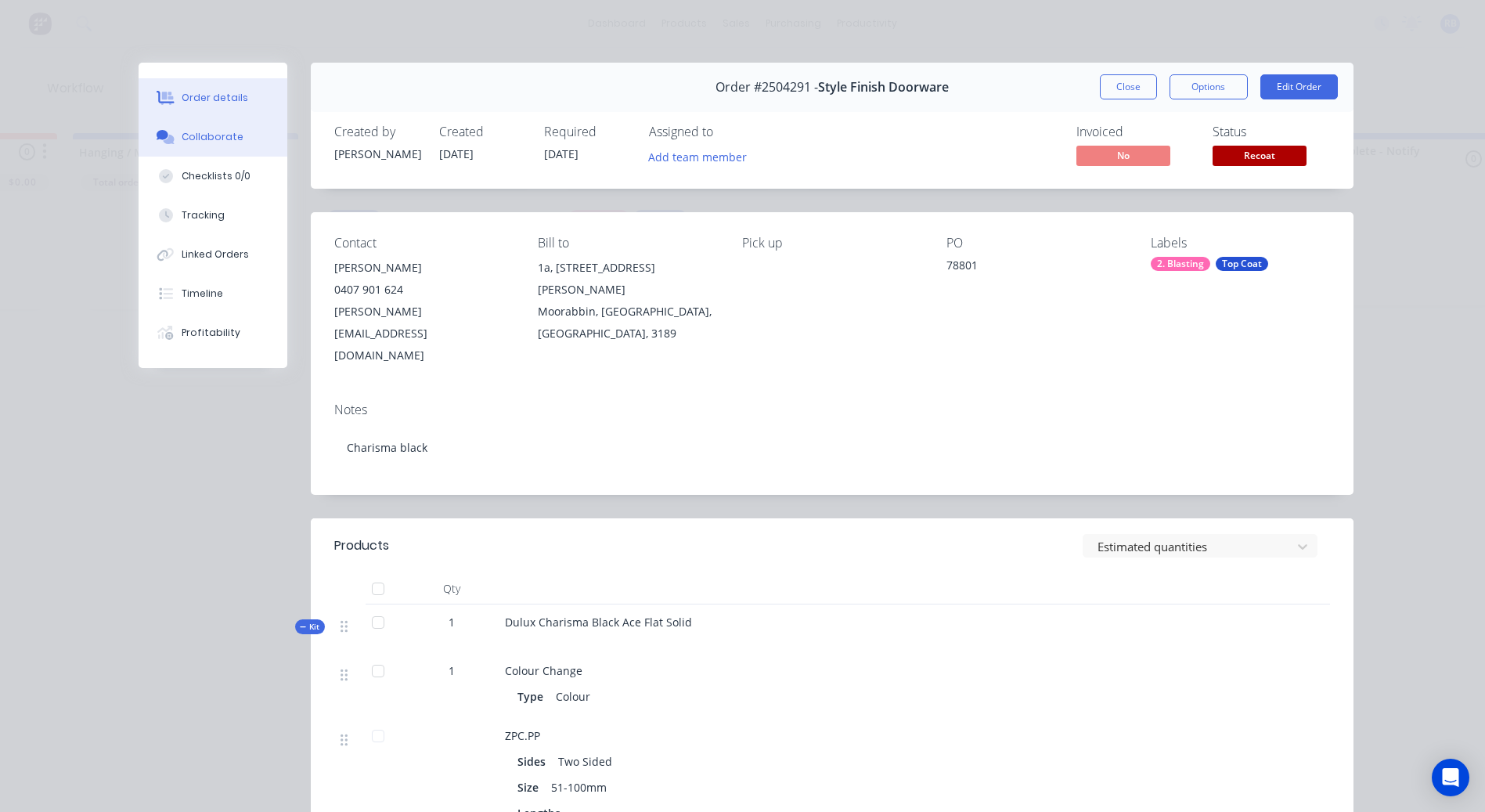
click at [210, 138] on div "Collaborate" at bounding box center [213, 136] width 62 height 14
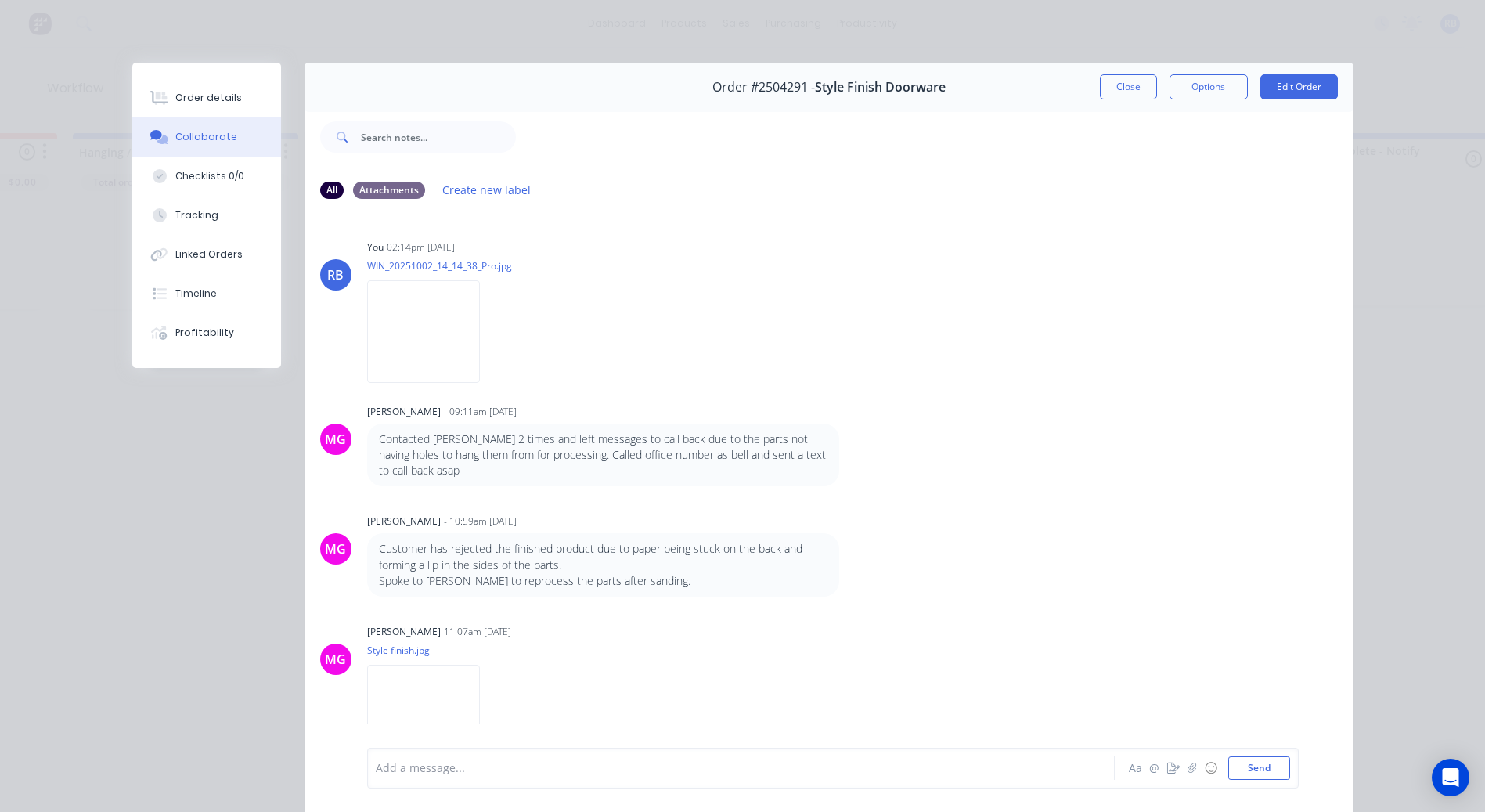
scroll to position [17, 0]
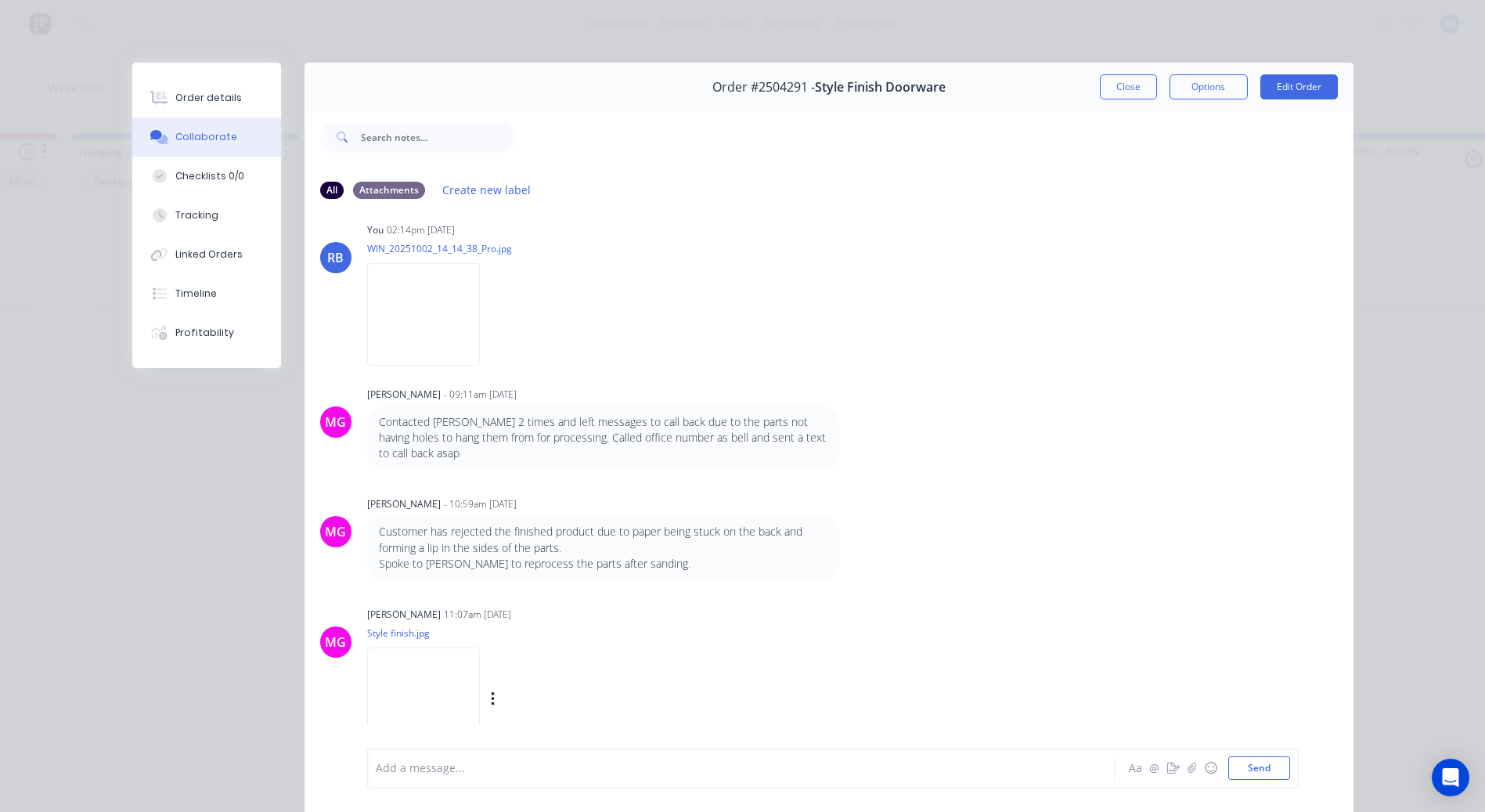
click at [396, 680] on img at bounding box center [423, 698] width 112 height 103
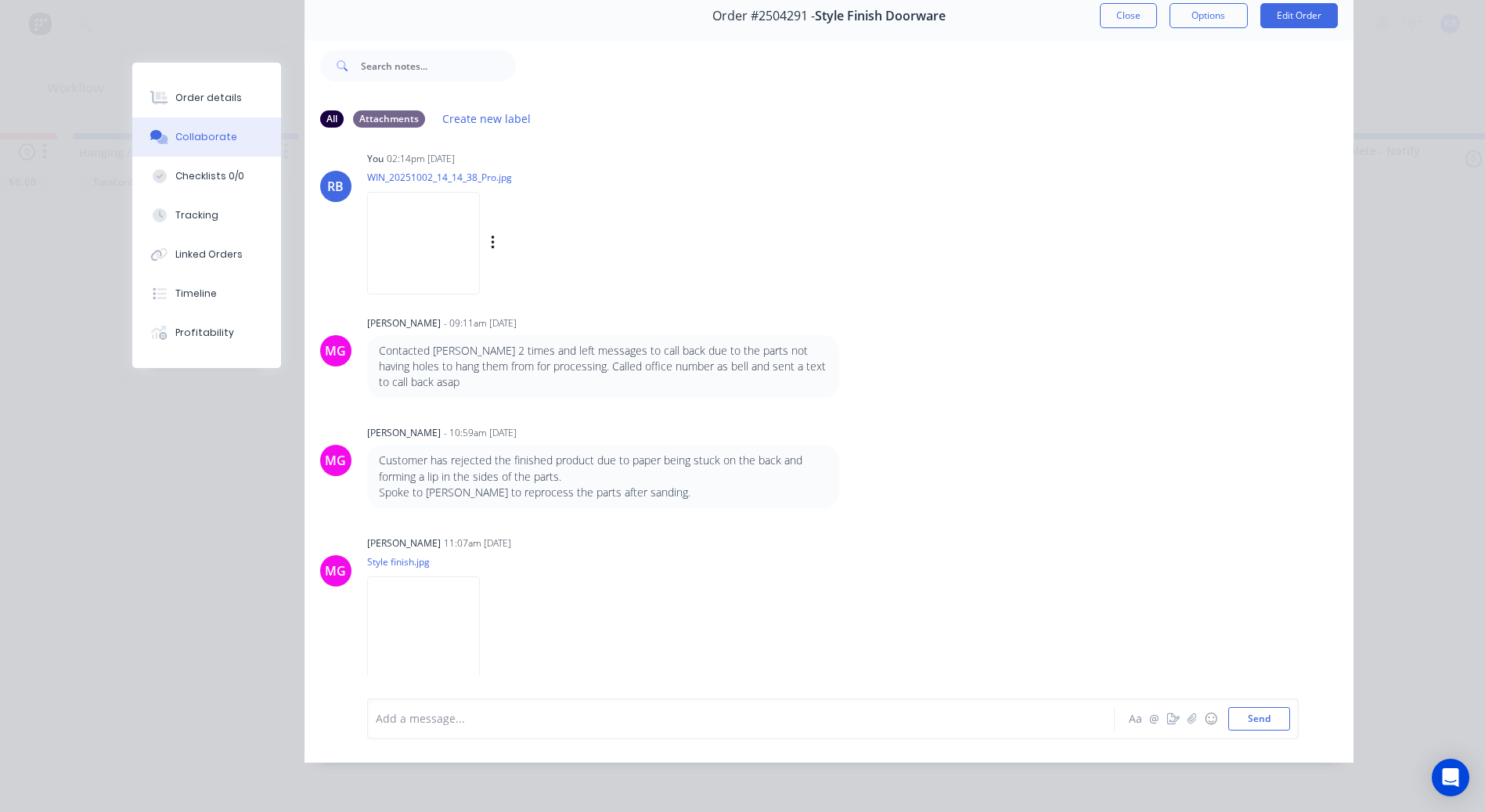
scroll to position [83, 0]
click at [1120, 12] on button "Close" at bounding box center [1128, 16] width 57 height 25
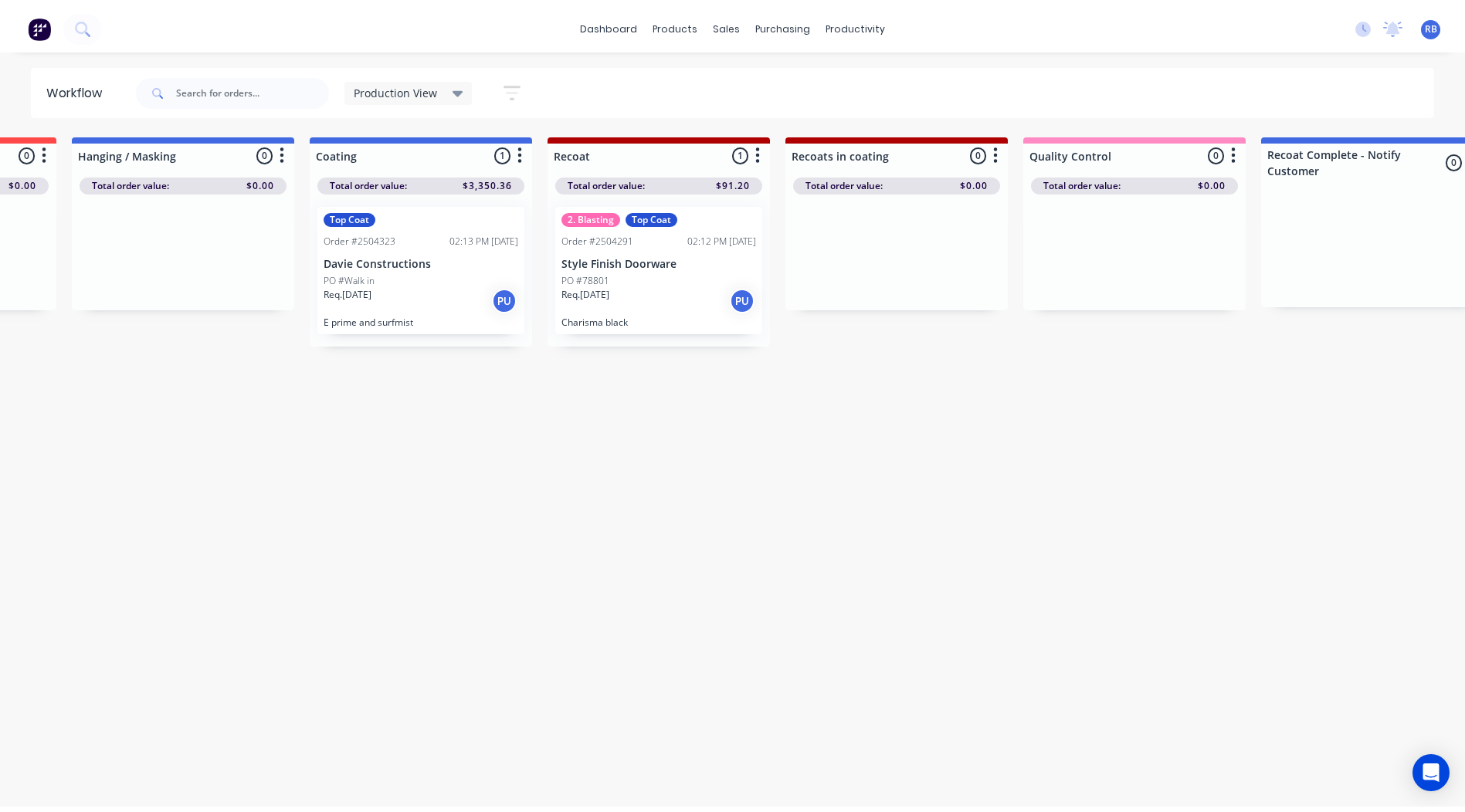
scroll to position [0, 0]
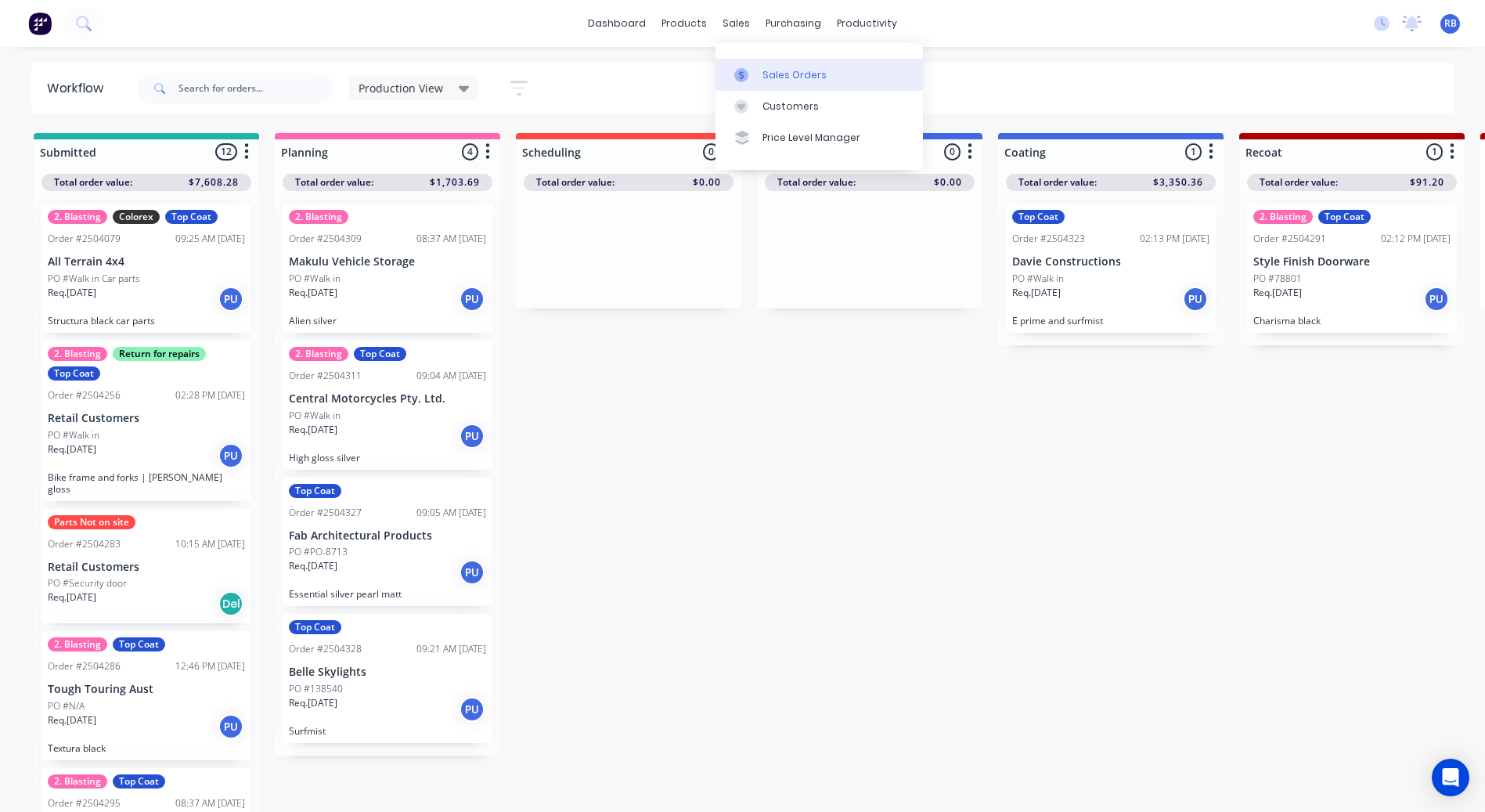
click at [774, 77] on div "Sales Orders" at bounding box center [795, 75] width 64 height 14
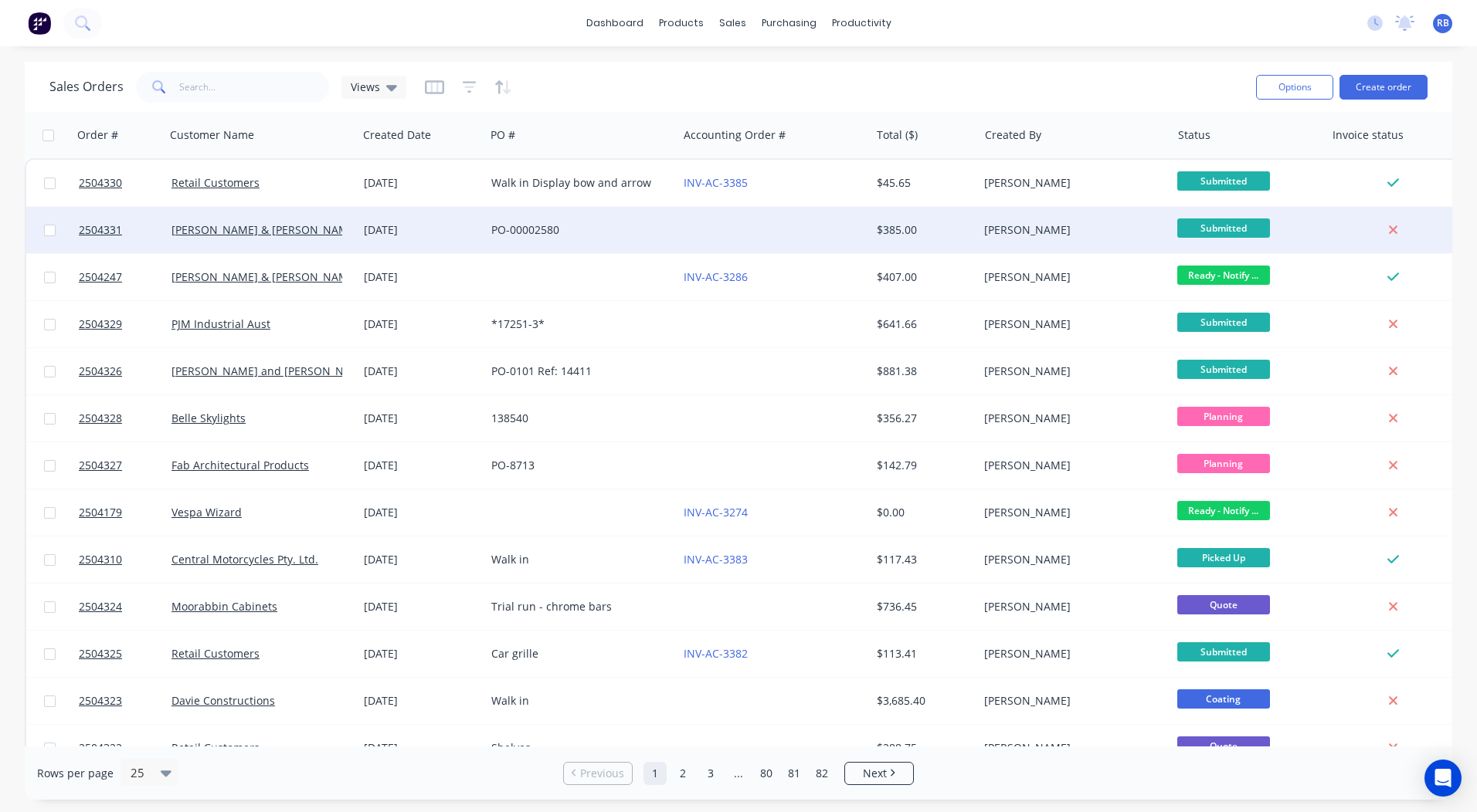
click at [679, 223] on div at bounding box center [774, 230] width 193 height 46
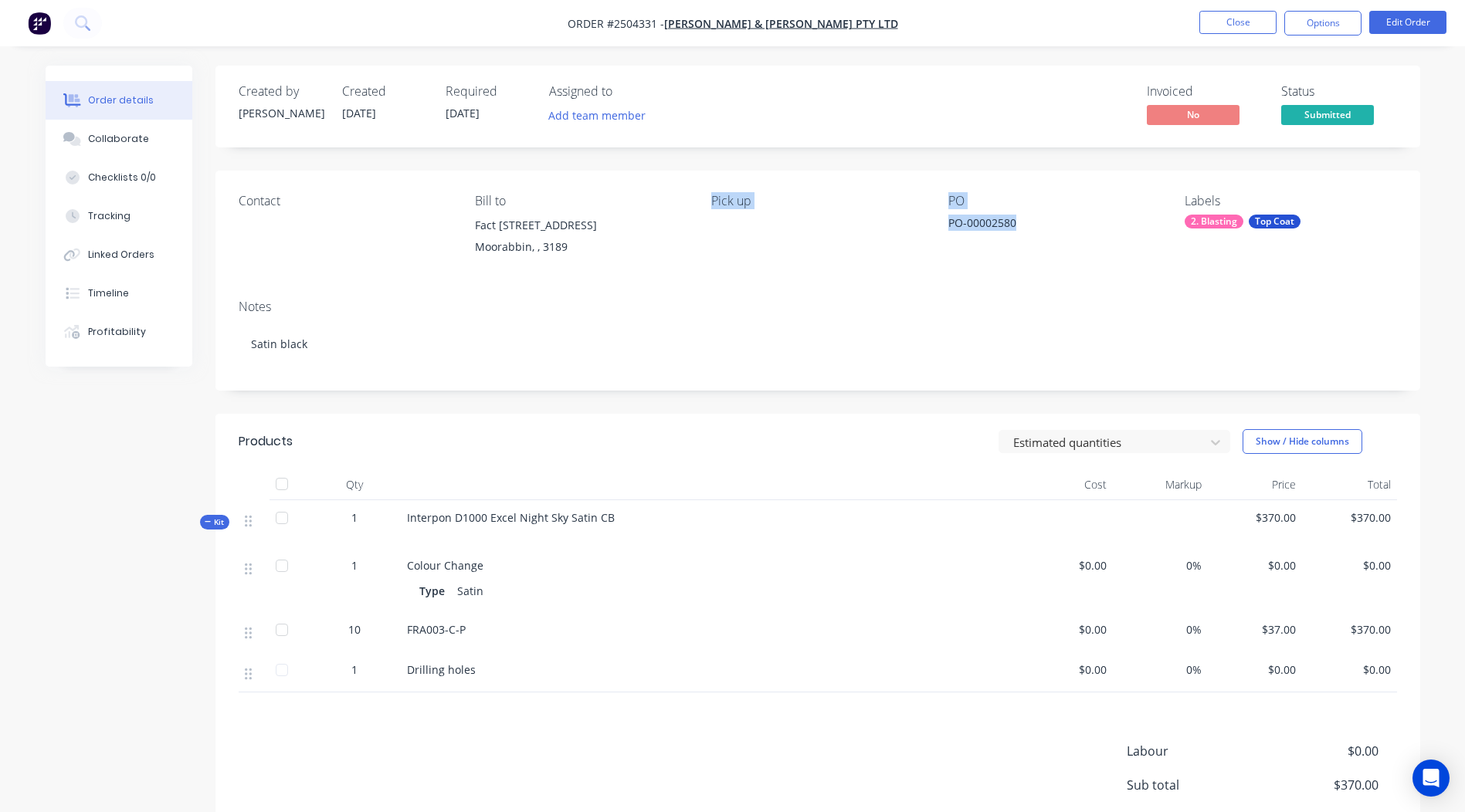
drag, startPoint x: 769, startPoint y: 229, endPoint x: 672, endPoint y: 230, distance: 97.0
click at [672, 230] on div "Contact Bill to [STREET_ADDRESS] Pick up PO PO-00002580 Labels 2. Blasting Top …" at bounding box center [818, 228] width 1205 height 117
drag, startPoint x: 672, startPoint y: 230, endPoint x: 617, endPoint y: 306, distance: 93.8
click at [643, 302] on div "Notes" at bounding box center [817, 307] width 1158 height 14
click at [128, 140] on div "Collaborate" at bounding box center [118, 139] width 61 height 14
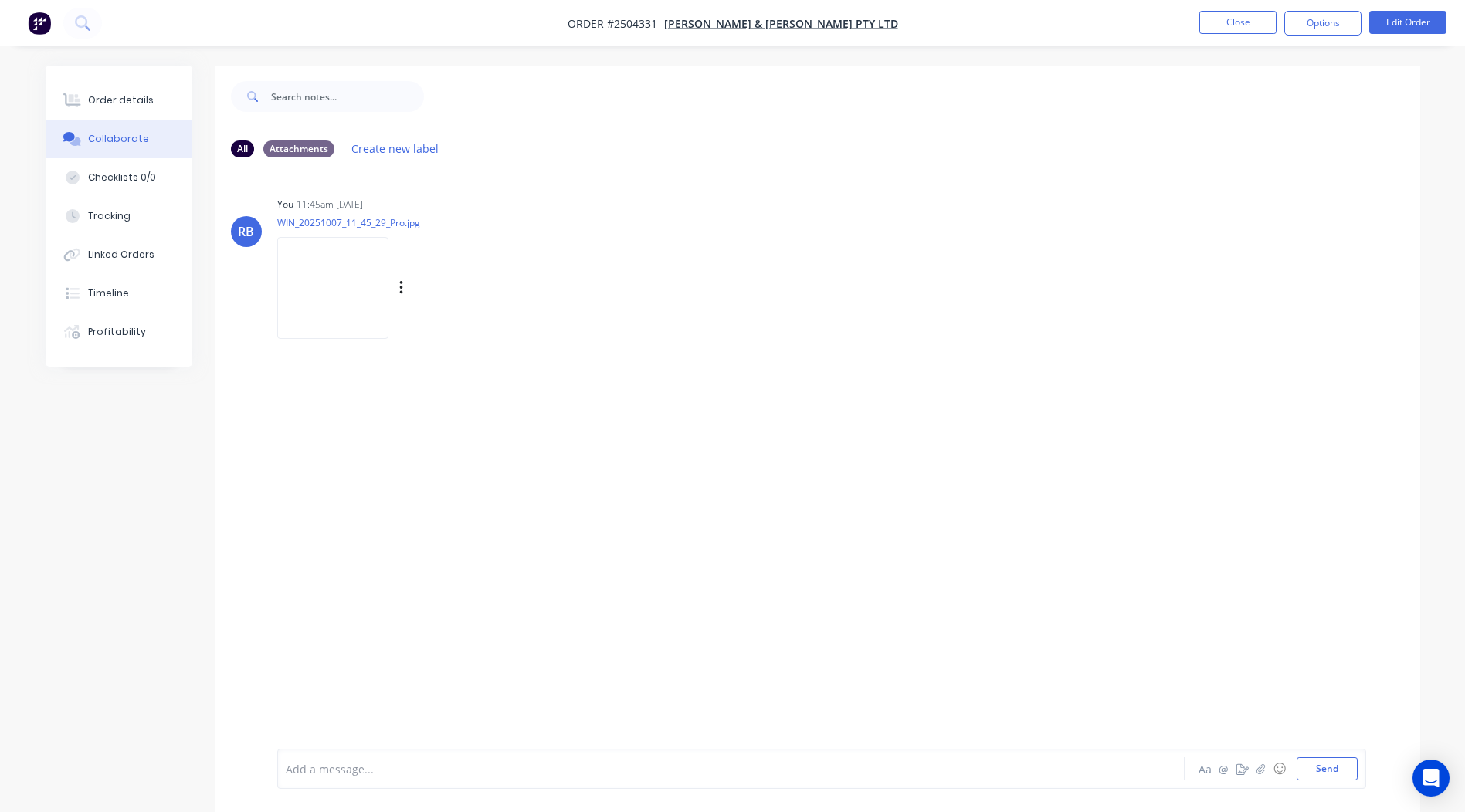
click at [355, 268] on img at bounding box center [332, 287] width 111 height 101
click at [101, 97] on div "Order details" at bounding box center [120, 101] width 66 height 14
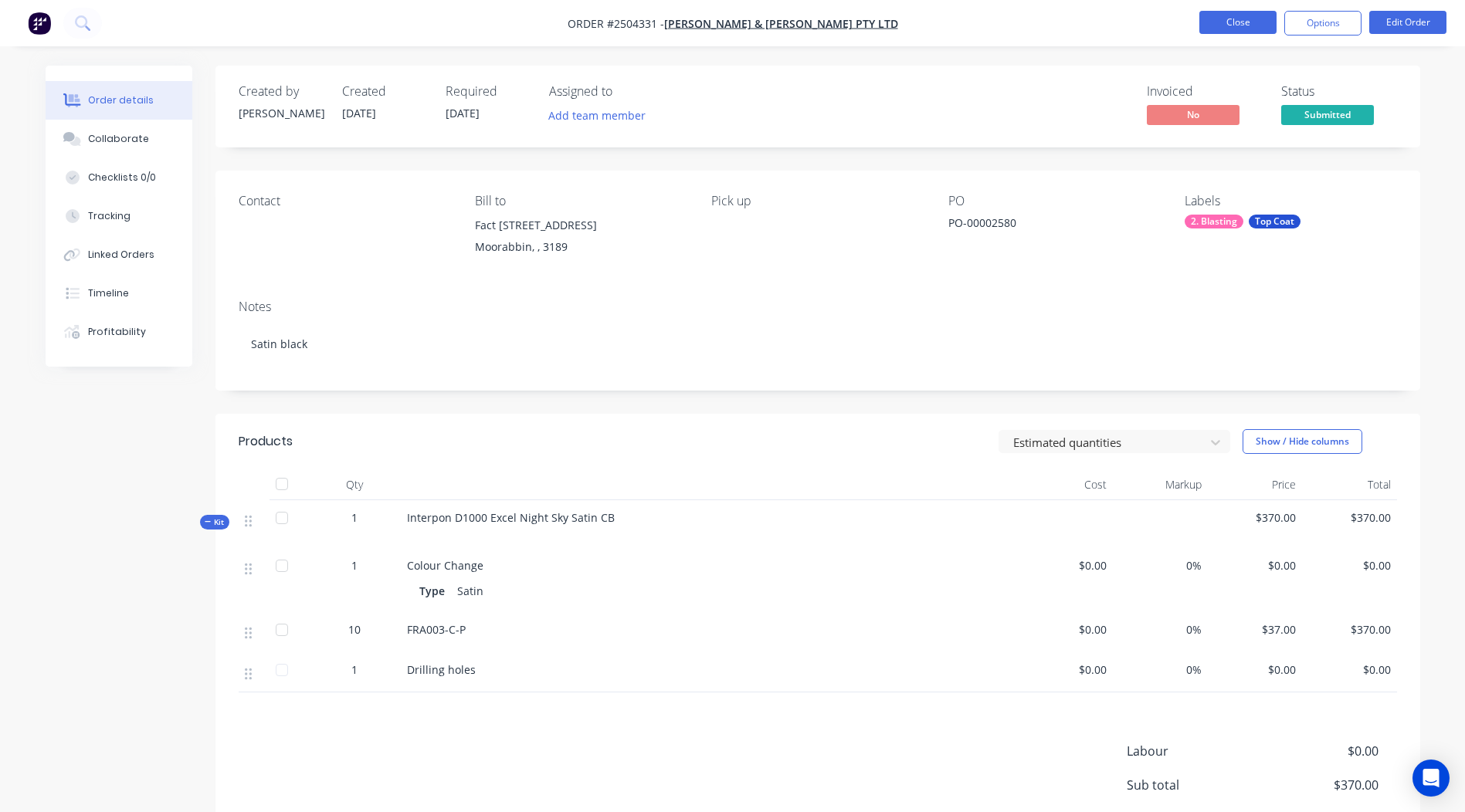
click at [1240, 29] on button "Close" at bounding box center [1237, 22] width 78 height 23
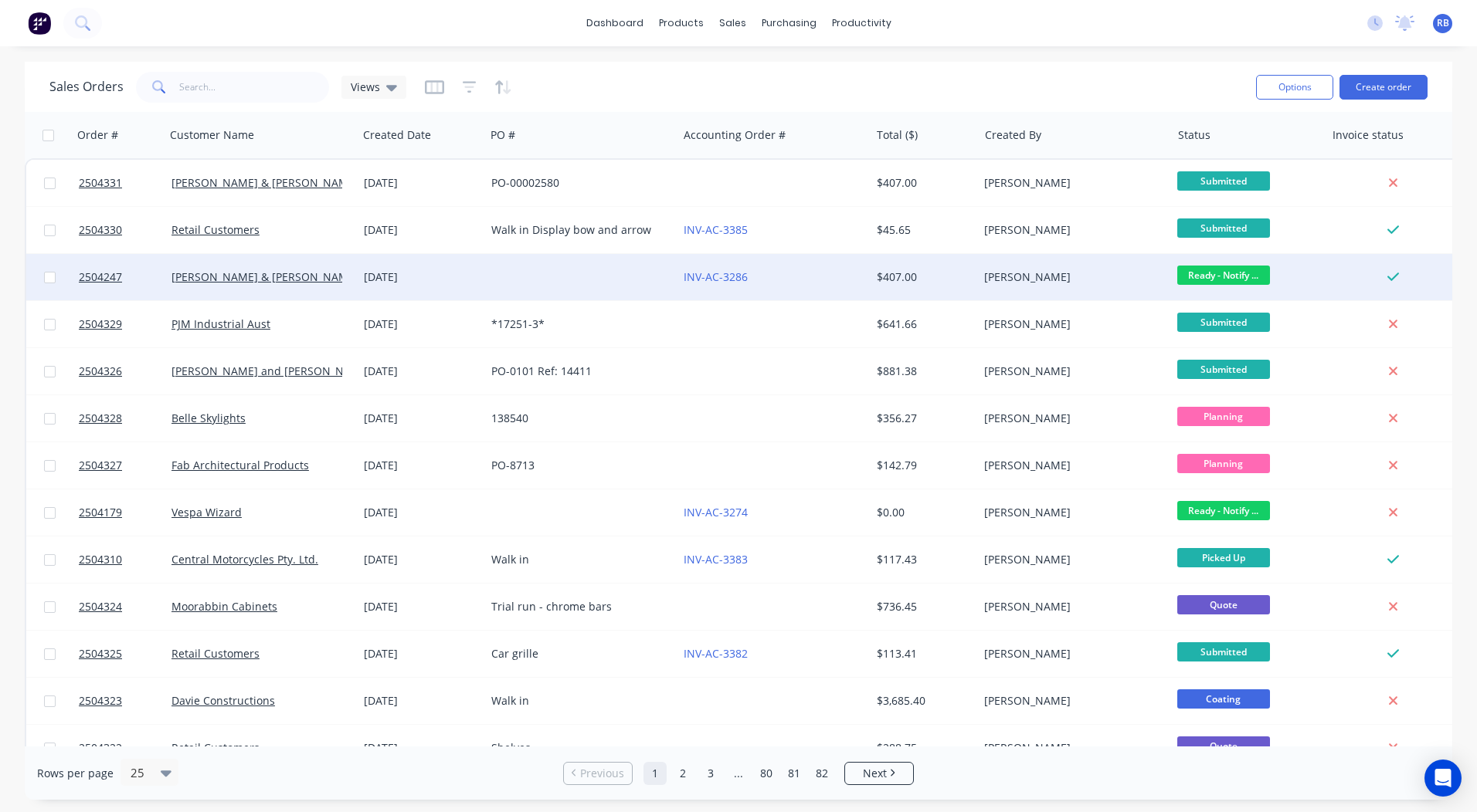
click at [1261, 274] on span "Ready - Notify ..." at bounding box center [1223, 275] width 93 height 20
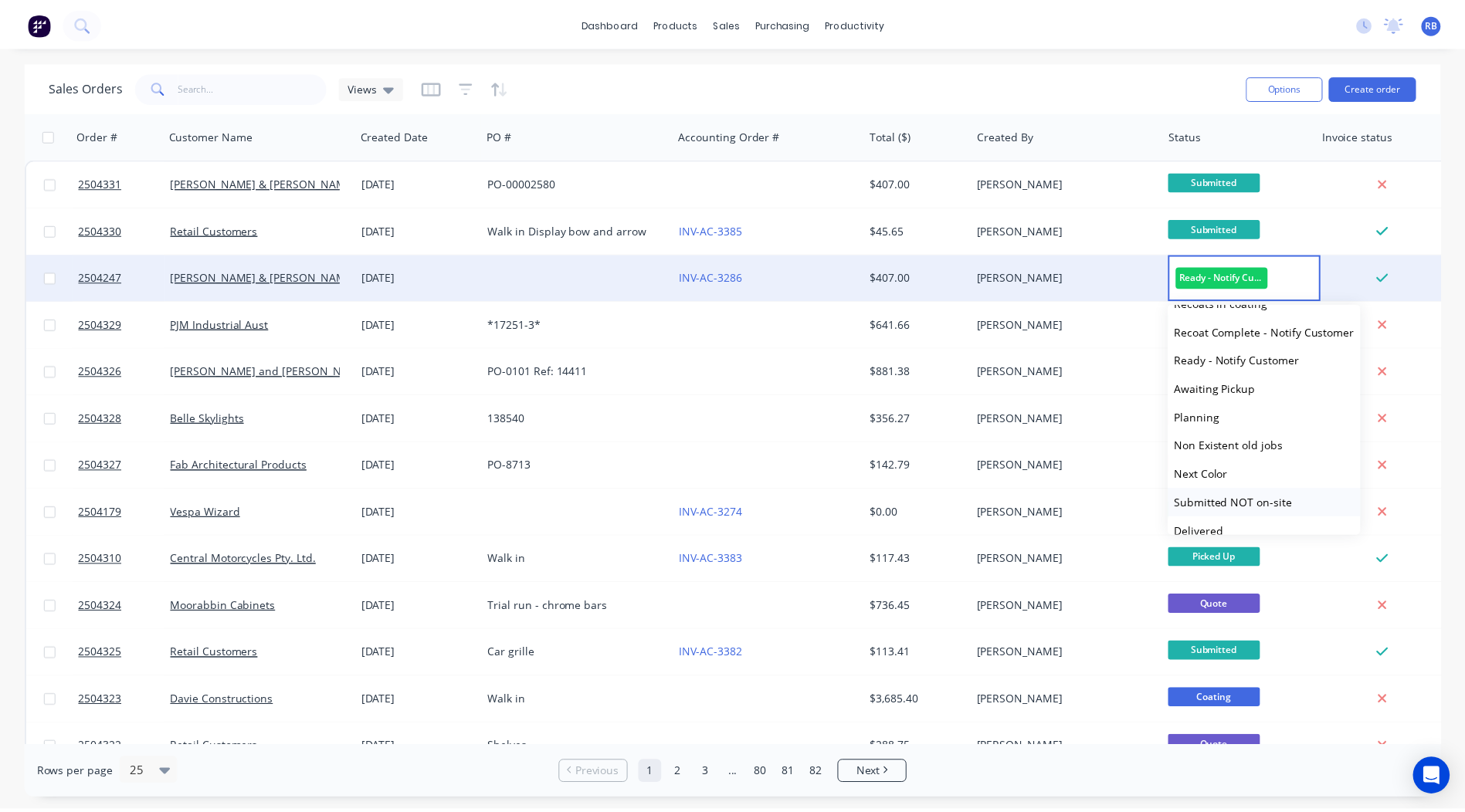
scroll to position [637, 0]
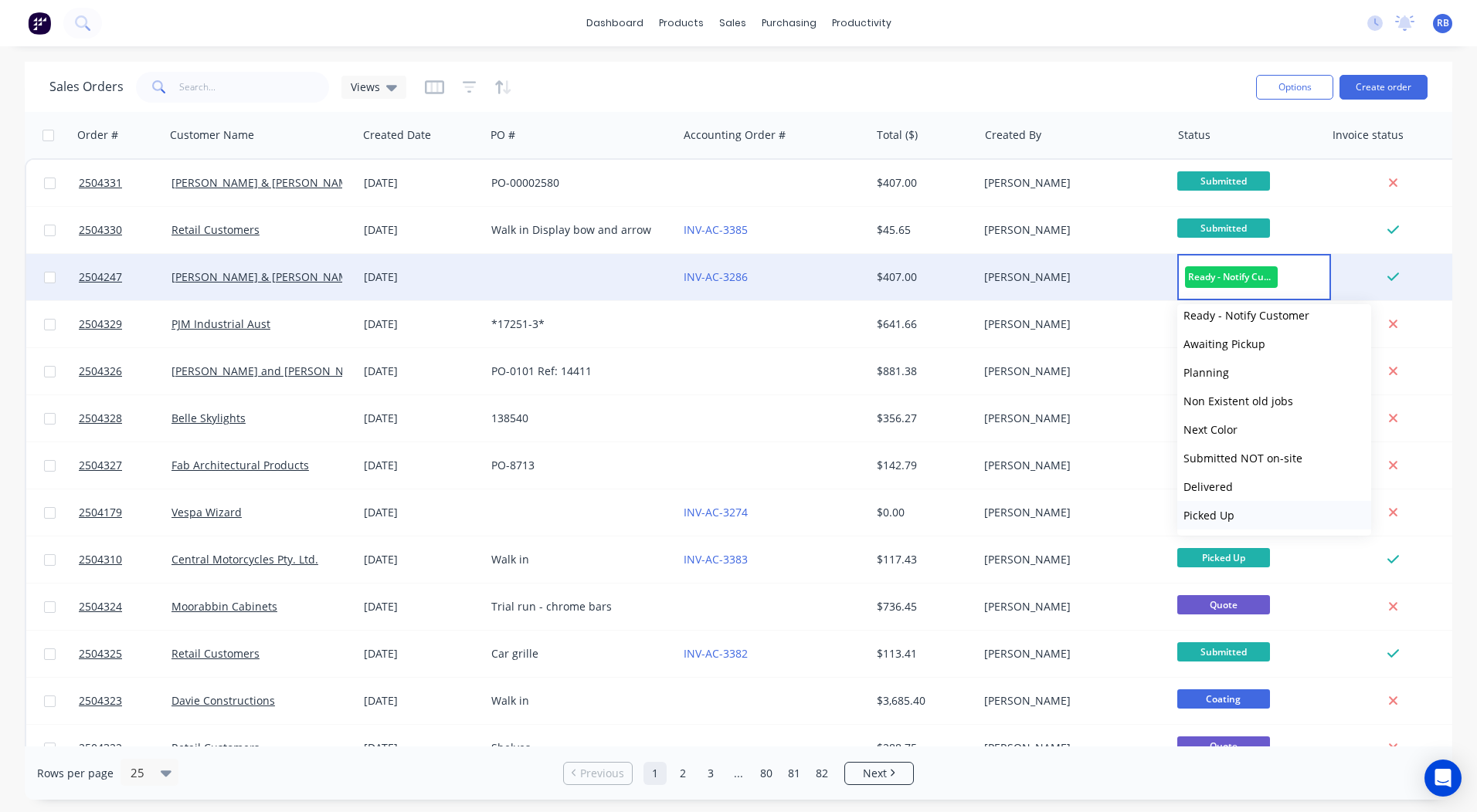
click at [1220, 518] on span "Picked Up" at bounding box center [1209, 515] width 51 height 14
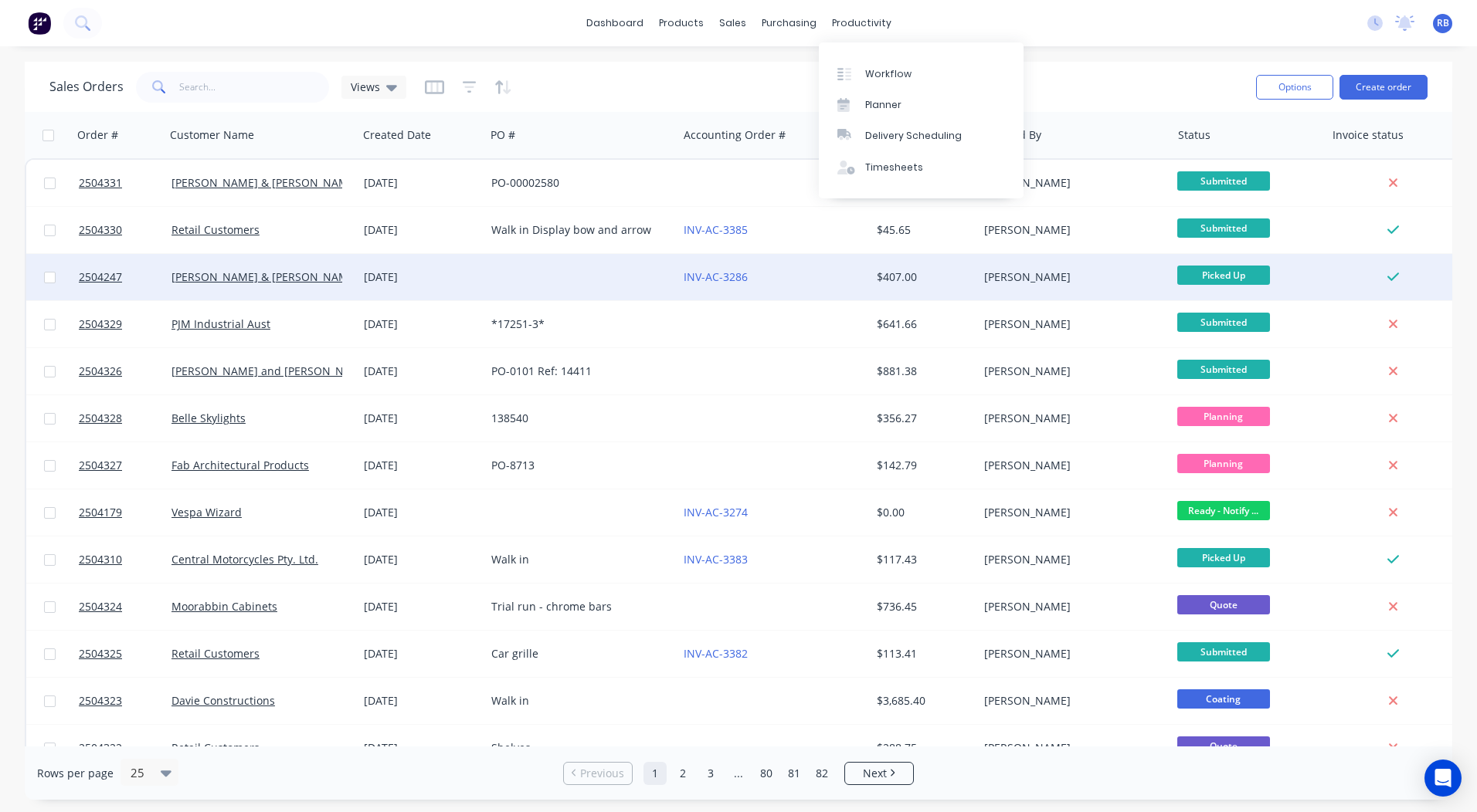
click at [1186, 61] on div "dashboard products sales purchasing productivity dashboard products Product Cat…" at bounding box center [738, 406] width 1477 height 812
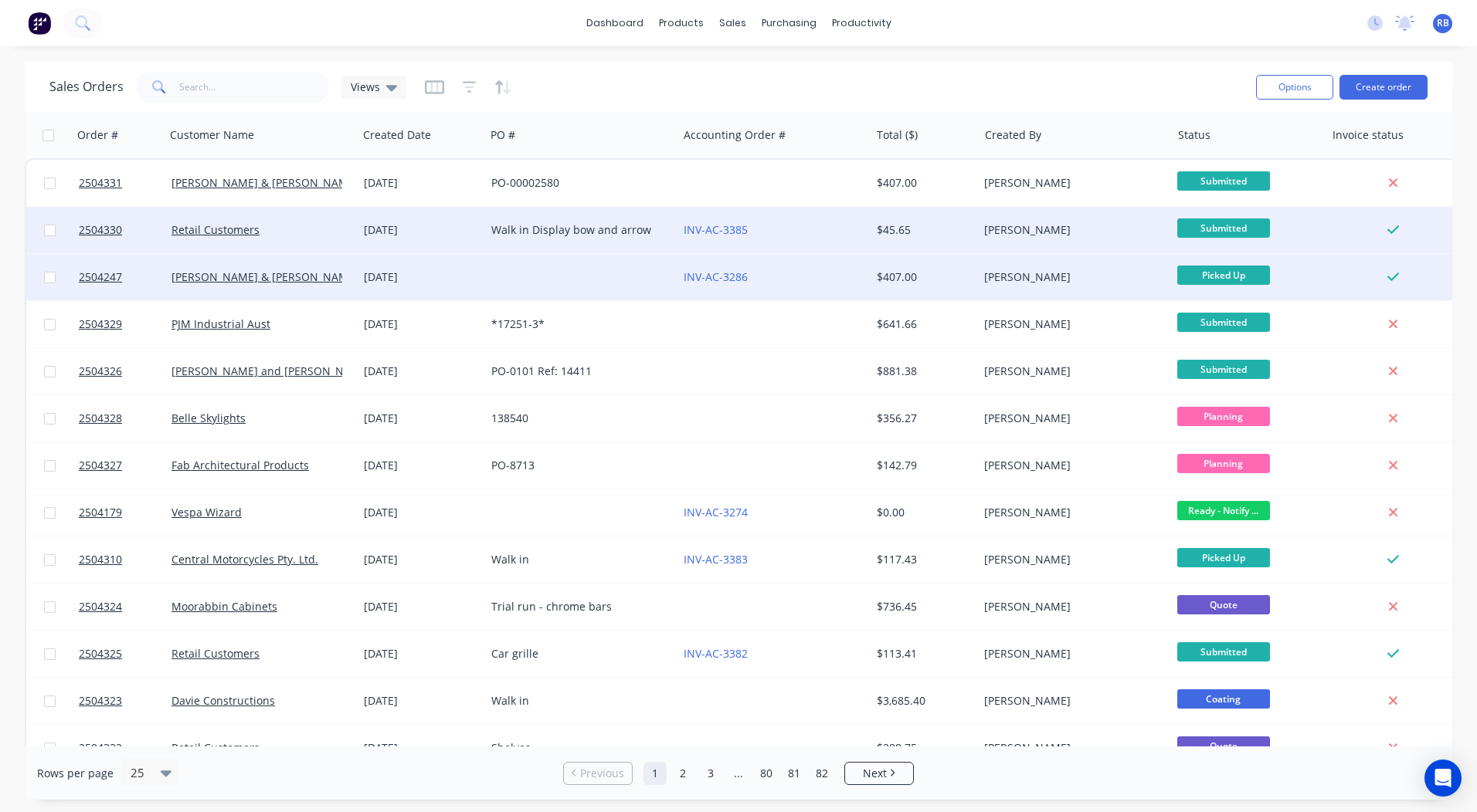
click at [437, 218] on div "[DATE]" at bounding box center [422, 230] width 128 height 46
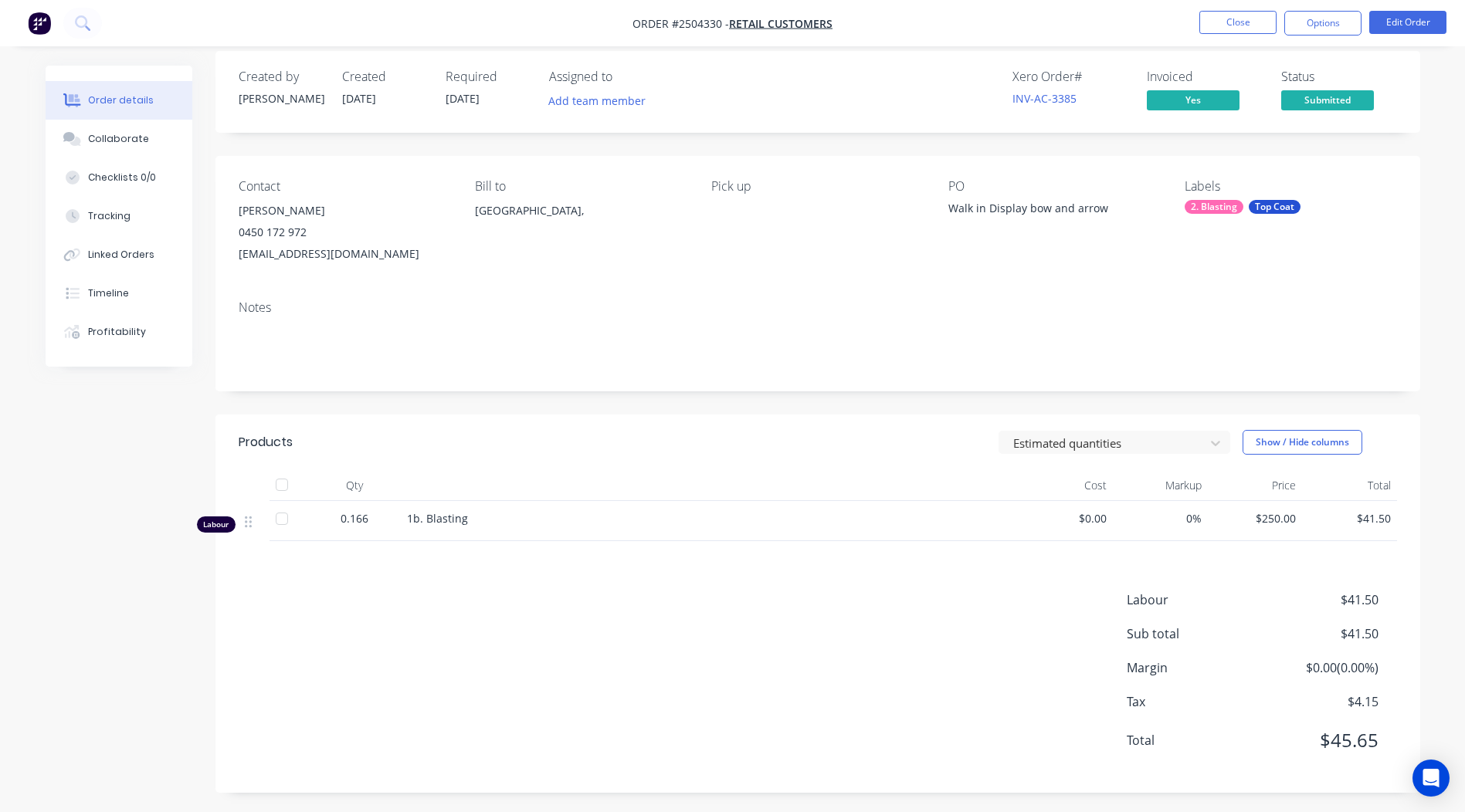
scroll to position [19, 0]
click at [1419, 325] on div "Notes" at bounding box center [818, 335] width 1205 height 103
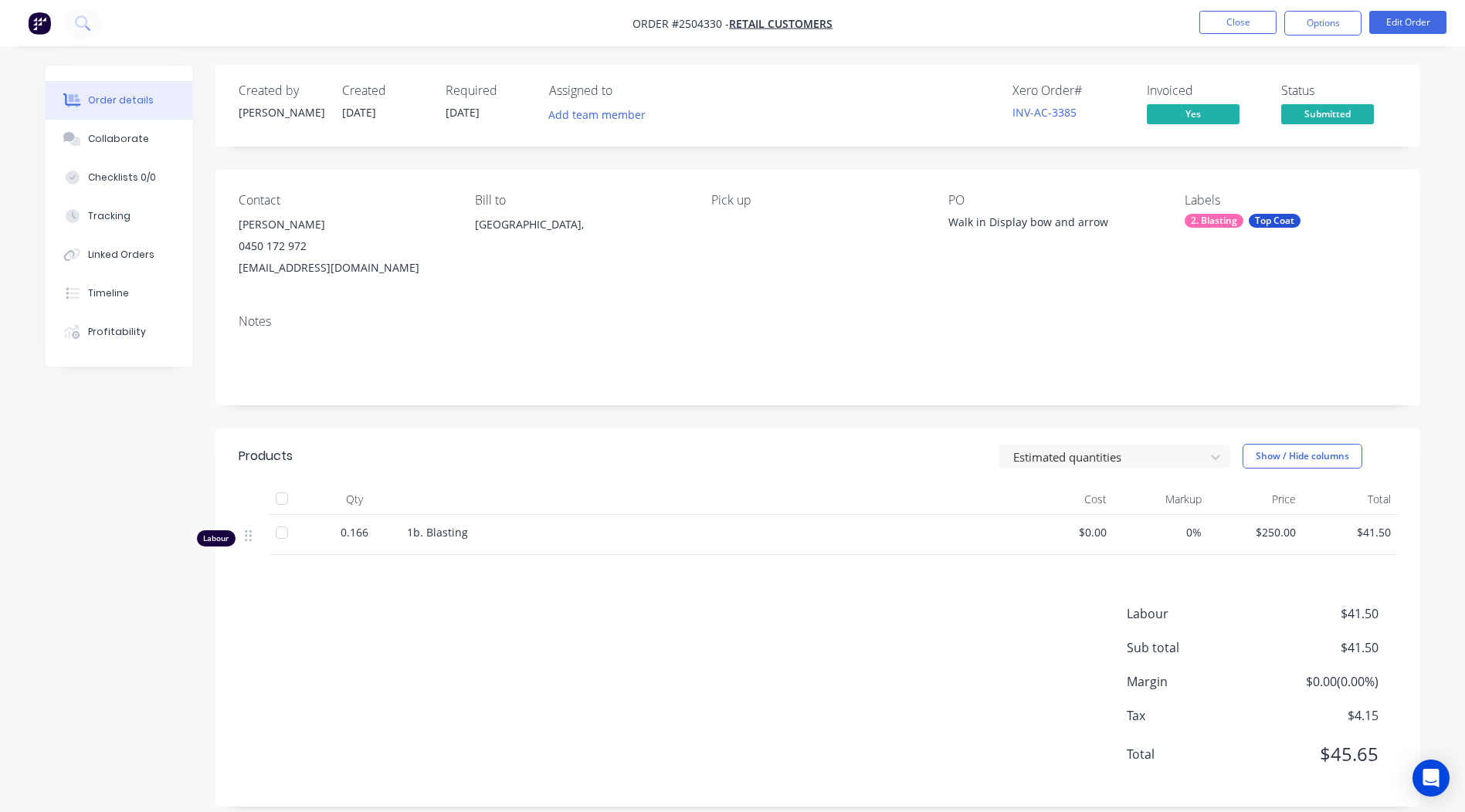
scroll to position [0, 0]
click at [1319, 111] on span "Submitted" at bounding box center [1327, 114] width 93 height 20
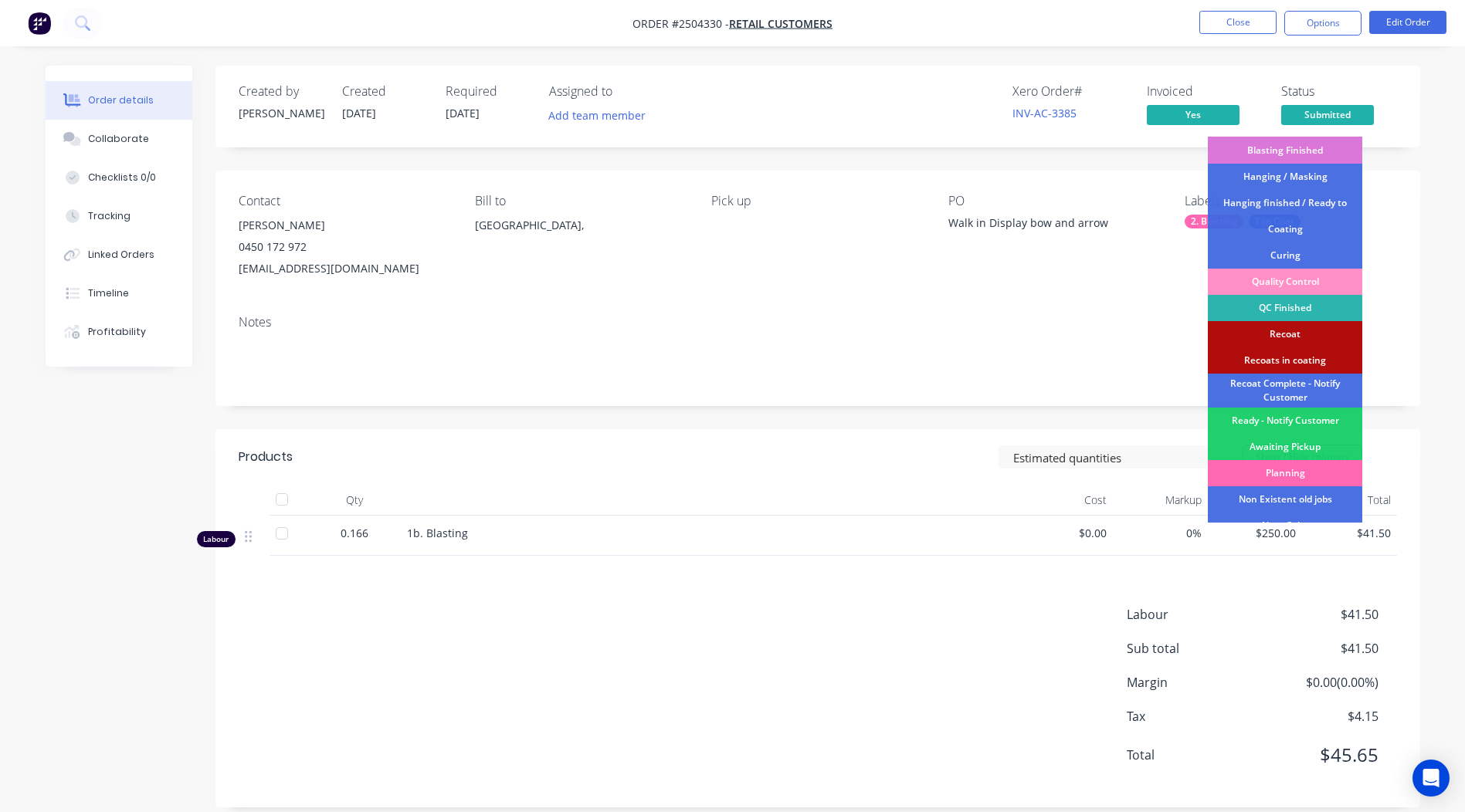
scroll to position [383, 0]
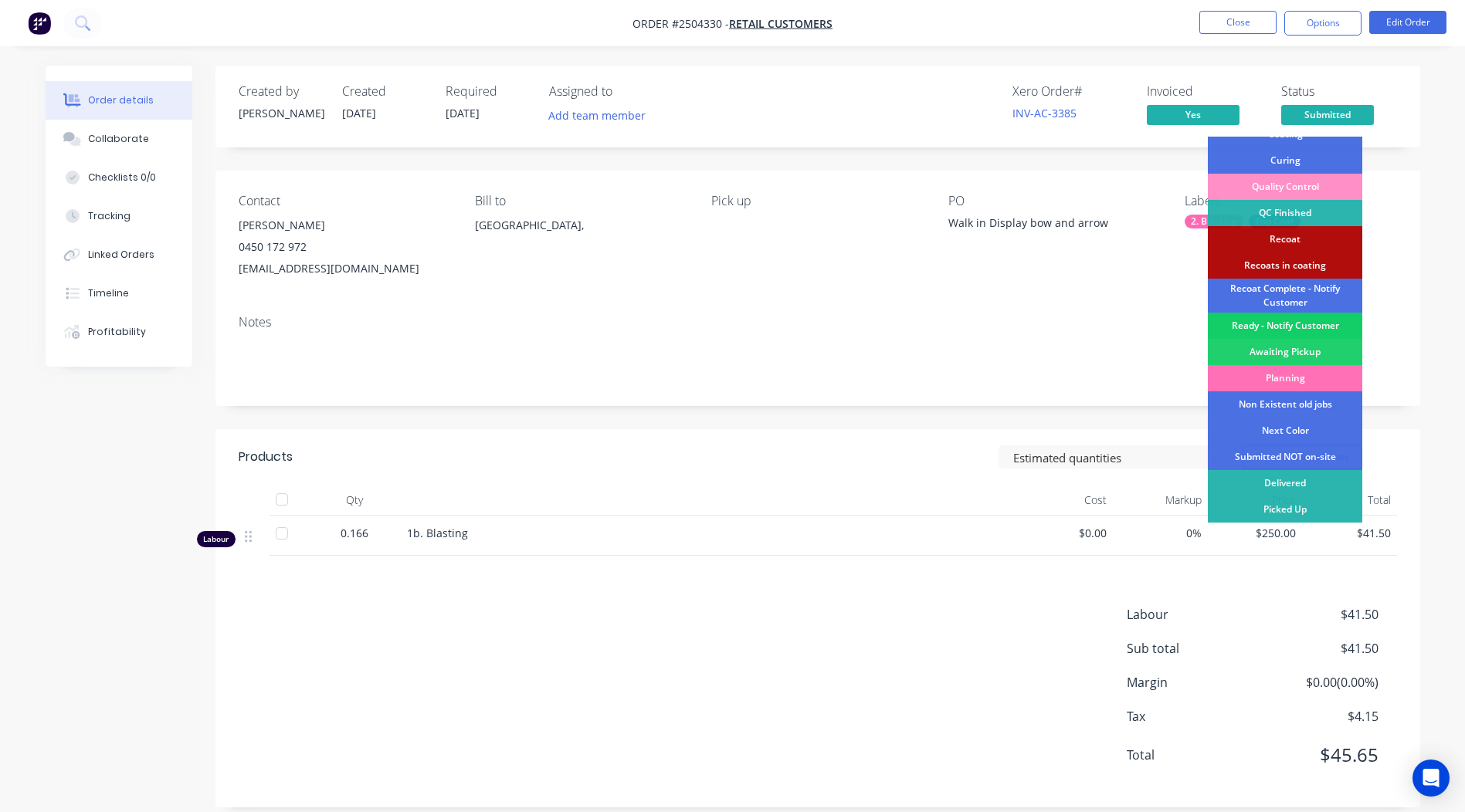
click at [1285, 325] on div "Ready - Notify Customer" at bounding box center [1284, 325] width 154 height 26
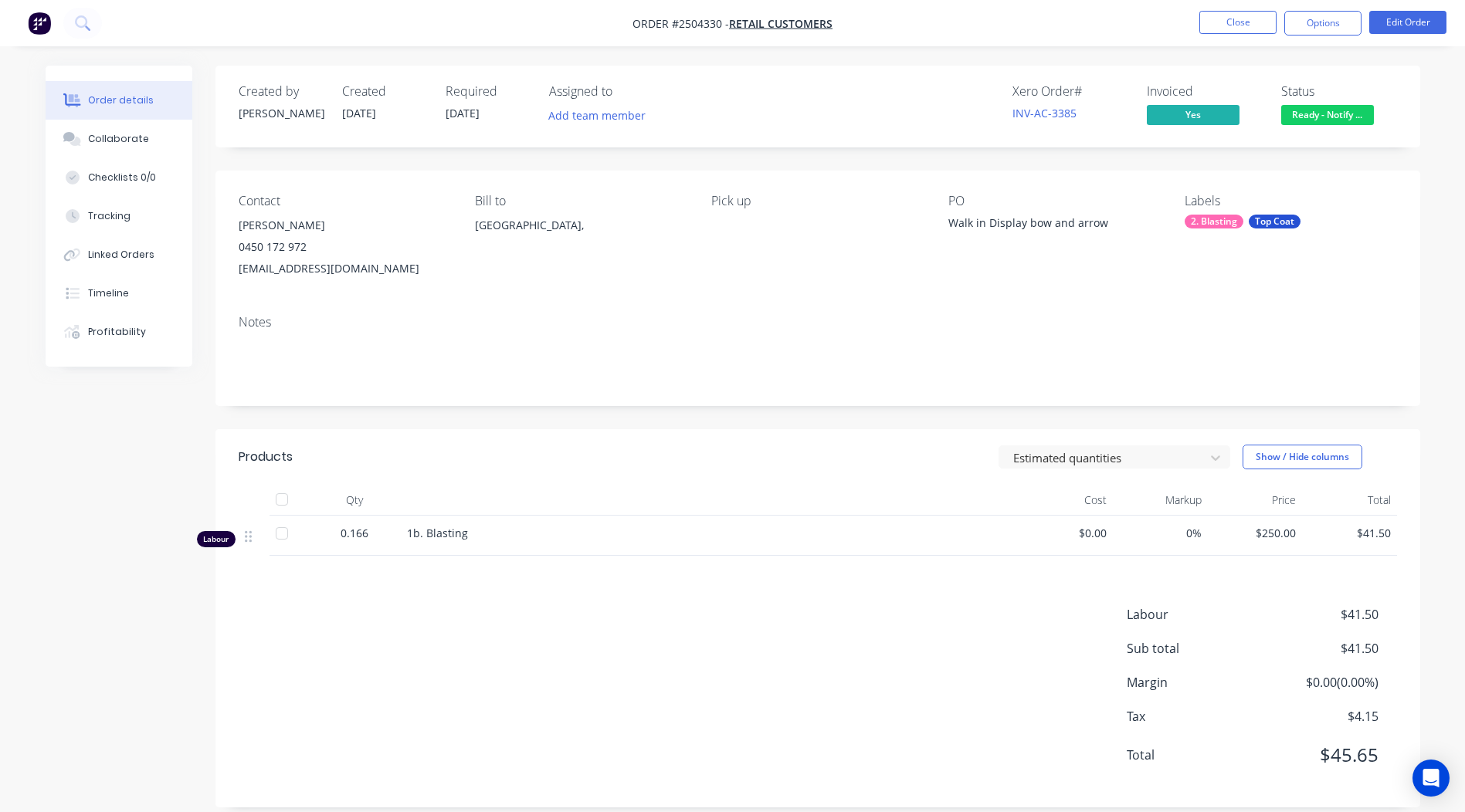
click at [1258, 37] on nav "Order #2504330 - Retail Customers Close Options Edit Order" at bounding box center [732, 23] width 1465 height 46
click at [1249, 28] on button "Close" at bounding box center [1237, 22] width 78 height 23
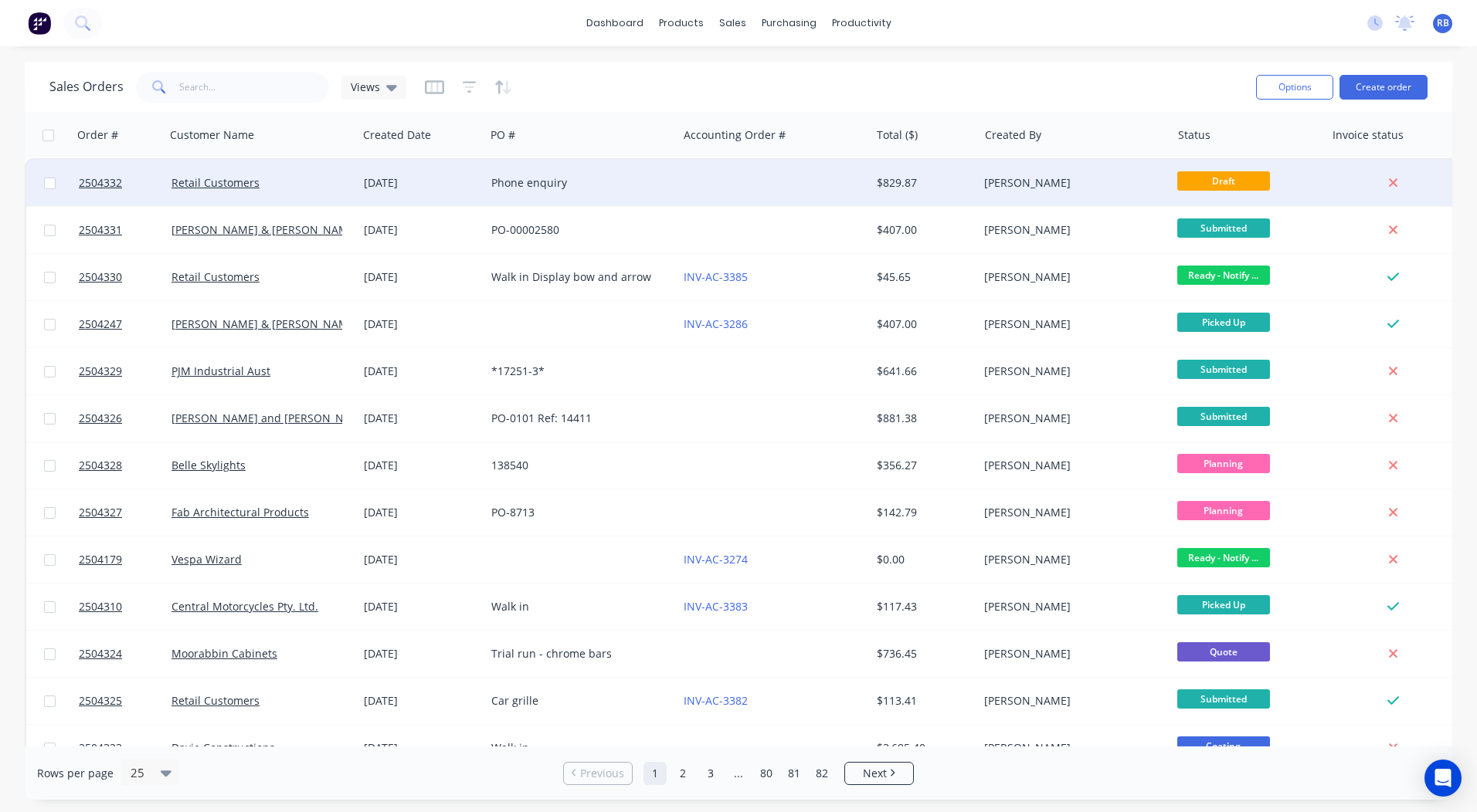
click at [556, 176] on div "Phone enquiry" at bounding box center [576, 183] width 171 height 15
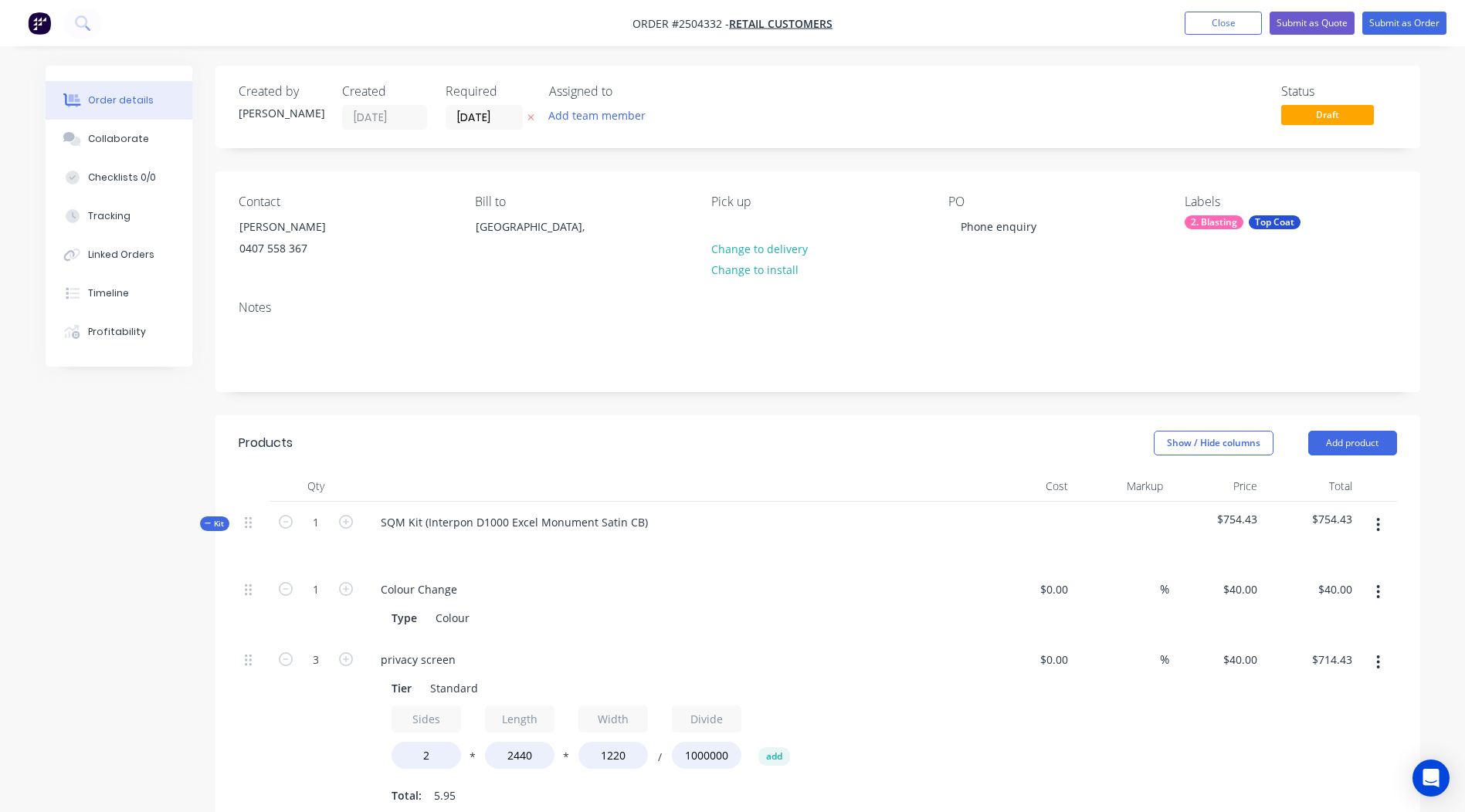
click at [1225, 35] on nav "Order #2504332 - Retail Customers Add product Close Submit as Quote Submit as O…" at bounding box center [732, 23] width 1465 height 46
click at [1222, 32] on button "Close" at bounding box center [1223, 23] width 78 height 23
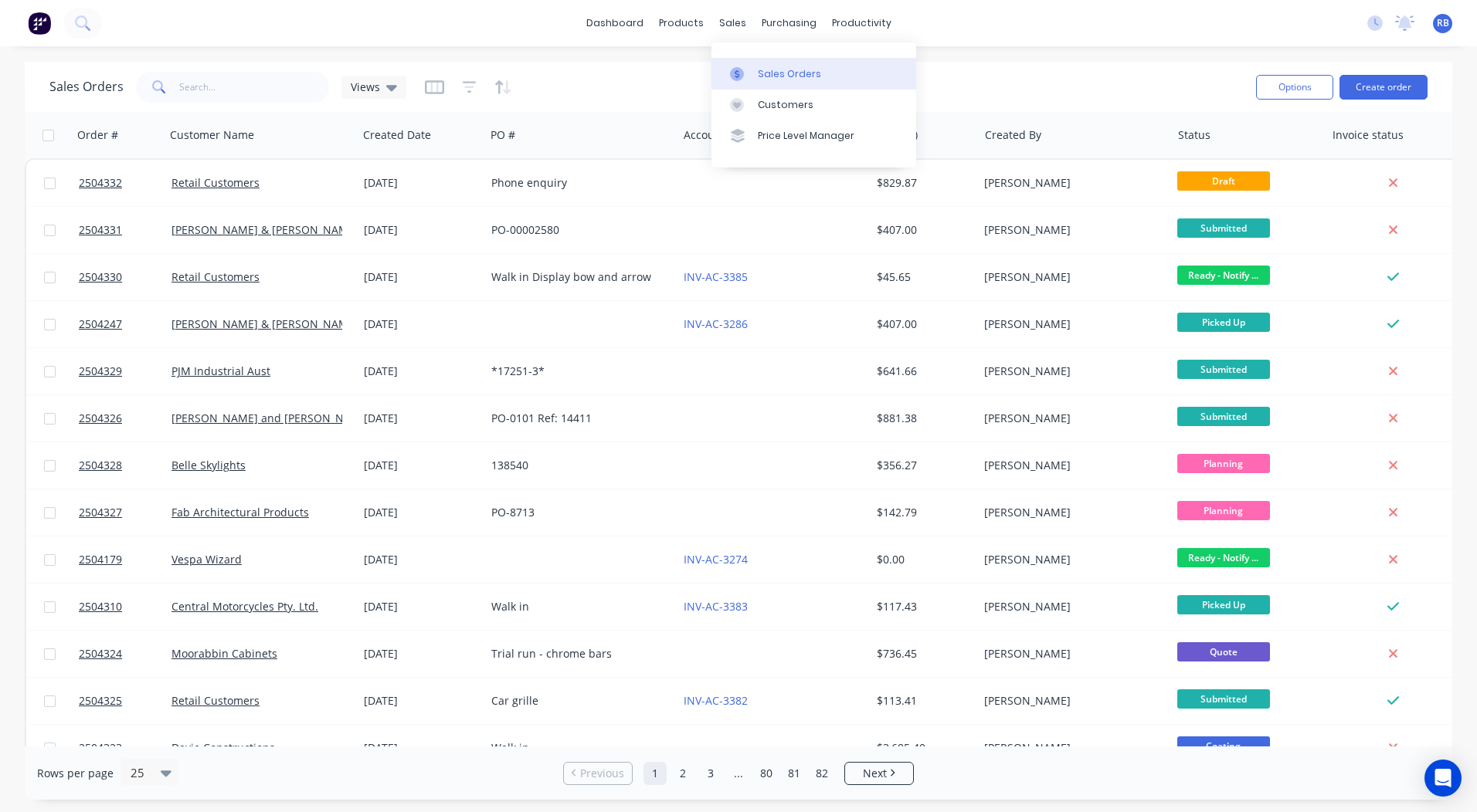
click at [754, 80] on link "Sales Orders" at bounding box center [814, 73] width 205 height 31
click at [405, 43] on div "dashboard products sales purchasing productivity dashboard products Product Cat…" at bounding box center [738, 23] width 1477 height 46
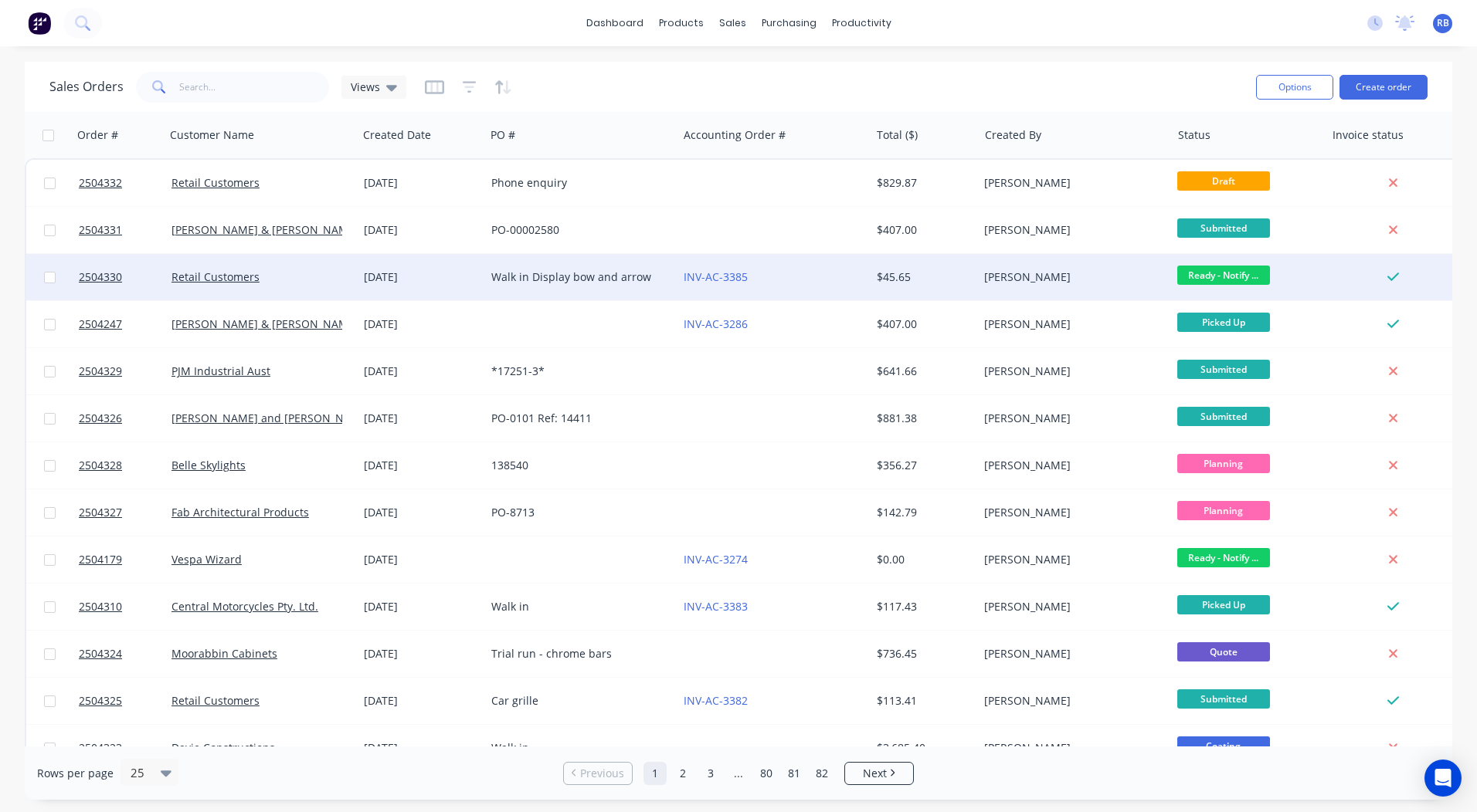
click at [856, 279] on div "INV-AC-3385" at bounding box center [773, 277] width 180 height 15
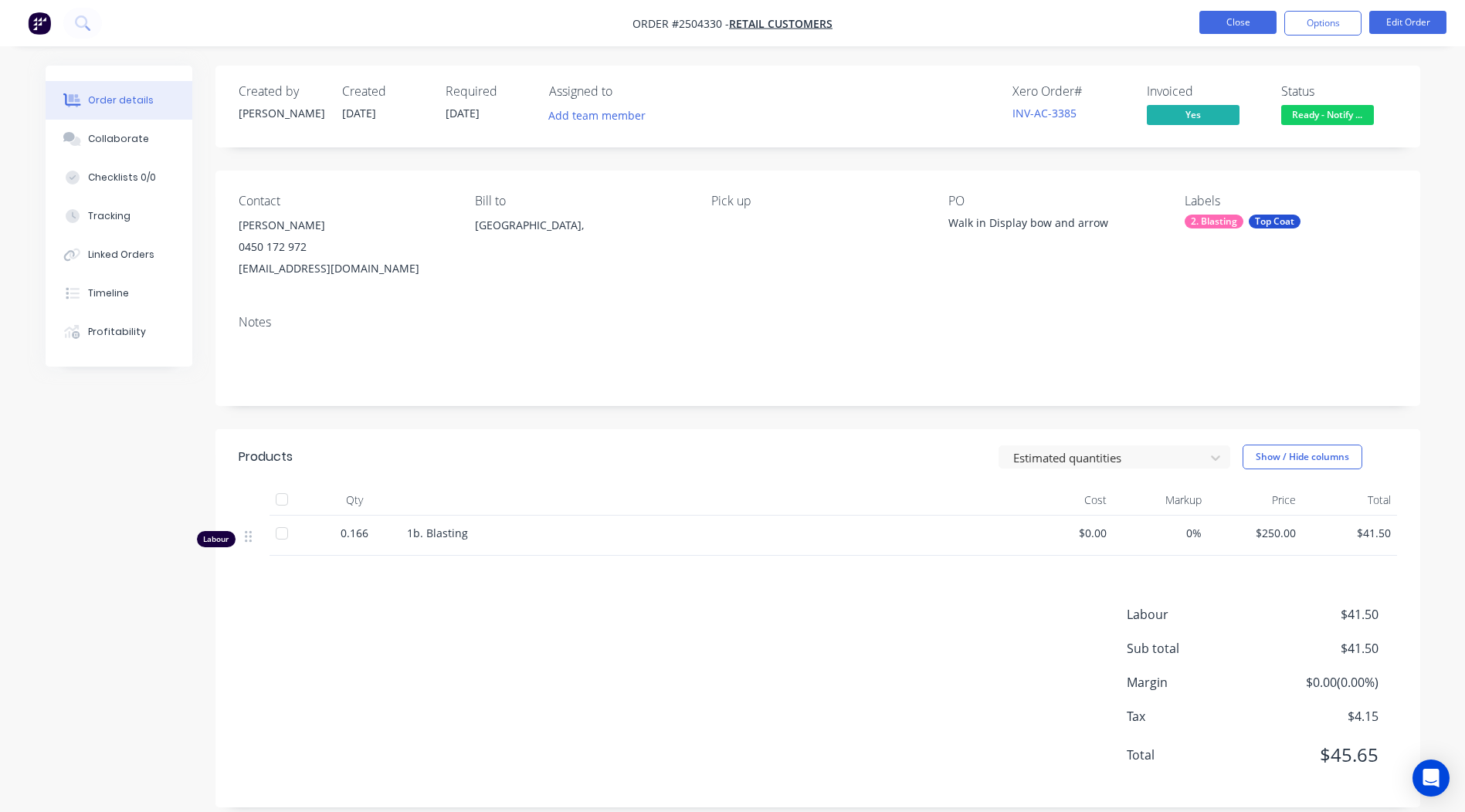
click at [1231, 11] on button "Close" at bounding box center [1237, 22] width 78 height 23
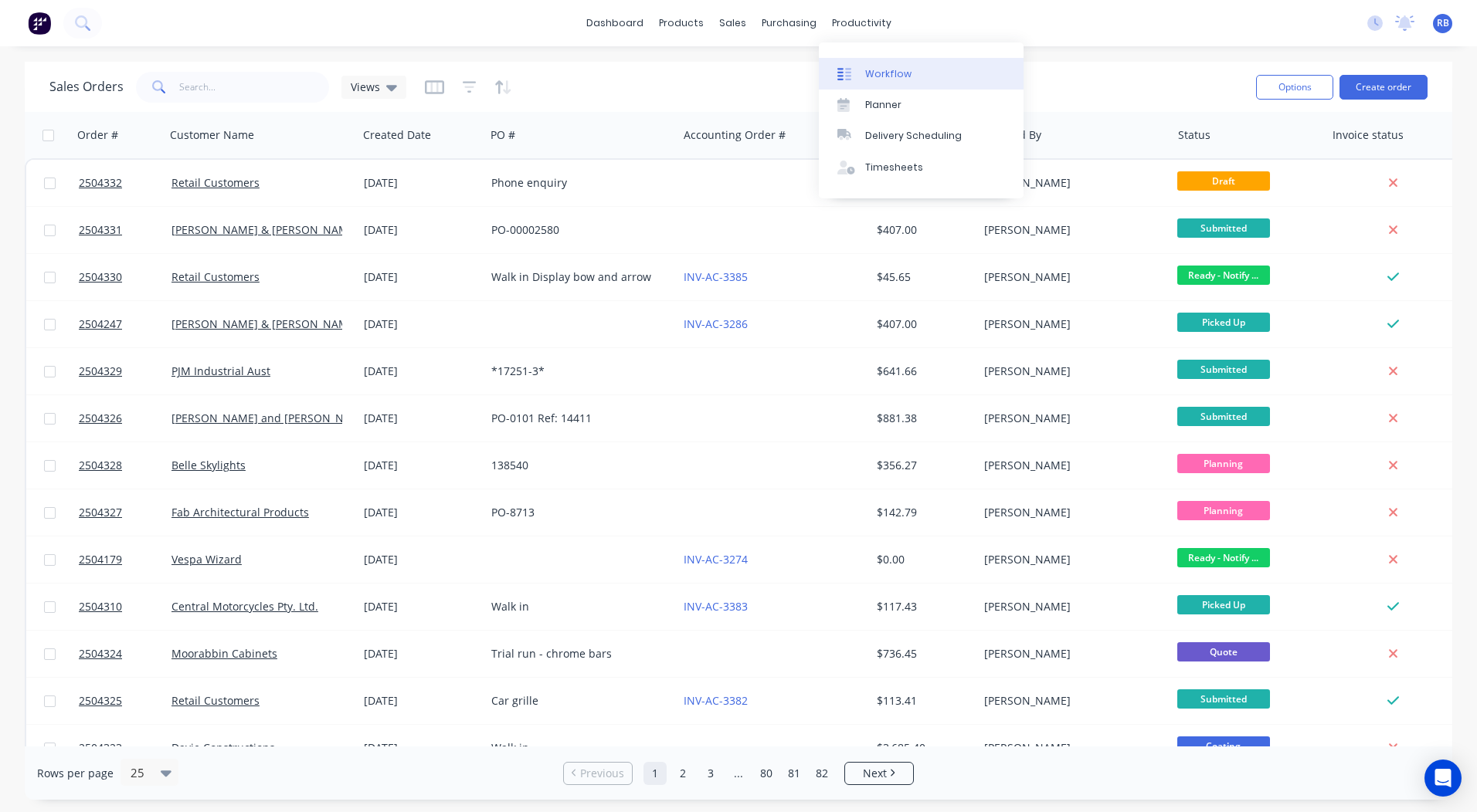
click at [896, 78] on div "Workflow" at bounding box center [888, 74] width 46 height 14
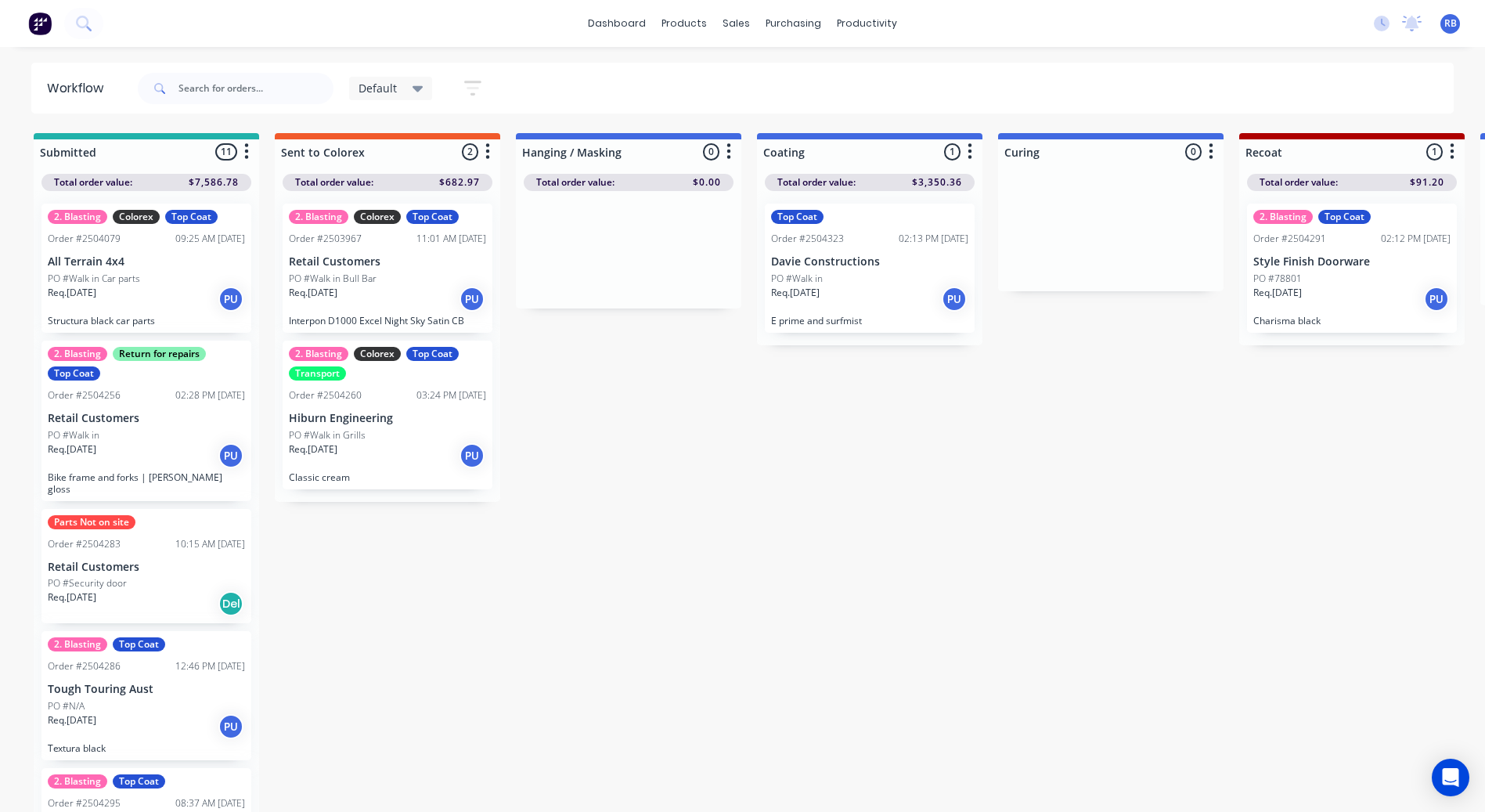
click at [403, 93] on div "Default" at bounding box center [390, 88] width 65 height 14
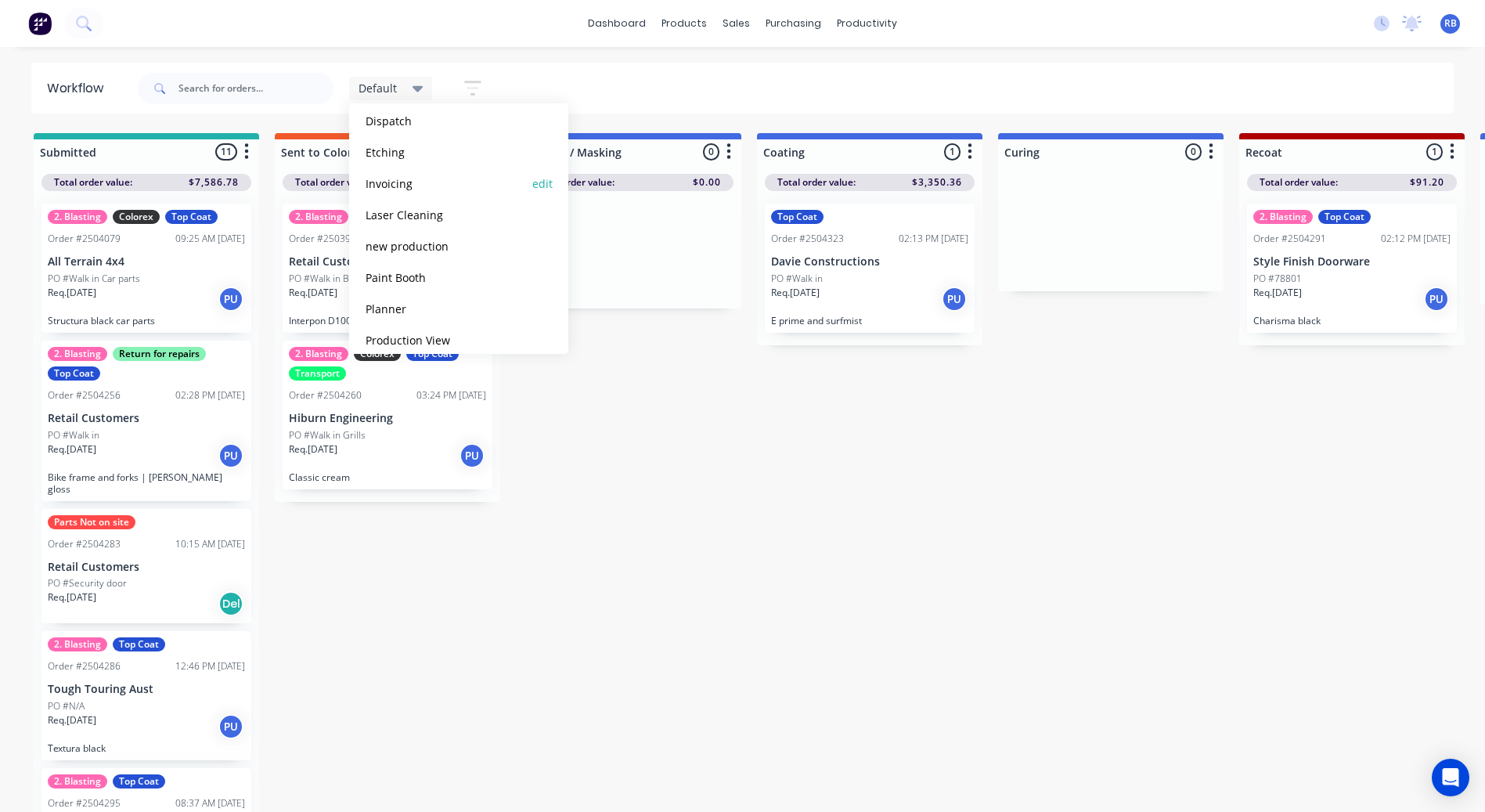
scroll to position [222, 0]
click at [413, 301] on button "Production View" at bounding box center [444, 295] width 167 height 18
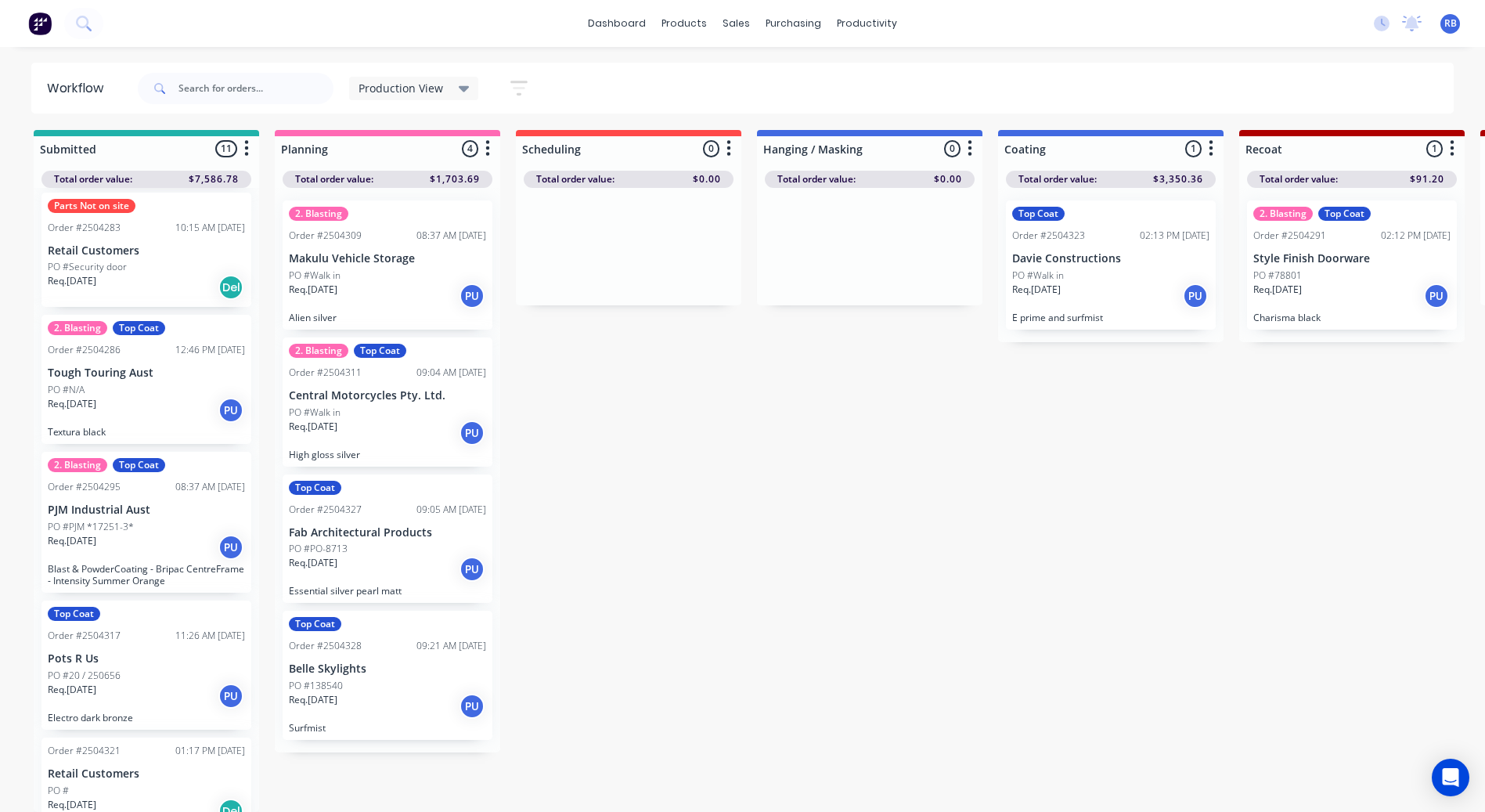
scroll to position [0, 0]
